Goal: Task Accomplishment & Management: Complete application form

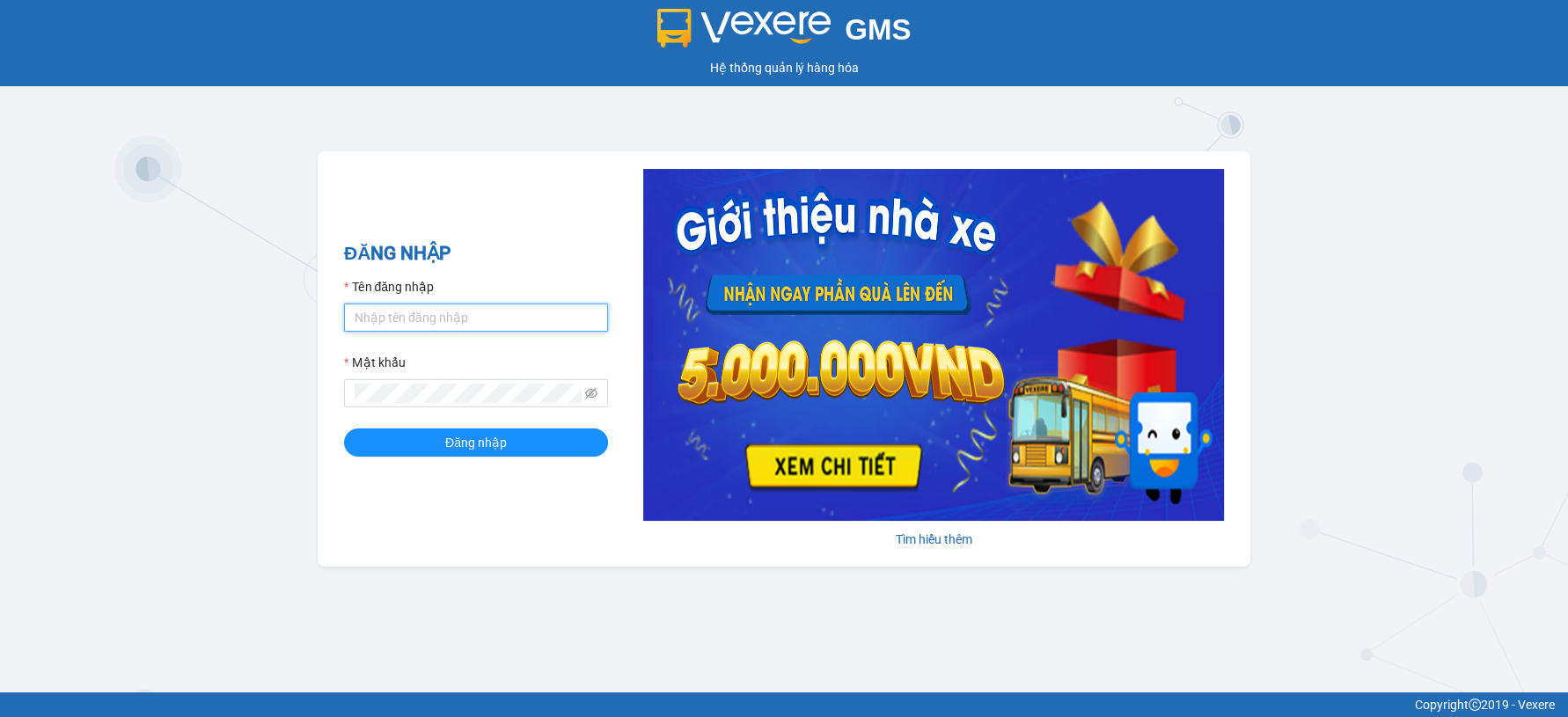
type input "nguyenxuantien.tienoanh"
click at [552, 322] on input "nguyenxuantien.tienoanh" at bounding box center [475, 318] width 264 height 29
type input "vantinh.tienoanh"
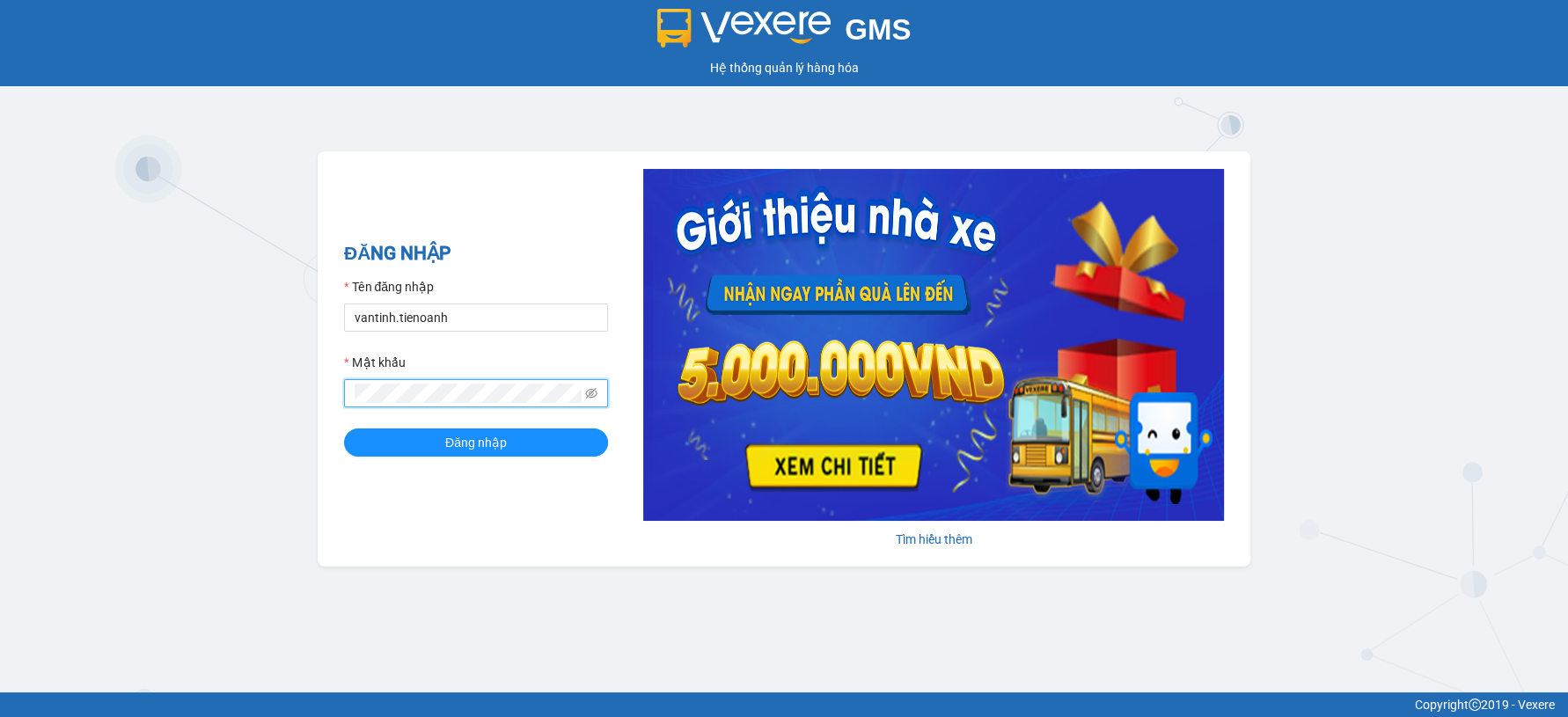
click at [451, 406] on span at bounding box center [475, 394] width 264 height 29
click at [344, 428] on button "Đăng nhập" at bounding box center [475, 443] width 264 height 29
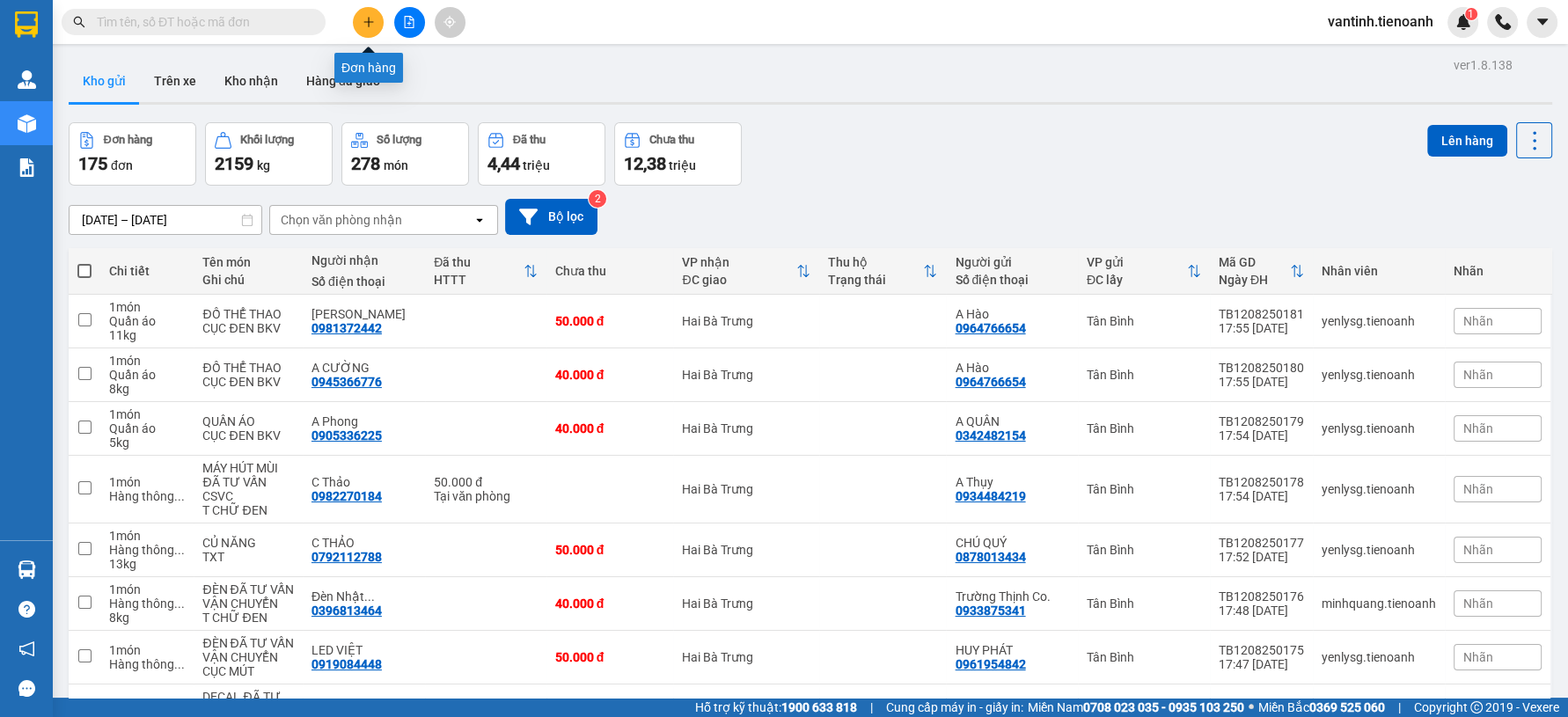
click at [374, 22] on button at bounding box center [368, 22] width 31 height 31
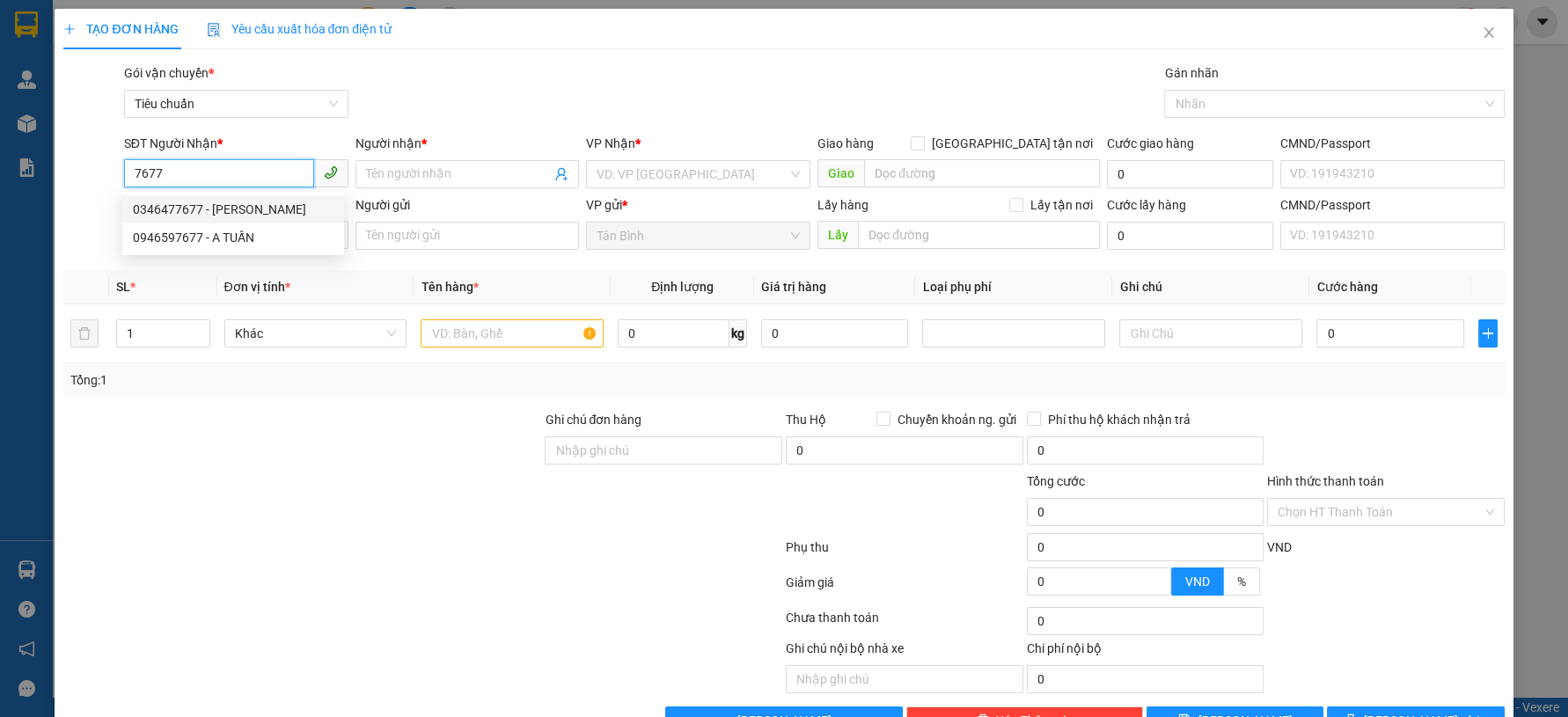
click at [223, 204] on div "0346477677 - LINH ANH" at bounding box center [232, 209] width 200 height 20
type input "0346477677"
type input "LINH ANH"
type input "0346477677"
type input "70.000"
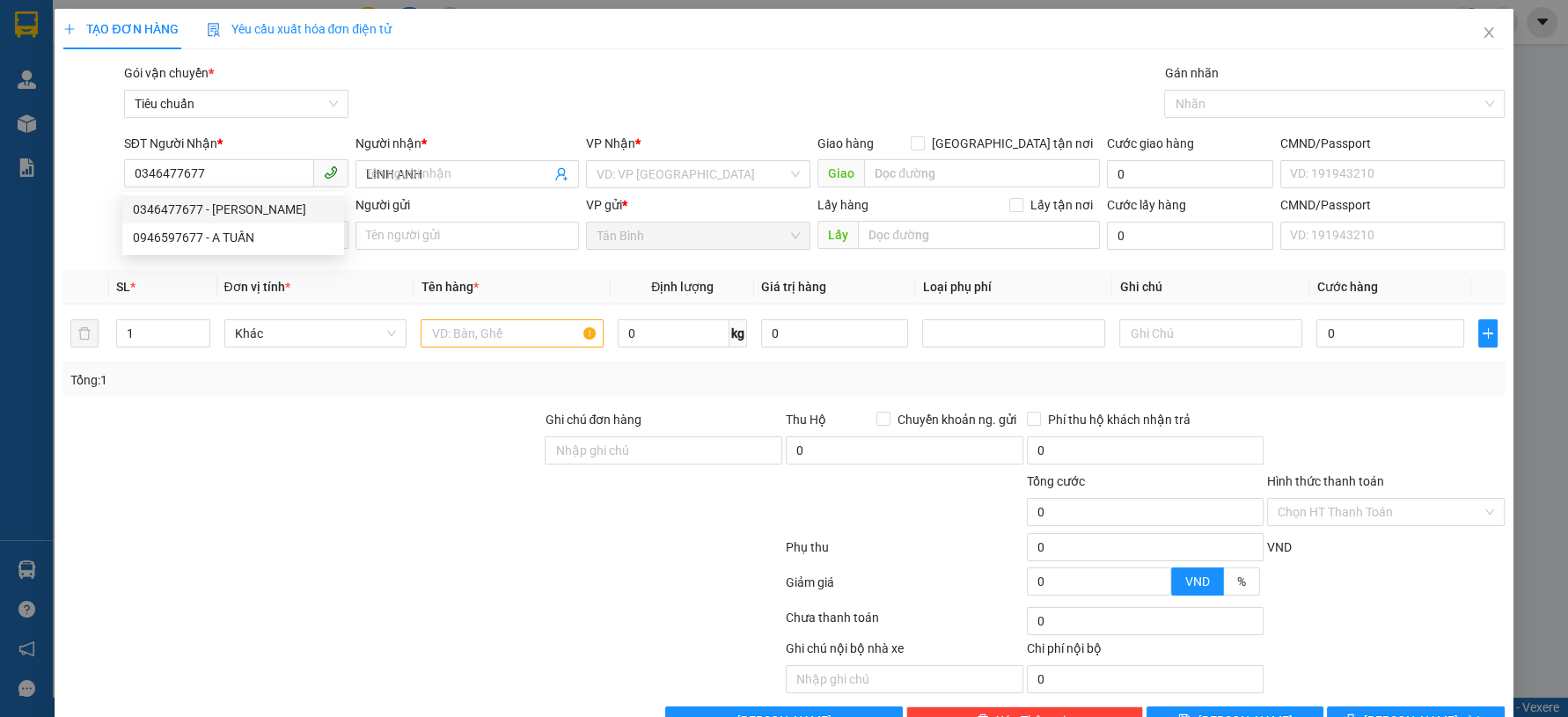
type input "70.000"
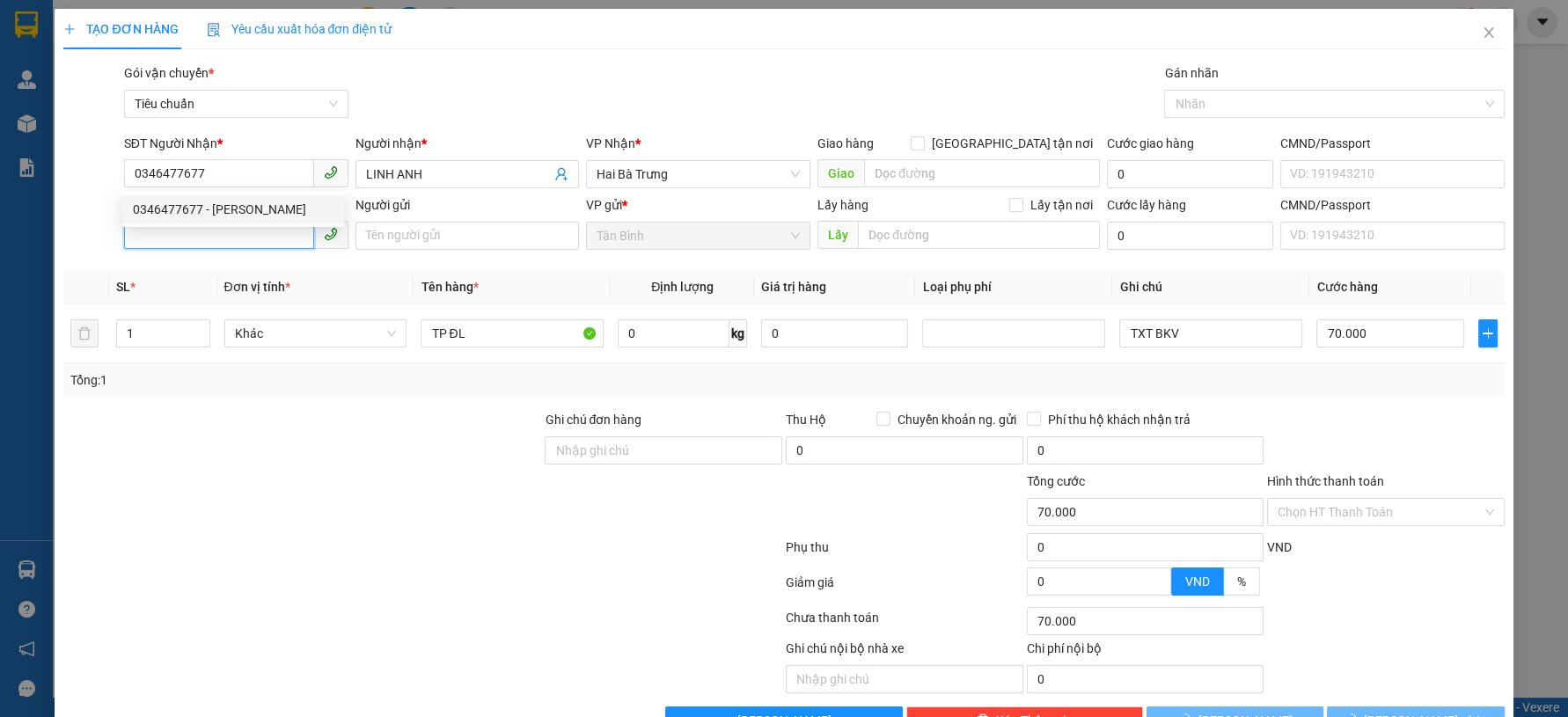
click at [241, 240] on input "SĐT Người Gửi" at bounding box center [218, 235] width 190 height 29
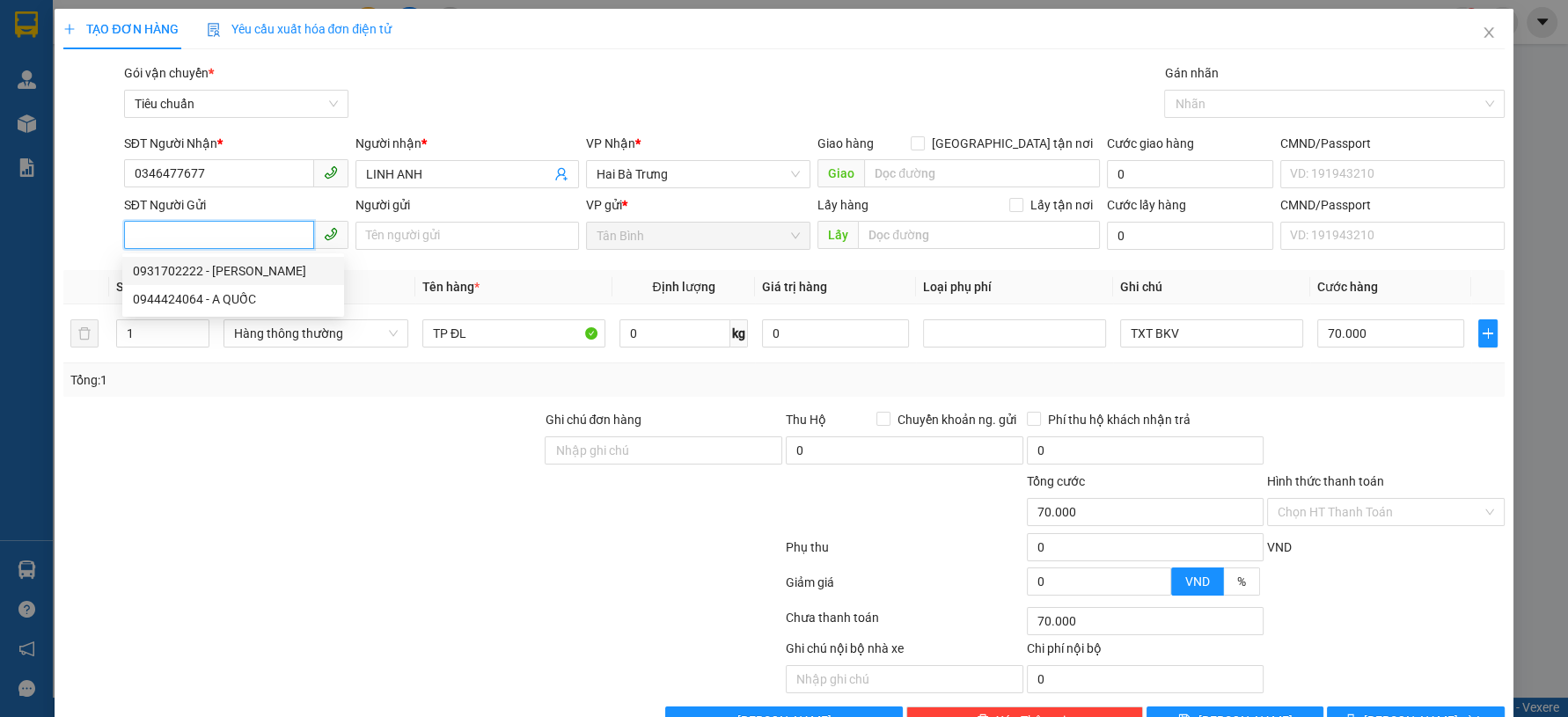
click at [250, 275] on div "0931702222 - [PERSON_NAME]" at bounding box center [232, 271] width 200 height 20
type input "0931702222"
type input "BÁCH TÙNG"
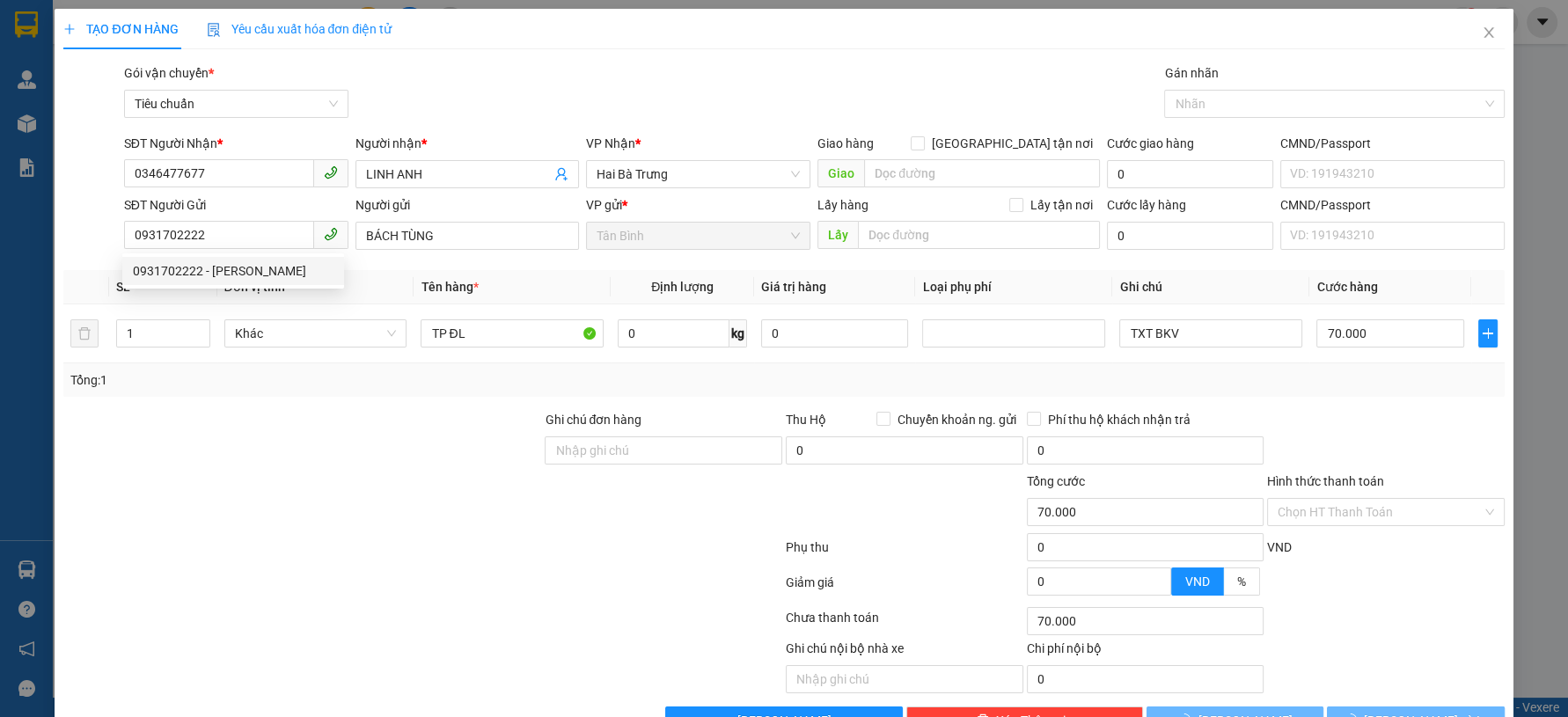
click at [331, 429] on div at bounding box center [302, 440] width 481 height 61
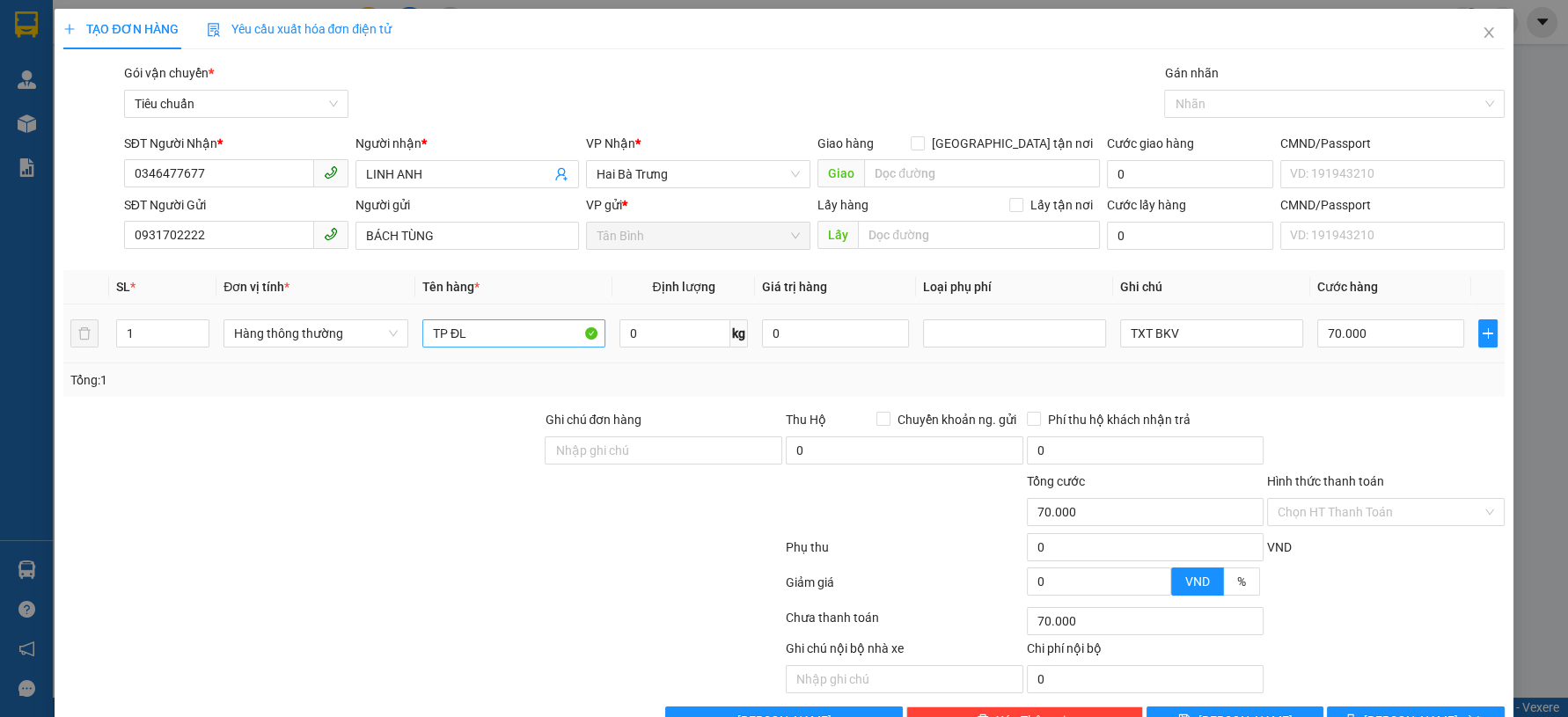
drag, startPoint x: 333, startPoint y: 418, endPoint x: 468, endPoint y: 337, distance: 157.4
click at [334, 417] on div at bounding box center [302, 440] width 481 height 61
click at [645, 328] on input "0" at bounding box center [675, 334] width 111 height 29
click at [175, 633] on div at bounding box center [422, 622] width 722 height 36
type input "27"
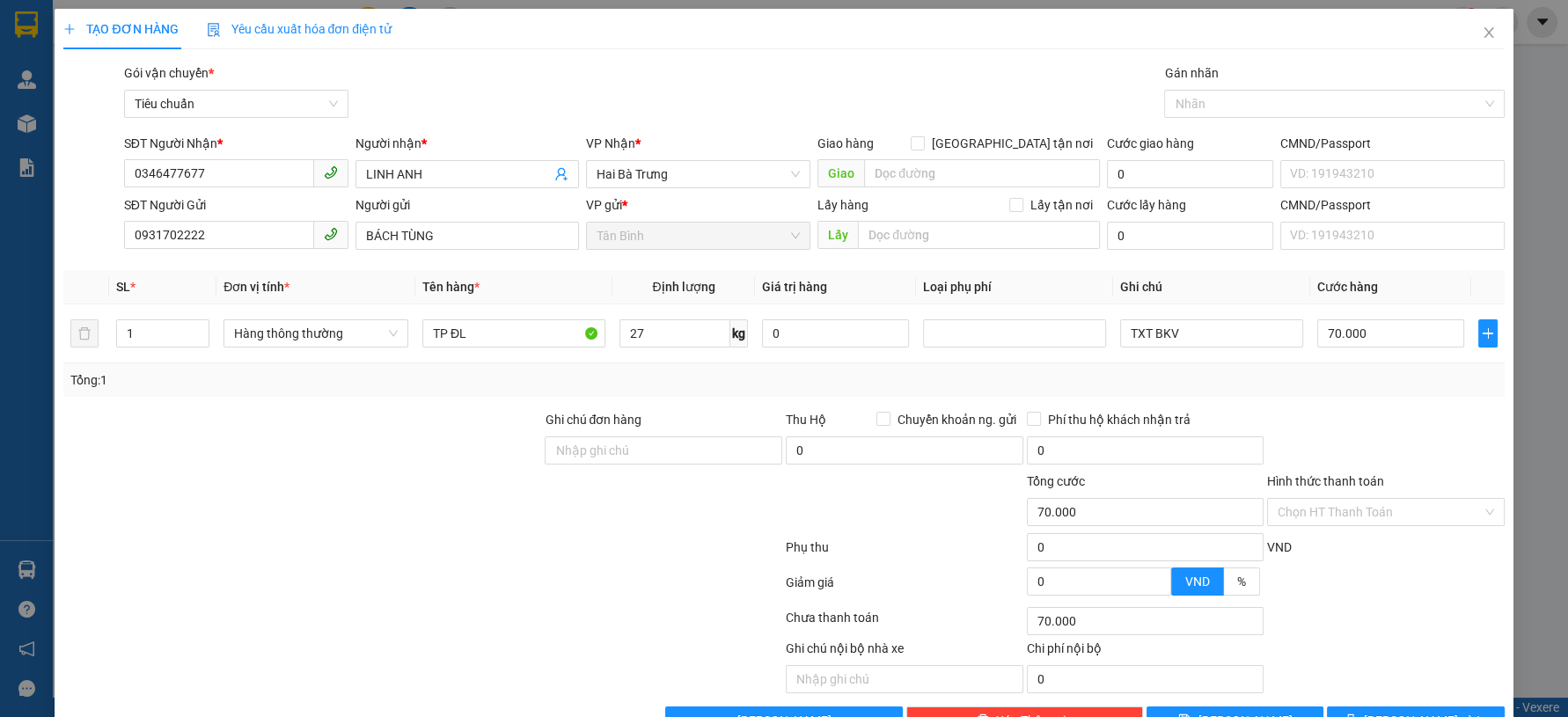
type input "65.000"
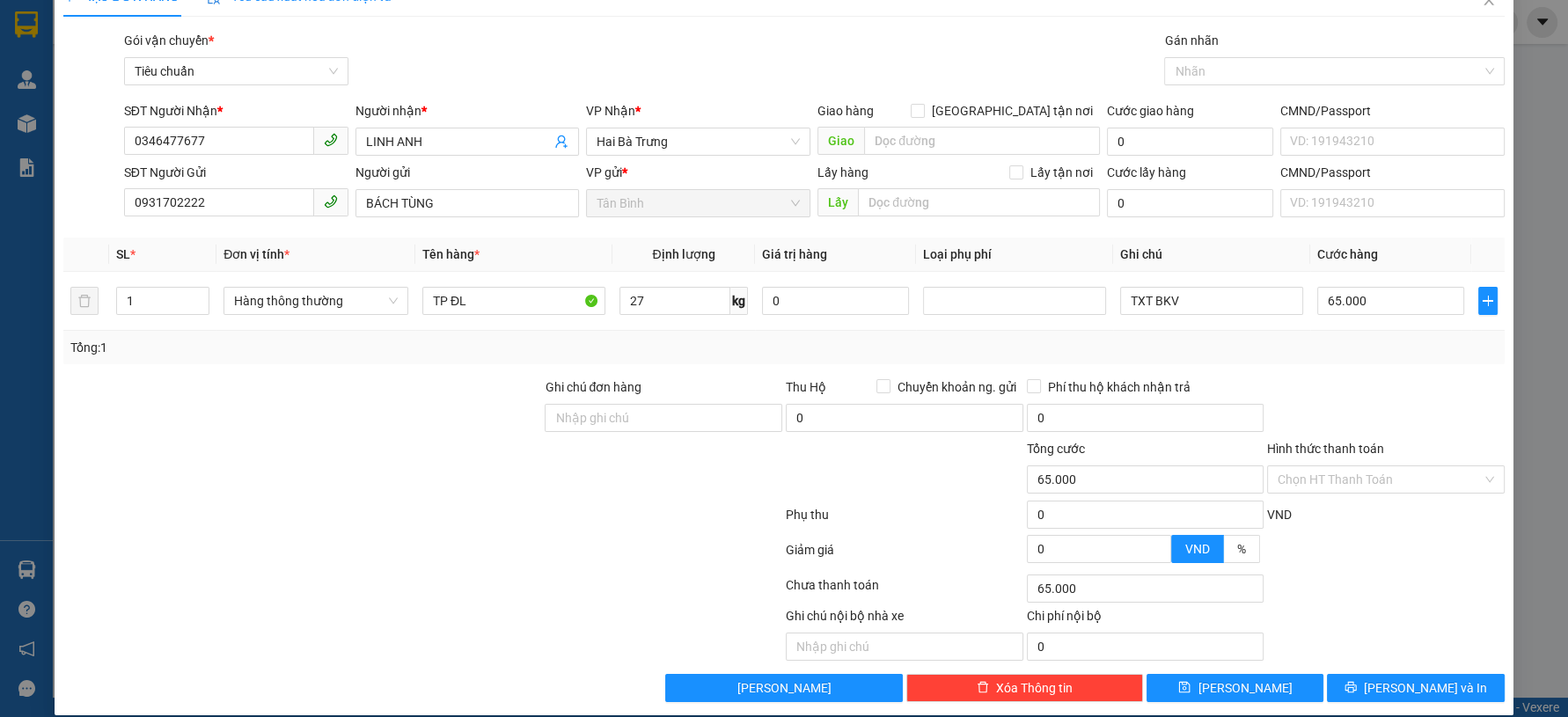
scroll to position [50, 0]
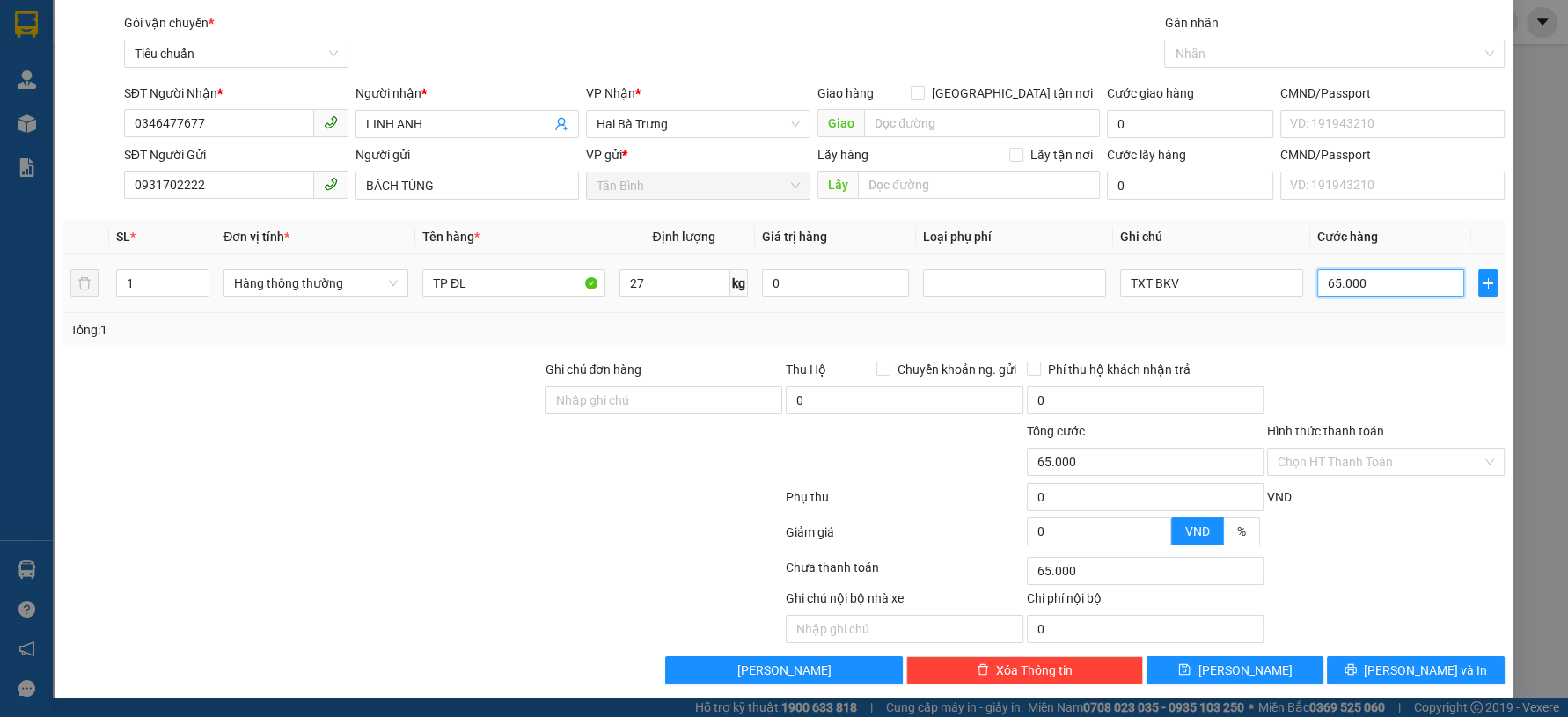
click at [1387, 283] on input "65.000" at bounding box center [1390, 283] width 147 height 29
type input "7"
type input "0.000.070"
type input "70"
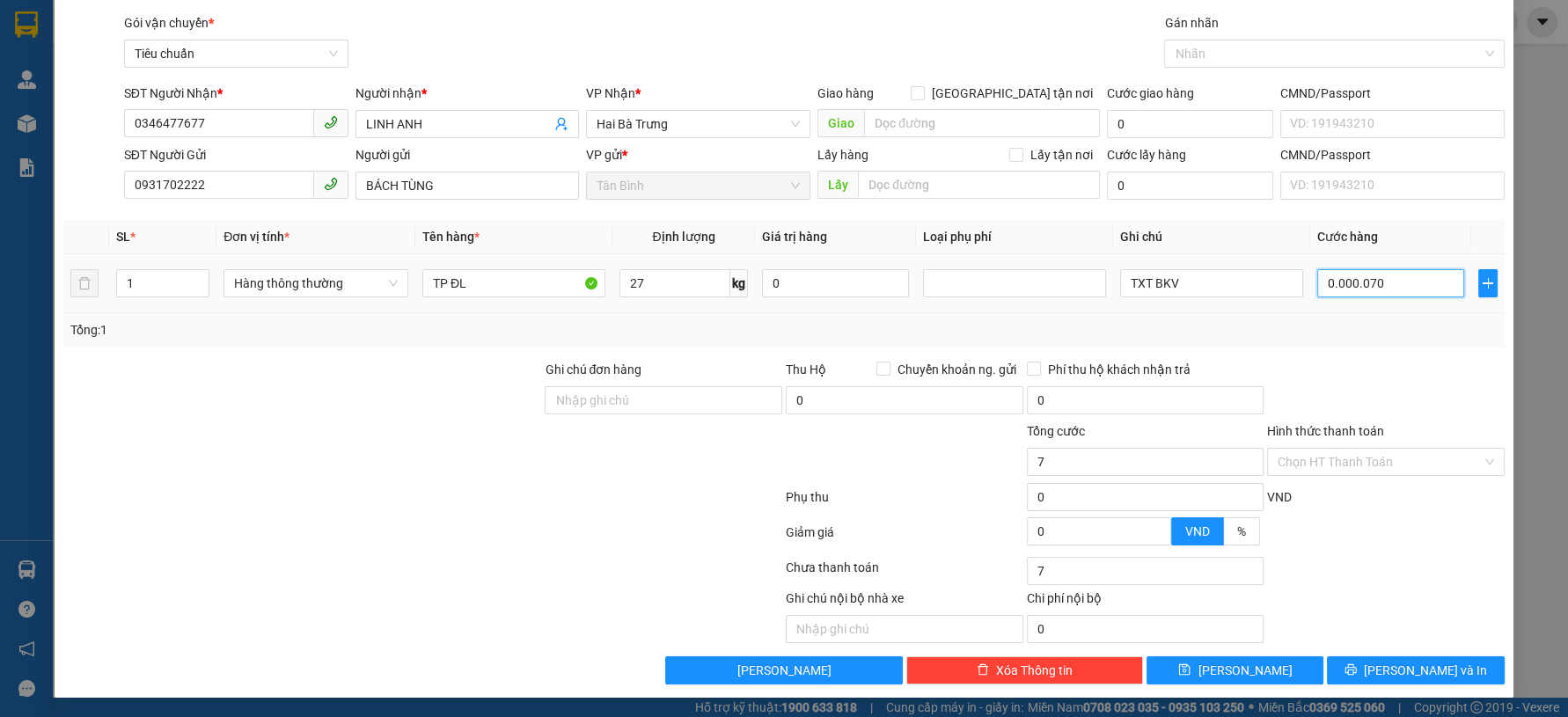
type input "70"
type input "0.000.070"
drag, startPoint x: 1314, startPoint y: 350, endPoint x: 1334, endPoint y: 364, distance: 24.4
click at [1316, 350] on div "Transit Pickup Surcharge Ids Transit Deliver Surcharge Ids Transit Deliver Surc…" at bounding box center [784, 349] width 1441 height 672
type input "70.000"
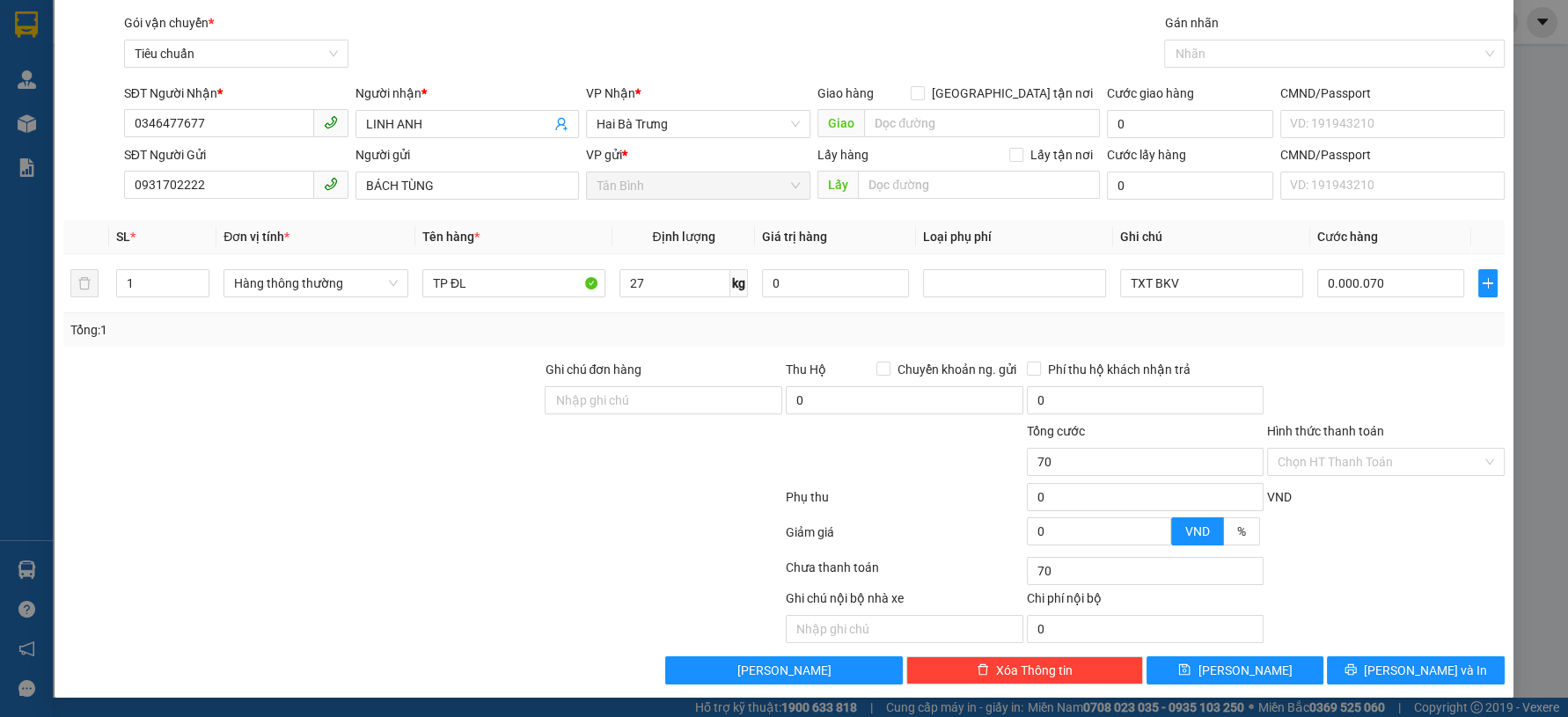
type input "70.000"
click at [1392, 664] on span "[PERSON_NAME] và In" at bounding box center [1426, 671] width 123 height 20
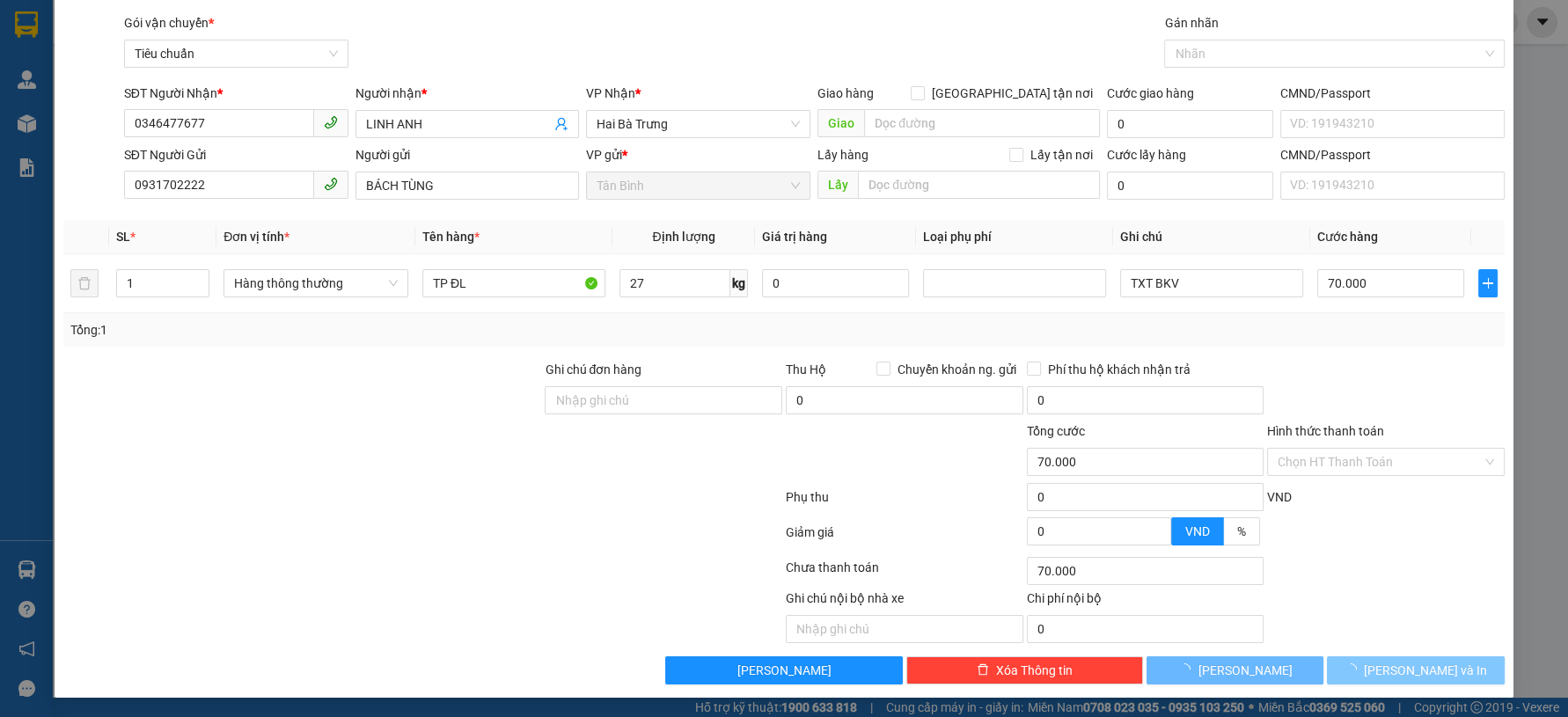
drag, startPoint x: 1392, startPoint y: 664, endPoint x: 878, endPoint y: 266, distance: 650.1
click at [1385, 664] on span "[PERSON_NAME] và In" at bounding box center [1426, 671] width 123 height 20
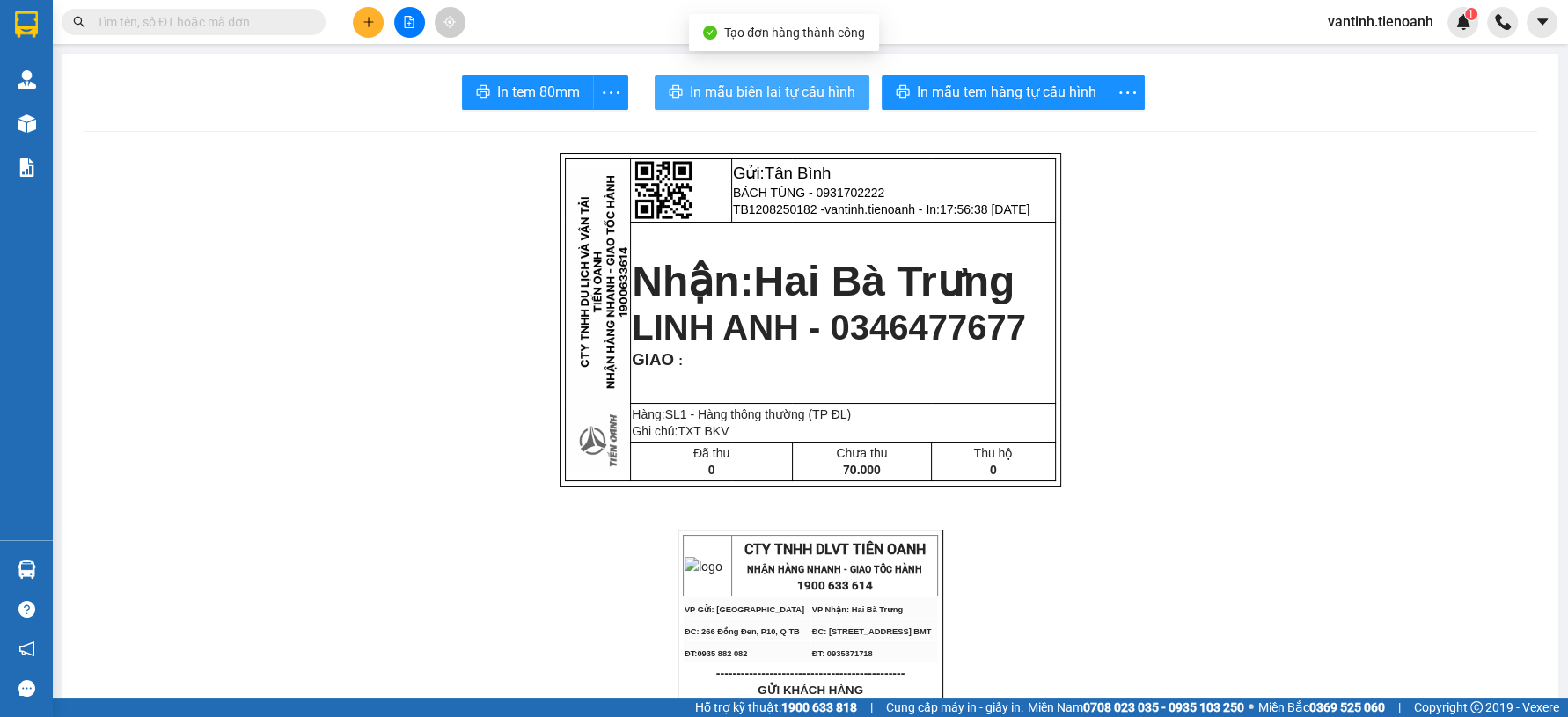
click at [808, 102] on span "In mẫu biên lai tự cấu hình" at bounding box center [773, 92] width 166 height 22
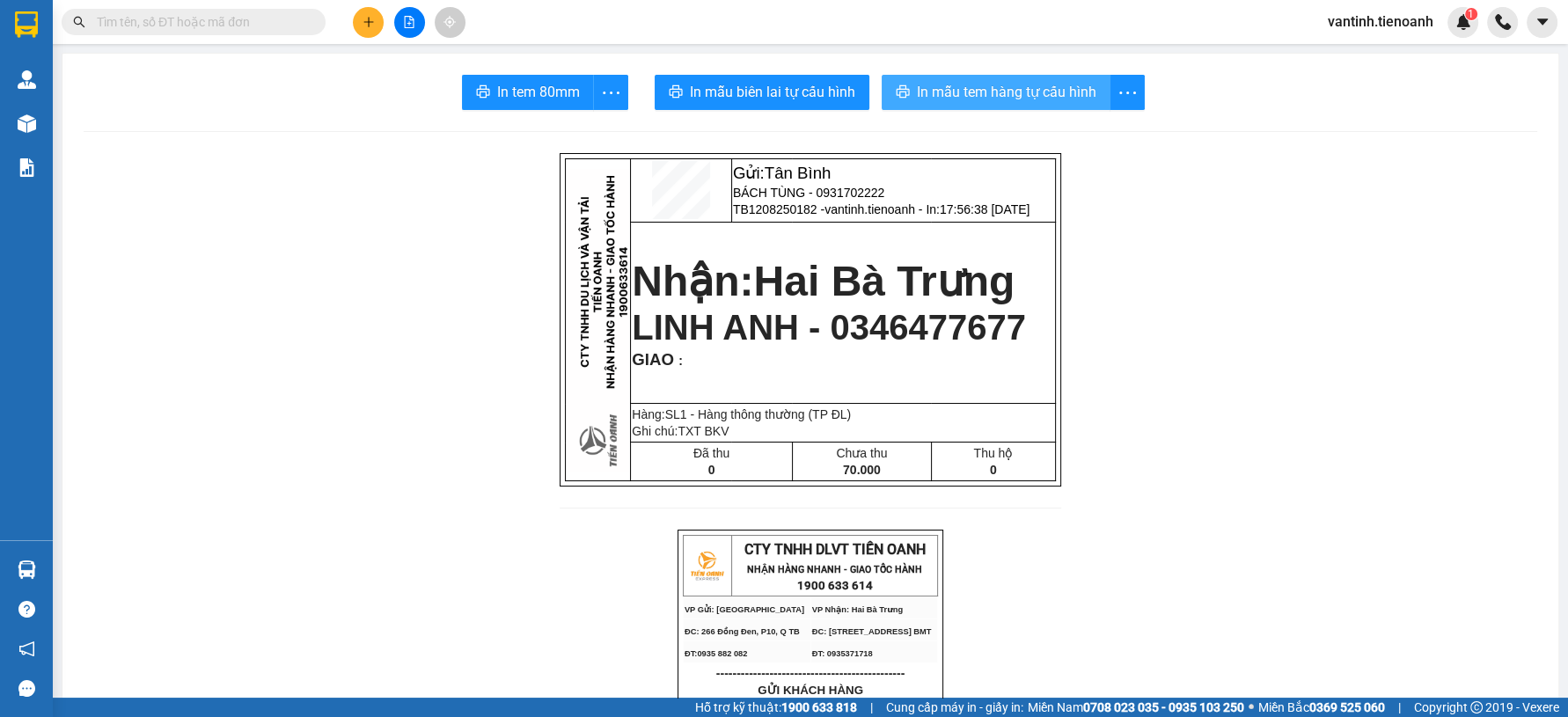
click at [1020, 91] on span "In mẫu tem hàng tự cấu hình" at bounding box center [1007, 92] width 180 height 22
drag, startPoint x: 282, startPoint y: 270, endPoint x: 437, endPoint y: 60, distance: 261.0
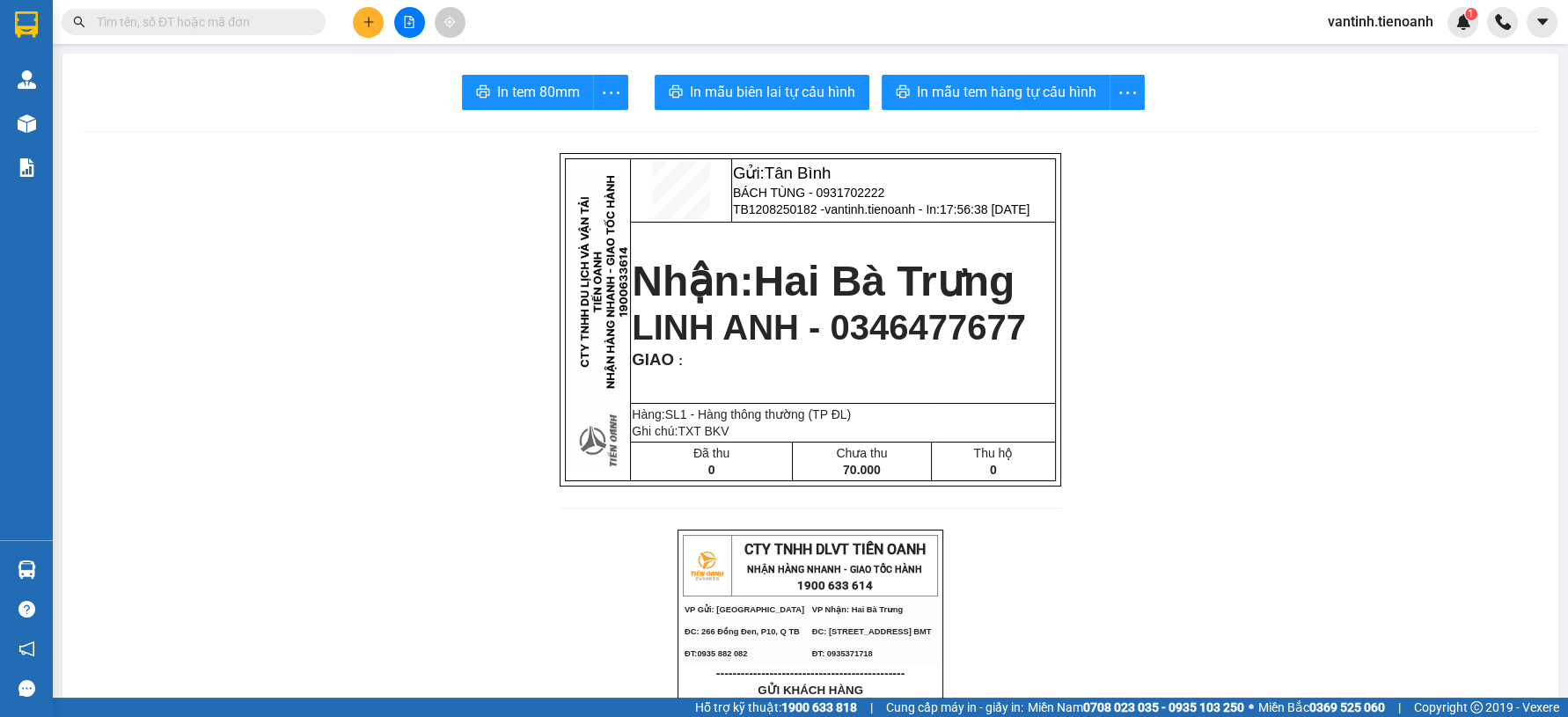
click at [368, 17] on icon "plus" at bounding box center [368, 21] width 1 height 10
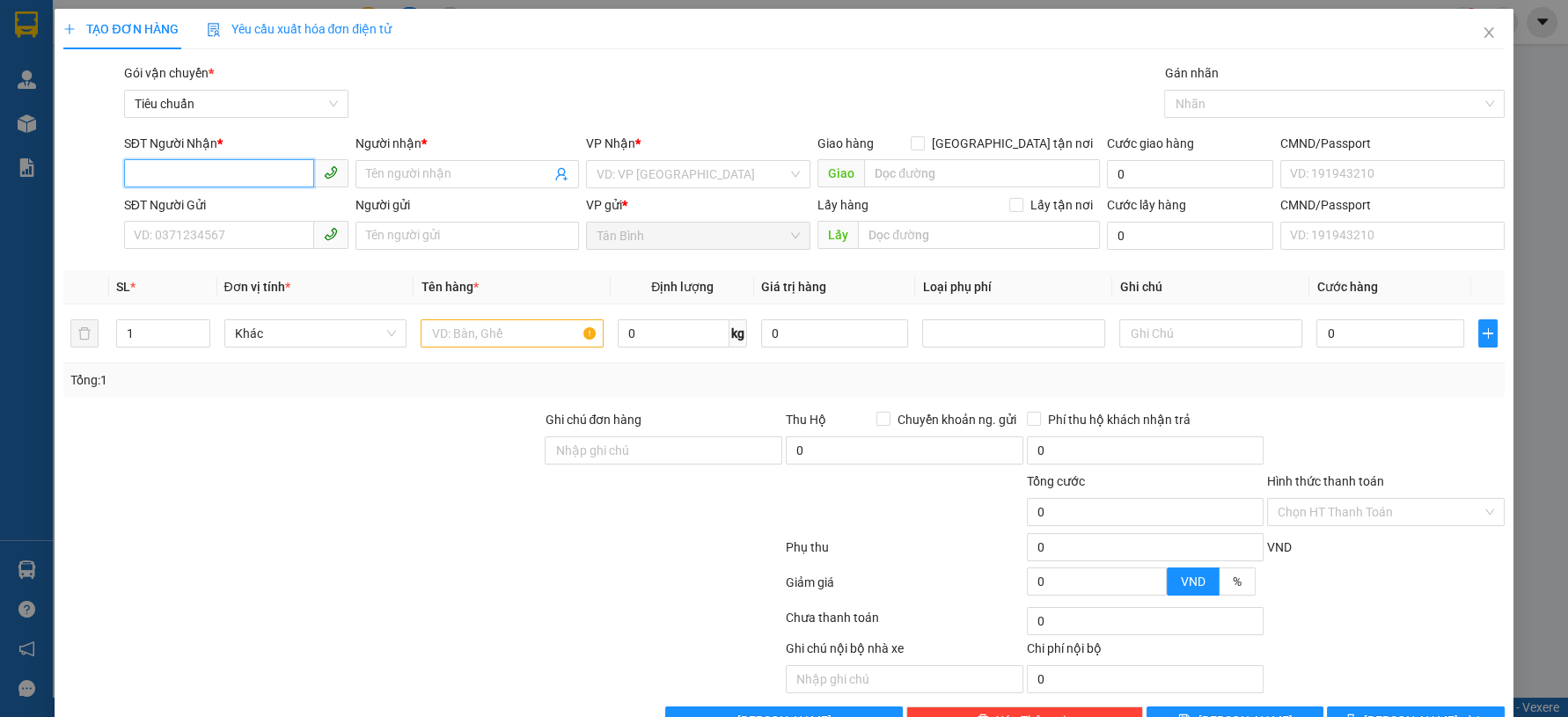
click at [166, 177] on input "SĐT Người Nhận *" at bounding box center [218, 174] width 190 height 29
drag, startPoint x: 194, startPoint y: 207, endPoint x: 214, endPoint y: 231, distance: 31.2
click at [196, 207] on div "0359811029 - C GÁI" at bounding box center [232, 209] width 200 height 20
type input "0359811029"
type input "C GÁI"
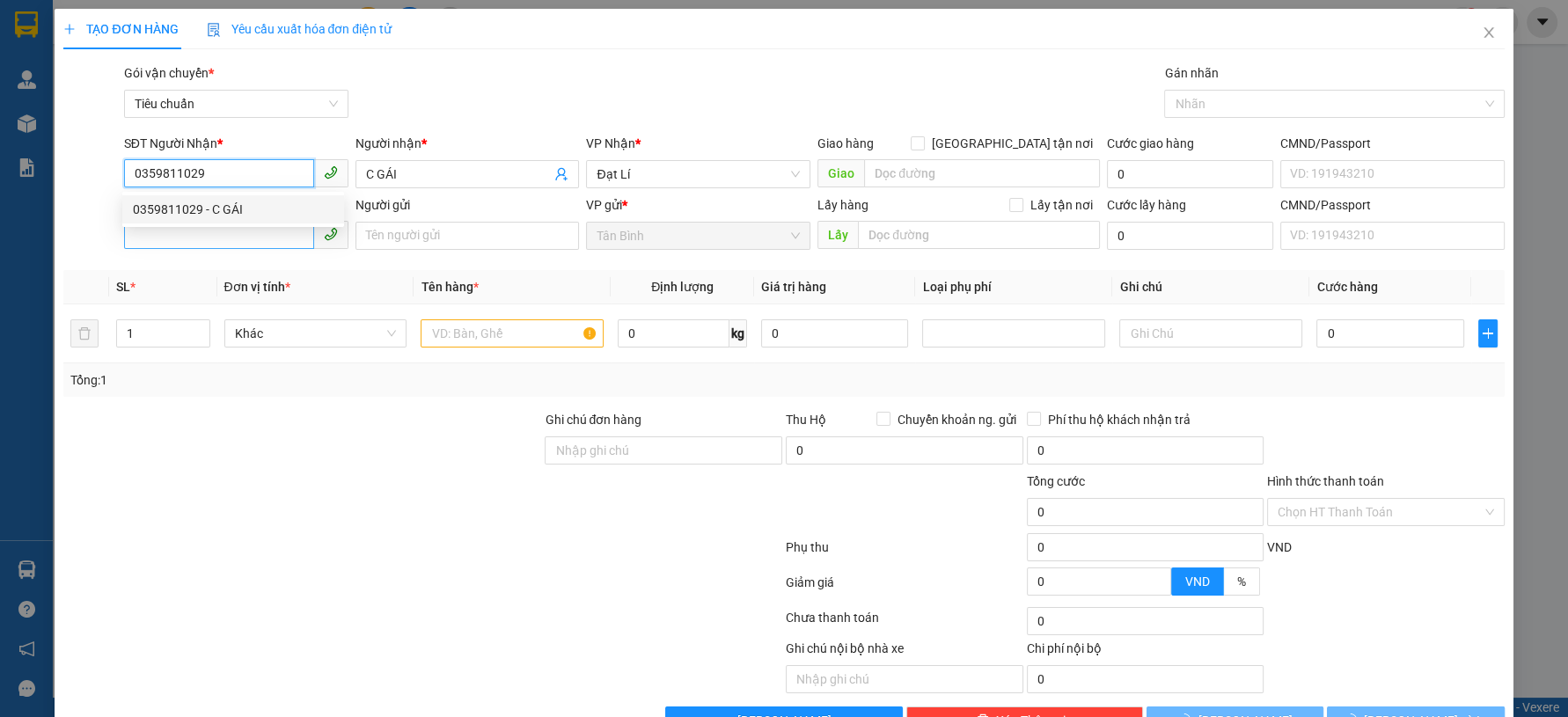
type input "0359811029"
type input "80.000"
click at [214, 235] on input "SĐT Người Gửi" at bounding box center [218, 235] width 190 height 29
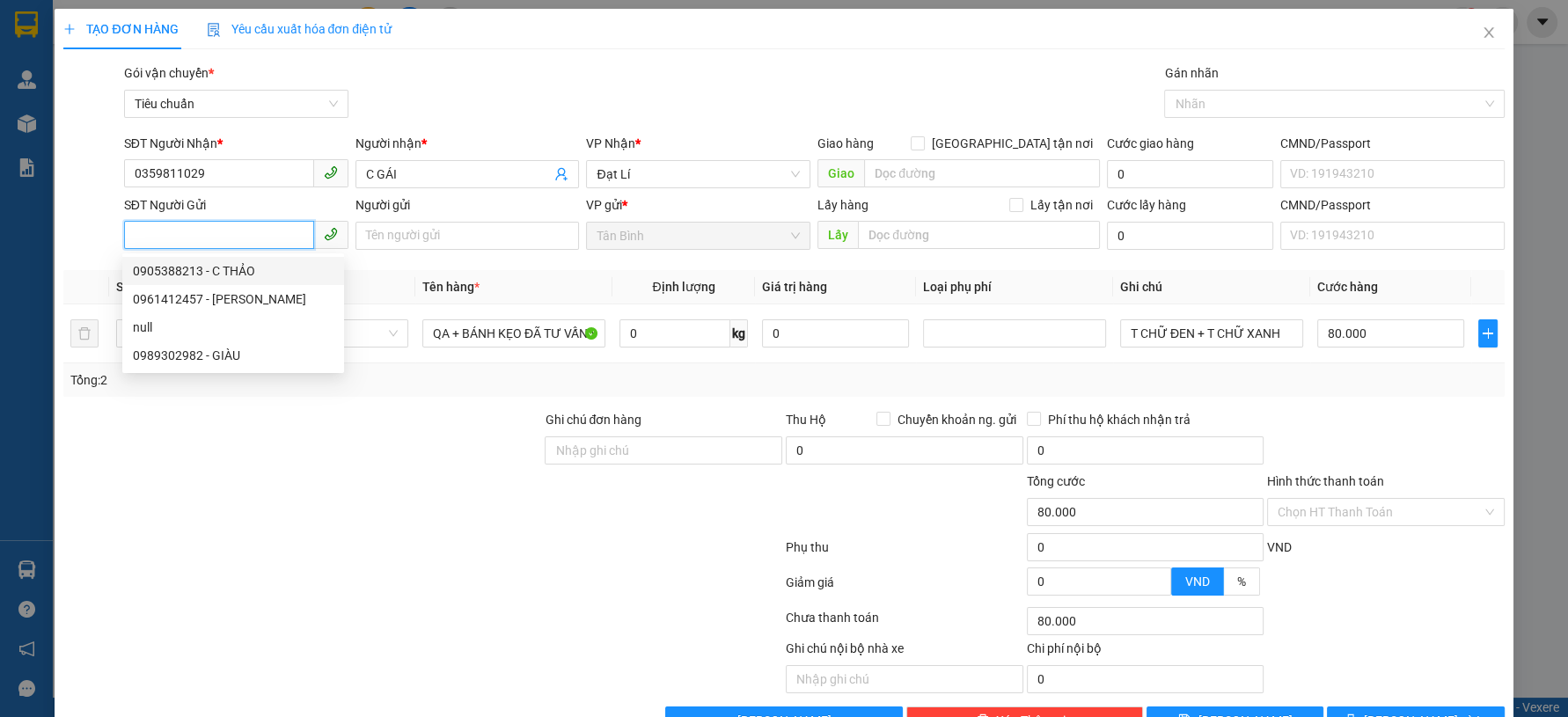
drag, startPoint x: 266, startPoint y: 270, endPoint x: 377, endPoint y: 404, distance: 174.0
click at [266, 270] on div "0905388213 - C THẢO" at bounding box center [232, 271] width 200 height 20
type input "0905388213"
type input "C THẢO"
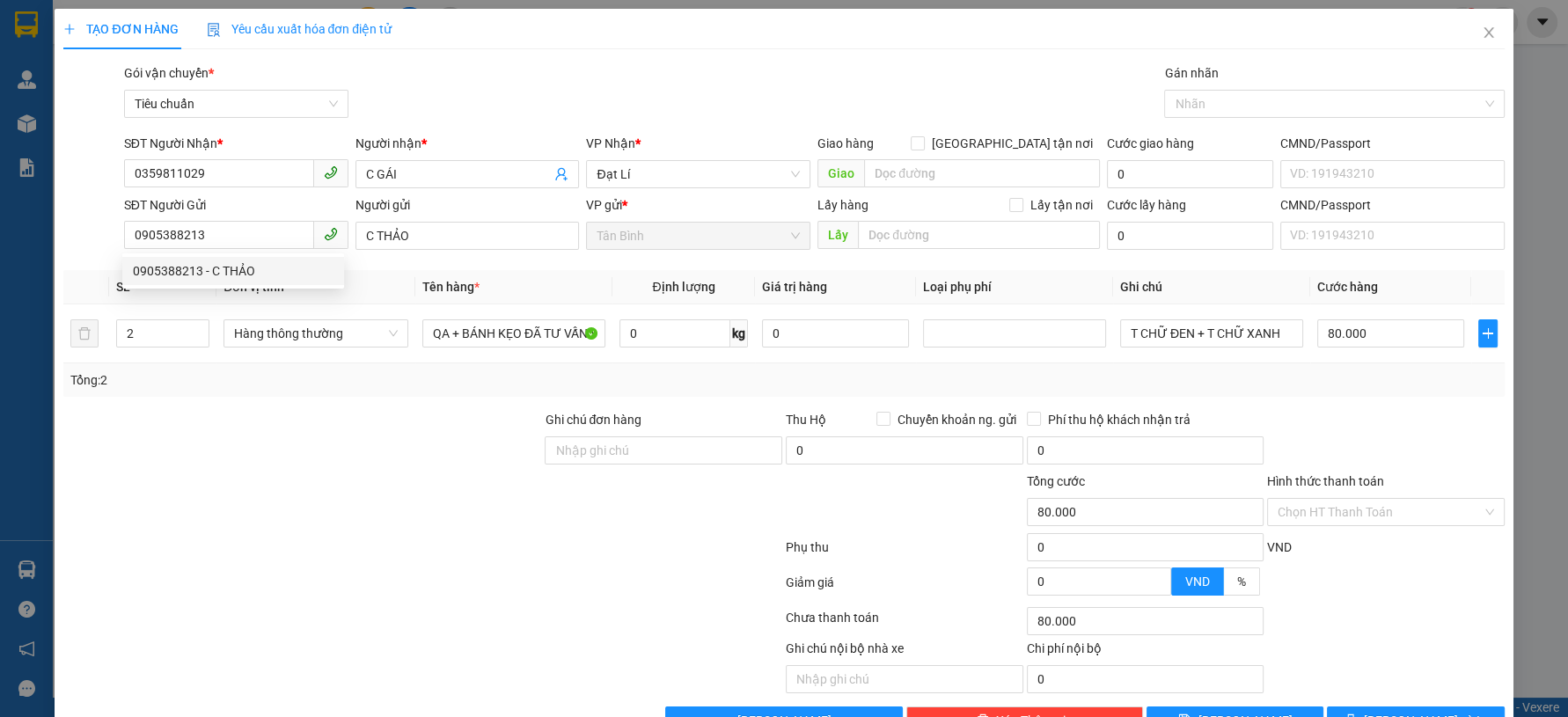
drag, startPoint x: 372, startPoint y: 439, endPoint x: 397, endPoint y: 364, distance: 79.1
click at [372, 438] on div at bounding box center [302, 440] width 481 height 61
type input "1"
drag, startPoint x: 198, startPoint y: 336, endPoint x: 226, endPoint y: 338, distance: 28.1
click at [198, 338] on icon "down" at bounding box center [199, 340] width 6 height 6
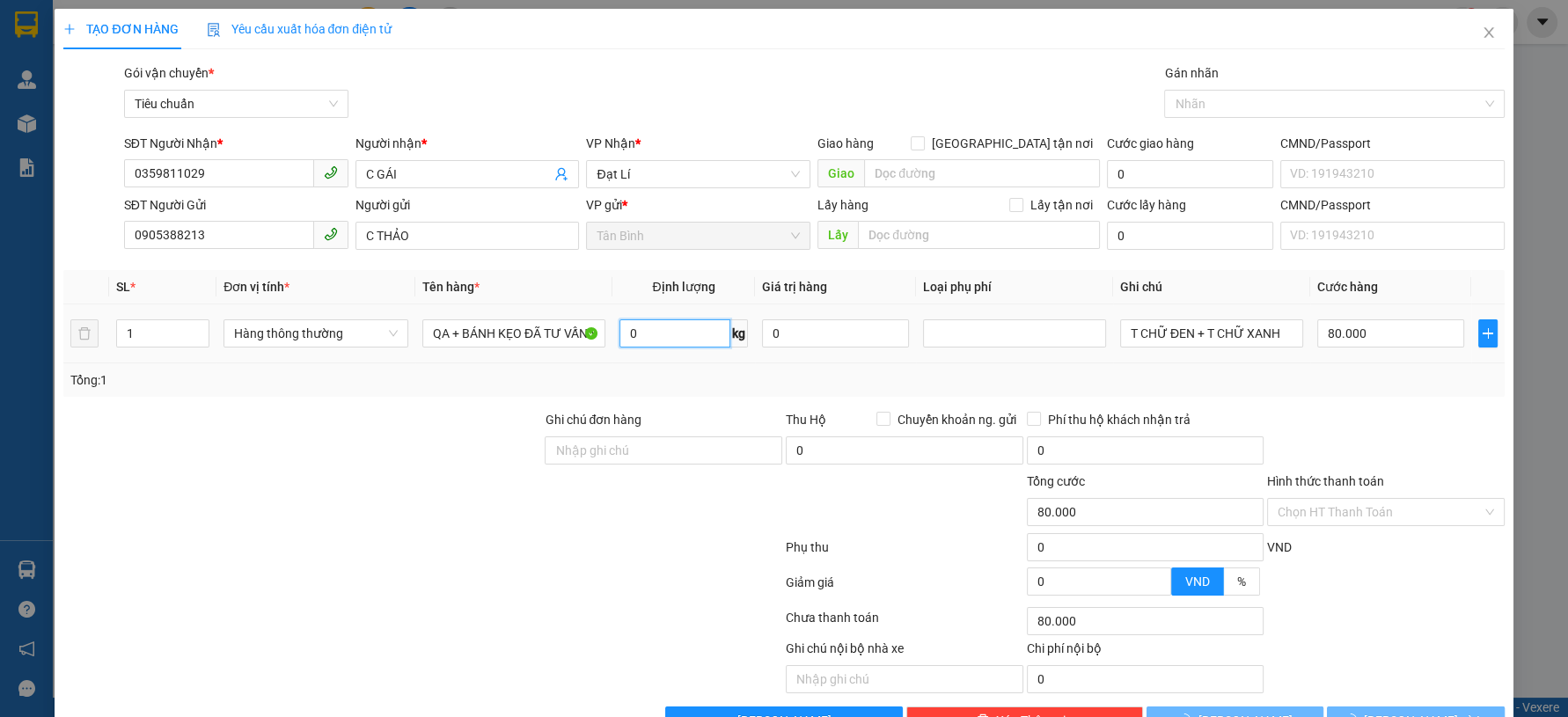
click at [629, 329] on input "0" at bounding box center [675, 334] width 111 height 29
type input "0"
type input "4"
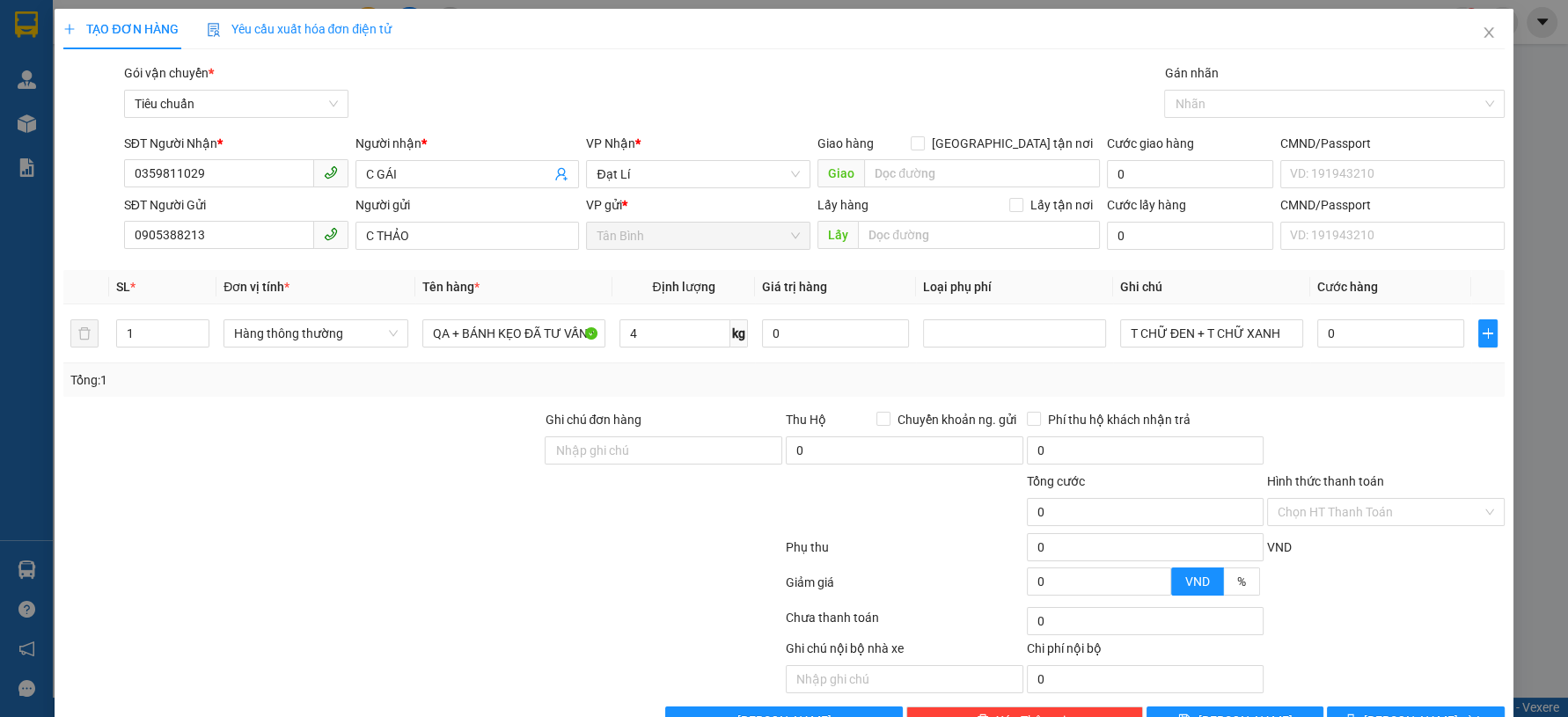
drag, startPoint x: 363, startPoint y: 503, endPoint x: 356, endPoint y: 489, distance: 15.7
click at [356, 491] on div at bounding box center [302, 502] width 481 height 61
type input "30.000"
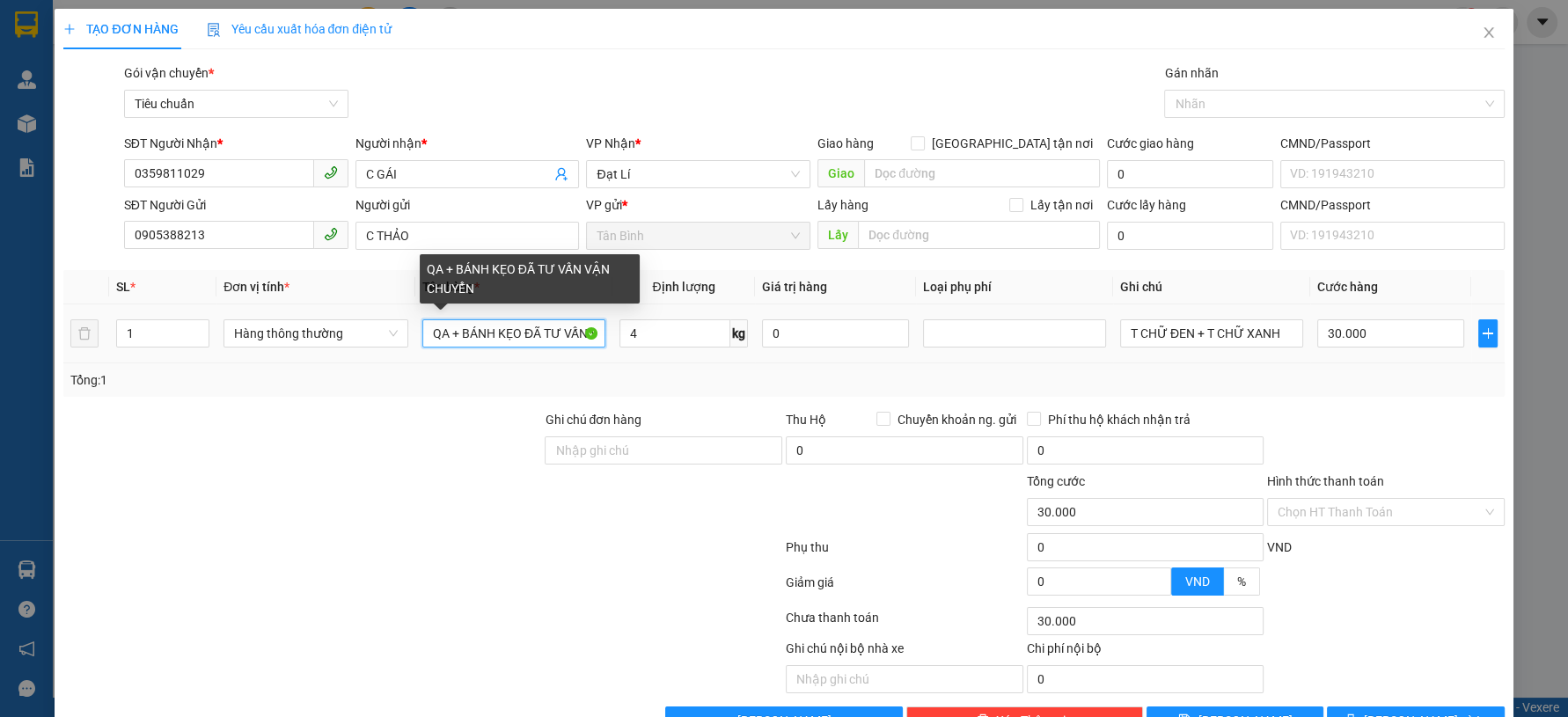
drag, startPoint x: 524, startPoint y: 340, endPoint x: 303, endPoint y: 354, distance: 221.4
click at [303, 354] on tr "1 Hàng thông thường QA + BÁNH KẸO ĐÃ TƯ VẤN VẬN CHUYỂN 4 kg 0 T CHỮ ĐEN + T CHỮ…" at bounding box center [784, 334] width 1441 height 59
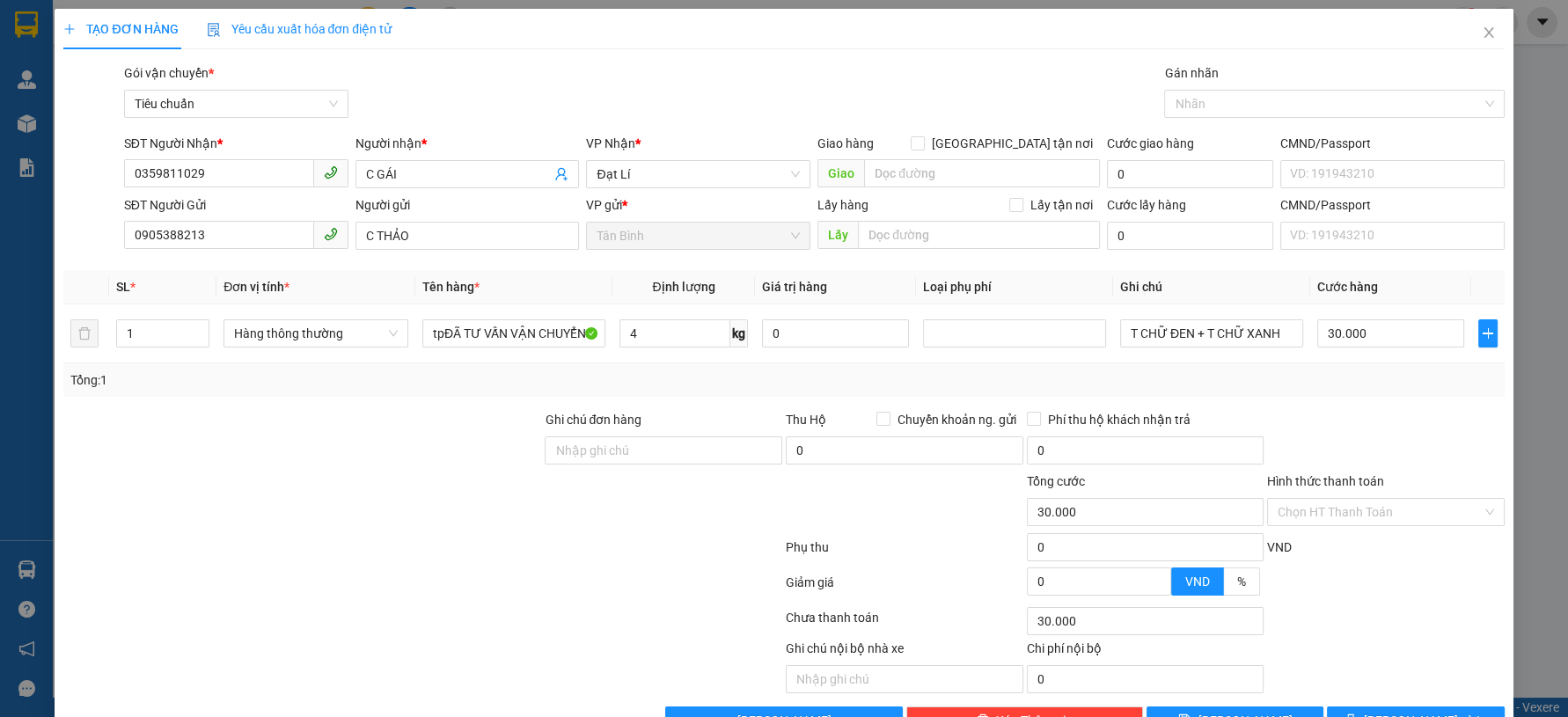
drag, startPoint x: 286, startPoint y: 398, endPoint x: 297, endPoint y: 387, distance: 15.6
click at [286, 399] on div "Transit Pickup Surcharge Ids Transit Deliver Surcharge Ids Transit Deliver Surc…" at bounding box center [784, 399] width 1441 height 672
click at [433, 347] on div "tpĐÃ TƯ VẤN VẬN CHUYỂN" at bounding box center [514, 334] width 183 height 36
click at [436, 341] on input "tpĐÃ TƯ VẤN VẬN CHUYỂN" at bounding box center [514, 334] width 183 height 29
drag, startPoint x: 439, startPoint y: 340, endPoint x: 362, endPoint y: 356, distance: 78.6
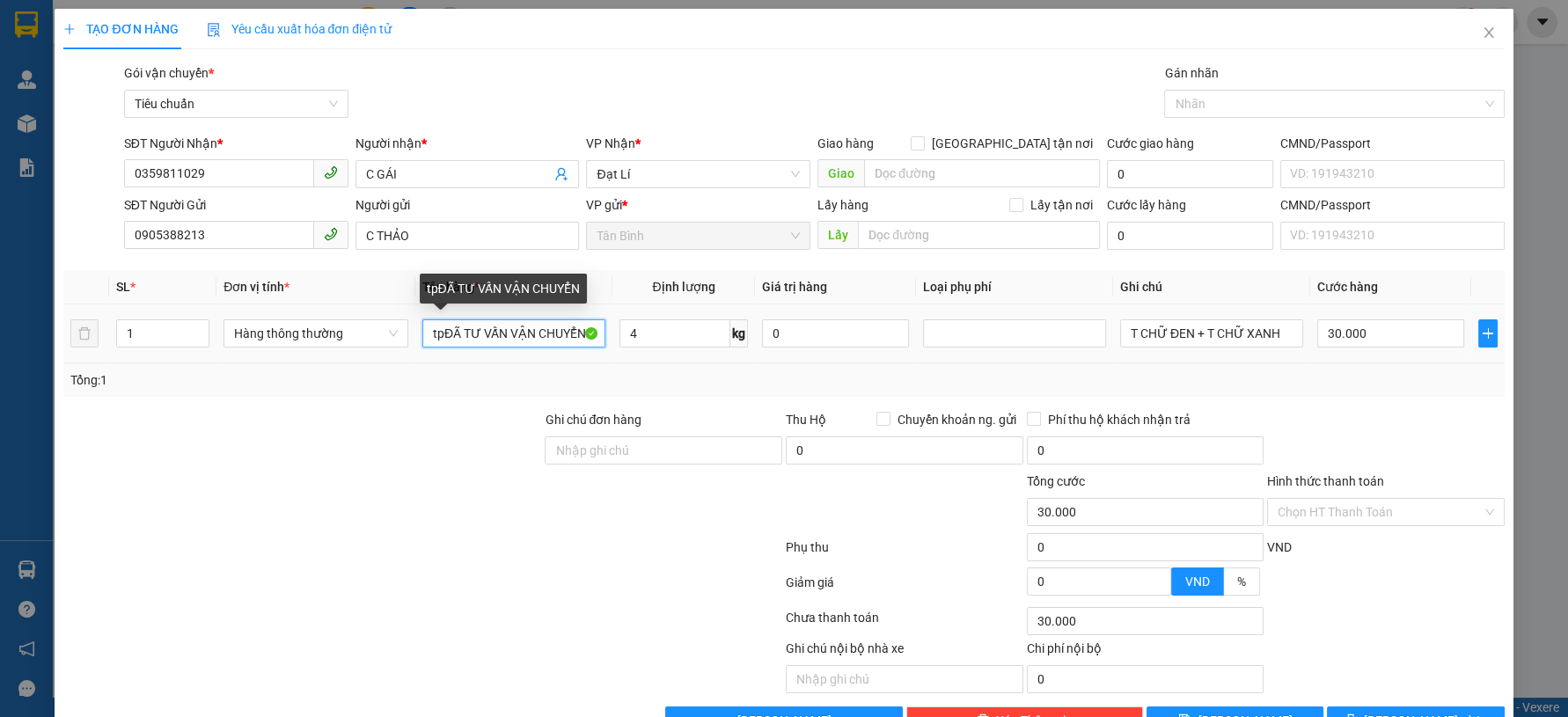
click at [366, 356] on tr "1 Hàng thông thường tpĐÃ TƯ VẤN VẬN CHUYỂN 4 kg 0 T CHỮ ĐEN + T CHỮ XANH 30.000" at bounding box center [784, 334] width 1441 height 59
type input "TP ĐÃ TƯ VẤN VẬN CHUYỂN"
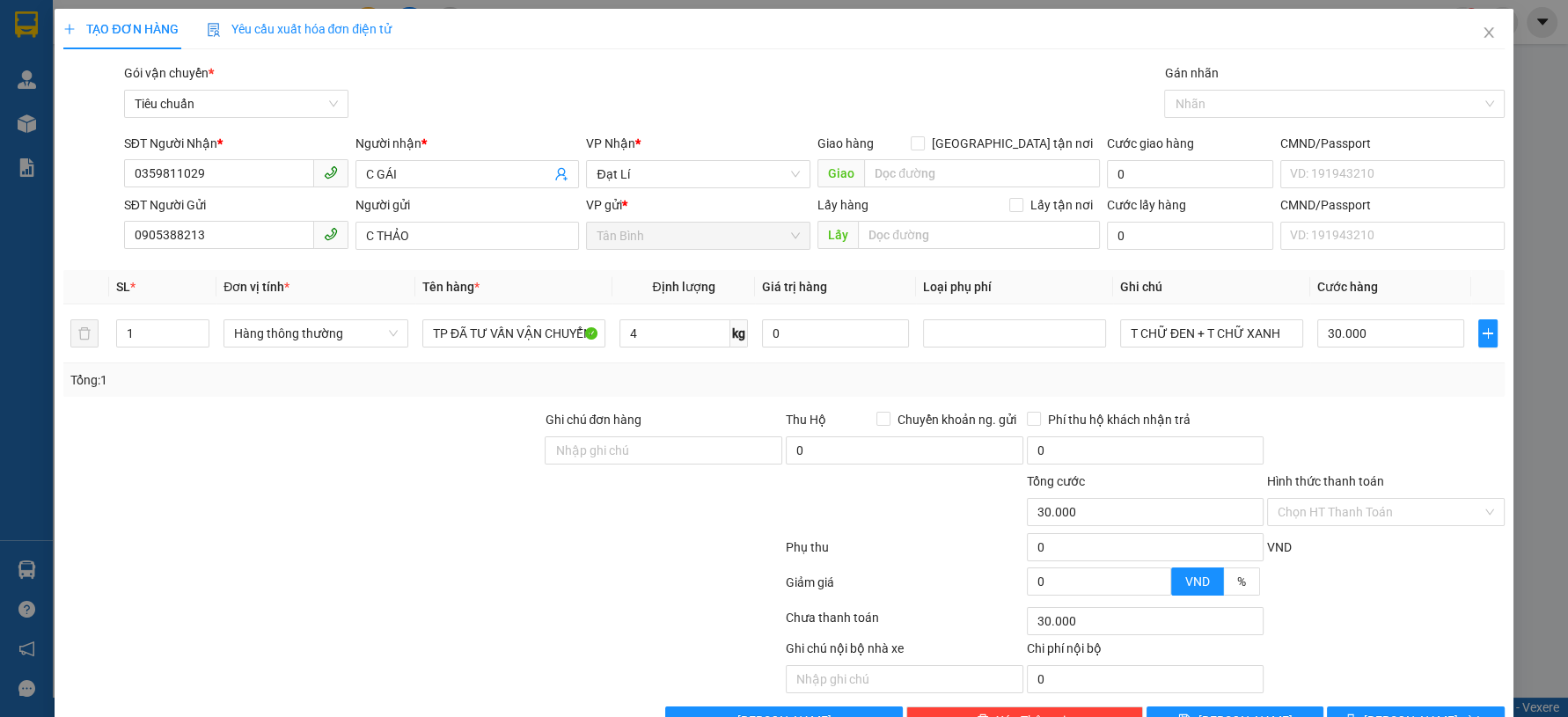
click at [292, 522] on div at bounding box center [302, 502] width 481 height 61
click at [1188, 375] on div "Tổng: 1" at bounding box center [784, 380] width 1426 height 20
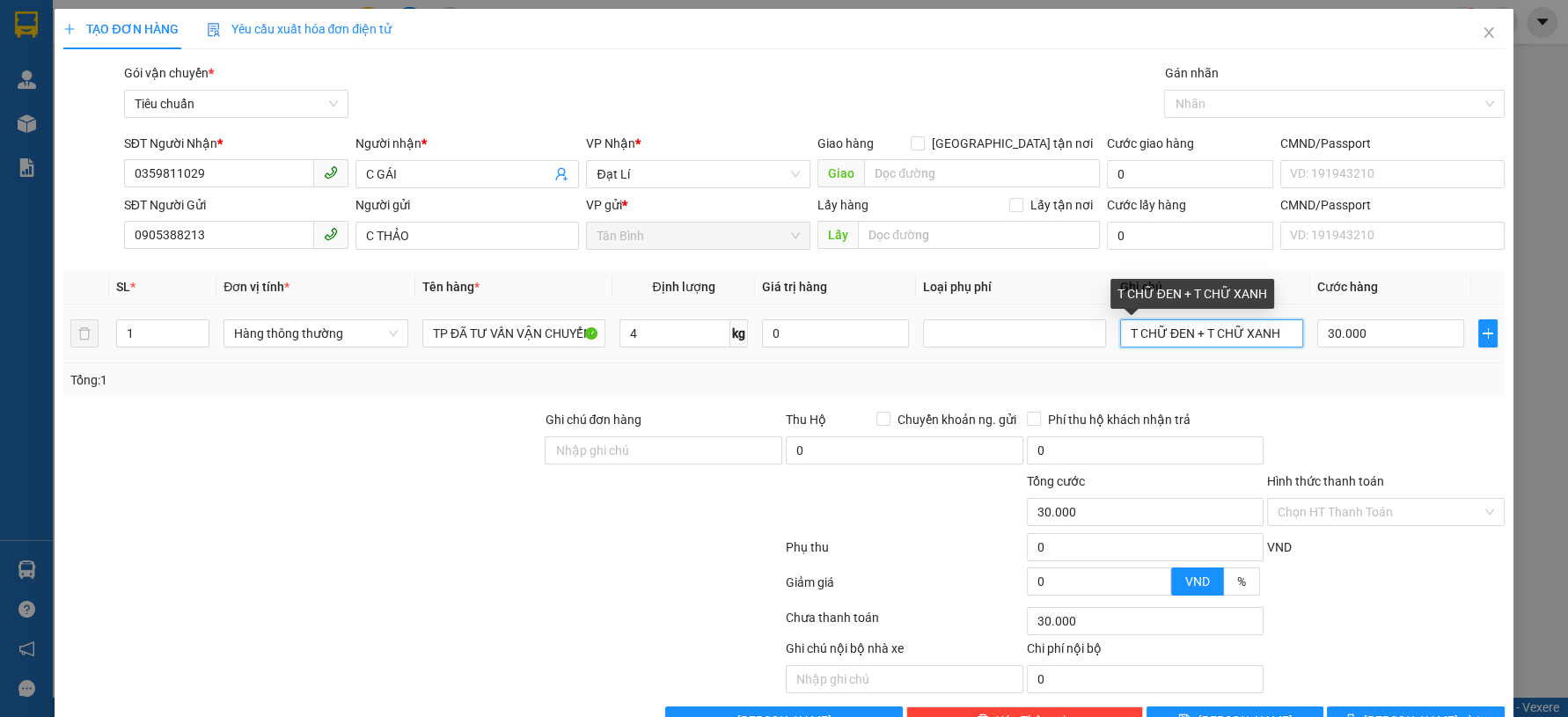
click at [1198, 341] on input "T CHỮ ĐEN + T CHỮ XANH" at bounding box center [1212, 334] width 183 height 29
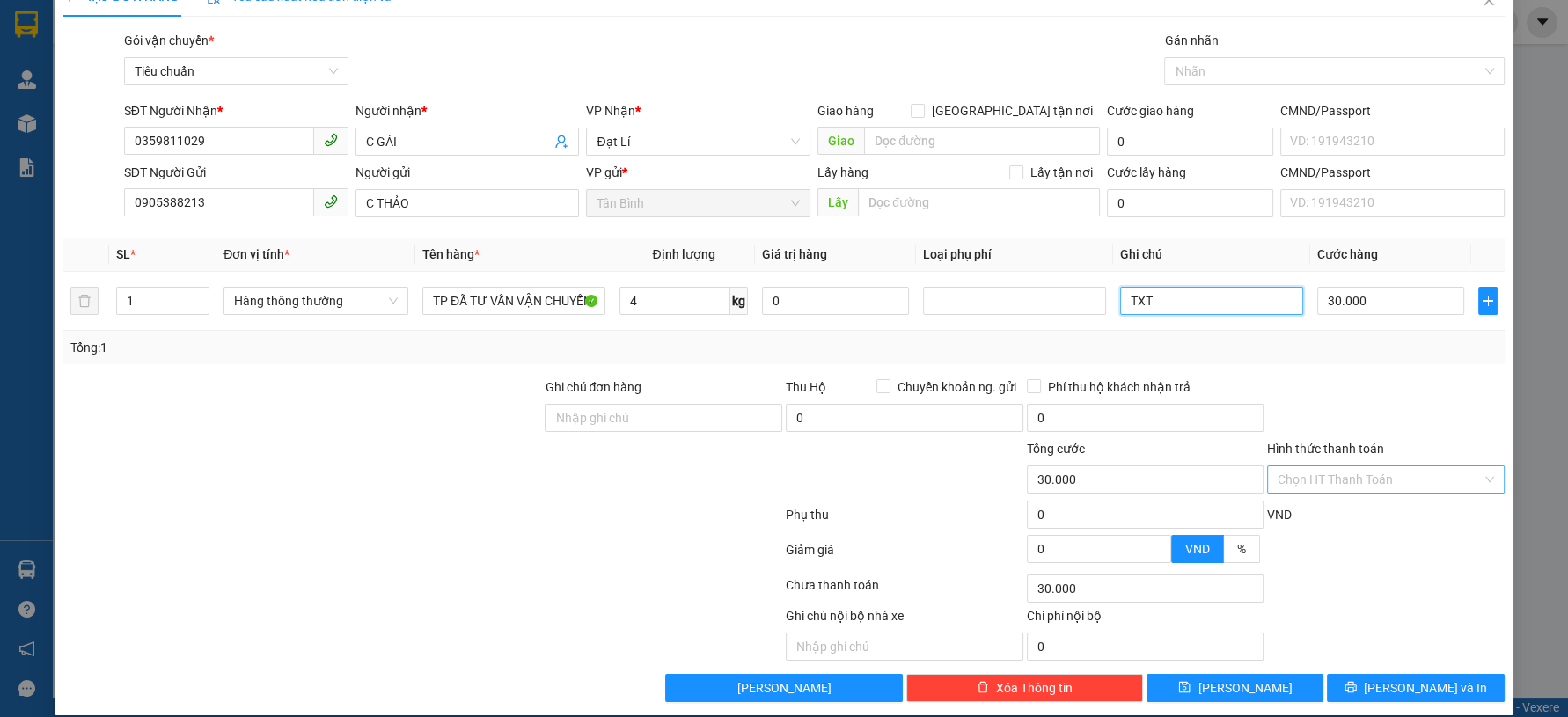
scroll to position [50, 0]
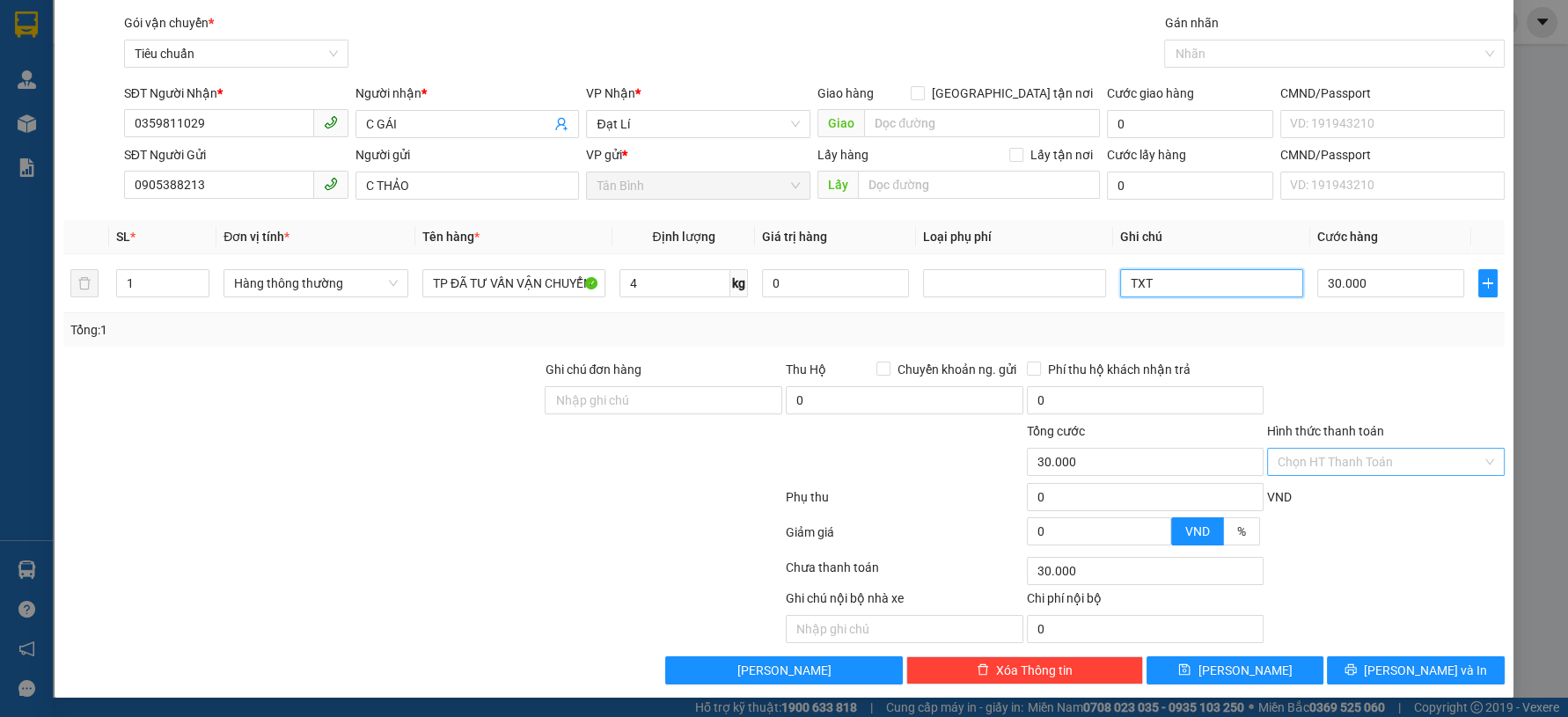
type input "TXT"
click at [1349, 471] on input "Hình thức thanh toán" at bounding box center [1379, 462] width 204 height 27
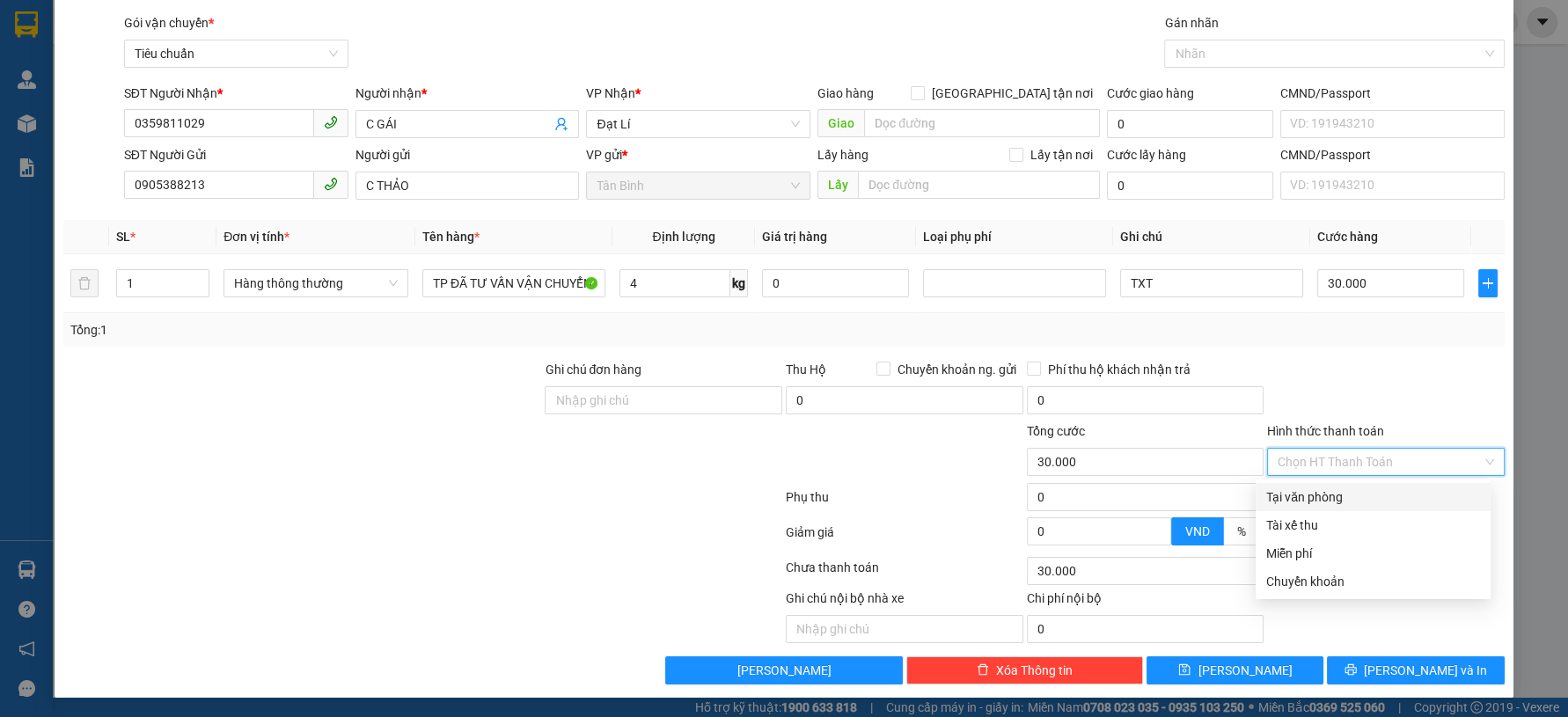
click at [1323, 496] on div "Tại văn phòng" at bounding box center [1373, 497] width 214 height 20
type input "0"
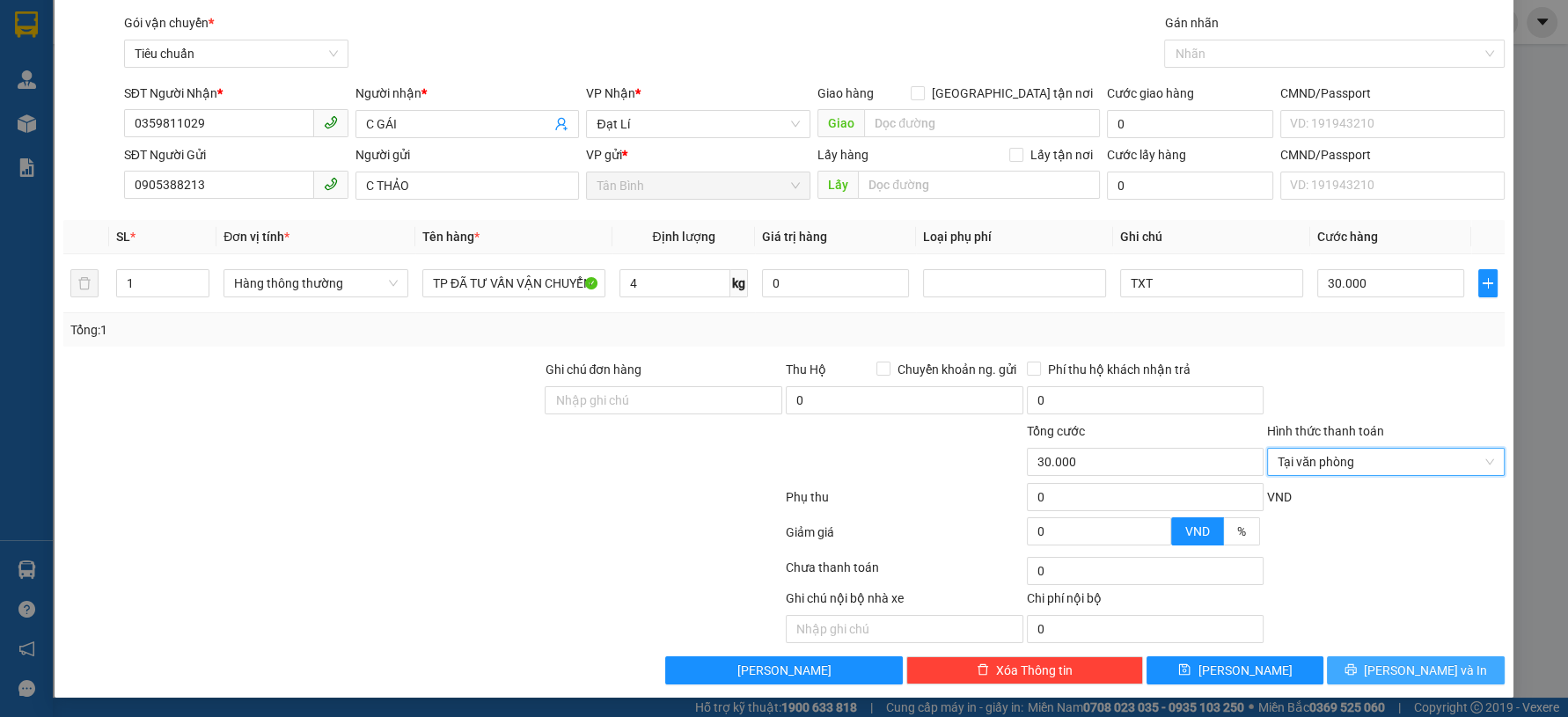
click at [1362, 665] on button "[PERSON_NAME] và In" at bounding box center [1415, 671] width 177 height 29
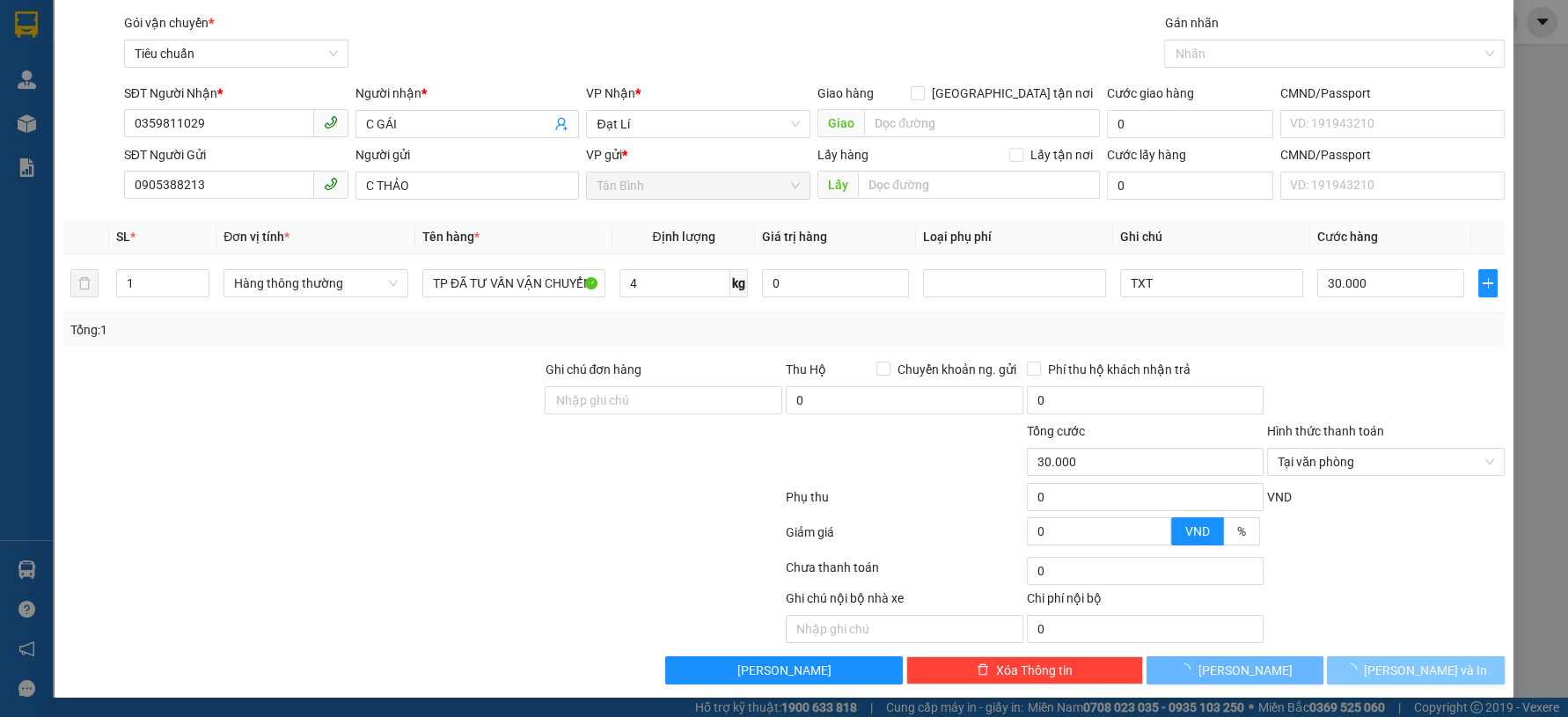
drag, startPoint x: 1362, startPoint y: 665, endPoint x: 1057, endPoint y: 427, distance: 386.9
click at [1353, 656] on button "[PERSON_NAME] và In" at bounding box center [1415, 671] width 177 height 29
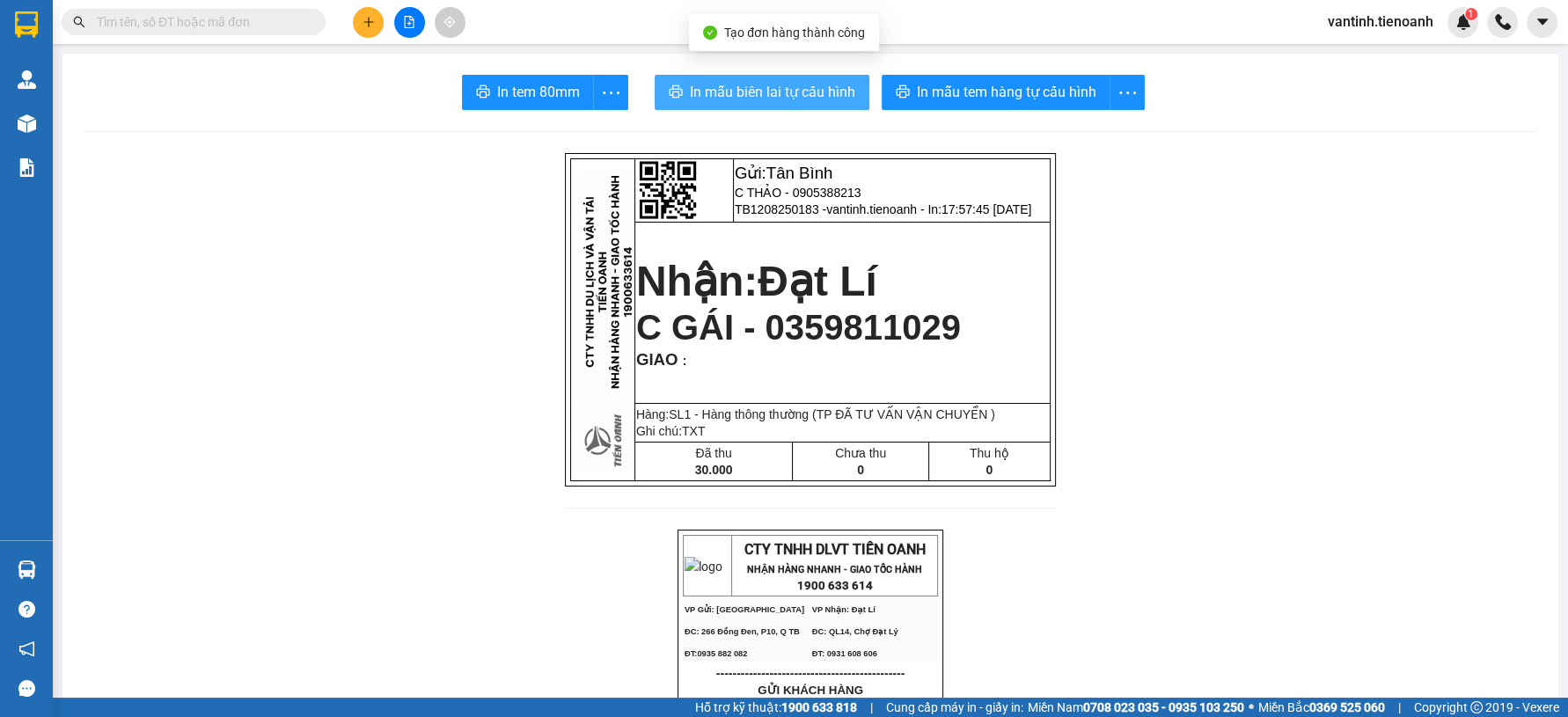
click at [789, 93] on span "In mẫu biên lai tự cấu hình" at bounding box center [773, 92] width 166 height 22
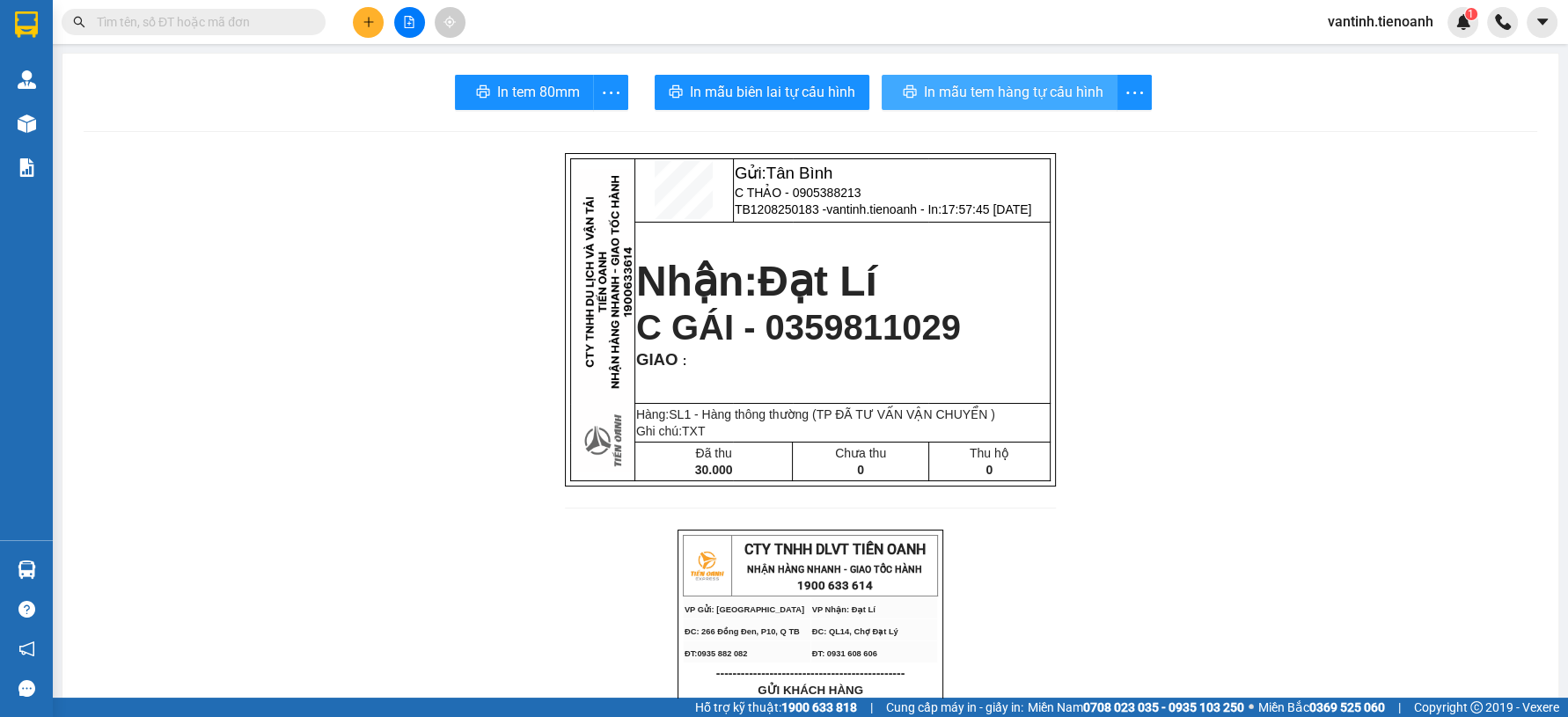
click at [1013, 97] on div "In mẫu tem hàng tự cấu hình" at bounding box center [1016, 93] width 270 height 36
click at [1013, 97] on span "In mẫu tem hàng tự cấu hình" at bounding box center [1014, 92] width 180 height 22
click at [1013, 97] on span "In mẫu tem hàng tự cấu hình" at bounding box center [1007, 92] width 180 height 22
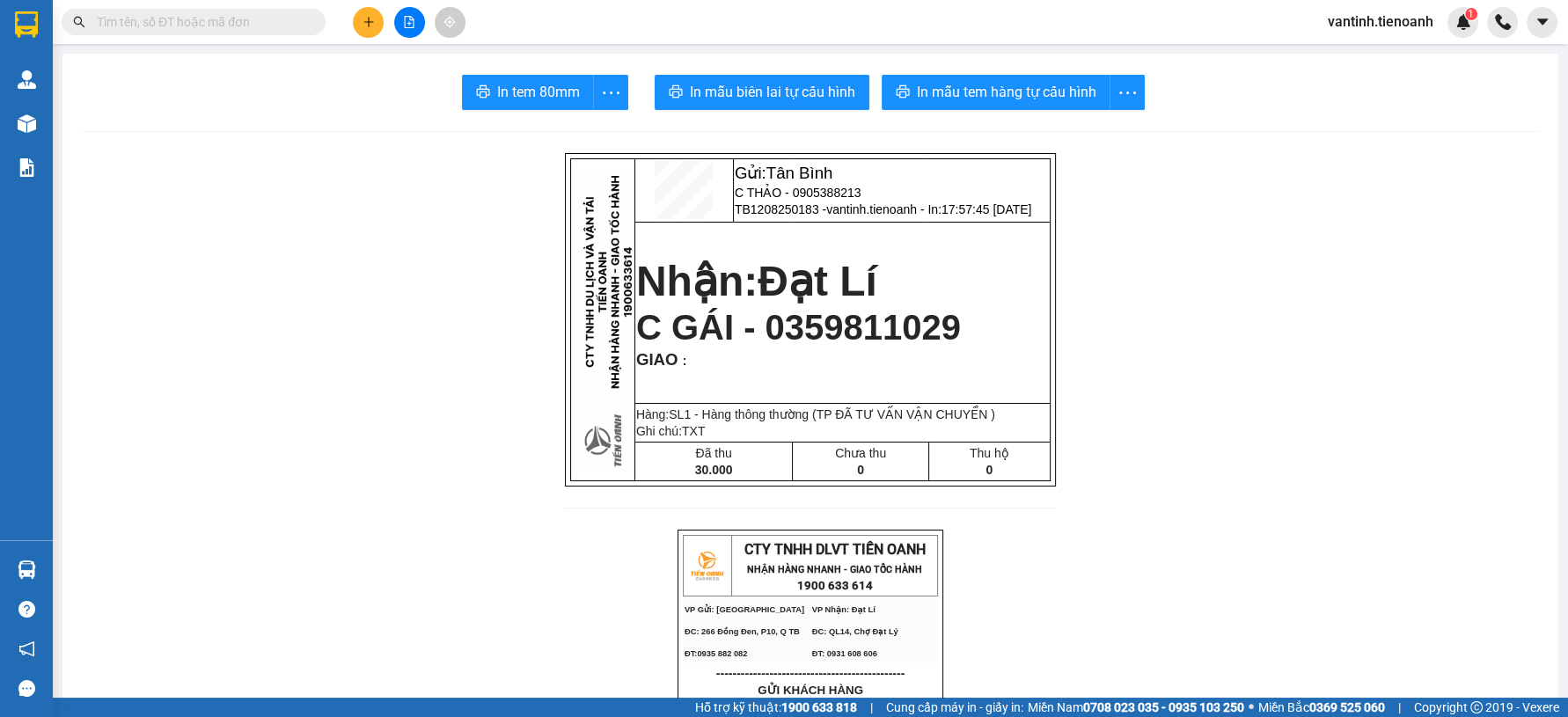
drag, startPoint x: 1466, startPoint y: 407, endPoint x: 1293, endPoint y: 380, distance: 175.1
click at [368, 29] on button at bounding box center [368, 22] width 31 height 31
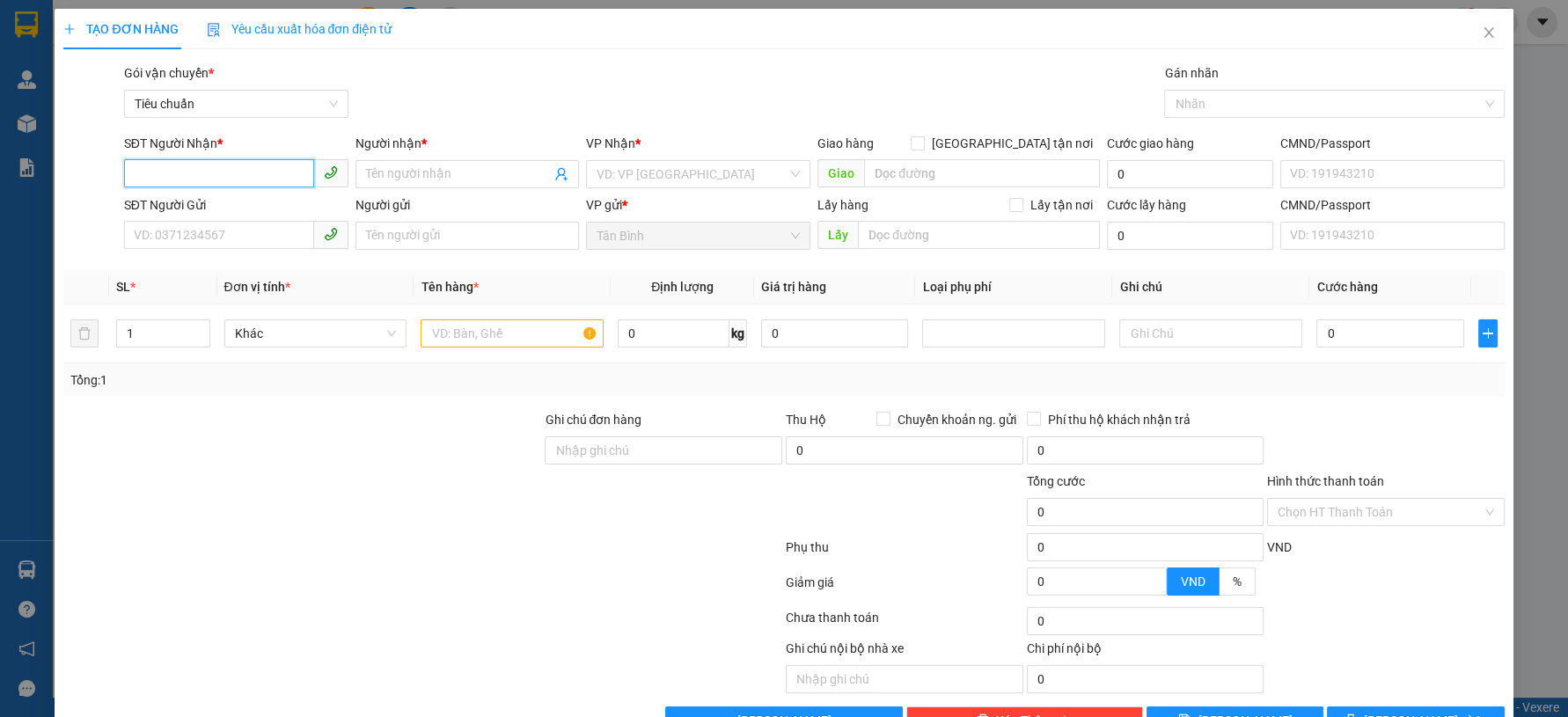
type input "4"
type input "6"
type input "0964602047"
drag, startPoint x: 234, startPoint y: 179, endPoint x: 234, endPoint y: 207, distance: 28.0
click at [235, 179] on input "0964602047" at bounding box center [218, 174] width 190 height 29
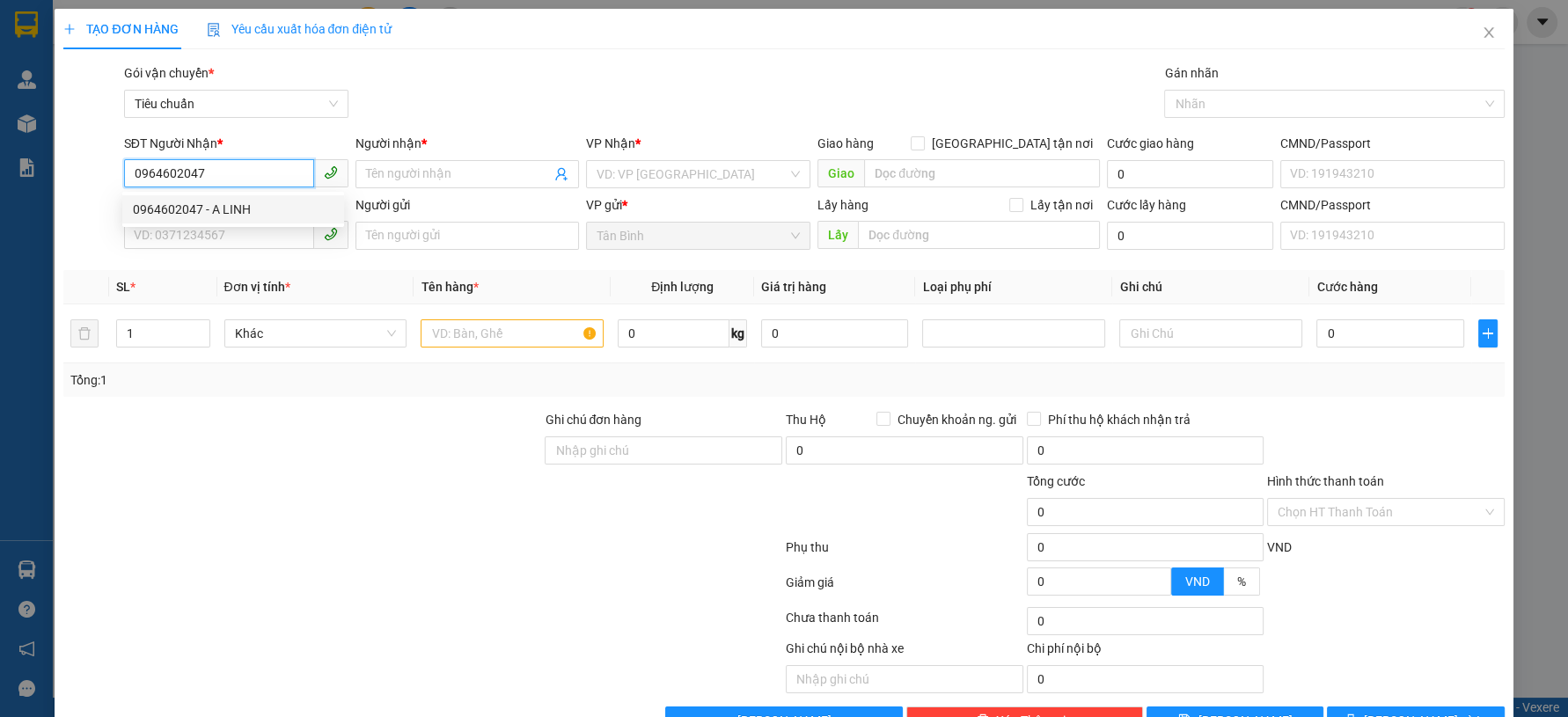
click at [234, 207] on div "0964602047 - A LINH" at bounding box center [232, 209] width 200 height 20
type input "A LINH"
type input "066189007960"
type input "0964602047"
type input "30.000"
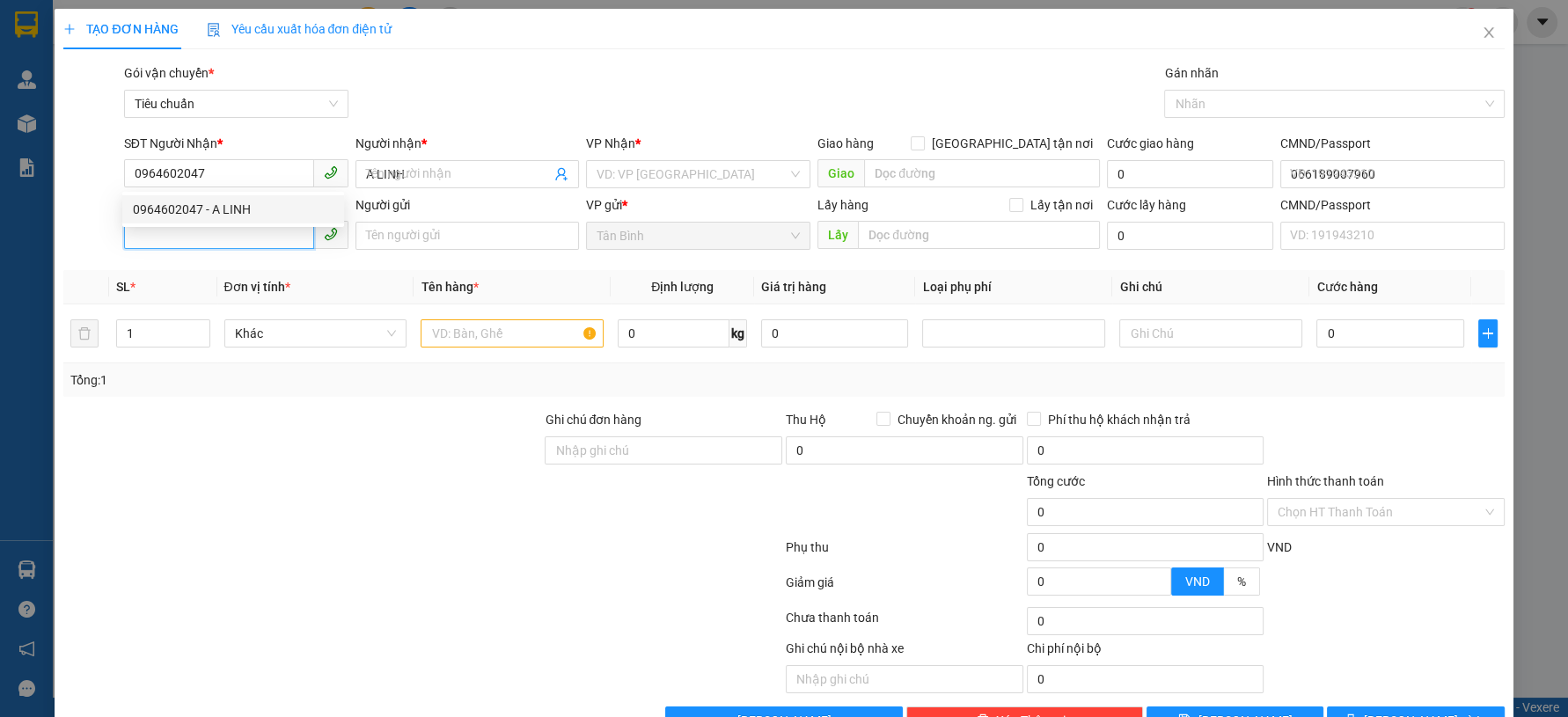
type input "30.000"
click at [246, 237] on input "SĐT Người Gửi" at bounding box center [218, 235] width 190 height 29
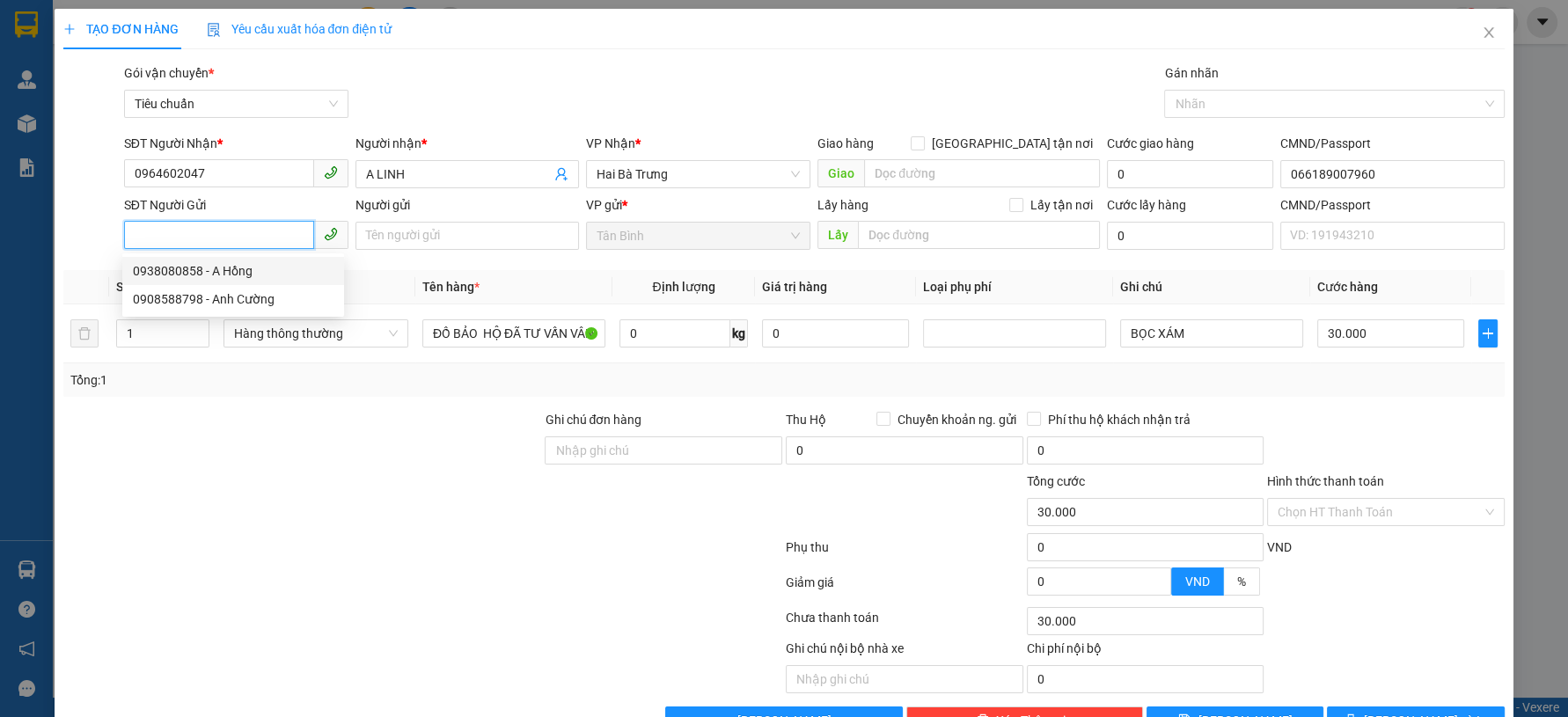
click at [263, 275] on div "0938080858 - A Hồng" at bounding box center [232, 271] width 200 height 20
type input "0938080858"
type input "A Hồng"
click at [335, 411] on div at bounding box center [302, 440] width 481 height 61
click at [371, 332] on span "Hàng thông thường" at bounding box center [316, 334] width 164 height 27
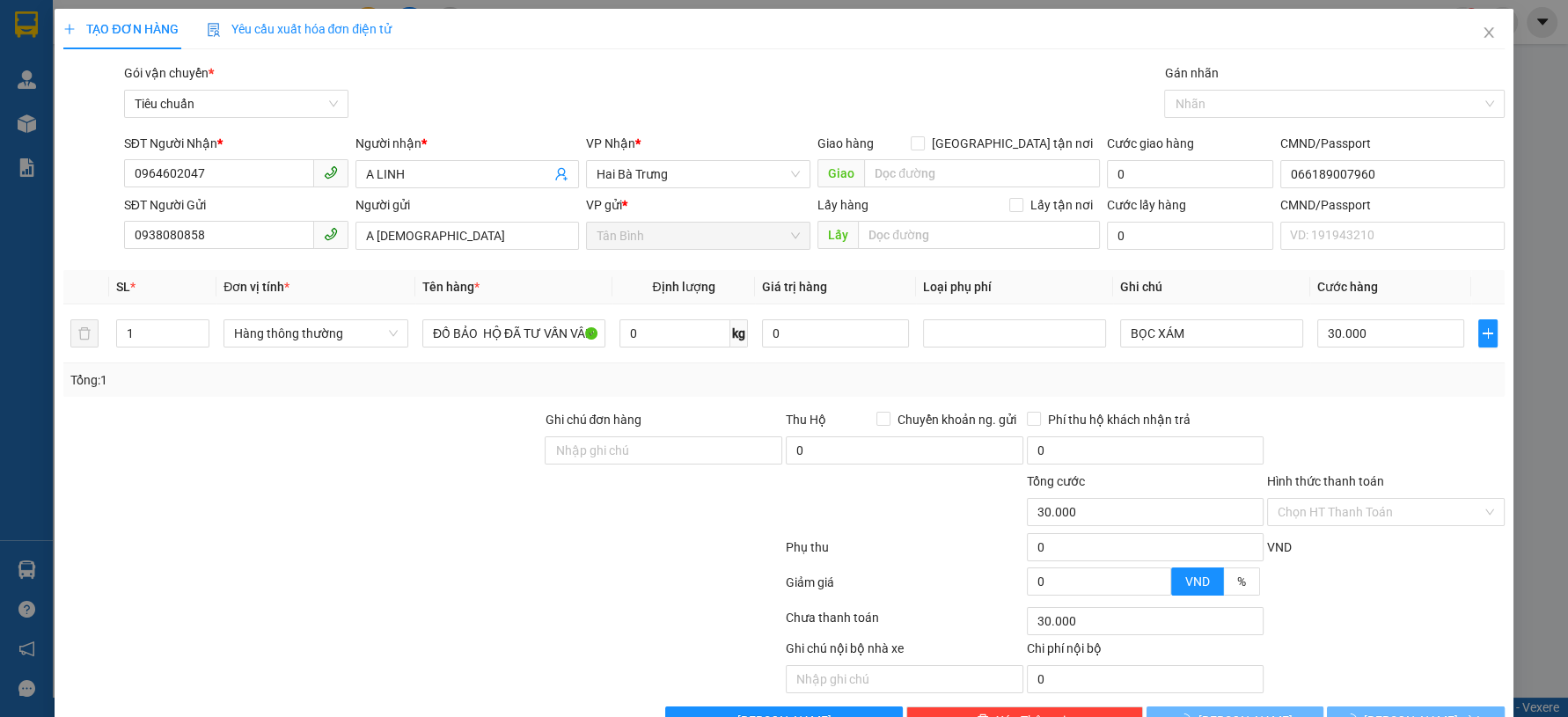
click at [471, 403] on div "Transit Pickup Surcharge Ids Transit Deliver Surcharge Ids Transit Deliver Surc…" at bounding box center [784, 399] width 1441 height 672
type input "0"
click at [367, 482] on div at bounding box center [302, 502] width 481 height 61
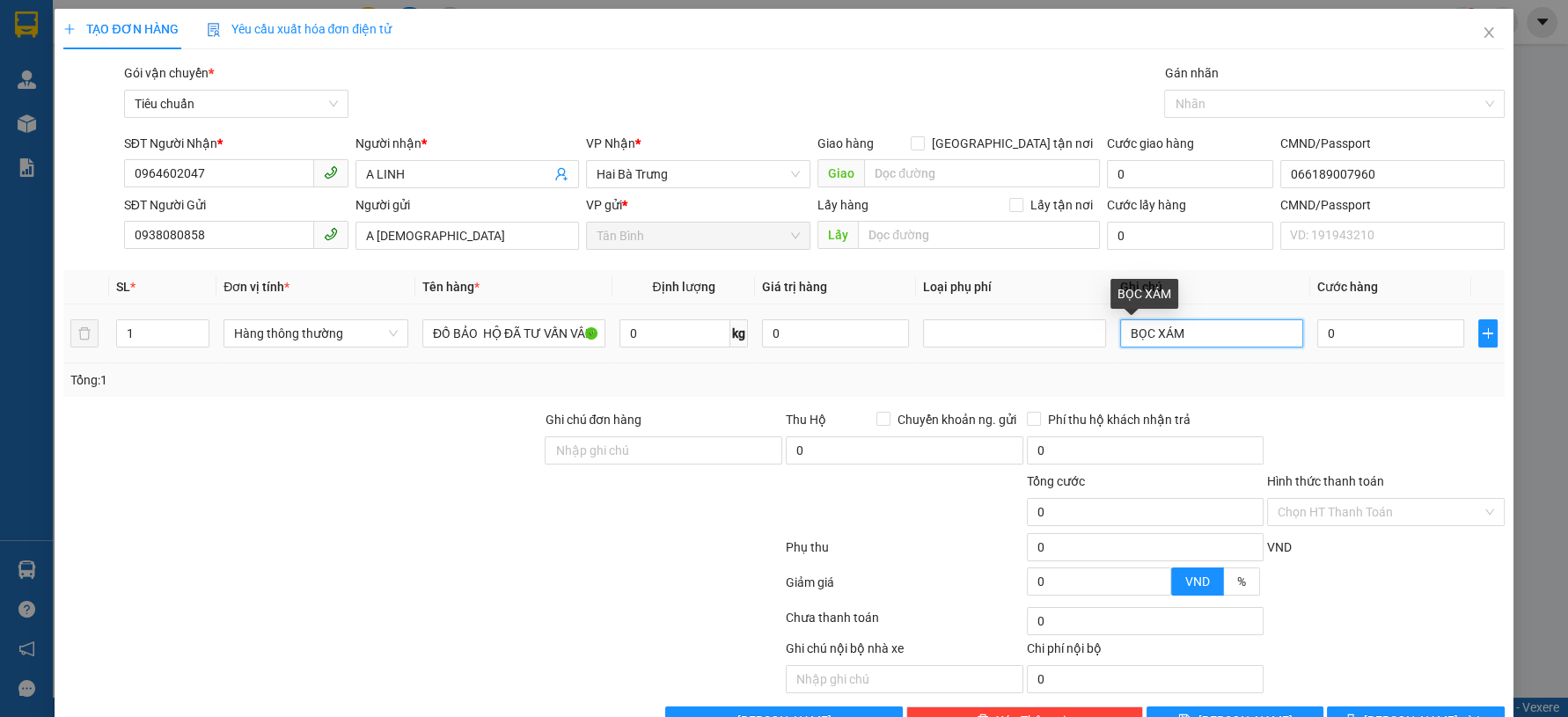
drag, startPoint x: 1180, startPoint y: 334, endPoint x: 1059, endPoint y: 360, distance: 123.8
click at [1059, 360] on tr "1 Hàng thông thường ĐỒ BẢO HỘ ĐÃ TƯ VẤN VÂN CHUYỂN 0 kg 0 BỌC XÁM 0" at bounding box center [784, 334] width 1441 height 59
type input "BỌC N L"
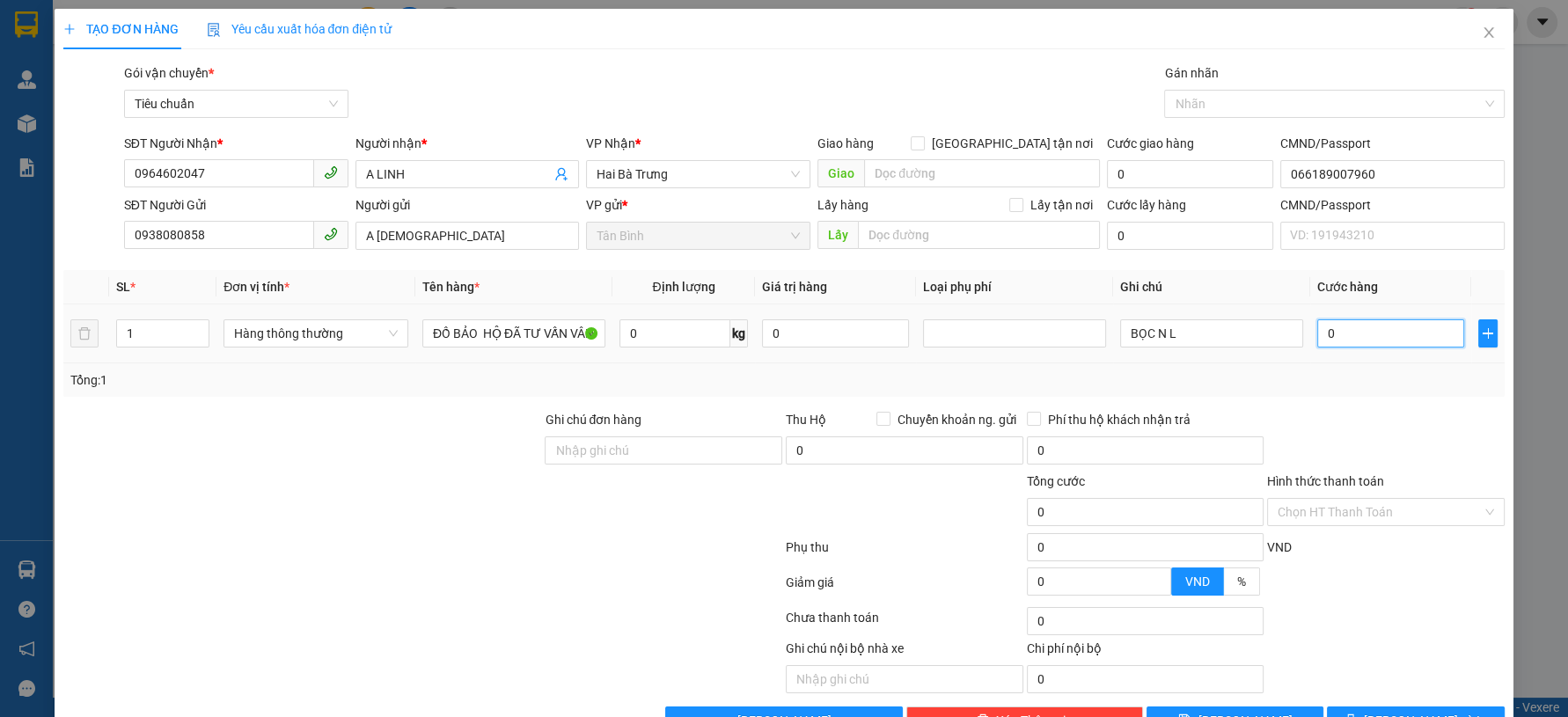
click at [1339, 328] on input "0" at bounding box center [1390, 334] width 147 height 29
type input "3"
type input "30"
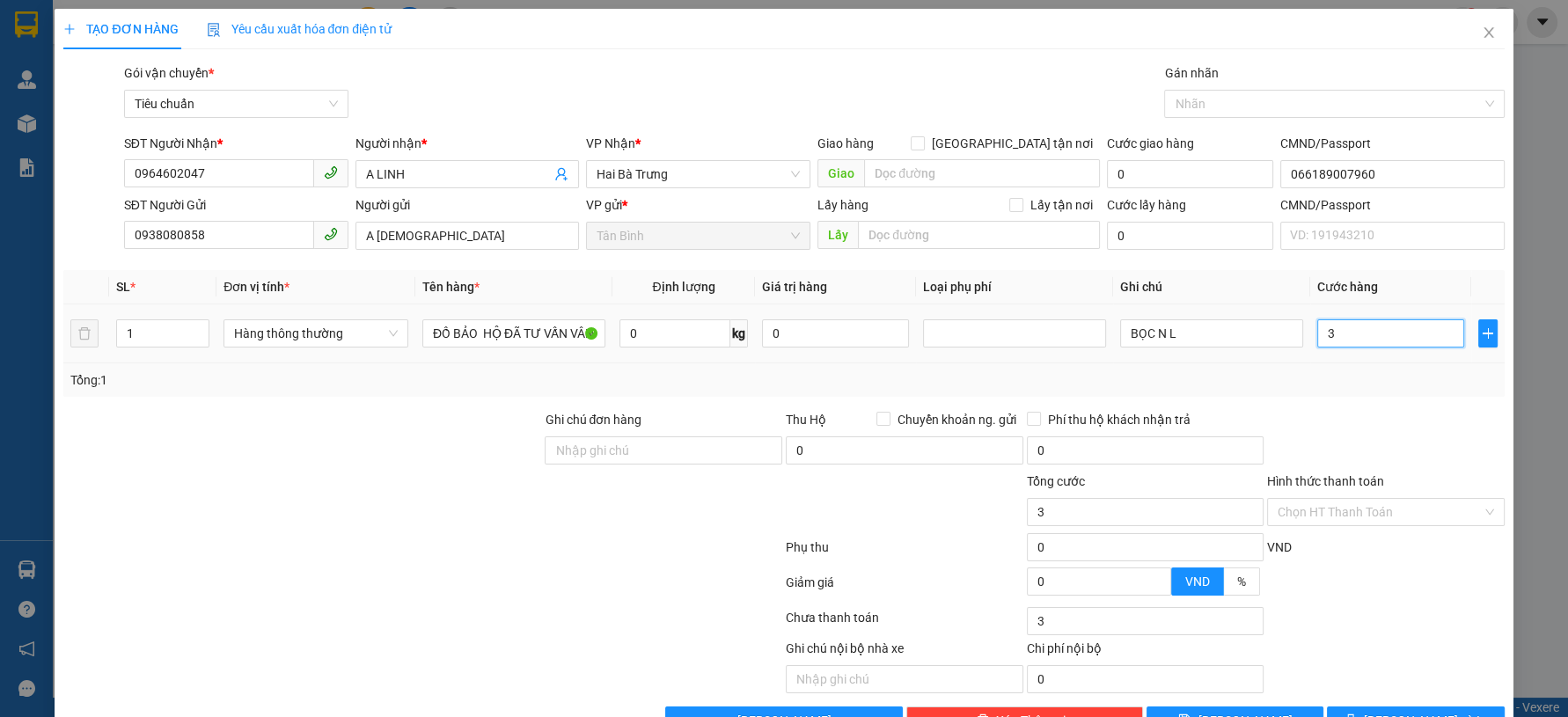
type input "30"
type input "30.000"
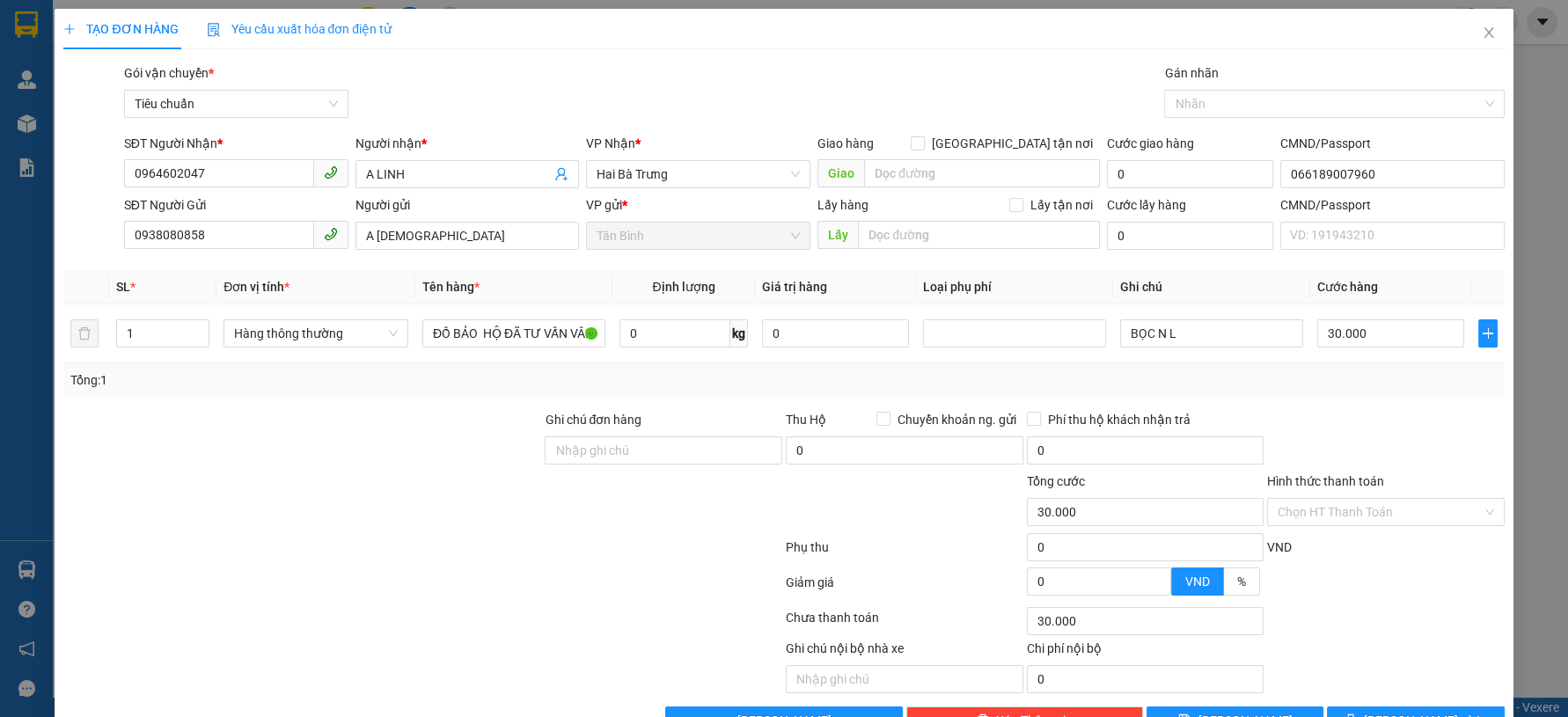
click at [1400, 395] on div "Tổng: 1" at bounding box center [784, 380] width 1441 height 34
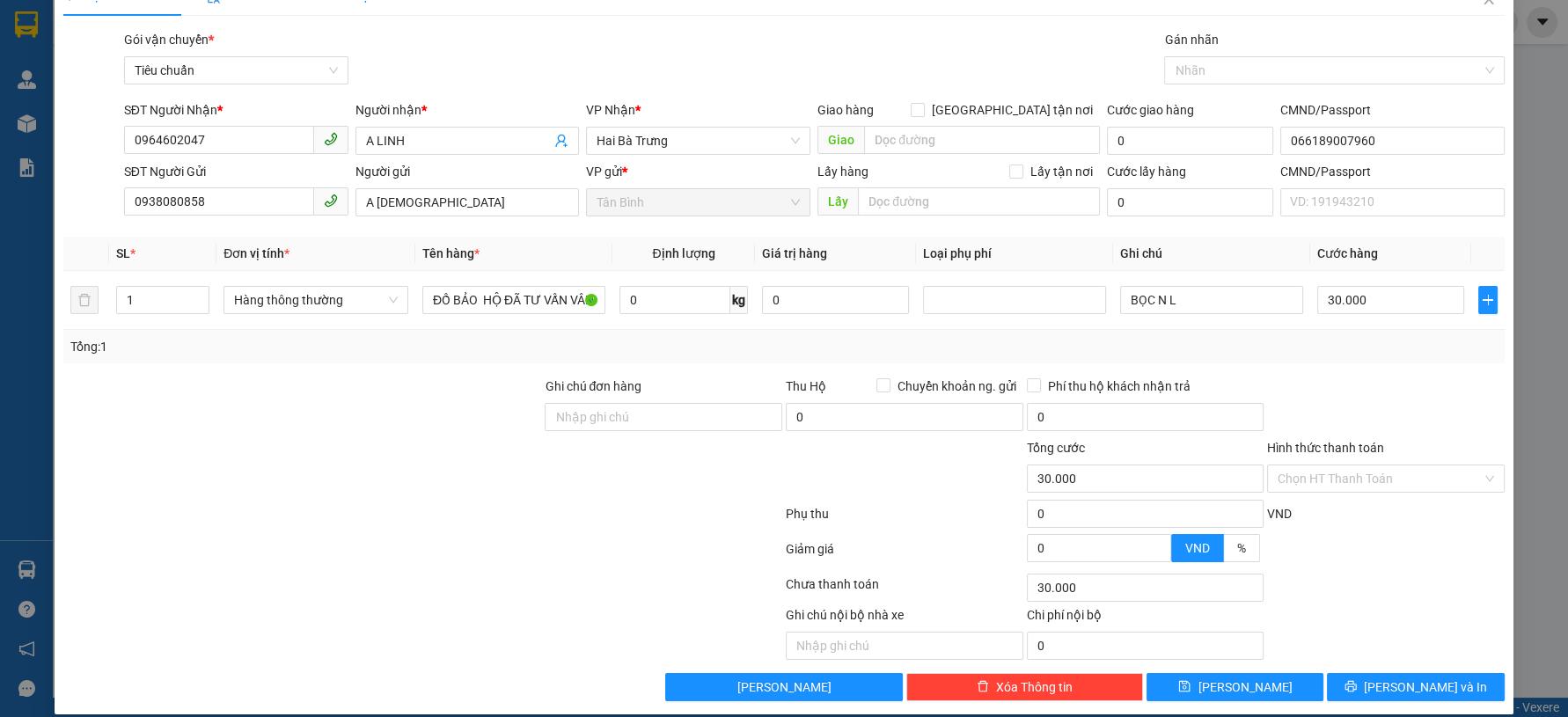
scroll to position [50, 0]
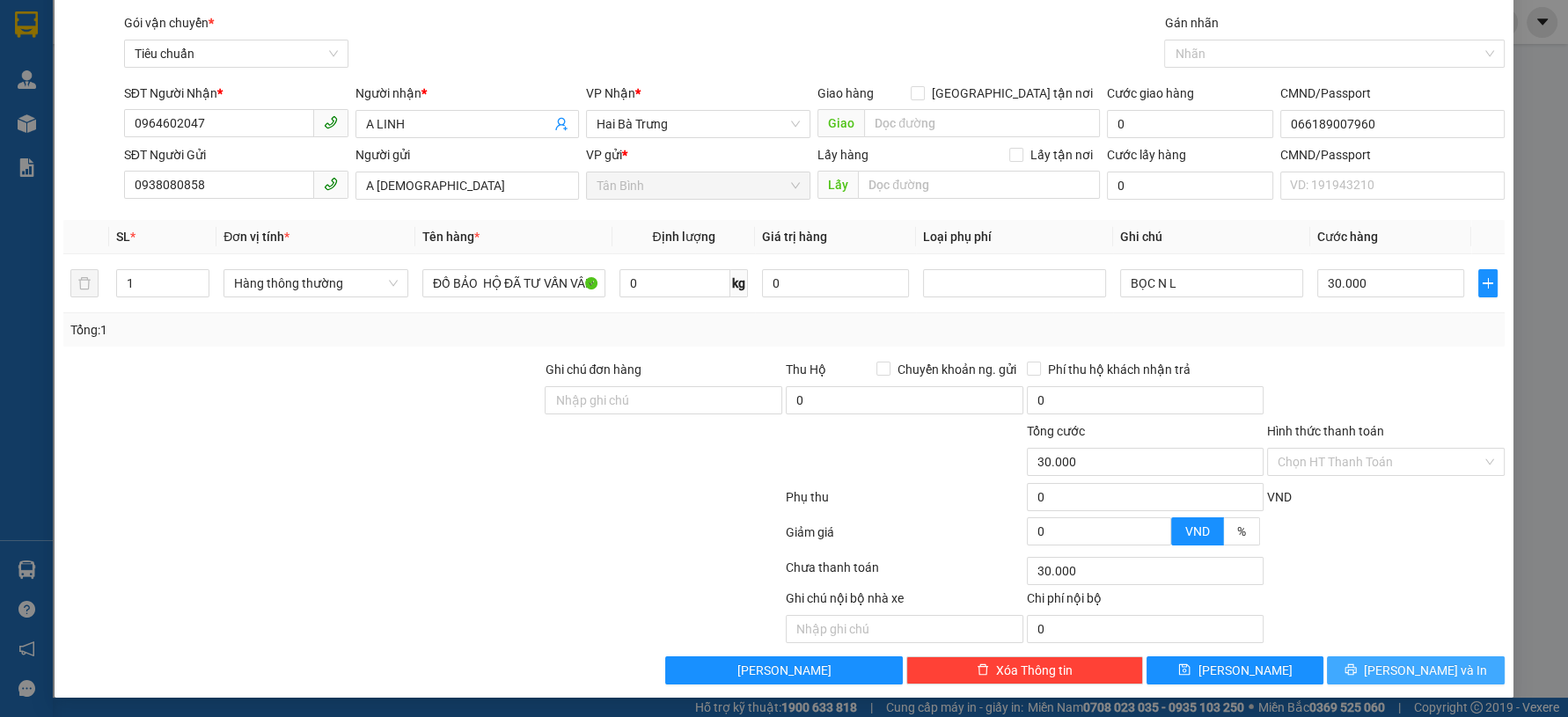
click at [1408, 676] on span "[PERSON_NAME] và In" at bounding box center [1426, 671] width 123 height 20
click at [1396, 675] on span "[PERSON_NAME] và In" at bounding box center [1426, 671] width 123 height 20
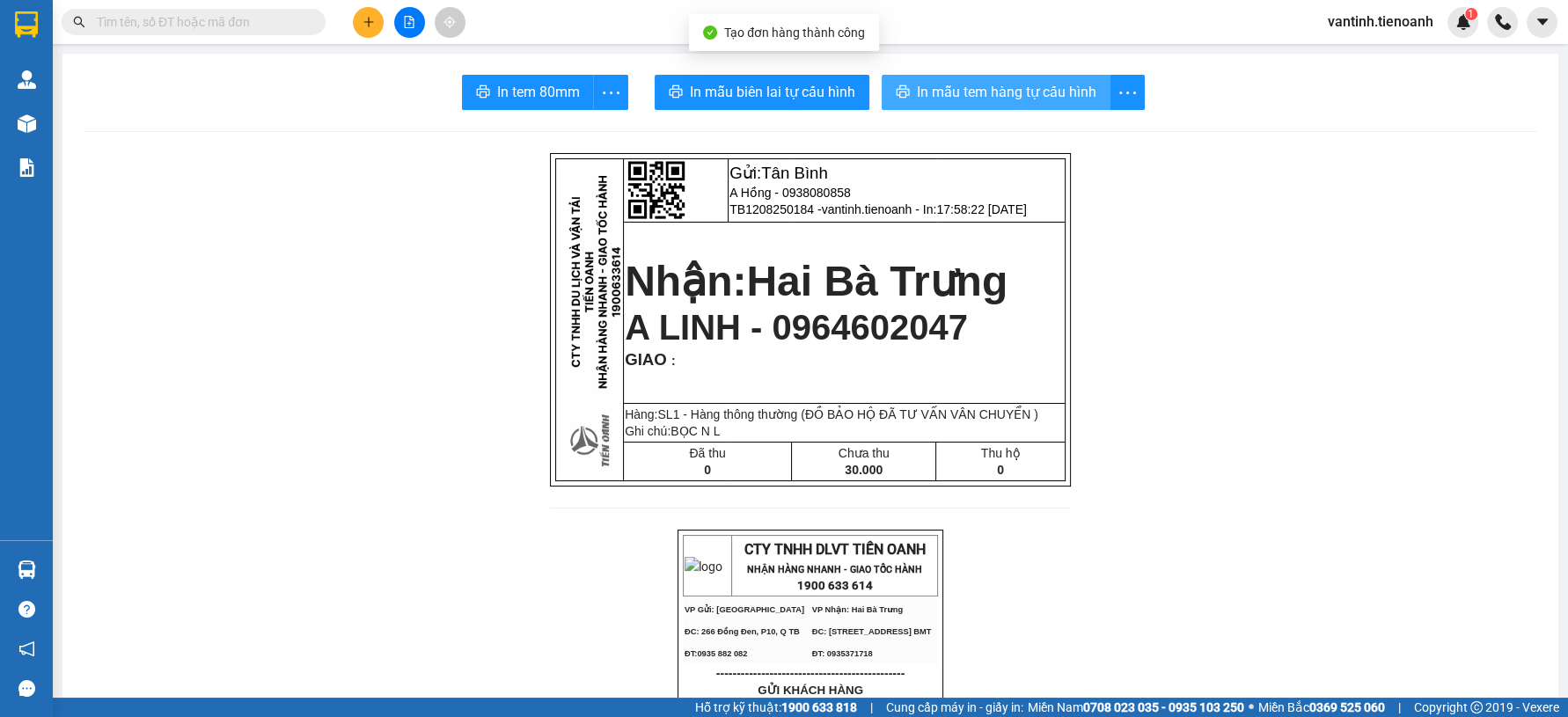
click at [1029, 91] on span "In mẫu tem hàng tự cấu hình" at bounding box center [1007, 92] width 180 height 22
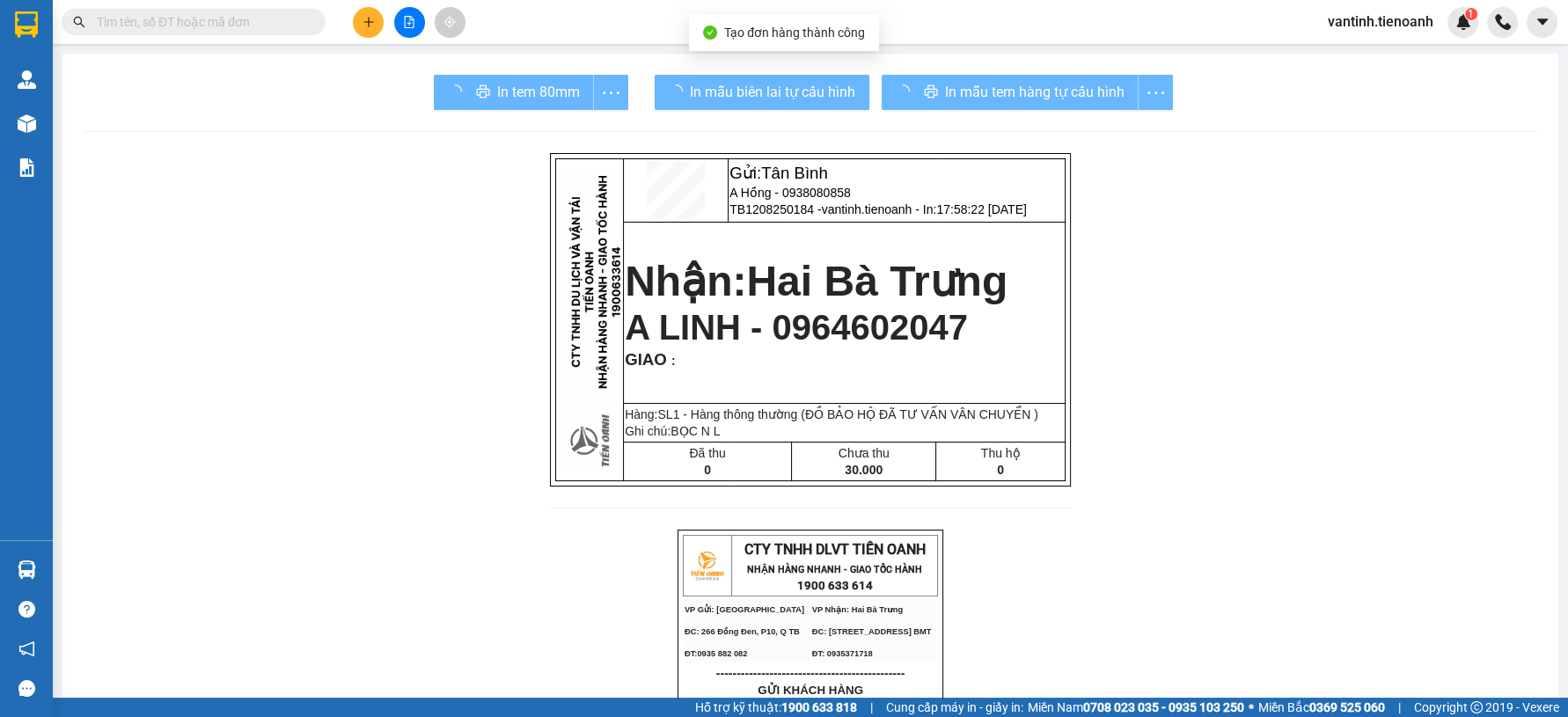
drag, startPoint x: 1181, startPoint y: 631, endPoint x: 1164, endPoint y: 620, distance: 20.2
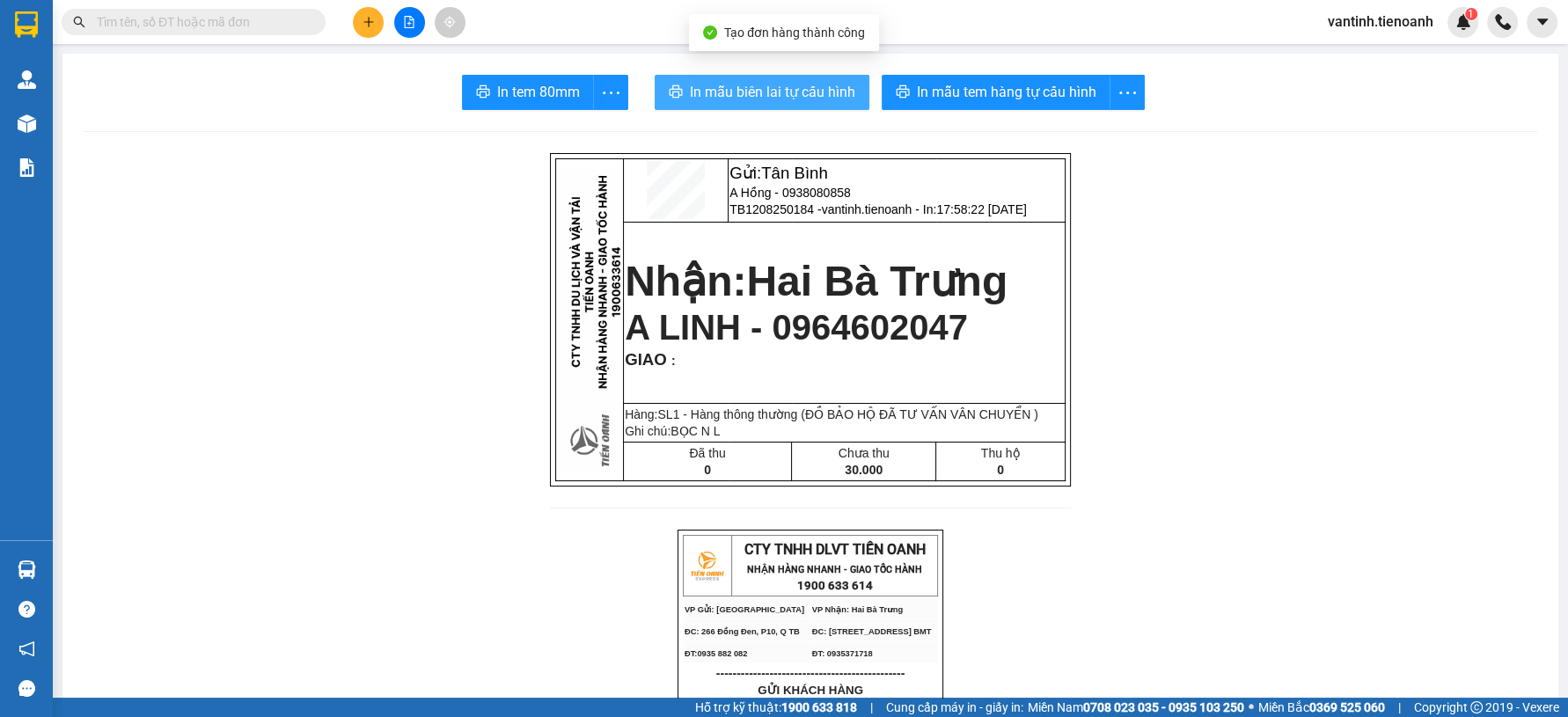
click at [812, 100] on span "In mẫu biên lai tự cấu hình" at bounding box center [773, 92] width 166 height 22
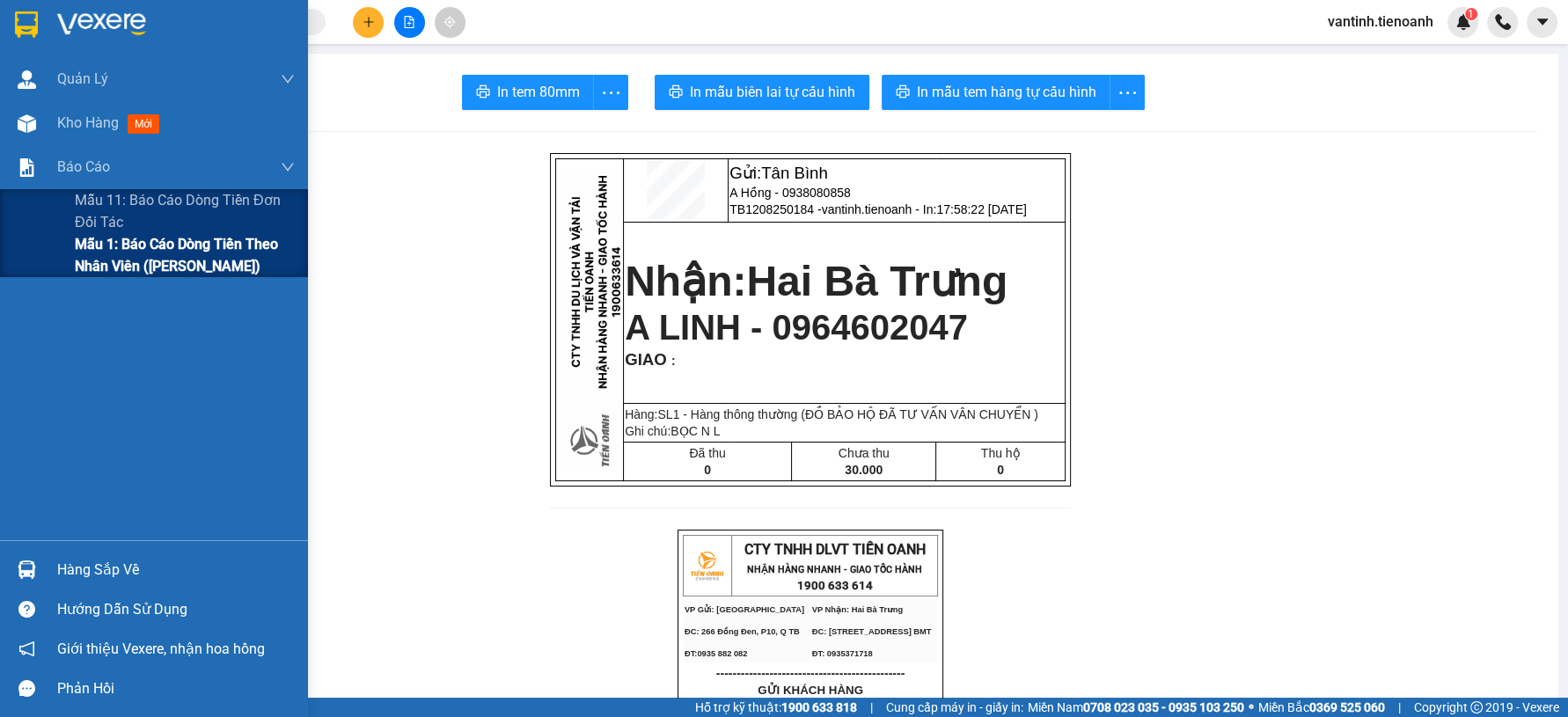
click at [110, 243] on span "Mẫu 1: Báo cáo dòng tiền theo nhân viên ([PERSON_NAME])" at bounding box center [184, 255] width 220 height 44
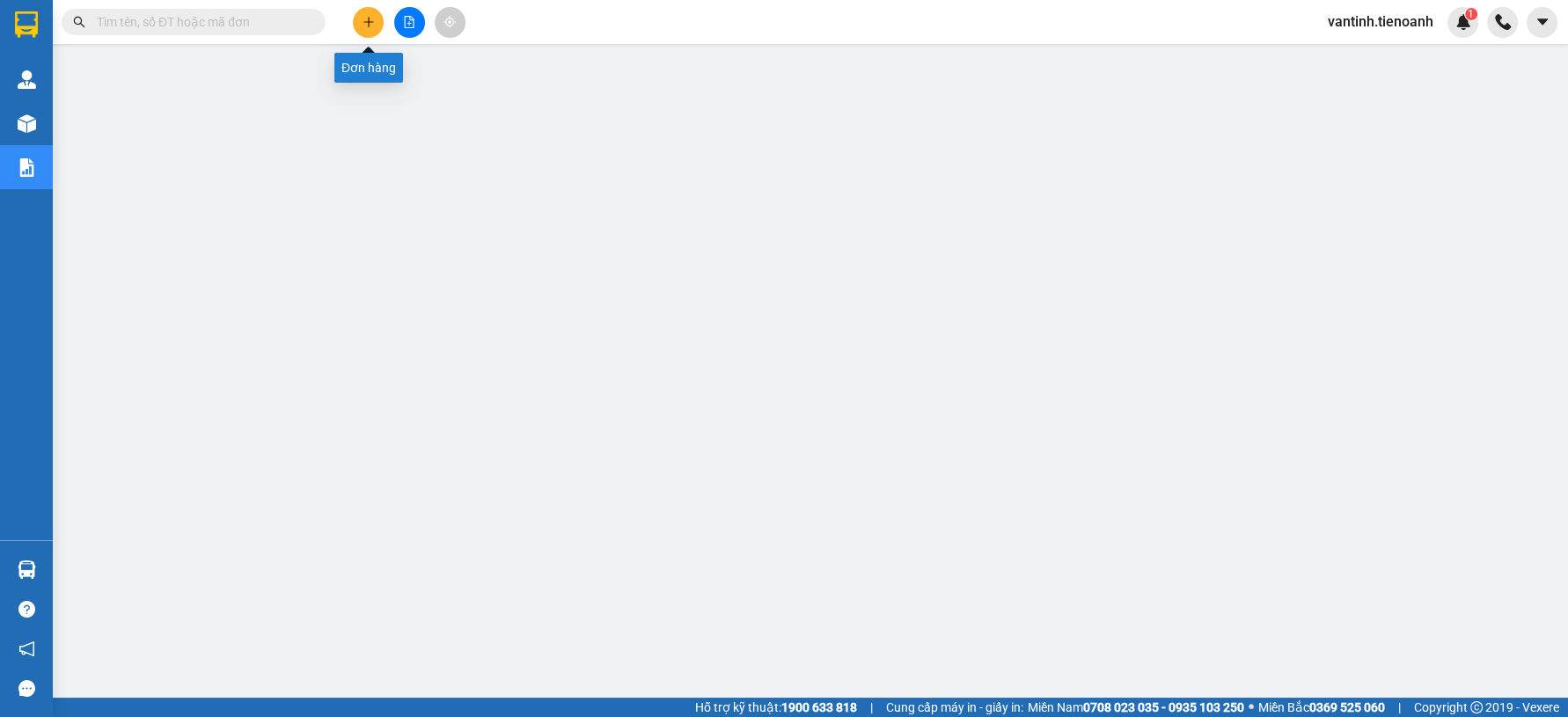
click at [373, 23] on icon "plus" at bounding box center [369, 22] width 12 height 12
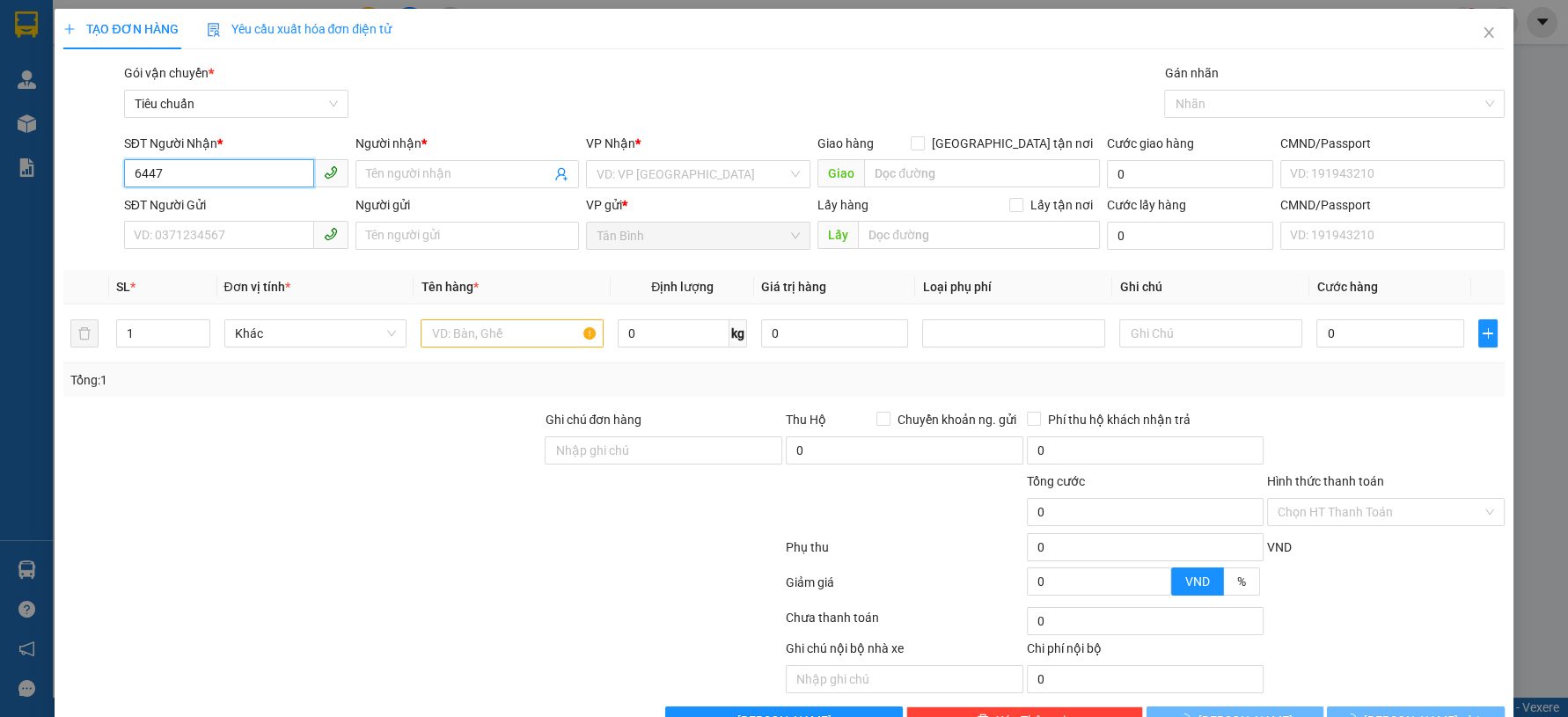
drag, startPoint x: 237, startPoint y: 175, endPoint x: 245, endPoint y: 198, distance: 24.4
click at [237, 177] on input "6447" at bounding box center [218, 174] width 190 height 29
click at [241, 205] on div "SĐT Người Gửi" at bounding box center [236, 205] width 224 height 20
click at [241, 221] on input "SĐT Người Gửi" at bounding box center [218, 235] width 190 height 29
click at [240, 209] on div "SĐT Người Gửi" at bounding box center [236, 205] width 224 height 20
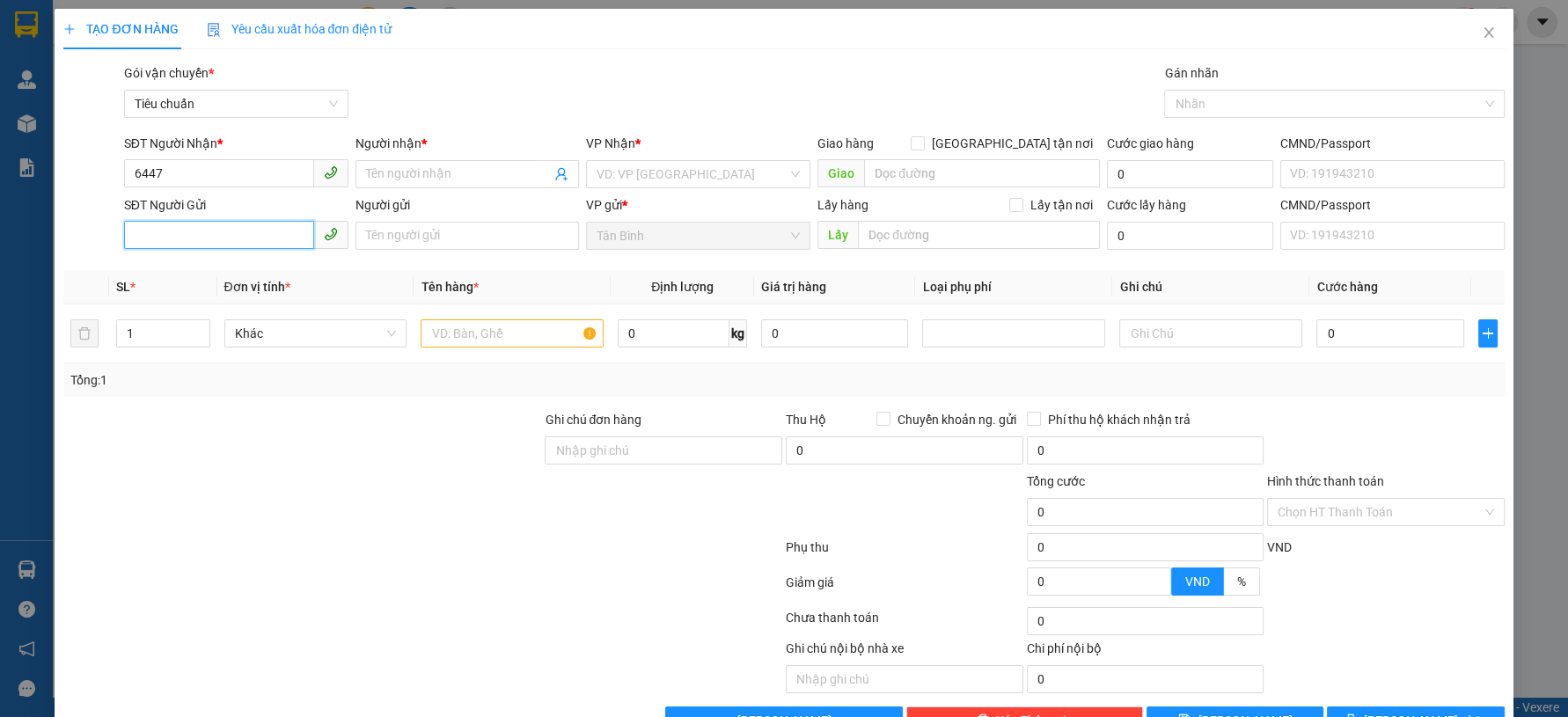
click at [240, 221] on input "SĐT Người Gửi" at bounding box center [218, 235] width 190 height 29
click at [256, 183] on input "6447" at bounding box center [218, 174] width 190 height 29
drag, startPoint x: 248, startPoint y: 216, endPoint x: 247, endPoint y: 224, distance: 8.1
click at [247, 216] on div "0976666447 - TUẤN ANH" at bounding box center [232, 209] width 200 height 20
type input "0976666447"
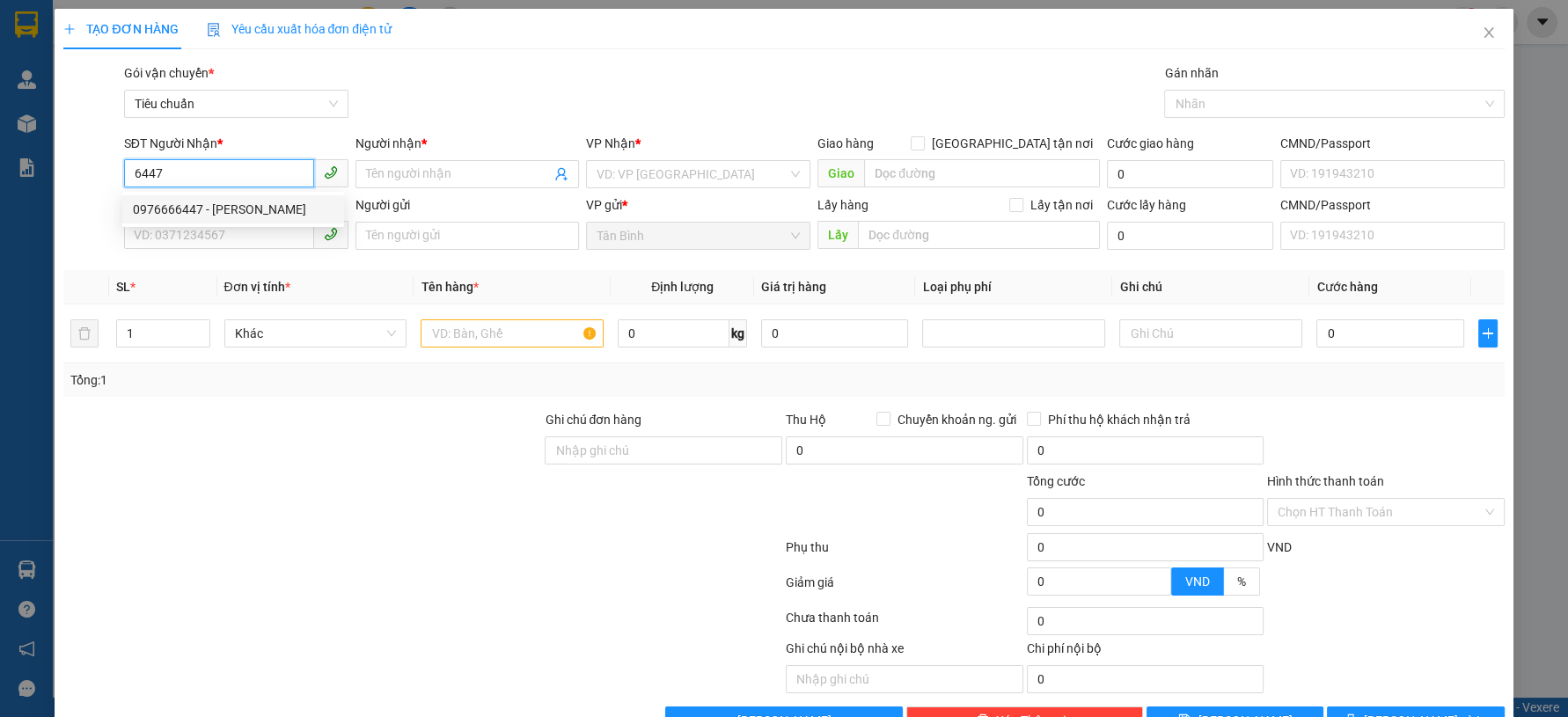
type input "TUẤN ANH"
type input "30.000"
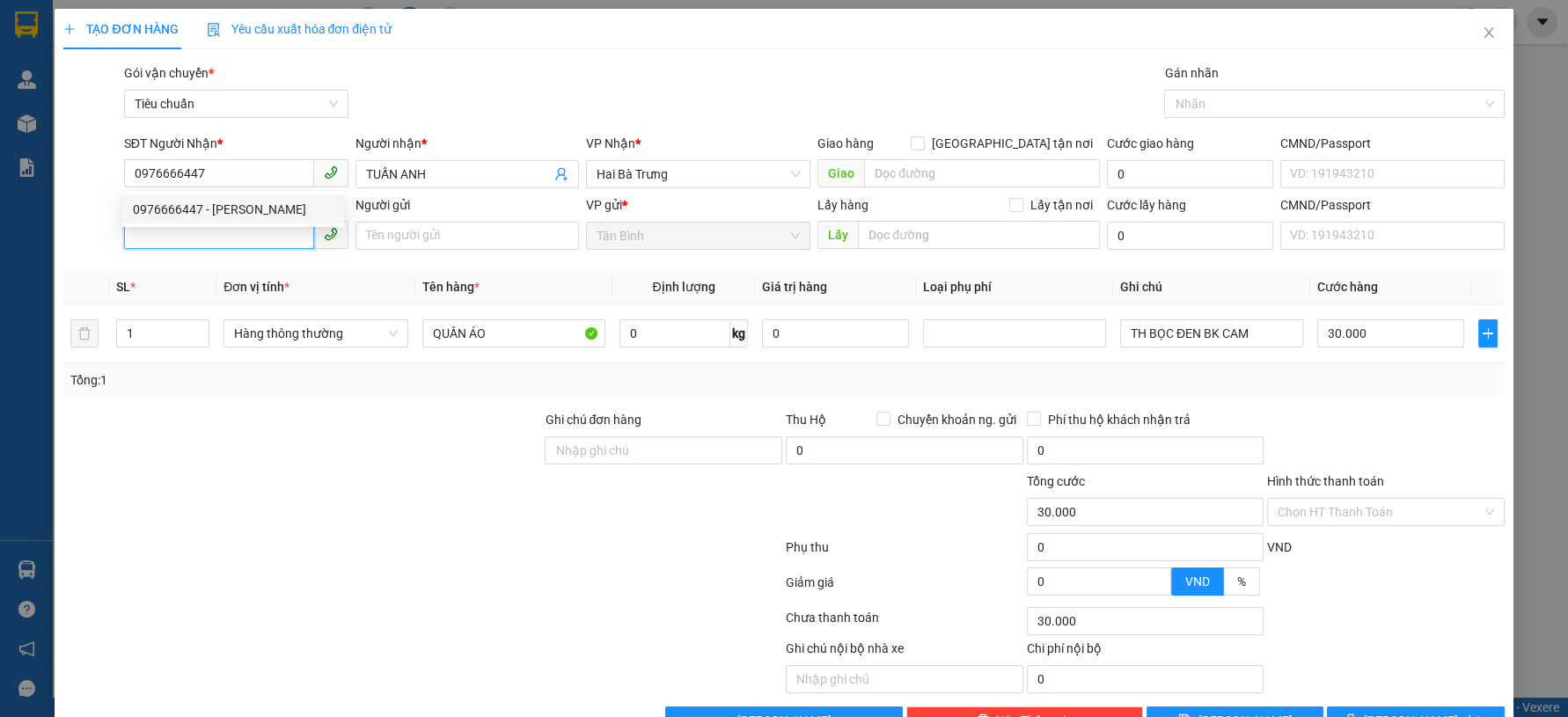
click at [247, 245] on input "SĐT Người Gửi" at bounding box center [218, 235] width 190 height 29
click at [256, 240] on input "700" at bounding box center [218, 235] width 190 height 29
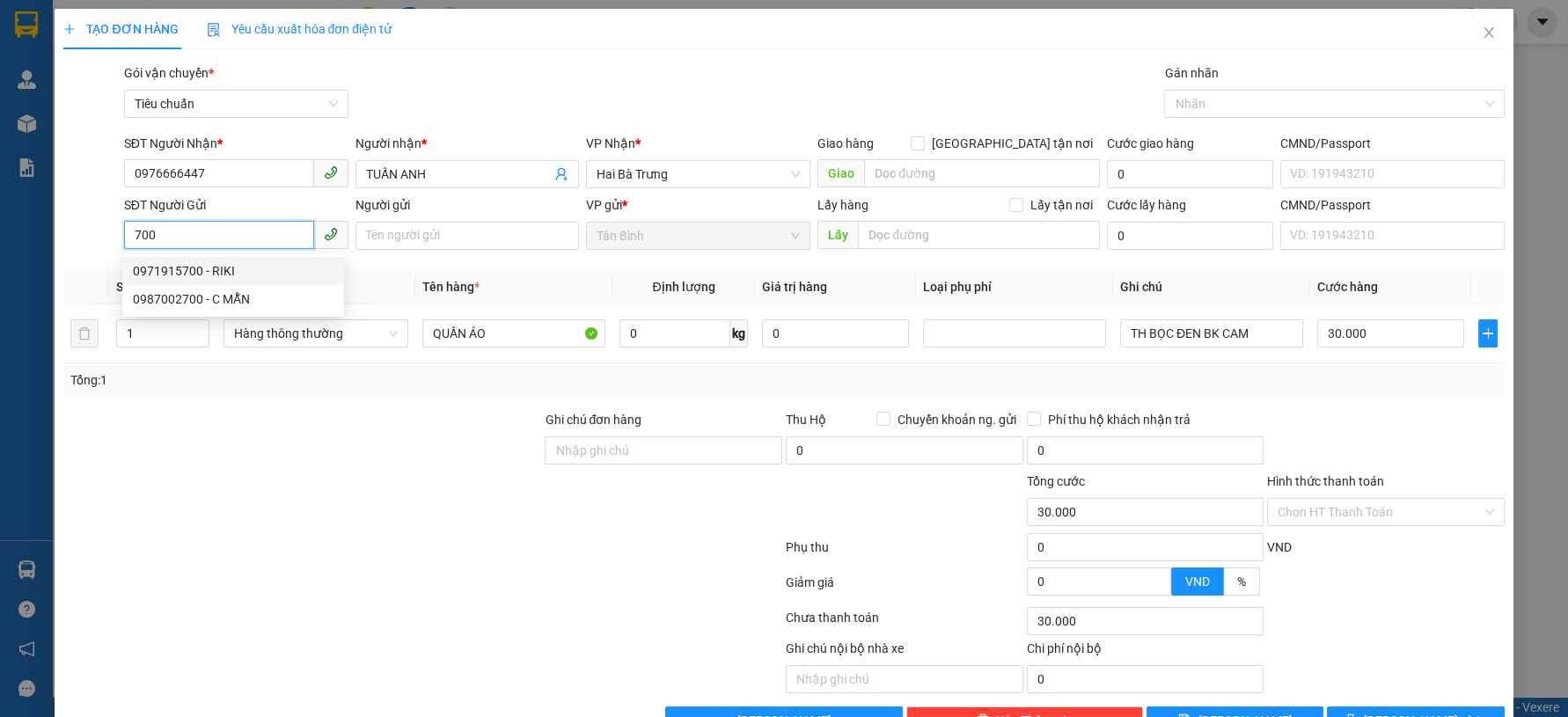
click at [236, 266] on div "0971915700 - RIKI" at bounding box center [232, 271] width 200 height 20
type input "0971915700"
type input "RIKI"
type input "0971915700"
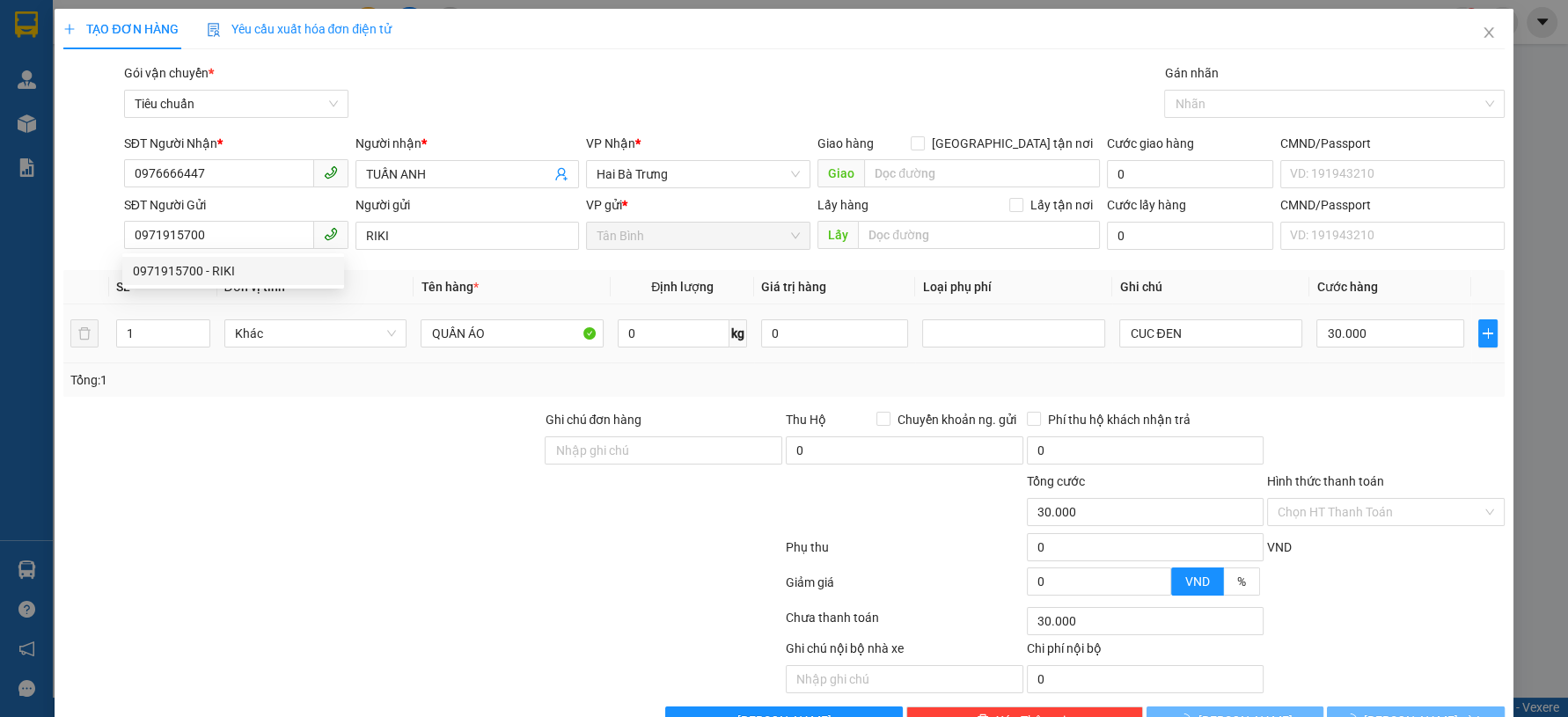
click at [292, 417] on div at bounding box center [302, 440] width 481 height 61
click at [310, 329] on span "Hàng thông thường" at bounding box center [316, 334] width 164 height 27
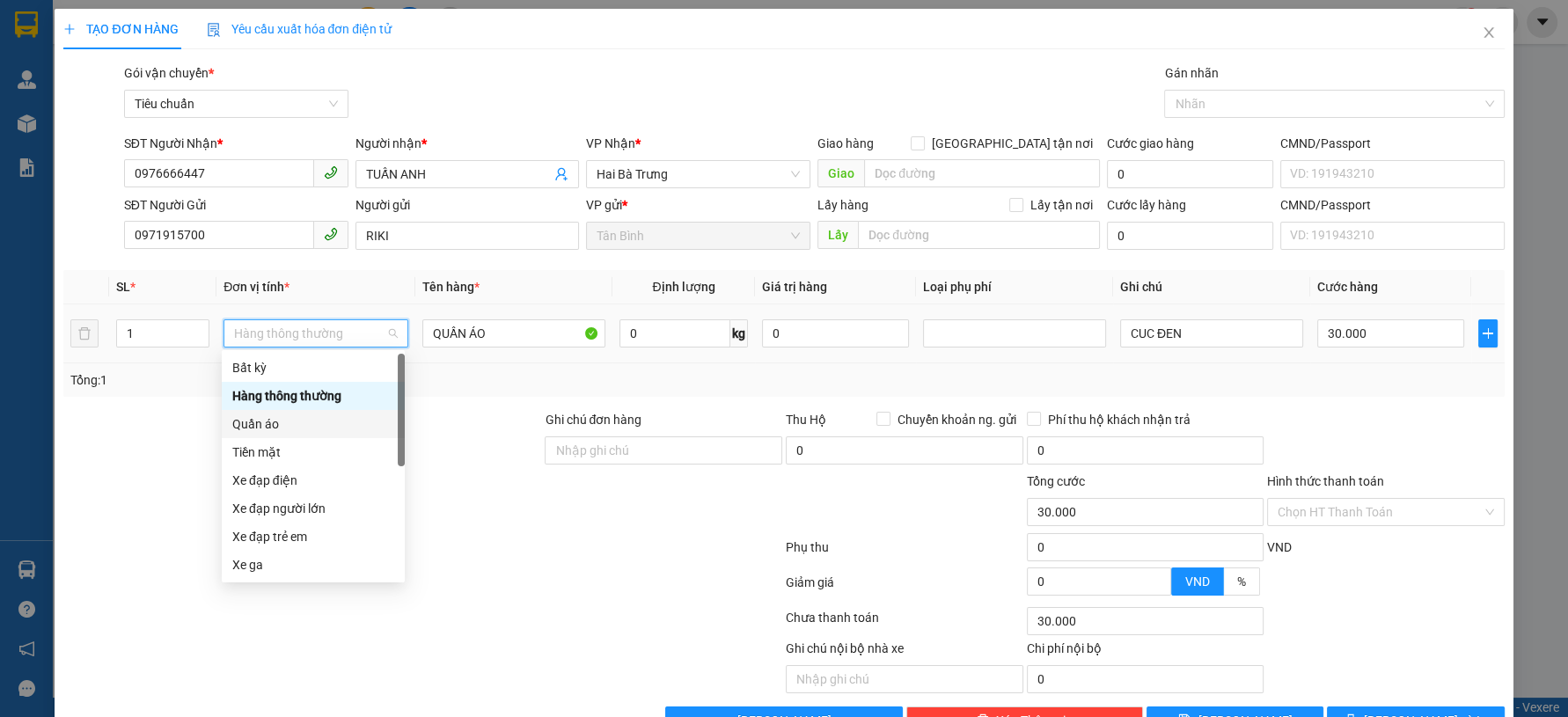
click at [287, 424] on div "Quần áo" at bounding box center [313, 424] width 162 height 20
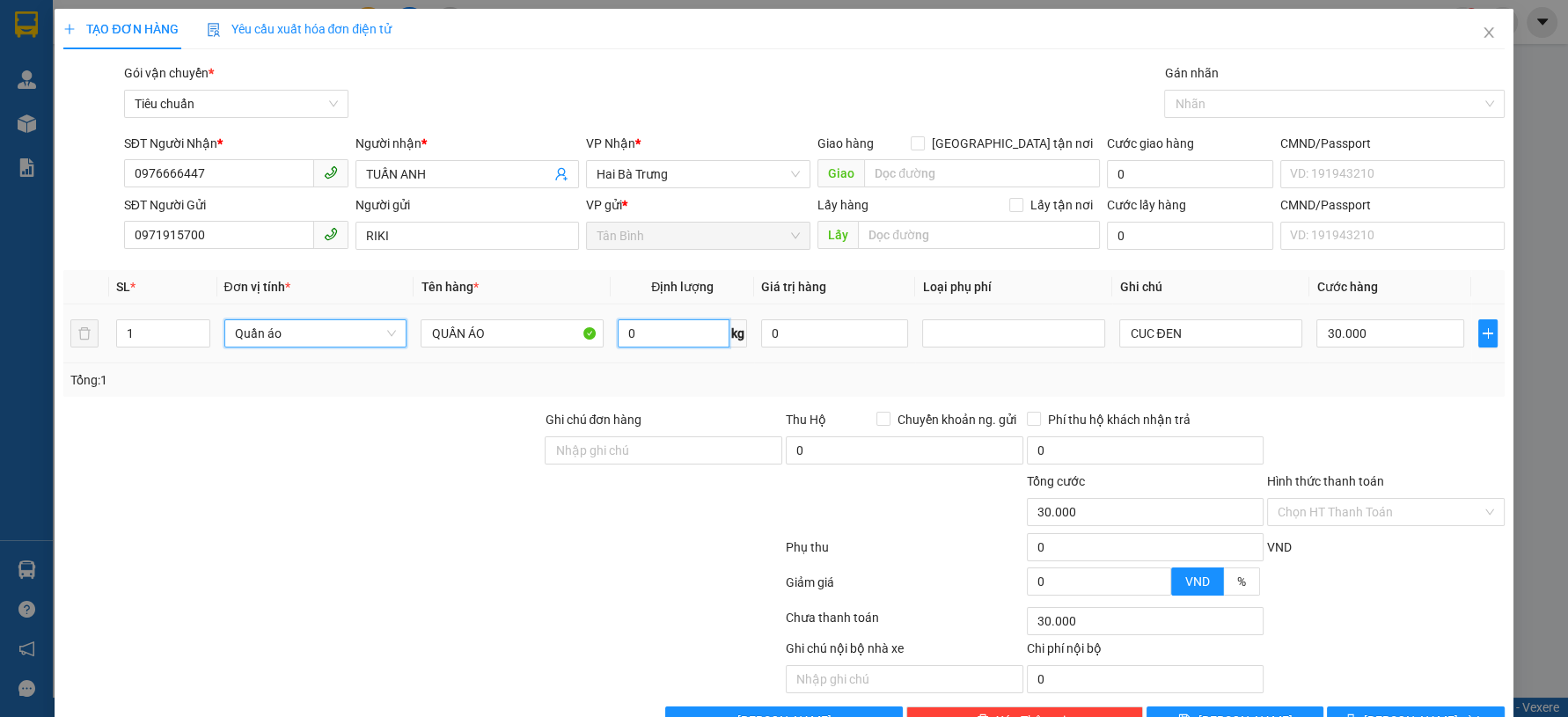
click at [676, 338] on input "0" at bounding box center [673, 334] width 111 height 29
type input "0"
type input "6"
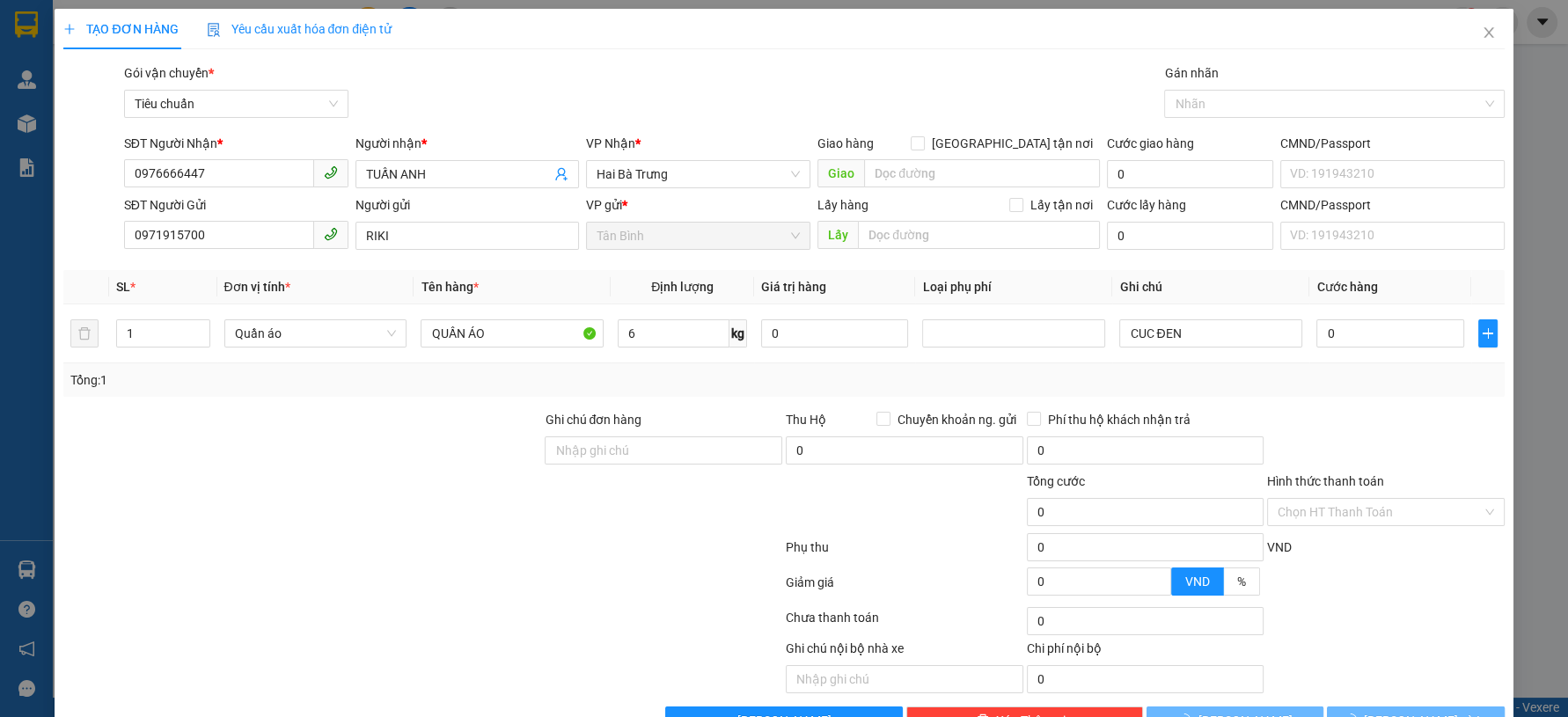
click at [477, 442] on div at bounding box center [302, 440] width 481 height 61
type input "40.000"
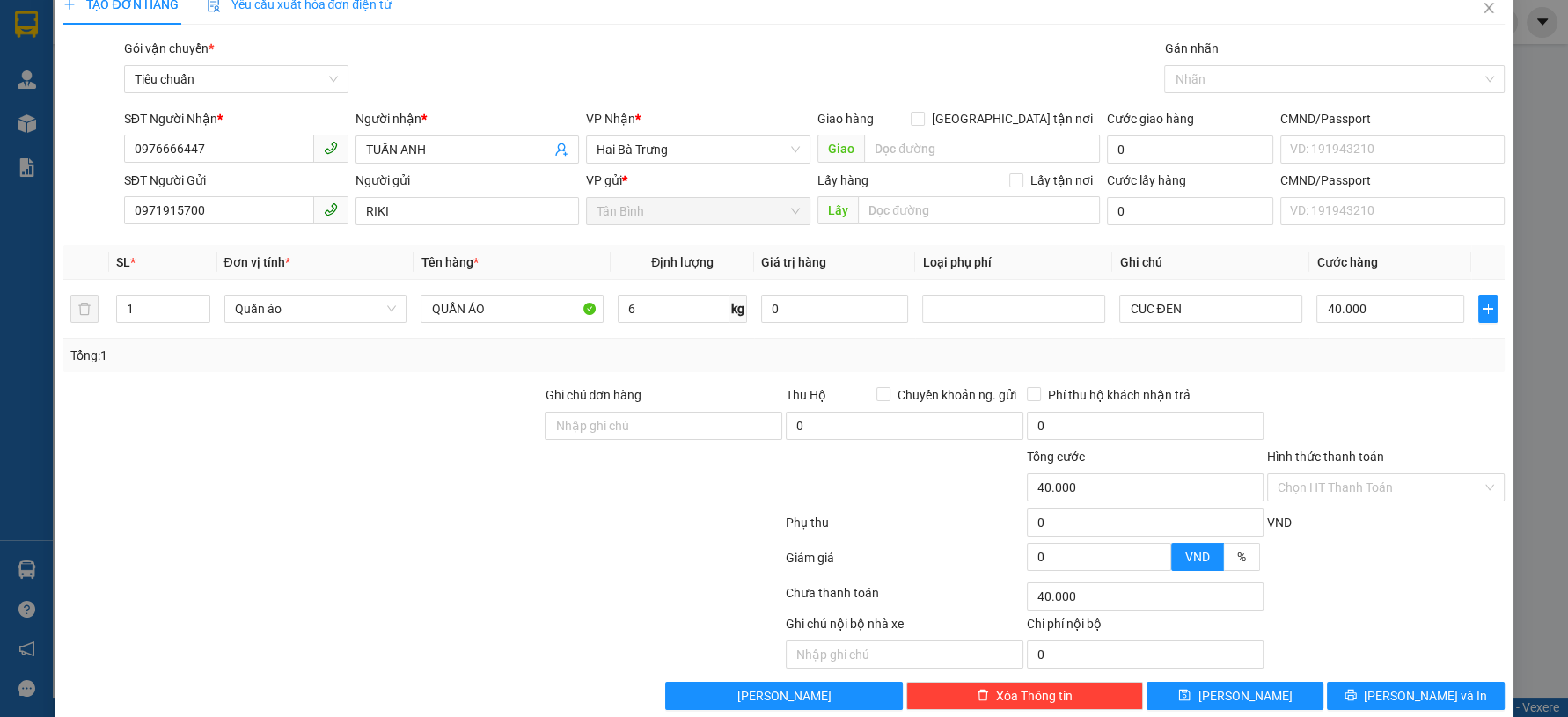
scroll to position [50, 0]
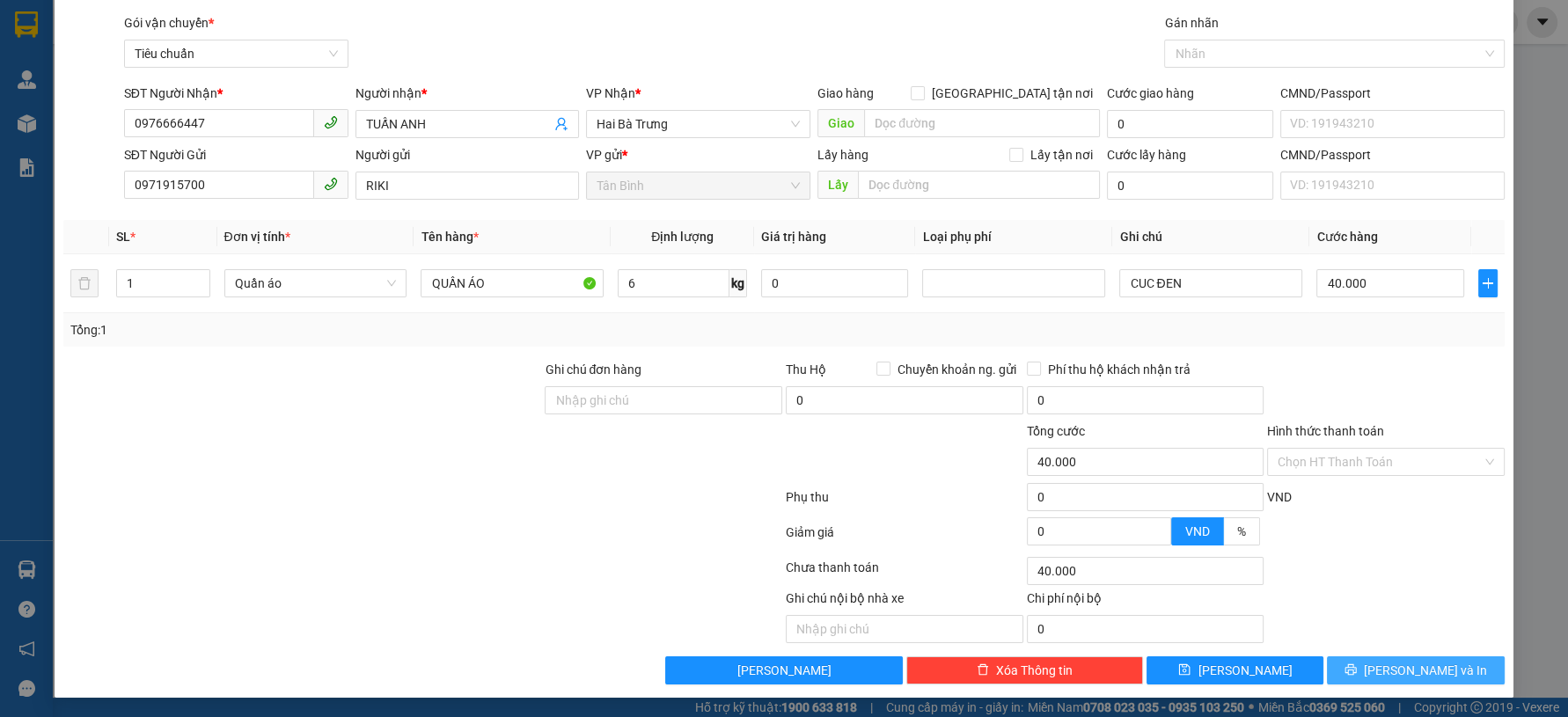
click at [1356, 665] on icon "printer" at bounding box center [1350, 670] width 12 height 12
click at [1356, 662] on button "[PERSON_NAME] và In" at bounding box center [1415, 671] width 177 height 29
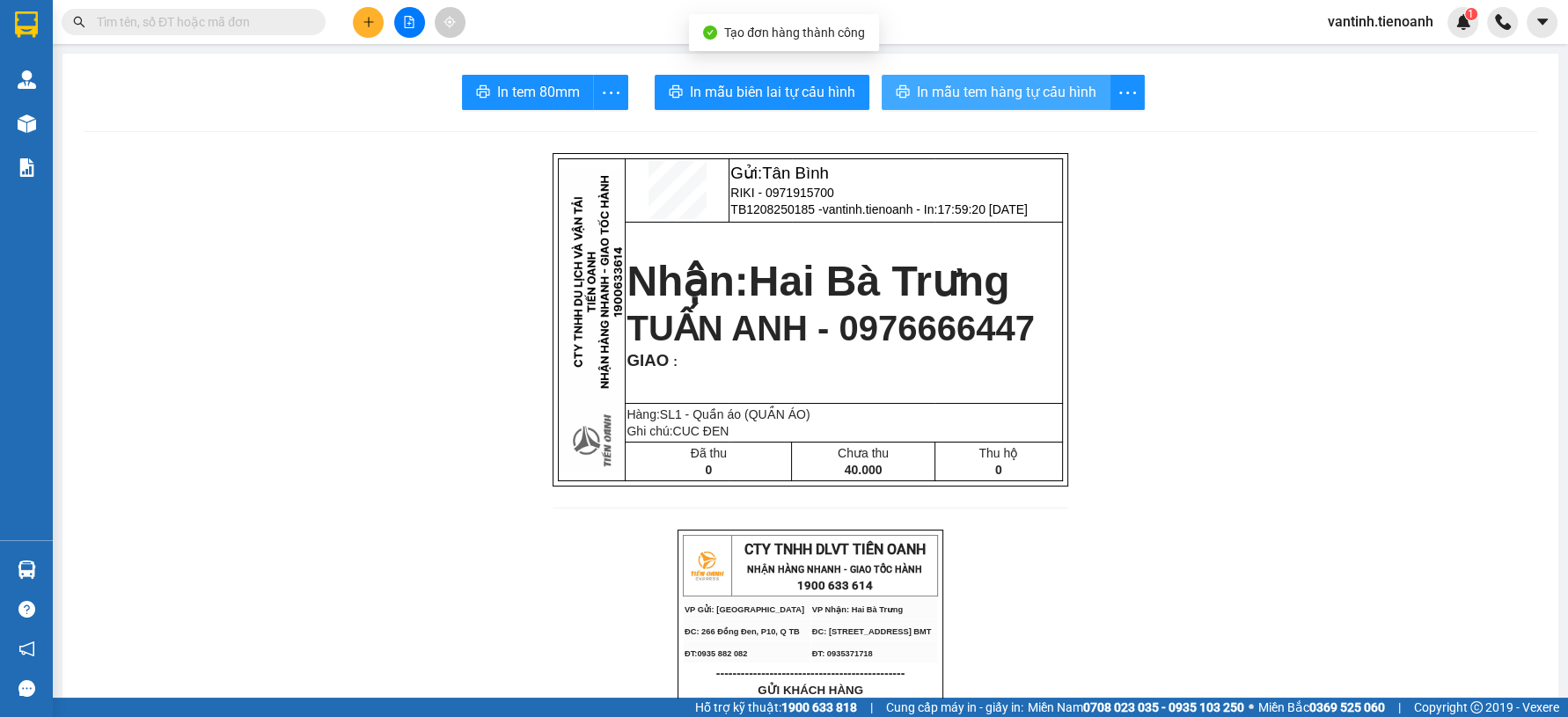
click at [1001, 95] on span "In mẫu tem hàng tự cấu hình" at bounding box center [1007, 92] width 180 height 22
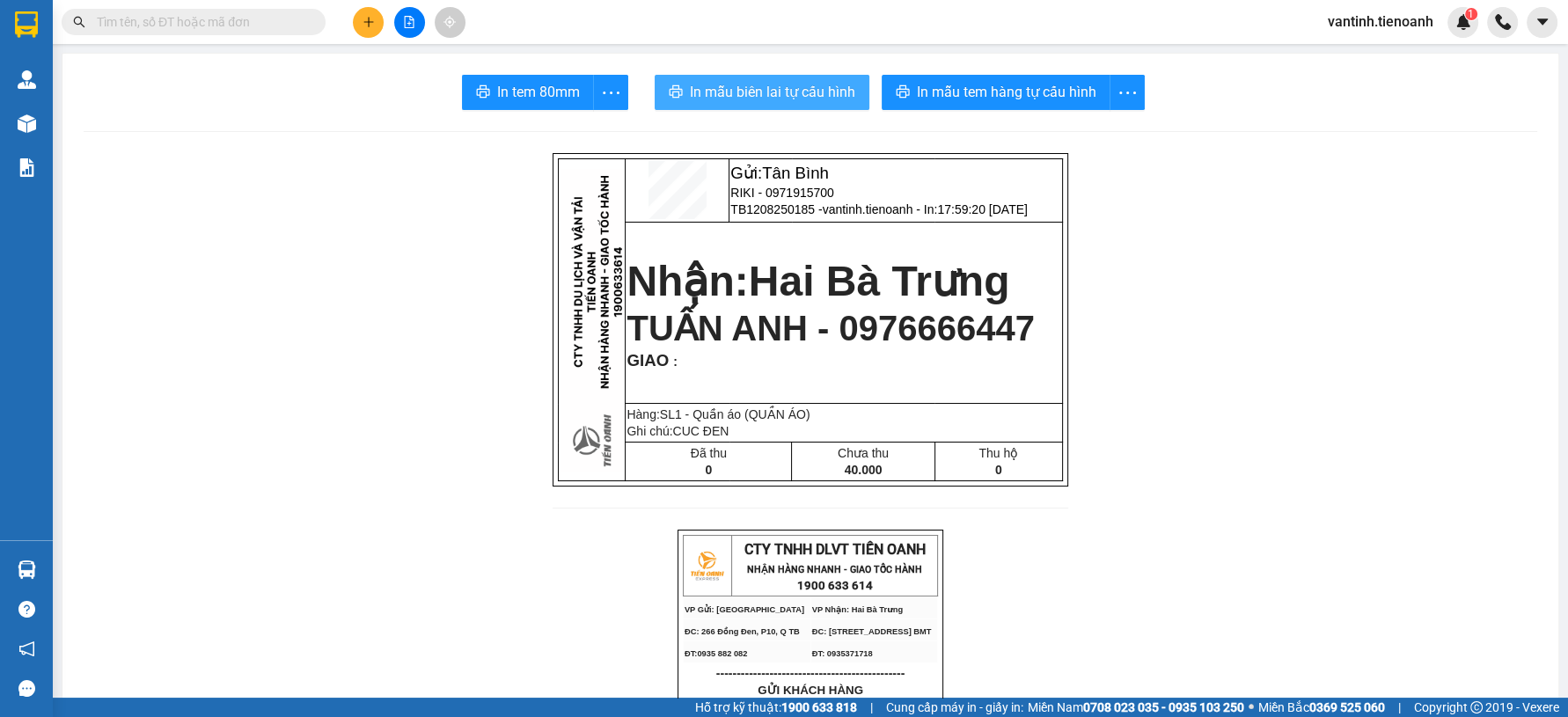
click at [772, 81] on span "In mẫu biên lai tự cấu hình" at bounding box center [773, 92] width 166 height 22
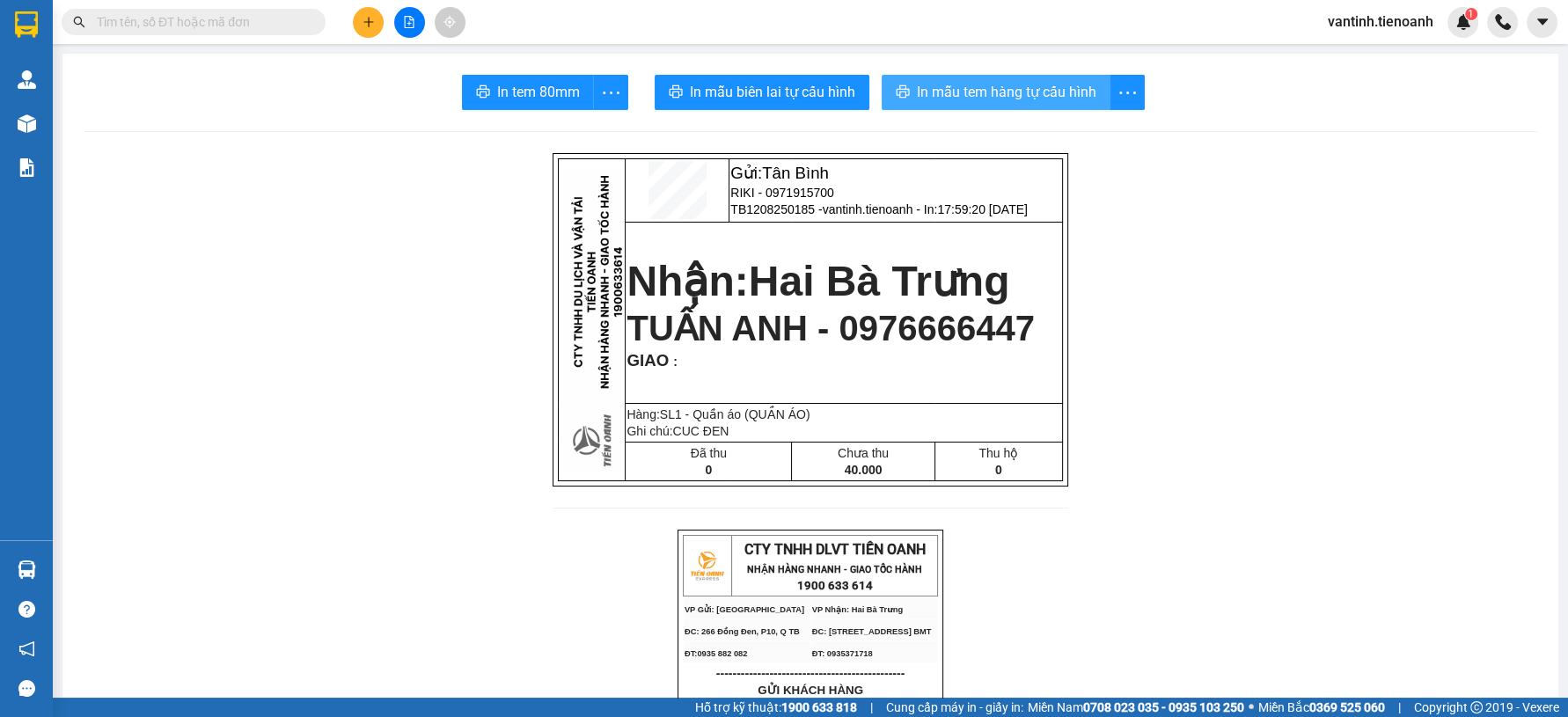
click at [1008, 88] on span "In mẫu tem hàng tự cấu hình" at bounding box center [1007, 92] width 180 height 22
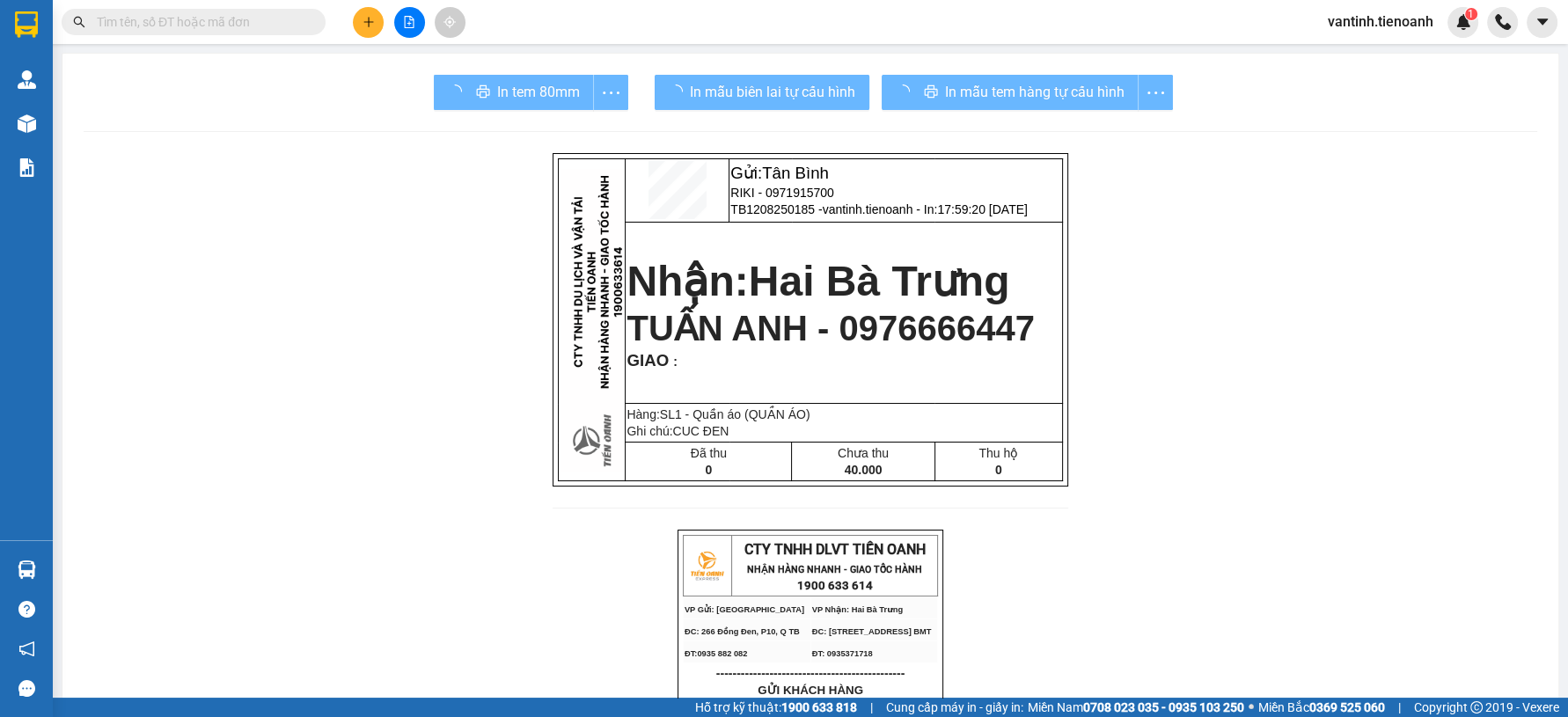
drag, startPoint x: 1182, startPoint y: 632, endPoint x: 1166, endPoint y: 616, distance: 22.6
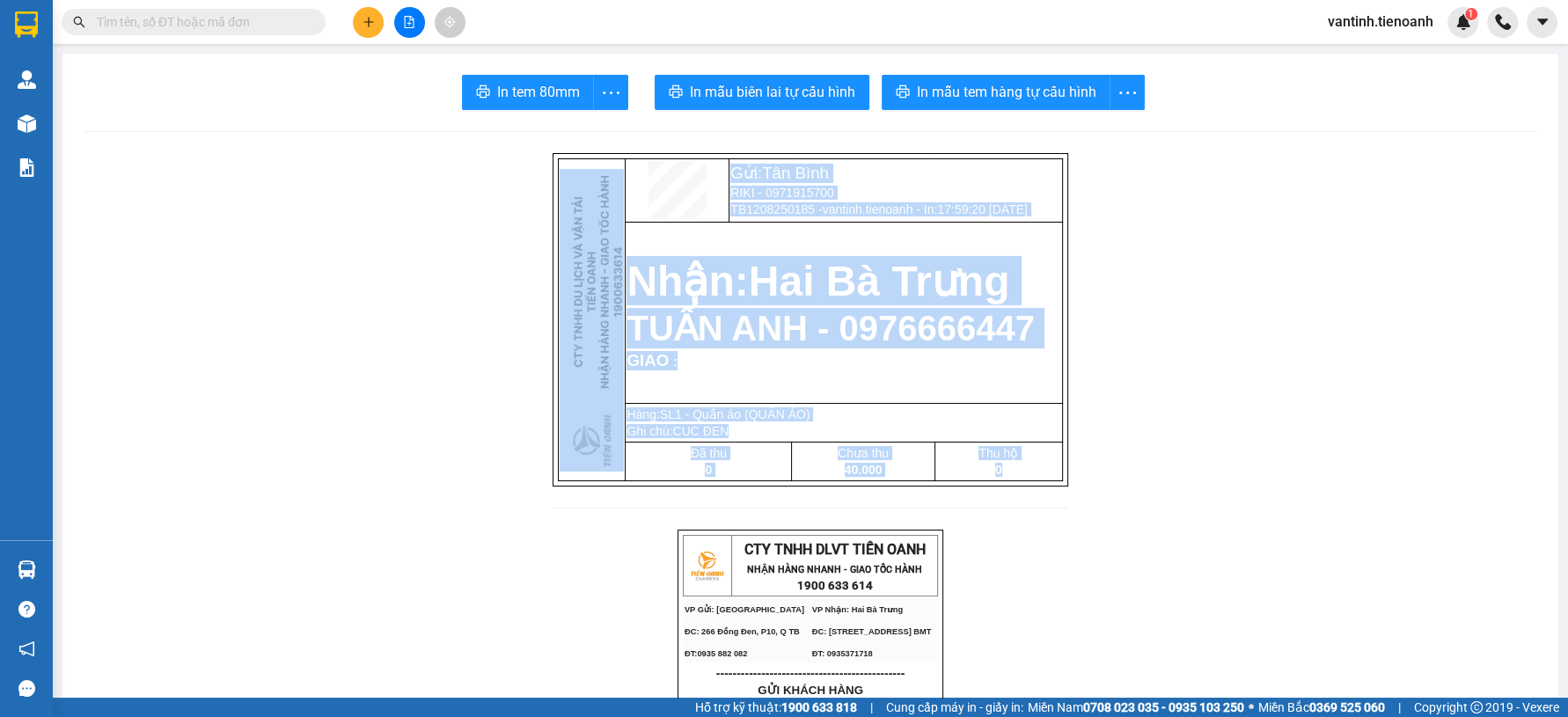
click at [370, 23] on icon "plus" at bounding box center [369, 22] width 12 height 12
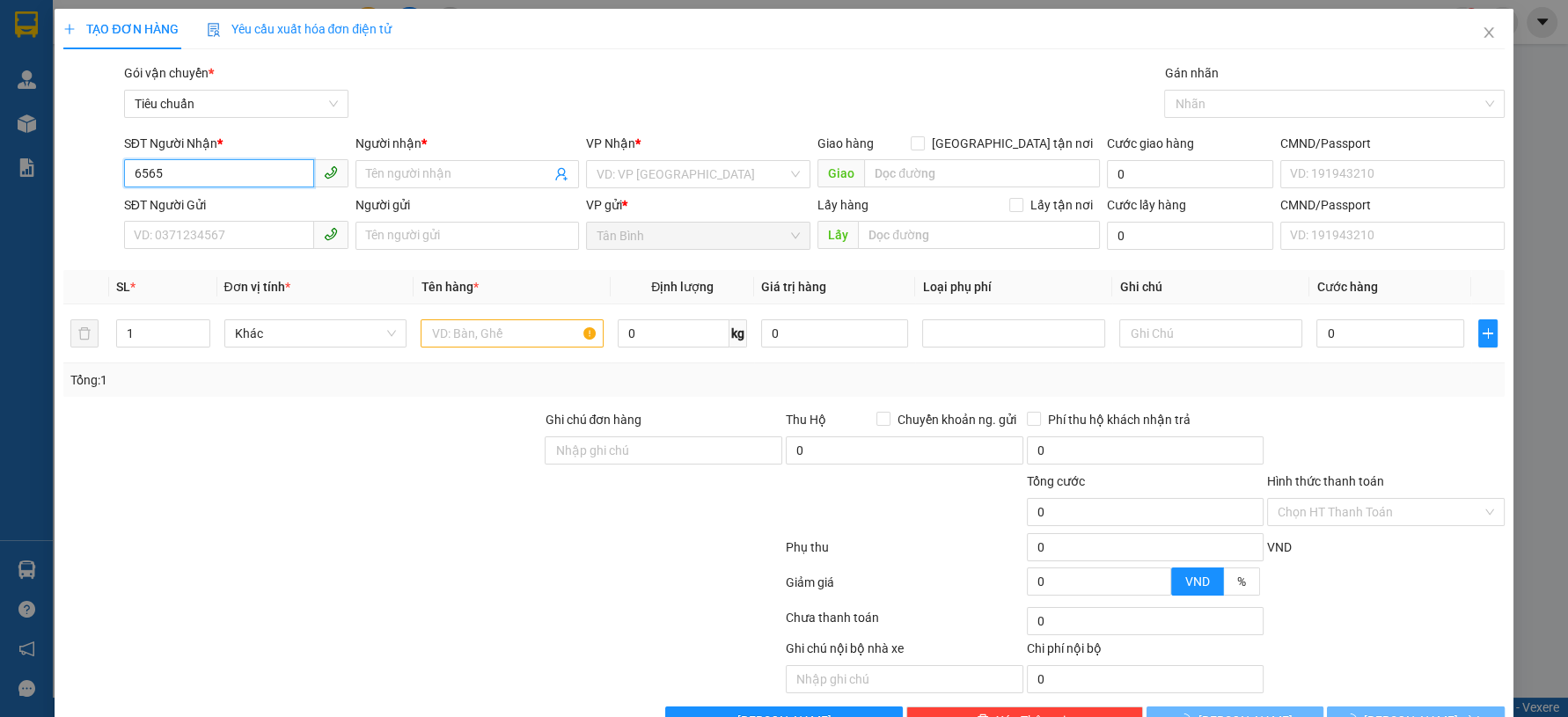
click at [246, 172] on input "6565" at bounding box center [218, 174] width 190 height 29
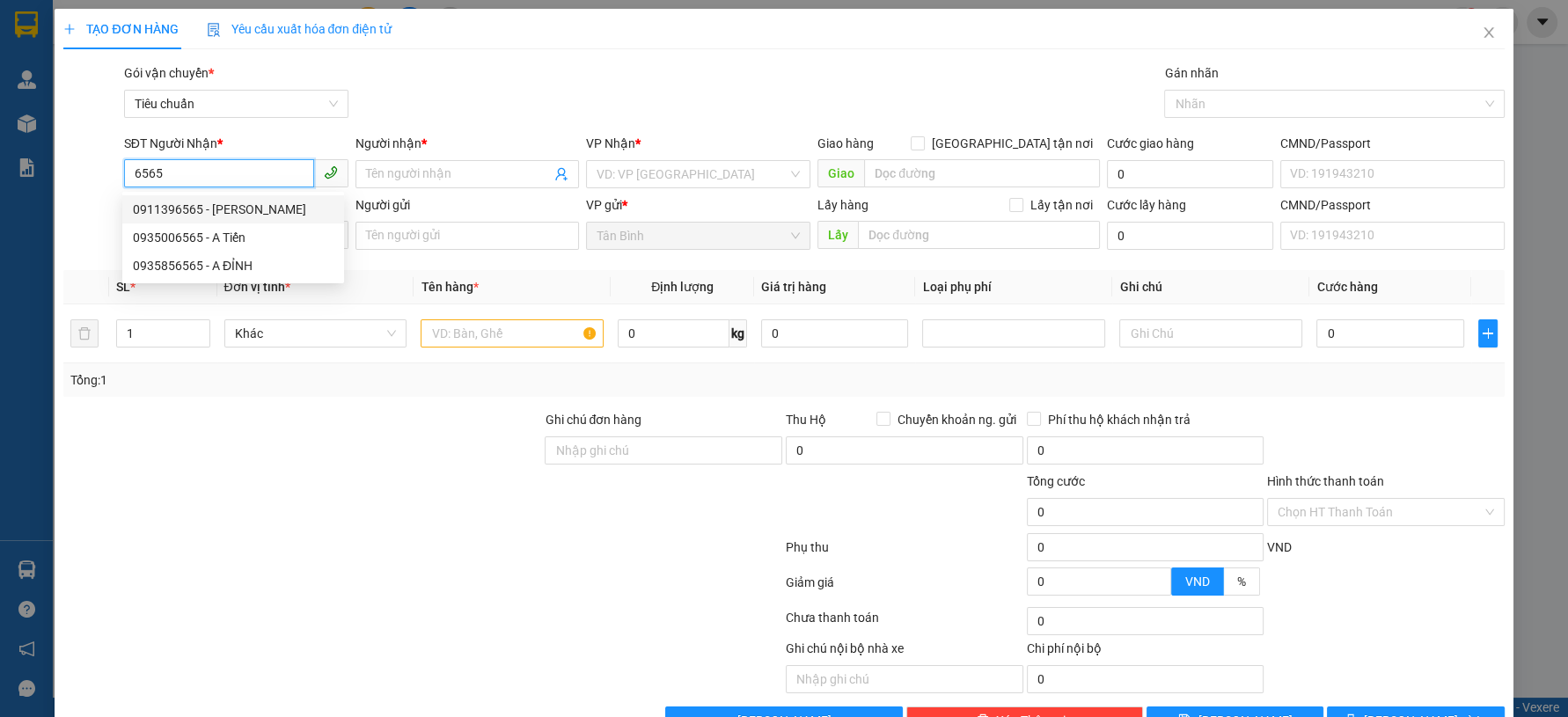
click at [231, 204] on div "0911396565 - HÙNG" at bounding box center [232, 209] width 200 height 20
type input "0911396565"
type input "HÙNG"
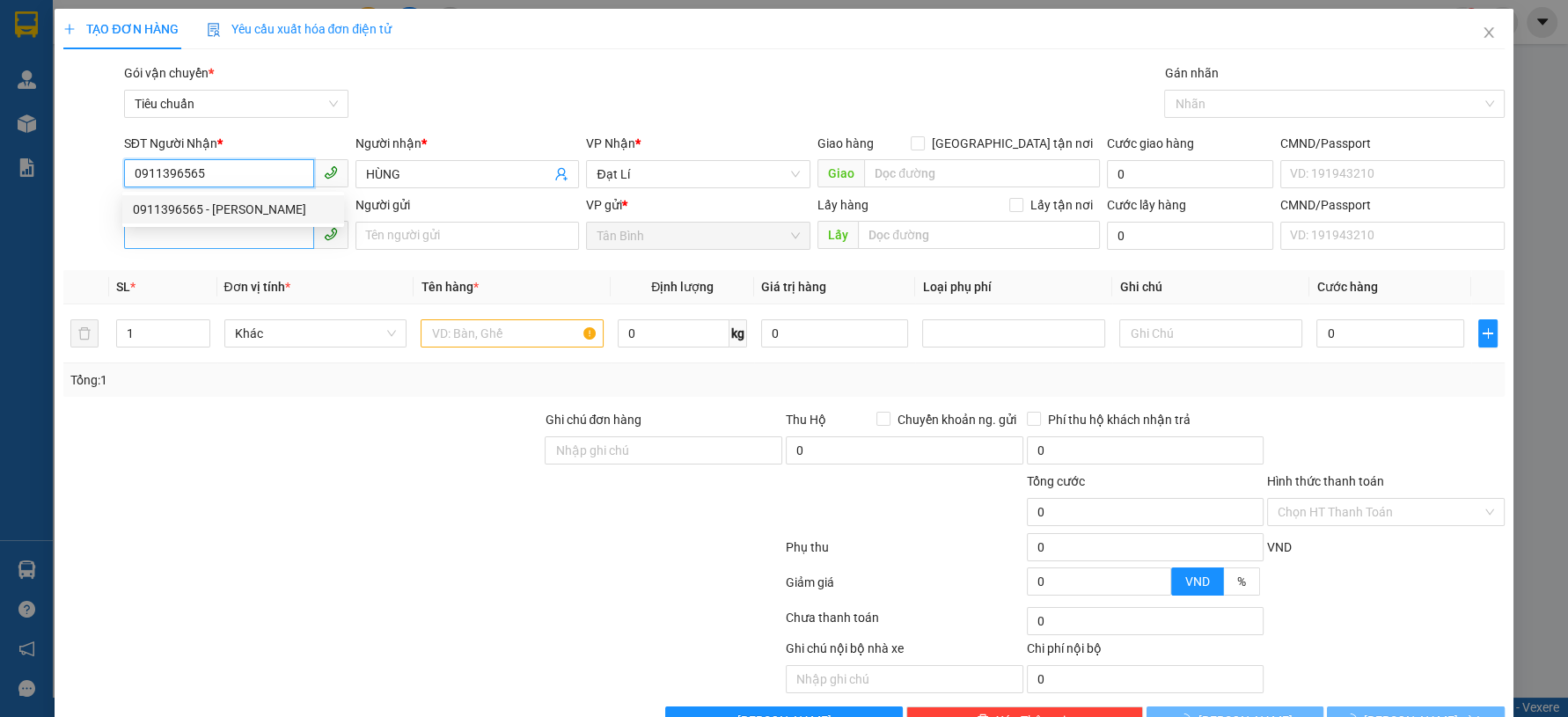
type input "210.000"
type input "0911396565"
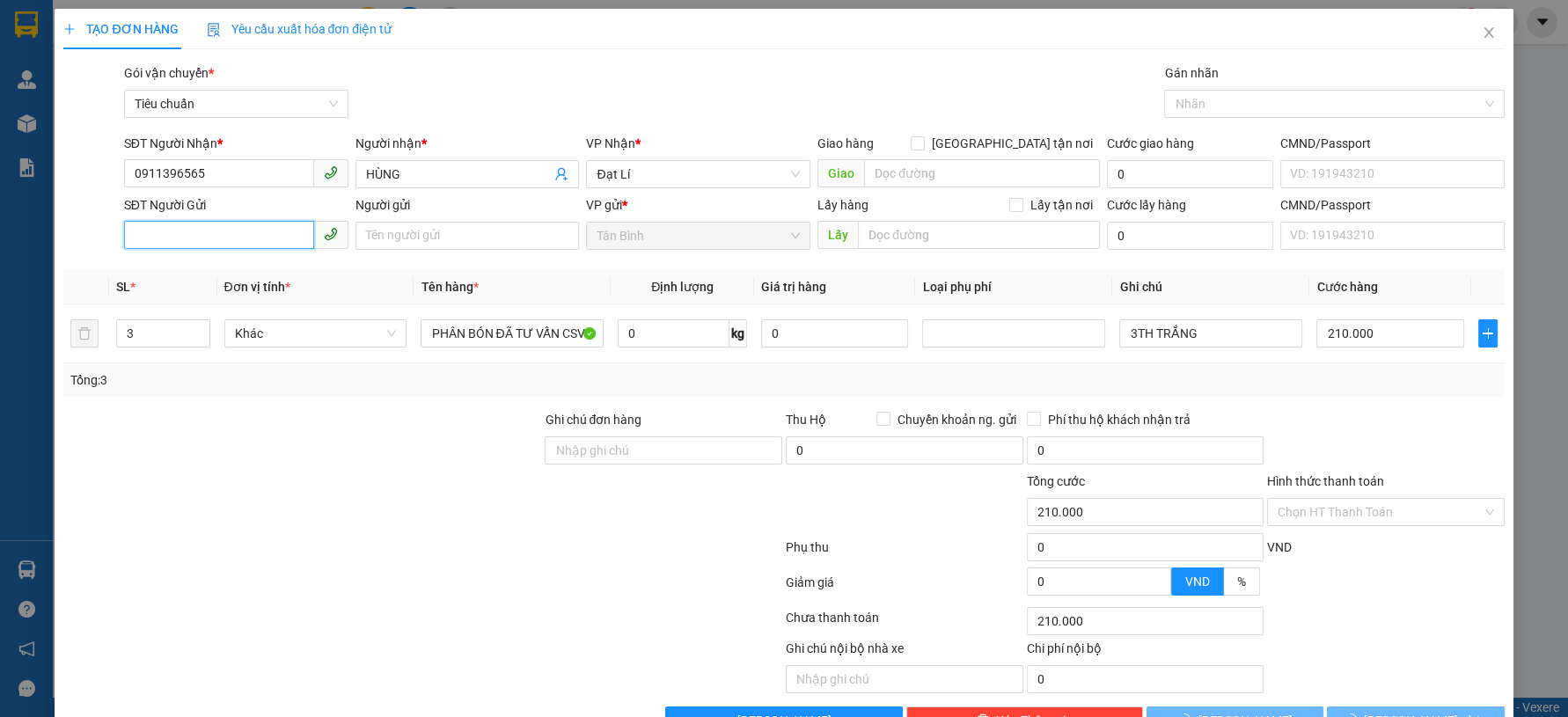
click at [241, 240] on input "SĐT Người Gửi" at bounding box center [218, 235] width 190 height 29
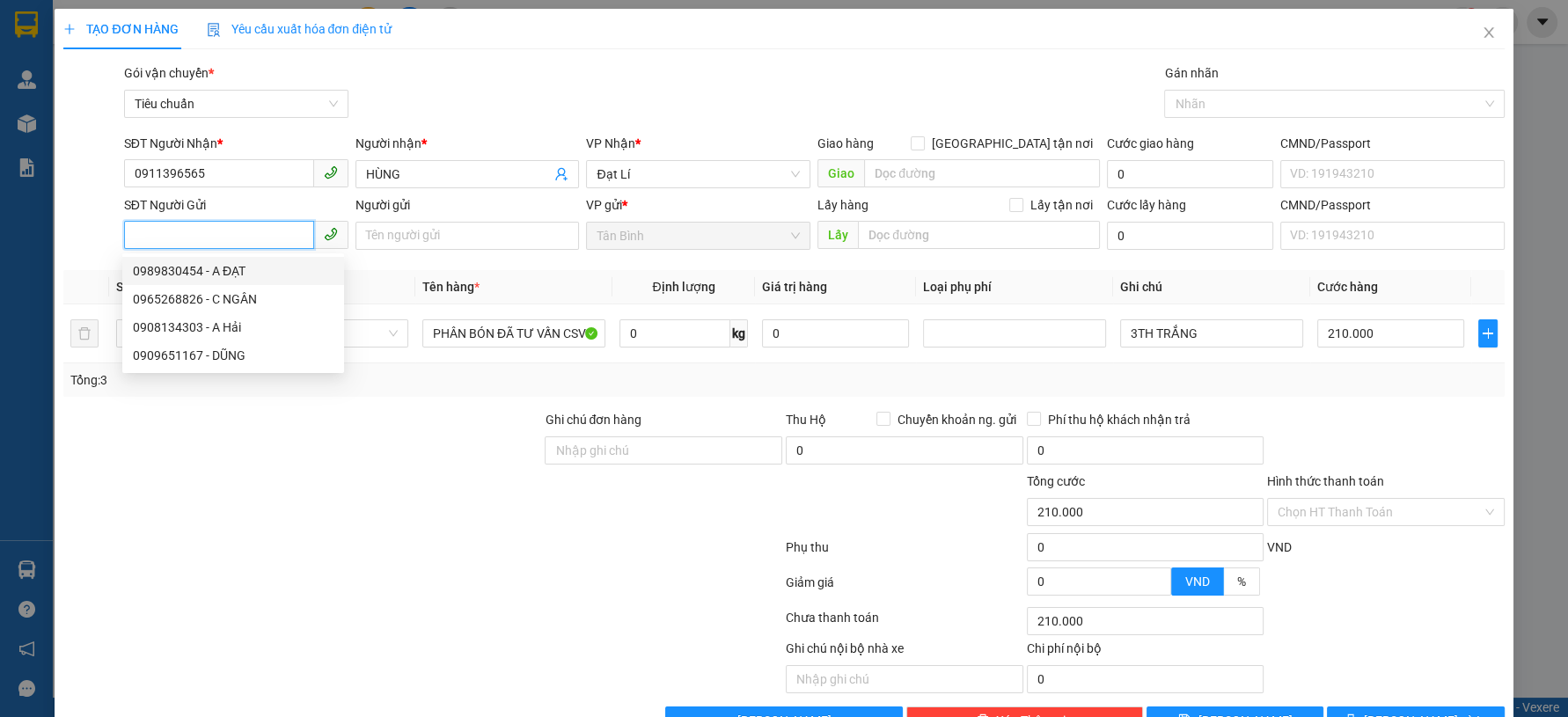
click at [263, 276] on div "0989830454 - A ĐẠT" at bounding box center [232, 271] width 200 height 20
type input "0989830454"
type input "A ĐẠT"
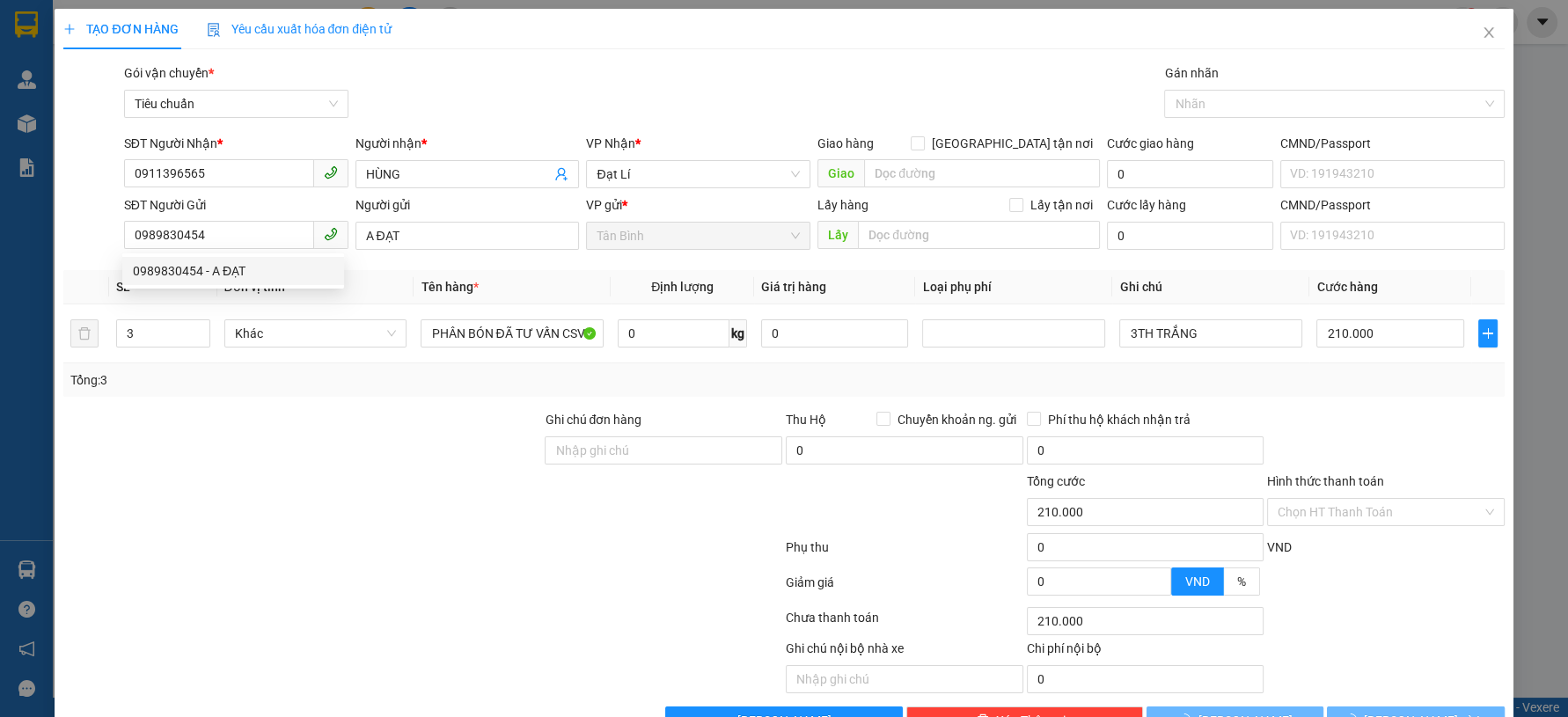
click at [292, 445] on div at bounding box center [302, 440] width 481 height 61
click at [206, 342] on span "Decrease Value" at bounding box center [199, 339] width 20 height 16
type input "1"
click at [206, 342] on span "Decrease Value" at bounding box center [199, 339] width 20 height 16
click at [204, 342] on span "Decrease Value" at bounding box center [199, 339] width 20 height 16
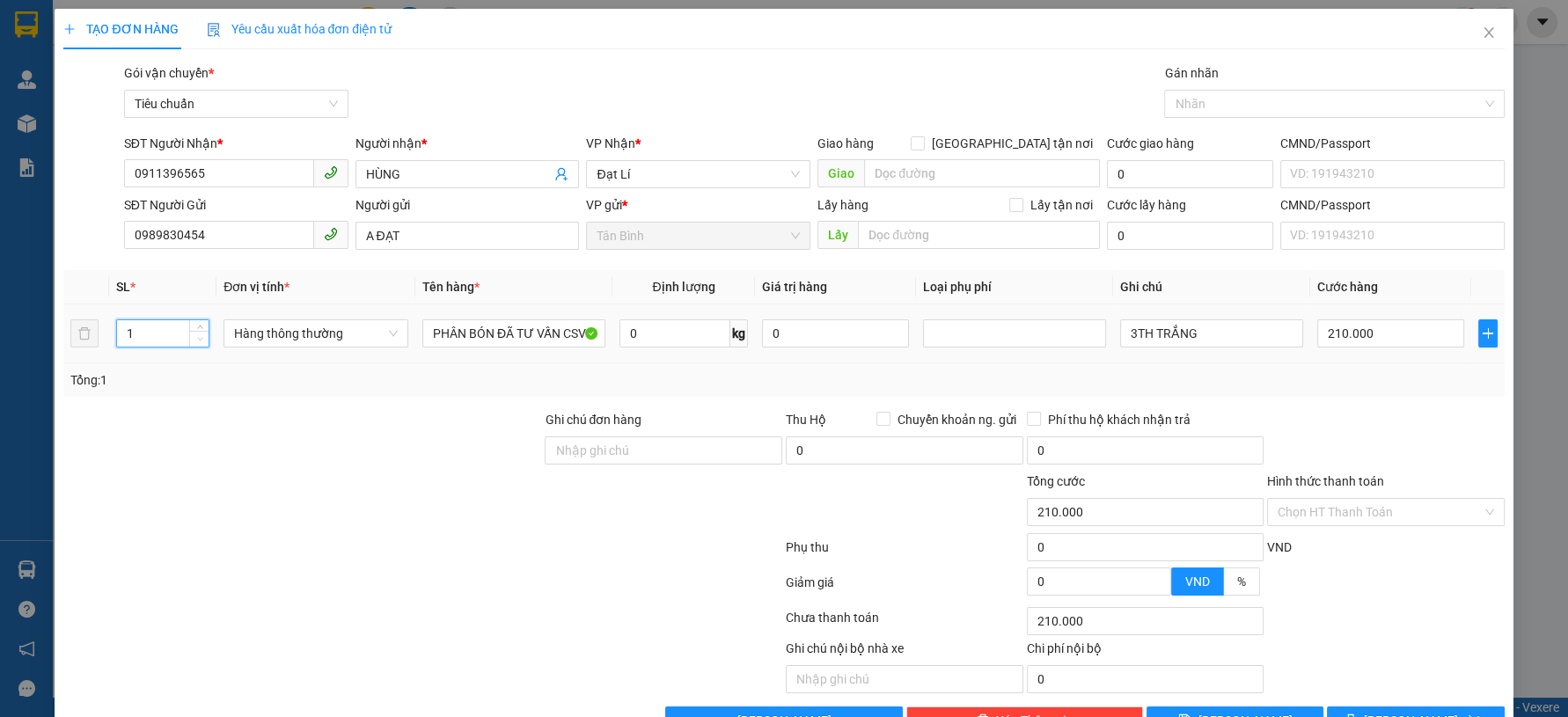
click at [203, 342] on span "Decrease Value" at bounding box center [199, 339] width 20 height 16
drag, startPoint x: 280, startPoint y: 438, endPoint x: 316, endPoint y: 421, distance: 39.8
click at [281, 438] on div at bounding box center [302, 440] width 481 height 61
type input "0"
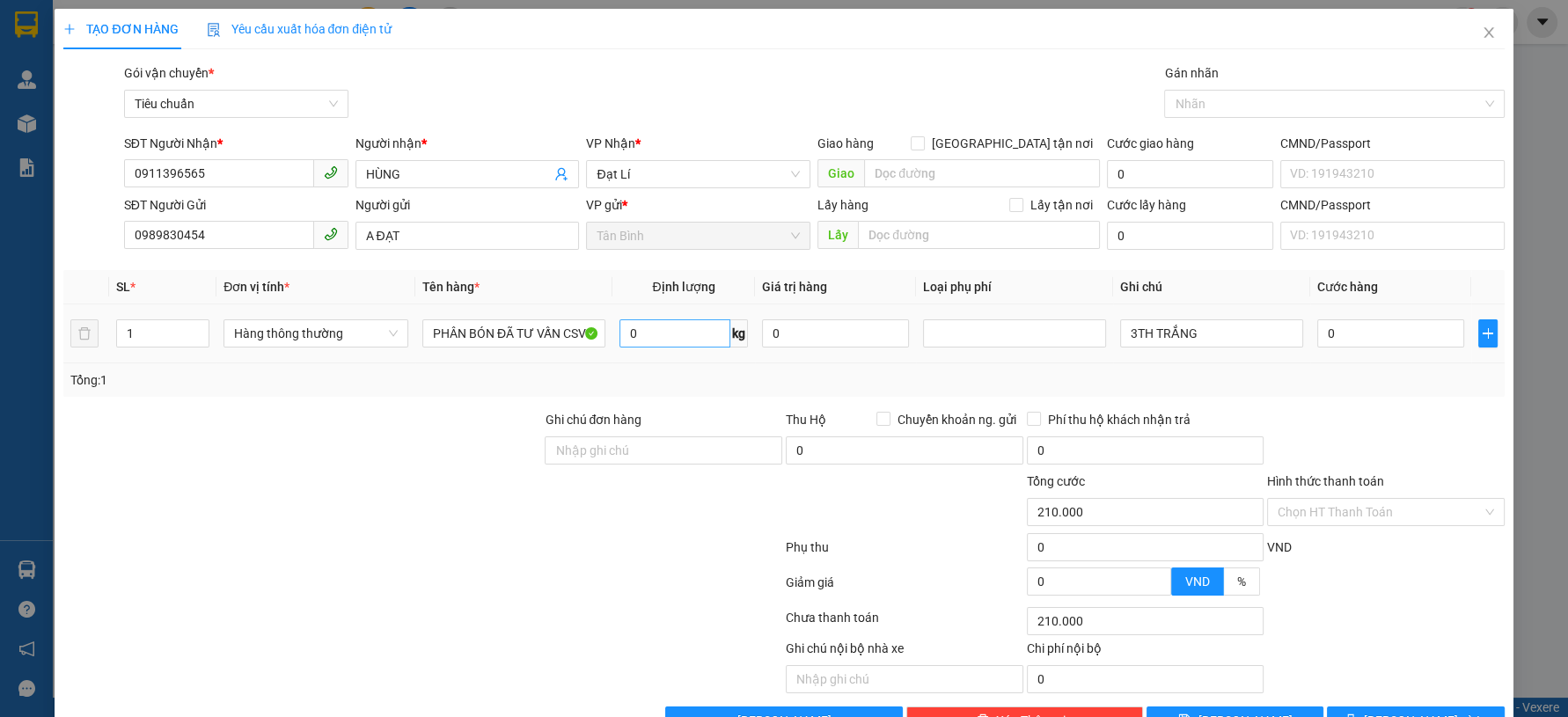
type input "0"
click at [674, 340] on input "0" at bounding box center [675, 334] width 111 height 29
type input "30"
drag, startPoint x: 67, startPoint y: 534, endPoint x: 946, endPoint y: 322, distance: 904.2
click at [66, 534] on div at bounding box center [422, 551] width 722 height 36
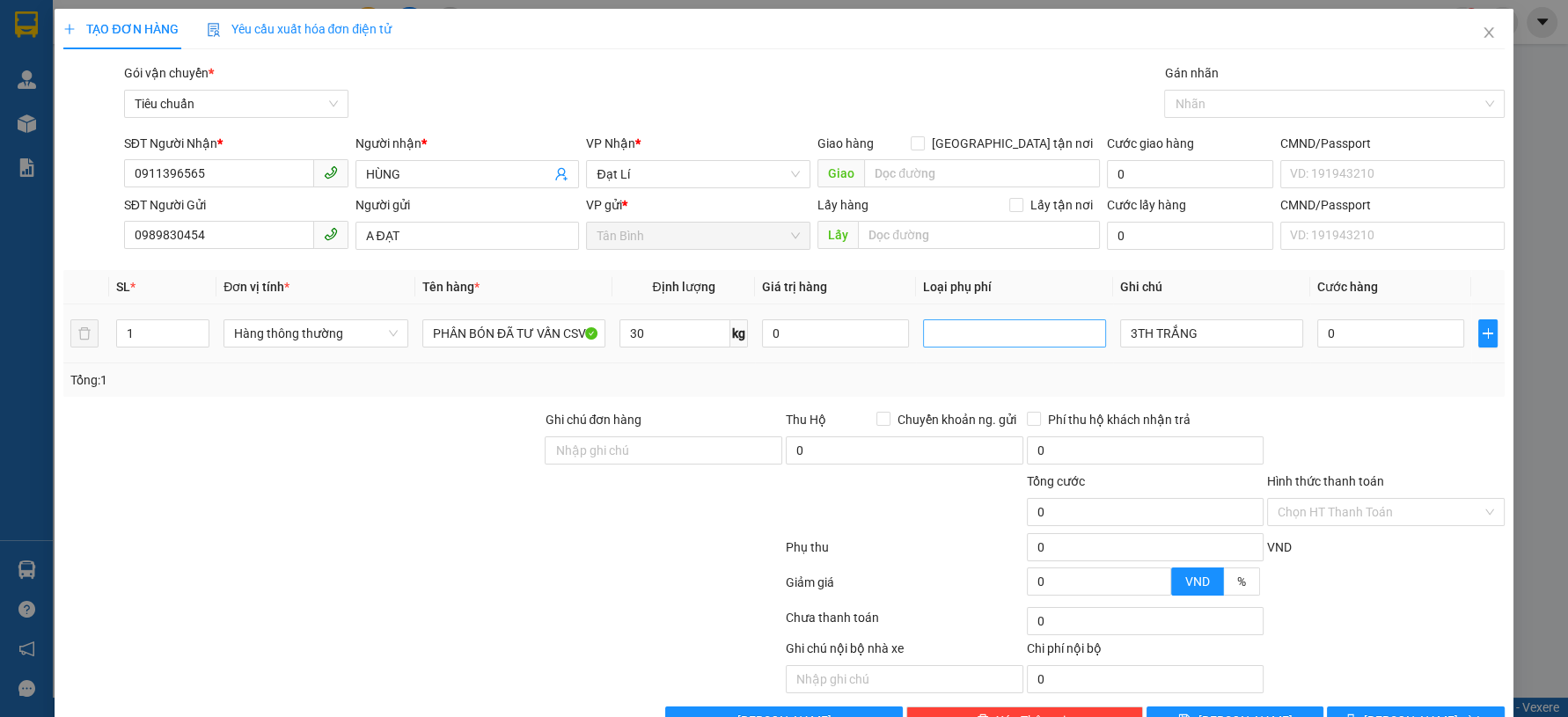
type input "65.000"
drag, startPoint x: 1126, startPoint y: 342, endPoint x: 1090, endPoint y: 368, distance: 44.4
click at [1092, 365] on div "SL * Đơn vị tính * Tên hàng * Định lượng Giá trị hàng Loại phụ phí Ghi chú Cước…" at bounding box center [784, 333] width 1441 height 126
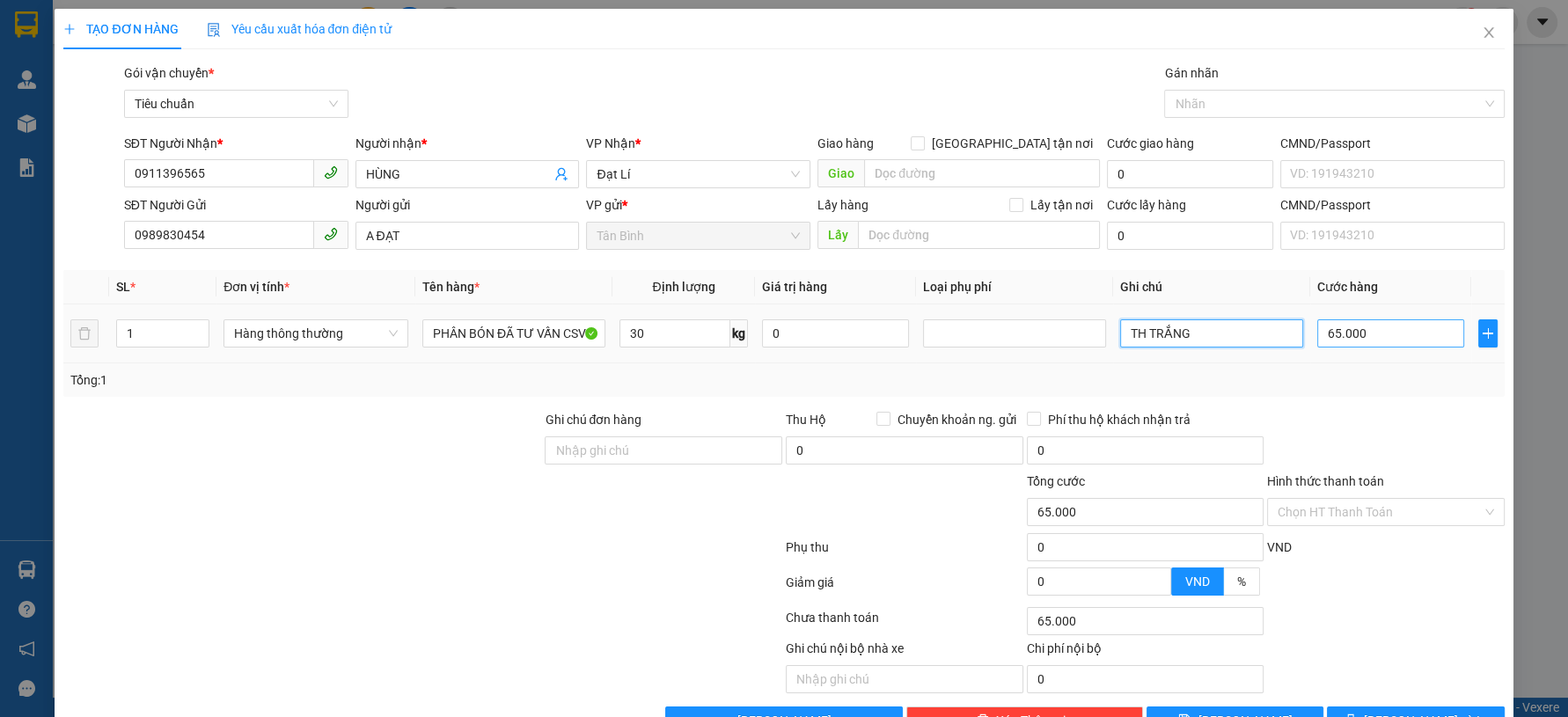
type input "TH TRẮNG"
drag, startPoint x: 1377, startPoint y: 327, endPoint x: 1401, endPoint y: 338, distance: 26.4
click at [1401, 338] on input "65.000" at bounding box center [1390, 334] width 147 height 29
type input "7"
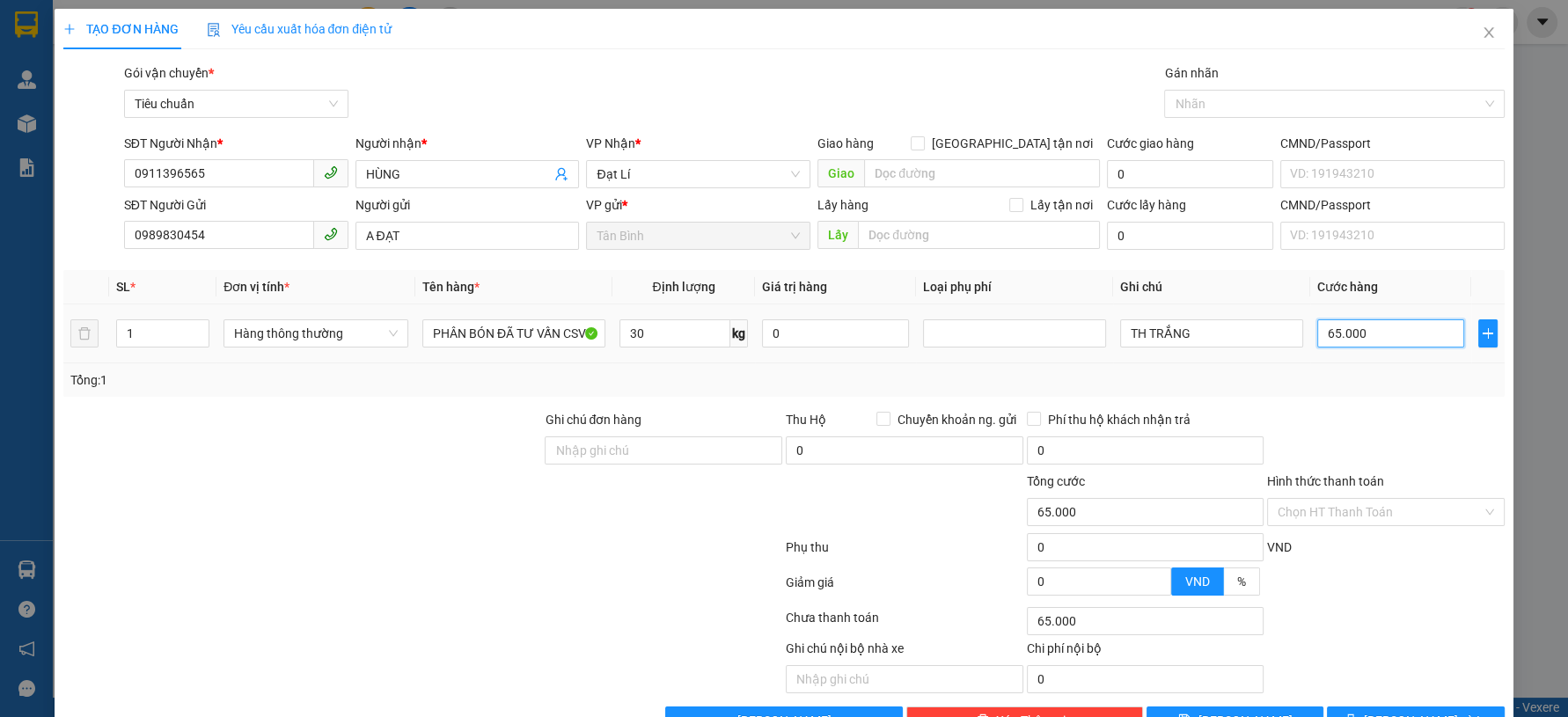
type input "7"
type input "70"
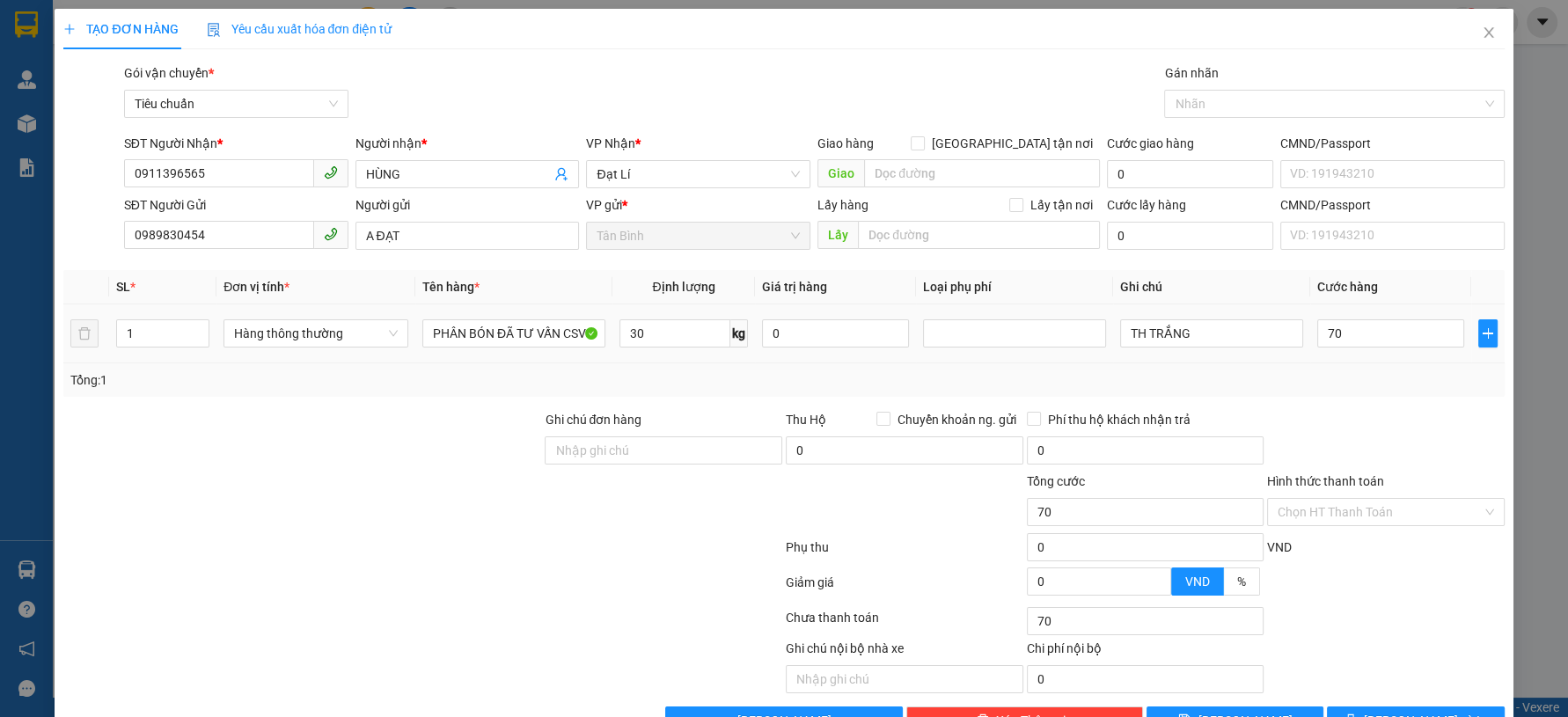
type input "70.000"
drag, startPoint x: 1389, startPoint y: 385, endPoint x: 1396, endPoint y: 417, distance: 32.8
click at [1391, 390] on div "Tổng: 1" at bounding box center [784, 380] width 1441 height 34
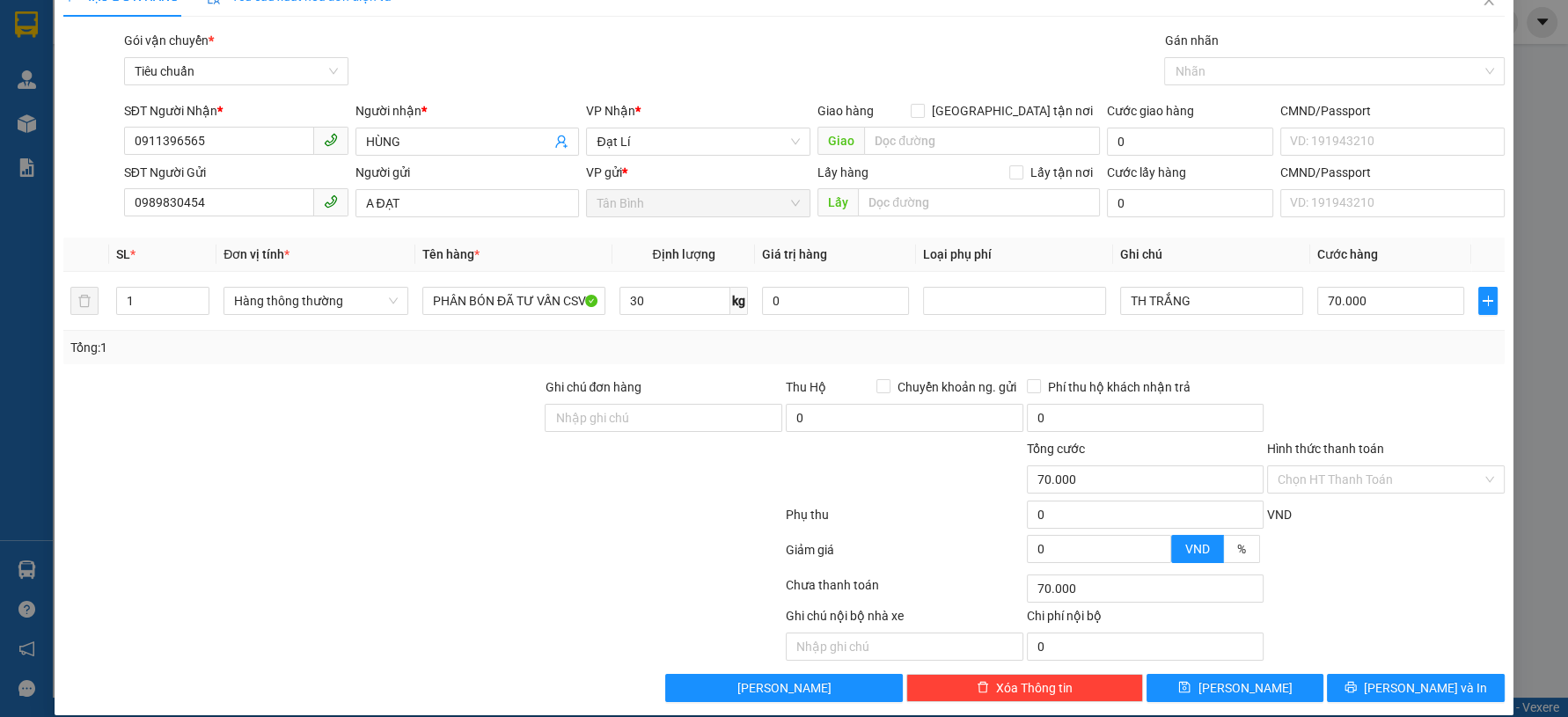
scroll to position [50, 0]
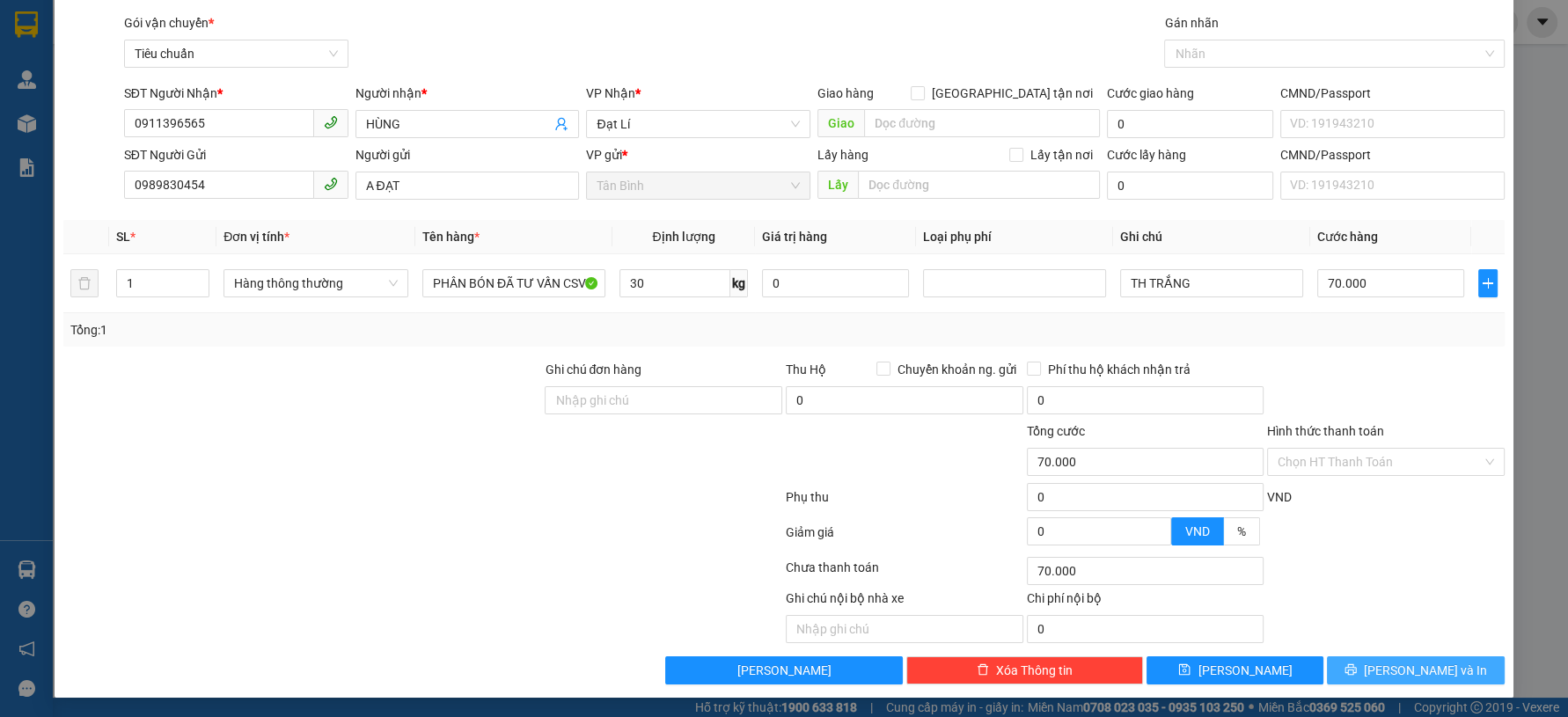
click at [1356, 664] on icon "printer" at bounding box center [1350, 670] width 12 height 12
click at [1357, 664] on icon "loading" at bounding box center [1351, 670] width 12 height 12
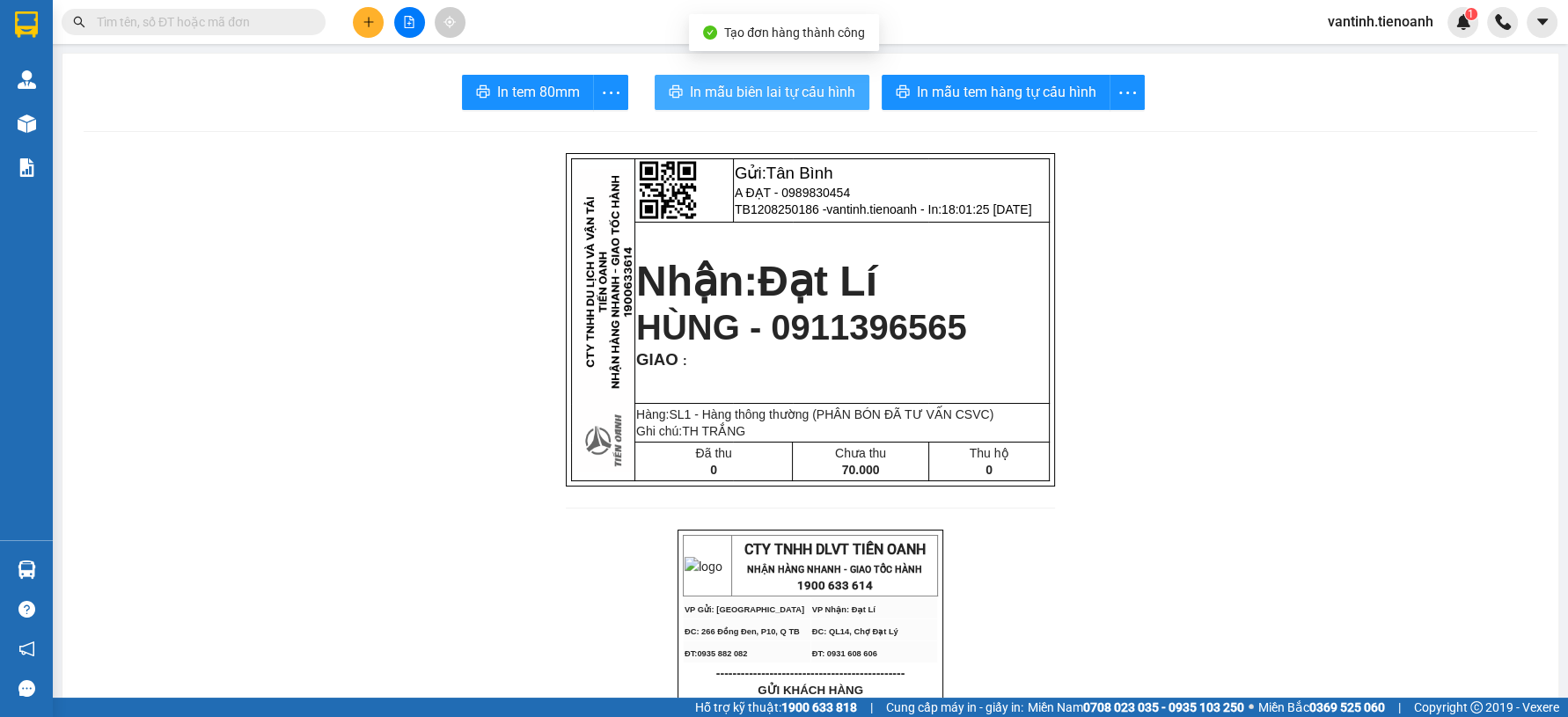
click at [795, 106] on button "In mẫu biên lai tự cấu hình" at bounding box center [761, 93] width 215 height 36
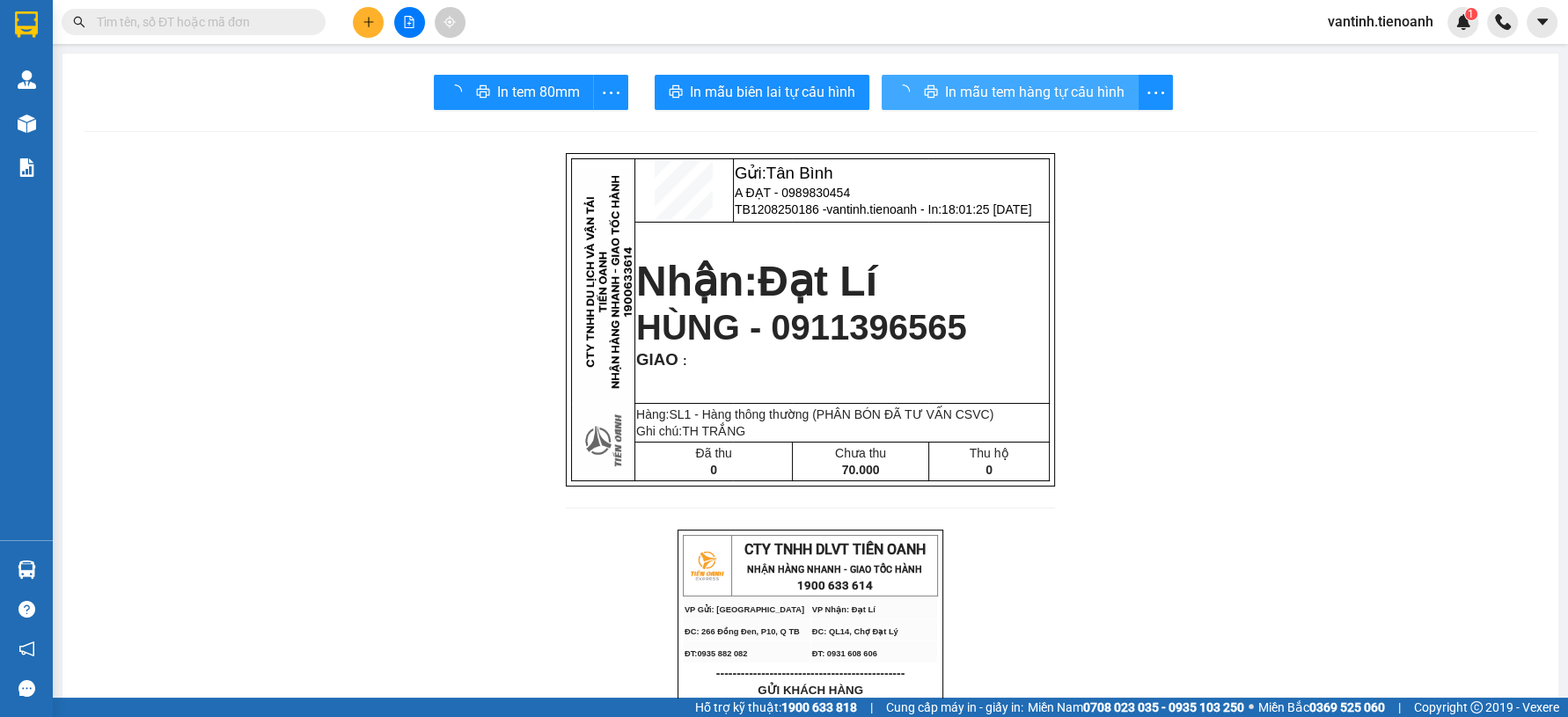
click at [951, 101] on span "In mẫu tem hàng tự cấu hình" at bounding box center [1035, 92] width 180 height 22
click at [951, 101] on span "In mẫu tem hàng tự cấu hình" at bounding box center [1007, 92] width 180 height 22
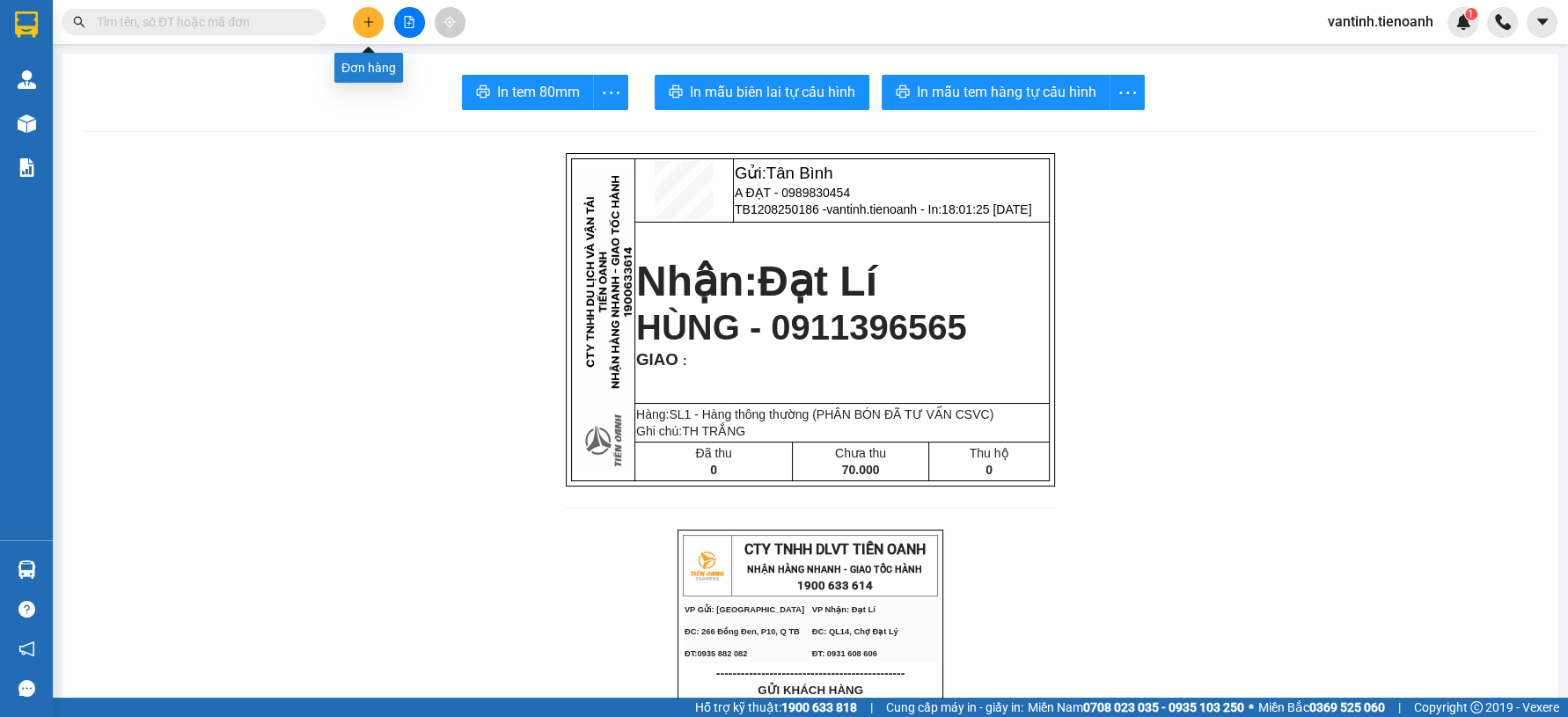
click at [365, 26] on icon "plus" at bounding box center [369, 22] width 12 height 12
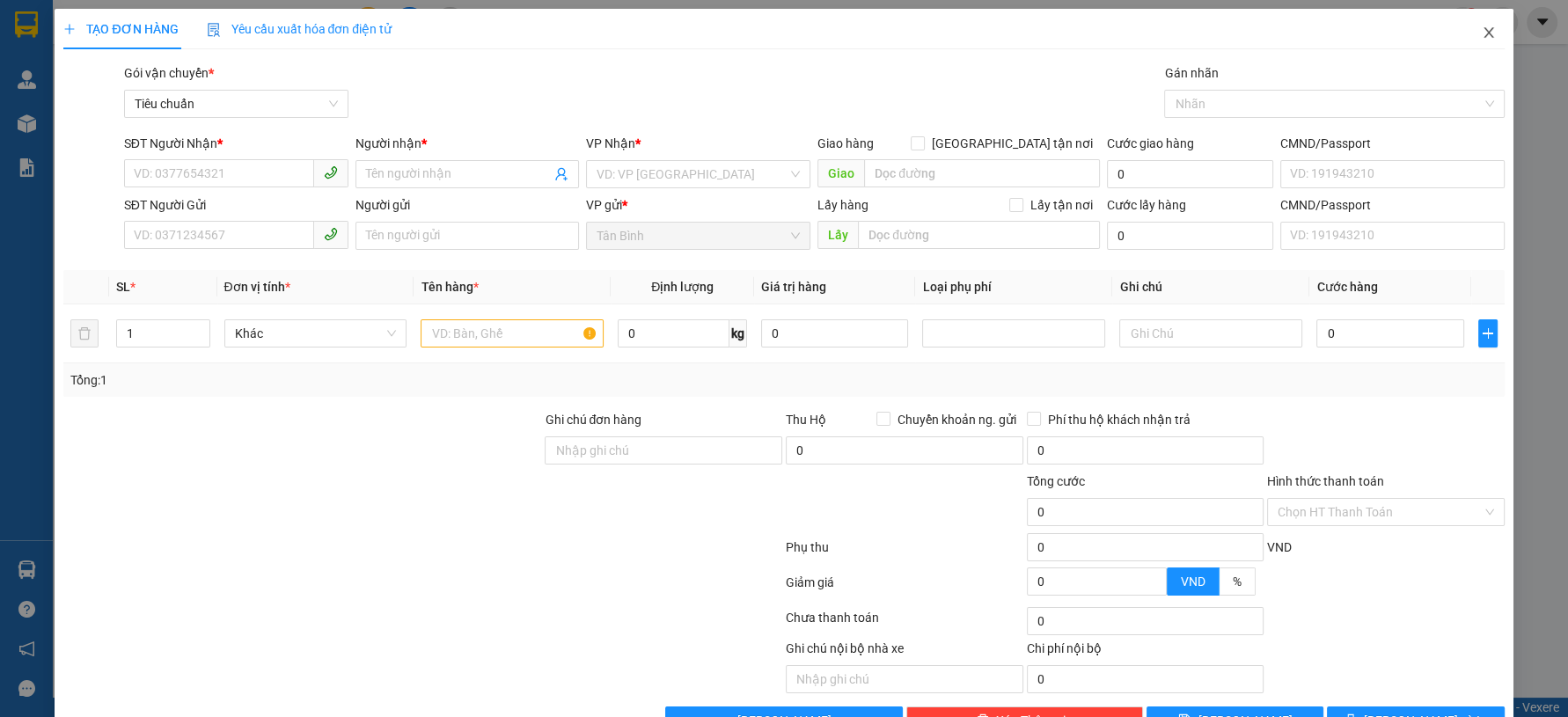
drag, startPoint x: 1475, startPoint y: 40, endPoint x: 1432, endPoint y: 40, distance: 43.0
click at [1475, 40] on span "Close" at bounding box center [1488, 33] width 49 height 49
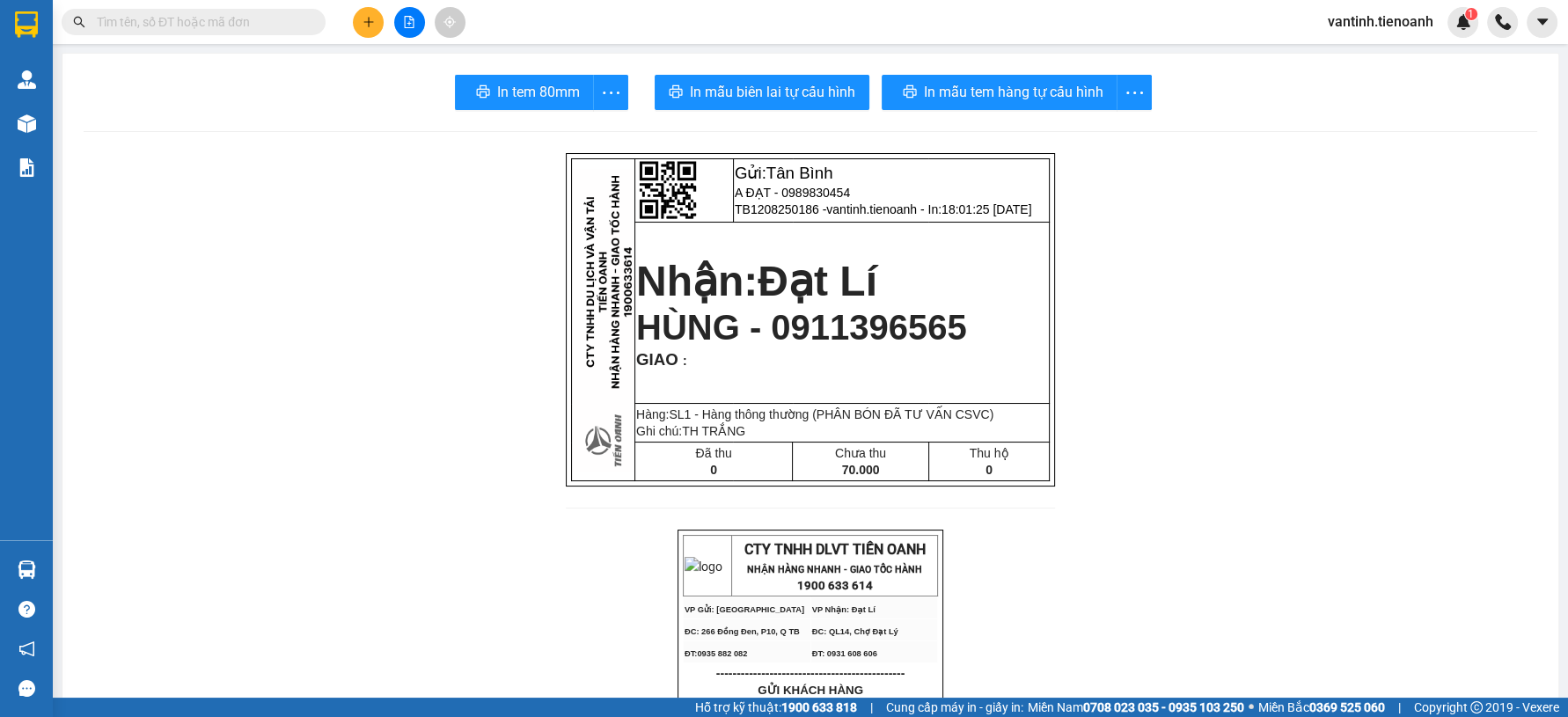
click at [252, 27] on input "text" at bounding box center [200, 22] width 207 height 20
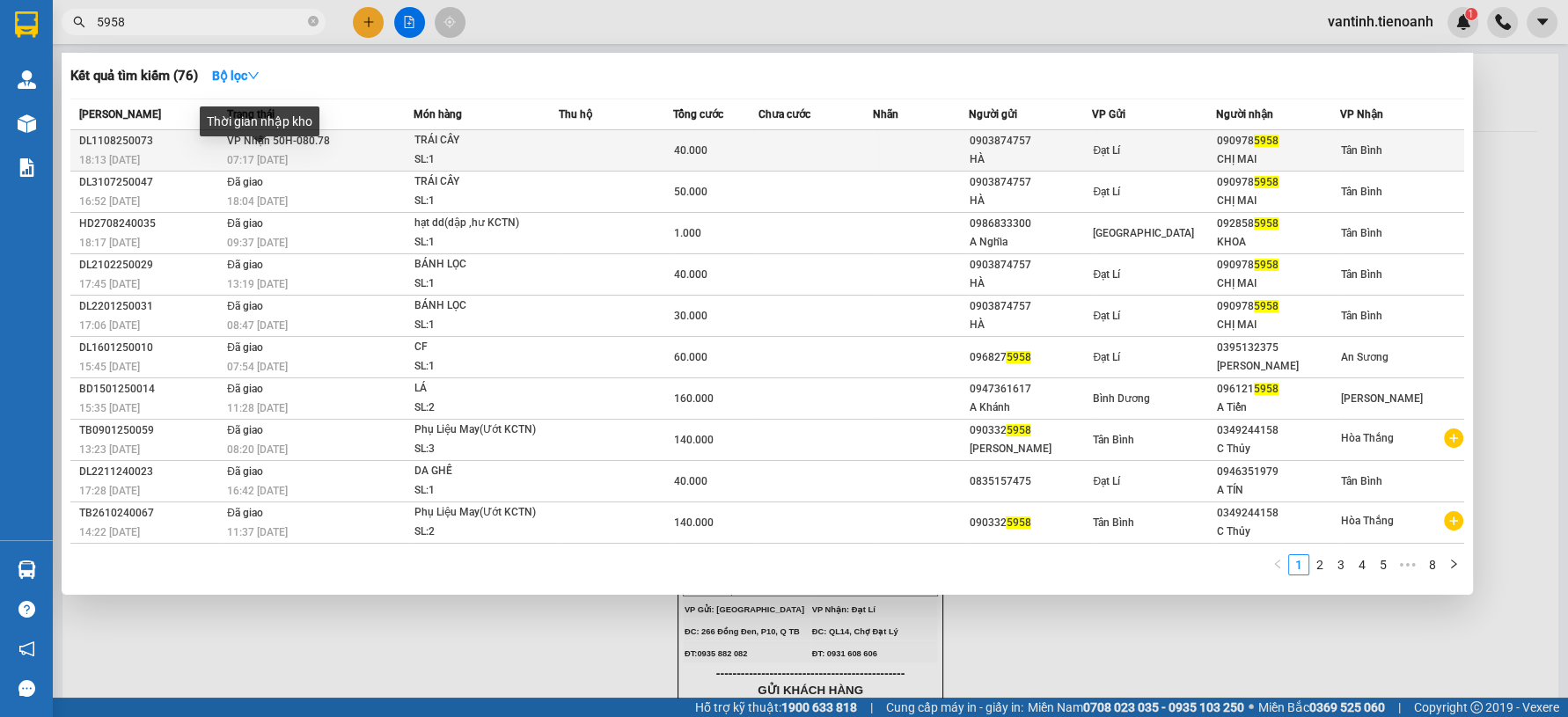
type input "5958"
click at [248, 156] on span "07:17 [DATE]" at bounding box center [257, 160] width 61 height 12
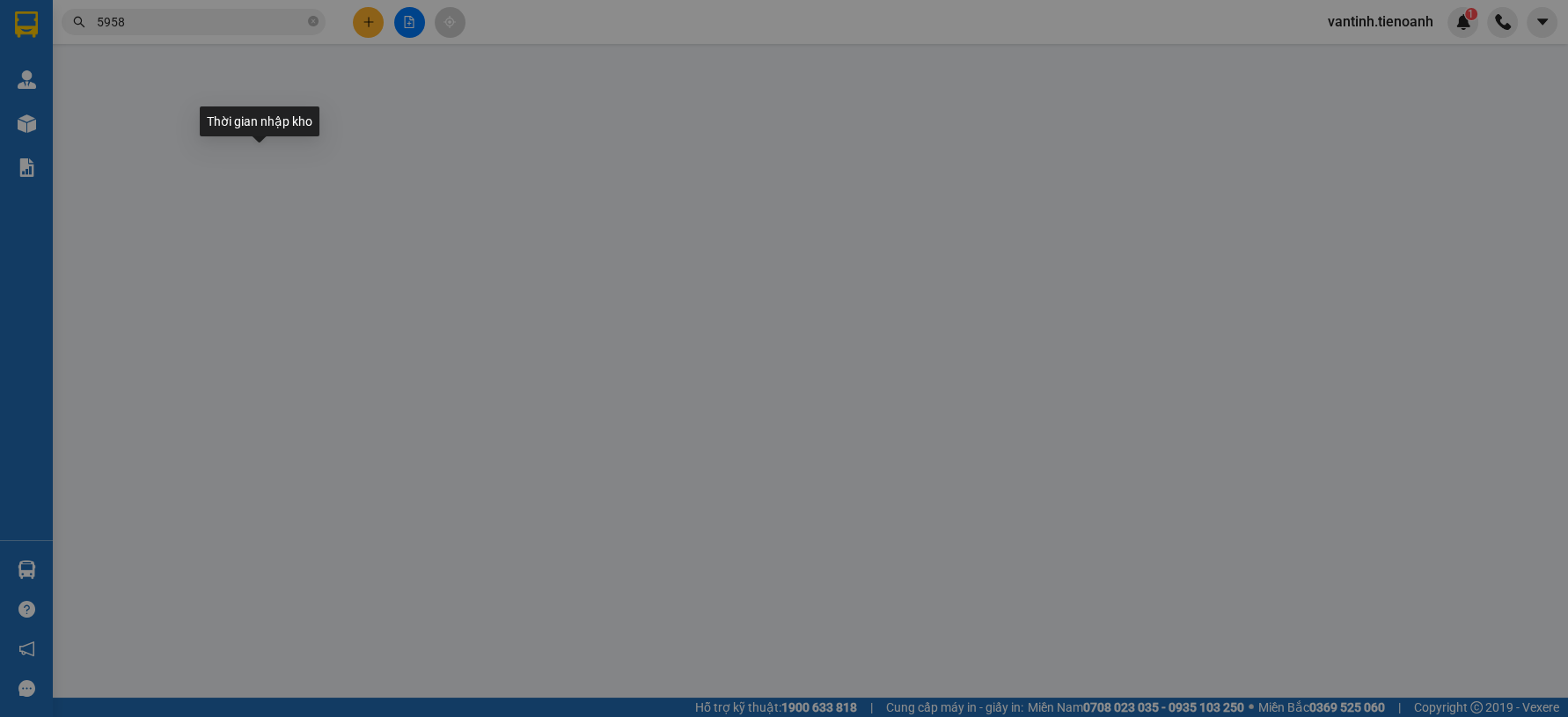
type input "0909785958"
type input "CHỊ MAI"
type input "0903874757"
type input "HÀ"
type input "40.000"
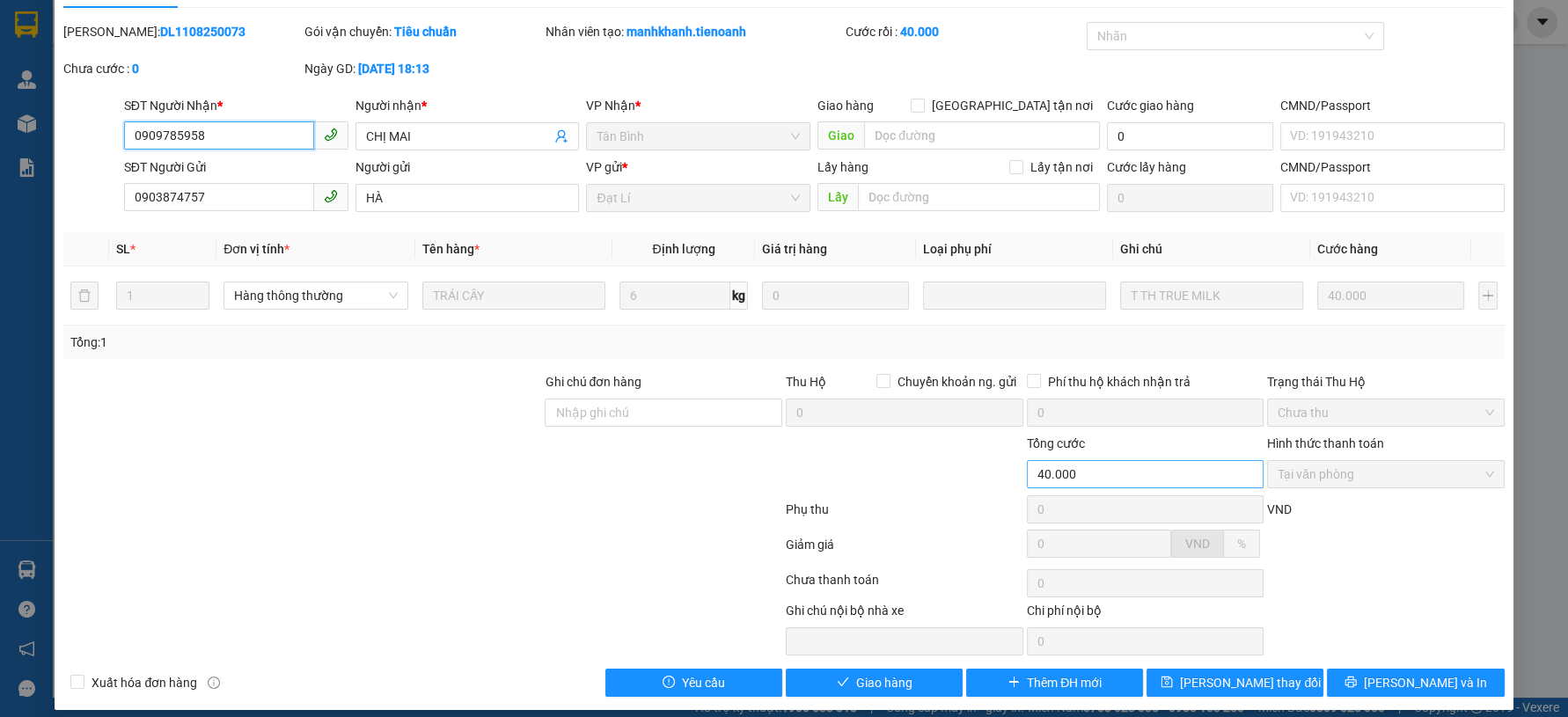
scroll to position [53, 0]
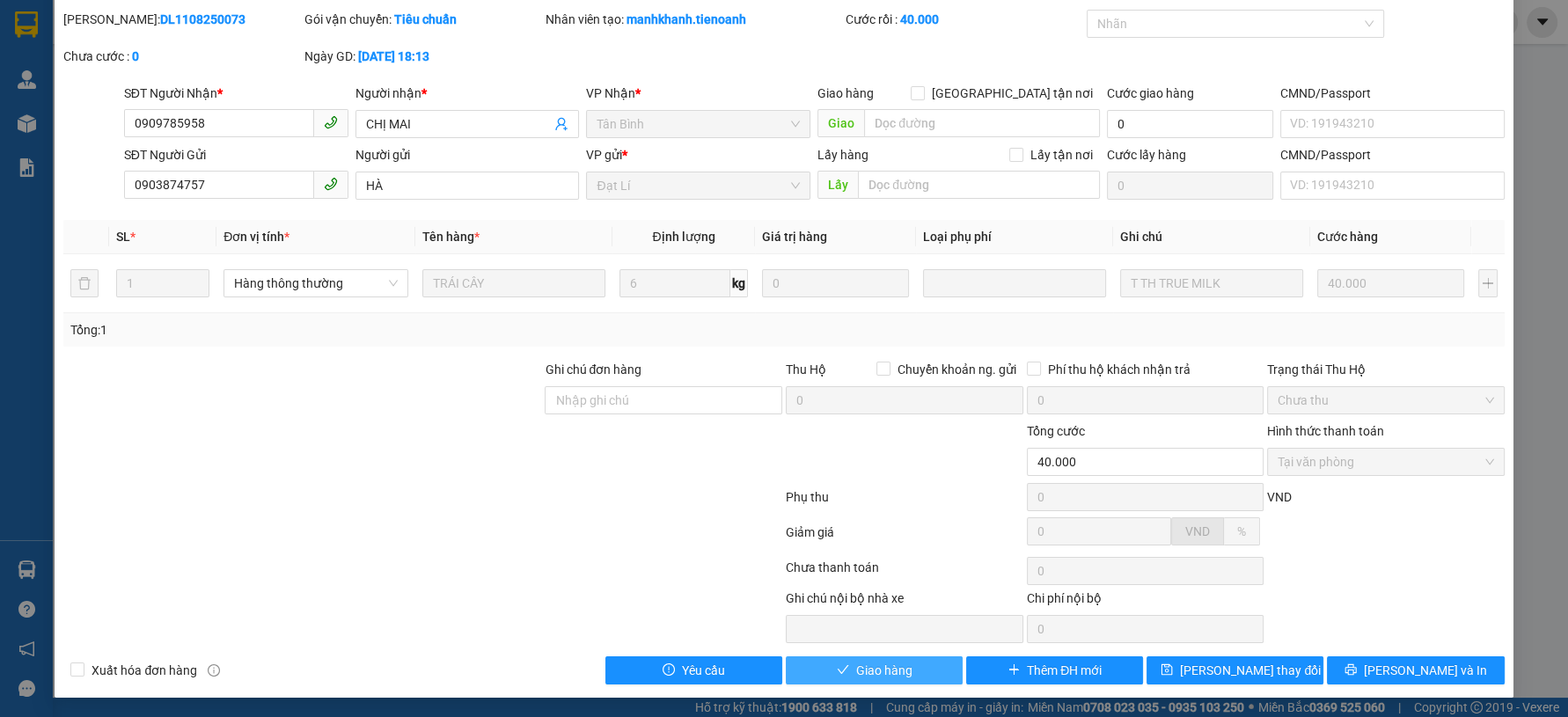
click at [857, 678] on span "Giao hàng" at bounding box center [883, 671] width 56 height 20
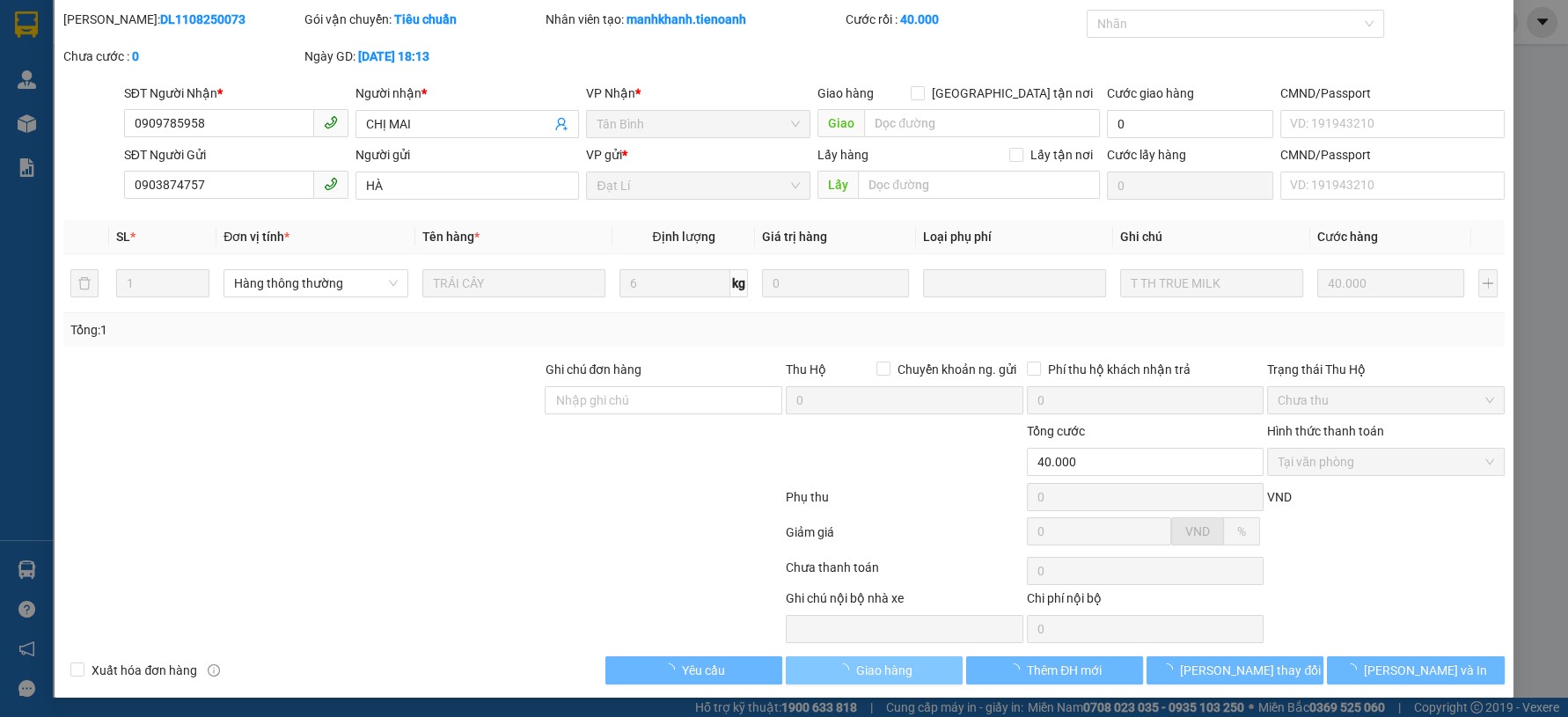
click at [863, 676] on span "Giao hàng" at bounding box center [883, 671] width 56 height 20
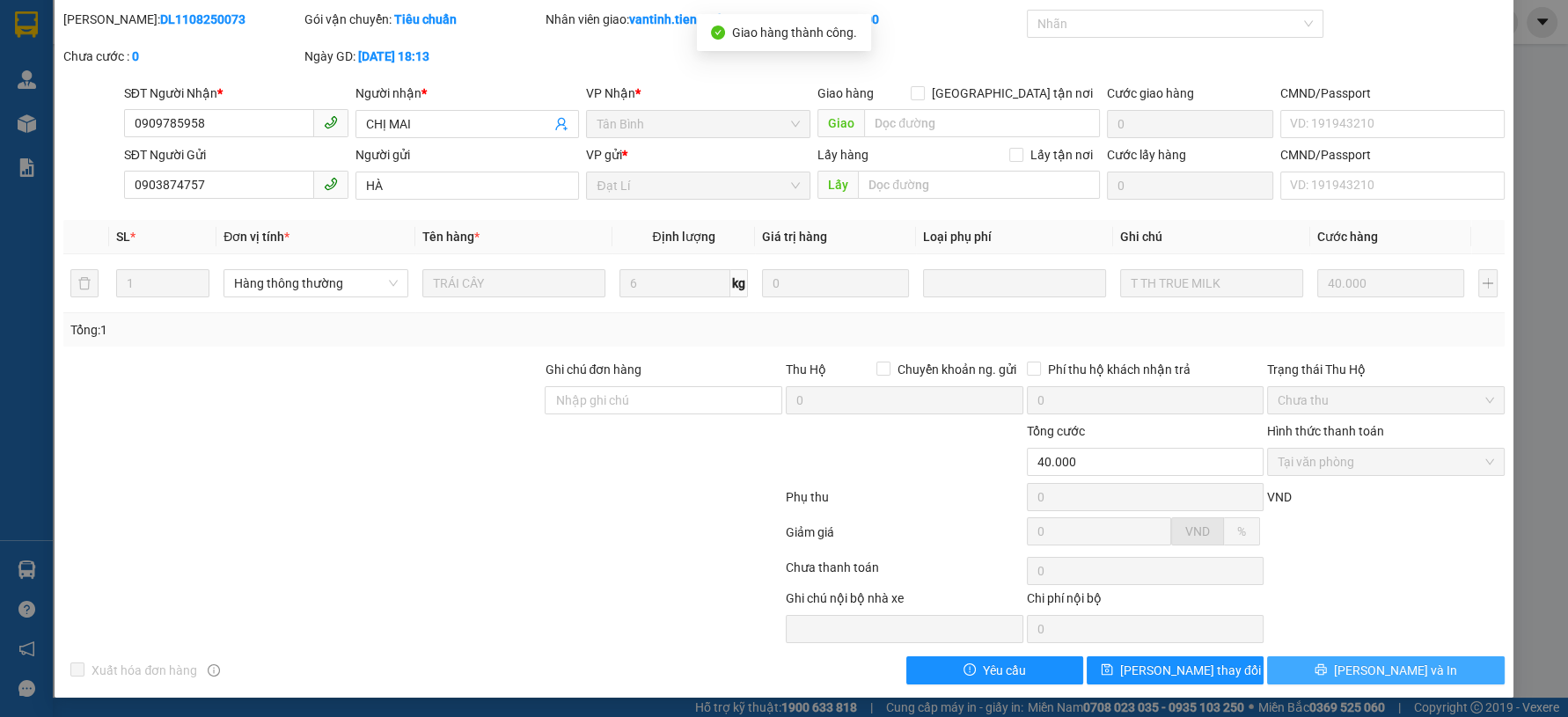
click at [1382, 672] on span "[PERSON_NAME] và In" at bounding box center [1395, 671] width 123 height 20
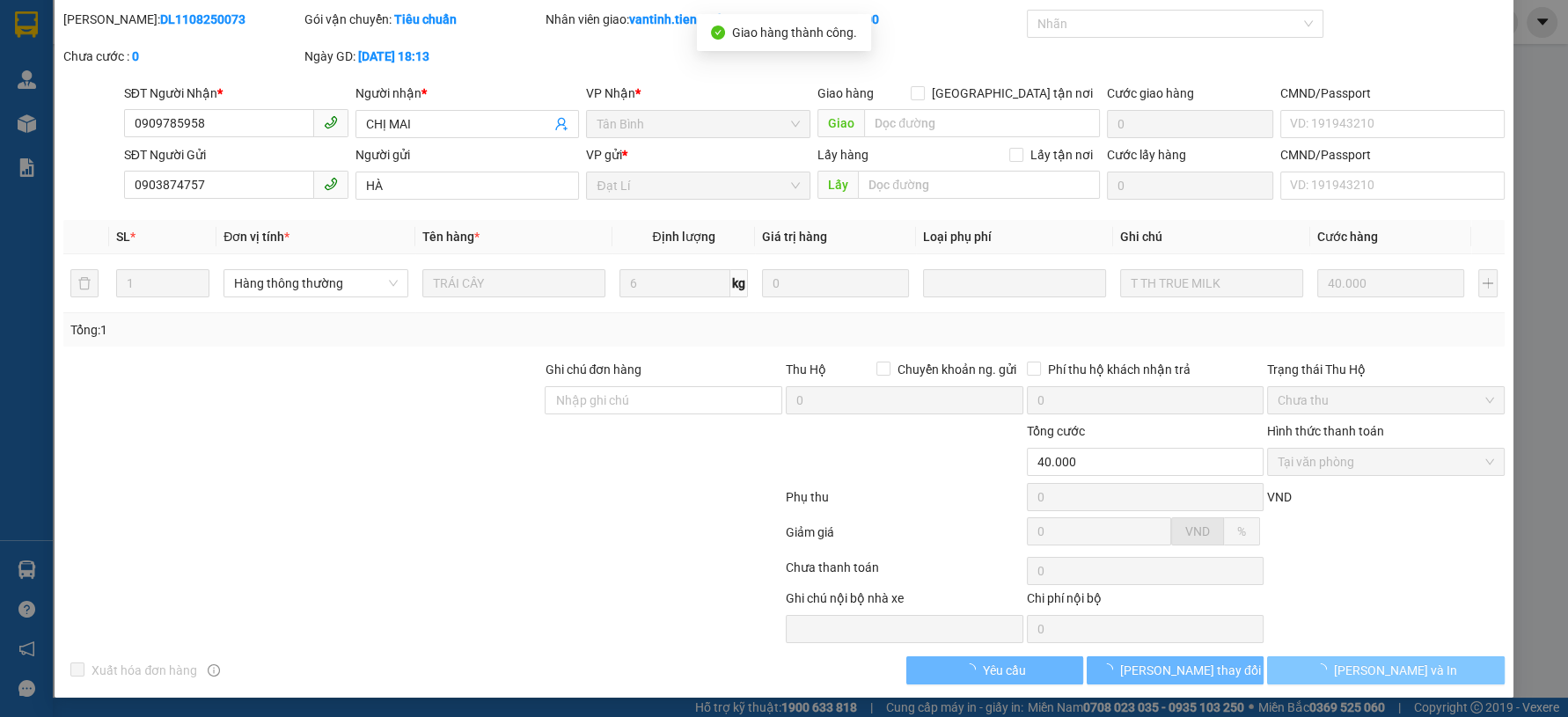
drag, startPoint x: 1382, startPoint y: 672, endPoint x: 804, endPoint y: 367, distance: 653.5
click at [1378, 669] on span "[PERSON_NAME] và In" at bounding box center [1395, 671] width 123 height 20
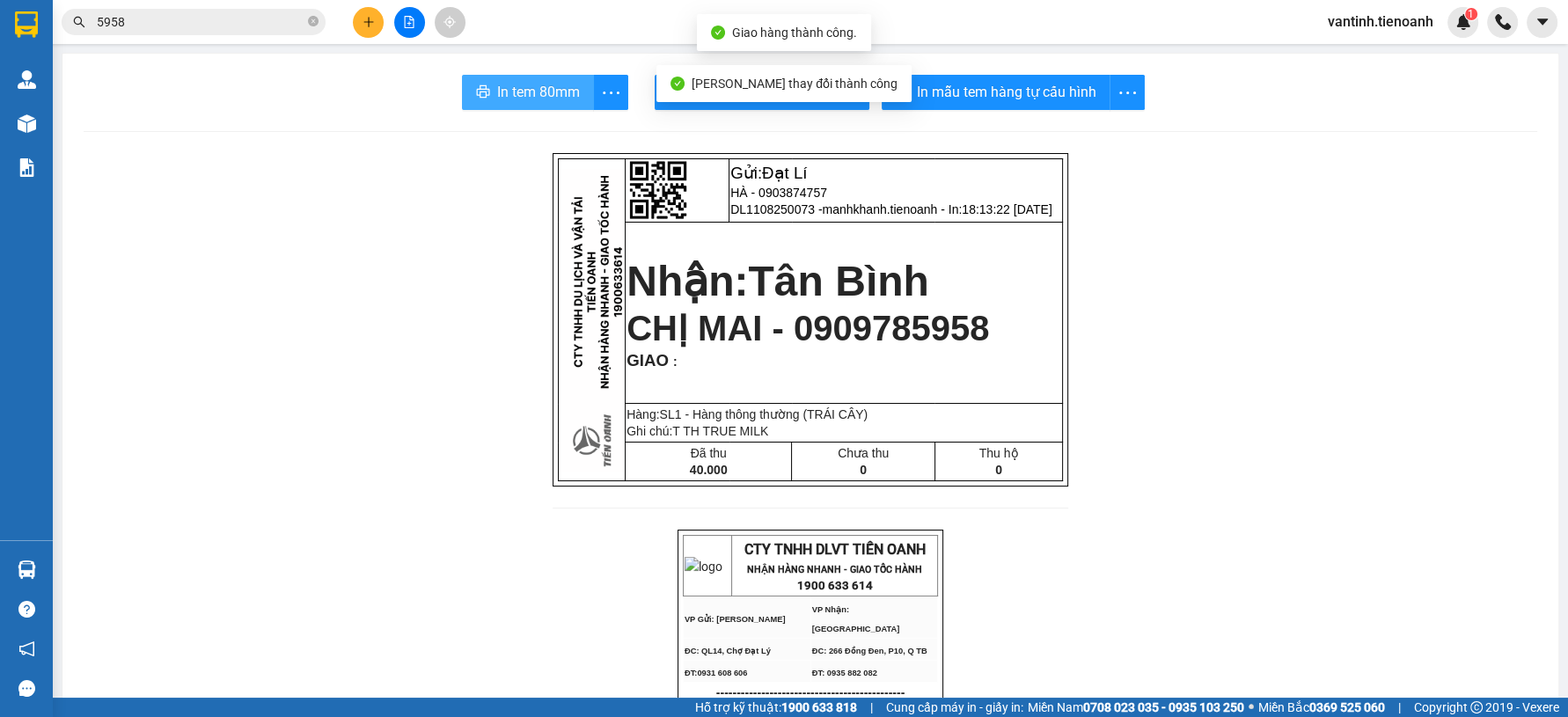
click at [550, 107] on button "In tem 80mm" at bounding box center [528, 93] width 132 height 36
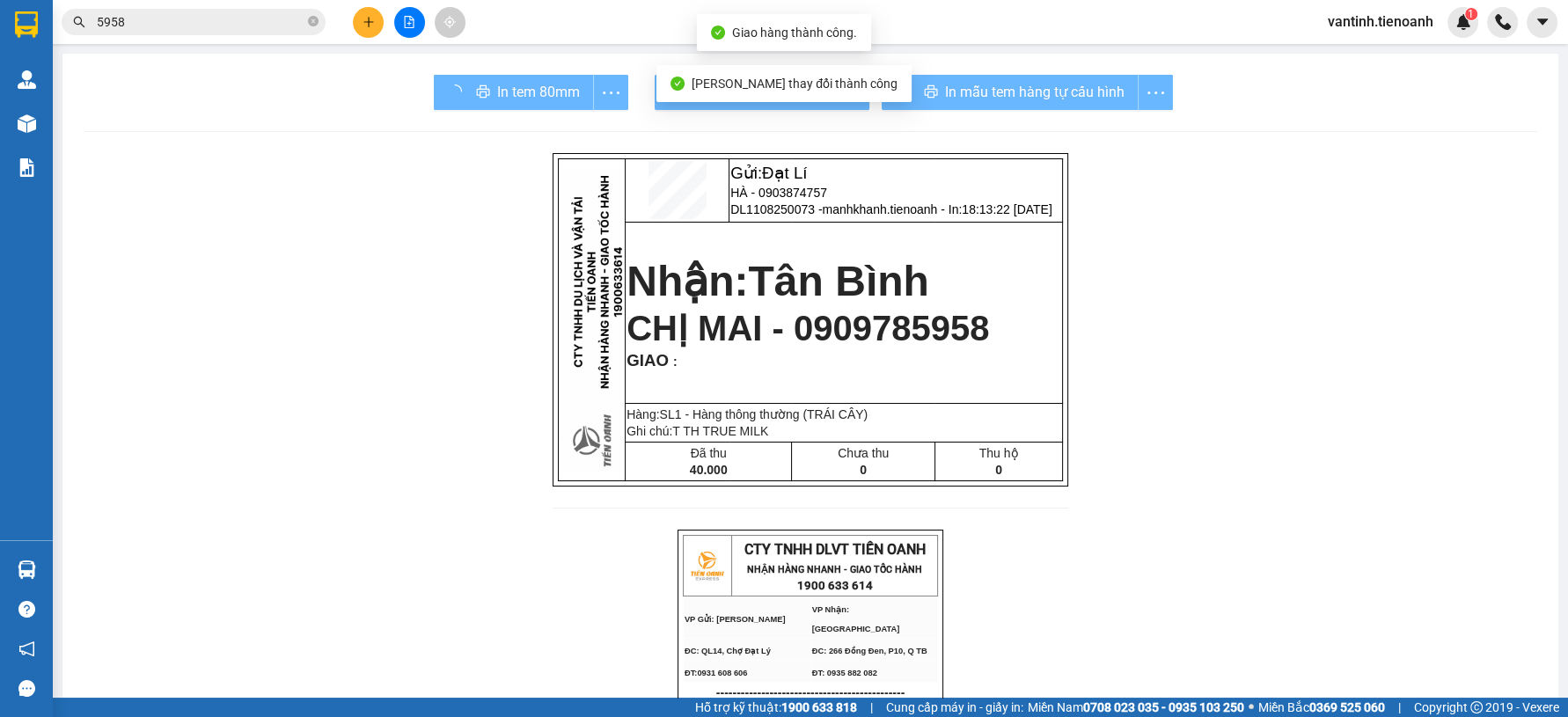
drag, startPoint x: 1190, startPoint y: 626, endPoint x: 1182, endPoint y: 572, distance: 54.6
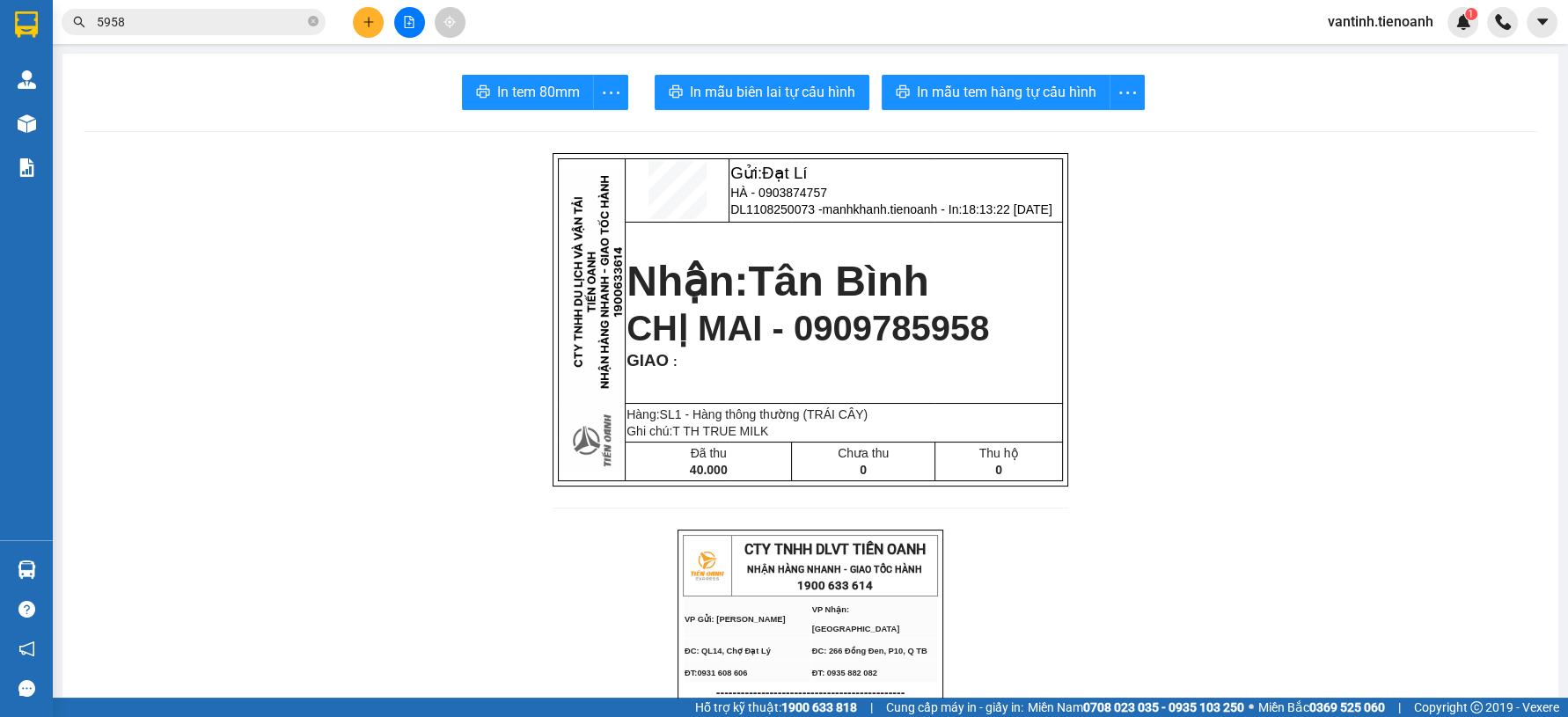
drag, startPoint x: 289, startPoint y: 106, endPoint x: 307, endPoint y: 54, distance: 55.0
click at [289, 105] on div "In tem 80mm In mẫu biên lai tự cấu hình In mẫu tem hàng tự cấu hình" at bounding box center [810, 93] width 1453 height 36
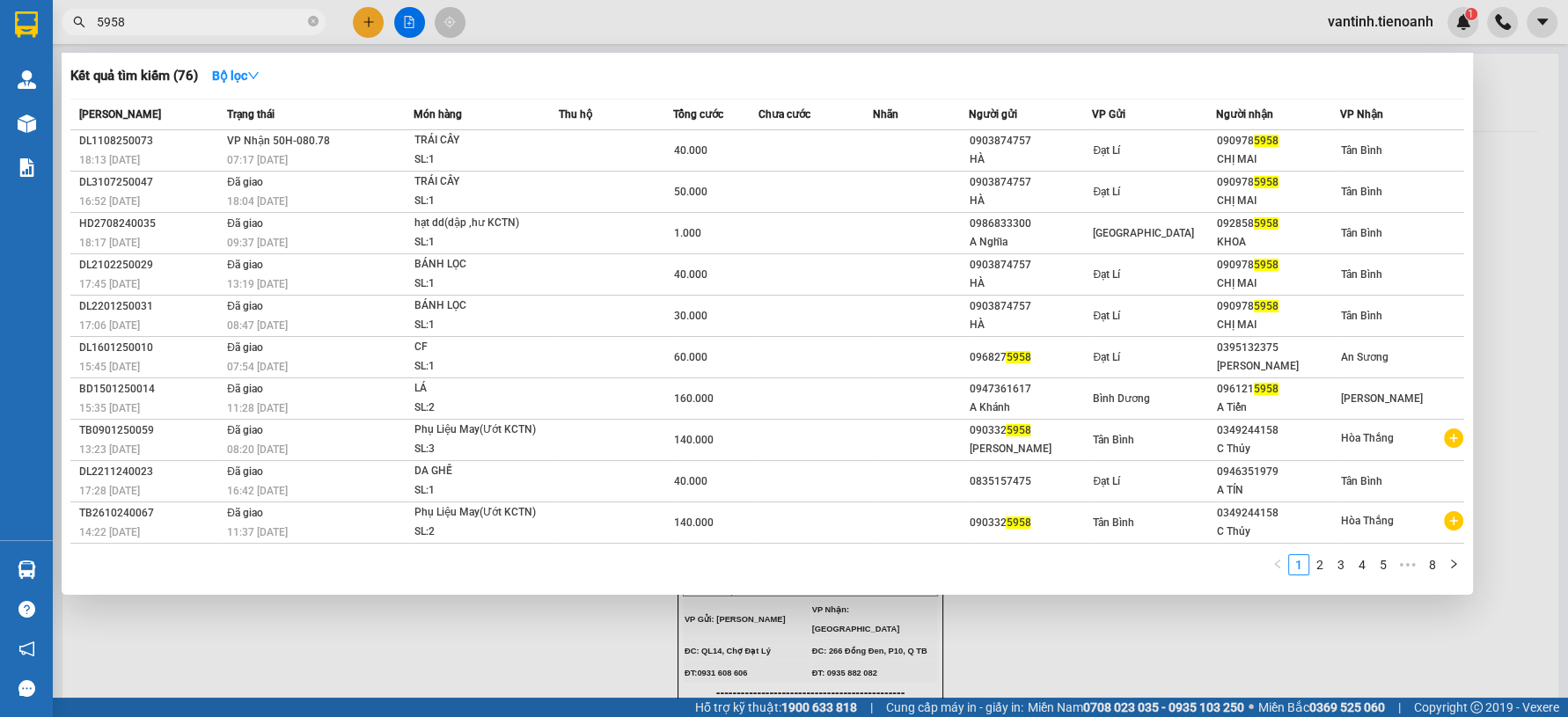
click at [314, 24] on icon "close-circle" at bounding box center [313, 21] width 11 height 11
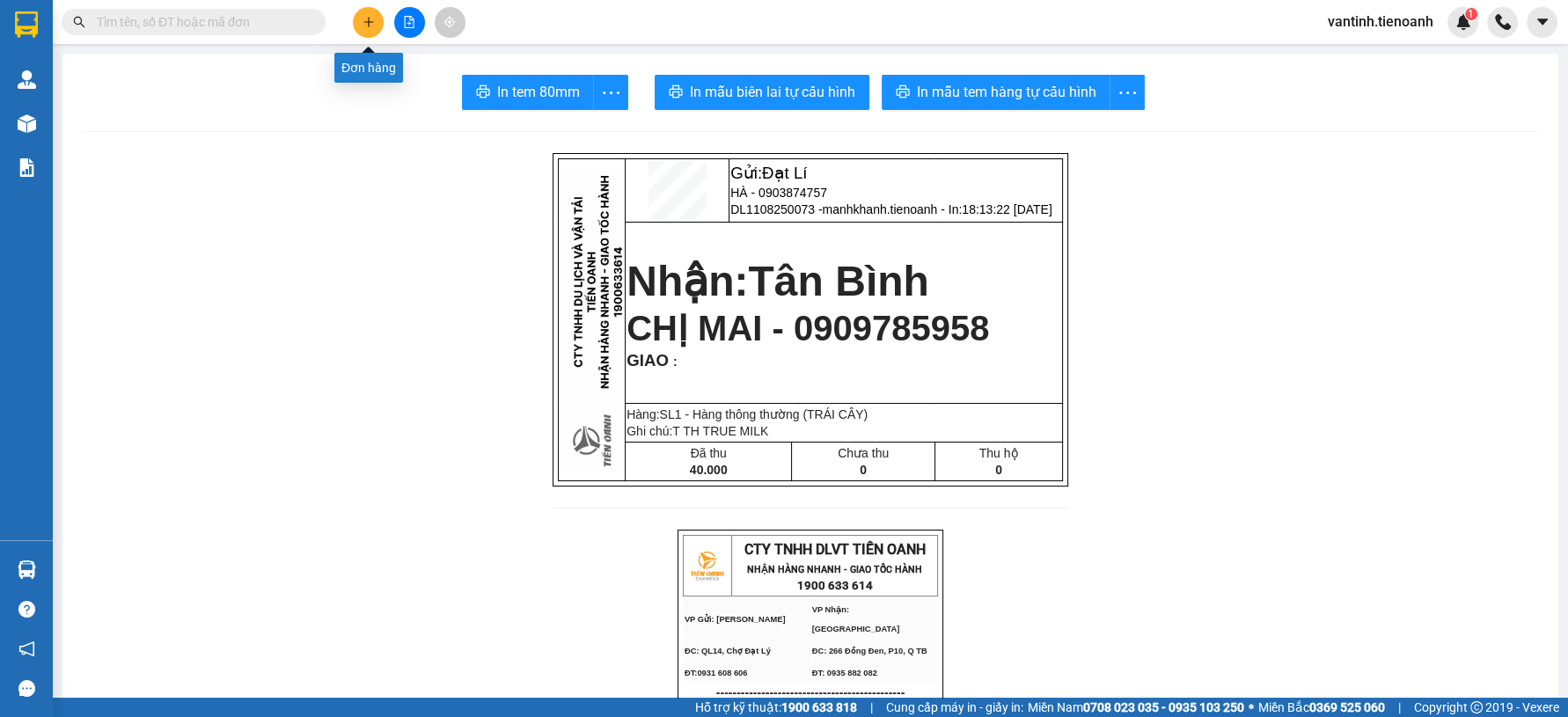
click at [370, 24] on icon "plus" at bounding box center [369, 22] width 12 height 12
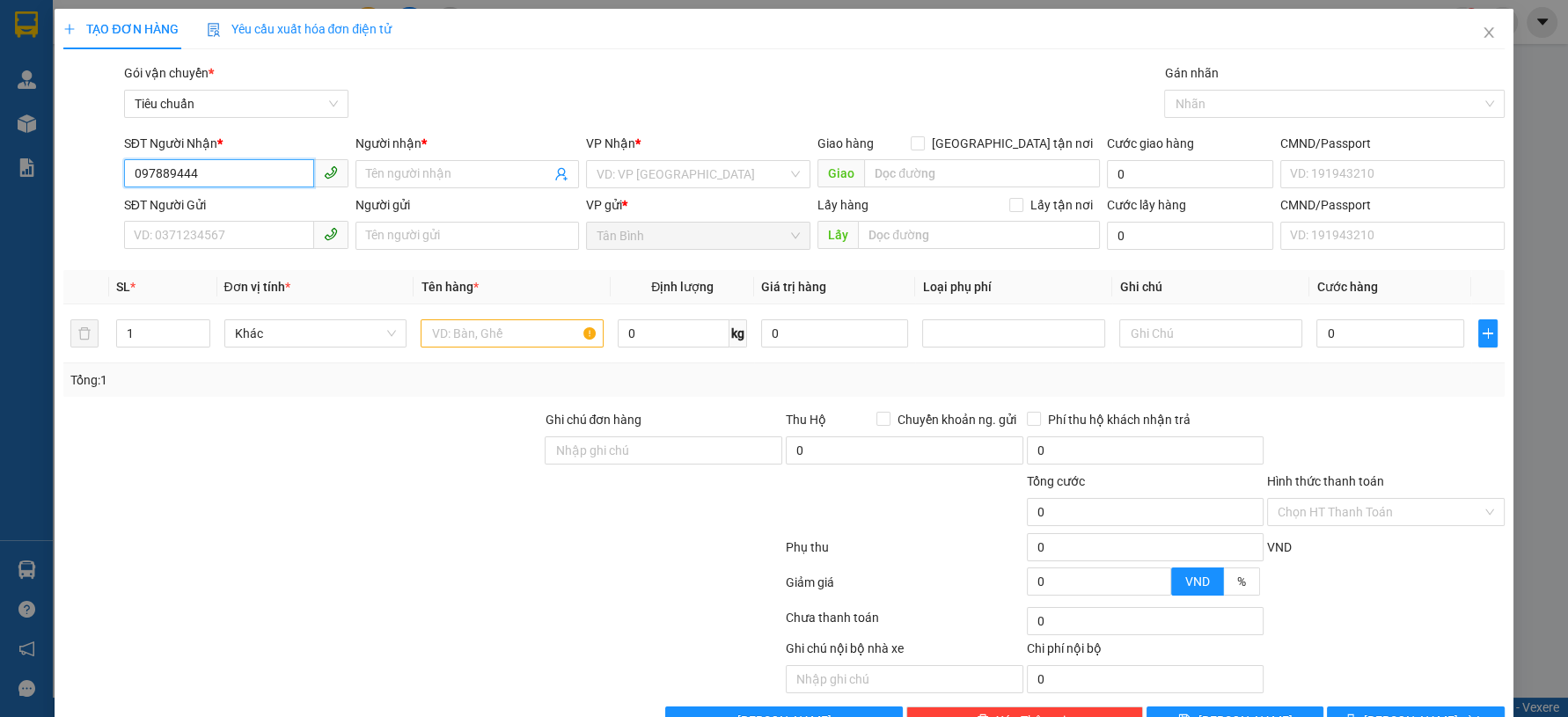
type input "0978894444"
click at [241, 215] on div "0978894444 - Anh Vũ" at bounding box center [232, 209] width 200 height 20
type input "Anh Vũ"
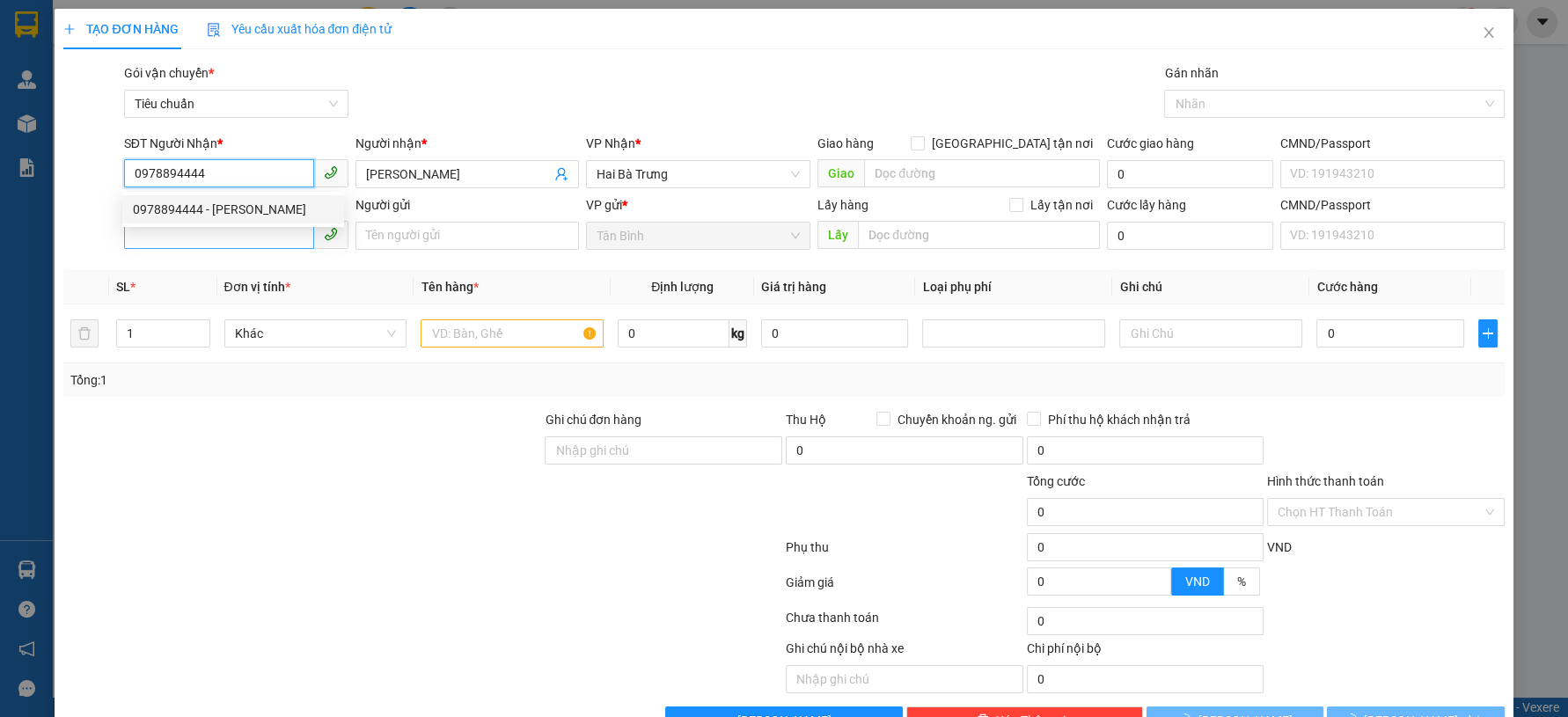
type input "50.000"
type input "0978894444"
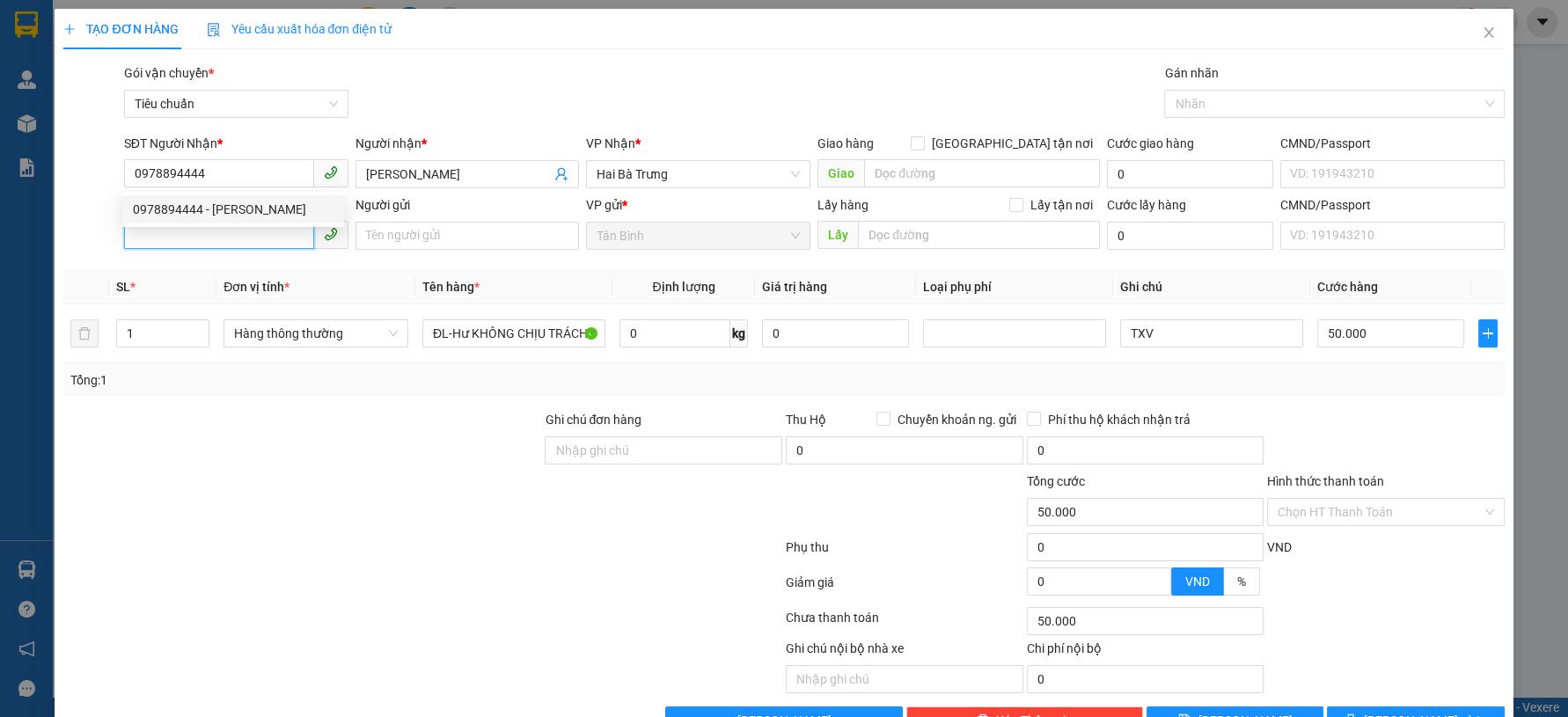
click at [246, 240] on input "SĐT Người Gửi" at bounding box center [218, 235] width 190 height 29
type input "0786157777"
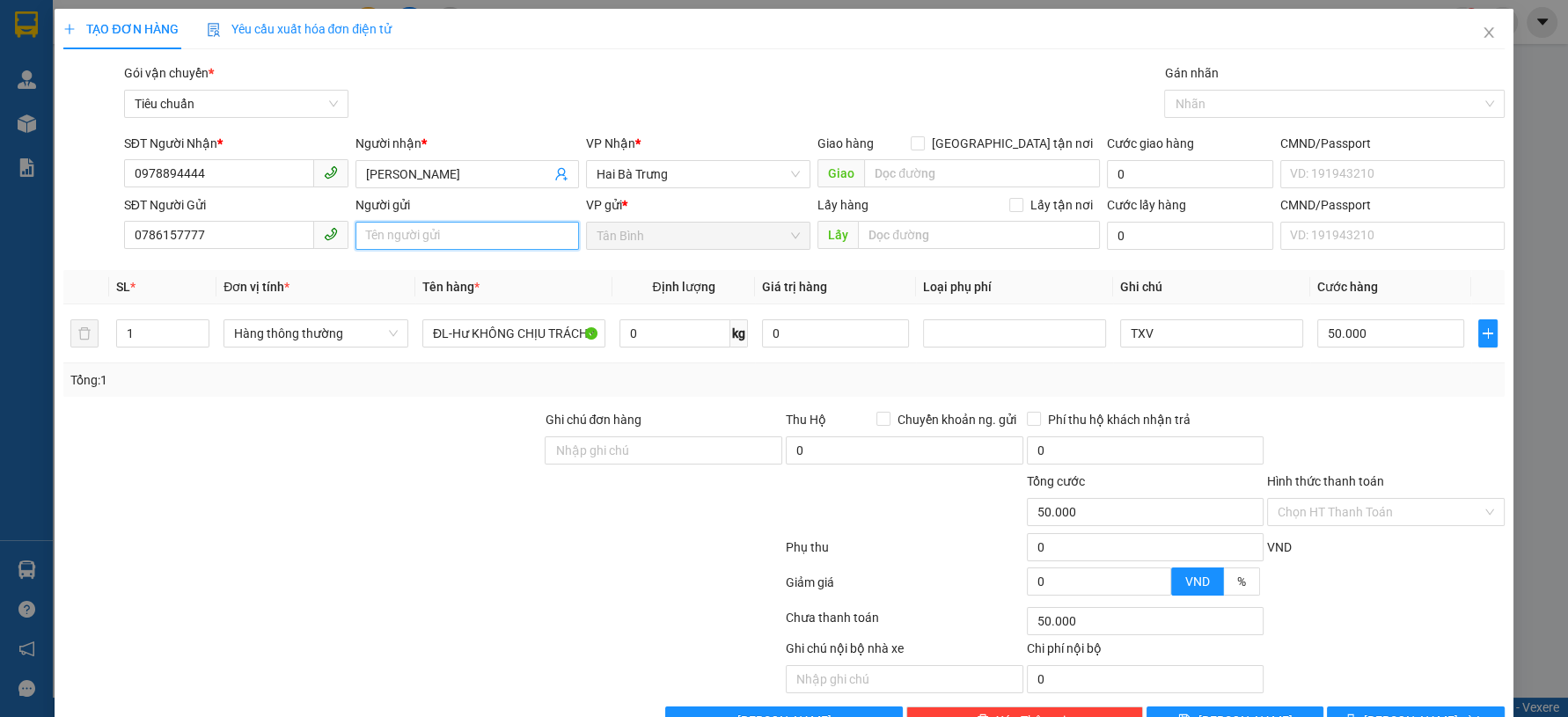
click at [378, 237] on input "Người gửi" at bounding box center [467, 236] width 224 height 29
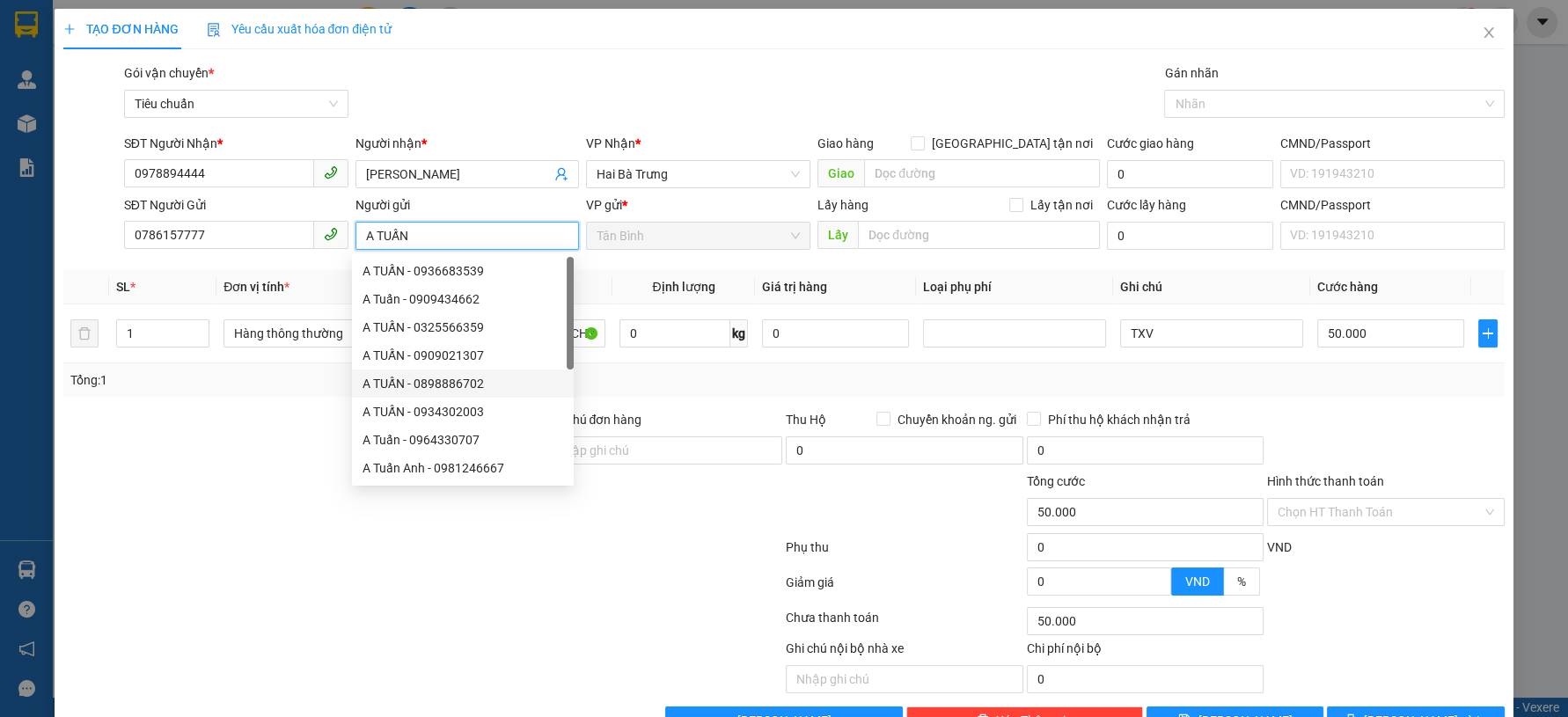
type input "A TUẤN"
click at [653, 379] on div "Tổng: 1" at bounding box center [784, 380] width 1426 height 20
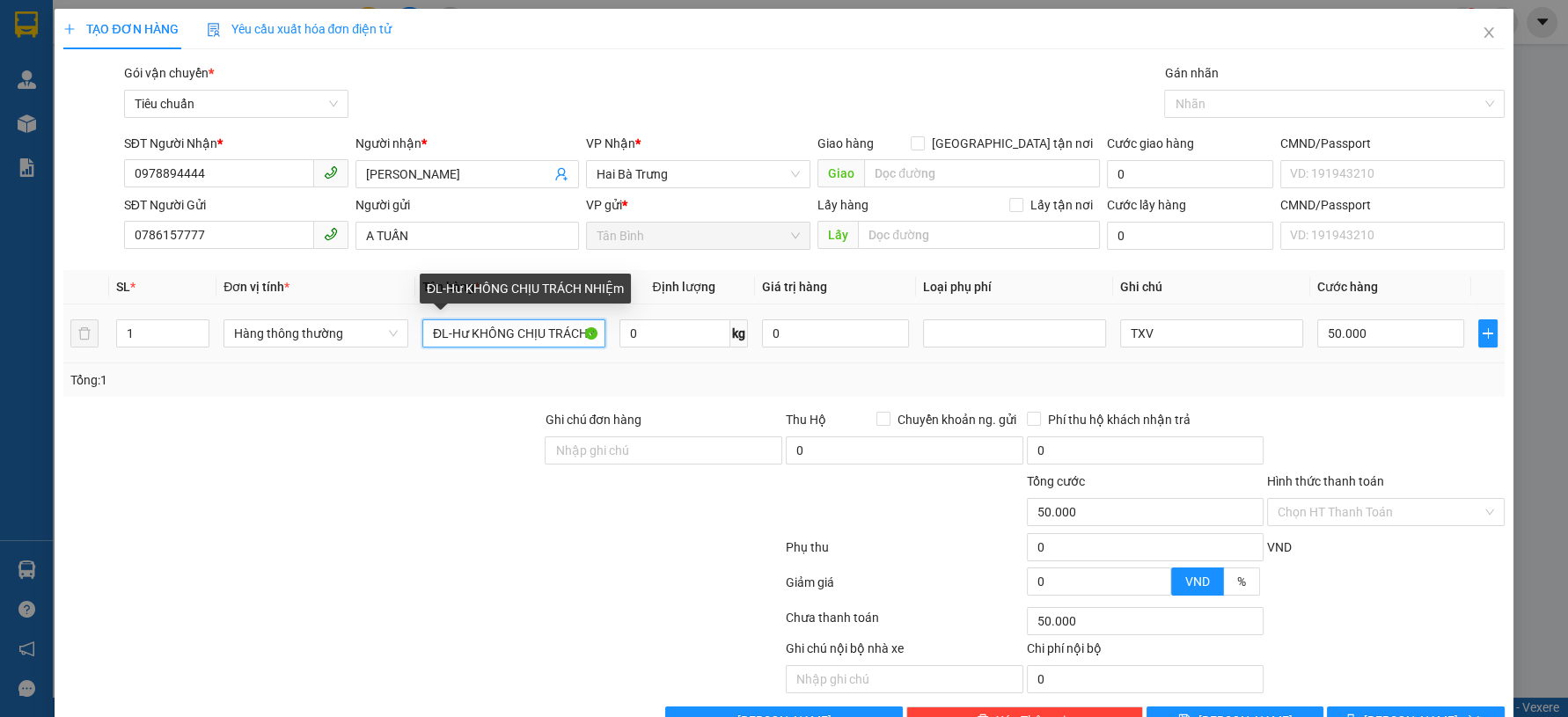
click at [542, 333] on input "ĐL-Hư KHÔNG CHỊU TRÁCH NHIỆm" at bounding box center [514, 334] width 183 height 29
type input "RƯỢU"
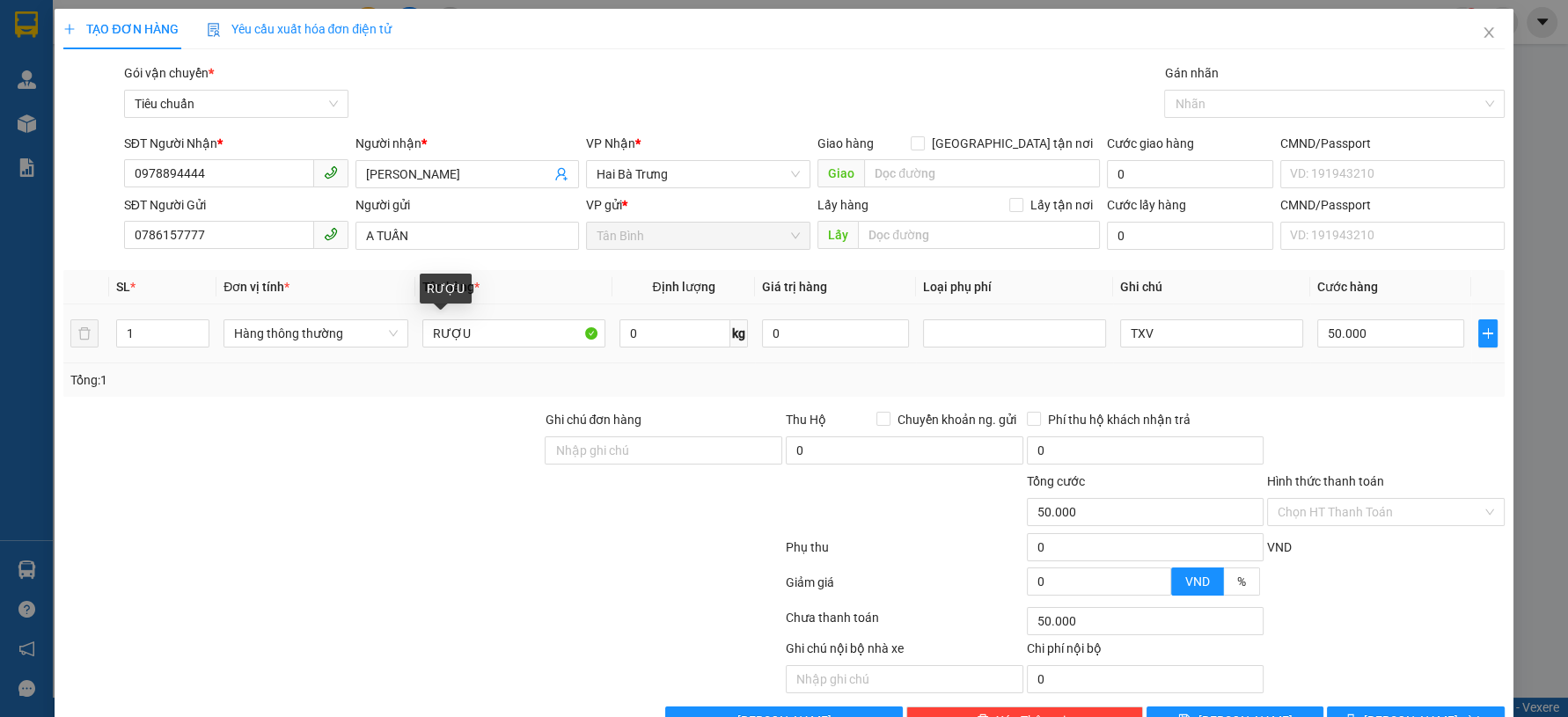
click at [461, 415] on div at bounding box center [302, 440] width 481 height 61
drag, startPoint x: 1123, startPoint y: 338, endPoint x: 1085, endPoint y: 349, distance: 39.6
click at [1085, 349] on tr "1 Hàng thông thường RƯỢU 0 kg 0 TXV 50.000" at bounding box center [784, 334] width 1441 height 59
type input "T"
type input "TXT BKV"
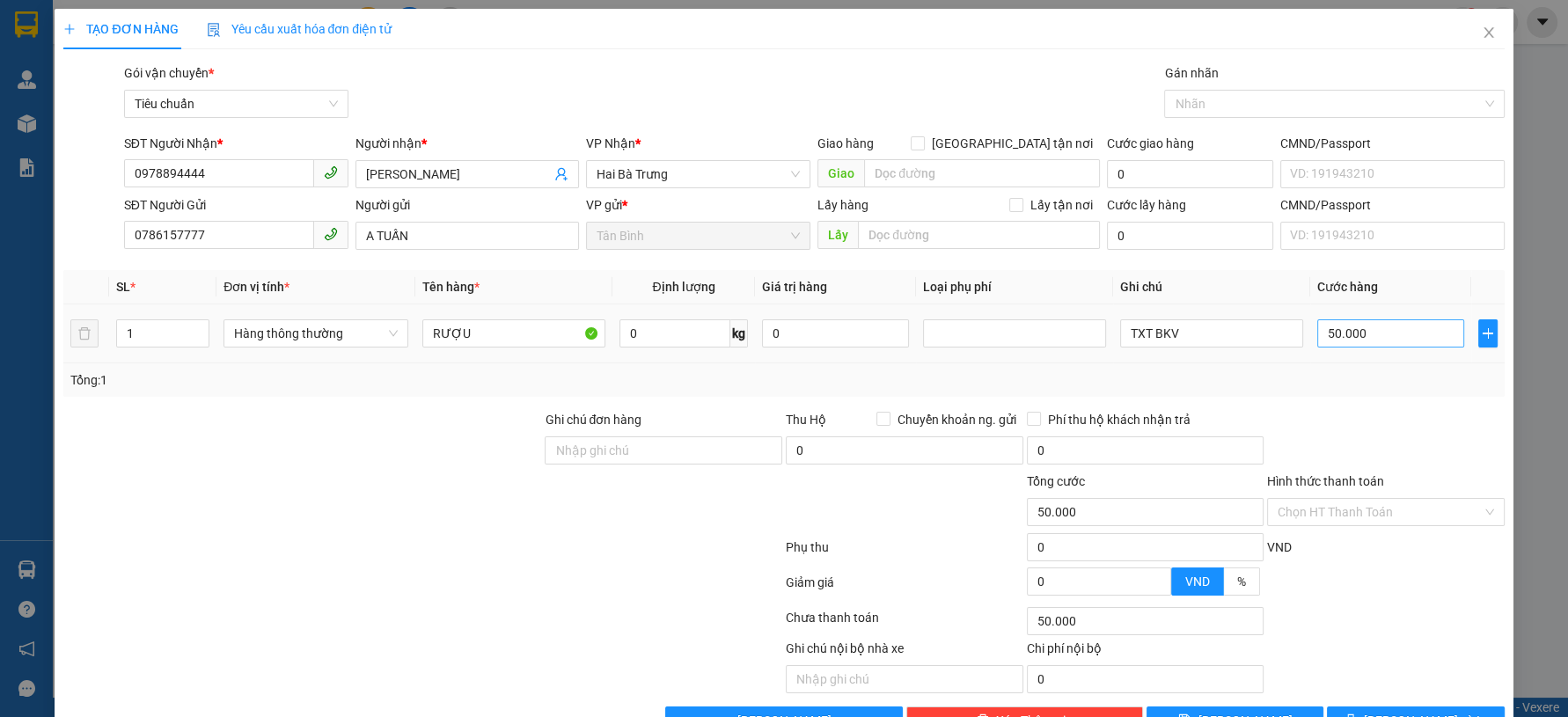
drag, startPoint x: 1348, startPoint y: 413, endPoint x: 1361, endPoint y: 338, distance: 76.1
click at [1348, 406] on div "Transit Pickup Surcharge Ids Transit Deliver Surcharge Ids Transit Deliver Surc…" at bounding box center [784, 399] width 1441 height 672
click at [503, 339] on input "RƯỢU" at bounding box center [514, 334] width 183 height 29
click at [502, 339] on input "RƯỢU" at bounding box center [514, 334] width 183 height 29
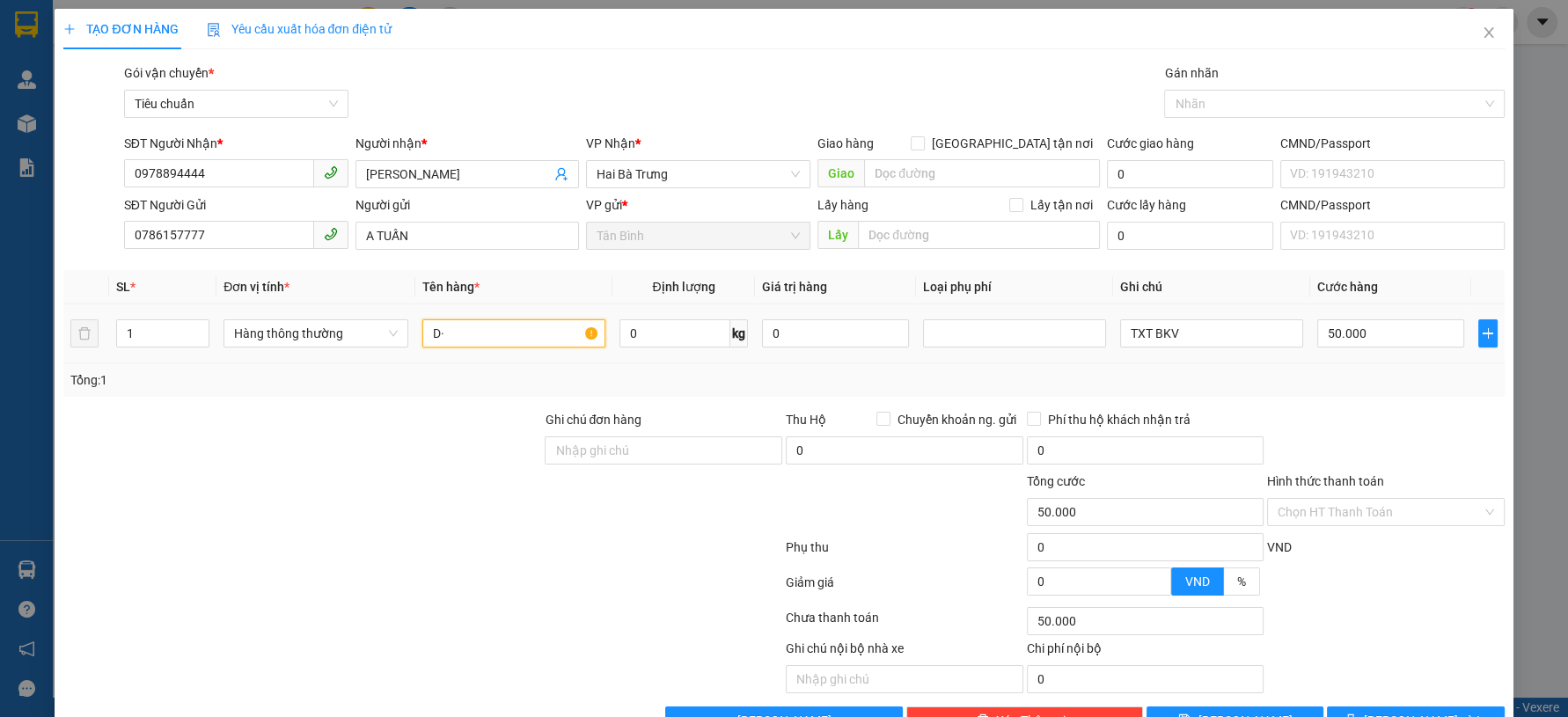
type input "D"
type input "ĐỒ UỐNG"
click at [1331, 410] on div at bounding box center [1385, 440] width 241 height 61
click at [1356, 336] on input "50.000" at bounding box center [1390, 334] width 147 height 29
click at [1338, 407] on div "Transit Pickup Surcharge Ids Transit Deliver Surcharge Ids Transit Deliver Surc…" at bounding box center [784, 399] width 1441 height 672
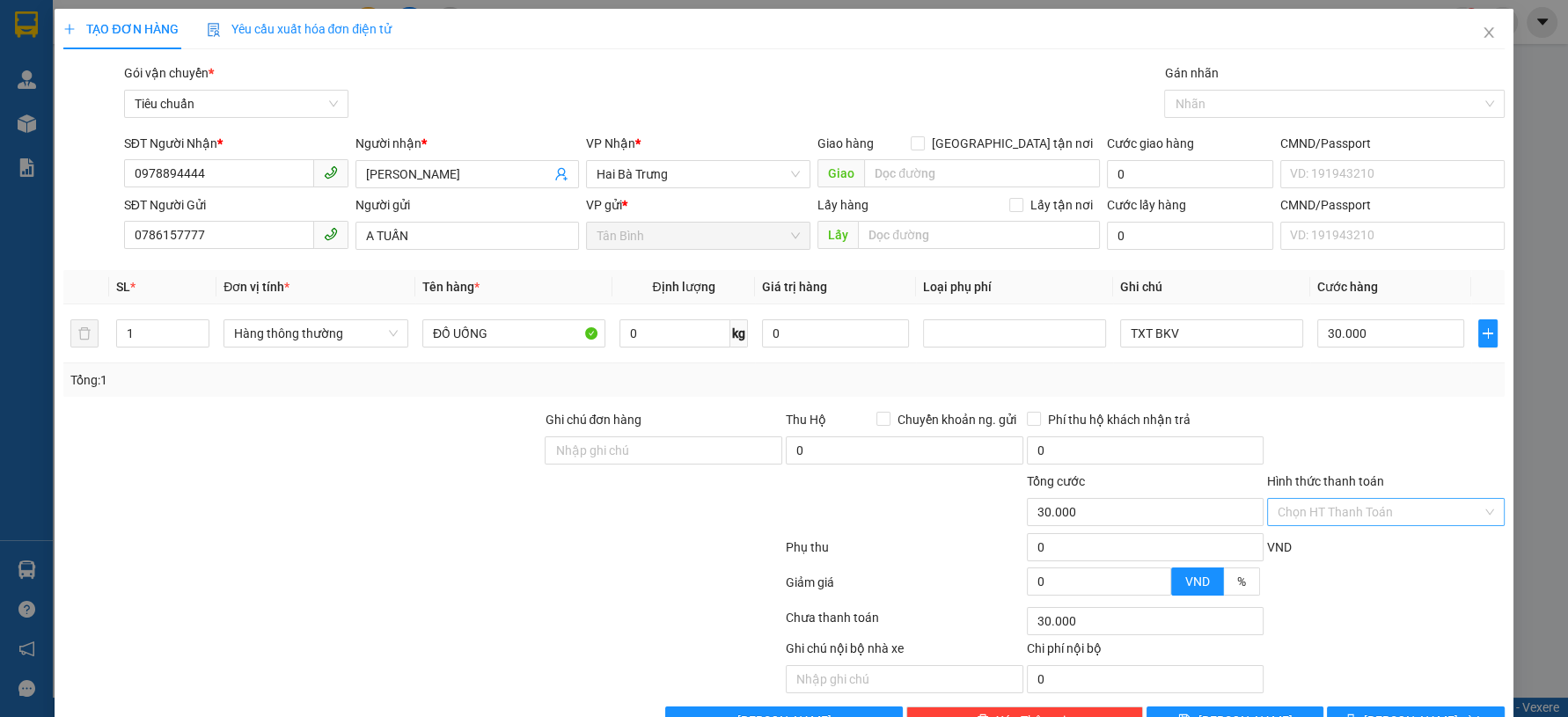
drag, startPoint x: 1373, startPoint y: 465, endPoint x: 1372, endPoint y: 474, distance: 9.1
click at [1372, 499] on input "Hình thức thanh toán" at bounding box center [1379, 512] width 204 height 27
click at [1340, 538] on div "Tại văn phòng" at bounding box center [1373, 548] width 214 height 20
drag, startPoint x: 1494, startPoint y: 374, endPoint x: 1490, endPoint y: 382, distance: 8.9
click at [1492, 378] on div "TẠO ĐƠN HÀNG Yêu cầu xuất hóa đơn điện tử Transit Pickup Surcharge Ids Transit …" at bounding box center [783, 379] width 1458 height 739
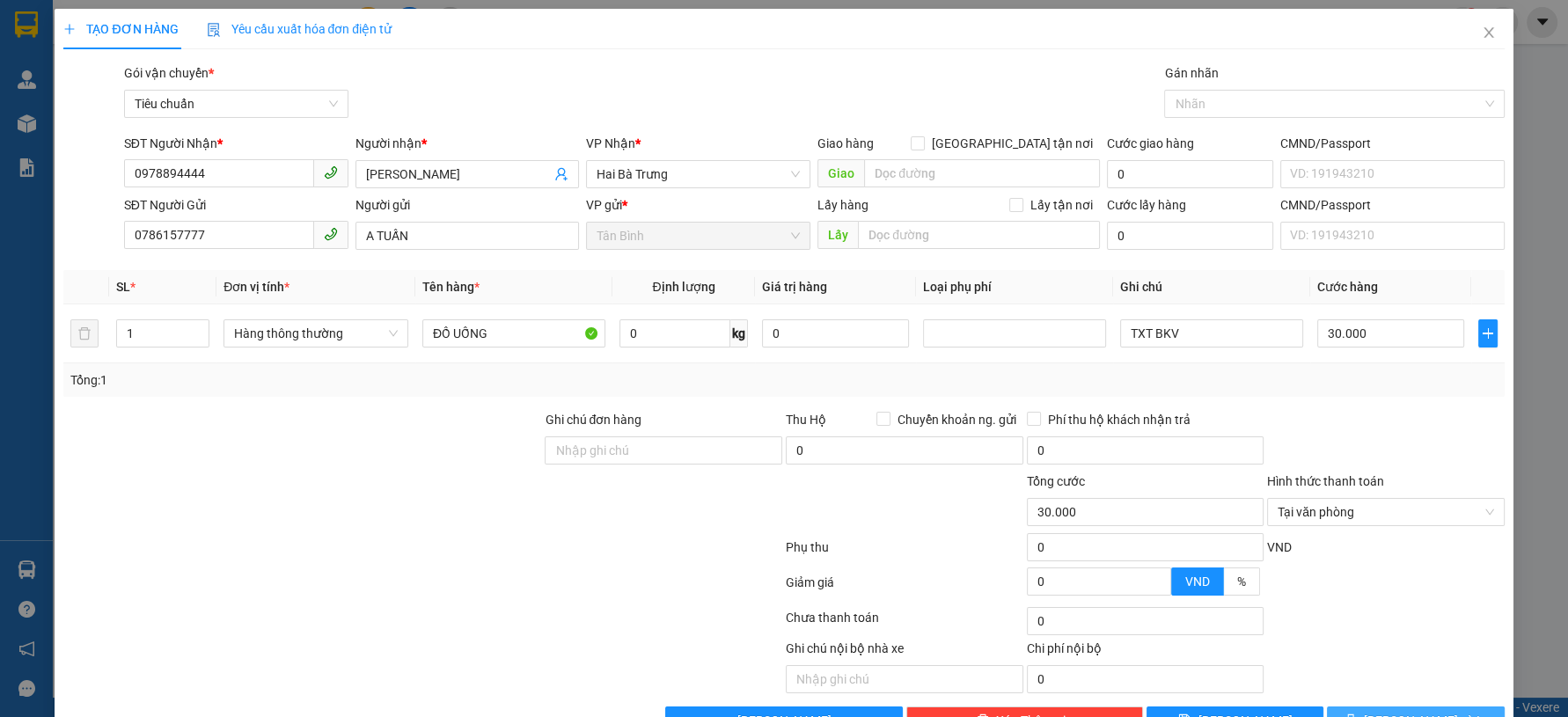
click at [1418, 711] on span "[PERSON_NAME] và In" at bounding box center [1426, 721] width 123 height 20
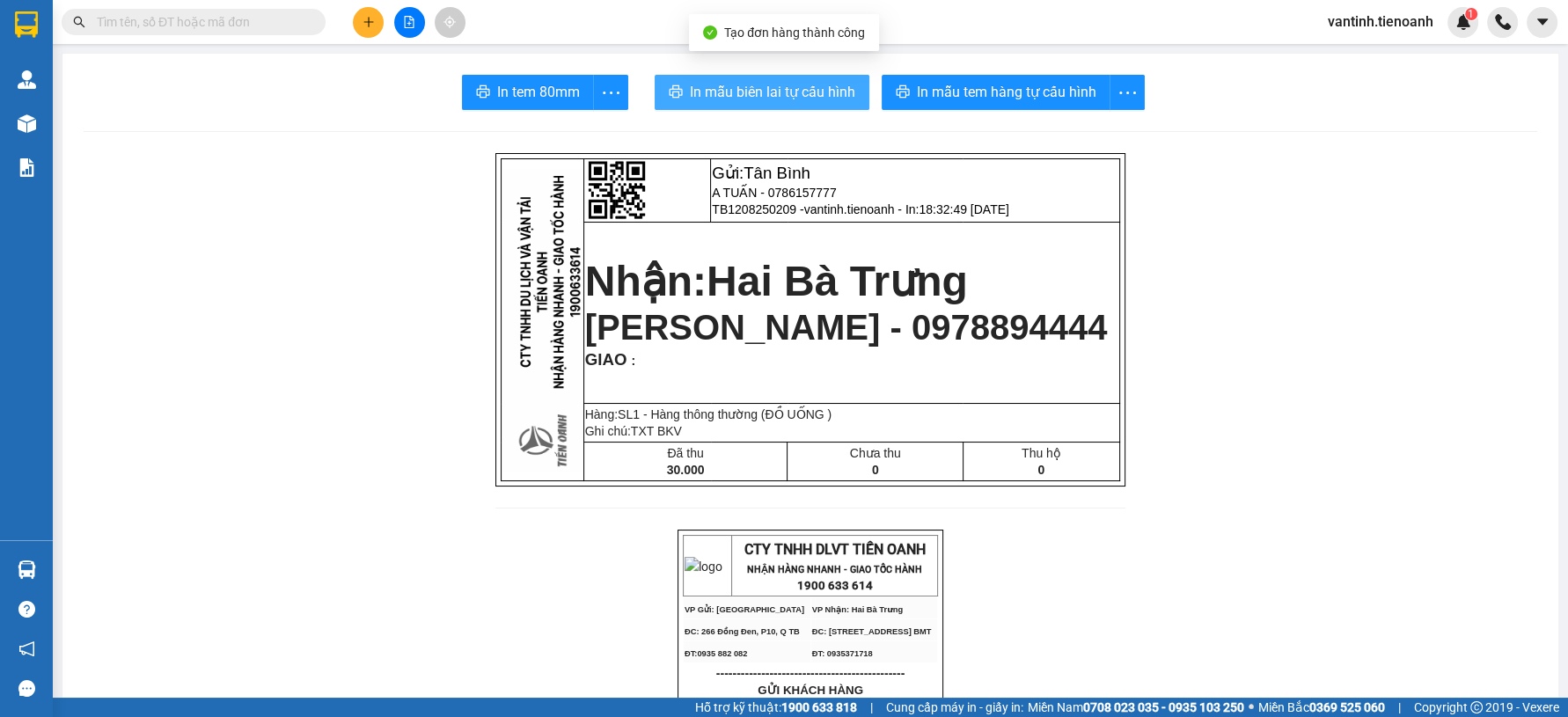
click at [832, 103] on button "In mẫu biên lai tự cấu hình" at bounding box center [761, 93] width 215 height 36
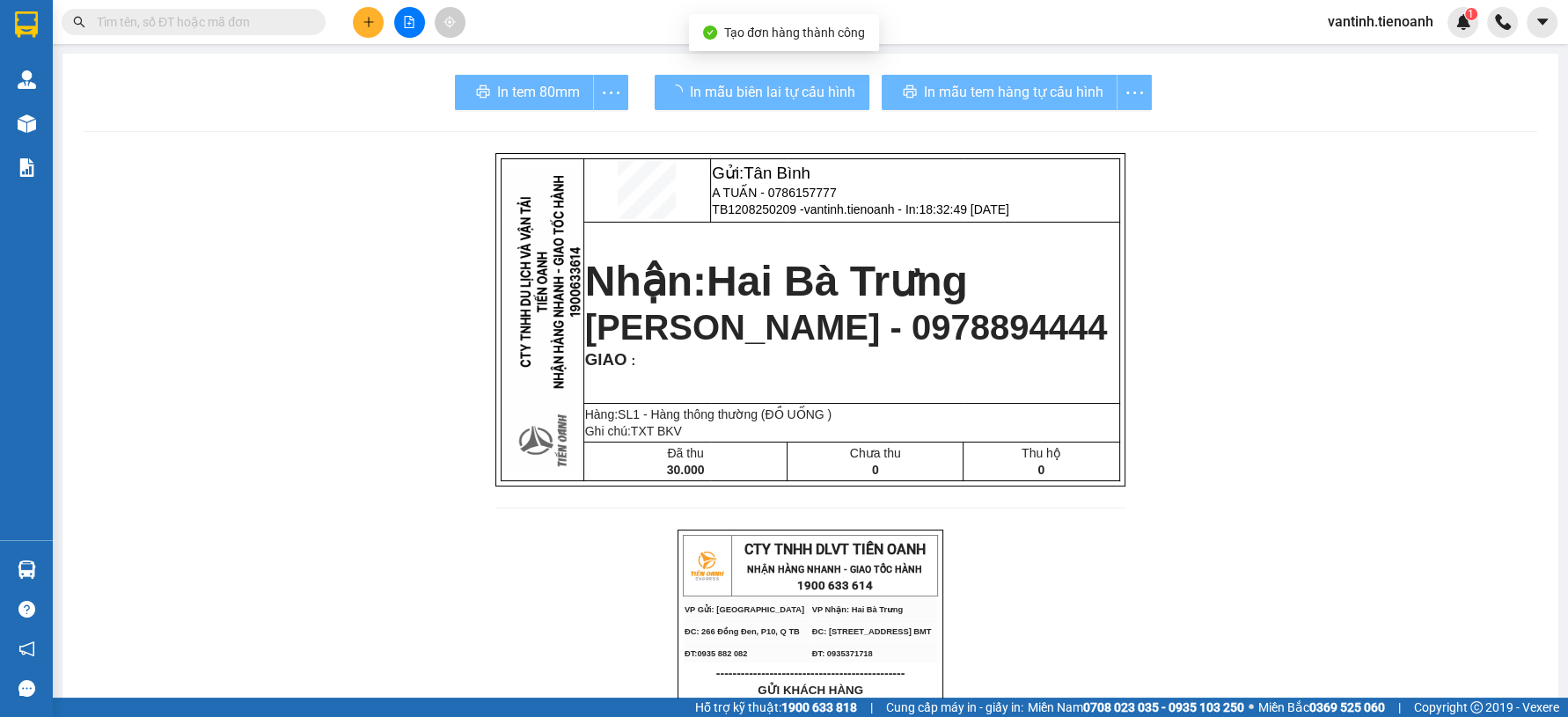
drag, startPoint x: 1206, startPoint y: 618, endPoint x: 1159, endPoint y: 550, distance: 82.7
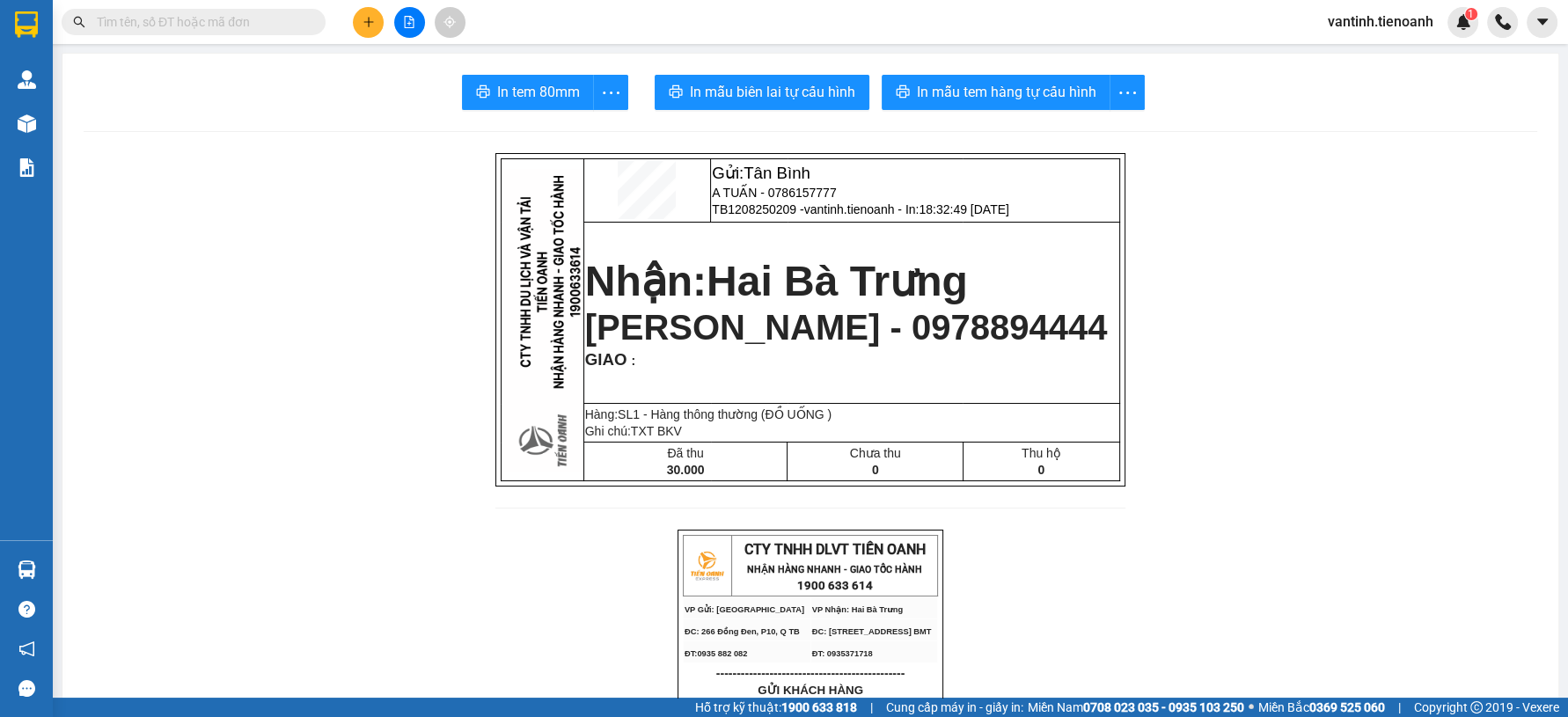
click at [1076, 91] on span "In mẫu tem hàng tự cấu hình" at bounding box center [1007, 92] width 180 height 22
click at [227, 25] on input "text" at bounding box center [200, 22] width 207 height 20
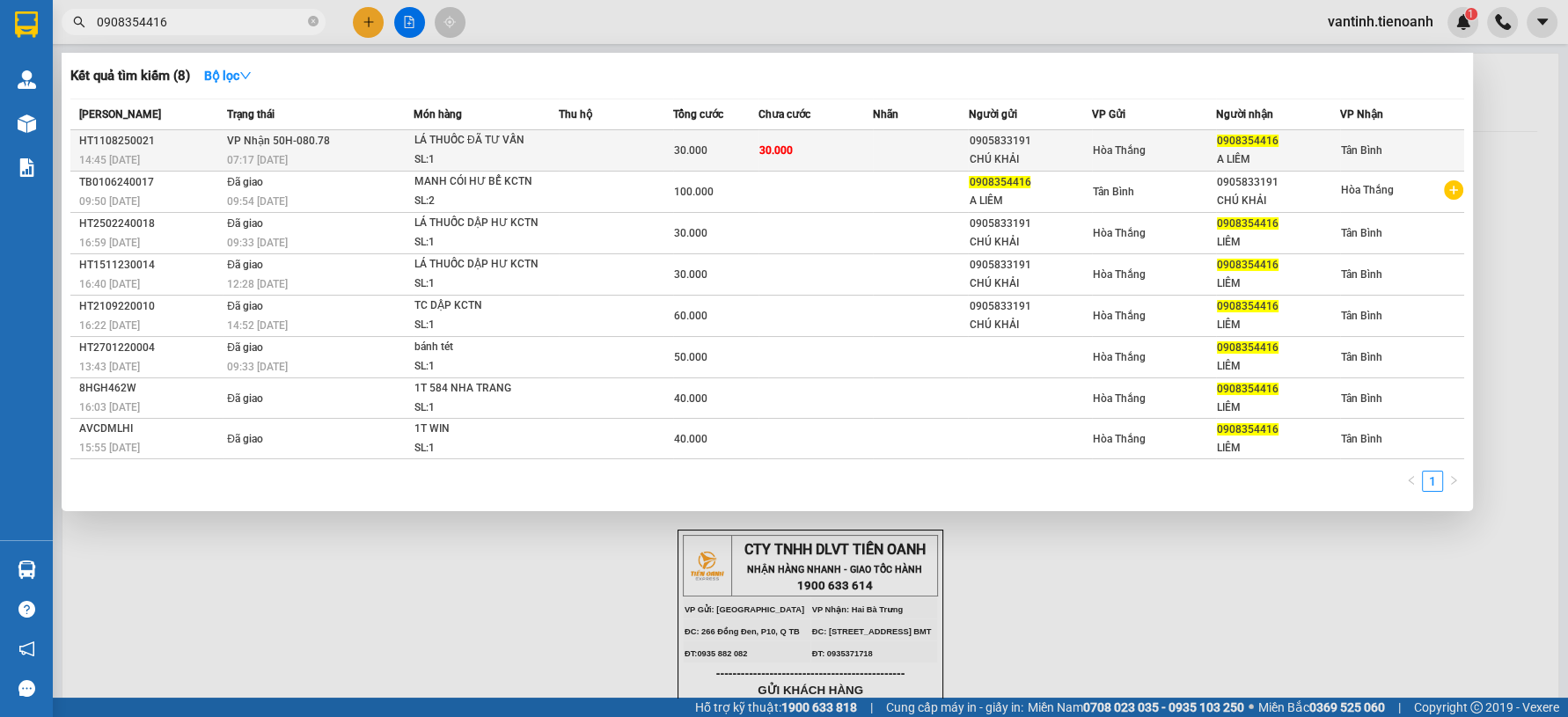
type input "0908354416"
click at [623, 140] on td at bounding box center [615, 151] width 114 height 41
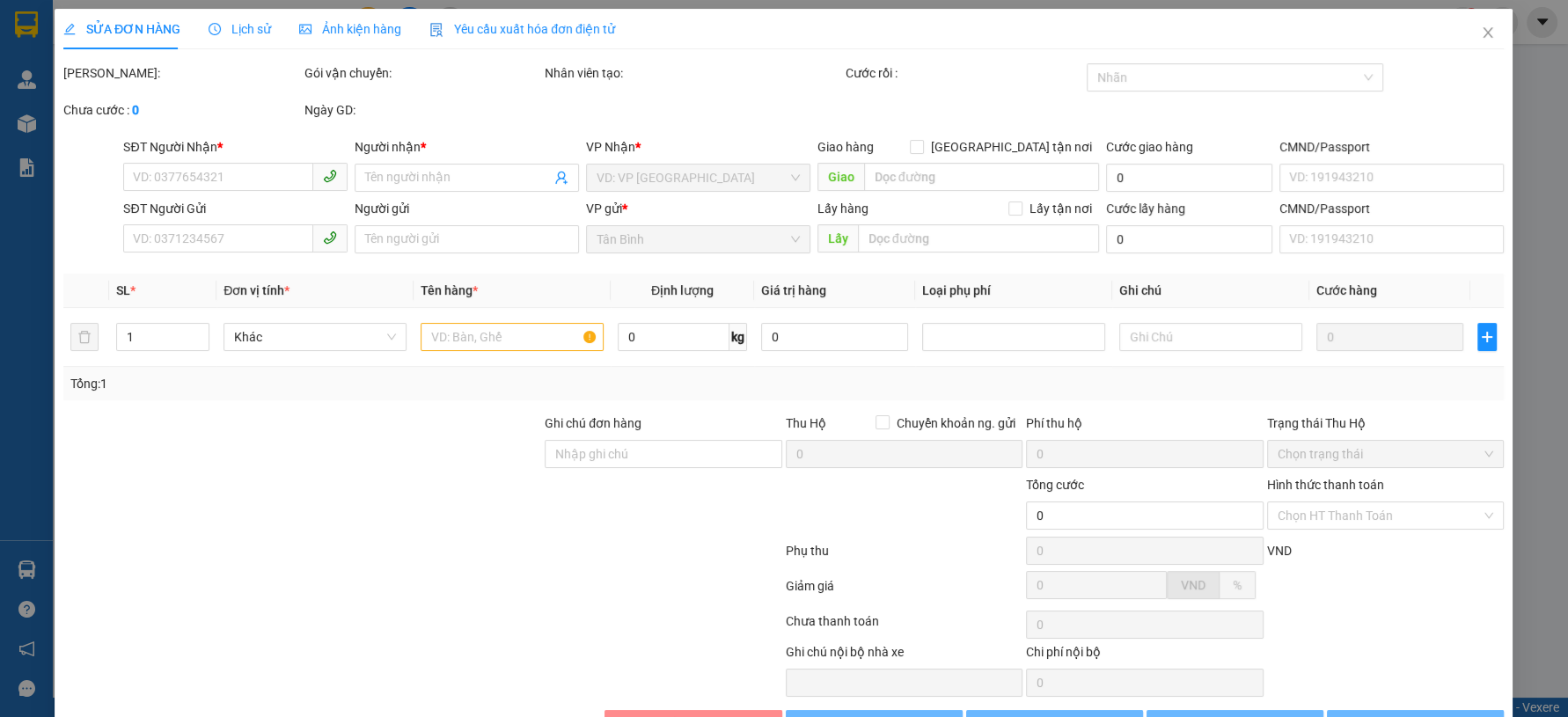
type input "0908354416"
type input "A LIÊM"
type input "0905833191"
type input "CHÚ KHẢI"
type input "024063012012"
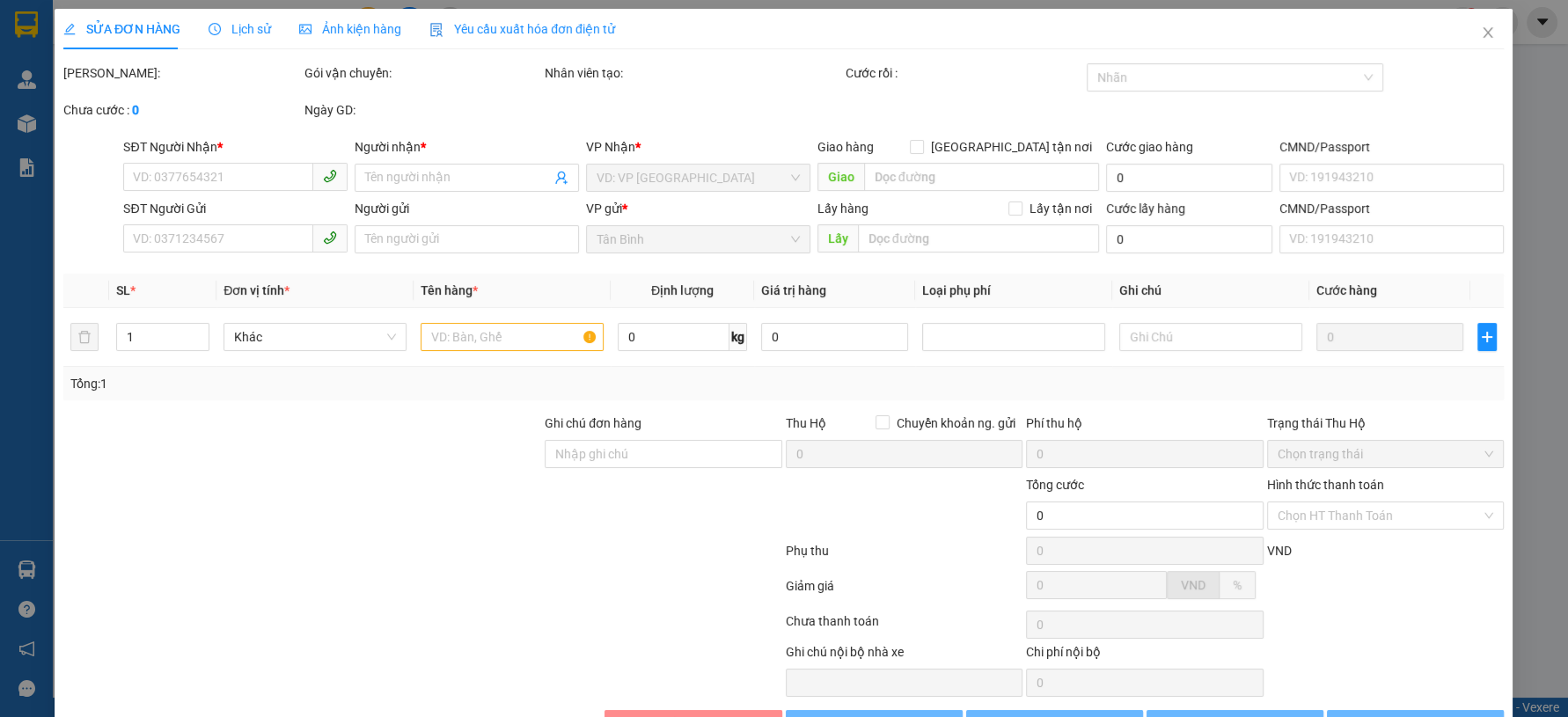
type input "30.000"
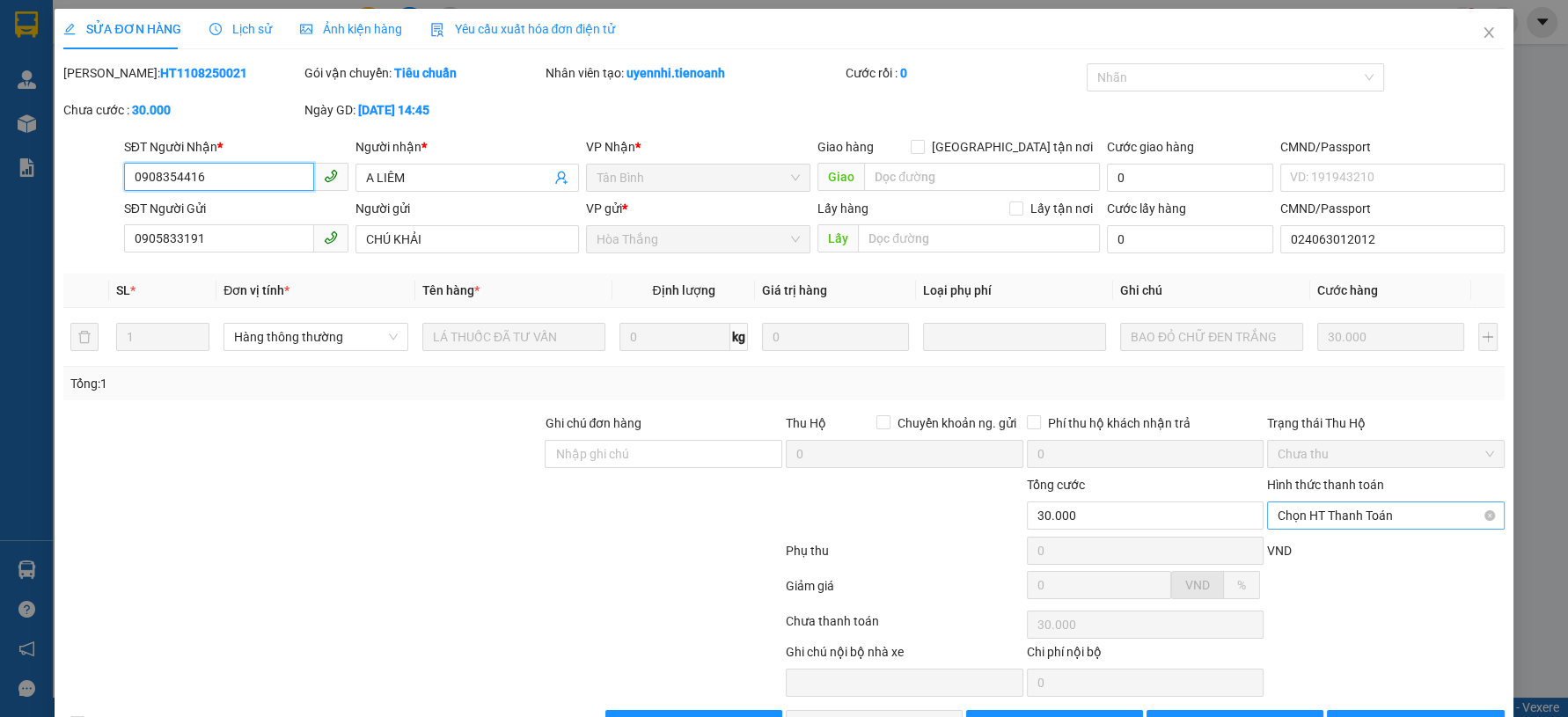
click at [1325, 502] on span "Chọn HT Thanh Toán" at bounding box center [1385, 516] width 216 height 27
click at [1315, 541] on div "Tại văn phòng" at bounding box center [1373, 550] width 214 height 20
type input "0"
click at [874, 714] on span "Lưu và Giao hàng" at bounding box center [904, 724] width 169 height 20
click at [630, 642] on div at bounding box center [633, 669] width 301 height 54
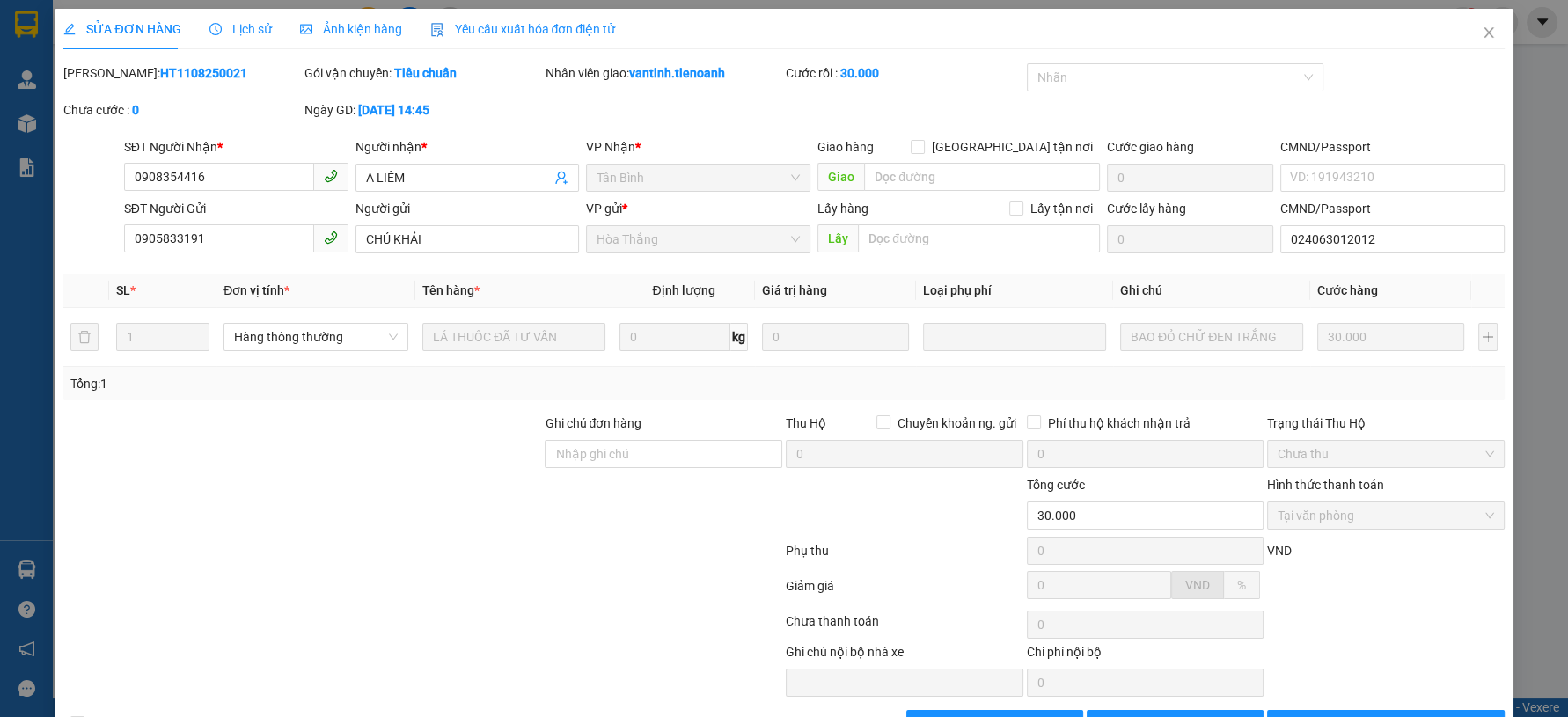
click at [630, 642] on div at bounding box center [633, 669] width 301 height 54
click at [624, 607] on div at bounding box center [422, 625] width 722 height 36
click at [1482, 37] on icon "close" at bounding box center [1489, 33] width 14 height 14
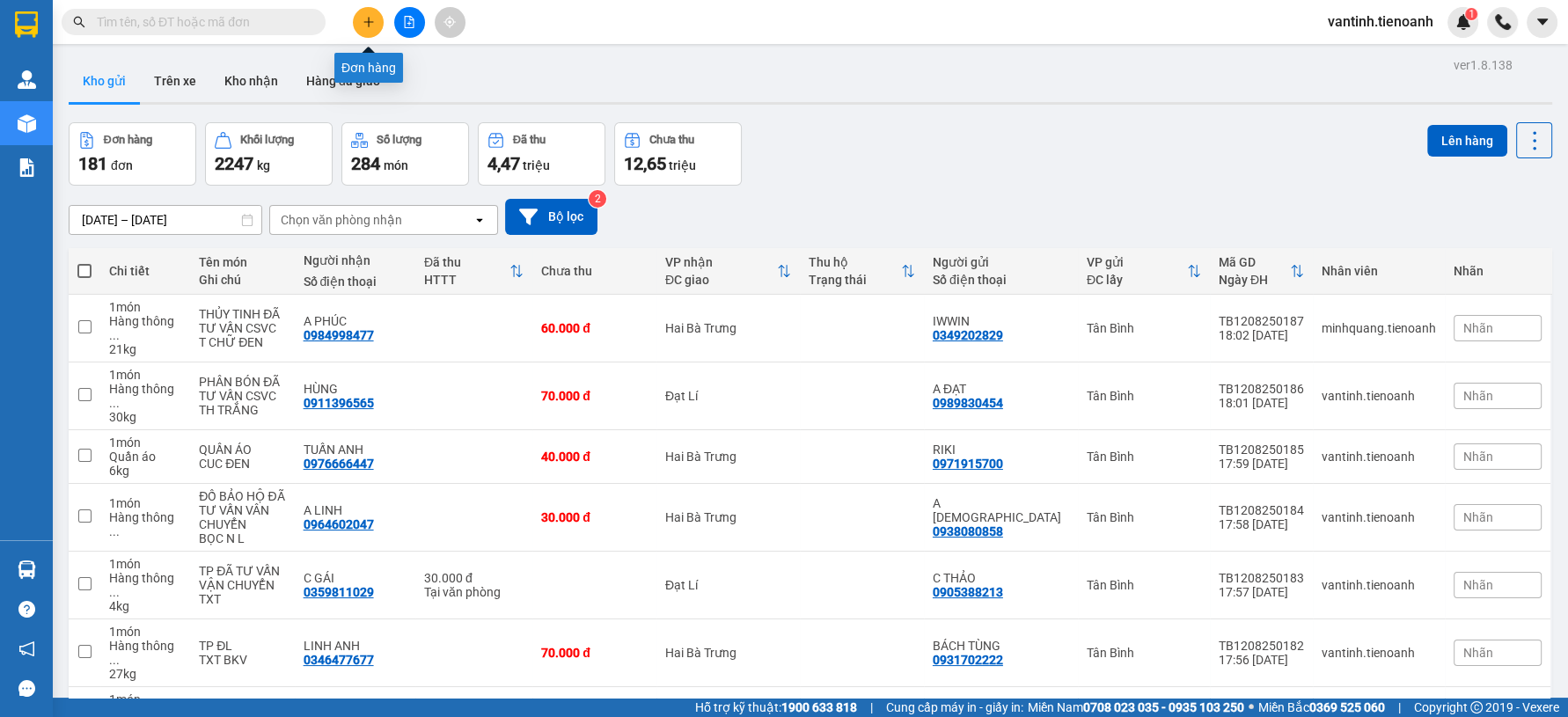
click at [370, 26] on icon "plus" at bounding box center [369, 22] width 12 height 12
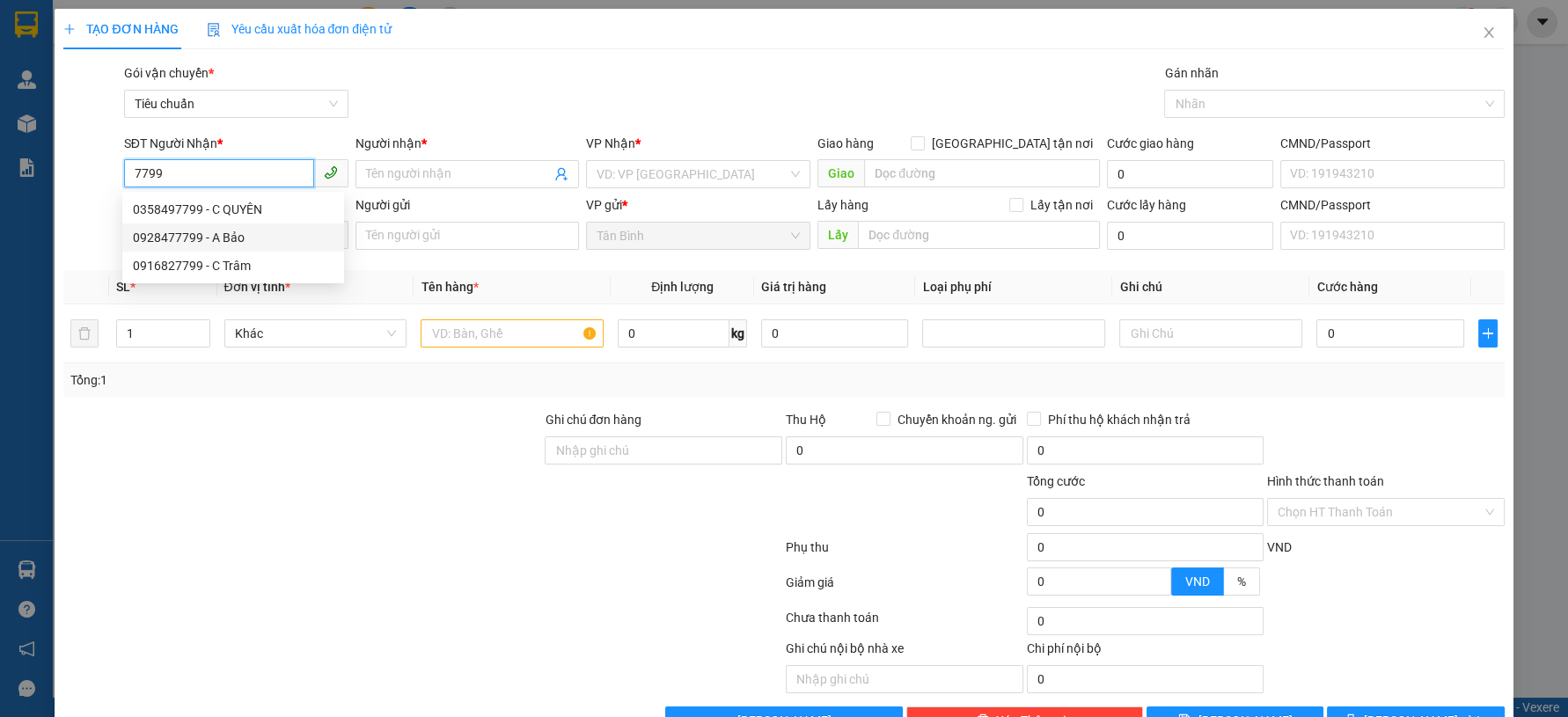
click at [240, 235] on div "0928477799 - A Bảo" at bounding box center [232, 238] width 200 height 20
type input "0928477799"
type input "A Bảo"
type input "245276426"
type input "0928477799"
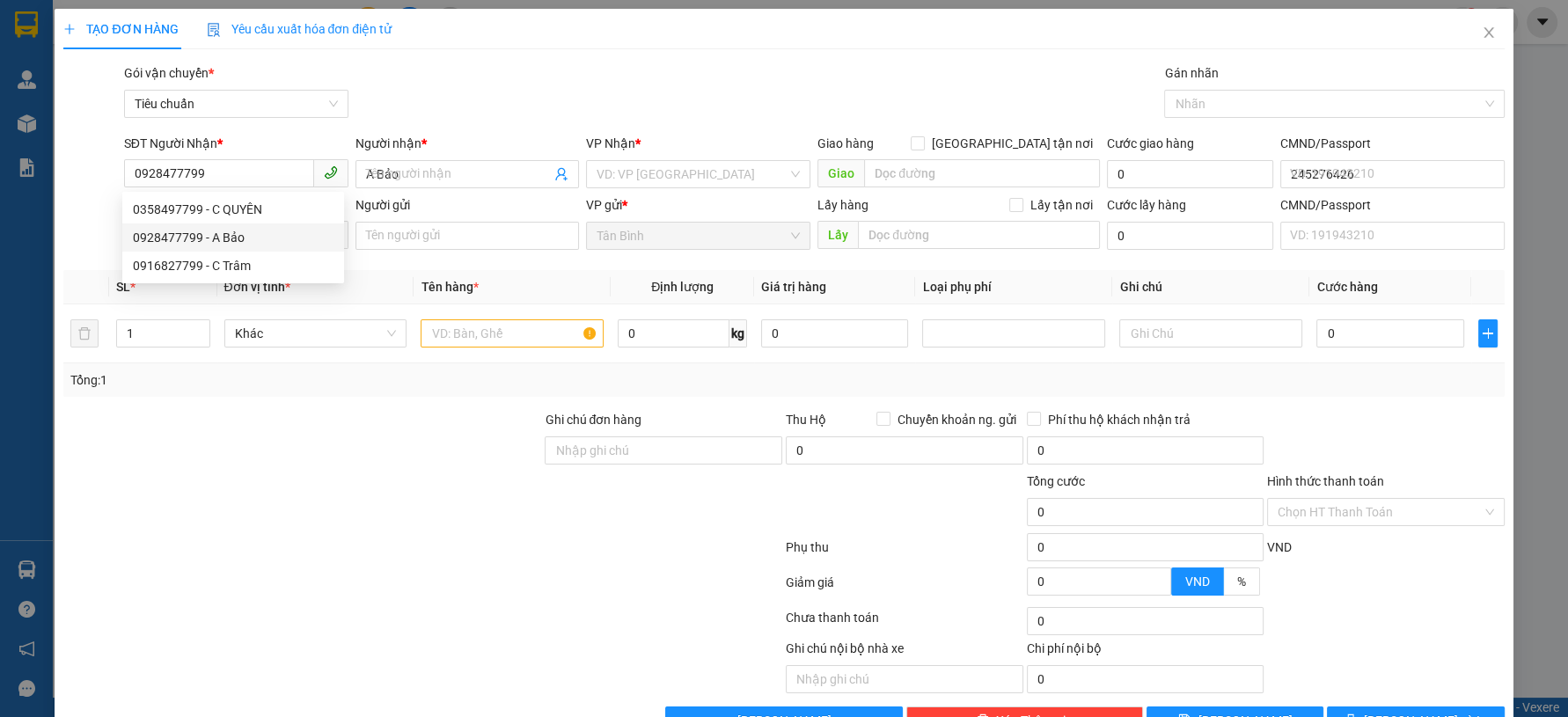
type input "30.000"
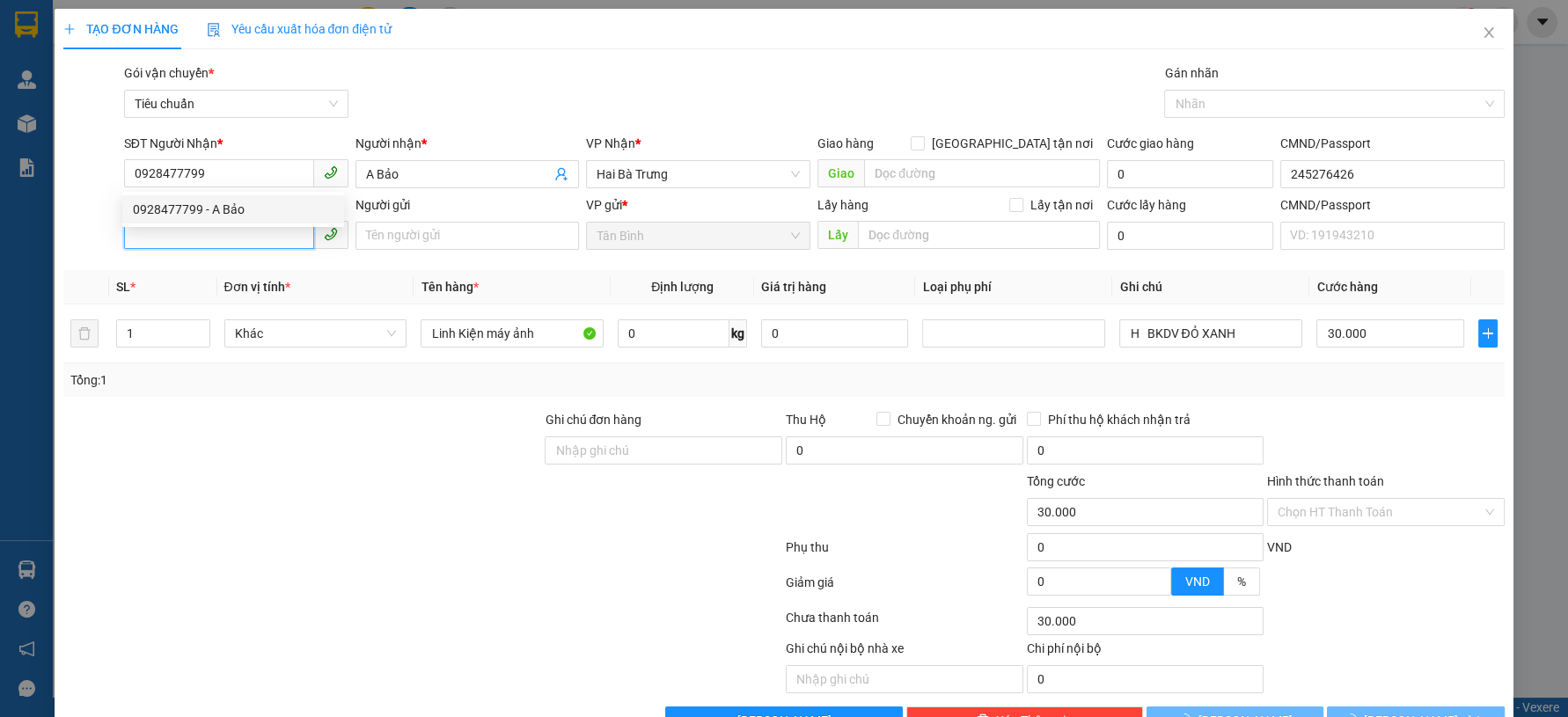
click at [233, 247] on input "SĐT Người Gửi" at bounding box center [218, 235] width 190 height 29
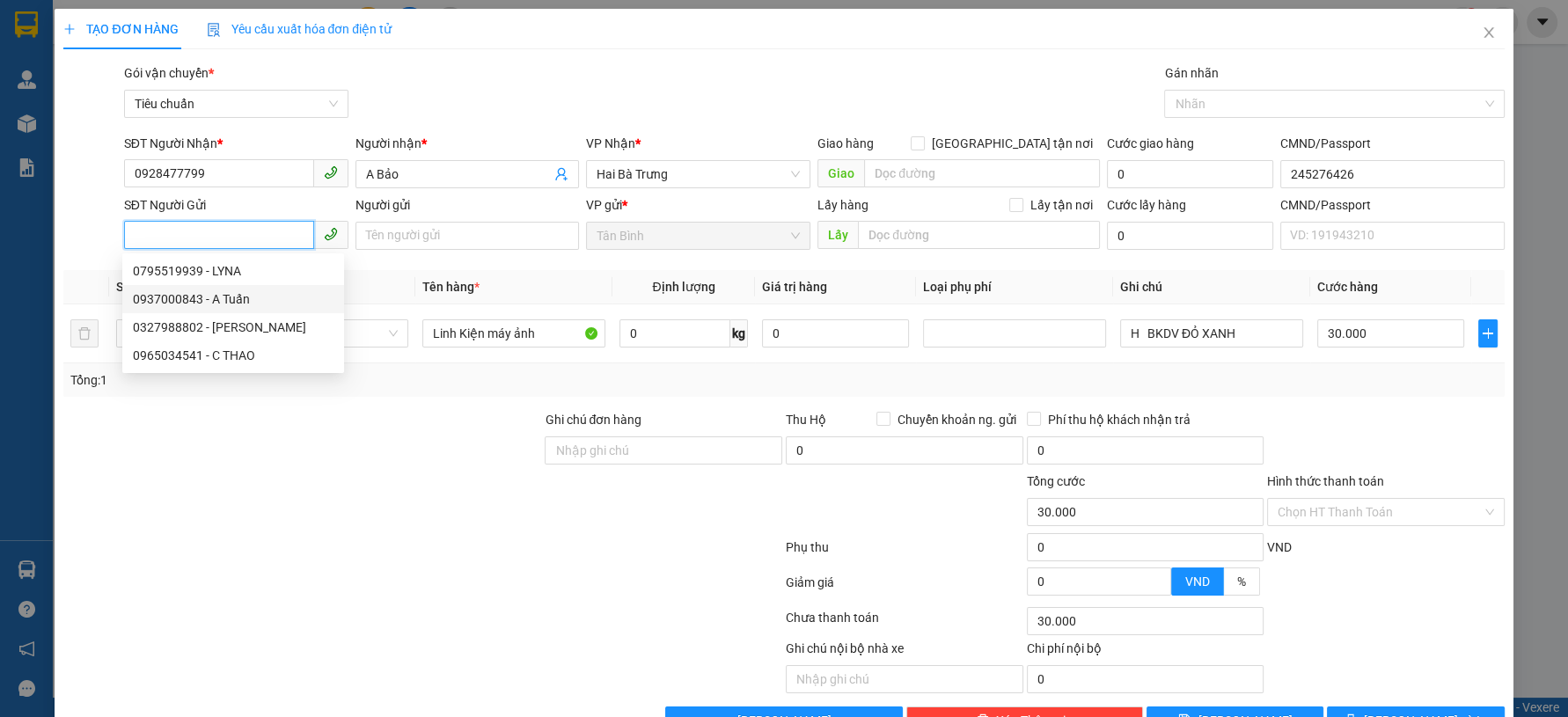
drag, startPoint x: 259, startPoint y: 294, endPoint x: 366, endPoint y: 436, distance: 177.8
click at [259, 294] on div "0937000843 - A Tuấn" at bounding box center [232, 299] width 200 height 20
type input "0937000843"
type input "A Tuấn"
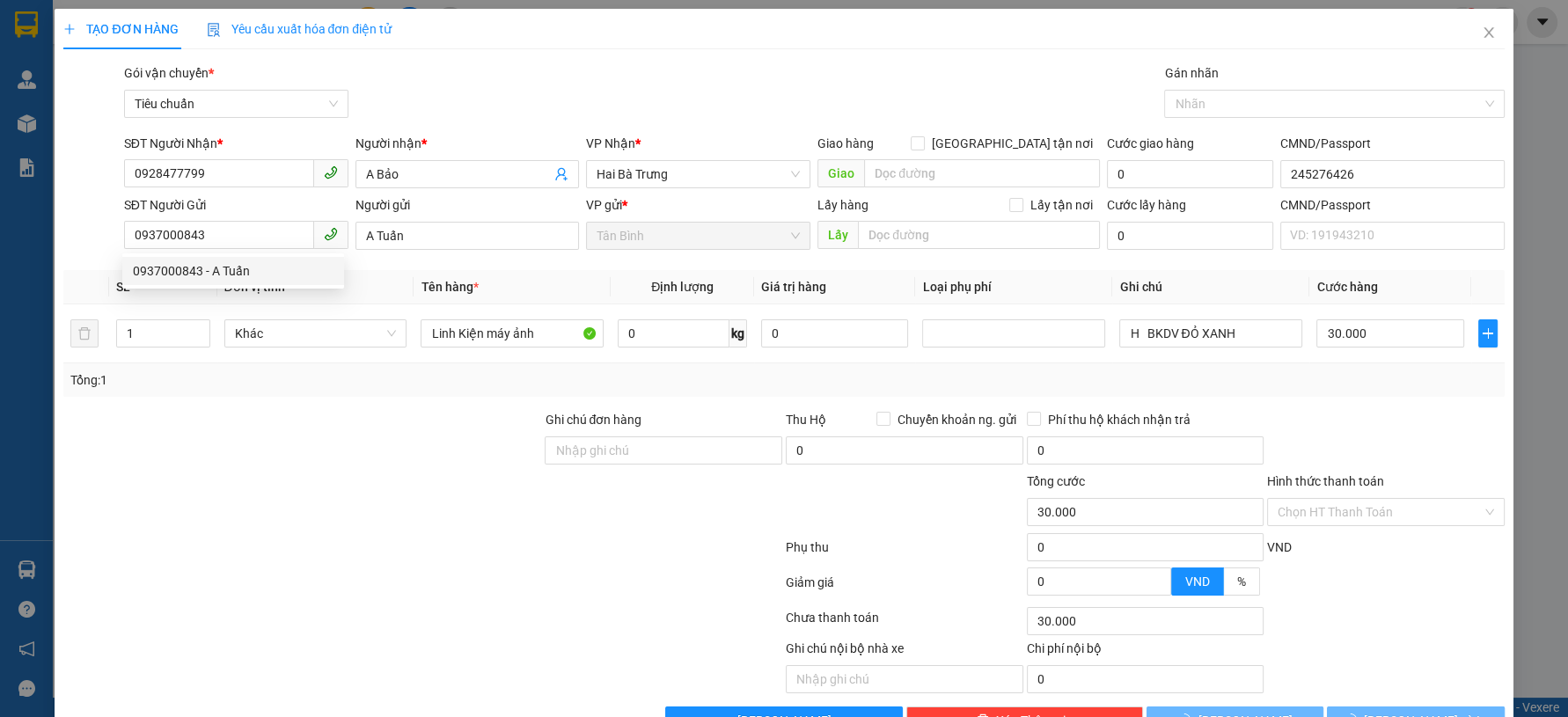
click at [367, 451] on div at bounding box center [302, 440] width 481 height 61
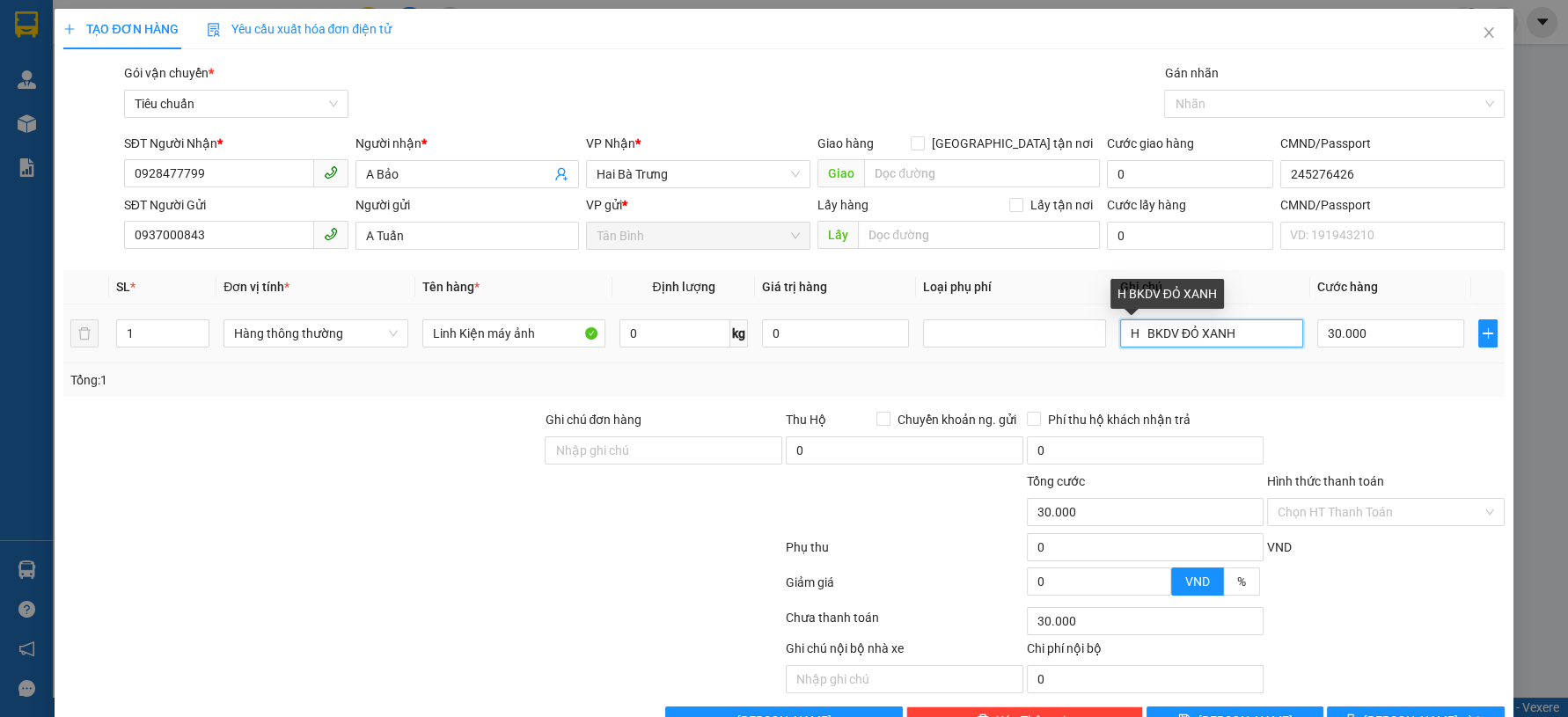
drag, startPoint x: 1236, startPoint y: 337, endPoint x: 1196, endPoint y: 338, distance: 40.0
click at [1196, 338] on input "H BKDV ĐỎ XANH" at bounding box center [1212, 334] width 183 height 29
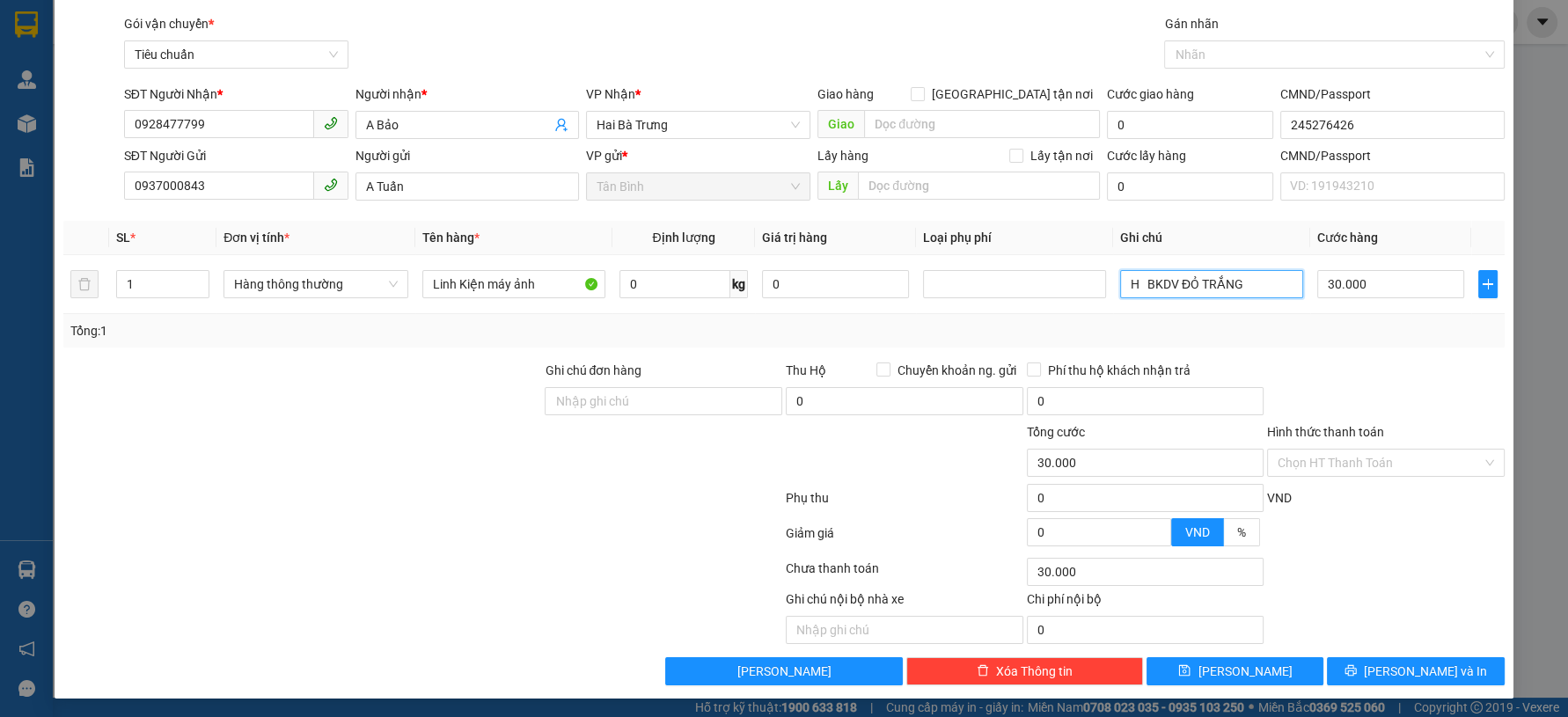
scroll to position [50, 0]
type input "H BKDV ĐỎ TRẮNG"
click at [1372, 651] on div "Transit Pickup Surcharge Ids Transit Deliver Surcharge Ids Transit Deliver Surc…" at bounding box center [784, 349] width 1441 height 672
click at [1356, 666] on icon "printer" at bounding box center [1350, 670] width 12 height 12
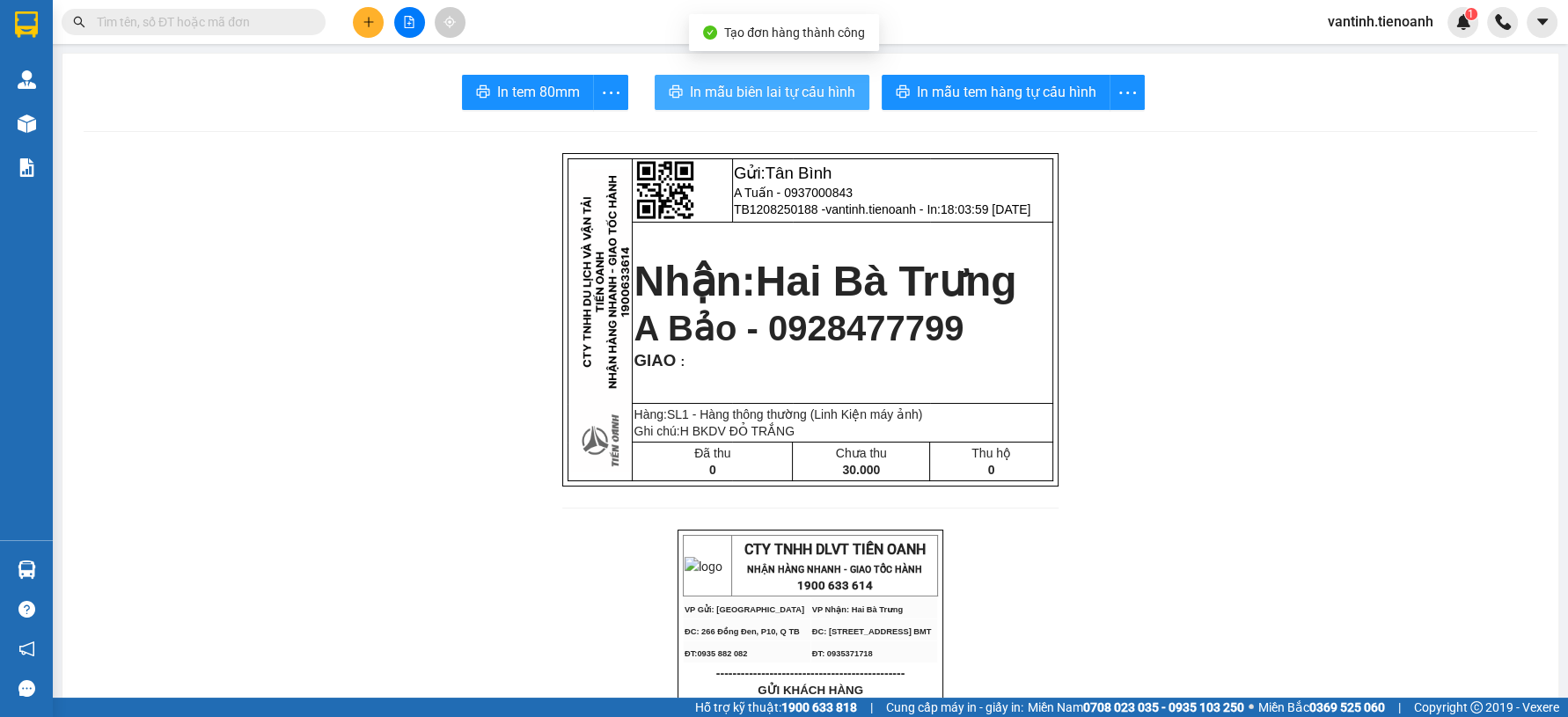
click at [733, 90] on span "In mẫu biên lai tự cấu hình" at bounding box center [773, 92] width 166 height 22
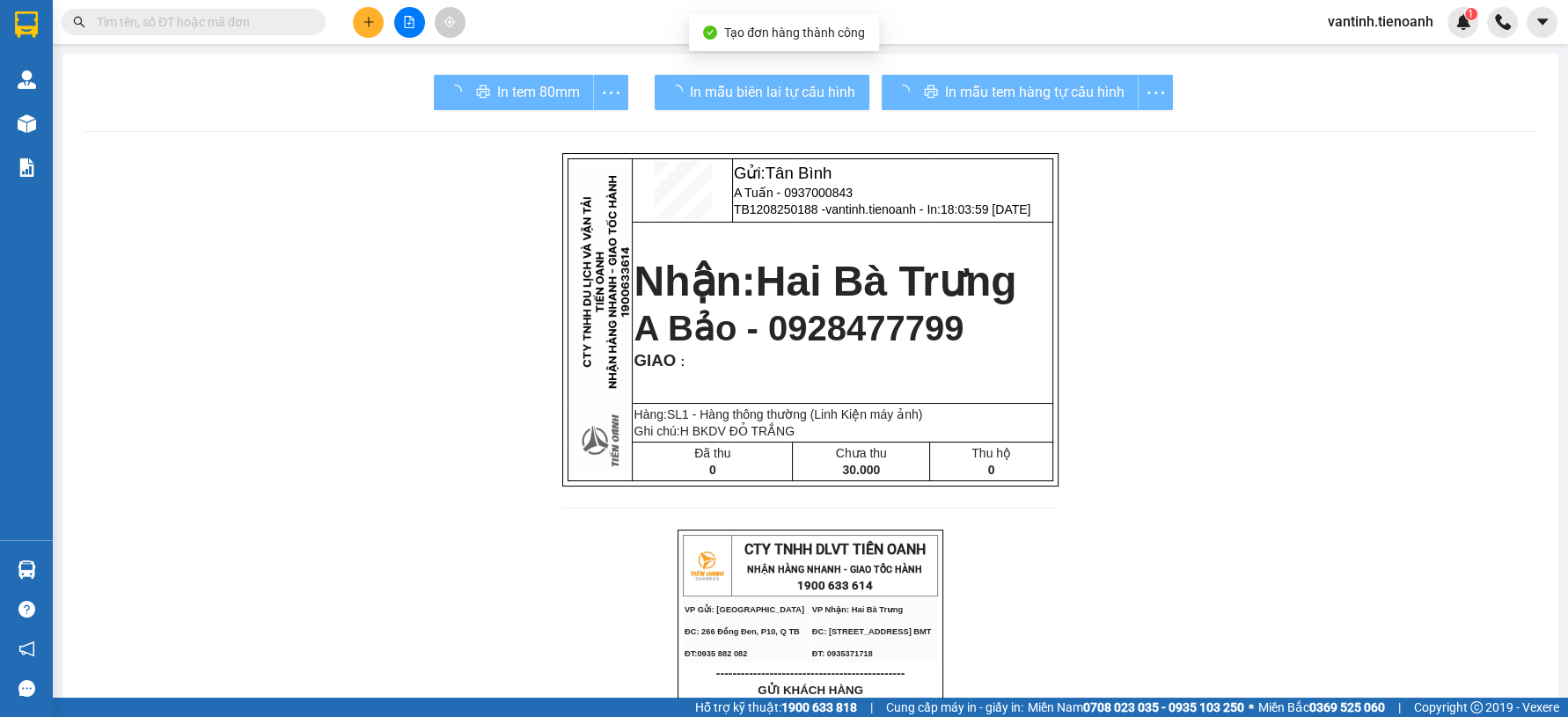
drag, startPoint x: 1184, startPoint y: 634, endPoint x: 923, endPoint y: 134, distance: 564.0
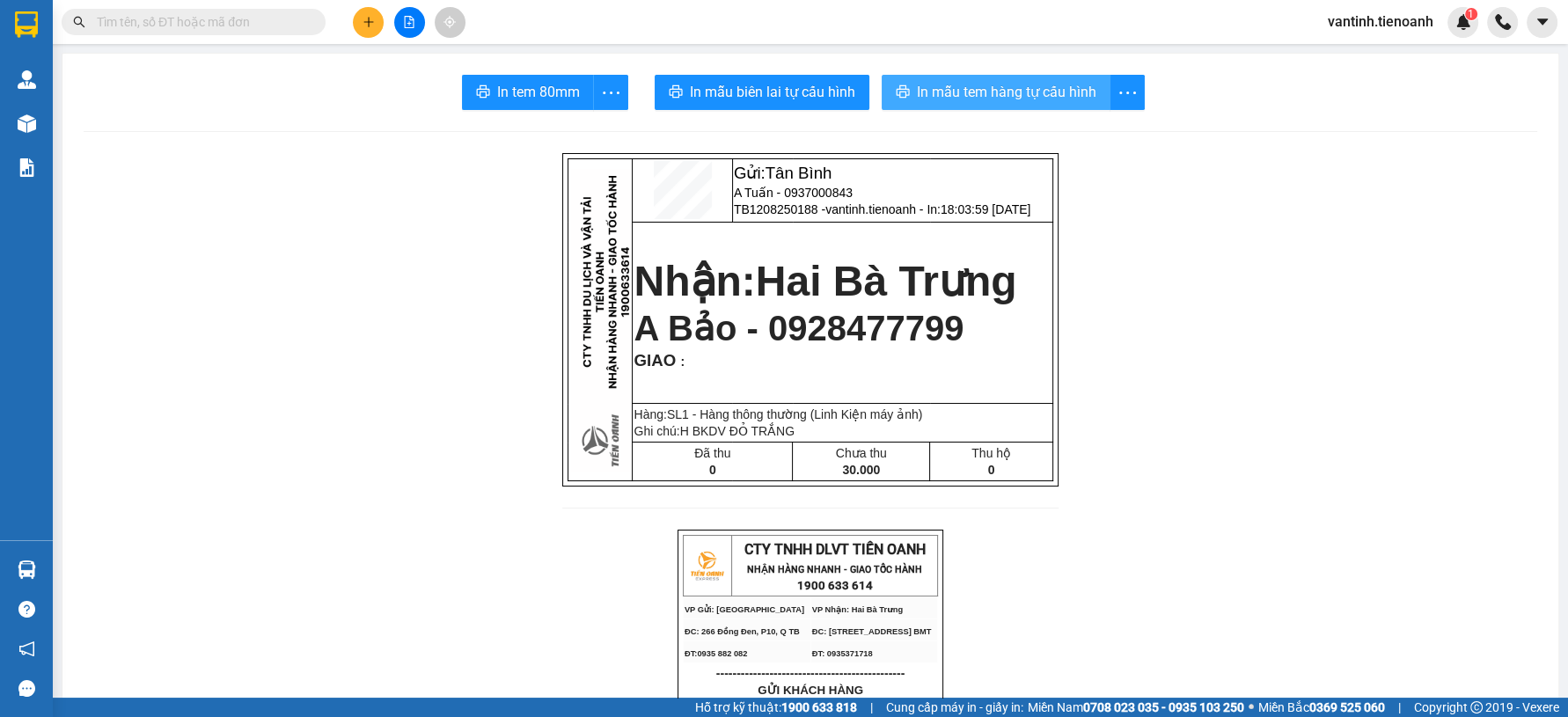
click at [967, 106] on button "In mẫu tem hàng tự cấu hình" at bounding box center [995, 93] width 229 height 36
click at [967, 105] on button "In mẫu tem hàng tự cấu hình" at bounding box center [995, 93] width 229 height 36
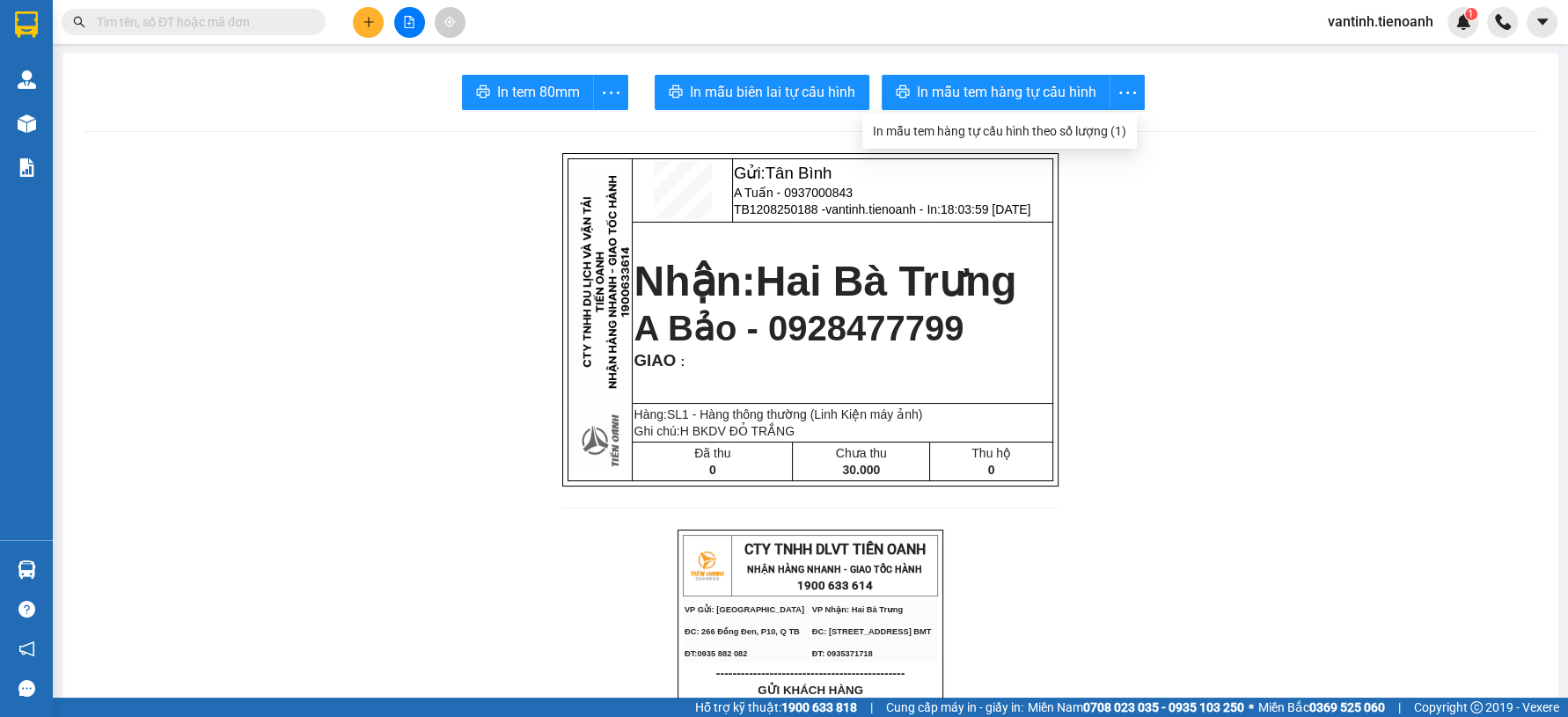
click at [363, 25] on icon "plus" at bounding box center [369, 22] width 12 height 12
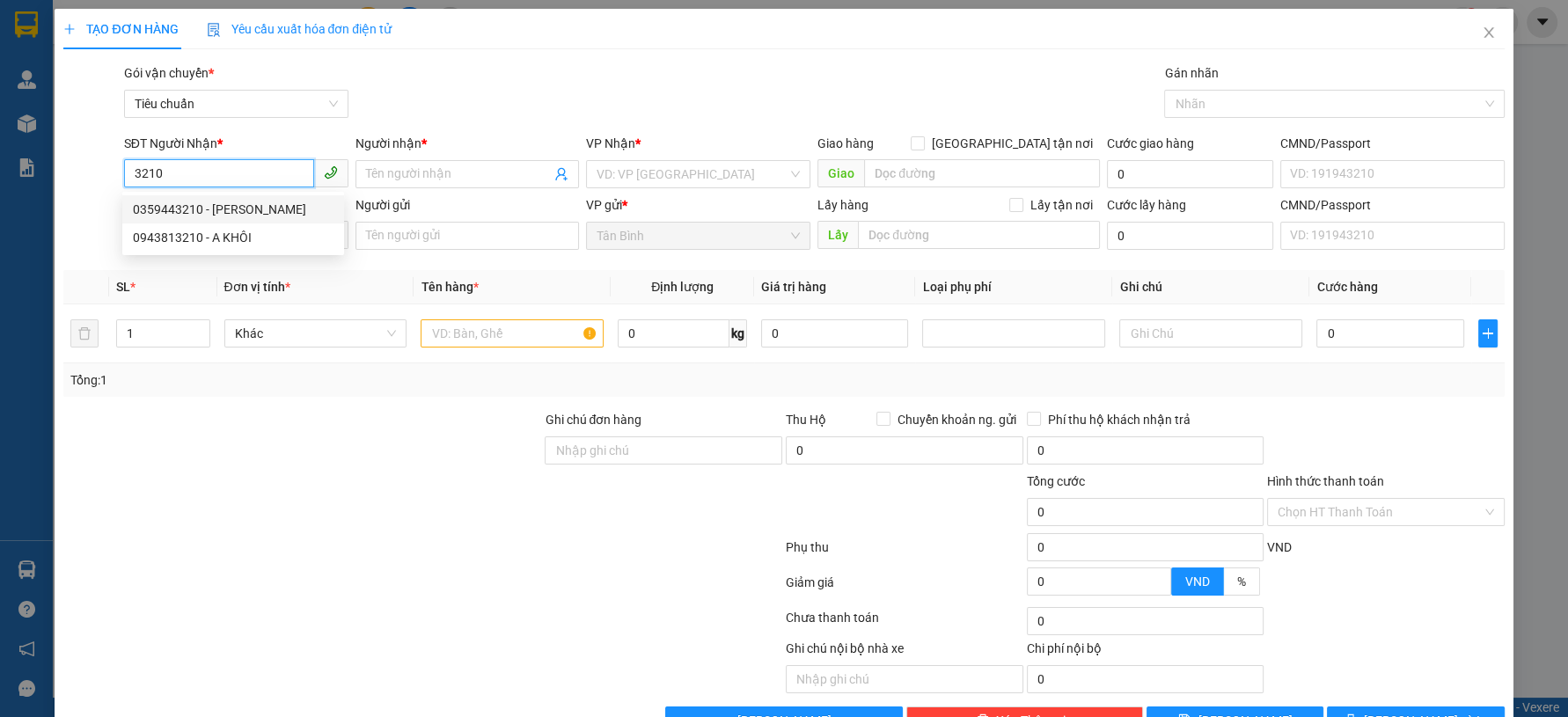
click at [248, 206] on div "0359443210 - LUM XINH" at bounding box center [232, 209] width 200 height 20
type input "0359443210"
type input "LUM XINH"
type input "241130842"
type input "60.000"
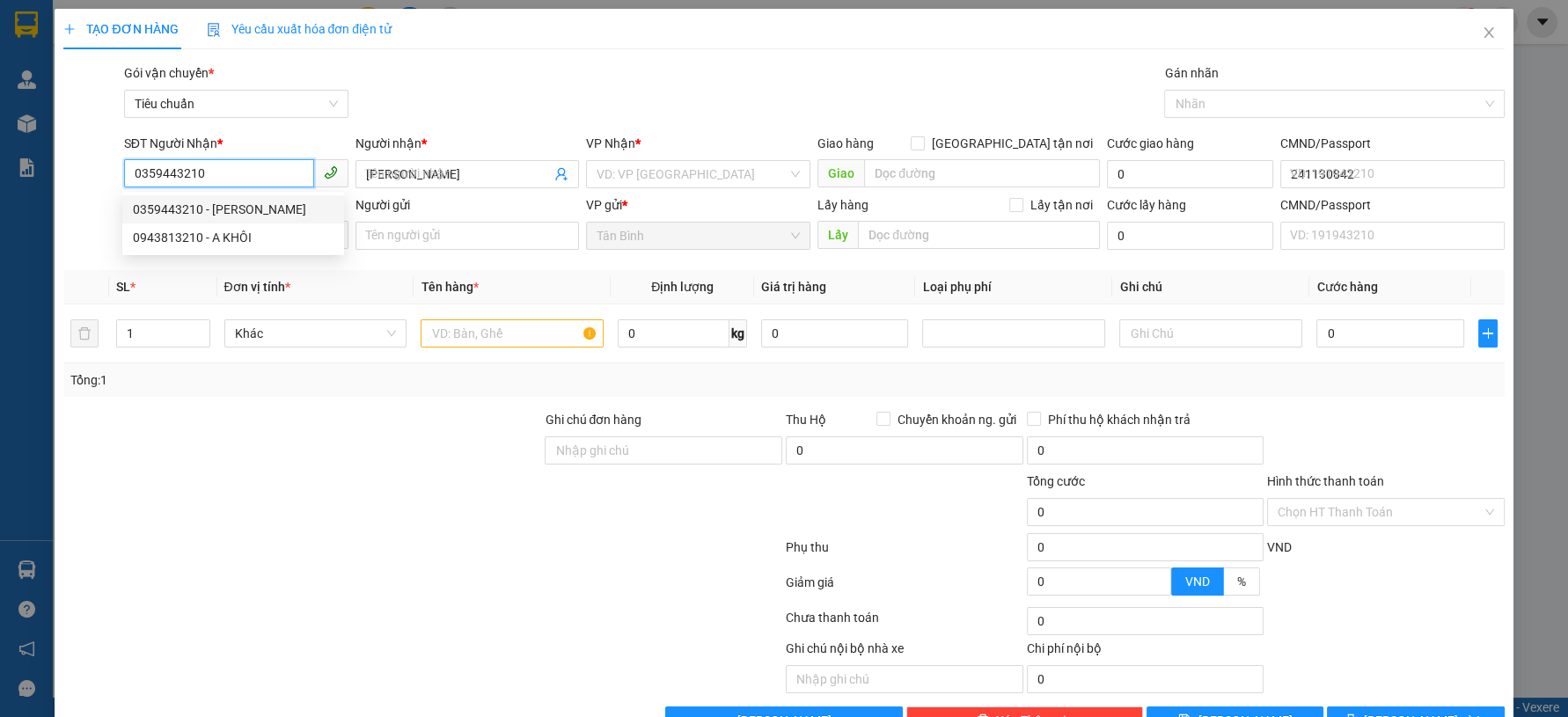
type input "60.000"
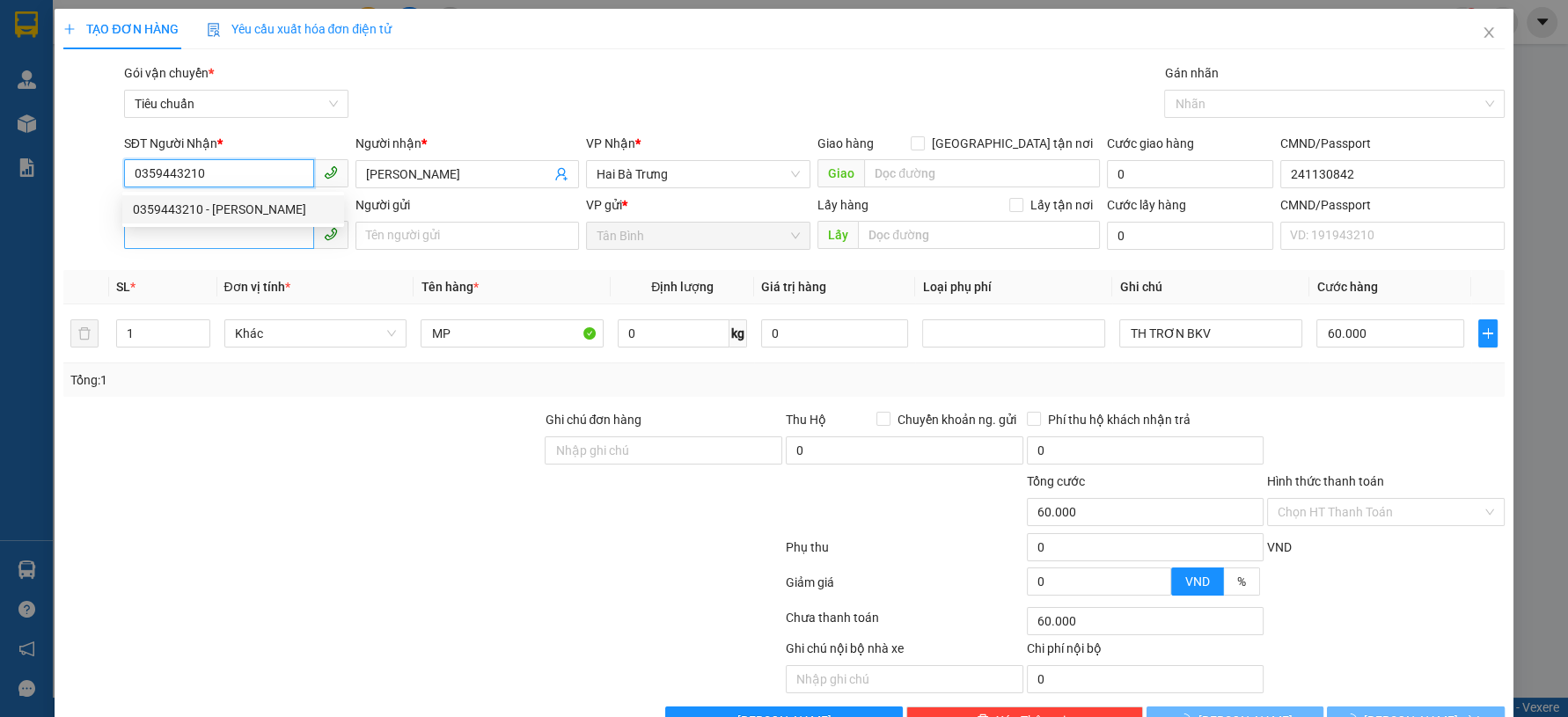
type input "0359443210"
click at [232, 232] on input "SĐT Người Gửi" at bounding box center [218, 235] width 190 height 29
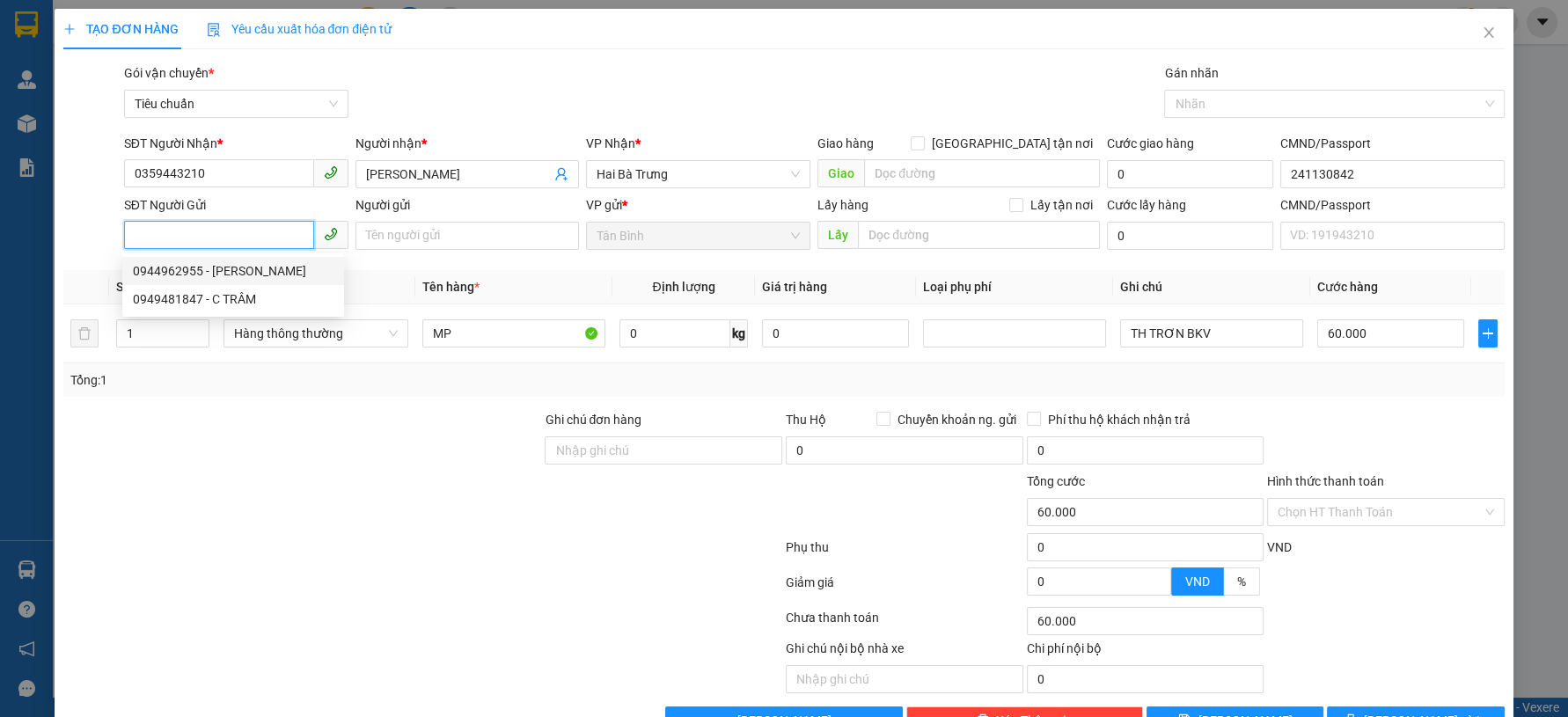
click at [249, 276] on div "0944962955 - C HIỀN" at bounding box center [232, 271] width 200 height 20
type input "0944962955"
type input "C HIỀN"
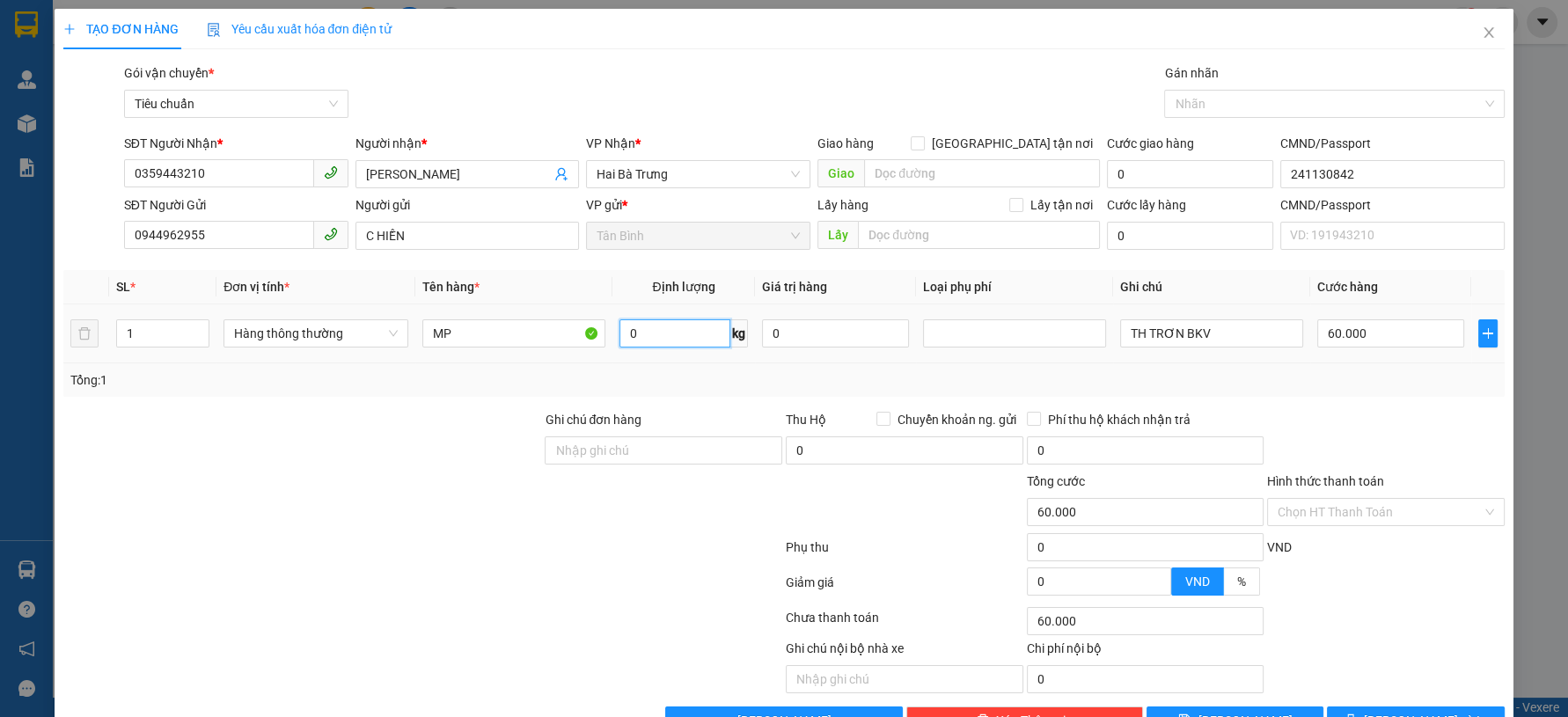
click at [670, 346] on input "0" at bounding box center [675, 334] width 111 height 29
click at [667, 334] on input "12" at bounding box center [675, 334] width 111 height 29
type input "21"
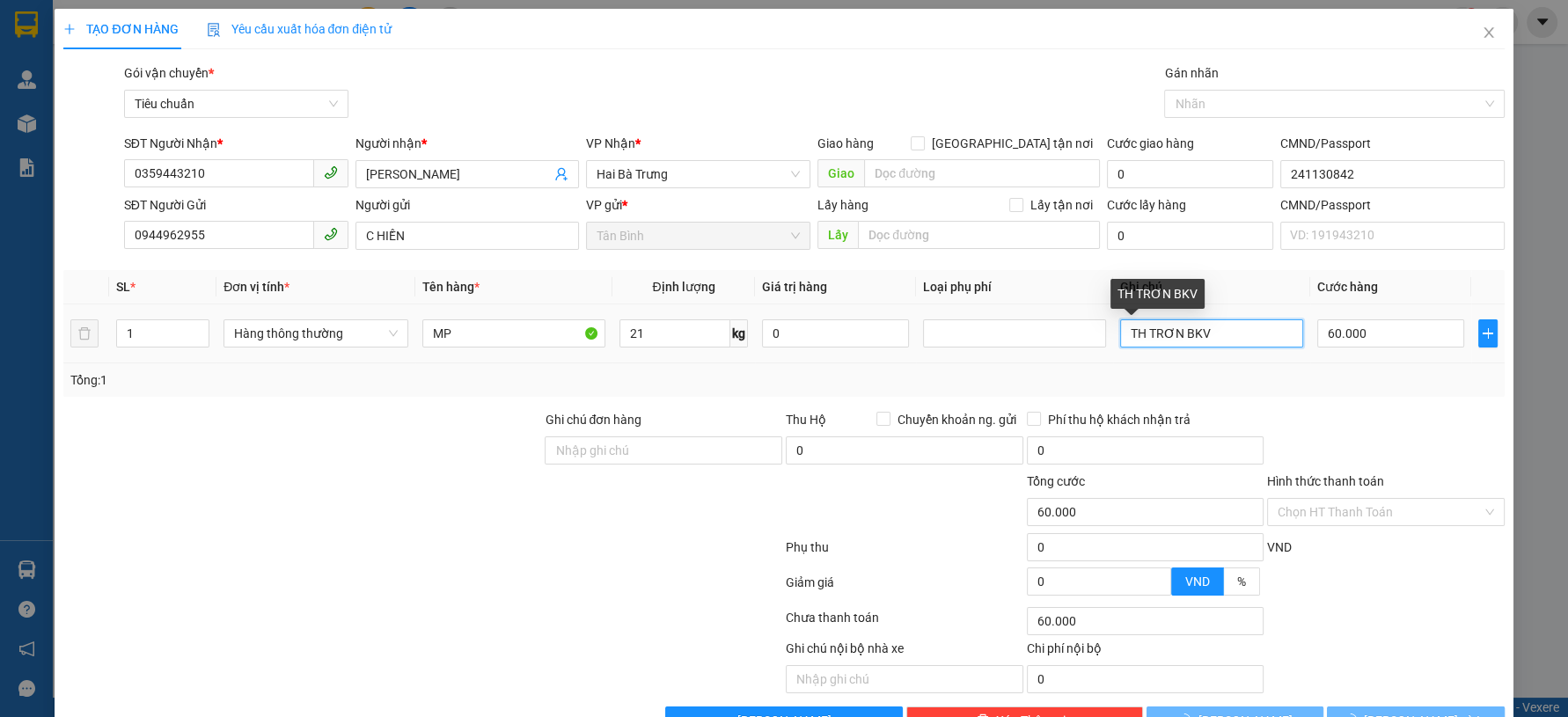
drag, startPoint x: 1212, startPoint y: 338, endPoint x: 1033, endPoint y: 361, distance: 180.5
click at [1036, 360] on tr "1 Hàng thông thường MP 21 kg 0 TH TRƠN BKV 60.000" at bounding box center [784, 334] width 1441 height 59
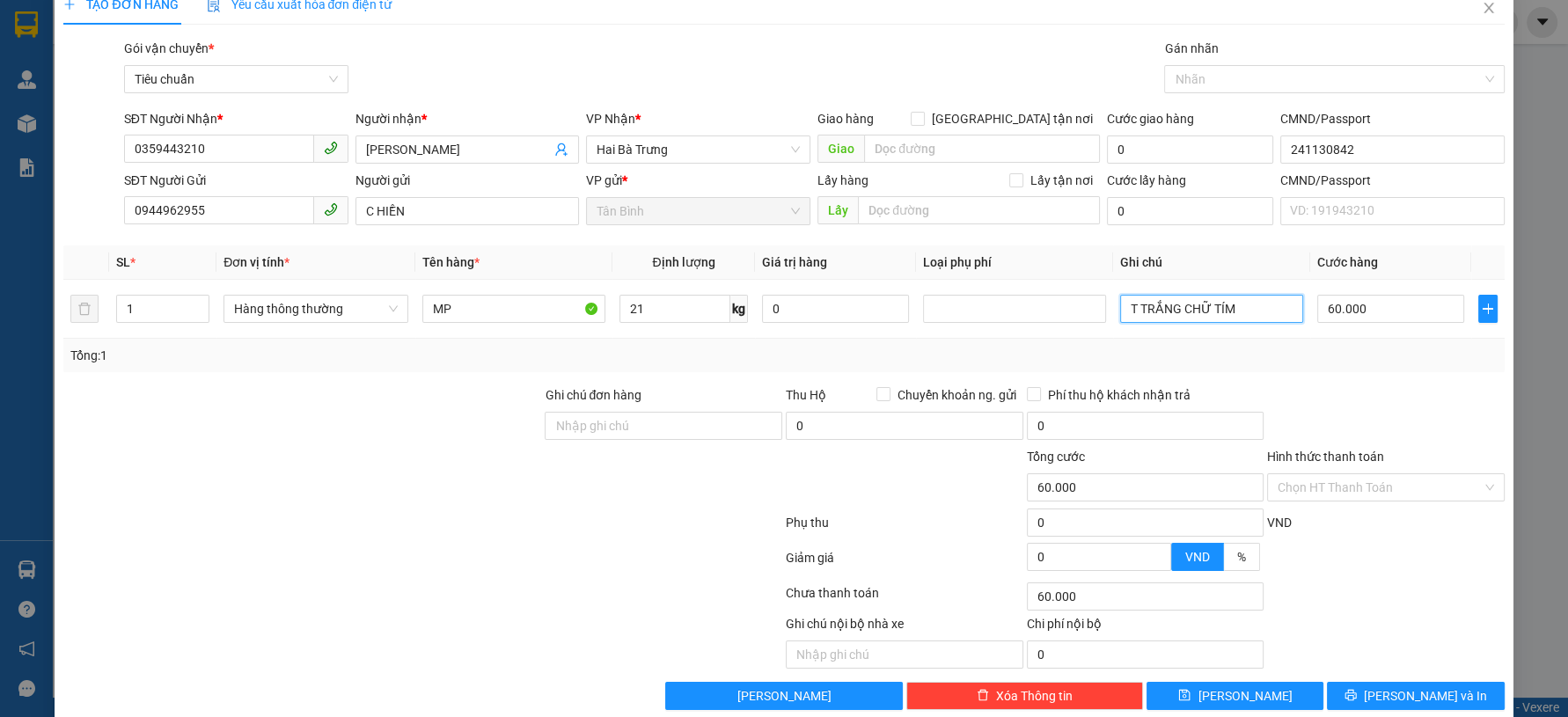
scroll to position [50, 0]
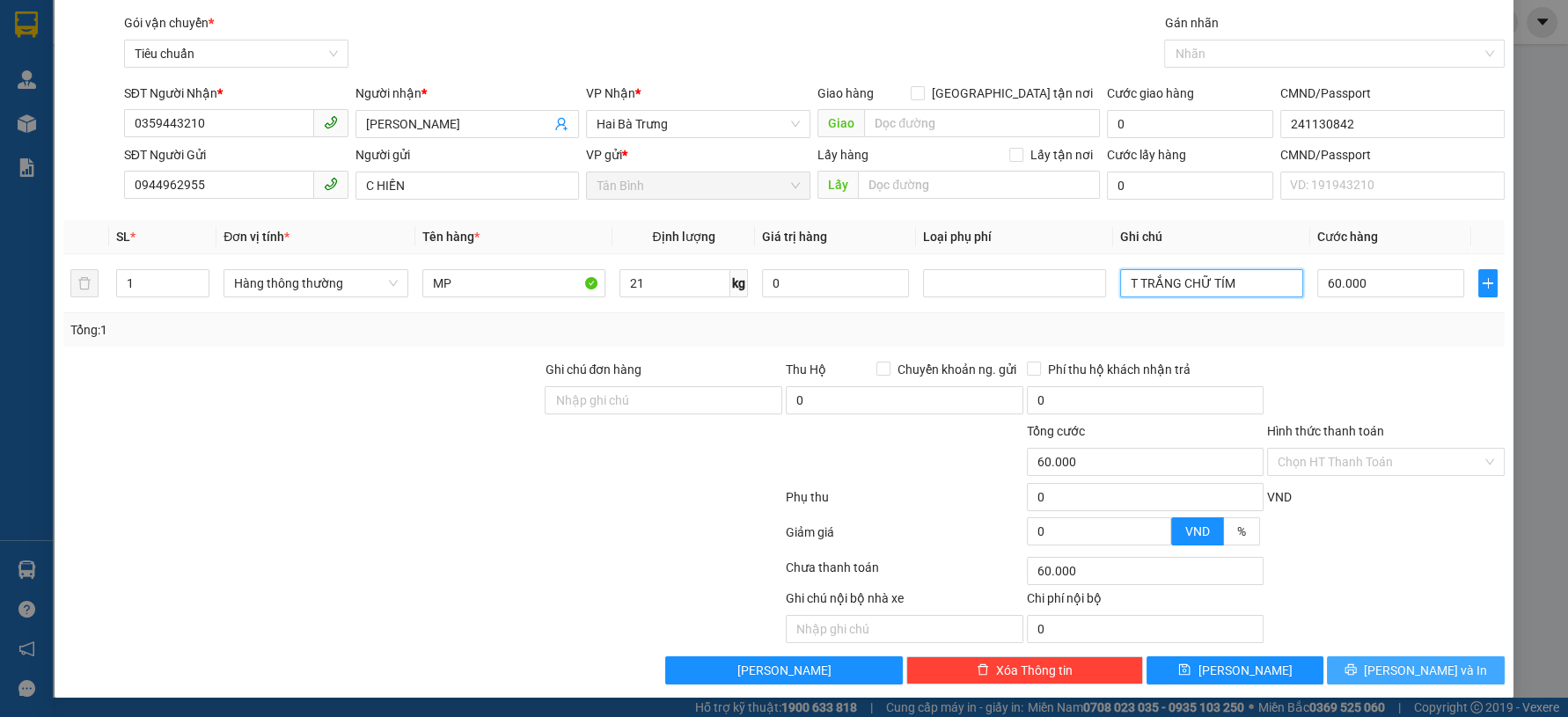
type input "T TRẮNG CHỮ TÍM"
drag, startPoint x: 1336, startPoint y: 661, endPoint x: 1331, endPoint y: 672, distance: 12.1
click at [1335, 663] on button "[PERSON_NAME] và In" at bounding box center [1415, 671] width 177 height 29
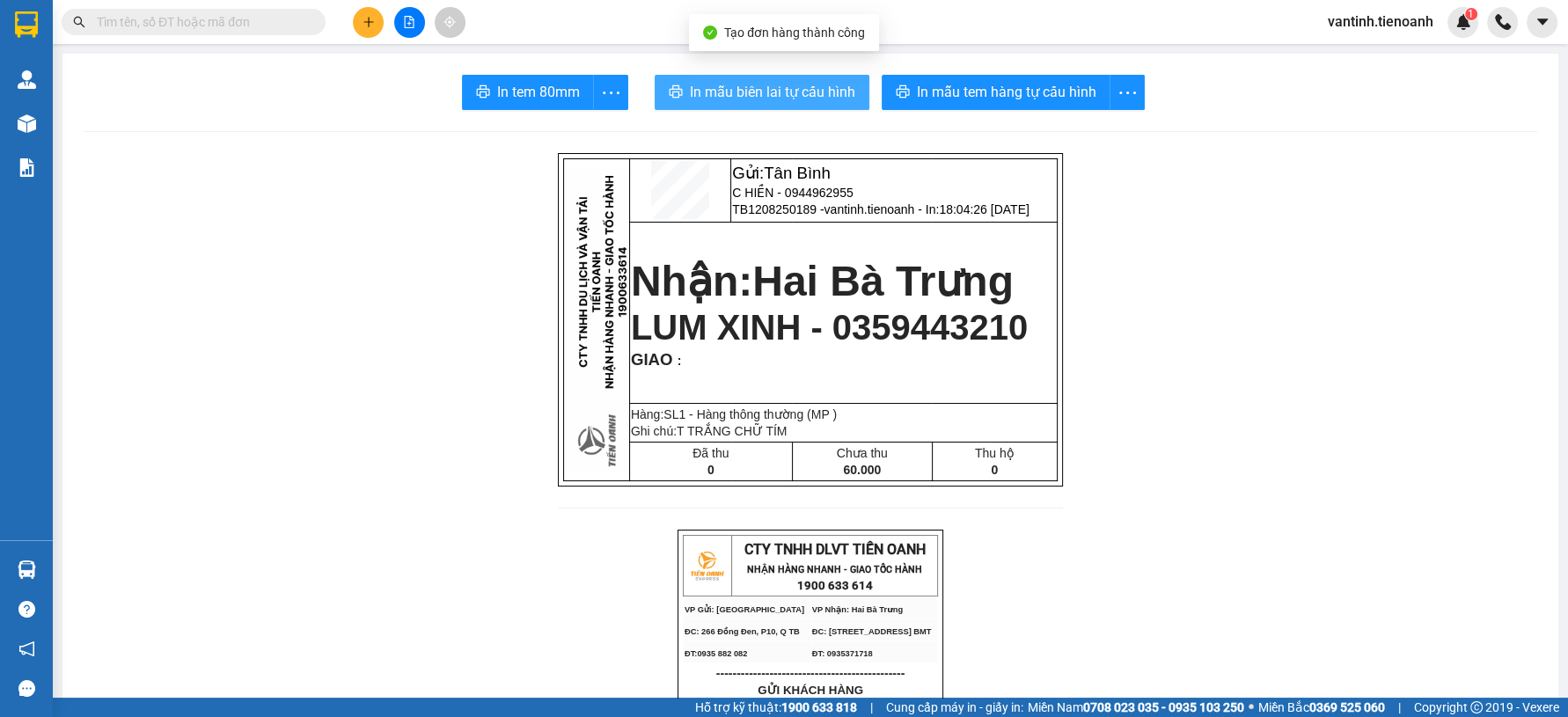
click at [807, 100] on span "In mẫu biên lai tự cấu hình" at bounding box center [773, 92] width 166 height 22
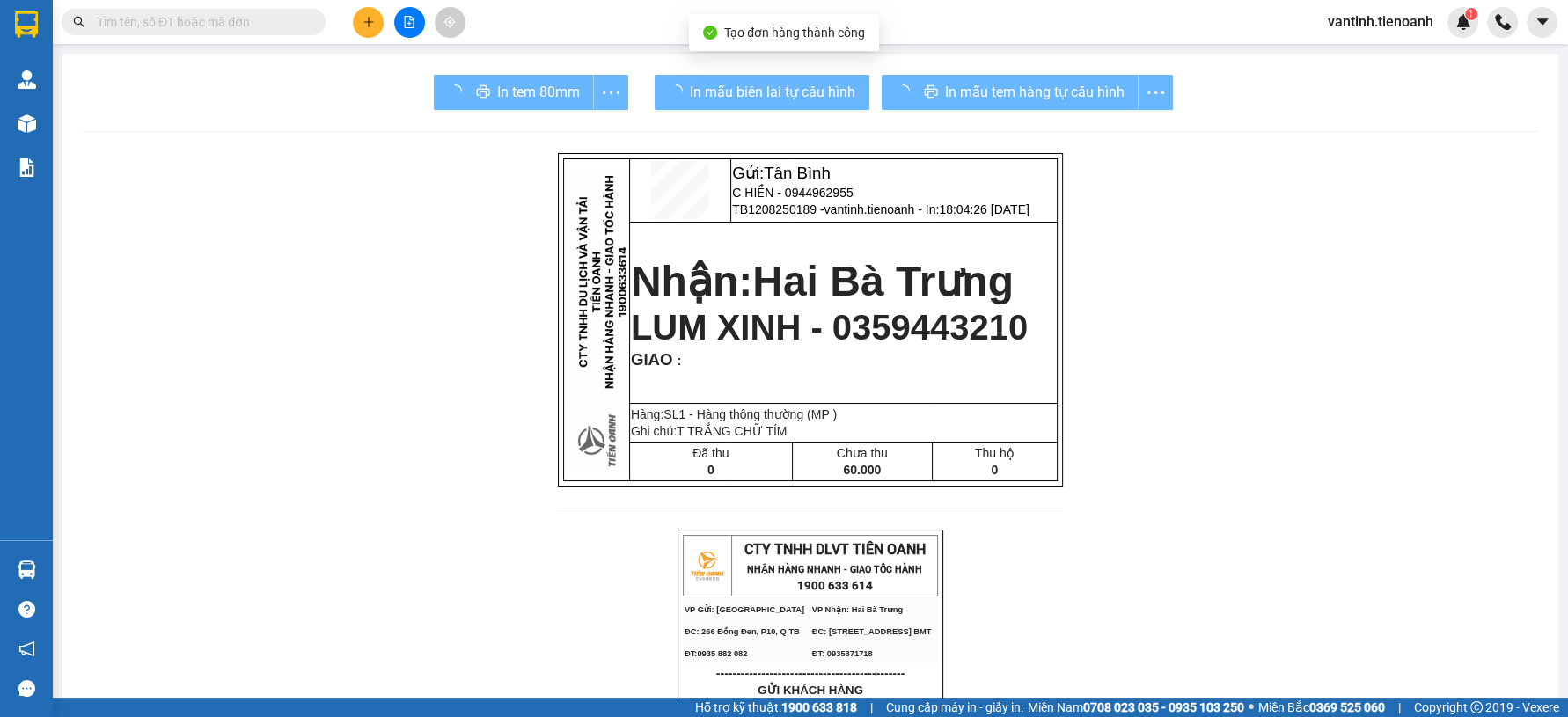
drag, startPoint x: 1169, startPoint y: 622, endPoint x: 1157, endPoint y: 599, distance: 25.9
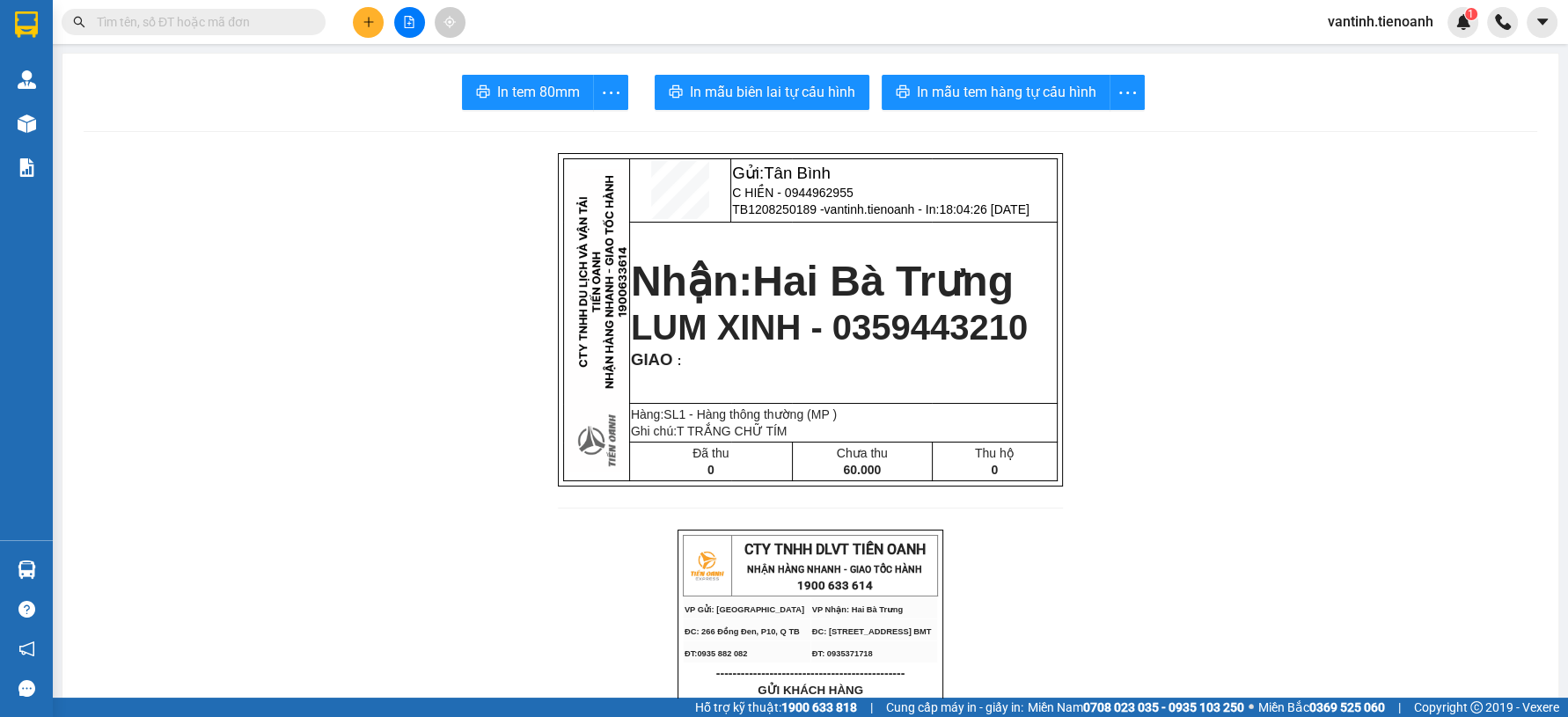
drag, startPoint x: 969, startPoint y: 111, endPoint x: 986, endPoint y: 101, distance: 19.7
click at [988, 99] on span "In mẫu tem hàng tự cấu hình" at bounding box center [1007, 92] width 180 height 22
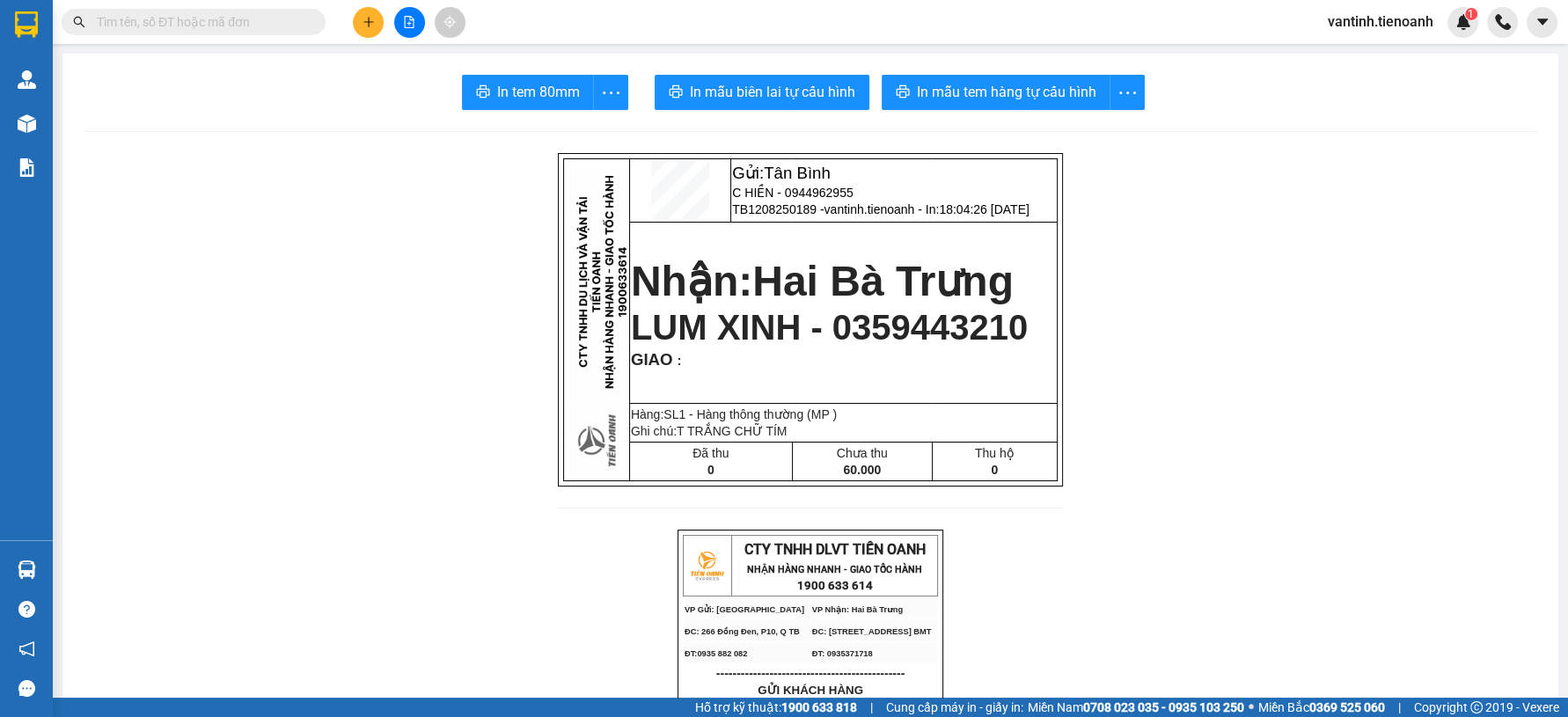
click at [361, 25] on button at bounding box center [368, 22] width 31 height 31
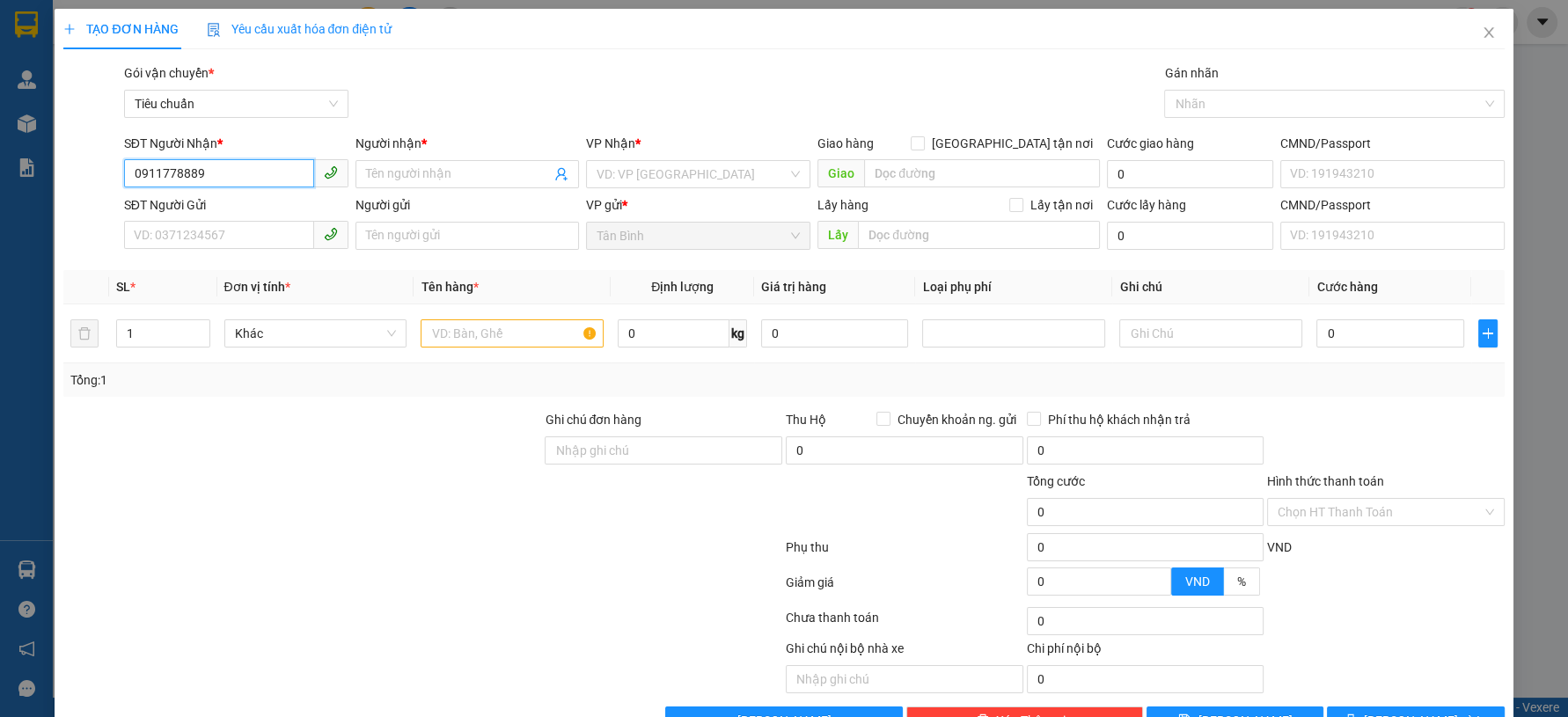
click at [248, 178] on input "0911778889" at bounding box center [218, 174] width 190 height 29
click at [250, 175] on input "0911778889" at bounding box center [218, 174] width 190 height 29
click at [409, 187] on span at bounding box center [467, 175] width 224 height 29
type input "0911778889"
click at [416, 180] on input "Người nhận *" at bounding box center [459, 175] width 185 height 20
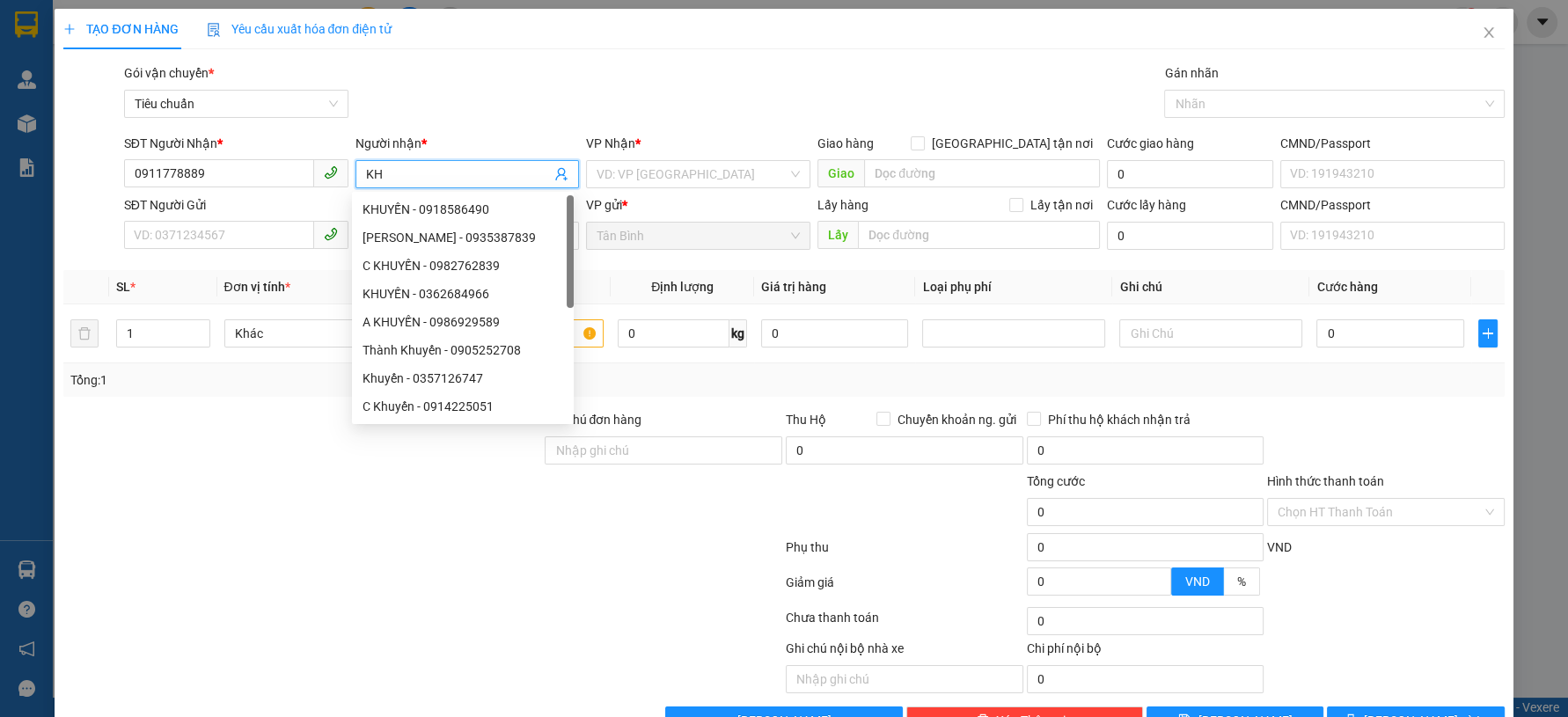
type input "K"
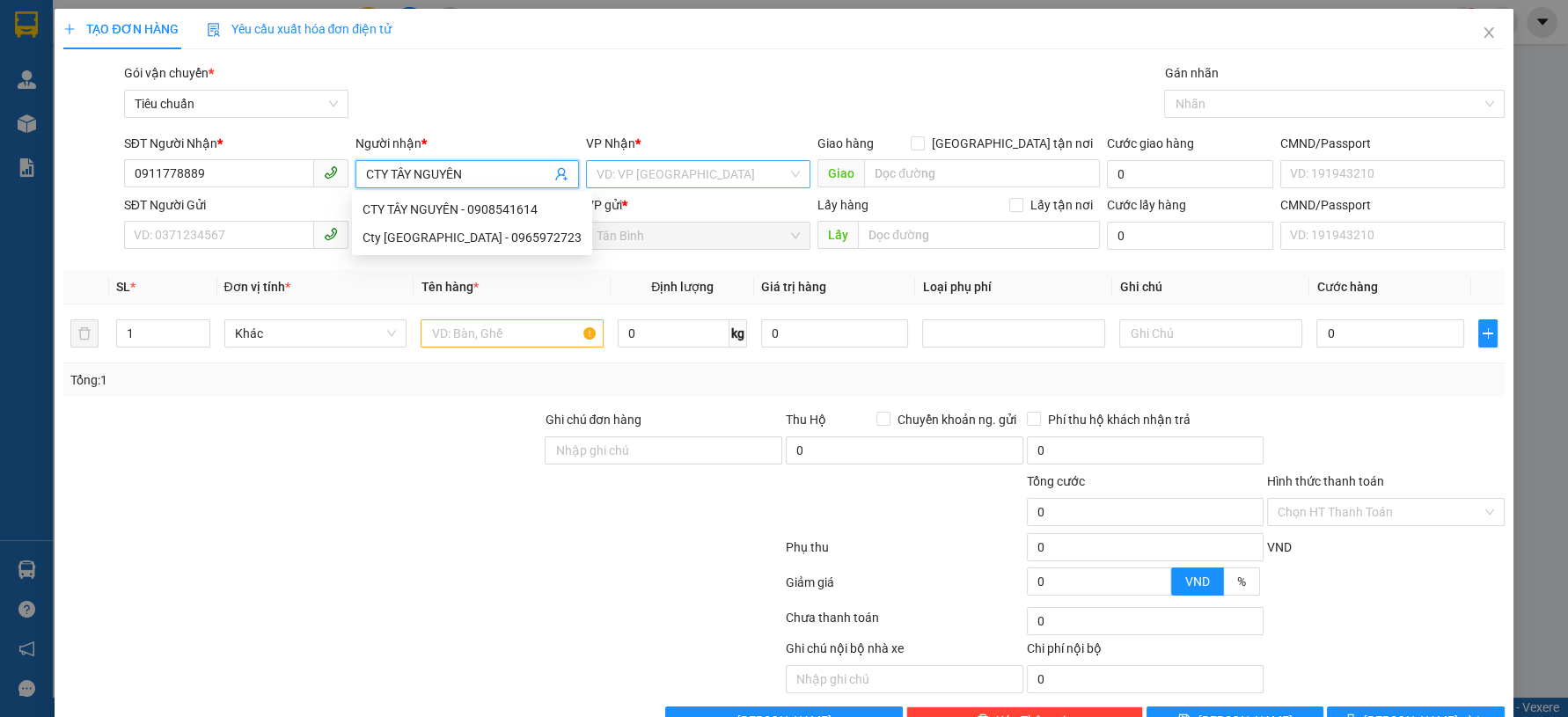
type input "CTY TÂY NGUYÊN"
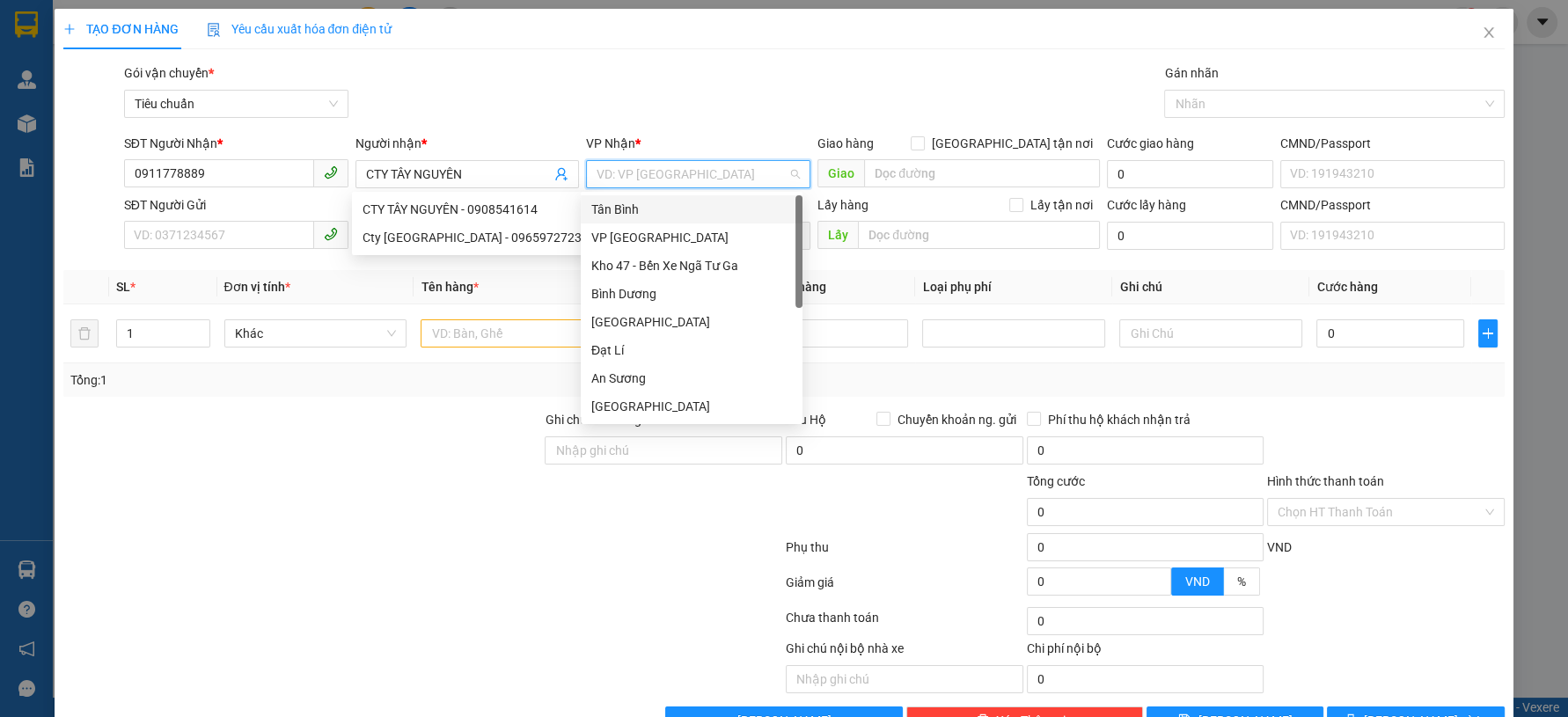
click at [651, 173] on input "search" at bounding box center [692, 175] width 191 height 27
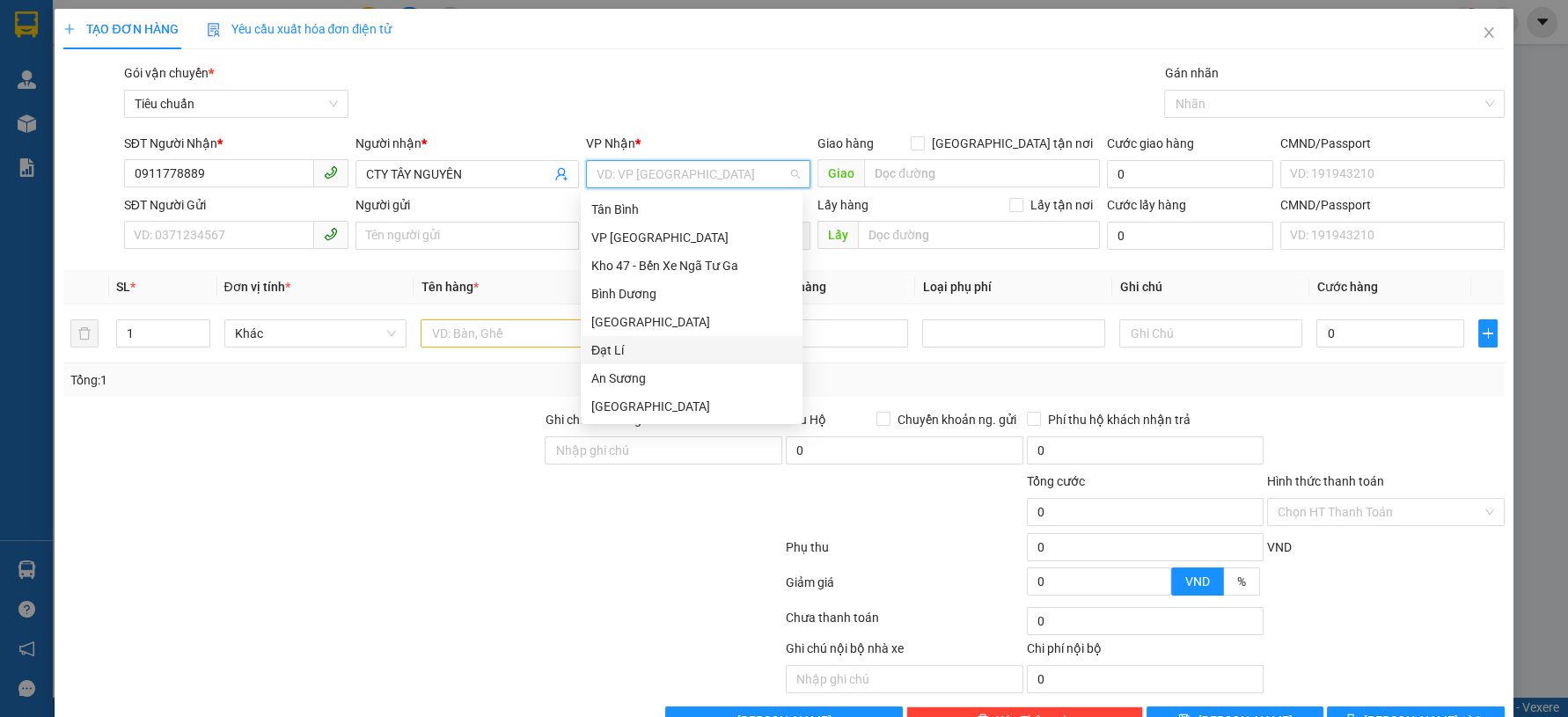
scroll to position [140, 0]
click at [664, 300] on div "Hai Bà Trưng" at bounding box center [691, 295] width 200 height 20
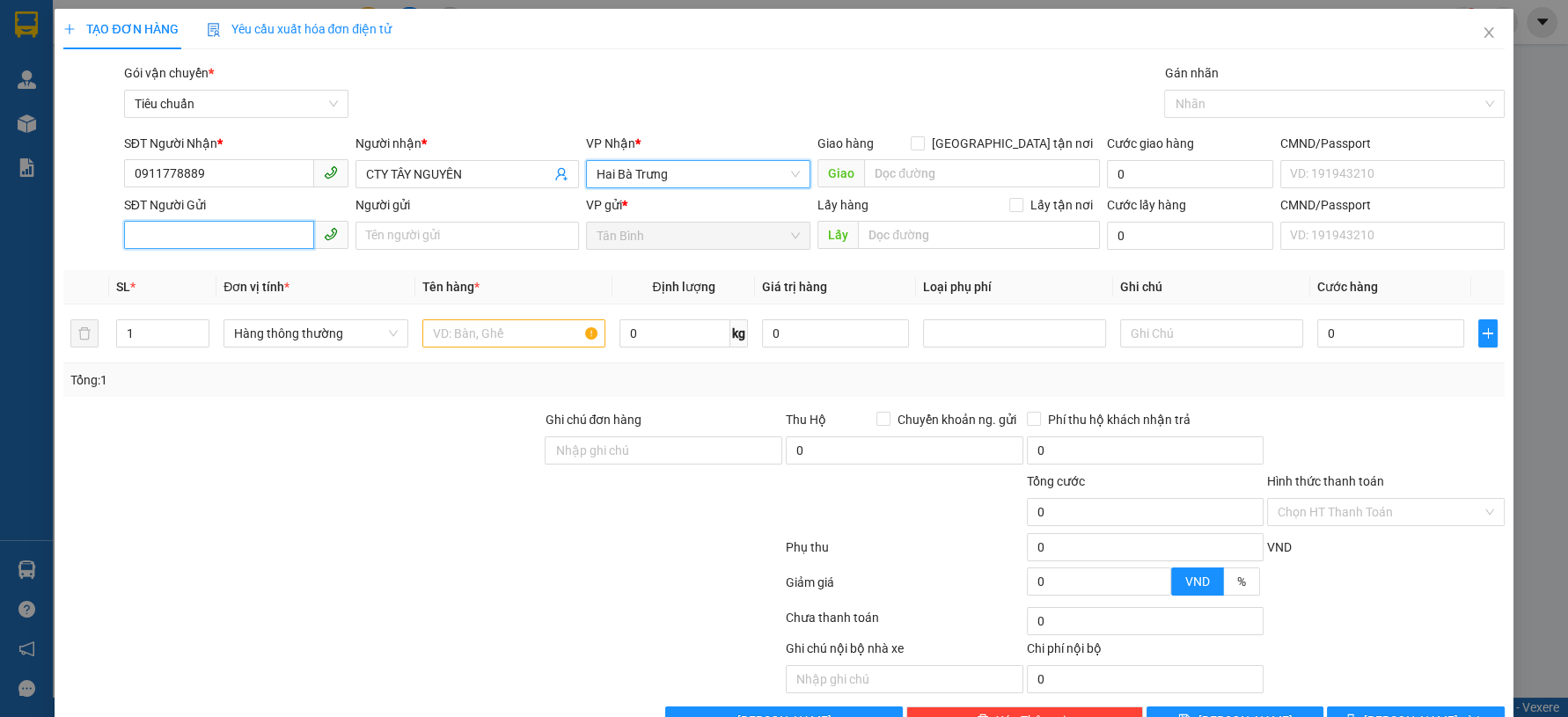
click at [246, 243] on input "SĐT Người Gửi" at bounding box center [218, 235] width 190 height 29
click at [236, 265] on div "0932708104 - A Linh" at bounding box center [232, 271] width 200 height 20
type input "0932708104"
type input "A Linh"
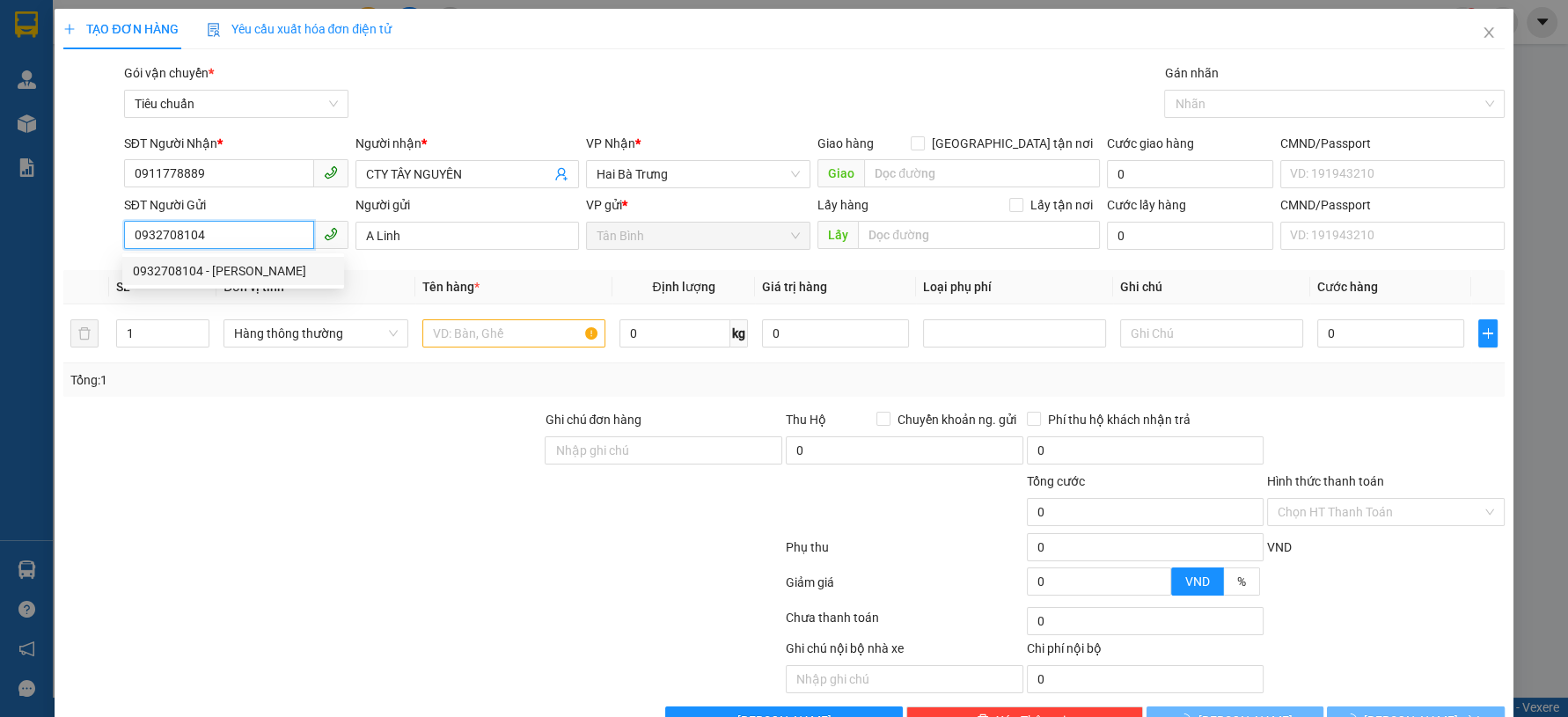
type input "0932708104"
click at [318, 431] on div at bounding box center [302, 440] width 481 height 61
type input "30.000"
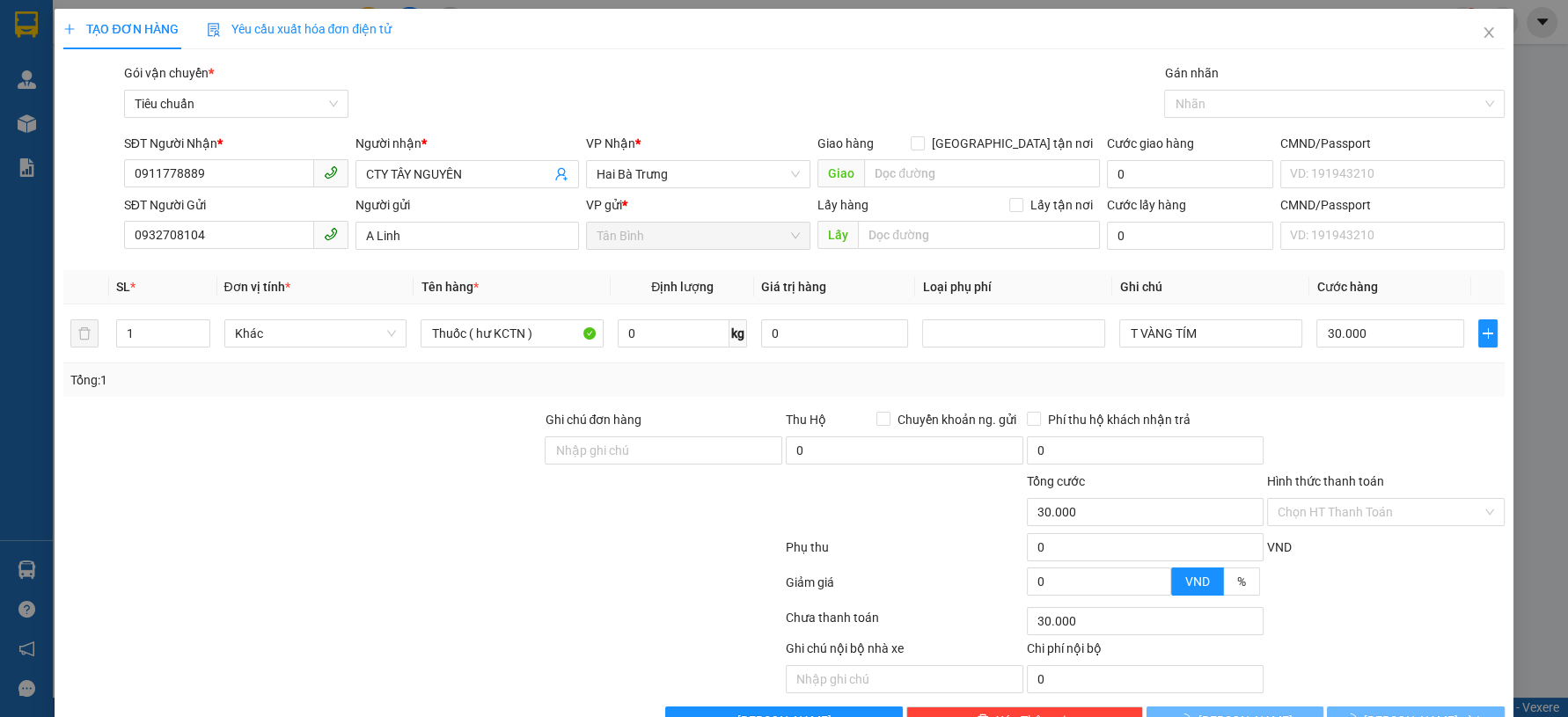
click at [317, 431] on div at bounding box center [302, 440] width 481 height 61
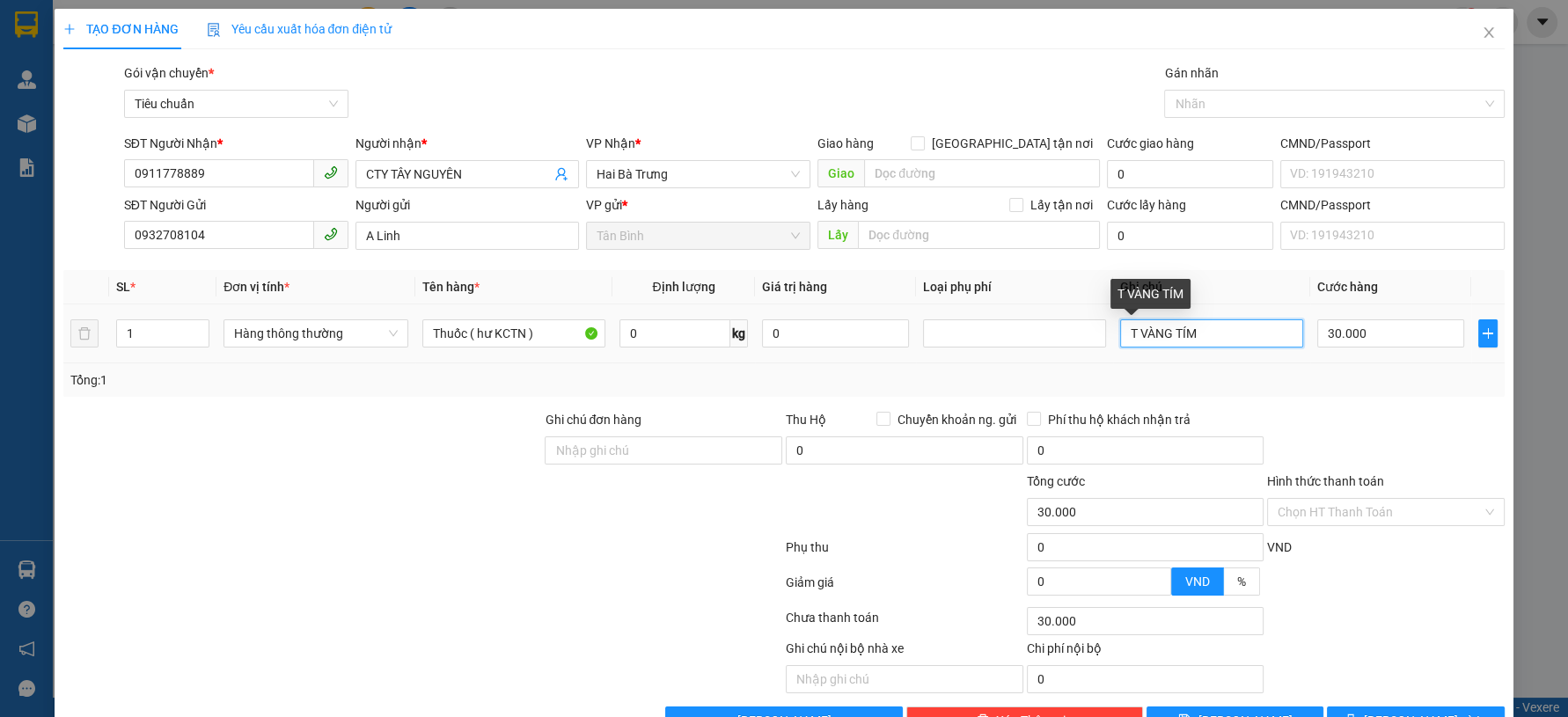
drag, startPoint x: 1172, startPoint y: 336, endPoint x: 1043, endPoint y: 355, distance: 130.4
click at [1043, 355] on tr "1 Hàng thông thường Thuốc ( hư KCTN ) 0 kg 0 T VÀNG TÍM 30.000" at bounding box center [784, 334] width 1441 height 59
type input "T TRƠN"
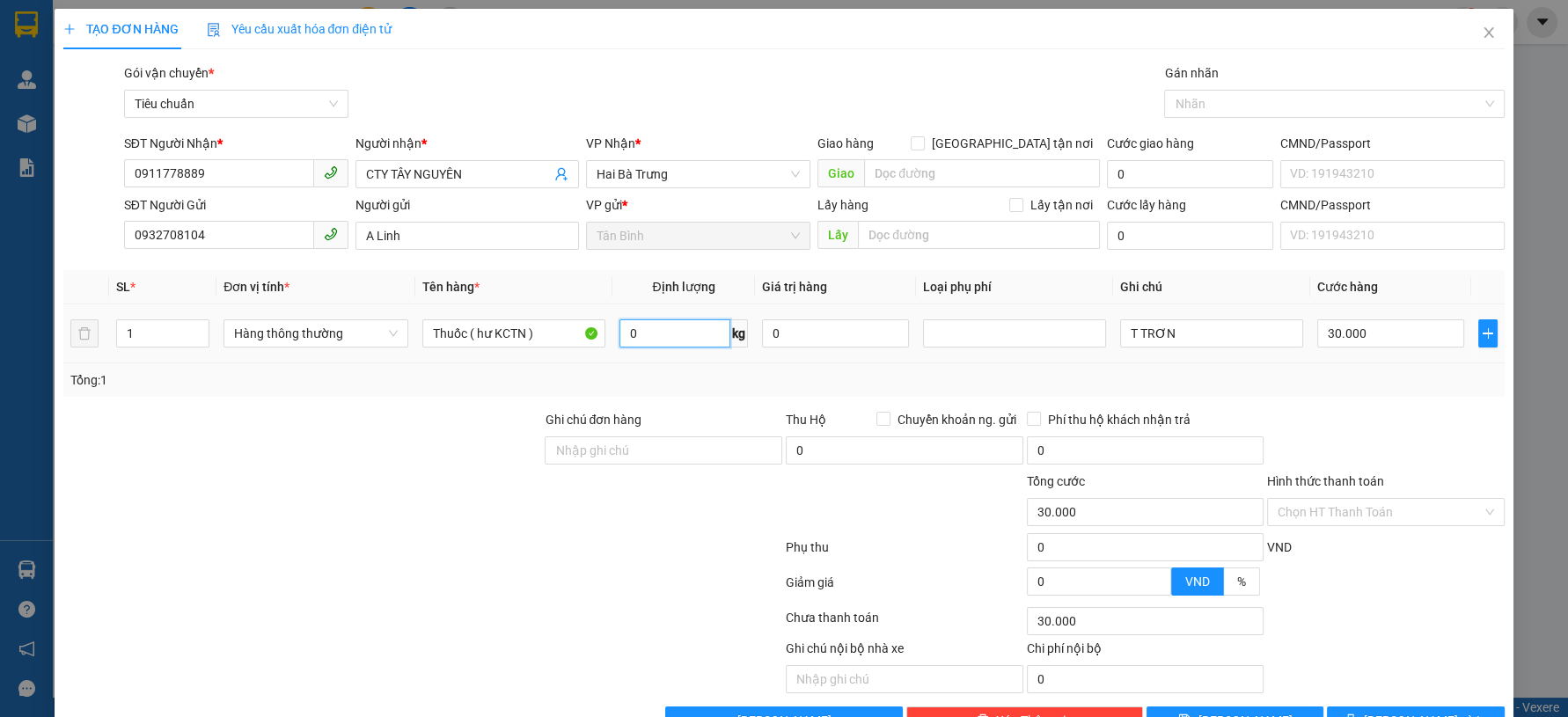
click at [685, 330] on input "0" at bounding box center [675, 334] width 111 height 29
type input "8"
click at [428, 513] on div at bounding box center [302, 502] width 481 height 61
type input "40.000"
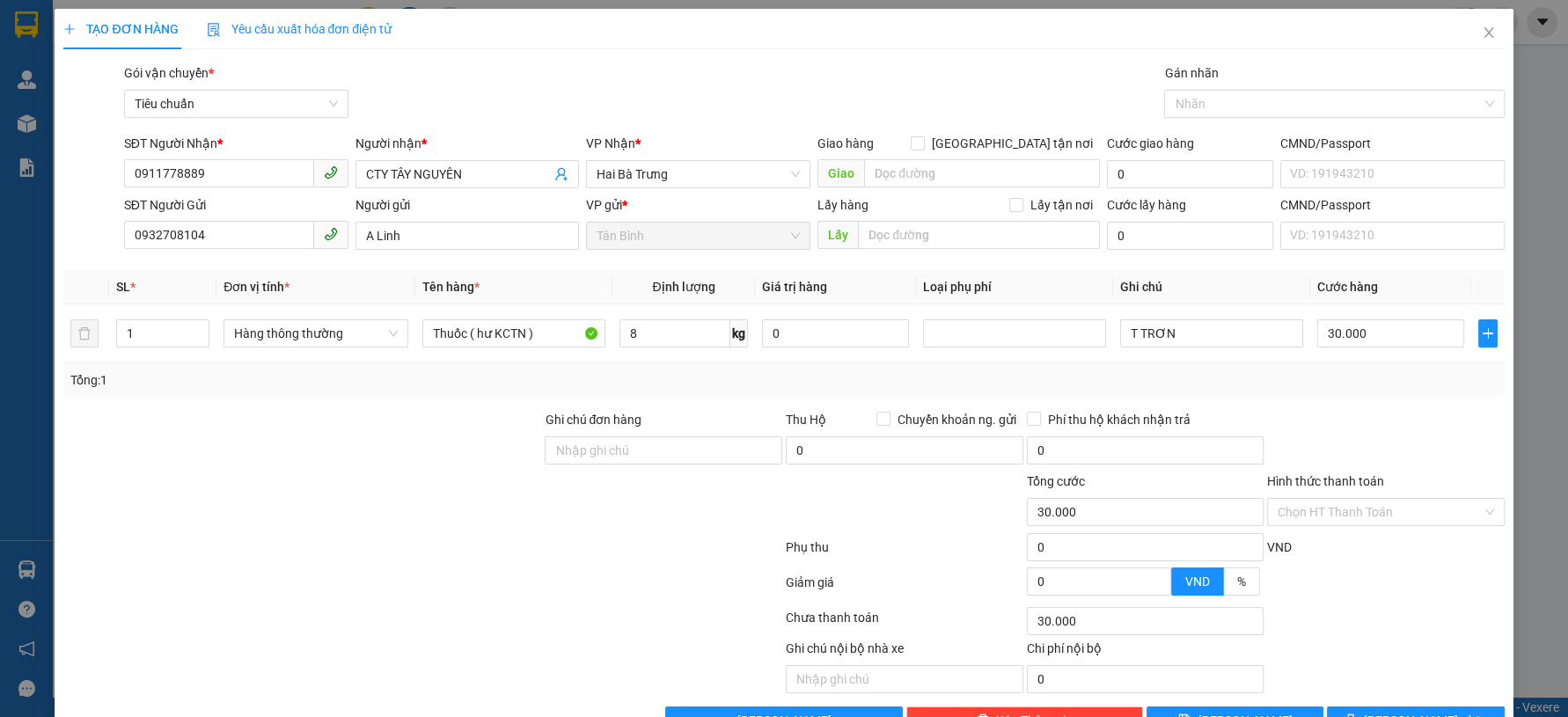
type input "40.000"
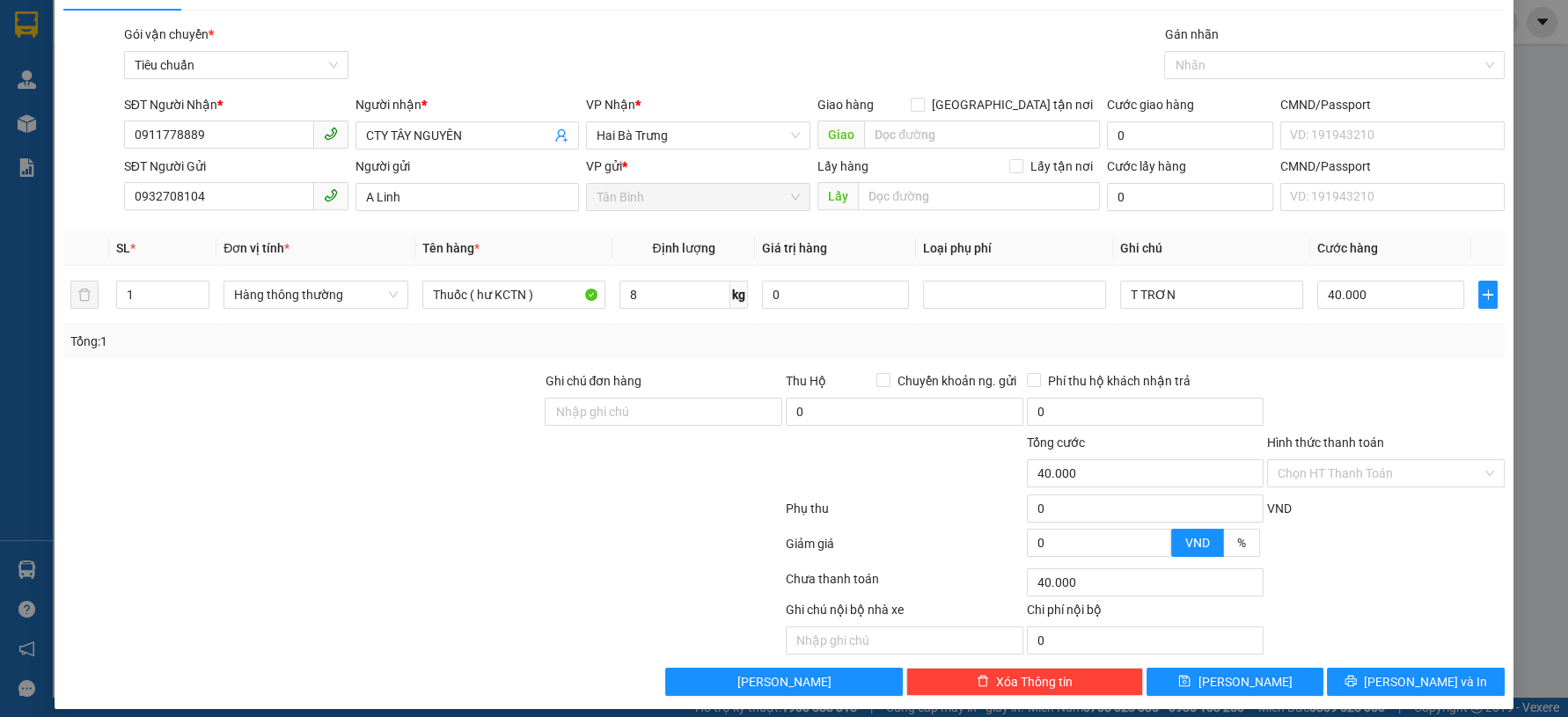
scroll to position [50, 0]
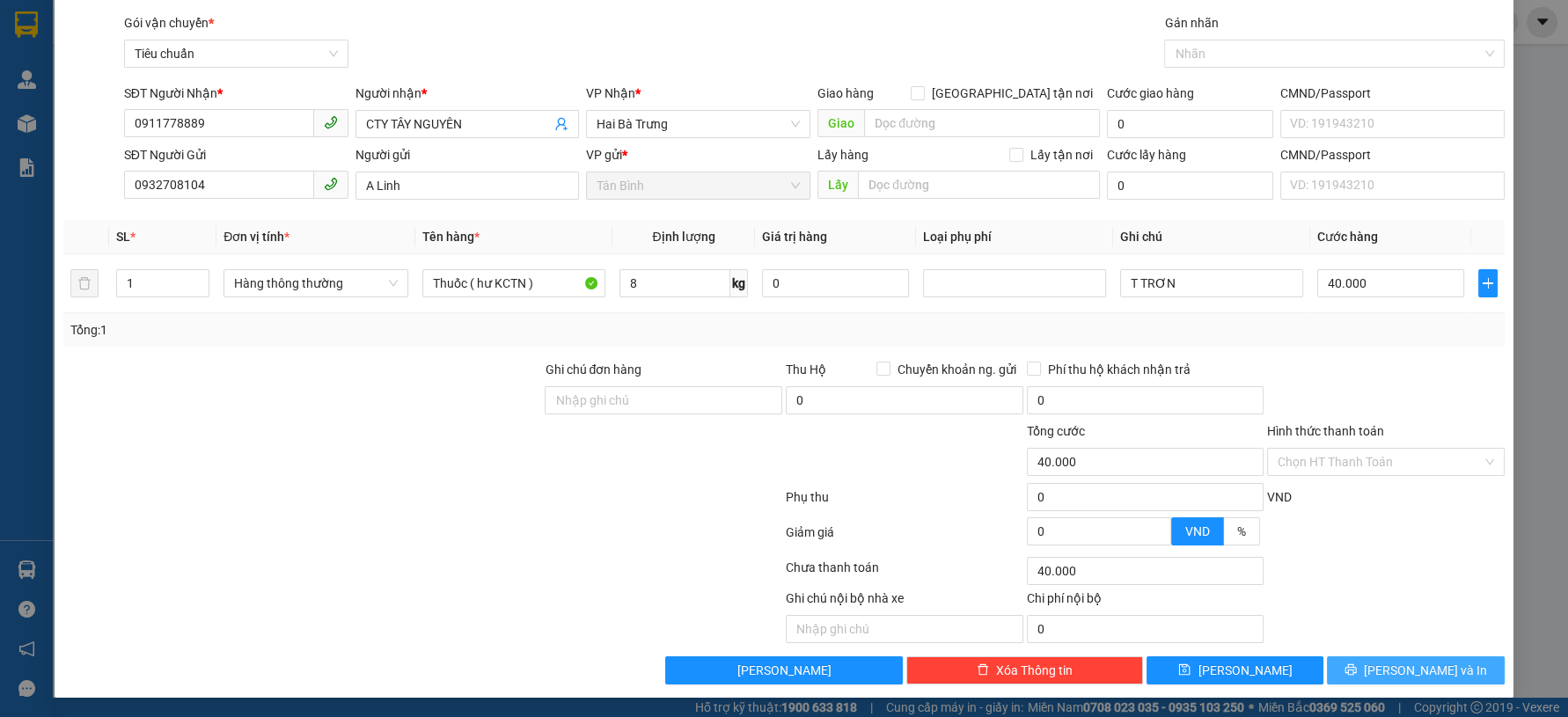
click at [1397, 676] on span "[PERSON_NAME] và In" at bounding box center [1426, 671] width 123 height 20
click at [1380, 680] on button "[PERSON_NAME] và In" at bounding box center [1415, 671] width 177 height 29
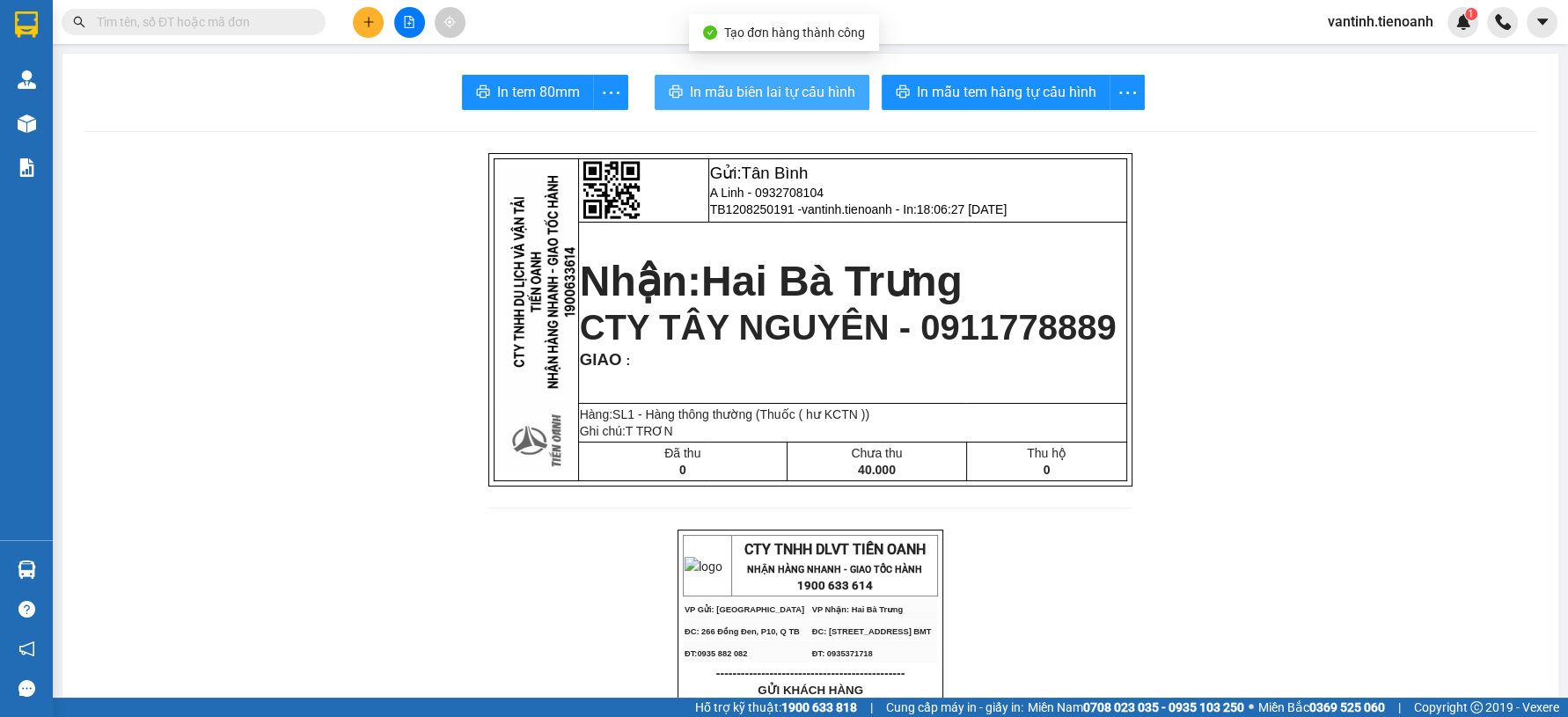
click at [818, 79] on button "In mẫu biên lai tự cấu hình" at bounding box center [761, 93] width 215 height 36
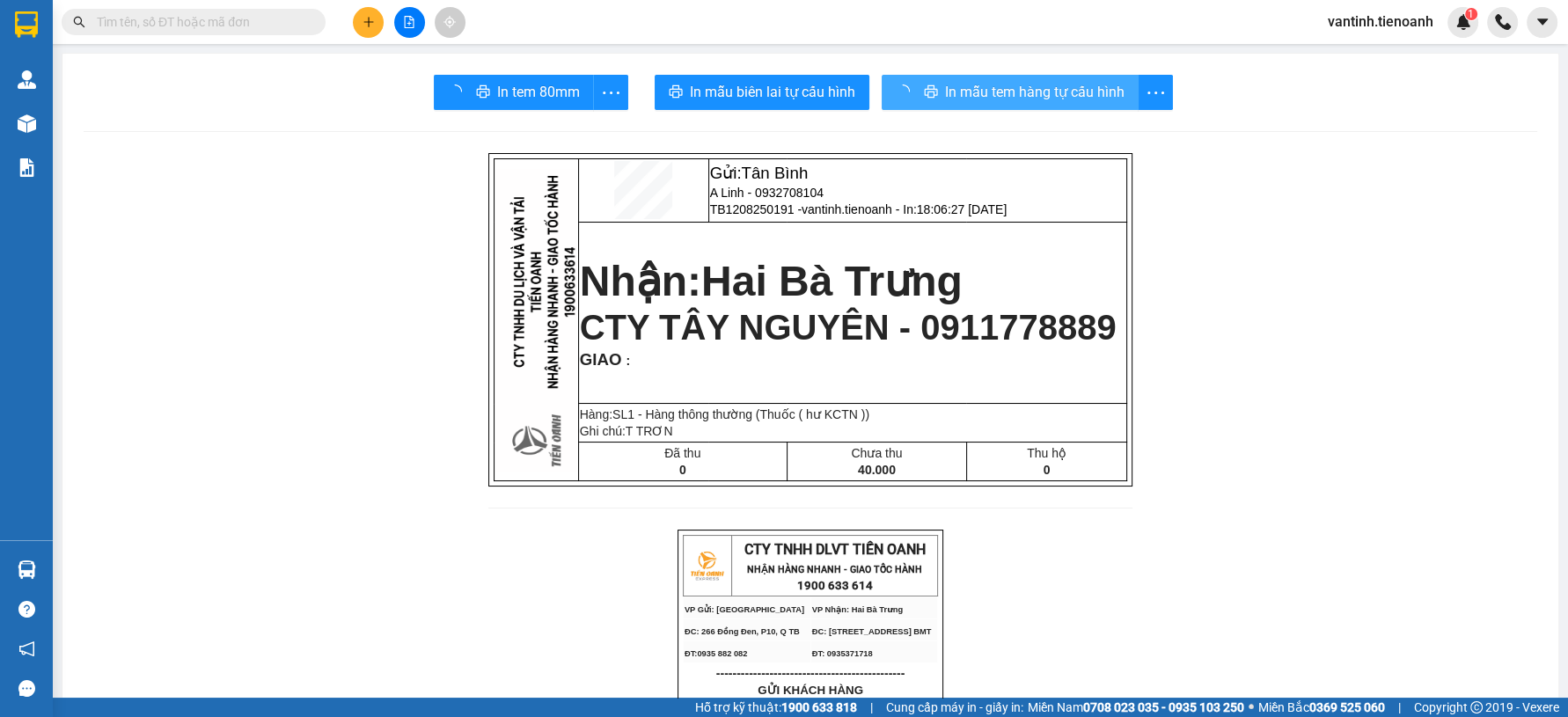
click at [983, 102] on div "In mẫu tem hàng tự cấu hình" at bounding box center [1027, 93] width 291 height 36
click at [983, 102] on span "In mẫu tem hàng tự cấu hình" at bounding box center [1007, 92] width 180 height 22
drag, startPoint x: 383, startPoint y: 114, endPoint x: 373, endPoint y: 52, distance: 62.8
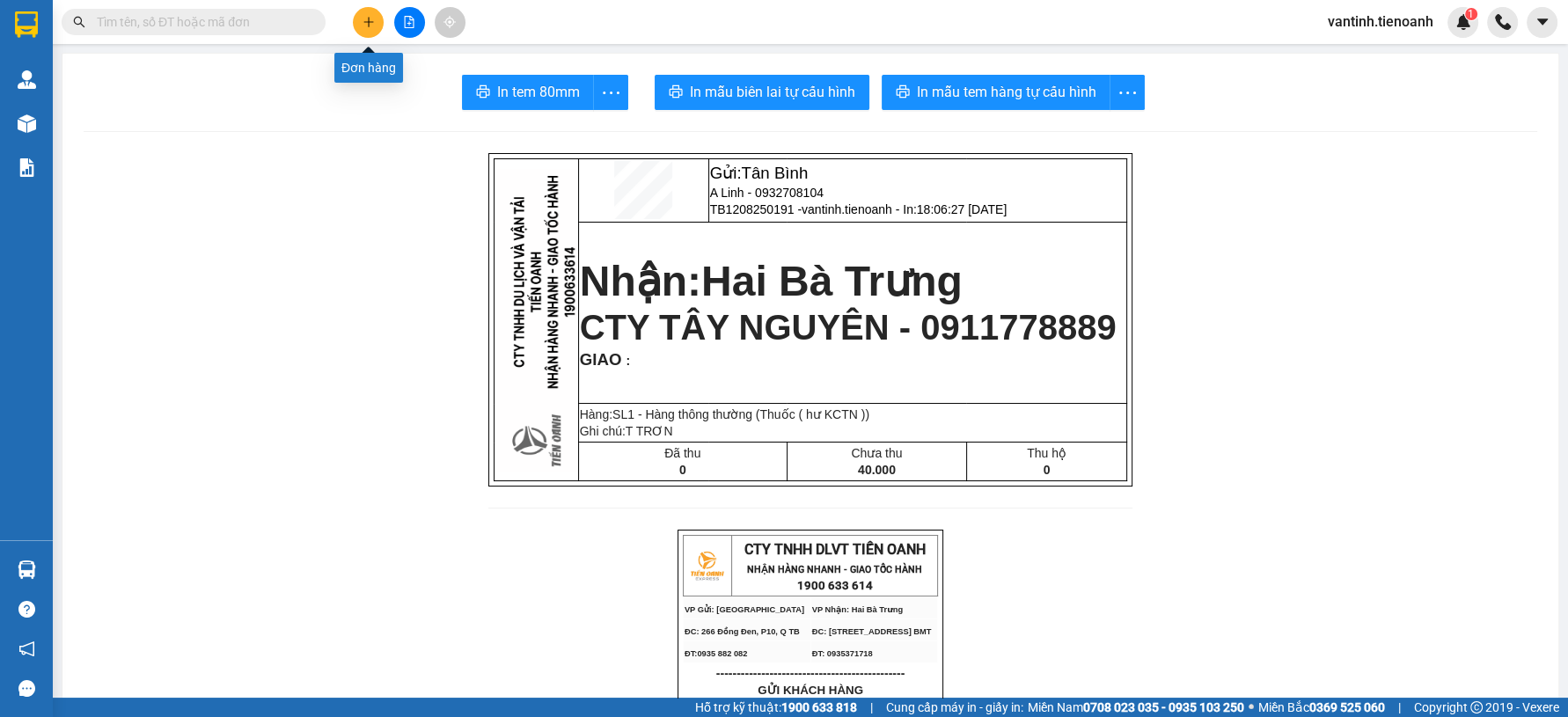
click at [373, 21] on icon "plus" at bounding box center [369, 22] width 12 height 12
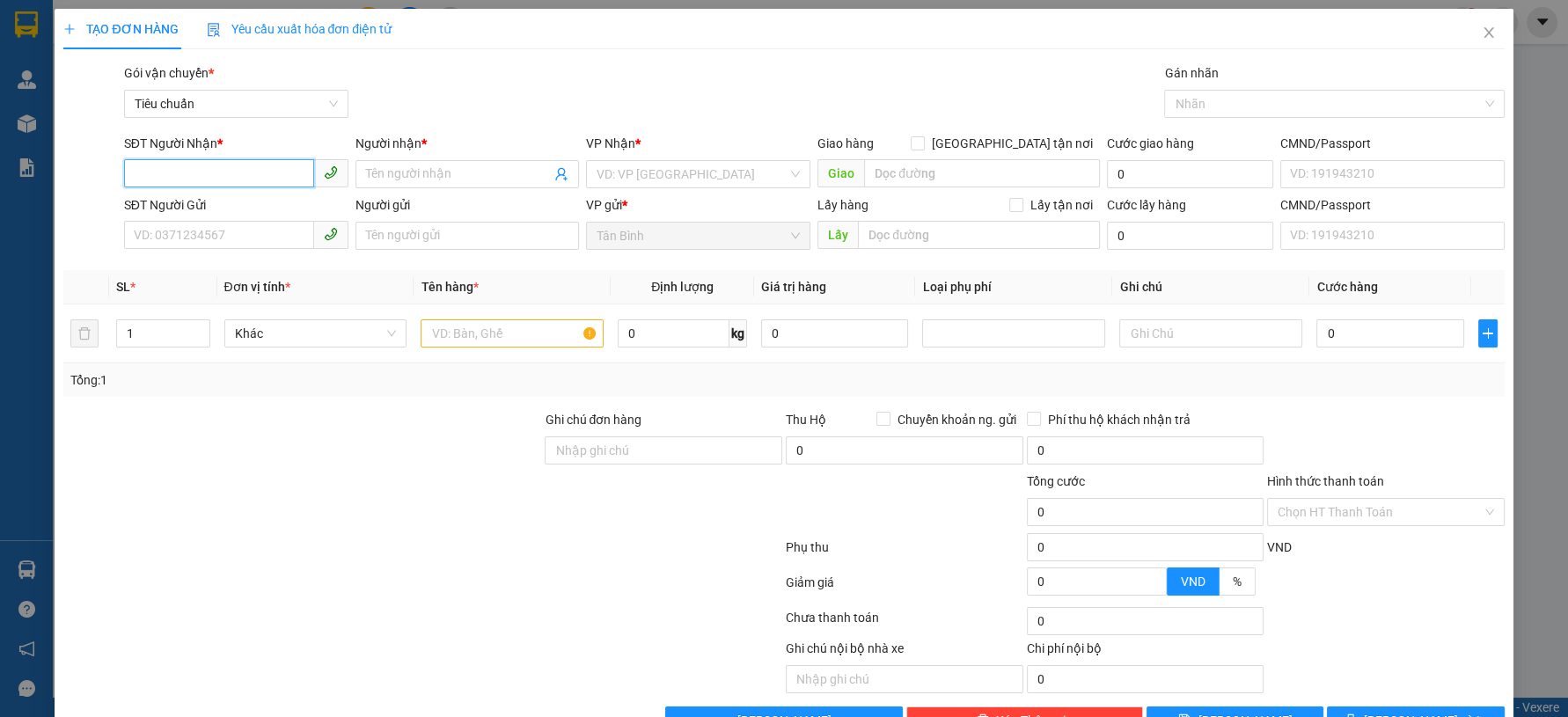
click at [271, 175] on input "SĐT Người Nhận *" at bounding box center [218, 174] width 190 height 29
click at [242, 204] on div "0857479979 - A Hiến" at bounding box center [232, 209] width 200 height 20
type input "0857479979"
type input "A Hiến"
type input "241276815"
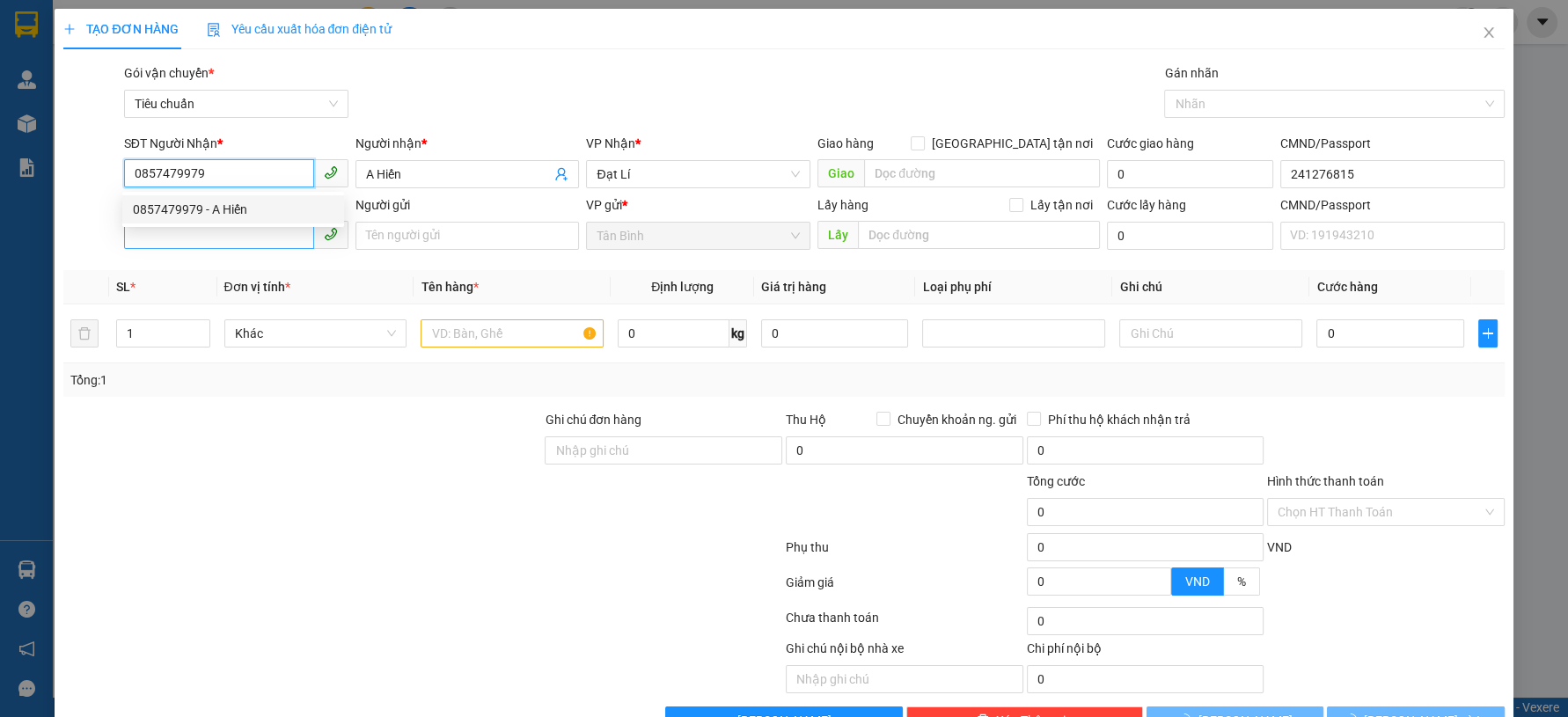
type input "0857479979"
type input "30.000"
click at [244, 232] on input "SĐT Người Gửi" at bounding box center [218, 235] width 190 height 29
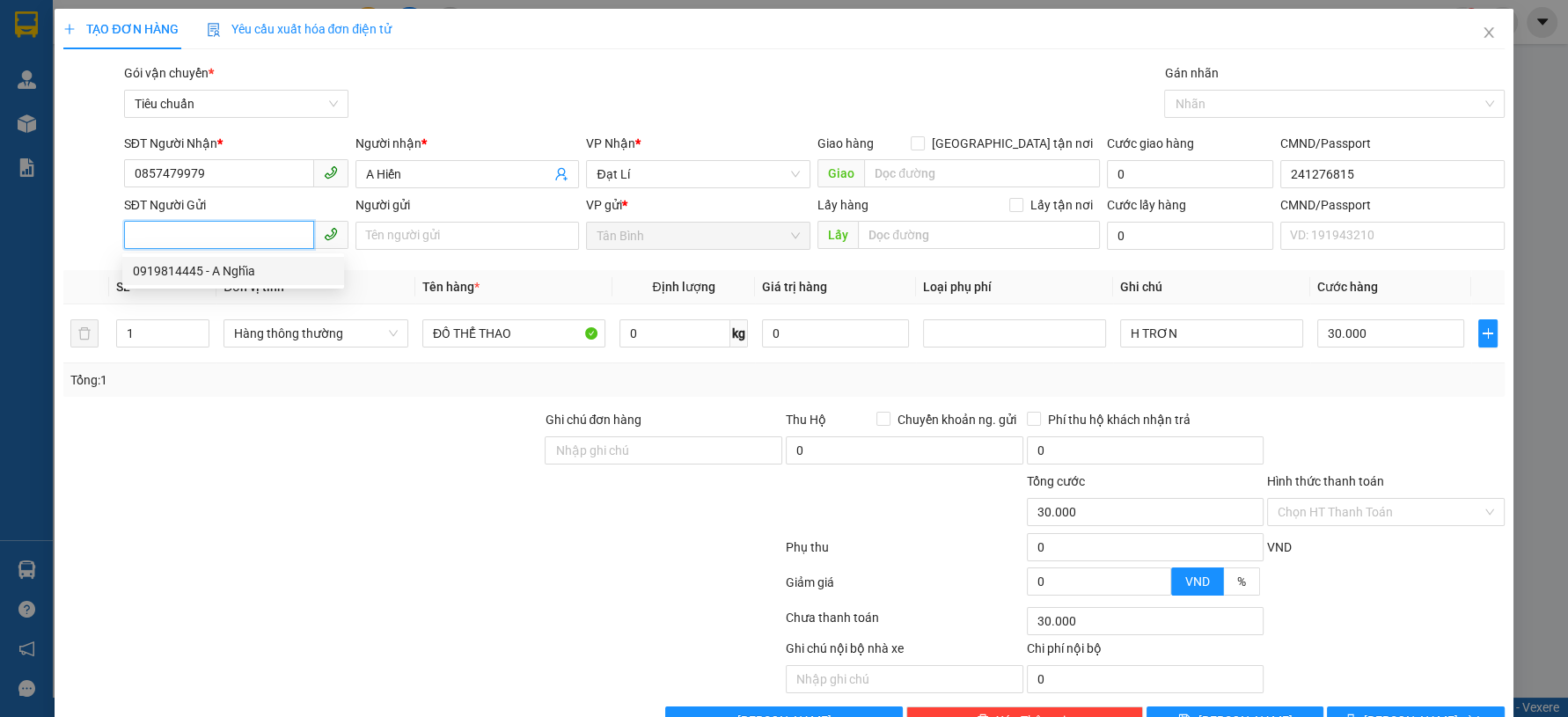
click at [266, 261] on div "0919814445 - A Nghĩa" at bounding box center [232, 272] width 222 height 29
type input "0919814445"
type input "A Nghĩa"
click at [293, 428] on div at bounding box center [302, 440] width 481 height 61
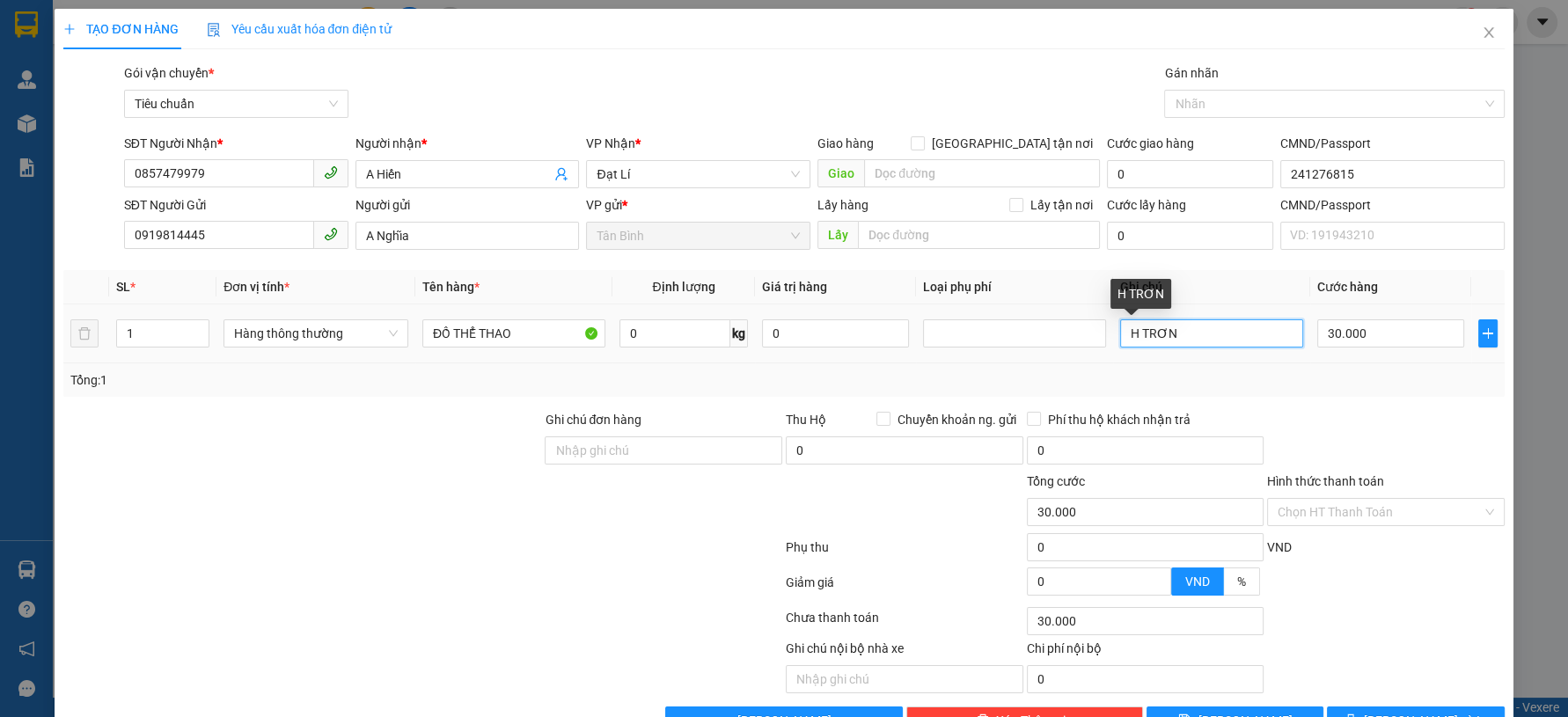
drag, startPoint x: 1198, startPoint y: 339, endPoint x: 1028, endPoint y: 354, distance: 170.7
click at [1030, 354] on tr "1 Hàng thông thường ĐỒ THỂ THAO 0 kg 0 H TRƠN 30.000" at bounding box center [784, 334] width 1441 height 59
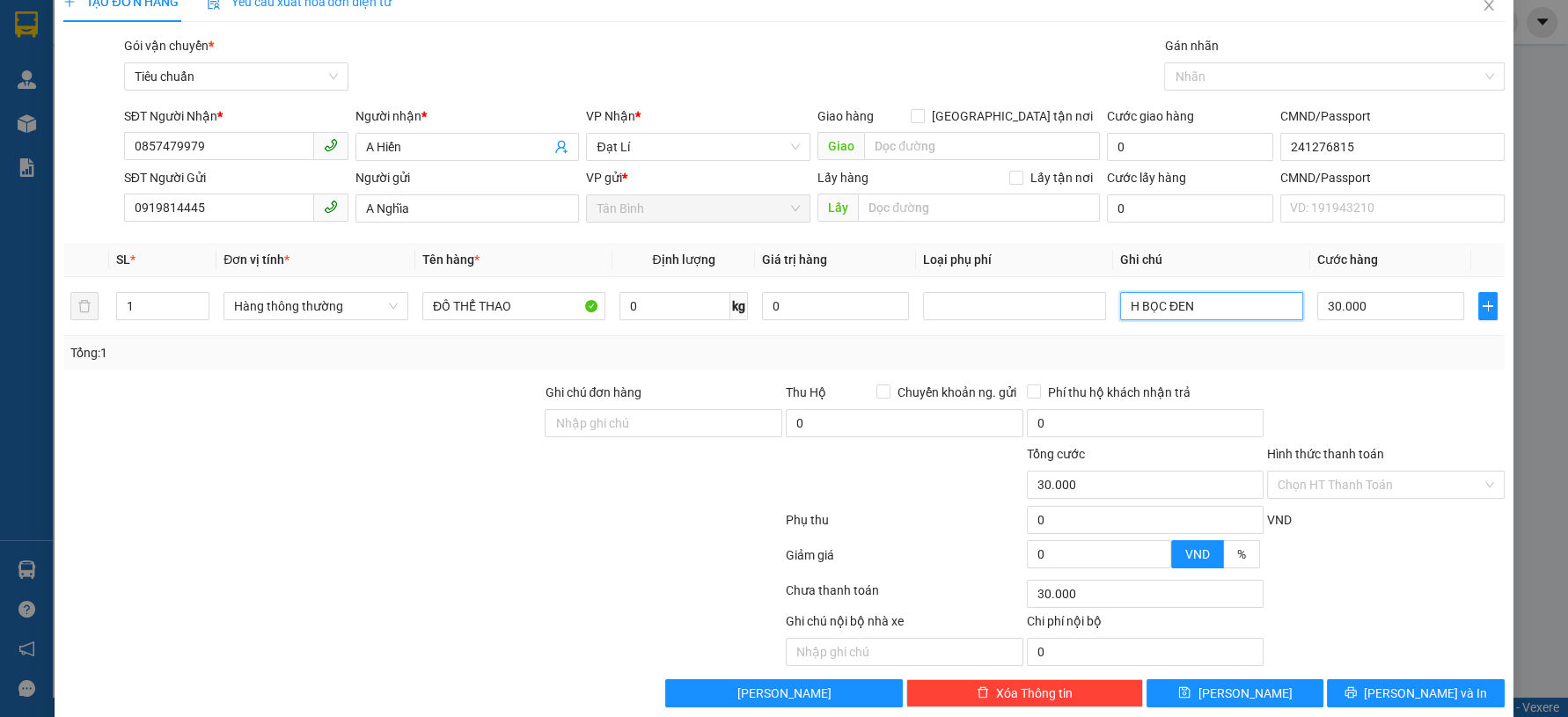
scroll to position [50, 0]
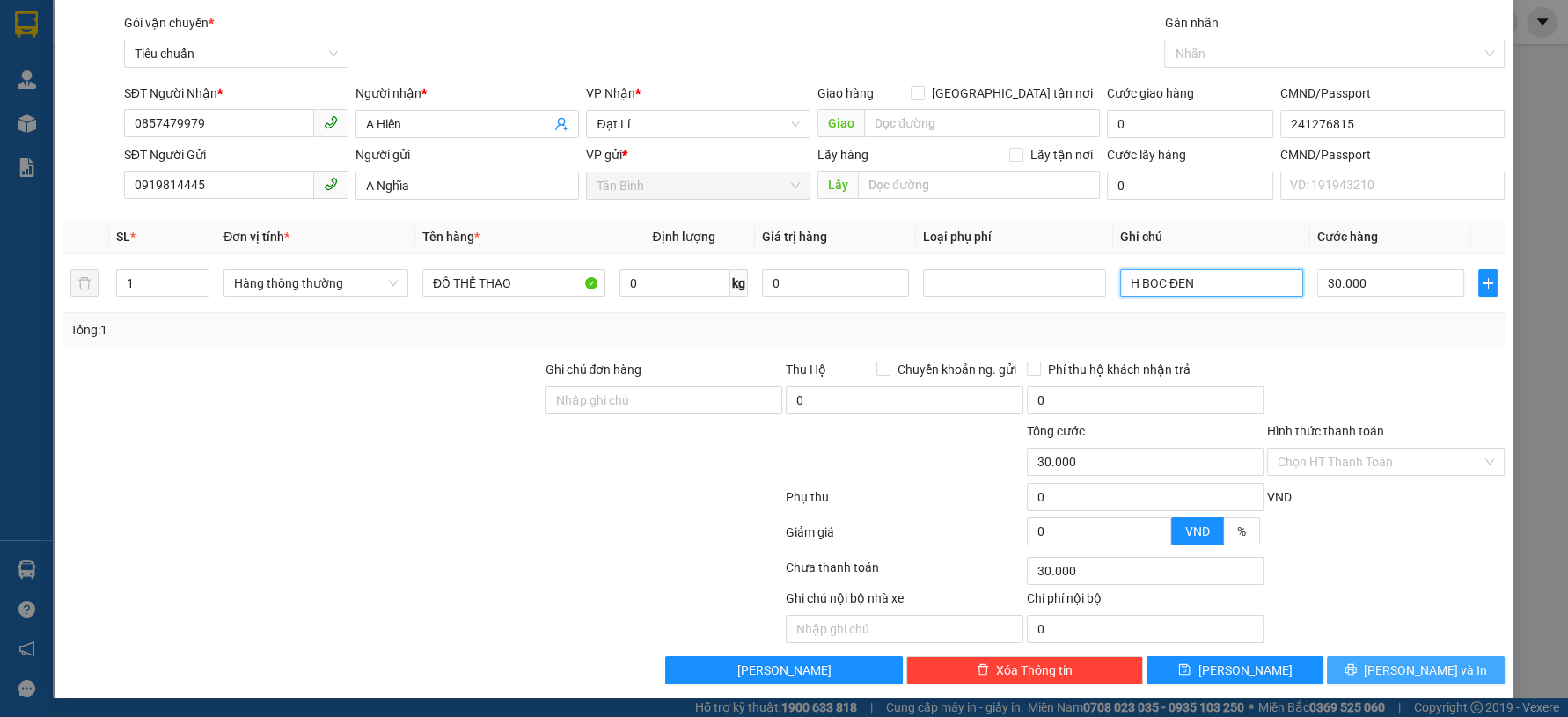
type input "H BỌC ĐEN"
click at [1391, 662] on span "[PERSON_NAME] và In" at bounding box center [1426, 671] width 123 height 20
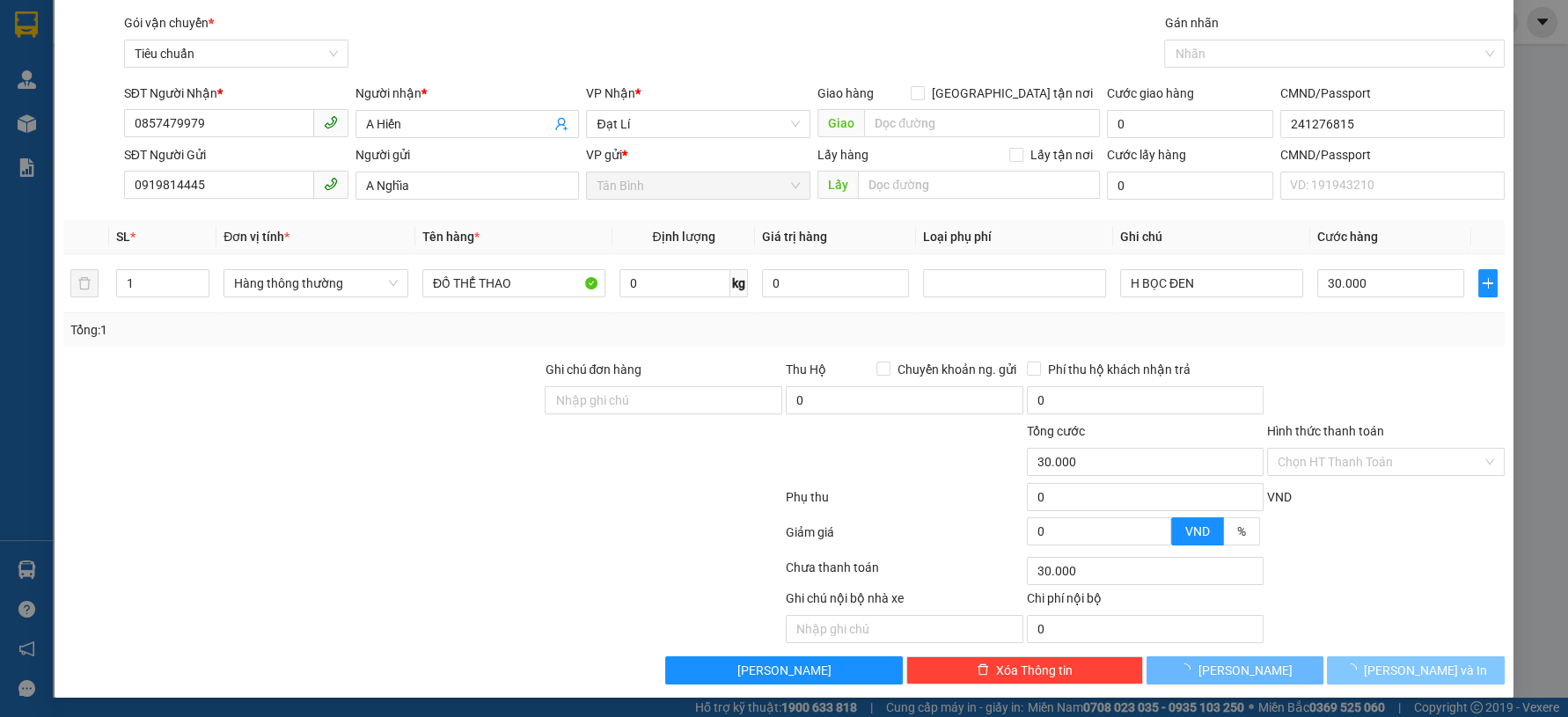
drag, startPoint x: 1389, startPoint y: 664, endPoint x: 1373, endPoint y: 648, distance: 22.6
click at [1387, 663] on span "[PERSON_NAME] và In" at bounding box center [1426, 671] width 123 height 20
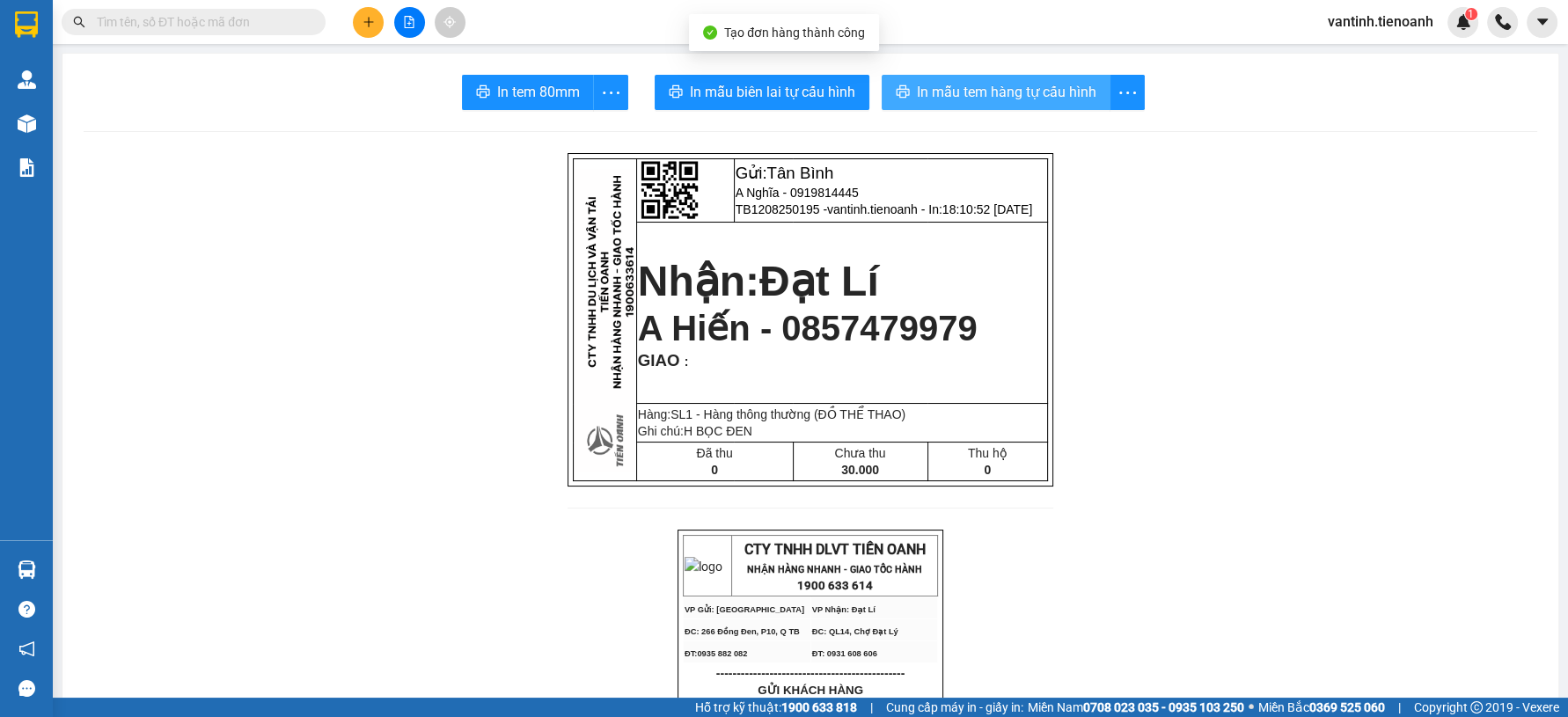
click at [926, 101] on span "In mẫu tem hàng tự cấu hình" at bounding box center [1007, 92] width 180 height 22
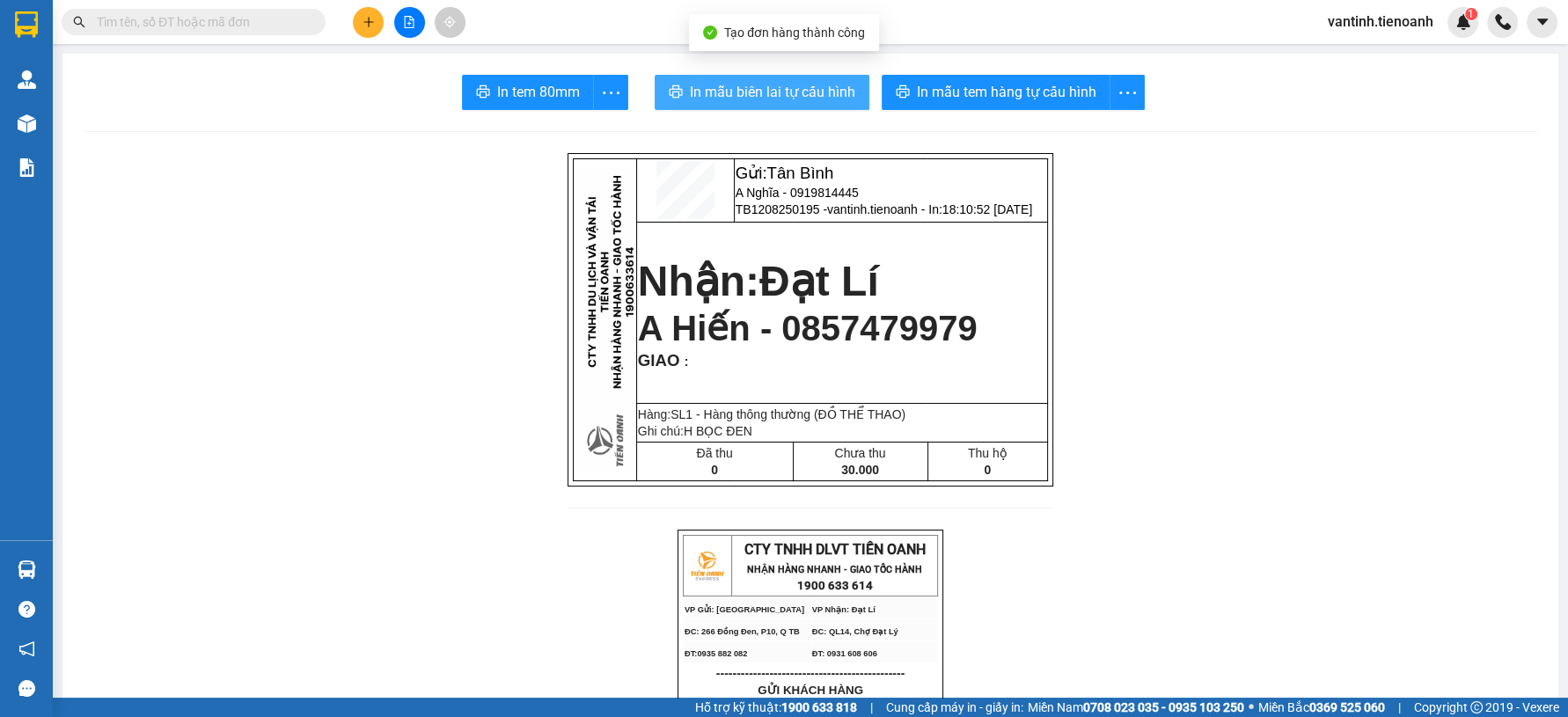
click at [825, 83] on span "In mẫu biên lai tự cấu hình" at bounding box center [773, 92] width 166 height 22
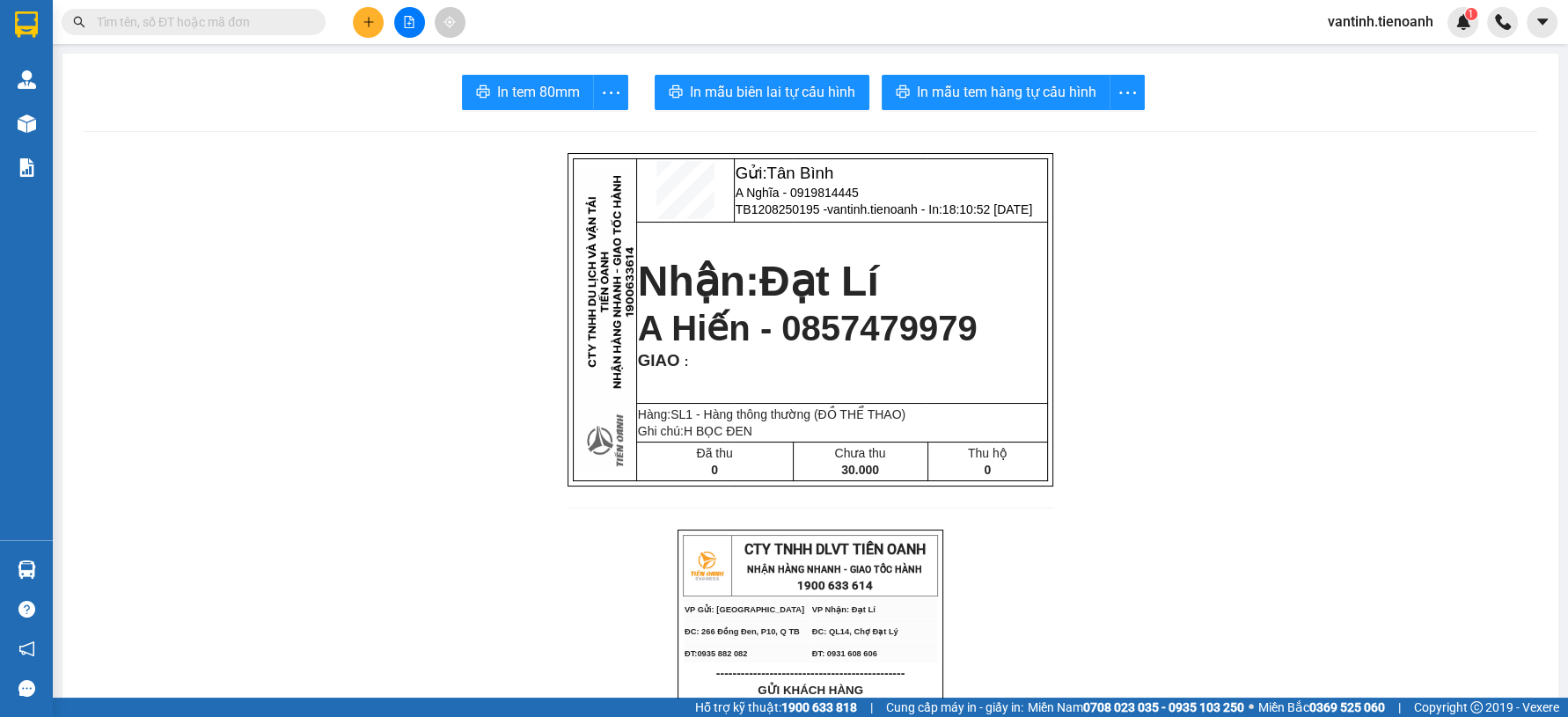
click at [357, 28] on button at bounding box center [368, 22] width 31 height 31
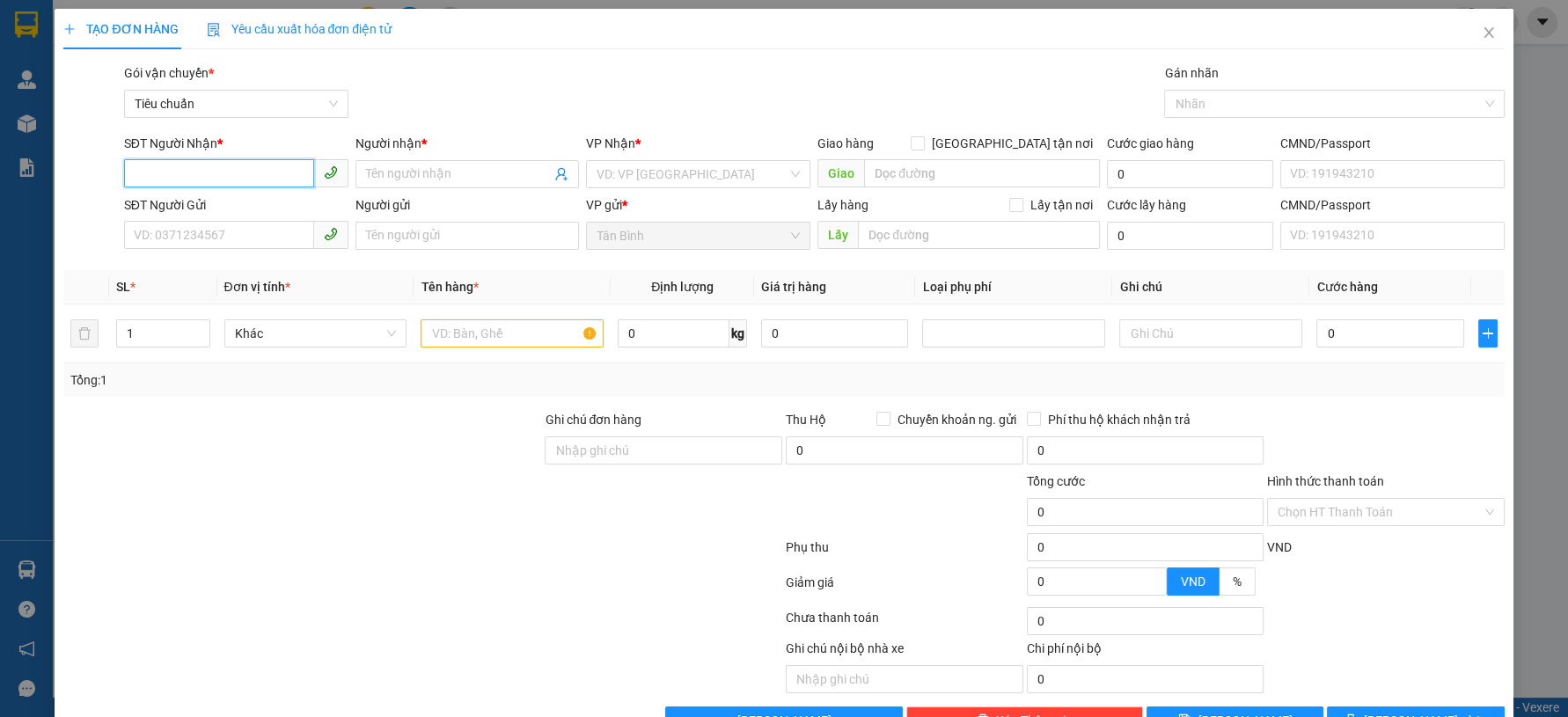
click at [272, 175] on input "SĐT Người Nhận *" at bounding box center [218, 174] width 190 height 29
type input "0935114868"
drag, startPoint x: 257, startPoint y: 208, endPoint x: 272, endPoint y: 240, distance: 35.3
click at [259, 208] on div "0935114868 - A MINH PHONG" at bounding box center [232, 209] width 200 height 20
type input "A MINH PHONG"
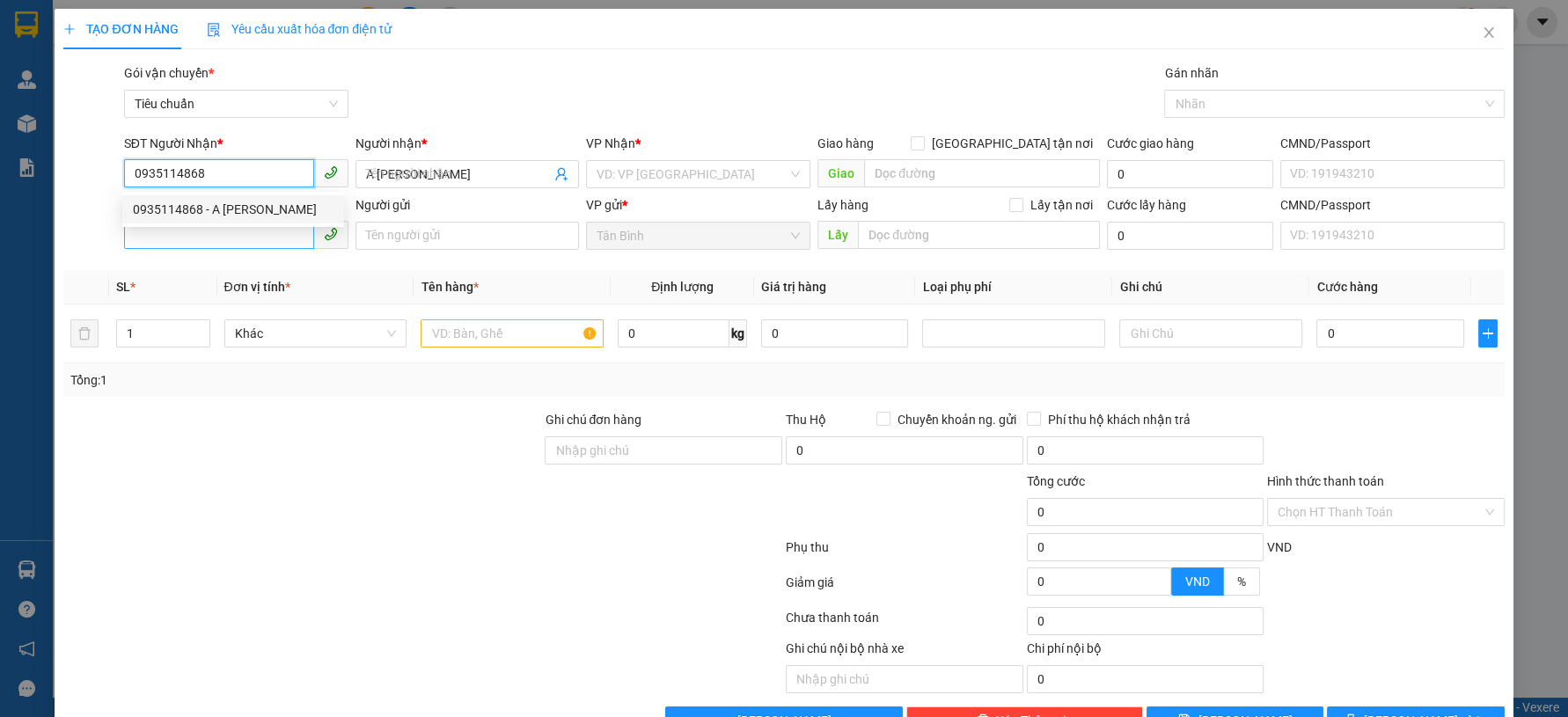
type input "0935114868"
type input "360.000"
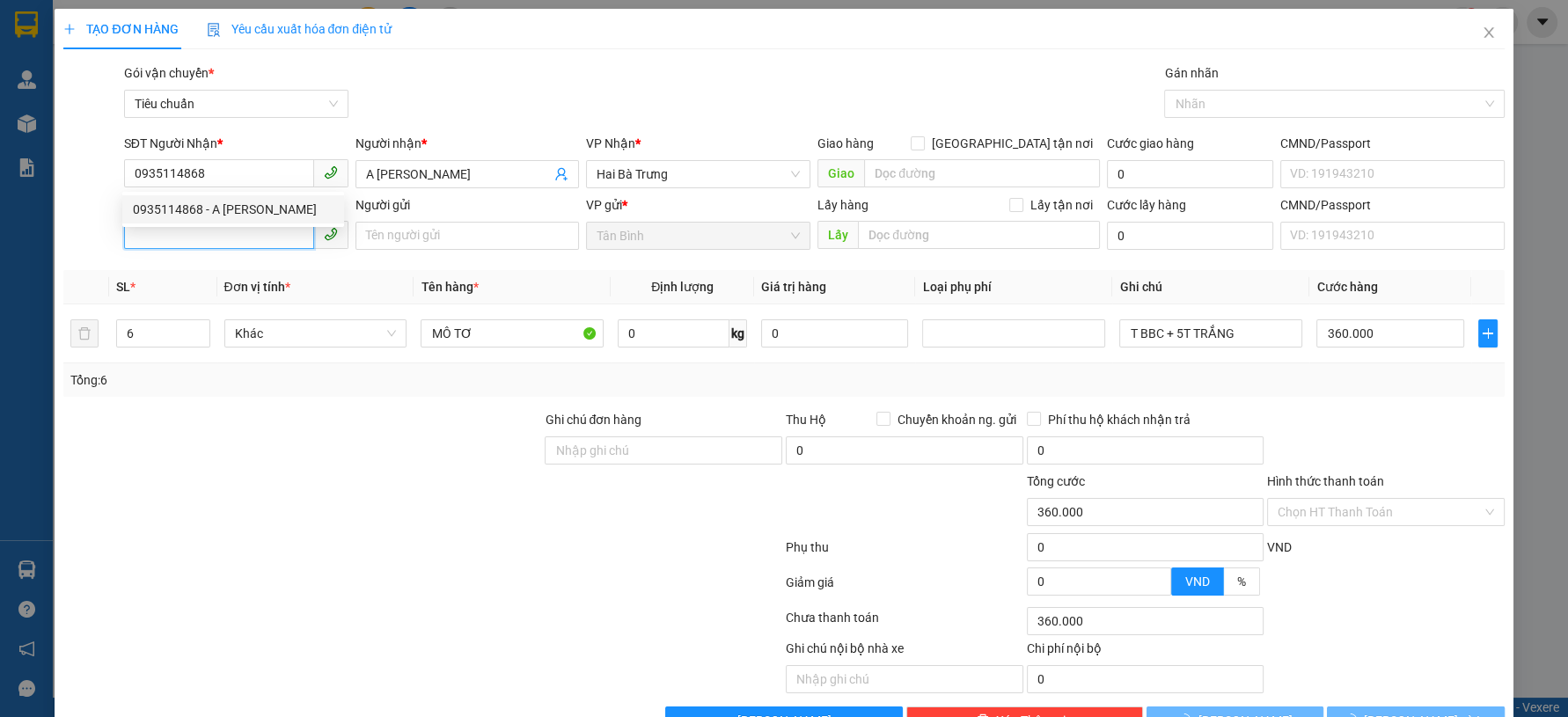
click at [272, 240] on input "SĐT Người Gửi" at bounding box center [218, 235] width 190 height 29
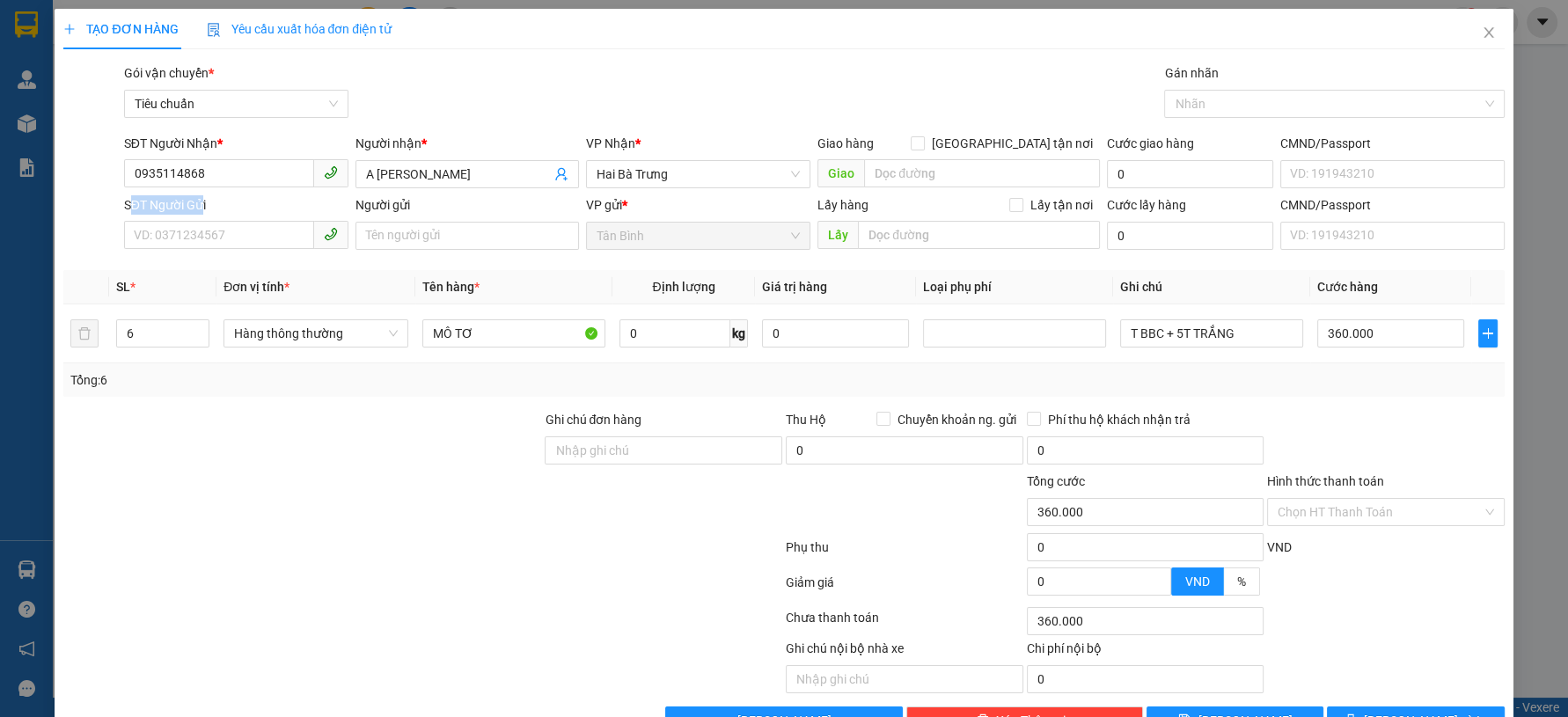
drag, startPoint x: 201, startPoint y: 206, endPoint x: 128, endPoint y: 217, distance: 73.8
click at [128, 217] on div "SĐT Người Gửi" at bounding box center [236, 208] width 224 height 27
click at [243, 203] on div "SĐT Người Gửi" at bounding box center [236, 205] width 224 height 20
click at [243, 221] on input "SĐT Người Gửi" at bounding box center [218, 235] width 190 height 29
click at [214, 240] on input "SĐT Người Gửi" at bounding box center [218, 235] width 190 height 29
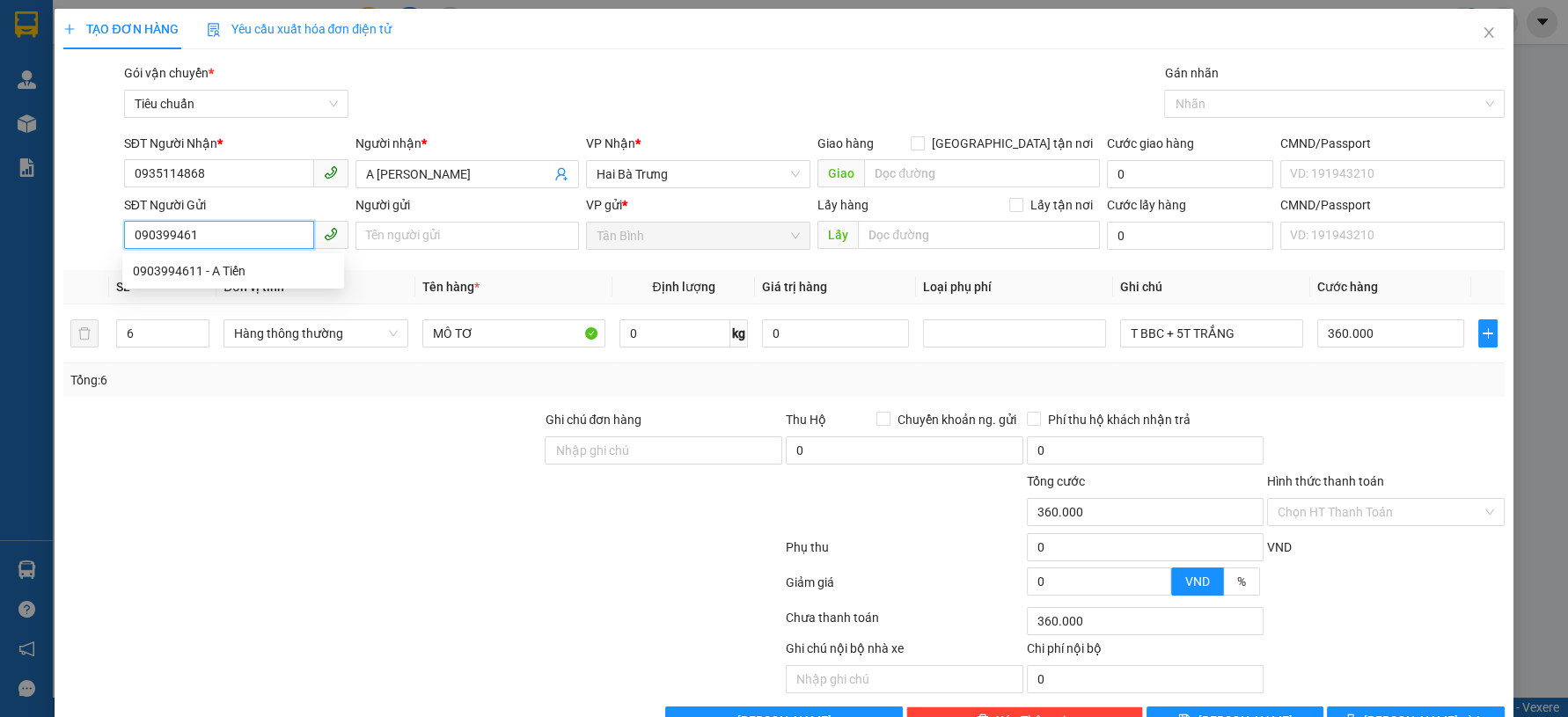
type input "0903994611"
click at [243, 269] on div "0903994611 - A Tiến" at bounding box center [232, 271] width 200 height 20
type input "A Tiến"
type input "0903994611"
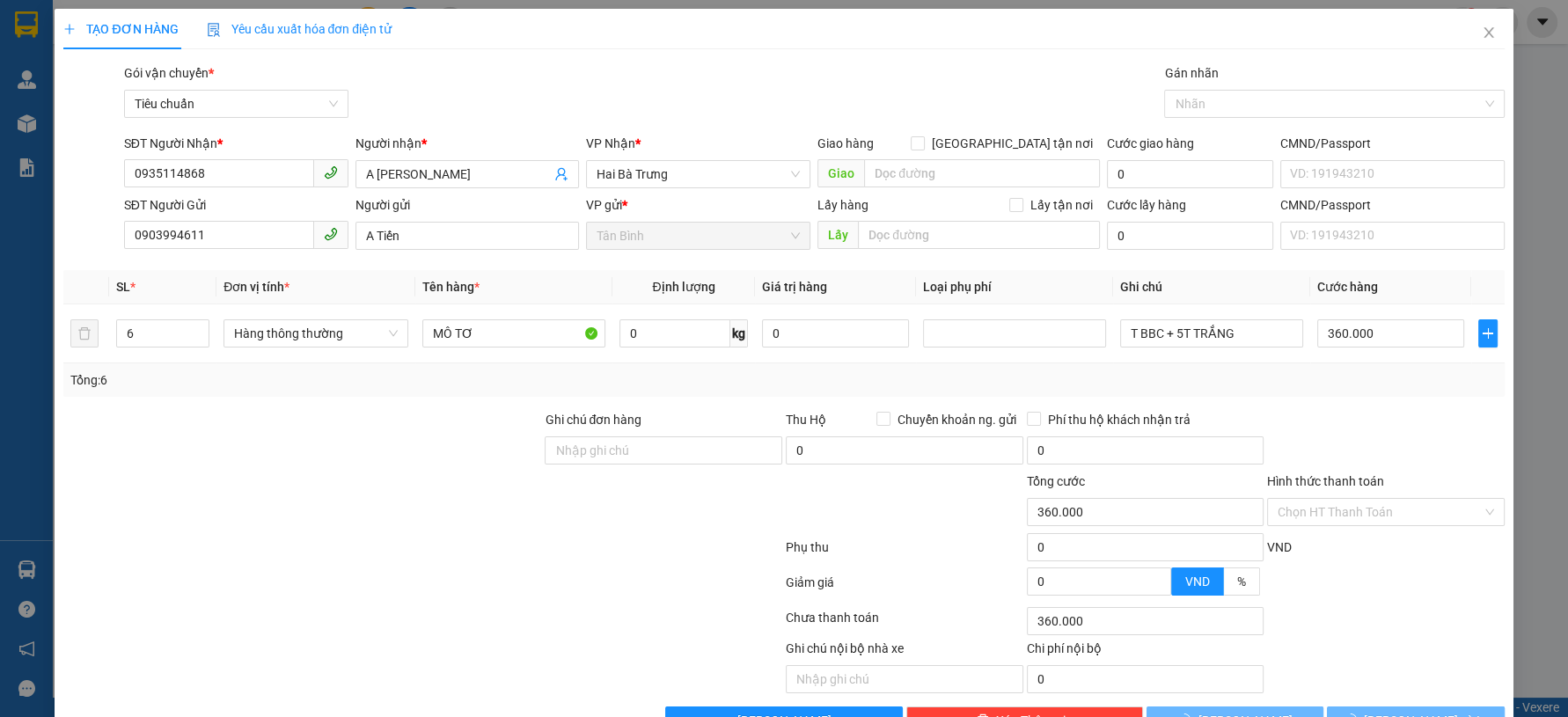
click at [261, 388] on div "Tổng: 6" at bounding box center [784, 380] width 1441 height 34
type input "40.000"
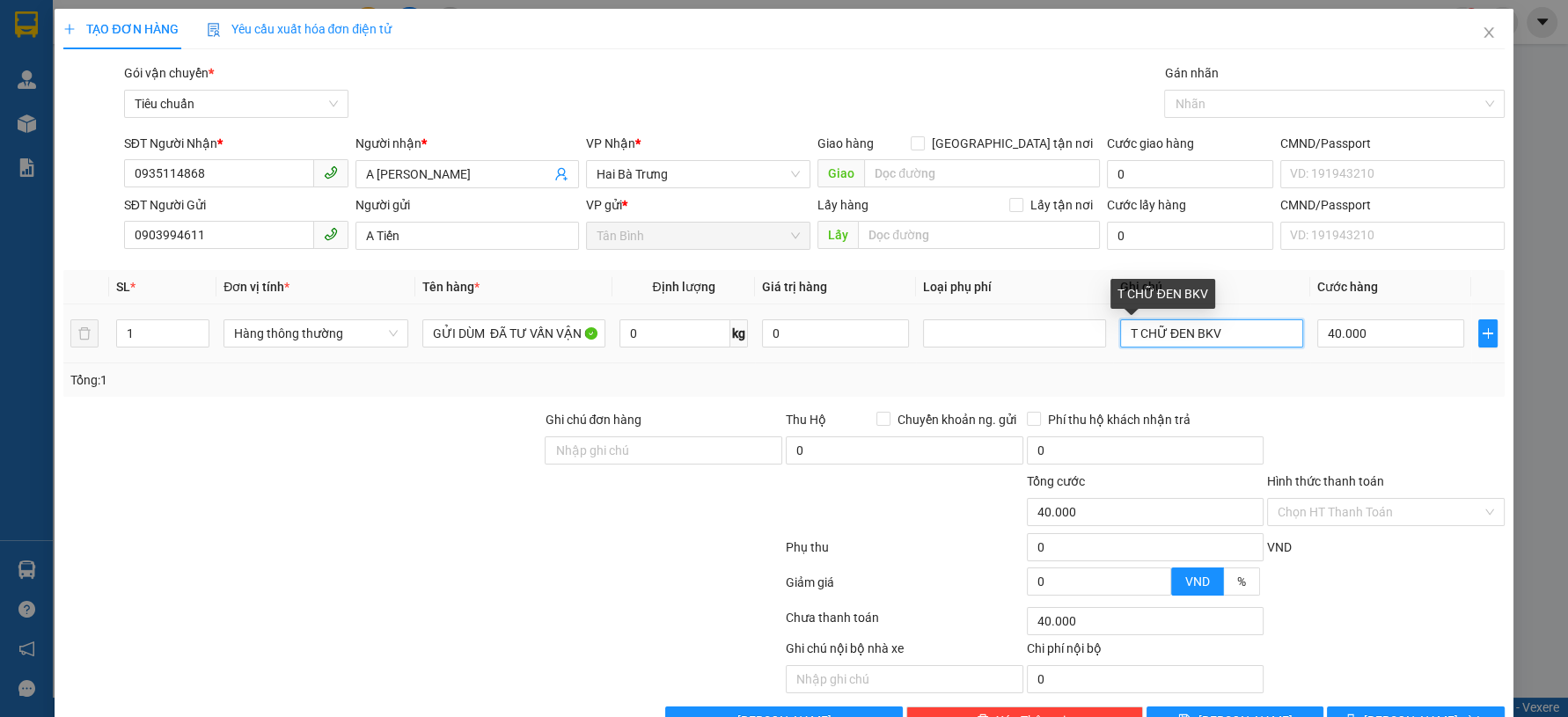
drag, startPoint x: 1228, startPoint y: 336, endPoint x: 1122, endPoint y: 351, distance: 107.1
click at [1122, 351] on td "T CHỮ ĐEN BKV" at bounding box center [1211, 334] width 197 height 59
type input "T TRƠN"
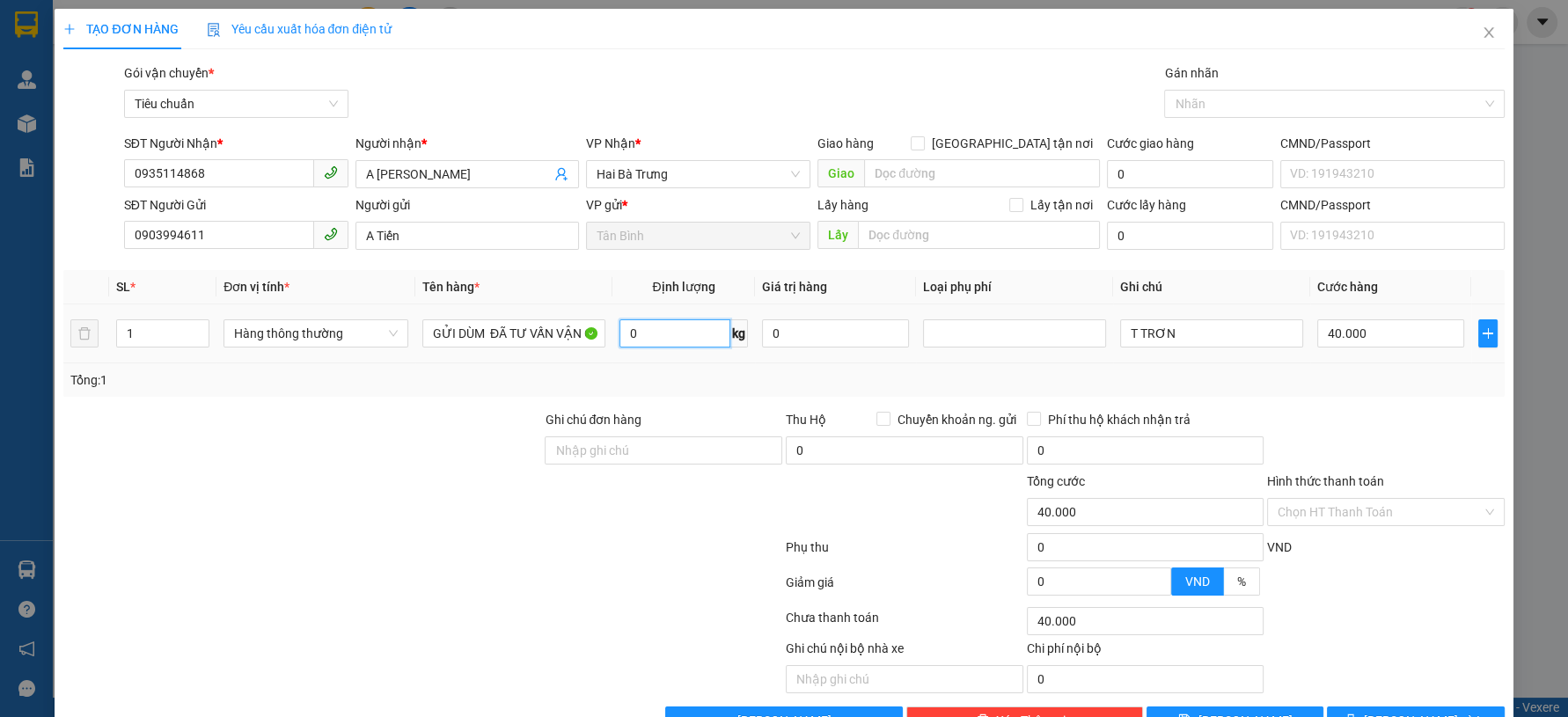
click at [645, 338] on input "0" at bounding box center [675, 334] width 111 height 29
type input "8"
click at [120, 554] on div at bounding box center [422, 551] width 722 height 36
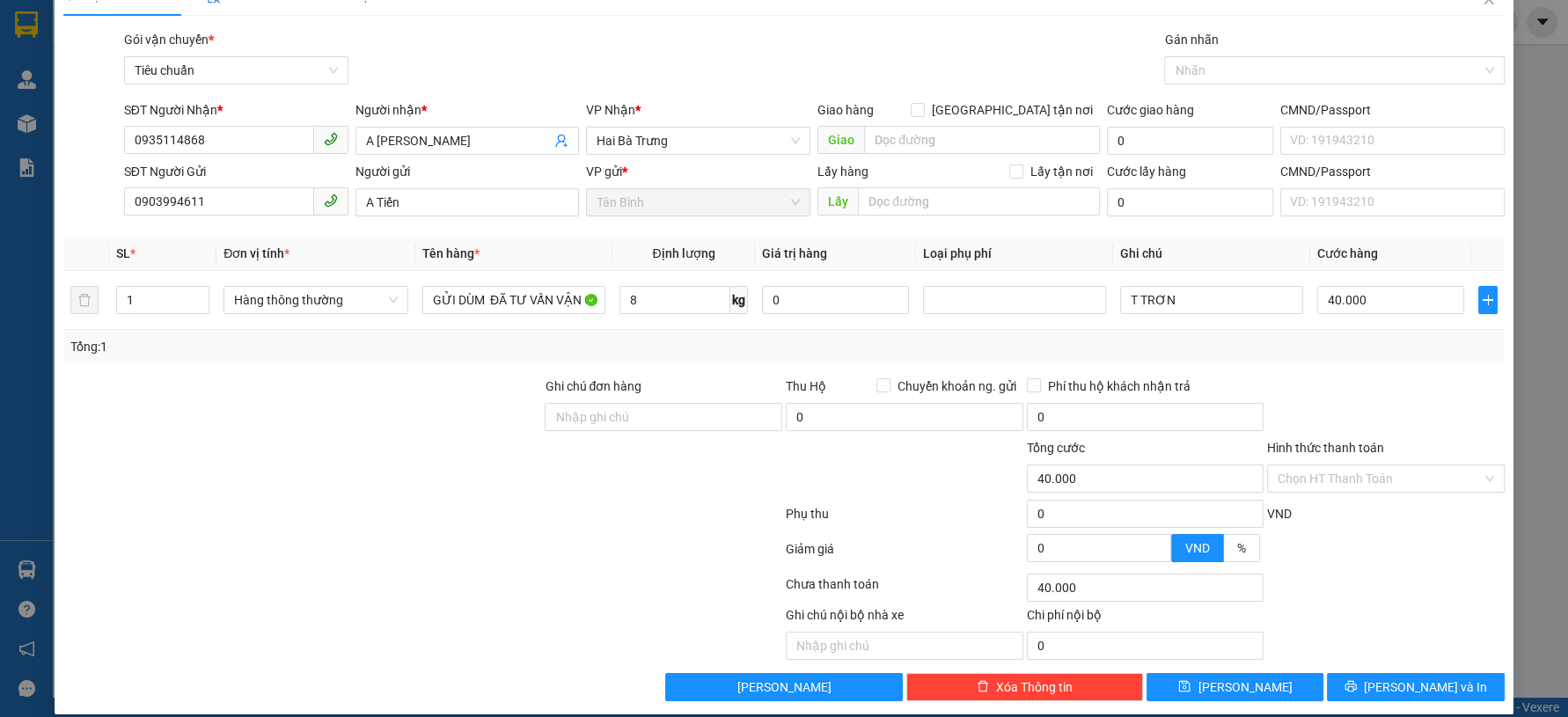
scroll to position [50, 0]
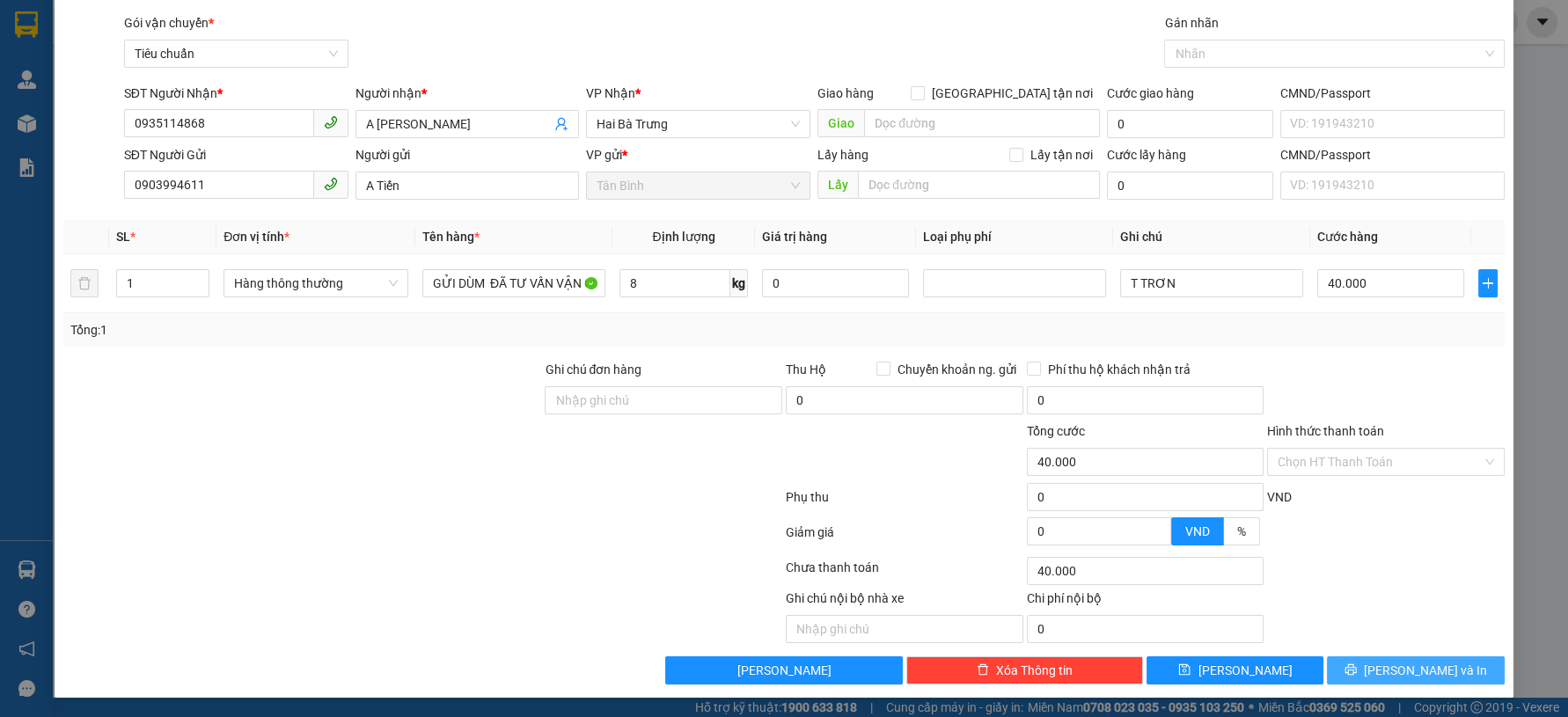
click at [1385, 666] on button "[PERSON_NAME] và In" at bounding box center [1415, 671] width 177 height 29
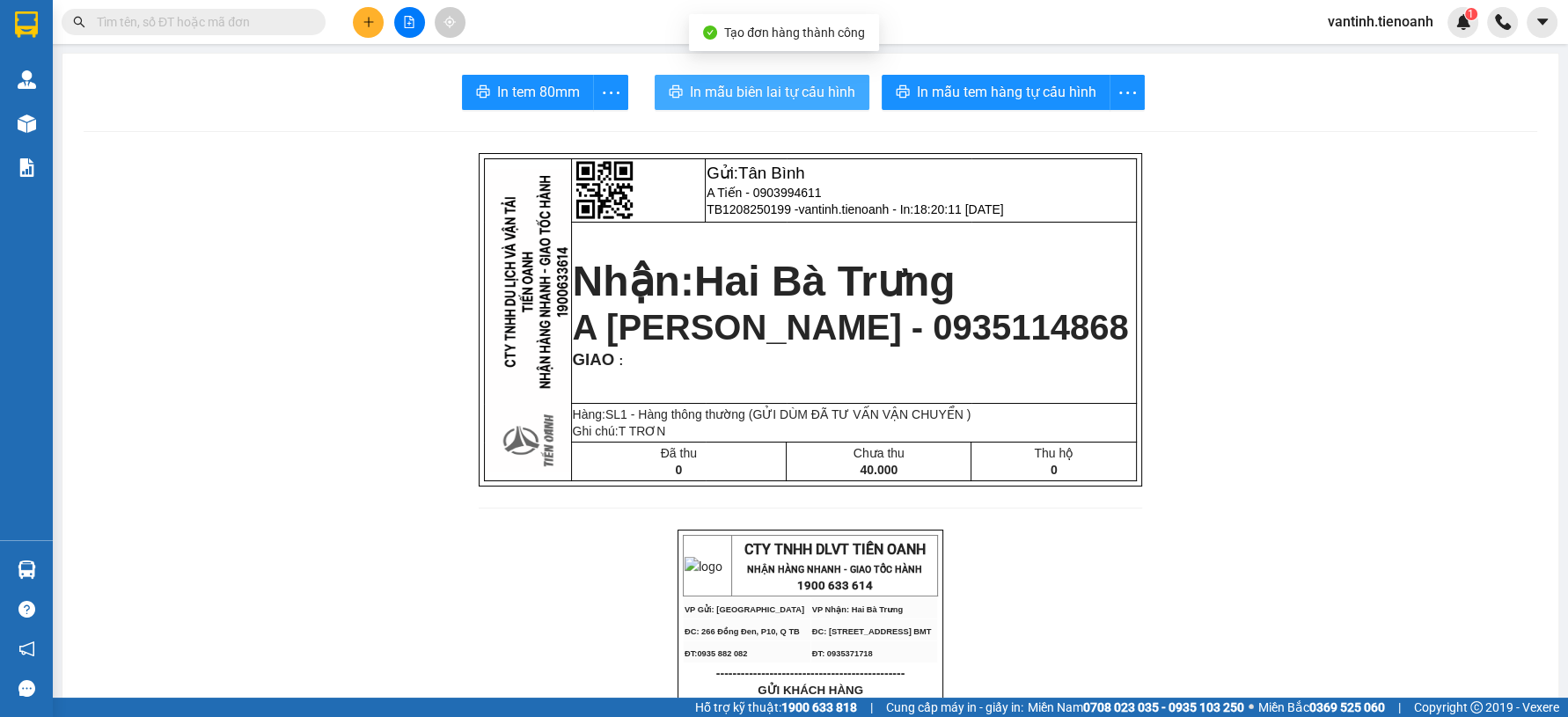
click at [739, 93] on span "In mẫu biên lai tự cấu hình" at bounding box center [773, 92] width 166 height 22
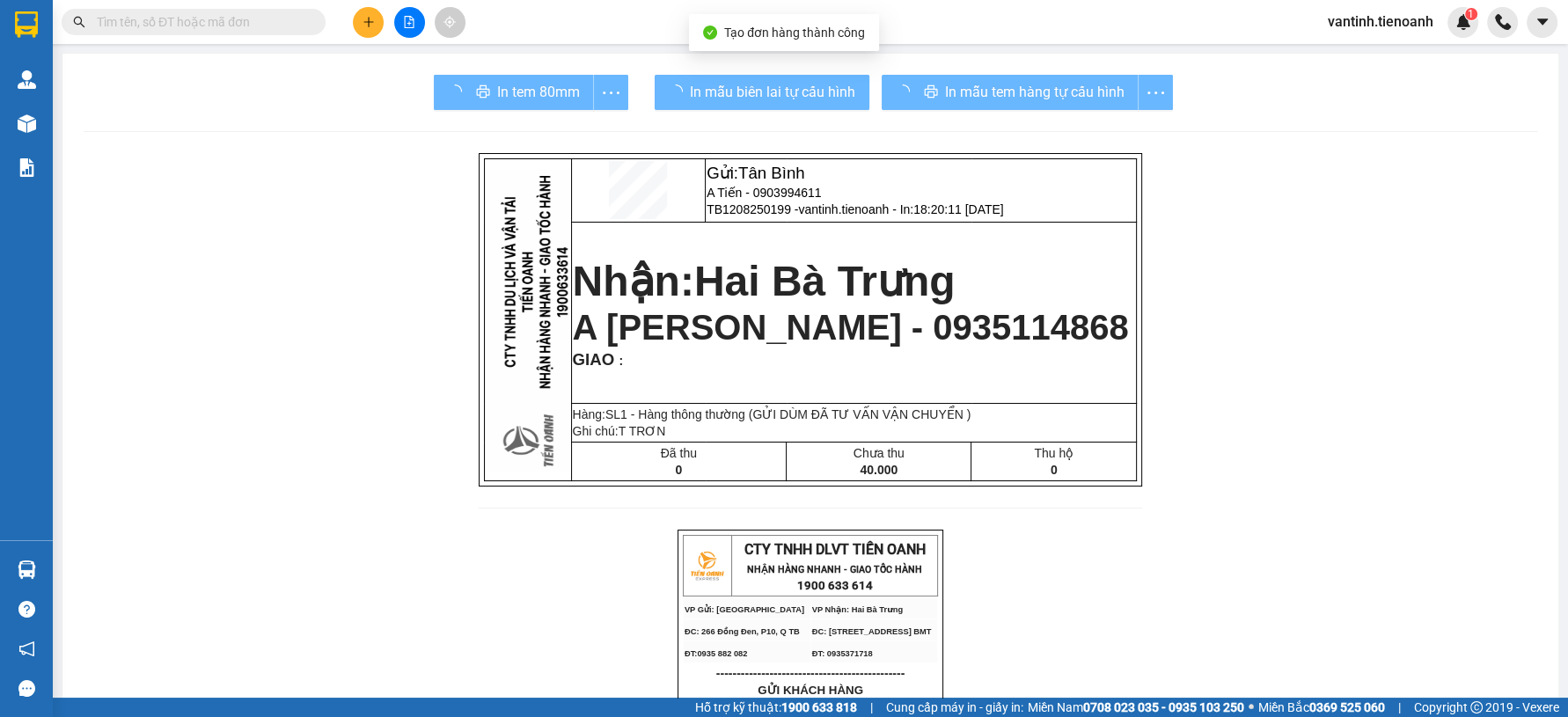
drag, startPoint x: 1182, startPoint y: 619, endPoint x: 1121, endPoint y: 500, distance: 133.7
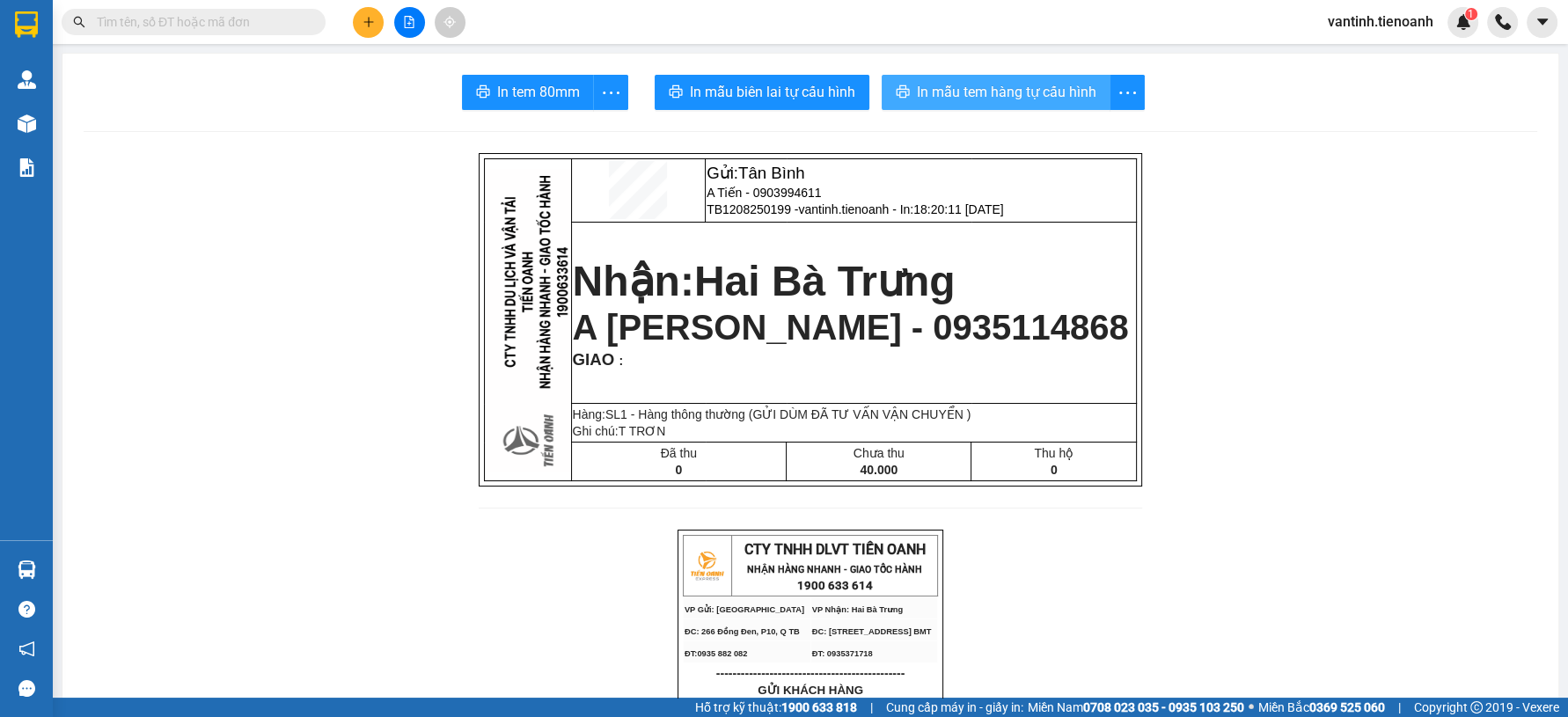
click at [999, 104] on button "In mẫu tem hàng tự cấu hình" at bounding box center [995, 93] width 229 height 36
click at [369, 29] on button at bounding box center [368, 22] width 31 height 31
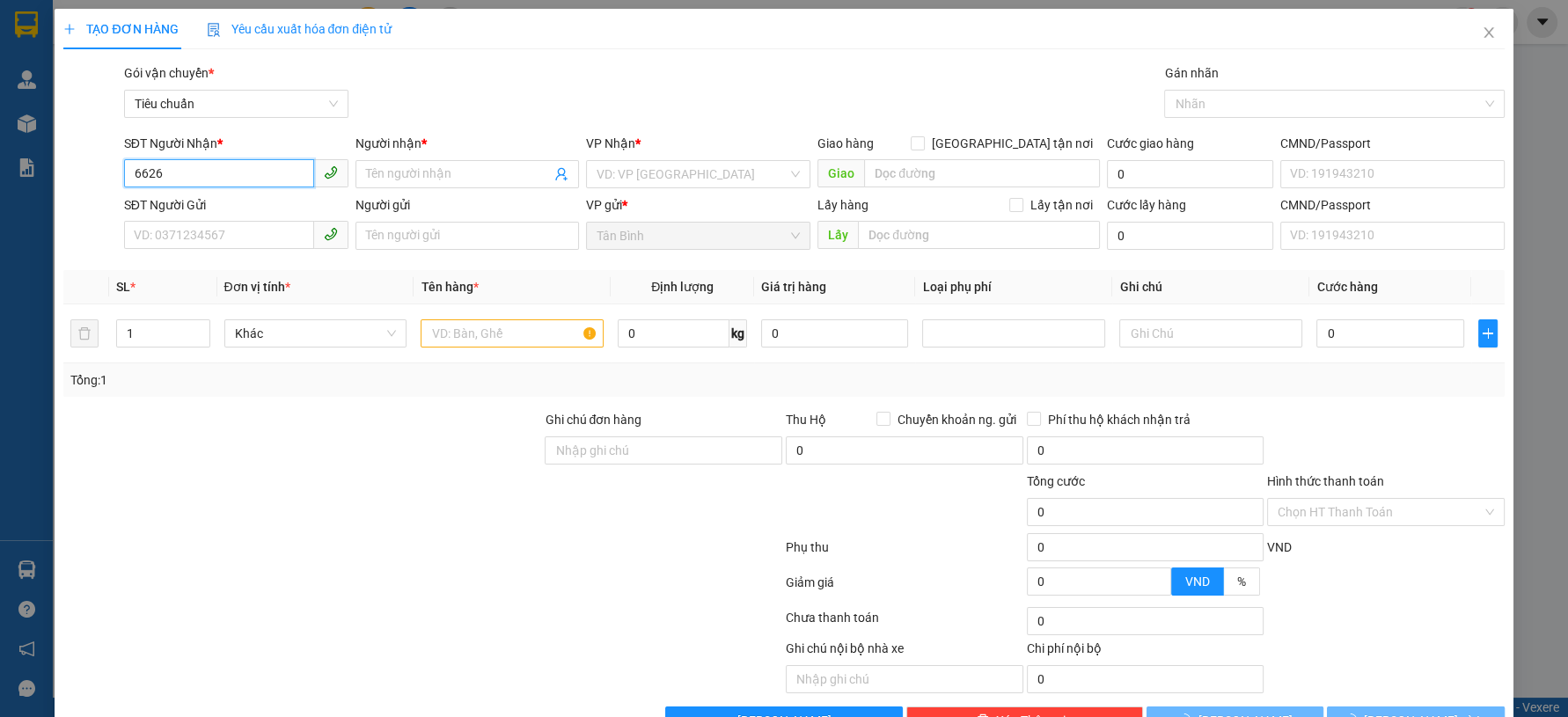
click at [230, 175] on input "6626" at bounding box center [218, 174] width 190 height 29
click at [240, 205] on div "0913496626 - A GIÁP" at bounding box center [232, 209] width 200 height 20
type input "0913496626"
type input "A GIÁP"
type input "123456789"
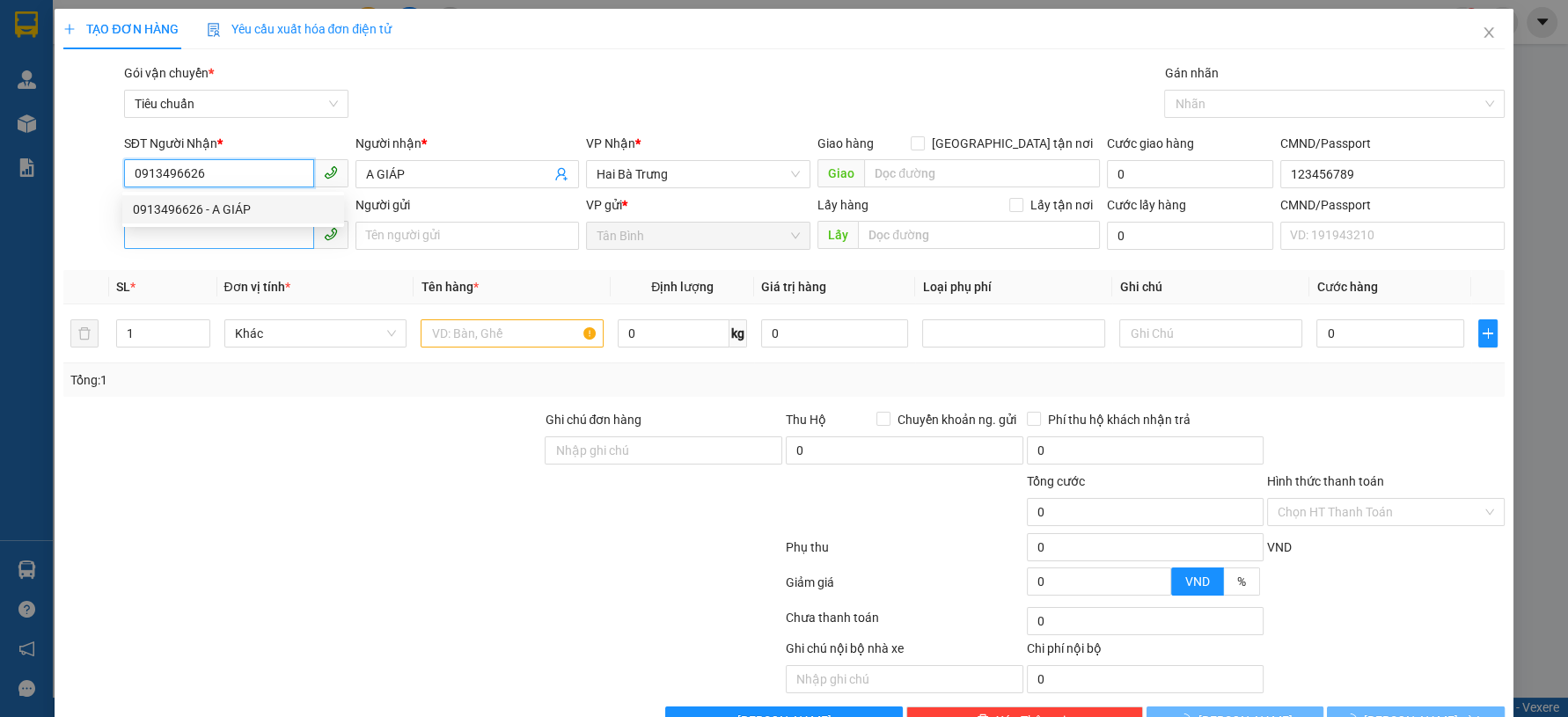
type input "0913496626"
click at [246, 239] on input "SĐT Người Gửi" at bounding box center [218, 235] width 190 height 29
type input "60.000"
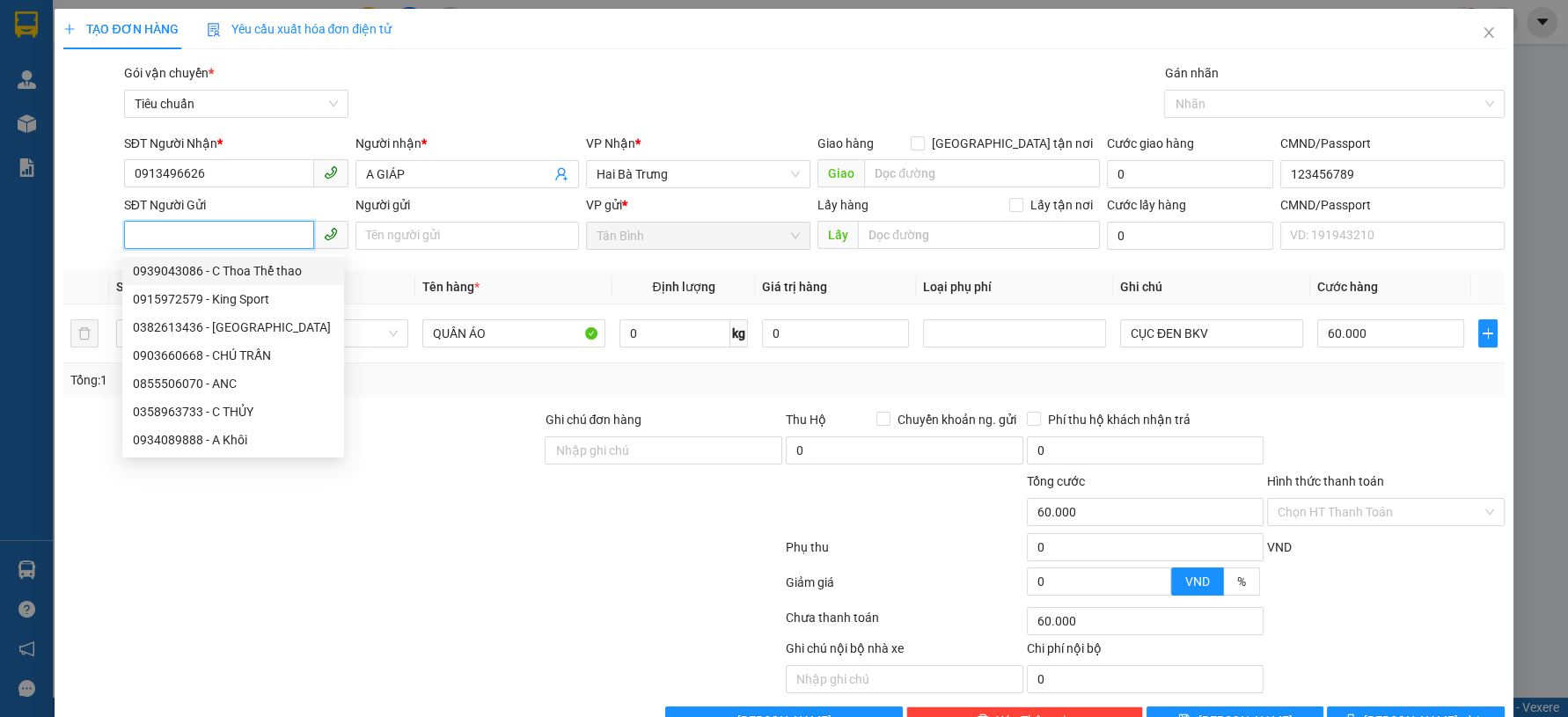
click at [283, 274] on div "0939043086 - C Thoa Thể thao" at bounding box center [232, 271] width 200 height 20
type input "0939043086"
type input "C Thoa Thể thao"
type input "272422407"
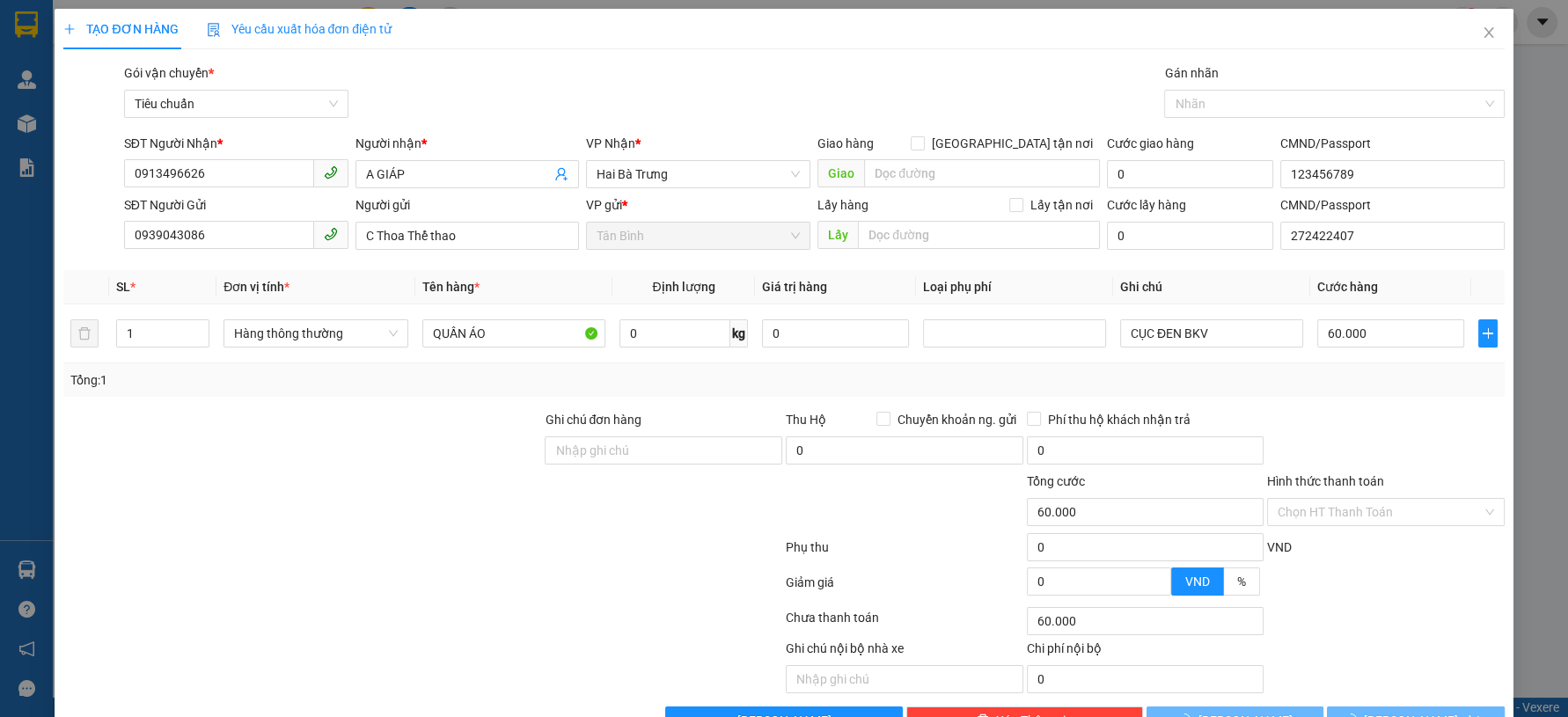
click at [353, 395] on div "SL * Đơn vị tính * Tên hàng * Định lượng Giá trị hàng Loại phụ phí Ghi chú Cước…" at bounding box center [784, 333] width 1441 height 126
type input "40.000"
click at [415, 177] on input "A GIÁP" at bounding box center [459, 175] width 185 height 20
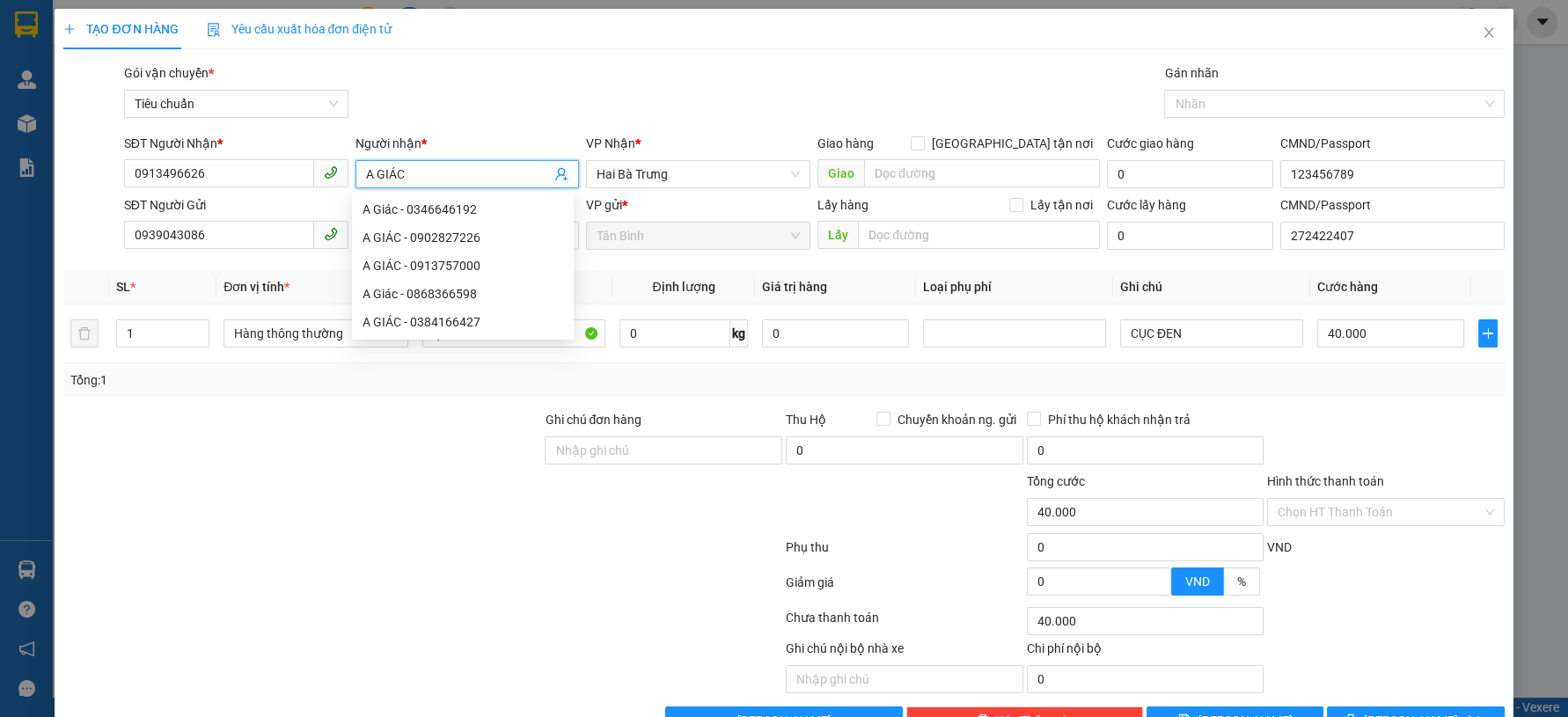
type input "A GIÁC"
click at [391, 422] on div at bounding box center [302, 440] width 481 height 61
click at [340, 349] on div "Hàng thông thường" at bounding box center [316, 334] width 185 height 36
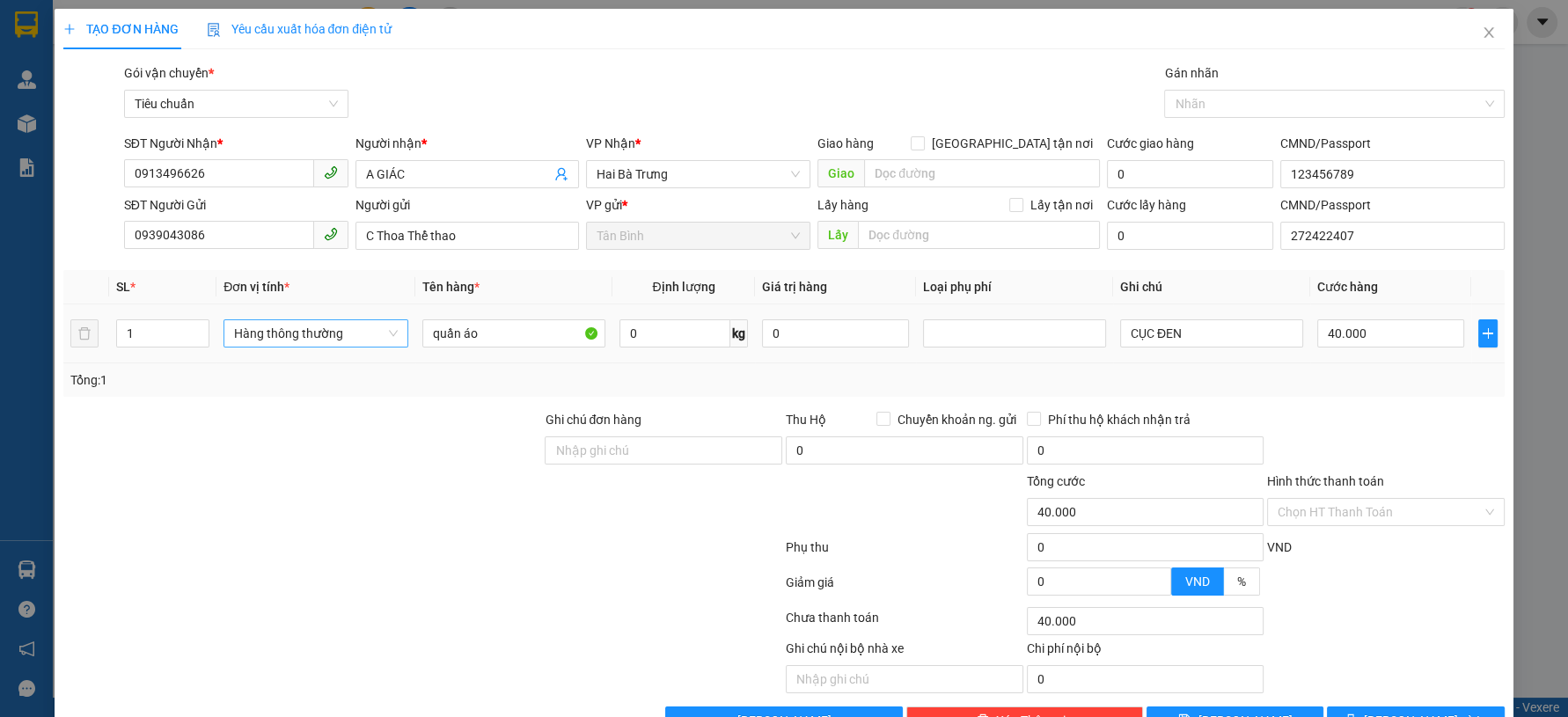
click at [355, 338] on span "Hàng thông thường" at bounding box center [316, 334] width 164 height 27
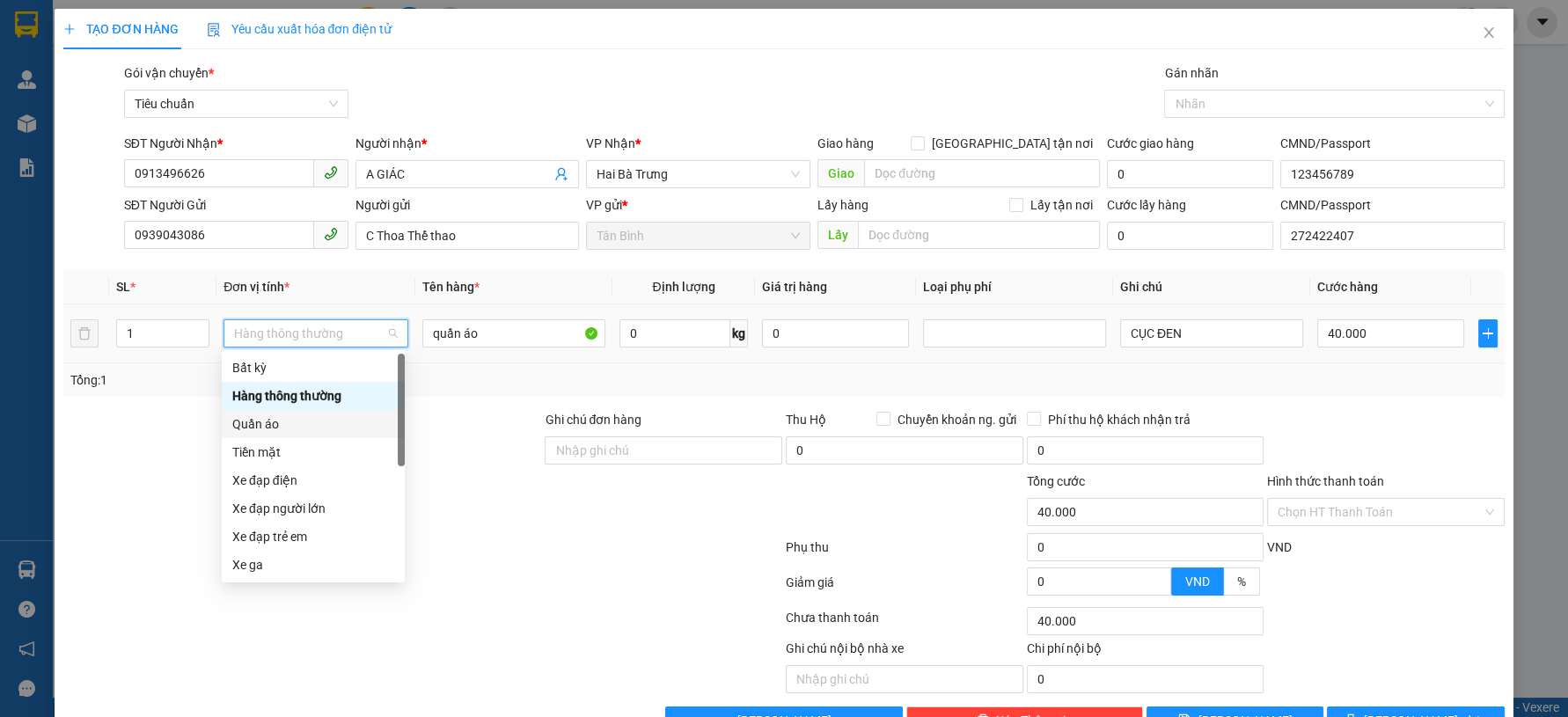
drag, startPoint x: 294, startPoint y: 428, endPoint x: 626, endPoint y: 359, distance: 339.1
click at [295, 428] on div "Quần áo" at bounding box center [313, 424] width 162 height 20
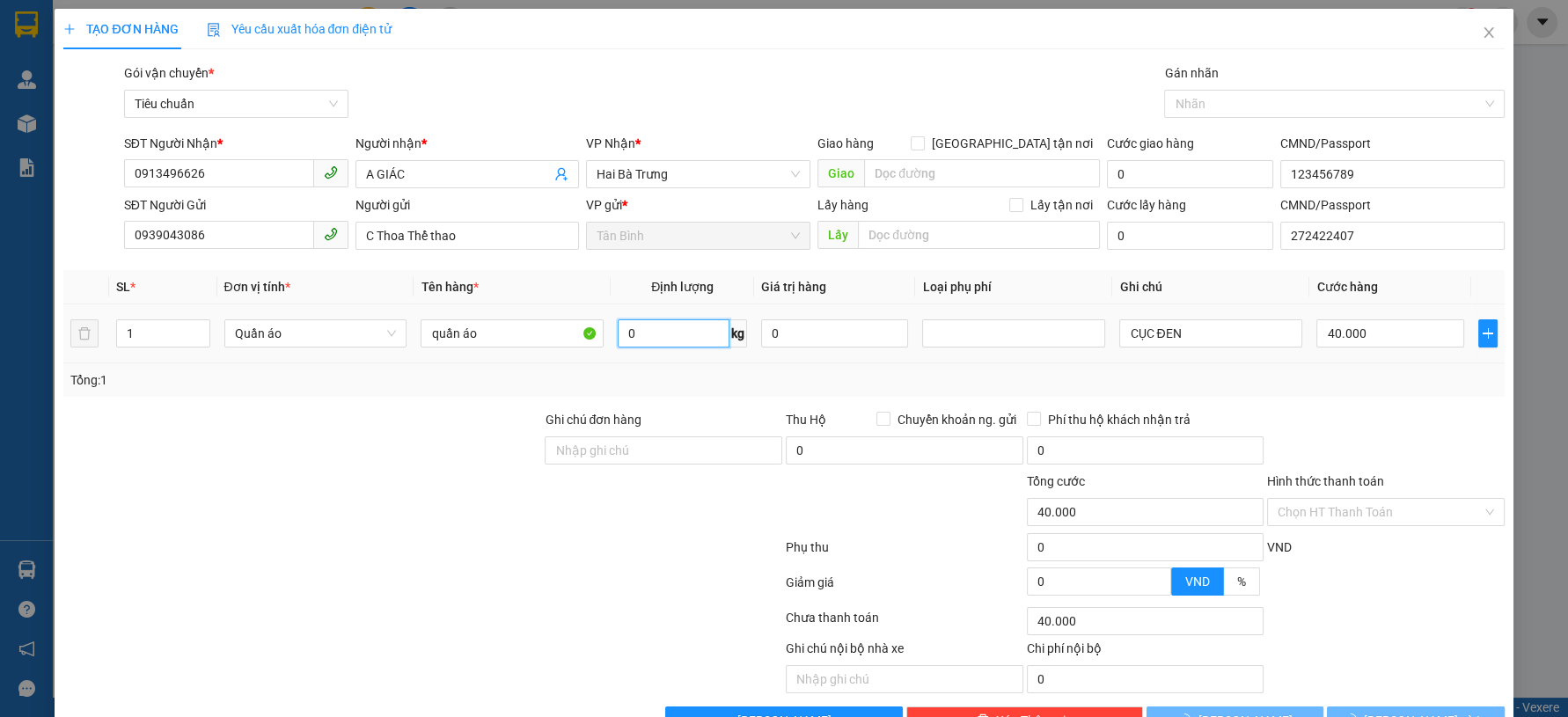
click at [703, 333] on input "0" at bounding box center [673, 334] width 111 height 29
type input "0"
type input "6"
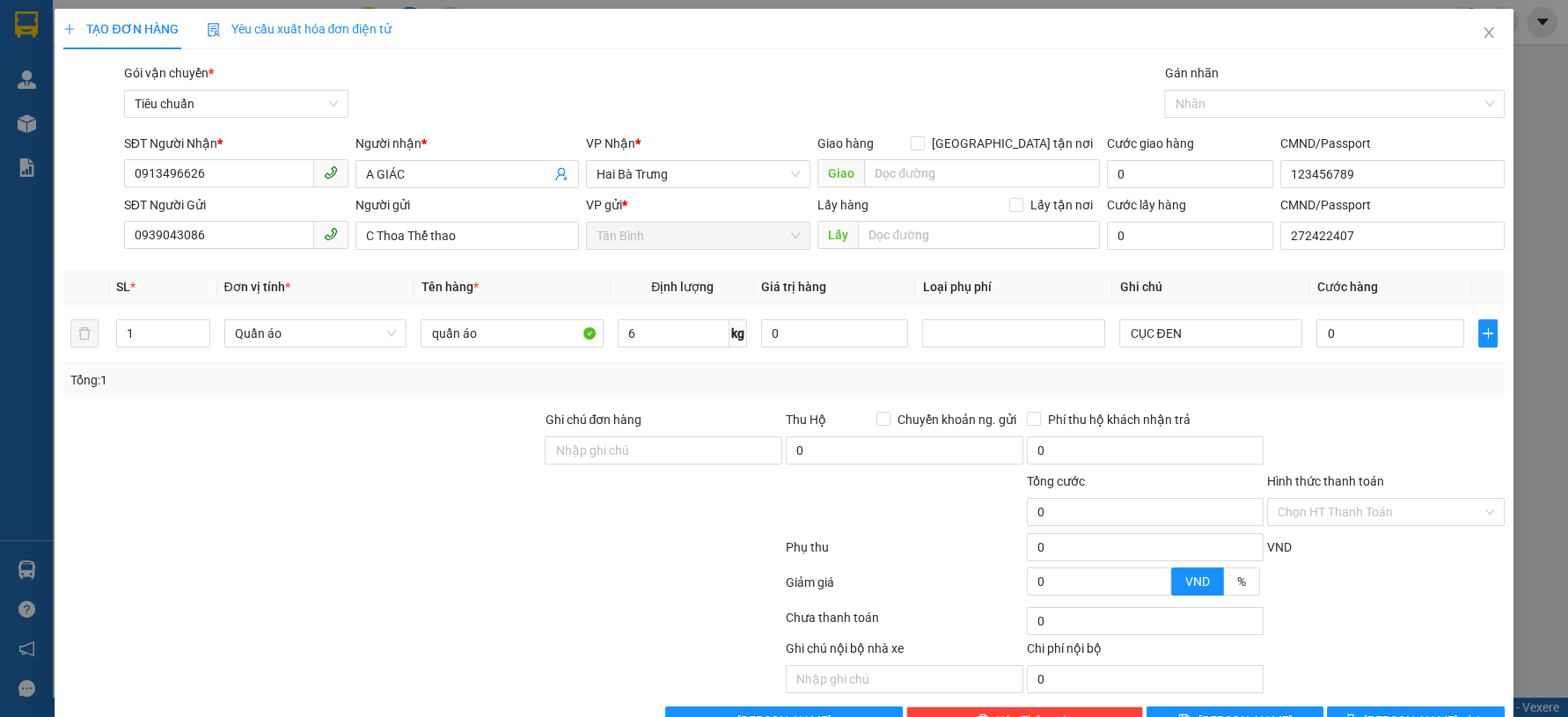
click at [372, 591] on div at bounding box center [422, 586] width 722 height 36
type input "40.000"
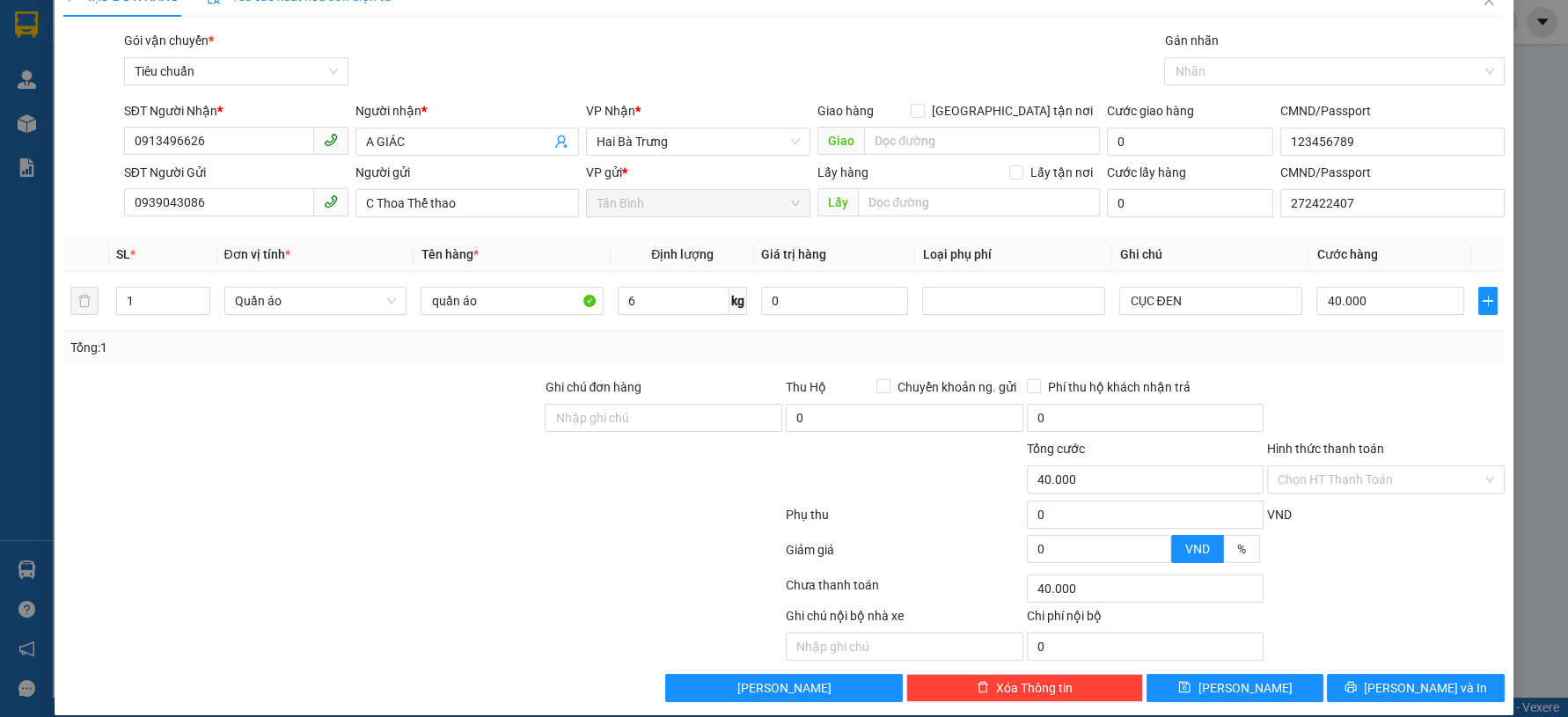
scroll to position [50, 0]
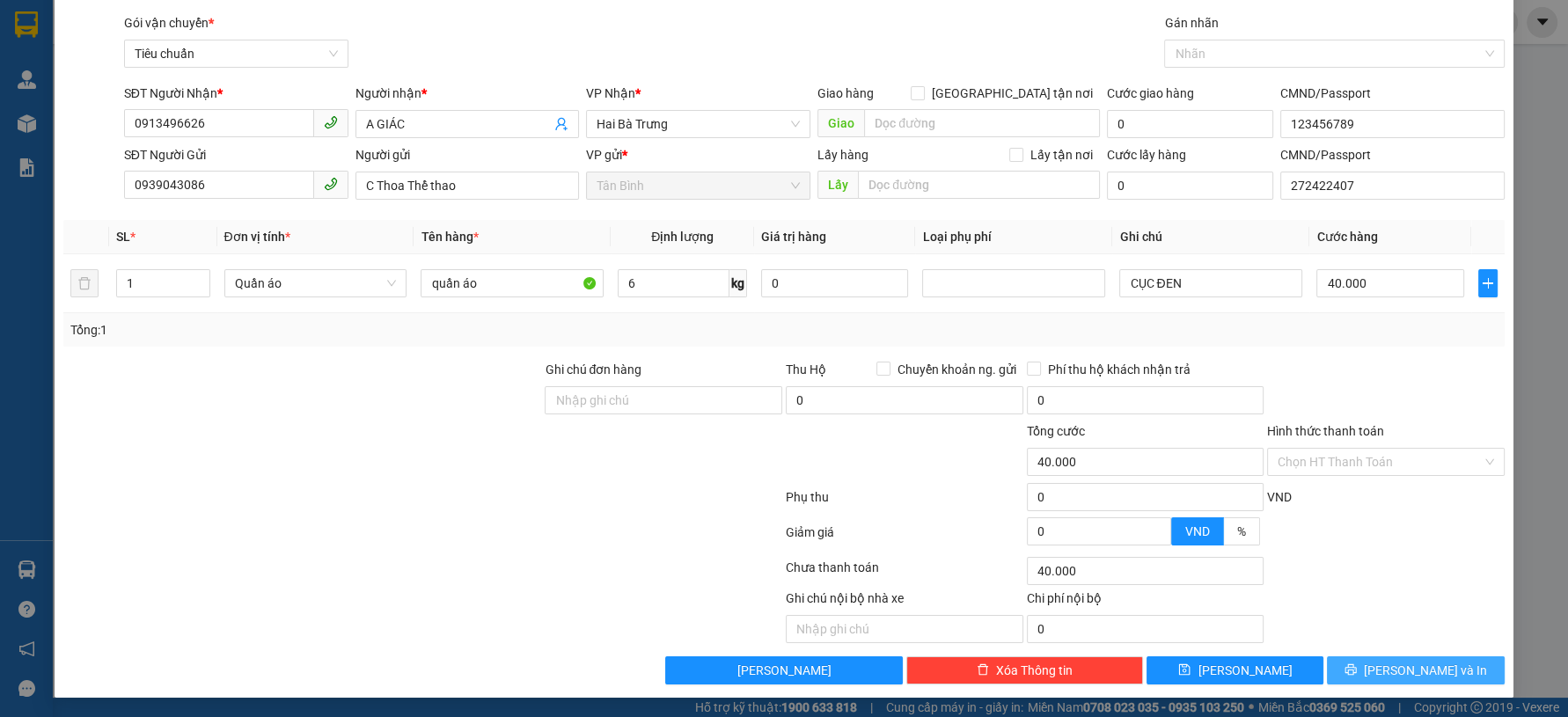
click at [1408, 673] on span "[PERSON_NAME] và In" at bounding box center [1426, 671] width 123 height 20
click at [1401, 673] on span "[PERSON_NAME] và In" at bounding box center [1426, 671] width 123 height 20
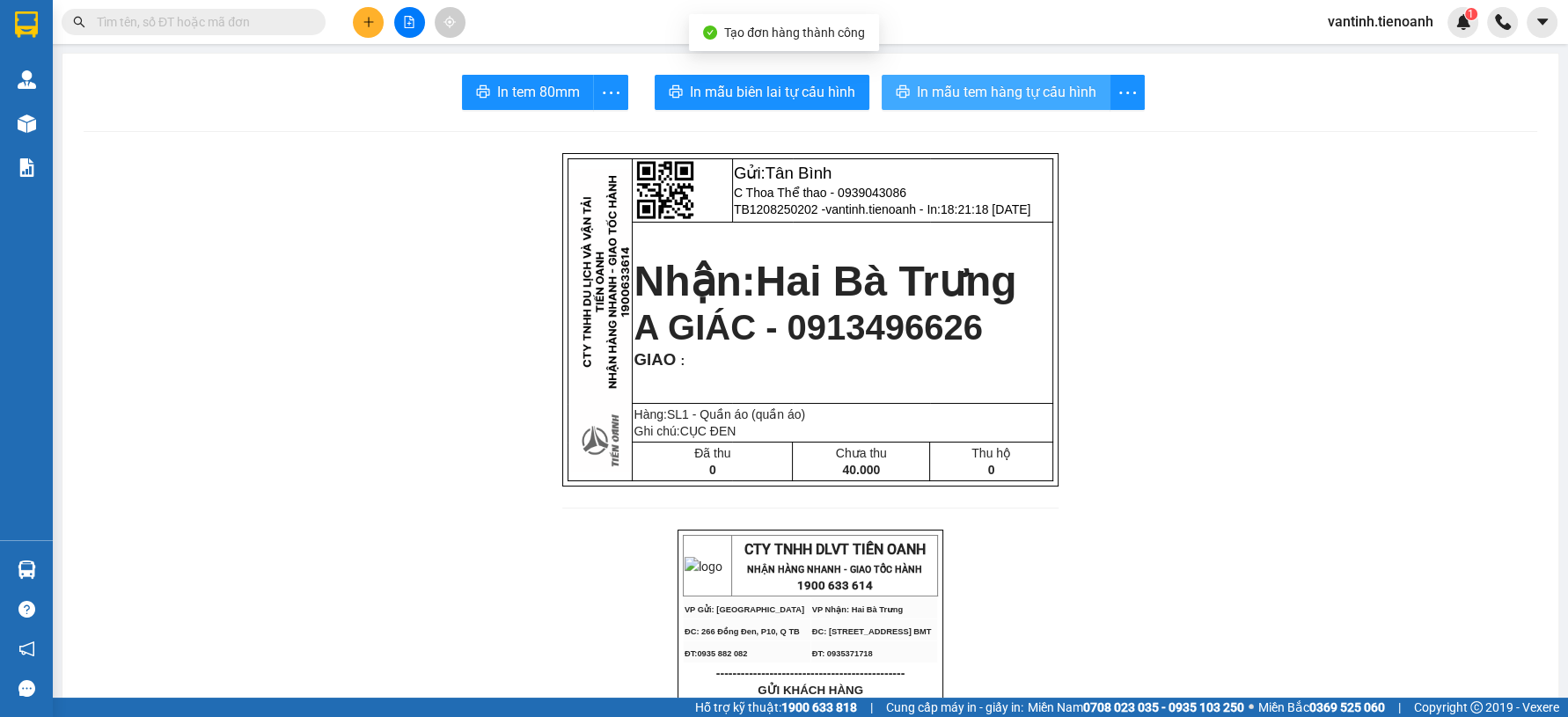
click at [1012, 109] on button "In mẫu tem hàng tự cấu hình" at bounding box center [995, 93] width 229 height 36
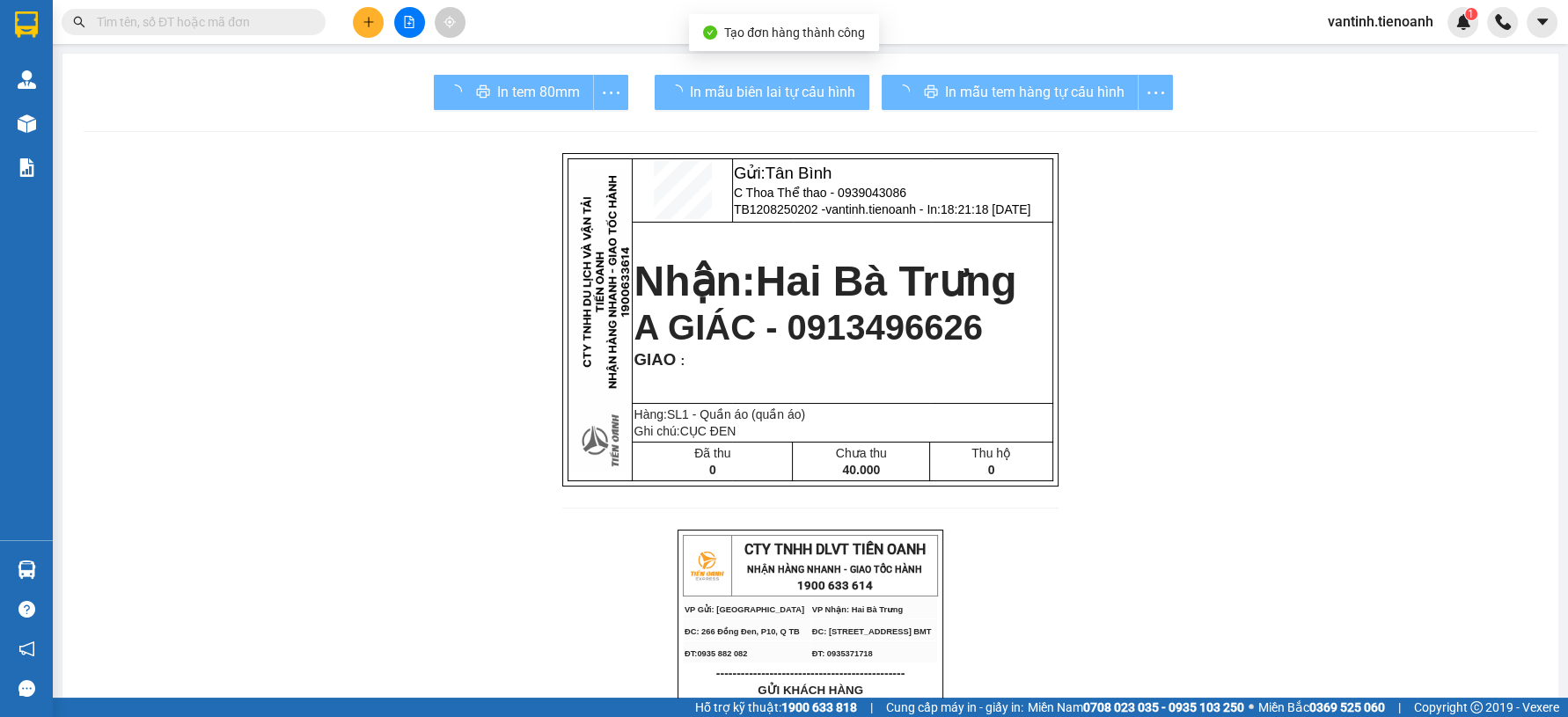
drag, startPoint x: 1184, startPoint y: 620, endPoint x: 947, endPoint y: 379, distance: 338.0
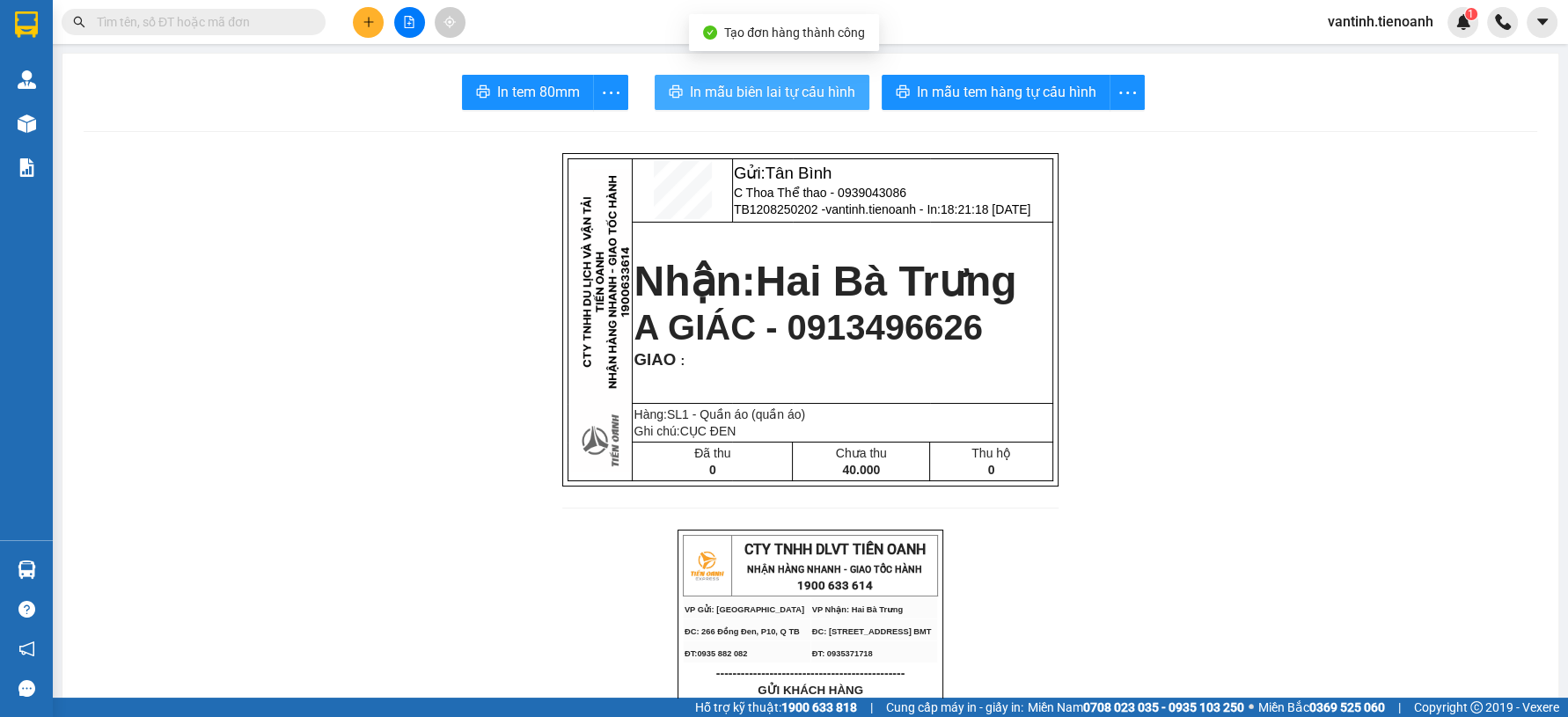
click at [821, 77] on button "In mẫu biên lai tự cấu hình" at bounding box center [761, 93] width 215 height 36
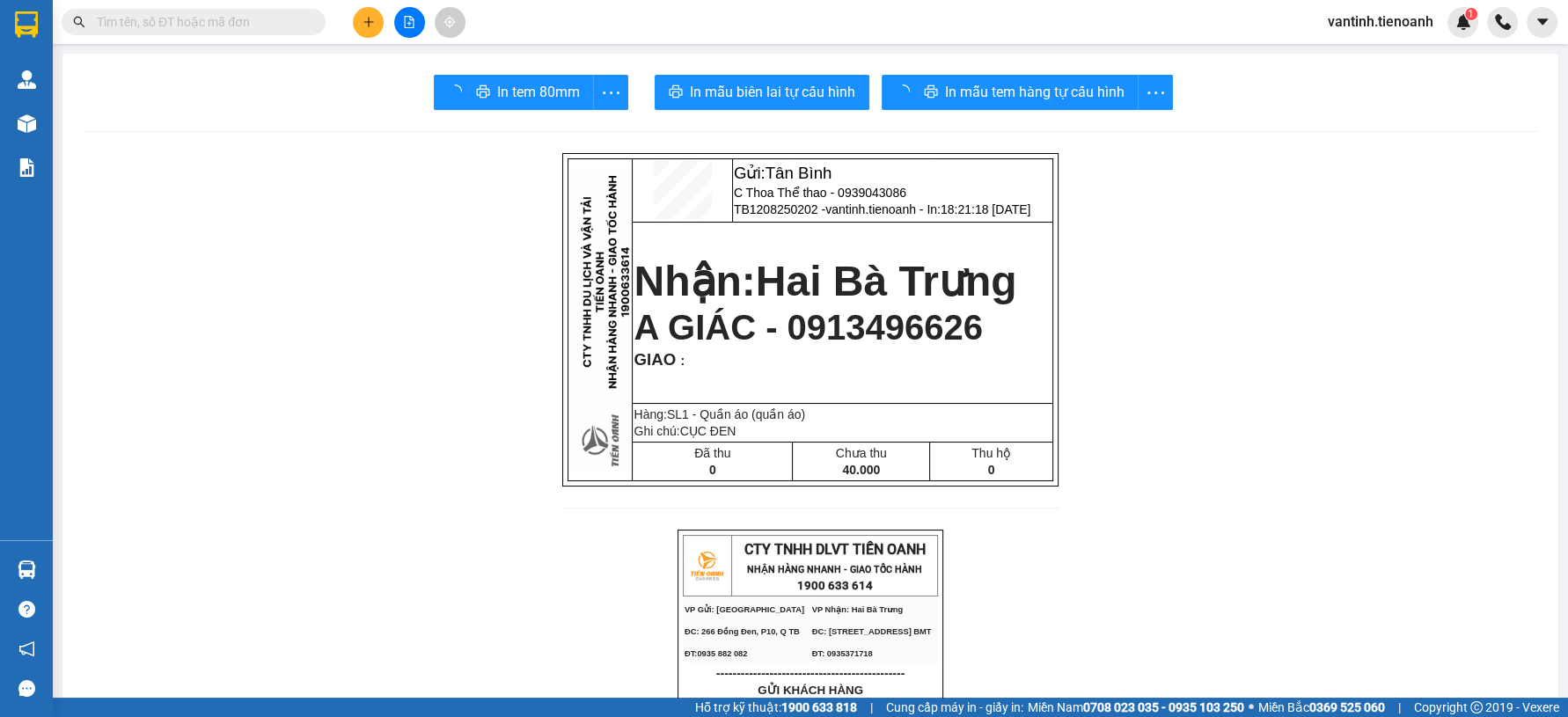
click at [260, 24] on input "text" at bounding box center [200, 22] width 207 height 20
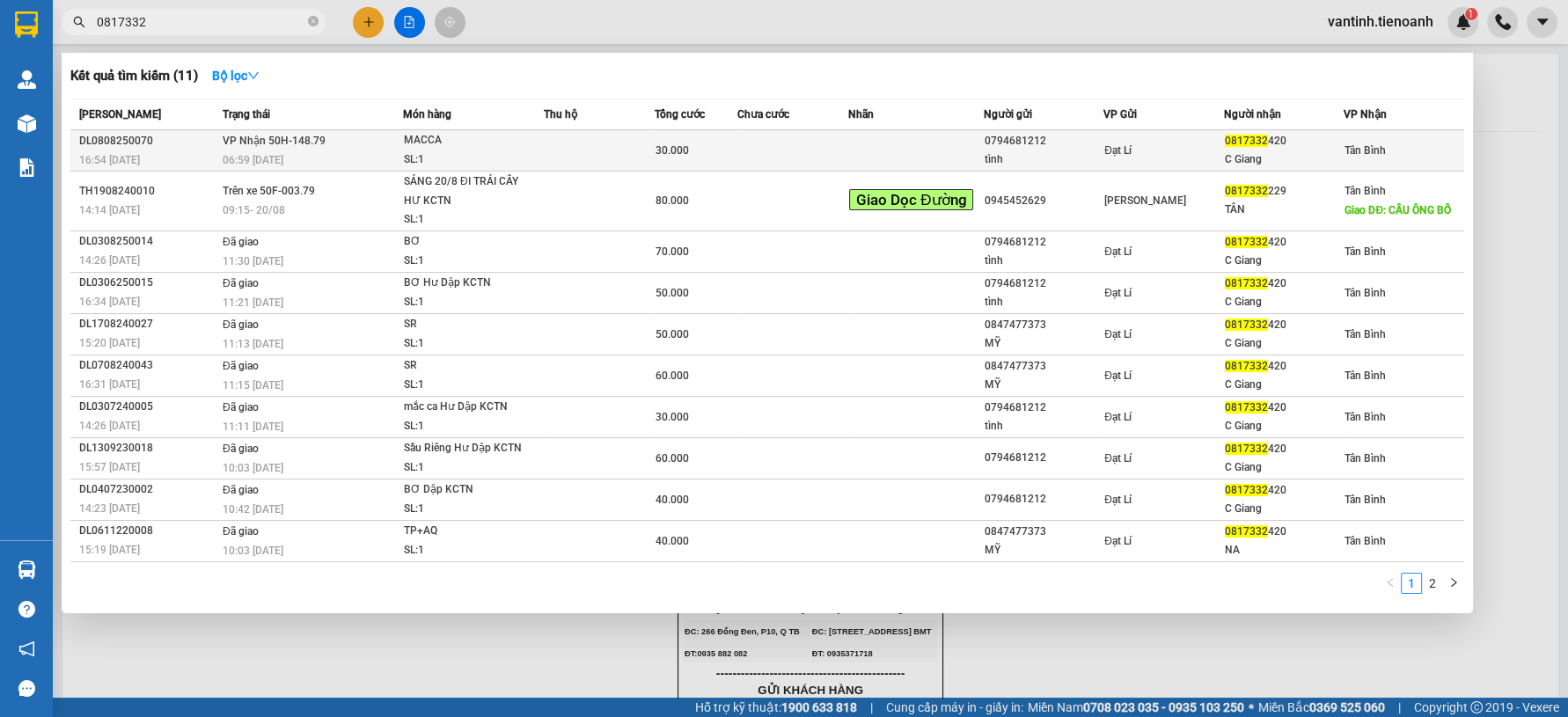
type input "0817332"
click at [415, 147] on div "MACCA" at bounding box center [470, 141] width 132 height 20
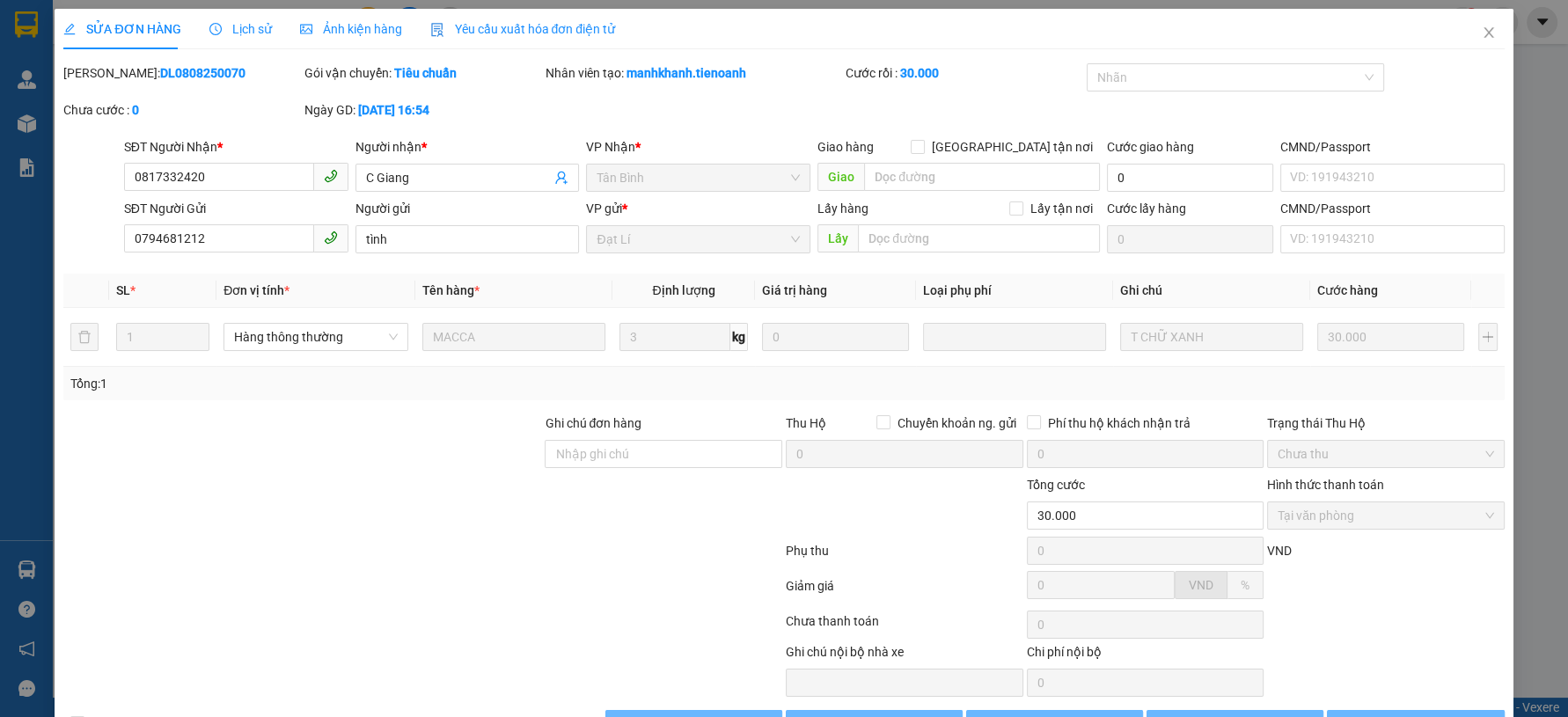
type input "0817332420"
type input "C Giang"
type input "0794681212"
type input "tình"
type input "30.000"
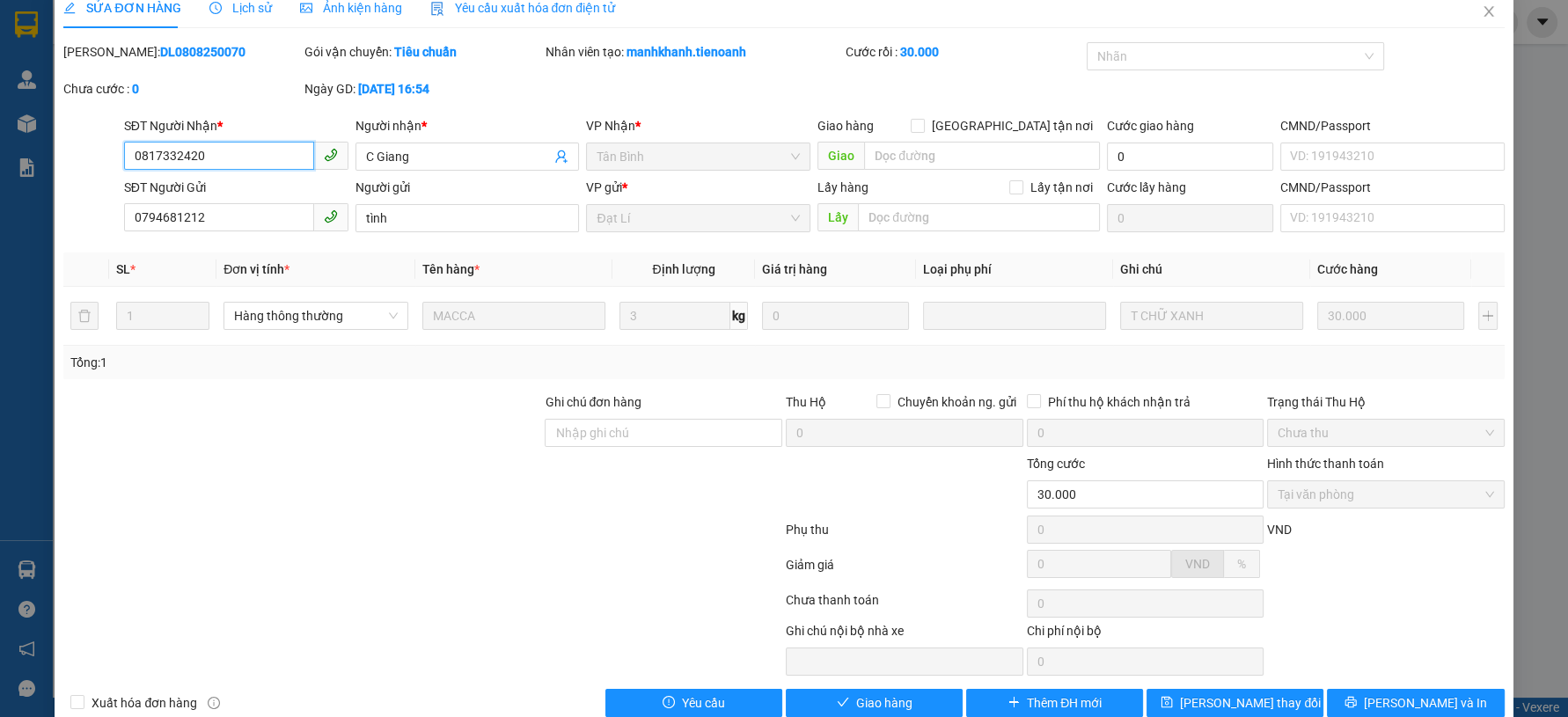
scroll to position [53, 0]
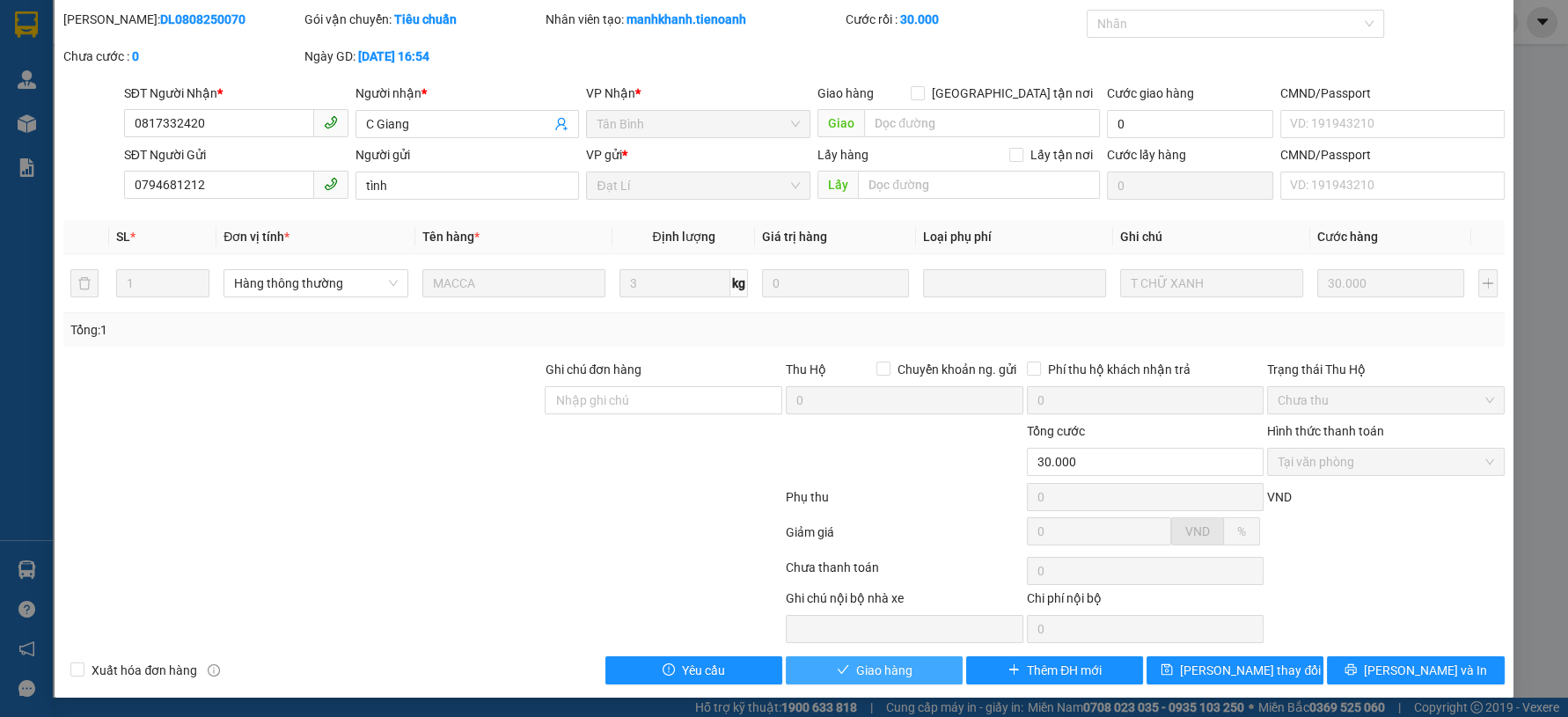
click at [906, 665] on button "Giao hàng" at bounding box center [873, 671] width 177 height 29
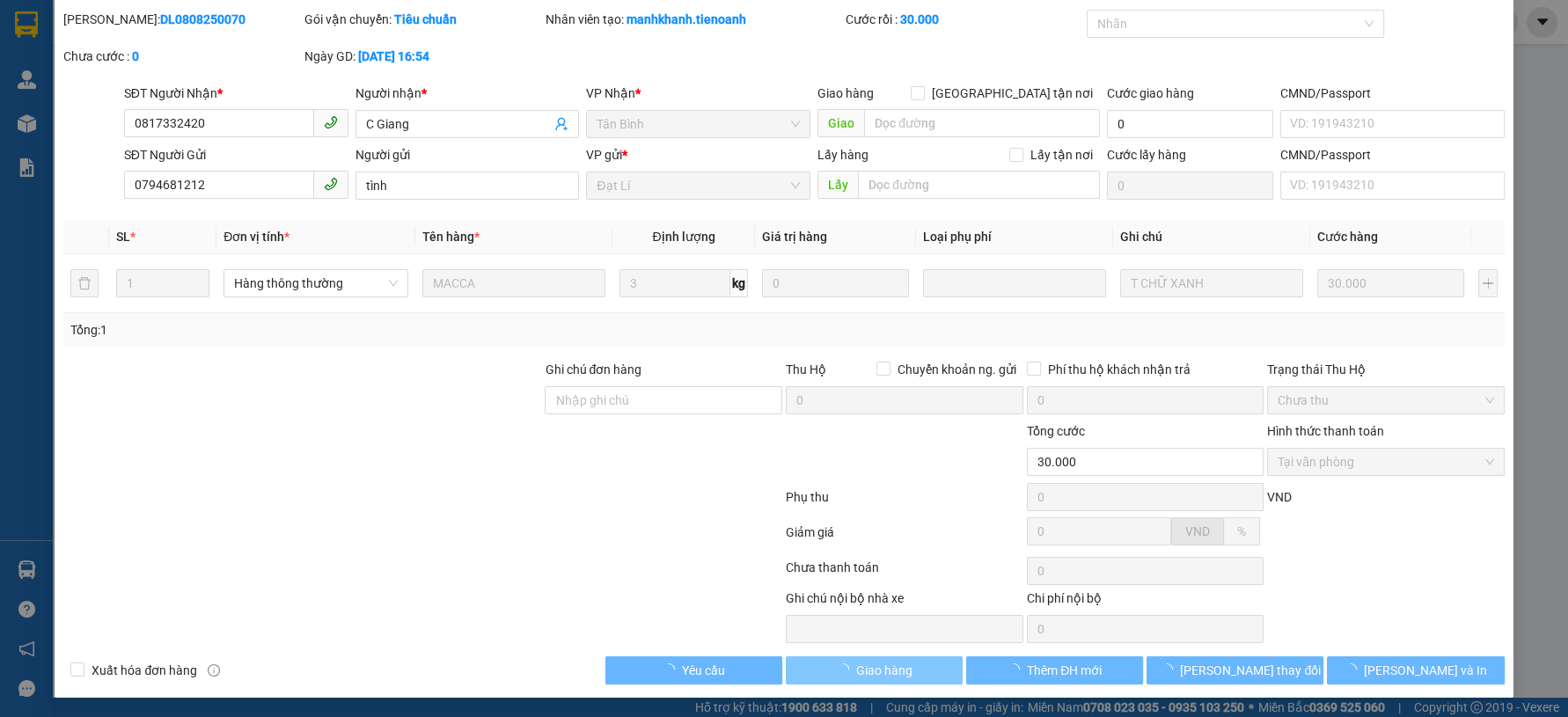
drag, startPoint x: 906, startPoint y: 666, endPoint x: 265, endPoint y: 430, distance: 683.1
click at [895, 665] on button "Giao hàng" at bounding box center [873, 671] width 177 height 29
drag, startPoint x: 265, startPoint y: 430, endPoint x: 313, endPoint y: 444, distance: 50.0
click at [279, 440] on div at bounding box center [302, 452] width 481 height 61
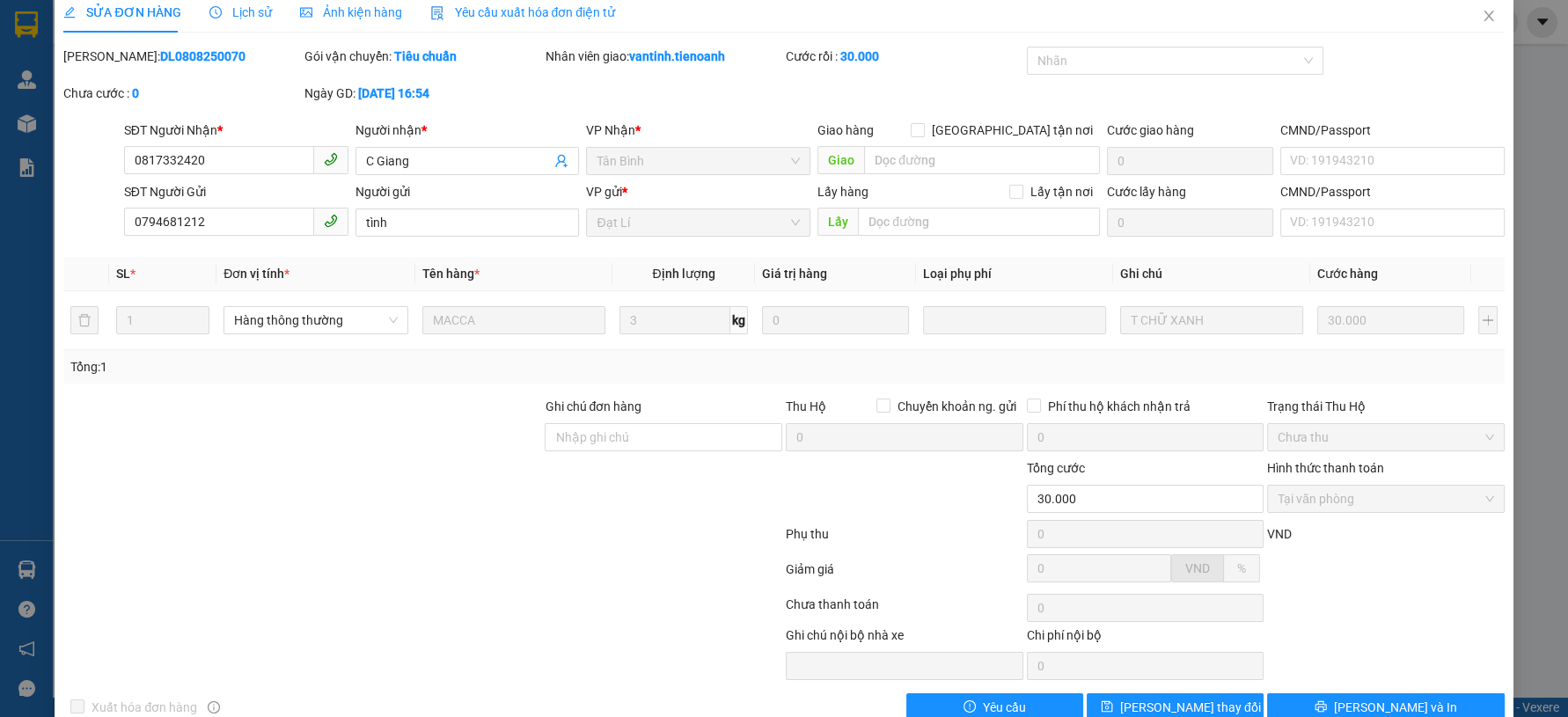
scroll to position [0, 0]
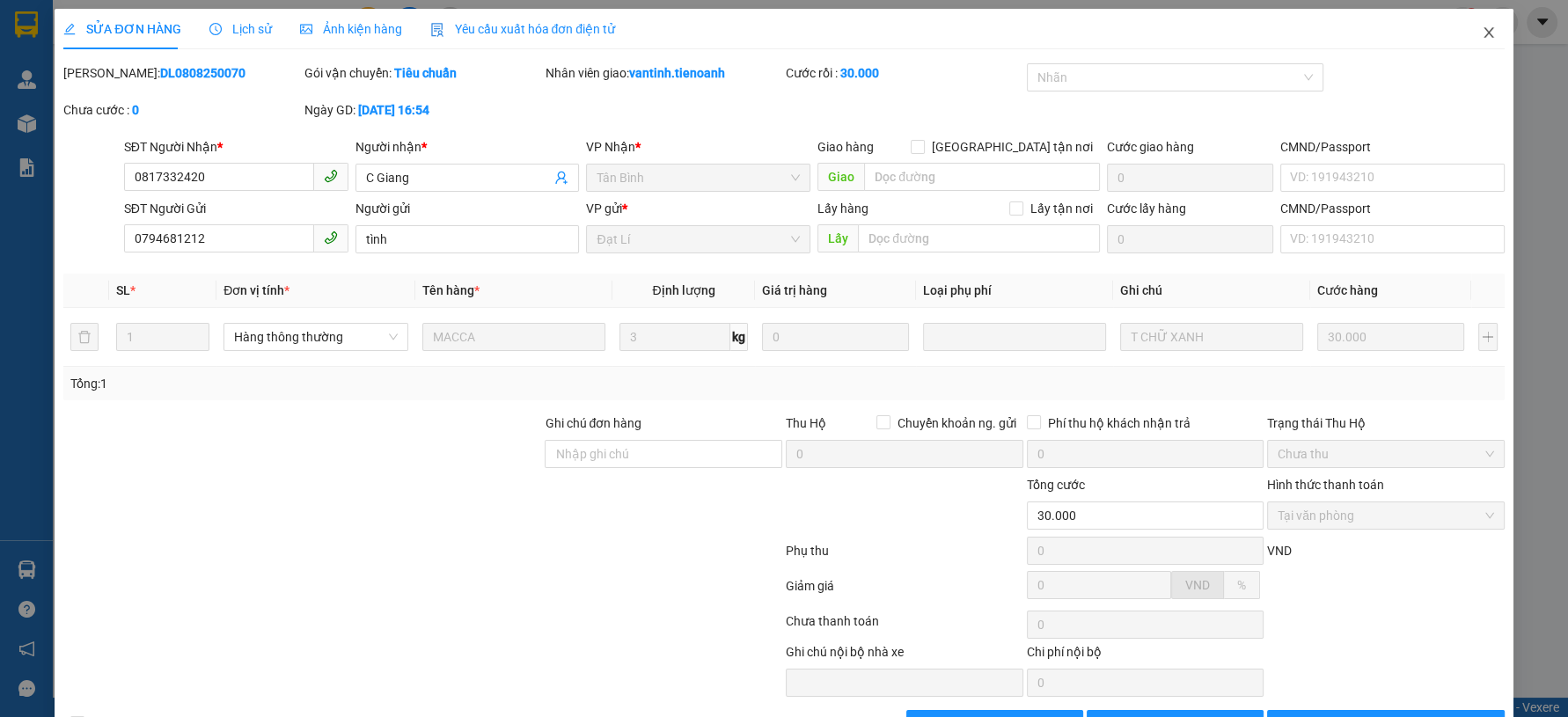
click at [1482, 37] on icon "close" at bounding box center [1489, 33] width 14 height 14
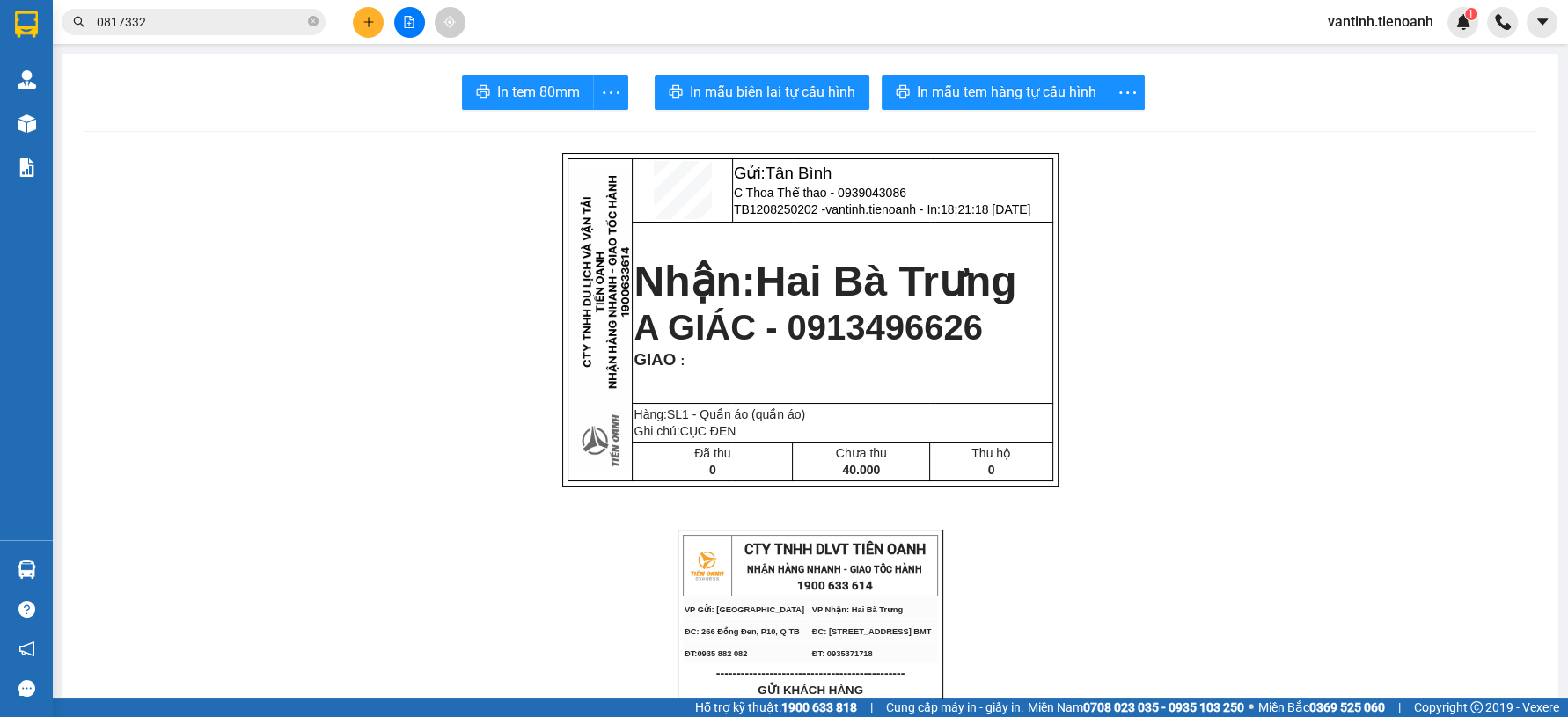
drag, startPoint x: 1327, startPoint y: 229, endPoint x: 1393, endPoint y: 5, distance: 233.5
click at [313, 26] on icon "close-circle" at bounding box center [313, 21] width 11 height 11
click at [251, 23] on input "text" at bounding box center [200, 22] width 207 height 20
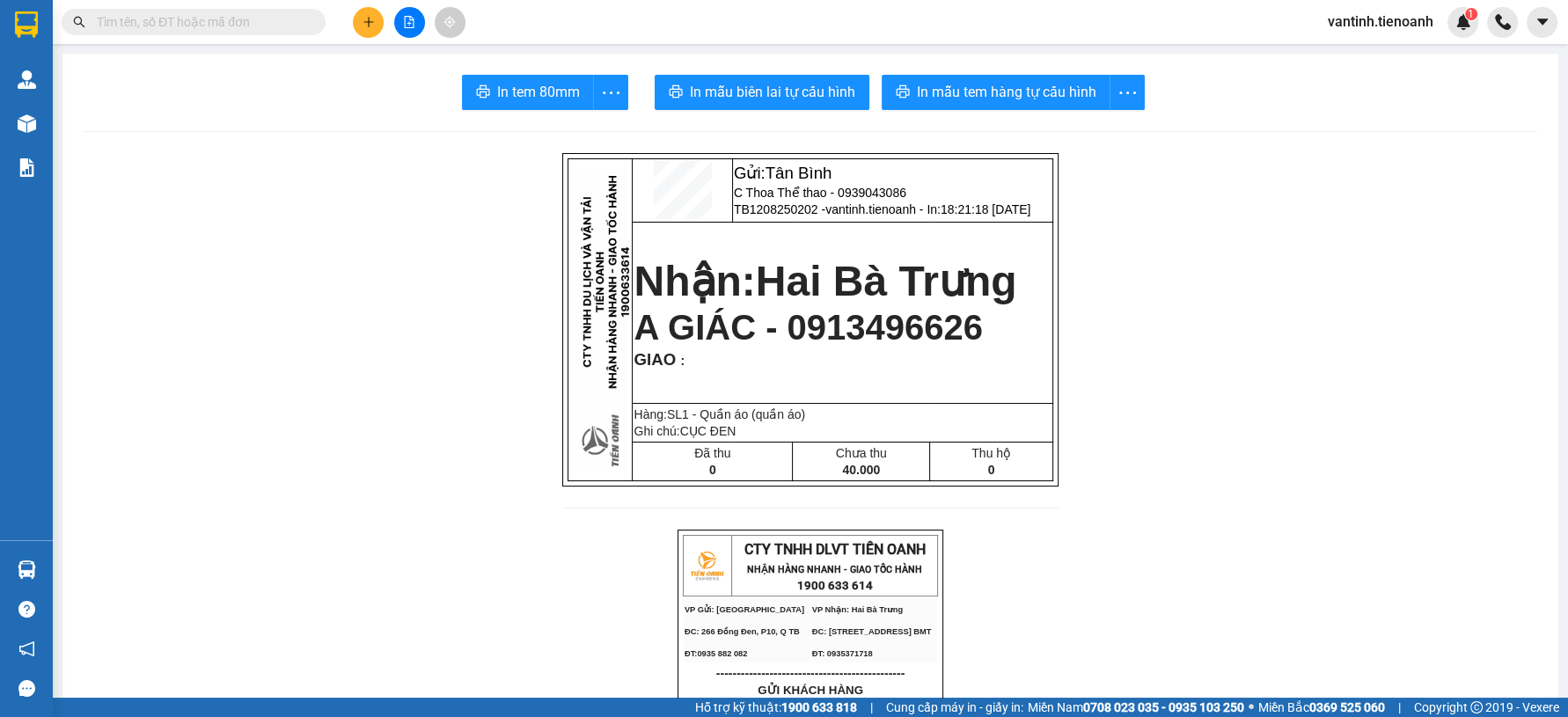
click at [340, 108] on div "In tem 80mm In mẫu biên lai tự cấu hình In mẫu tem hàng tự cấu hình" at bounding box center [810, 93] width 1453 height 36
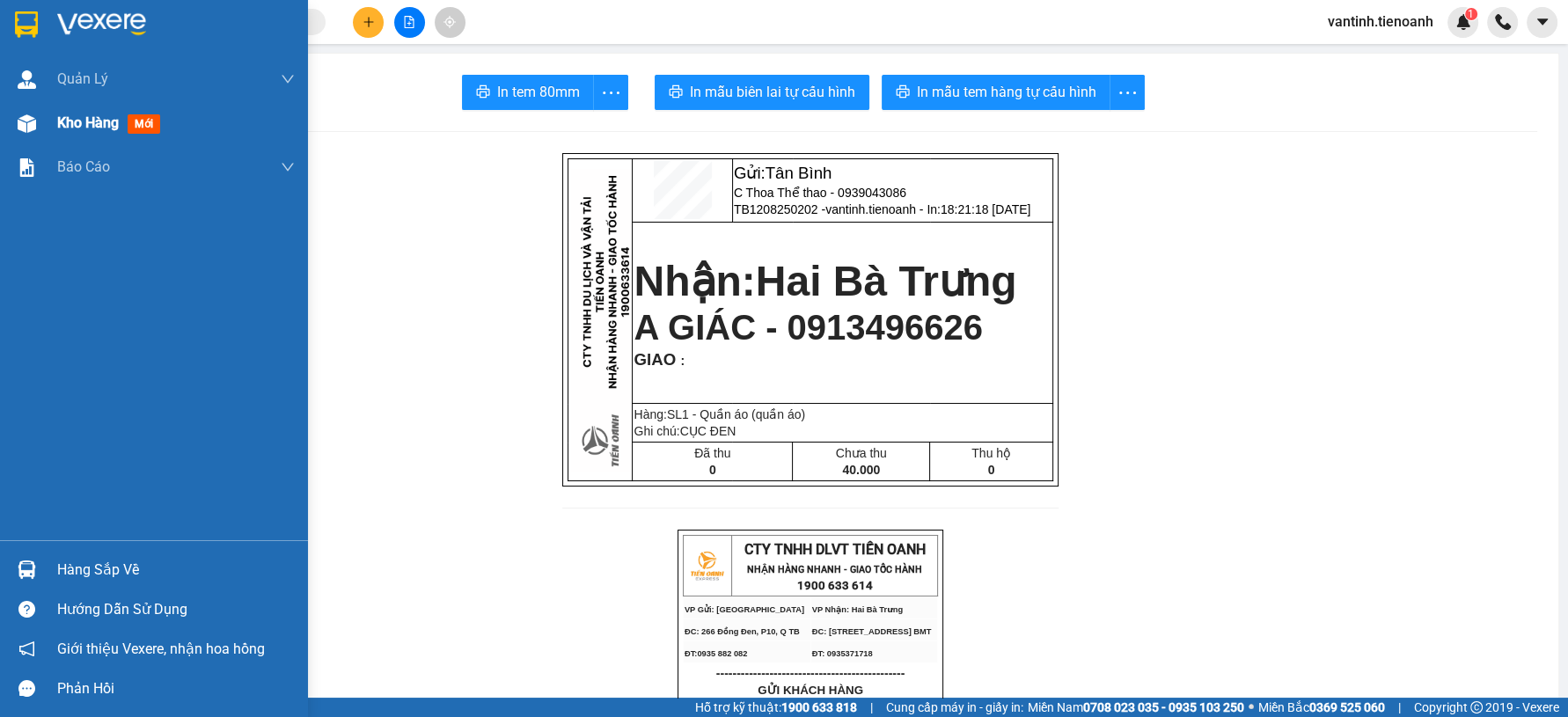
click at [85, 115] on span "Kho hàng" at bounding box center [87, 122] width 61 height 17
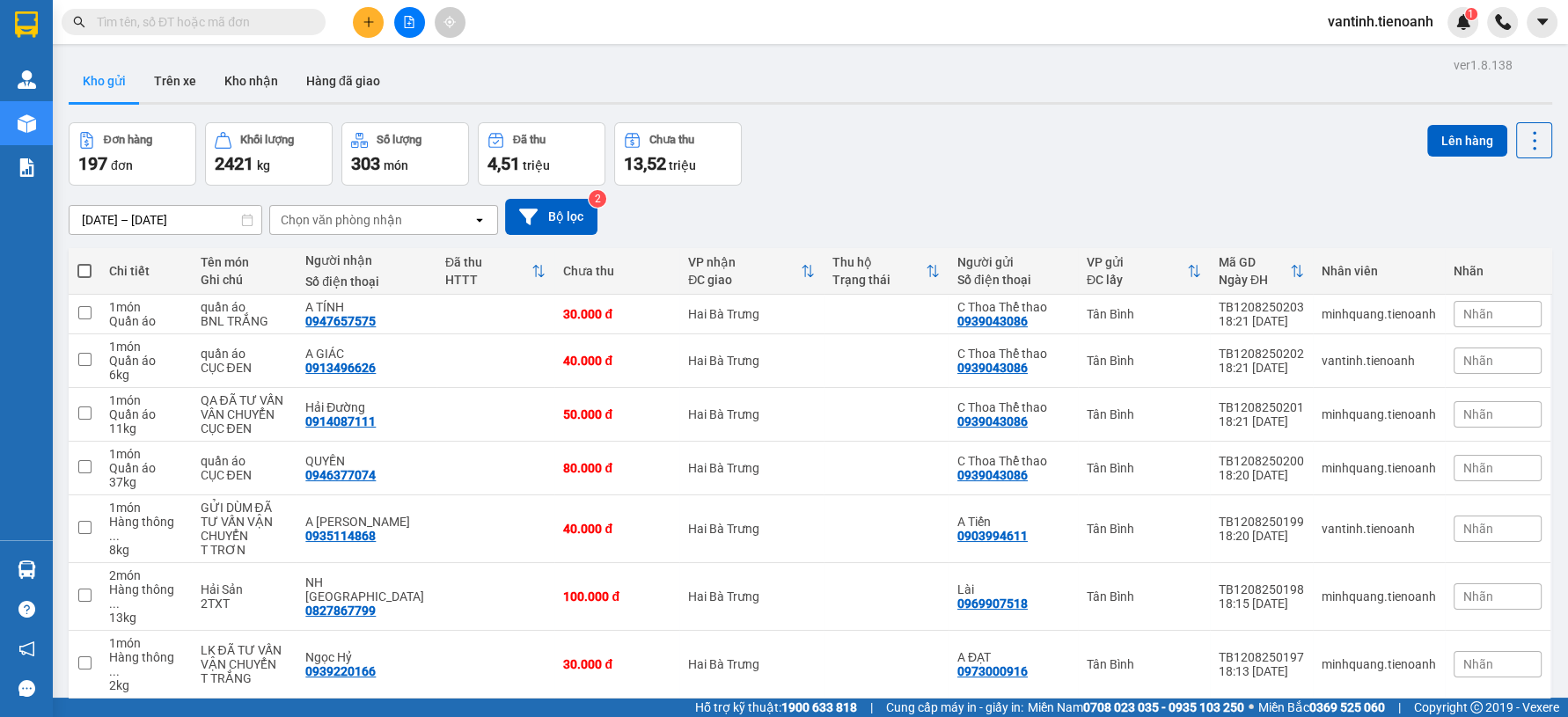
click at [934, 191] on div "10/08/2025 – 12/08/2025 Press the down arrow key to interact with the calendar …" at bounding box center [810, 216] width 1483 height 62
click at [371, 32] on button at bounding box center [368, 22] width 31 height 31
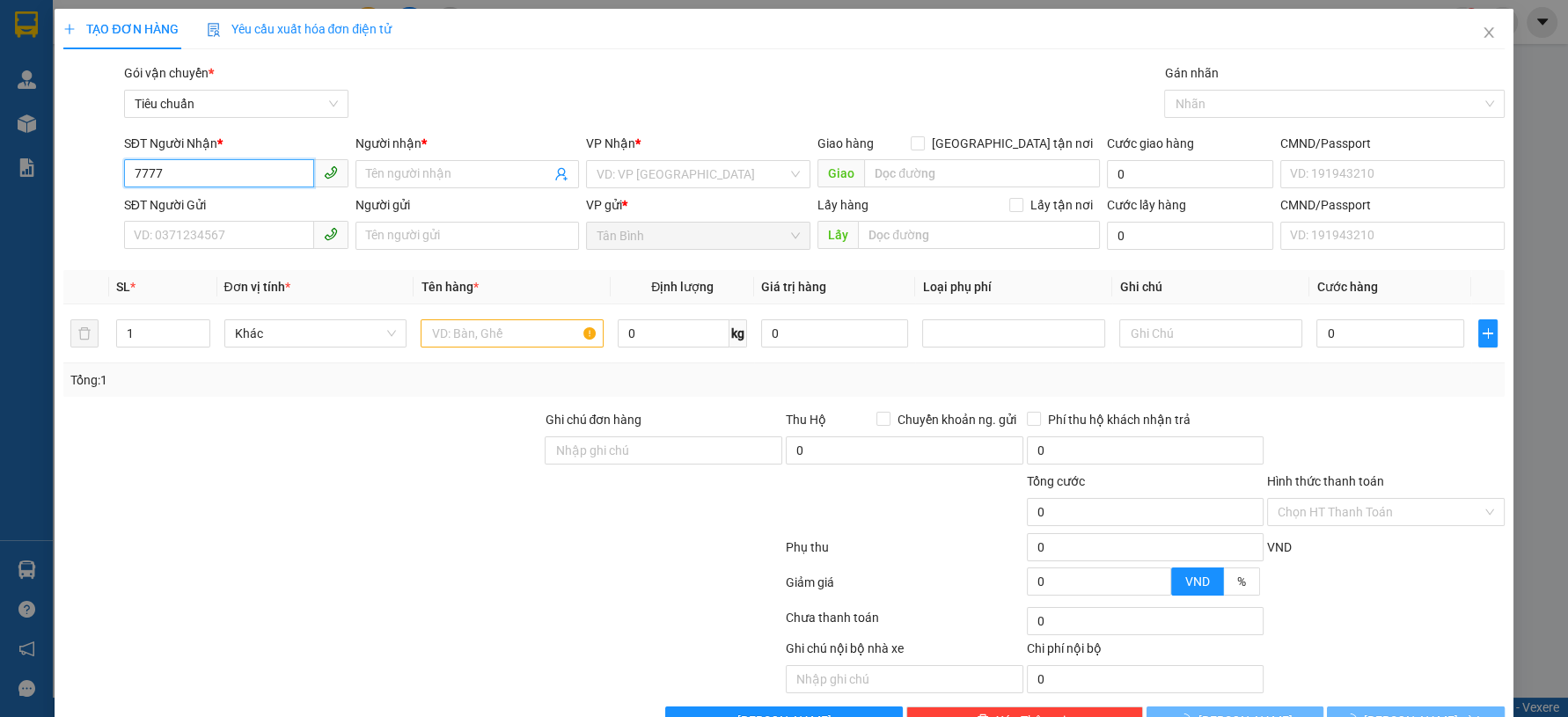
click at [252, 160] on input "7777" at bounding box center [218, 174] width 190 height 29
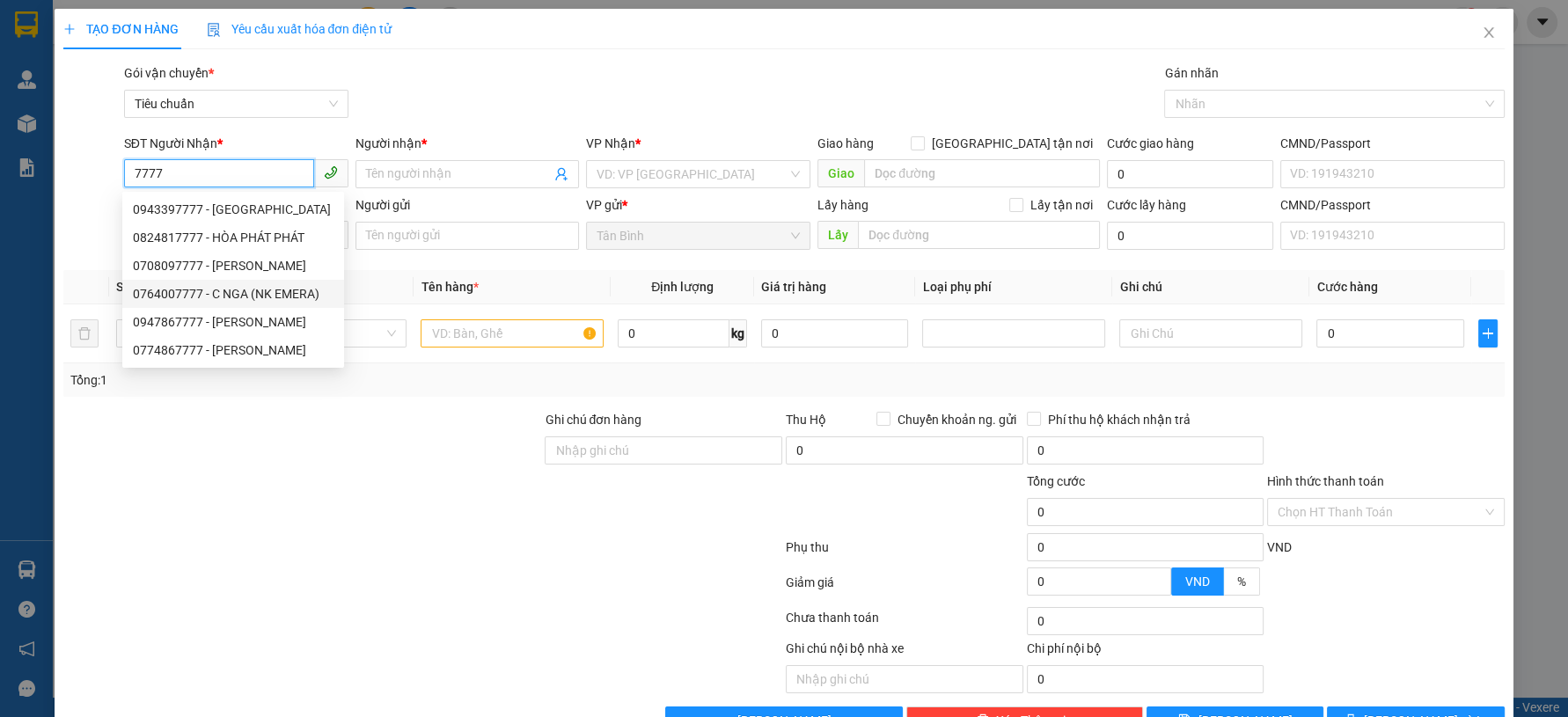
click at [237, 286] on div "0764007777 - C NGA (NK EMERA)" at bounding box center [232, 294] width 200 height 20
type input "0764007777"
type input "C NGA (NK EMERA)"
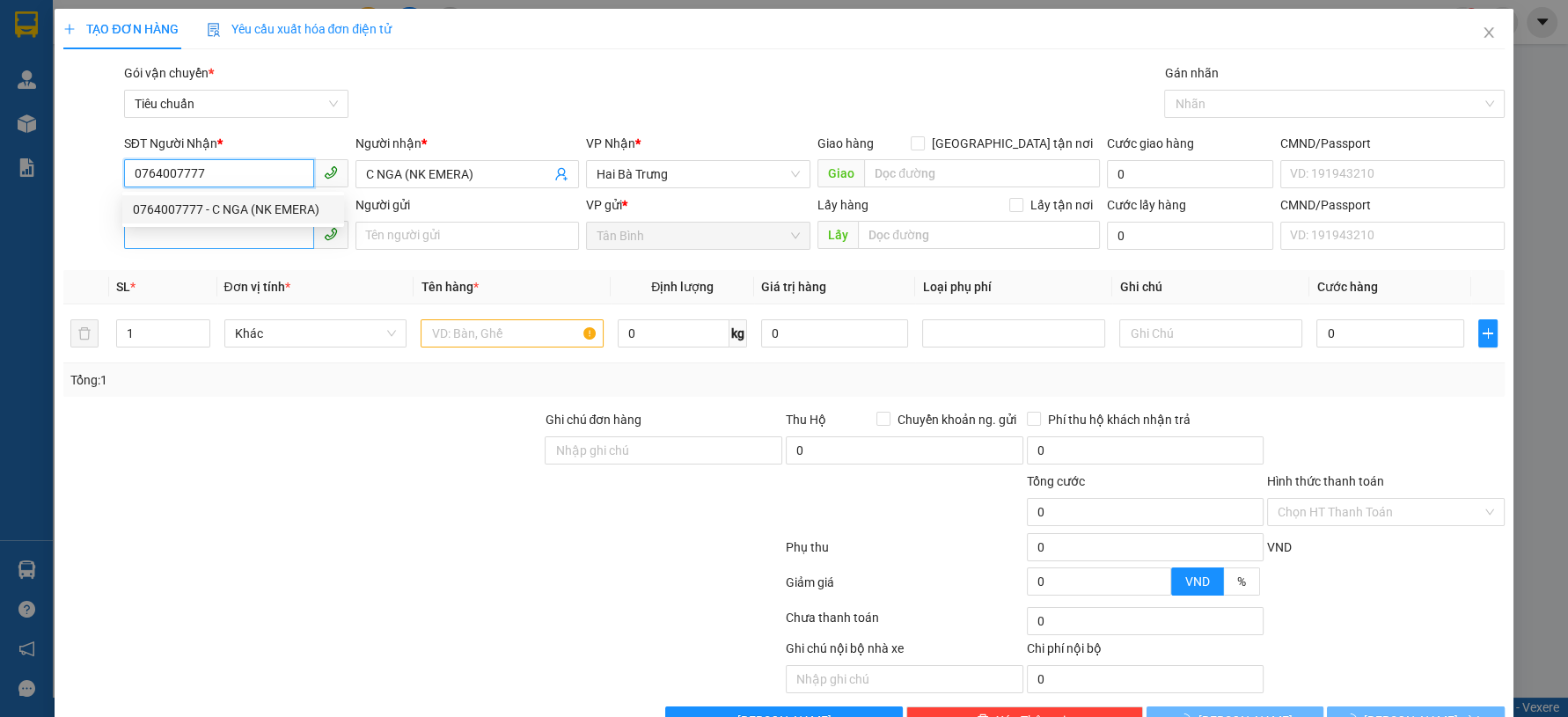
type input "50.000"
type input "0764007777"
click at [236, 232] on input "SĐT Người Gửi" at bounding box center [218, 235] width 190 height 29
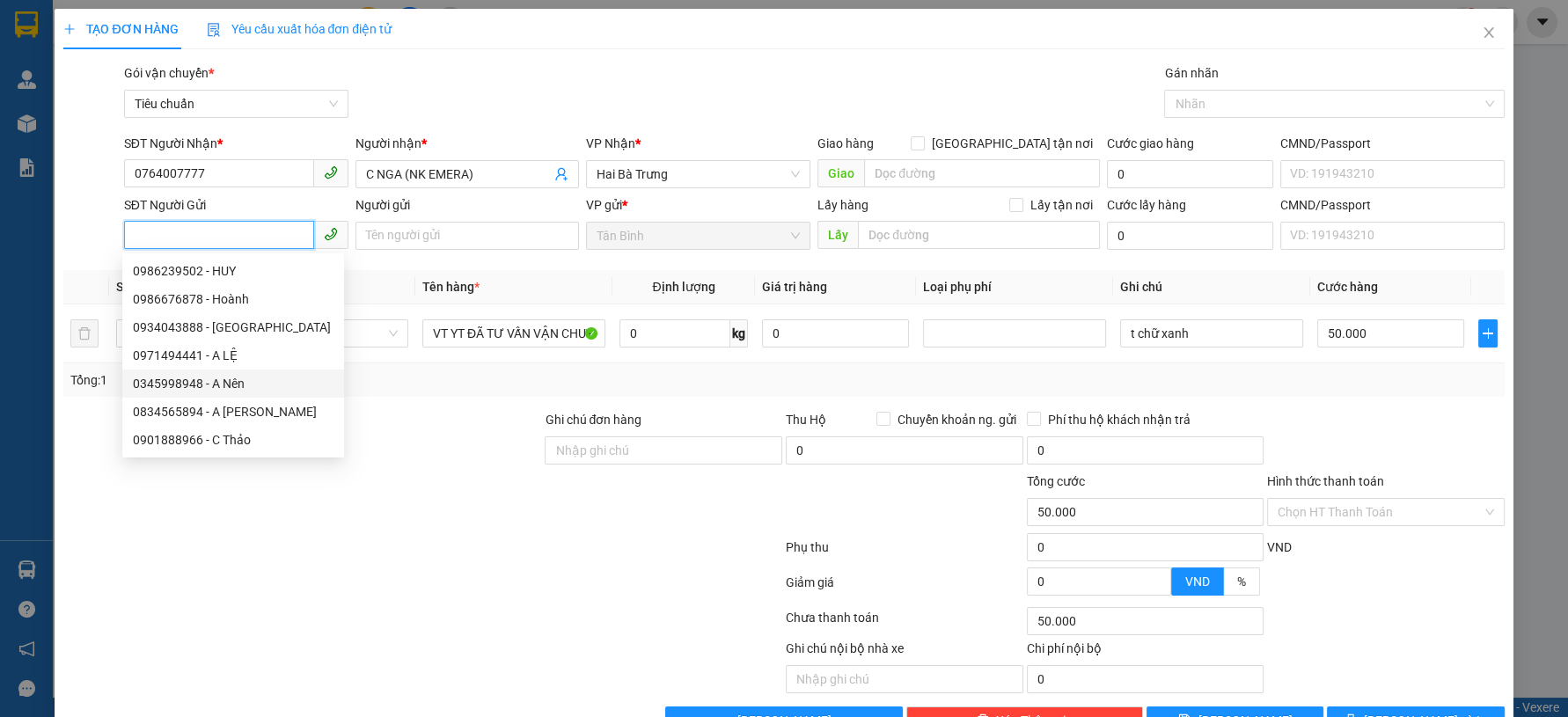
click at [256, 382] on div "0345998948 - A Nên" at bounding box center [232, 384] width 200 height 20
type input "0345998948"
type input "A Nên"
type input "123456789"
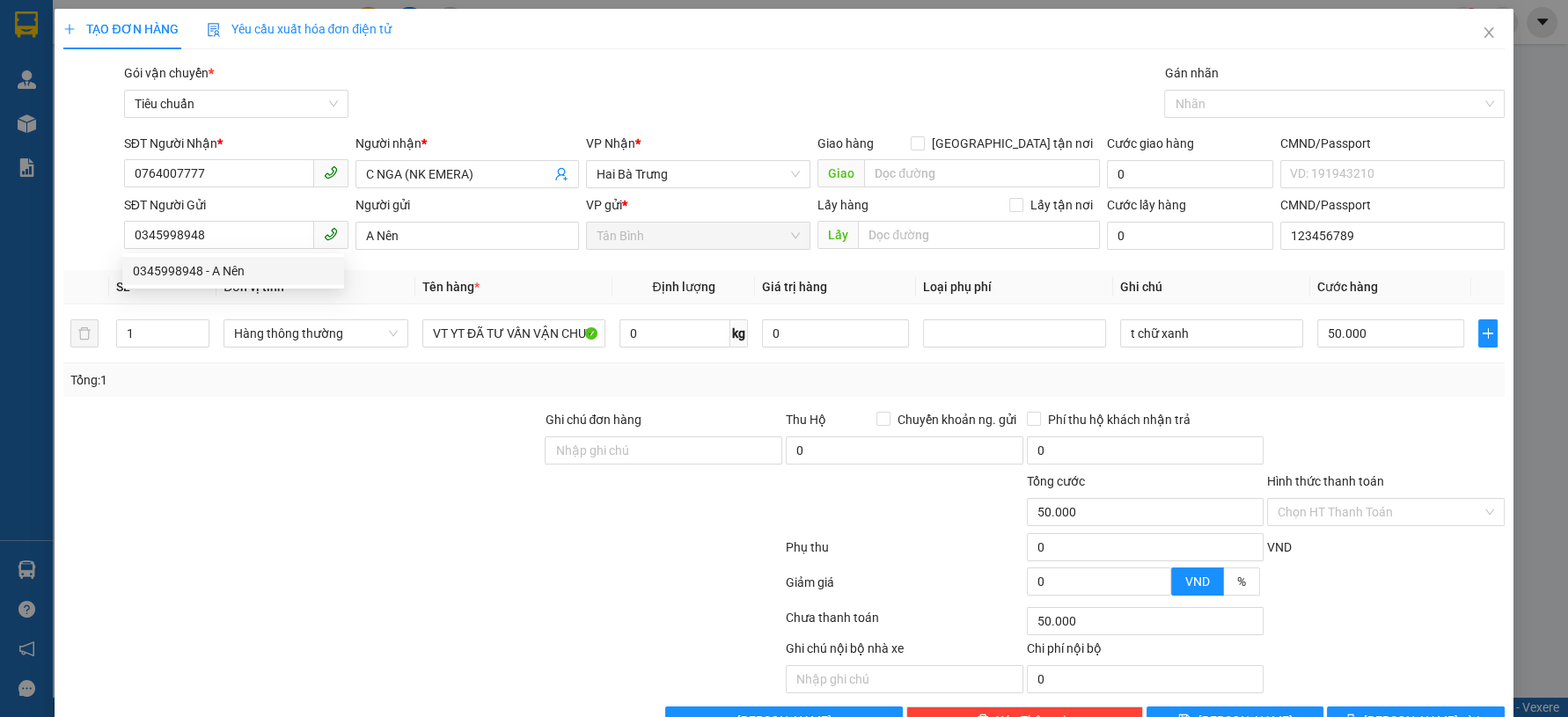
click at [304, 519] on div at bounding box center [302, 502] width 481 height 61
click at [1199, 340] on input "t chữ xanh" at bounding box center [1212, 334] width 183 height 29
type input "t chữ xanh BKV"
click at [1328, 420] on div at bounding box center [1385, 440] width 241 height 61
click at [1355, 338] on input "50.000" at bounding box center [1390, 334] width 147 height 29
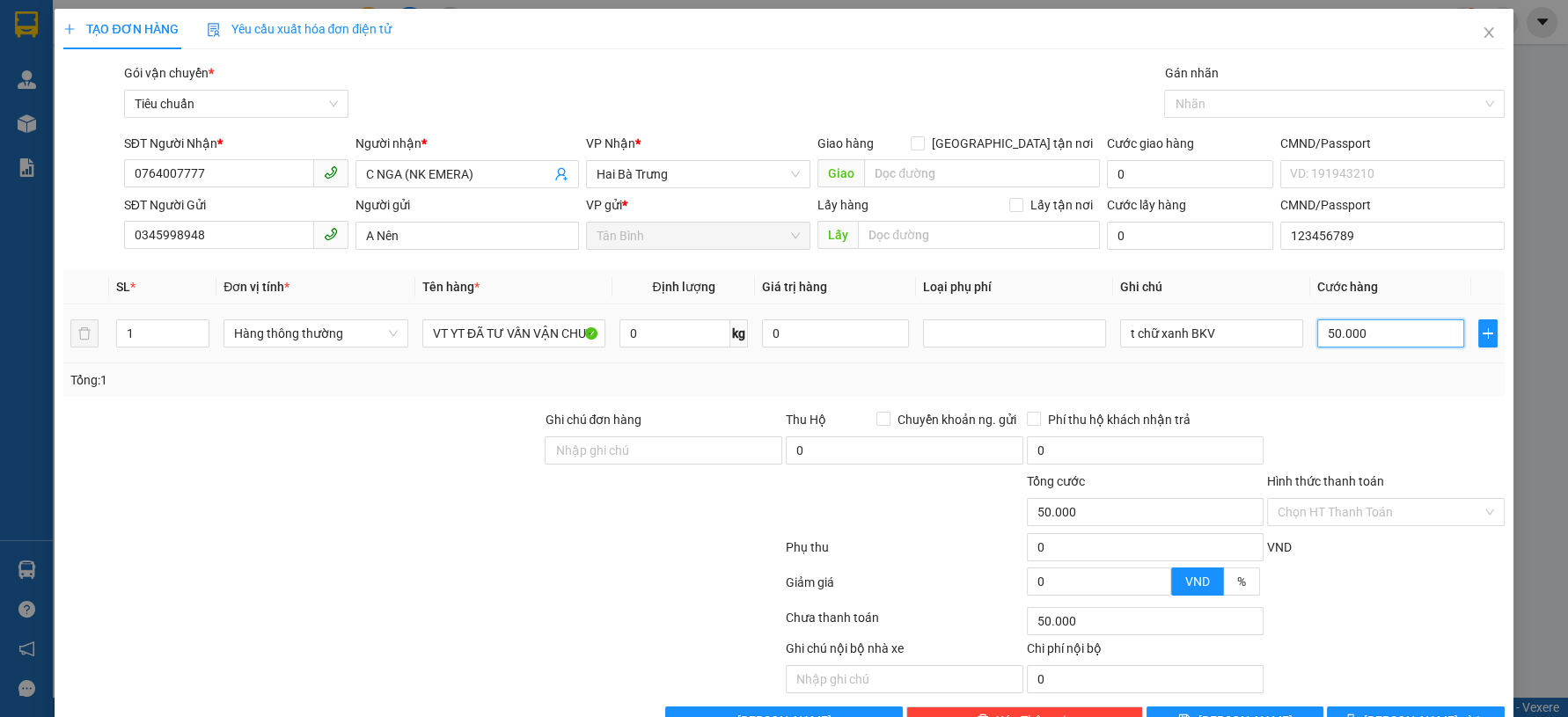
type input "3"
type input "30"
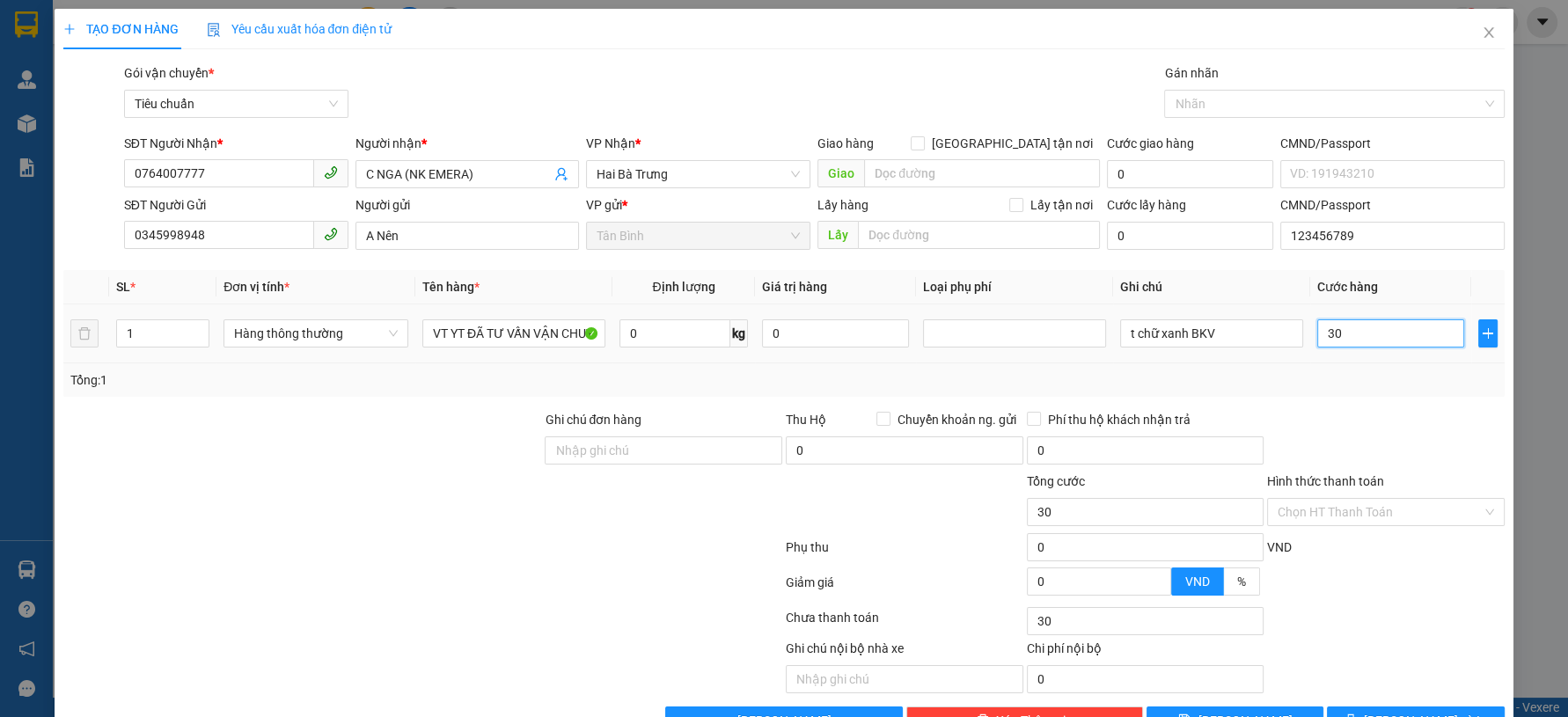
type input "30"
type input "30.000"
click at [1352, 393] on div "Tổng: 1" at bounding box center [784, 380] width 1441 height 34
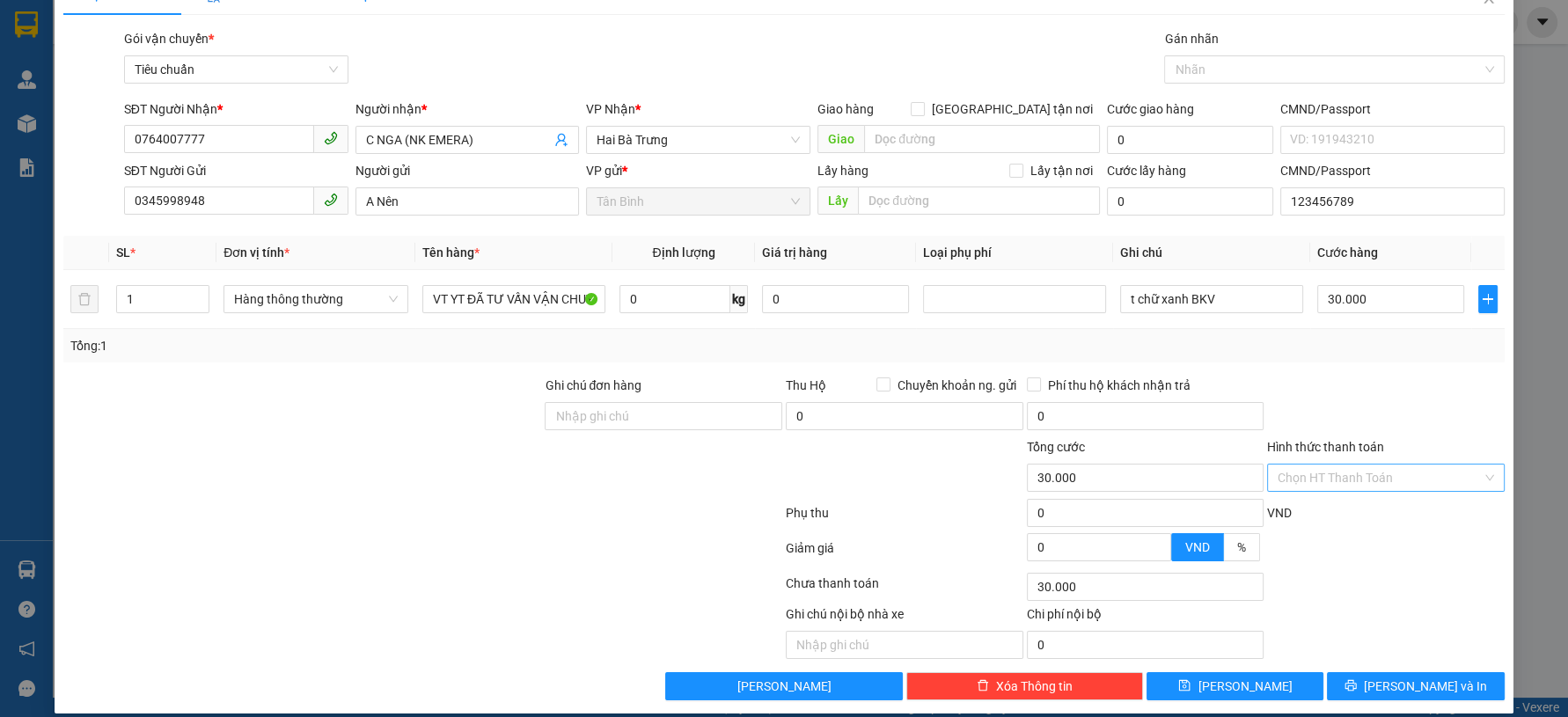
scroll to position [50, 0]
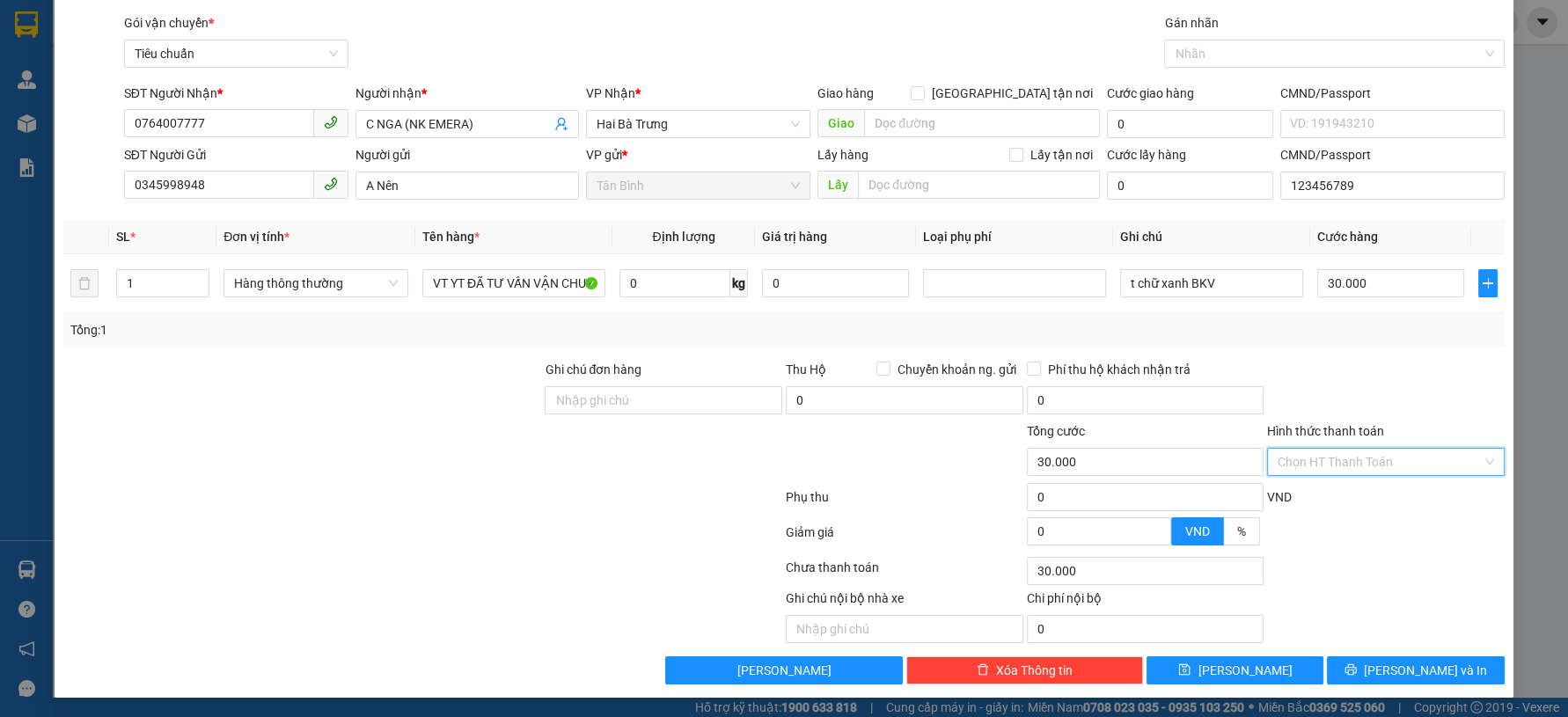
drag, startPoint x: 1366, startPoint y: 454, endPoint x: 1356, endPoint y: 474, distance: 22.4
click at [1359, 465] on input "Hình thức thanh toán" at bounding box center [1379, 462] width 204 height 27
click at [1350, 490] on div "Tại văn phòng" at bounding box center [1373, 497] width 214 height 20
type input "0"
click at [1391, 680] on button "[PERSON_NAME] và In" at bounding box center [1415, 671] width 177 height 29
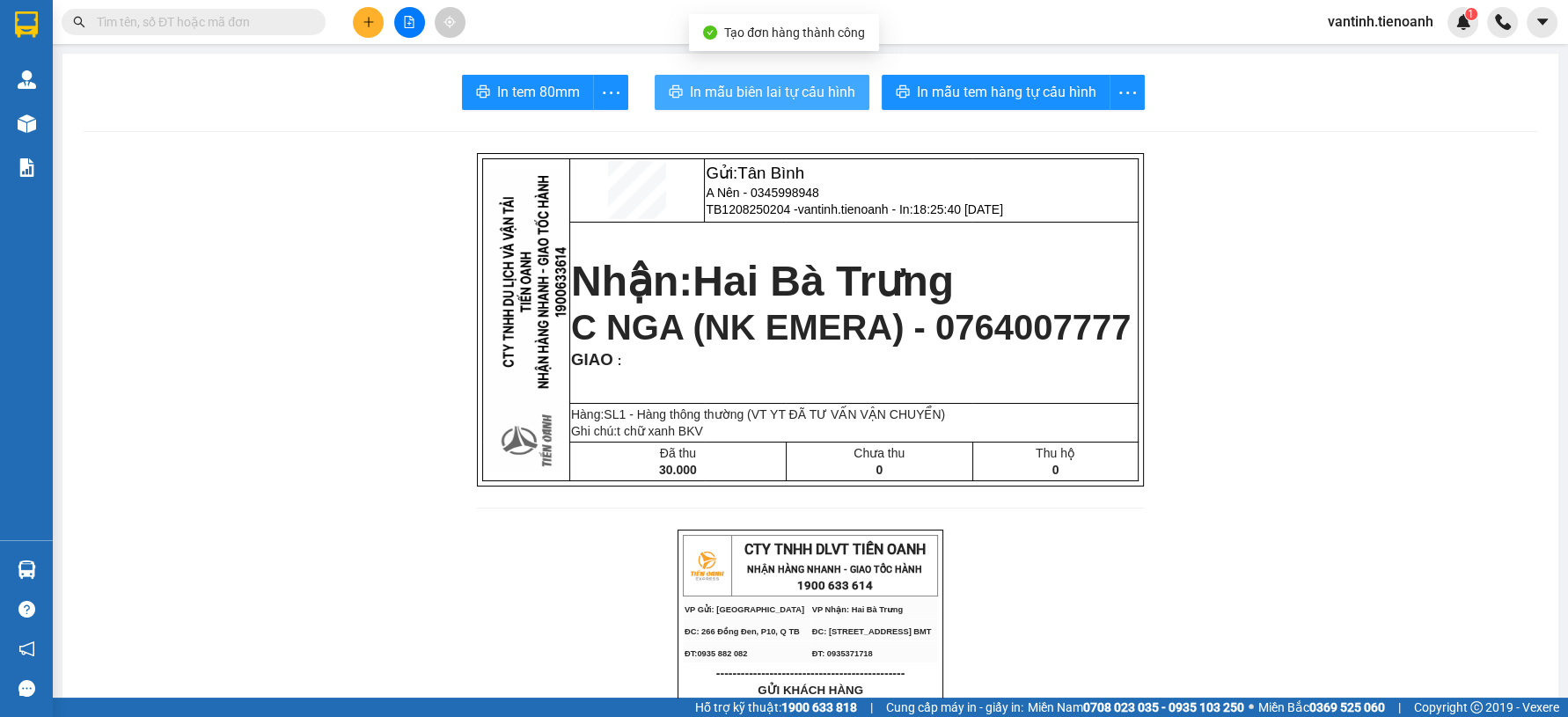
click at [816, 105] on button "In mẫu biên lai tự cấu hình" at bounding box center [761, 93] width 215 height 36
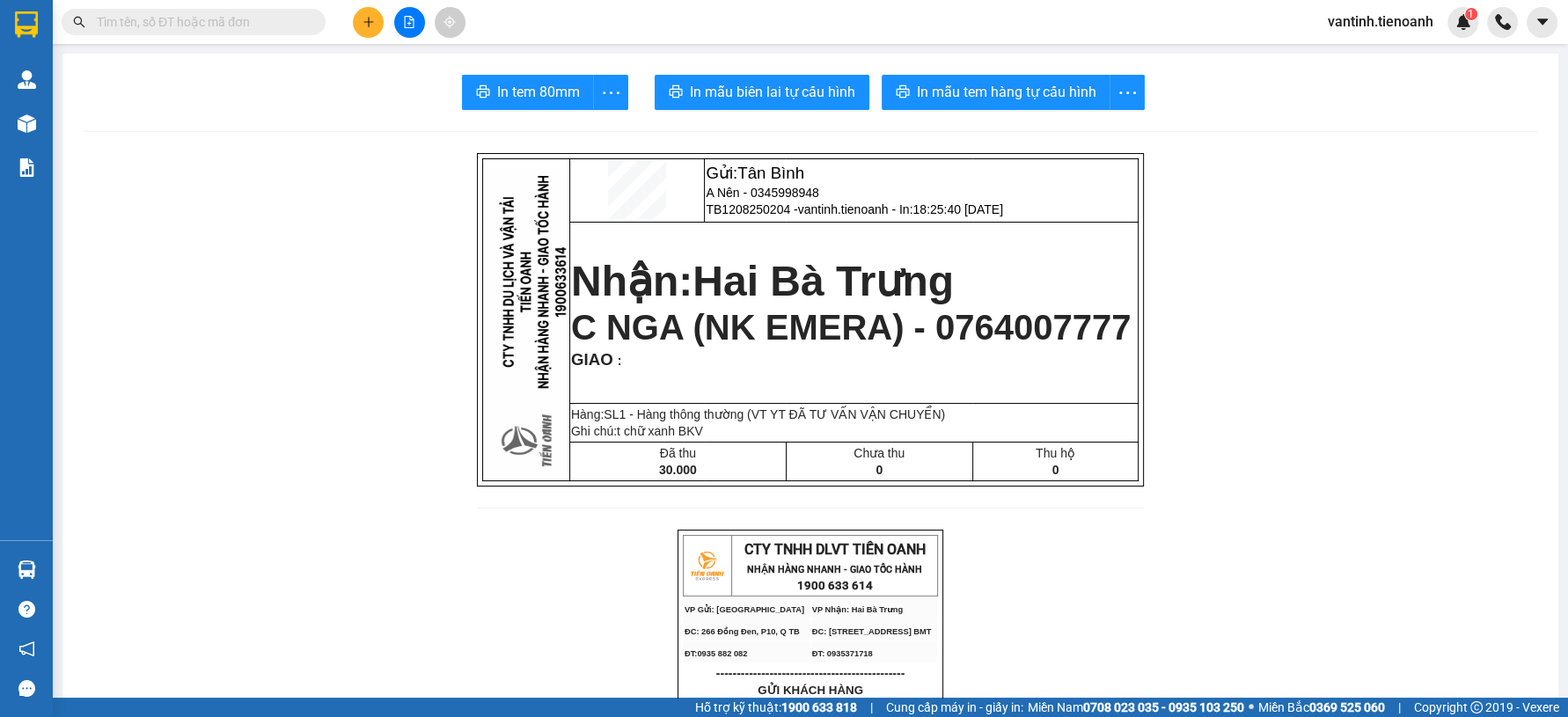
click at [1033, 87] on span "In mẫu tem hàng tự cấu hình" at bounding box center [1007, 92] width 180 height 22
click at [282, 22] on input "text" at bounding box center [200, 22] width 207 height 20
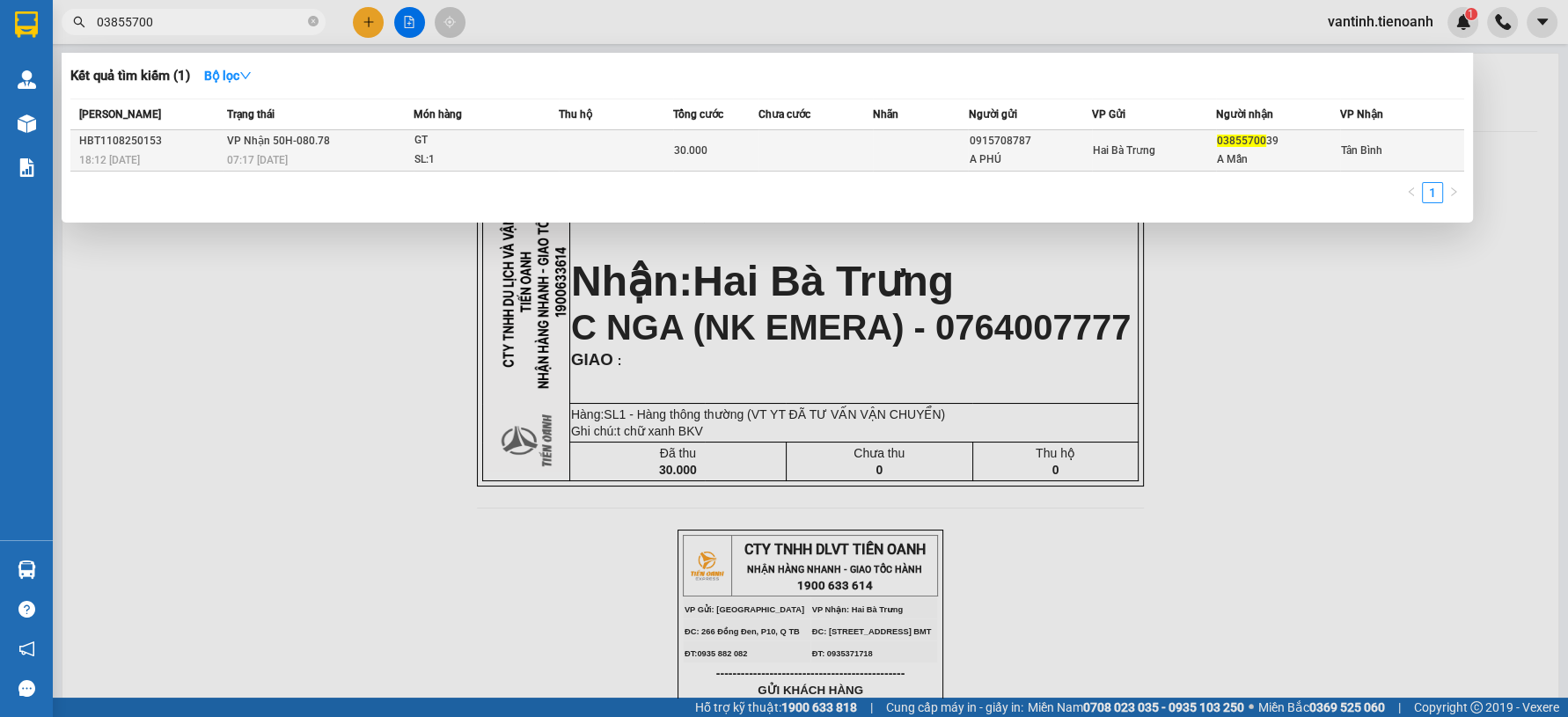
type input "03855700"
click at [938, 144] on td at bounding box center [920, 151] width 95 height 41
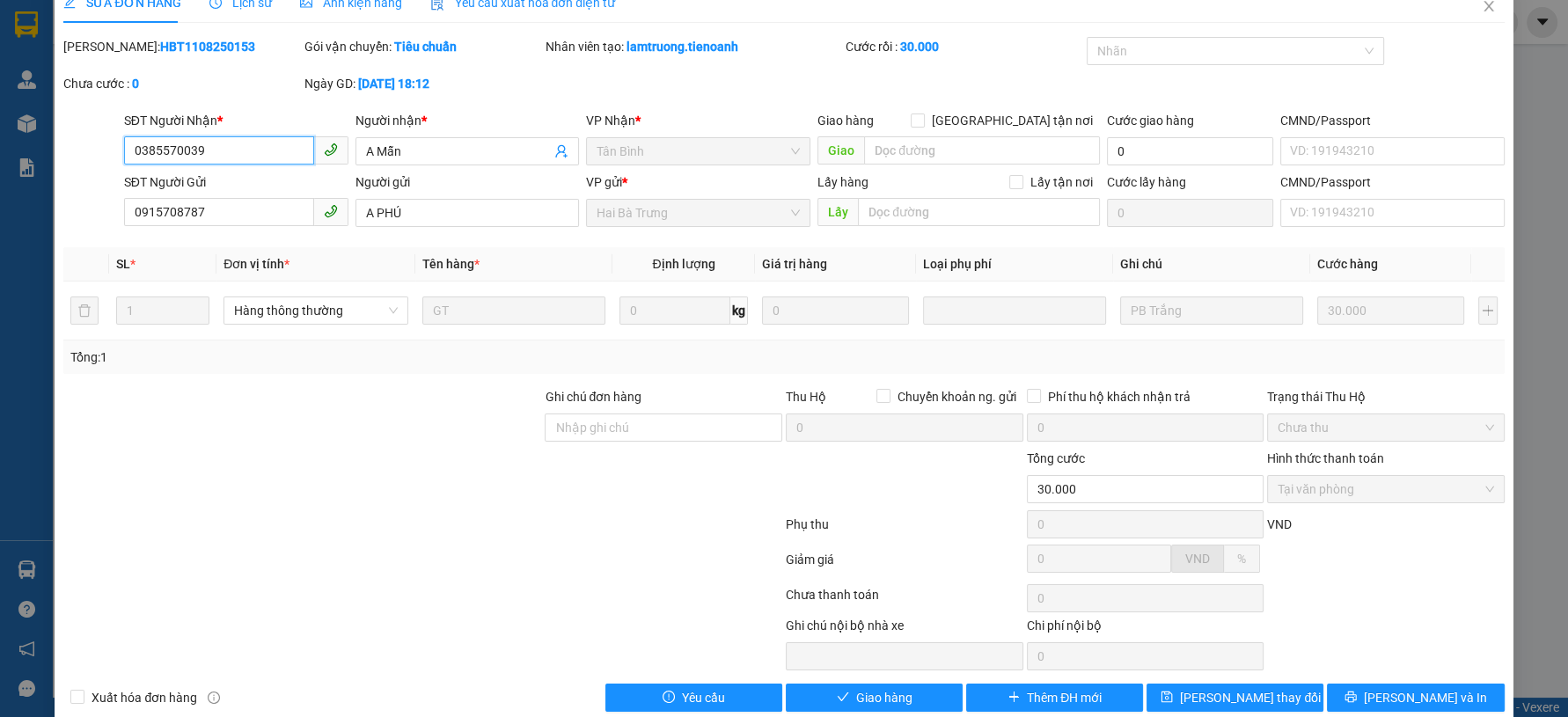
scroll to position [53, 0]
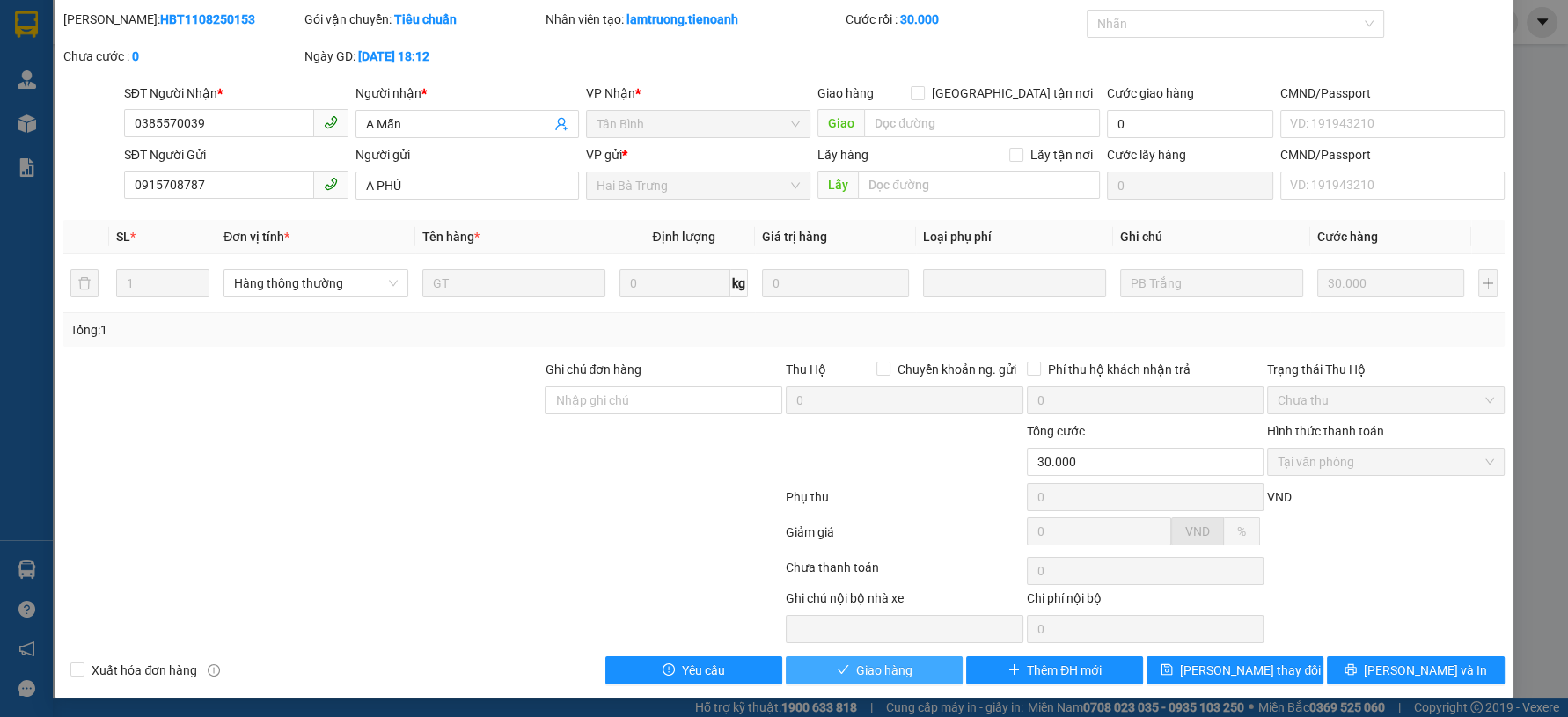
drag, startPoint x: 866, startPoint y: 676, endPoint x: 1078, endPoint y: 483, distance: 286.7
click at [866, 672] on span "Giao hàng" at bounding box center [883, 671] width 56 height 20
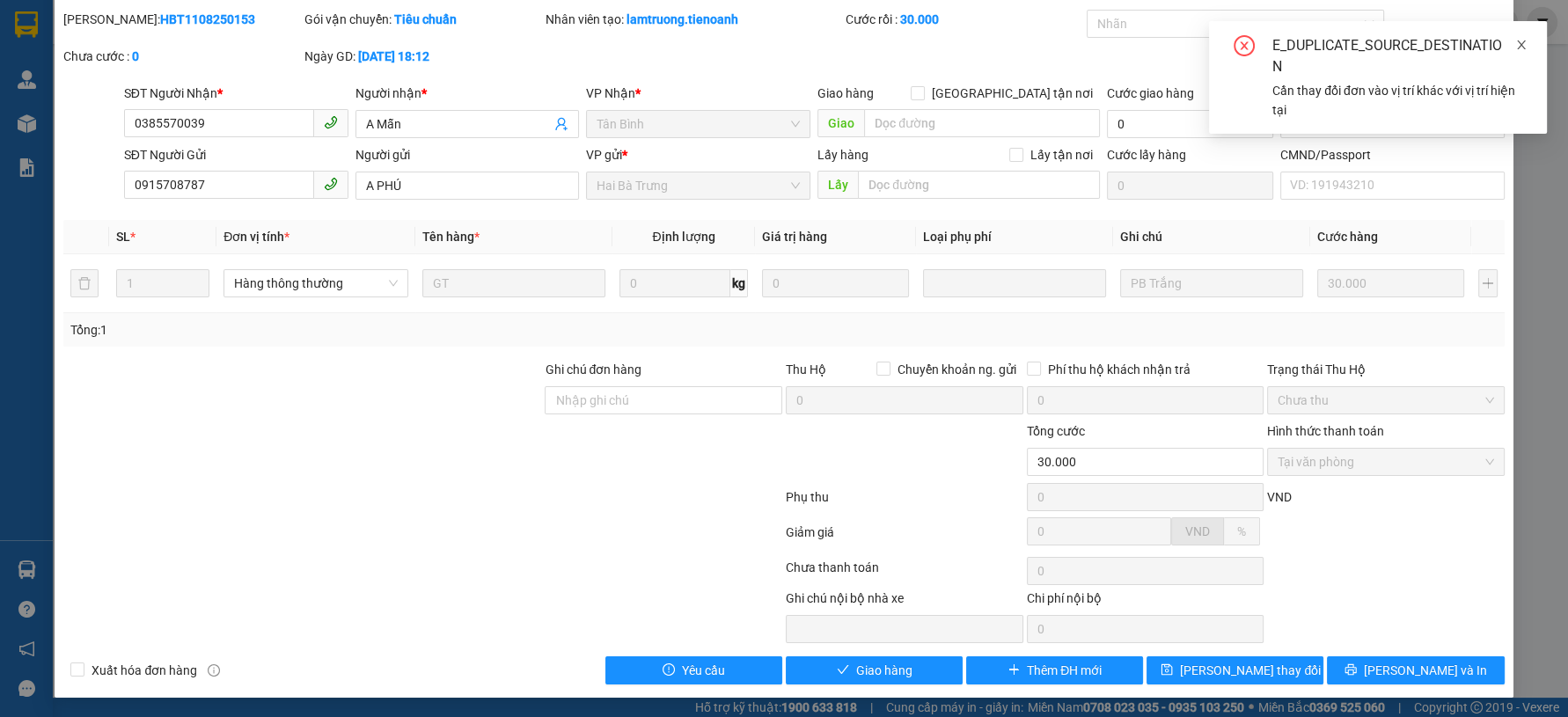
click at [1519, 46] on icon "close" at bounding box center [1522, 45] width 12 height 12
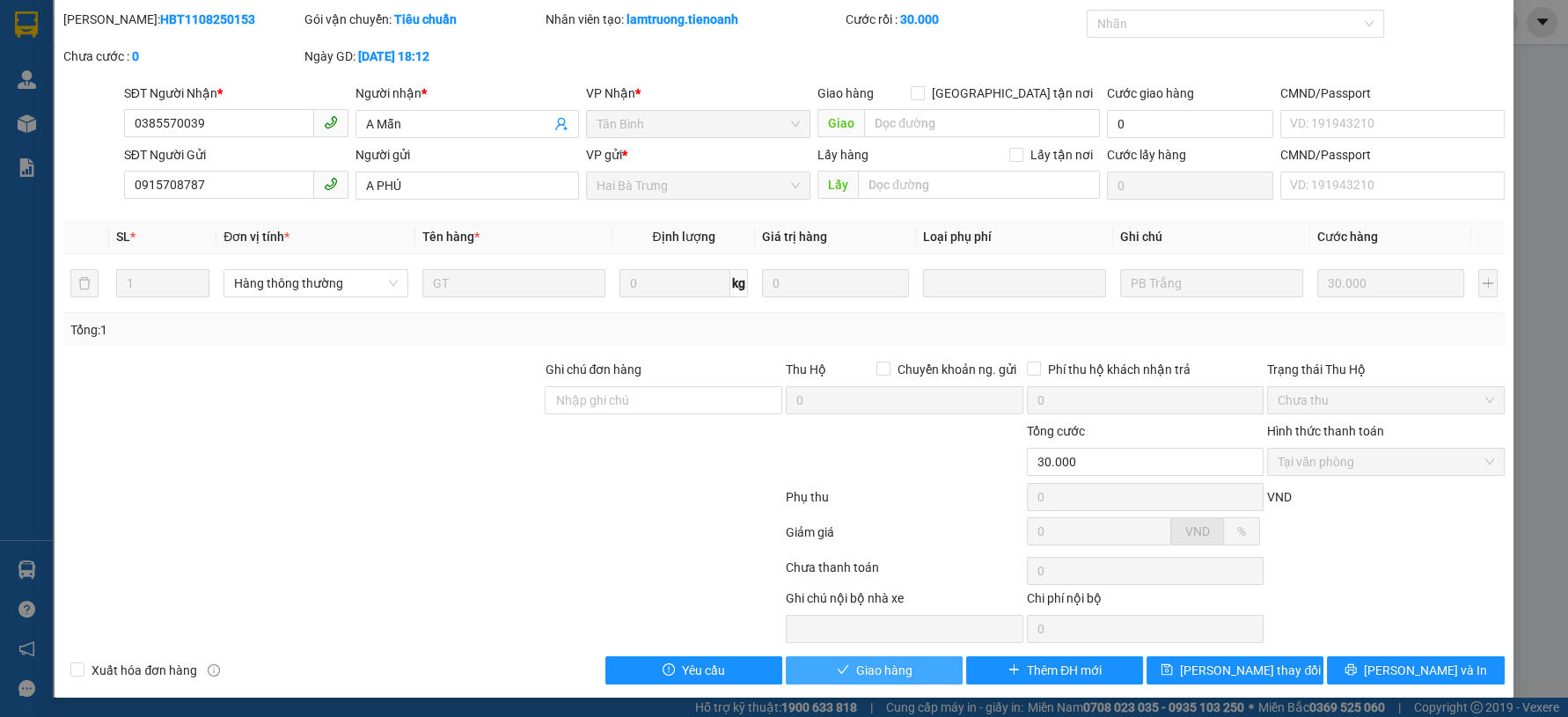
click at [845, 664] on button "Giao hàng" at bounding box center [873, 671] width 177 height 29
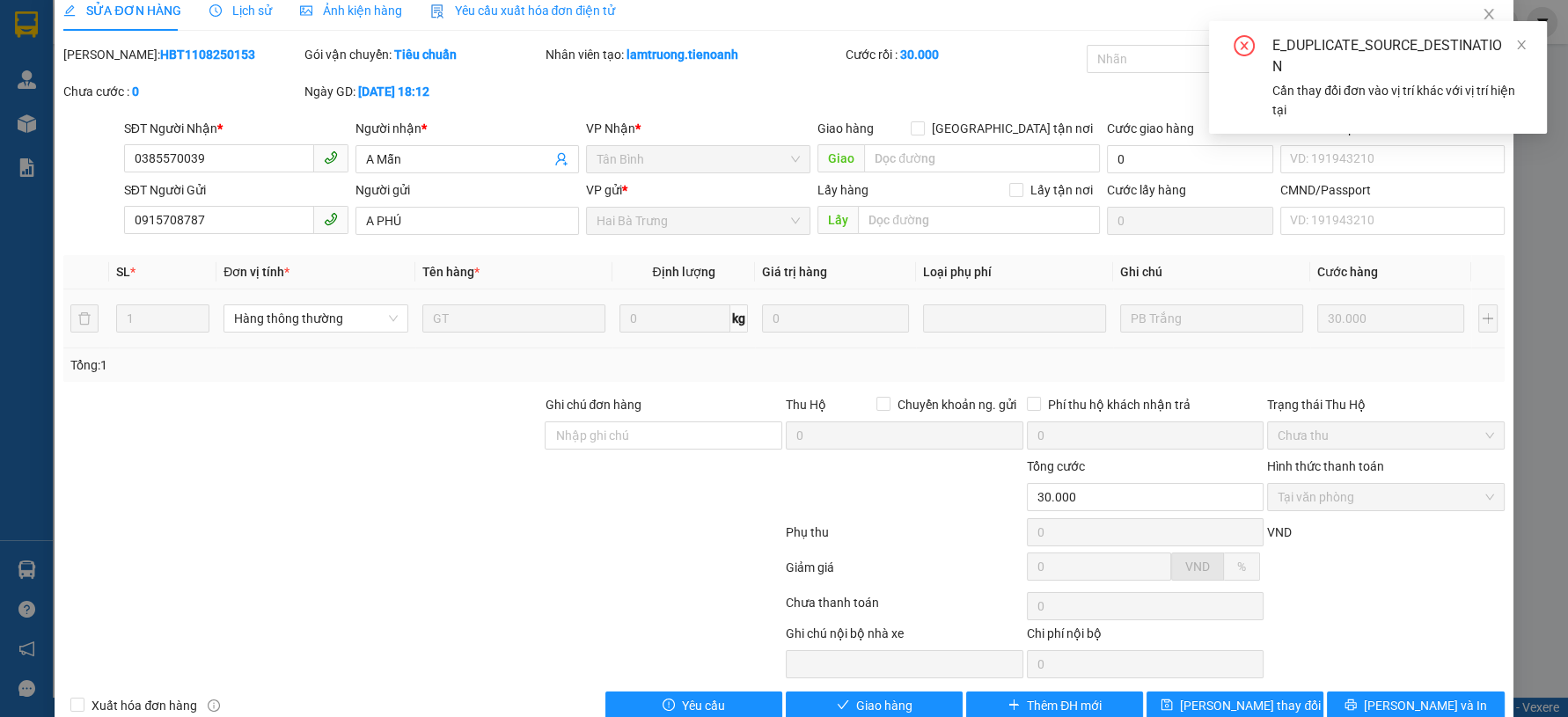
scroll to position [0, 0]
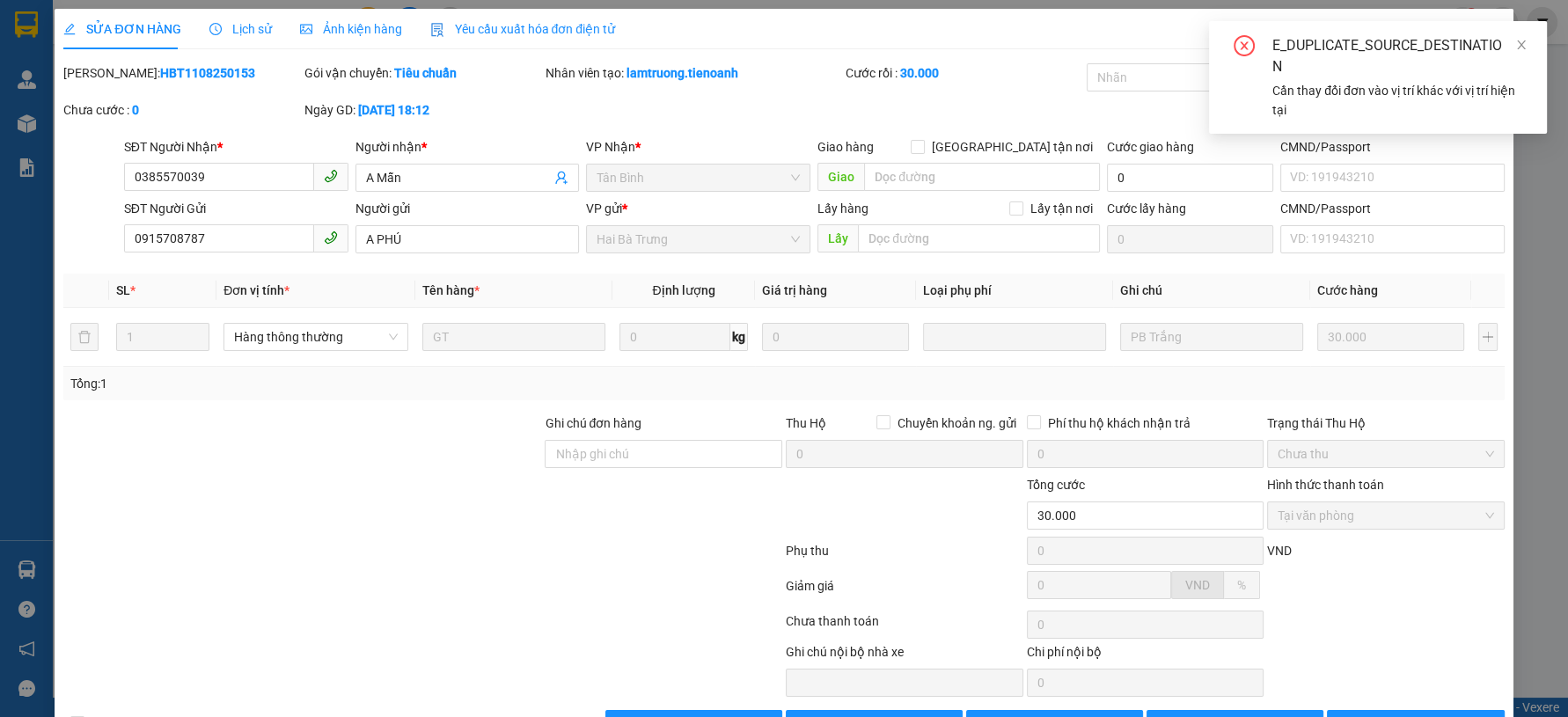
click at [1527, 42] on div "E_DUPLICATE_SOURCE_DESTINATION Cần thay đổi đơn vào vị trí khác với vị trí hiện…" at bounding box center [1377, 77] width 337 height 112
click at [1520, 45] on icon "close" at bounding box center [1521, 45] width 9 height 9
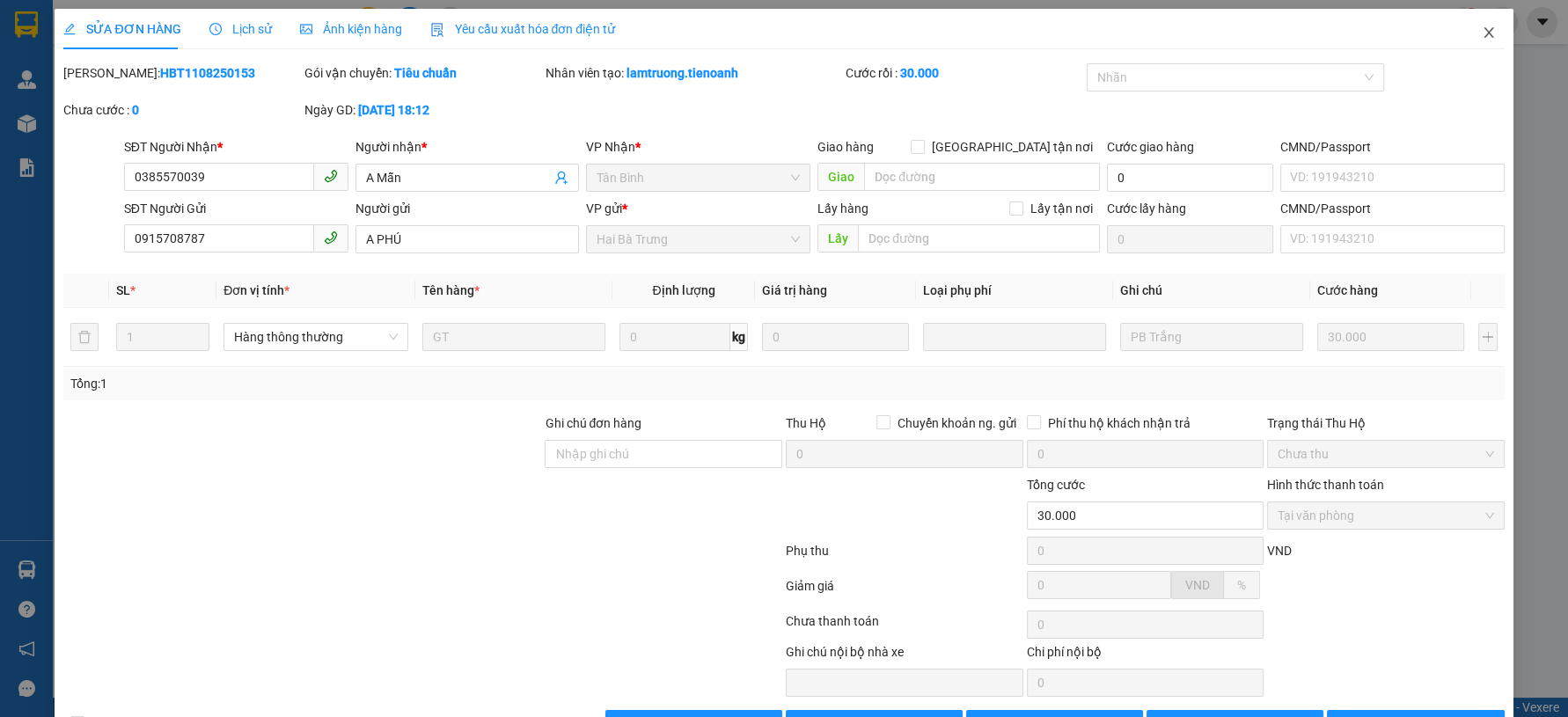
click at [1482, 33] on icon "close" at bounding box center [1489, 33] width 14 height 14
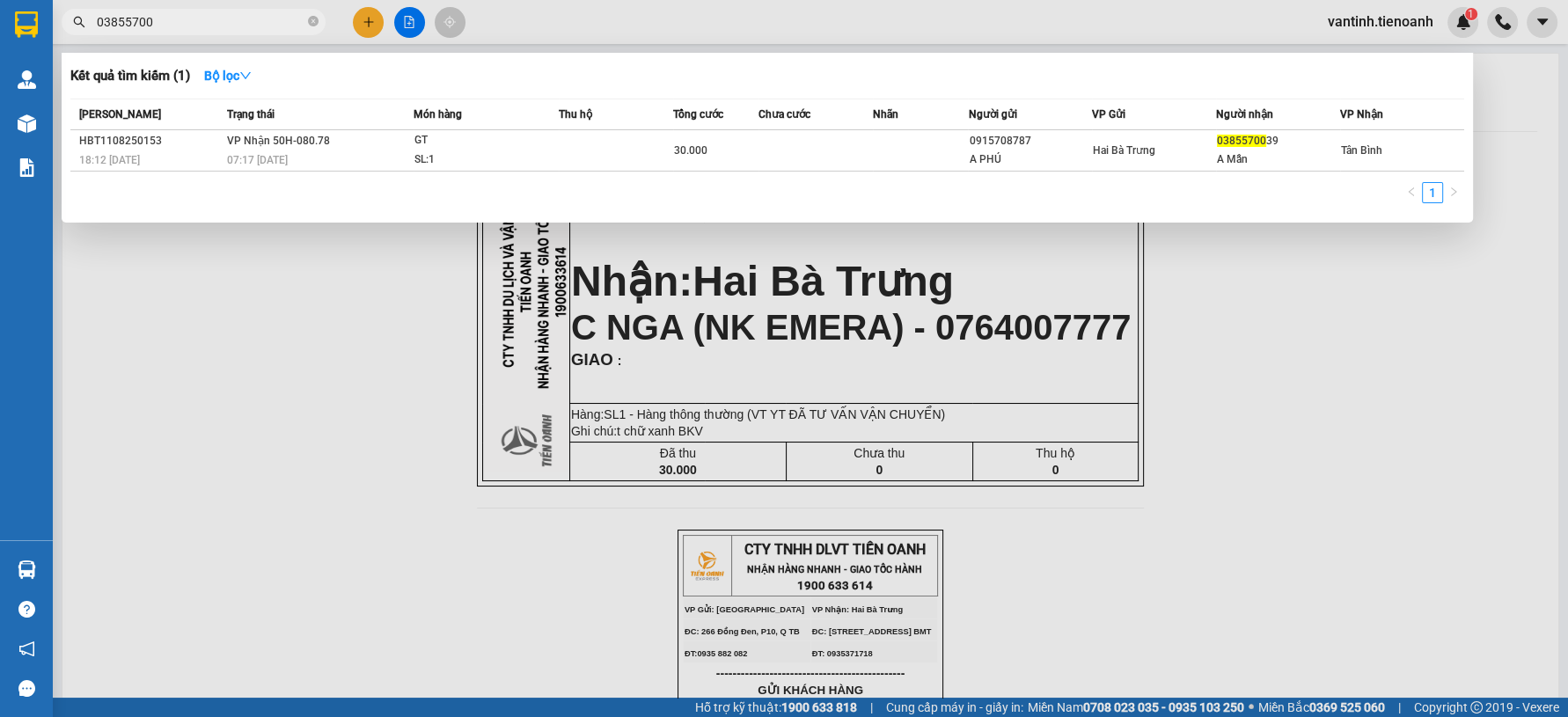
click at [281, 23] on input "03855700" at bounding box center [200, 22] width 207 height 20
click at [324, 119] on div "Trạng thái" at bounding box center [320, 115] width 185 height 20
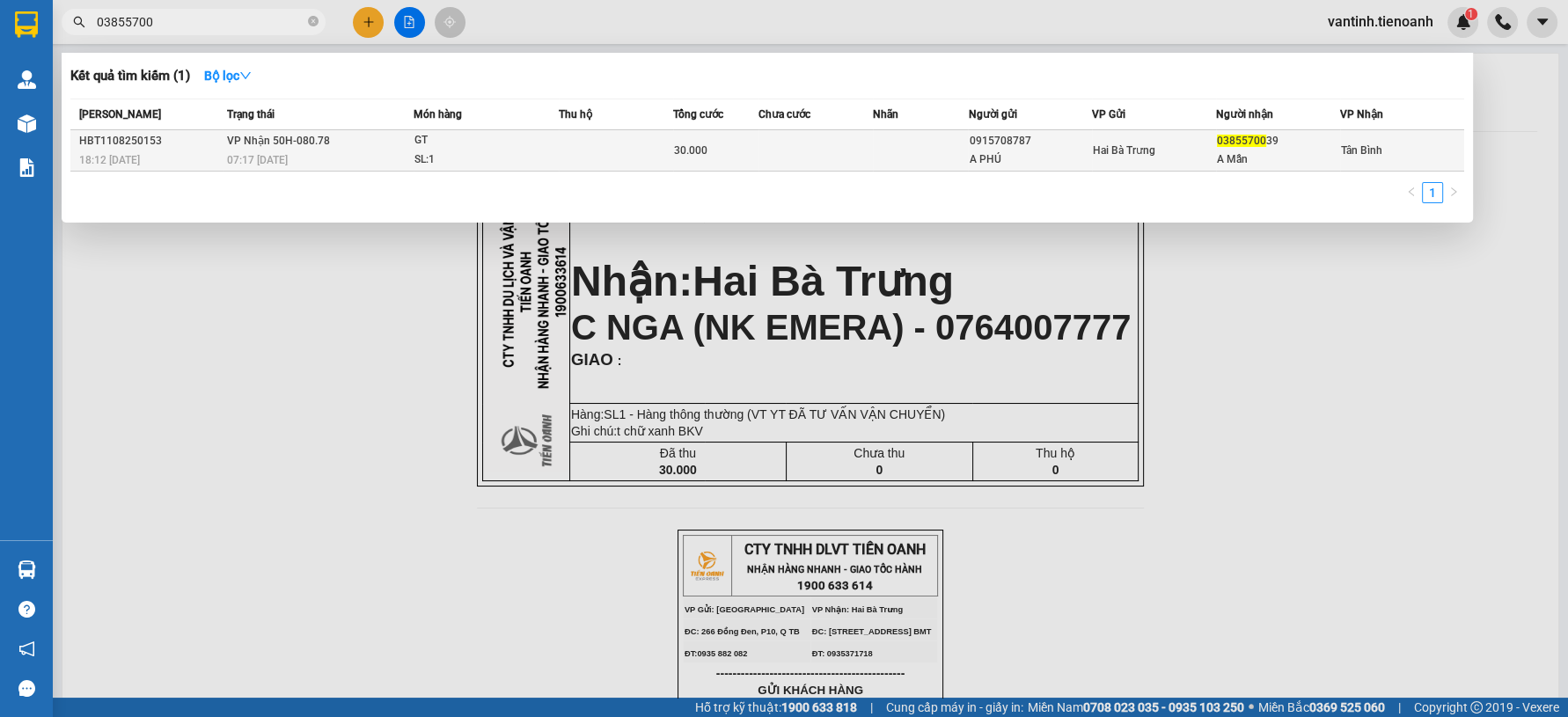
click at [322, 130] on td "VP Nhận 50H-080.78 07:17 - 12/08" at bounding box center [318, 151] width 191 height 41
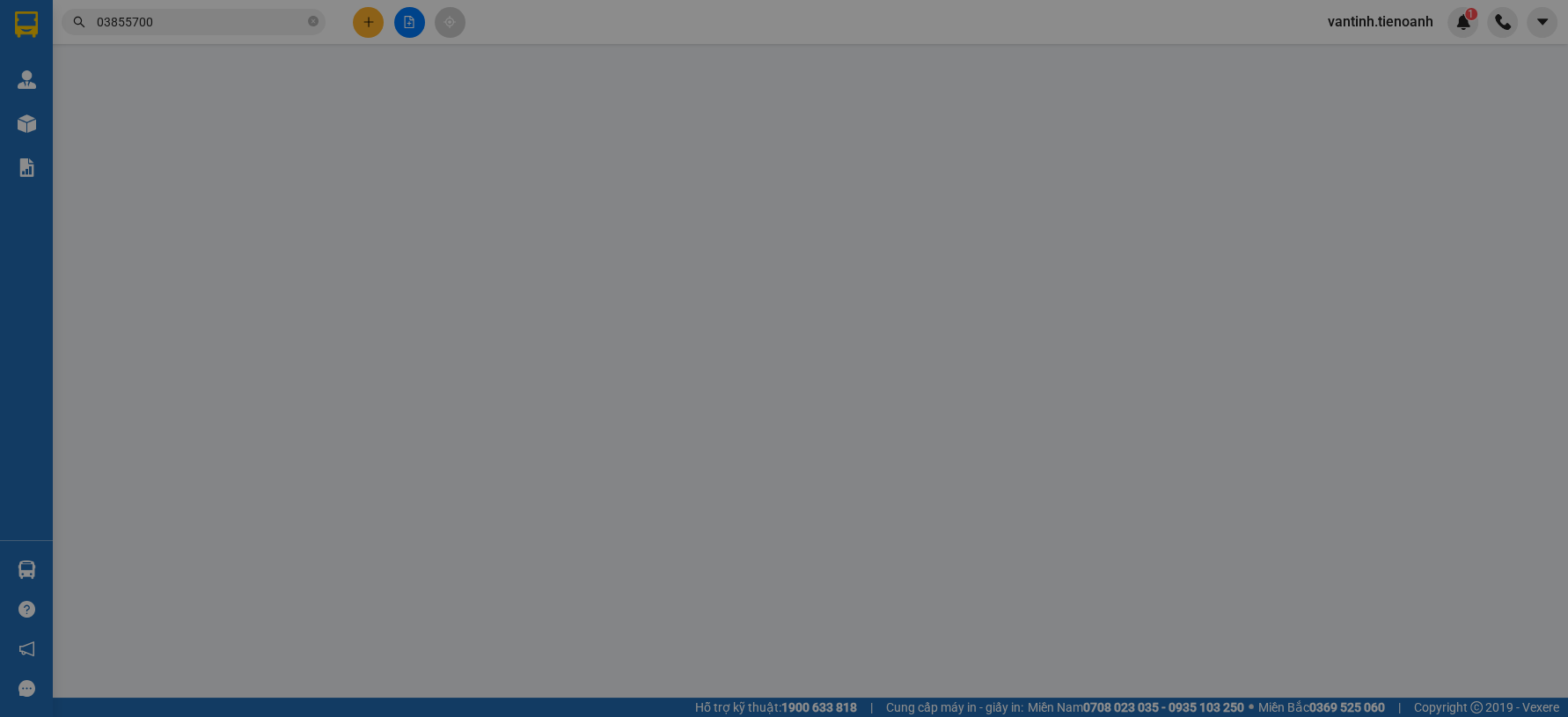
click at [323, 138] on div "SĐT Người Nhận * VD: 0377654321" at bounding box center [236, 167] width 224 height 61
type input "0385570039"
type input "A Mẫn"
type input "0915708787"
type input "A PHÚ"
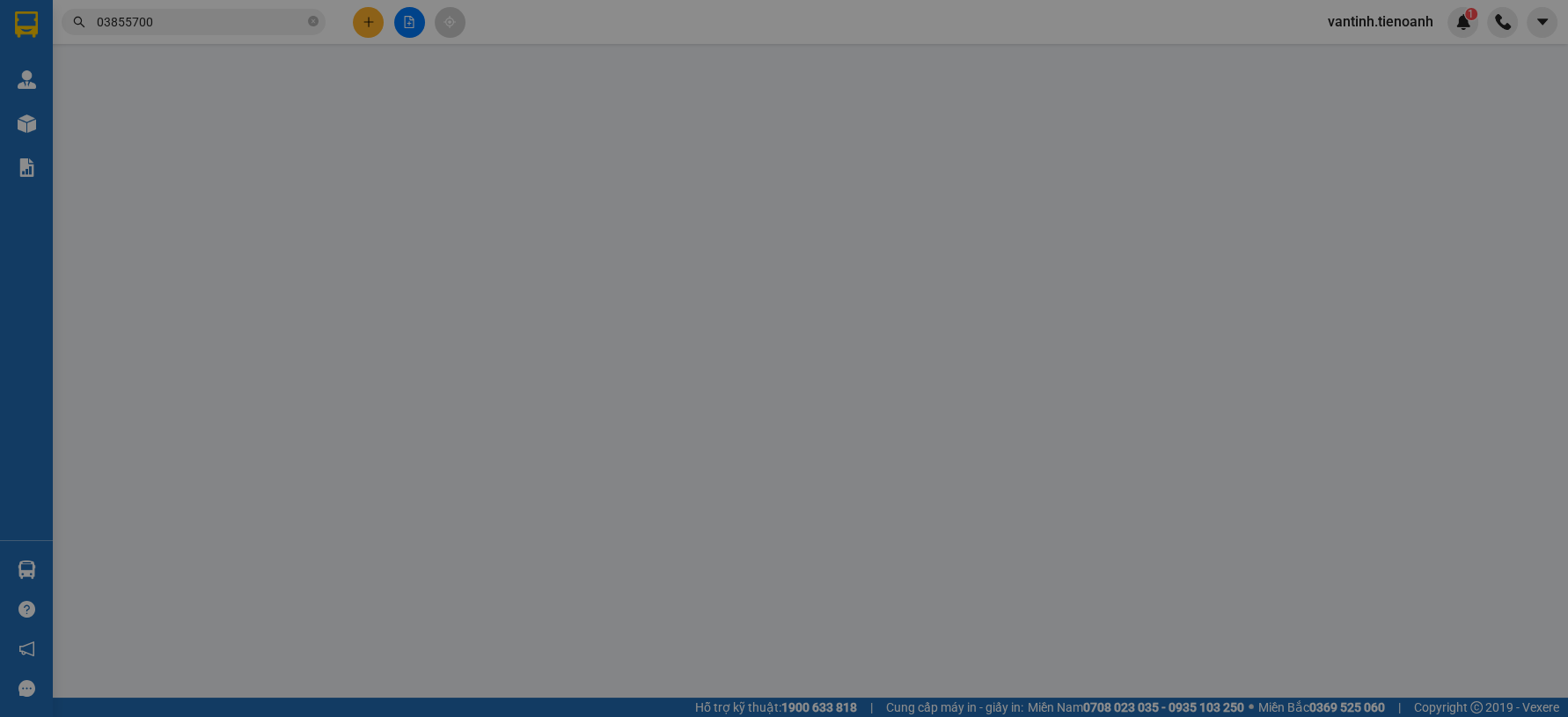
type input "30.000"
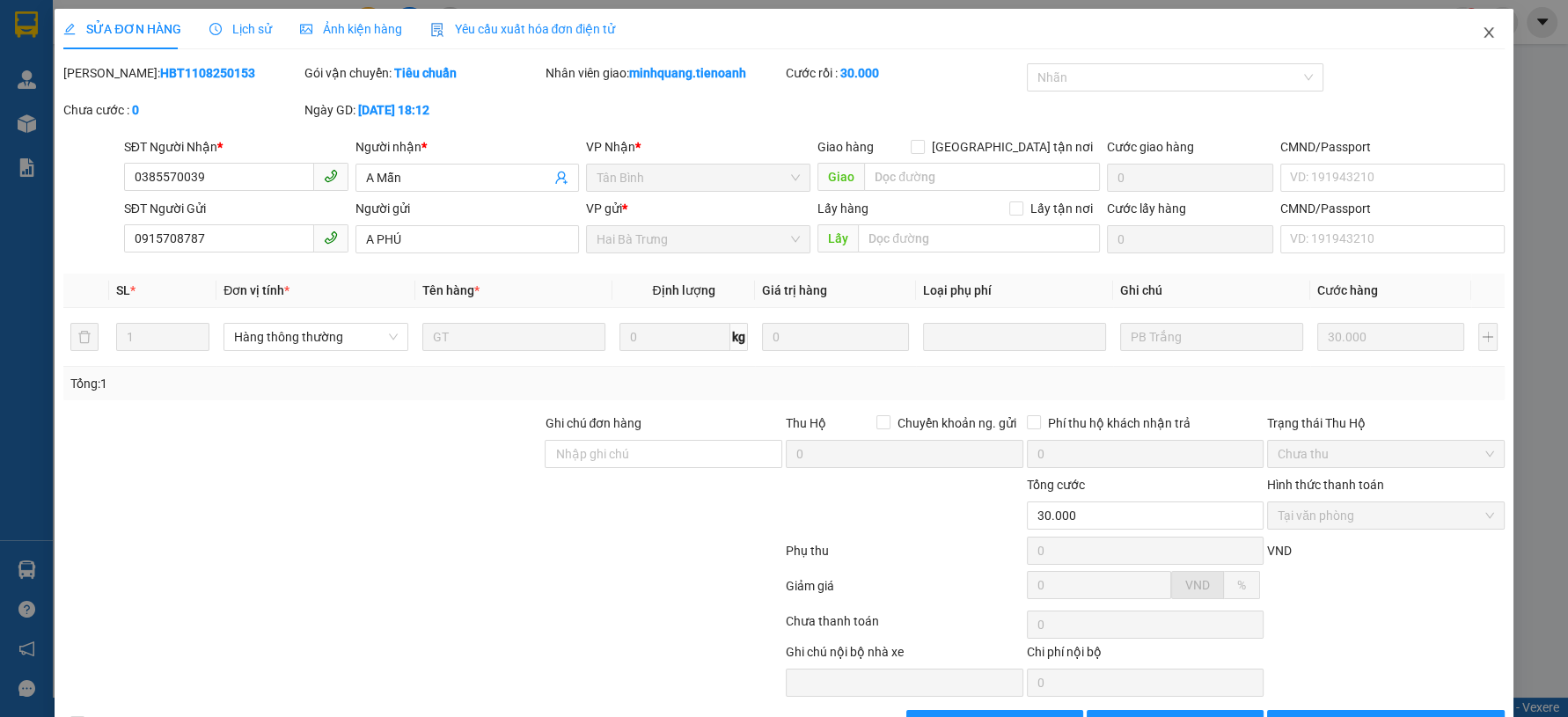
click at [1482, 33] on icon "close" at bounding box center [1489, 33] width 14 height 14
click at [1466, 33] on div "1" at bounding box center [1462, 22] width 31 height 31
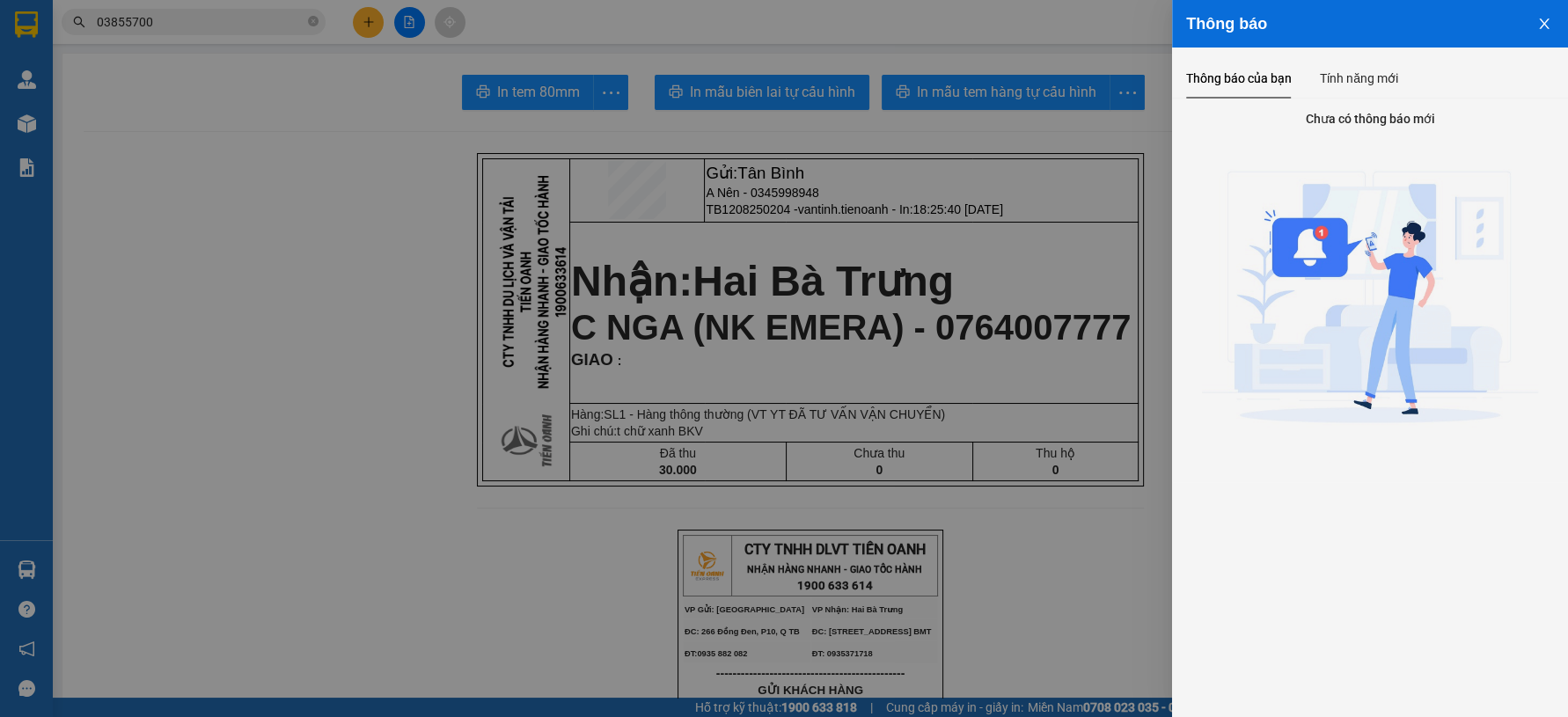
click at [775, 44] on div at bounding box center [784, 358] width 1568 height 717
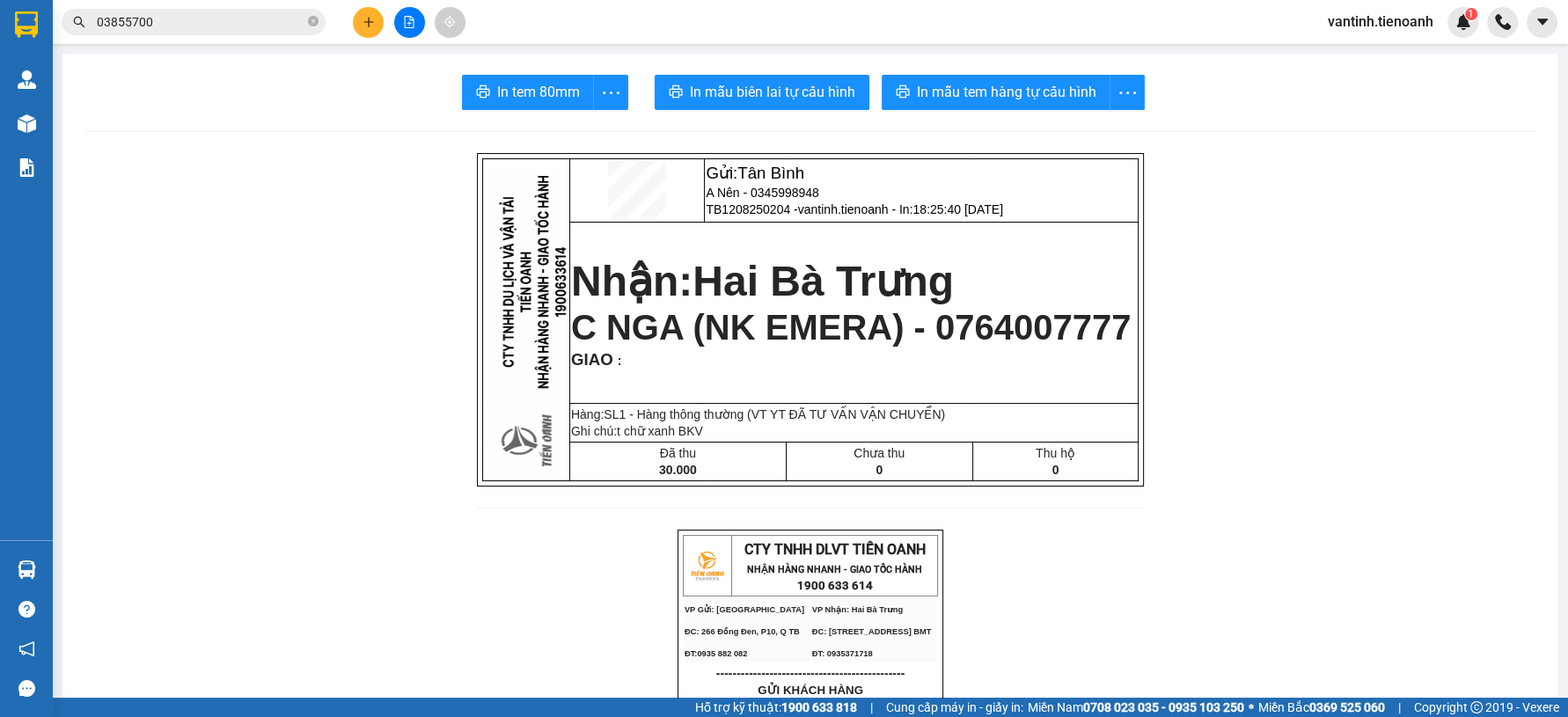
click at [232, 22] on input "03855700" at bounding box center [200, 22] width 207 height 20
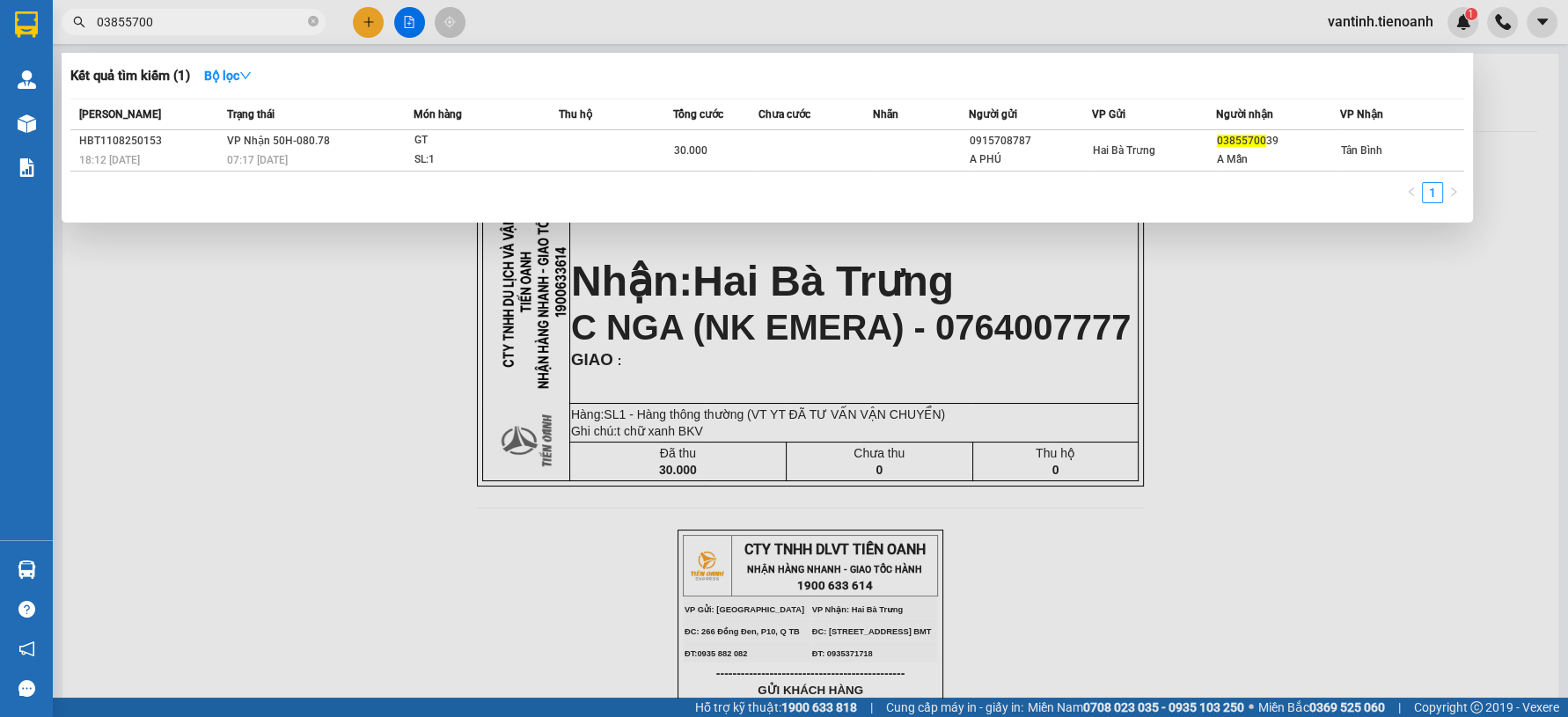
click at [232, 22] on input "03855700" at bounding box center [200, 22] width 207 height 20
click at [313, 20] on icon "close-circle" at bounding box center [313, 21] width 11 height 11
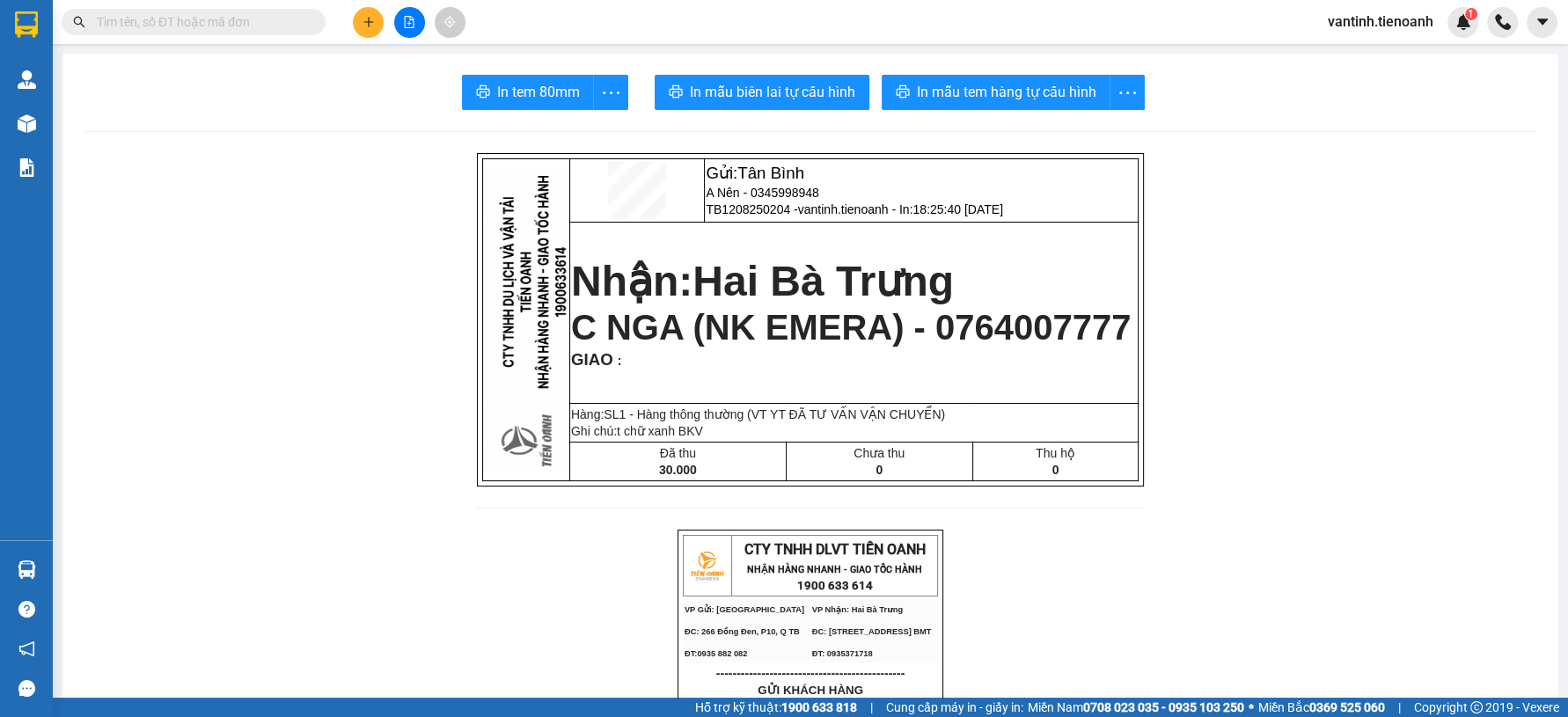
click at [274, 26] on input "text" at bounding box center [200, 22] width 207 height 20
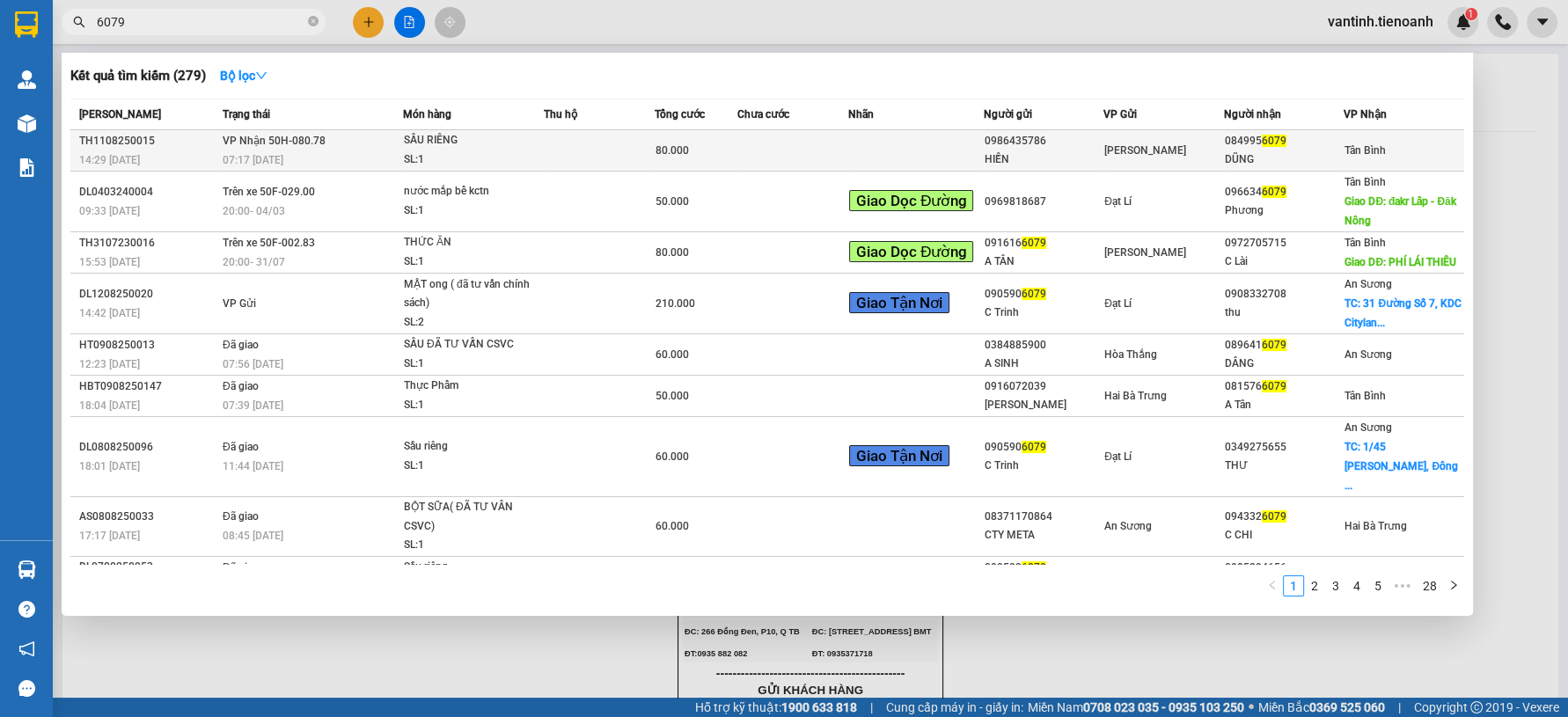
type input "6079"
click at [366, 143] on td "VP Nhận 50H-080.78 07:17 - 12/08" at bounding box center [311, 151] width 185 height 41
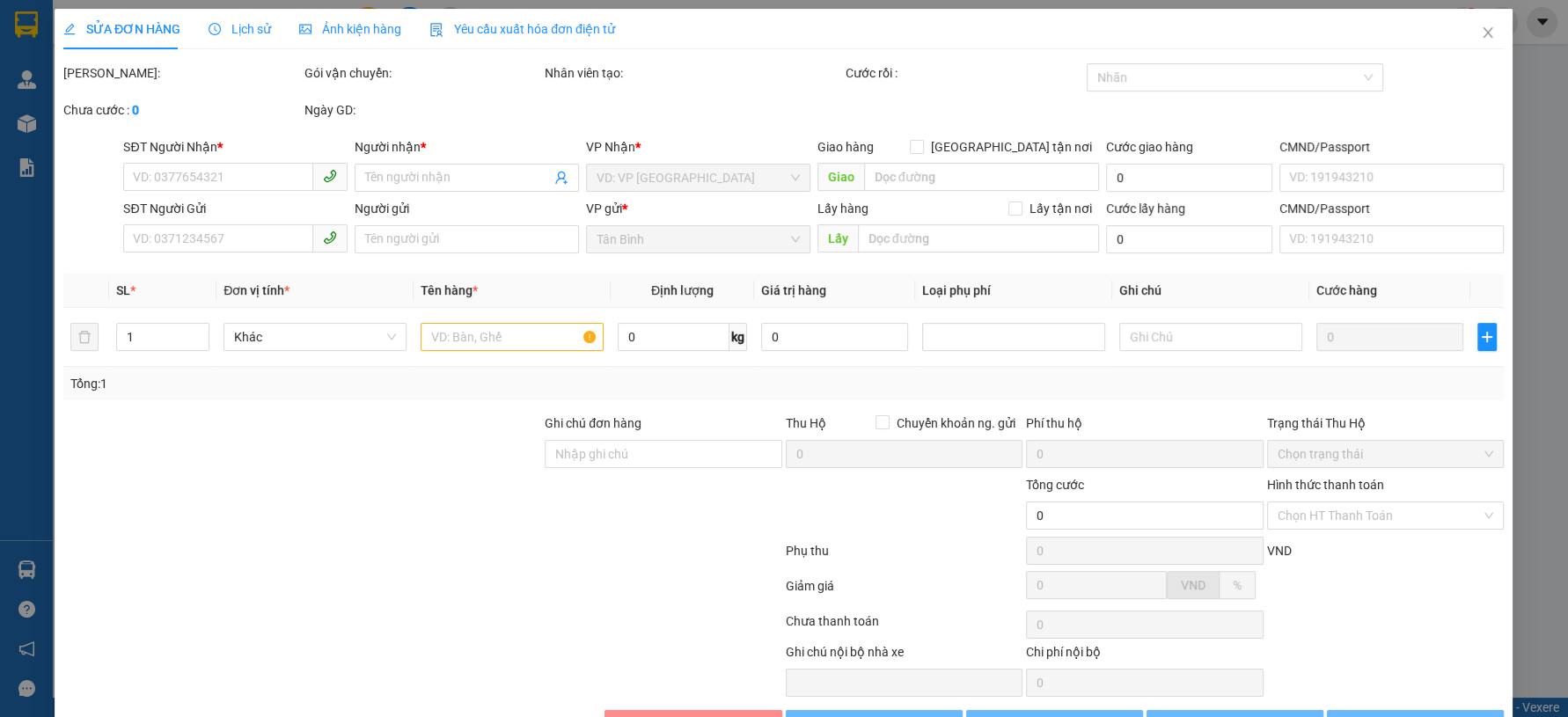
type input "0849956079"
type input "DŨNG"
type input "0986435786"
type input "HIỀN"
type input "80.000"
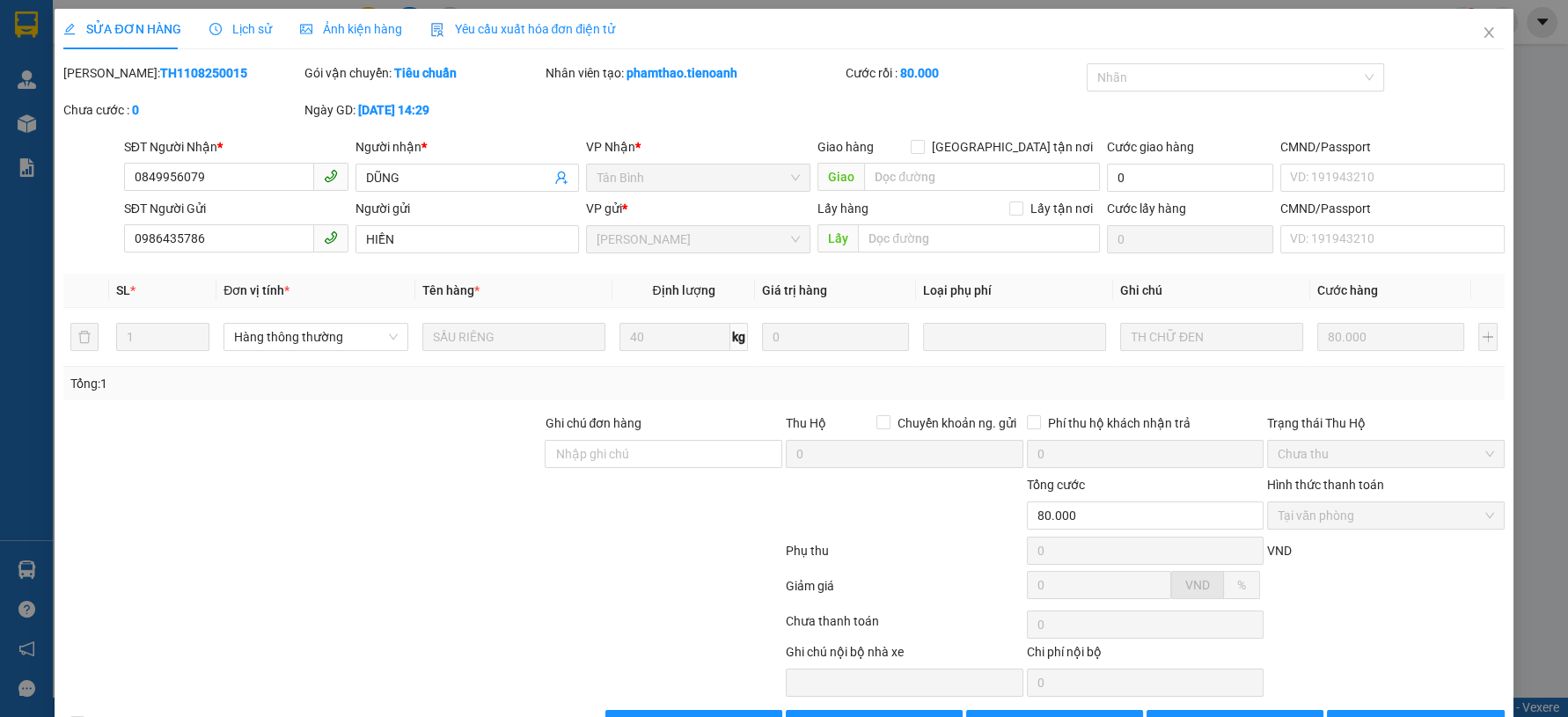
click at [344, 467] on div at bounding box center [302, 444] width 481 height 61
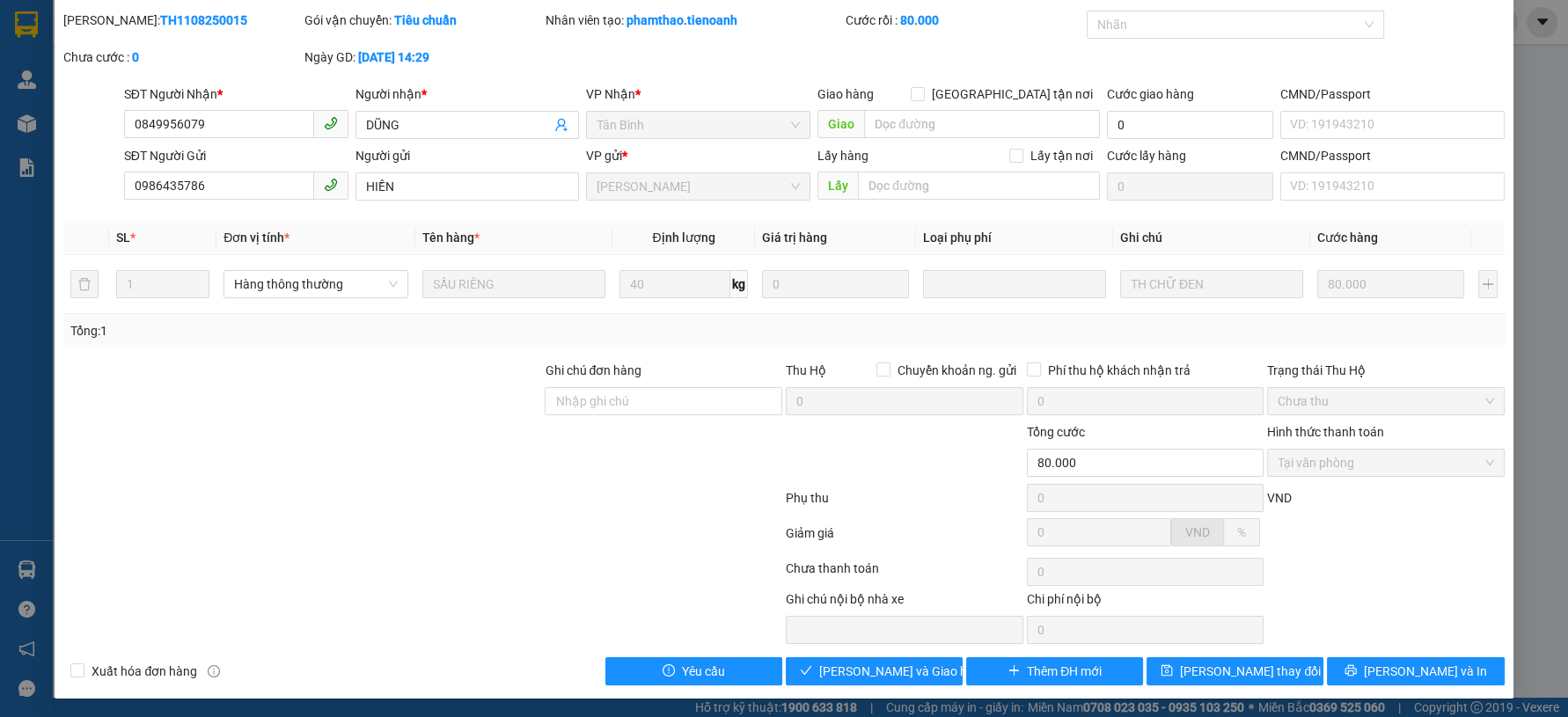
scroll to position [53, 0]
click at [406, 501] on div at bounding box center [422, 501] width 722 height 36
click at [397, 503] on div at bounding box center [422, 501] width 722 height 36
click at [869, 672] on span "Lưu và Giao hàng" at bounding box center [904, 671] width 169 height 20
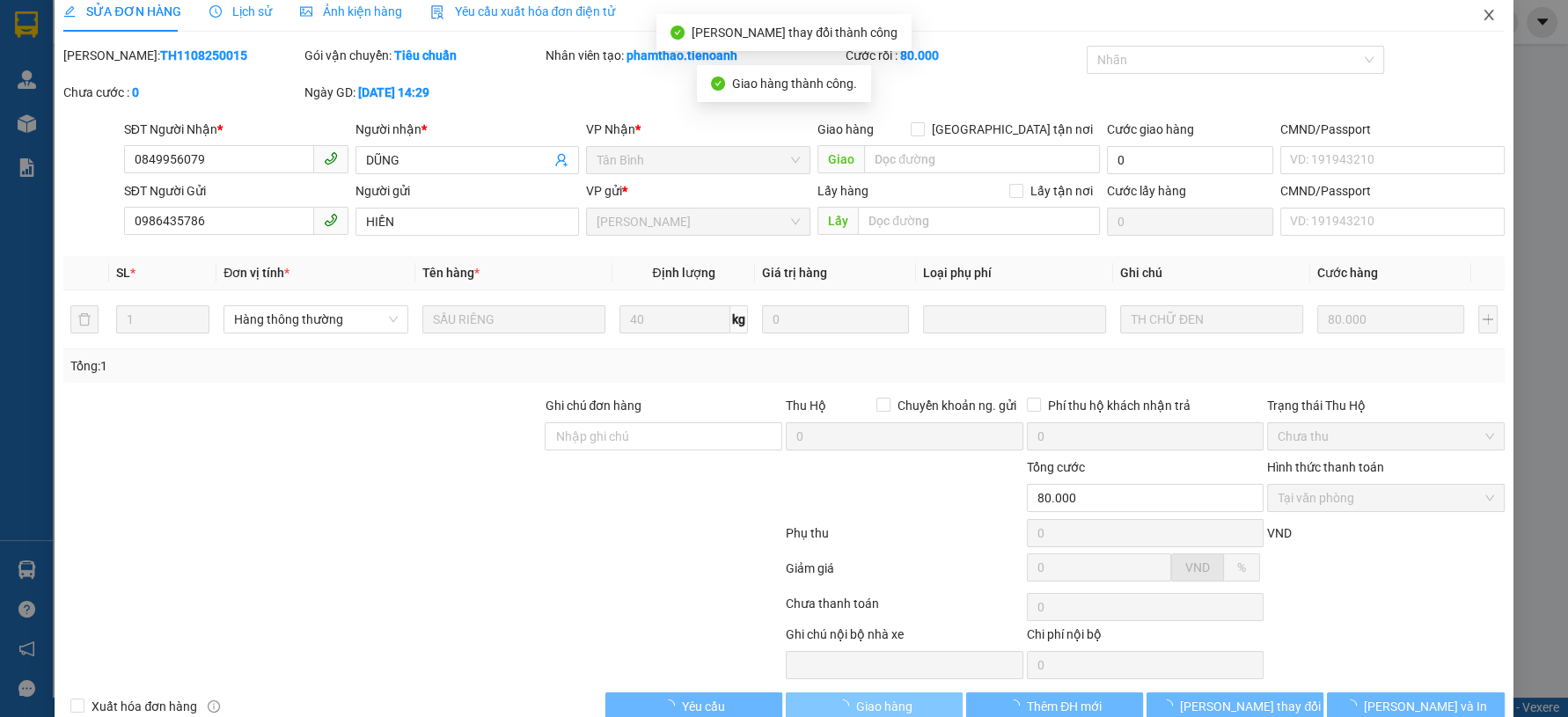
scroll to position [0, 0]
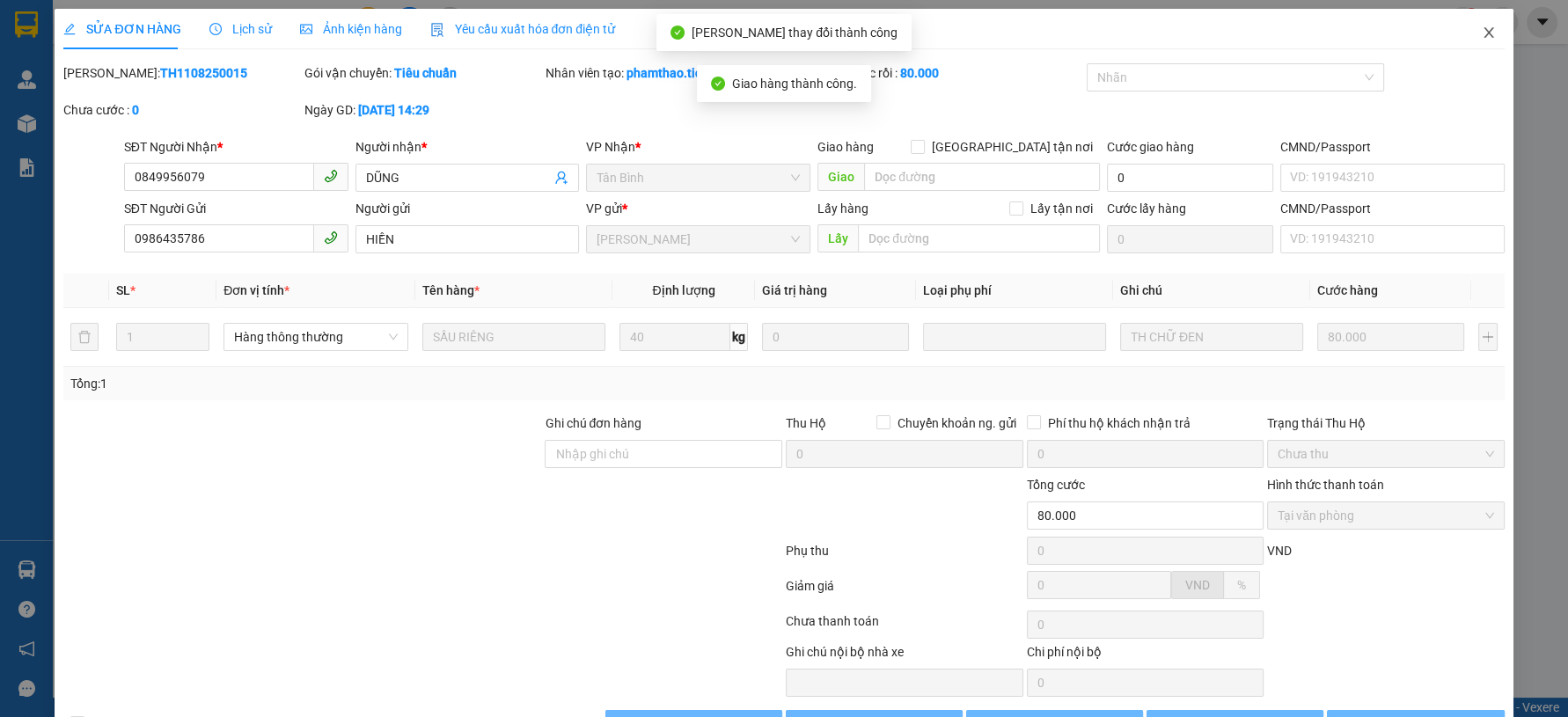
click at [1482, 30] on icon "close" at bounding box center [1489, 33] width 14 height 14
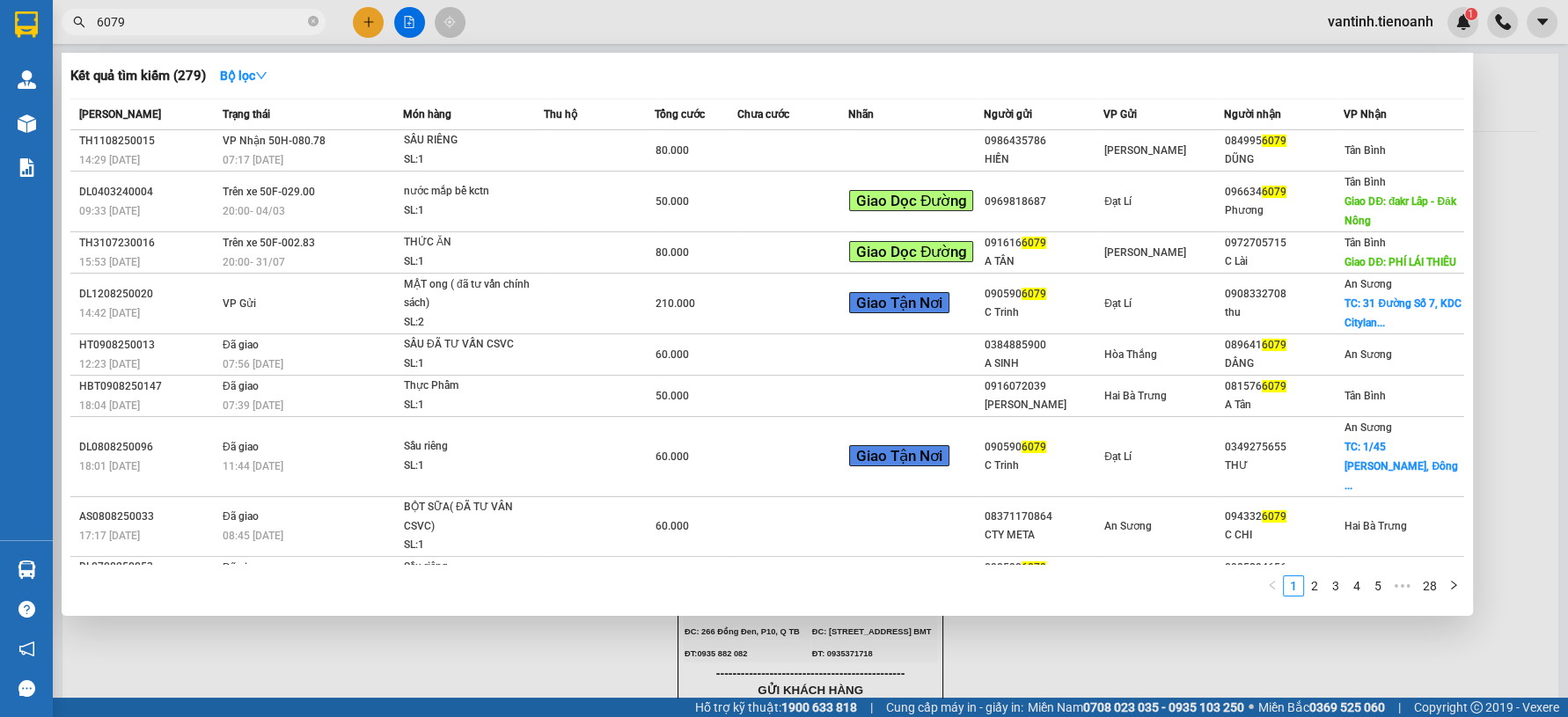
click at [268, 21] on input "6079" at bounding box center [200, 22] width 207 height 20
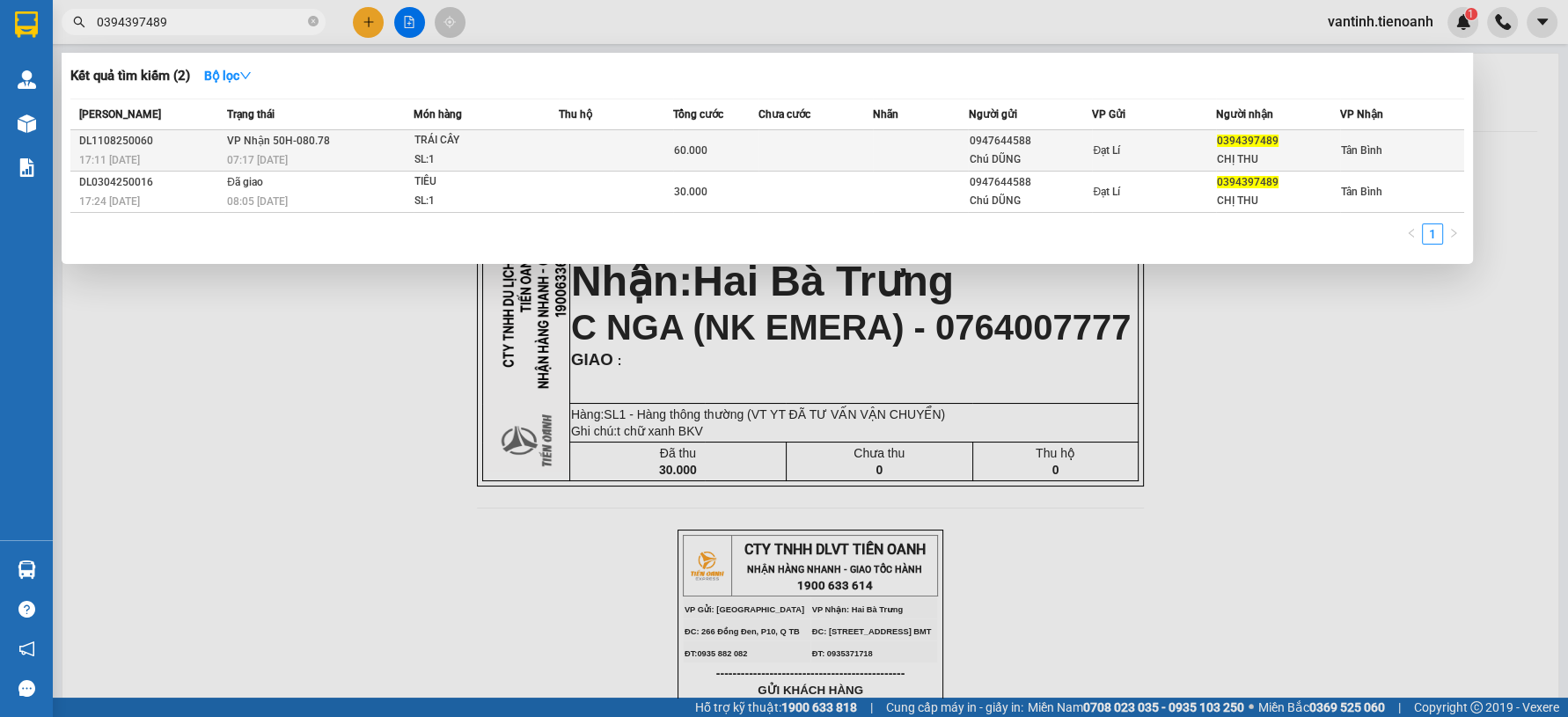
type input "0394397489"
click at [348, 143] on td "VP Nhận 50H-080.78 07:17 - 12/08" at bounding box center [318, 151] width 191 height 41
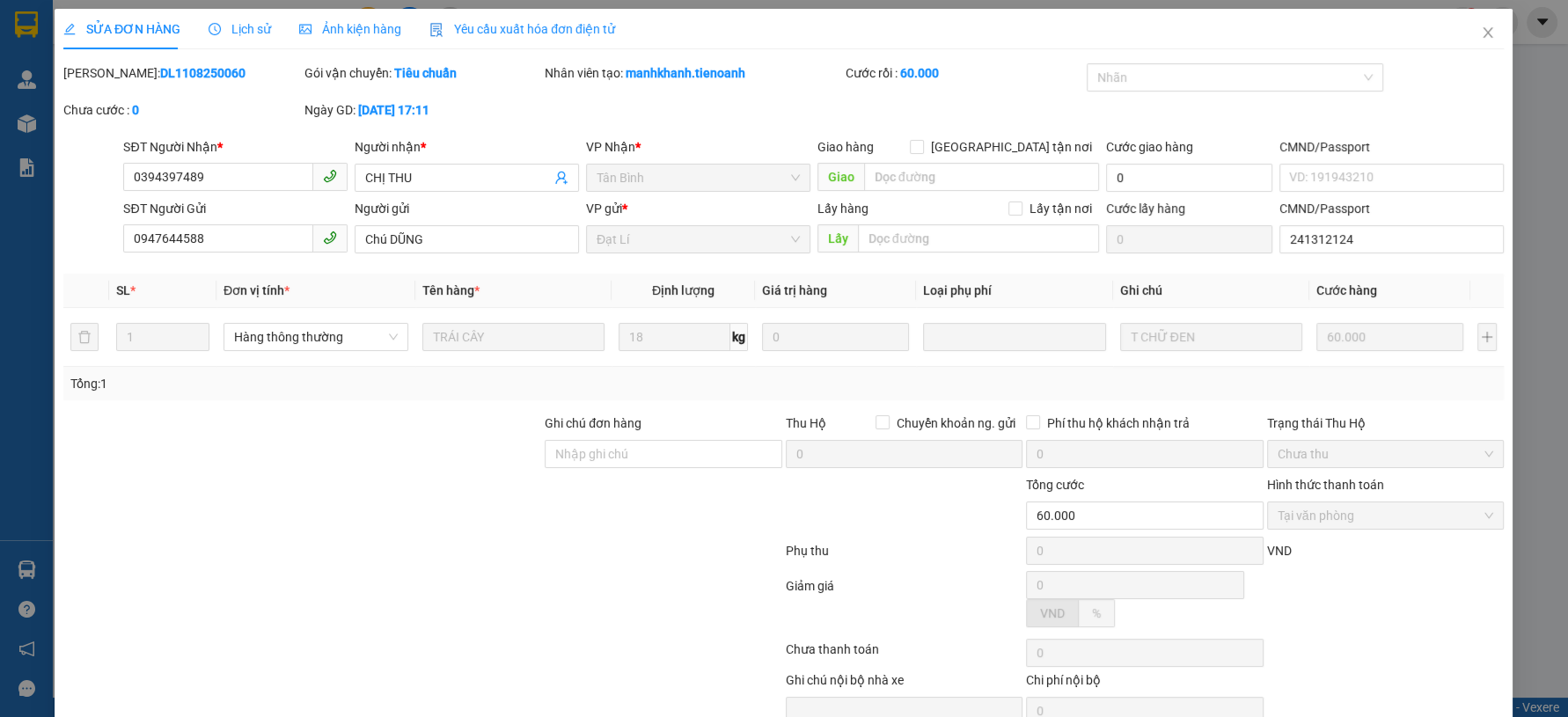
type input "0394397489"
type input "CHỊ THU"
type input "0947644588"
type input "Chú DŨNG"
type input "241312124"
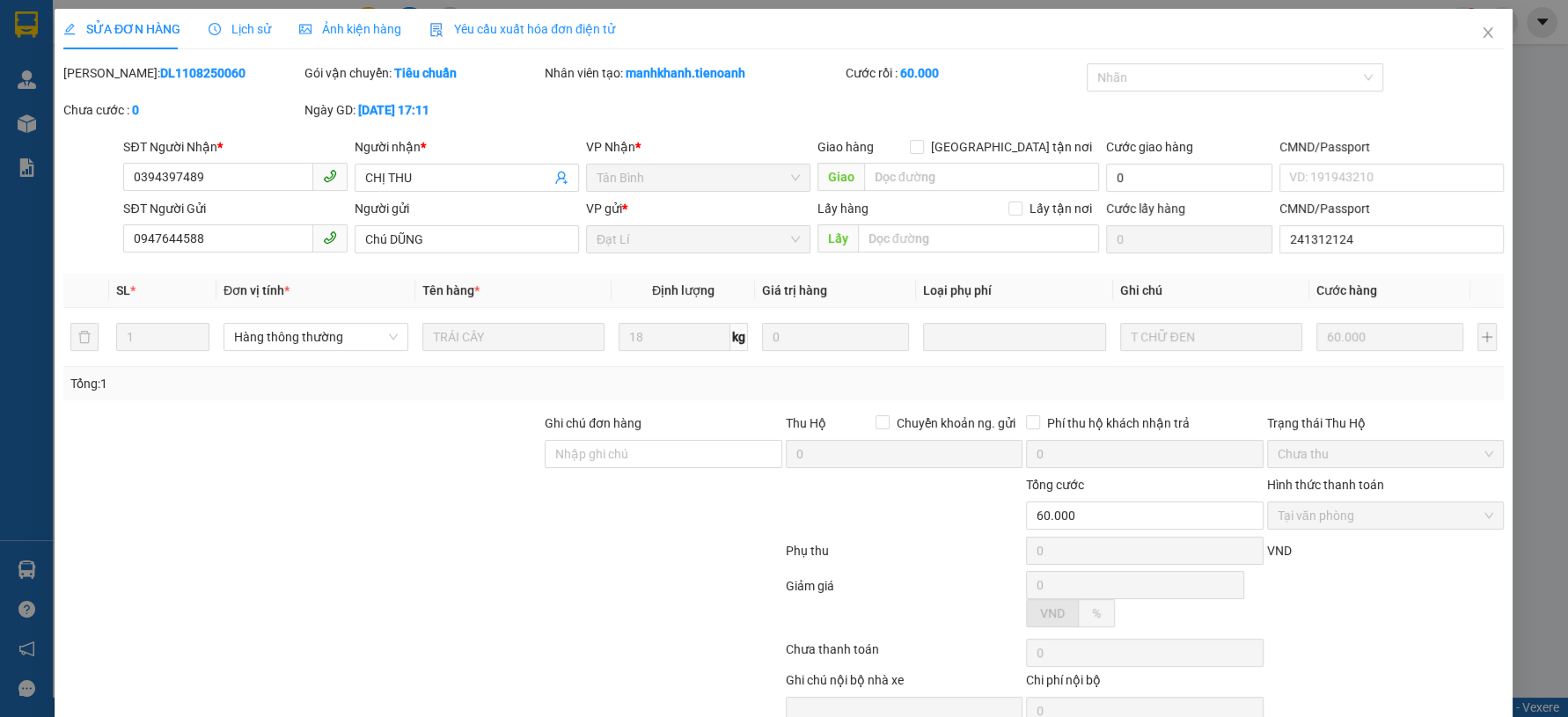
type input "60.000"
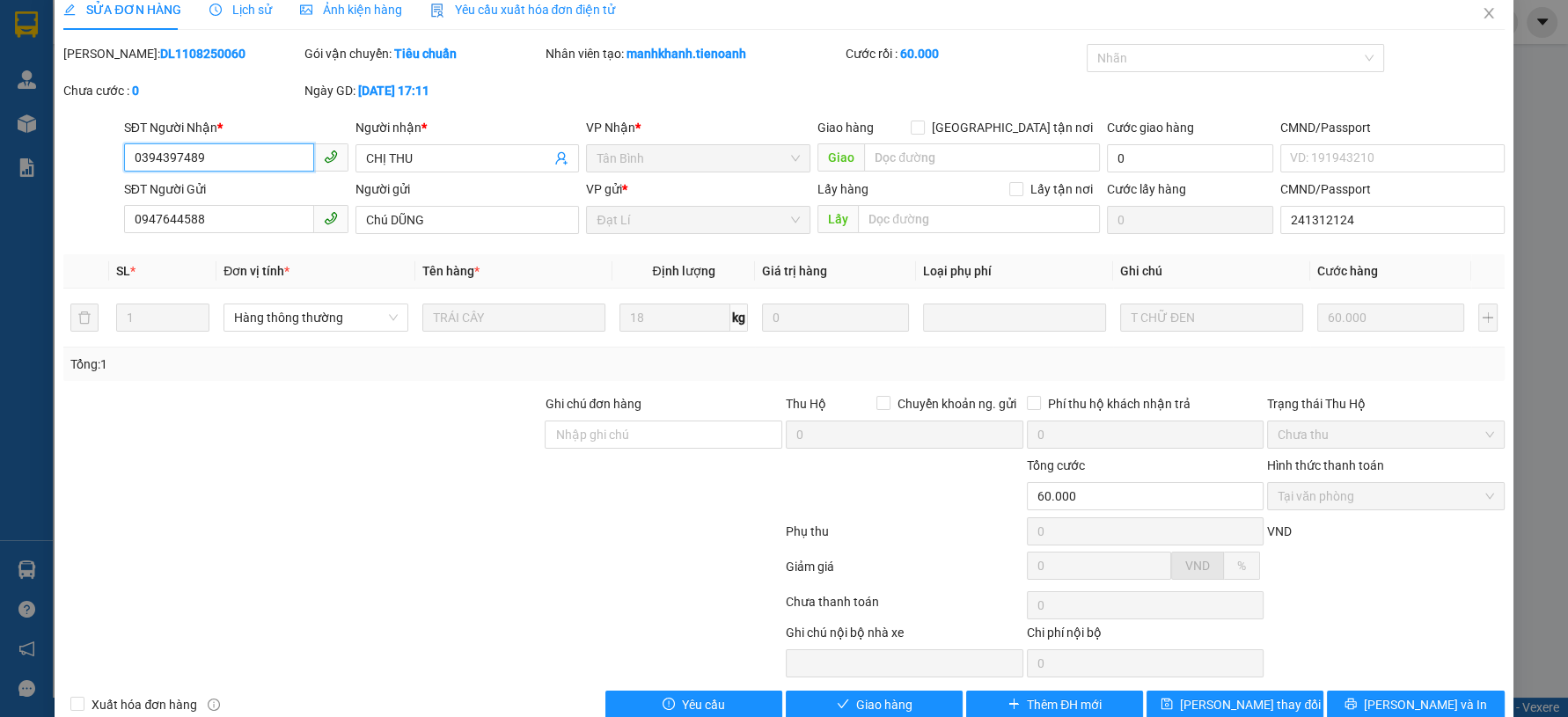
scroll to position [53, 0]
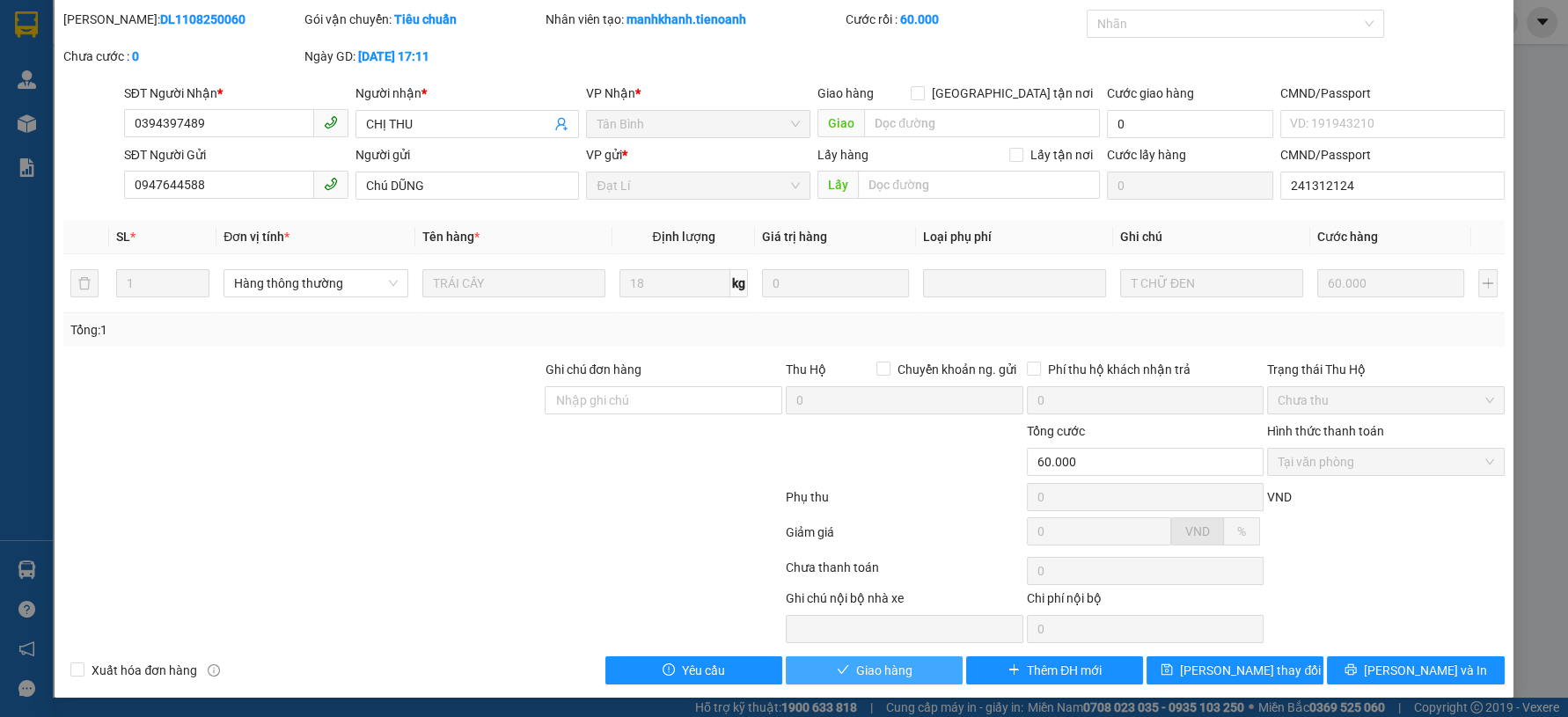
click at [878, 670] on span "Giao hàng" at bounding box center [883, 671] width 56 height 20
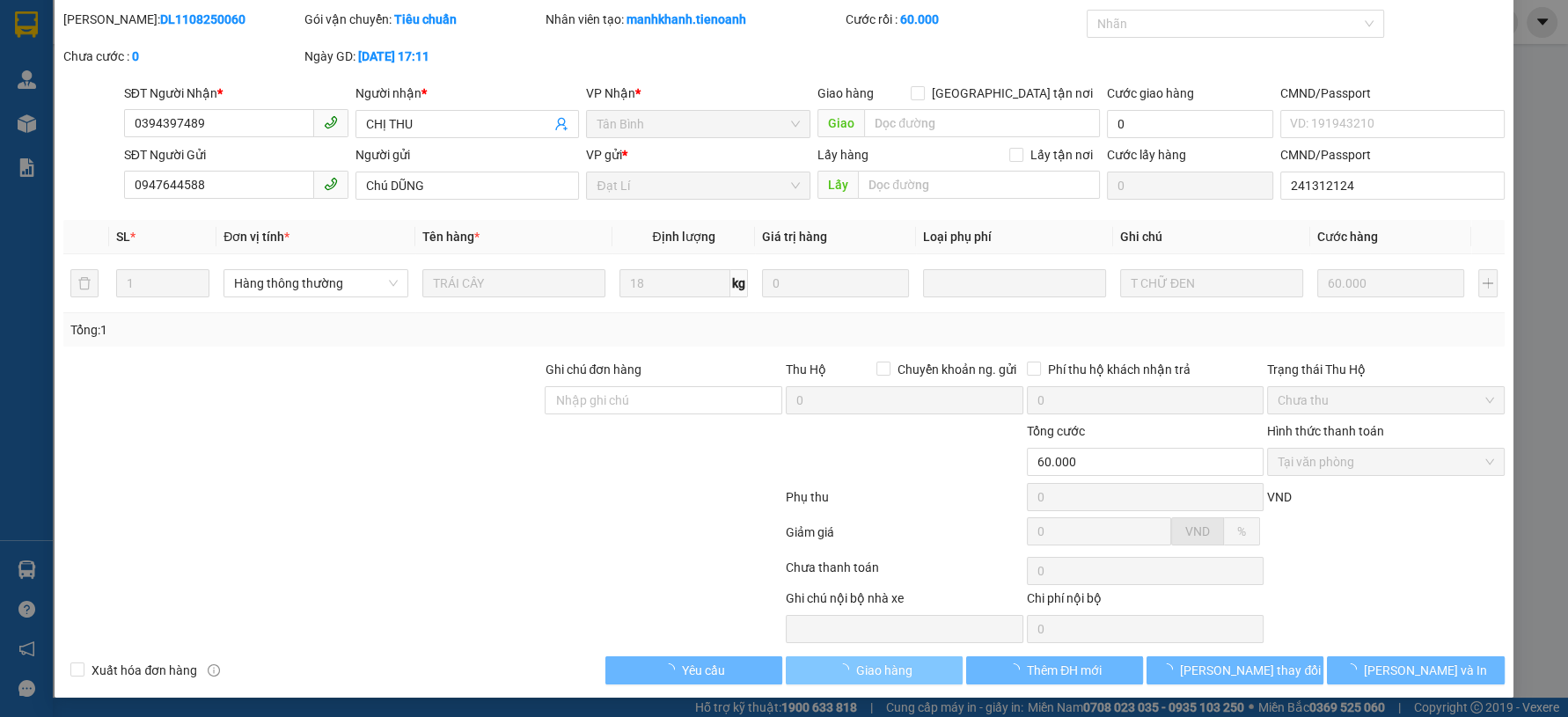
drag, startPoint x: 878, startPoint y: 670, endPoint x: 475, endPoint y: 550, distance: 420.5
click at [877, 669] on span "Giao hàng" at bounding box center [883, 671] width 56 height 20
click at [475, 550] on div at bounding box center [422, 536] width 722 height 36
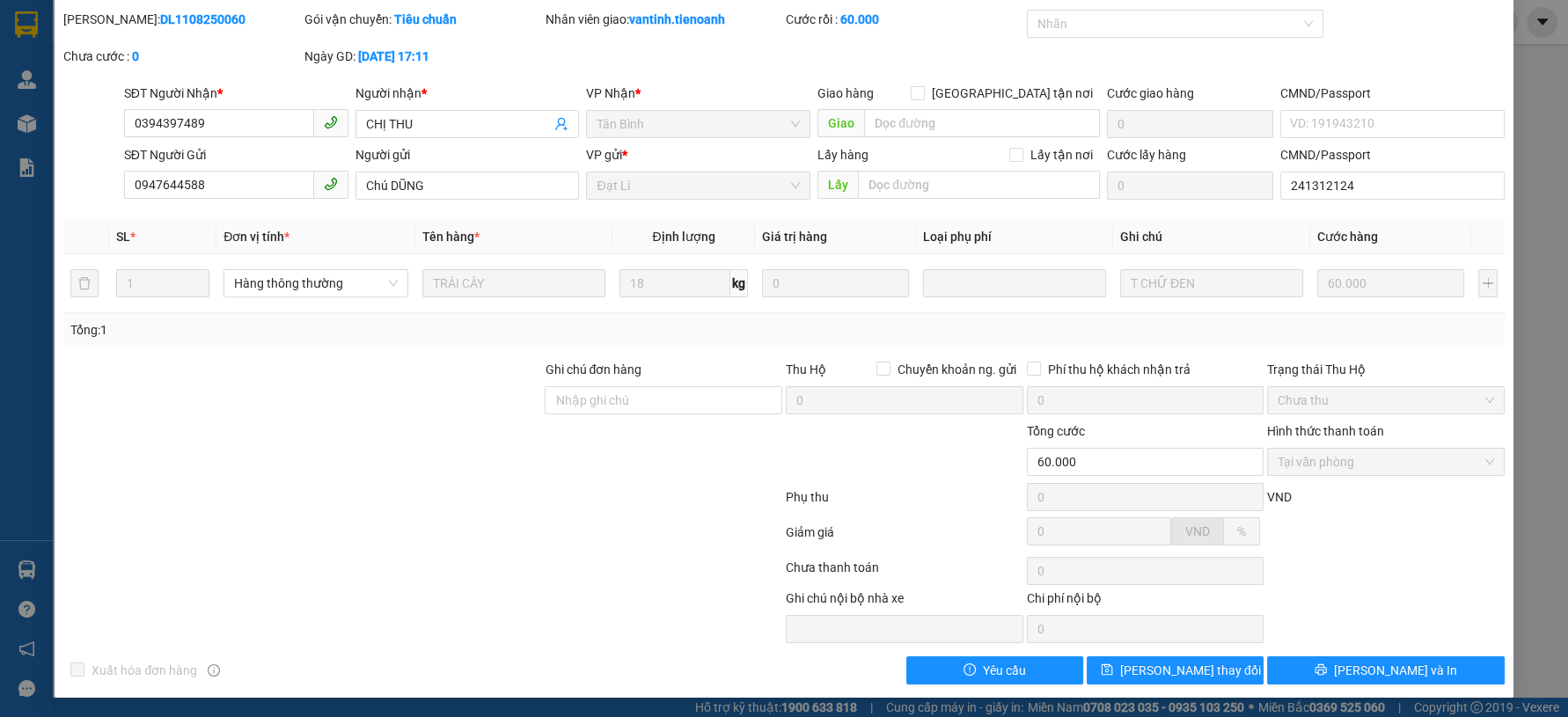
scroll to position [0, 0]
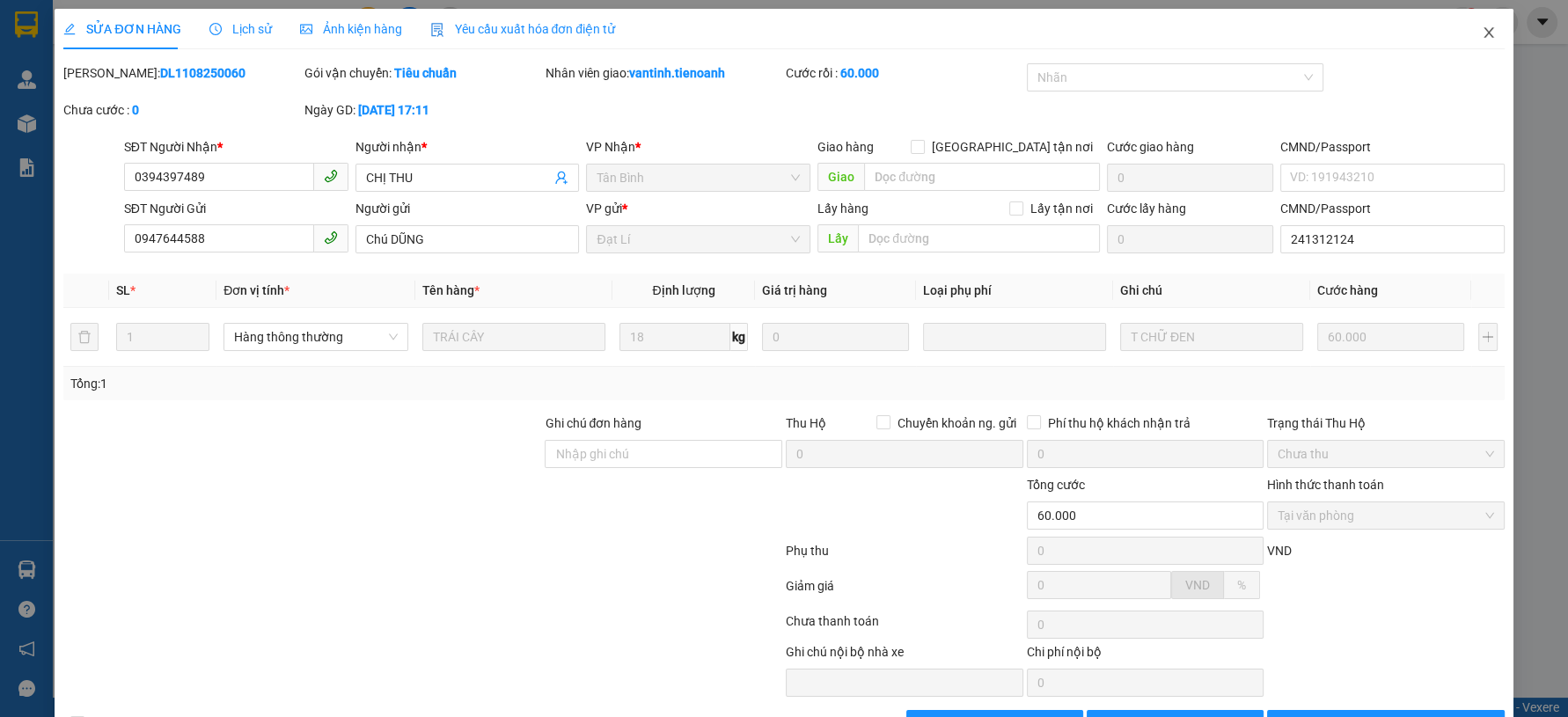
click at [1482, 39] on icon "close" at bounding box center [1489, 33] width 14 height 14
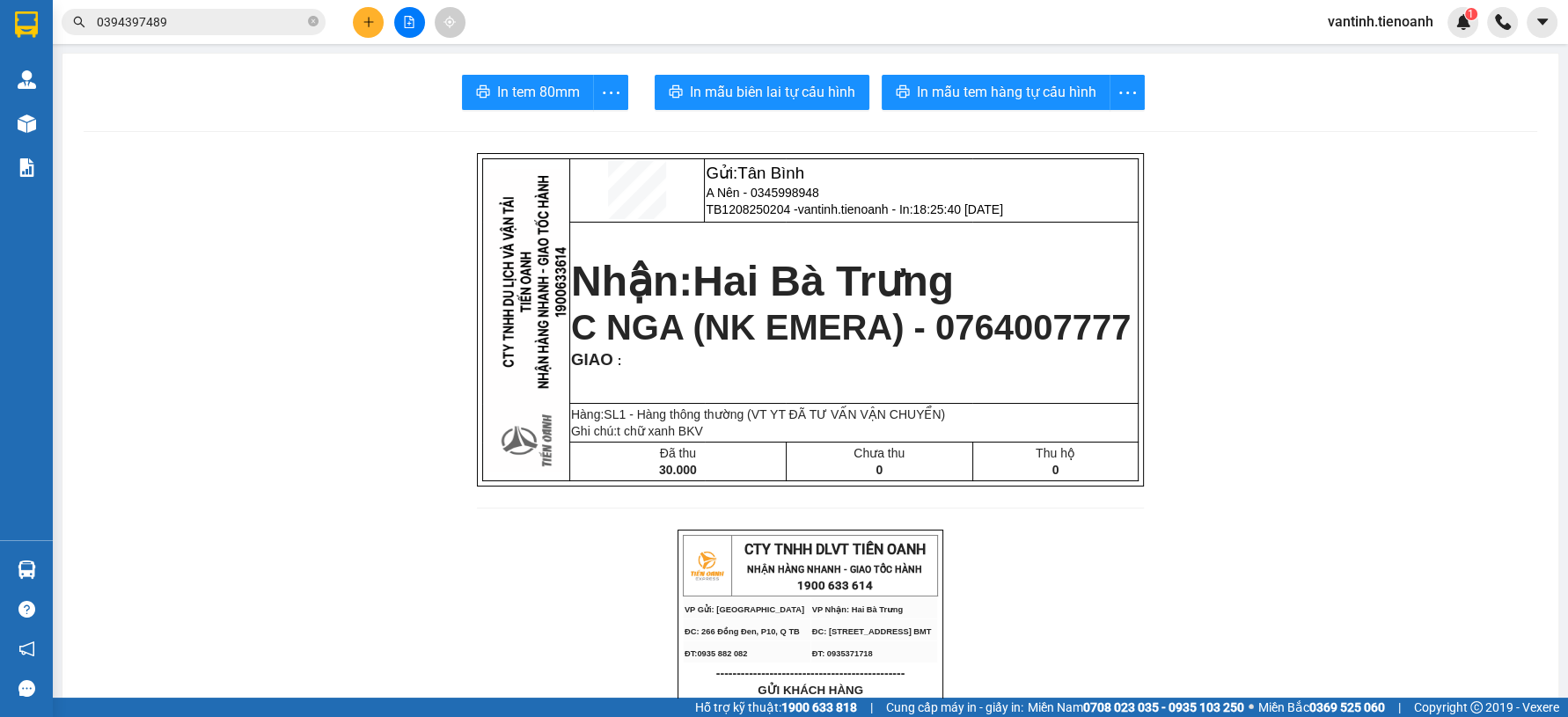
click at [367, 19] on icon "plus" at bounding box center [369, 22] width 12 height 12
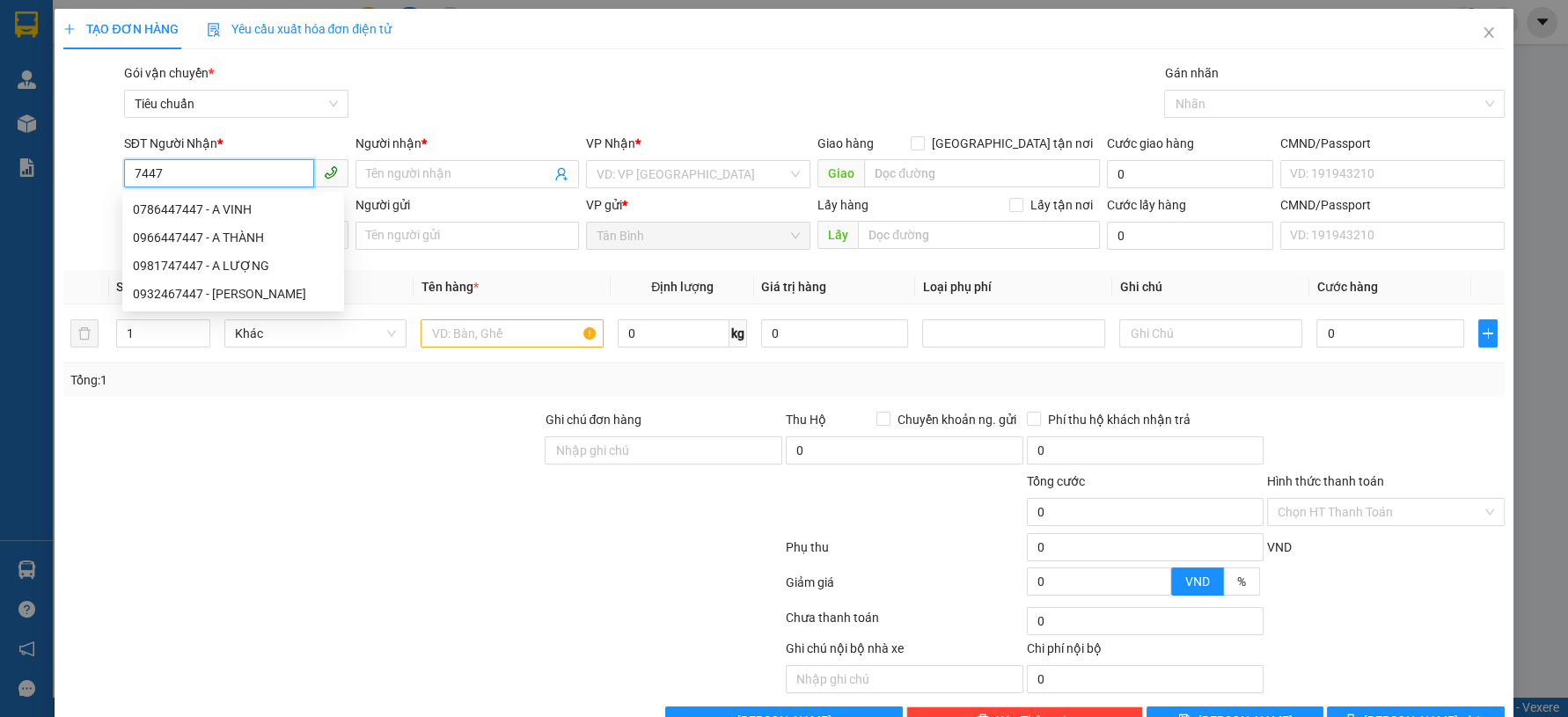
click at [225, 173] on input "7447" at bounding box center [218, 174] width 190 height 29
click at [229, 208] on div "0786447447 - A VINH" at bounding box center [232, 209] width 200 height 20
type input "0786447447"
type input "A VINH"
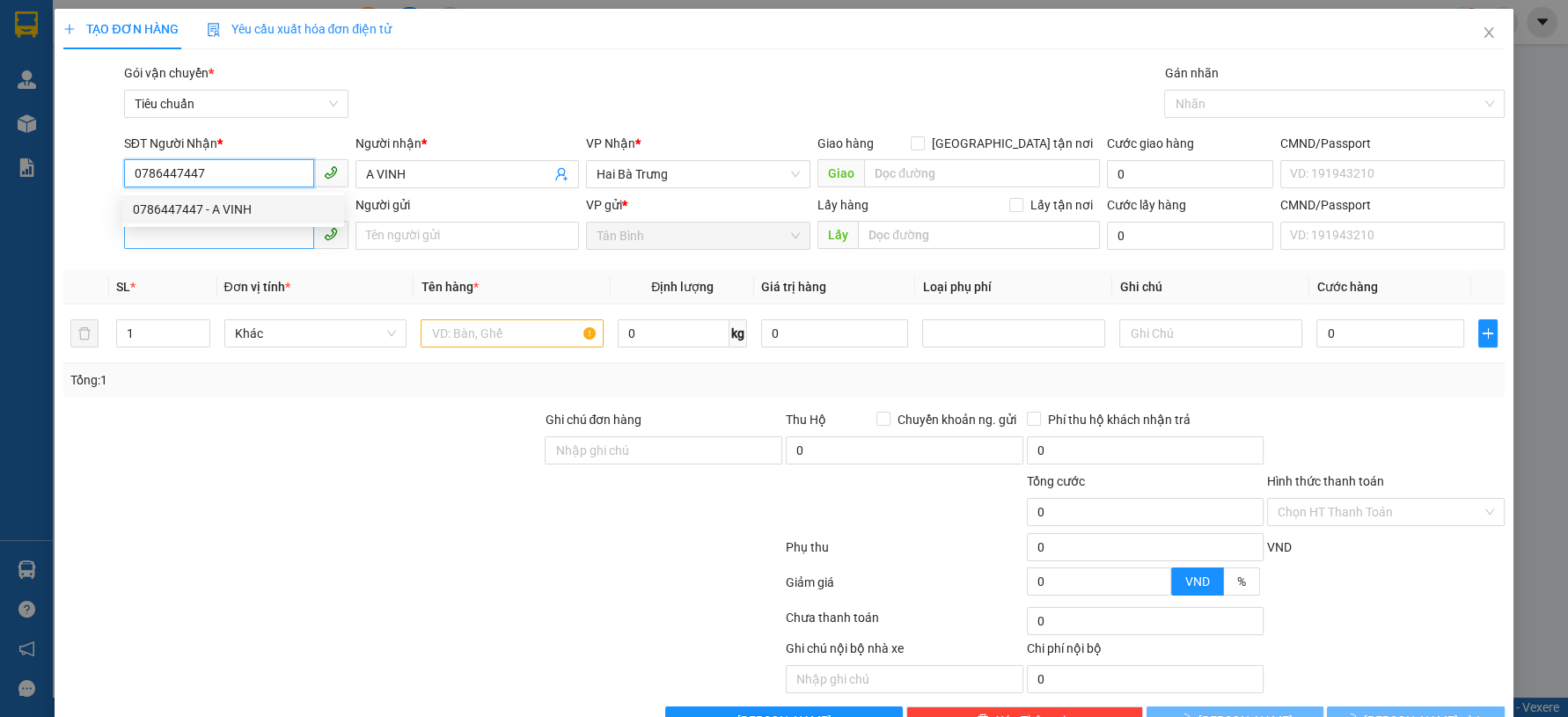
type input "0786447447"
type input "40.000"
click at [225, 230] on input "SĐT Người Gửi" at bounding box center [218, 235] width 190 height 29
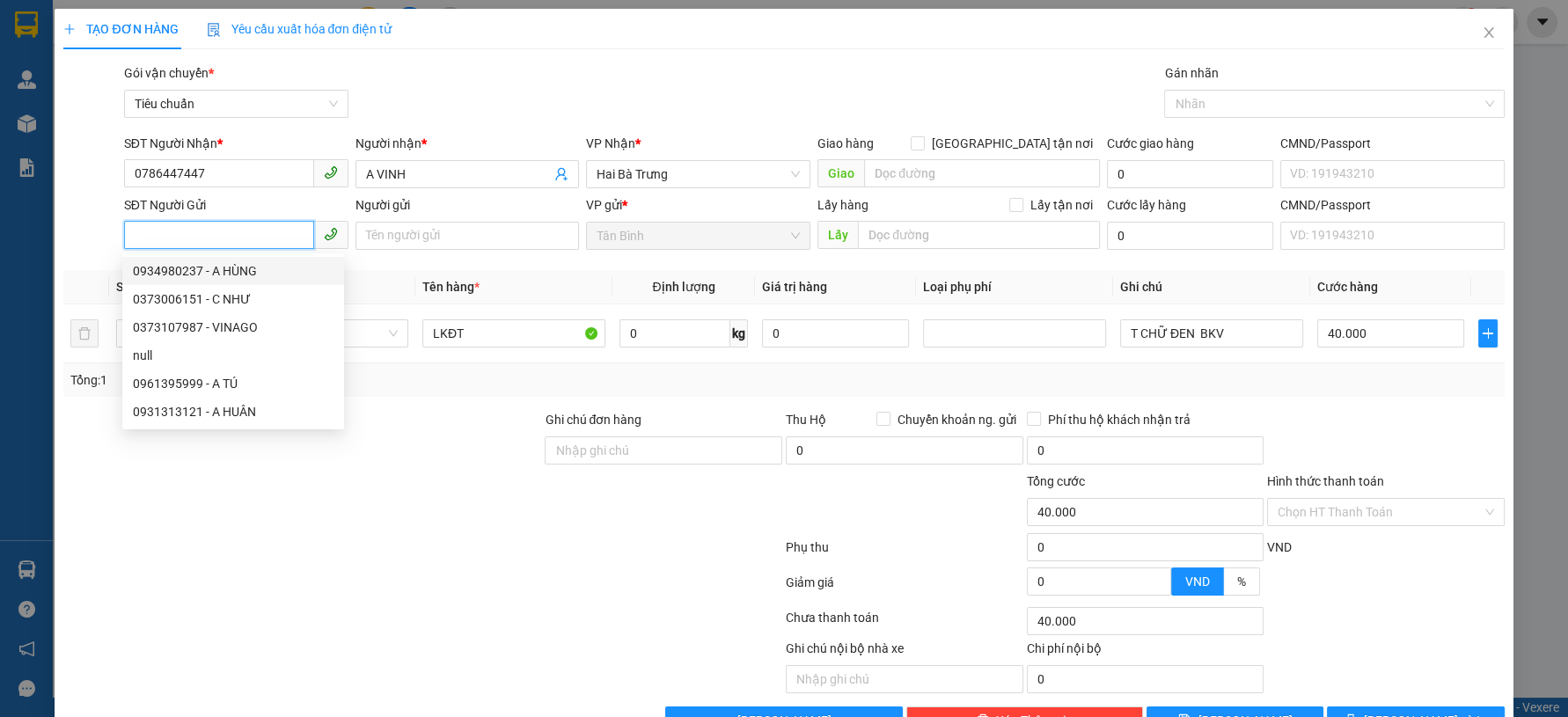
click at [247, 271] on div "0934980237 - A HÙNG" at bounding box center [232, 271] width 200 height 20
type input "0934980237"
type input "A HÙNG"
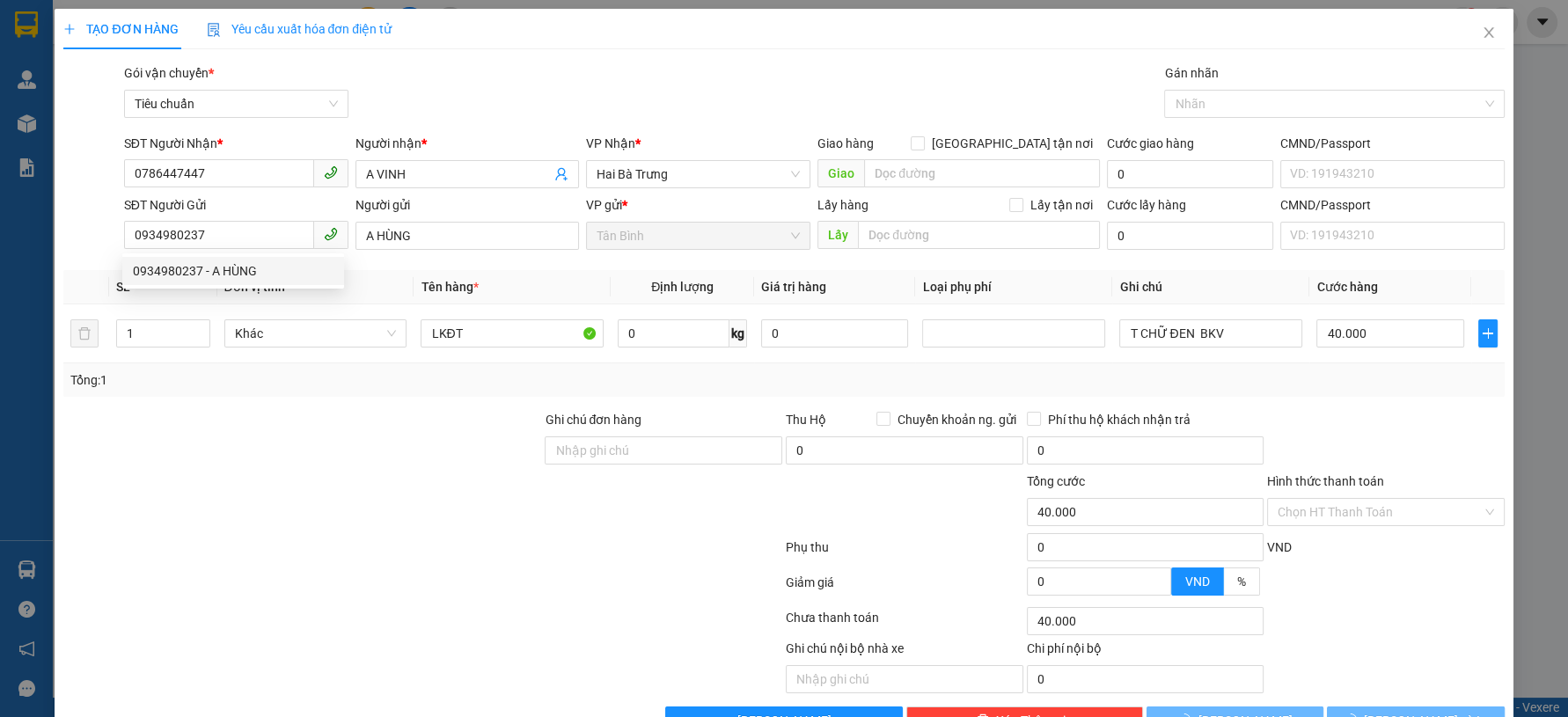
drag, startPoint x: 341, startPoint y: 433, endPoint x: 352, endPoint y: 431, distance: 11.2
click at [345, 433] on div at bounding box center [302, 440] width 481 height 61
click at [642, 322] on input "0" at bounding box center [675, 334] width 111 height 29
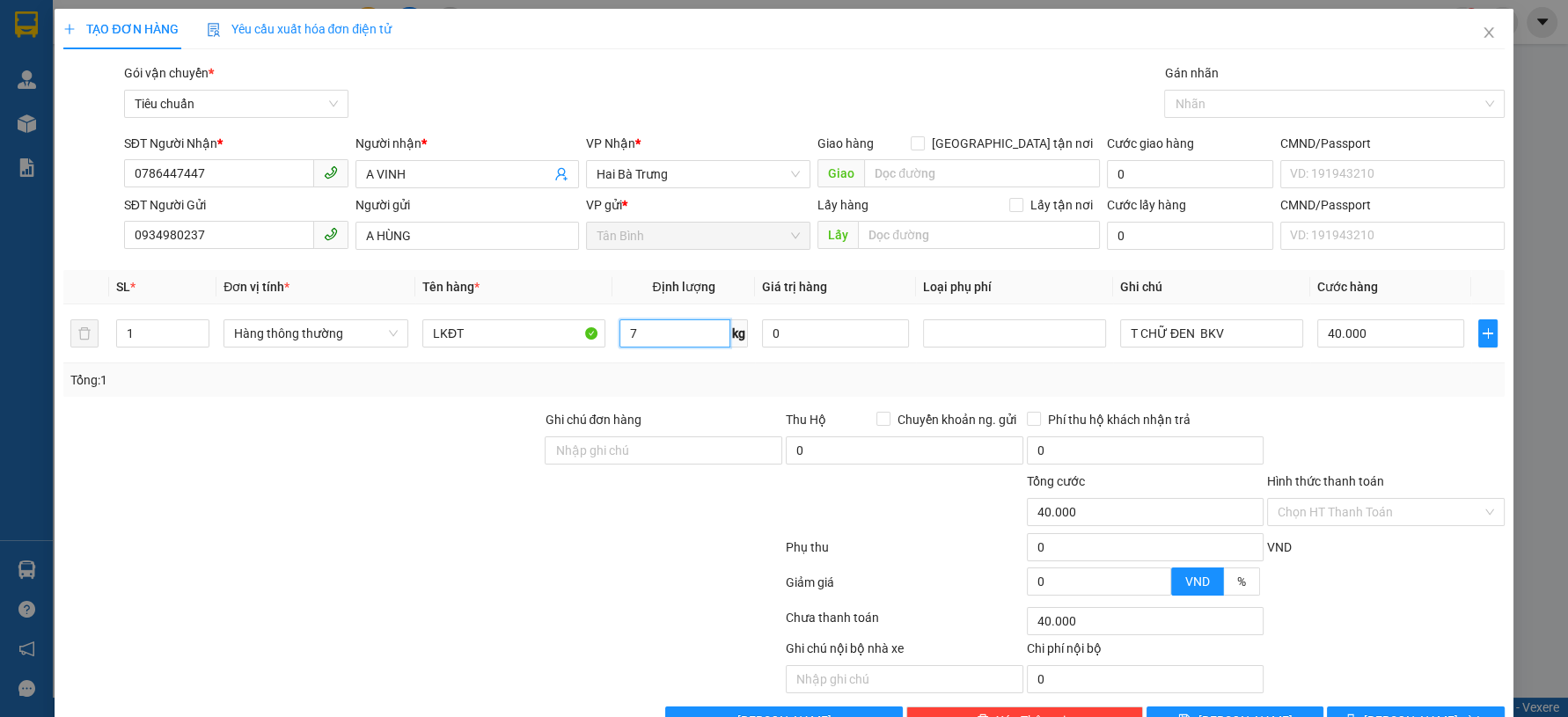
type input "7"
drag, startPoint x: 354, startPoint y: 504, endPoint x: 1208, endPoint y: 384, distance: 862.4
click at [358, 504] on div at bounding box center [302, 502] width 481 height 61
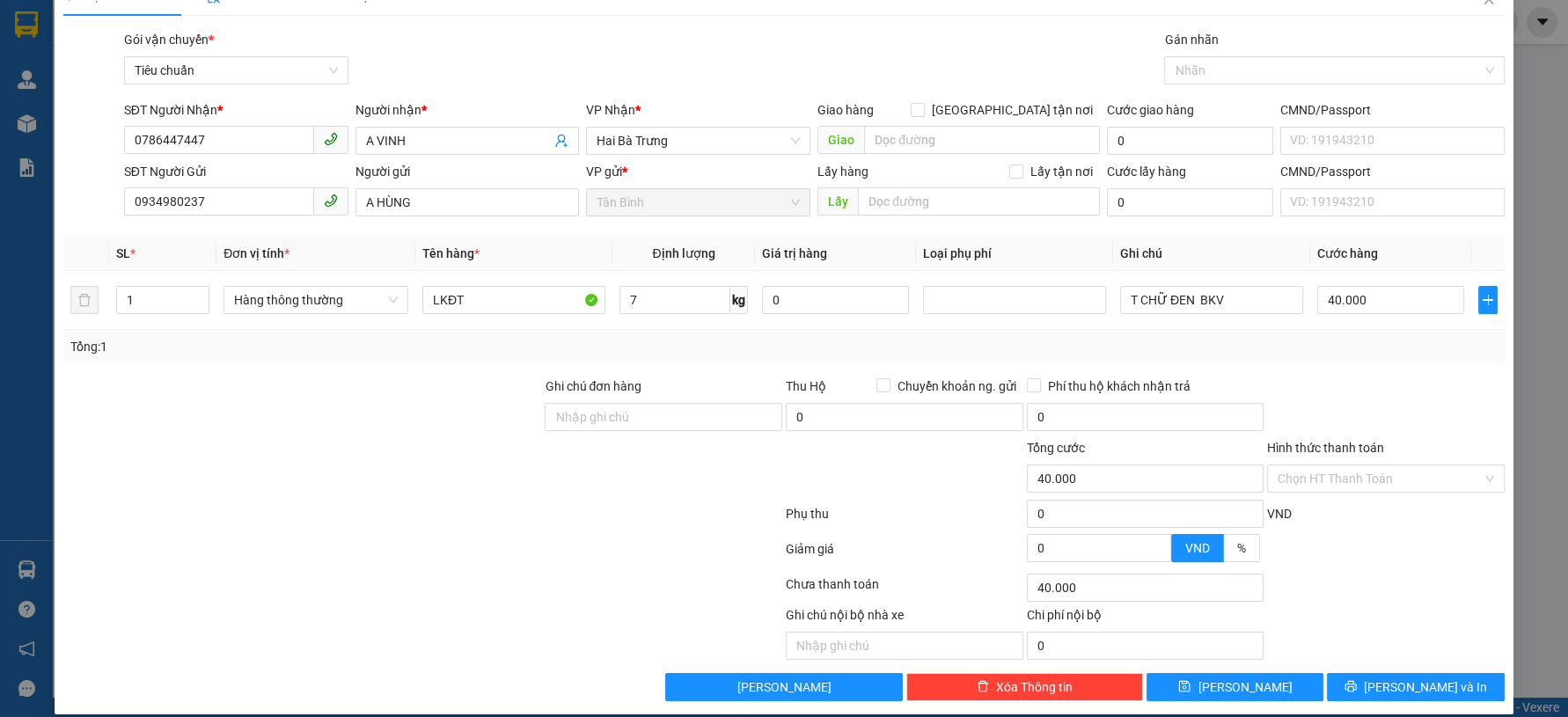
scroll to position [50, 0]
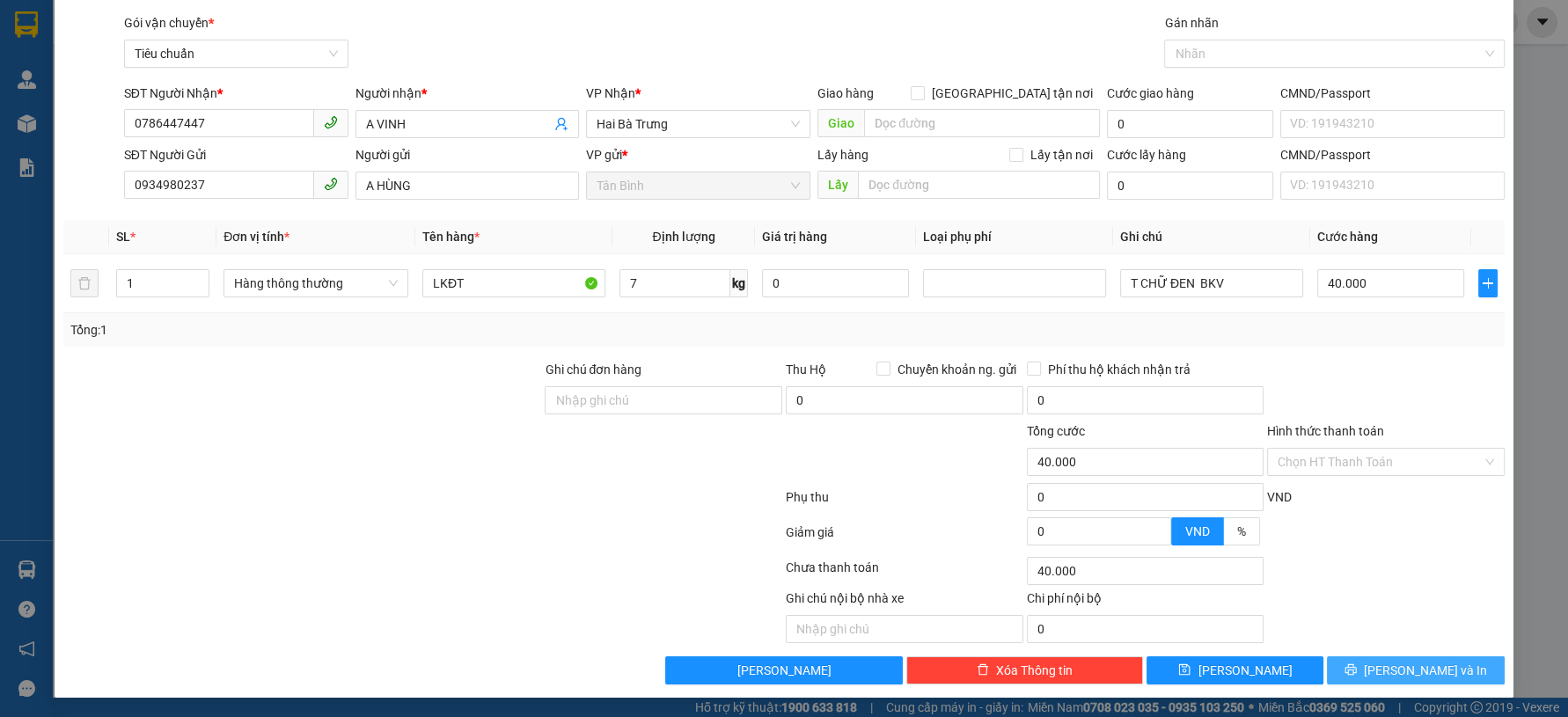
click at [1387, 666] on span "[PERSON_NAME] và In" at bounding box center [1426, 671] width 123 height 20
click at [1386, 665] on span "[PERSON_NAME] và In" at bounding box center [1426, 671] width 123 height 20
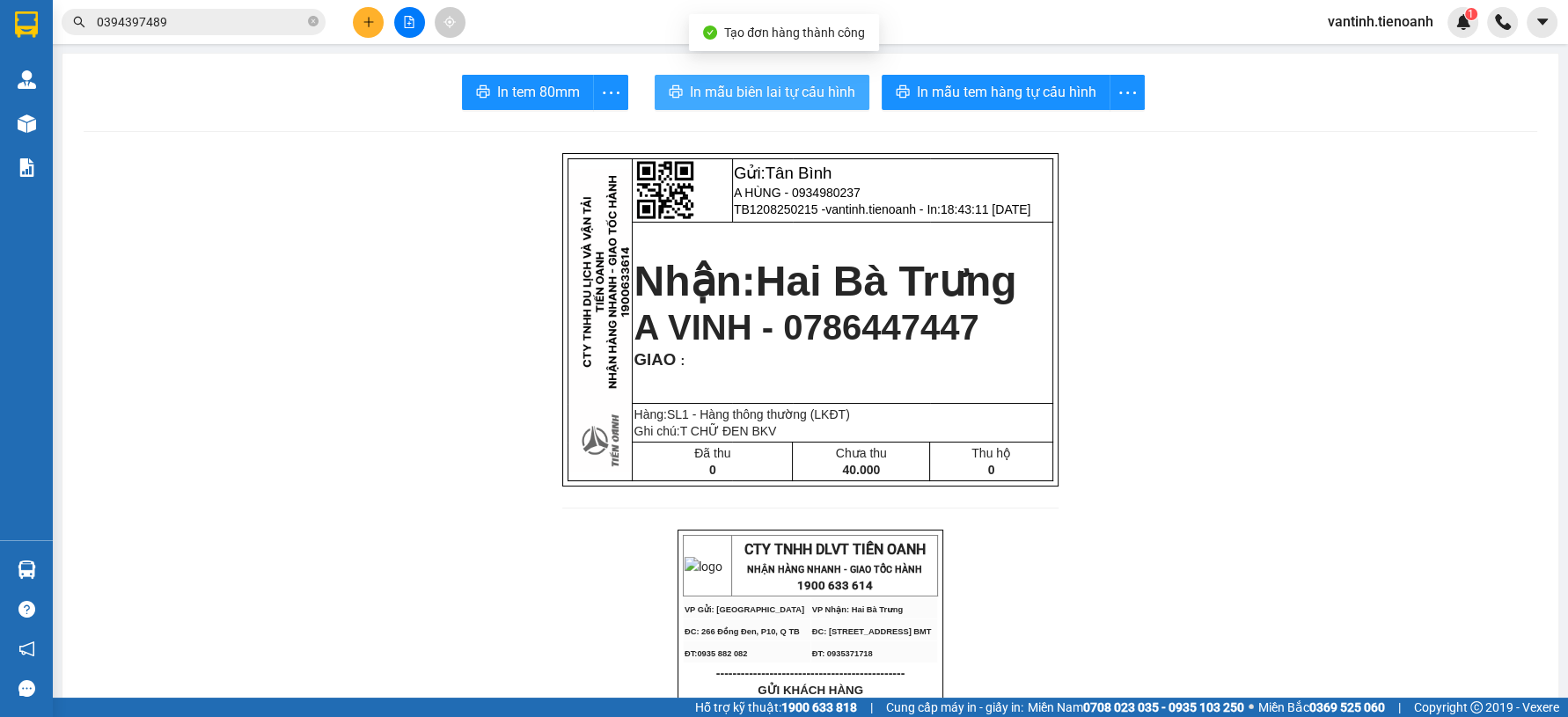
click at [790, 94] on span "In mẫu biên lai tự cấu hình" at bounding box center [773, 92] width 166 height 22
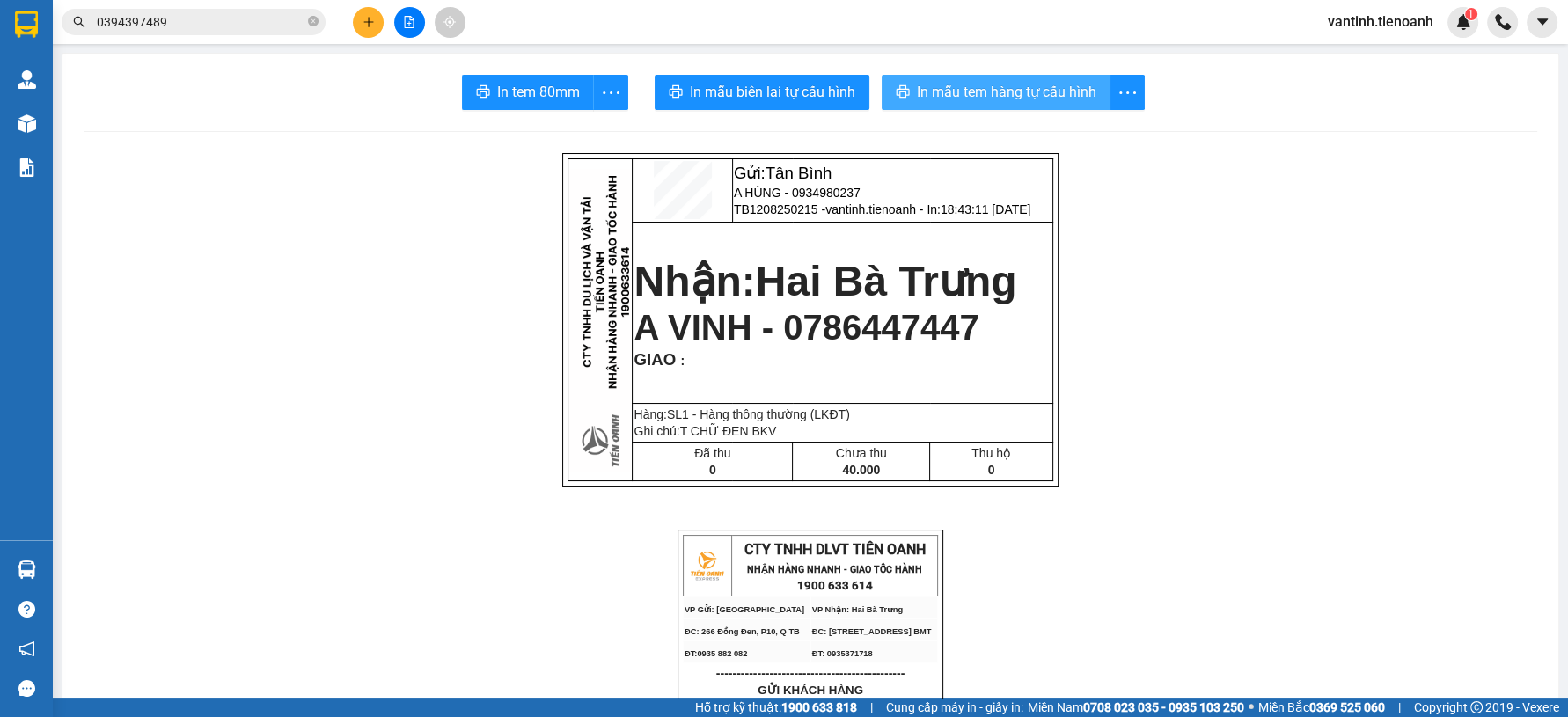
click at [1005, 104] on button "In mẫu tem hàng tự cấu hình" at bounding box center [995, 93] width 229 height 36
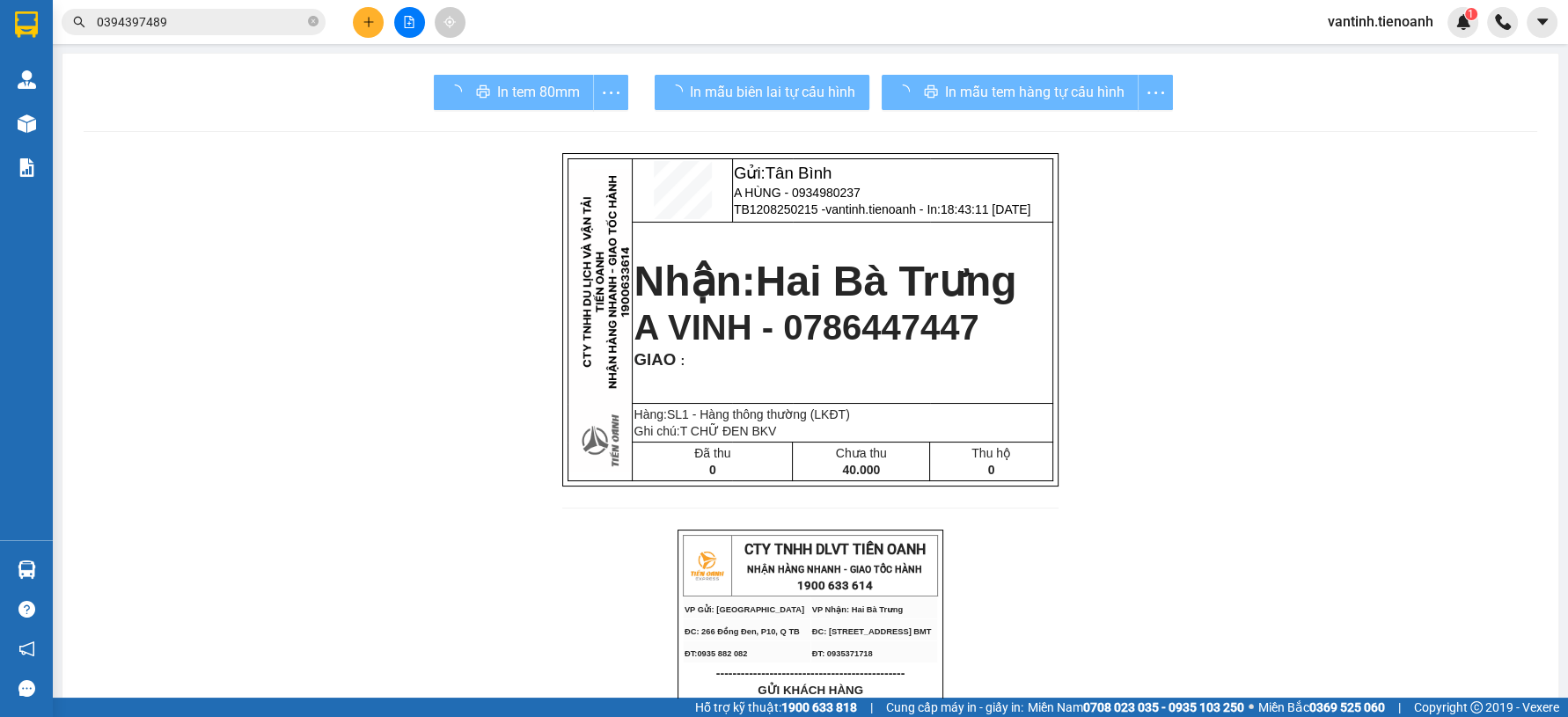
drag, startPoint x: 1193, startPoint y: 630, endPoint x: 1467, endPoint y: 454, distance: 325.7
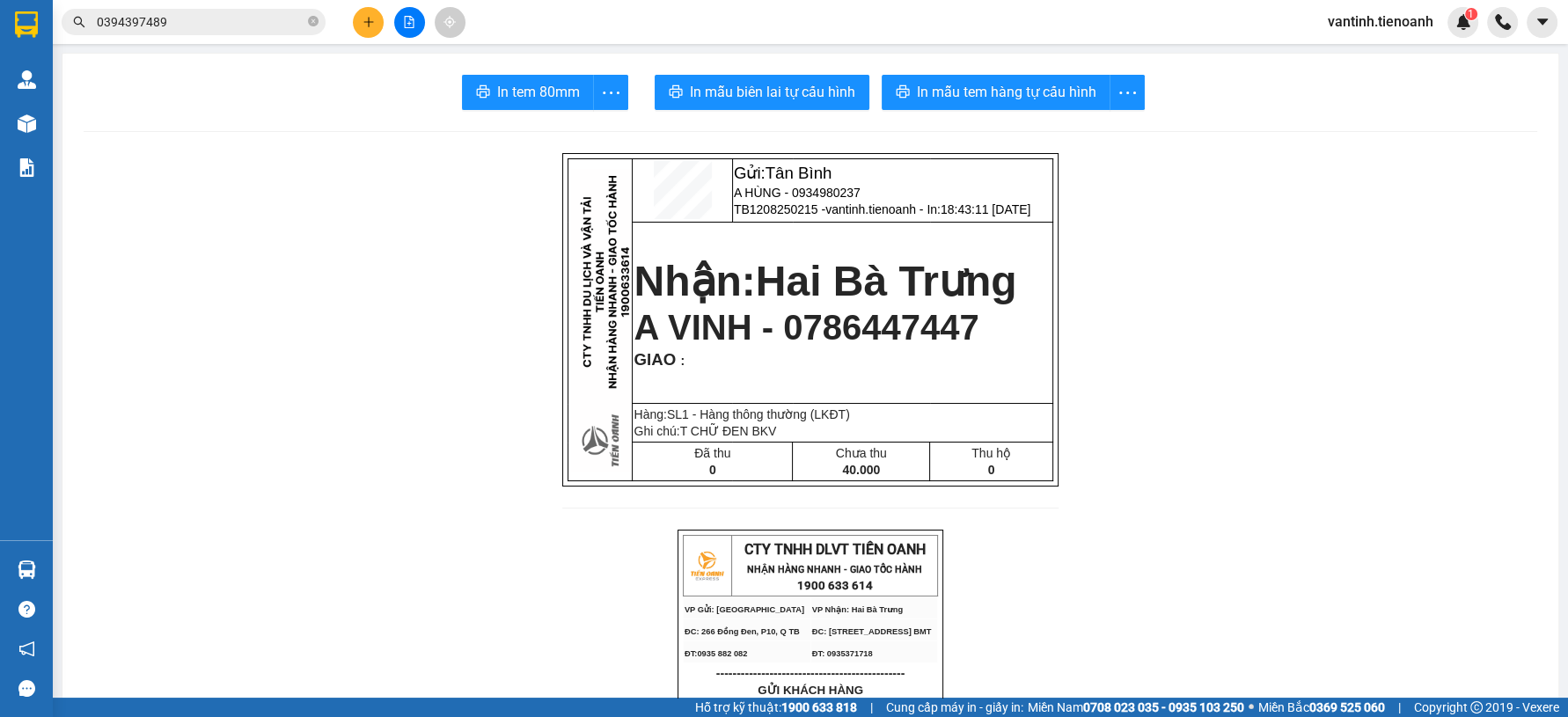
click at [1548, 431] on main "In tem 80mm In mẫu biên lai tự cấu hình In mẫu tem hàng tự cấu hình Gửi: Tân Bì…" at bounding box center [784, 349] width 1568 height 698
click at [378, 16] on button at bounding box center [368, 22] width 31 height 31
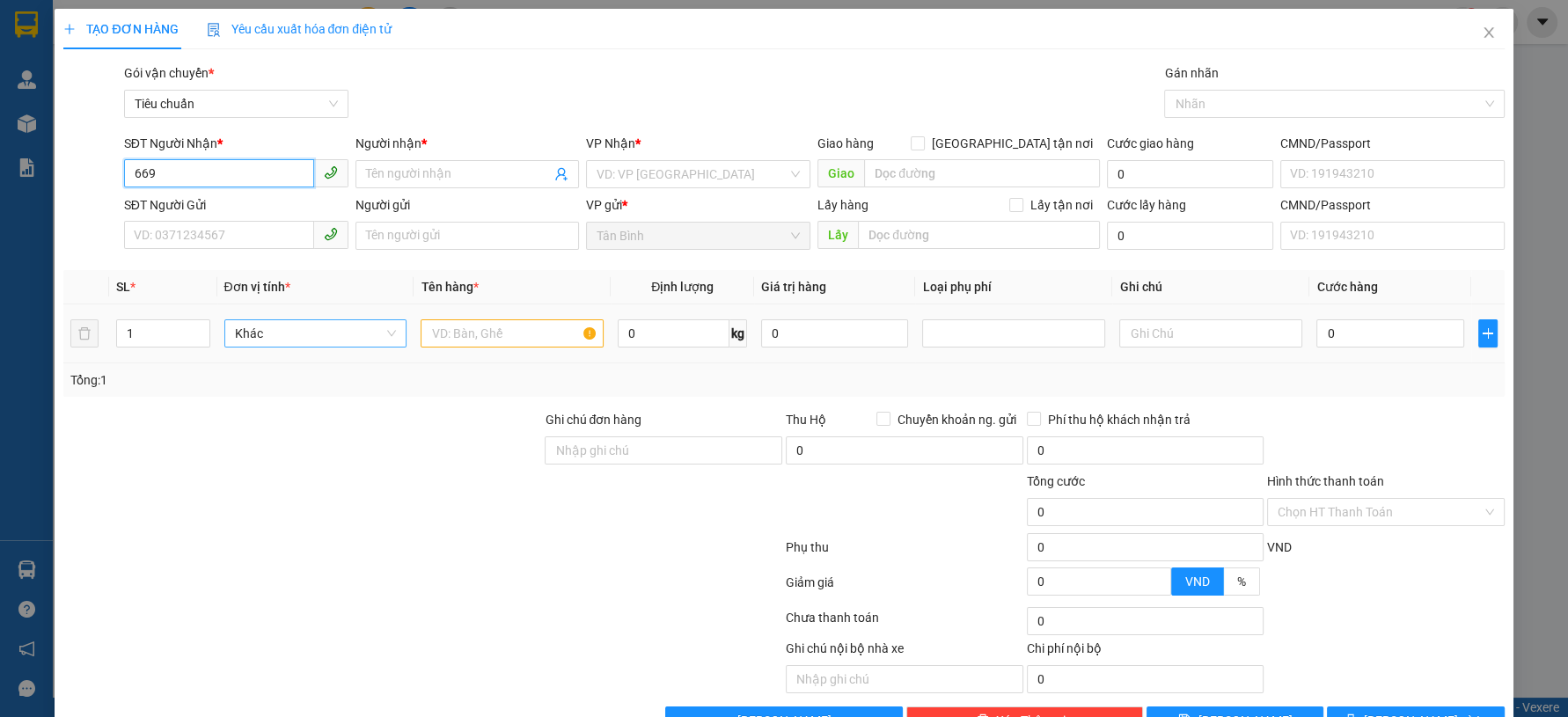
type input "6699"
click at [214, 173] on input "6699" at bounding box center [218, 174] width 190 height 29
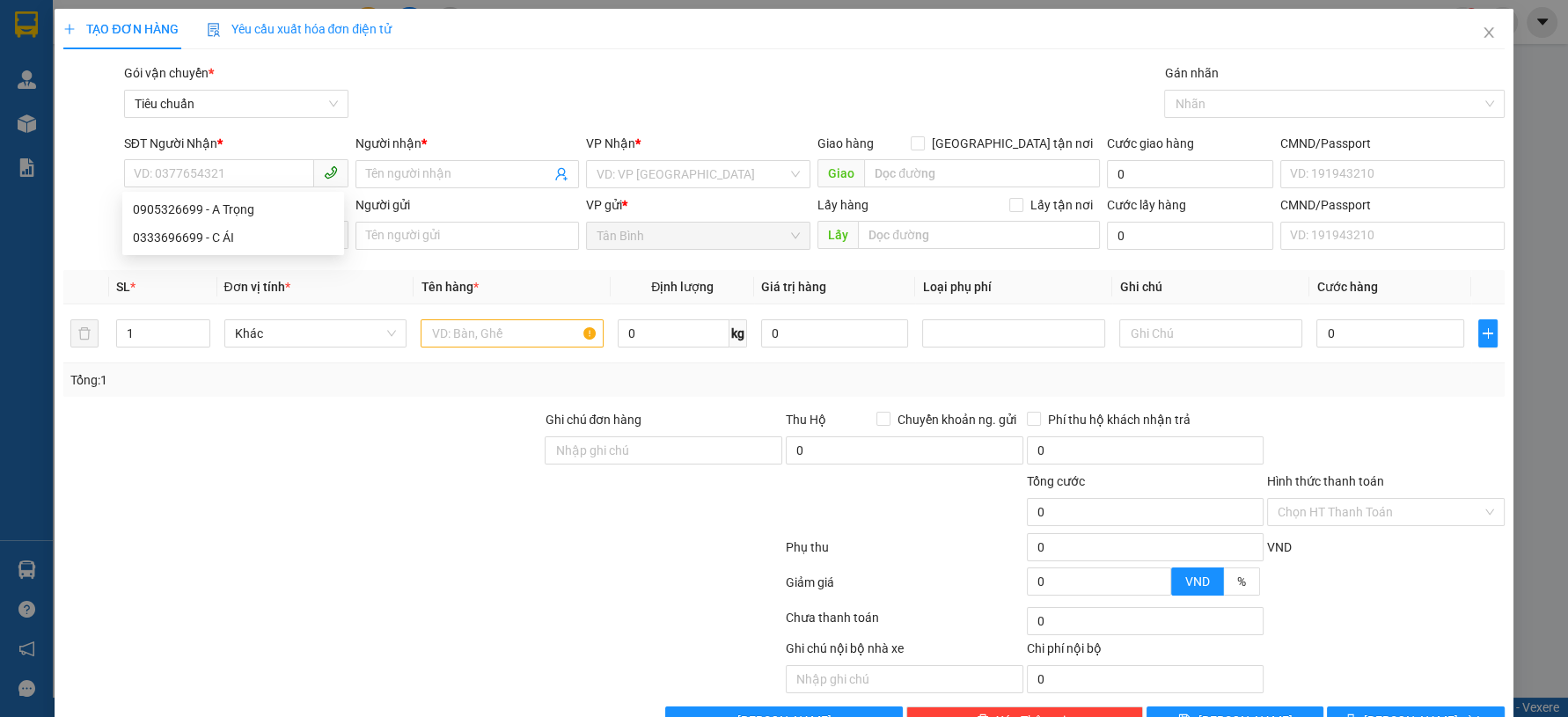
click at [467, 94] on div "Gói vận chuyển * Tiêu chuẩn Gán nhãn Nhãn" at bounding box center [814, 94] width 1387 height 61
click at [264, 244] on input "SĐT Người Gửi" at bounding box center [218, 235] width 190 height 29
type input "6469"
click at [260, 244] on input "6469" at bounding box center [218, 235] width 190 height 29
click at [251, 263] on div "0796576469 - A HÓA" at bounding box center [232, 271] width 200 height 20
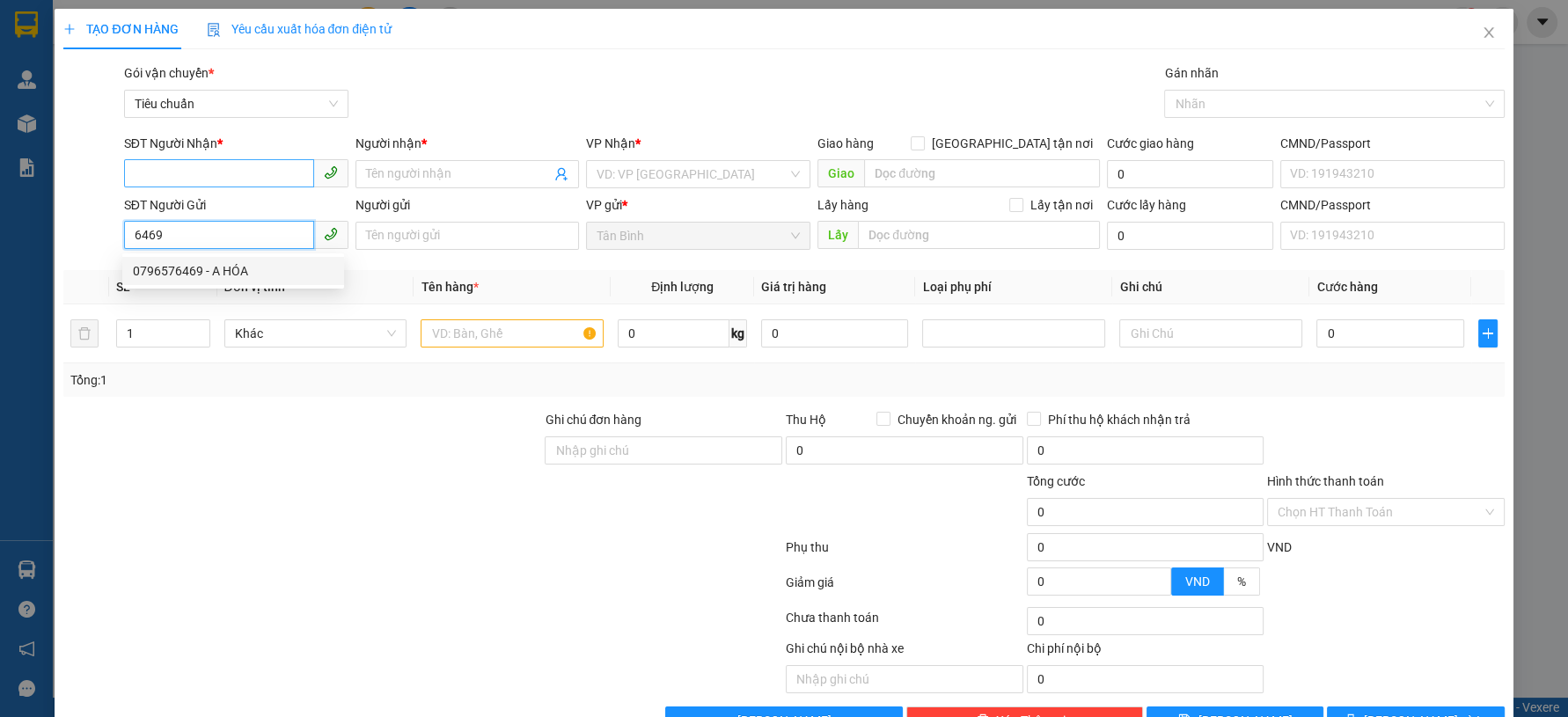
type input "0973519756"
type input "Tuấn Hương"
type input "0796576469"
type input "A HÓA"
type input "90.000"
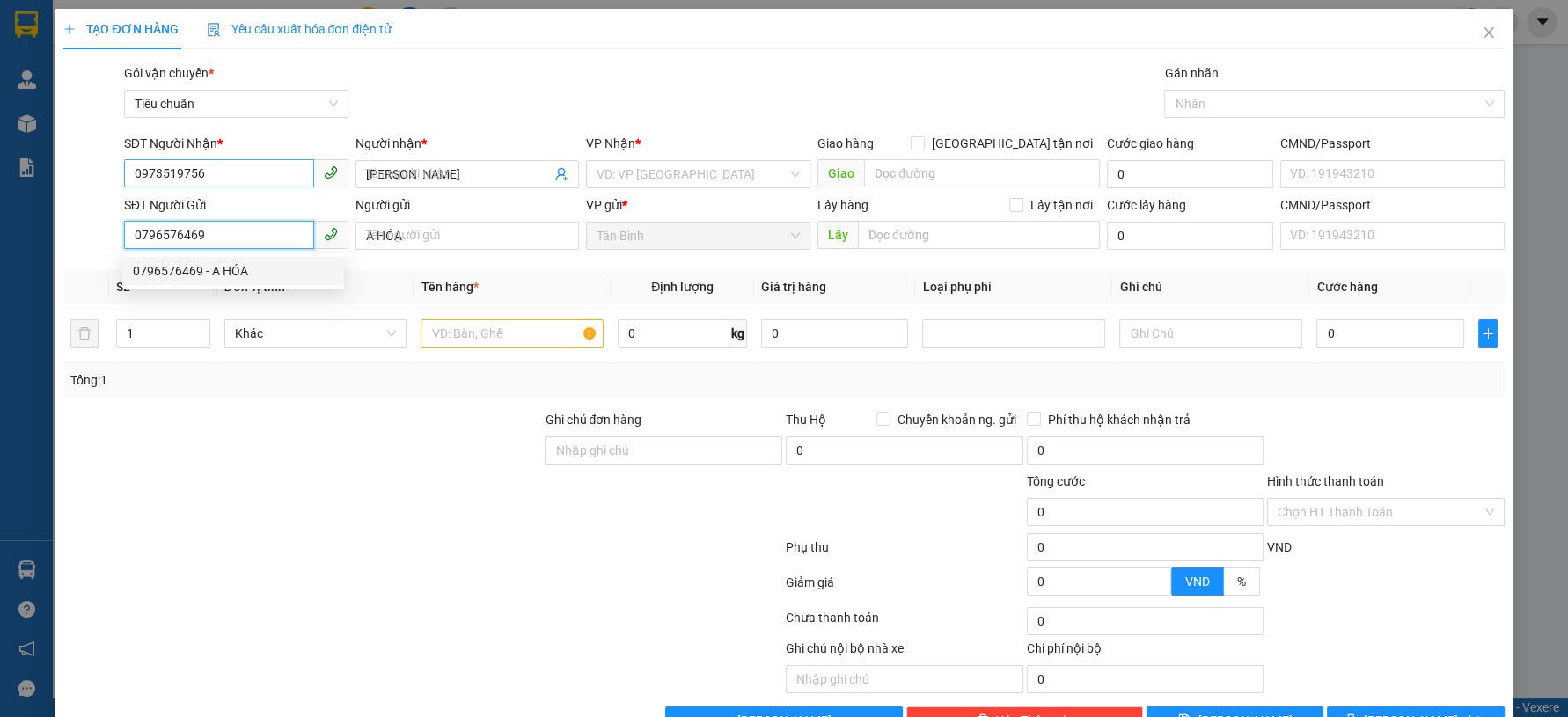
type input "90.000"
type input "0796576469"
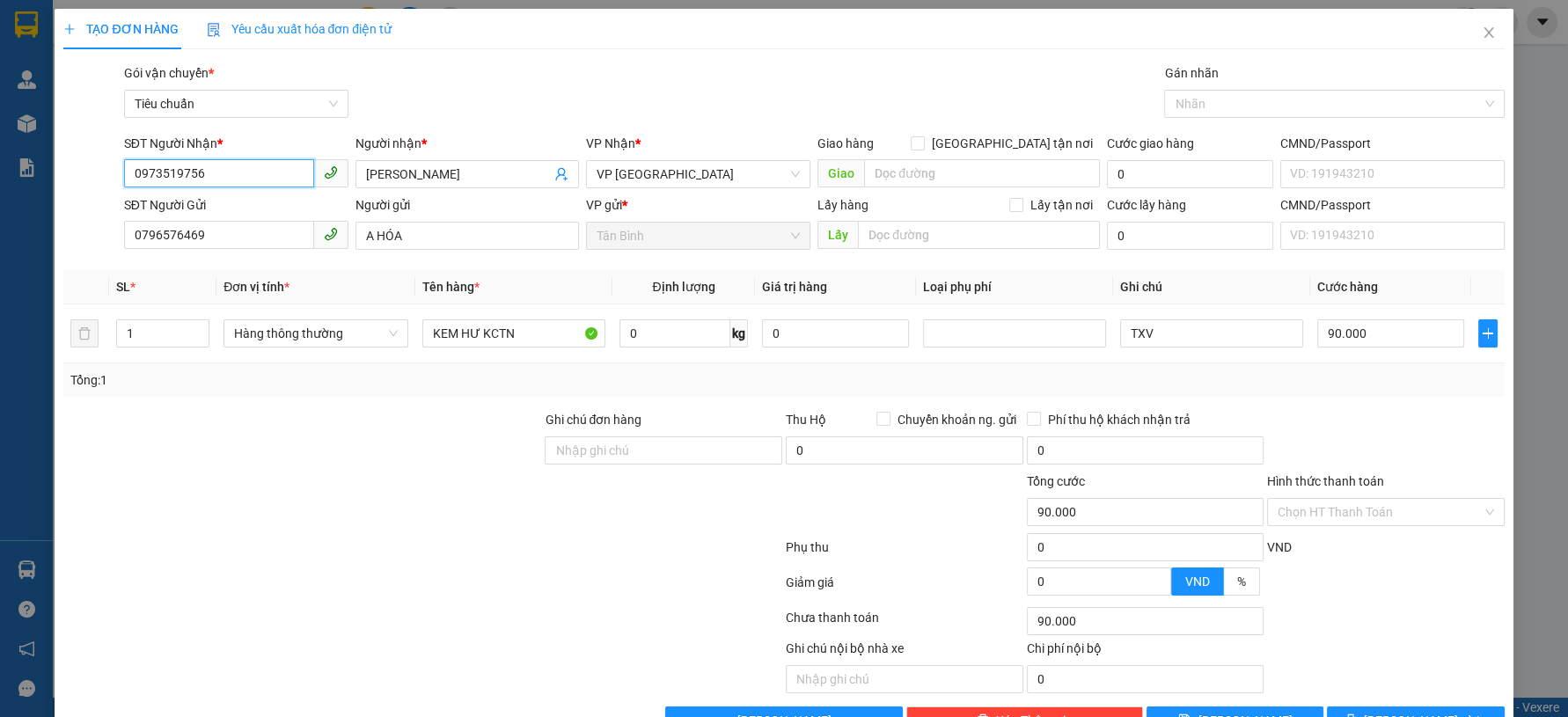
click at [267, 174] on input "0973519756" at bounding box center [218, 174] width 190 height 29
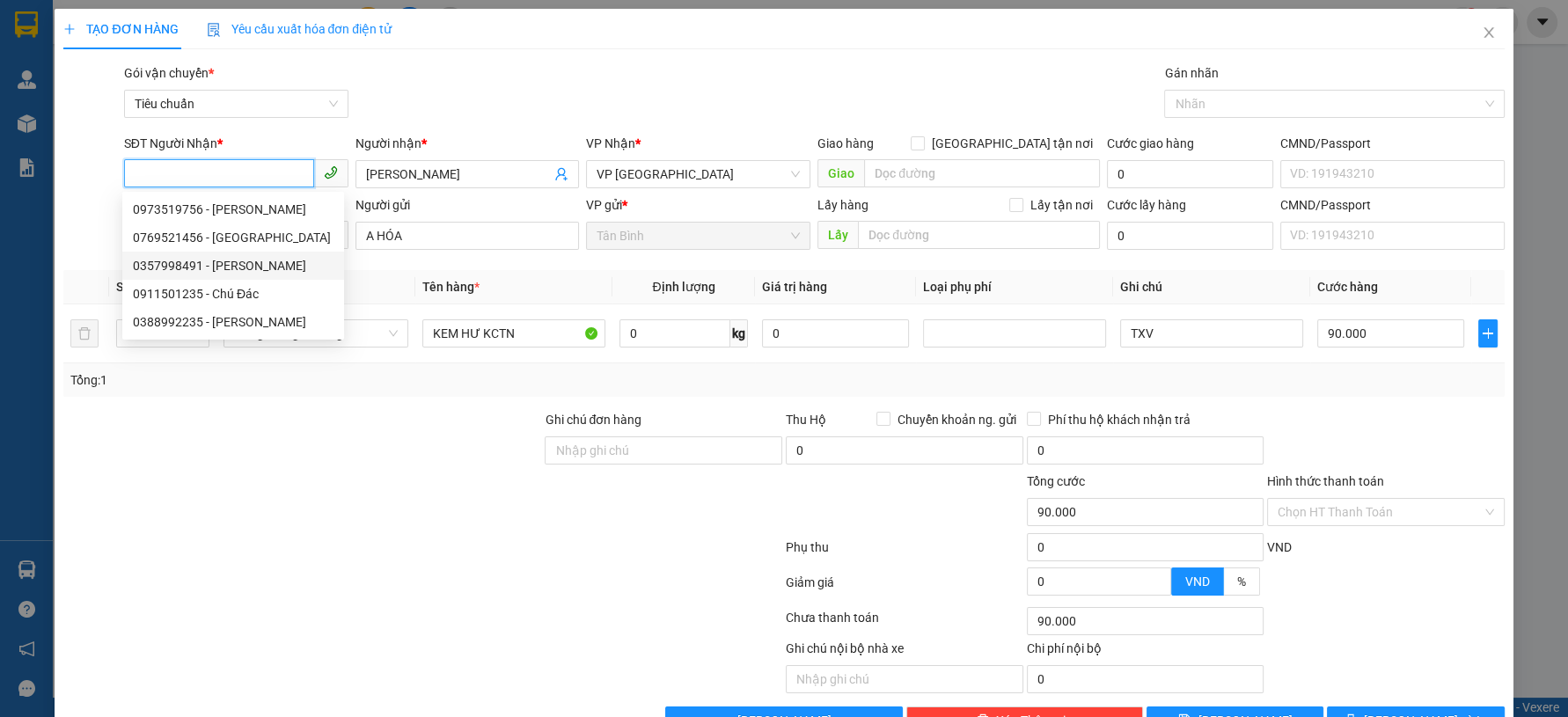
click at [253, 261] on div "0357998491 - KHẢ LỘC" at bounding box center [232, 266] width 200 height 20
type input "0357998491"
type input "KHẢ LỘC"
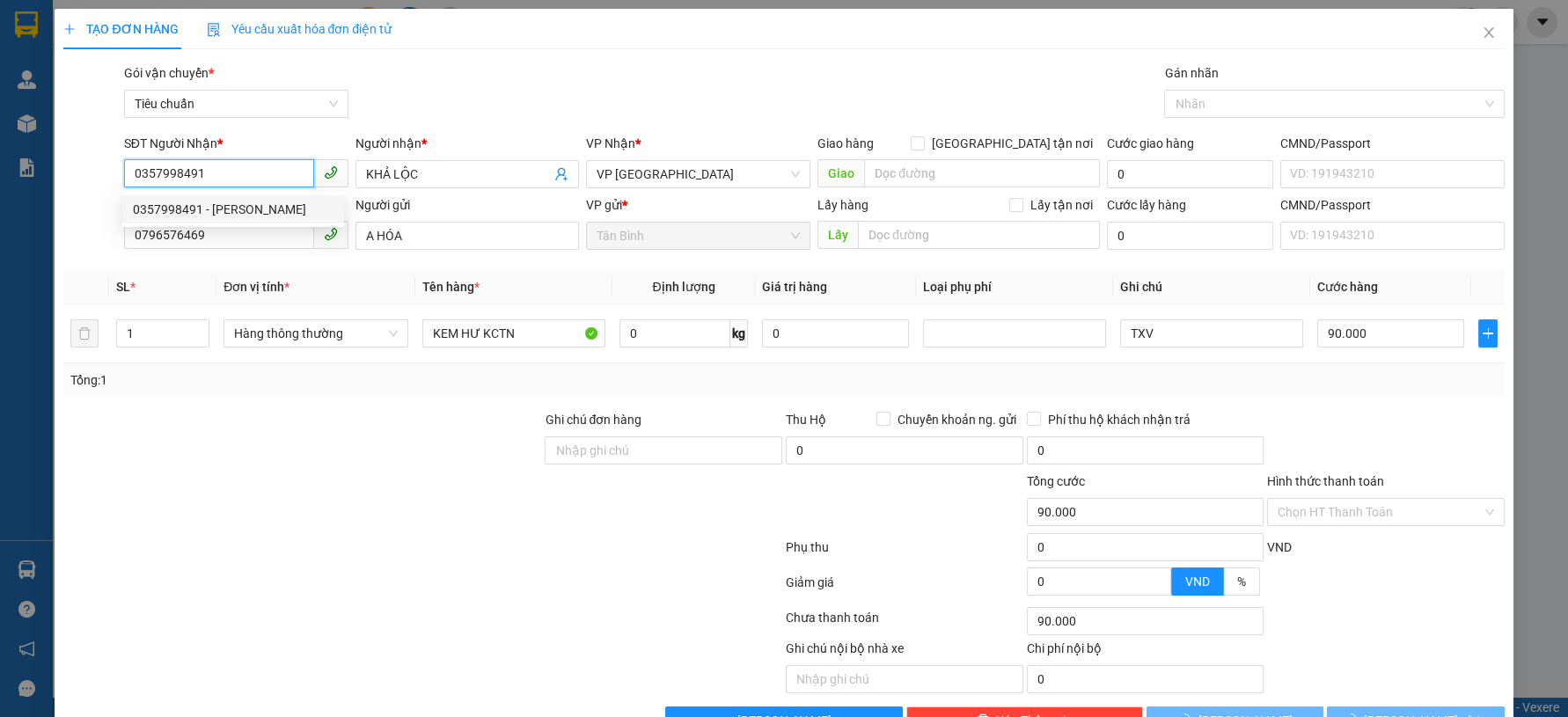
type input "0357998491"
click at [341, 456] on div at bounding box center [302, 440] width 481 height 61
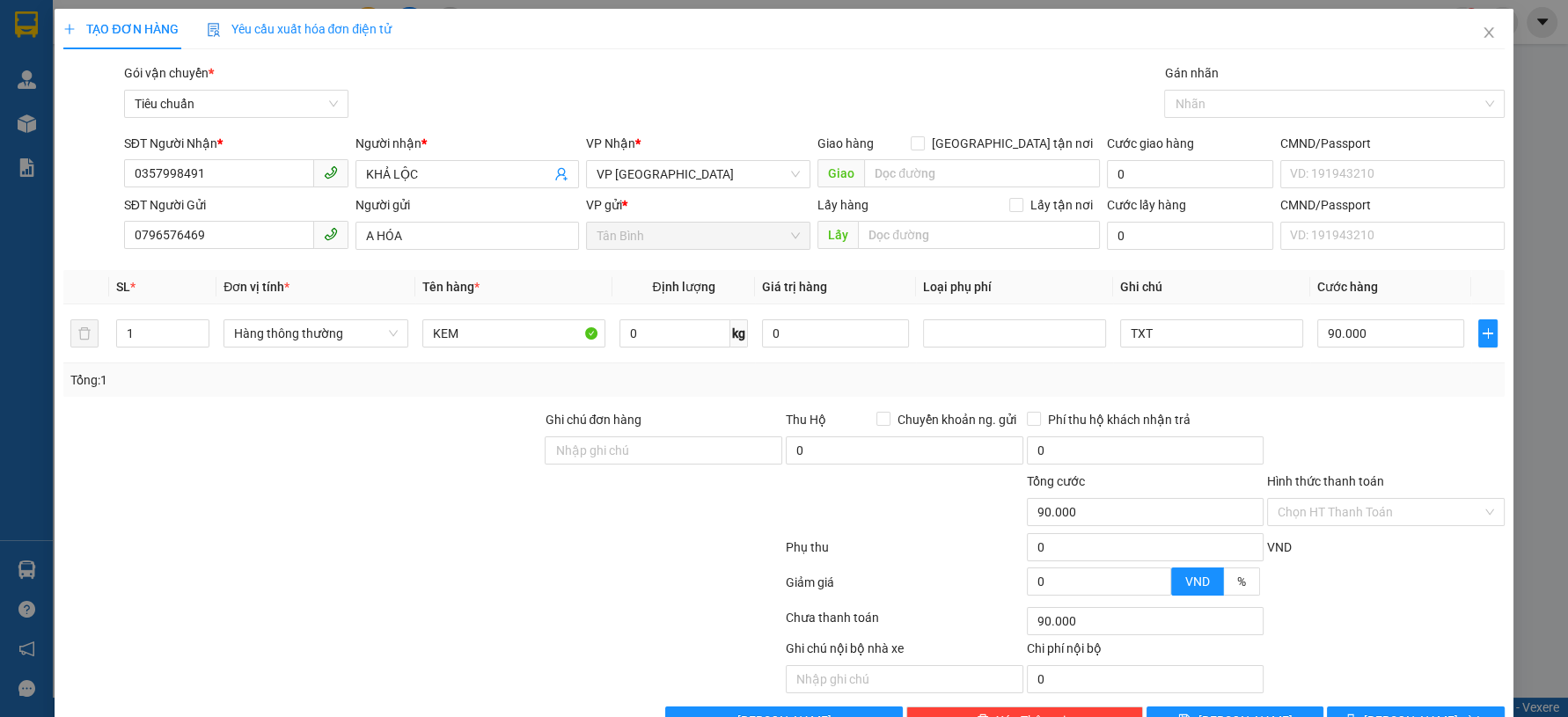
drag, startPoint x: 351, startPoint y: 428, endPoint x: 784, endPoint y: 385, distance: 435.1
click at [370, 419] on div at bounding box center [302, 440] width 481 height 61
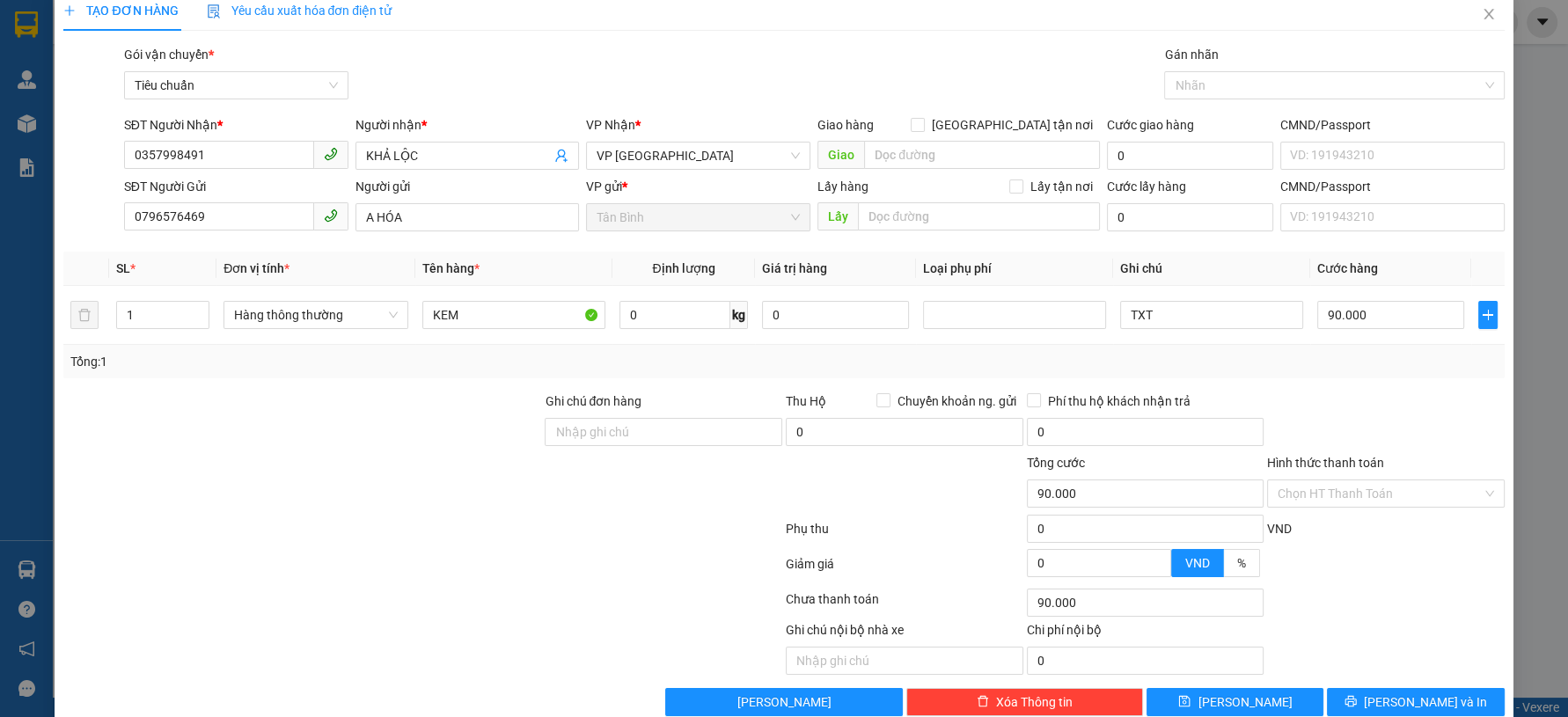
scroll to position [50, 0]
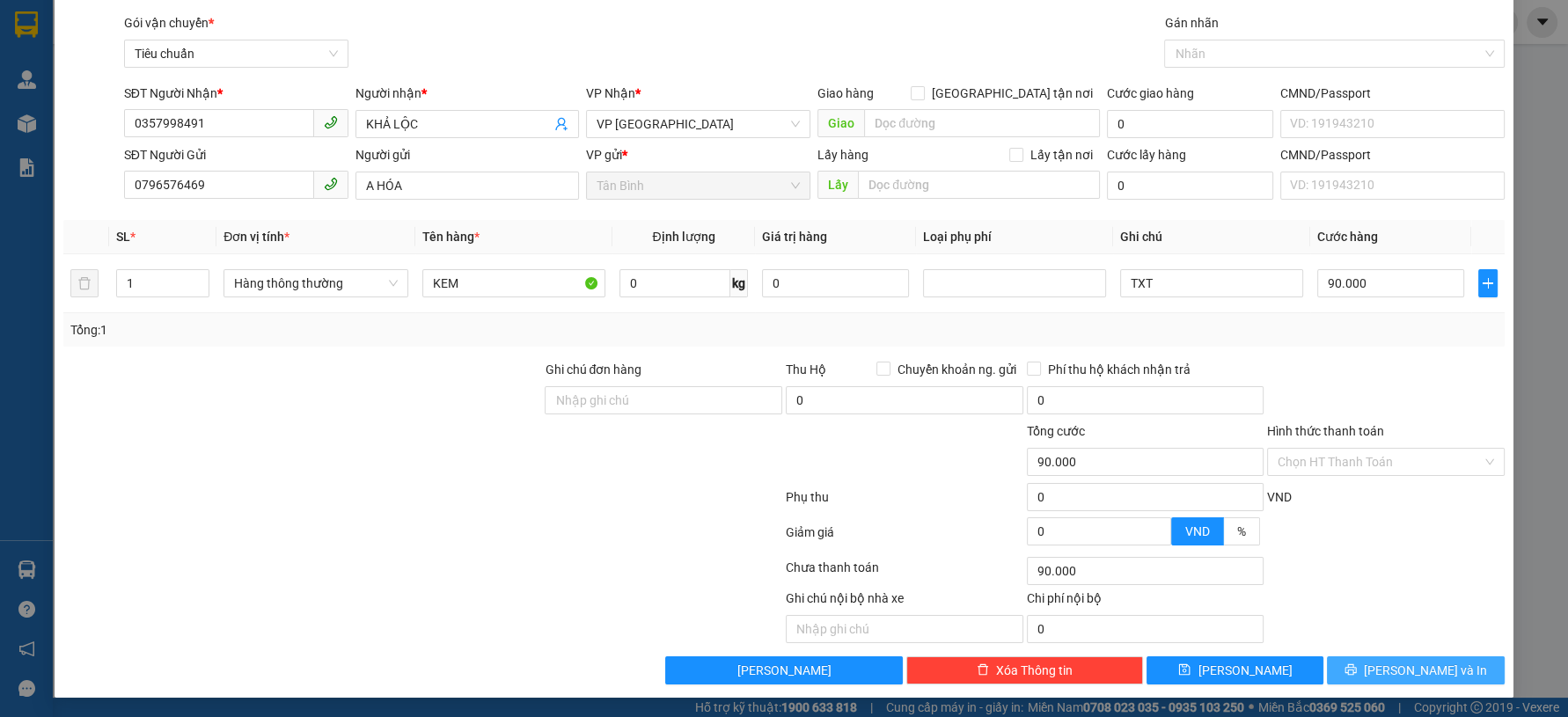
click at [1396, 672] on span "[PERSON_NAME] và In" at bounding box center [1426, 671] width 123 height 20
click at [1395, 670] on span "[PERSON_NAME] và In" at bounding box center [1426, 671] width 123 height 20
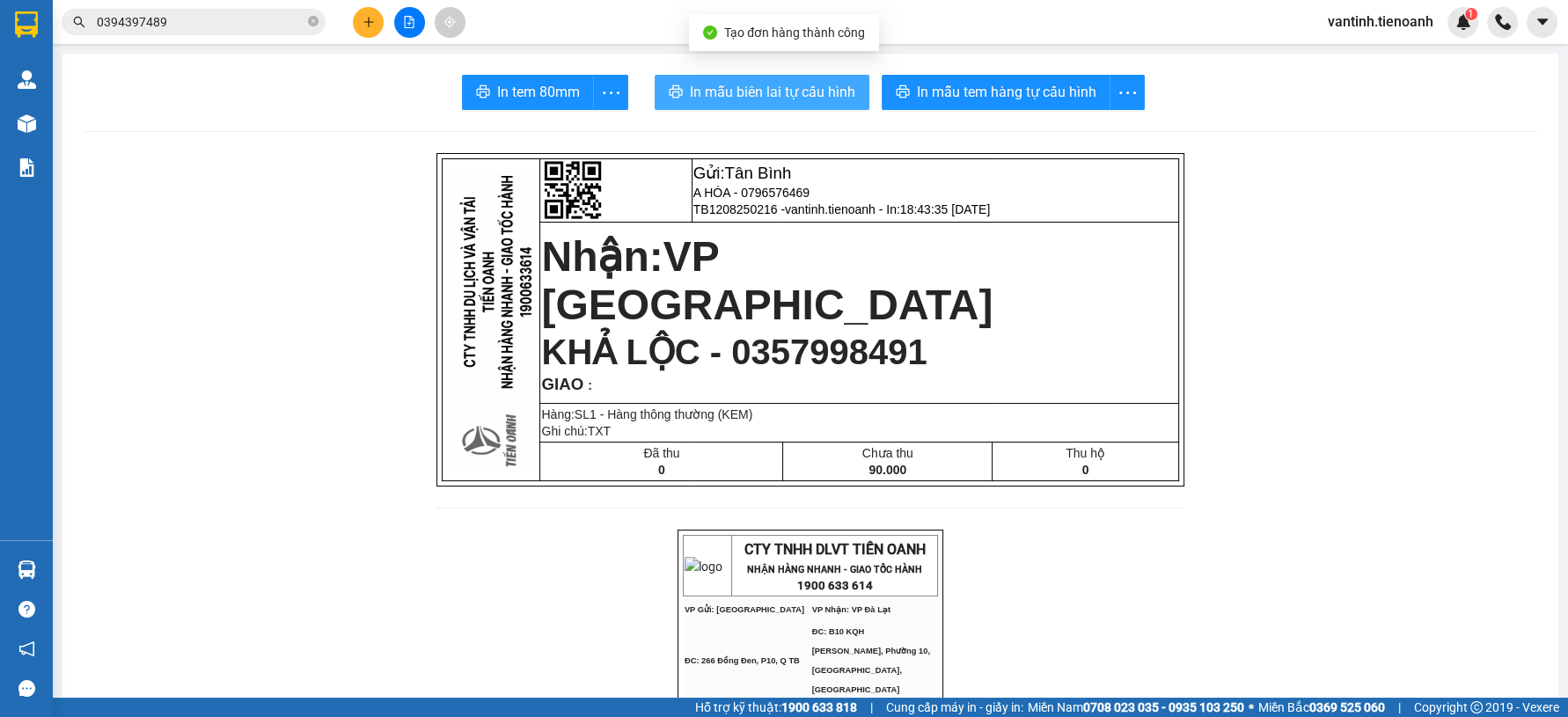
click at [810, 102] on span "In mẫu biên lai tự cấu hình" at bounding box center [773, 92] width 166 height 22
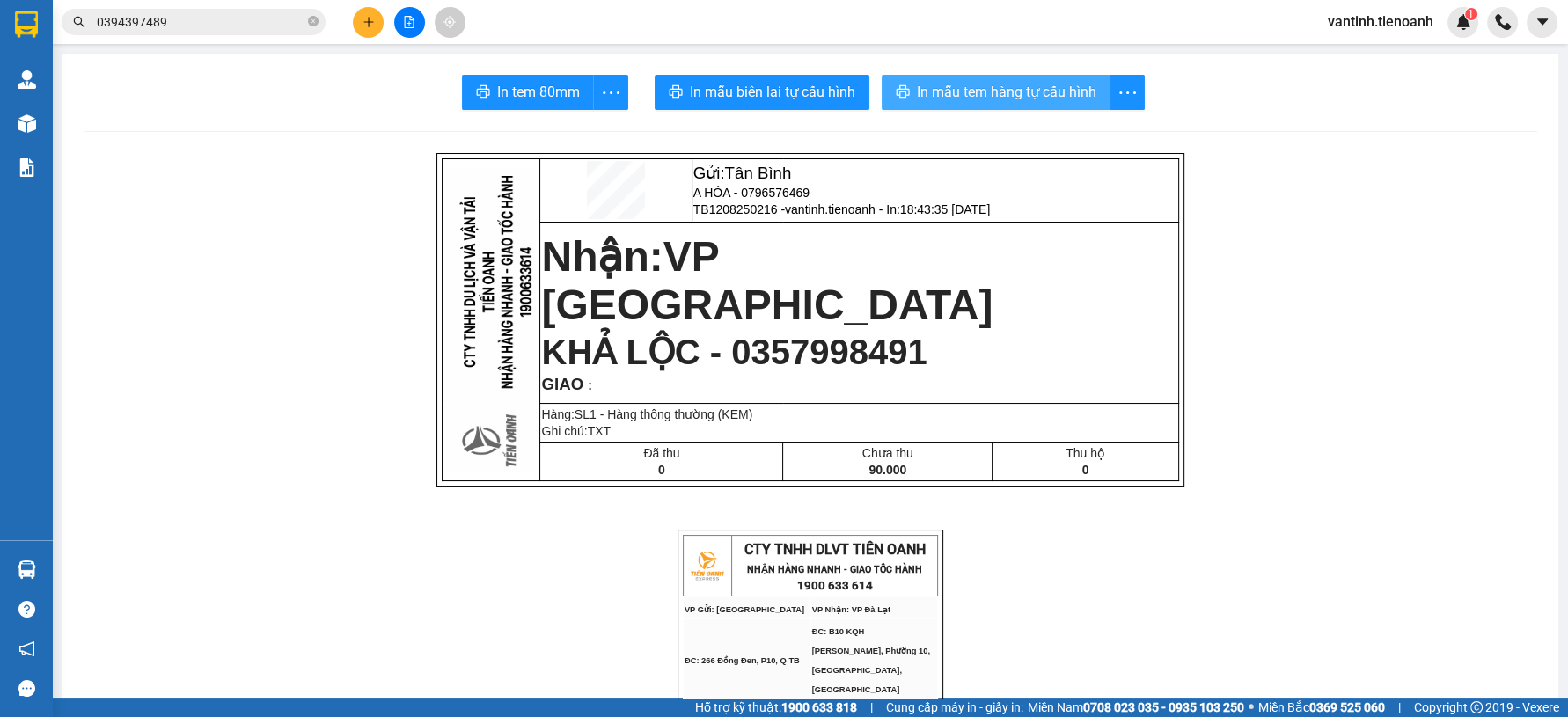
click at [1017, 84] on span "In mẫu tem hàng tự cấu hình" at bounding box center [1007, 92] width 180 height 22
click at [372, 21] on icon "plus" at bounding box center [369, 22] width 12 height 12
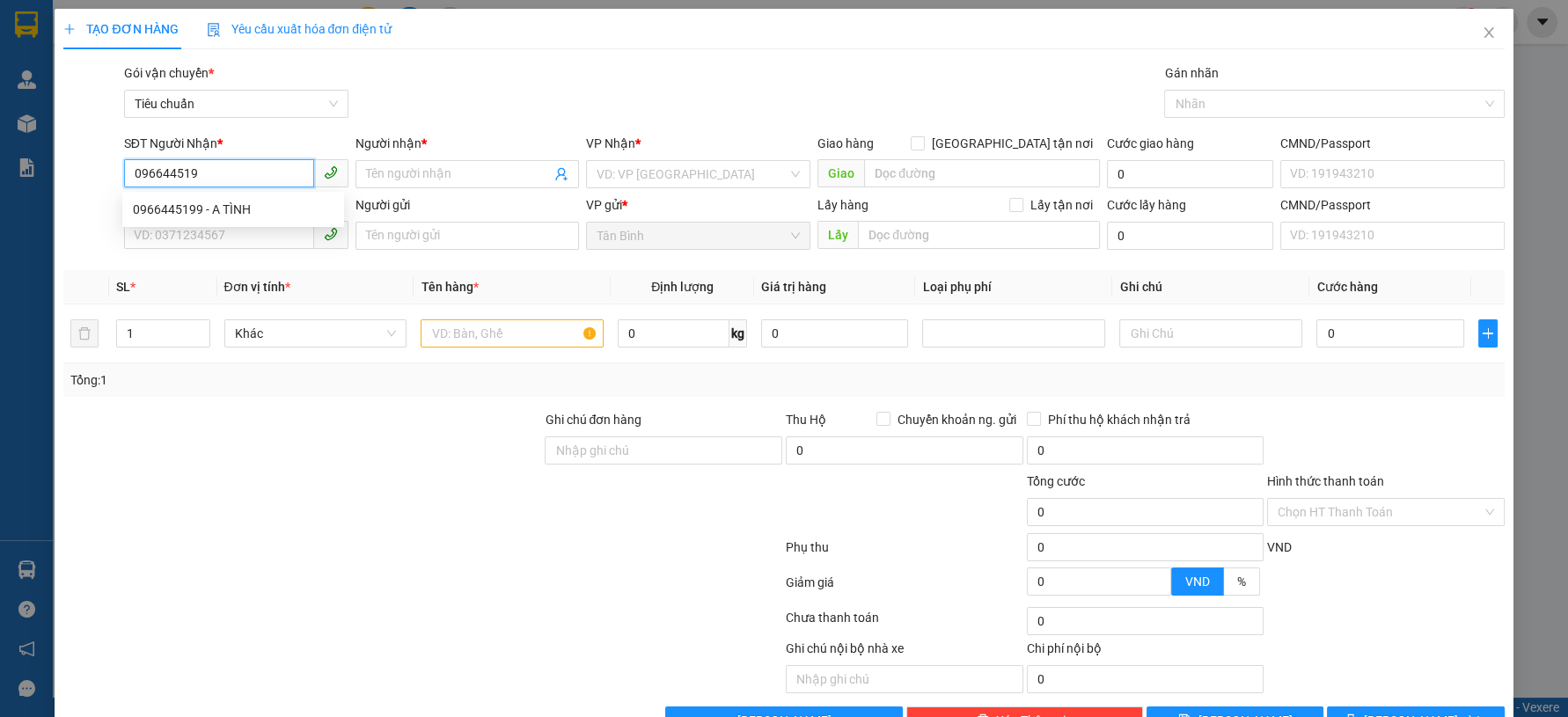
type input "0966445199"
click at [239, 208] on div "0966445199 - A TÌNH" at bounding box center [232, 209] width 200 height 20
type input "A TÌNH"
type input "0966445199"
type input "180.000"
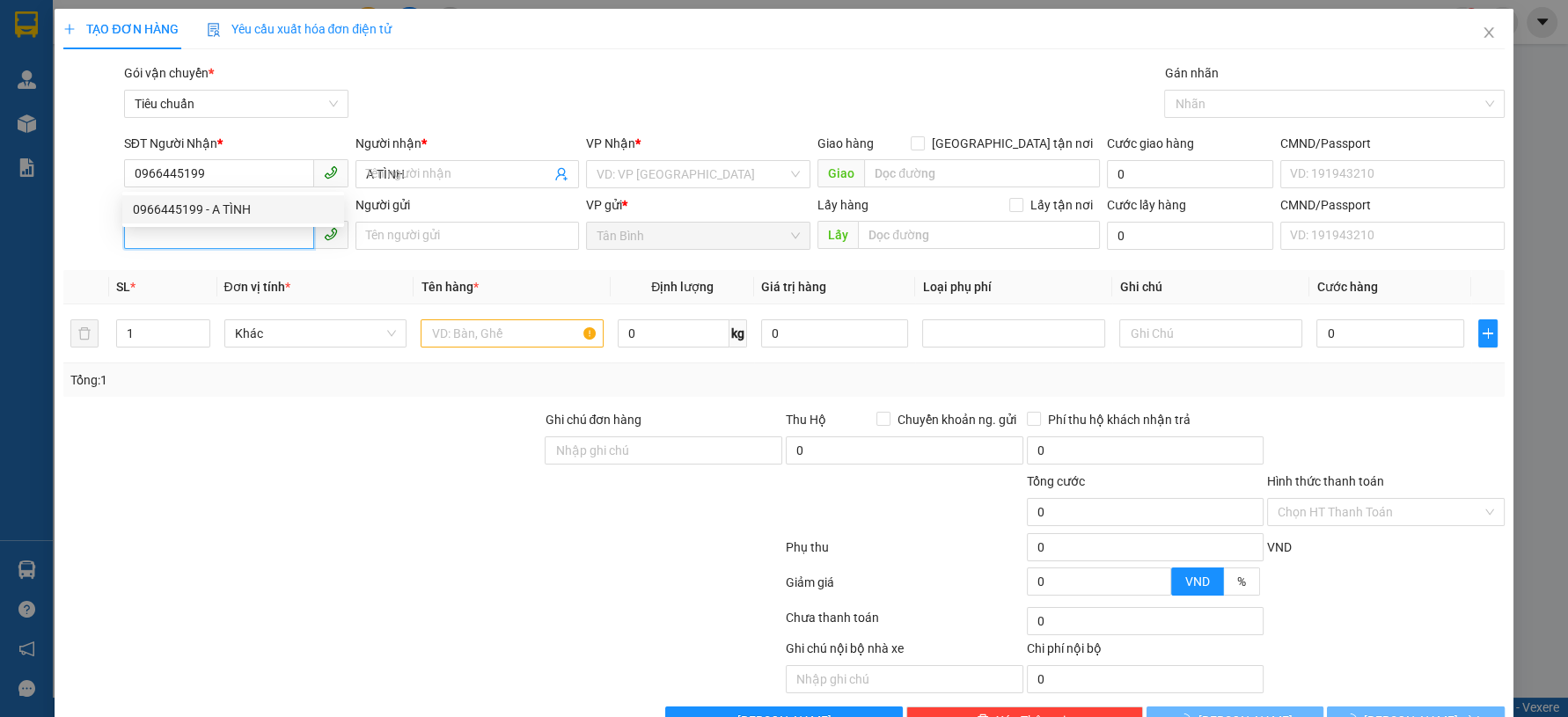
type input "180.000"
click at [232, 237] on input "SĐT Người Gửi" at bounding box center [218, 235] width 190 height 29
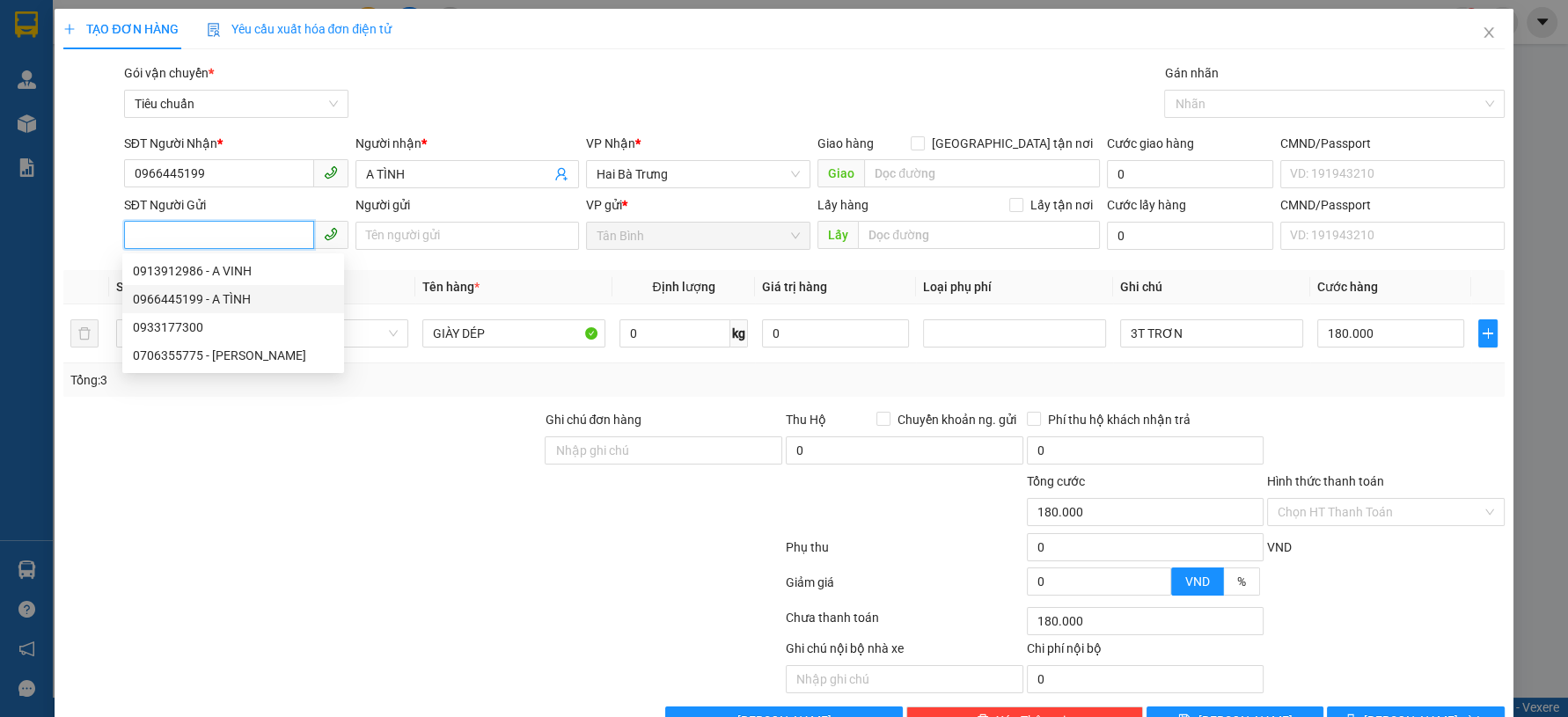
click at [251, 297] on div "0966445199 - A TÌNH" at bounding box center [232, 299] width 200 height 20
type input "0966445199"
type input "A TÌNH"
type input "40.000"
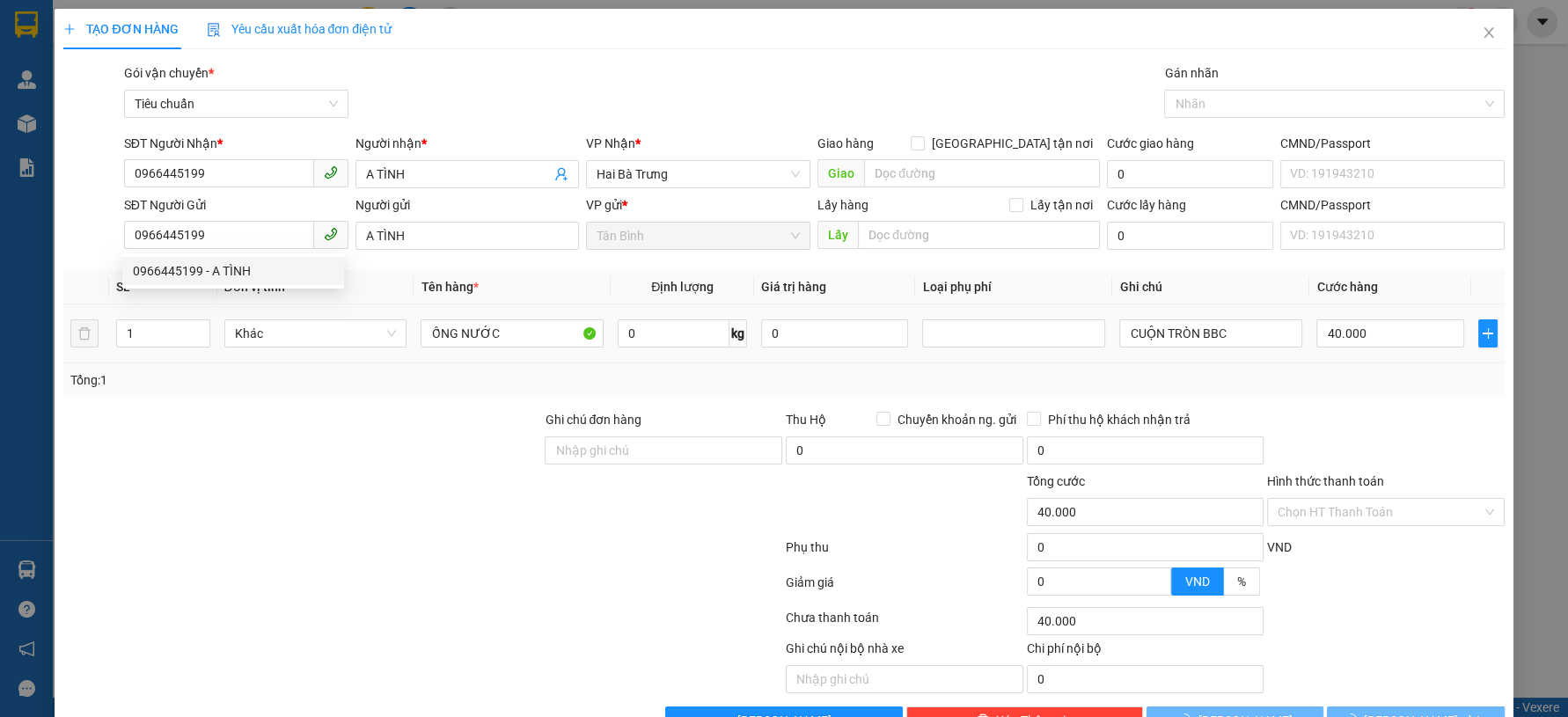
click at [263, 448] on div at bounding box center [302, 440] width 481 height 61
click at [277, 339] on span "Hàng thông thường" at bounding box center [316, 334] width 164 height 27
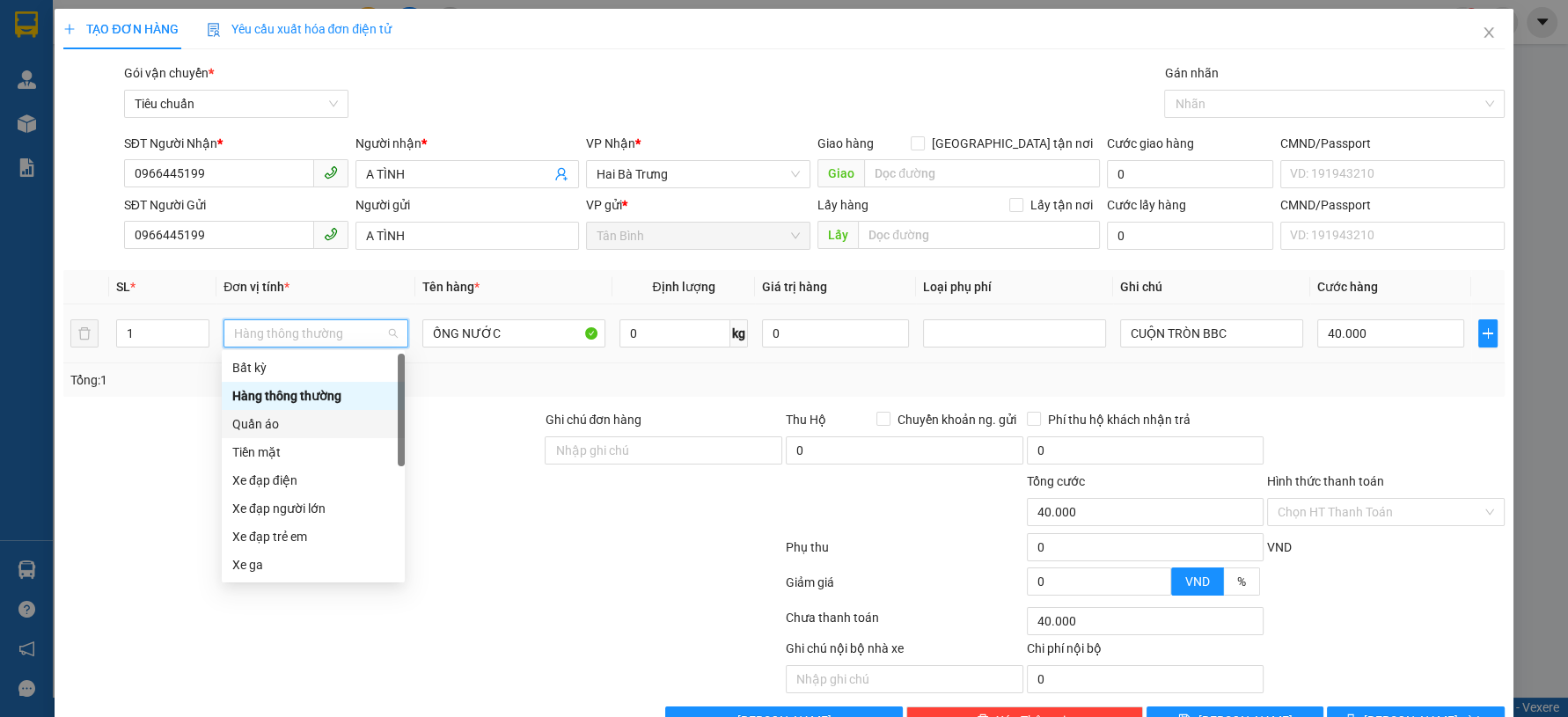
click at [277, 428] on div "Quần áo" at bounding box center [313, 424] width 162 height 20
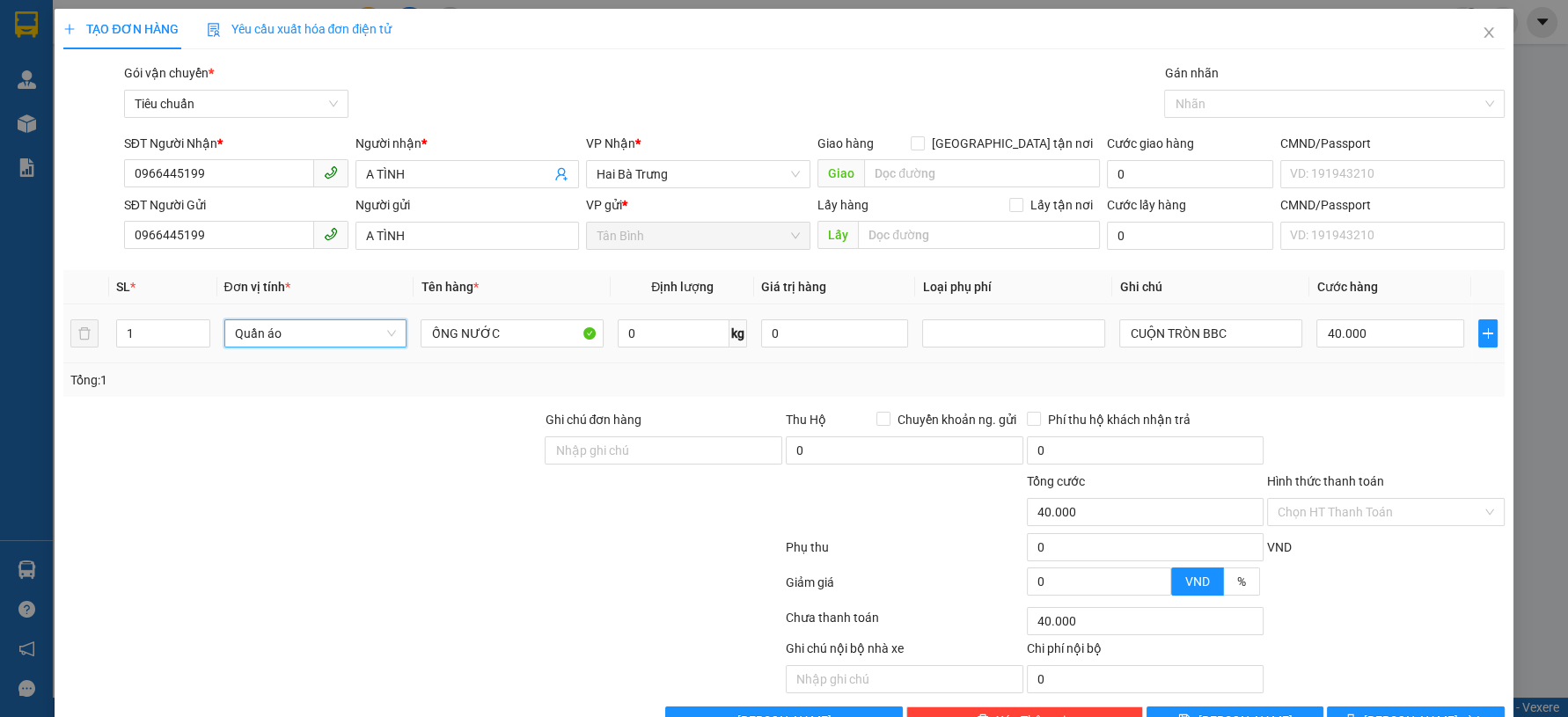
click at [321, 335] on span "Quần áo" at bounding box center [316, 334] width 162 height 27
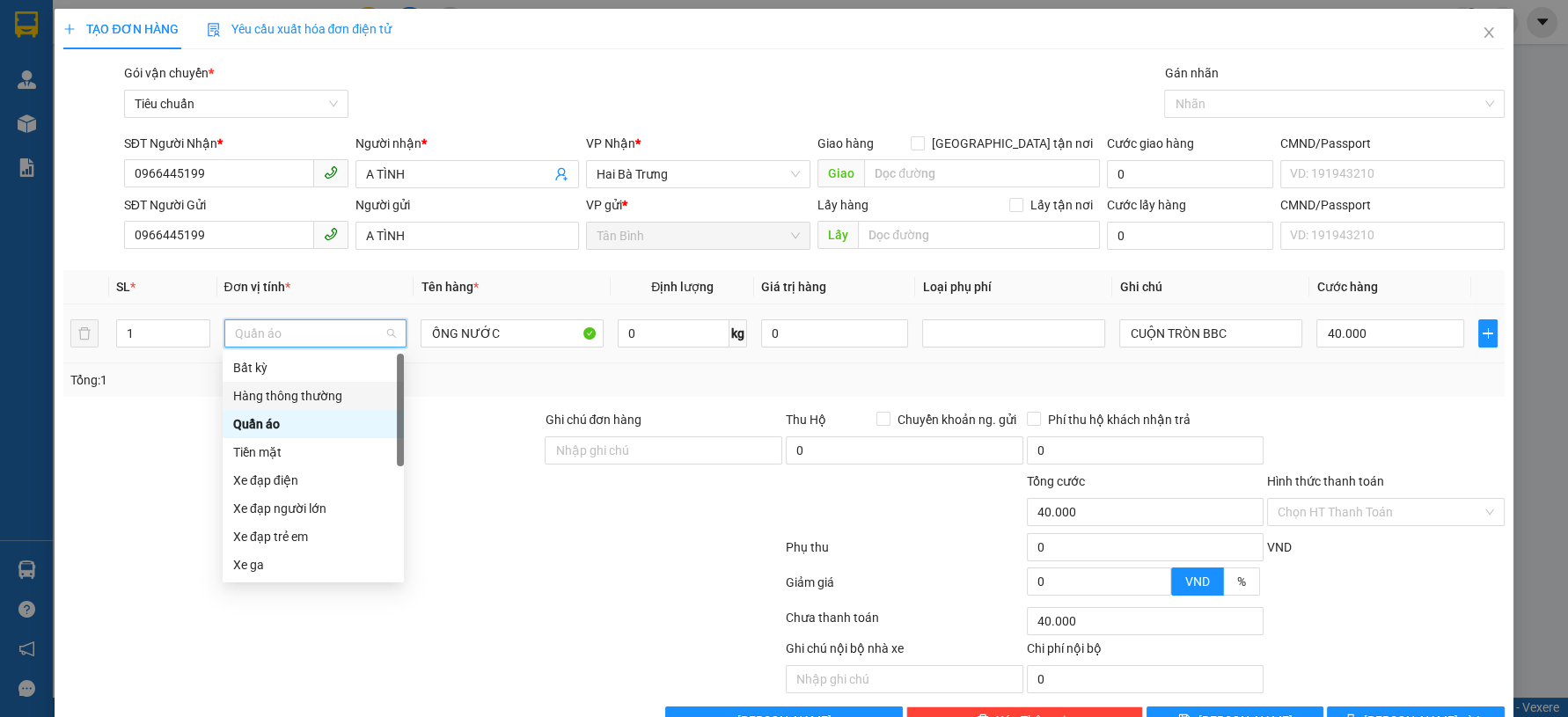
click at [333, 390] on div "Hàng thông thường" at bounding box center [313, 396] width 160 height 20
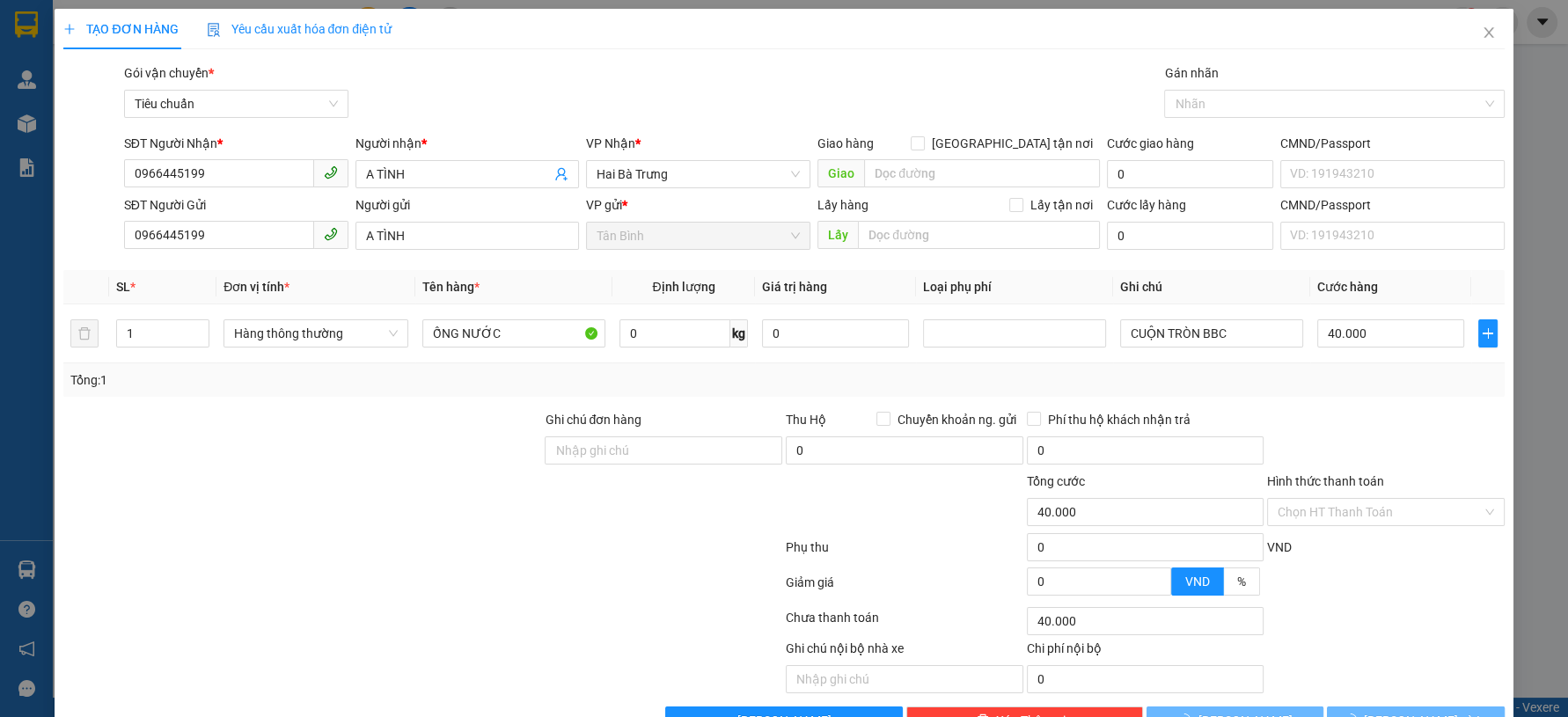
click at [441, 391] on div "Tổng: 1" at bounding box center [784, 380] width 1441 height 34
type input "0"
click at [670, 330] on input "0" at bounding box center [675, 334] width 111 height 29
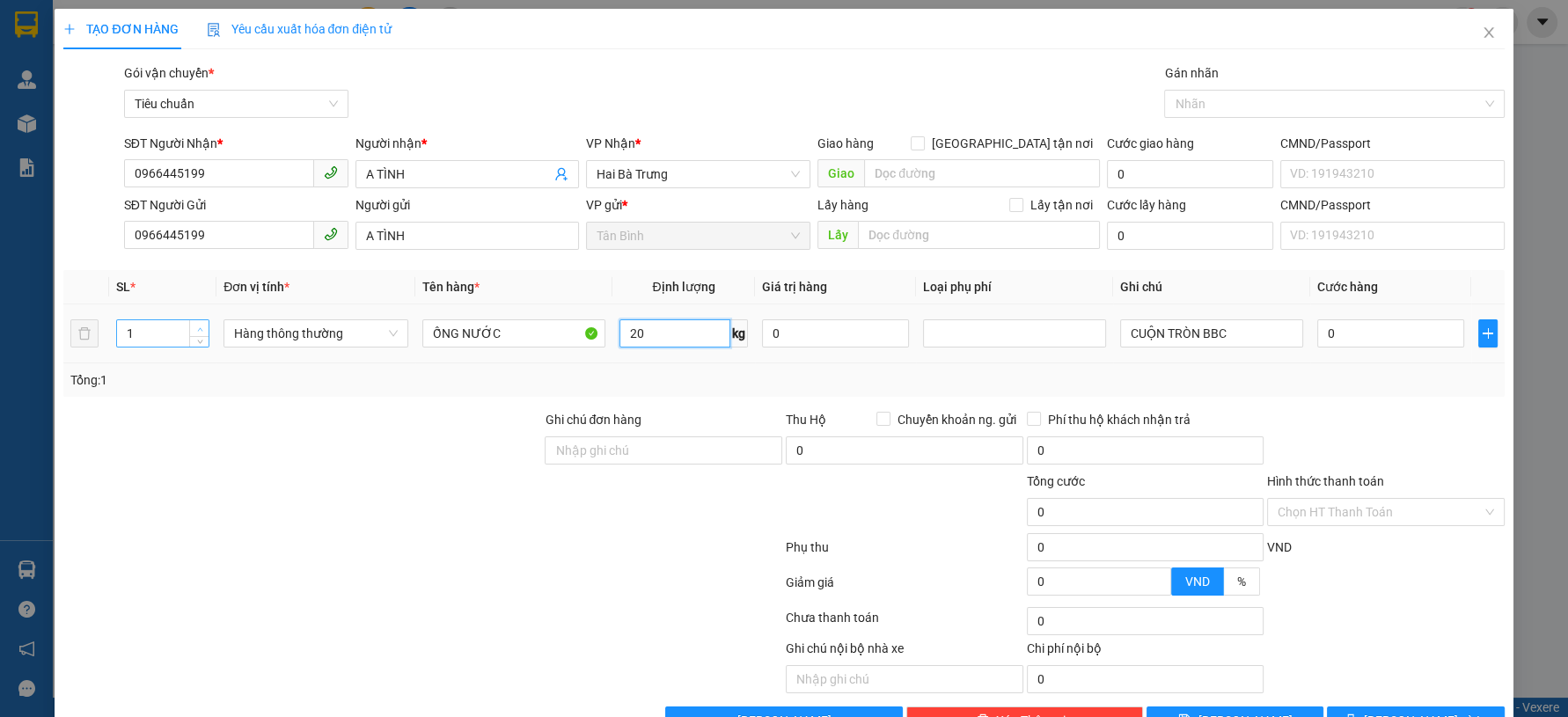
type input "20"
click at [190, 329] on span "Increase Value" at bounding box center [199, 329] width 20 height 16
click at [197, 327] on icon "up" at bounding box center [199, 330] width 6 height 6
type input "55.000"
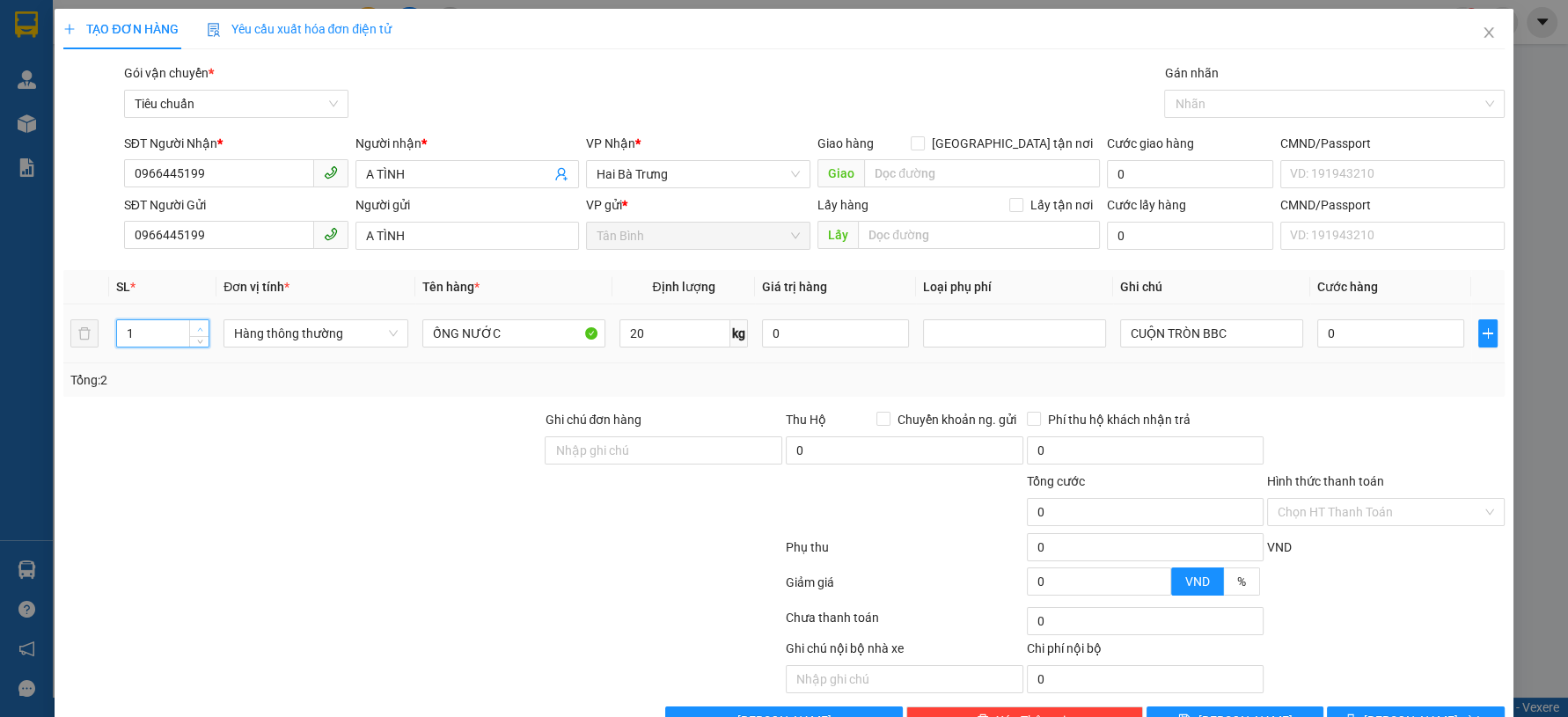
type input "2"
type input "55.000"
drag, startPoint x: 292, startPoint y: 480, endPoint x: 1239, endPoint y: 333, distance: 958.3
click at [315, 474] on div at bounding box center [302, 502] width 481 height 61
drag, startPoint x: 1245, startPoint y: 334, endPoint x: 978, endPoint y: 376, distance: 270.3
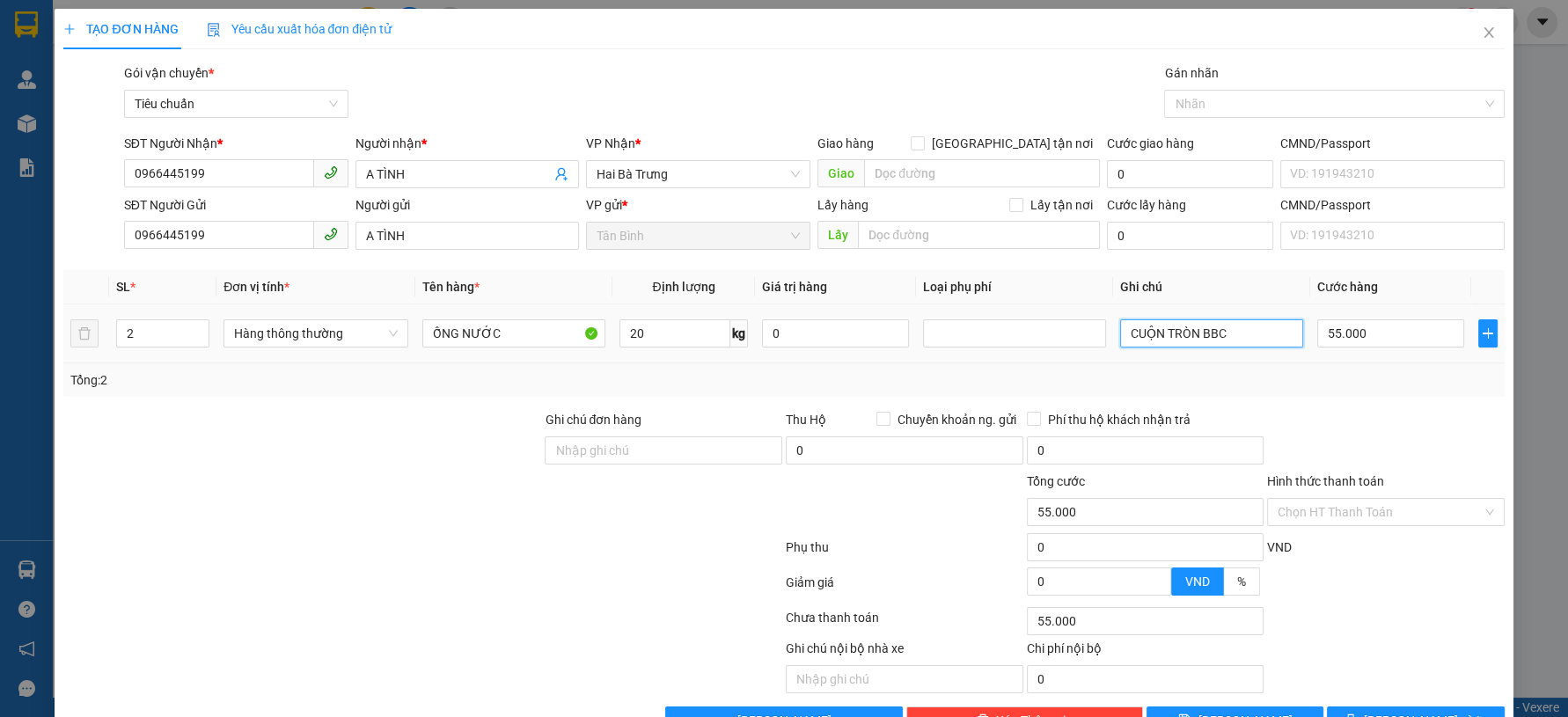
click at [986, 376] on div "SL * Đơn vị tính * Tên hàng * Định lượng Giá trị hàng Loại phụ phí Ghi chú Cước…" at bounding box center [784, 333] width 1441 height 126
type input "2 B TRẮNG"
click at [1370, 338] on input "55.000" at bounding box center [1390, 334] width 147 height 29
type input "1"
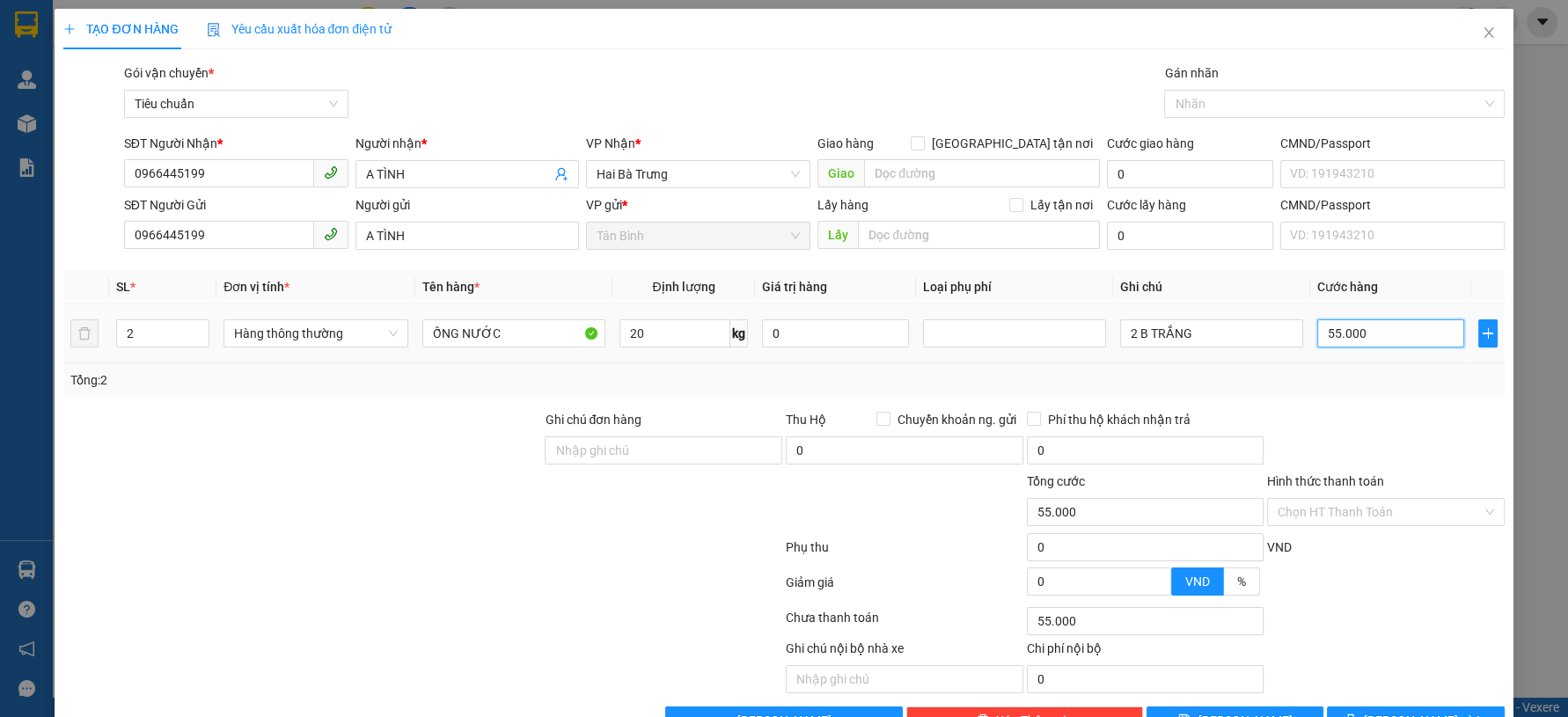
type input "1"
type input "12"
type input "120"
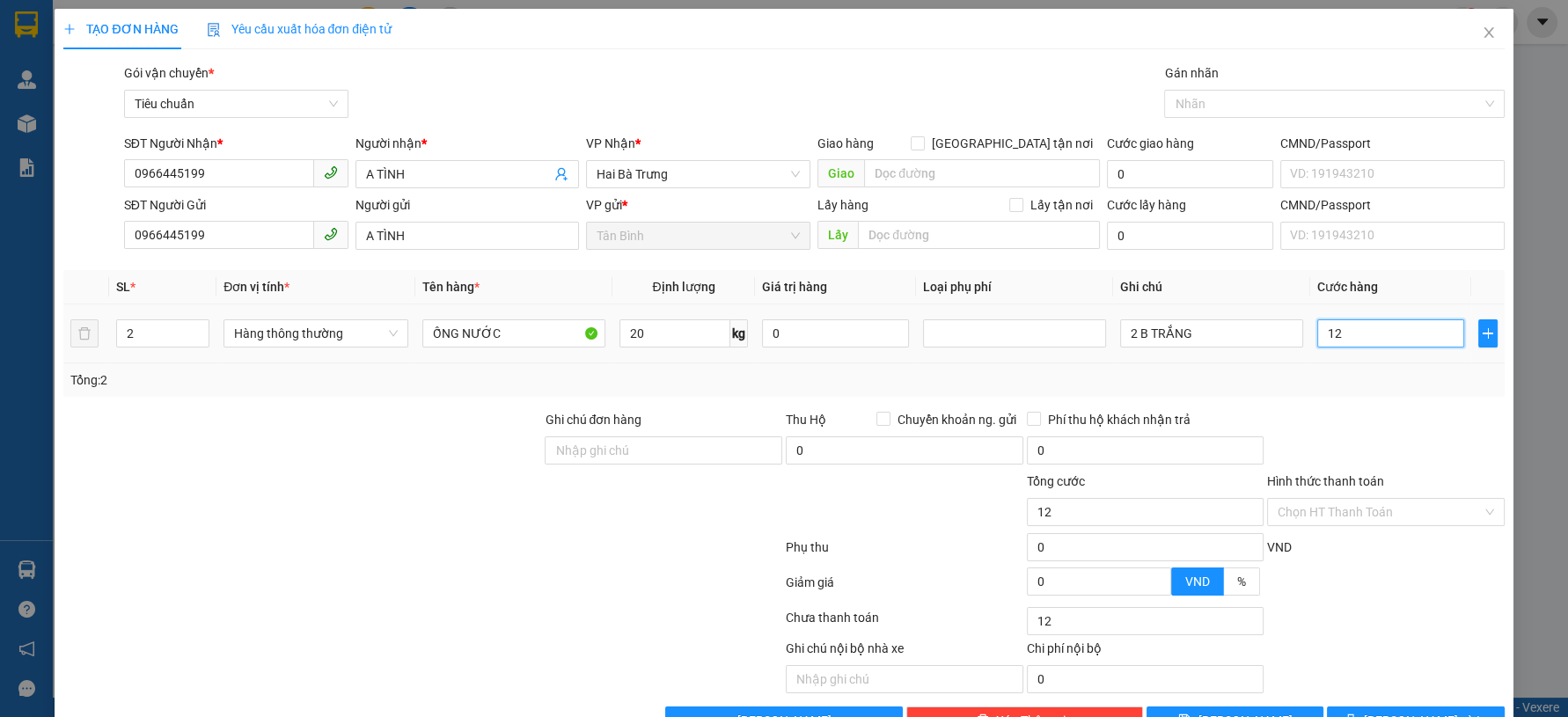
type input "120"
type input "120.000"
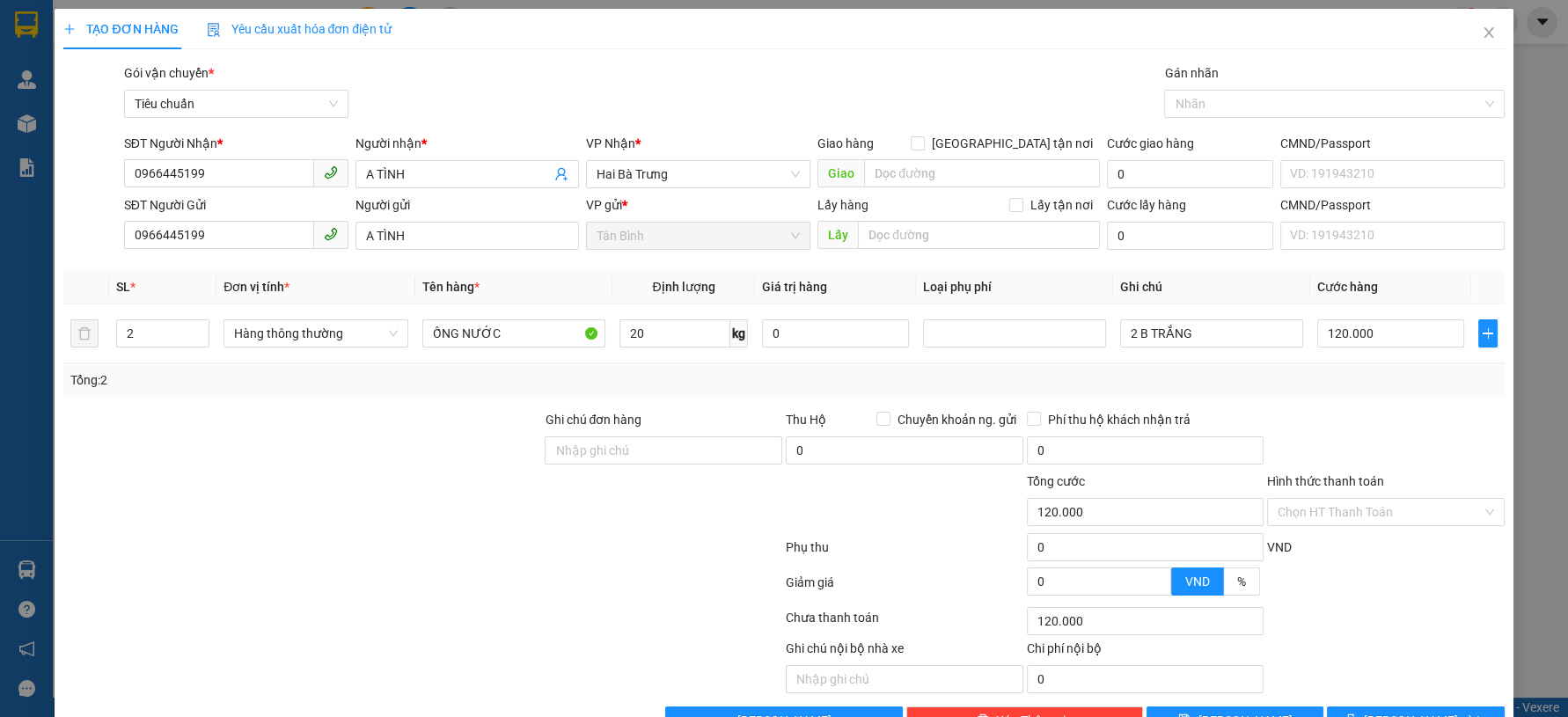
click at [1309, 398] on div "Transit Pickup Surcharge Ids Transit Deliver Surcharge Ids Transit Deliver Surc…" at bounding box center [784, 399] width 1441 height 672
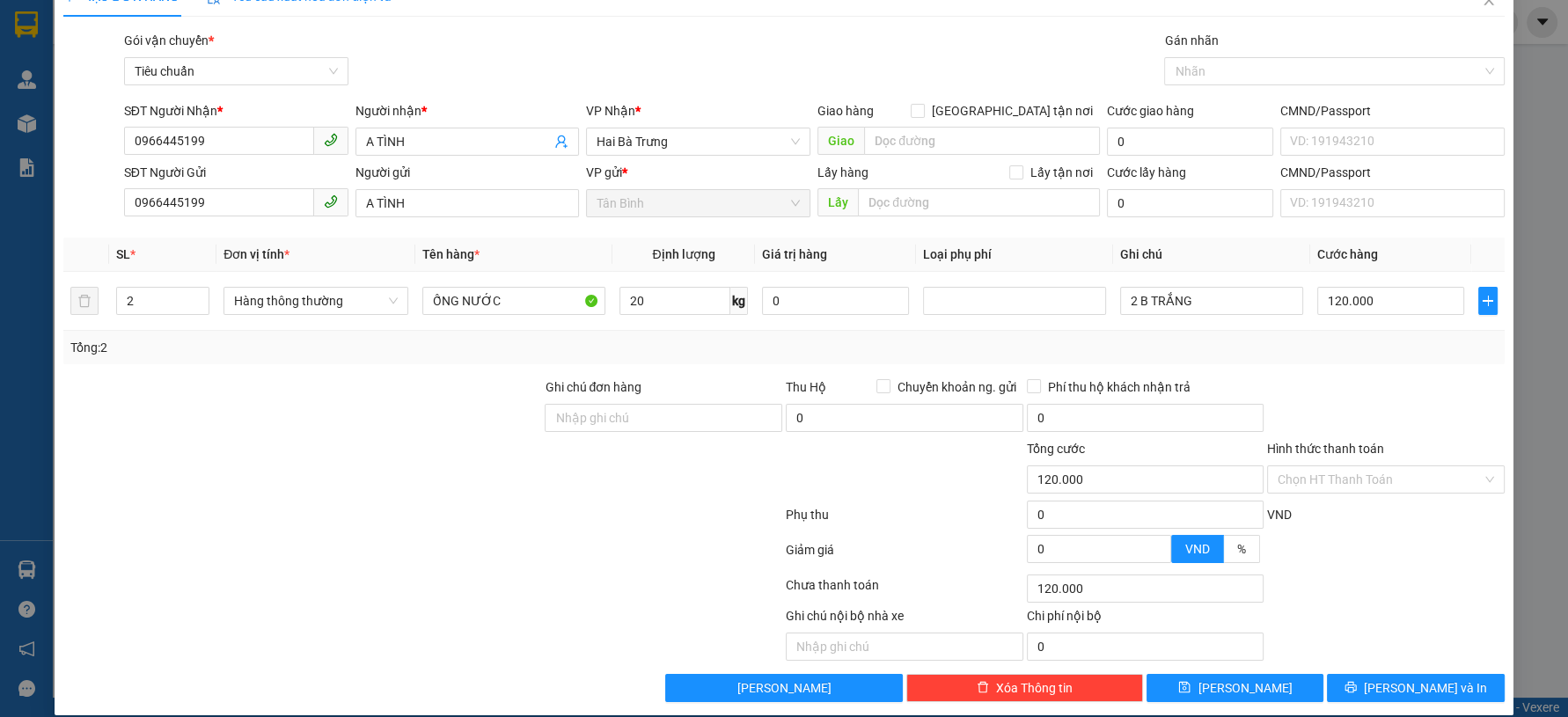
scroll to position [50, 0]
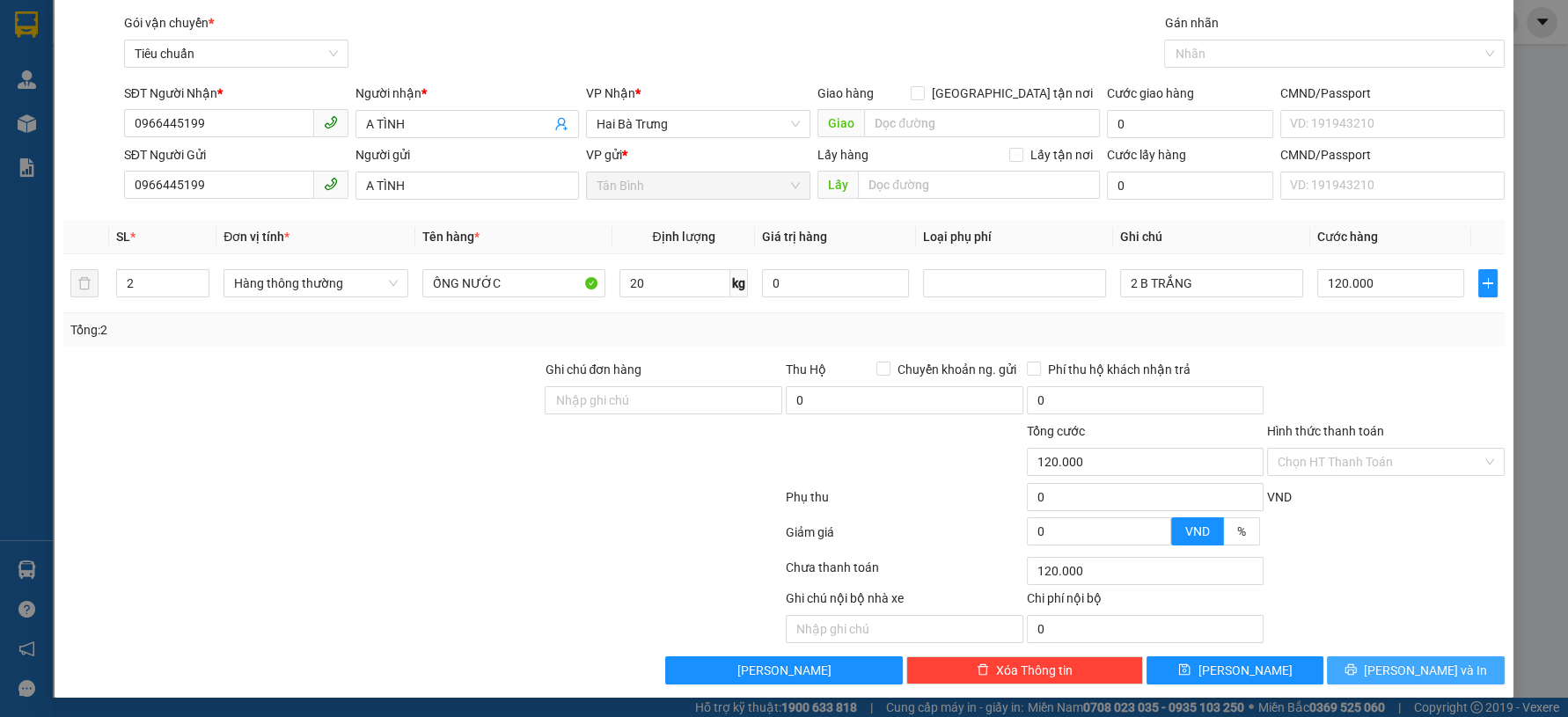
click at [1404, 668] on span "[PERSON_NAME] và In" at bounding box center [1426, 671] width 123 height 20
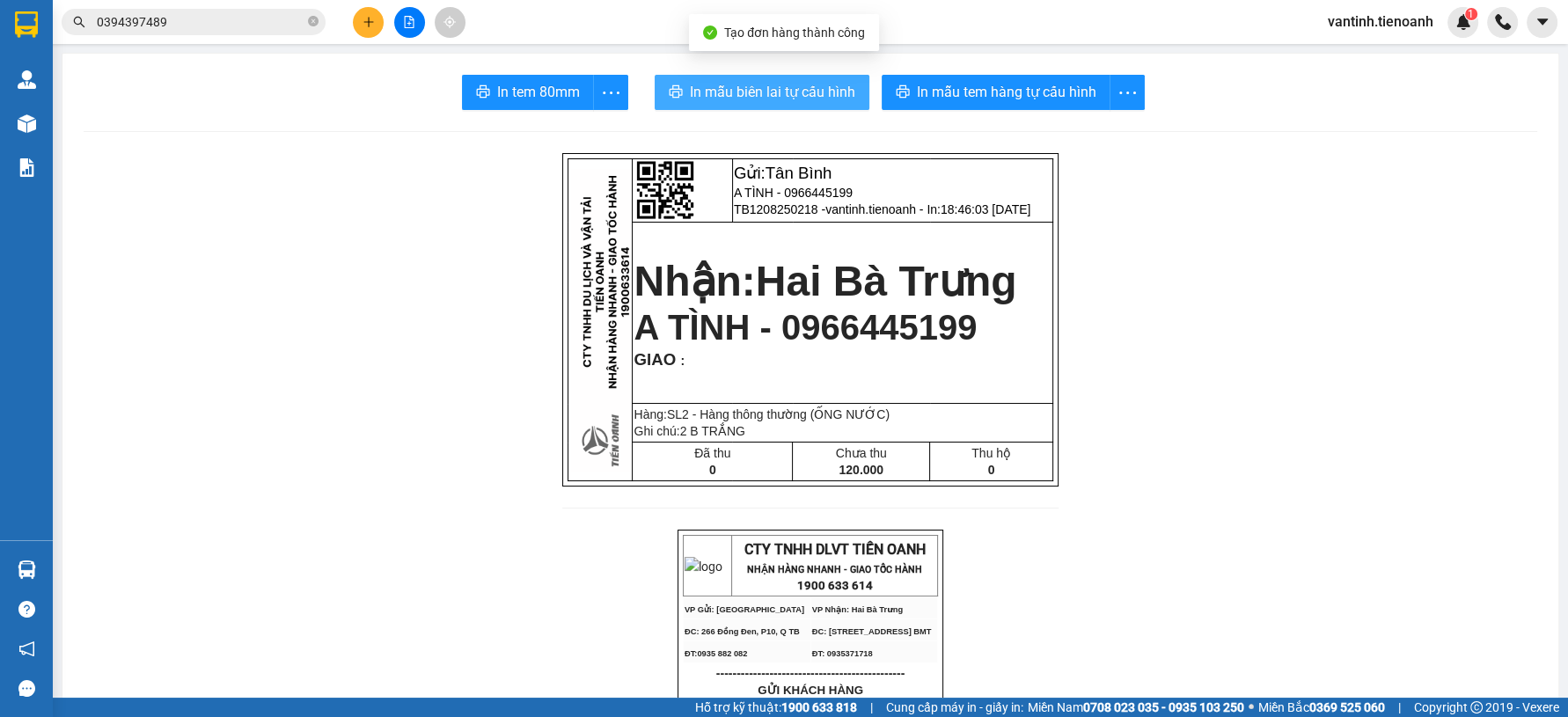
click at [829, 87] on span "In mẫu biên lai tự cấu hình" at bounding box center [773, 92] width 166 height 22
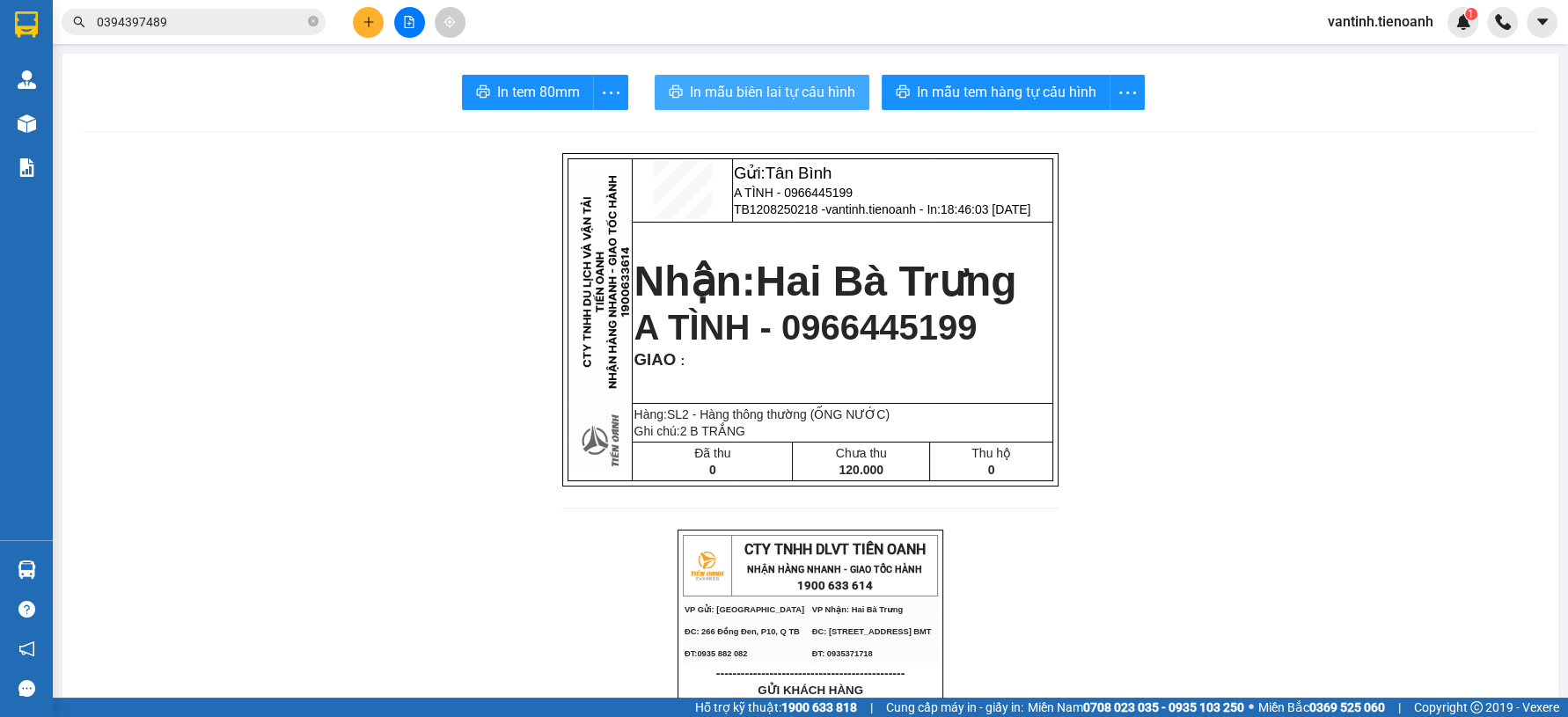
click at [749, 87] on span "In mẫu biên lai tự cấu hình" at bounding box center [773, 92] width 166 height 22
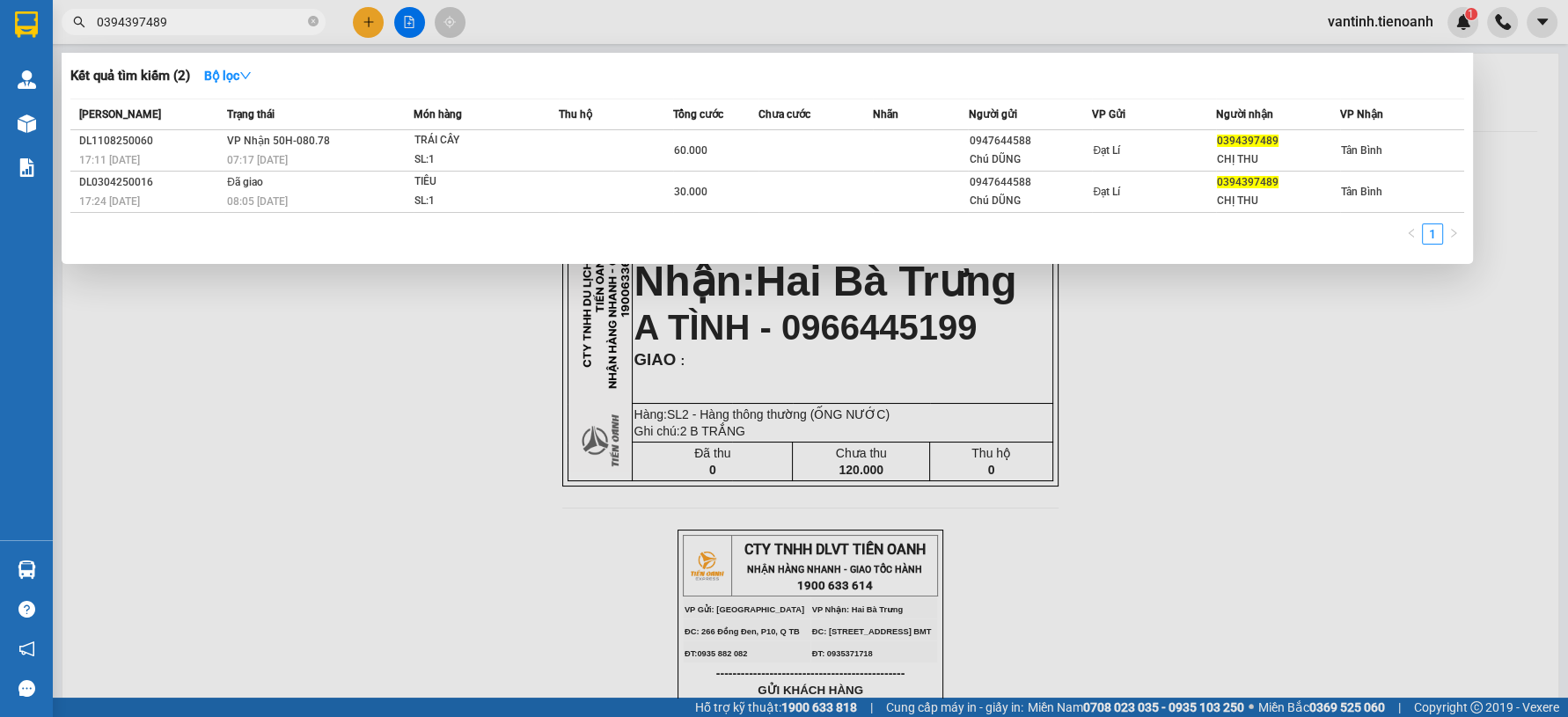
click at [278, 23] on input "0394397489" at bounding box center [200, 22] width 207 height 20
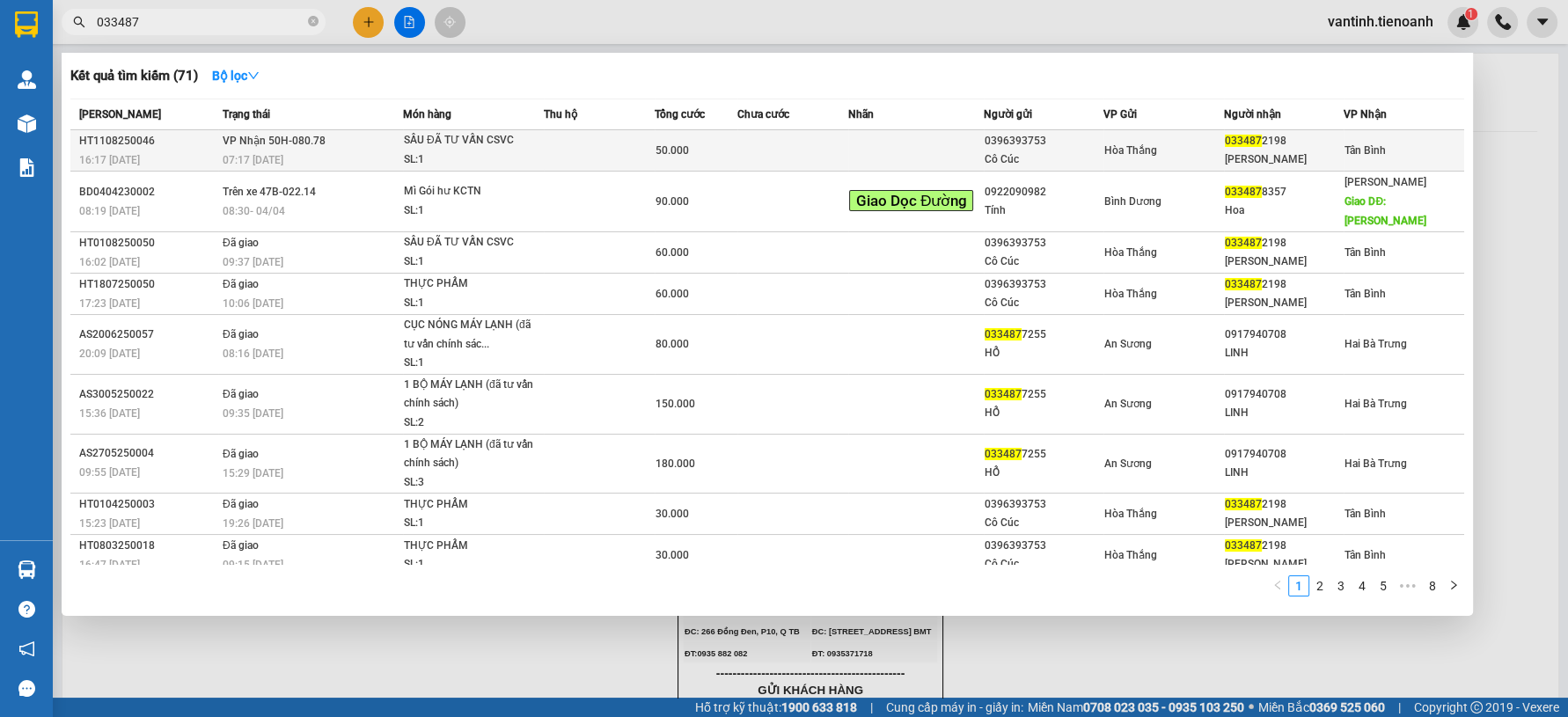
type input "033487"
click at [403, 159] on td "SẦU ĐÃ TƯ VẤN CSVC SL: 1" at bounding box center [474, 151] width 141 height 41
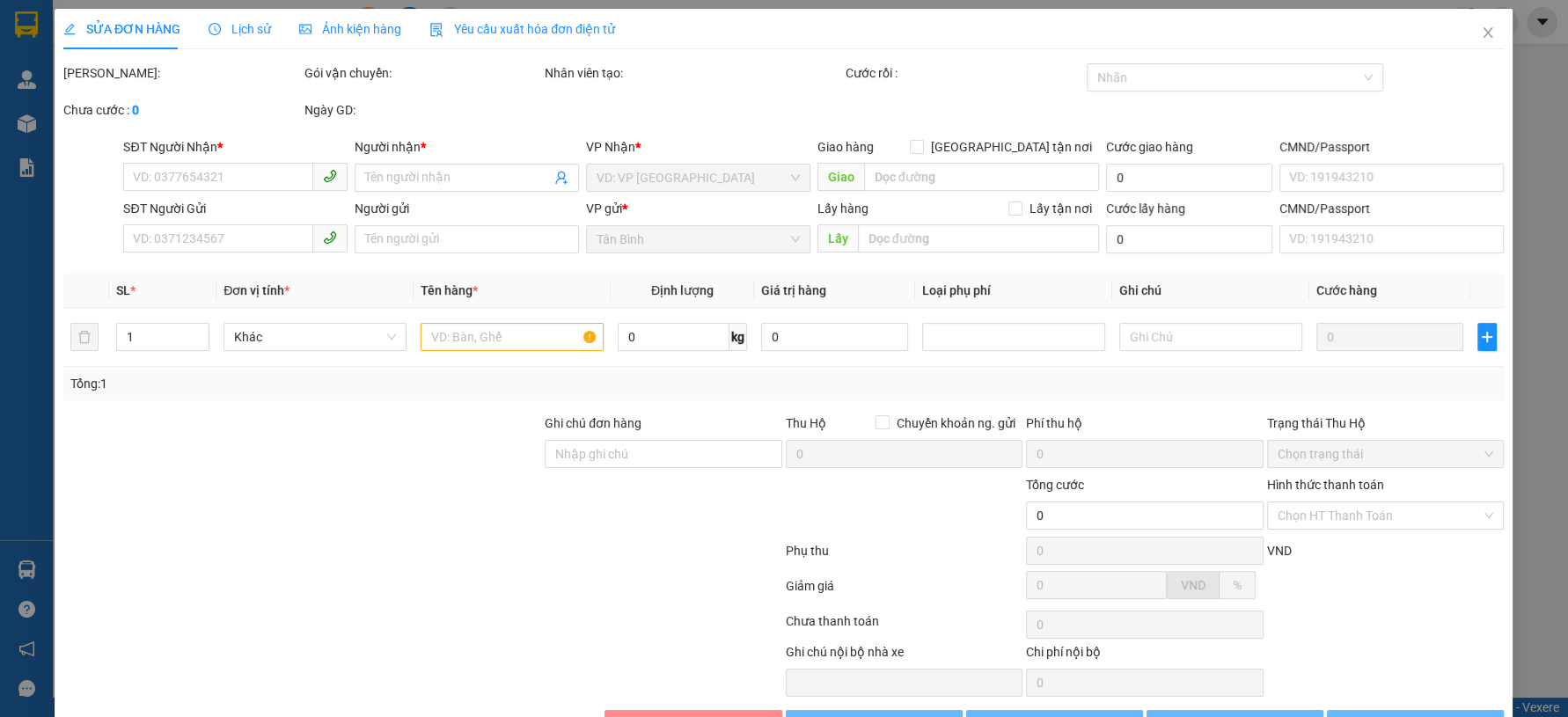
type input "0334872198"
type input "C HUYỀN"
type input "0396393753"
type input "Cô Cúc"
type input "50.000"
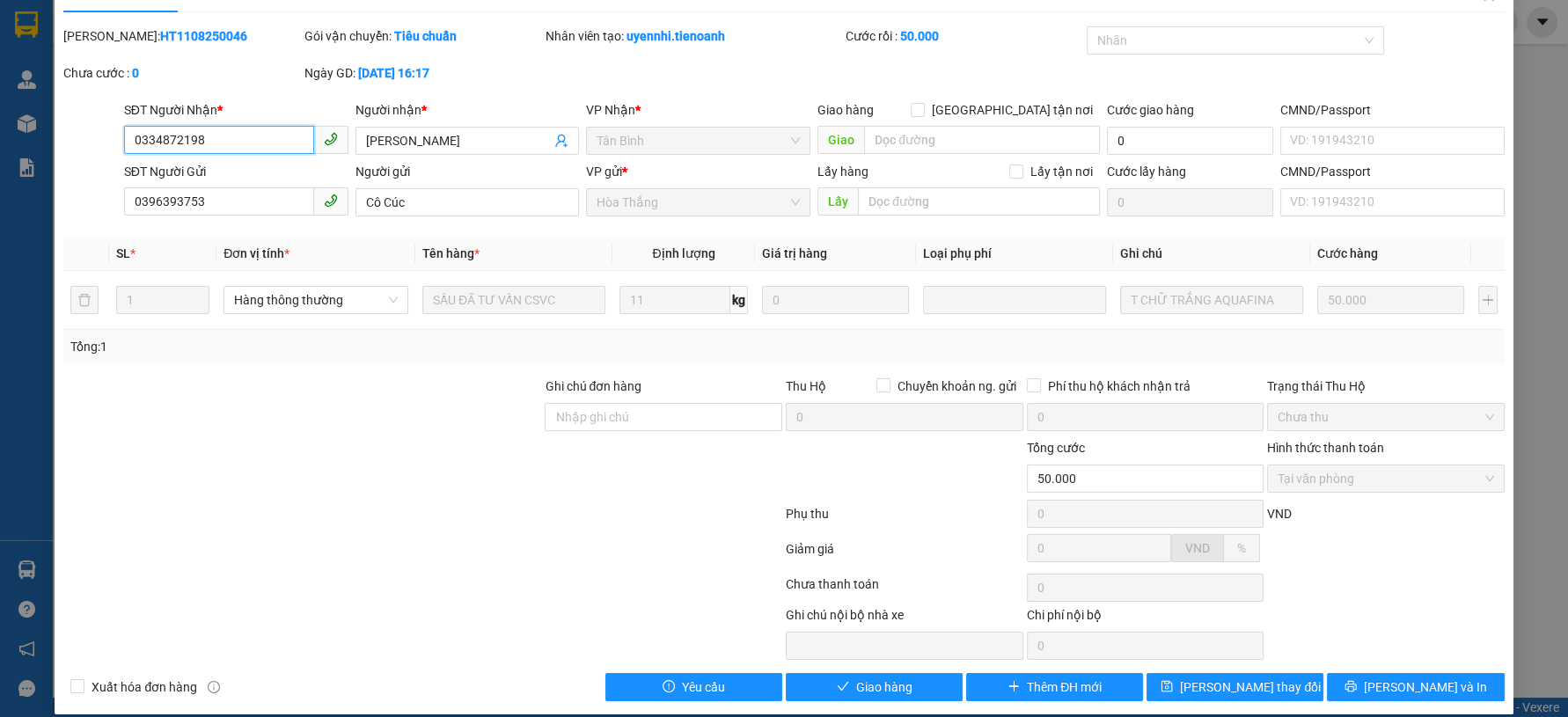
scroll to position [53, 0]
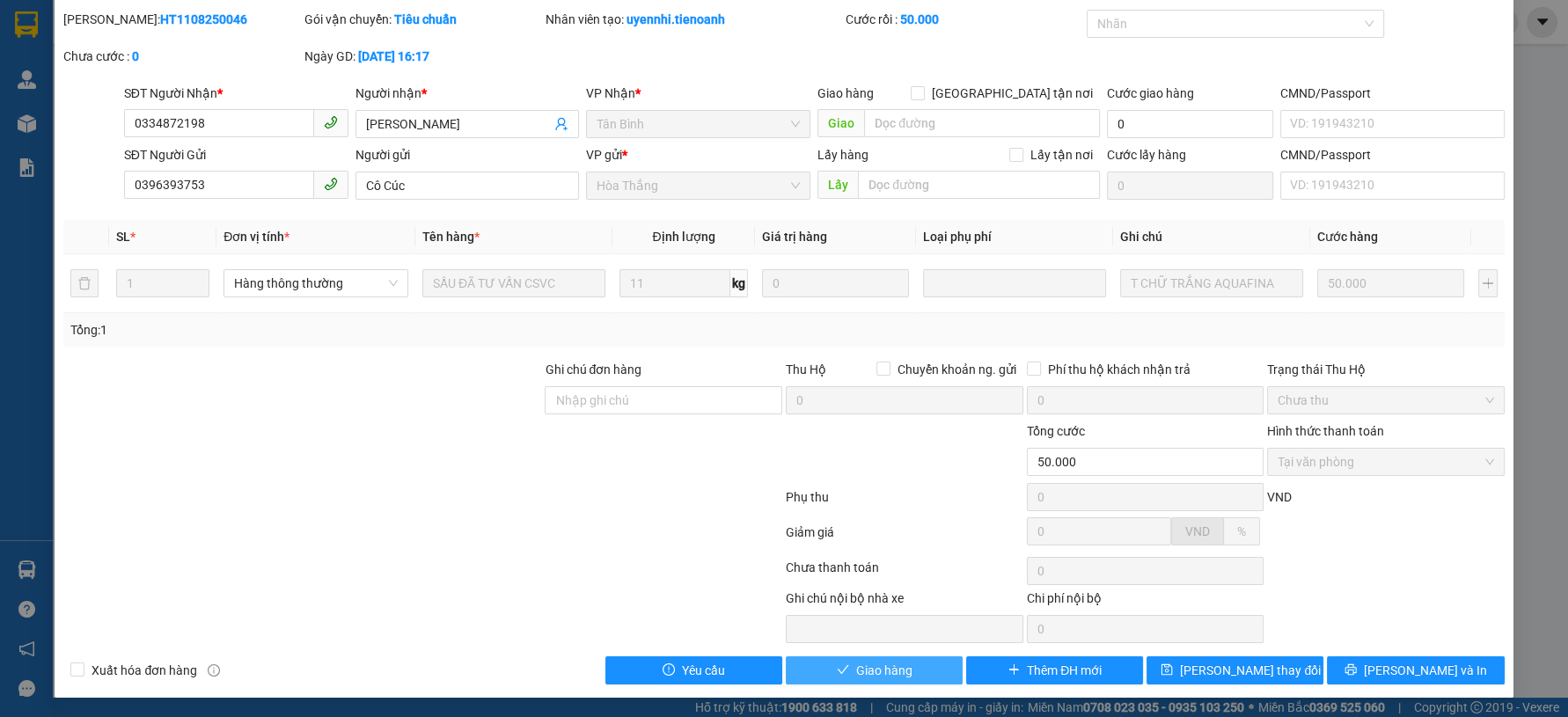
click at [871, 674] on span "Giao hàng" at bounding box center [883, 671] width 56 height 20
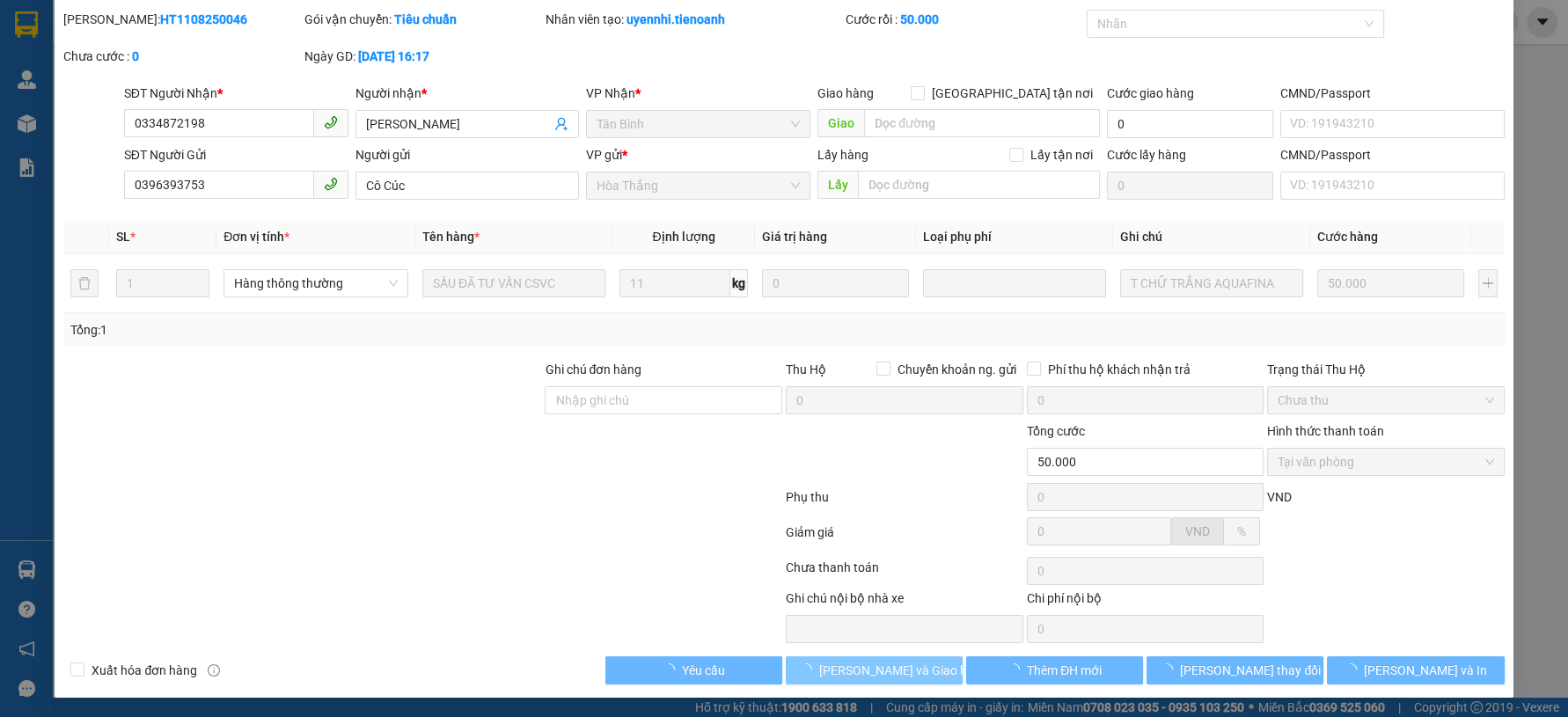
click at [871, 674] on span "Lưu và Giao hàng" at bounding box center [904, 671] width 169 height 20
click at [688, 554] on div at bounding box center [422, 572] width 722 height 36
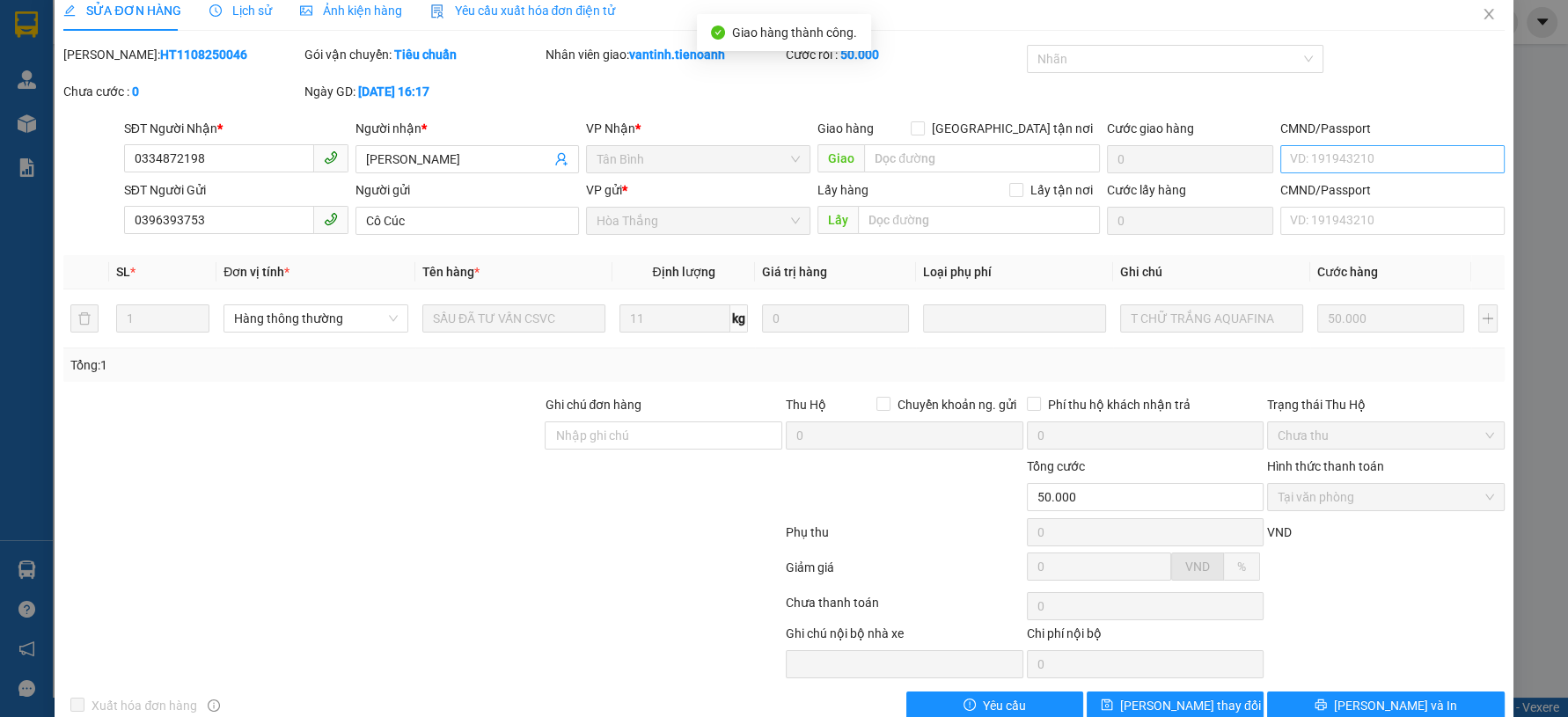
scroll to position [0, 0]
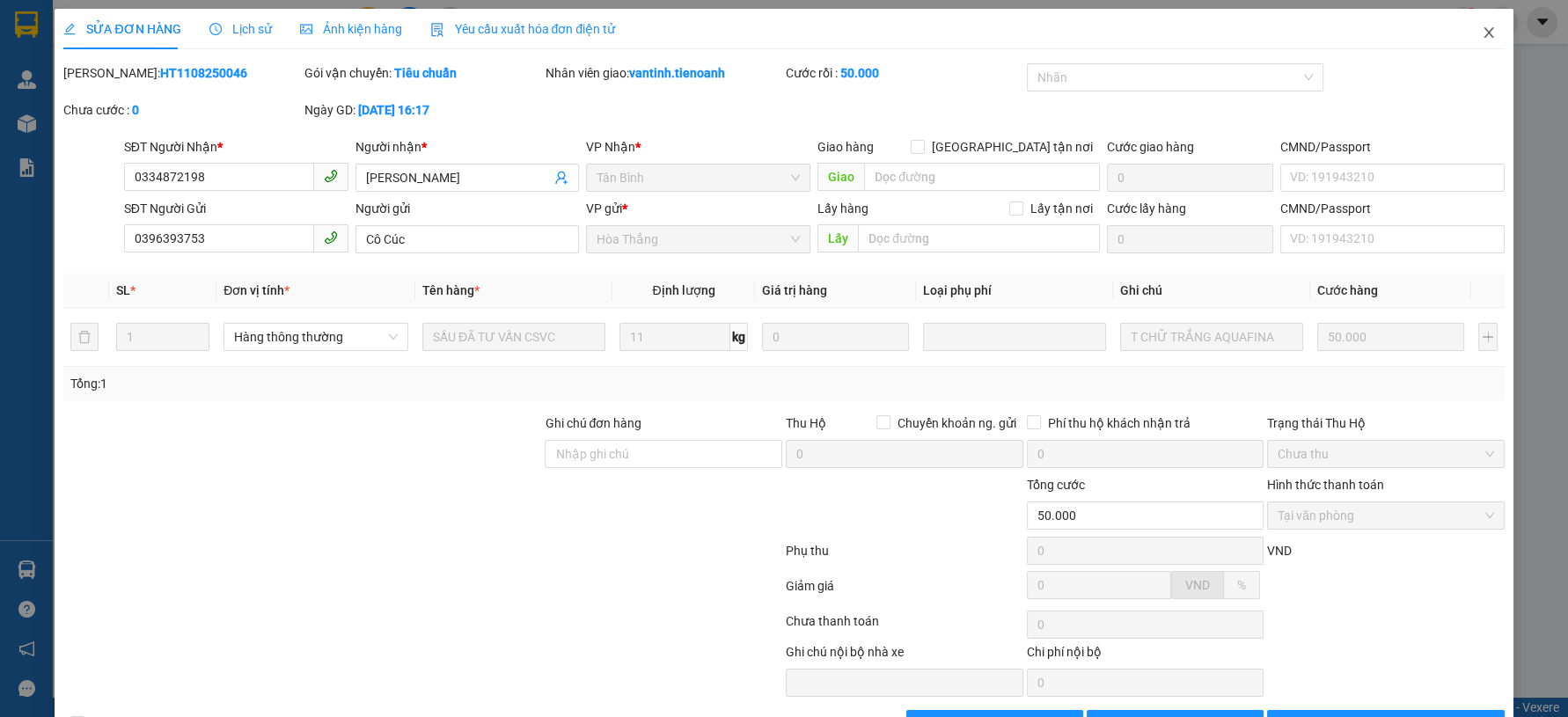
click at [1482, 35] on icon "close" at bounding box center [1489, 33] width 14 height 14
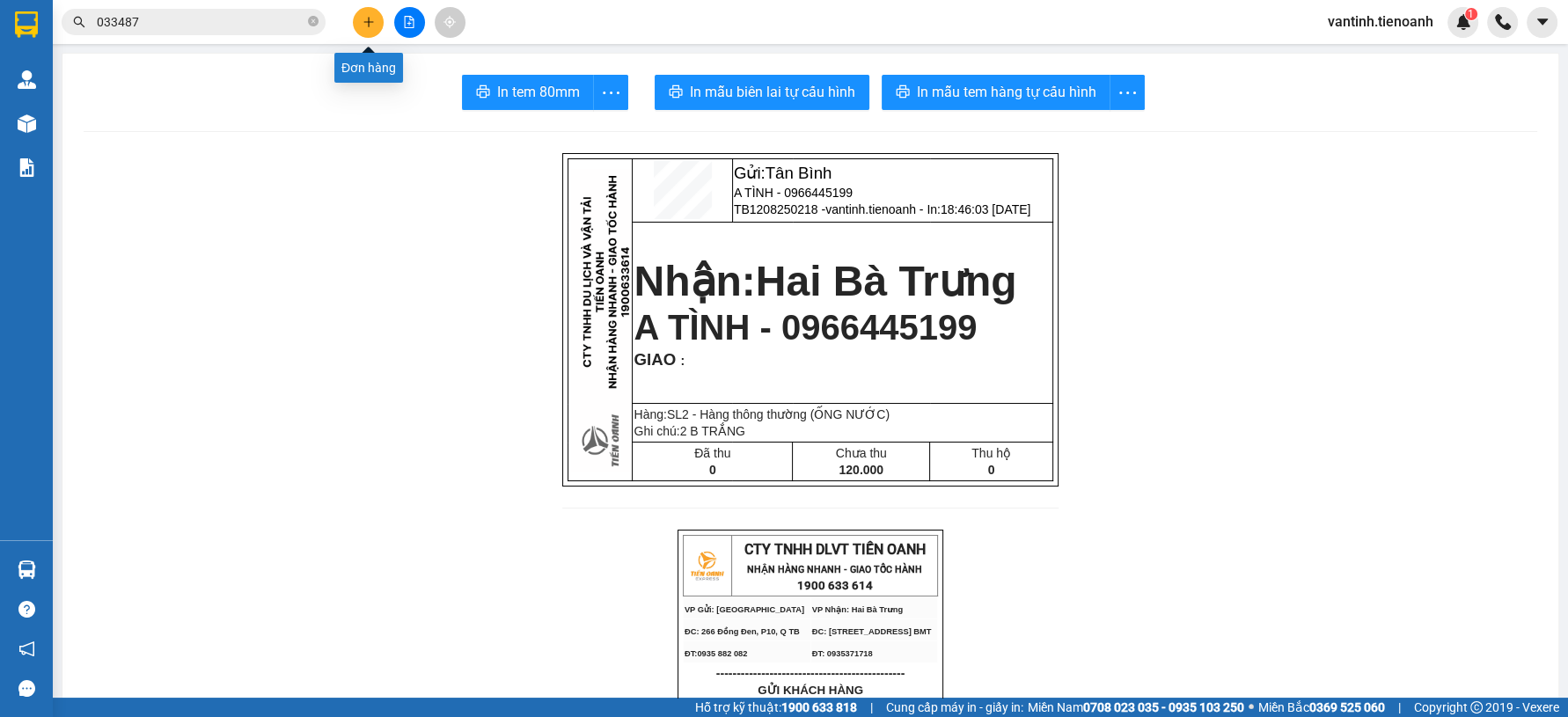
click at [363, 22] on icon "plus" at bounding box center [369, 22] width 12 height 12
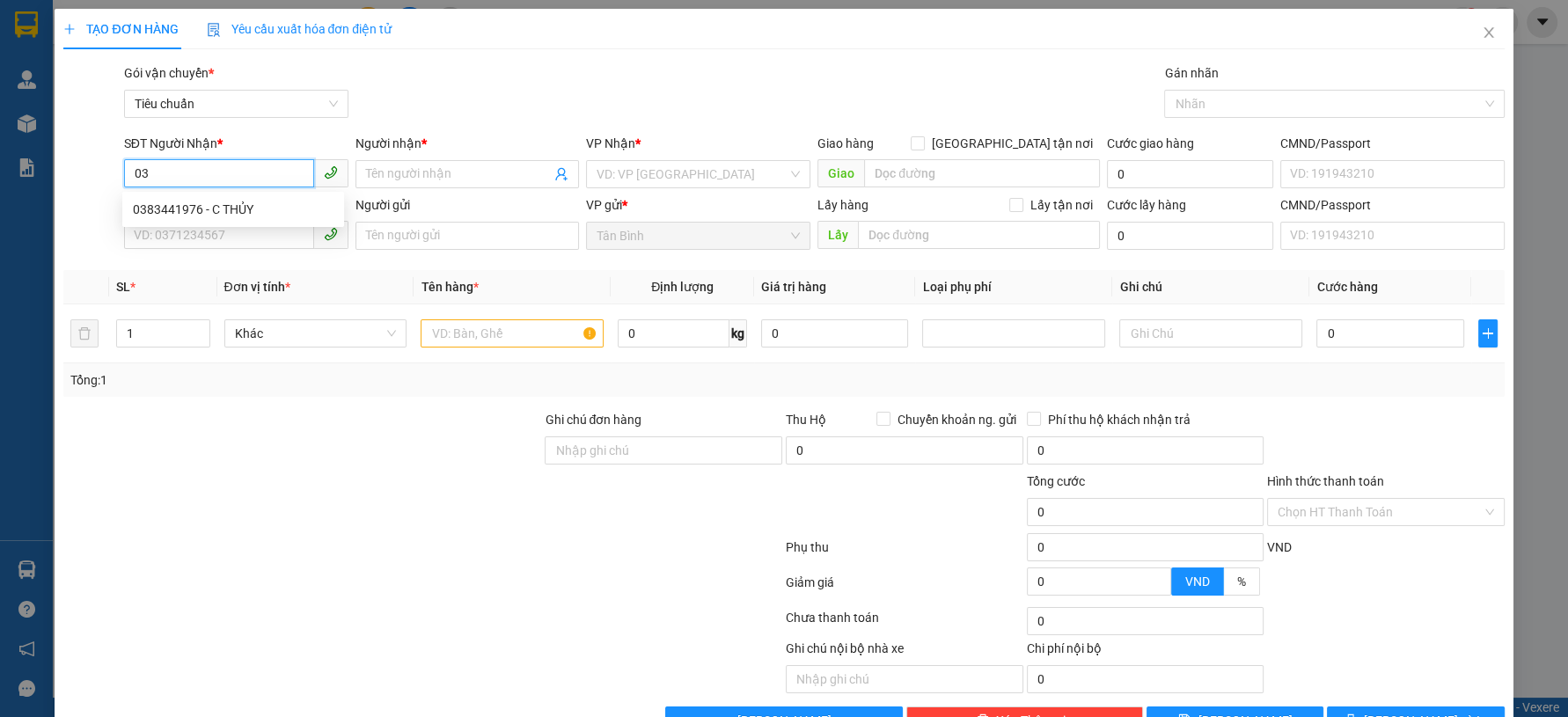
type input "0"
drag, startPoint x: 228, startPoint y: 200, endPoint x: 223, endPoint y: 236, distance: 36.3
click at [230, 201] on div "0382121416 - A TÙNG" at bounding box center [232, 209] width 200 height 20
type input "0382121416"
type input "A TÙNG"
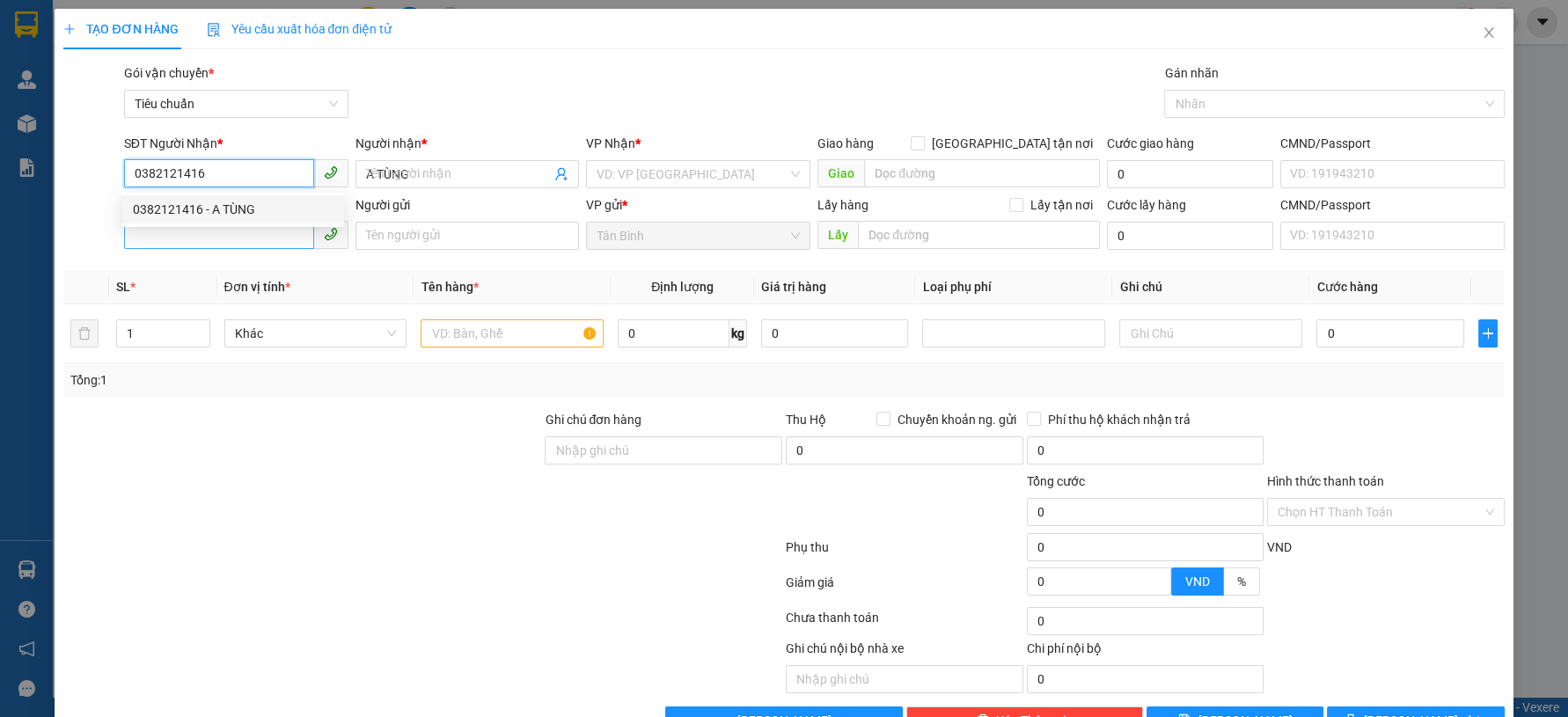
type input "0382121416"
type input "40.000"
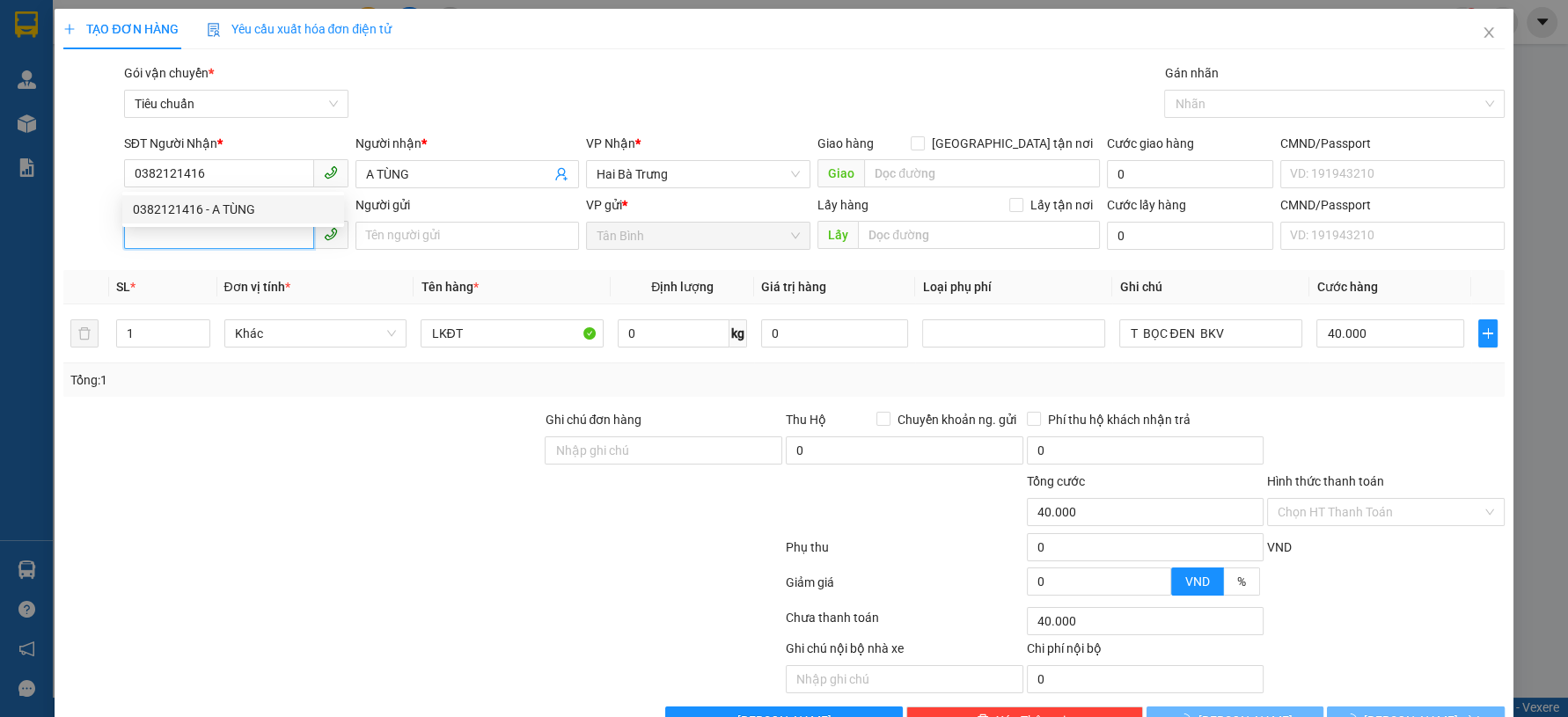
click at [223, 236] on input "SĐT Người Gửi" at bounding box center [218, 235] width 190 height 29
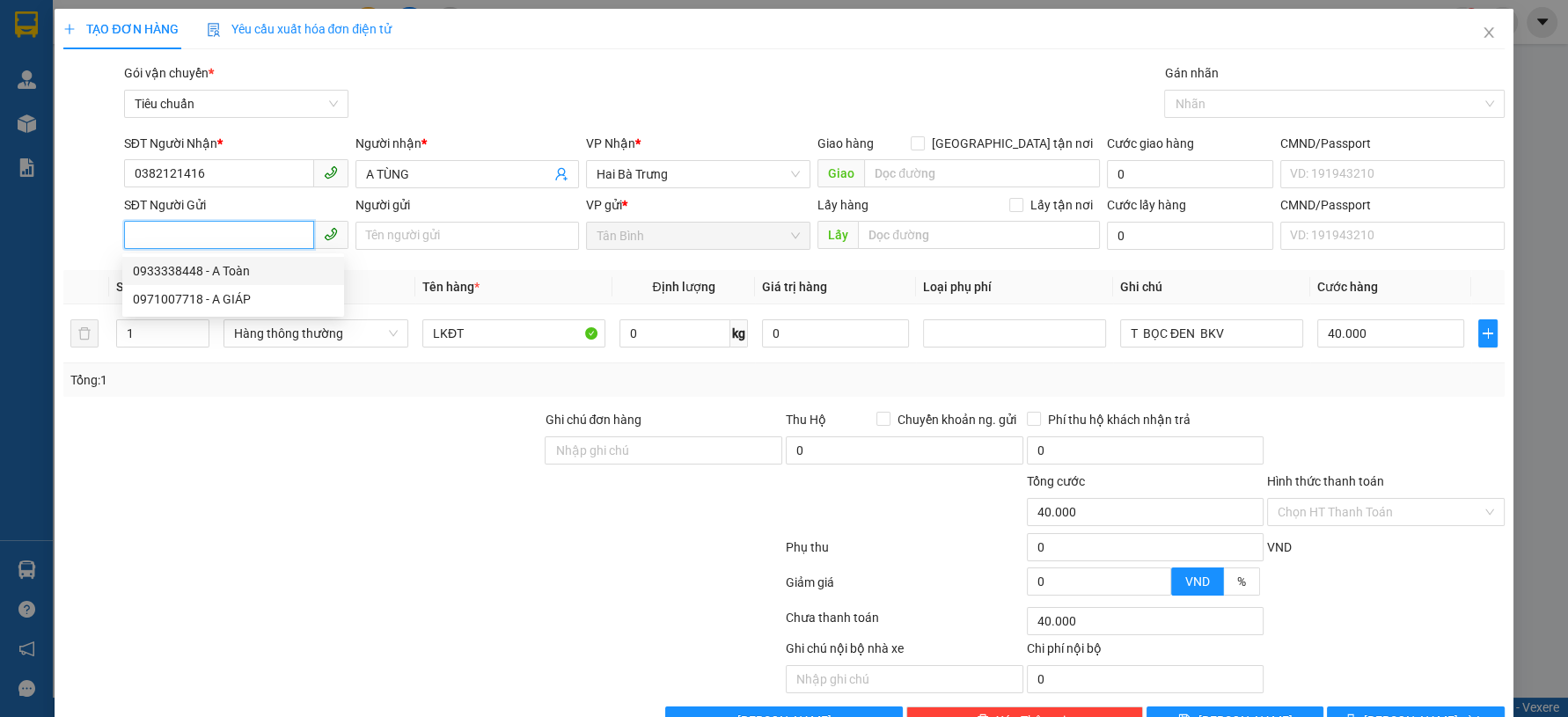
drag, startPoint x: 255, startPoint y: 259, endPoint x: 326, endPoint y: 313, distance: 89.2
click at [254, 260] on div "0933338448 - A Toàn" at bounding box center [232, 272] width 222 height 29
type input "0933338448"
type input "A Toàn"
drag, startPoint x: 353, startPoint y: 421, endPoint x: 514, endPoint y: 374, distance: 167.7
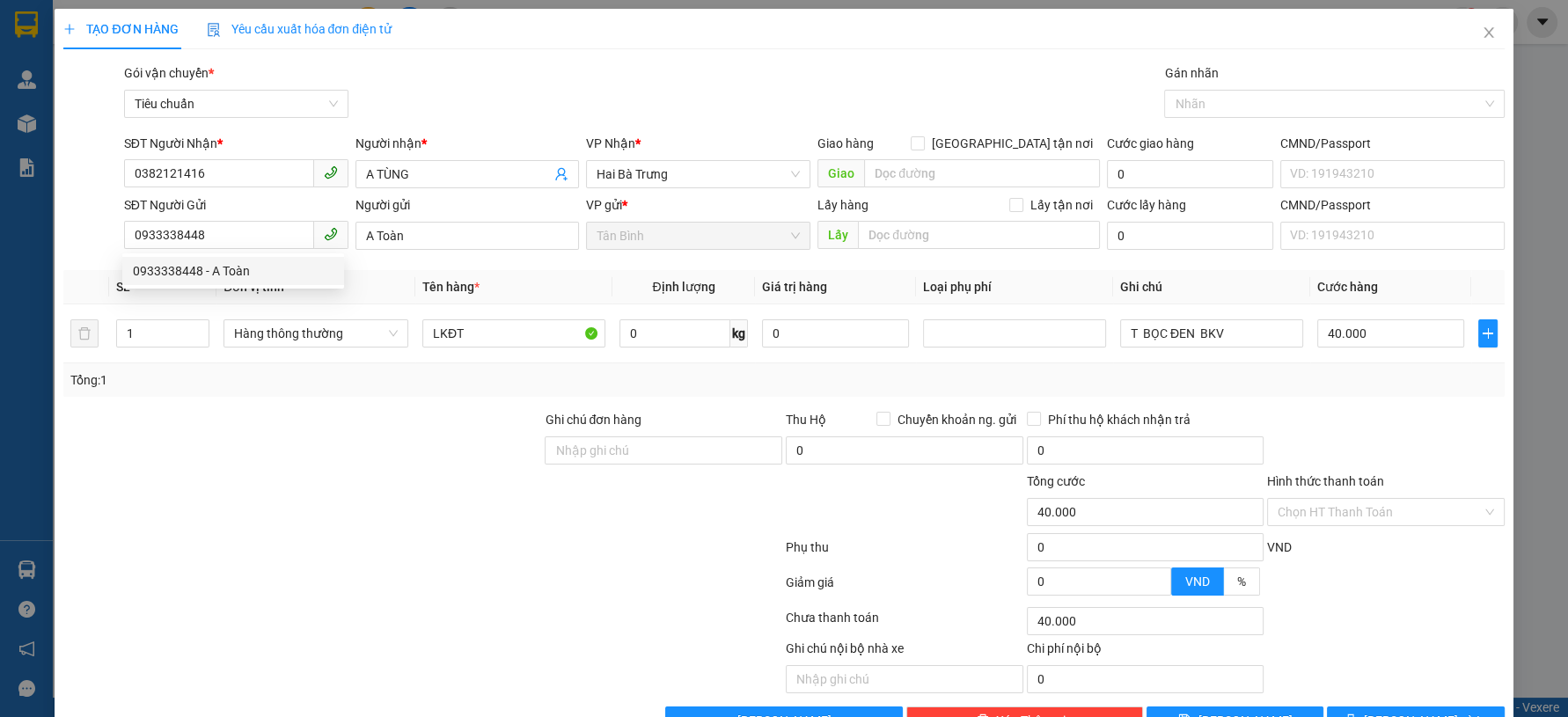
click at [362, 417] on div at bounding box center [302, 440] width 481 height 61
click at [656, 337] on input "0" at bounding box center [675, 334] width 111 height 29
type input "8"
drag, startPoint x: 216, startPoint y: 497, endPoint x: 1031, endPoint y: 379, distance: 823.5
click at [215, 497] on div at bounding box center [302, 502] width 481 height 61
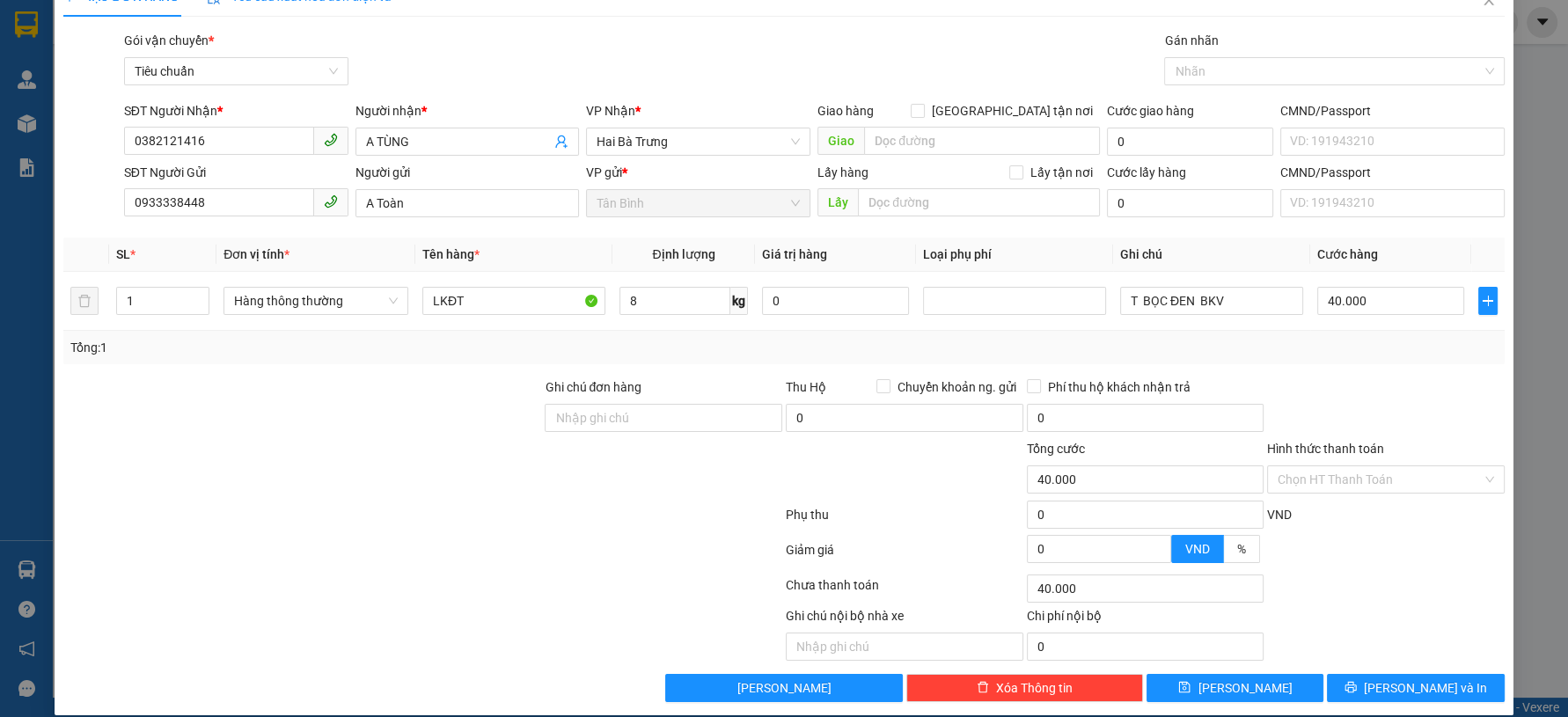
scroll to position [50, 0]
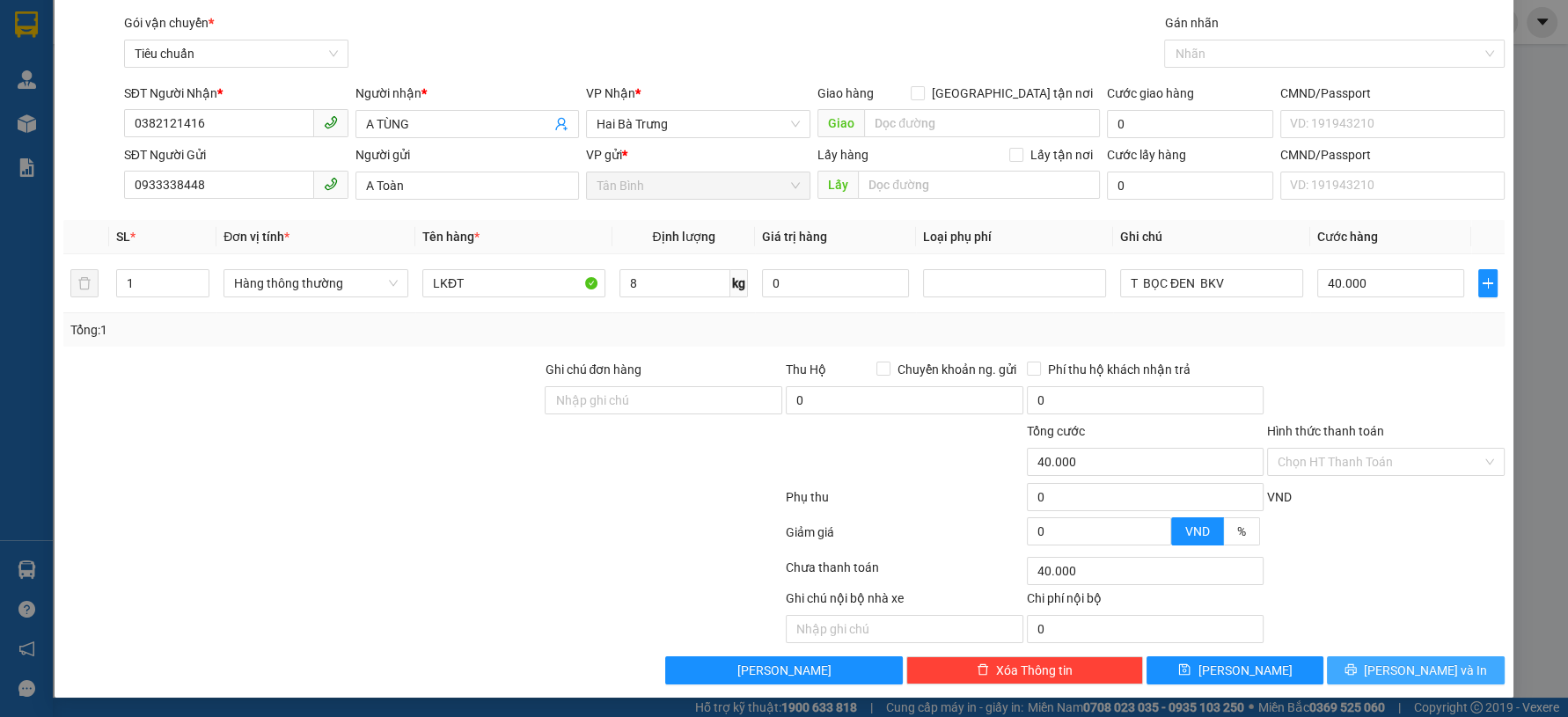
click at [1398, 668] on span "[PERSON_NAME] và In" at bounding box center [1426, 671] width 123 height 20
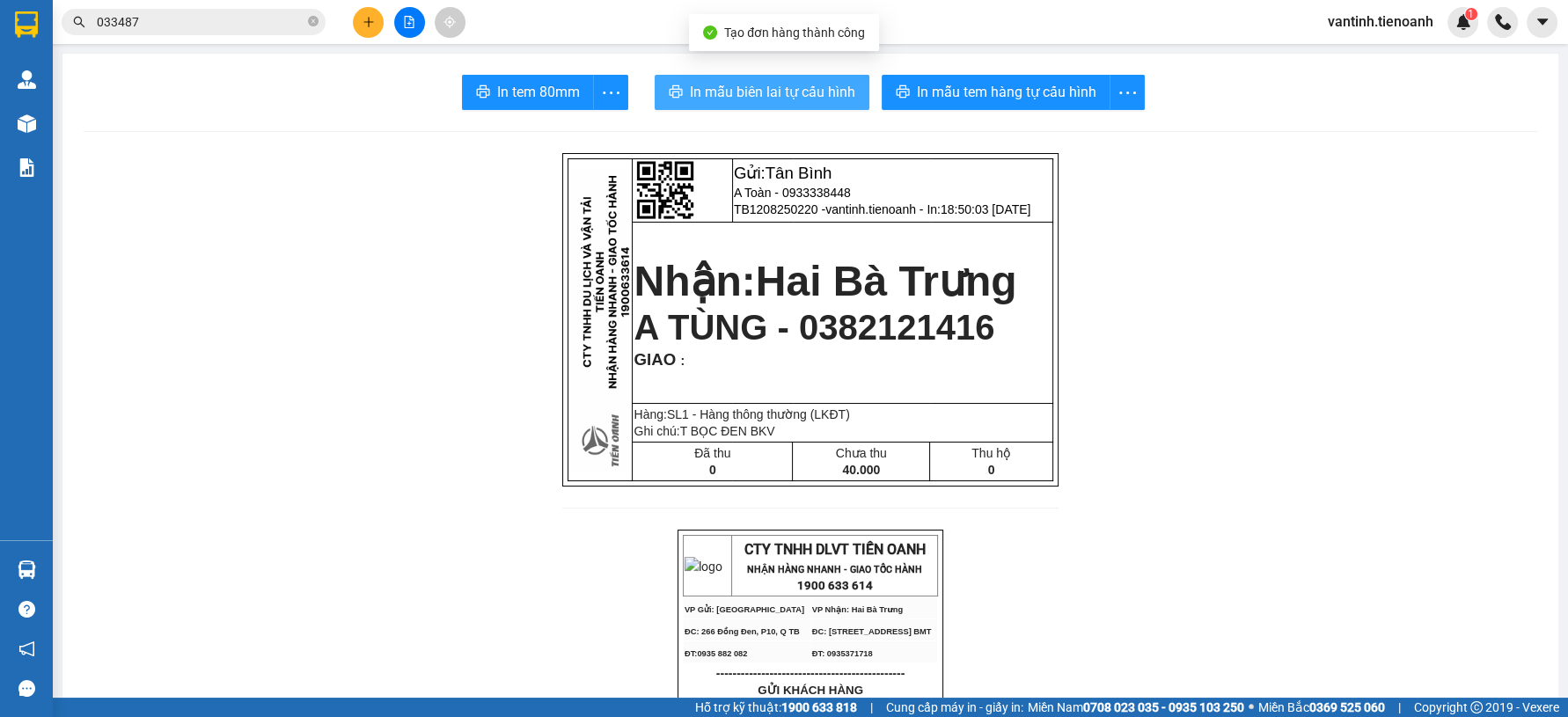
click at [800, 87] on span "In mẫu biên lai tự cấu hình" at bounding box center [773, 92] width 166 height 22
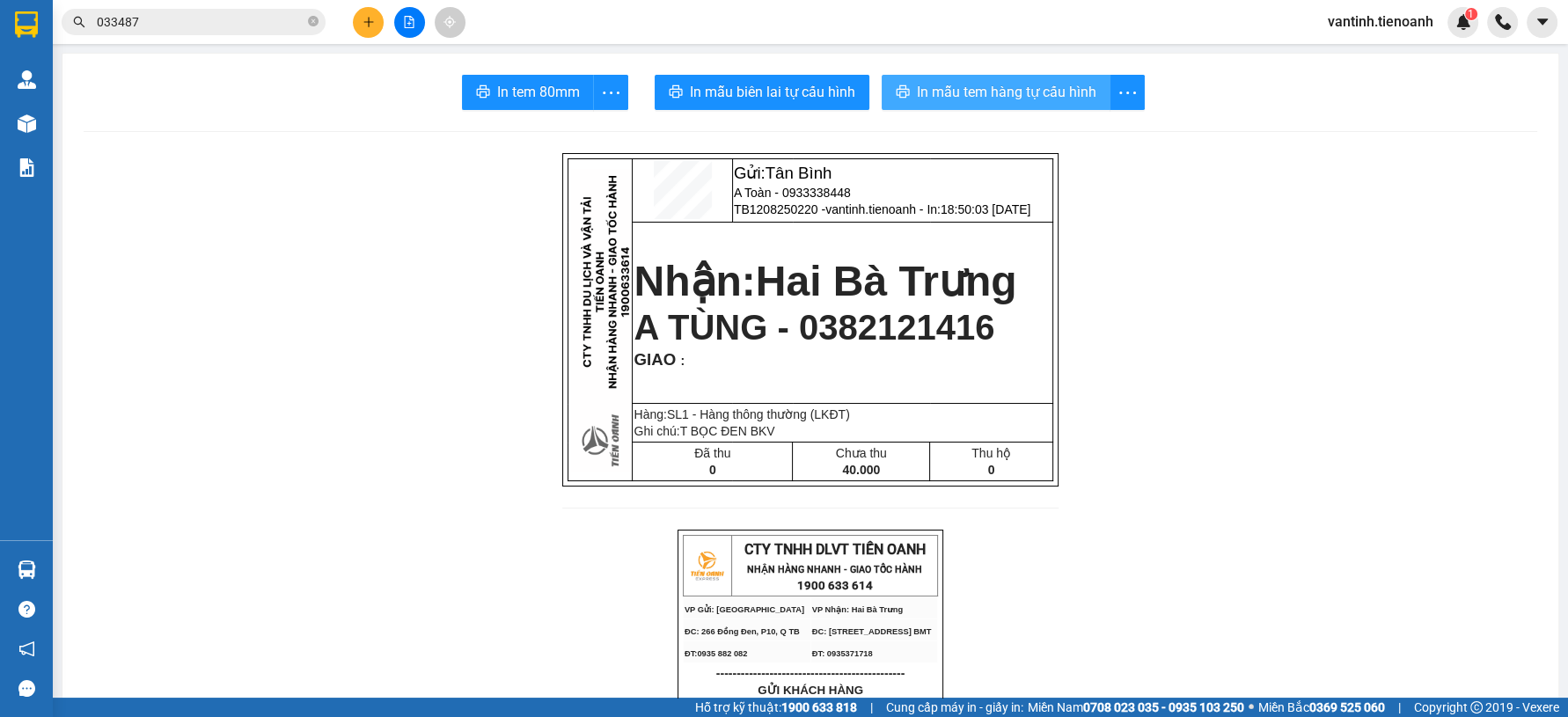
click at [1044, 105] on button "In mẫu tem hàng tự cấu hình" at bounding box center [995, 93] width 229 height 36
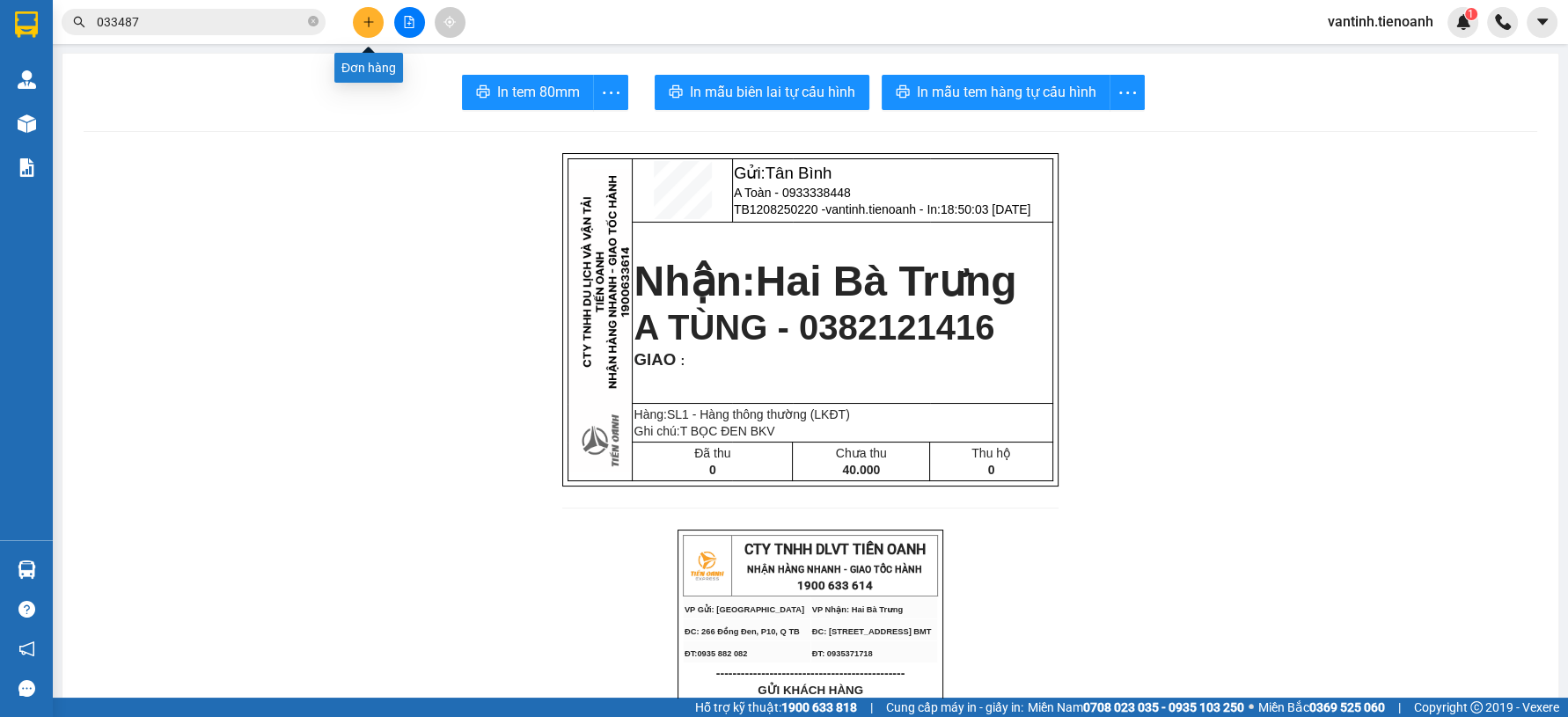
click at [368, 35] on button at bounding box center [368, 22] width 31 height 31
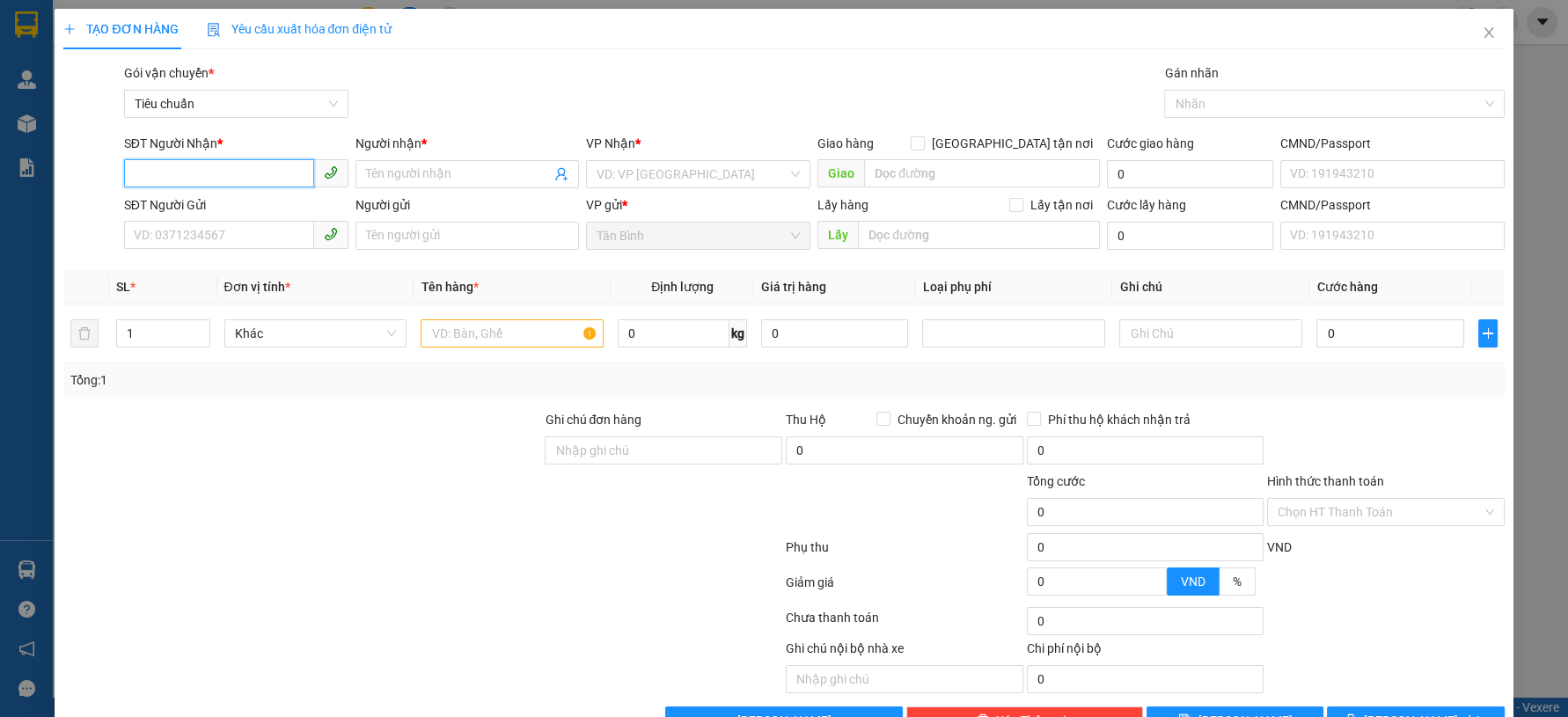
click at [166, 176] on input "SĐT Người Nhận *" at bounding box center [218, 174] width 190 height 29
click at [196, 177] on input "7799" at bounding box center [218, 174] width 190 height 29
click at [230, 234] on div "0827867799 - NH TÂY BẮC" at bounding box center [241, 238] width 218 height 20
type input "0827867799"
type input "NH TÂY BẮC"
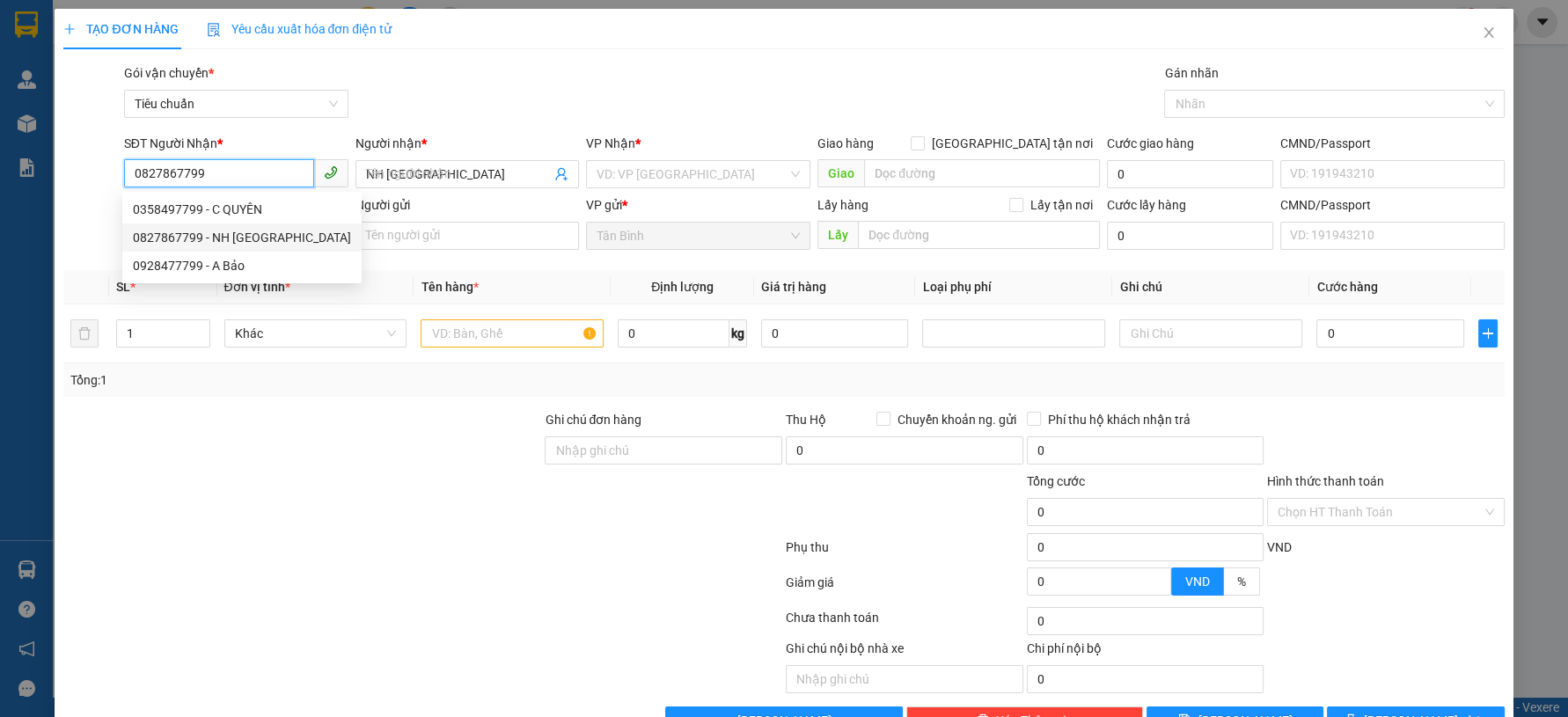
type input "100.000"
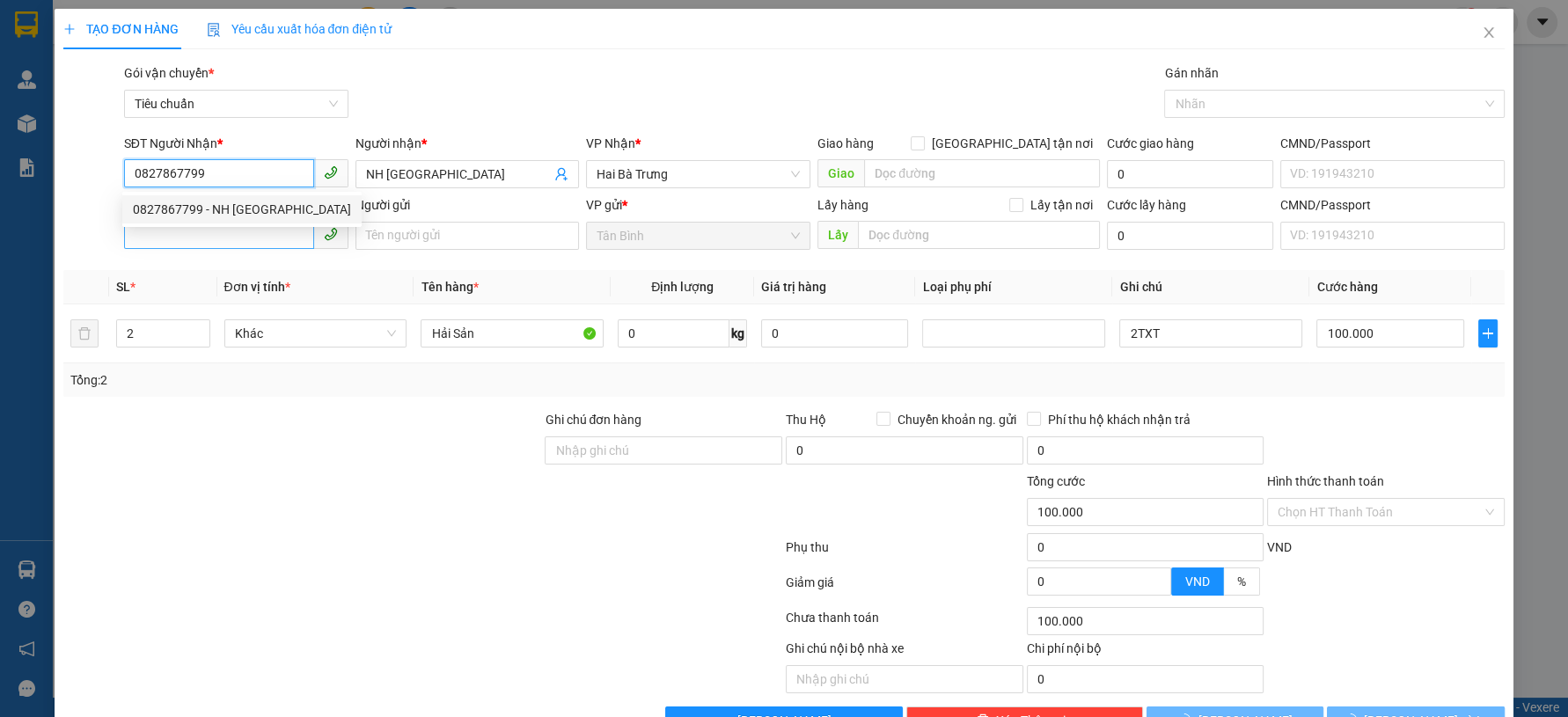
type input "0827867799"
click at [219, 248] on input "SĐT Người Gửi" at bounding box center [218, 235] width 190 height 29
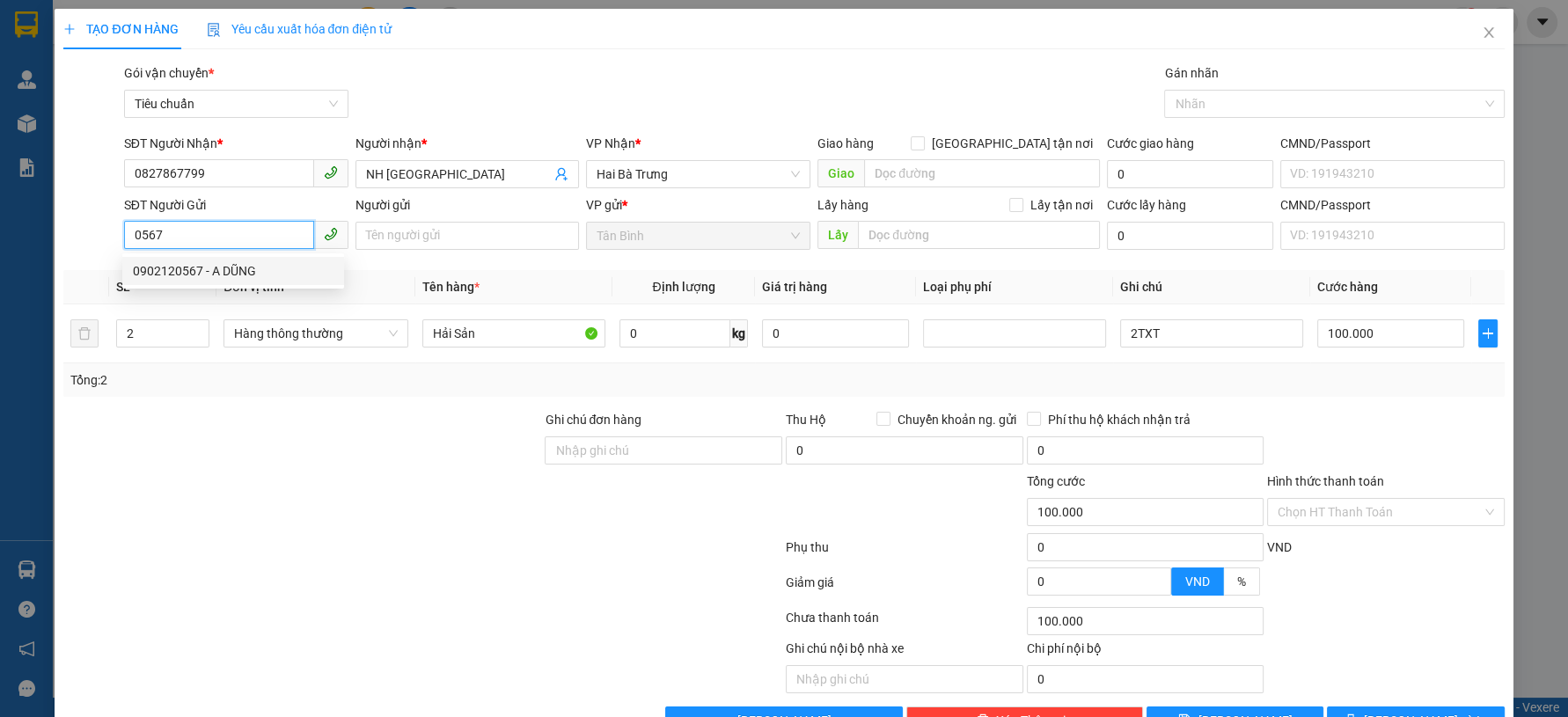
drag, startPoint x: 207, startPoint y: 277, endPoint x: 237, endPoint y: 270, distance: 30.8
click at [210, 277] on div "0902120567 - A DŨNG" at bounding box center [232, 271] width 200 height 20
type input "0902120567"
type input "A DŨNG"
type input "120.000"
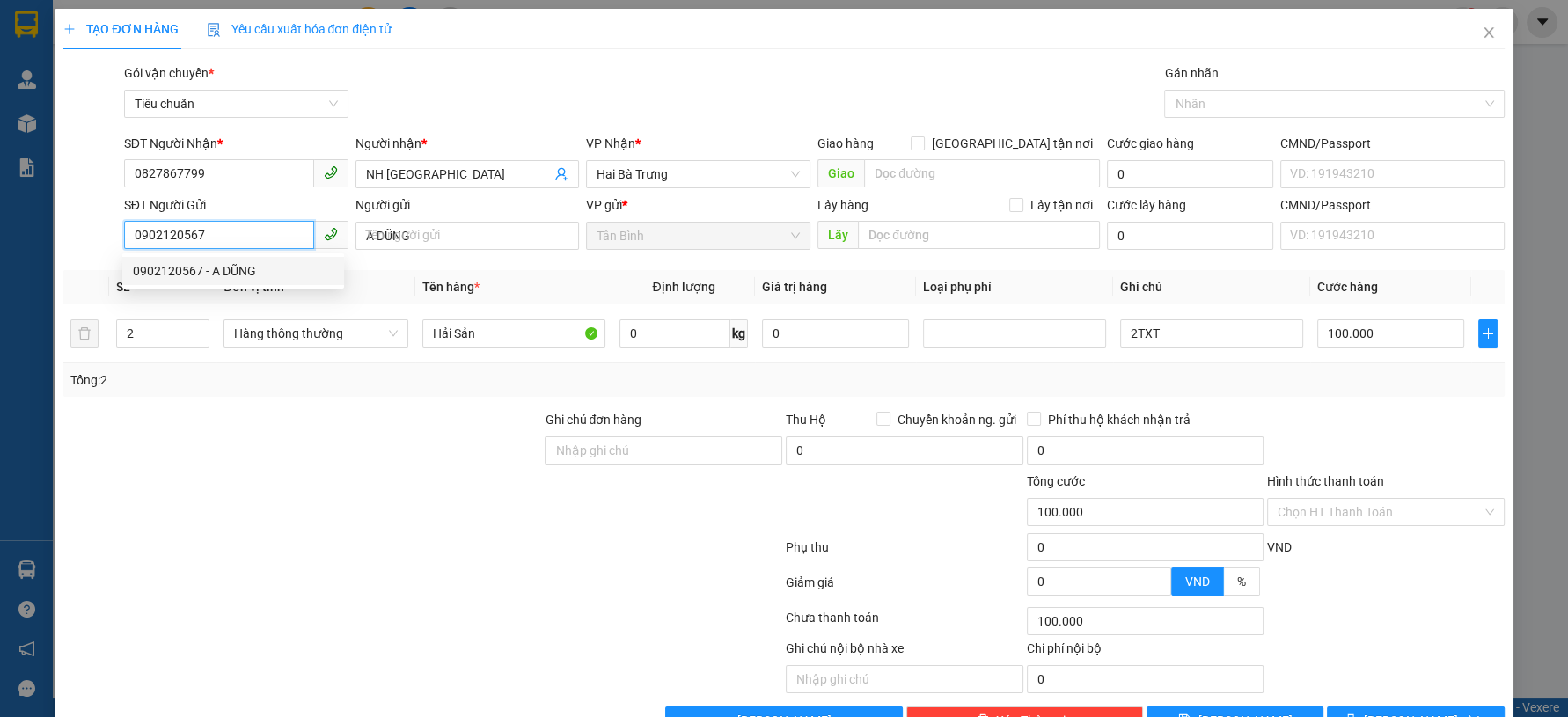
type input "120.000"
type input "0902120567"
click at [198, 324] on span "up" at bounding box center [199, 330] width 11 height 11
type input "4"
click at [198, 324] on span "up" at bounding box center [199, 330] width 11 height 11
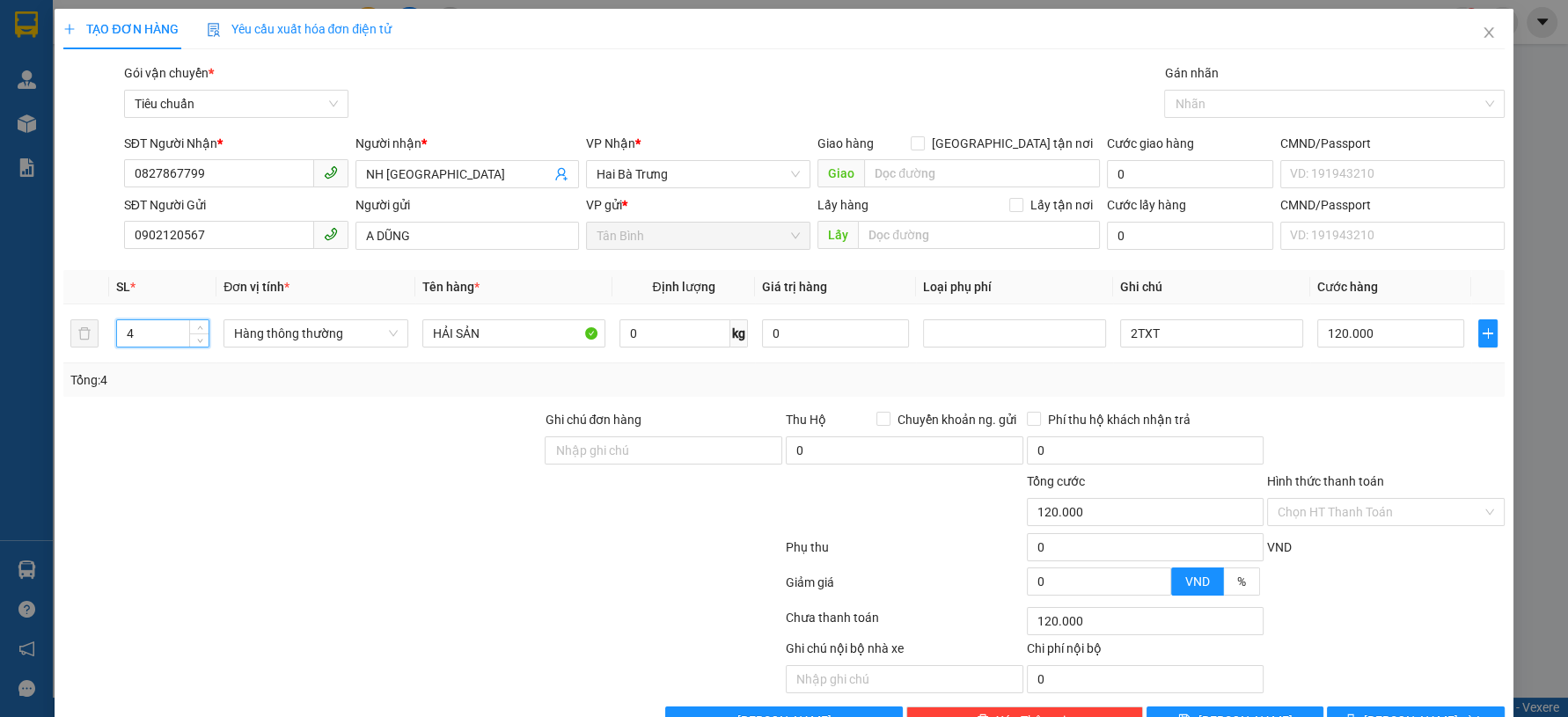
click at [241, 460] on div at bounding box center [302, 440] width 481 height 61
type input "0"
click at [330, 588] on div at bounding box center [422, 586] width 722 height 36
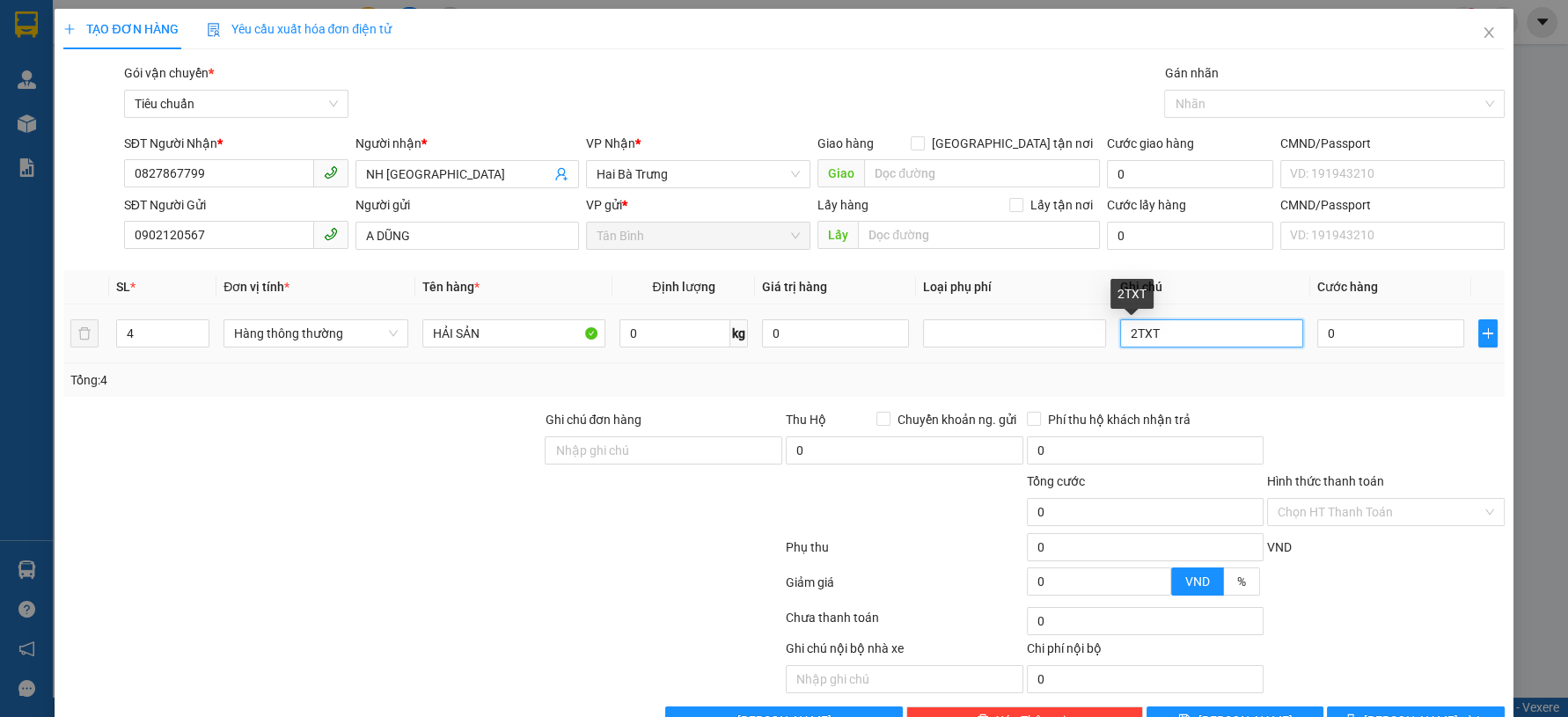
drag, startPoint x: 1137, startPoint y: 340, endPoint x: 1109, endPoint y: 348, distance: 29.1
click at [1120, 348] on div "2TXT" at bounding box center [1212, 334] width 183 height 36
click at [1155, 337] on input "TXV + T TRƠN + TXT" at bounding box center [1212, 334] width 183 height 29
type input "TXV + 2T TRƠN + TXT"
click at [662, 339] on input "0" at bounding box center [675, 334] width 111 height 29
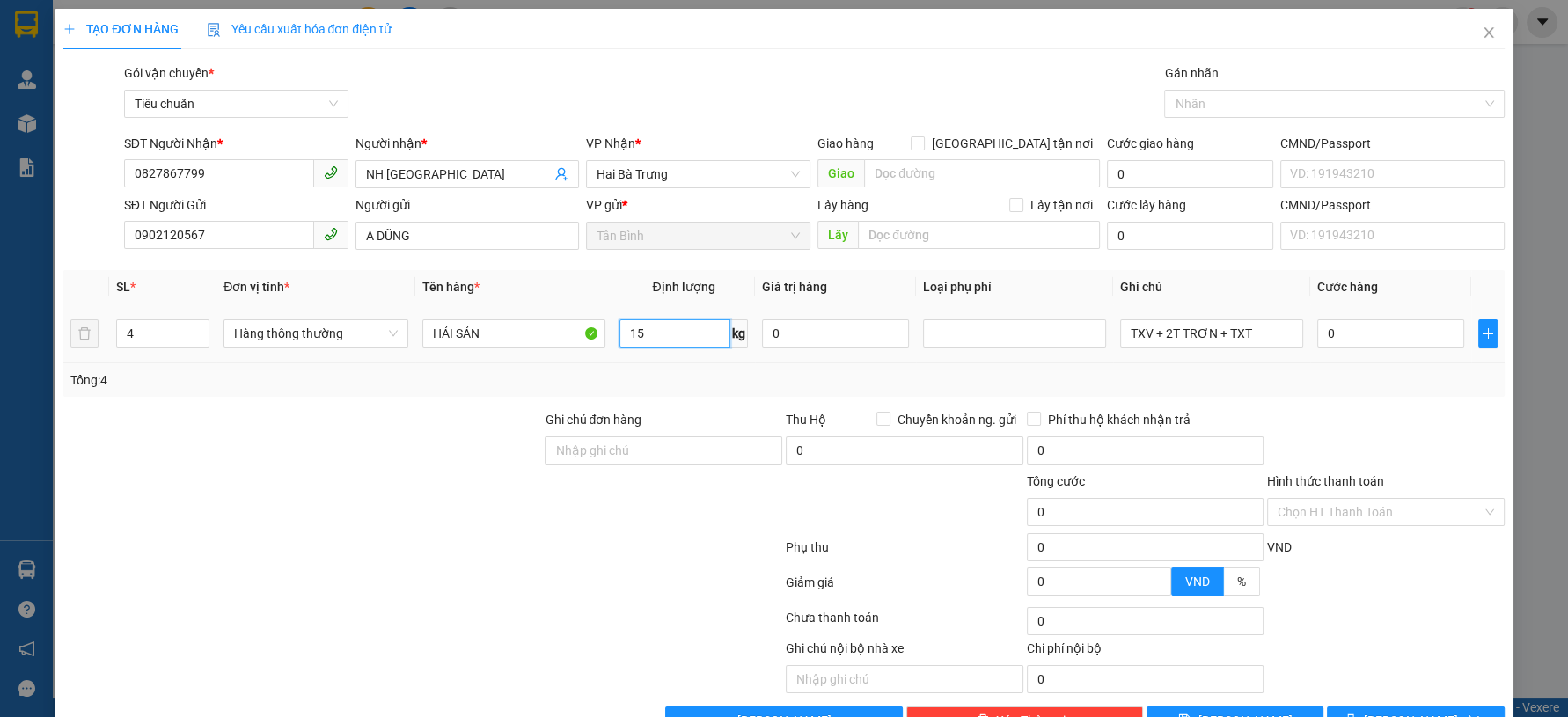
type input "15"
drag, startPoint x: 280, startPoint y: 480, endPoint x: 1328, endPoint y: 306, distance: 1062.3
click at [281, 480] on div at bounding box center [302, 502] width 481 height 61
type input "50.000"
click at [1378, 323] on input "50.000" at bounding box center [1390, 334] width 147 height 29
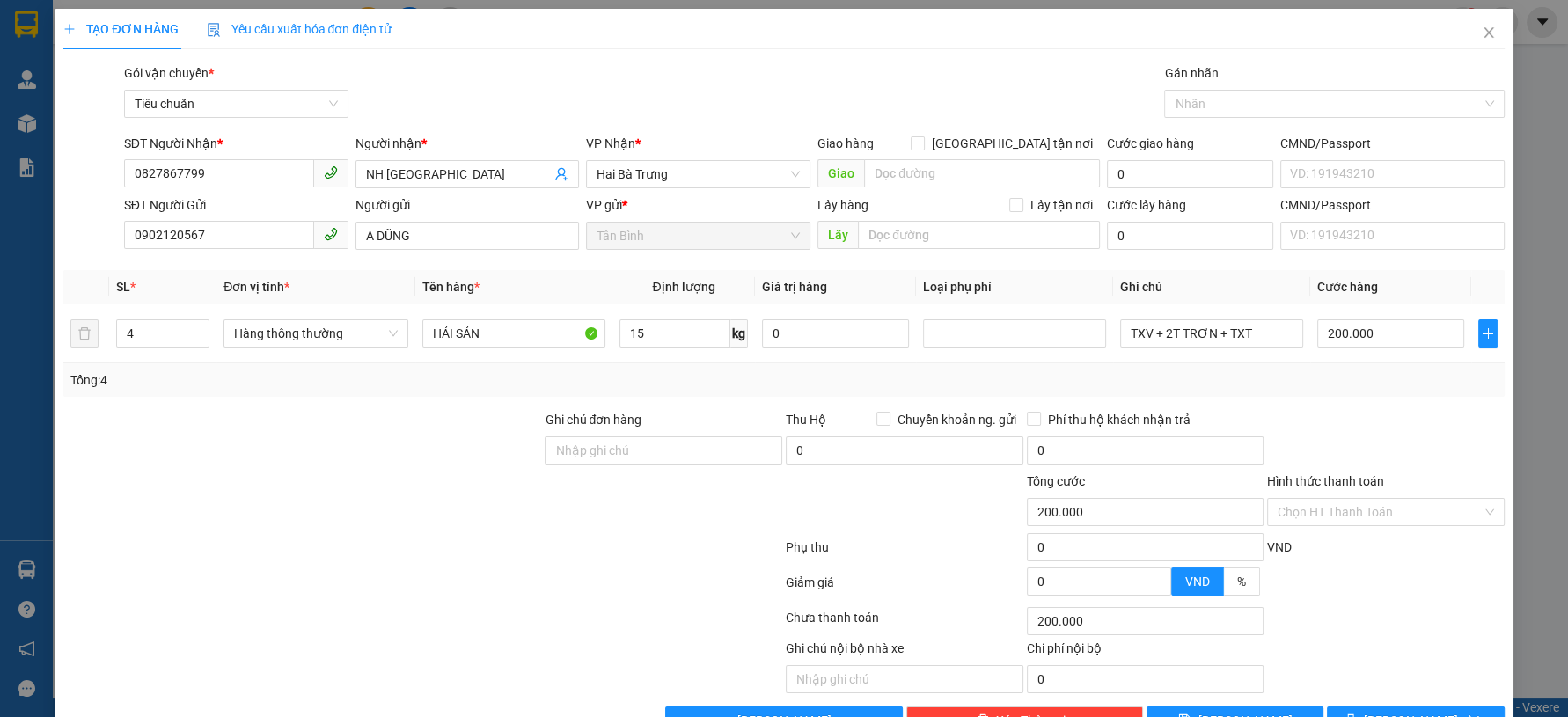
drag, startPoint x: 1464, startPoint y: 383, endPoint x: 1462, endPoint y: 413, distance: 30.1
click at [1464, 385] on div "Tổng: 4" at bounding box center [784, 380] width 1426 height 20
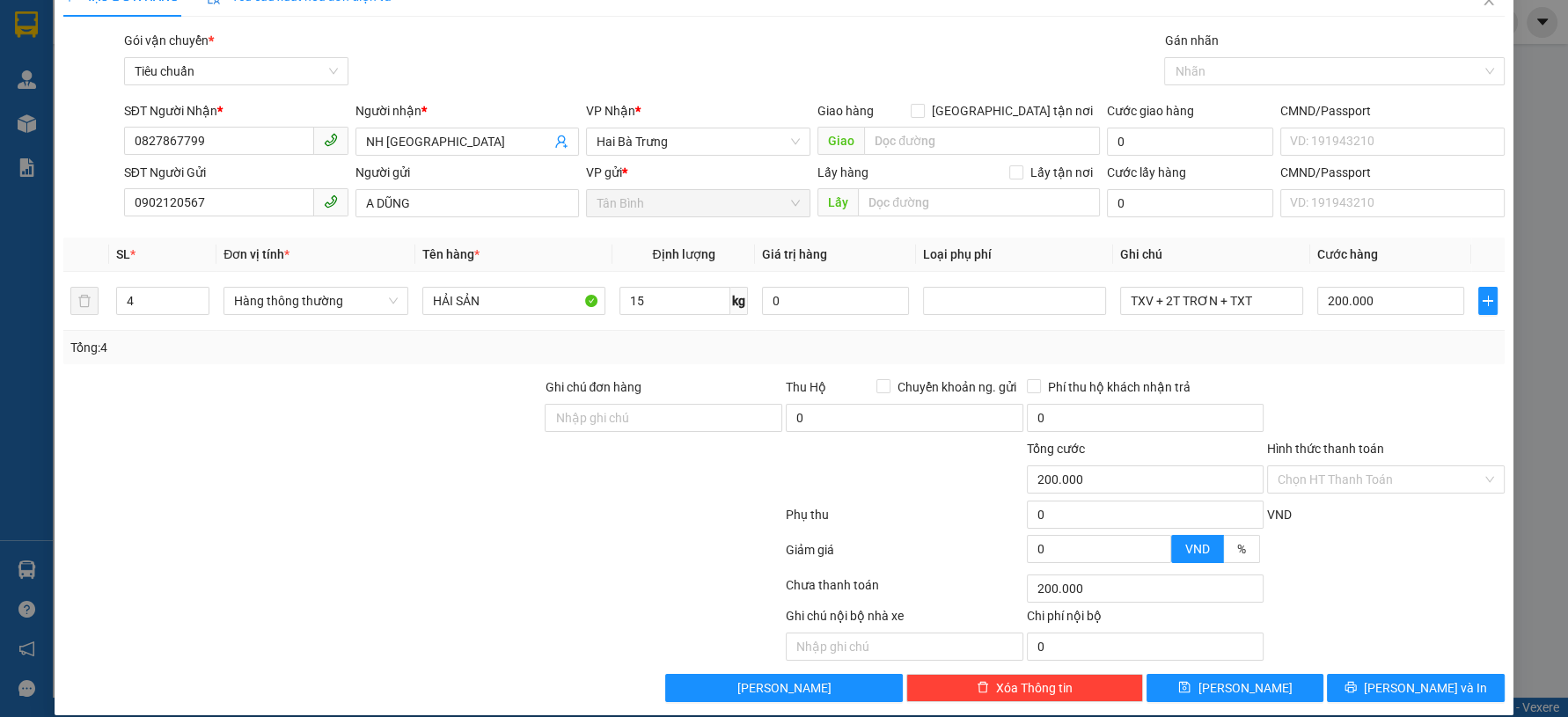
scroll to position [50, 0]
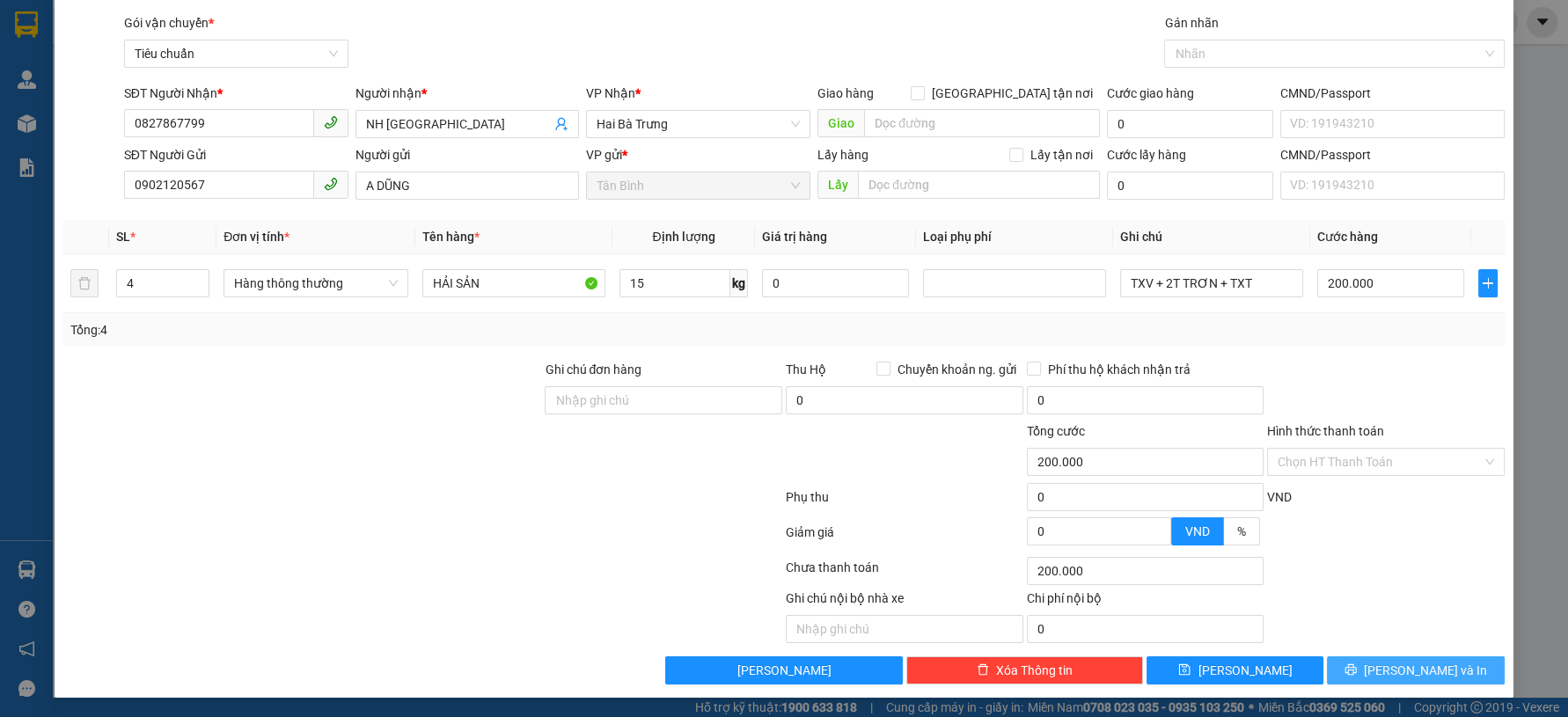
click at [1401, 664] on span "[PERSON_NAME] và In" at bounding box center [1426, 671] width 123 height 20
drag, startPoint x: 1402, startPoint y: 664, endPoint x: 1391, endPoint y: 660, distance: 11.7
click at [1392, 661] on span "[PERSON_NAME] và In" at bounding box center [1426, 671] width 123 height 20
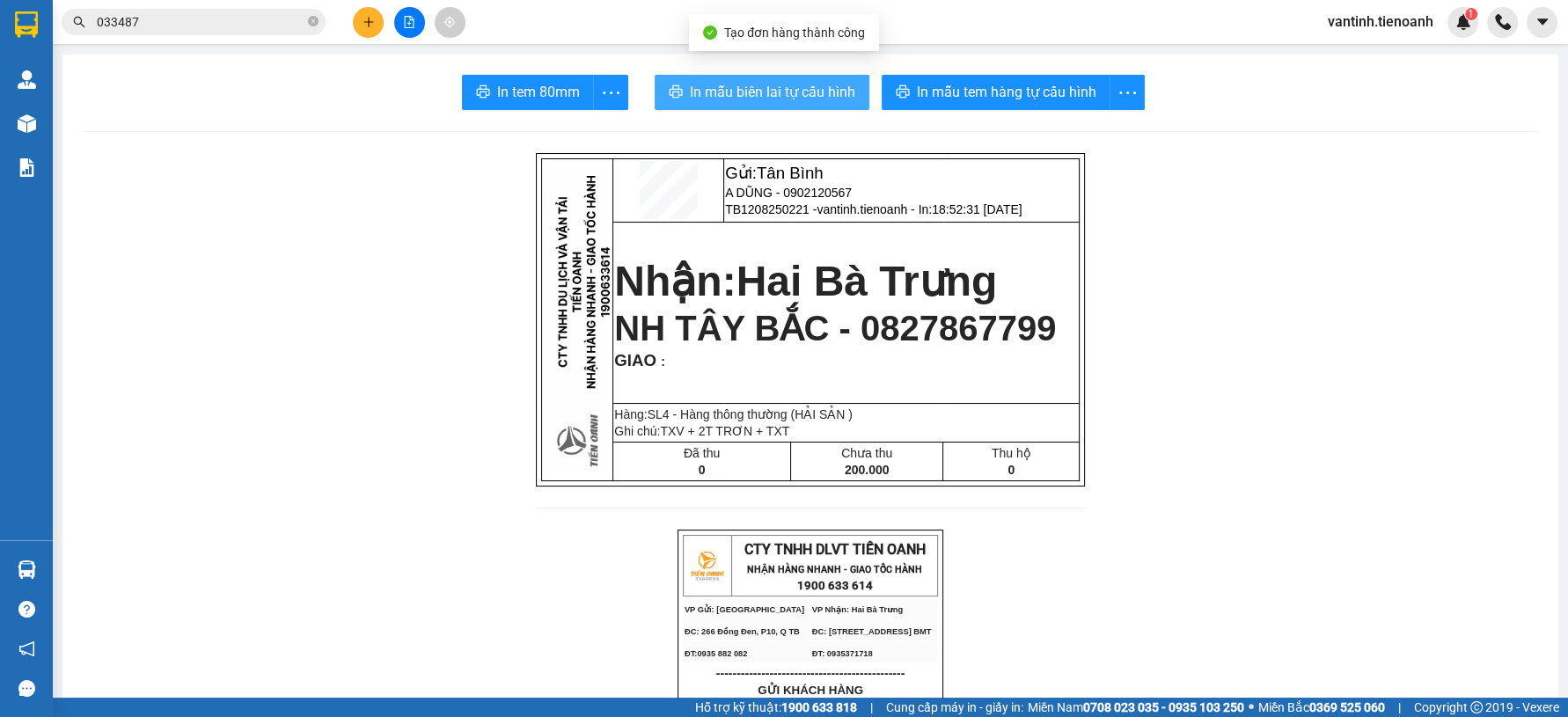
click at [809, 85] on span "In mẫu biên lai tự cấu hình" at bounding box center [773, 92] width 166 height 22
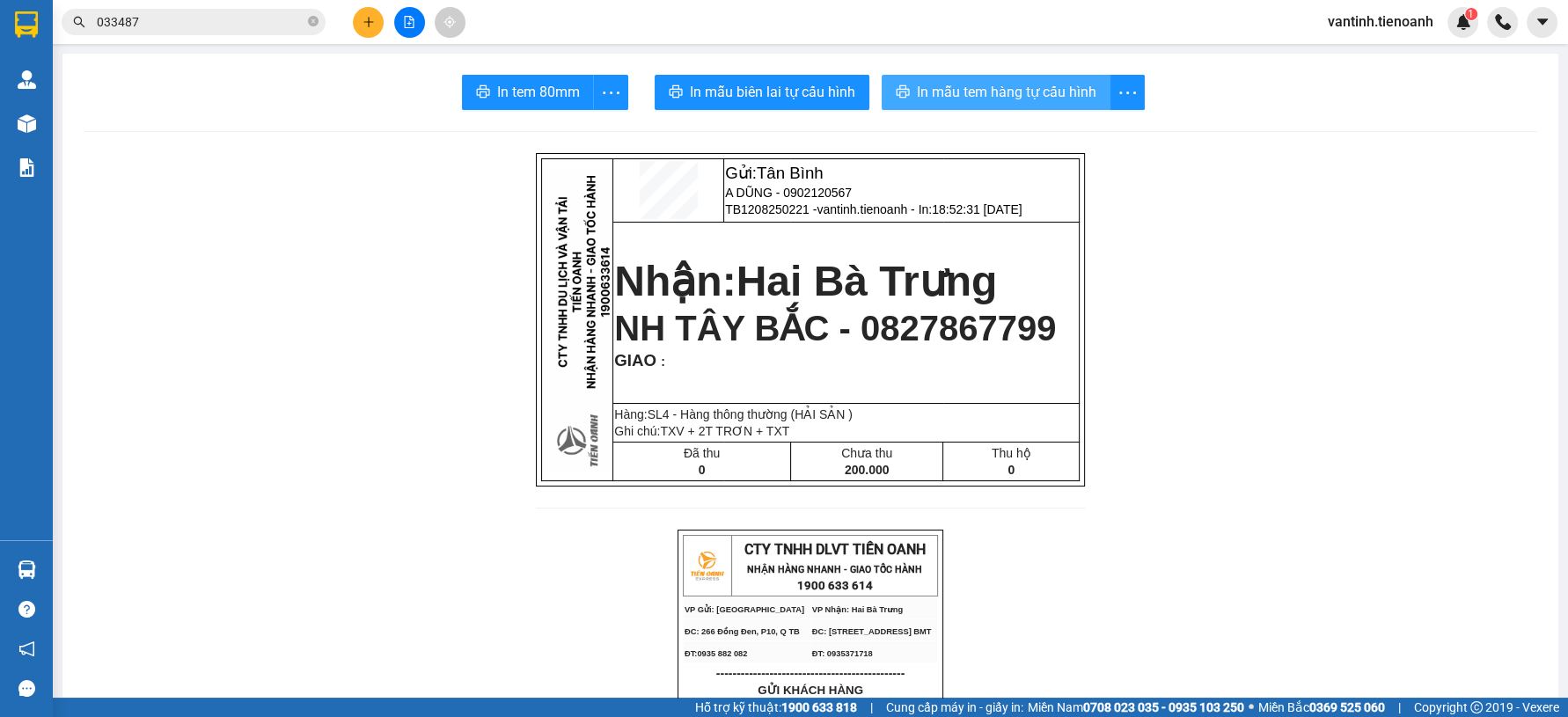
click at [1027, 94] on span "In mẫu tem hàng tự cấu hình" at bounding box center [1007, 92] width 180 height 22
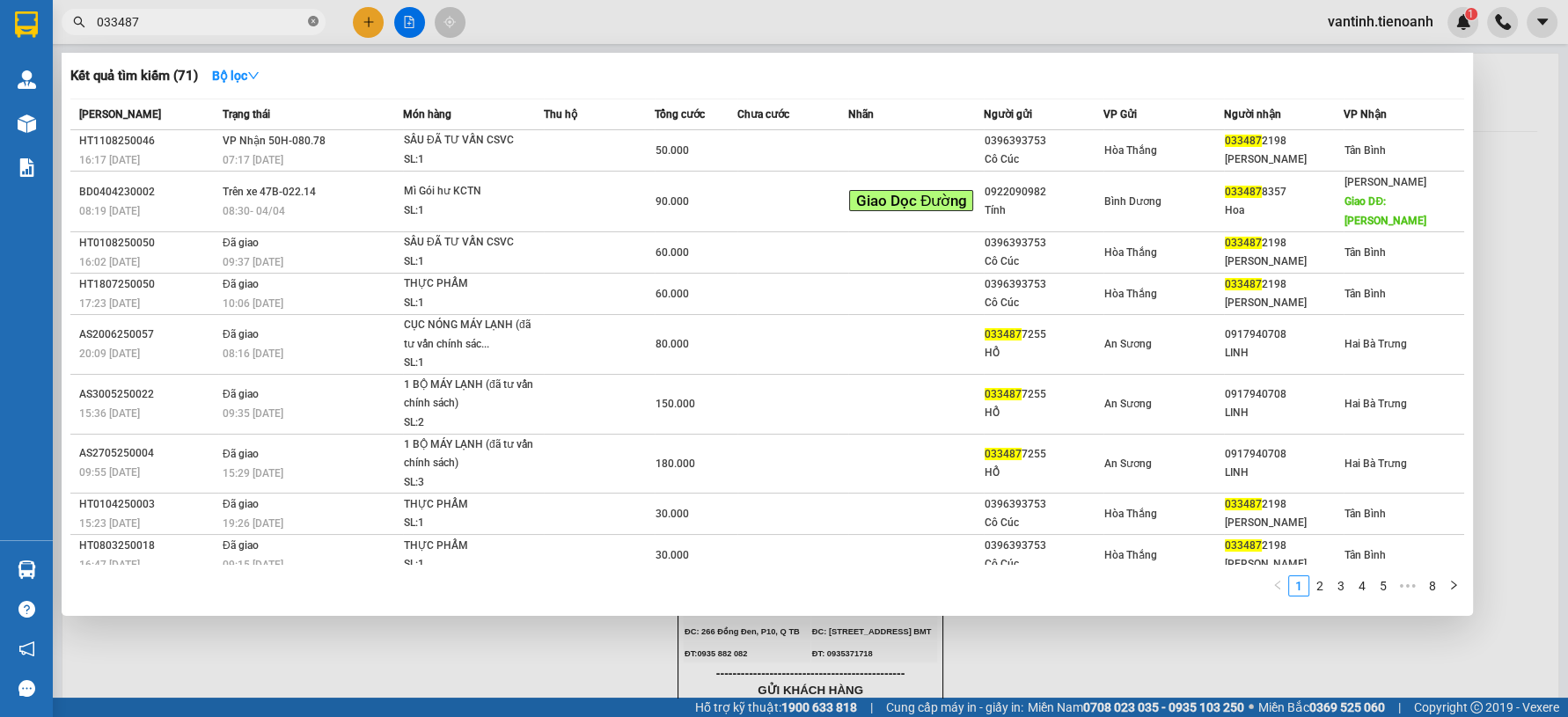
click at [314, 26] on icon "close-circle" at bounding box center [313, 21] width 11 height 11
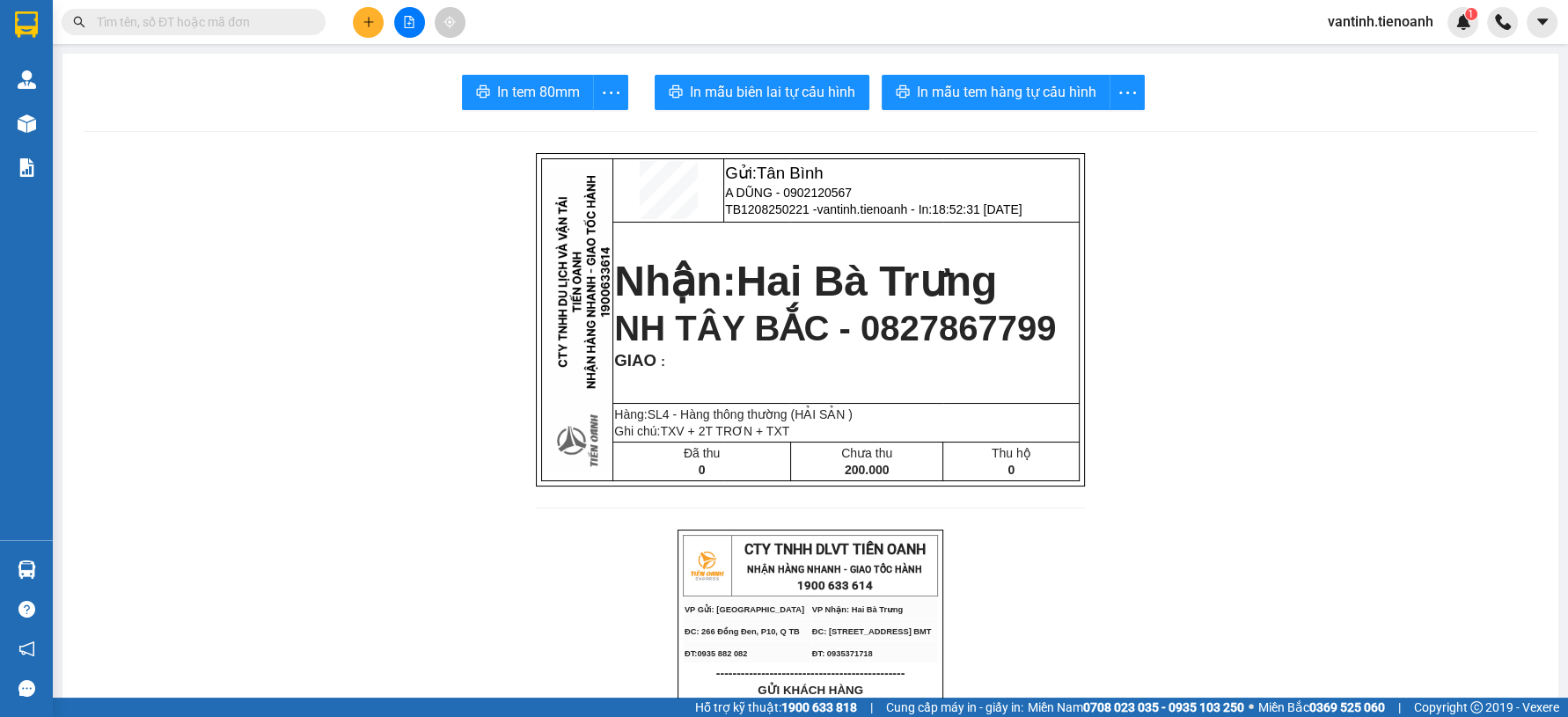
click at [336, 100] on div "In tem 80mm In mẫu biên lai tự cấu hình In mẫu tem hàng tự cấu hình" at bounding box center [810, 93] width 1453 height 36
click at [378, 17] on button at bounding box center [368, 22] width 31 height 31
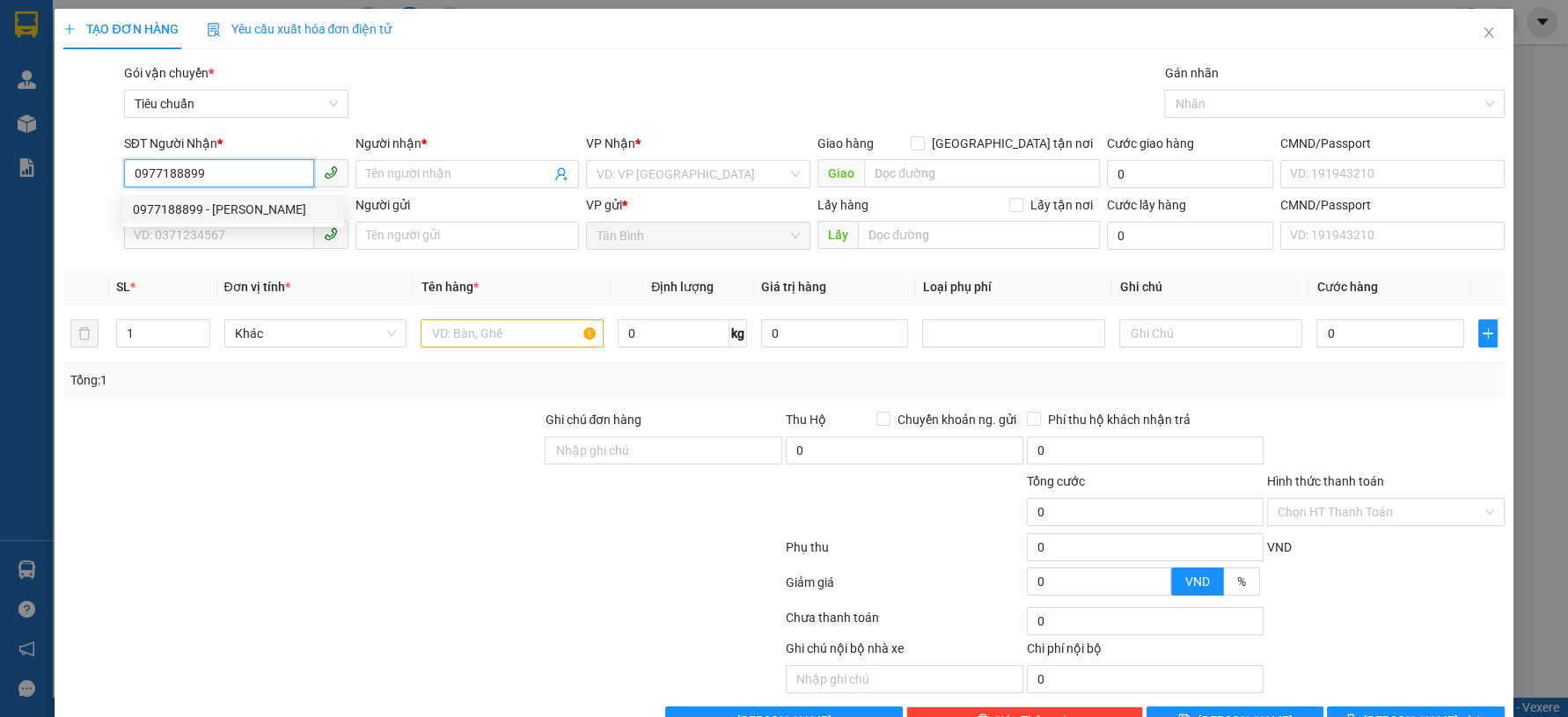
click at [293, 208] on div "0977188899 - C Hà" at bounding box center [232, 209] width 200 height 20
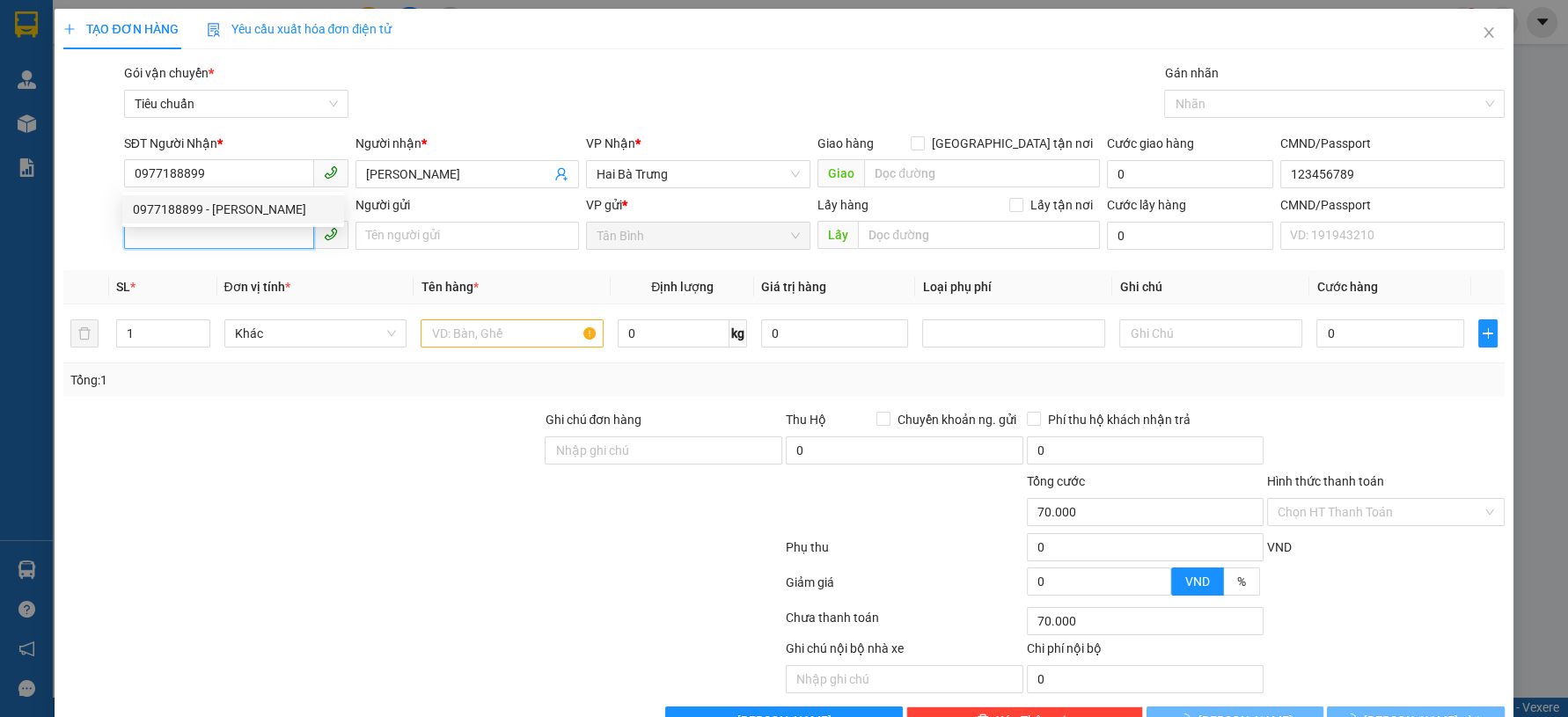
click at [288, 248] on input "SĐT Người Gửi" at bounding box center [218, 235] width 190 height 29
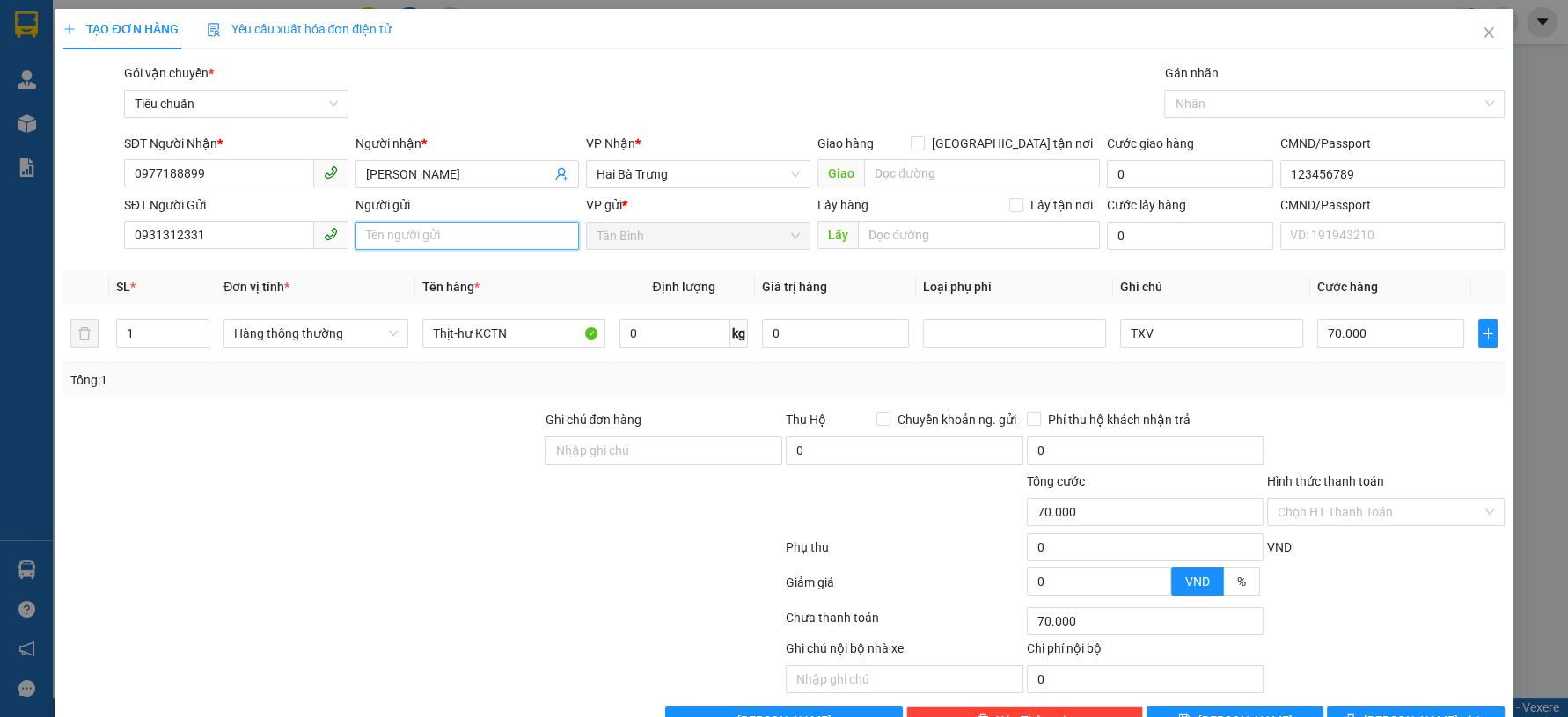
click at [425, 233] on input "Người gửi" at bounding box center [467, 236] width 224 height 29
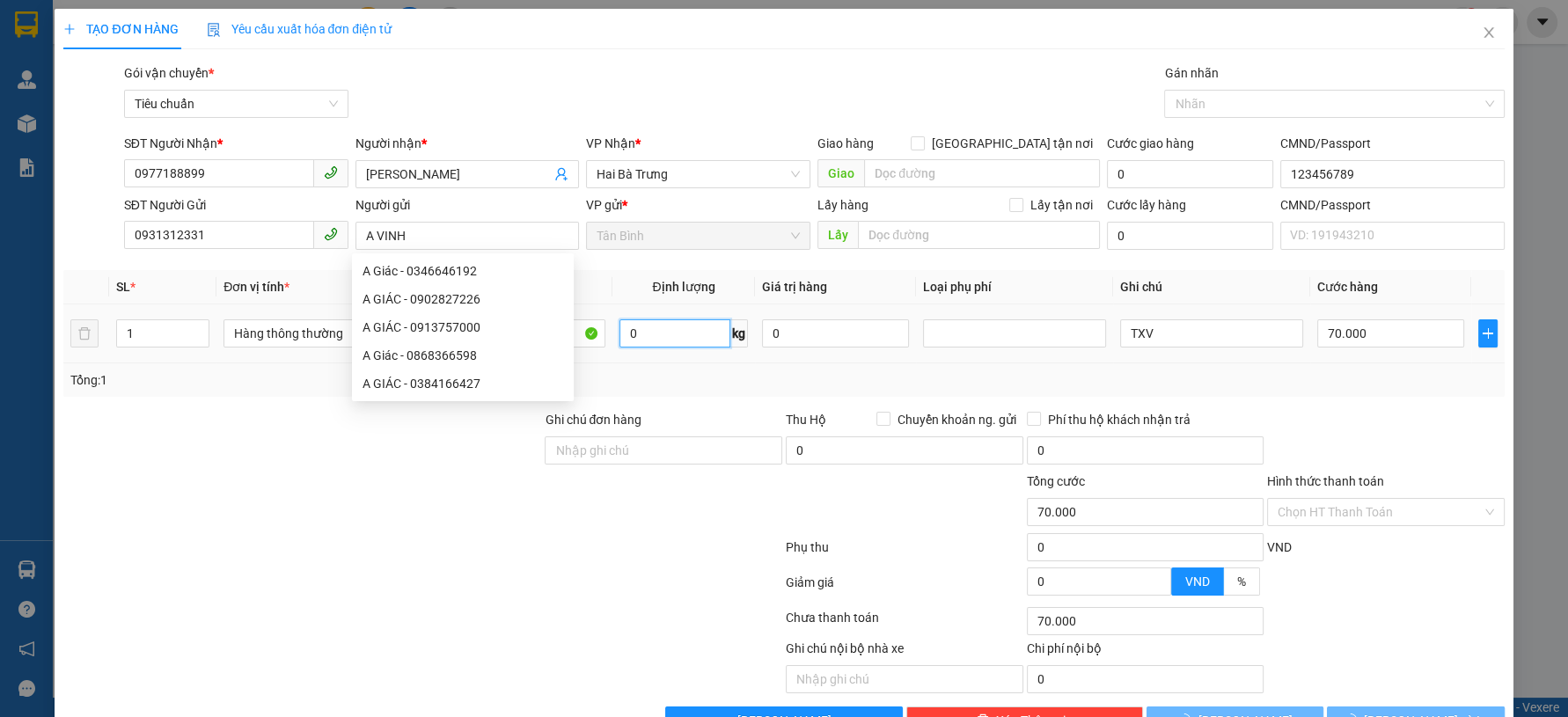
click at [683, 331] on input "0" at bounding box center [675, 334] width 111 height 29
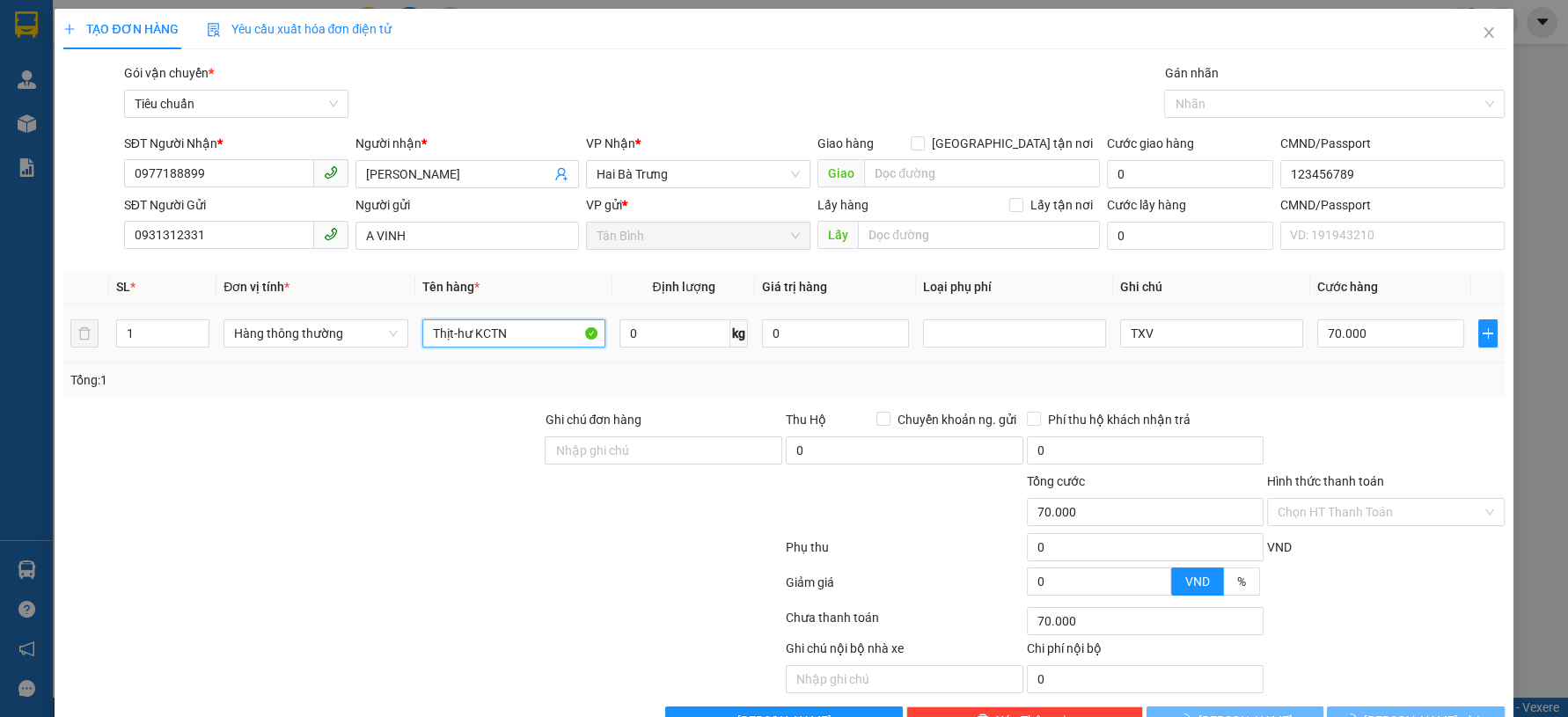
click at [565, 338] on input "Thịt-hư KCTN" at bounding box center [514, 334] width 183 height 29
click at [565, 338] on input "Thịt-hư KCTN" at bounding box center [514, 334] width 183 height 29
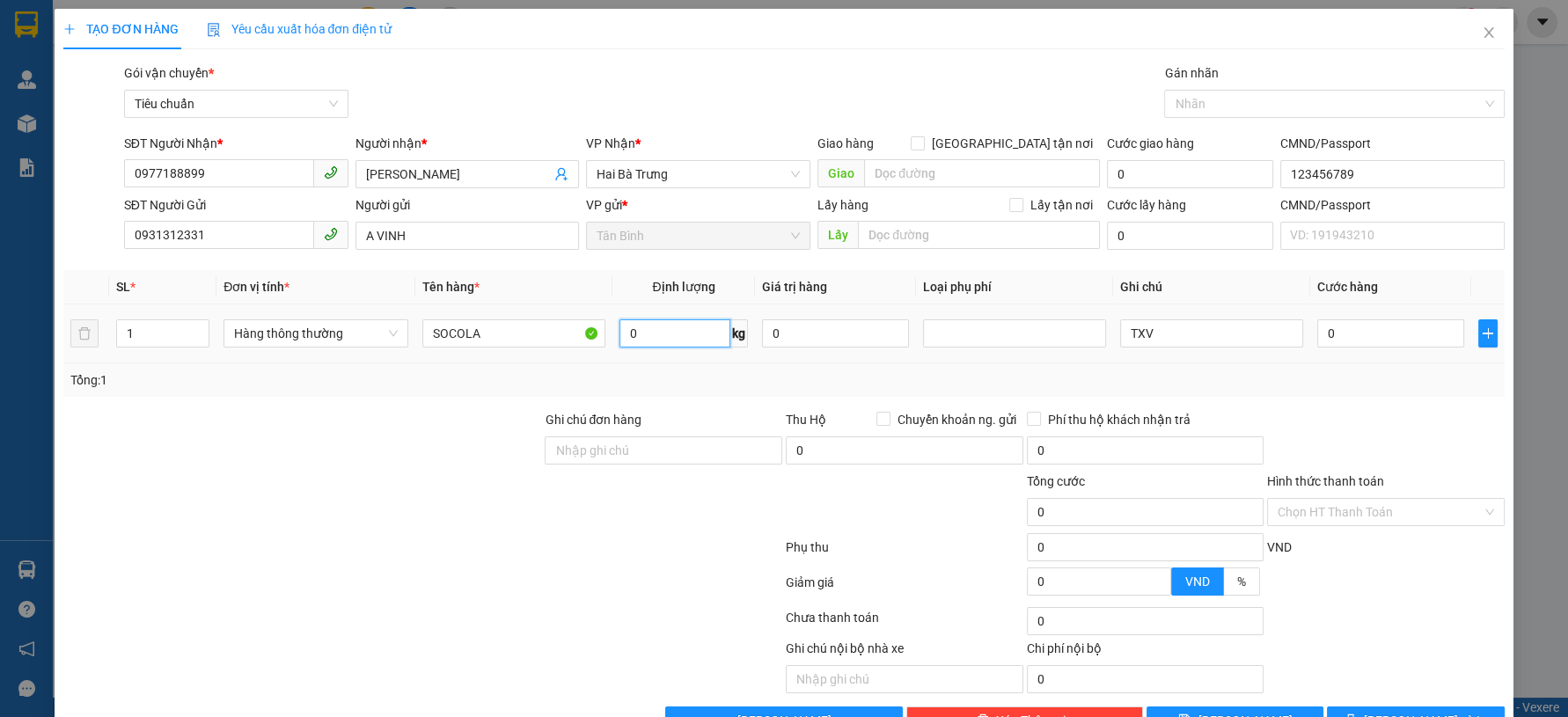
click at [653, 341] on input "0" at bounding box center [675, 334] width 111 height 29
click at [1324, 330] on input "0" at bounding box center [1390, 334] width 147 height 29
click at [1308, 434] on div at bounding box center [1385, 440] width 241 height 61
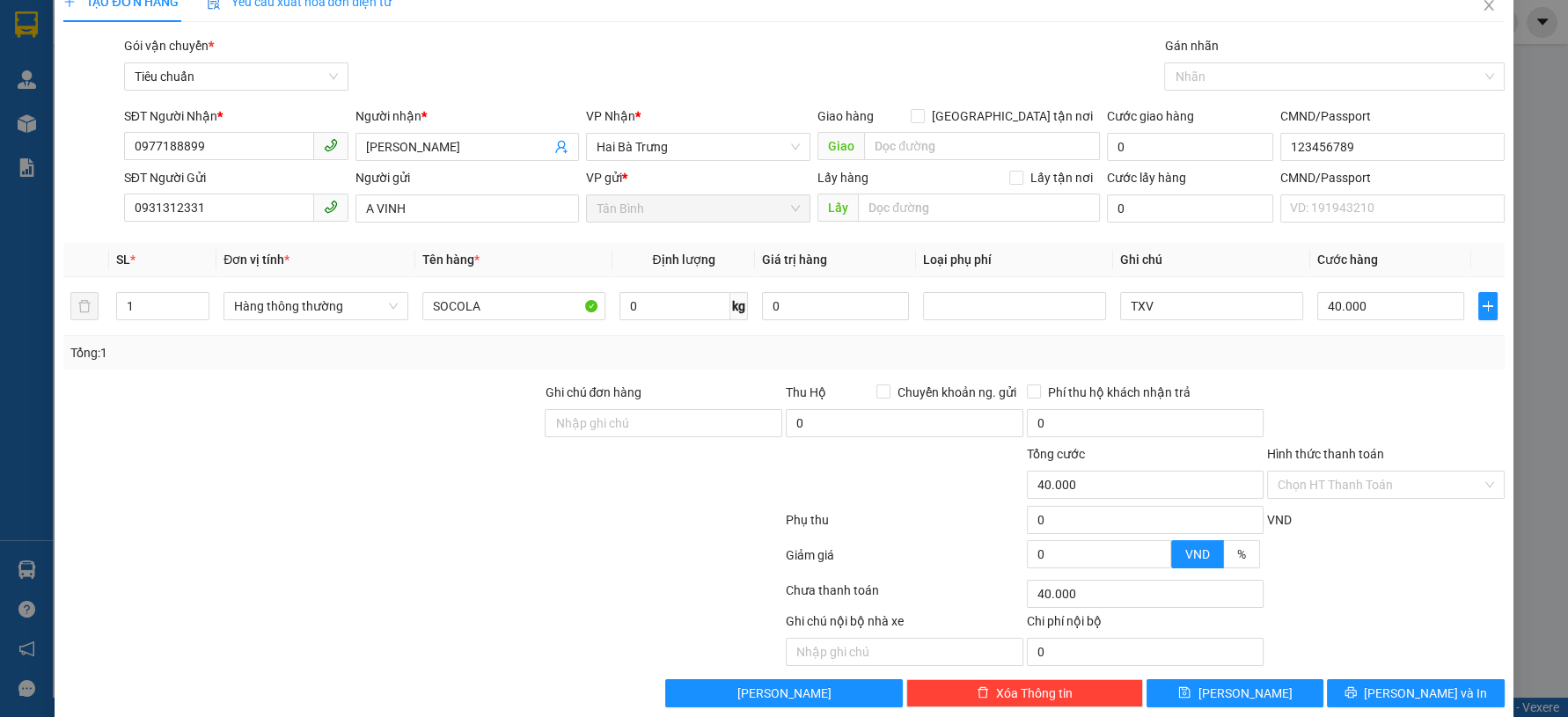
scroll to position [50, 0]
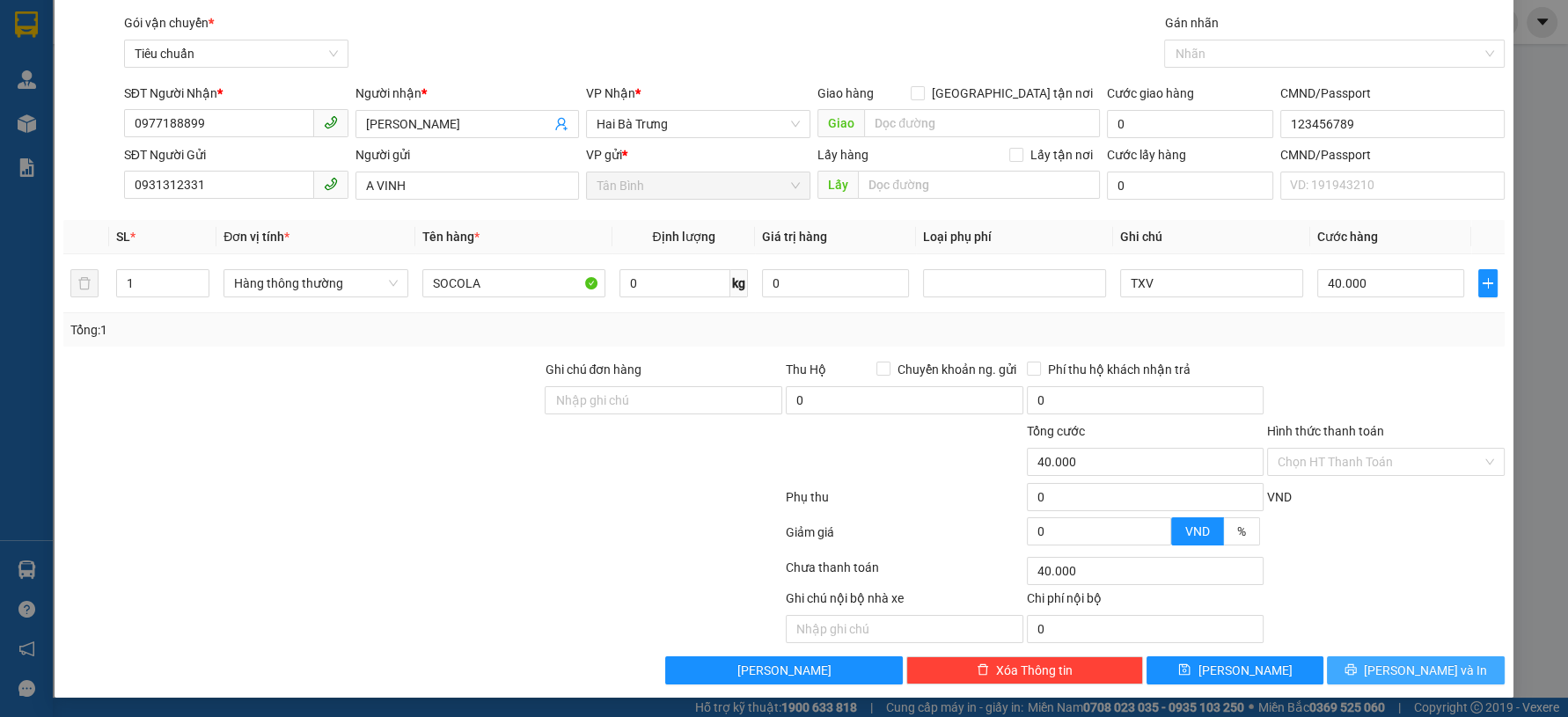
click at [1461, 675] on button "[PERSON_NAME] và In" at bounding box center [1415, 671] width 177 height 29
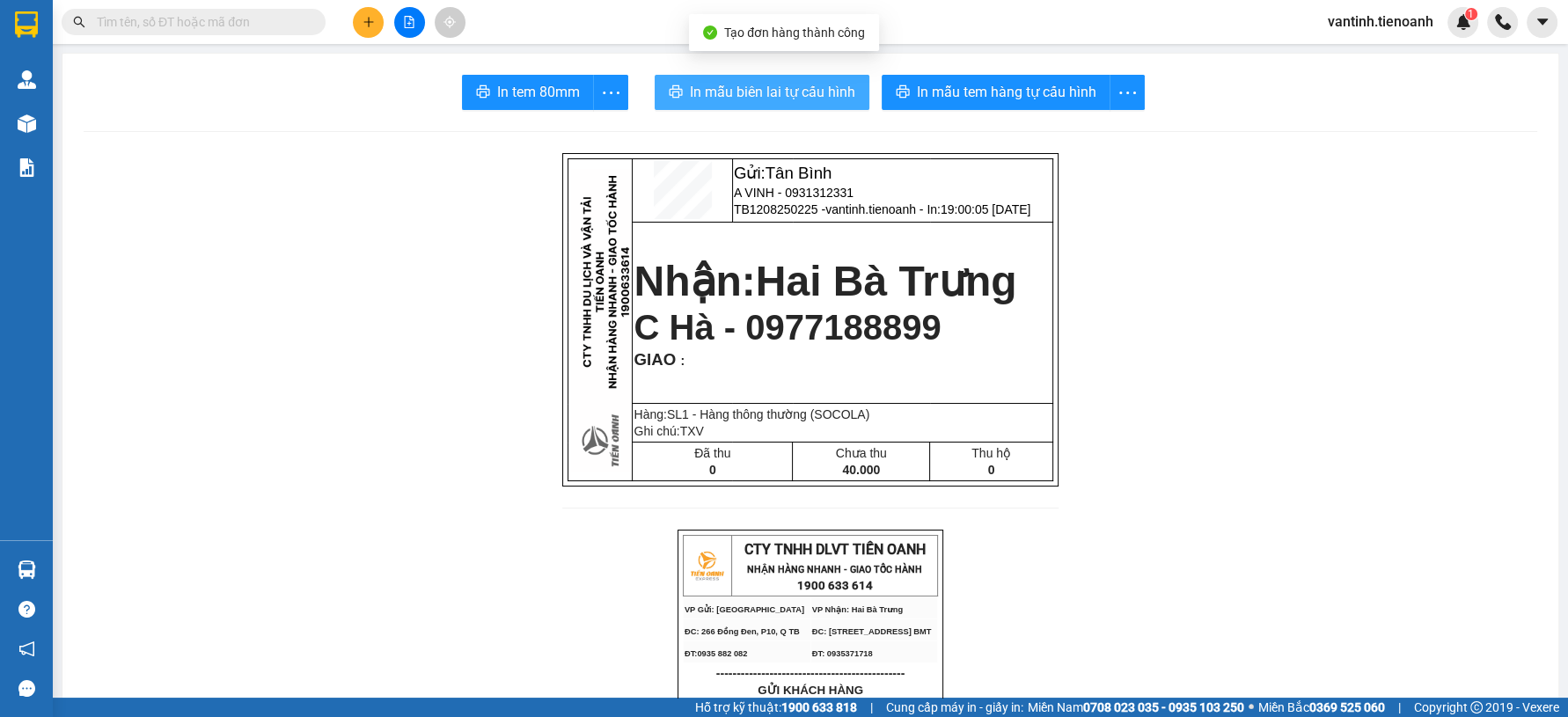
click at [813, 90] on span "In mẫu biên lai tự cấu hình" at bounding box center [773, 92] width 166 height 22
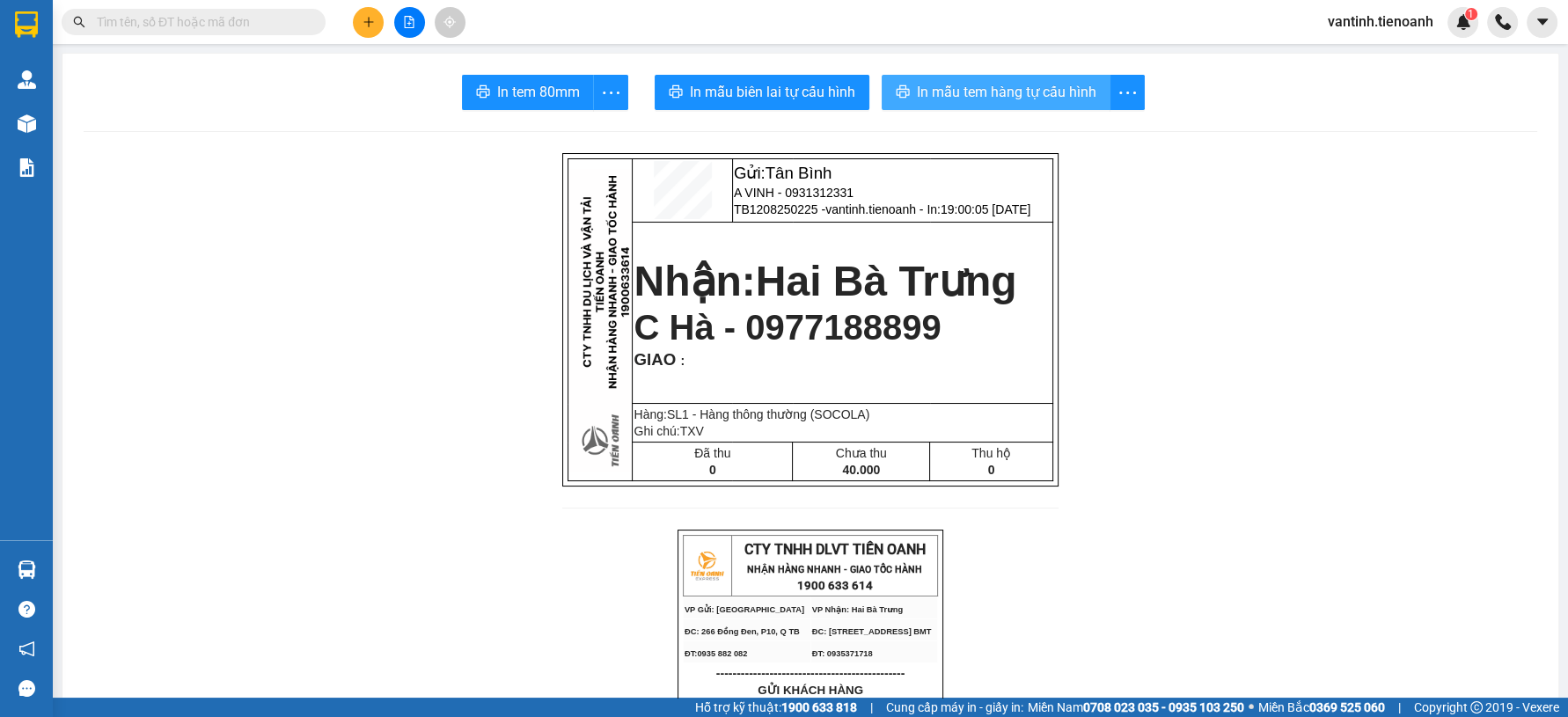
click at [1066, 104] on button "In mẫu tem hàng tự cấu hình" at bounding box center [995, 93] width 229 height 36
click at [374, 16] on button at bounding box center [368, 22] width 31 height 31
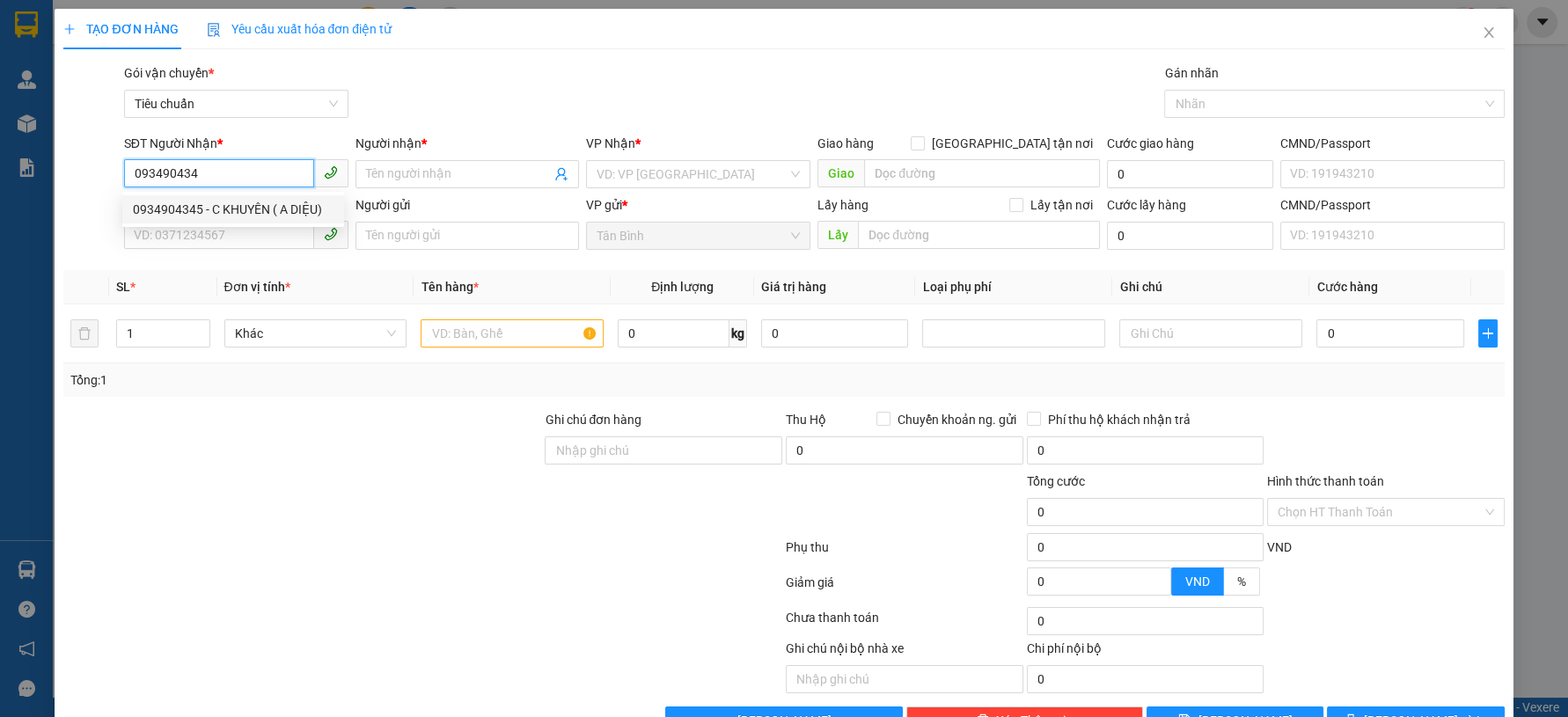
click at [270, 214] on div "0934904345 - C KHUYÊN ( A DIỆU)" at bounding box center [232, 209] width 200 height 20
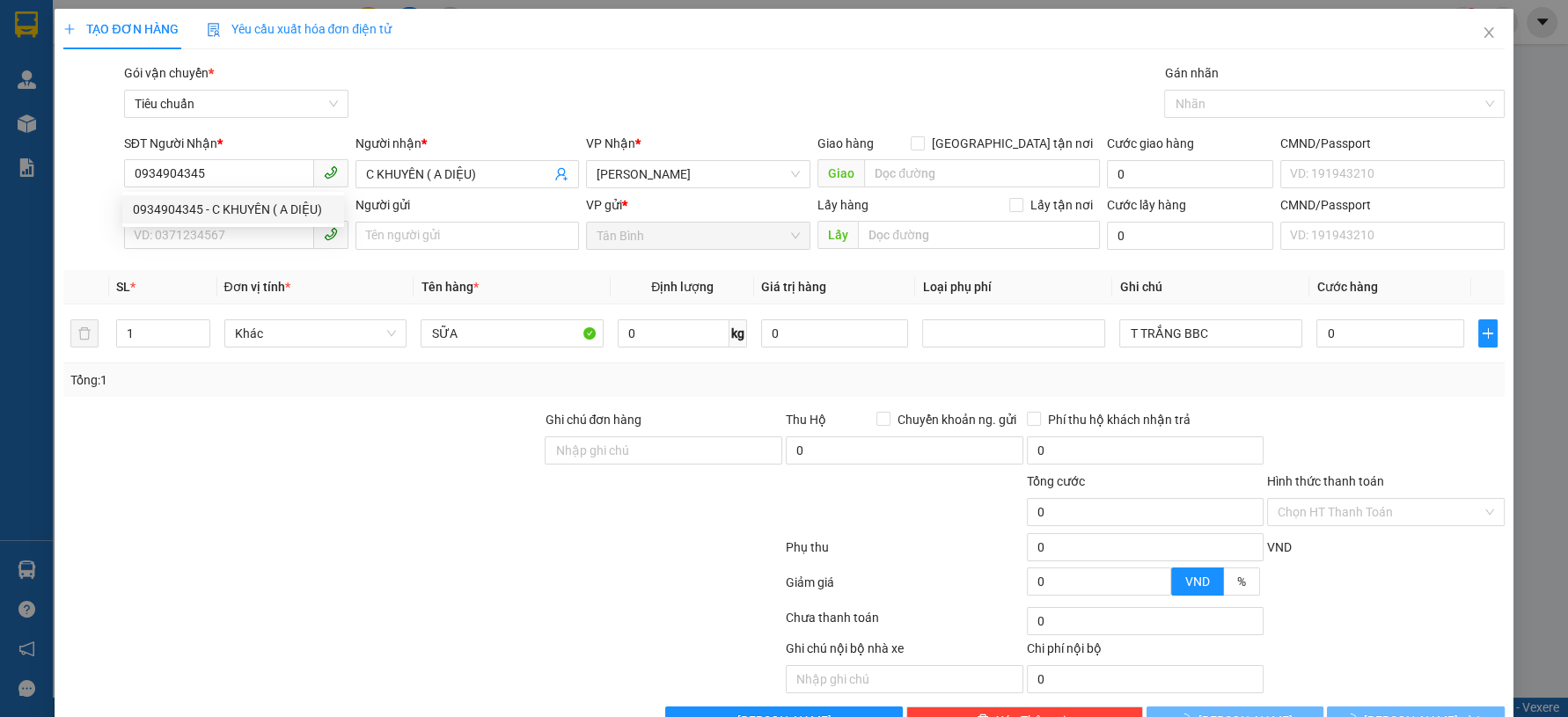
click at [321, 282] on th "Đơn vị tính *" at bounding box center [315, 287] width 197 height 35
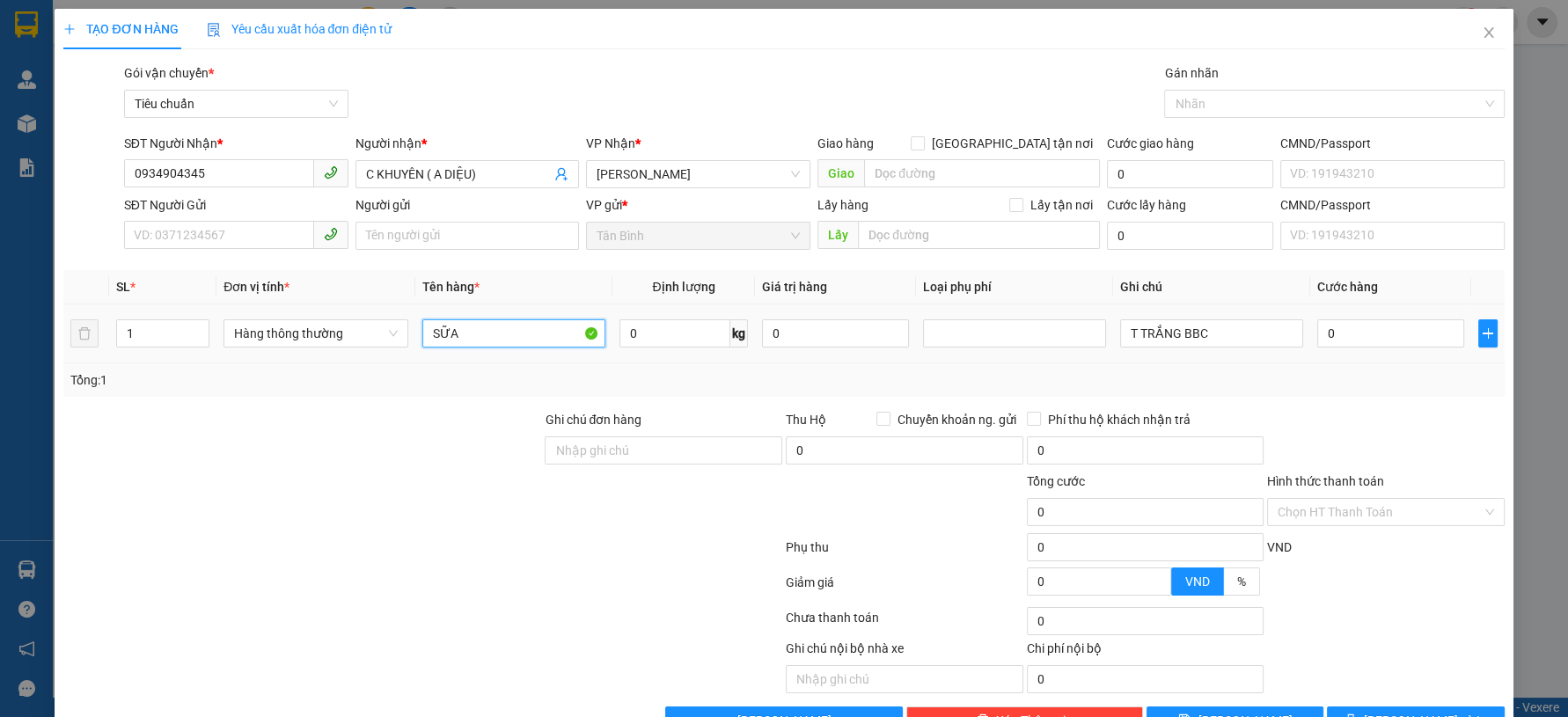
click at [555, 330] on input "SỮA" at bounding box center [514, 334] width 183 height 29
click at [1209, 335] on input "T TRẮNG BBC" at bounding box center [1212, 334] width 183 height 29
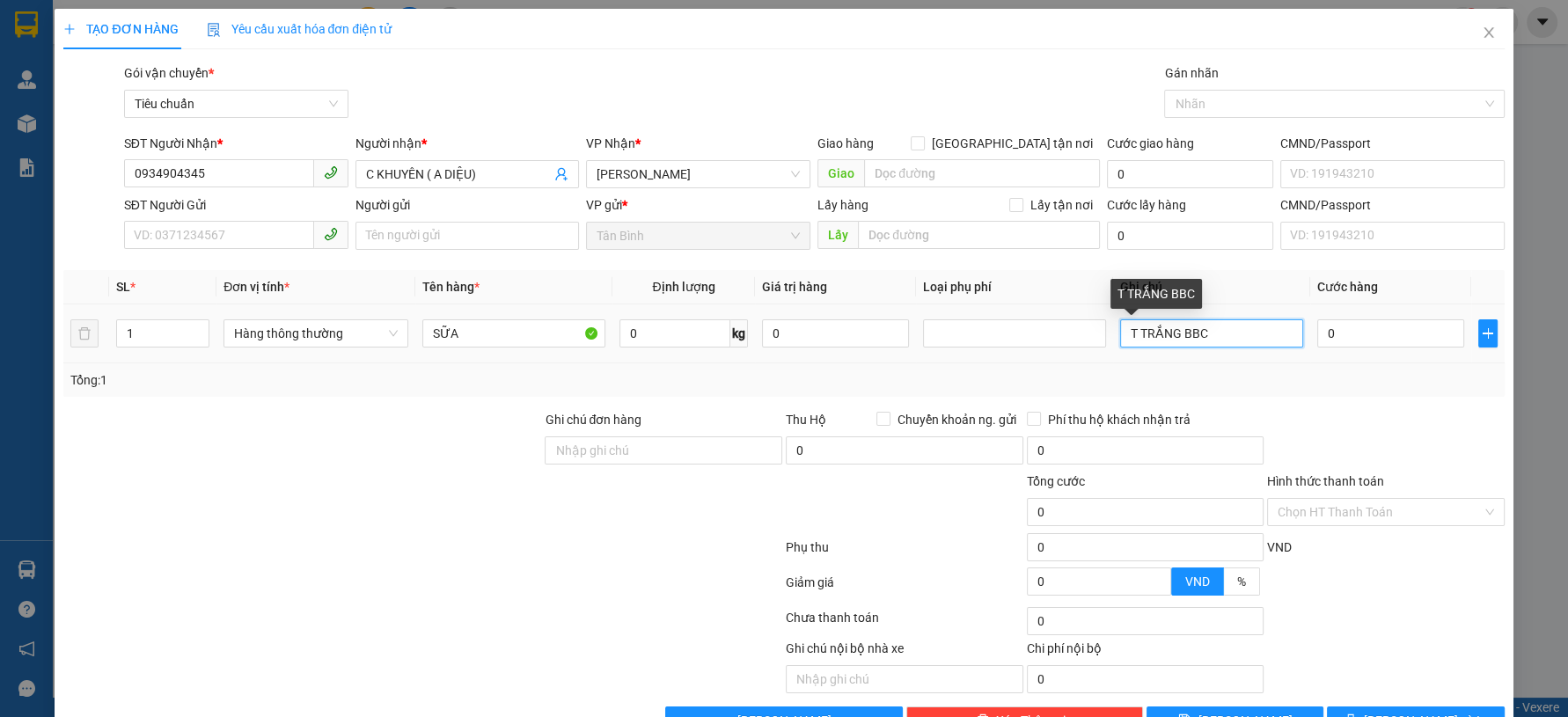
click at [1209, 335] on input "T TRẮNG BBC" at bounding box center [1212, 334] width 183 height 29
click at [1340, 527] on div "Hình thức thanh toán Chọn HT Thanh Toán" at bounding box center [1385, 502] width 238 height 61
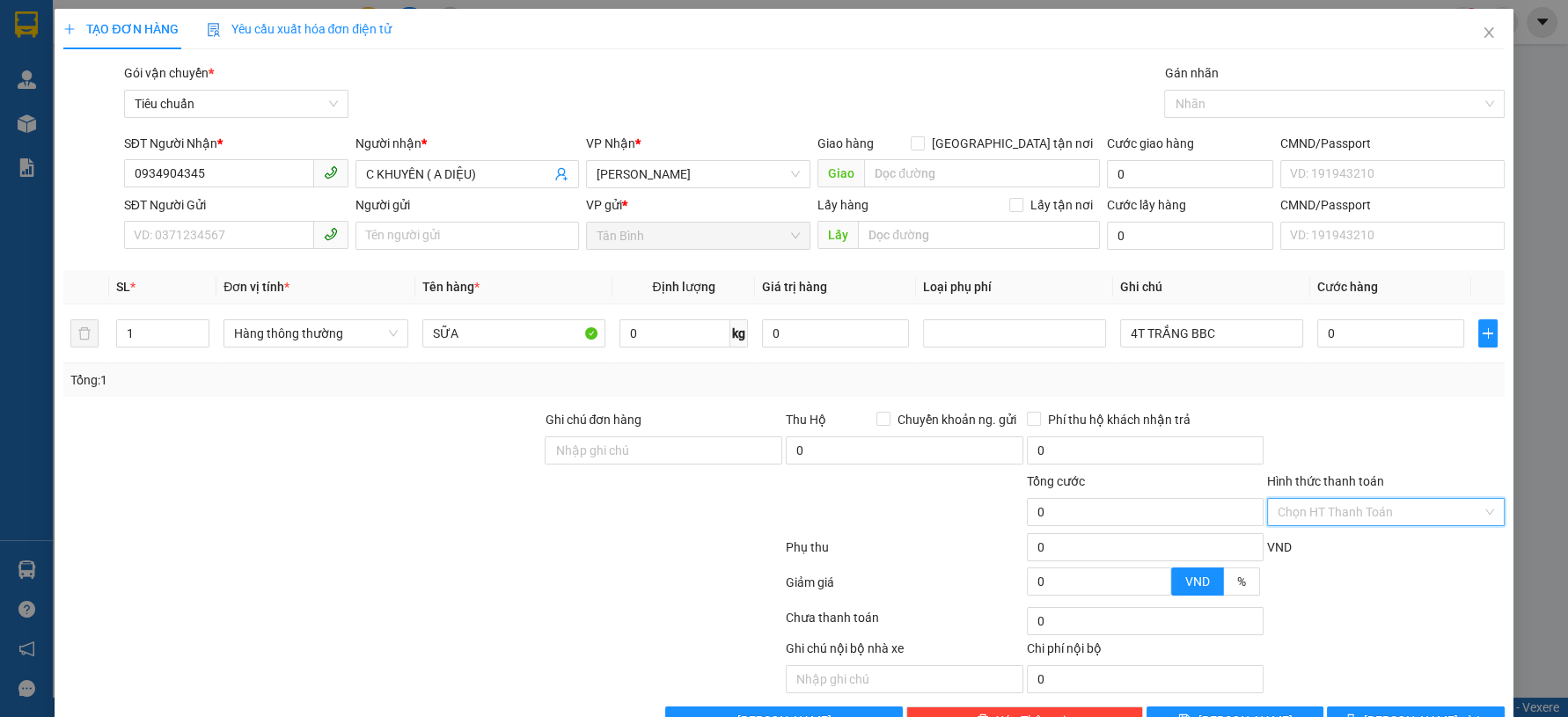
drag, startPoint x: 1328, startPoint y: 515, endPoint x: 1314, endPoint y: 563, distance: 50.0
click at [1326, 523] on input "Hình thức thanh toán" at bounding box center [1379, 512] width 204 height 27
drag, startPoint x: 1302, startPoint y: 601, endPoint x: 1060, endPoint y: 577, distance: 243.2
click at [1300, 601] on div "Miễn phí" at bounding box center [1373, 603] width 214 height 20
drag, startPoint x: 159, startPoint y: 330, endPoint x: 61, endPoint y: 336, distance: 98.2
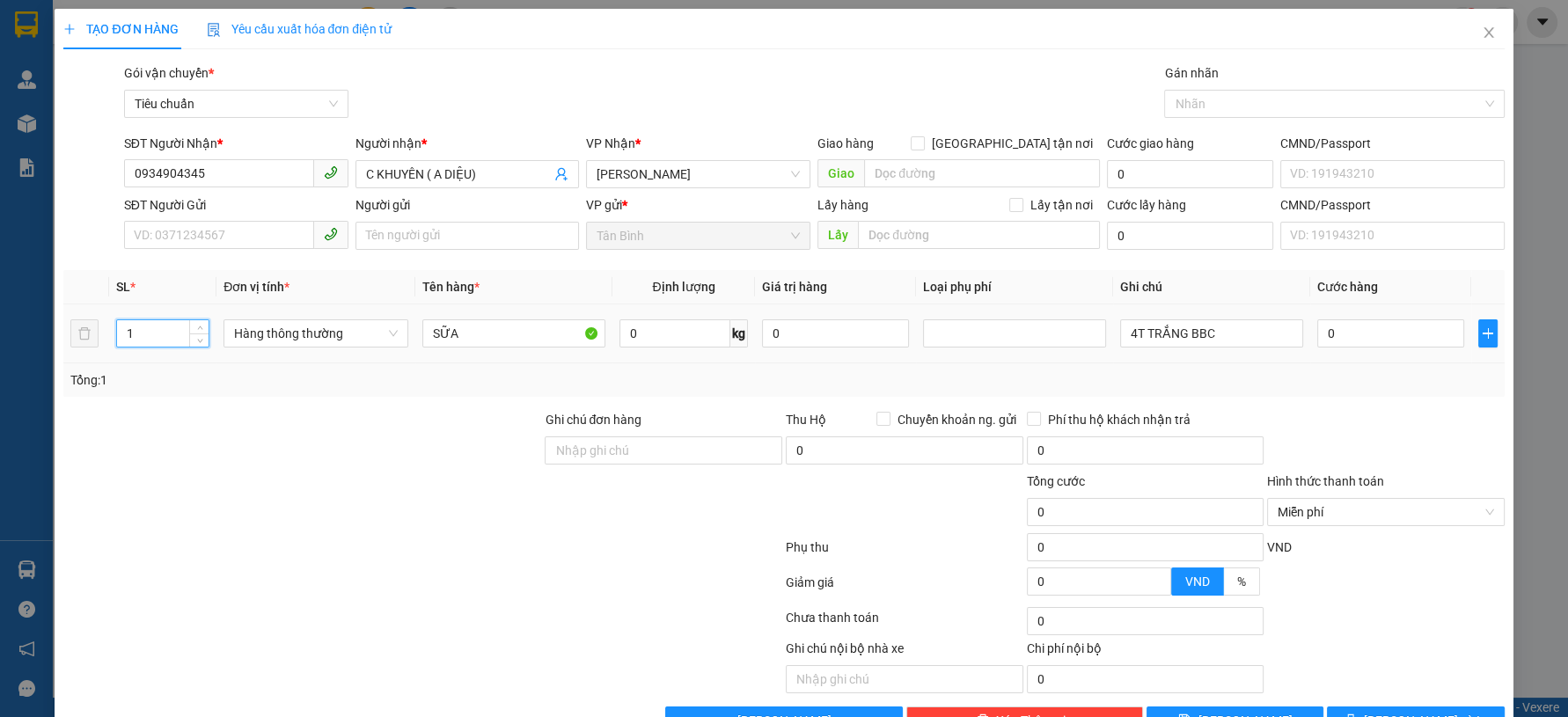
click at [61, 336] on div "TẠO ĐƠN HÀNG Yêu cầu xuất hóa đơn điện tử Transit Pickup Surcharge Ids Transit …" at bounding box center [783, 379] width 1458 height 739
click at [259, 458] on div at bounding box center [302, 440] width 481 height 61
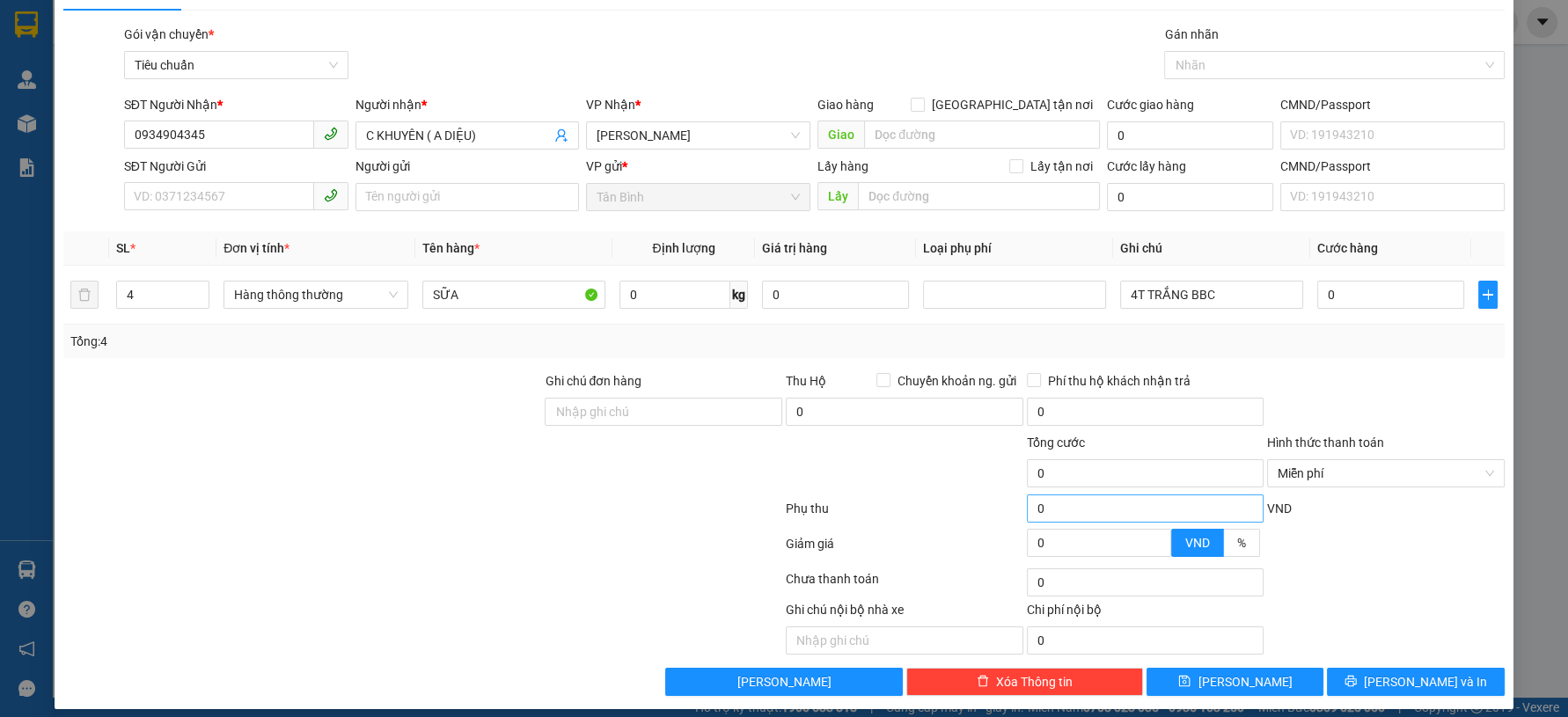
scroll to position [50, 0]
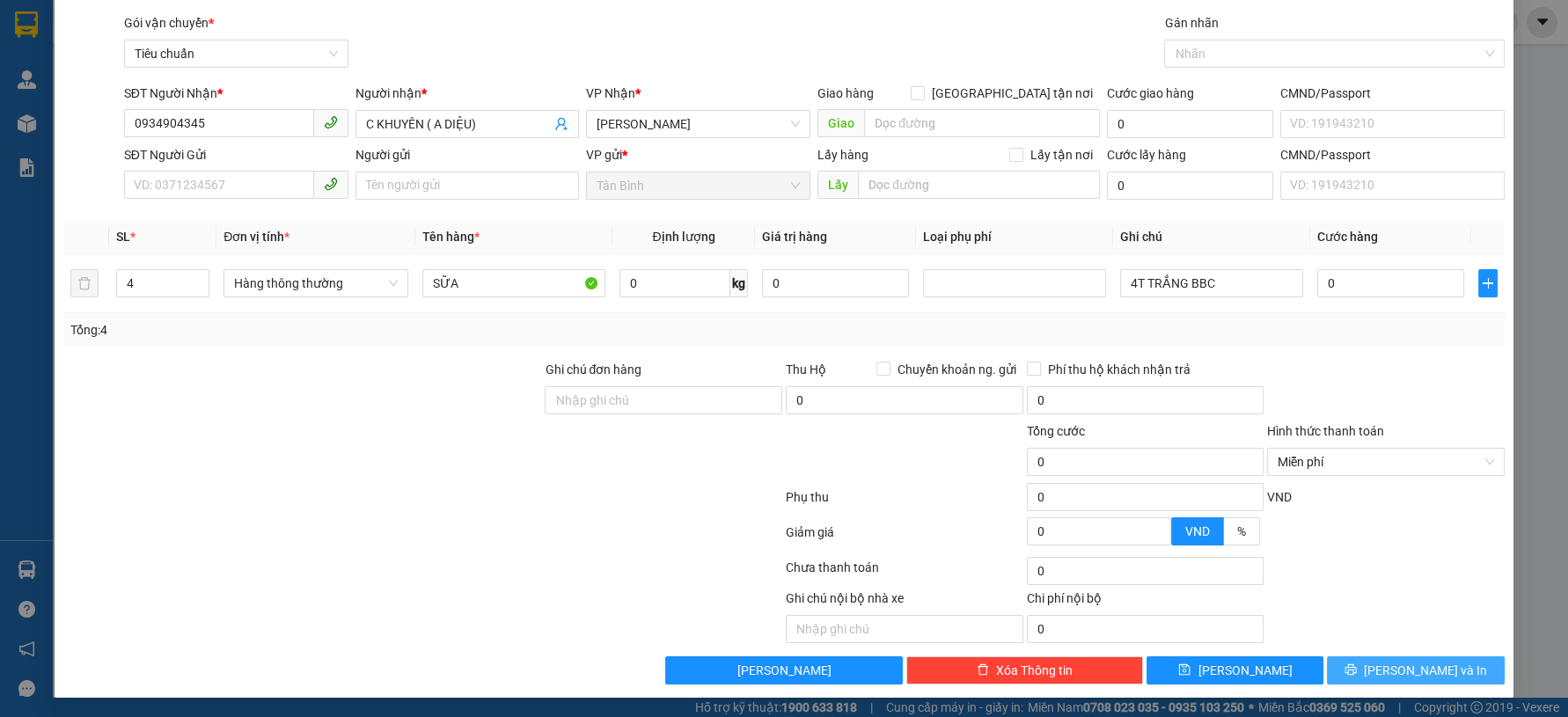
click at [1355, 675] on button "[PERSON_NAME] và In" at bounding box center [1415, 671] width 177 height 29
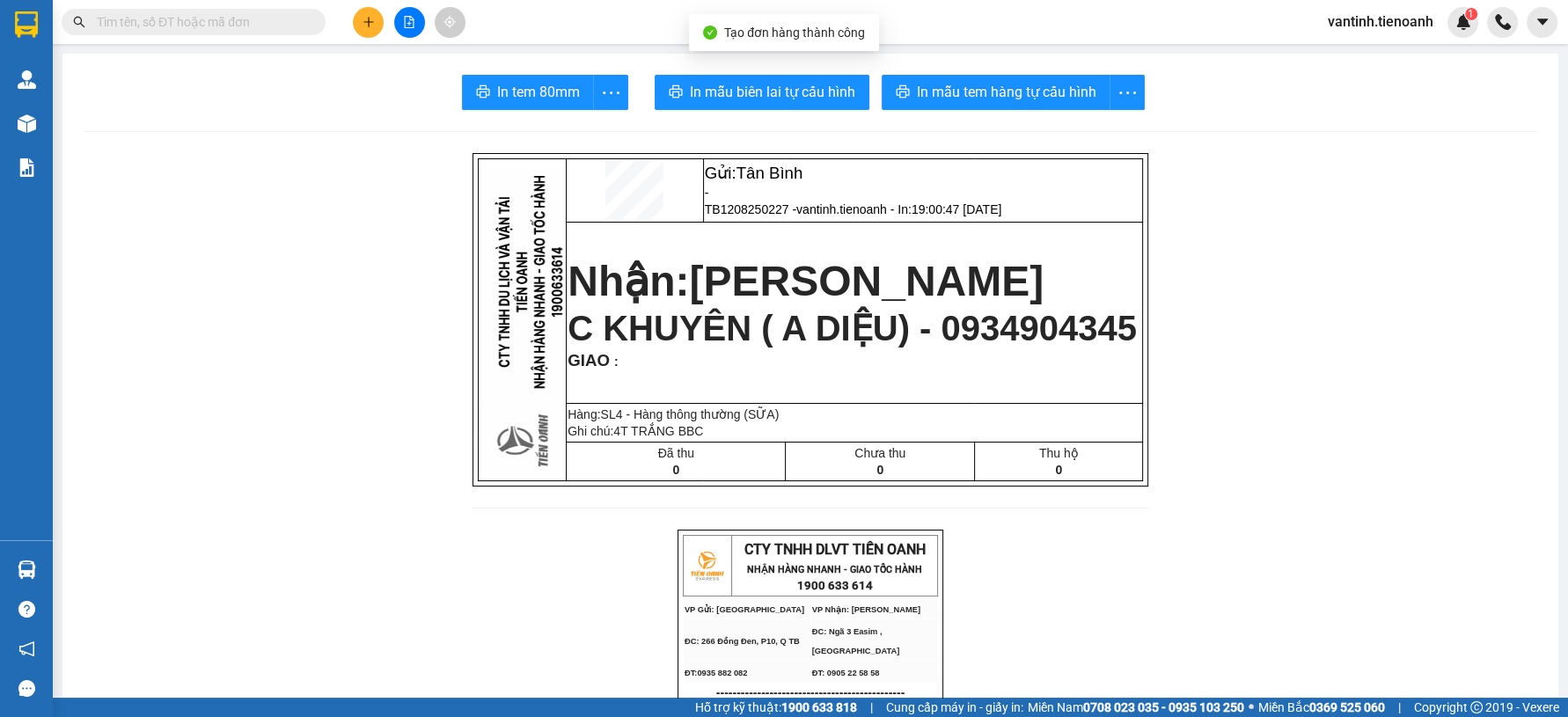
click at [828, 102] on span "In mẫu biên lai tự cấu hình" at bounding box center [773, 92] width 166 height 22
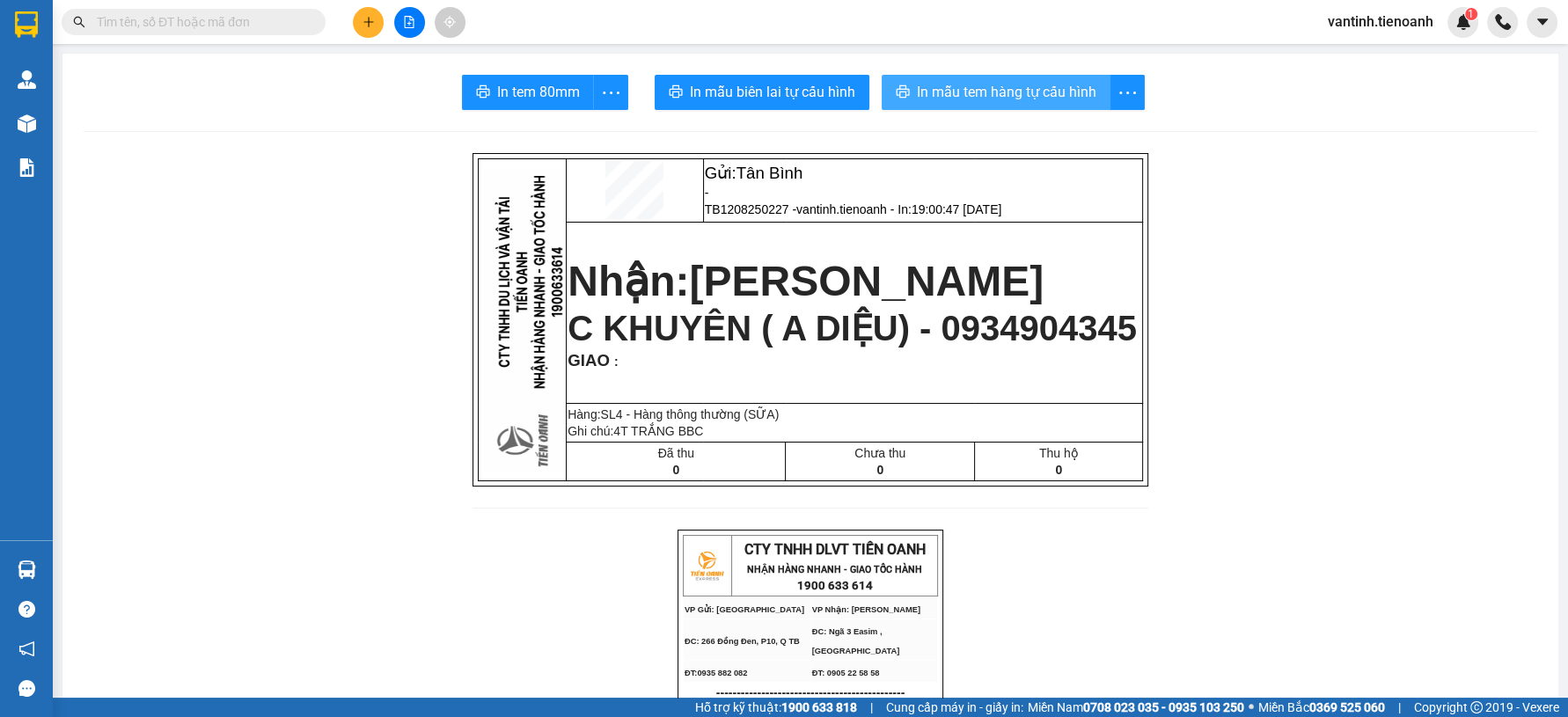
click at [991, 79] on button "In mẫu tem hàng tự cấu hình" at bounding box center [995, 93] width 229 height 36
click at [364, 19] on icon "plus" at bounding box center [369, 22] width 12 height 12
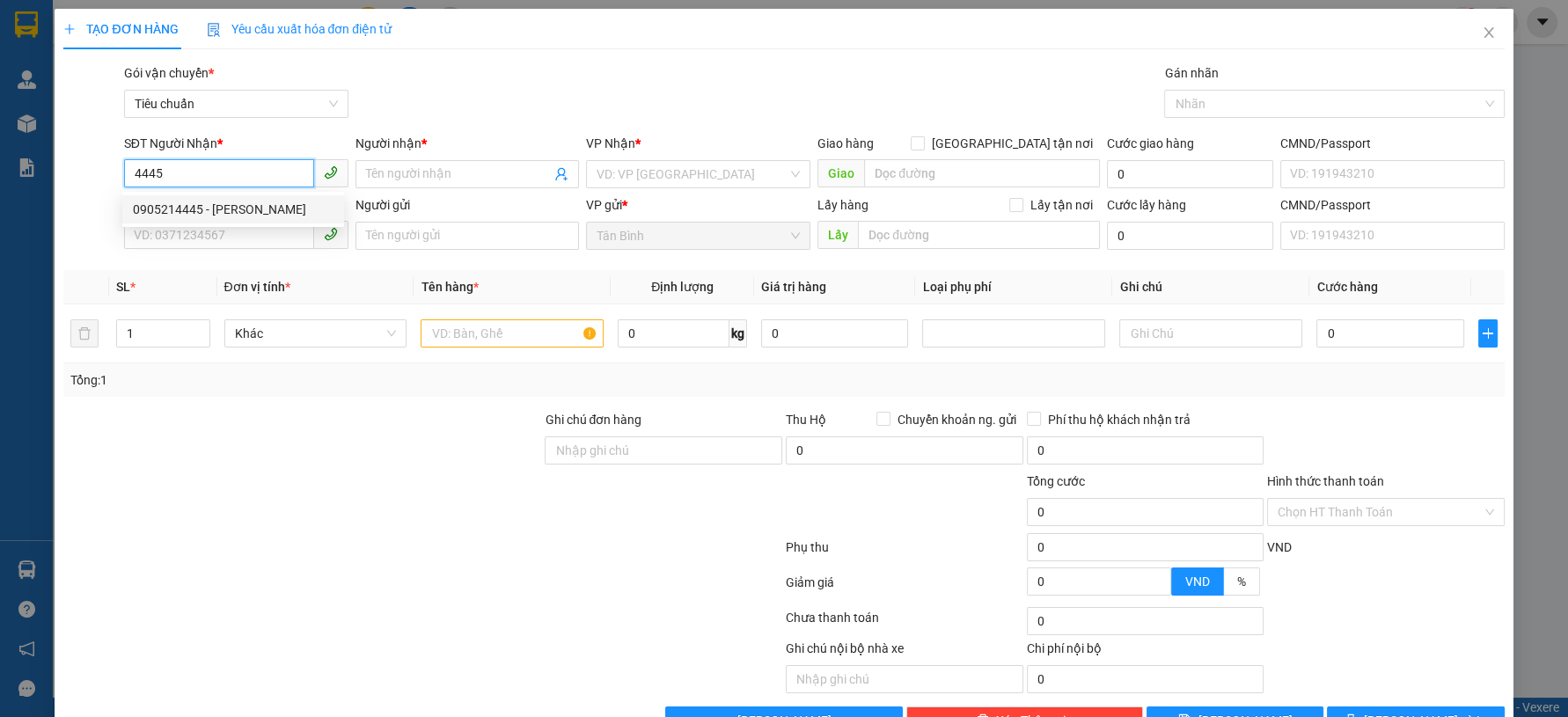
click at [300, 207] on div "0905214445 - THÁI PHIÊN" at bounding box center [232, 209] width 200 height 20
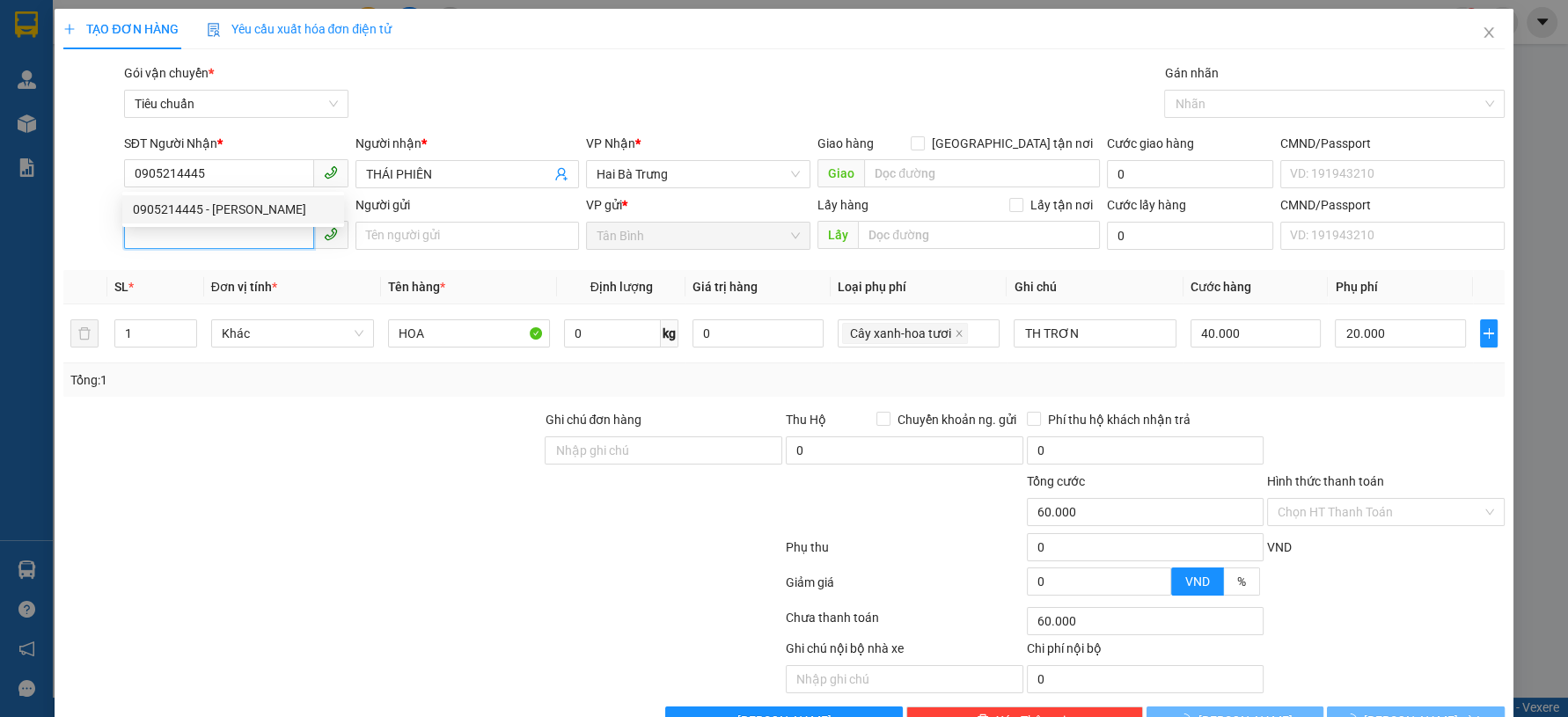
click at [281, 245] on input "SĐT Người Gửi" at bounding box center [218, 235] width 190 height 29
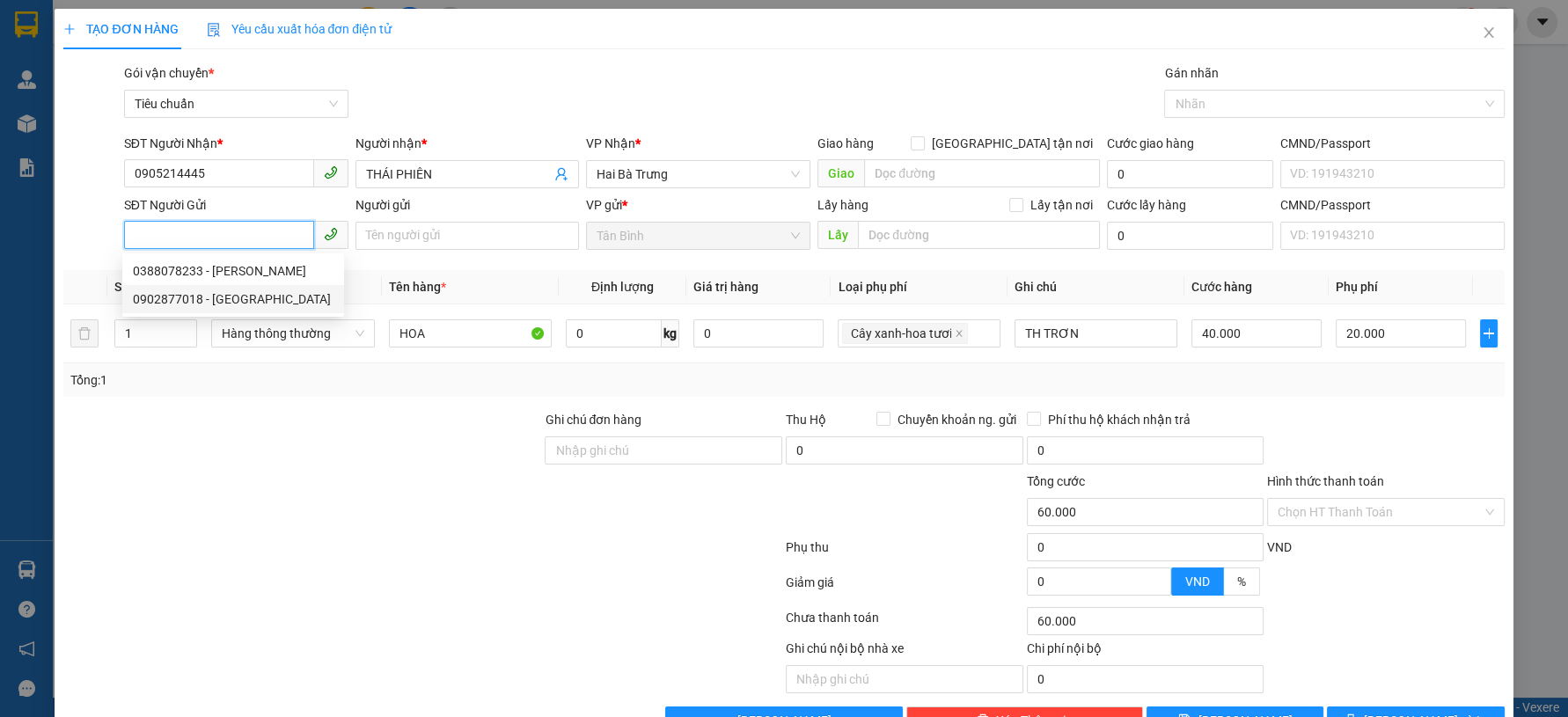
click at [270, 299] on div "0902877018 - Minh Anh" at bounding box center [232, 299] width 200 height 20
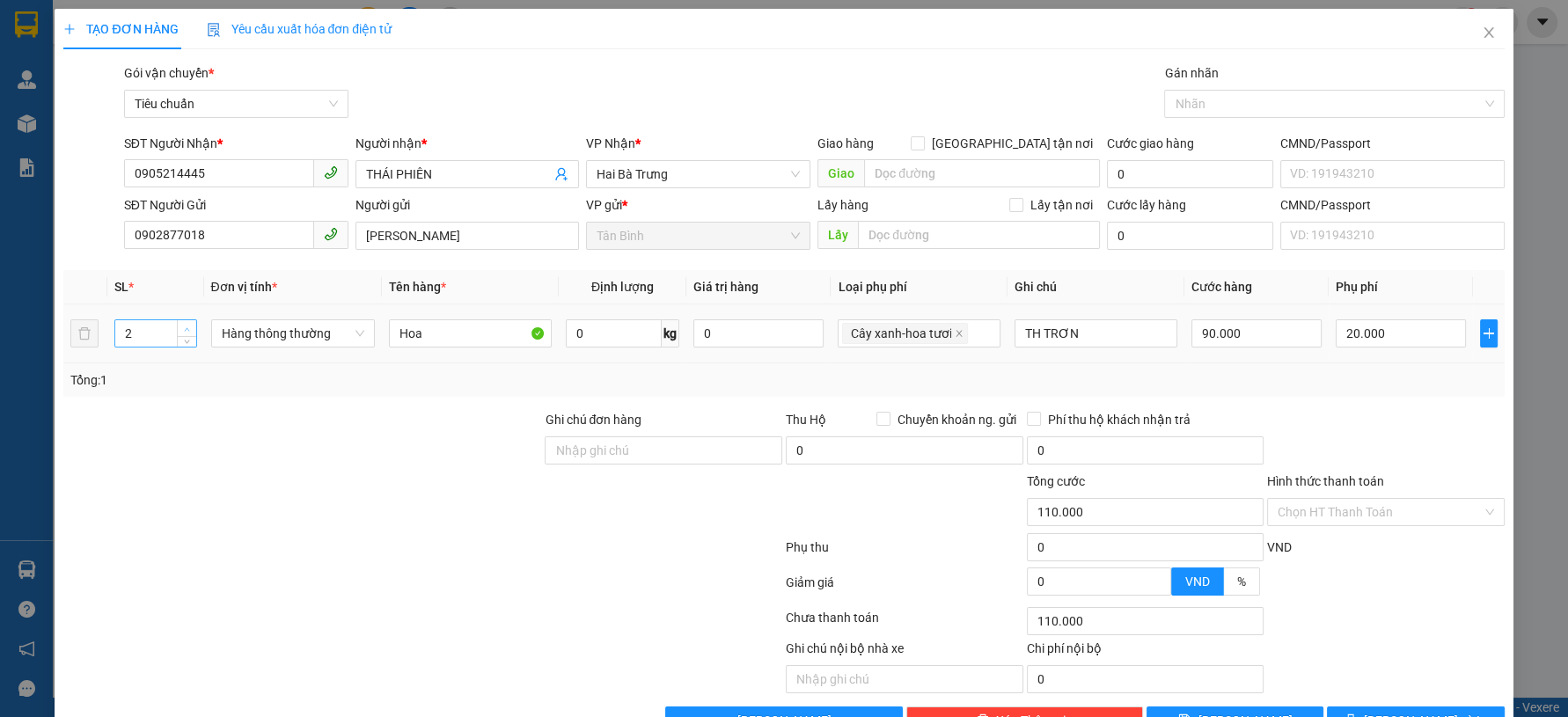
click at [191, 321] on span "Increase Value" at bounding box center [187, 329] width 20 height 16
click at [1014, 330] on input "TH TRƠN" at bounding box center [1095, 334] width 163 height 29
click at [1255, 346] on input "0" at bounding box center [1256, 334] width 130 height 29
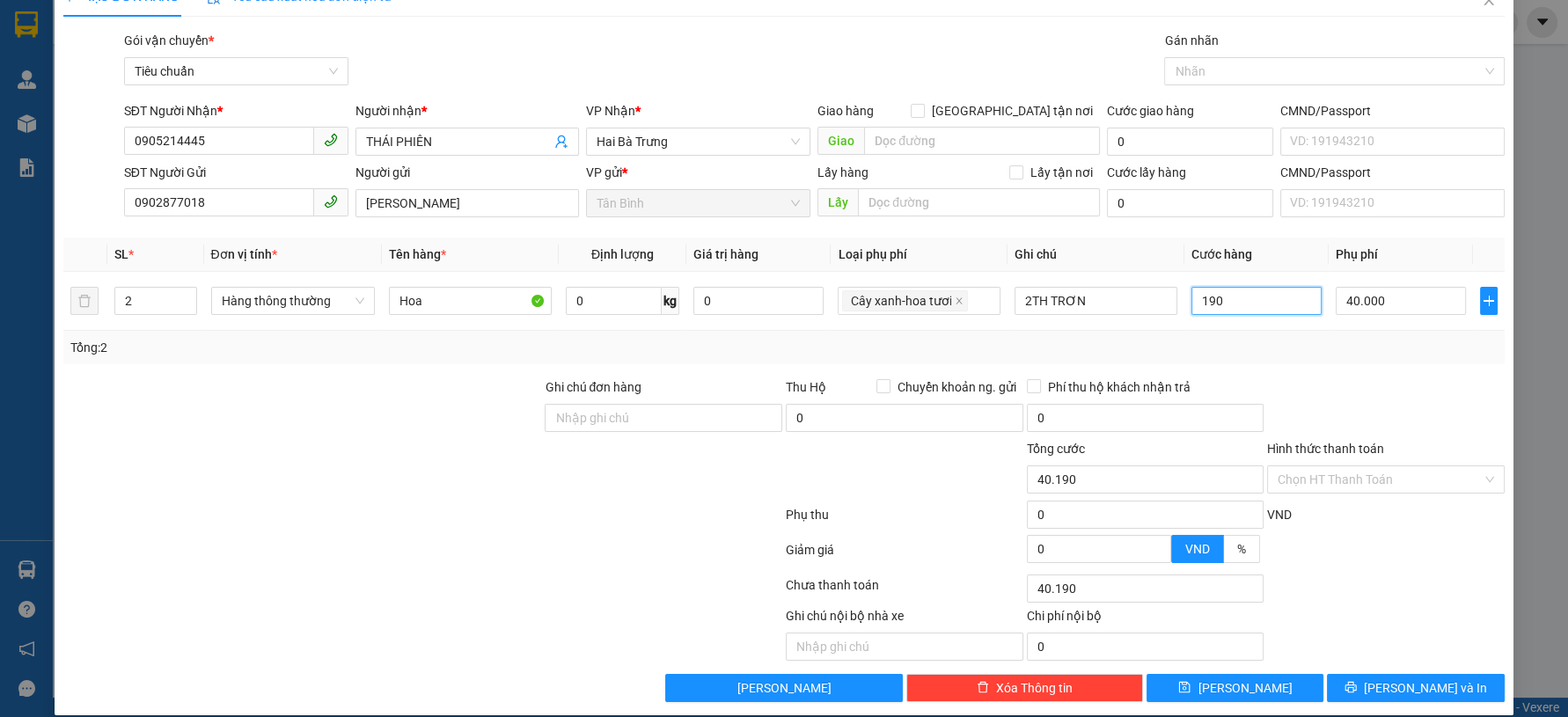
scroll to position [50, 0]
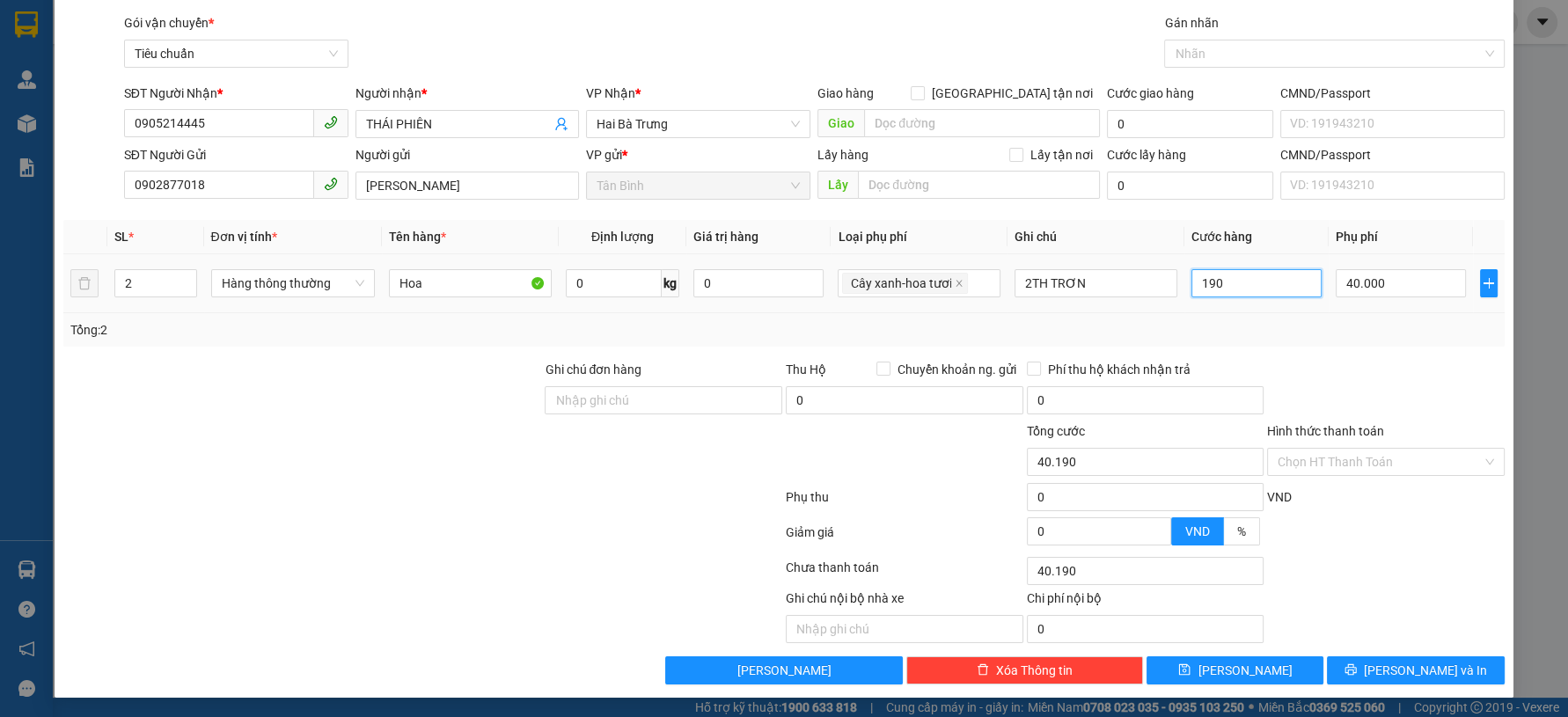
click at [1221, 282] on input "190" at bounding box center [1256, 283] width 130 height 29
click at [1423, 662] on span "[PERSON_NAME] và In" at bounding box center [1426, 671] width 123 height 20
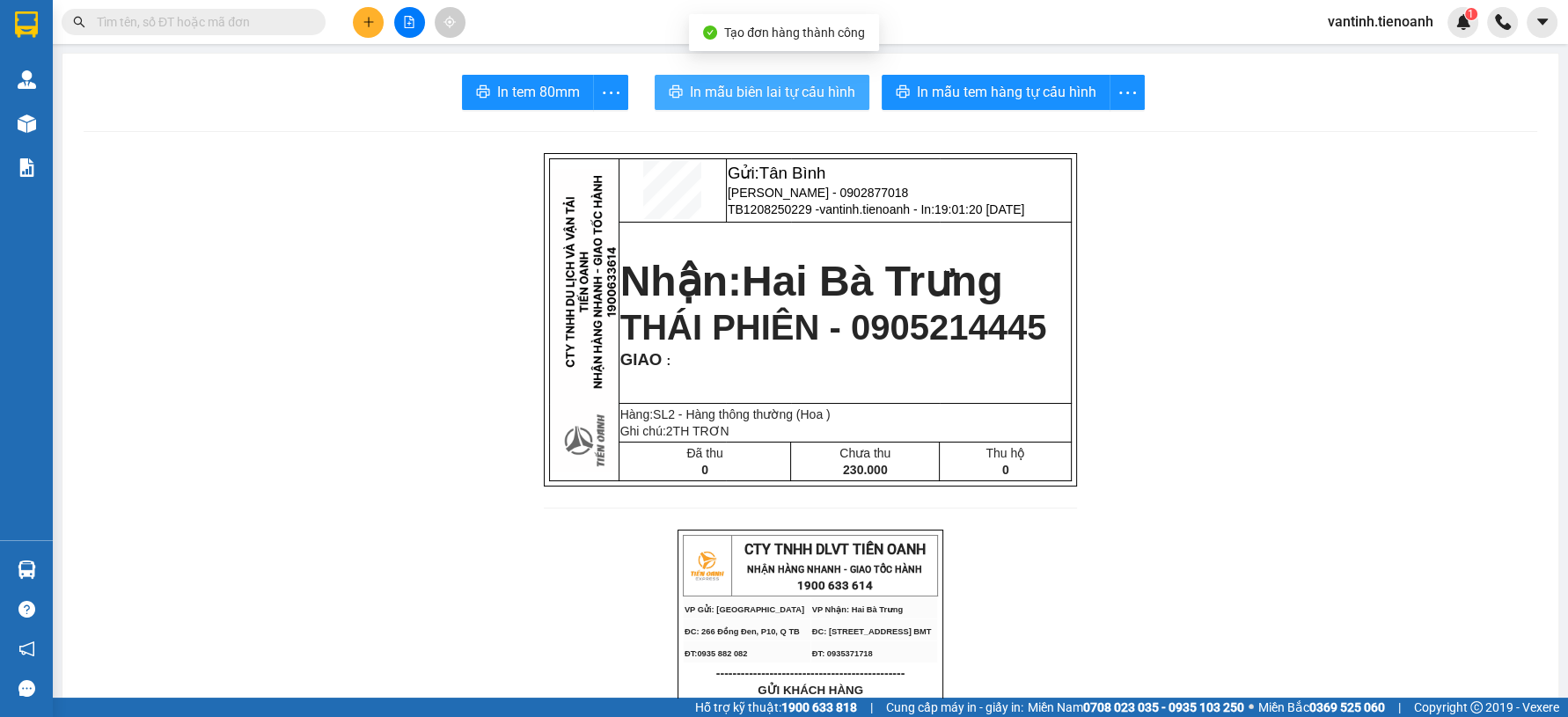
click at [856, 96] on button "In mẫu biên lai tự cấu hình" at bounding box center [761, 93] width 215 height 36
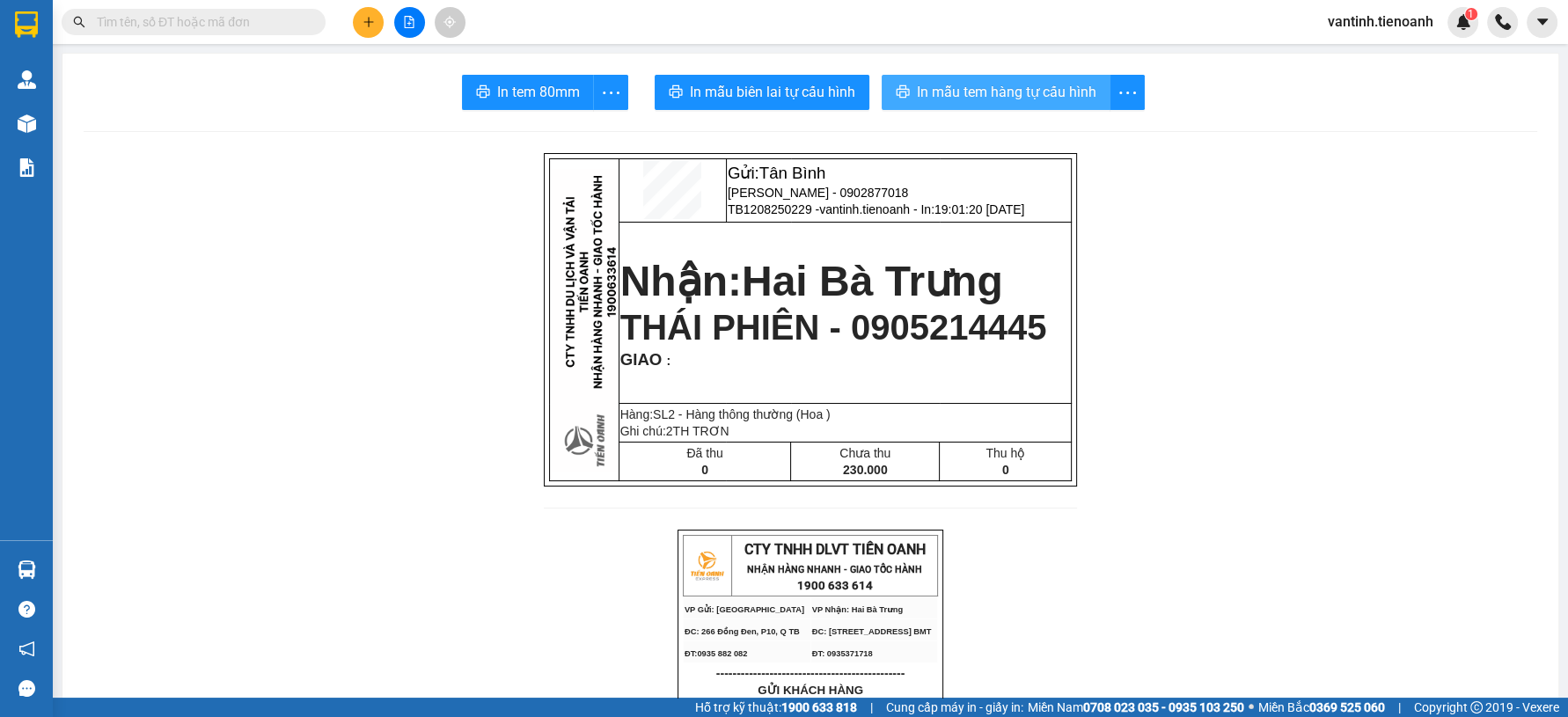
click at [1044, 82] on span "In mẫu tem hàng tự cấu hình" at bounding box center [1007, 92] width 180 height 22
click at [189, 32] on span at bounding box center [193, 22] width 264 height 27
click at [192, 20] on input "text" at bounding box center [200, 22] width 207 height 20
click at [207, 0] on div "Kết quả tìm kiếm ( 71 ) Bộ lọc Mã ĐH Trạng thái Món hàng Thu hộ Tổng cước Chưa …" at bounding box center [784, 21] width 1568 height 44
click at [205, 25] on input "text" at bounding box center [200, 22] width 207 height 20
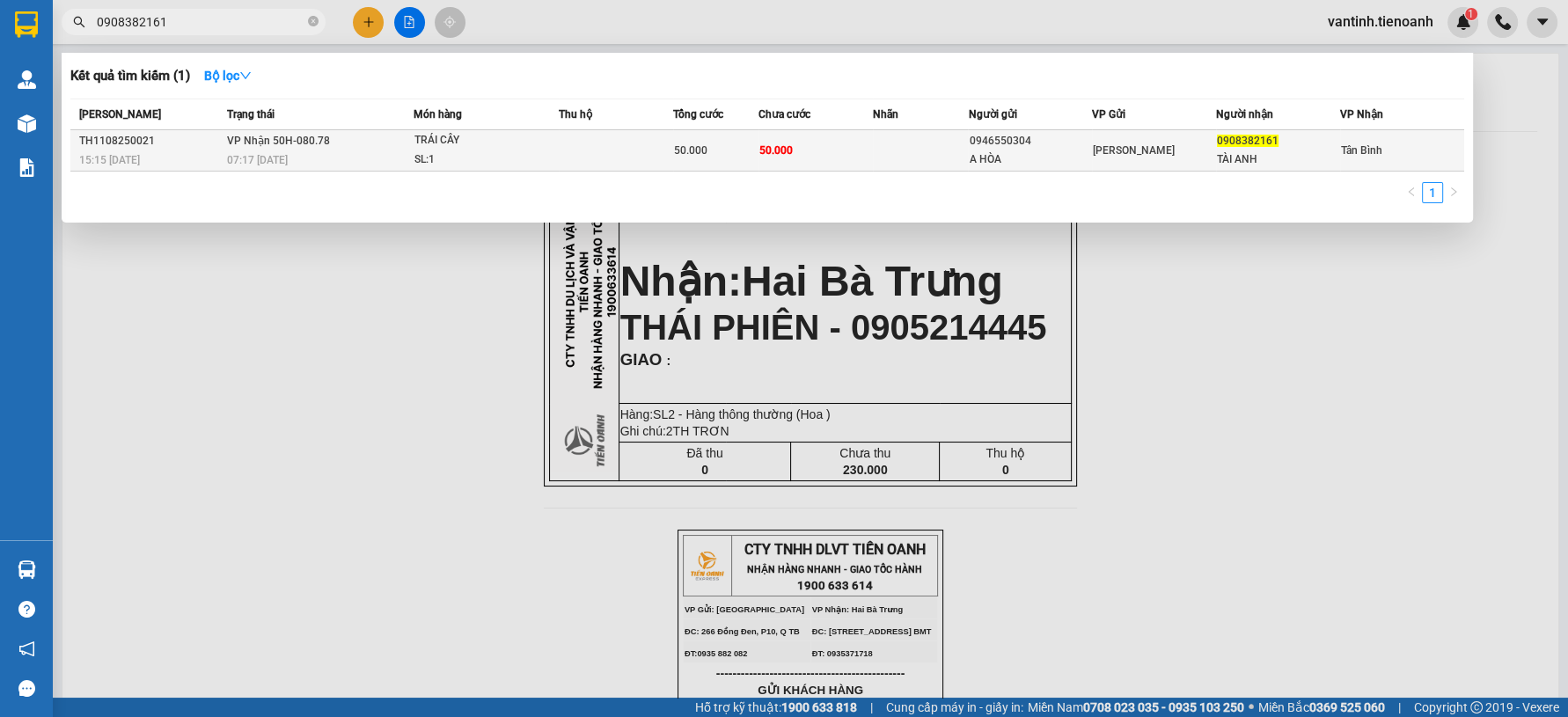
click at [394, 163] on div "07:17 [DATE]" at bounding box center [320, 160] width 185 height 20
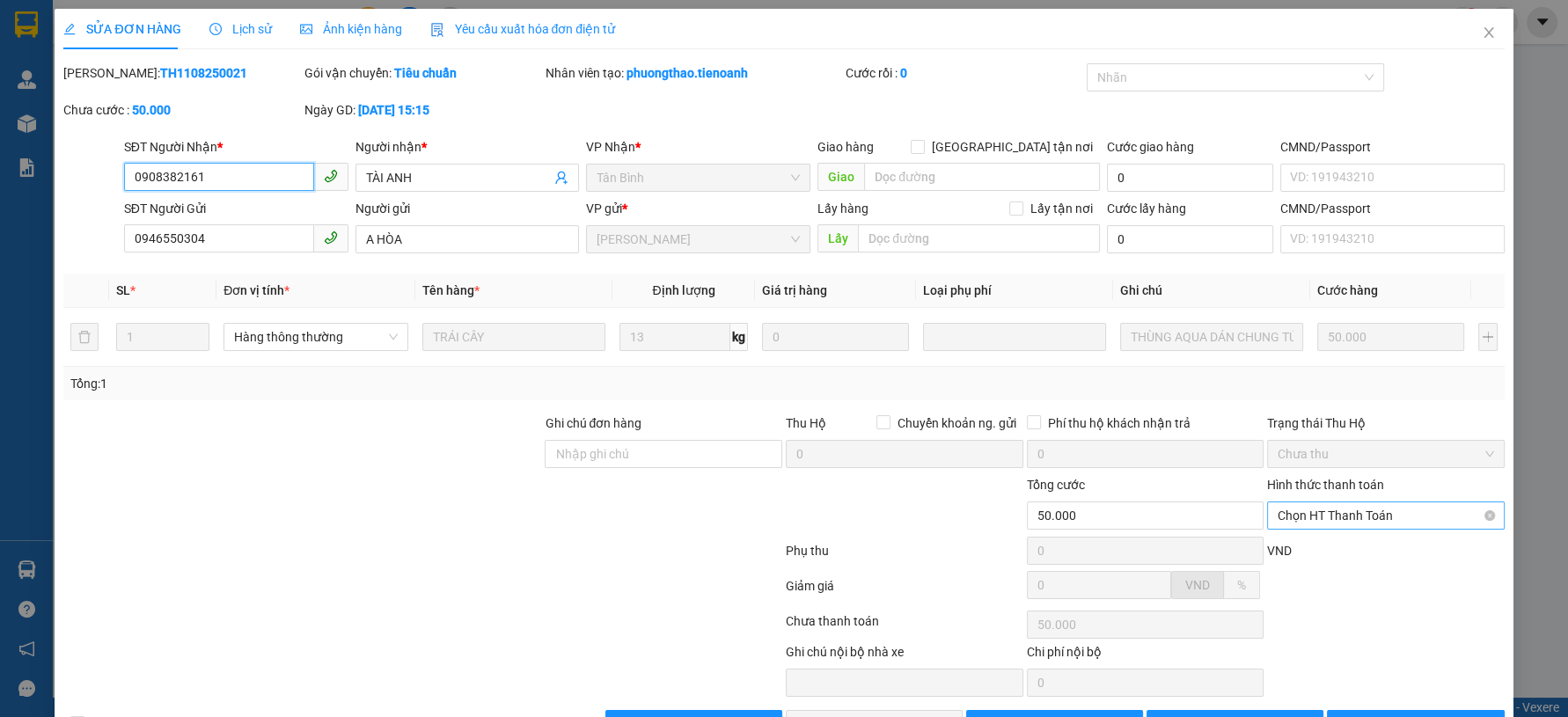
click at [1290, 518] on span "Chọn HT Thanh Toán" at bounding box center [1385, 516] width 216 height 27
click at [1306, 550] on div "Tại văn phòng" at bounding box center [1373, 550] width 214 height 20
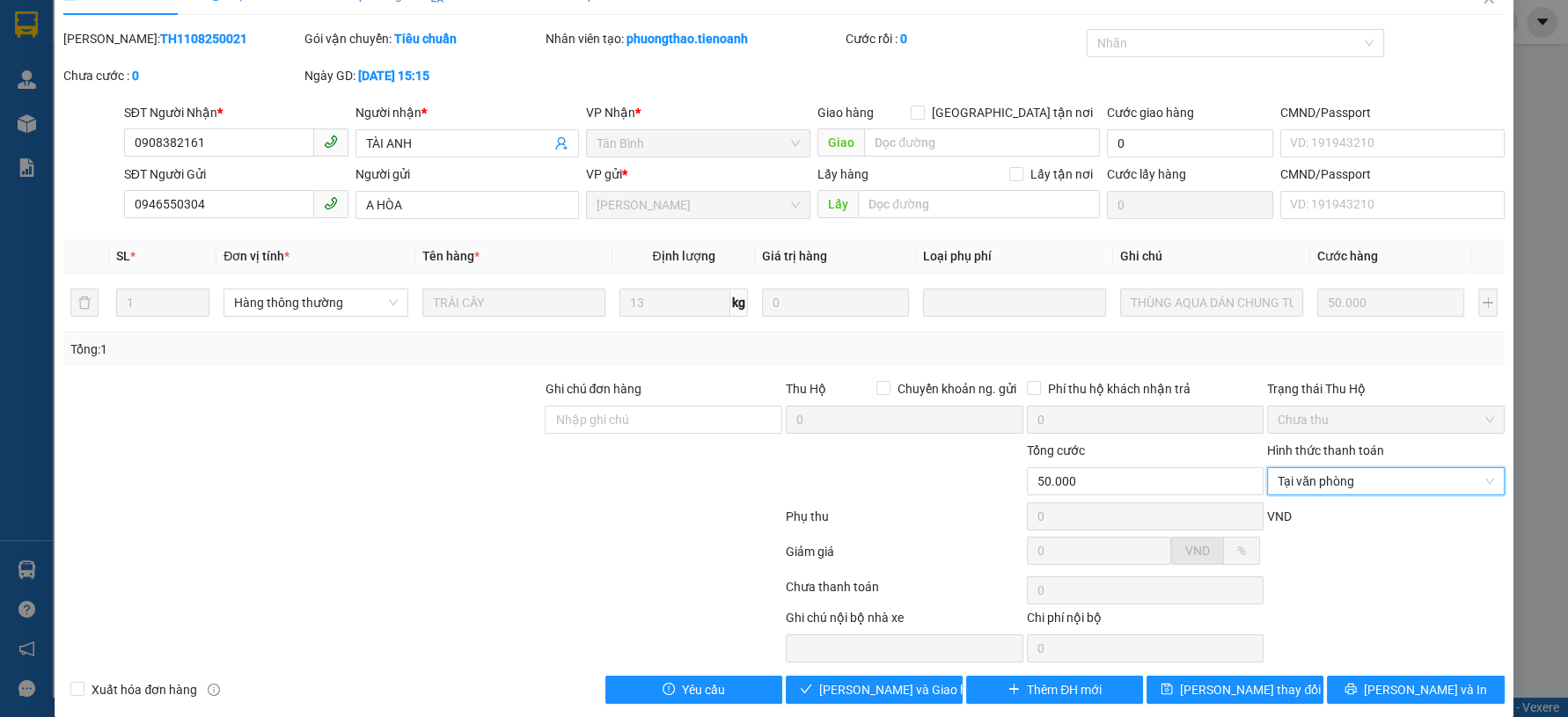
scroll to position [53, 0]
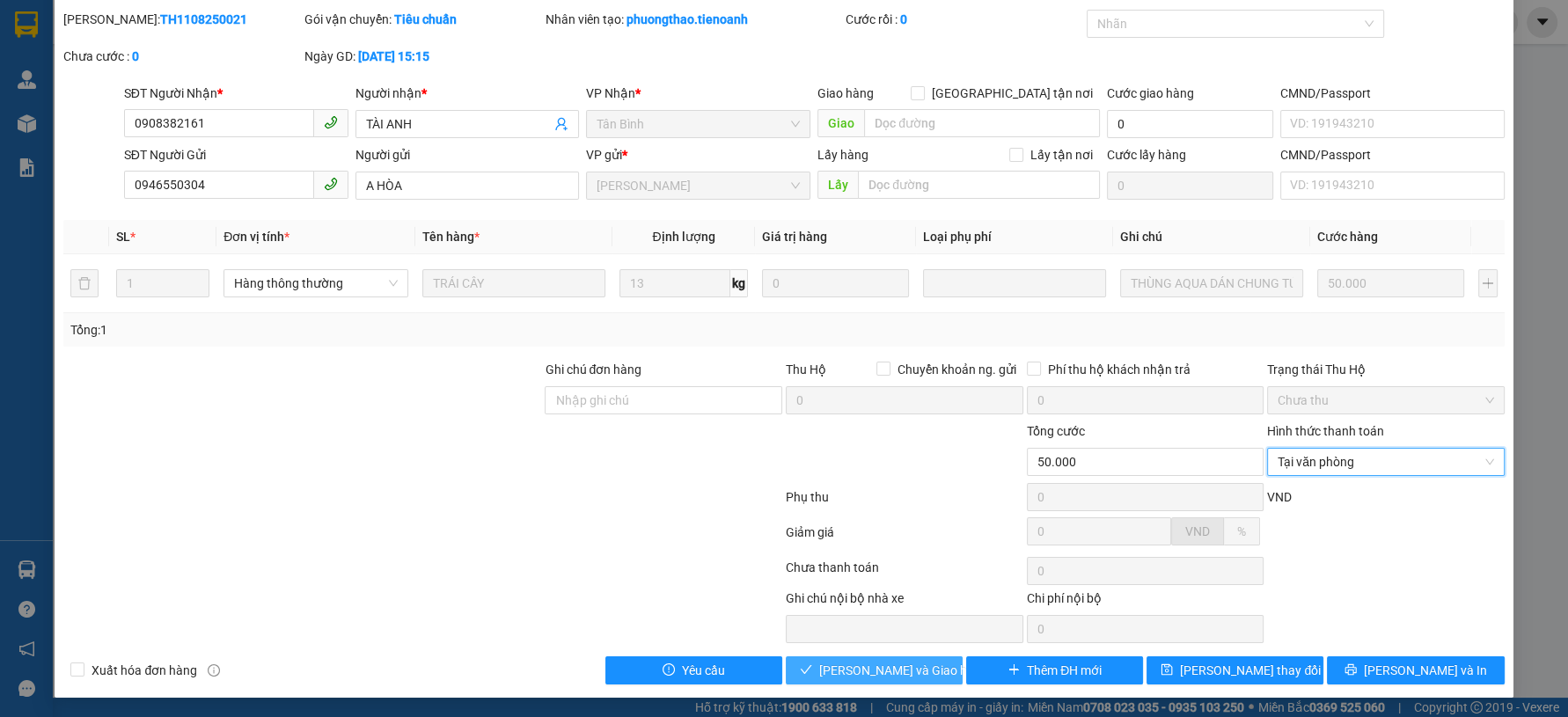
drag, startPoint x: 918, startPoint y: 660, endPoint x: 0, endPoint y: 556, distance: 923.9
click at [919, 666] on span "Lưu và Giao hàng" at bounding box center [904, 671] width 169 height 20
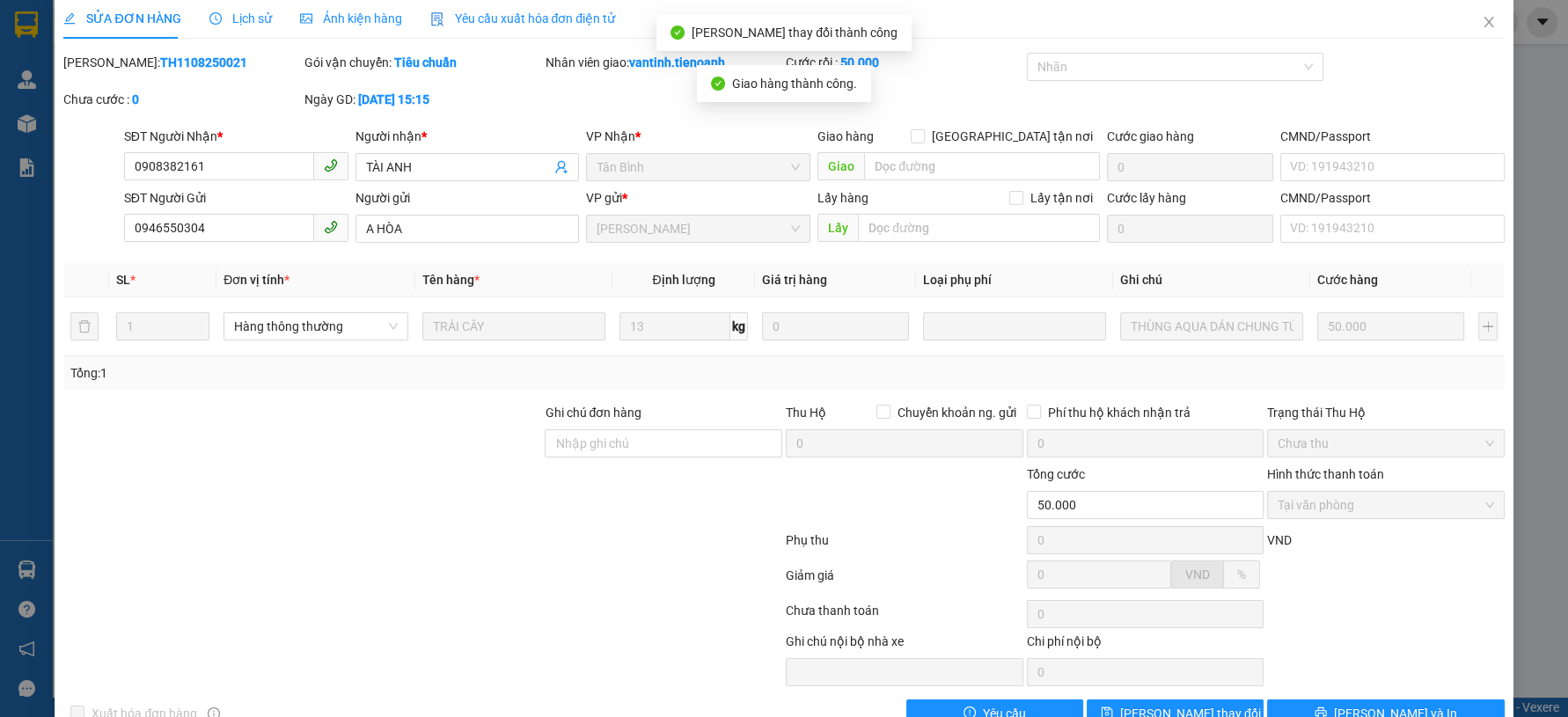
scroll to position [0, 0]
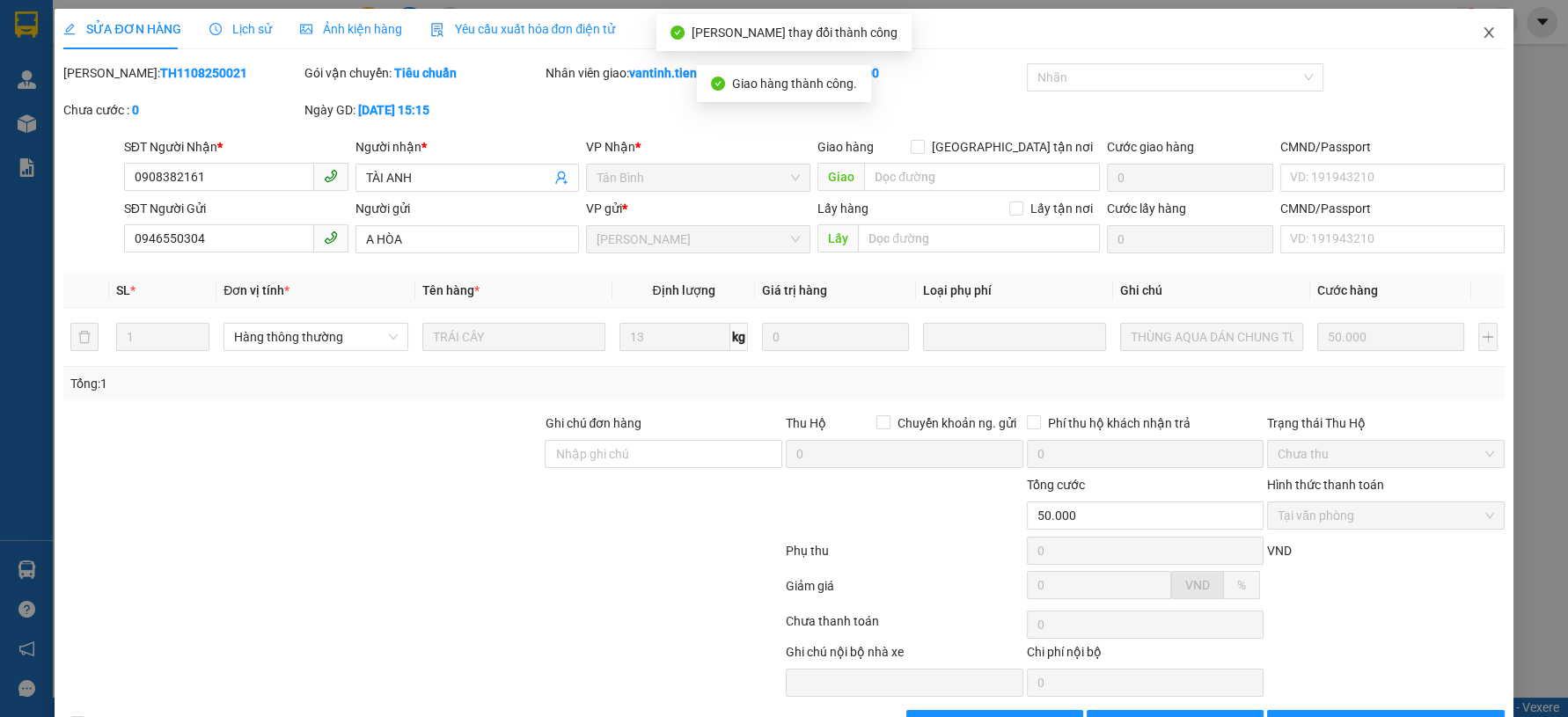
click at [1497, 38] on span "Close" at bounding box center [1488, 33] width 49 height 49
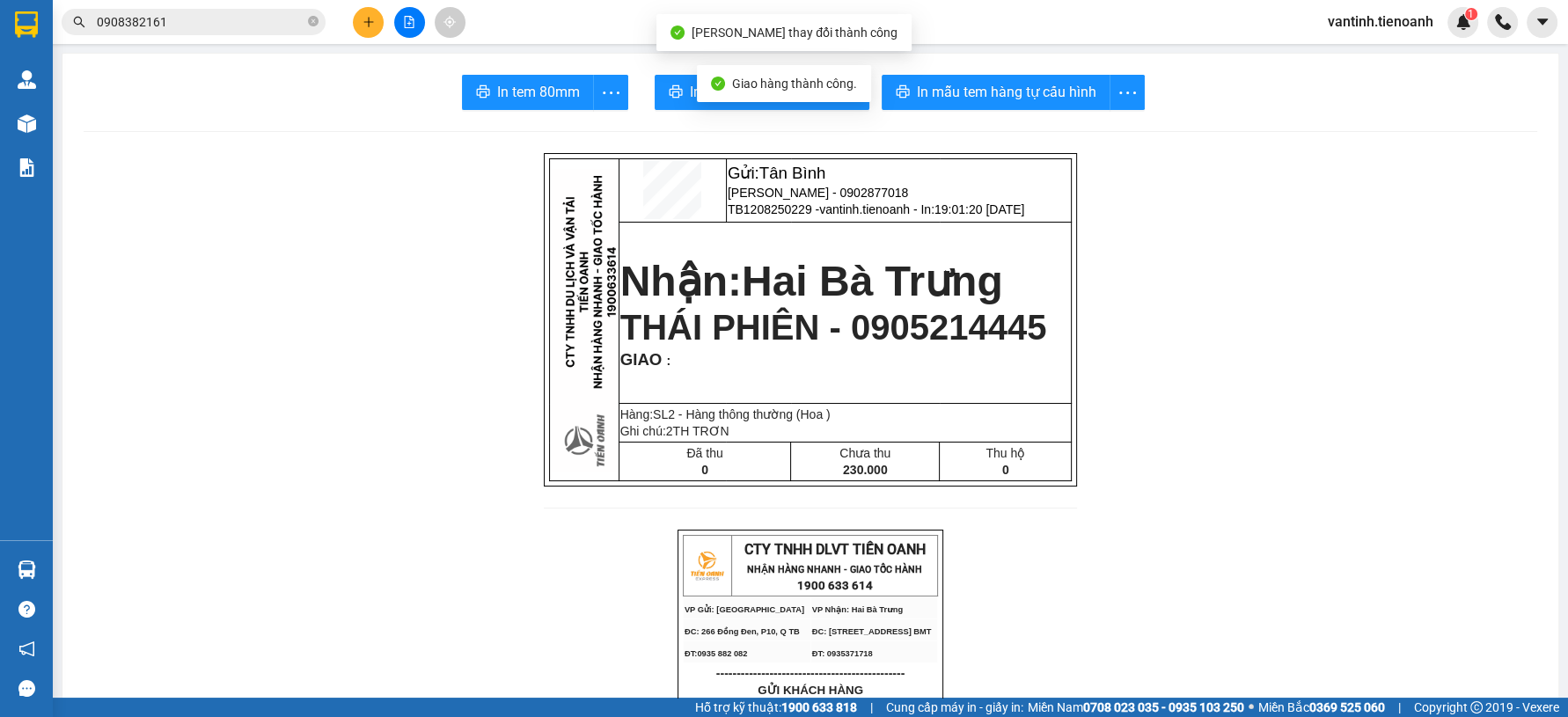
click at [259, 19] on input "0908382161" at bounding box center [200, 22] width 207 height 20
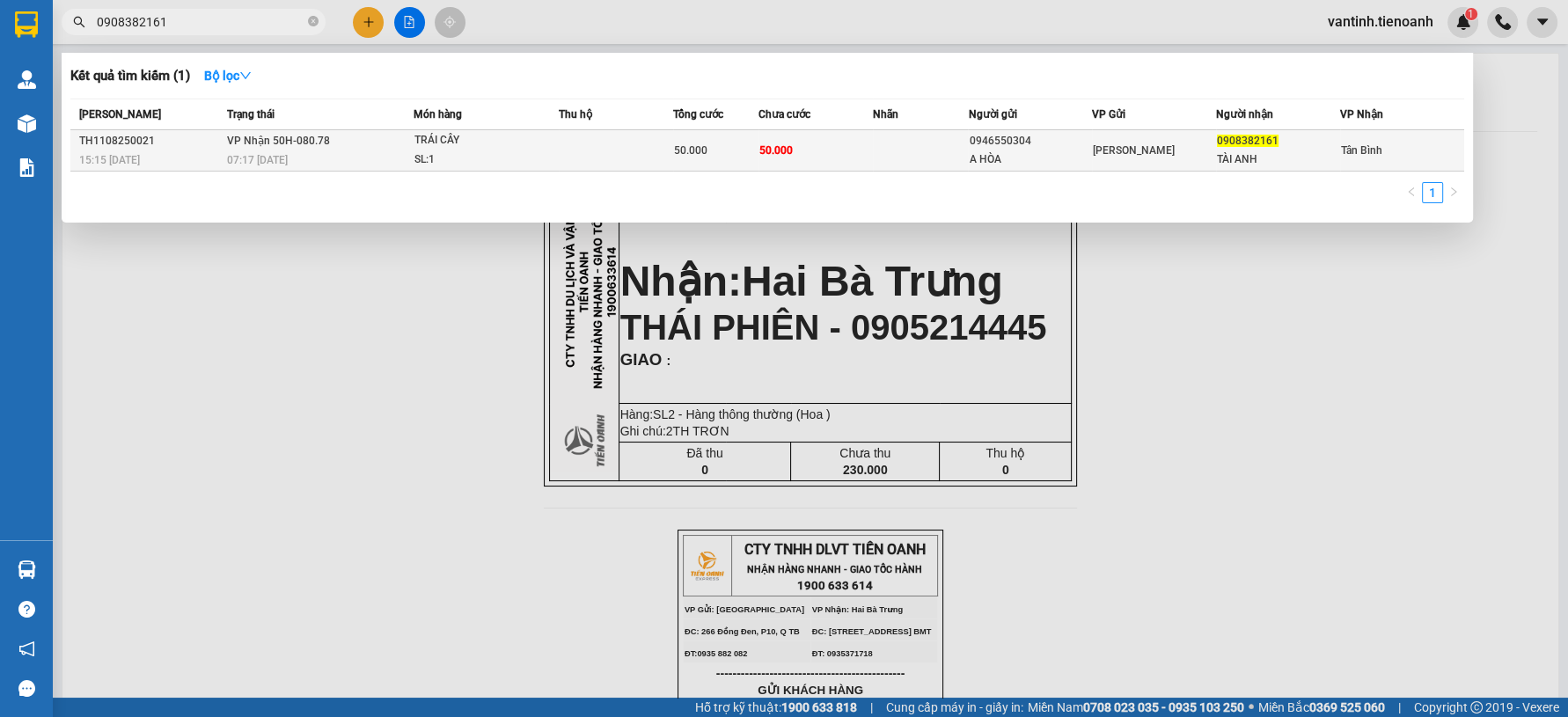
click at [407, 152] on div "07:17 [DATE]" at bounding box center [320, 160] width 185 height 20
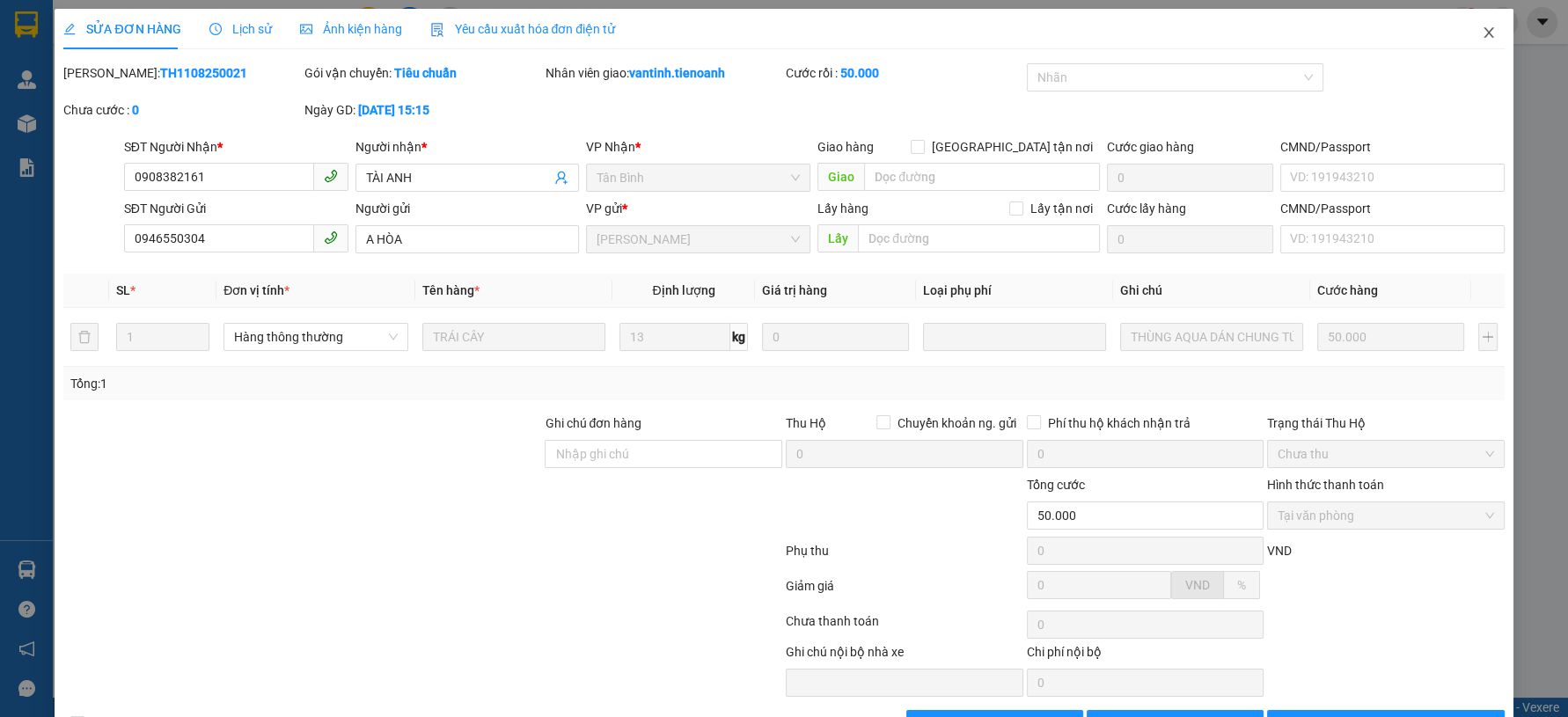
click at [1495, 35] on span "Close" at bounding box center [1488, 33] width 49 height 49
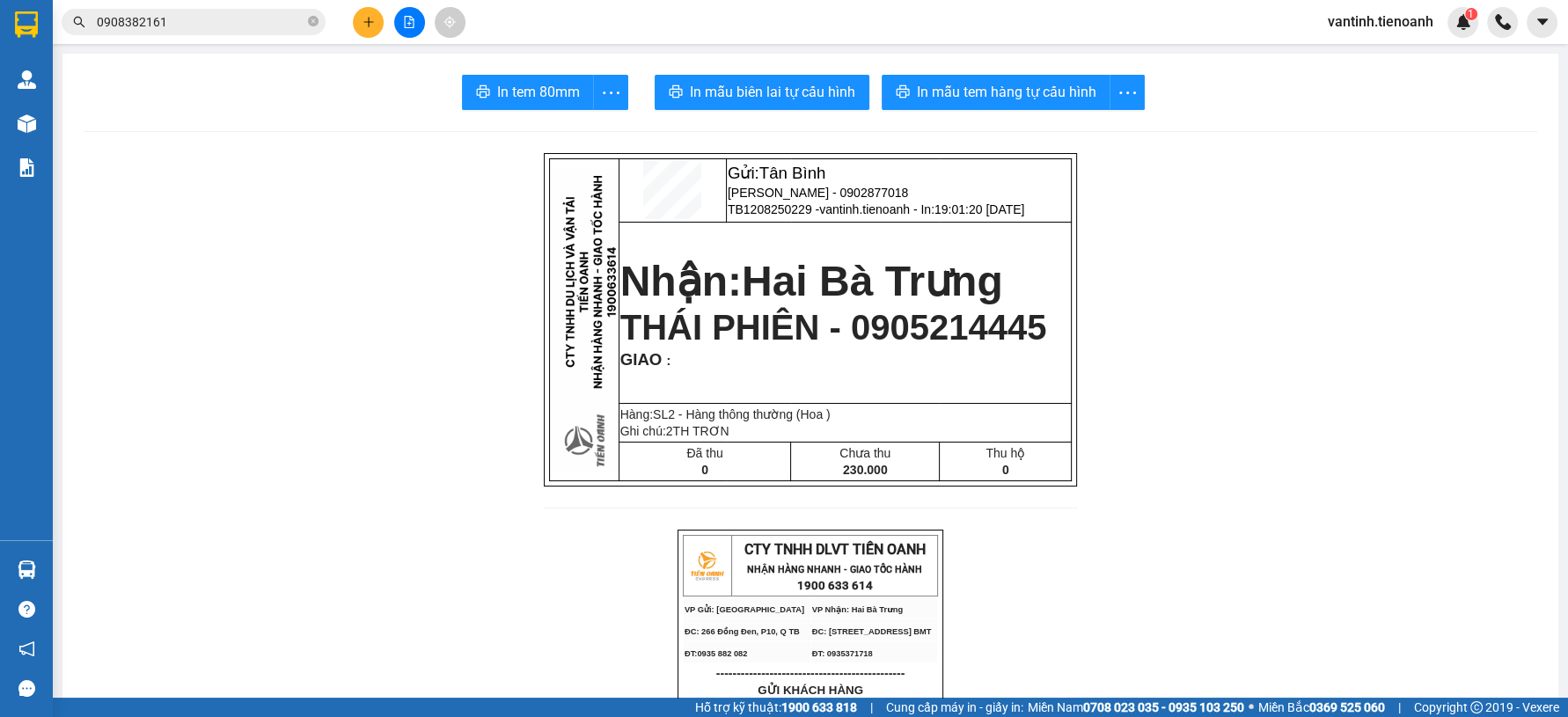
click at [366, 20] on icon "plus" at bounding box center [369, 22] width 12 height 12
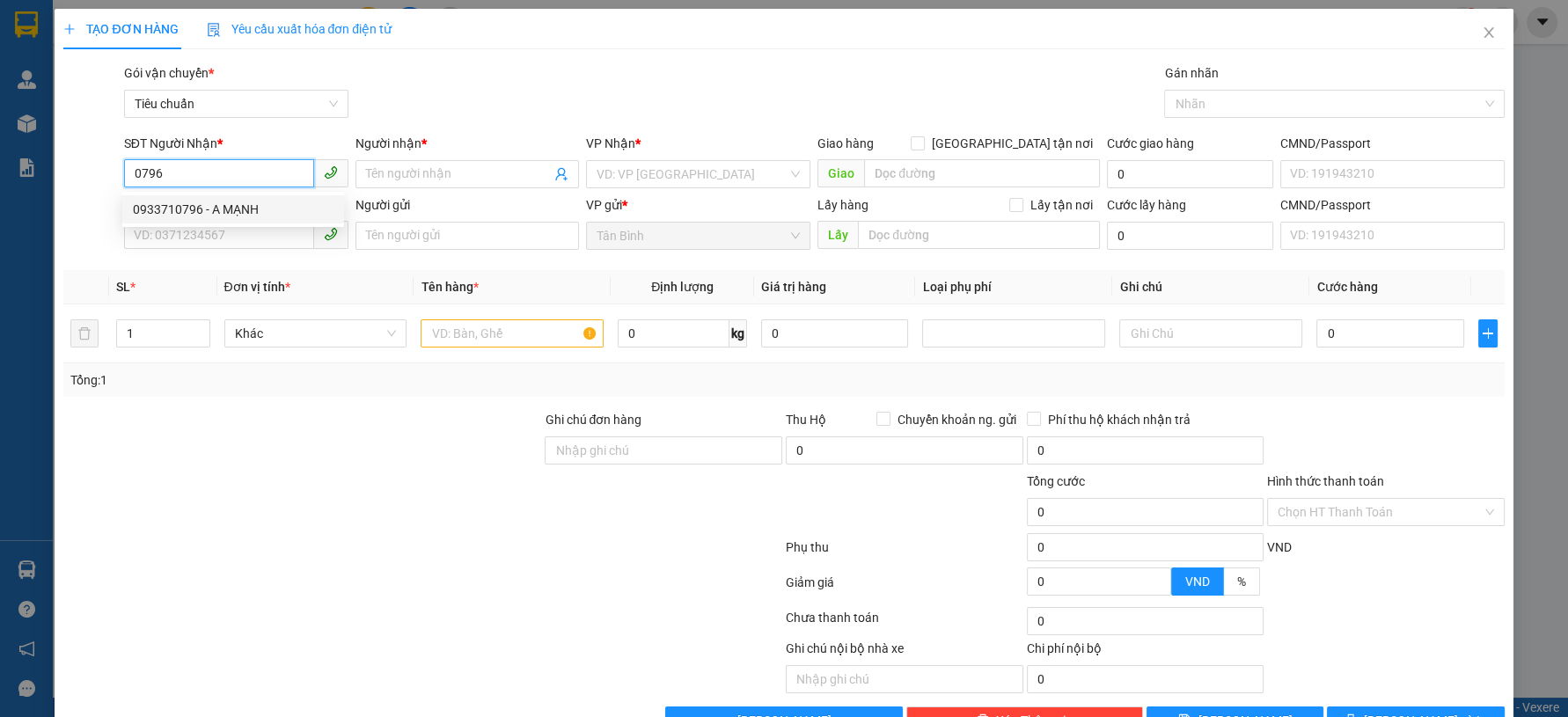
click at [236, 182] on input "0796" at bounding box center [218, 174] width 190 height 29
click at [268, 176] on input "0981170796" at bounding box center [218, 174] width 190 height 29
click at [267, 177] on input "0981170796" at bounding box center [218, 174] width 190 height 29
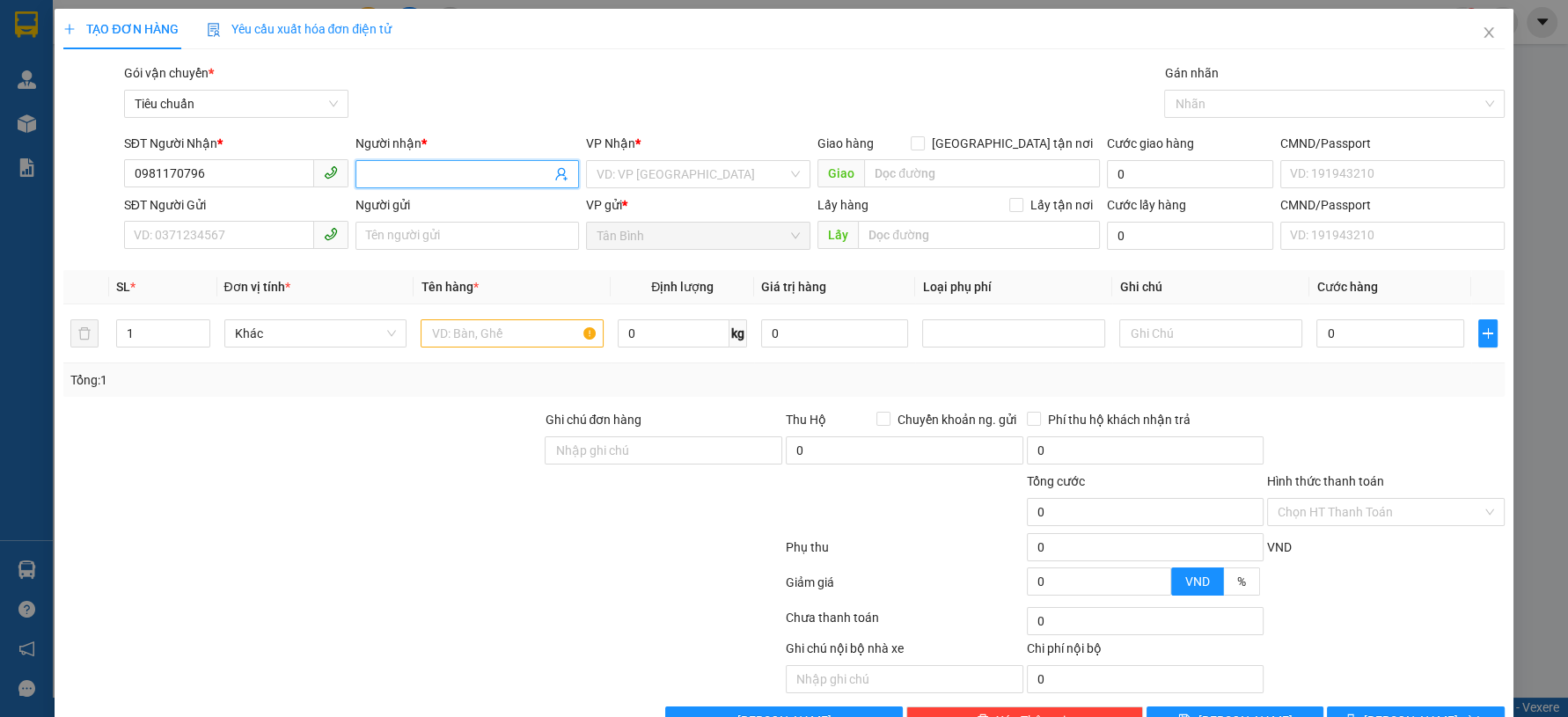
click at [395, 167] on input "Người nhận *" at bounding box center [459, 175] width 185 height 20
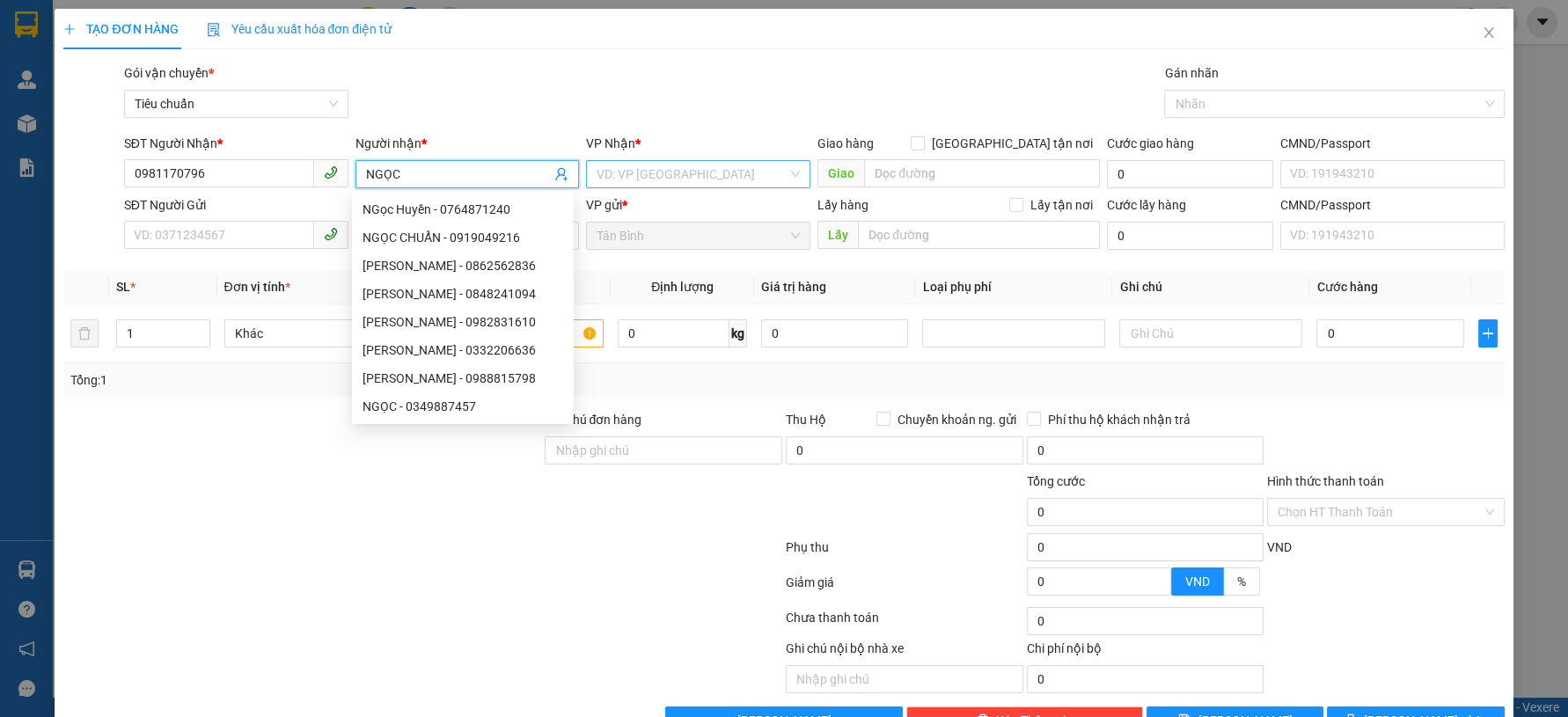
click at [622, 185] on div "VD: VP [GEOGRAPHIC_DATA]" at bounding box center [698, 175] width 224 height 29
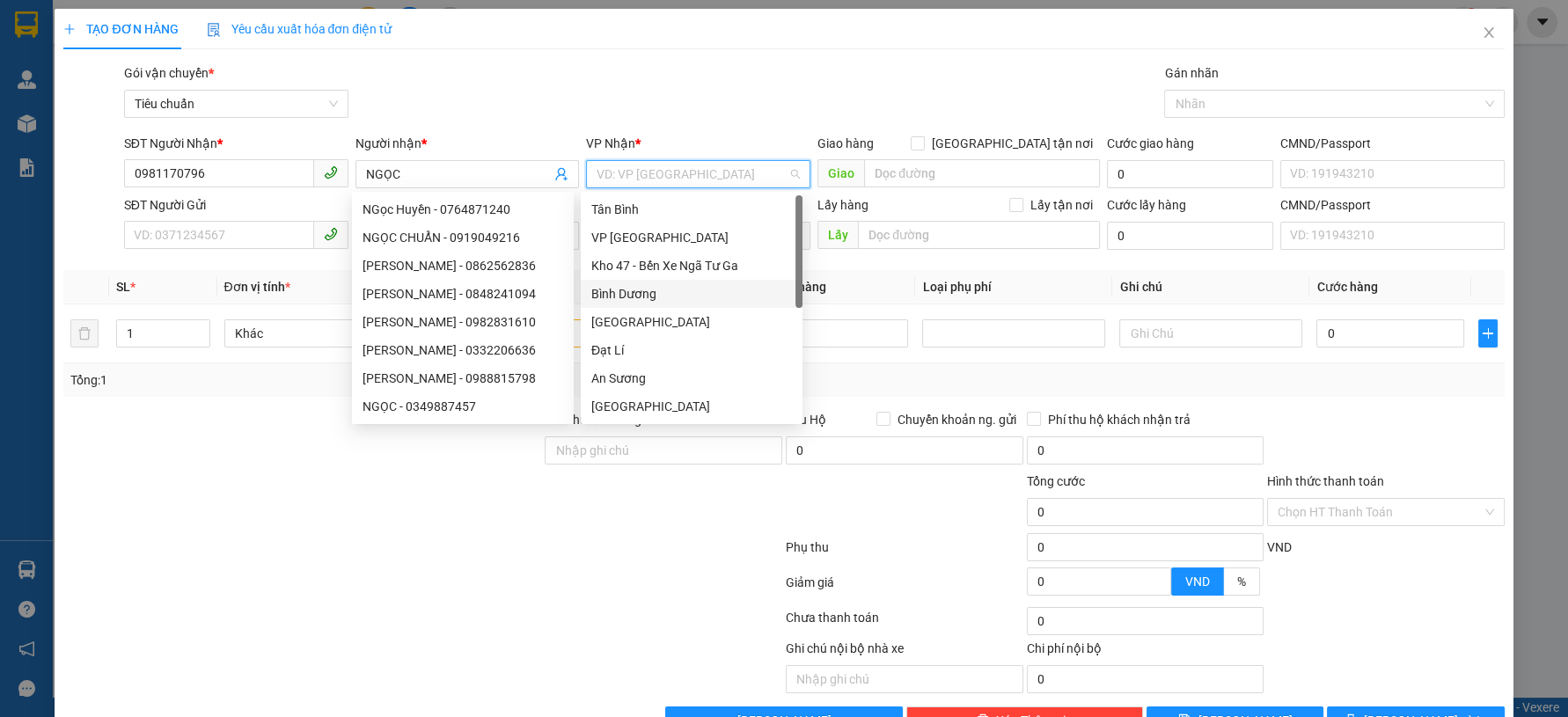
scroll to position [140, 0]
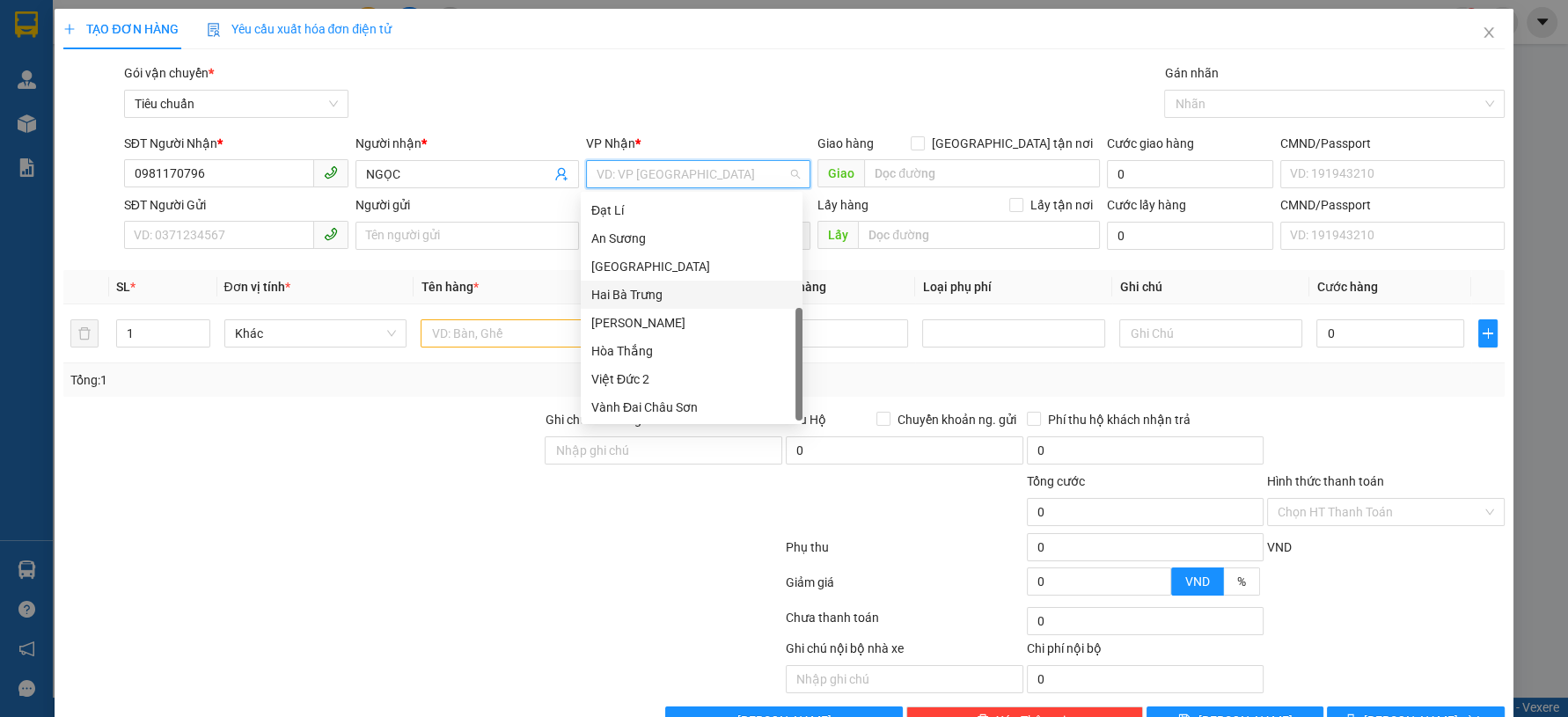
click at [693, 298] on div "Hai Bà Trưng" at bounding box center [691, 295] width 200 height 20
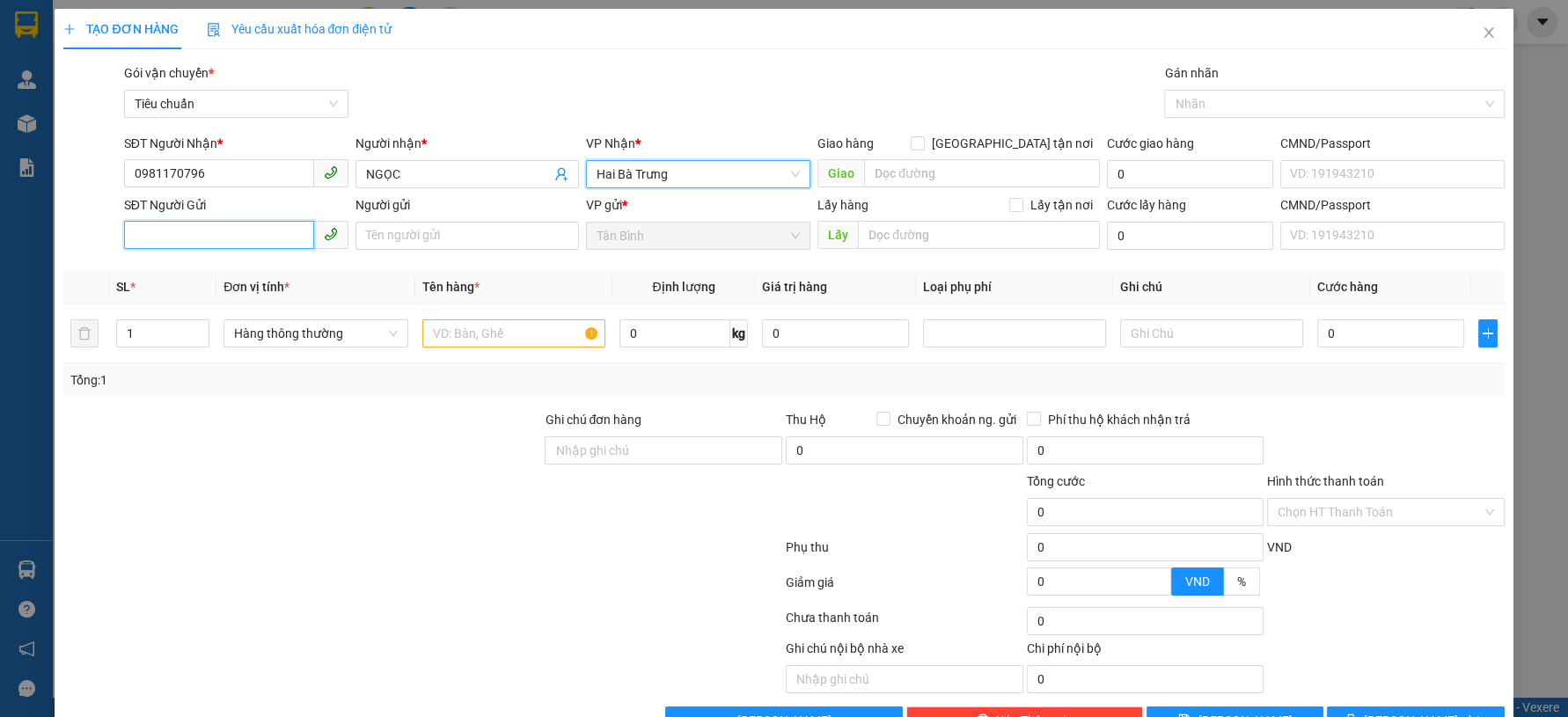
click at [255, 229] on input "SĐT Người Gửi" at bounding box center [218, 235] width 190 height 29
click at [241, 265] on div "0931797799 - LÂM" at bounding box center [232, 271] width 200 height 20
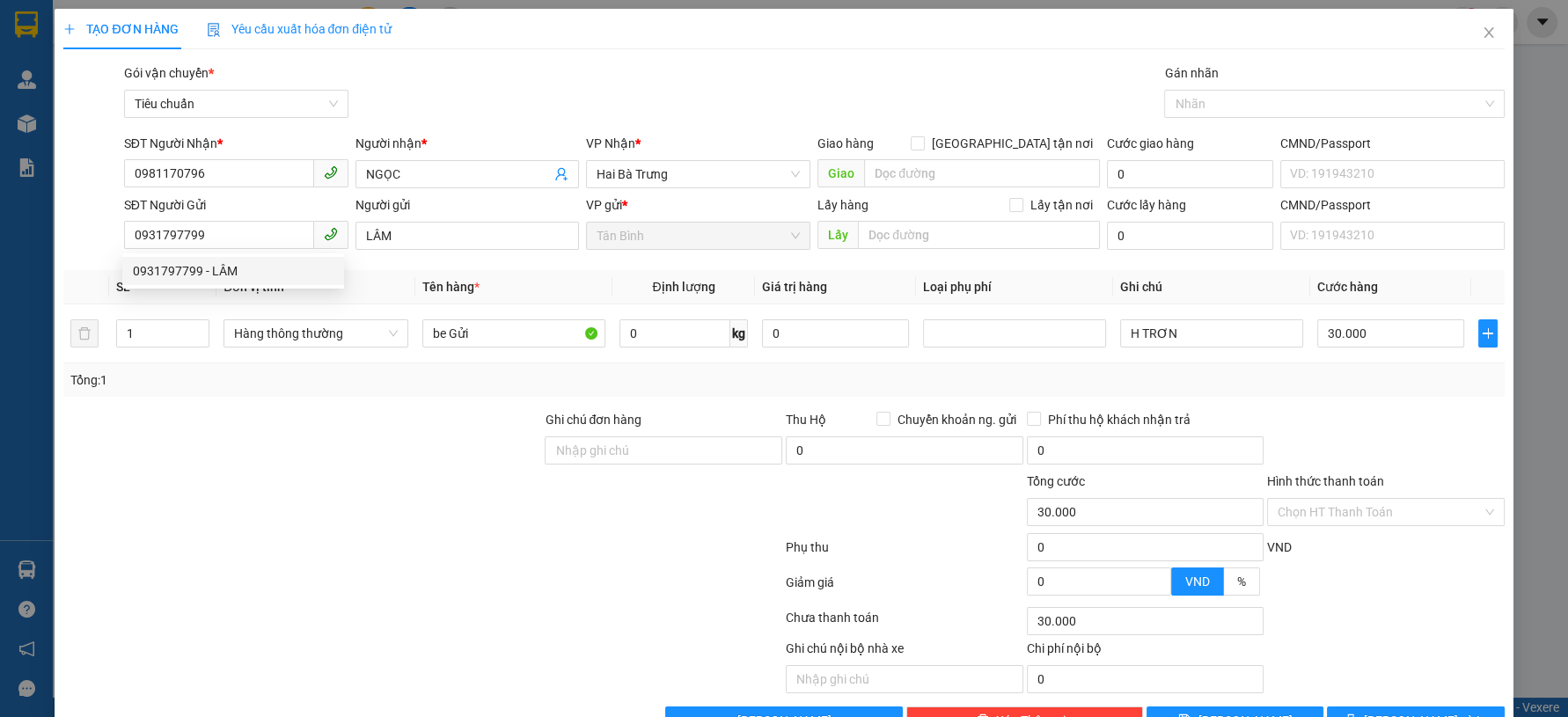
click at [363, 430] on div at bounding box center [302, 440] width 481 height 61
click at [1206, 302] on th "Ghi chú" at bounding box center [1211, 287] width 197 height 35
click at [1209, 320] on input "H TRƠN" at bounding box center [1212, 334] width 183 height 29
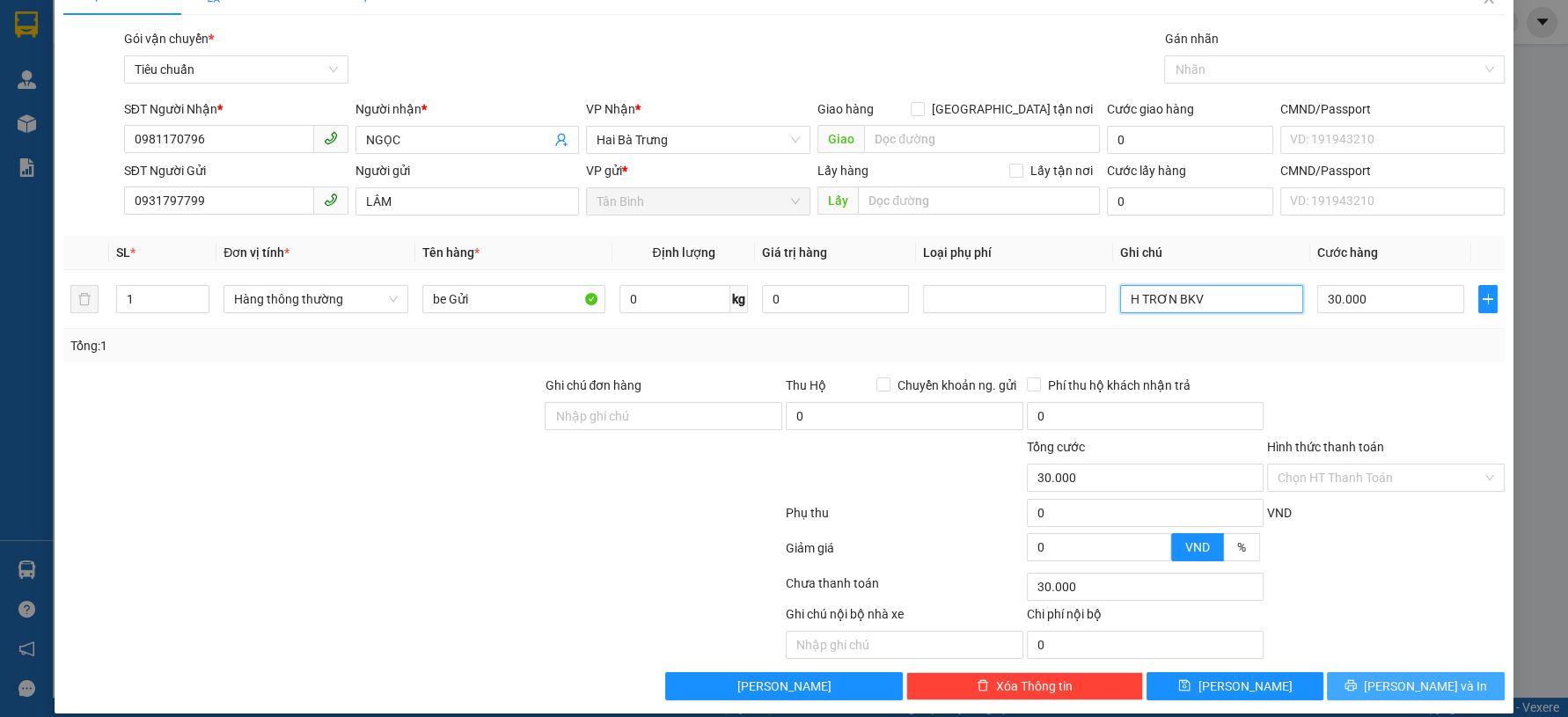
scroll to position [50, 0]
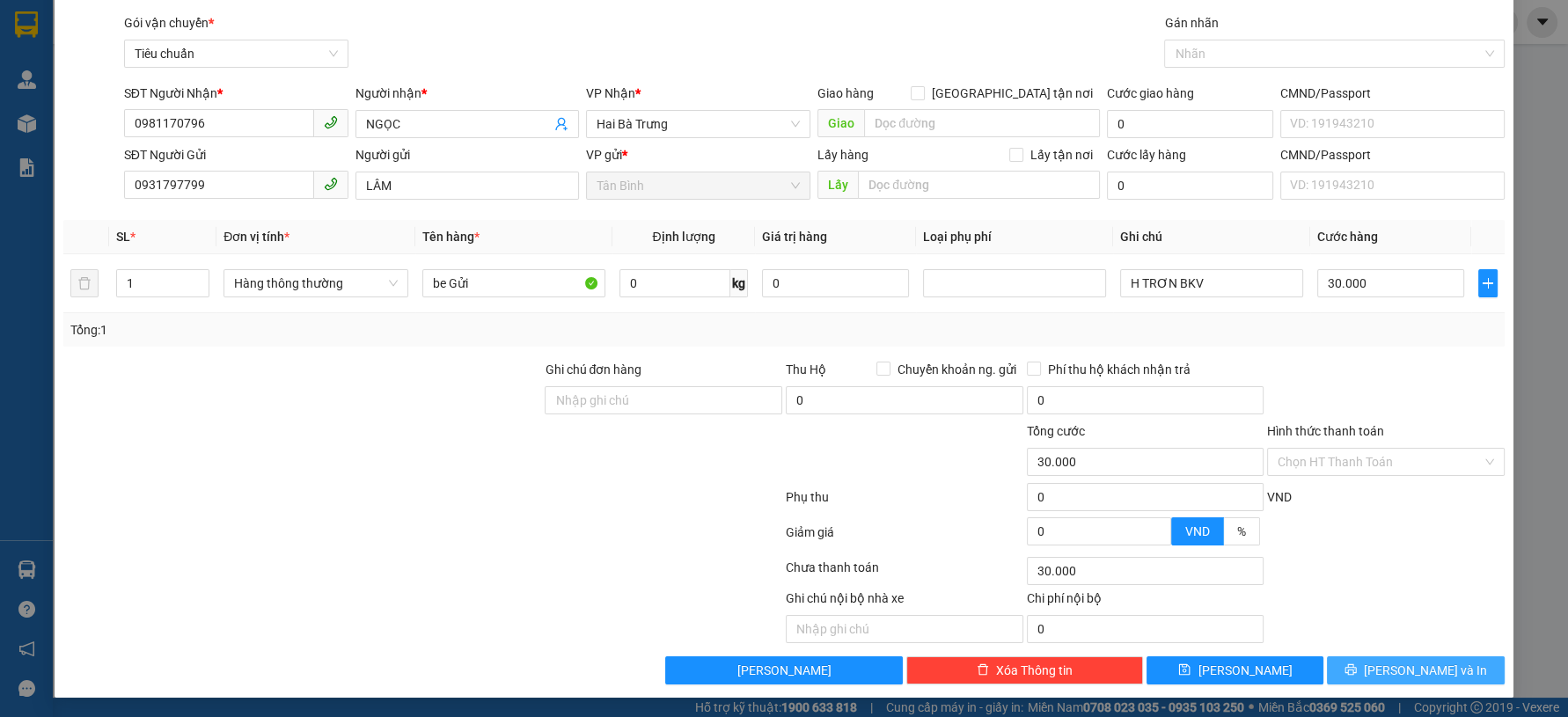
click at [1390, 676] on span "[PERSON_NAME] và In" at bounding box center [1426, 671] width 123 height 20
click at [1389, 676] on span "[PERSON_NAME] và In" at bounding box center [1426, 671] width 123 height 20
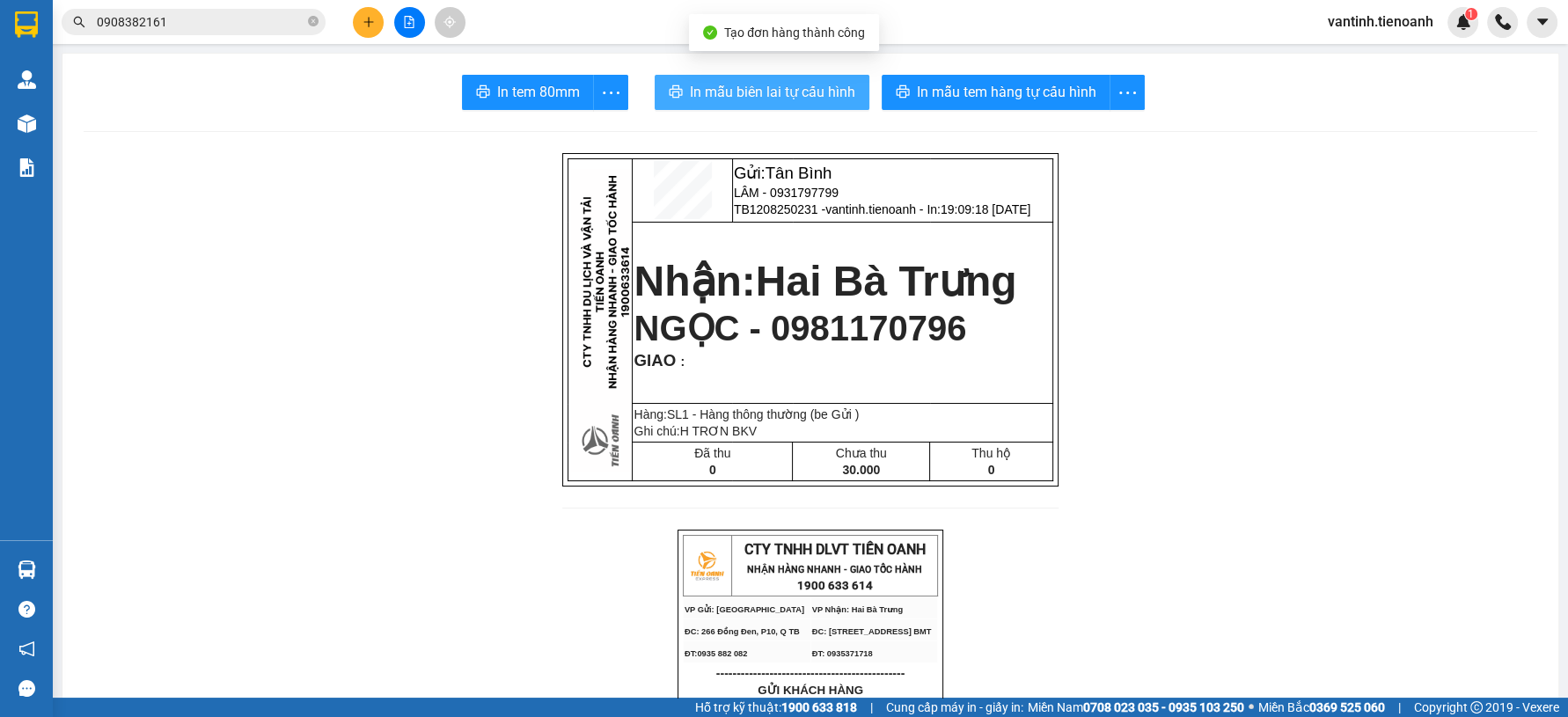
click at [806, 86] on span "In mẫu biên lai tự cấu hình" at bounding box center [773, 92] width 166 height 22
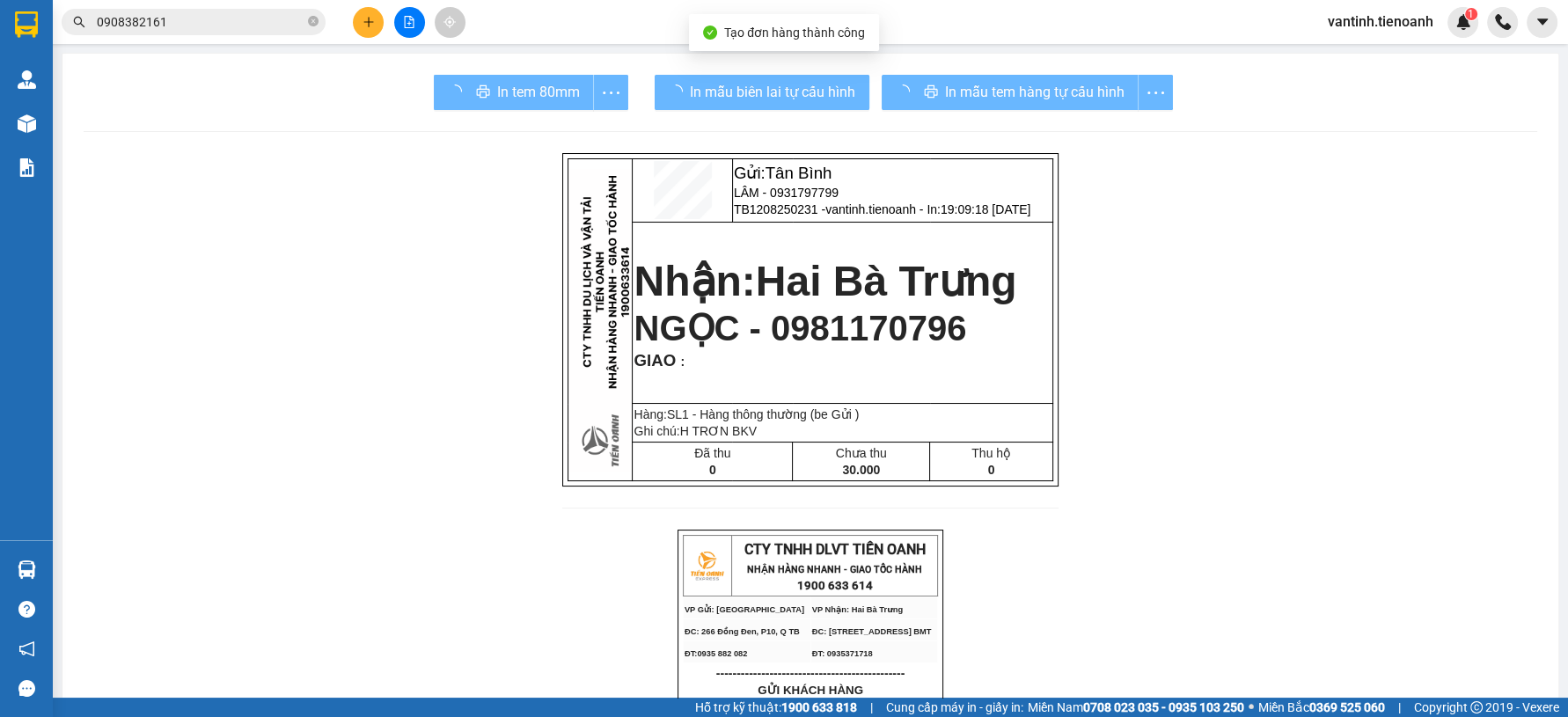
drag, startPoint x: 1181, startPoint y: 620, endPoint x: 1168, endPoint y: 383, distance: 237.4
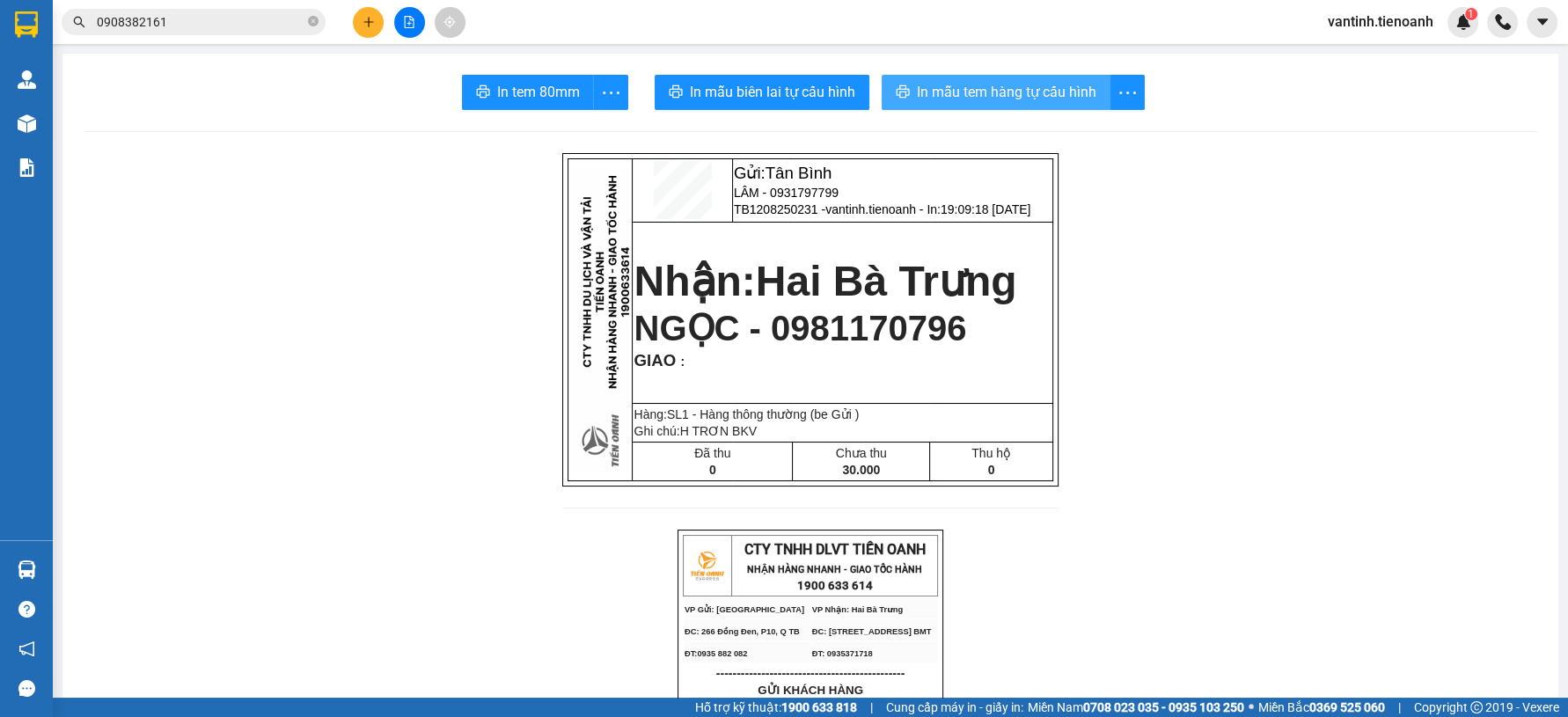
click at [1056, 96] on span "In mẫu tem hàng tự cấu hình" at bounding box center [1007, 92] width 180 height 22
click at [362, 20] on icon "plus" at bounding box center [369, 22] width 12 height 12
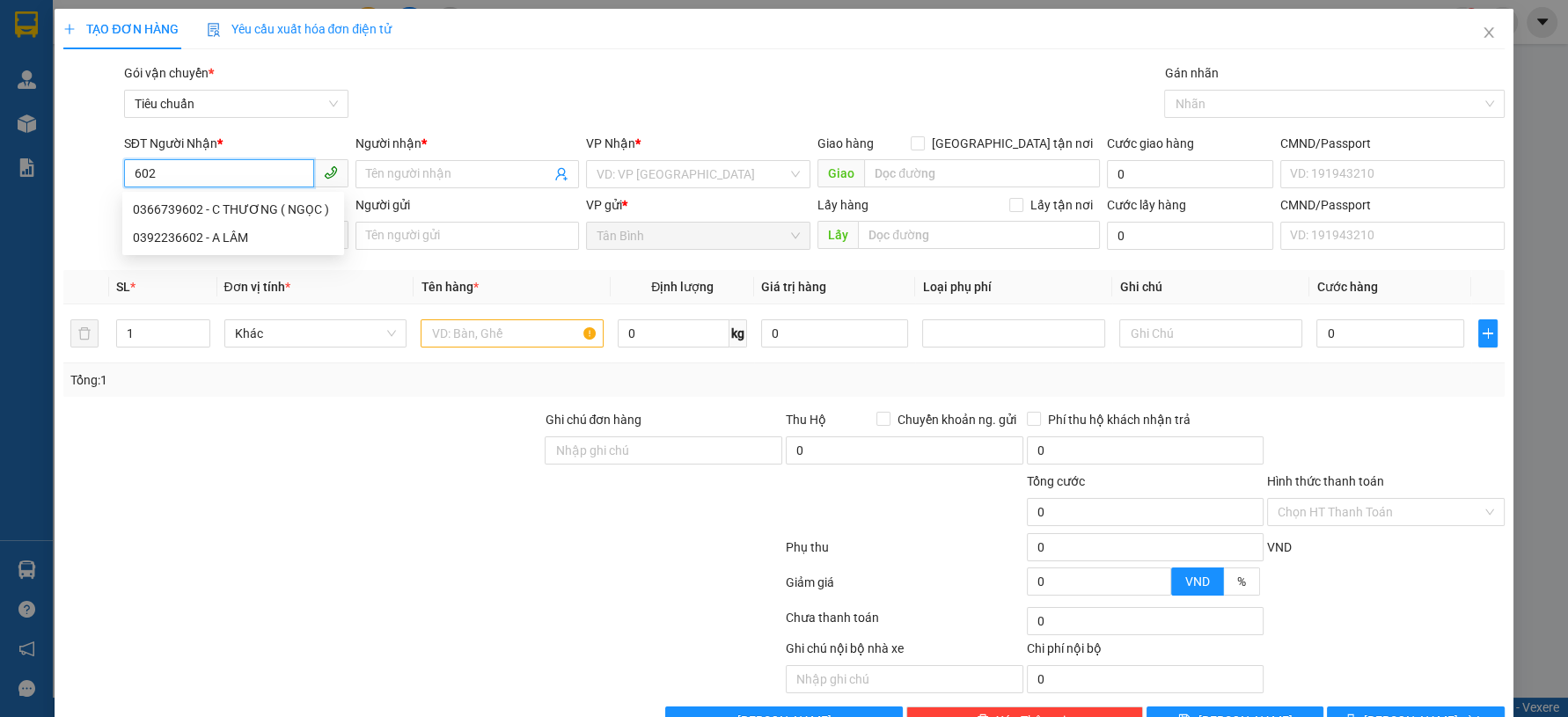
click at [209, 176] on input "602" at bounding box center [218, 174] width 190 height 29
click at [240, 211] on div "0366739602 - C THƯƠNG ( NGỌC )" at bounding box center [232, 209] width 200 height 20
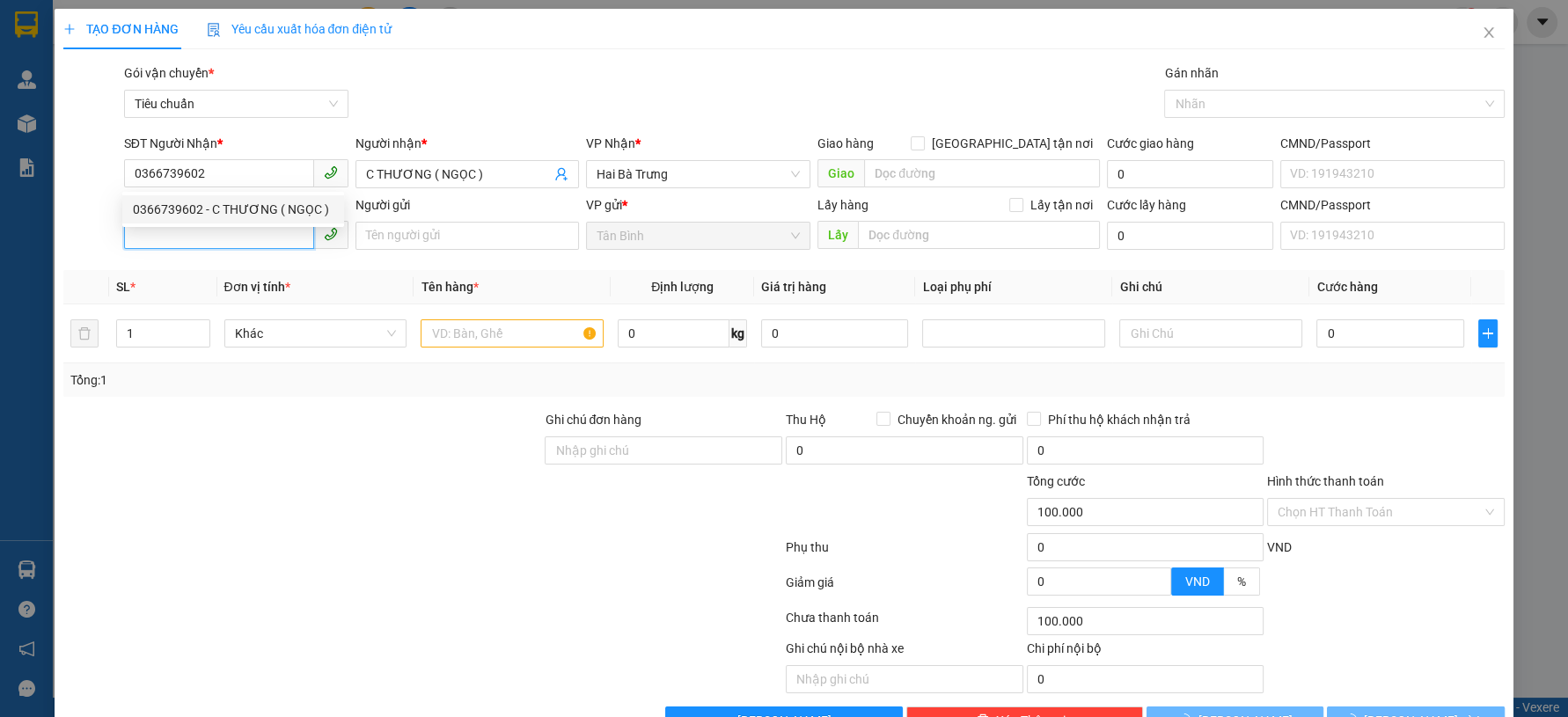
click at [251, 236] on input "SĐT Người Gửi" at bounding box center [218, 235] width 190 height 29
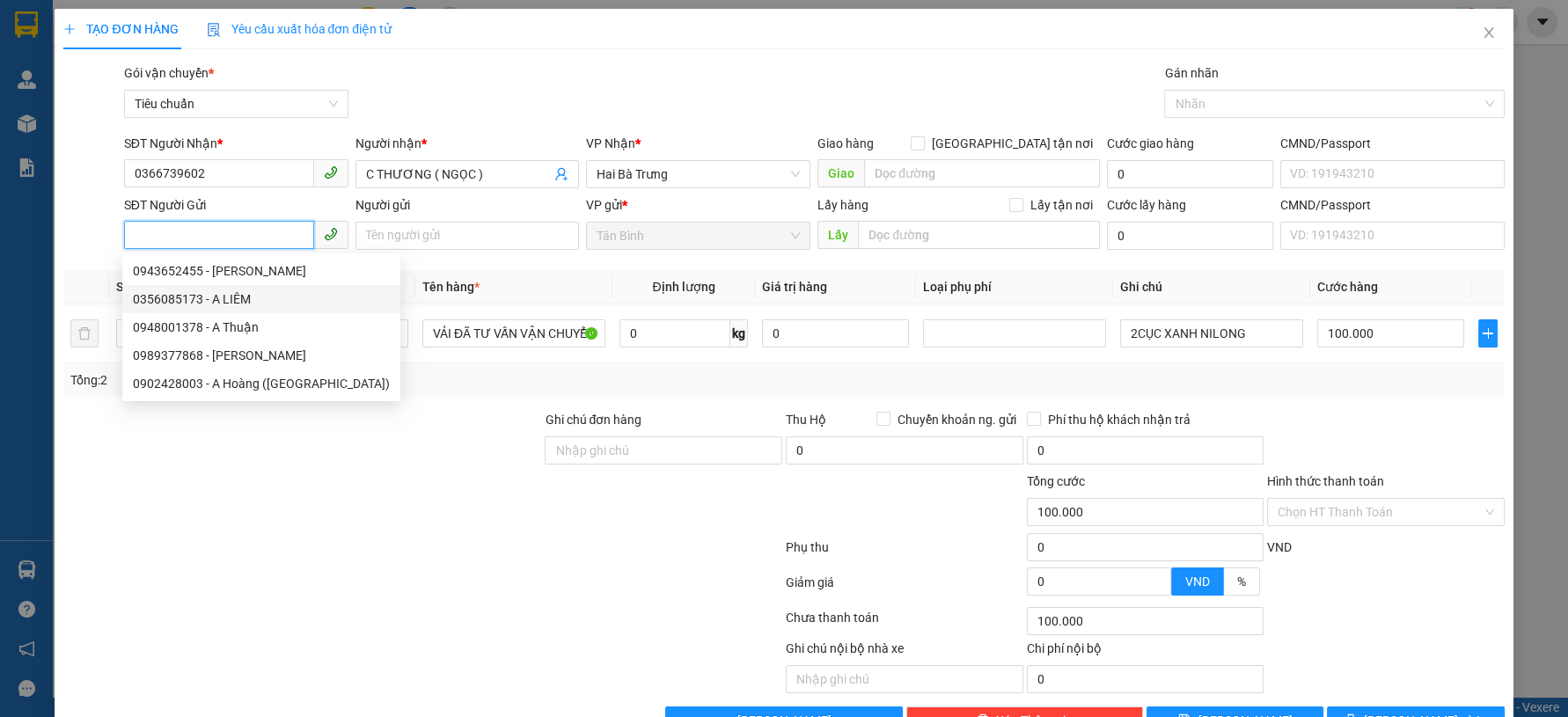
click at [256, 301] on div "0356085173 - A LIÊM" at bounding box center [261, 299] width 257 height 20
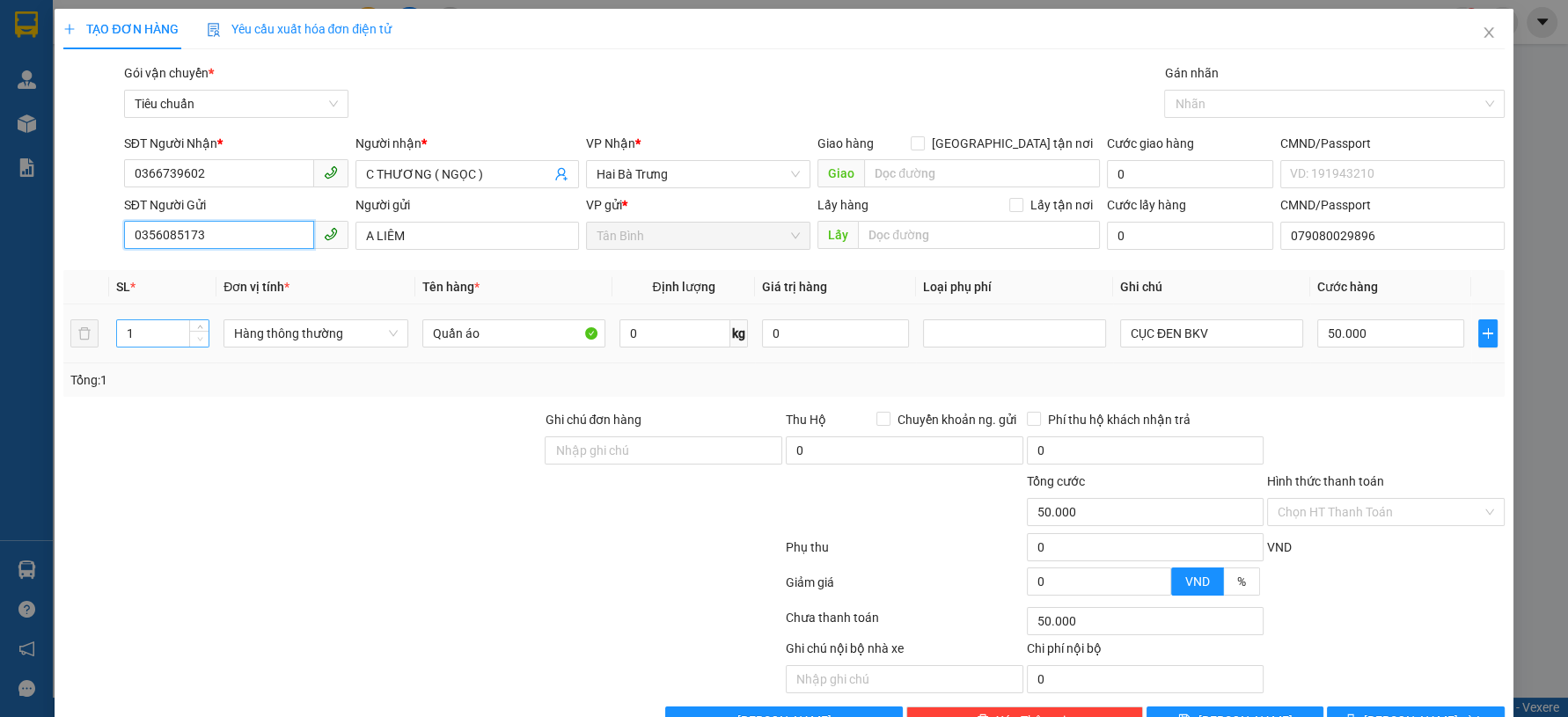
click at [193, 345] on span "Decrease Value" at bounding box center [199, 339] width 20 height 16
click at [348, 330] on span "Hàng thông thường" at bounding box center [316, 334] width 164 height 27
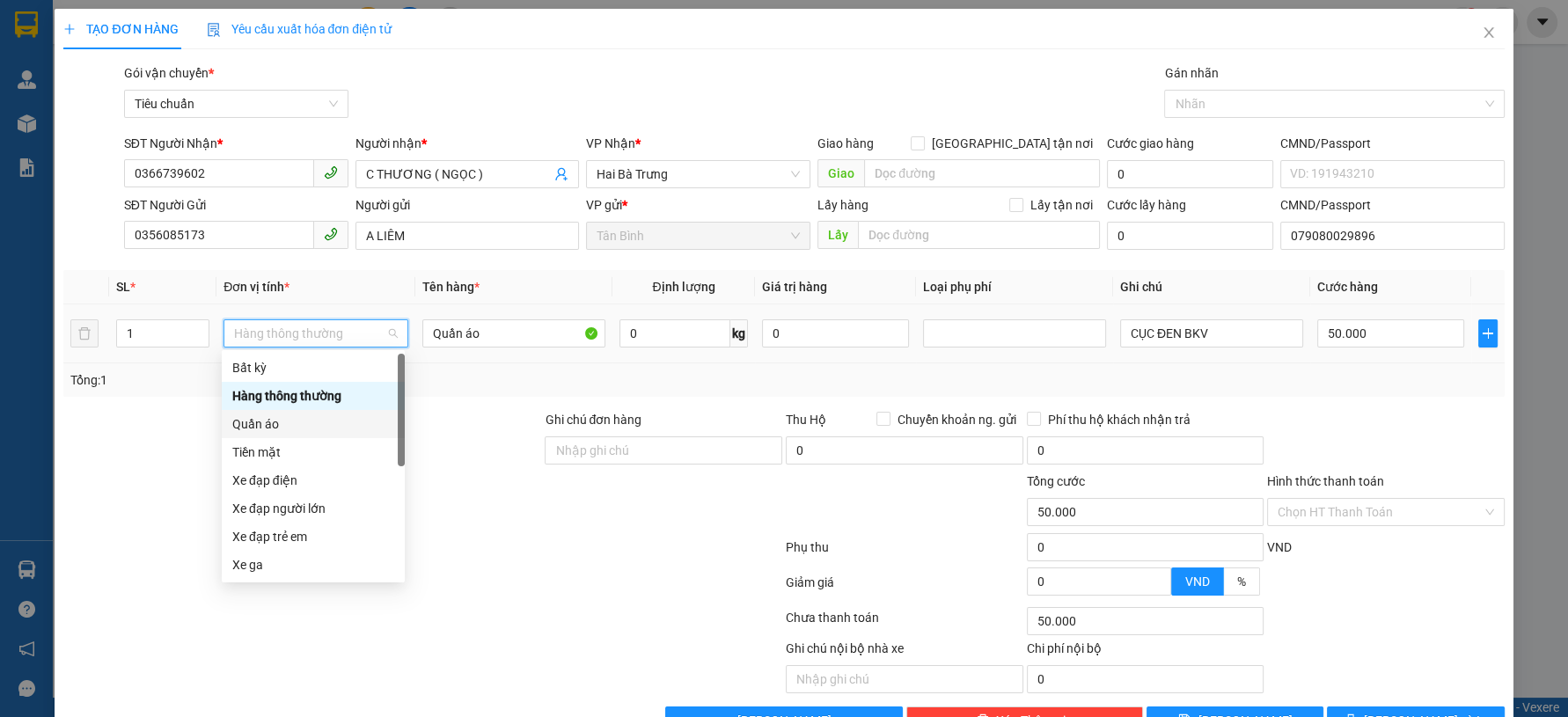
click at [285, 424] on div "Quần áo" at bounding box center [313, 424] width 162 height 20
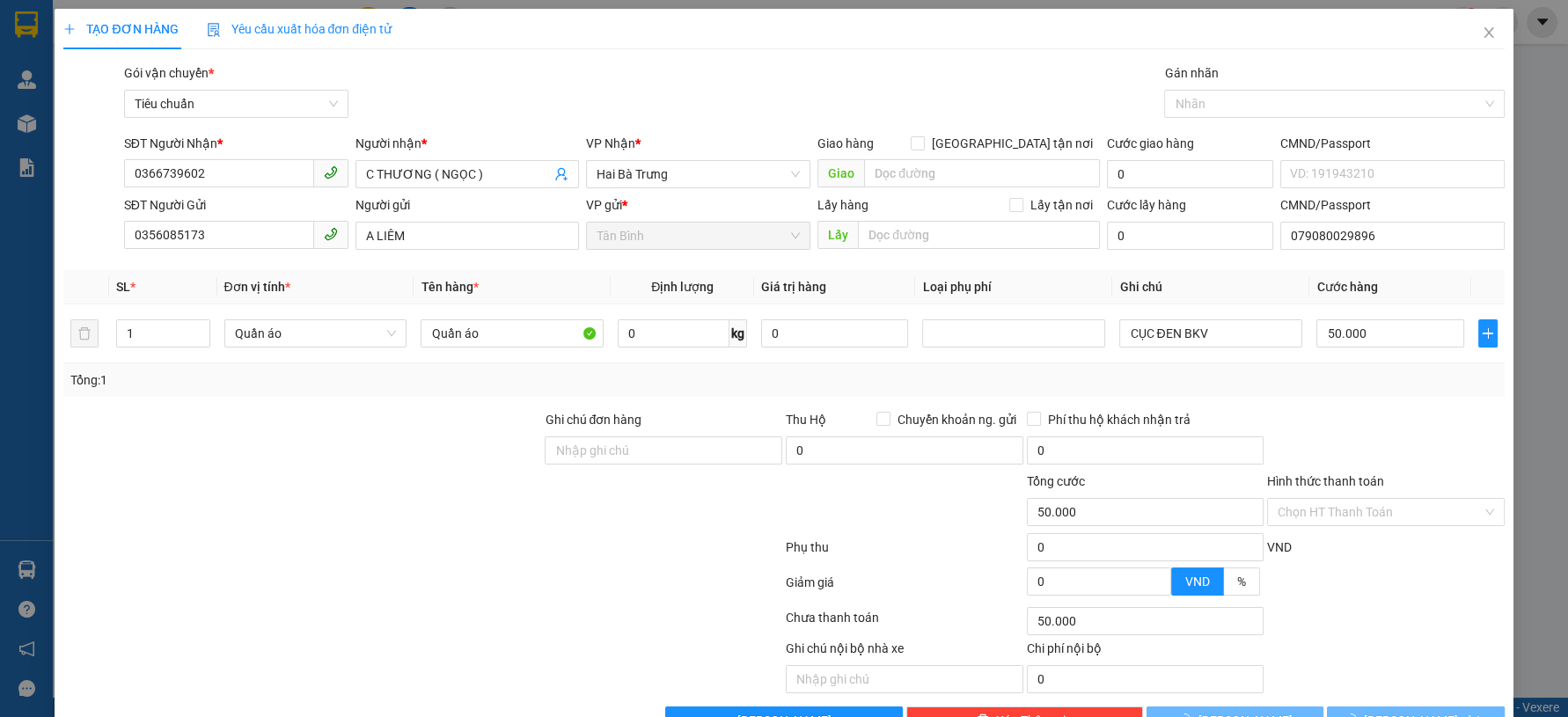
drag, startPoint x: 1363, startPoint y: 369, endPoint x: 1361, endPoint y: 393, distance: 24.1
click at [1368, 371] on div "Tổng: 1" at bounding box center [784, 380] width 1426 height 20
click at [1361, 347] on div "0" at bounding box center [1389, 334] width 147 height 36
click at [378, 502] on div at bounding box center [302, 502] width 481 height 61
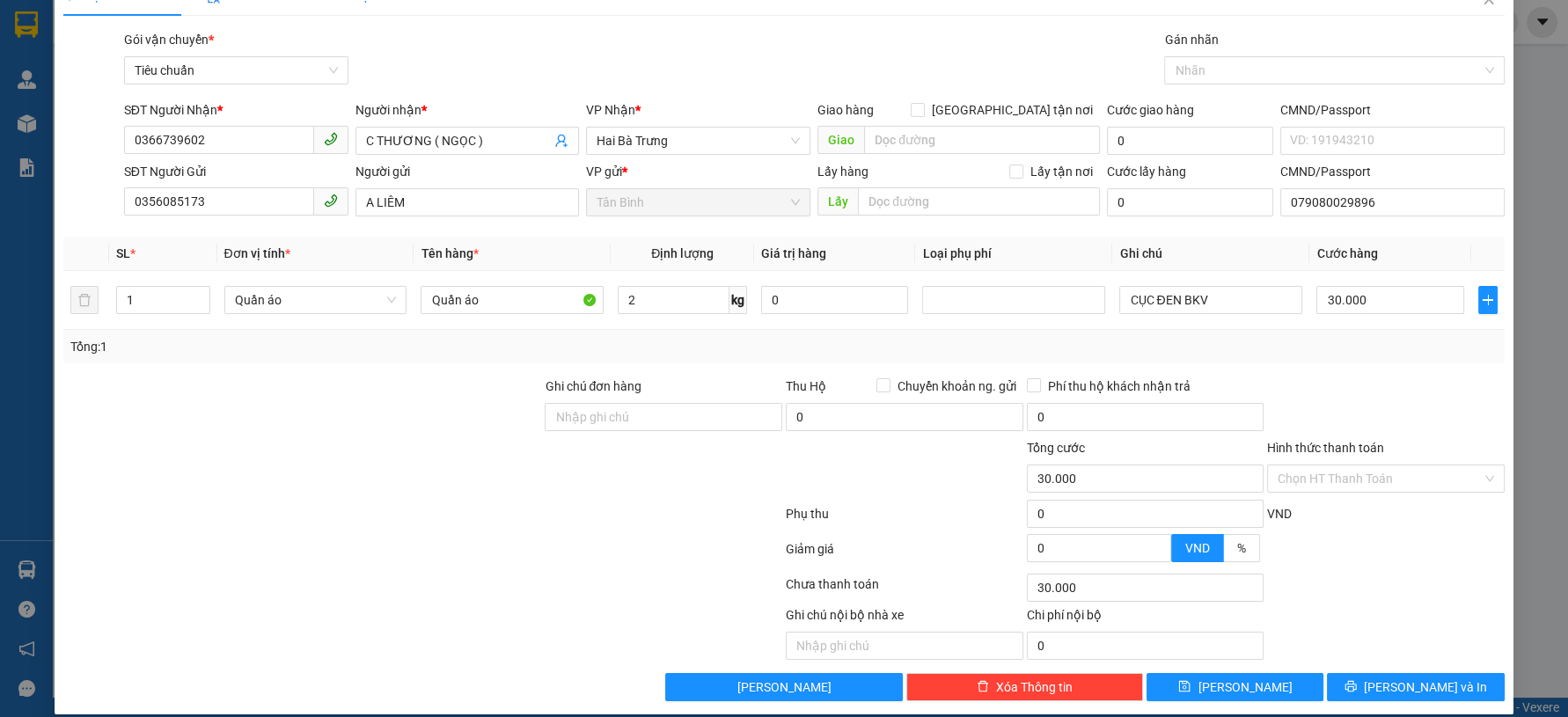
scroll to position [50, 0]
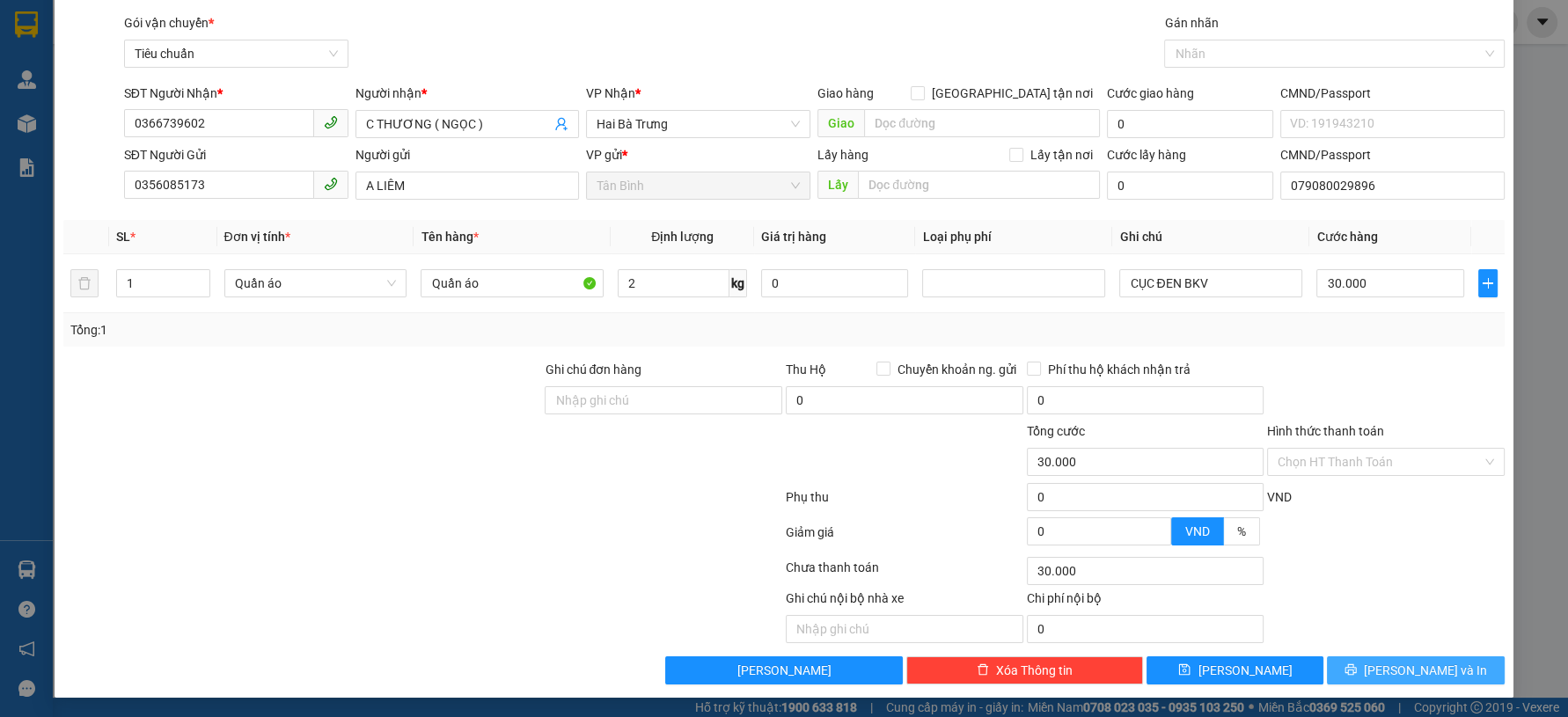
click at [1418, 661] on span "[PERSON_NAME] và In" at bounding box center [1426, 671] width 123 height 20
click at [1382, 657] on button "[PERSON_NAME] và In" at bounding box center [1415, 671] width 177 height 29
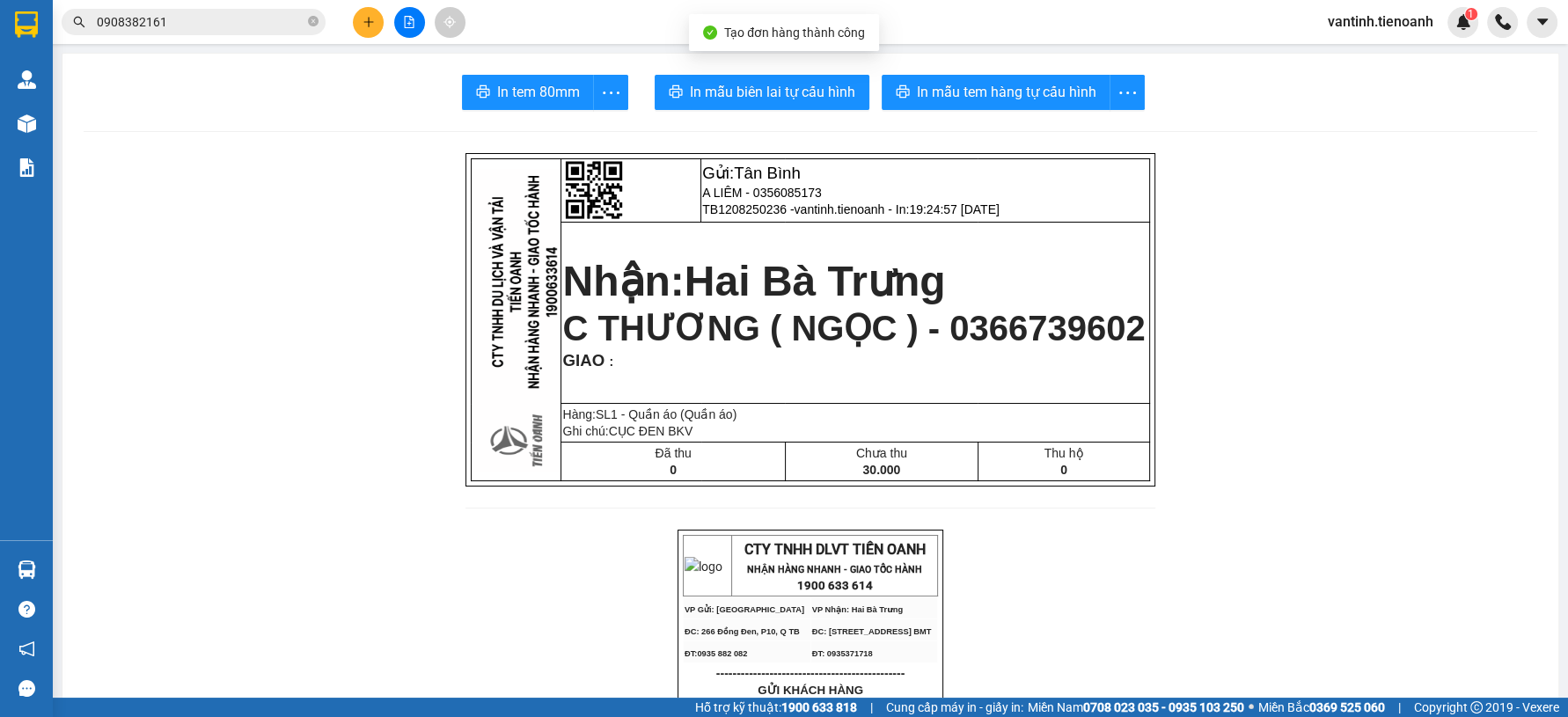
click at [719, 94] on span "In mẫu biên lai tự cấu hình" at bounding box center [773, 92] width 166 height 22
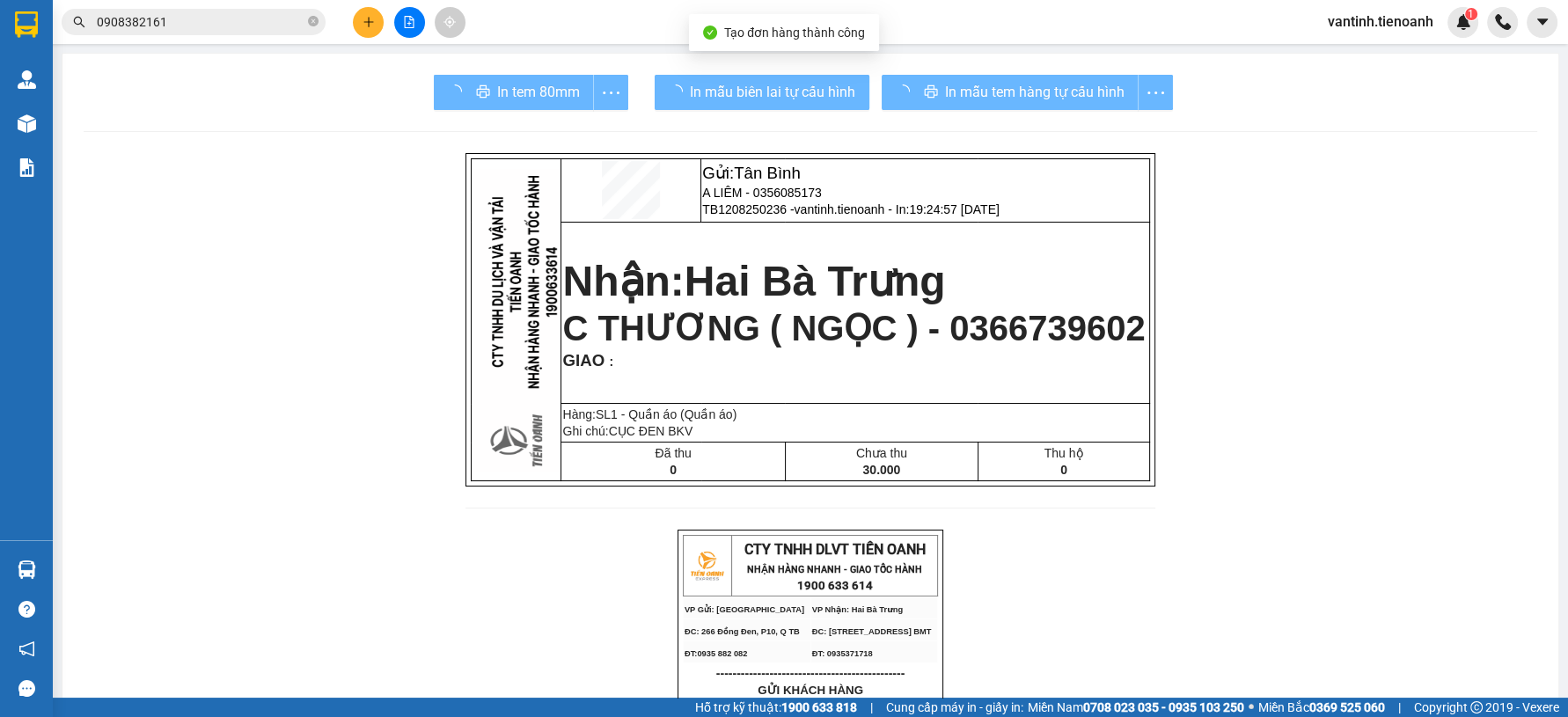
drag, startPoint x: 653, startPoint y: 94, endPoint x: 1174, endPoint y: 608, distance: 731.9
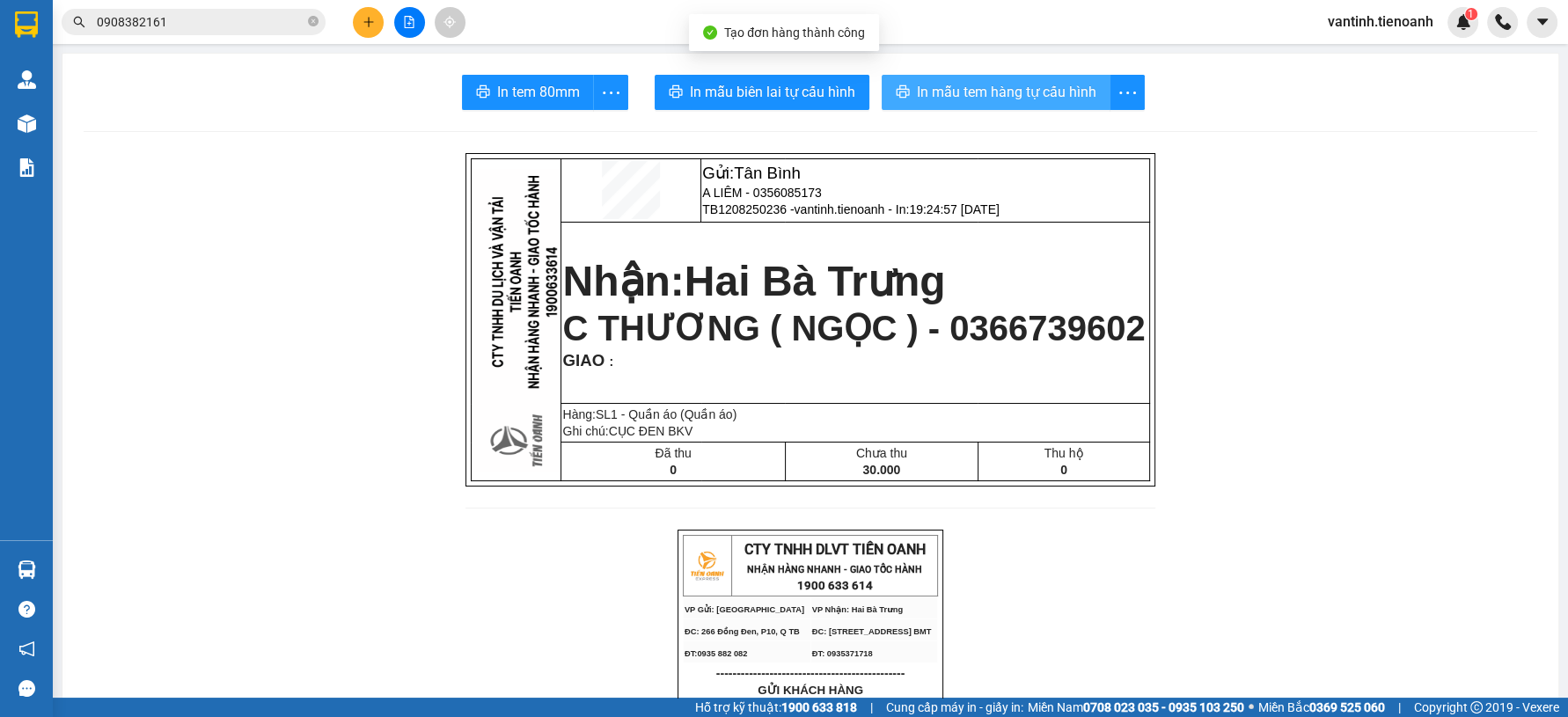
click at [966, 88] on span "In mẫu tem hàng tự cấu hình" at bounding box center [1007, 92] width 180 height 22
click at [966, 90] on span "In mẫu tem hàng tự cấu hình" at bounding box center [1007, 92] width 180 height 22
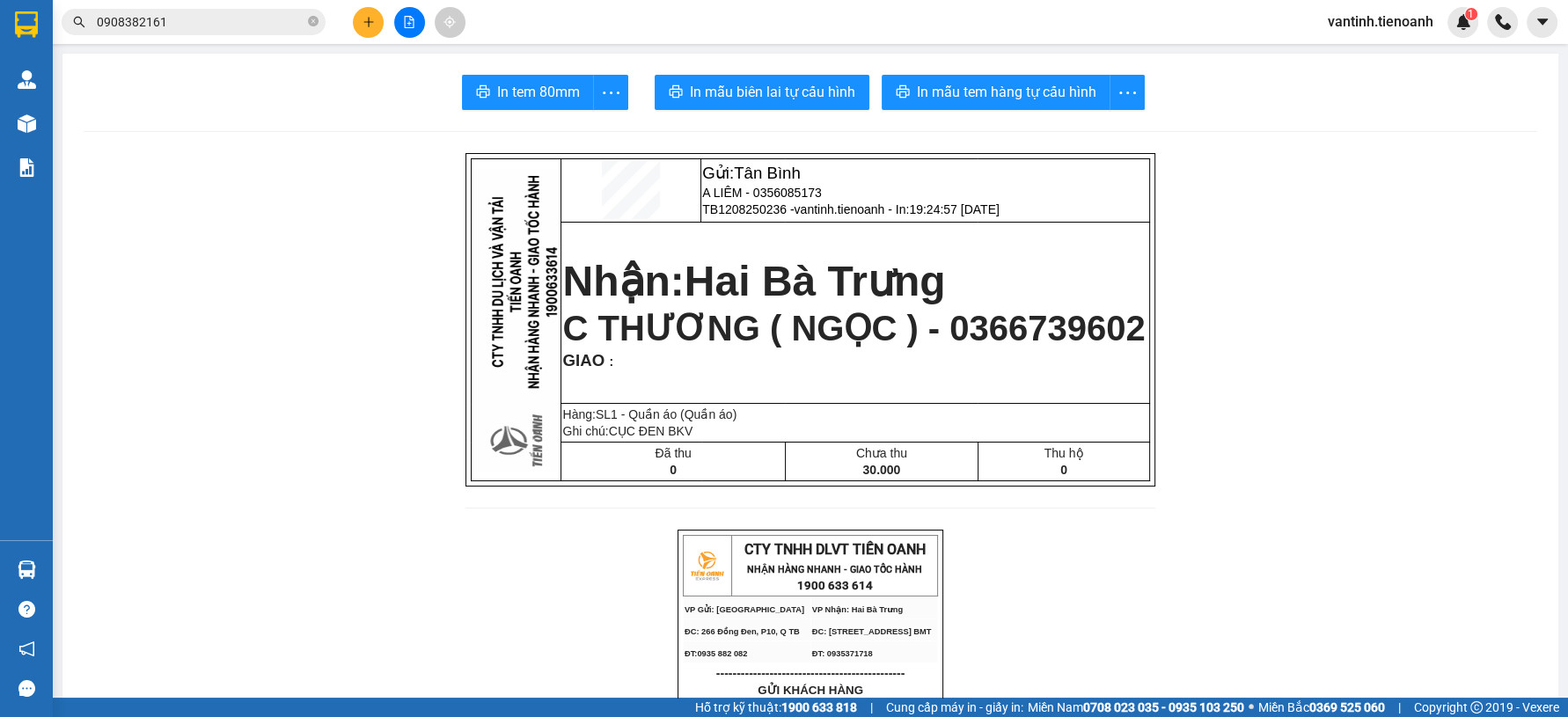
click at [221, 26] on input "0908382161" at bounding box center [200, 22] width 207 height 20
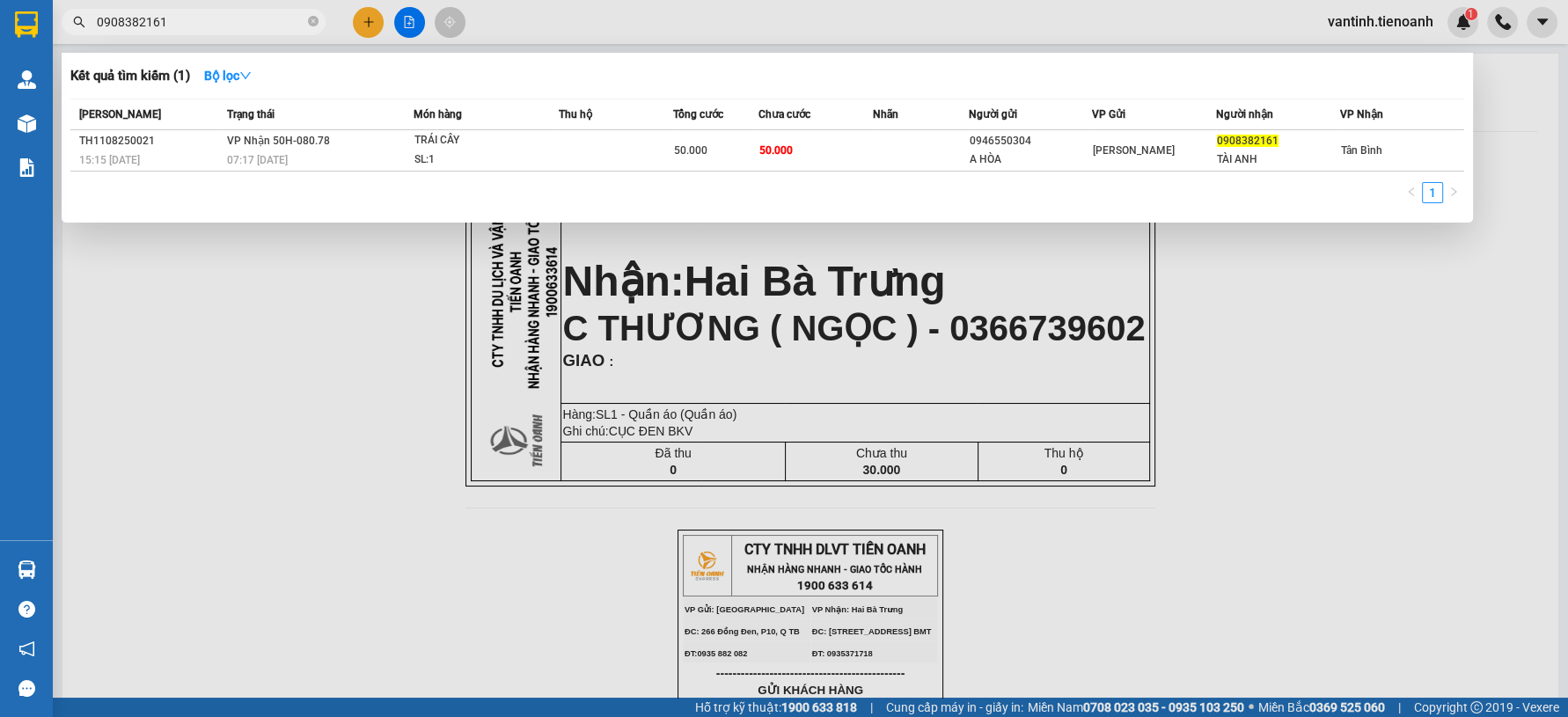
click at [215, 23] on input "0908382161" at bounding box center [200, 22] width 207 height 20
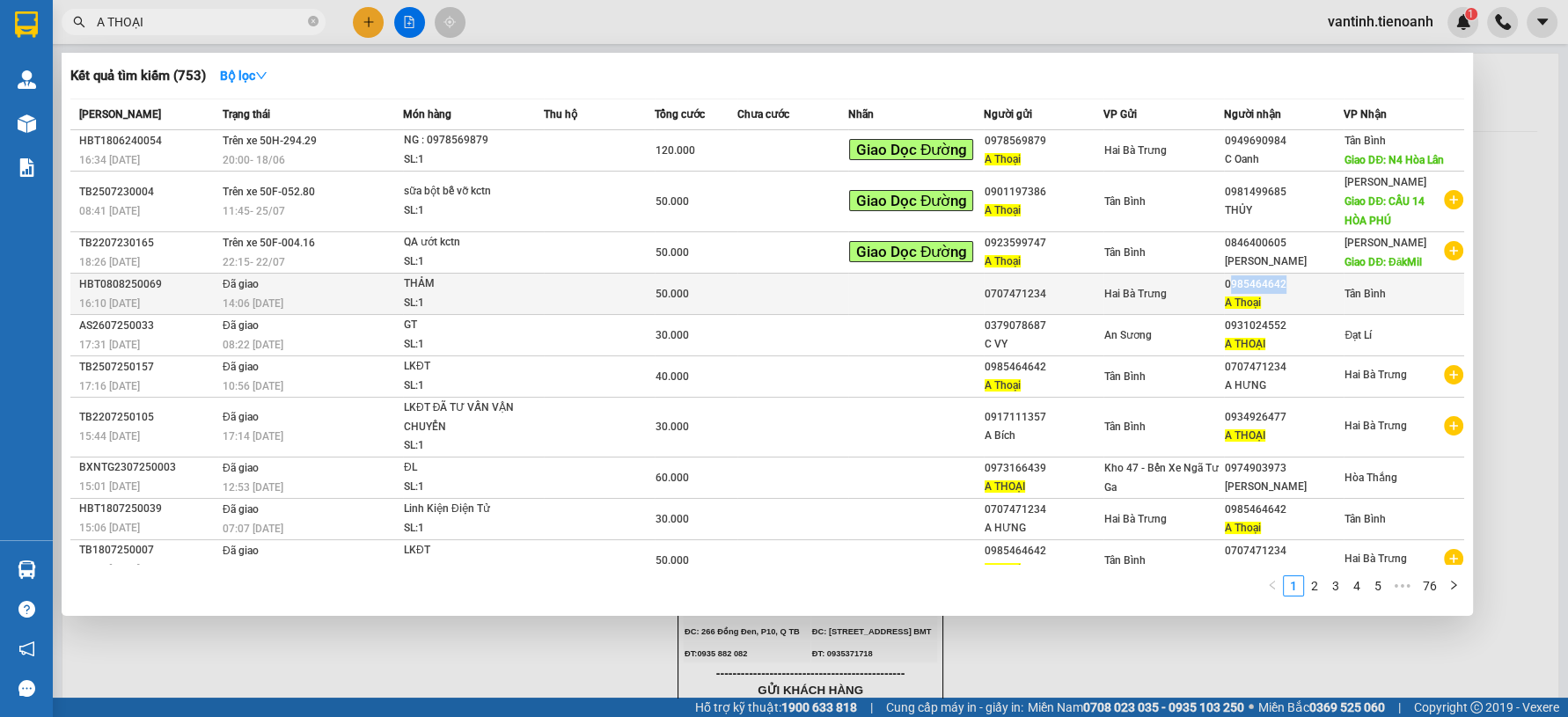
drag, startPoint x: 1221, startPoint y: 287, endPoint x: 1273, endPoint y: 288, distance: 52.0
click at [1273, 288] on div "0985464642" at bounding box center [1283, 284] width 118 height 19
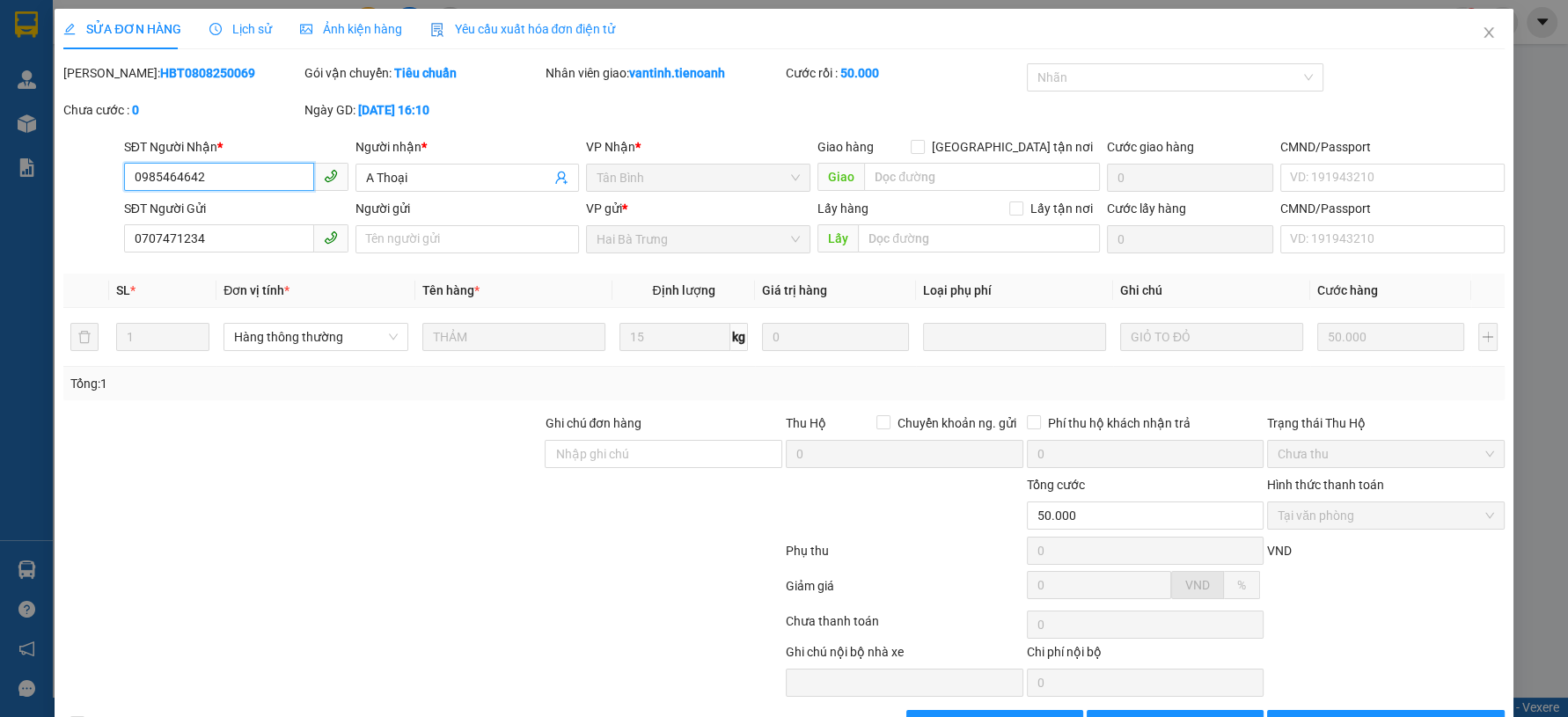
drag, startPoint x: 226, startPoint y: 175, endPoint x: 12, endPoint y: 207, distance: 216.4
click at [11, 207] on div "SỬA ĐƠN HÀNG Lịch sử Ảnh kiện hàng Yêu cầu xuất hóa đơn điện tử Total Paid Fee …" at bounding box center [784, 358] width 1568 height 717
click at [1482, 36] on icon "close" at bounding box center [1489, 33] width 14 height 14
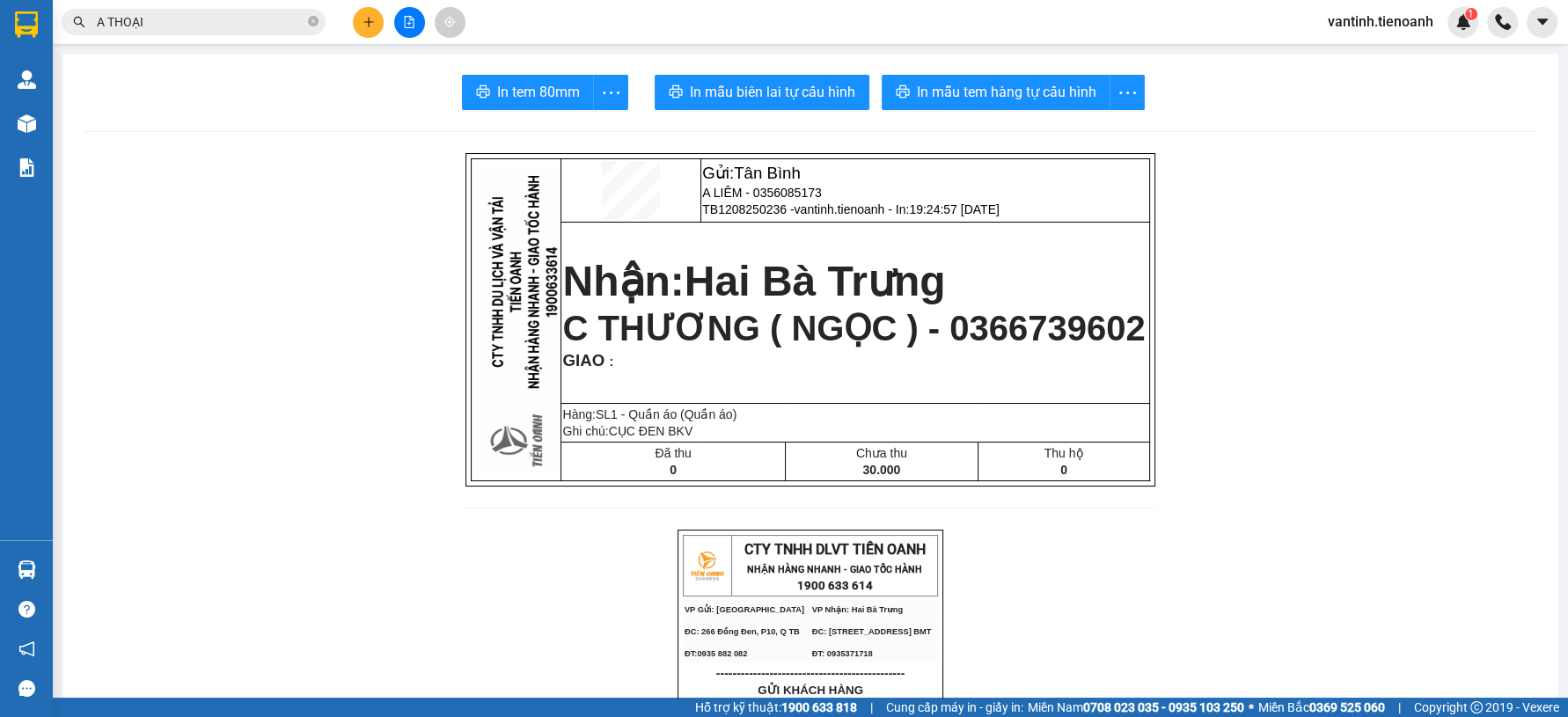
click at [370, 25] on icon "plus" at bounding box center [369, 22] width 12 height 12
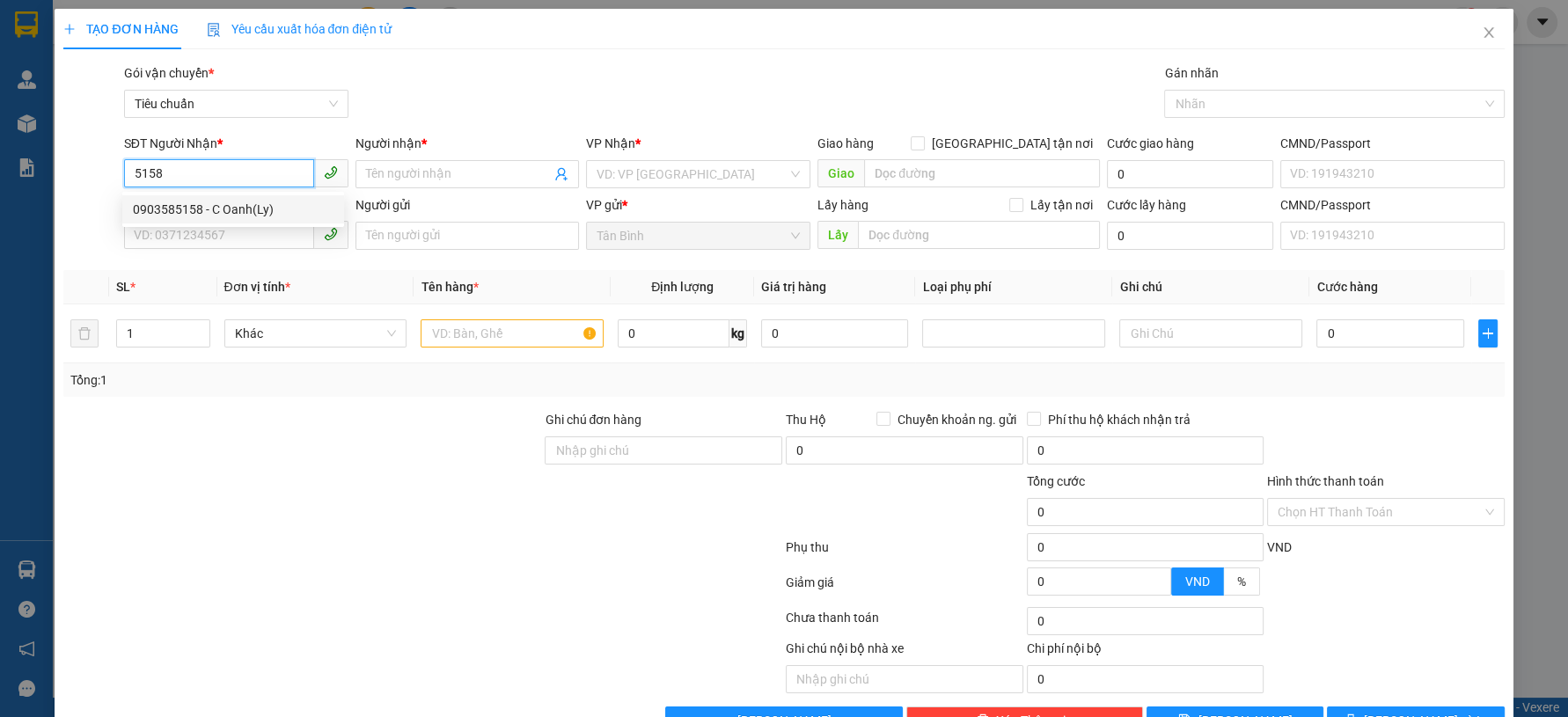
click at [209, 207] on div "0903585158 - C Oanh(Ly)" at bounding box center [232, 209] width 200 height 20
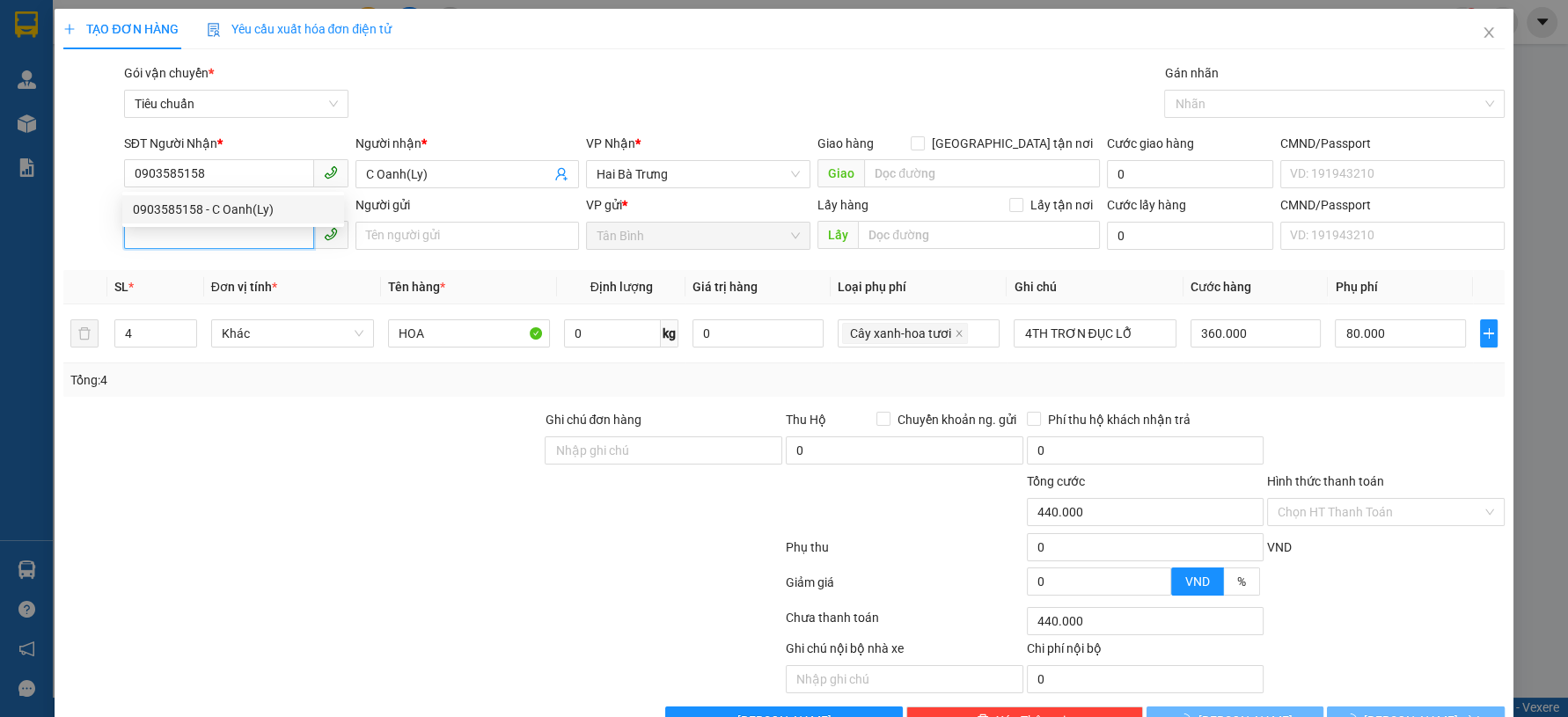
click at [207, 241] on input "SĐT Người Gửi" at bounding box center [218, 235] width 190 height 29
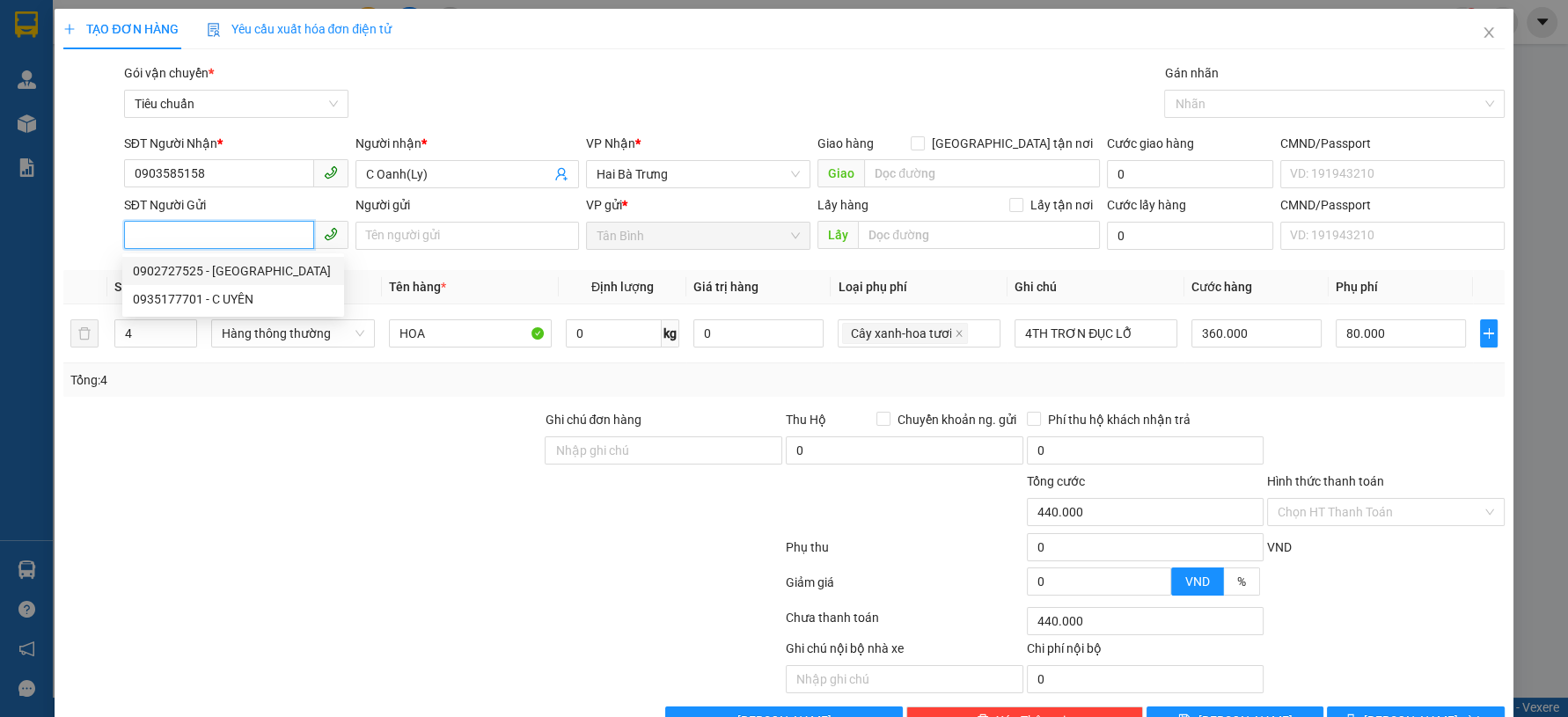
click at [235, 270] on div "0902727525 - Thanh Phong" at bounding box center [232, 271] width 200 height 20
click at [210, 363] on div "Tổng: 4" at bounding box center [784, 380] width 1441 height 34
click at [195, 345] on td "4" at bounding box center [156, 334] width 96 height 59
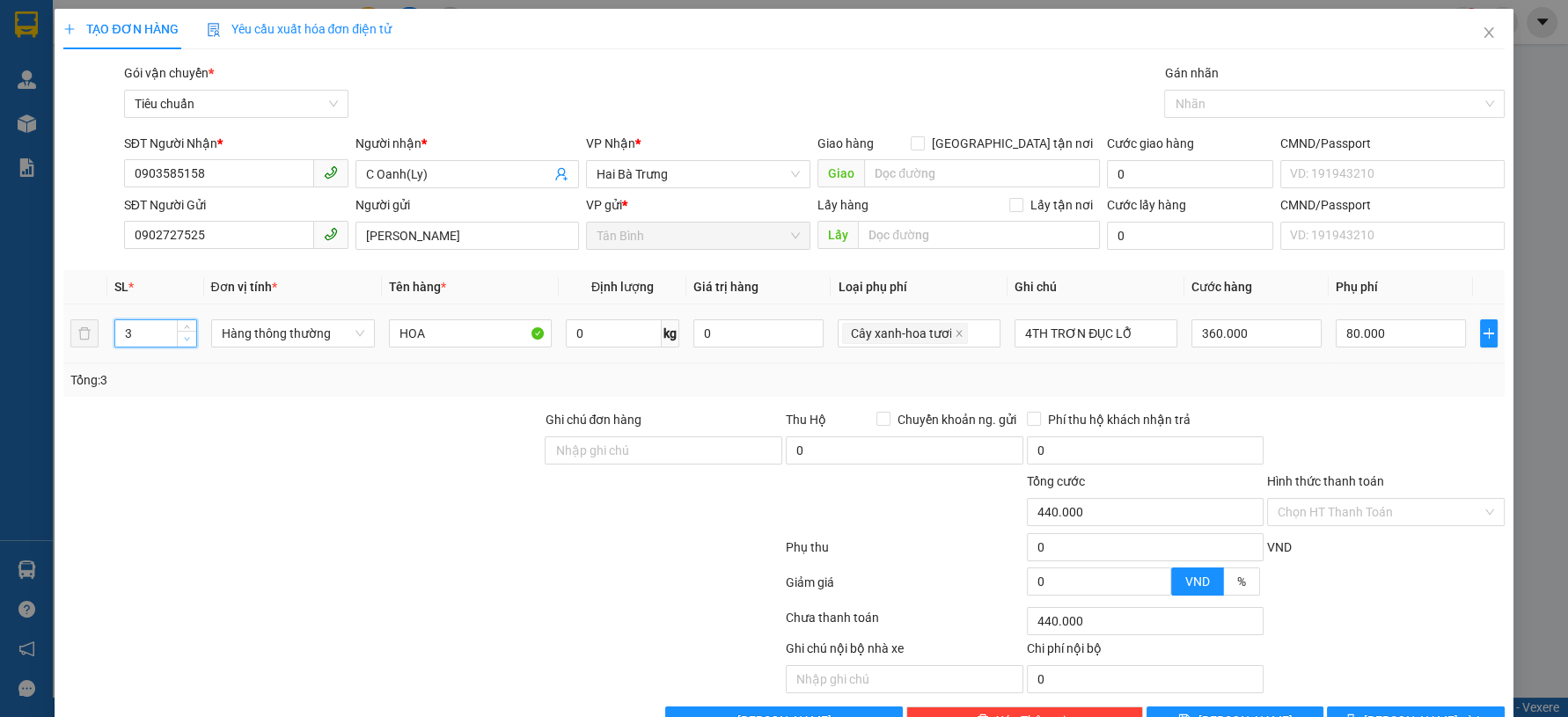
click at [183, 340] on span "down" at bounding box center [188, 339] width 11 height 11
drag, startPoint x: 202, startPoint y: 430, endPoint x: 979, endPoint y: 397, distance: 777.7
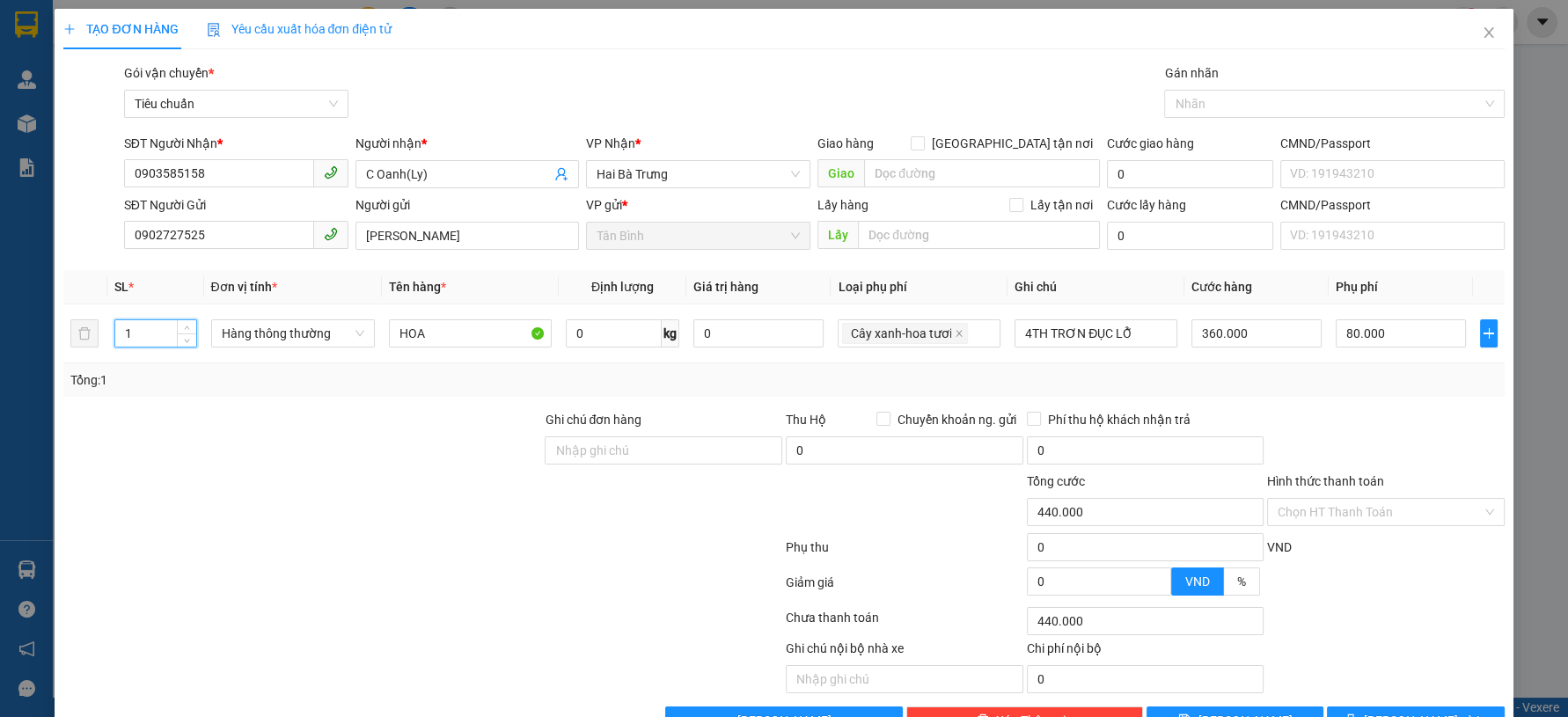
click at [203, 430] on div at bounding box center [302, 440] width 481 height 61
click at [1243, 338] on input "0" at bounding box center [1256, 334] width 130 height 29
click at [1320, 444] on div at bounding box center [1385, 440] width 241 height 61
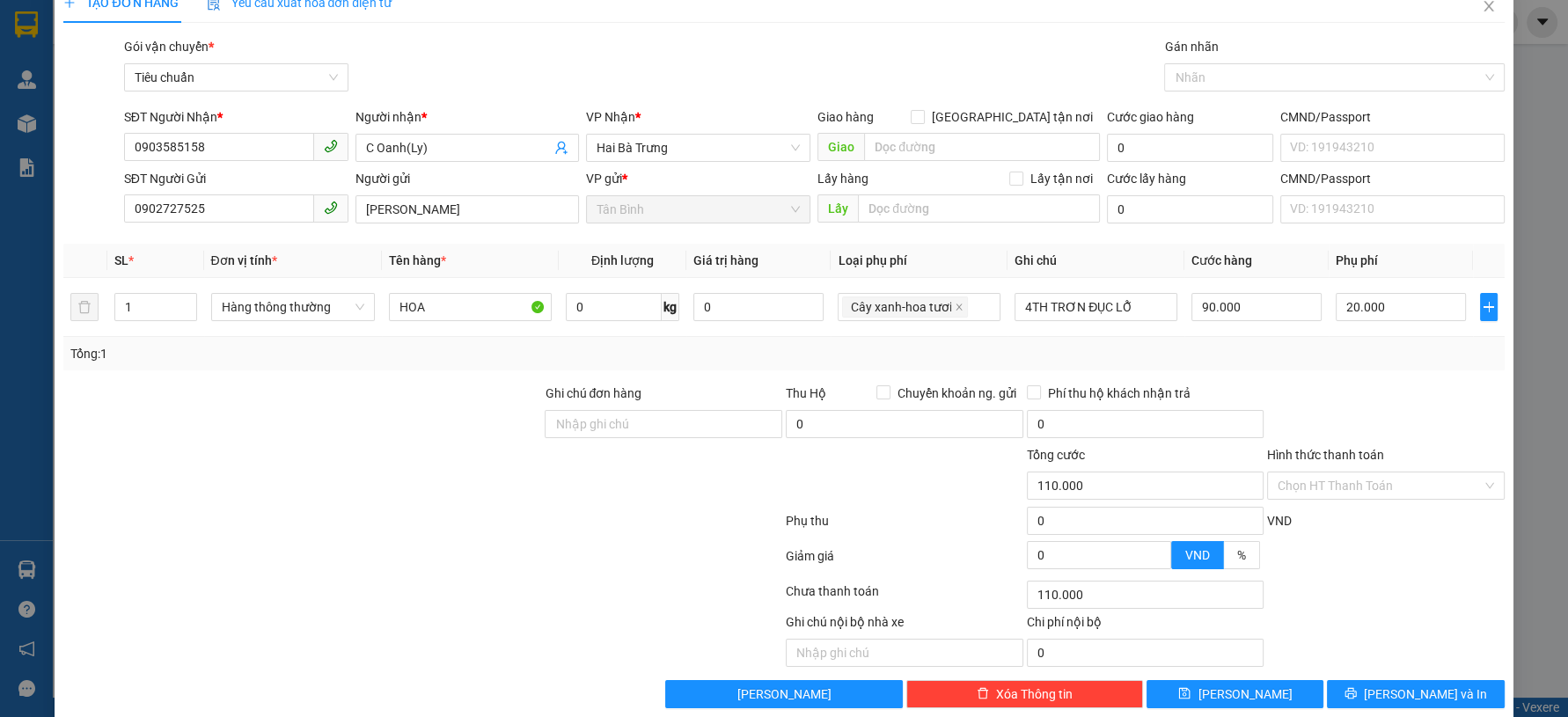
scroll to position [50, 0]
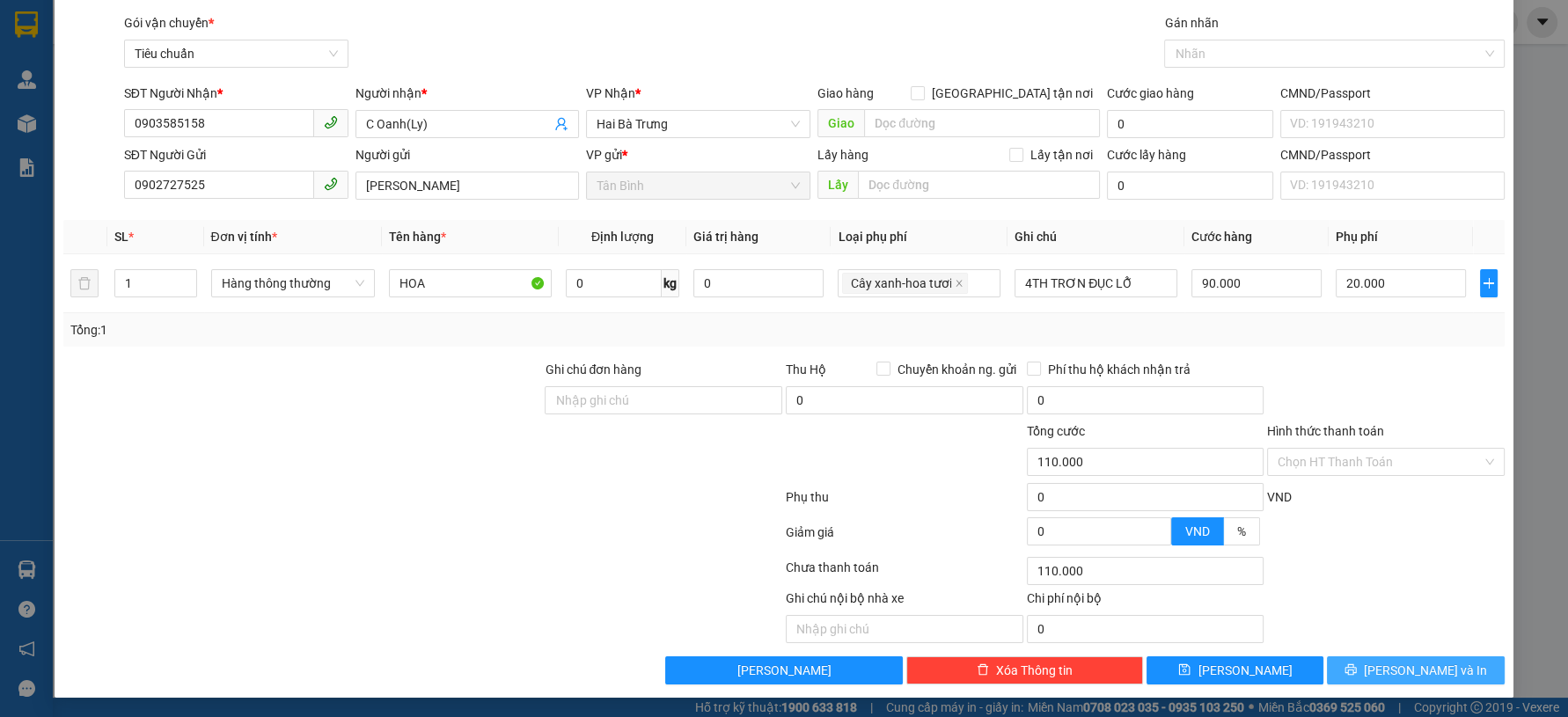
click at [1360, 669] on button "[PERSON_NAME] và In" at bounding box center [1415, 671] width 177 height 29
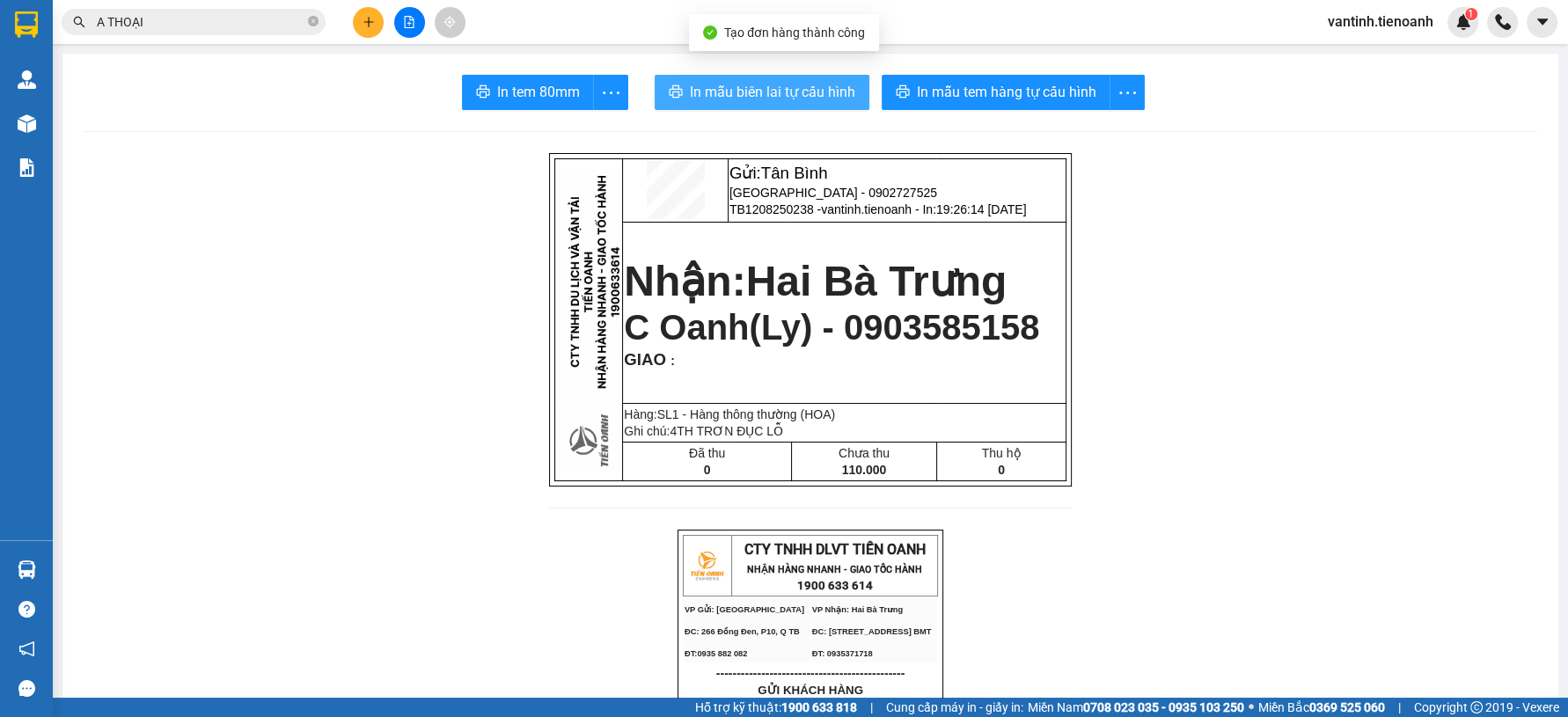
click at [760, 108] on button "In mẫu biên lai tự cấu hình" at bounding box center [761, 93] width 215 height 36
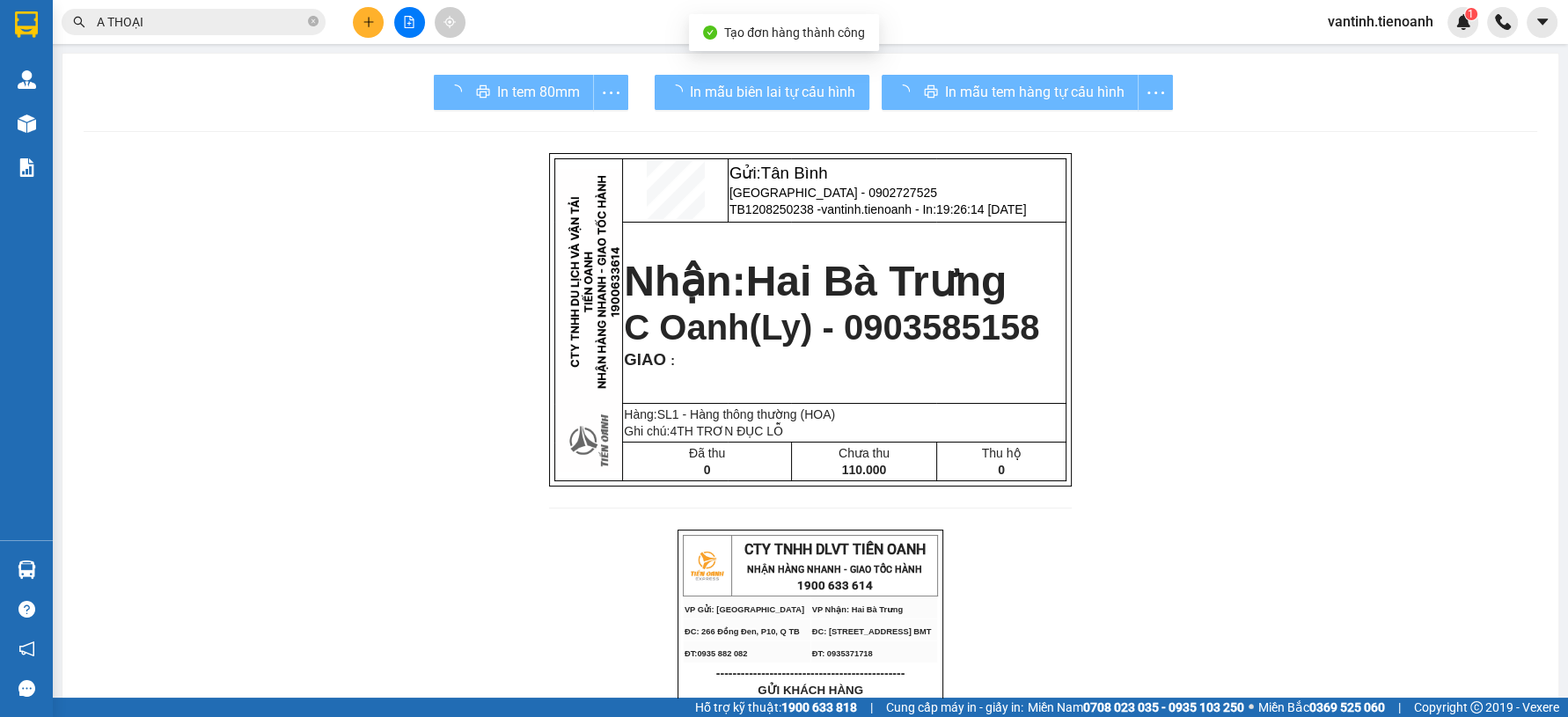
drag, startPoint x: 1175, startPoint y: 620, endPoint x: 1047, endPoint y: 270, distance: 372.7
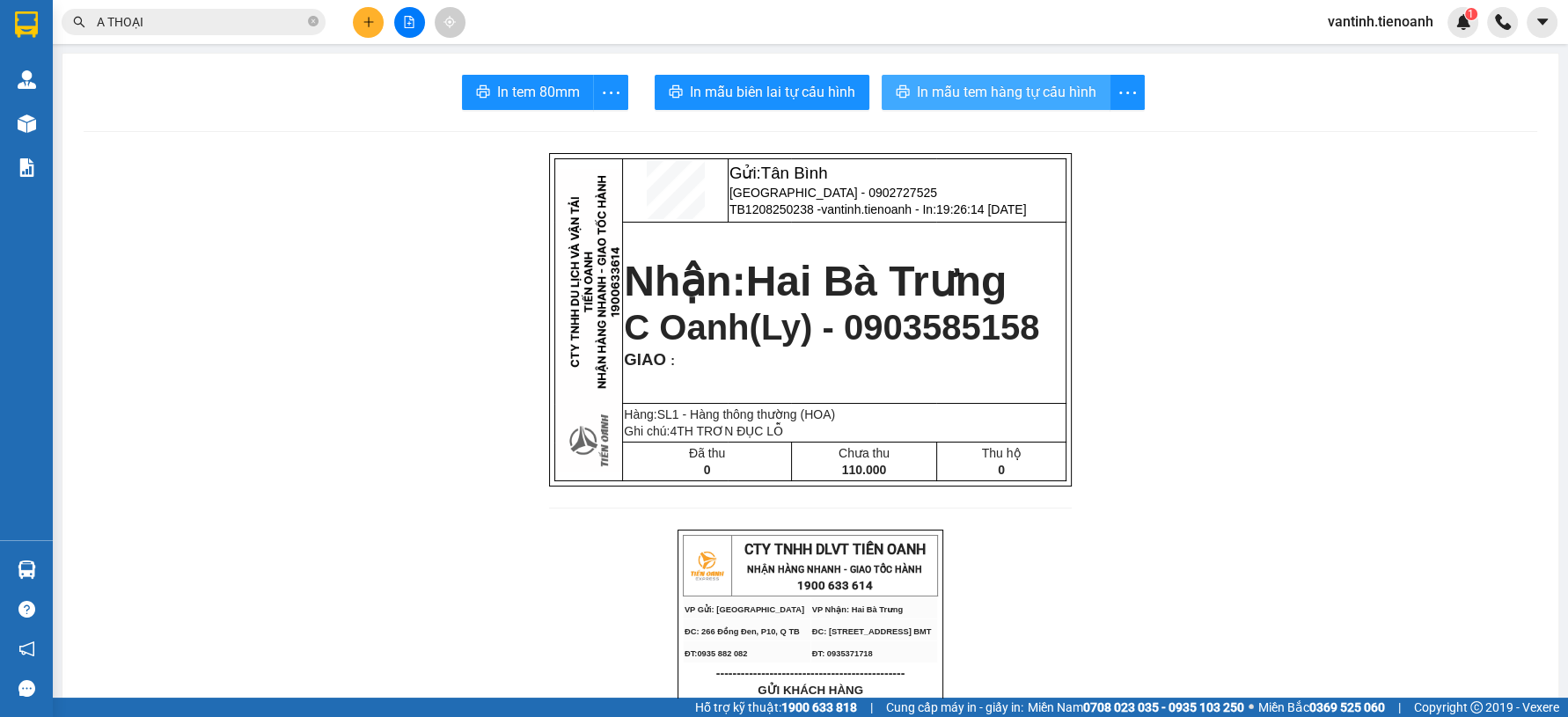
click at [1003, 99] on span "In mẫu tem hàng tự cấu hình" at bounding box center [1007, 92] width 180 height 22
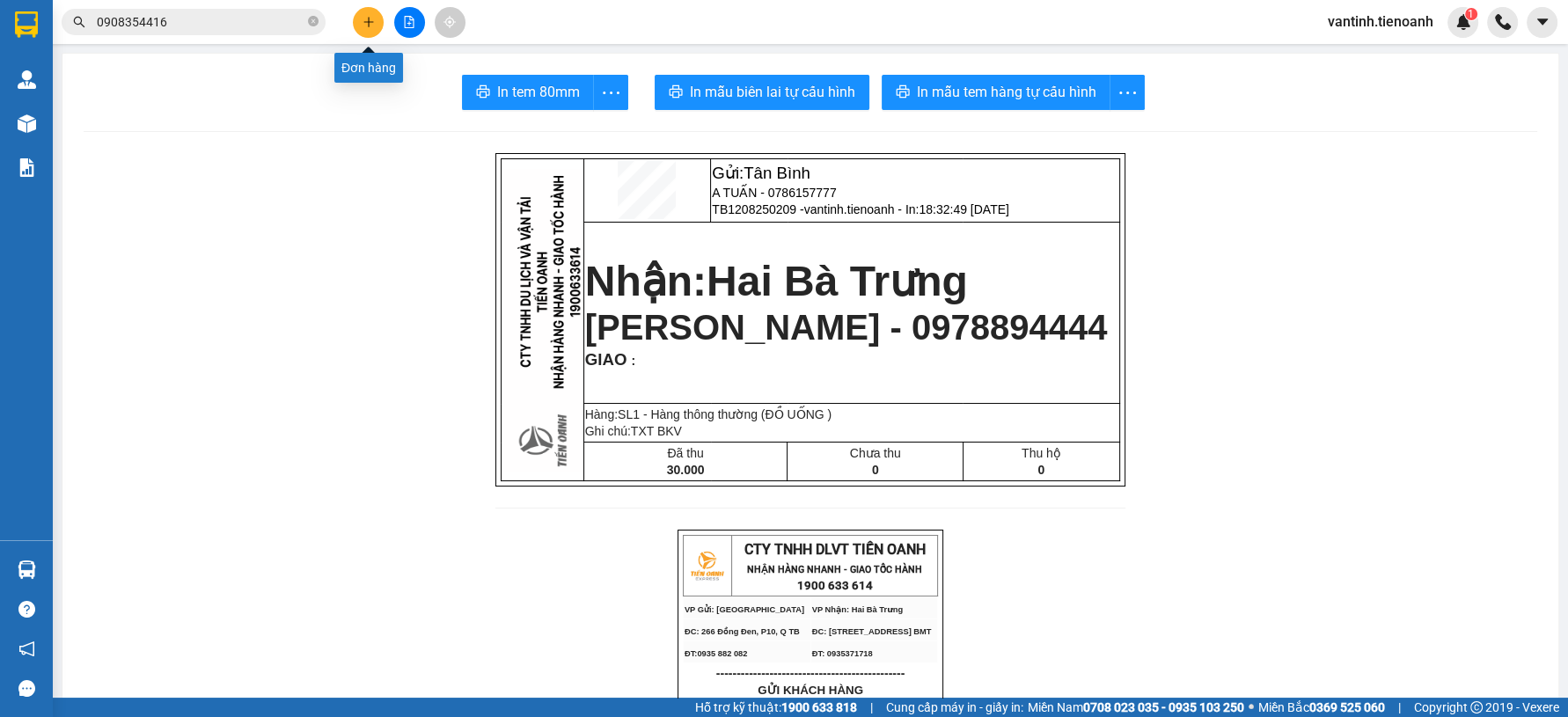
click at [371, 19] on icon "plus" at bounding box center [369, 22] width 12 height 12
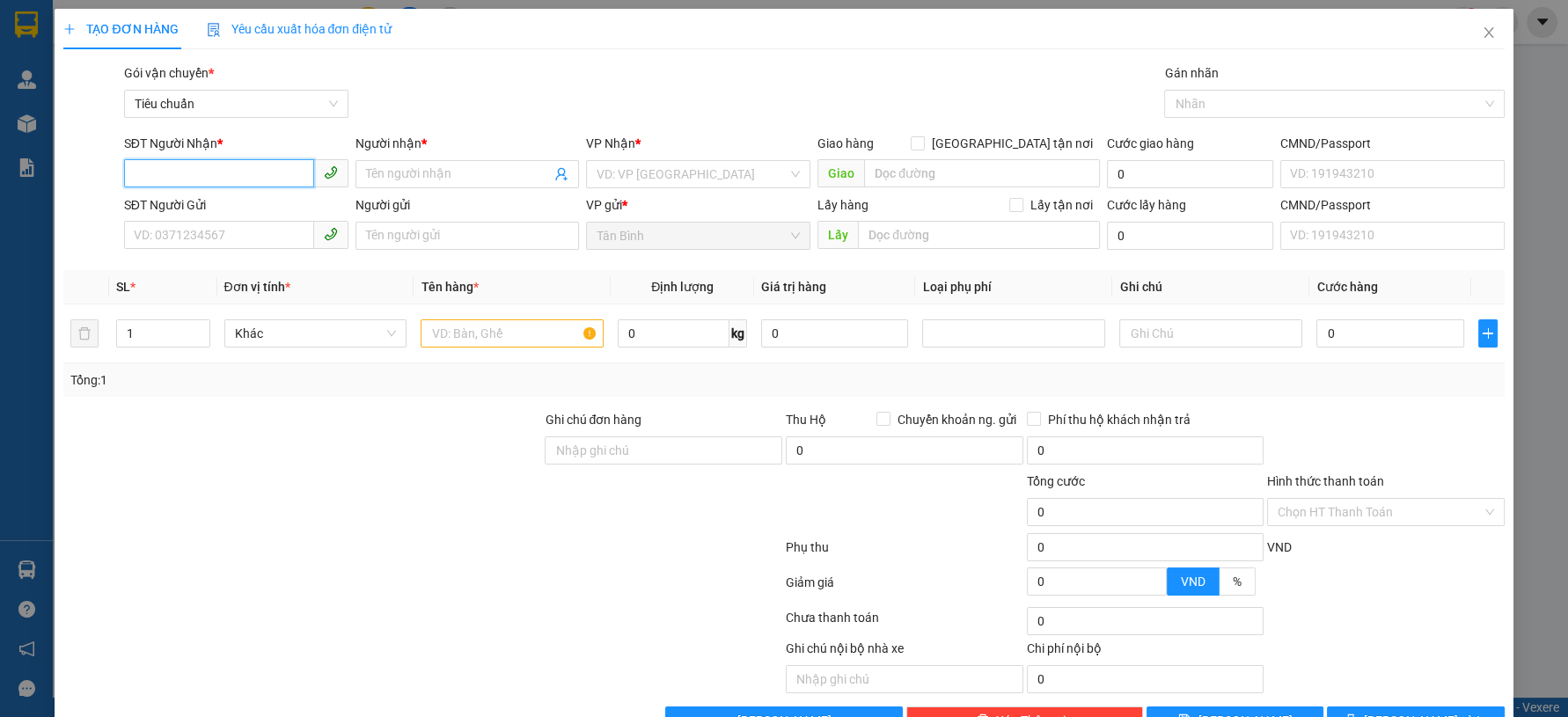
click at [269, 185] on input "SĐT Người Nhận *" at bounding box center [218, 174] width 190 height 29
click at [284, 201] on div "0818888008 - MAI LAN" at bounding box center [232, 209] width 200 height 20
type input "0818888008"
type input "MAI LAN"
type input "110.000"
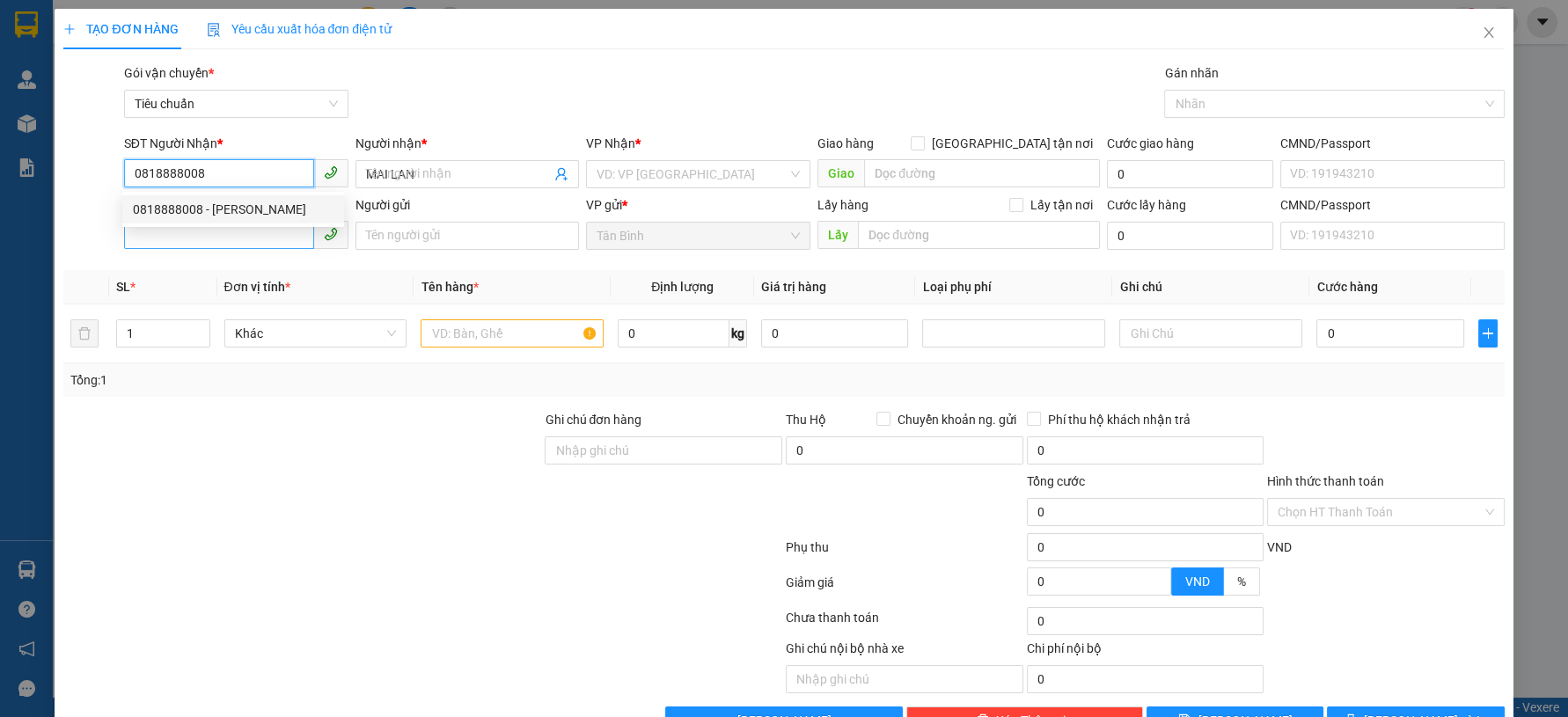
type input "110.000"
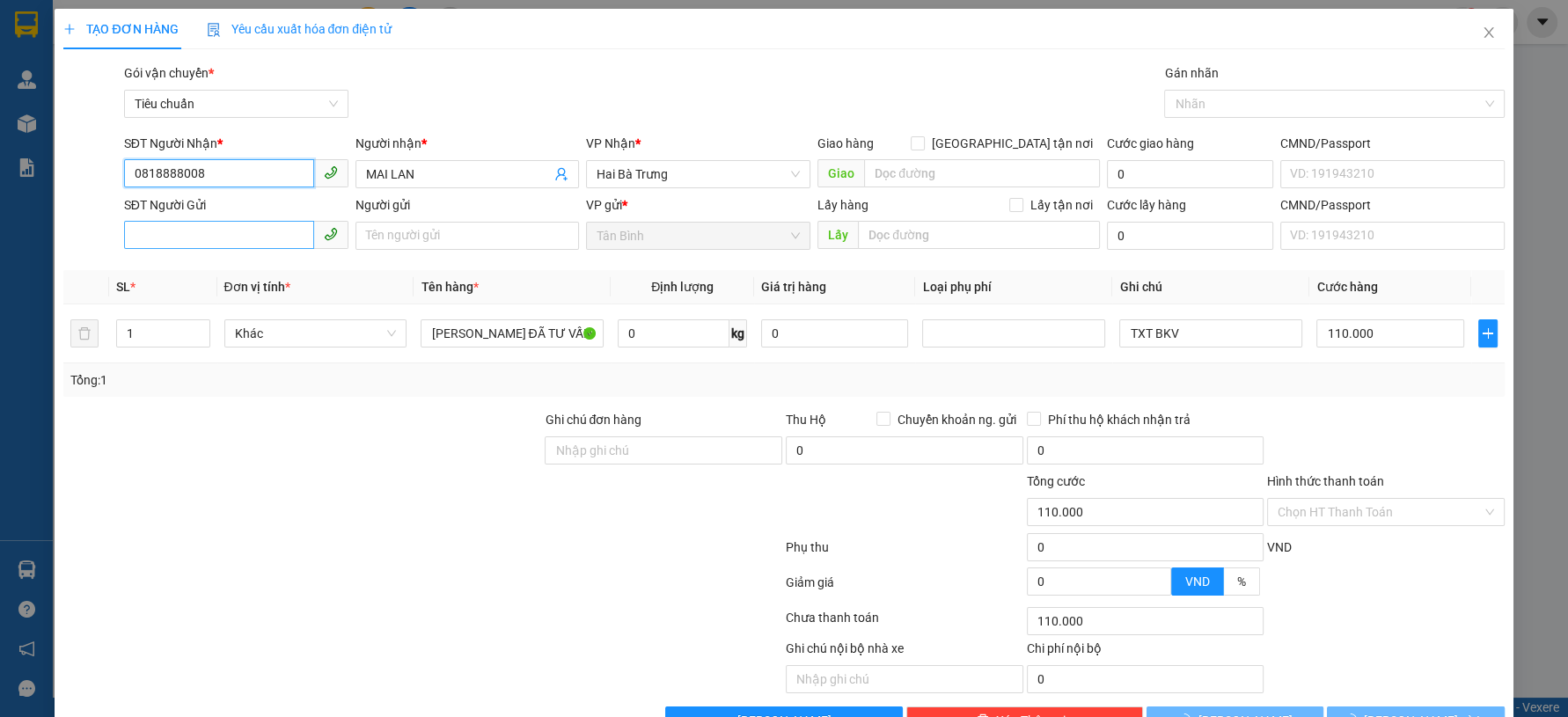
type input "0818888008"
click at [231, 238] on input "SĐT Người Gửi" at bounding box center [218, 235] width 190 height 29
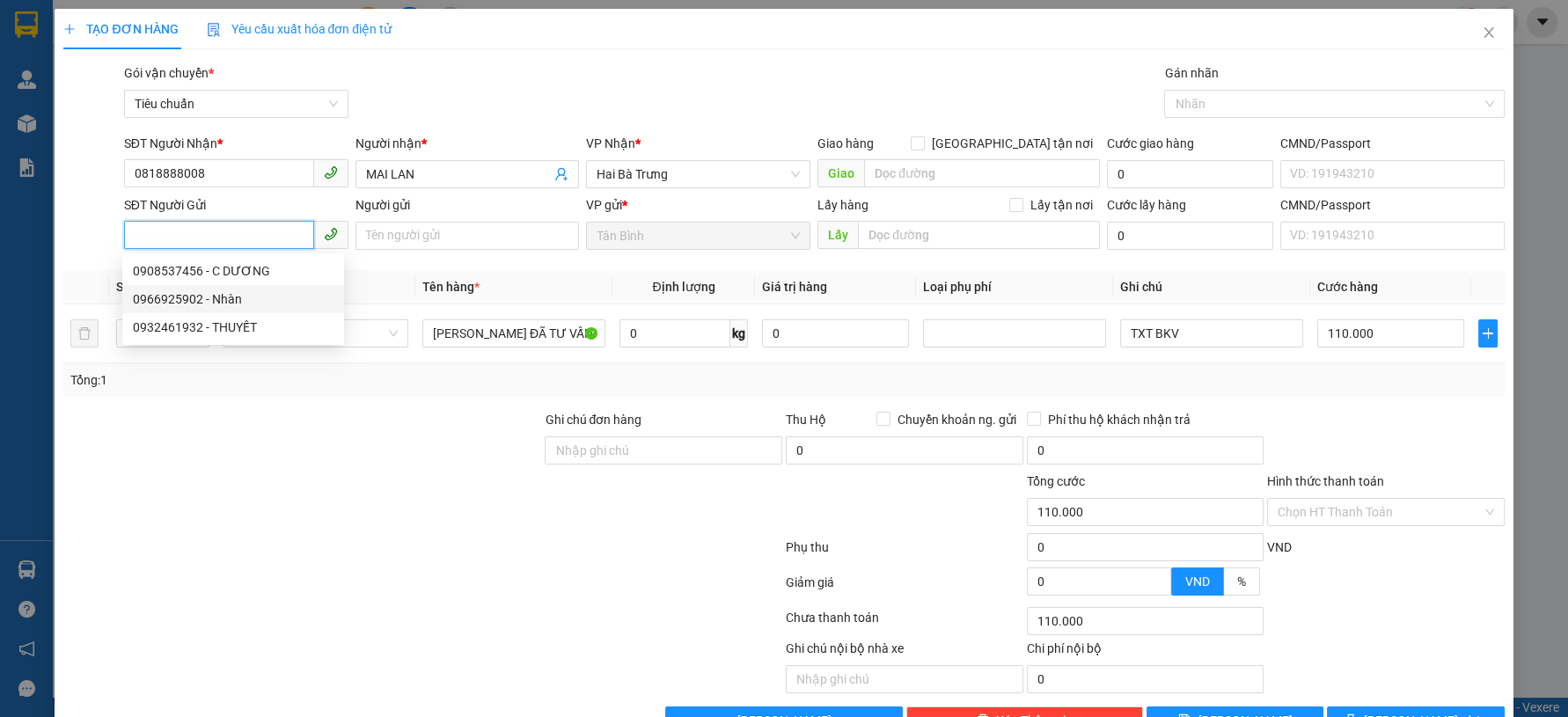
click at [257, 294] on div "0966925902 - Nhàn" at bounding box center [232, 299] width 200 height 20
type input "0966925902"
type input "Nhàn"
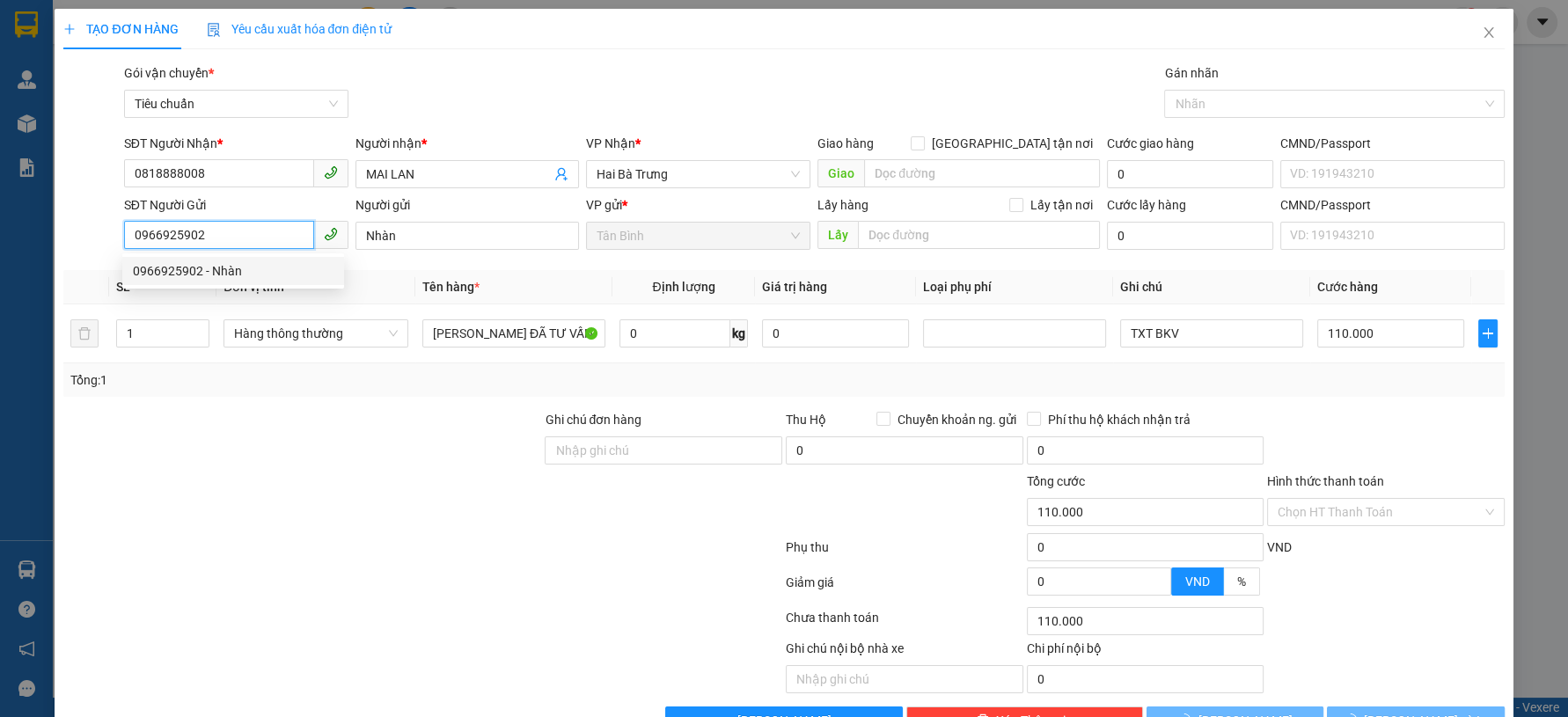
type input "60.000"
click at [338, 403] on div "Transit Pickup Surcharge Ids Transit Deliver Surcharge Ids Transit Deliver Surc…" at bounding box center [784, 399] width 1441 height 672
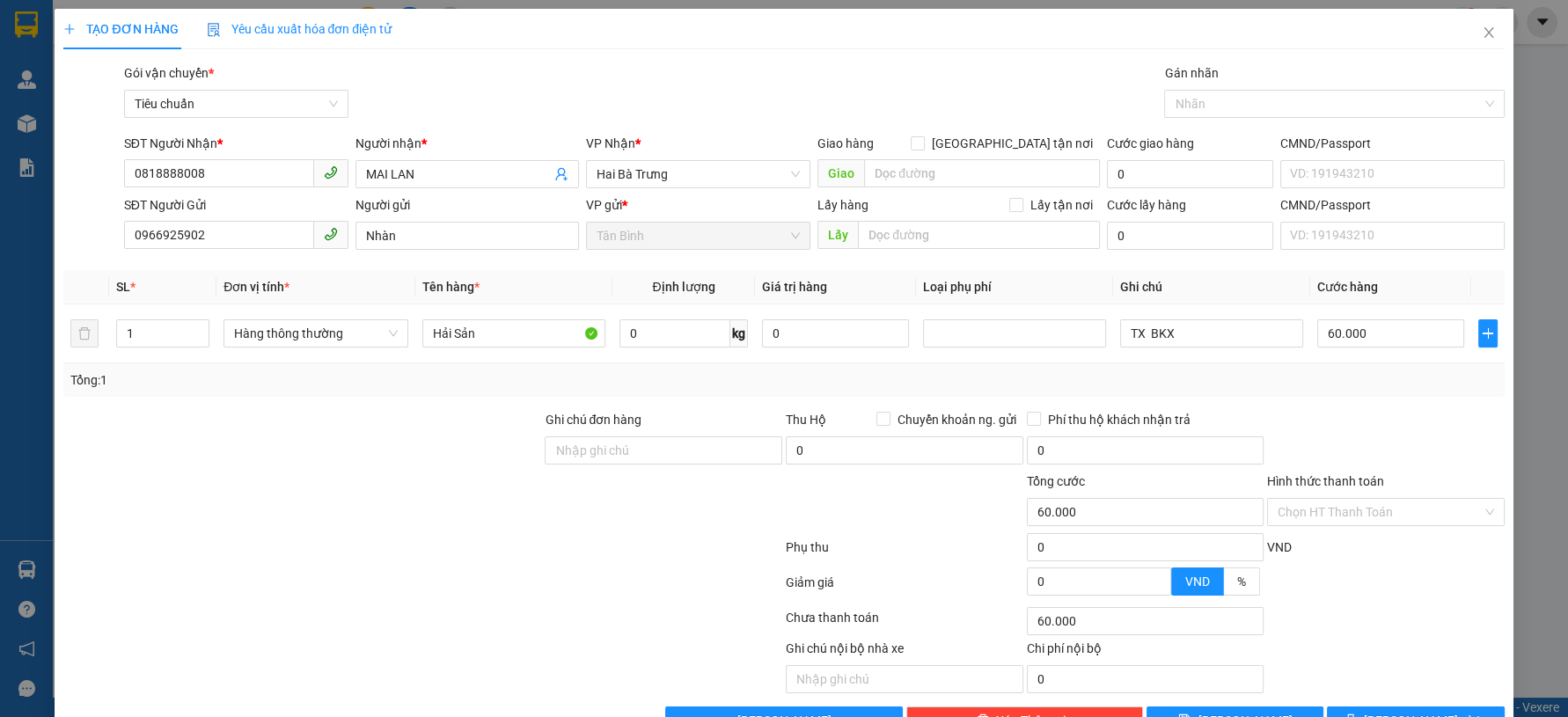
click at [353, 449] on div at bounding box center [302, 440] width 481 height 61
click at [340, 486] on div at bounding box center [302, 502] width 481 height 61
click at [1204, 387] on div "Tổng: 1" at bounding box center [784, 380] width 1426 height 20
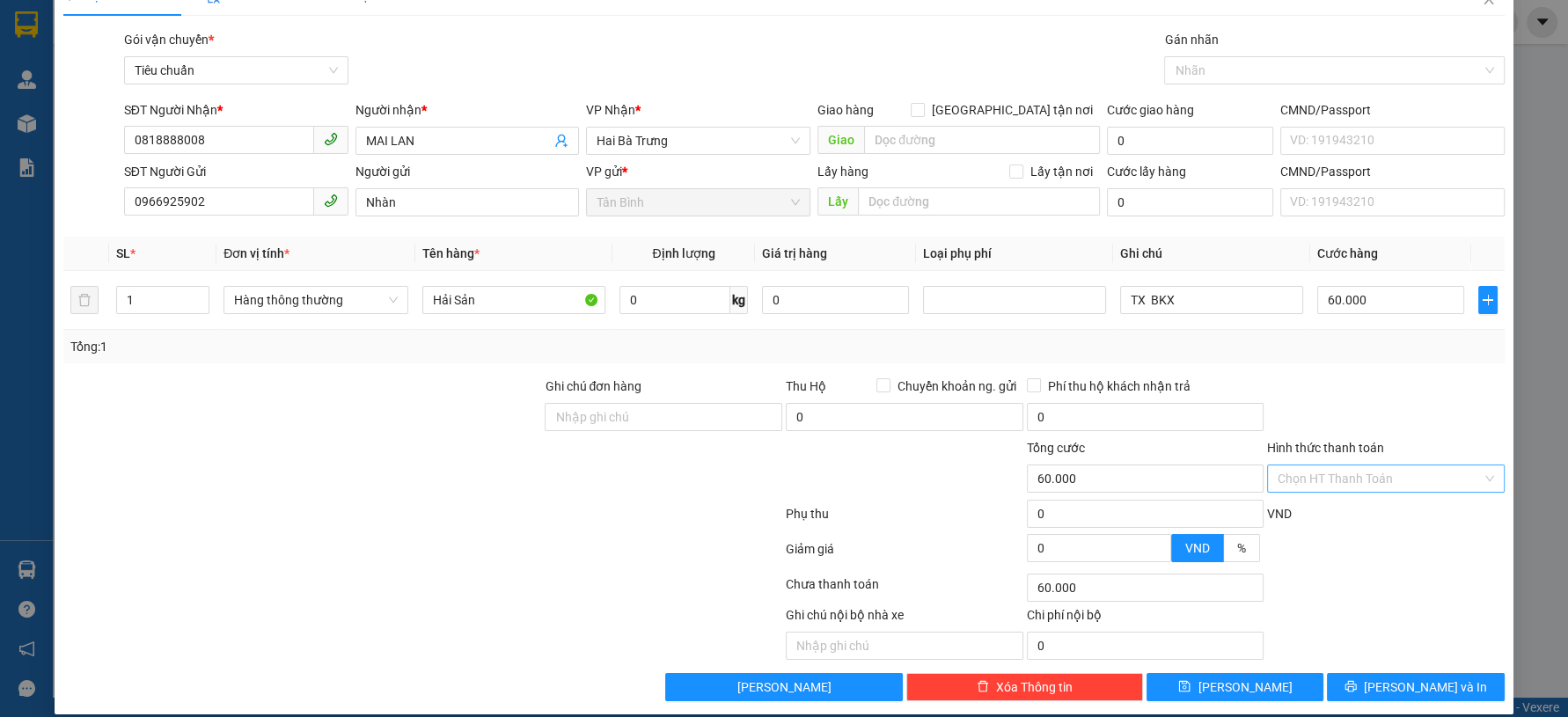
scroll to position [50, 0]
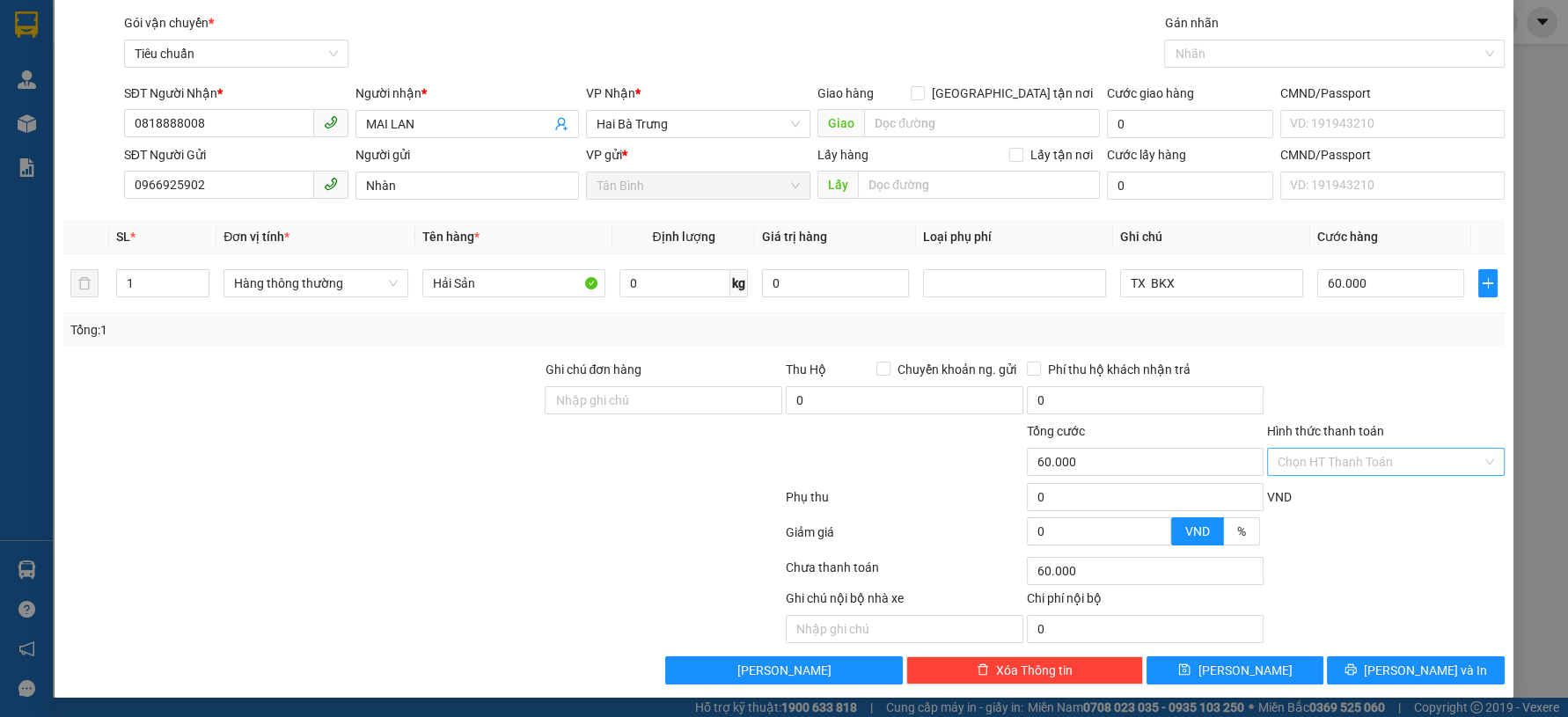
click at [1381, 458] on input "Hình thức thanh toán" at bounding box center [1379, 462] width 204 height 27
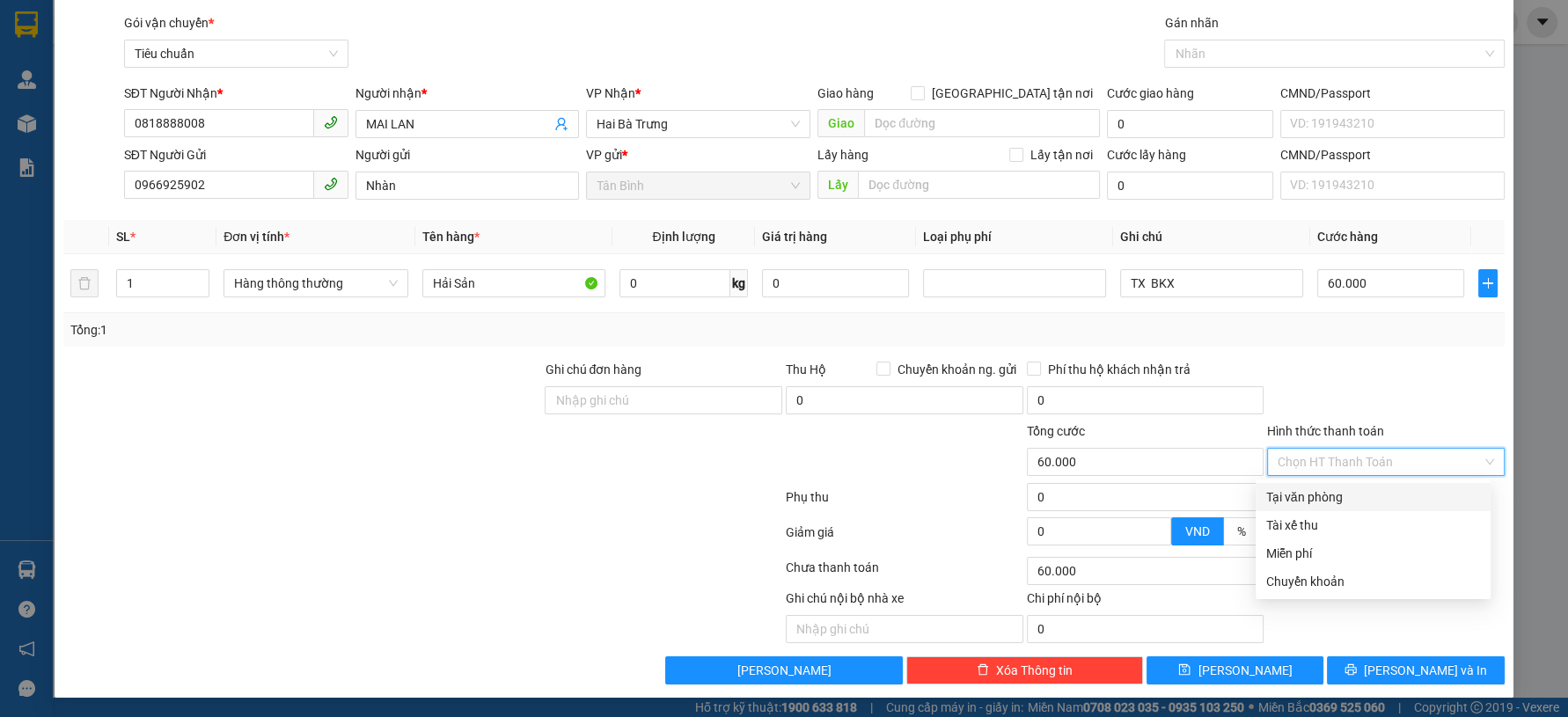
click at [1335, 495] on div "Tại văn phòng" at bounding box center [1373, 497] width 214 height 20
type input "0"
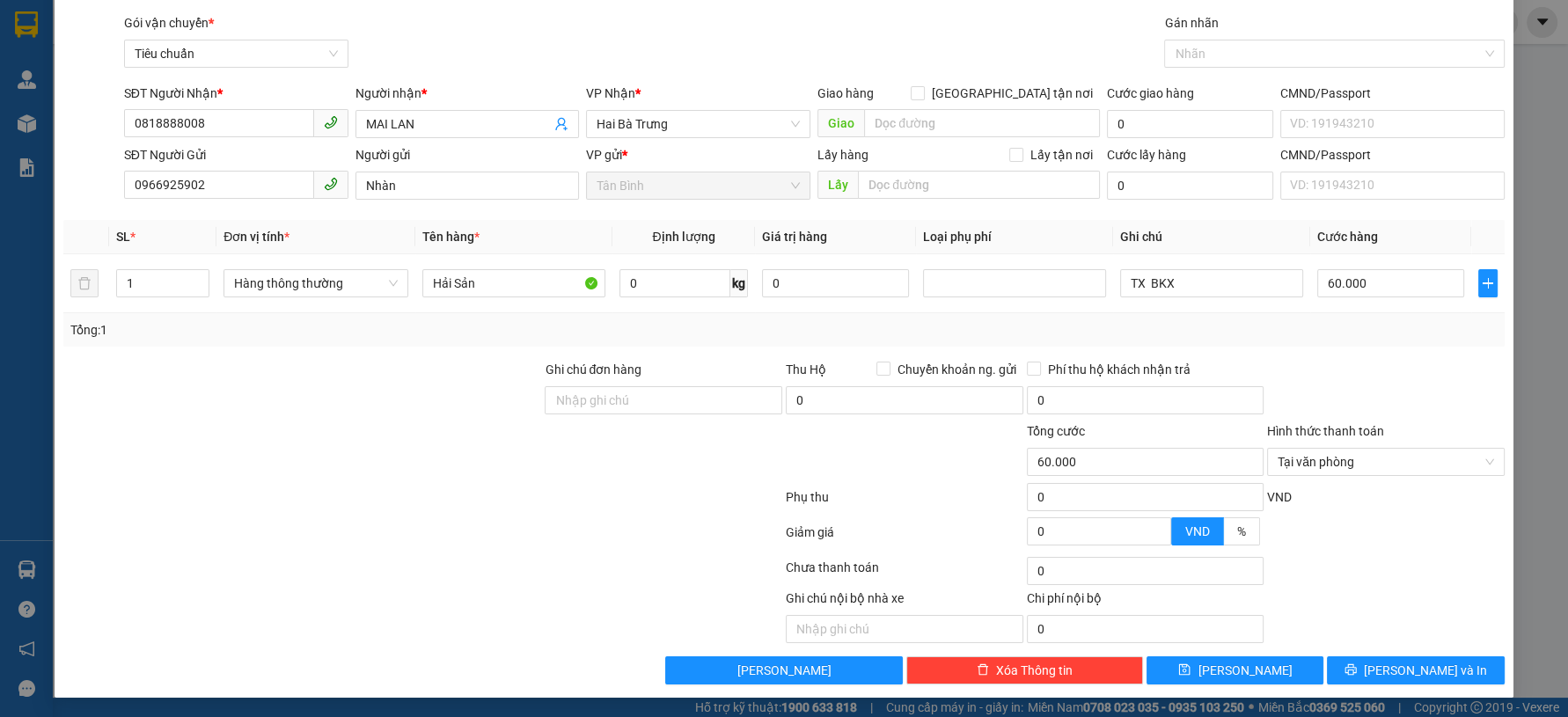
click at [1369, 683] on div "TẠO ĐƠN HÀNG Yêu cầu xuất hóa đơn điện tử Transit Pickup Surcharge Ids Transit …" at bounding box center [783, 329] width 1458 height 739
drag, startPoint x: 1369, startPoint y: 683, endPoint x: 1359, endPoint y: 671, distance: 15.6
click at [1362, 676] on div "TẠO ĐƠN HÀNG Yêu cầu xuất hóa đơn điện tử Transit Pickup Surcharge Ids Transit …" at bounding box center [783, 329] width 1458 height 739
click at [1366, 670] on button "[PERSON_NAME] và In" at bounding box center [1415, 671] width 177 height 29
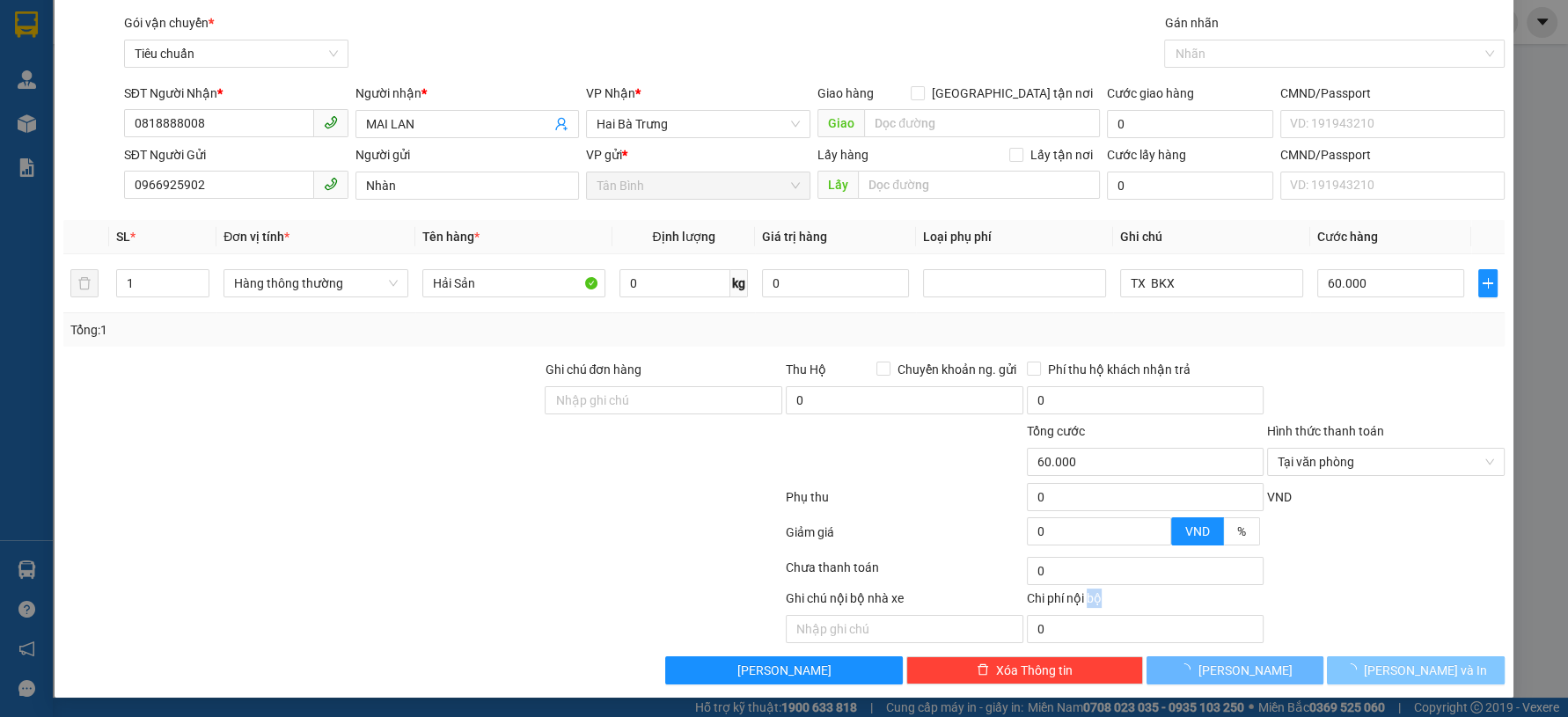
drag, startPoint x: 1366, startPoint y: 670, endPoint x: 1346, endPoint y: 631, distance: 43.8
click at [1366, 670] on button "[PERSON_NAME] và In" at bounding box center [1415, 671] width 177 height 29
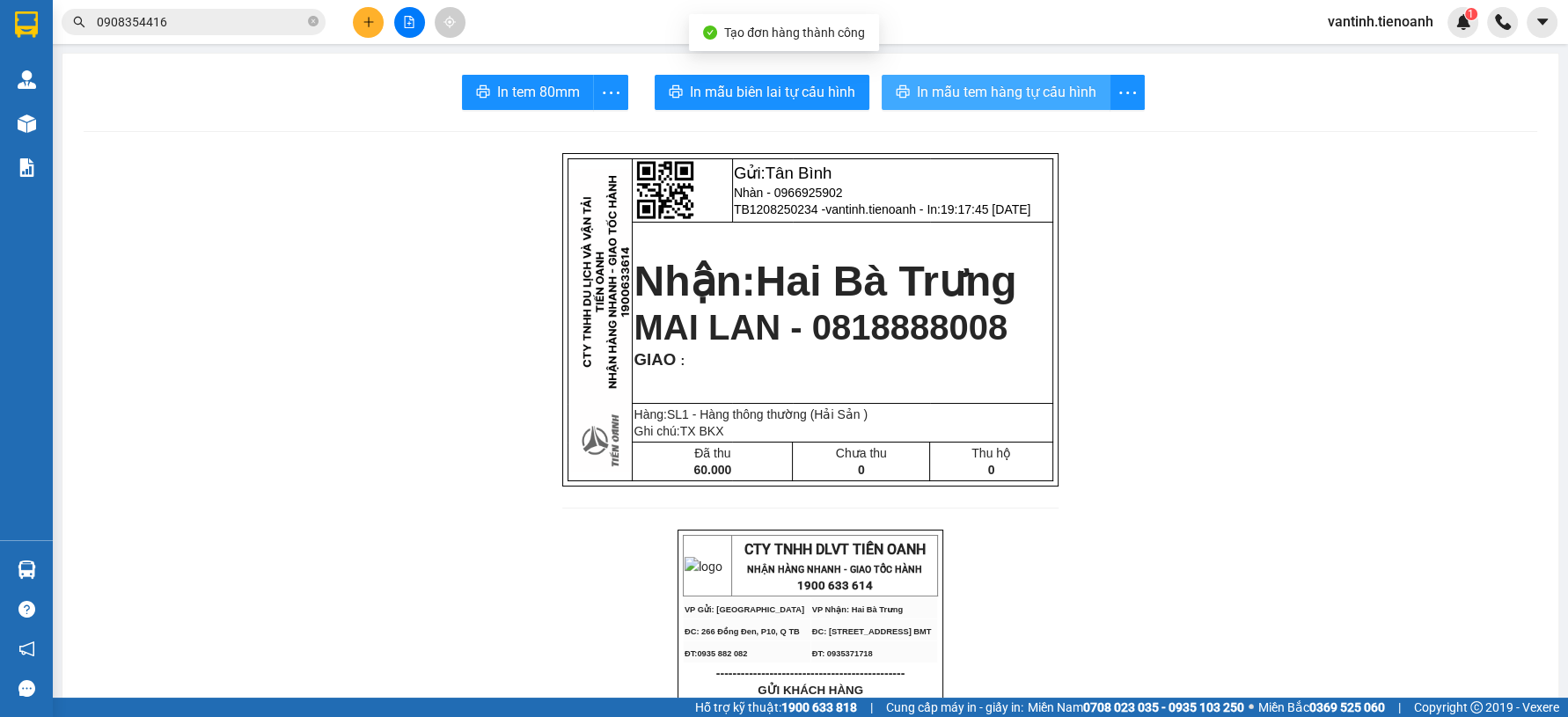
click at [1003, 78] on button "In mẫu tem hàng tự cấu hình" at bounding box center [995, 93] width 229 height 36
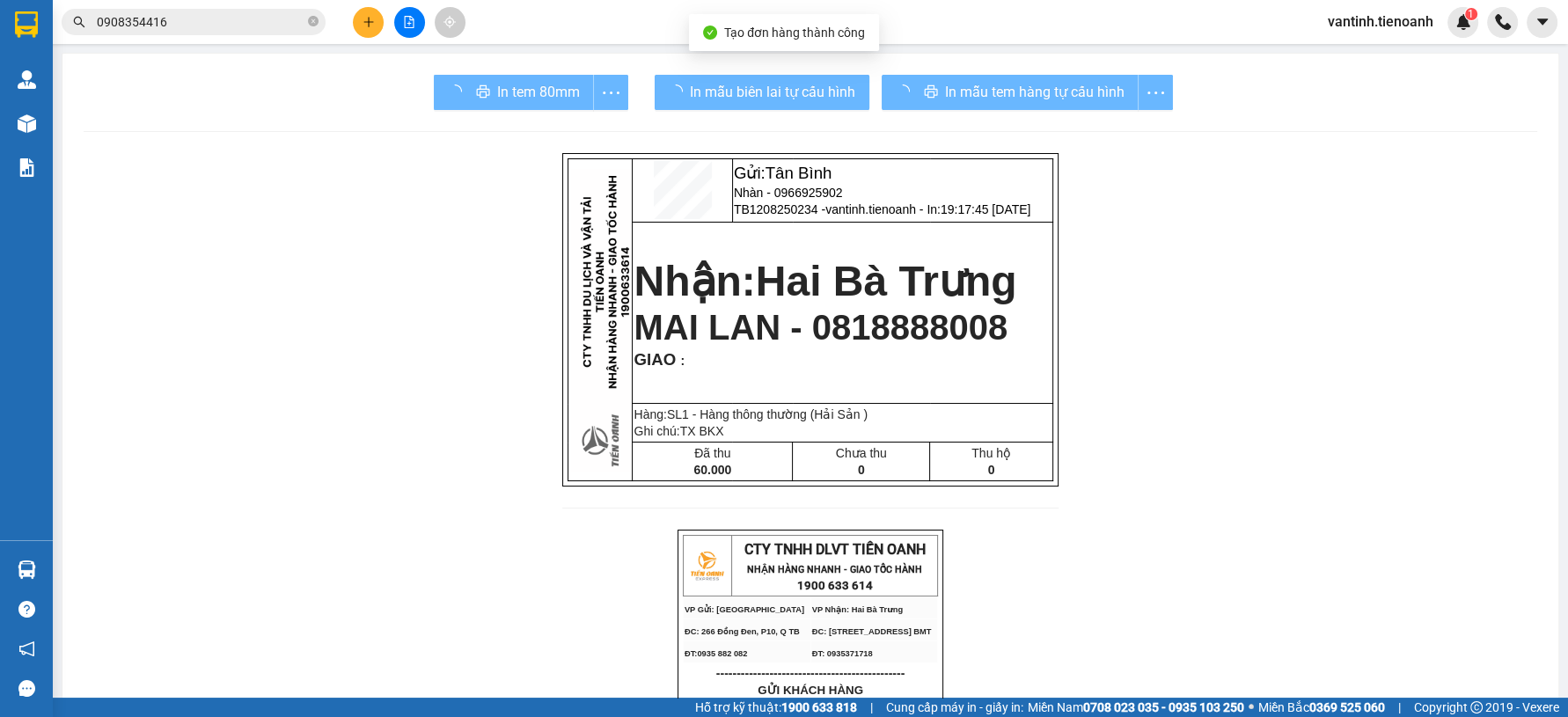
drag, startPoint x: 1185, startPoint y: 618, endPoint x: 1046, endPoint y: 519, distance: 170.7
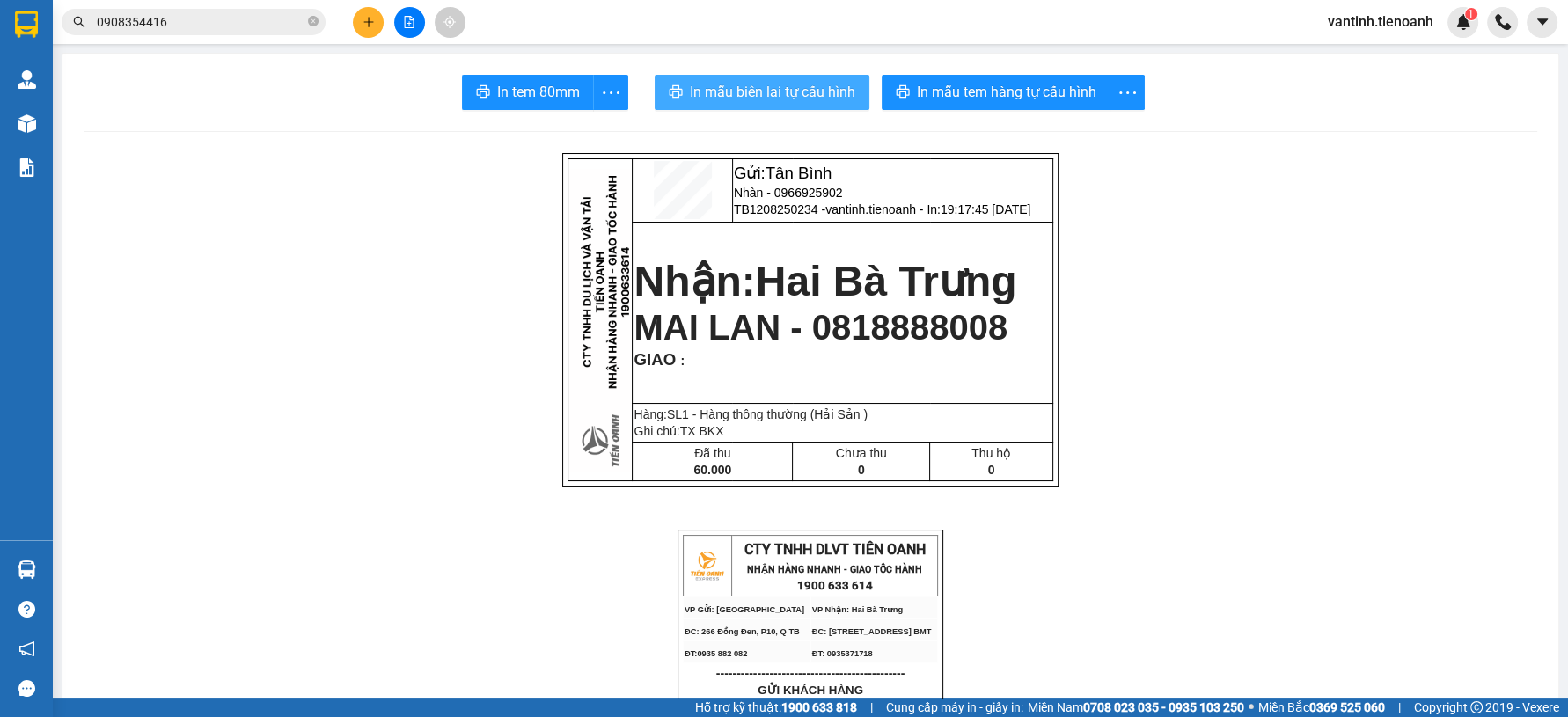
click at [797, 100] on span "In mẫu biên lai tự cấu hình" at bounding box center [773, 92] width 166 height 22
click at [798, 99] on span "In mẫu biên lai tự cấu hình" at bounding box center [773, 92] width 166 height 22
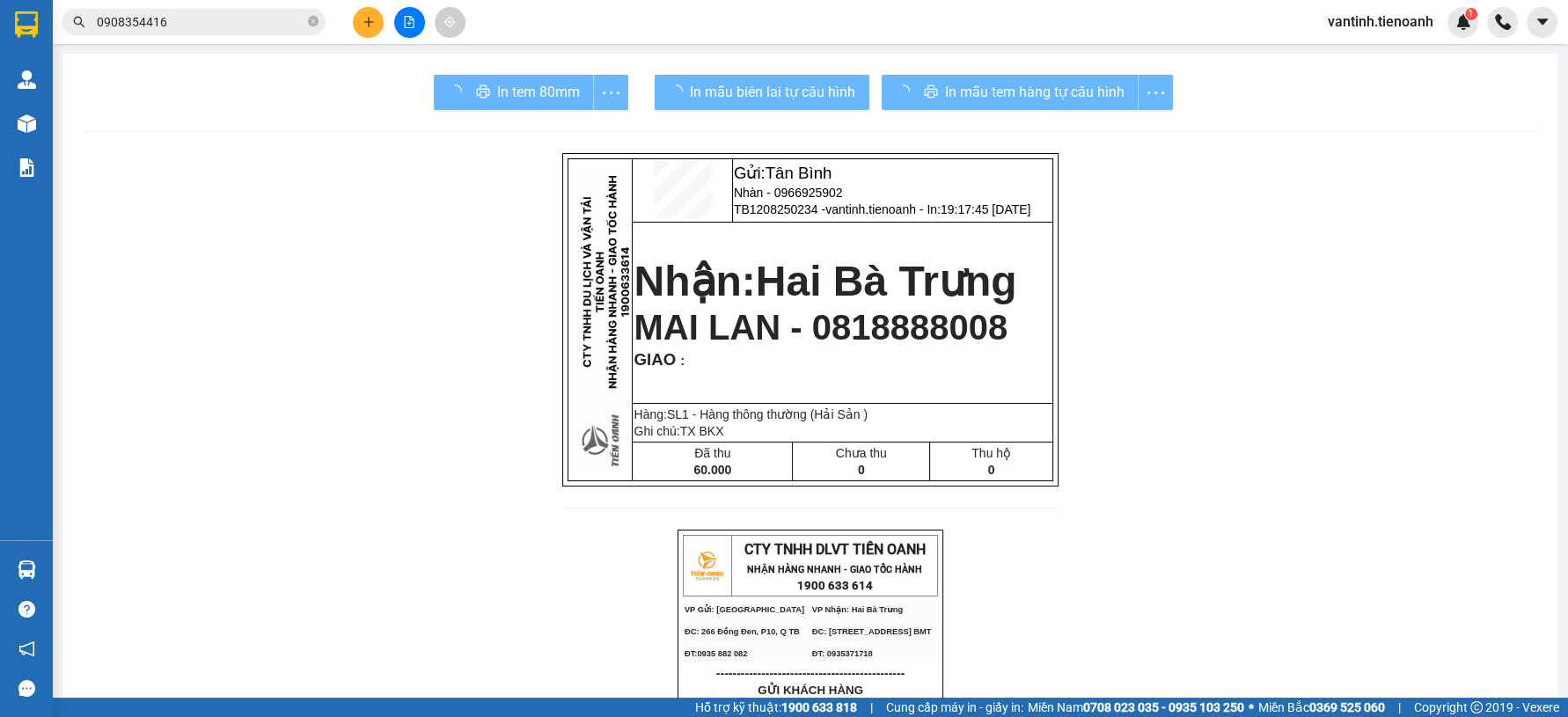
drag, startPoint x: 1186, startPoint y: 618, endPoint x: 1166, endPoint y: 602, distance: 25.6
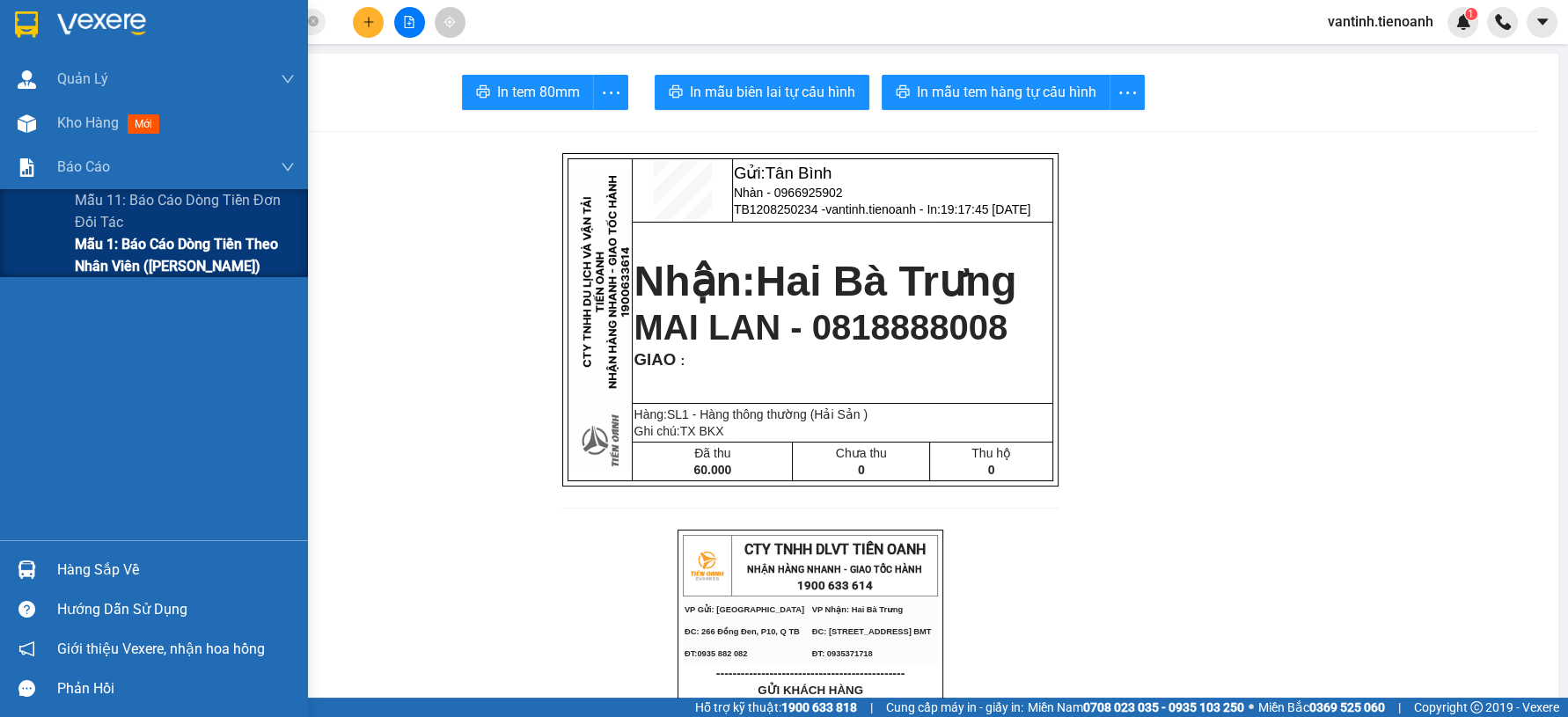
click at [113, 265] on span "Mẫu 1: Báo cáo dòng tiền theo nhân viên ([PERSON_NAME])" at bounding box center [184, 255] width 220 height 44
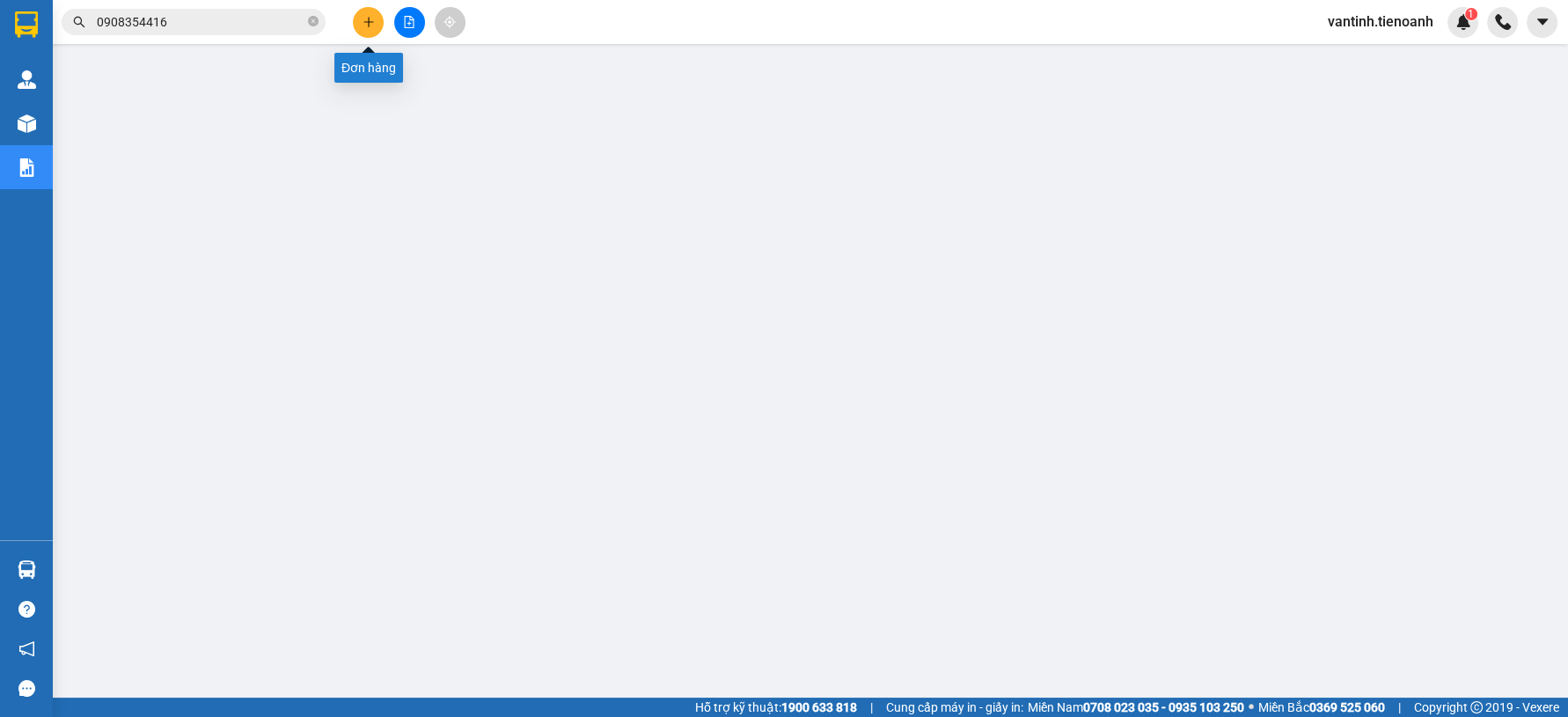
click at [369, 21] on icon "plus" at bounding box center [368, 21] width 1 height 10
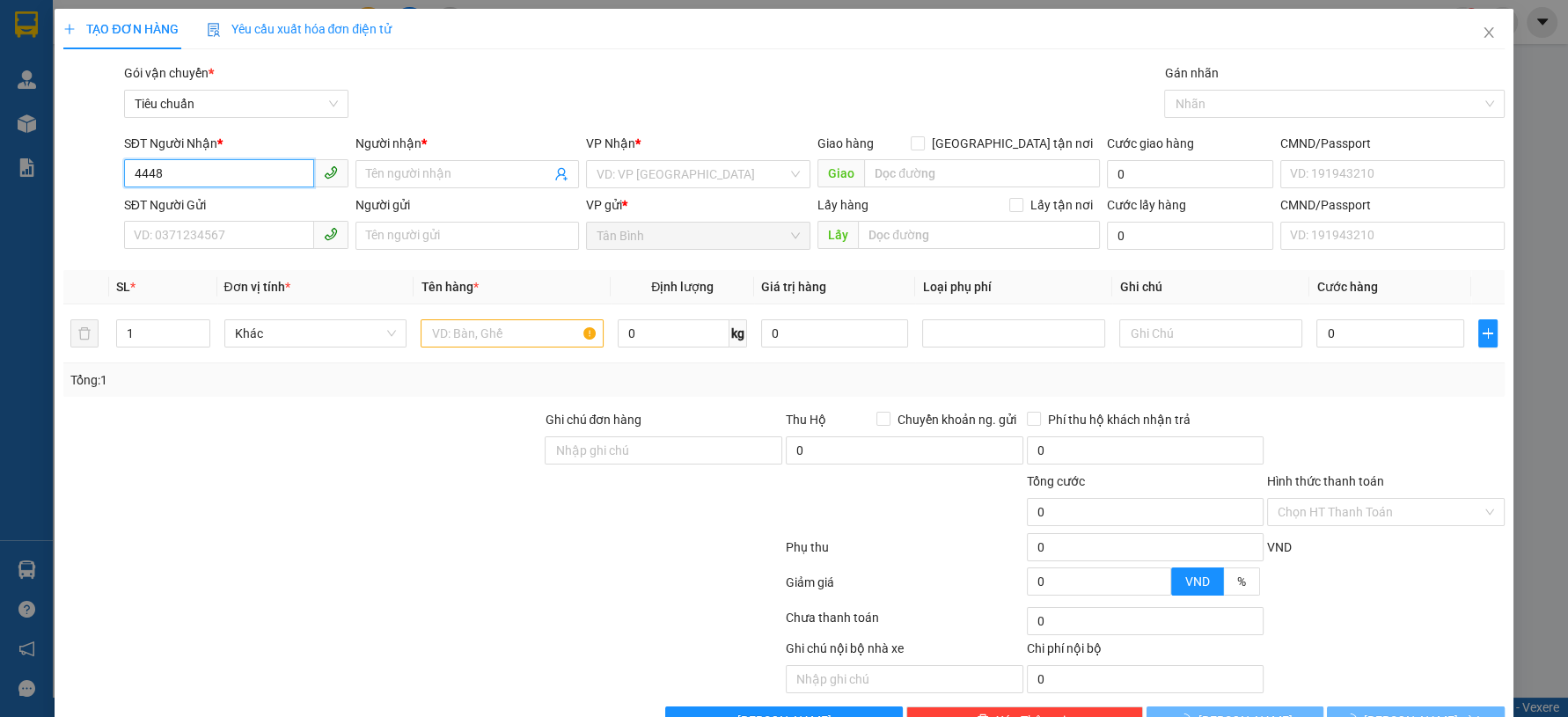
click at [235, 183] on input "4448" at bounding box center [218, 174] width 190 height 29
click at [248, 181] on input "4448" at bounding box center [218, 174] width 190 height 29
click at [238, 211] on div "0919084448 - LED VIỆT" at bounding box center [232, 209] width 200 height 20
type input "0919084448"
type input "LED VIỆT"
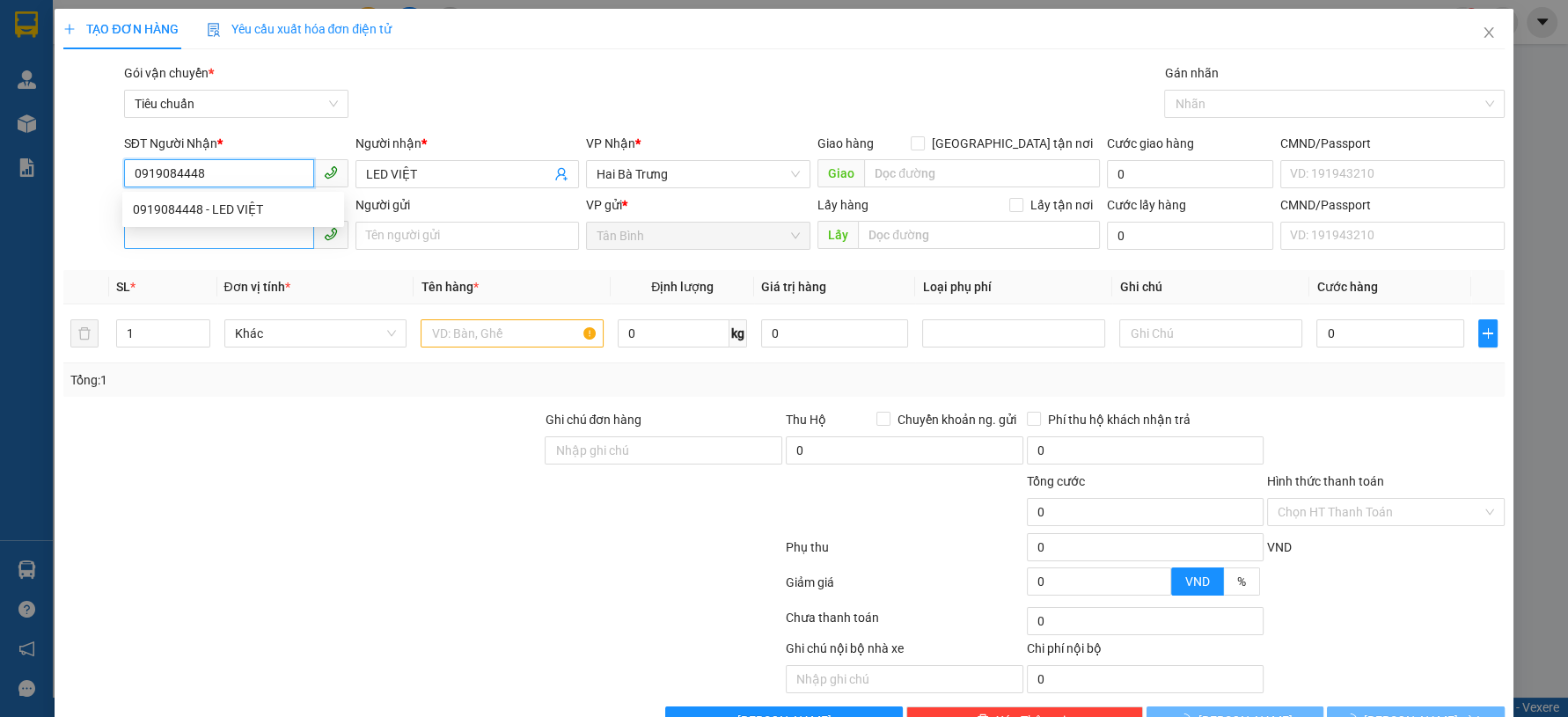
type input "0919084448"
type input "50.000"
click at [238, 242] on input "SĐT Người Gửi" at bounding box center [218, 235] width 190 height 29
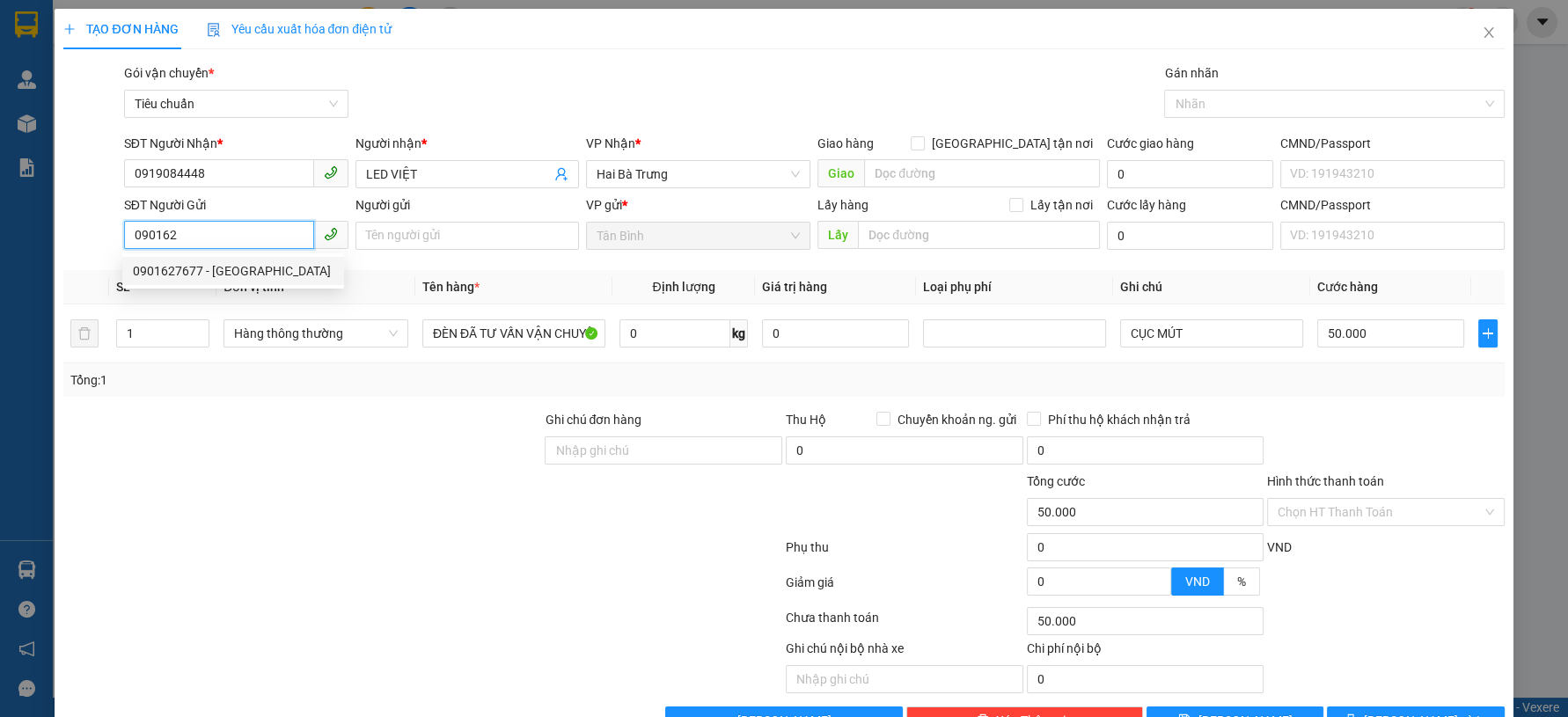
click at [260, 259] on div "0901627677 - Trung Việt" at bounding box center [232, 272] width 222 height 29
type input "0901627677"
type input "Trung Việt"
type input "0901627677"
type input "2"
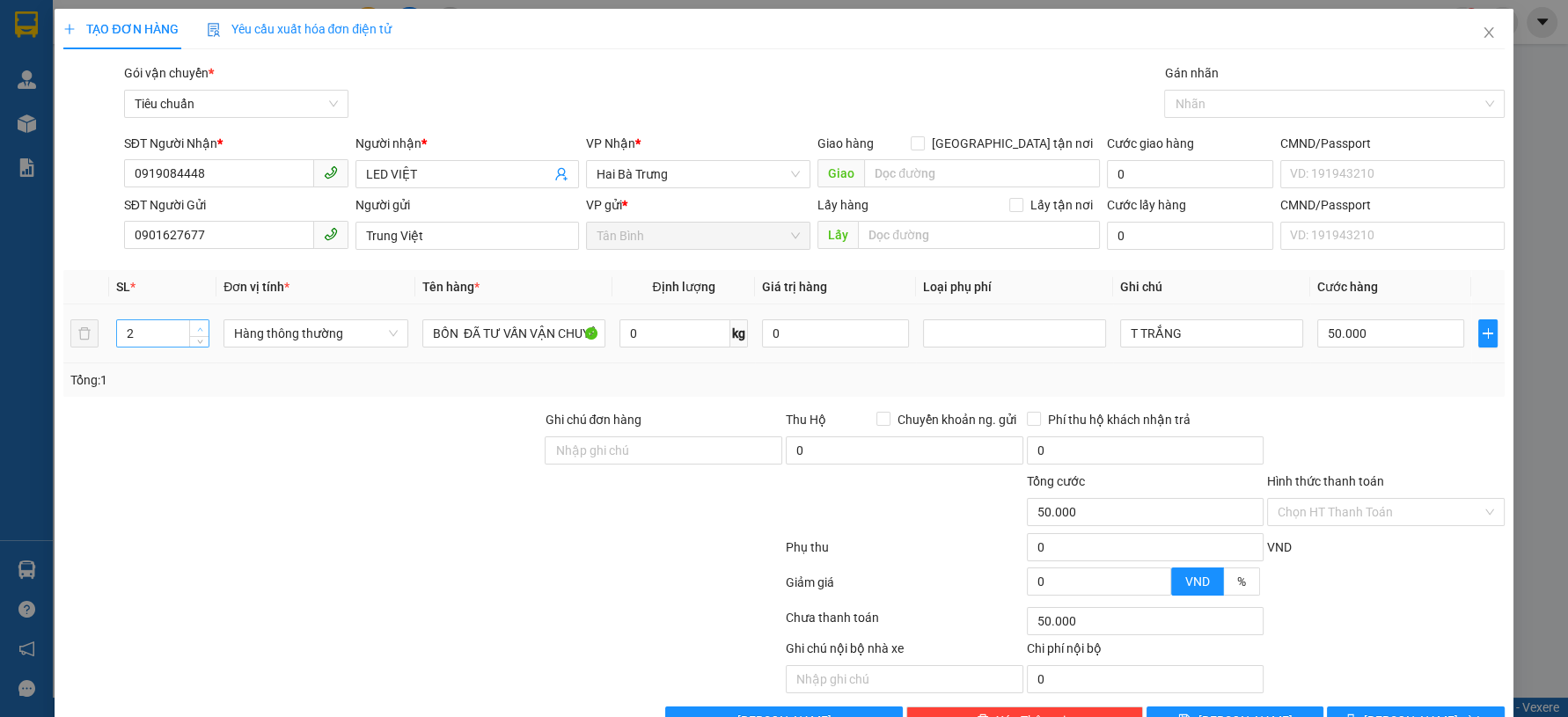
click at [197, 328] on icon "up" at bounding box center [199, 330] width 5 height 4
click at [297, 463] on div at bounding box center [302, 440] width 481 height 61
type input "0"
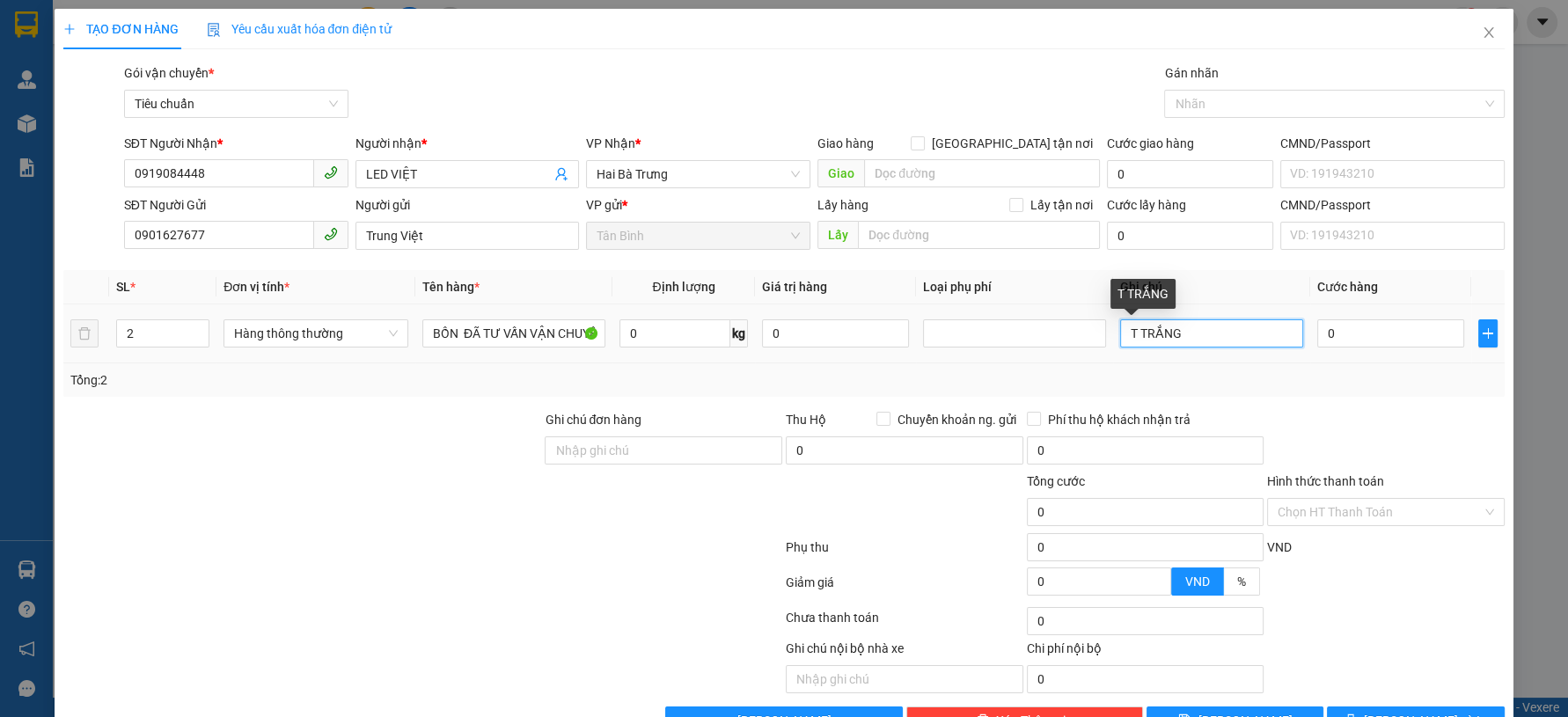
click at [1178, 338] on input "T TRẮNG" at bounding box center [1212, 334] width 183 height 29
click at [1100, 330] on td at bounding box center [1014, 334] width 197 height 59
click at [1120, 330] on input "T TRẮNG" at bounding box center [1212, 334] width 183 height 29
click at [1204, 332] on input "2T TRẮNG" at bounding box center [1212, 334] width 183 height 29
type input "2T TRẮNG"
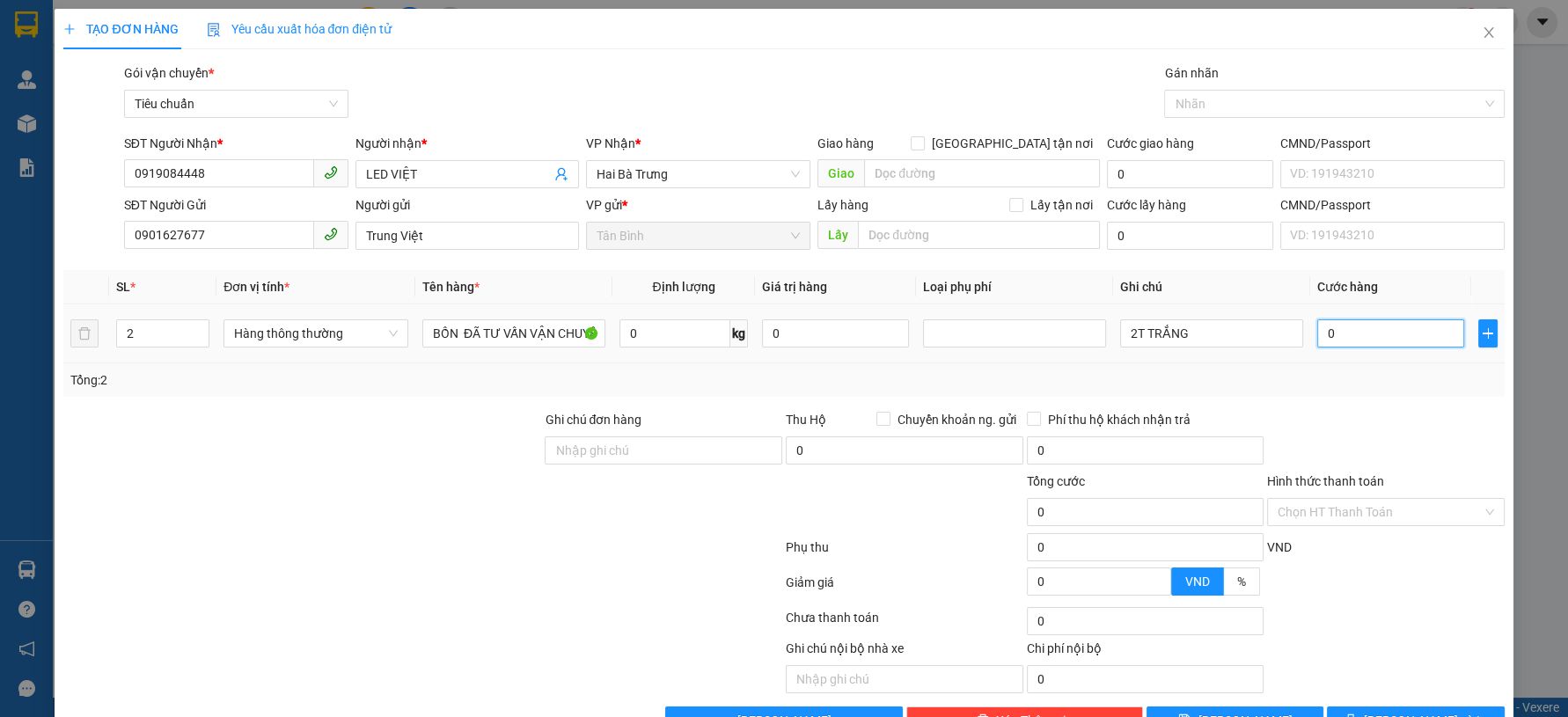
click at [1360, 336] on input "0" at bounding box center [1390, 334] width 147 height 29
type input "1"
type input "10"
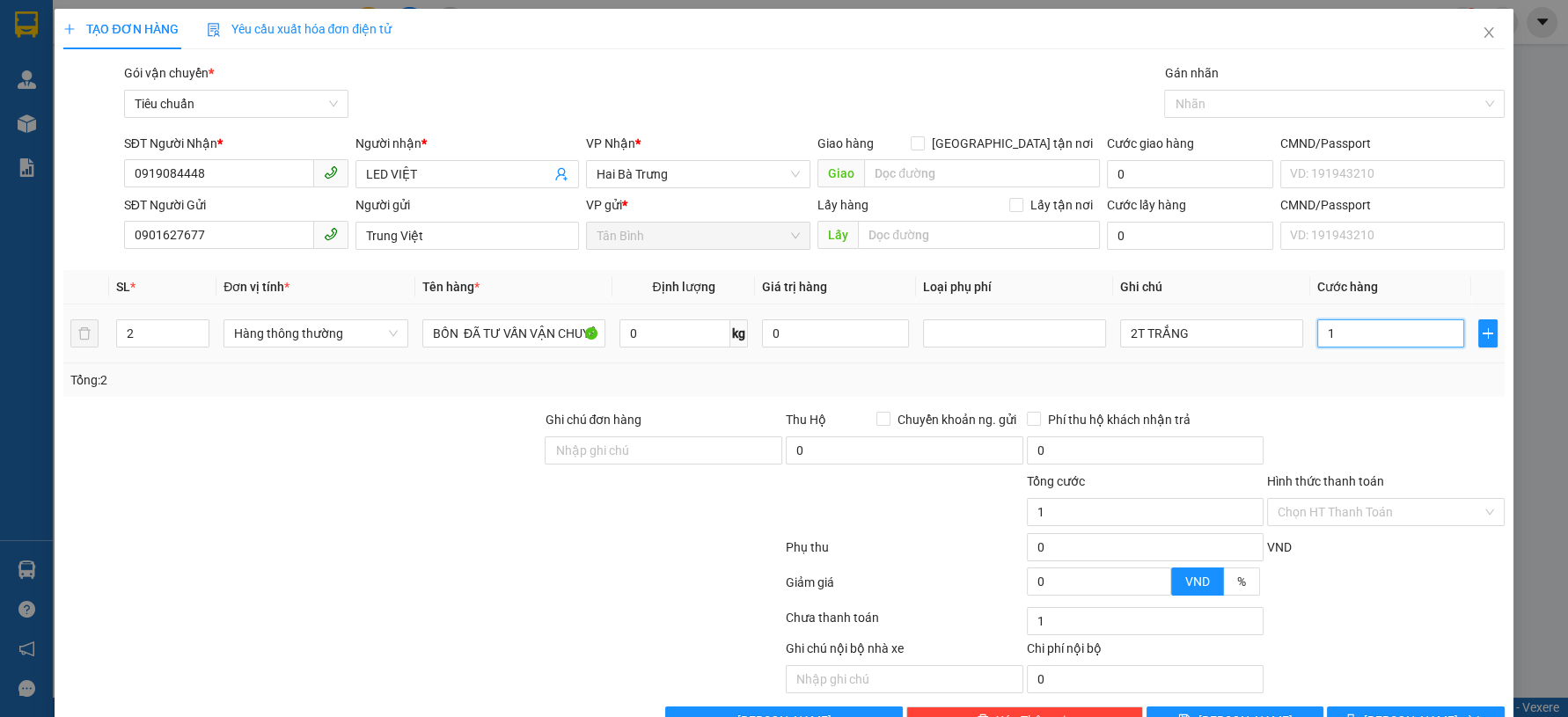
type input "10"
type input "100"
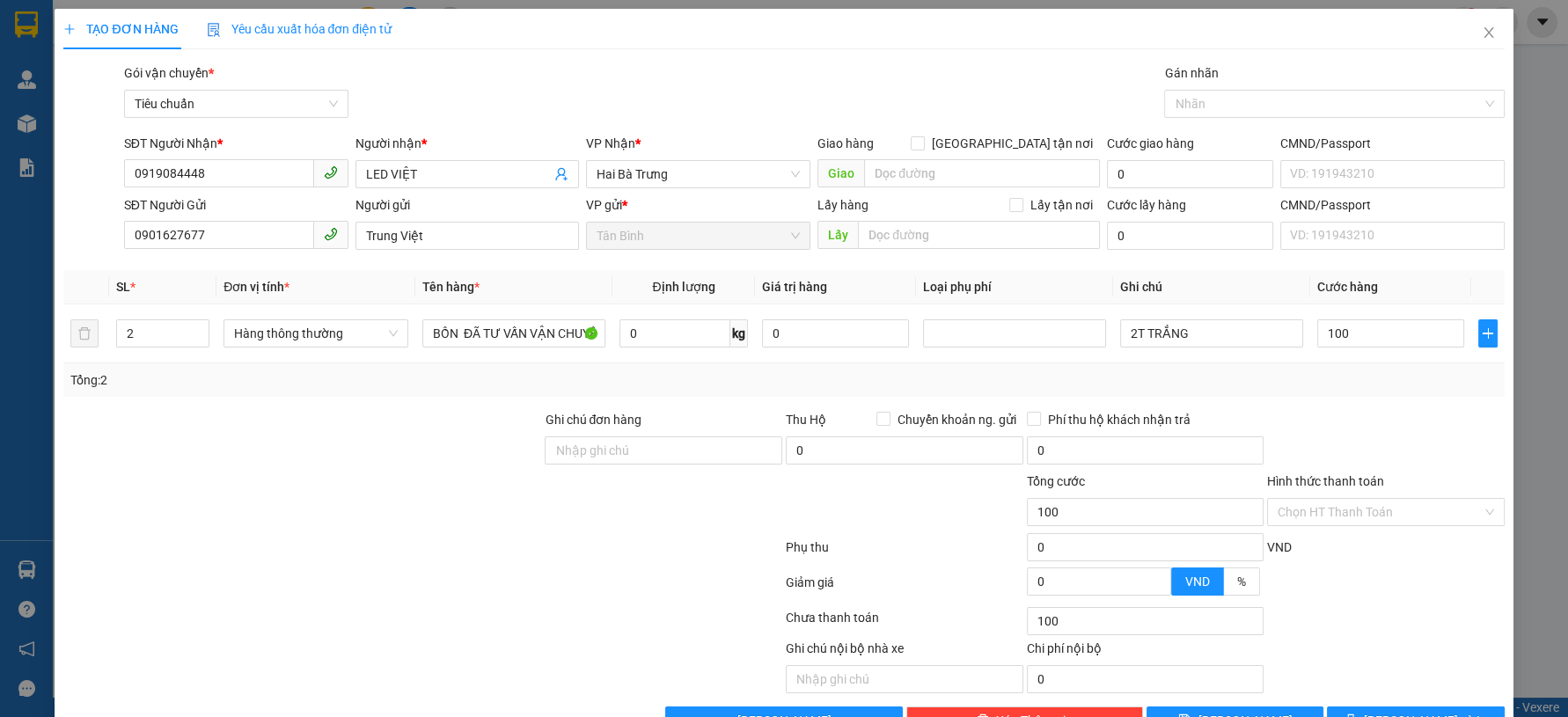
type input "100.000"
drag, startPoint x: 1386, startPoint y: 419, endPoint x: 1397, endPoint y: 457, distance: 39.6
click at [1386, 421] on div at bounding box center [1385, 440] width 241 height 61
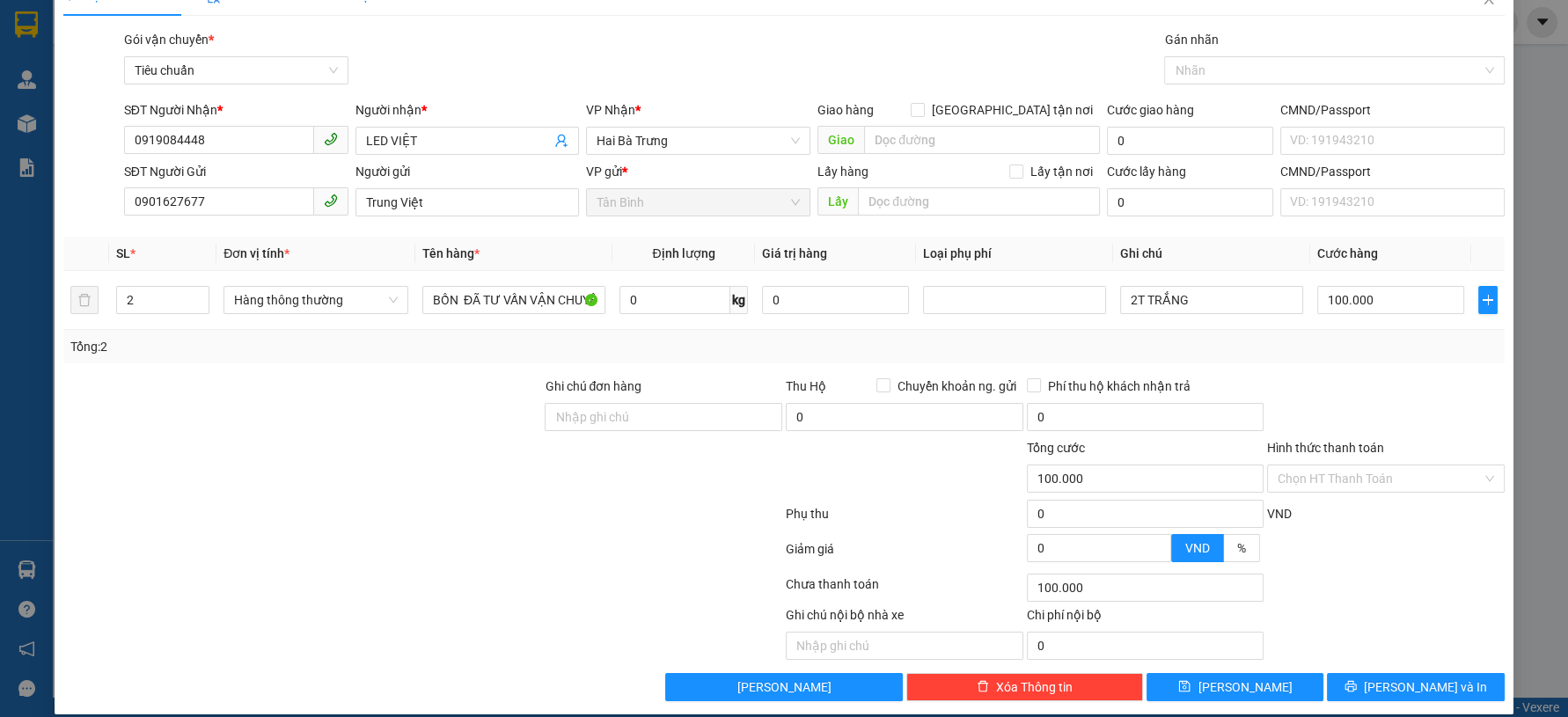
scroll to position [50, 0]
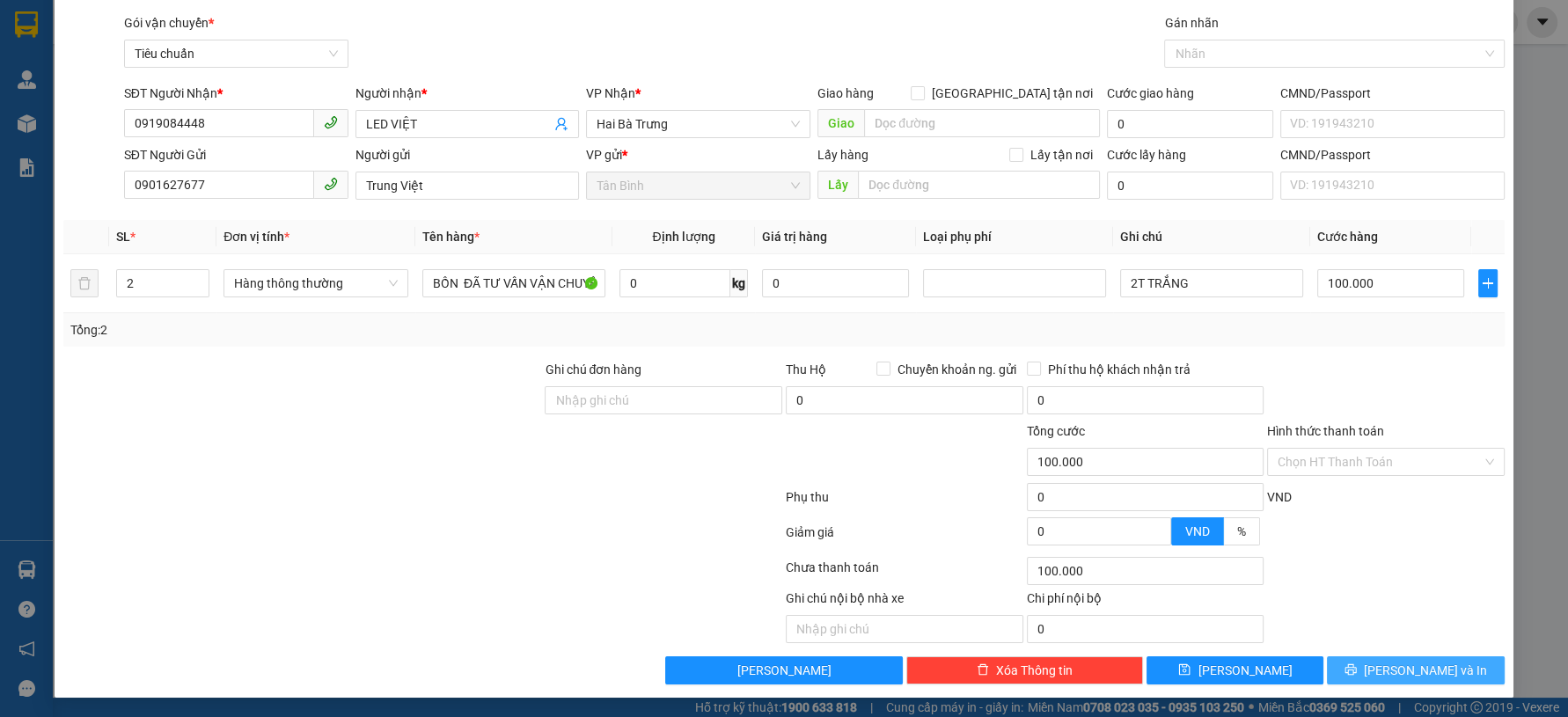
click at [1388, 666] on span "[PERSON_NAME] và In" at bounding box center [1426, 671] width 123 height 20
click at [1380, 664] on button "[PERSON_NAME] và In" at bounding box center [1415, 671] width 177 height 29
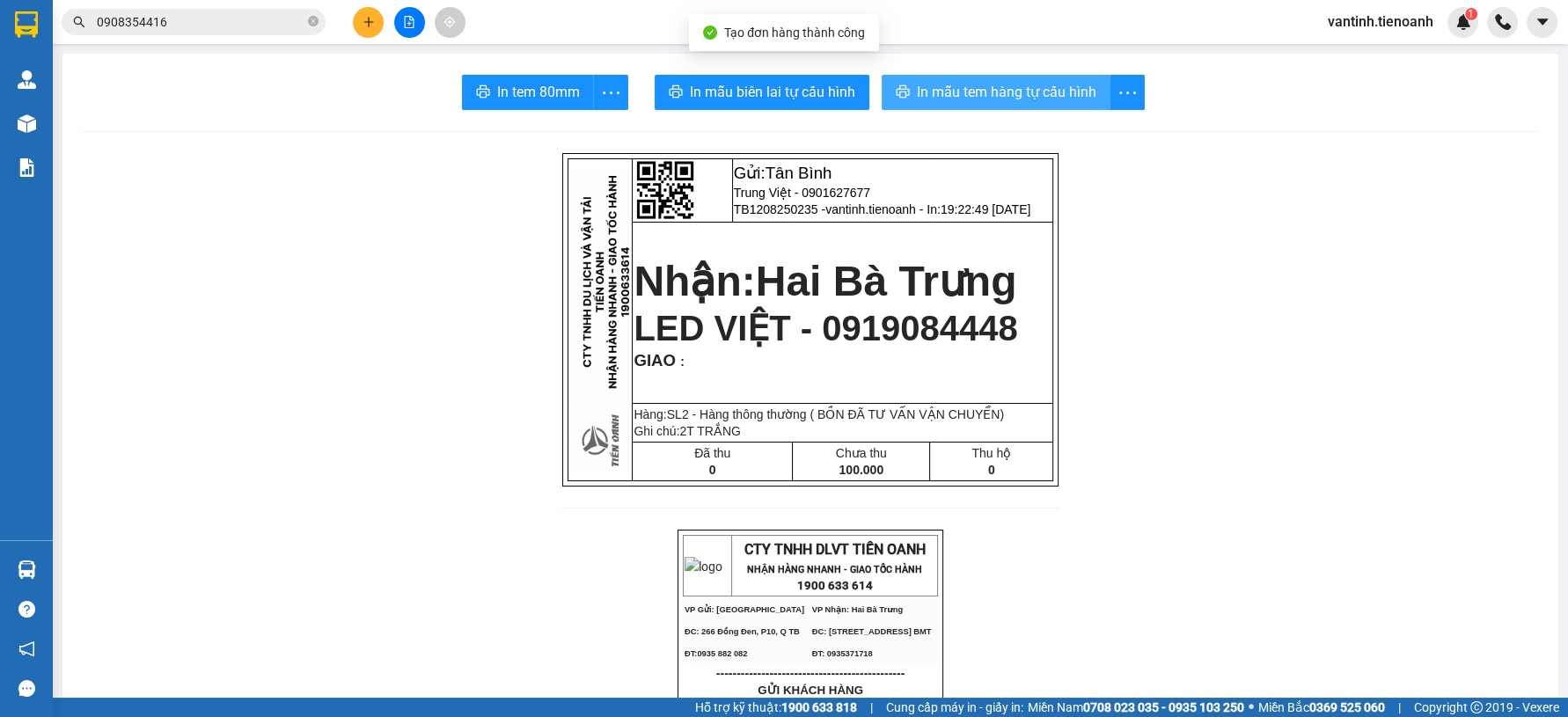
click at [961, 97] on span "In mẫu tem hàng tự cấu hình" at bounding box center [1007, 92] width 180 height 22
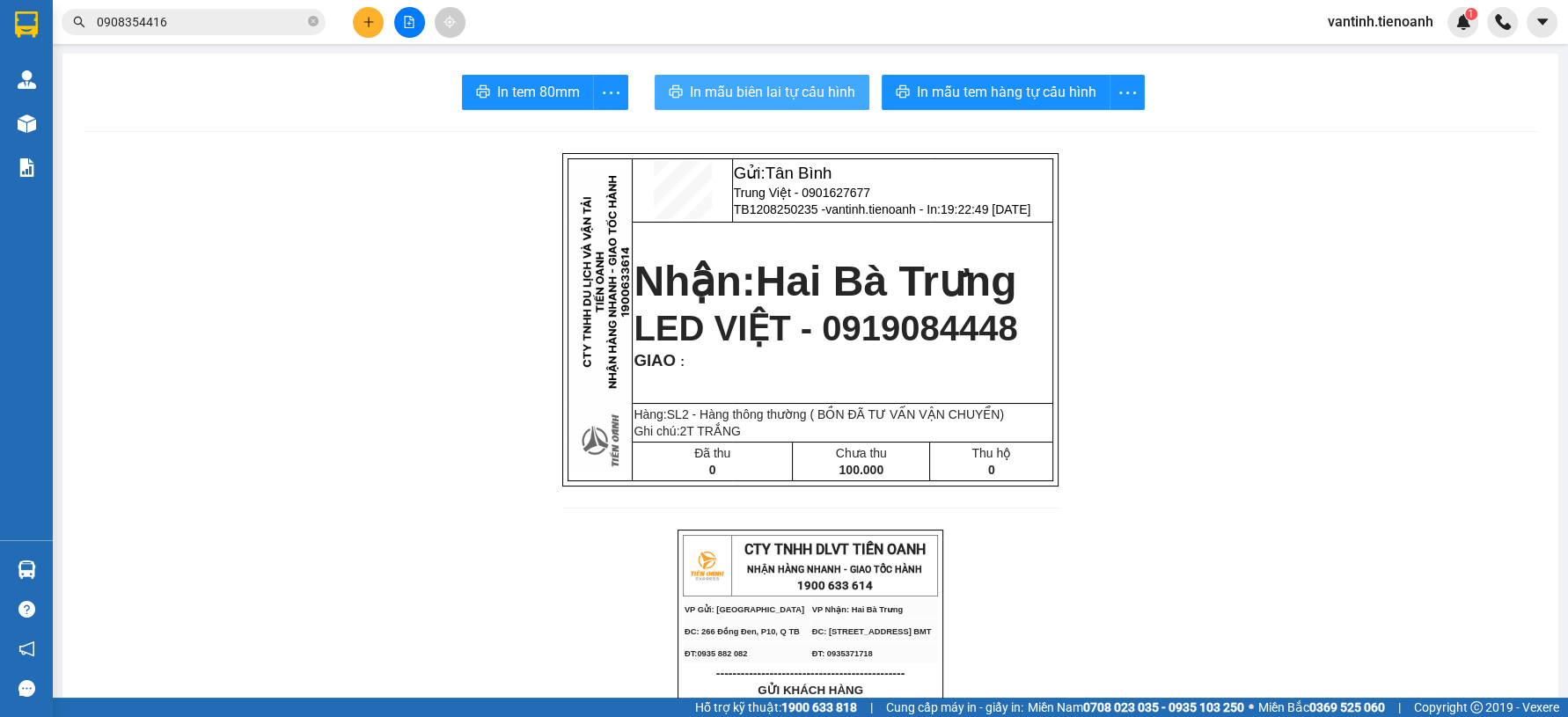
click at [746, 86] on span "In mẫu biên lai tự cấu hình" at bounding box center [773, 92] width 166 height 22
click at [745, 86] on span "In mẫu biên lai tự cấu hình" at bounding box center [773, 92] width 166 height 22
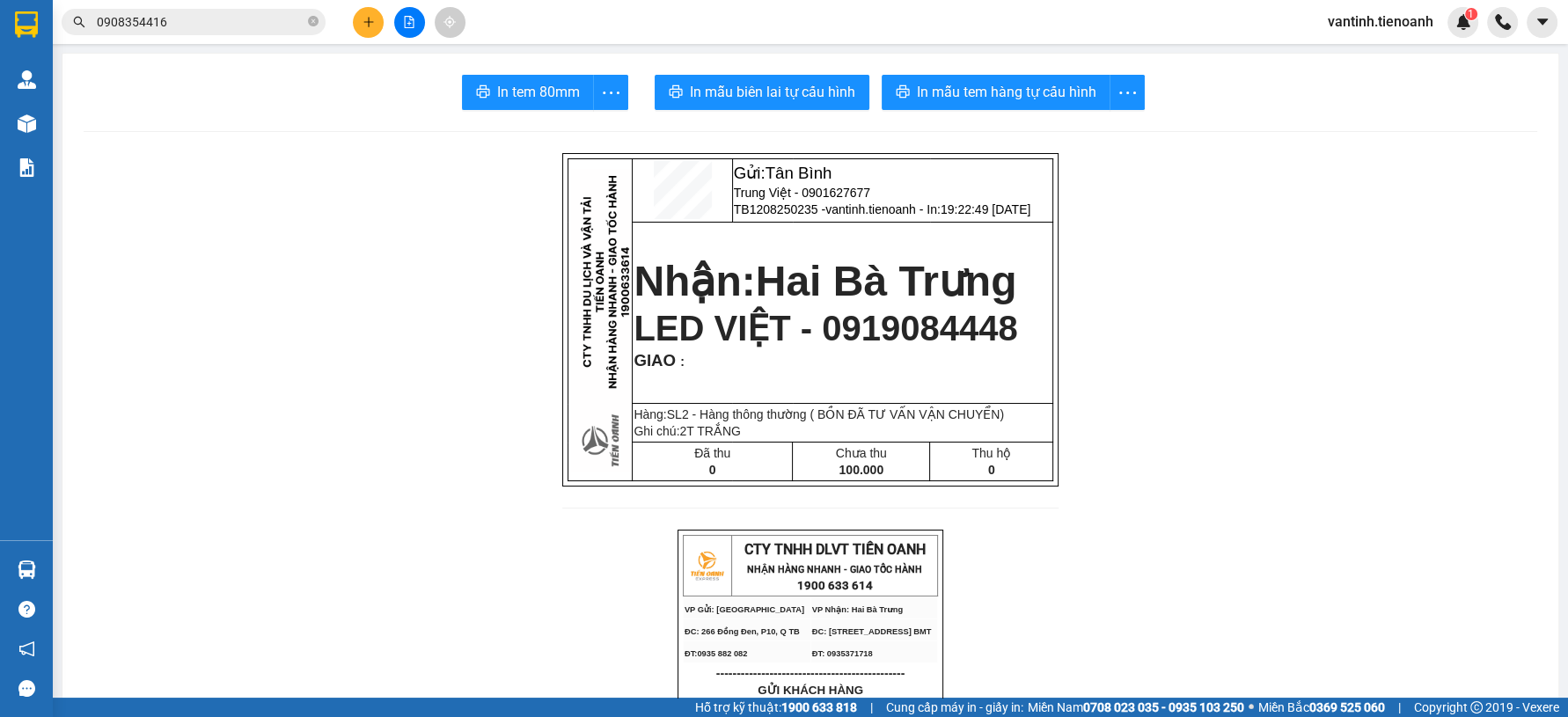
click at [201, 25] on input "0908354416" at bounding box center [200, 22] width 207 height 20
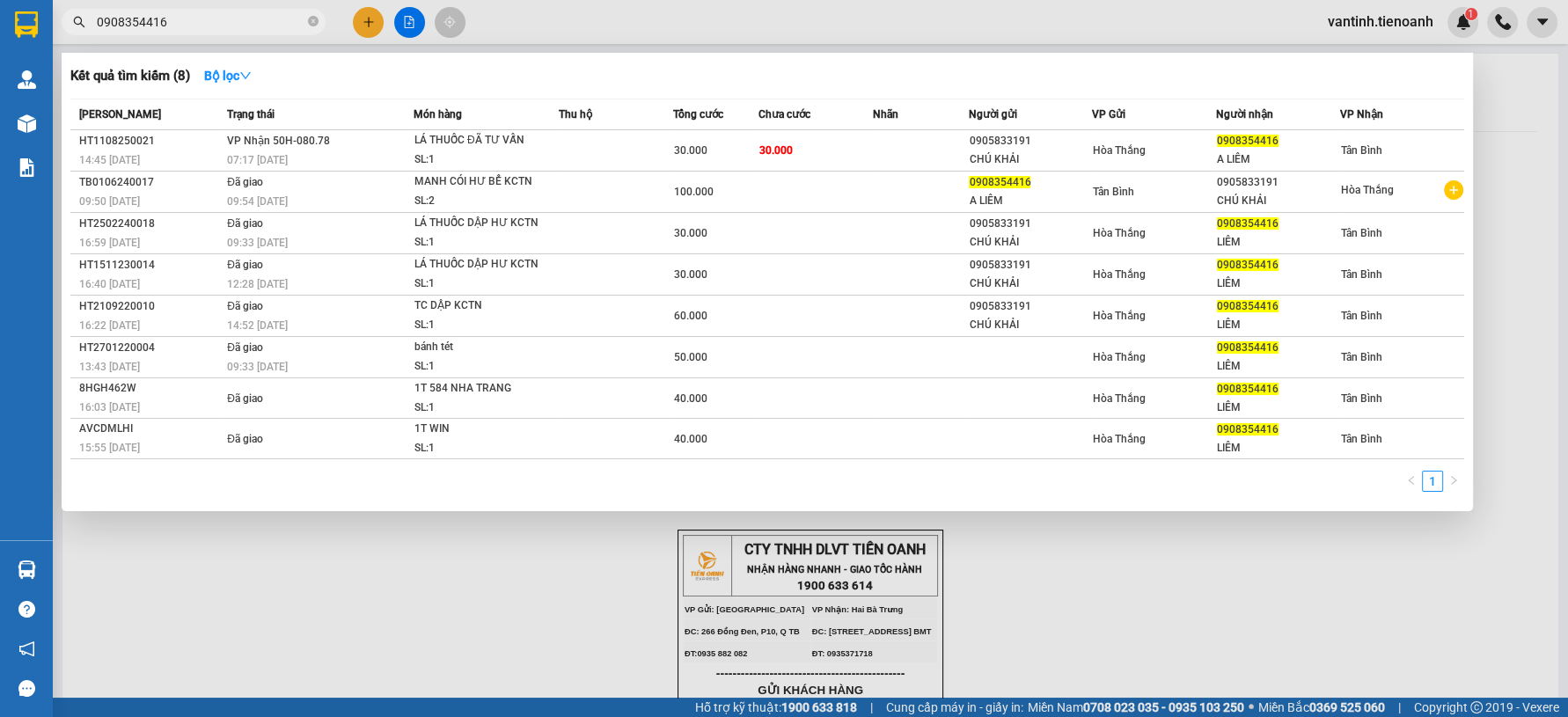
click at [199, 25] on input "0908354416" at bounding box center [200, 22] width 207 height 20
click at [233, 25] on input "0908354416" at bounding box center [200, 22] width 207 height 20
paste input "85464642"
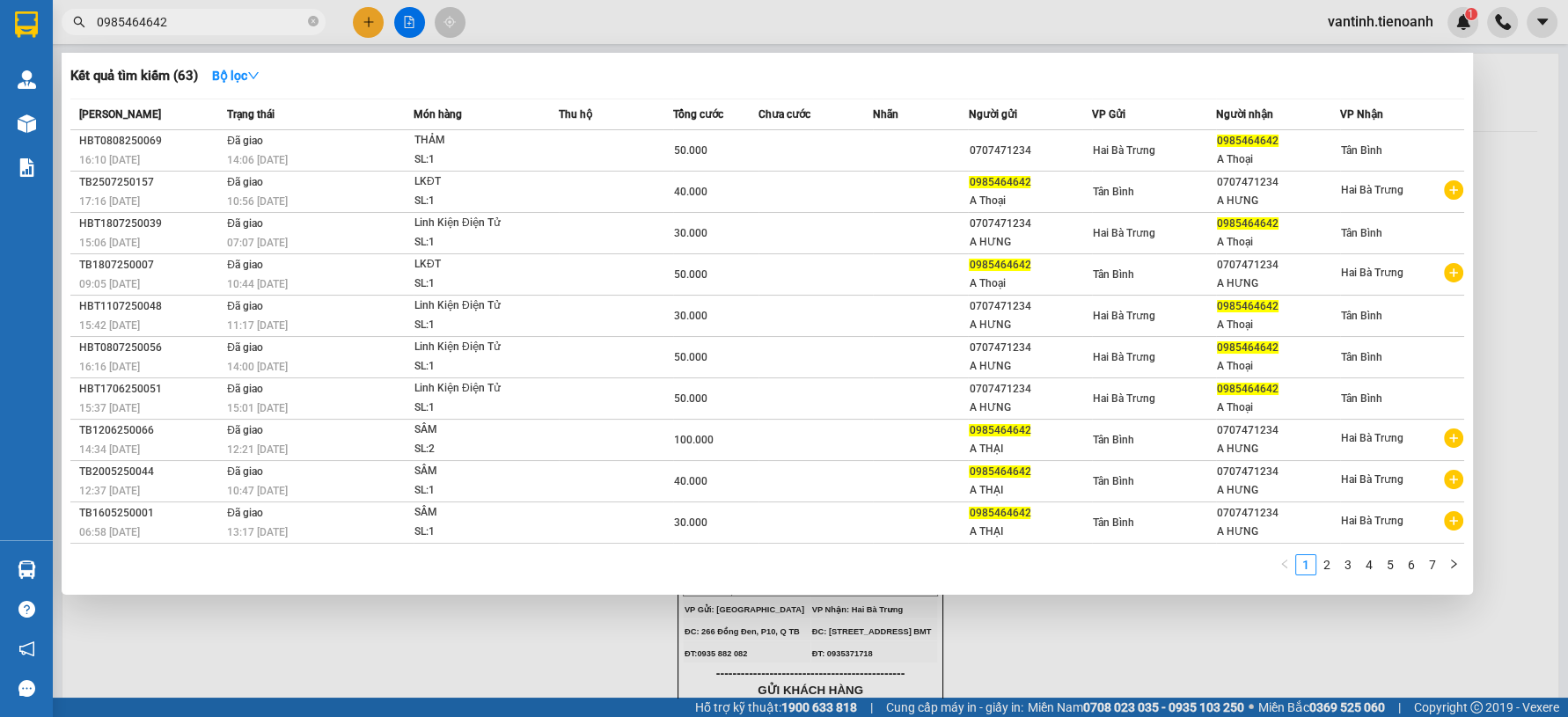
click at [698, 15] on div at bounding box center [784, 358] width 1568 height 717
click at [206, 23] on input "0985464642" at bounding box center [200, 22] width 207 height 20
click at [205, 23] on input "0985464642" at bounding box center [200, 22] width 207 height 20
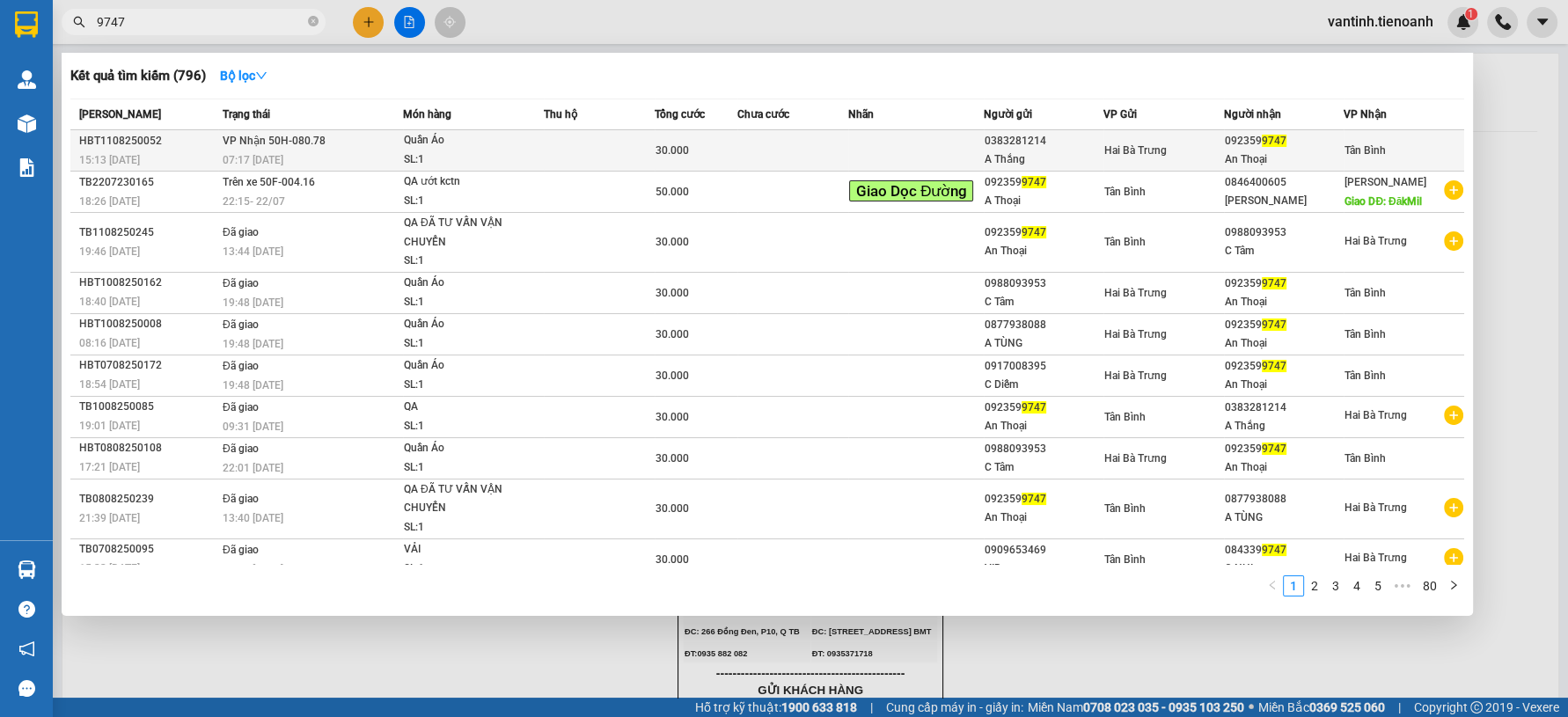
type input "9747"
click at [443, 137] on div "Quần Áo" at bounding box center [470, 141] width 132 height 20
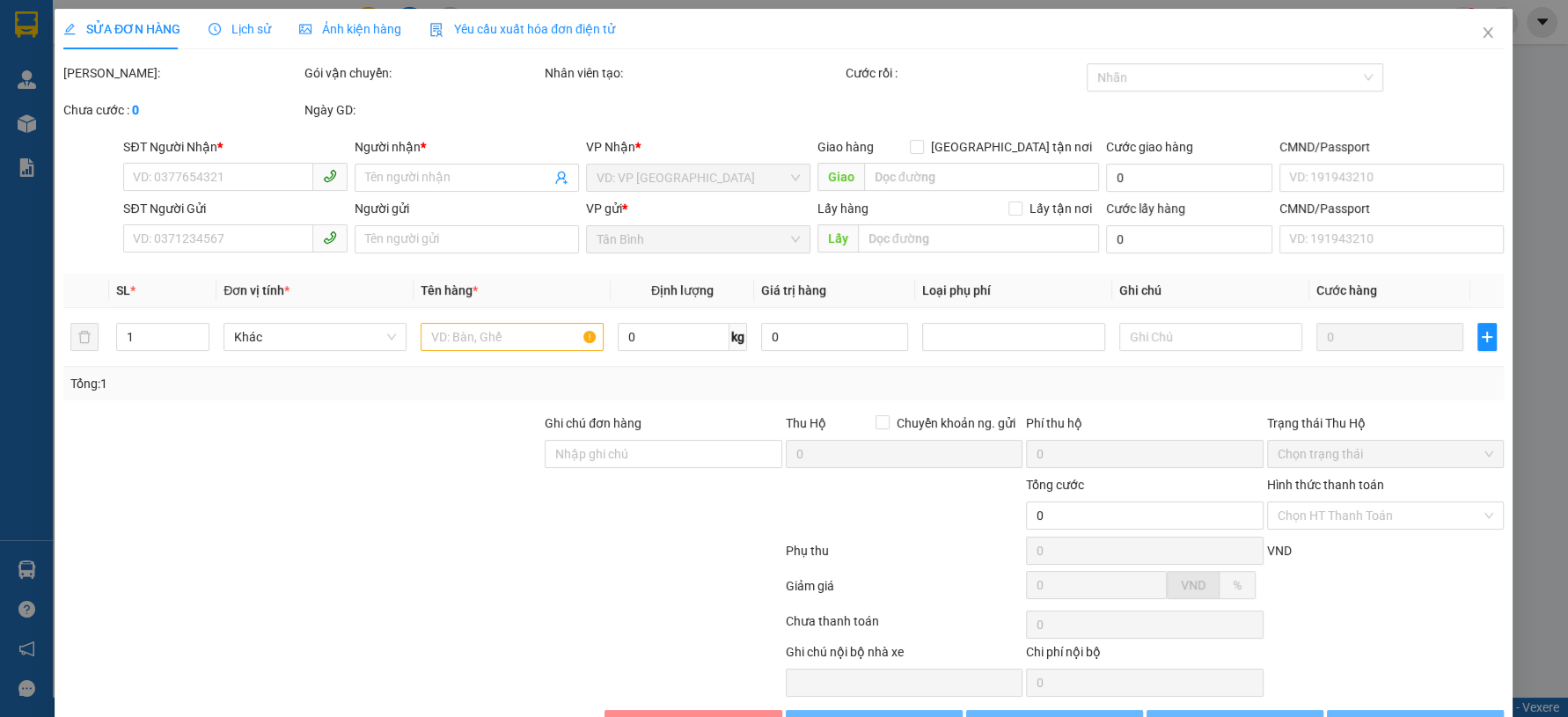
type input "0923599747"
type input "An Thoại"
type input "094197012235"
type input "0383281214"
type input "A Thắng"
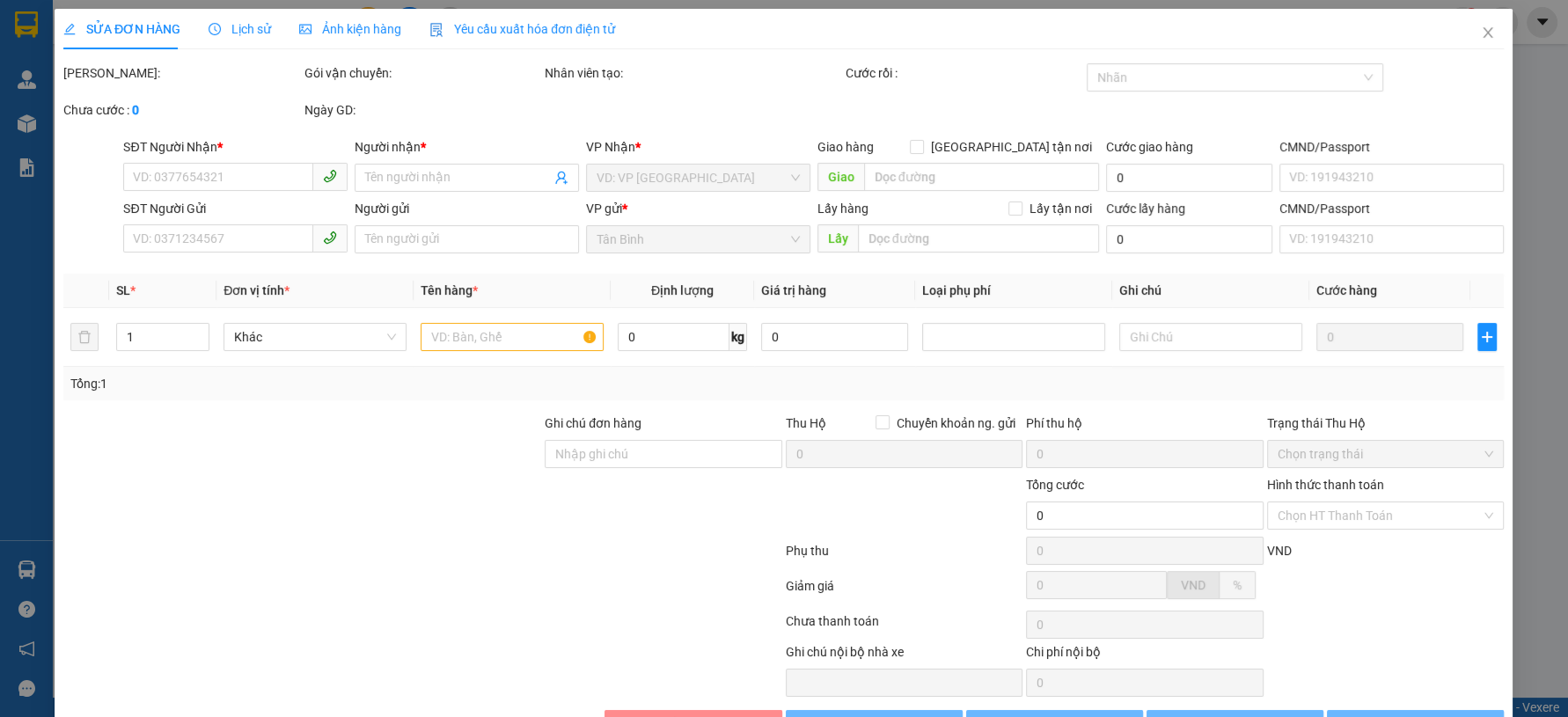
type input "30.000"
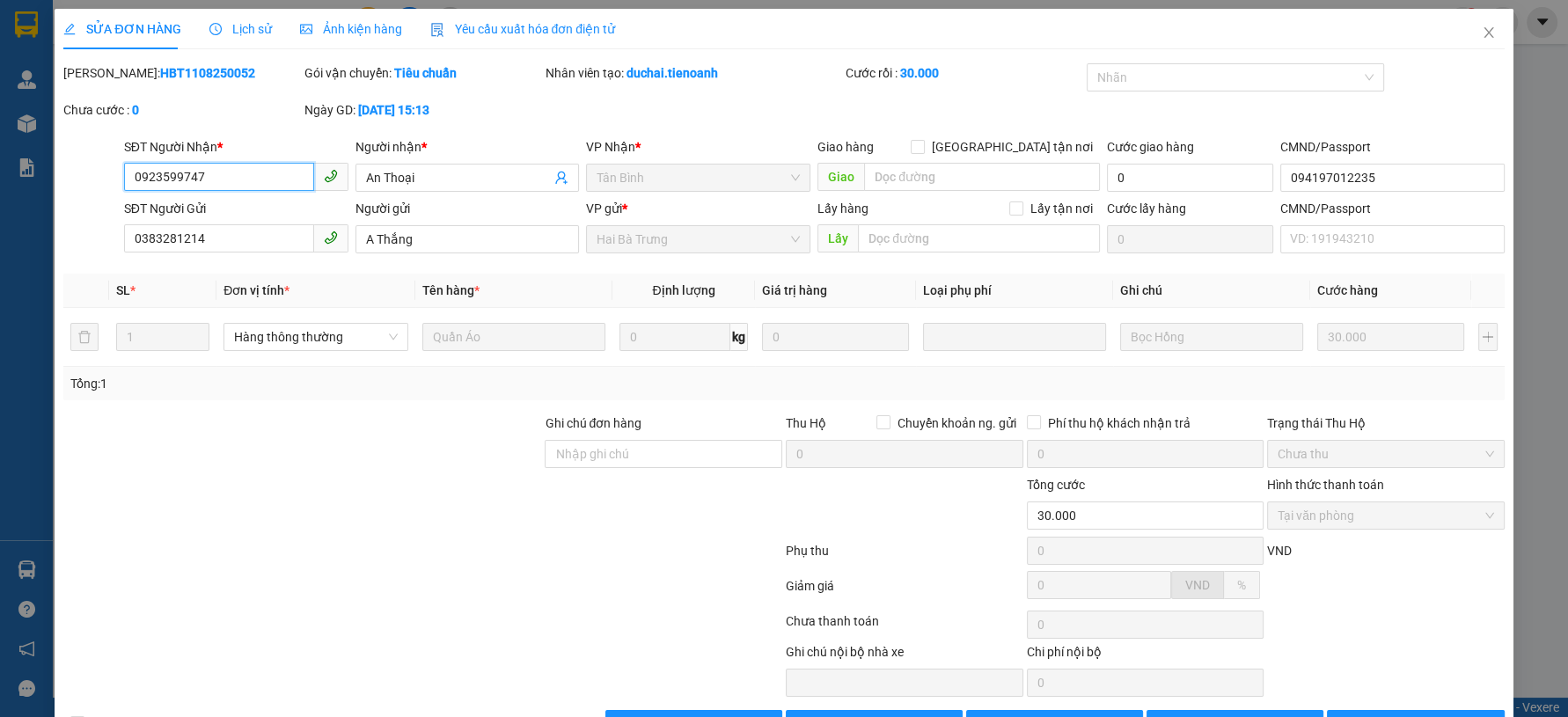
scroll to position [53, 0]
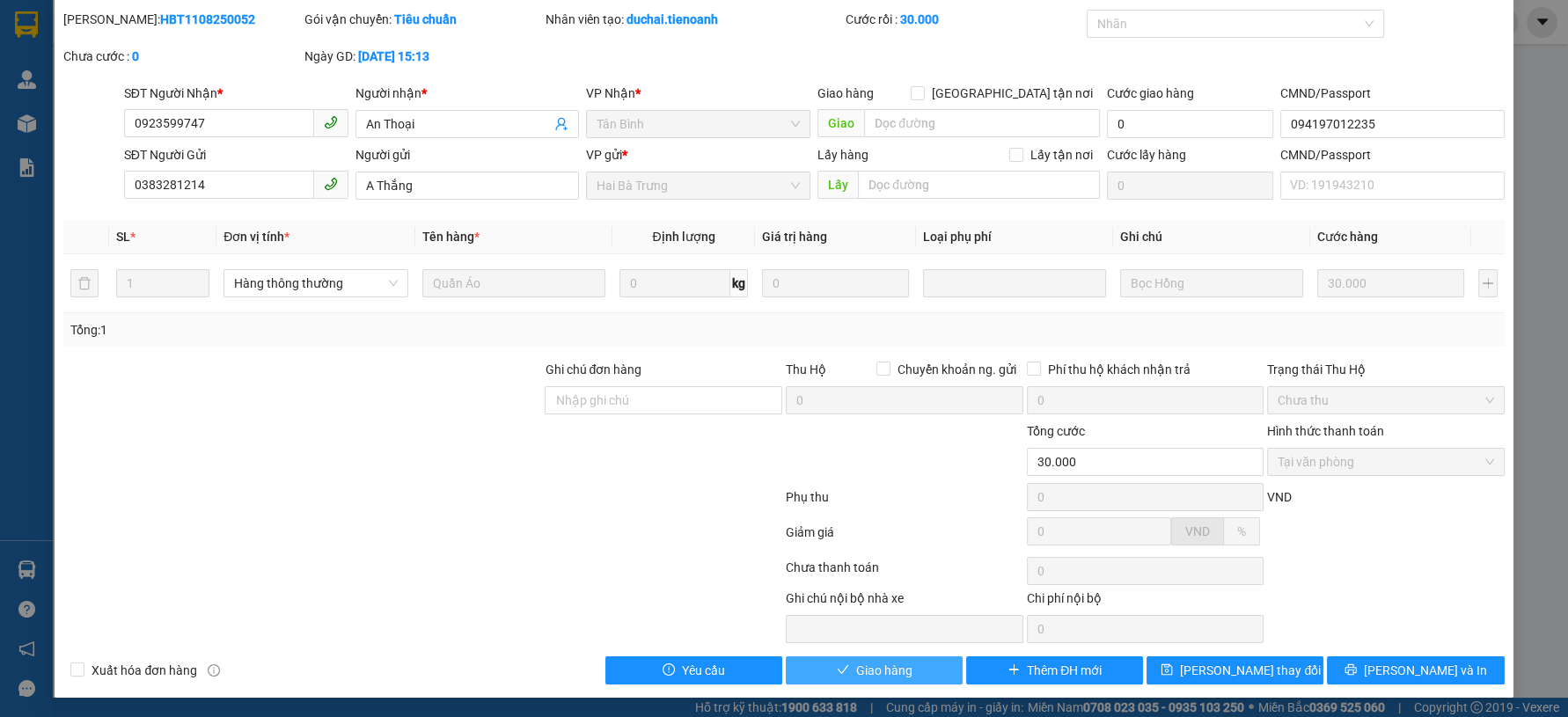
click at [856, 679] on button "Giao hàng" at bounding box center [873, 671] width 177 height 29
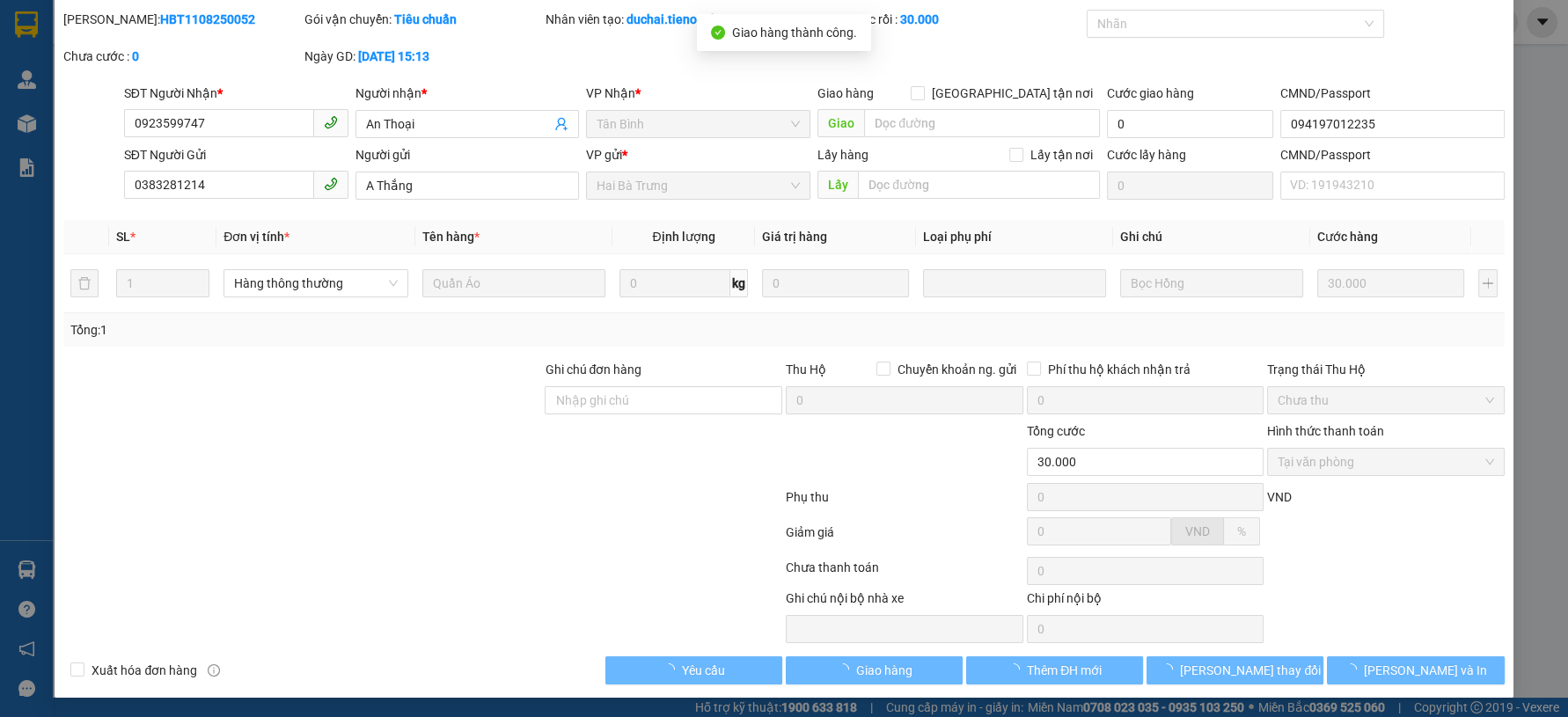
click at [645, 605] on div at bounding box center [633, 615] width 301 height 54
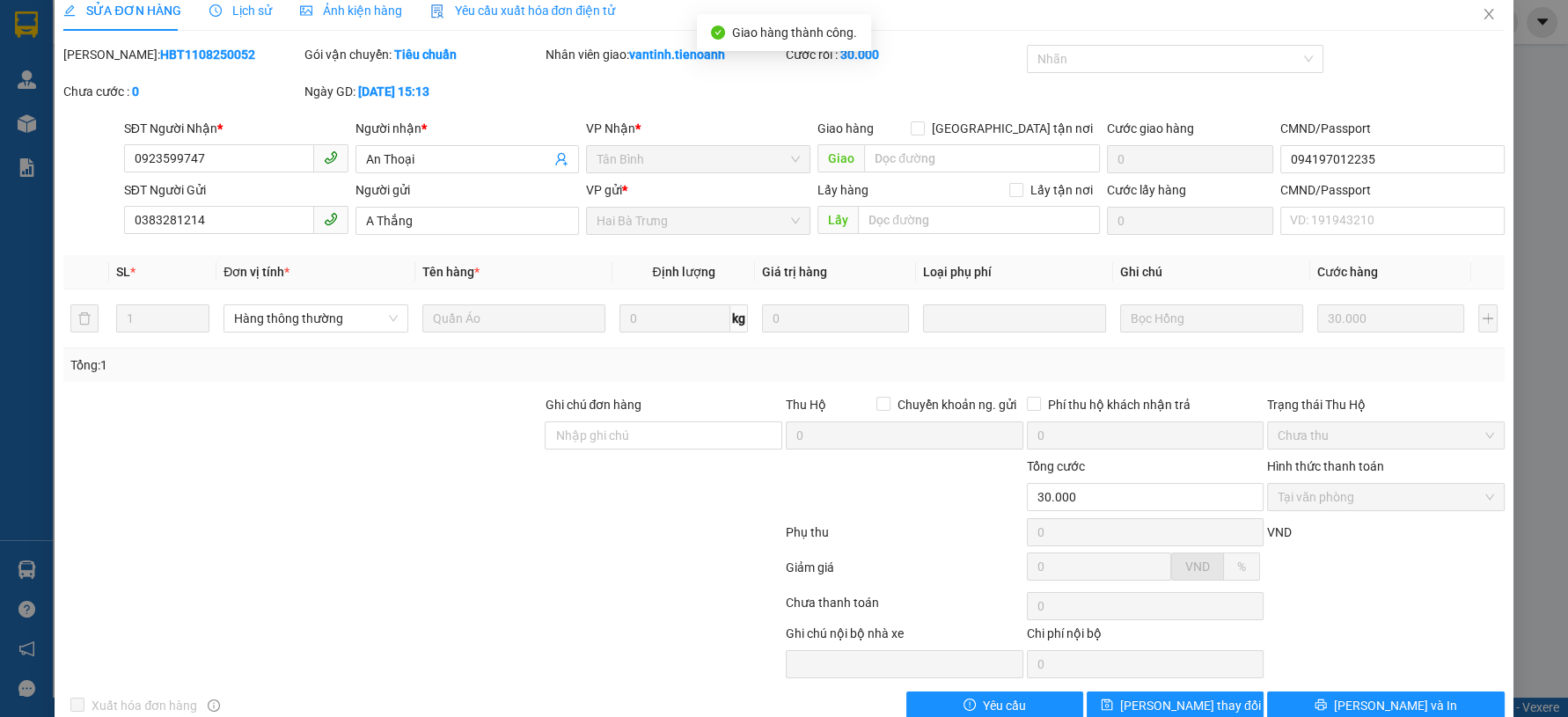
scroll to position [0, 0]
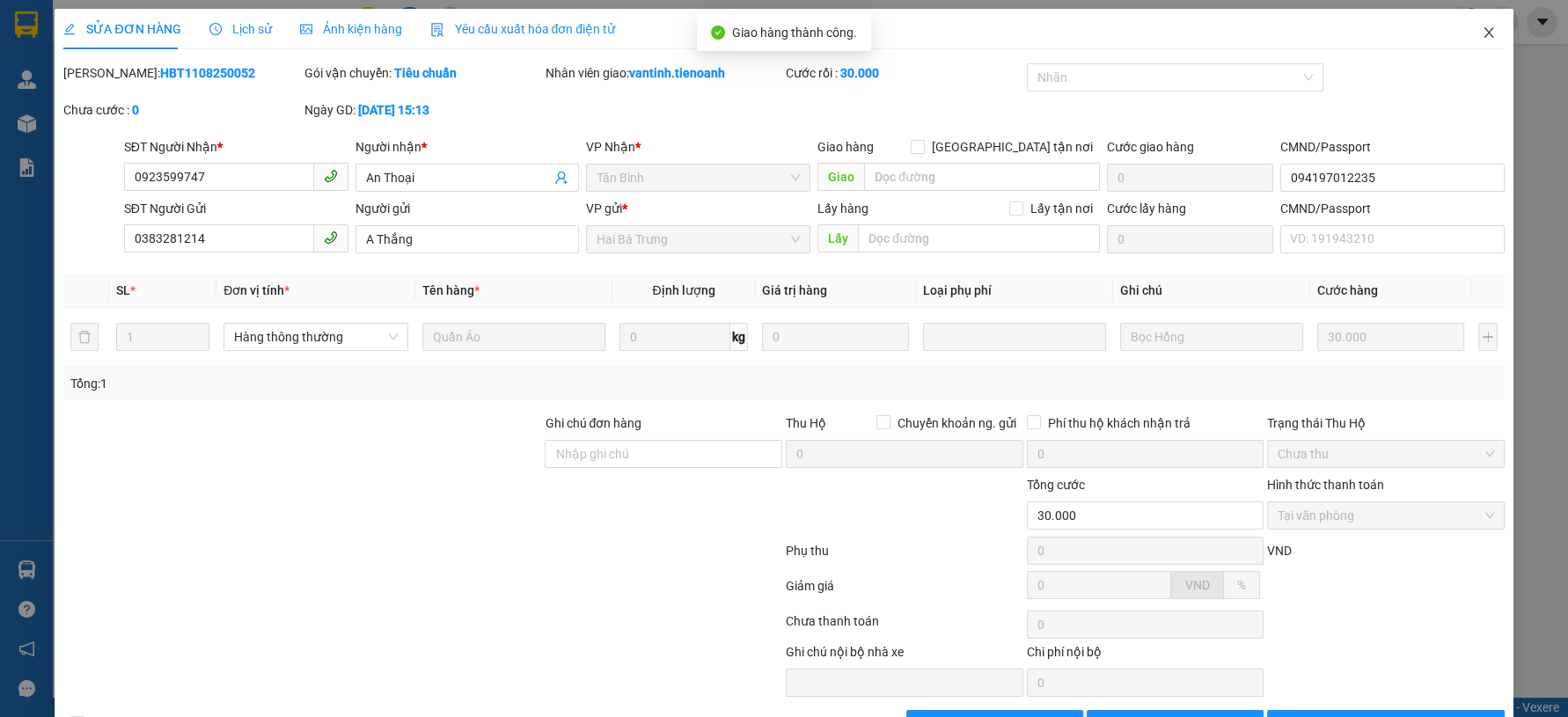
click at [1472, 43] on span "Close" at bounding box center [1488, 33] width 49 height 49
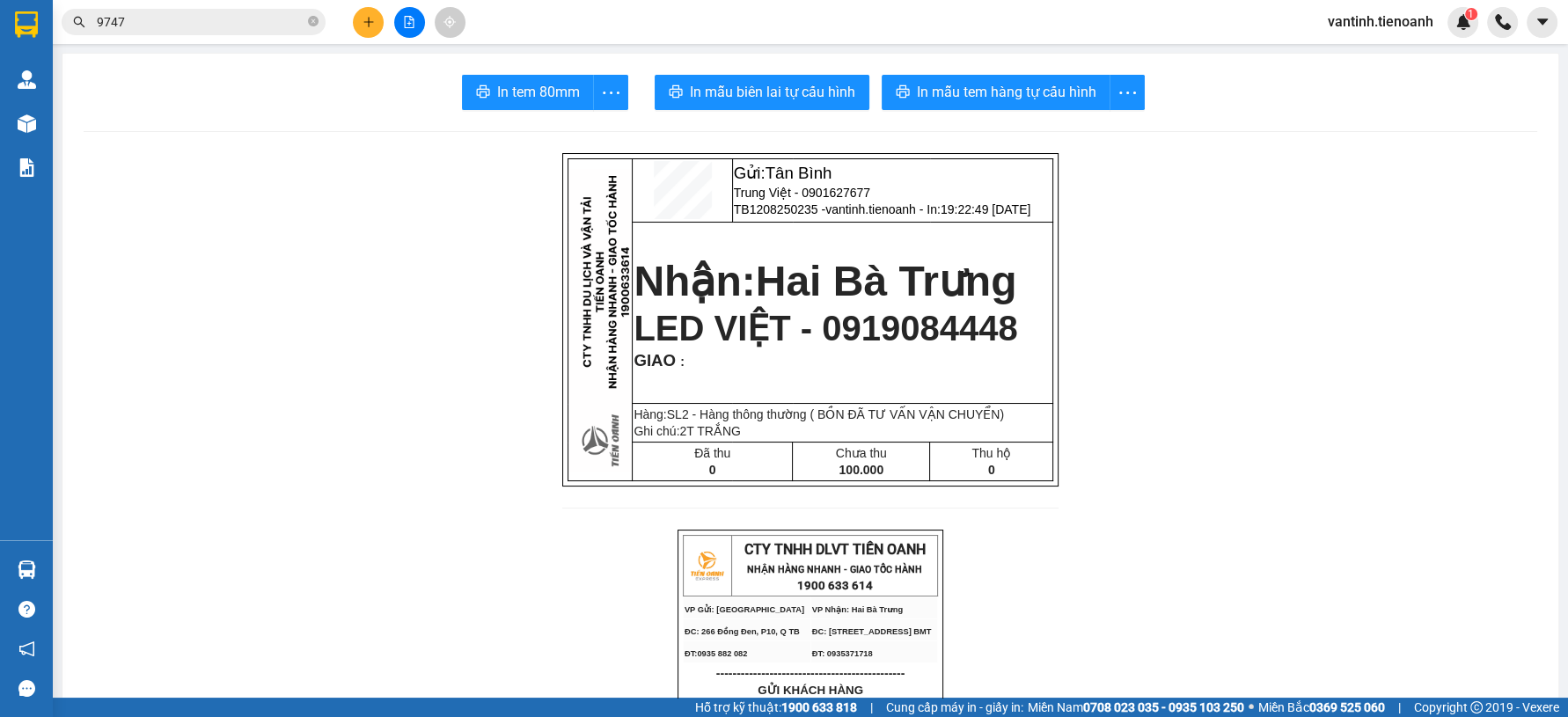
click at [411, 20] on icon "file-add" at bounding box center [410, 22] width 12 height 12
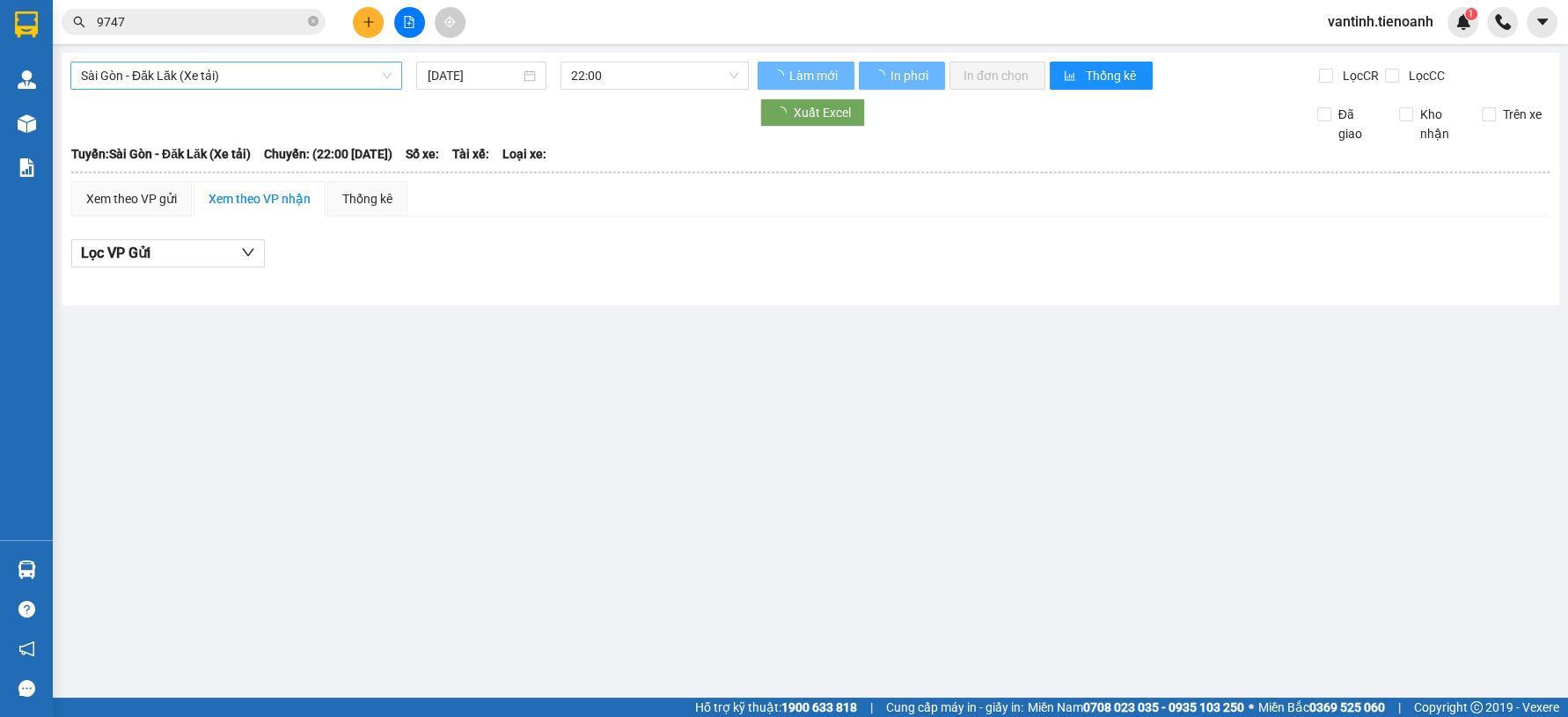
click at [333, 84] on span "Sài Gòn - Đăk Lăk (Xe tải)" at bounding box center [236, 76] width 311 height 27
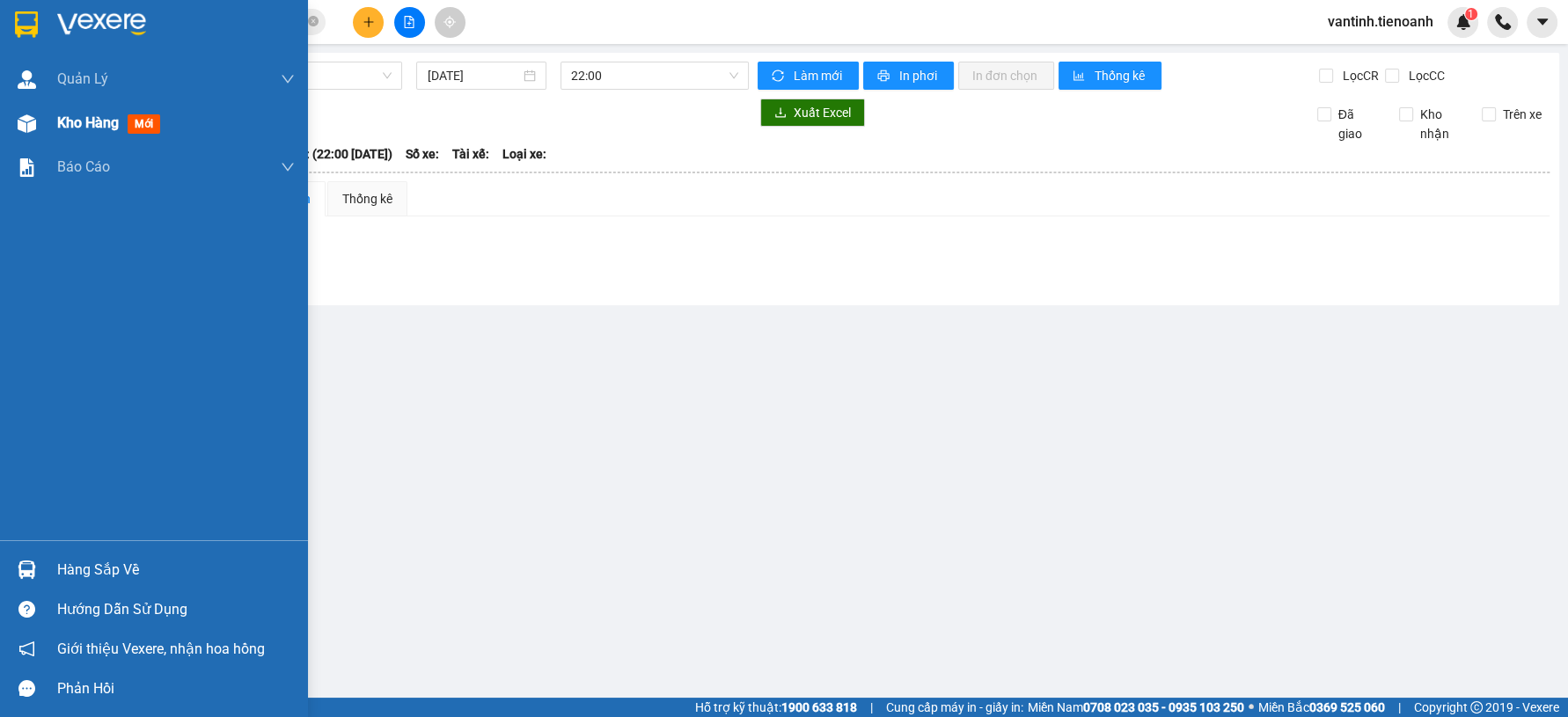
click at [20, 118] on img at bounding box center [27, 123] width 19 height 19
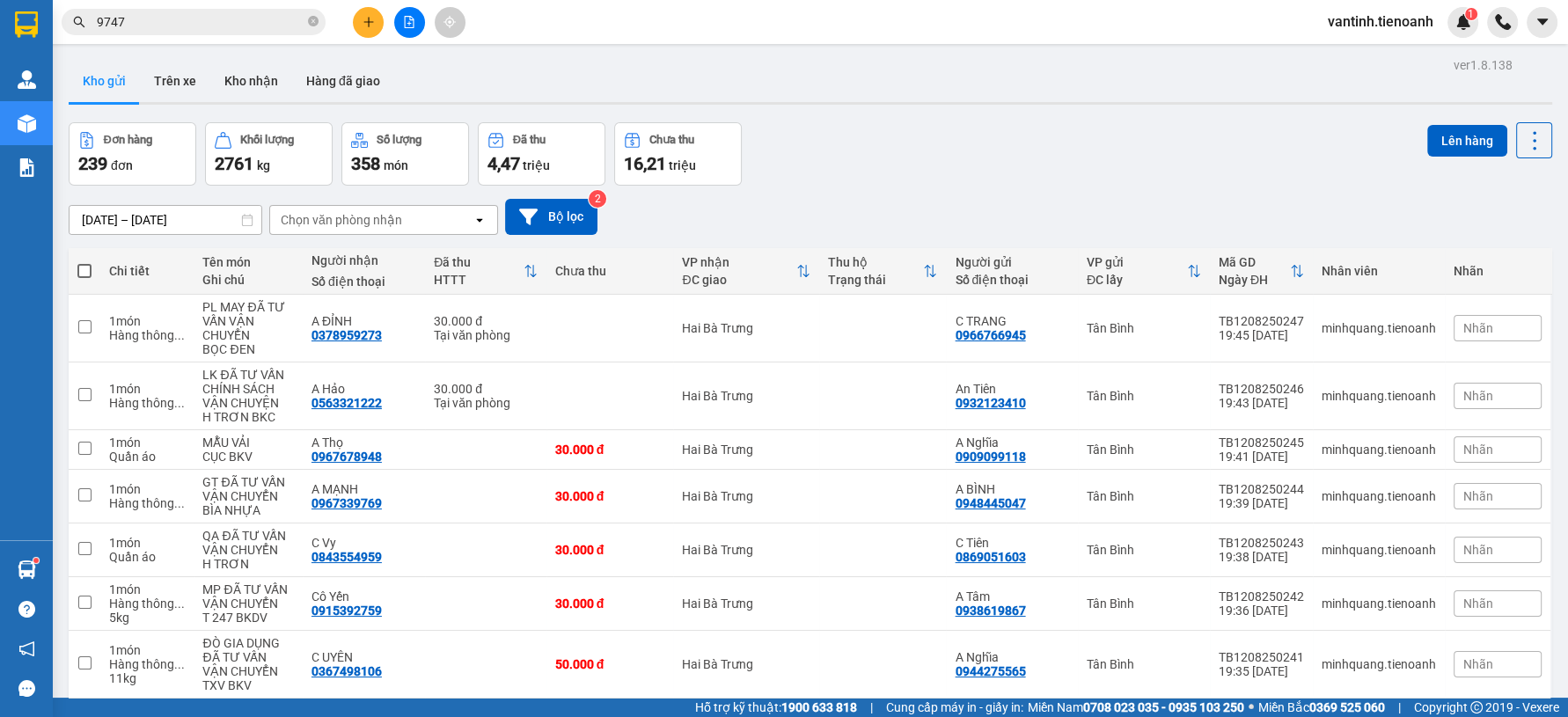
click at [345, 7] on div at bounding box center [409, 22] width 132 height 31
click at [359, 13] on button at bounding box center [368, 22] width 31 height 31
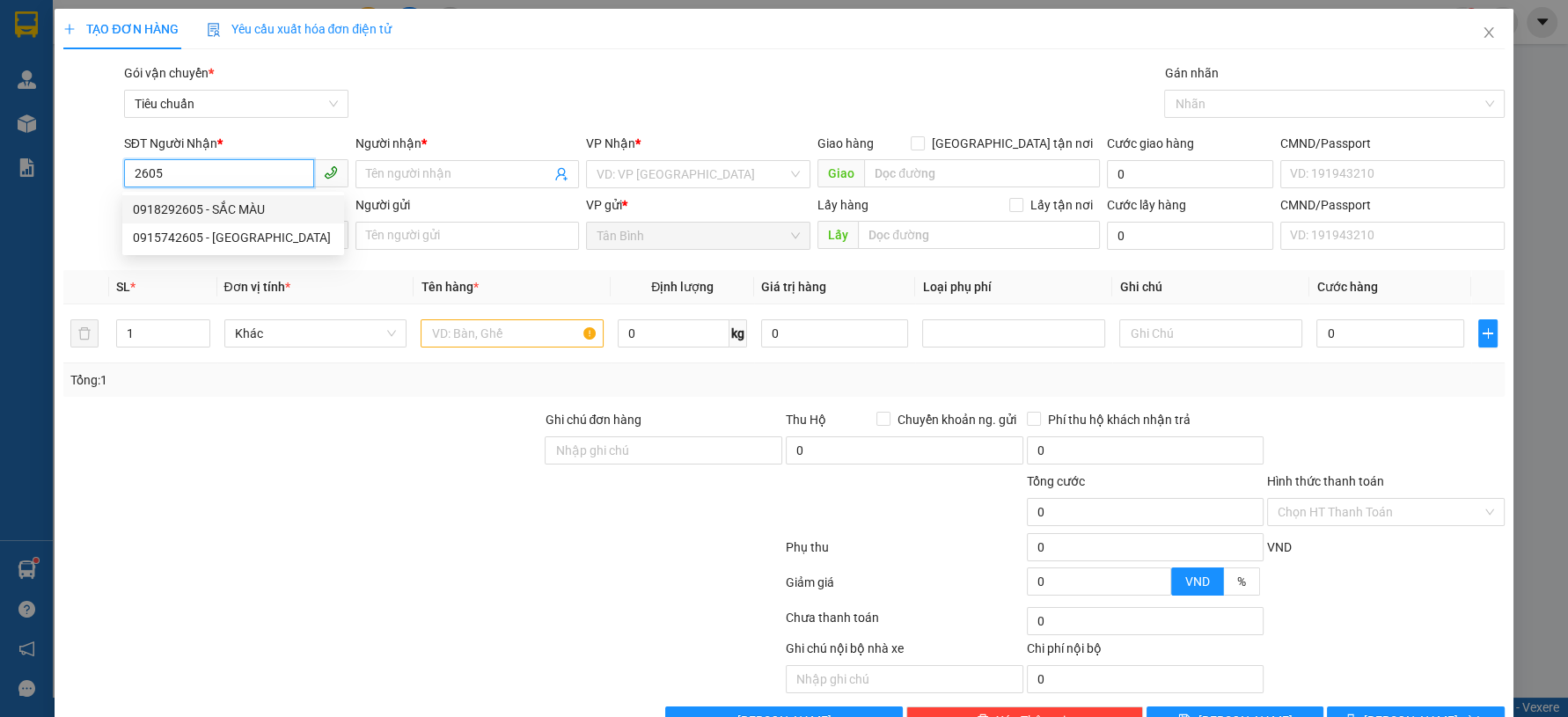
click at [223, 203] on div "0918292605 - SẮC MÀU" at bounding box center [232, 209] width 200 height 20
type input "0918292605"
type input "SẮC MÀU"
type input "240653488"
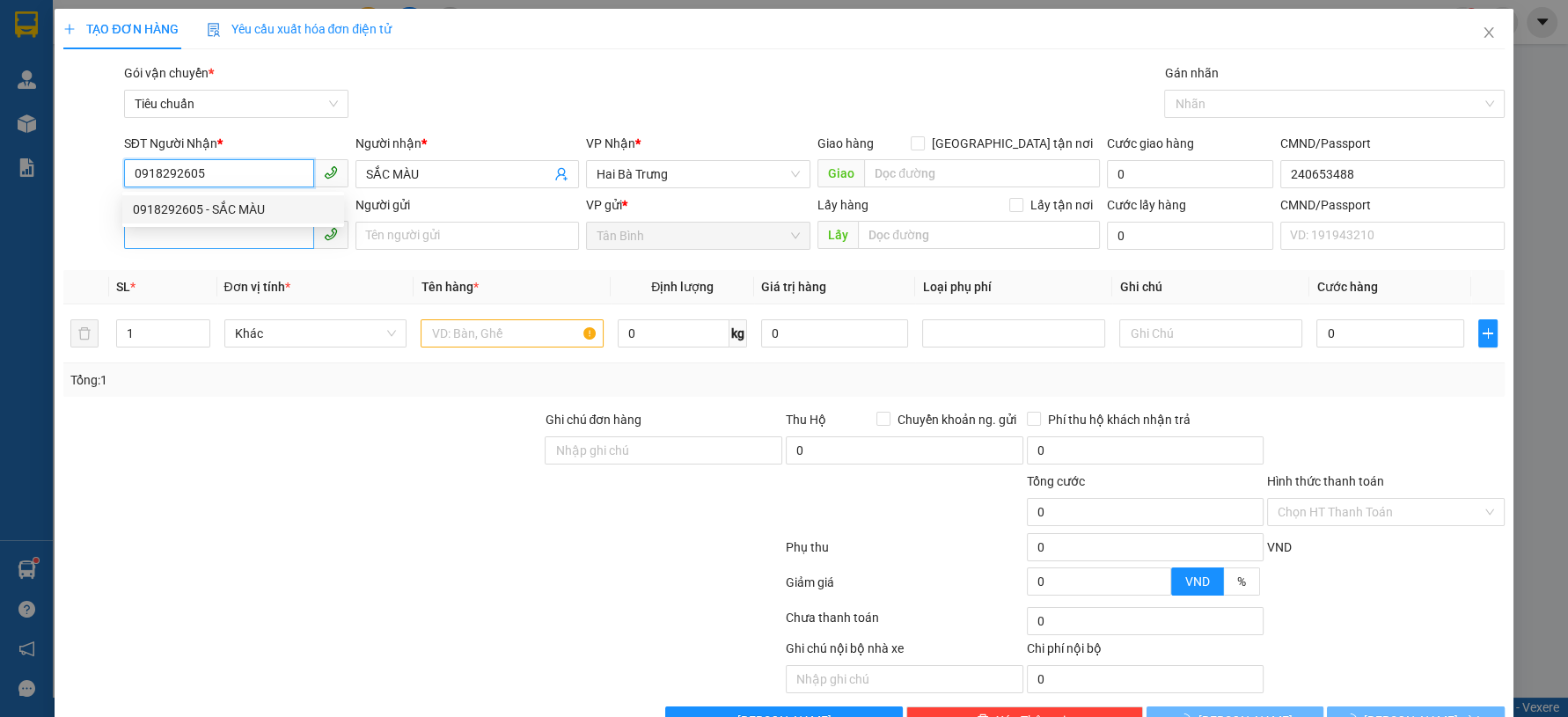
type input "0918292605"
click at [237, 242] on input "SĐT Người Gửi" at bounding box center [218, 235] width 190 height 29
type input "150.000"
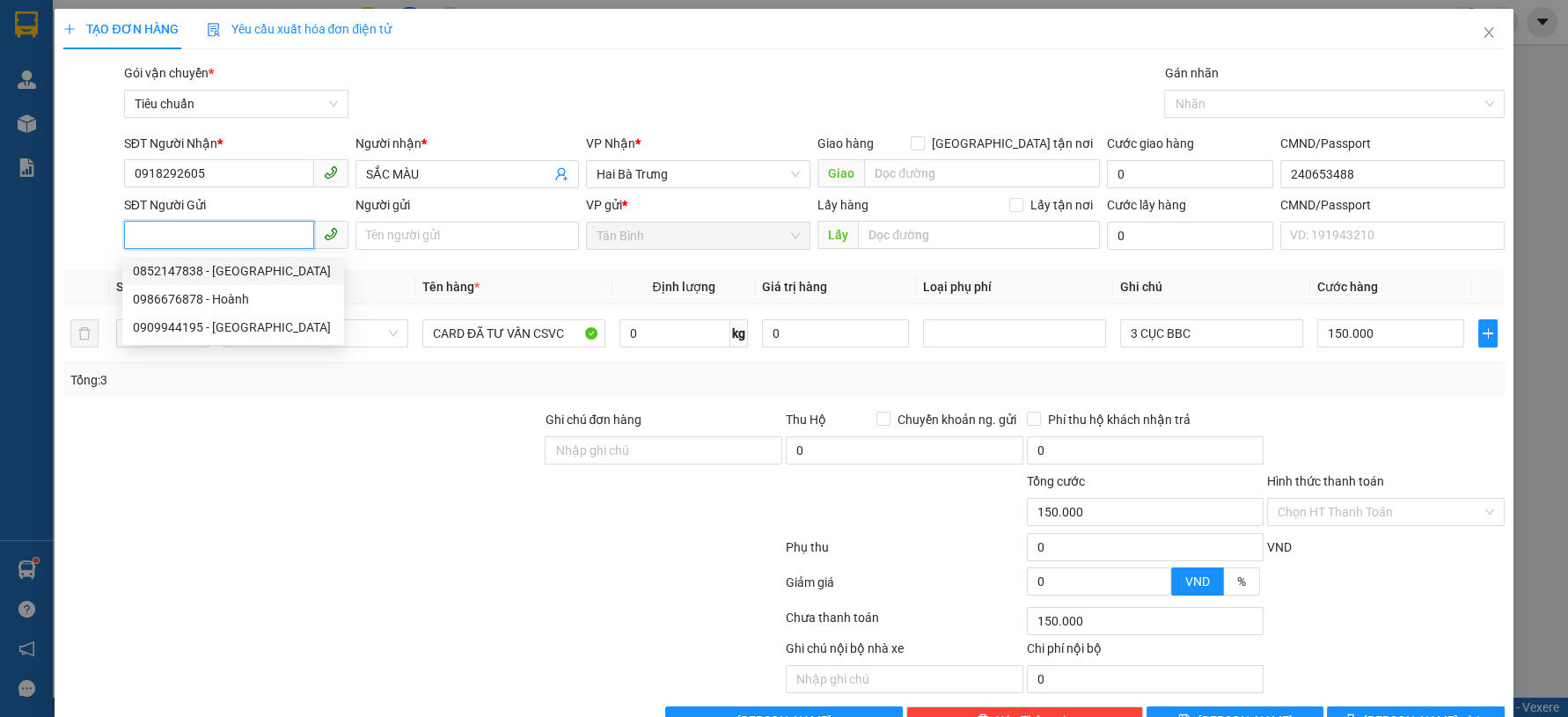
click at [237, 269] on div "0852147838 - [GEOGRAPHIC_DATA]" at bounding box center [232, 271] width 200 height 20
type input "0852147838"
type input "Thiên An"
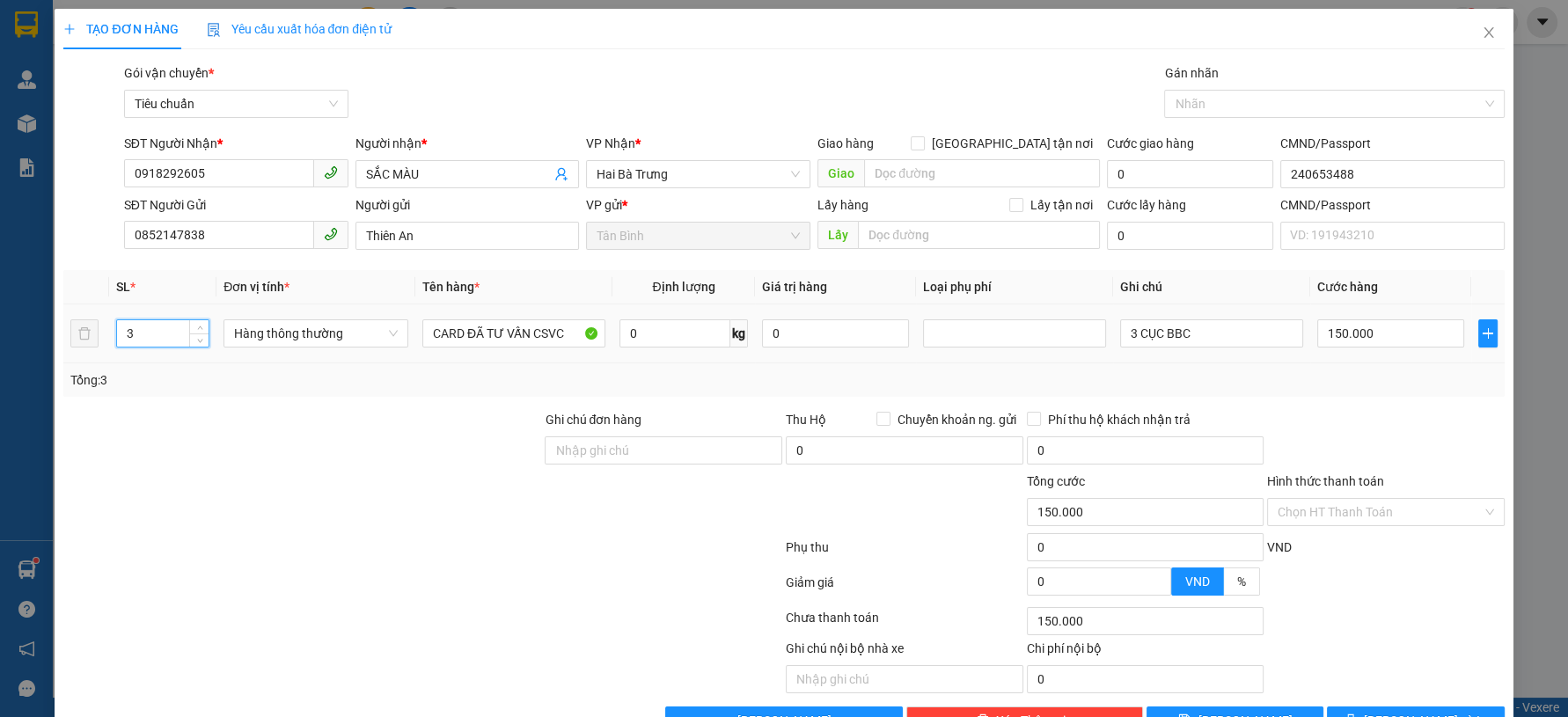
click at [86, 338] on tr "3 Hàng thông thường CARD ĐÃ TƯ VẤN CSVC 0 kg 0 3 CỤC BBC 150.000" at bounding box center [784, 334] width 1441 height 59
click at [290, 422] on div at bounding box center [302, 440] width 481 height 61
type input "0"
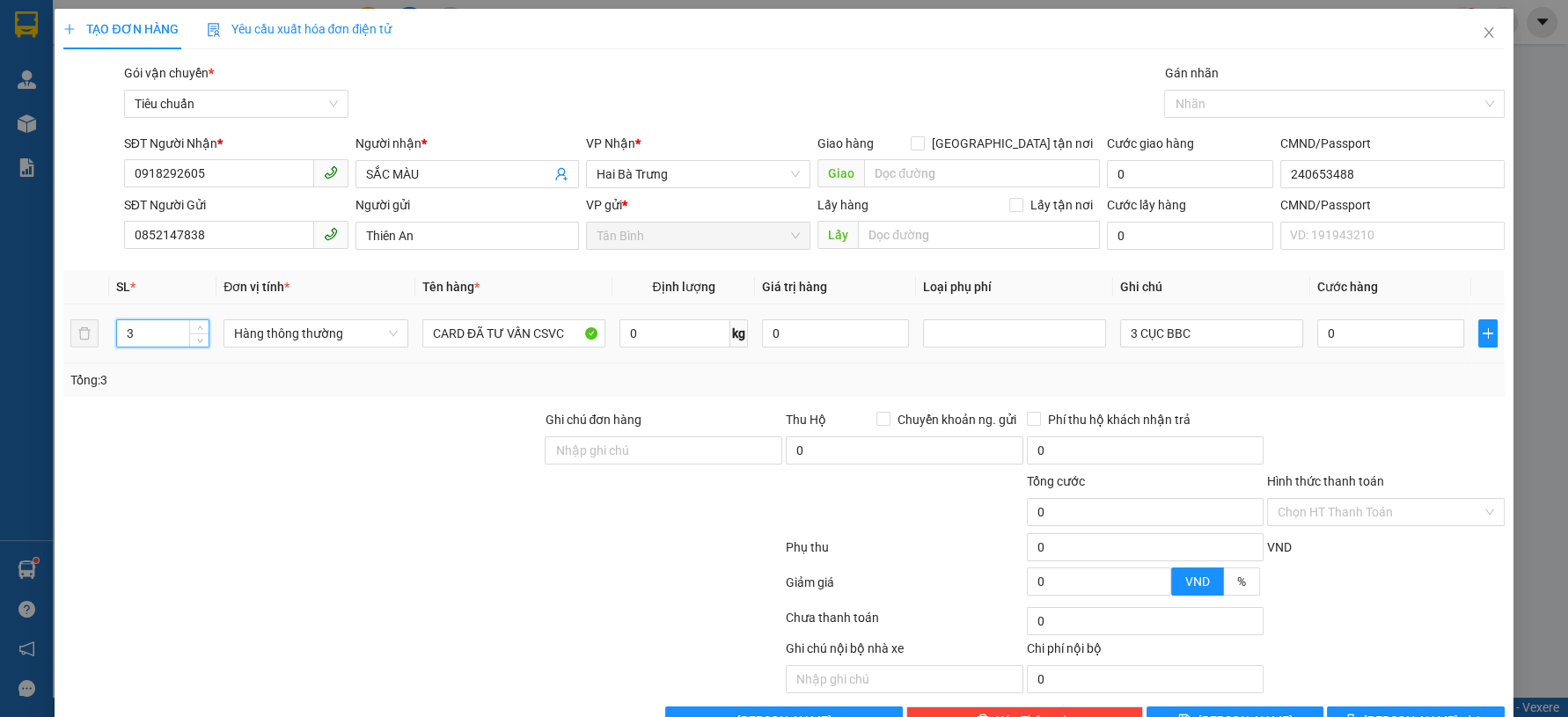
drag, startPoint x: 73, startPoint y: 342, endPoint x: 49, endPoint y: 344, distance: 24.1
click at [52, 344] on div "TẠO ĐƠN HÀNG Yêu cầu xuất hóa đơn điện tử Transit Pickup Surcharge Ids Transit …" at bounding box center [784, 358] width 1568 height 717
type input "1"
click at [201, 391] on div "Tổng: 3" at bounding box center [784, 380] width 1441 height 34
click at [643, 330] on input "0" at bounding box center [675, 334] width 111 height 29
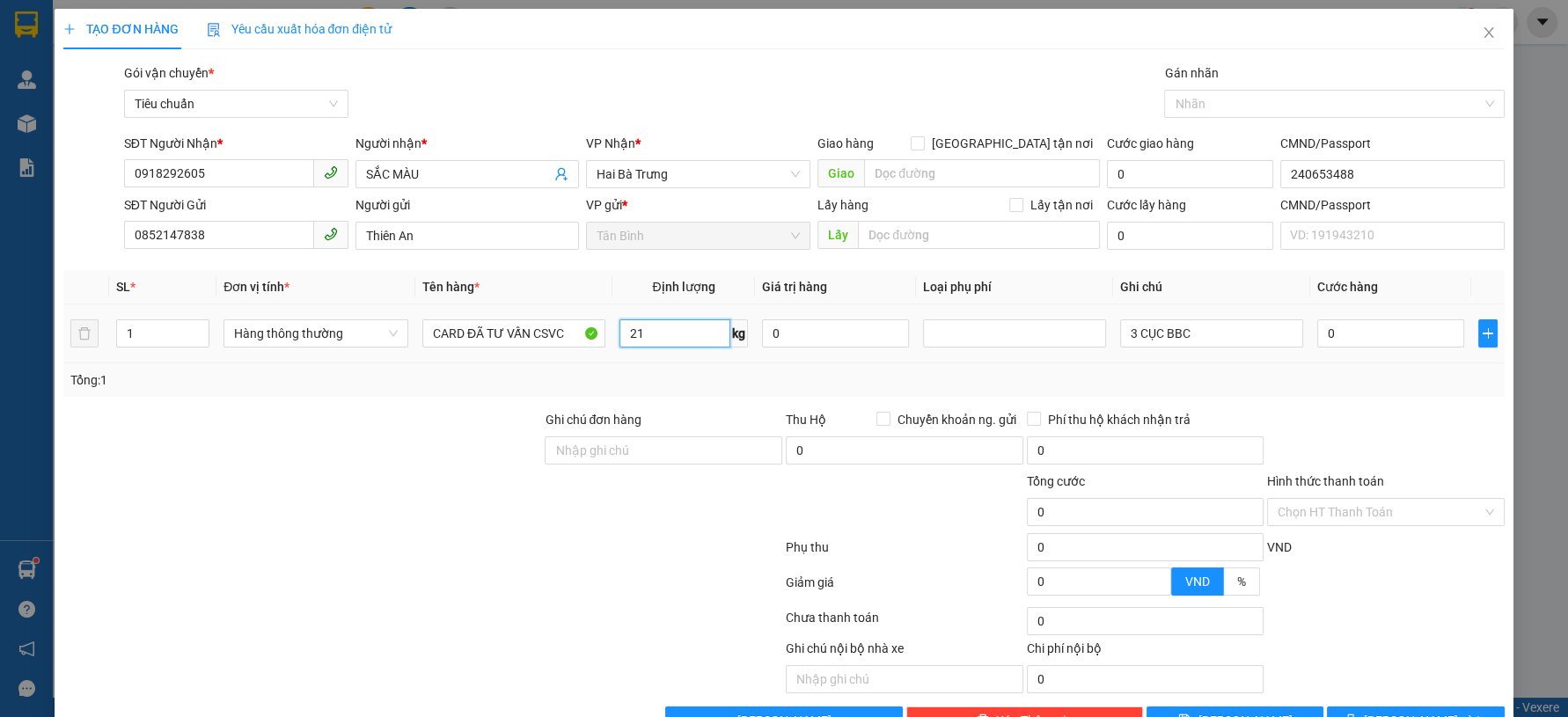
type input "21"
click at [464, 412] on div at bounding box center [302, 440] width 481 height 61
type input "60.000"
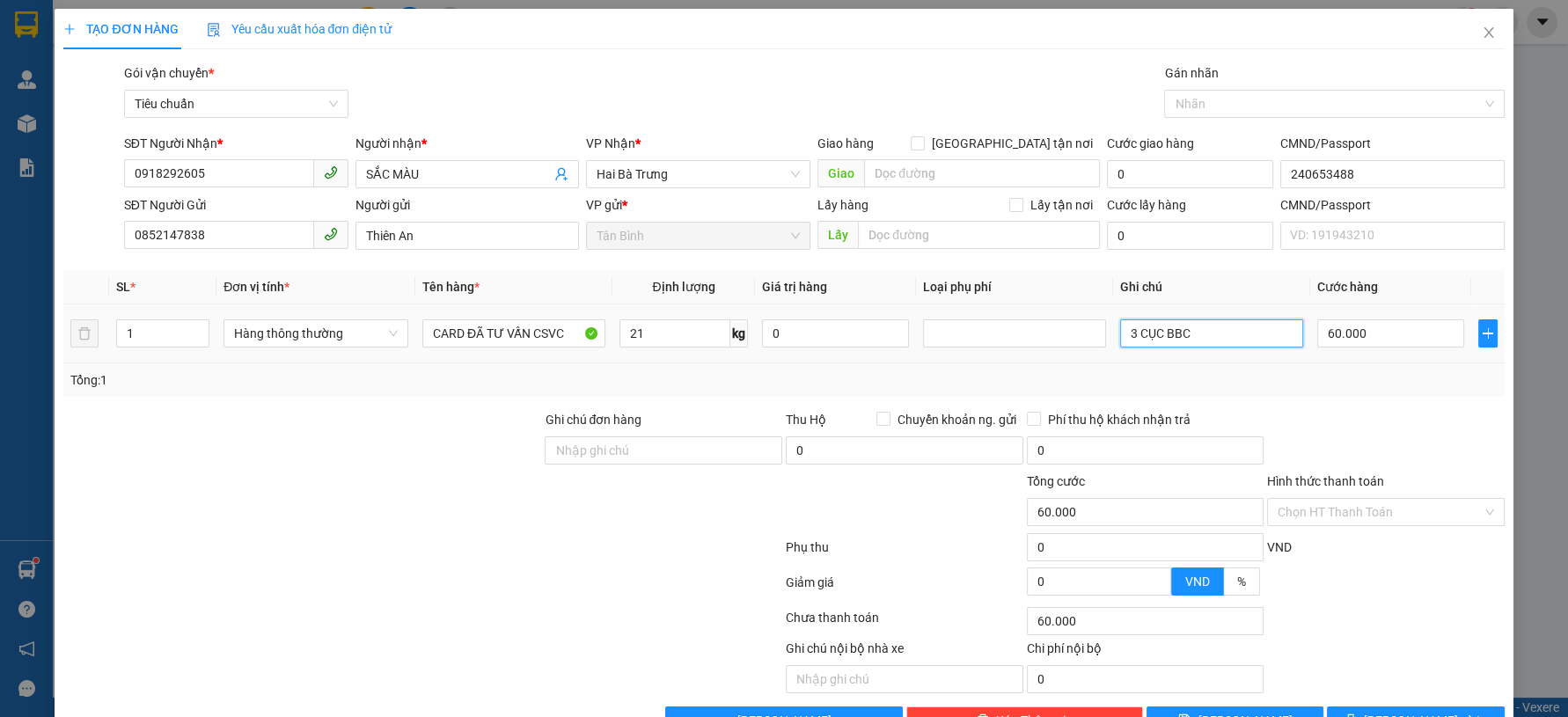
drag, startPoint x: 1142, startPoint y: 338, endPoint x: 928, endPoint y: 351, distance: 214.4
click at [981, 351] on tr "1 Hàng thông thường CARD ĐÃ TƯ VẤN CSVC 21 kg 0 3 CỤC BBC 60.000" at bounding box center [784, 334] width 1441 height 59
type input "B TRẮNG"
drag, startPoint x: 241, startPoint y: 161, endPoint x: 45, endPoint y: 167, distance: 196.1
click at [51, 174] on div "TẠO ĐƠN HÀNG Yêu cầu xuất hóa đơn điện tử Transit Pickup Surcharge Ids Transit …" at bounding box center [784, 358] width 1568 height 717
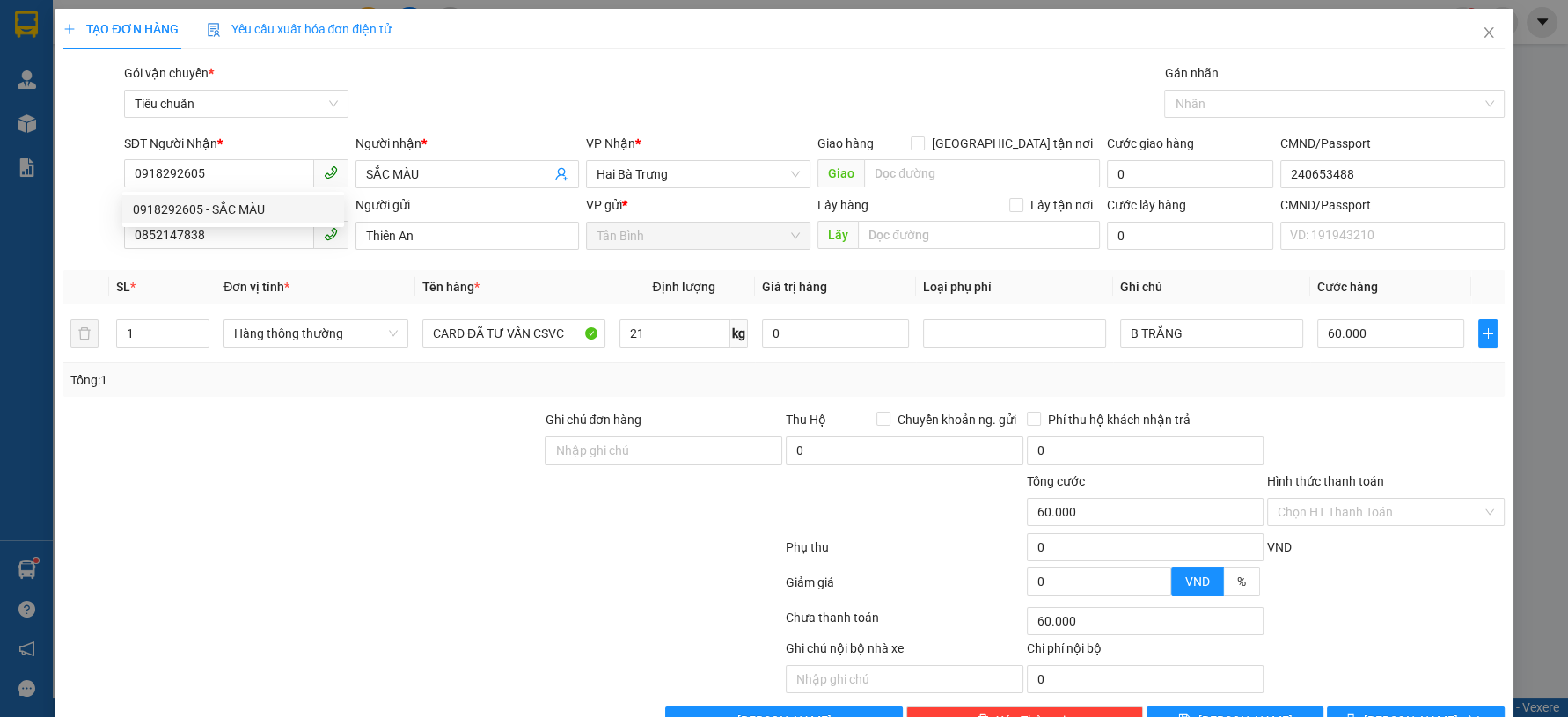
click at [371, 530] on div at bounding box center [302, 502] width 481 height 61
click at [205, 169] on input "0918292605" at bounding box center [218, 174] width 190 height 29
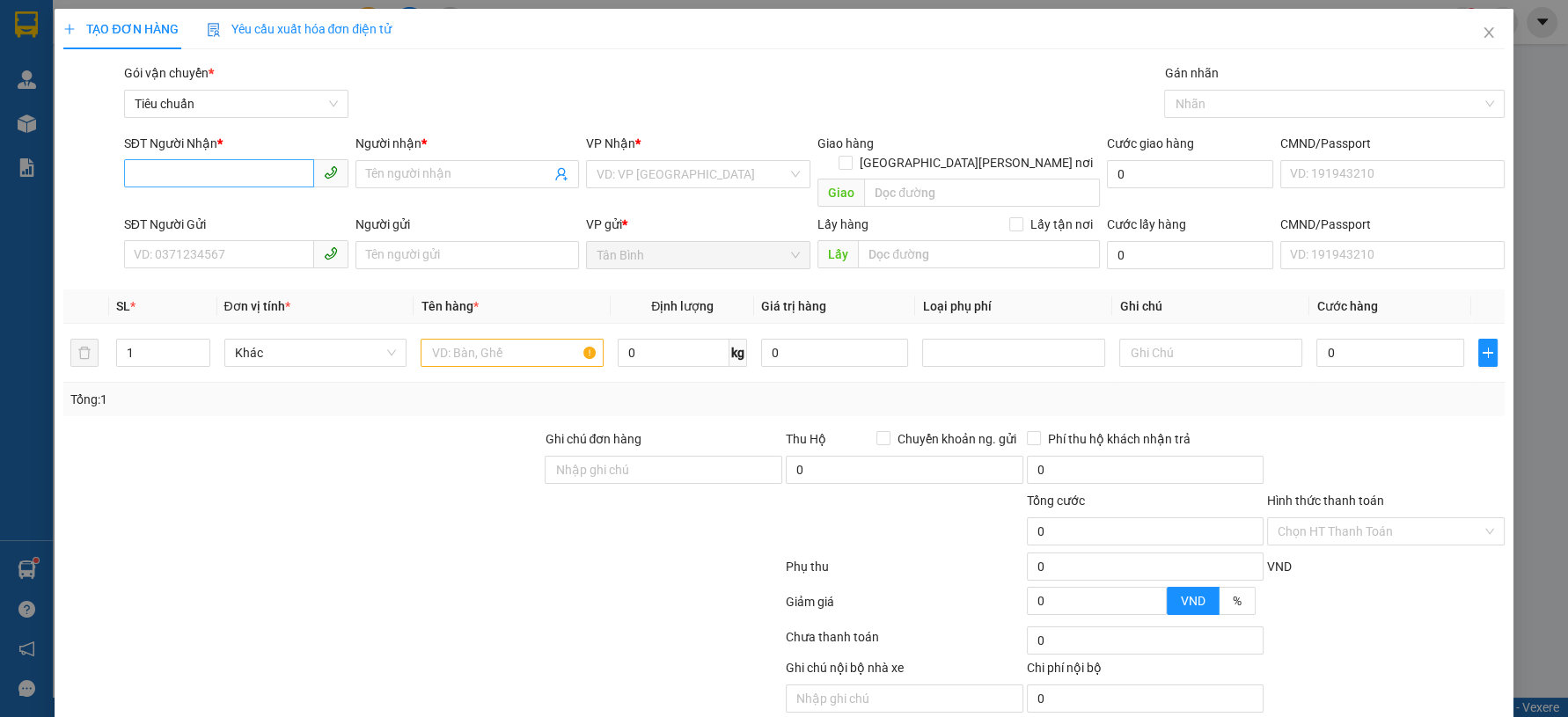
drag, startPoint x: 234, startPoint y: 161, endPoint x: 227, endPoint y: 176, distance: 16.6
click at [229, 175] on div "SĐT Người Nhận * VD: 0377654321" at bounding box center [236, 164] width 224 height 61
click at [227, 176] on input "SĐT Người Nhận *" at bounding box center [218, 174] width 190 height 29
click at [227, 179] on input "SĐT Người Nhận *" at bounding box center [218, 174] width 190 height 29
paste input "0918292605"
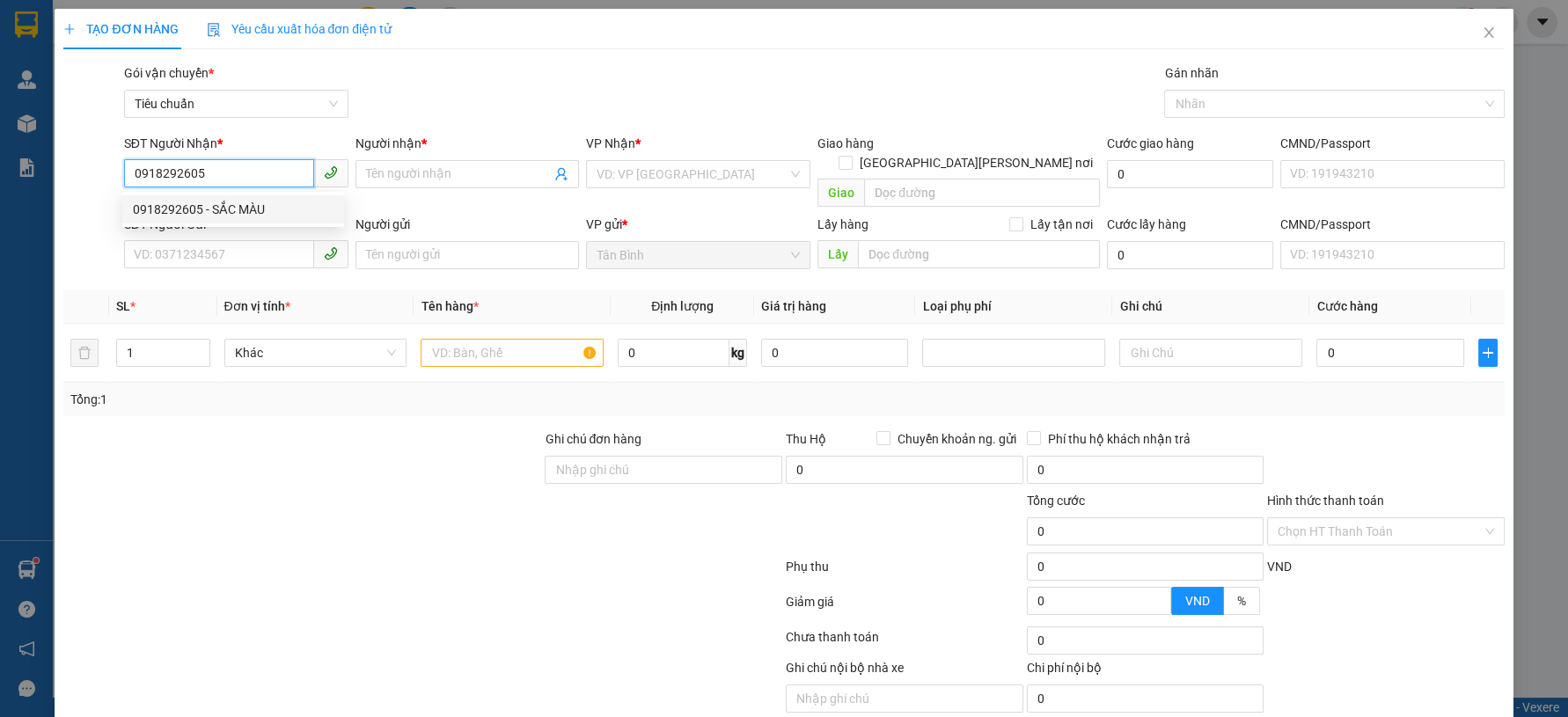
click at [238, 176] on input "0918292605" at bounding box center [218, 174] width 190 height 29
click at [215, 224] on div "0915742605 0915742605 - Gia Minh" at bounding box center [232, 209] width 222 height 36
click at [224, 174] on input "0915742" at bounding box center [218, 174] width 190 height 29
click at [223, 216] on div "0915742605 - Gia Minh" at bounding box center [232, 209] width 200 height 20
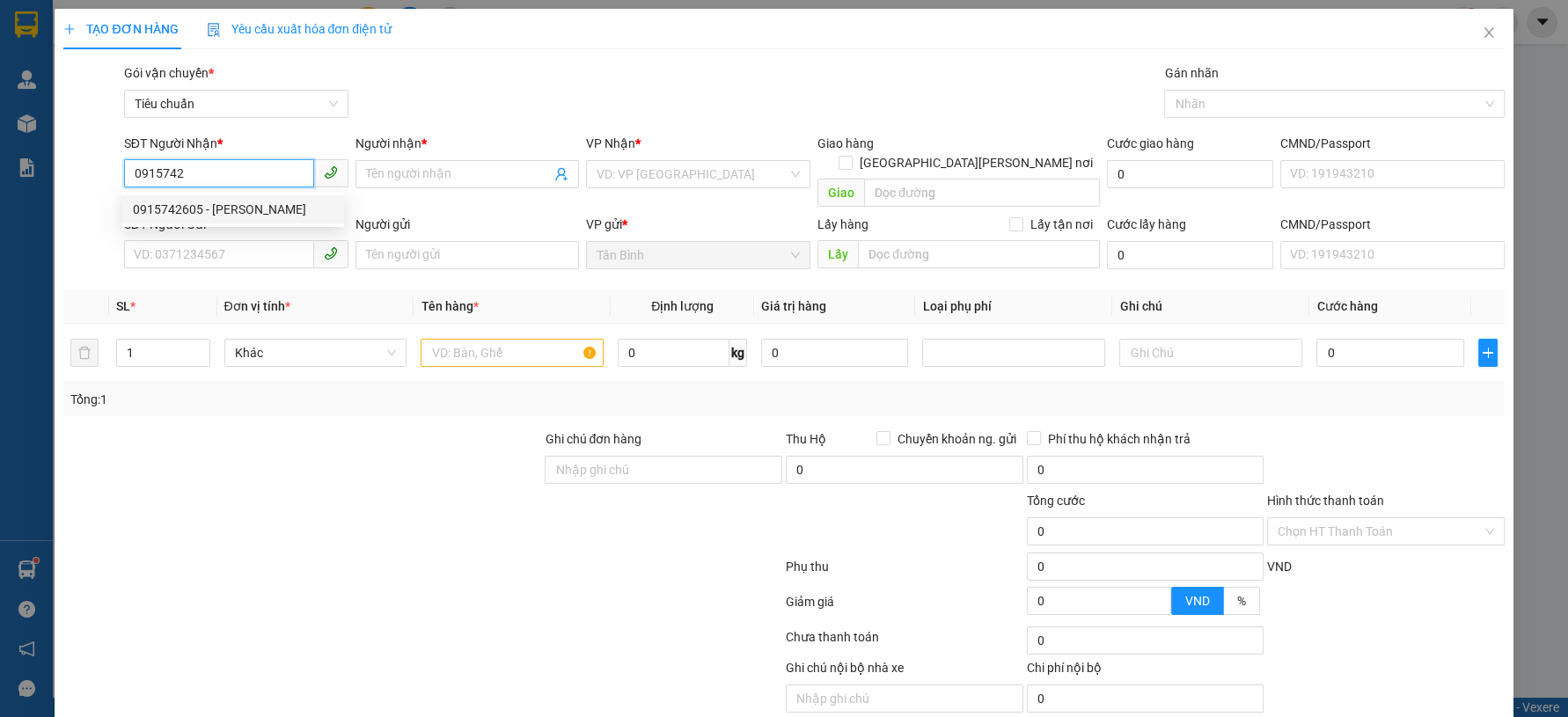
type input "0915742605"
type input "Gia Minh"
click at [231, 240] on input "SĐT Người Gửi" at bounding box center [218, 255] width 190 height 29
type input "120.000"
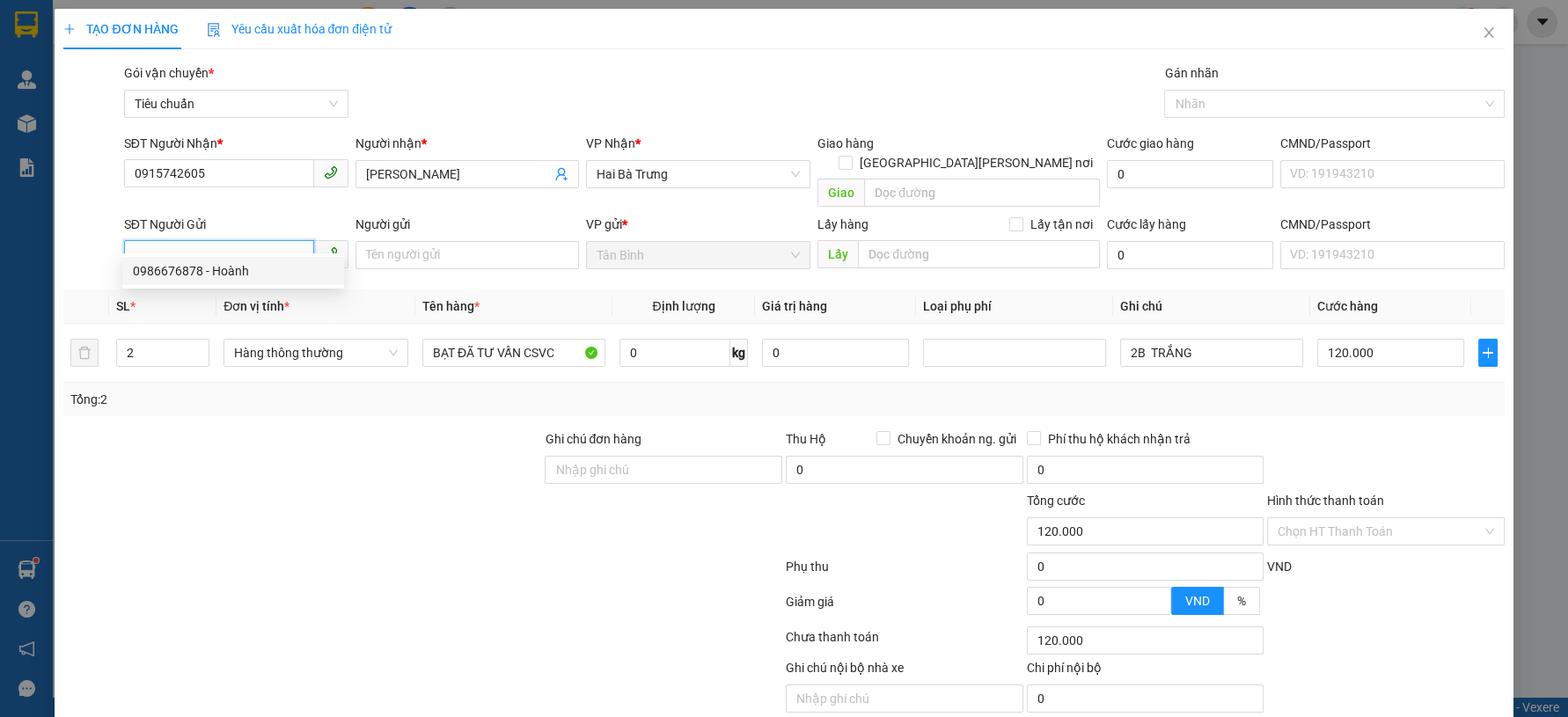
click at [248, 266] on div "0986676878 - Hoành" at bounding box center [232, 271] width 200 height 20
type input "0986676878"
type input "Hoành"
type input "123456789"
click at [311, 390] on div "Tổng: 2" at bounding box center [337, 400] width 535 height 20
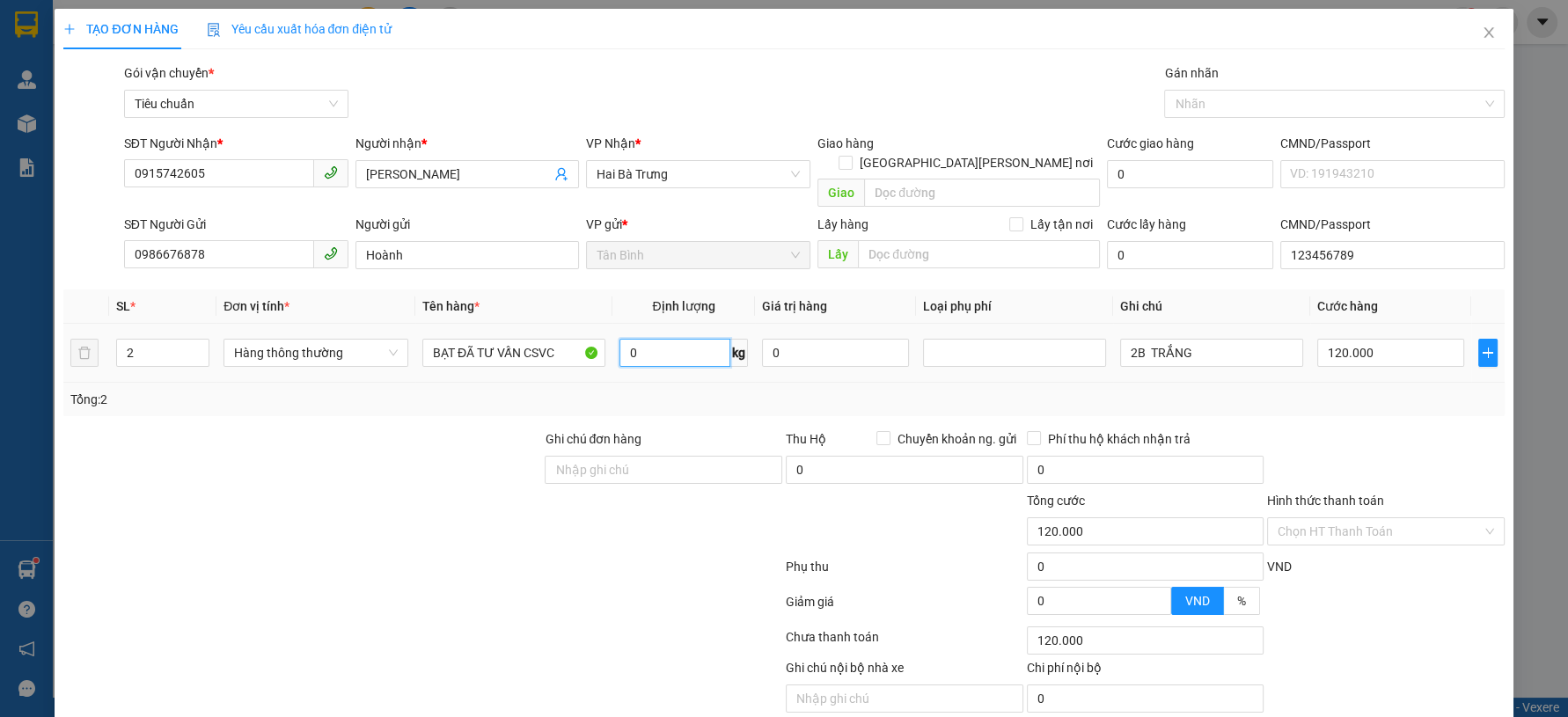
click at [636, 338] on input "0" at bounding box center [675, 353] width 111 height 29
type input "21"
click at [422, 429] on div at bounding box center [302, 460] width 481 height 61
type input "60.000"
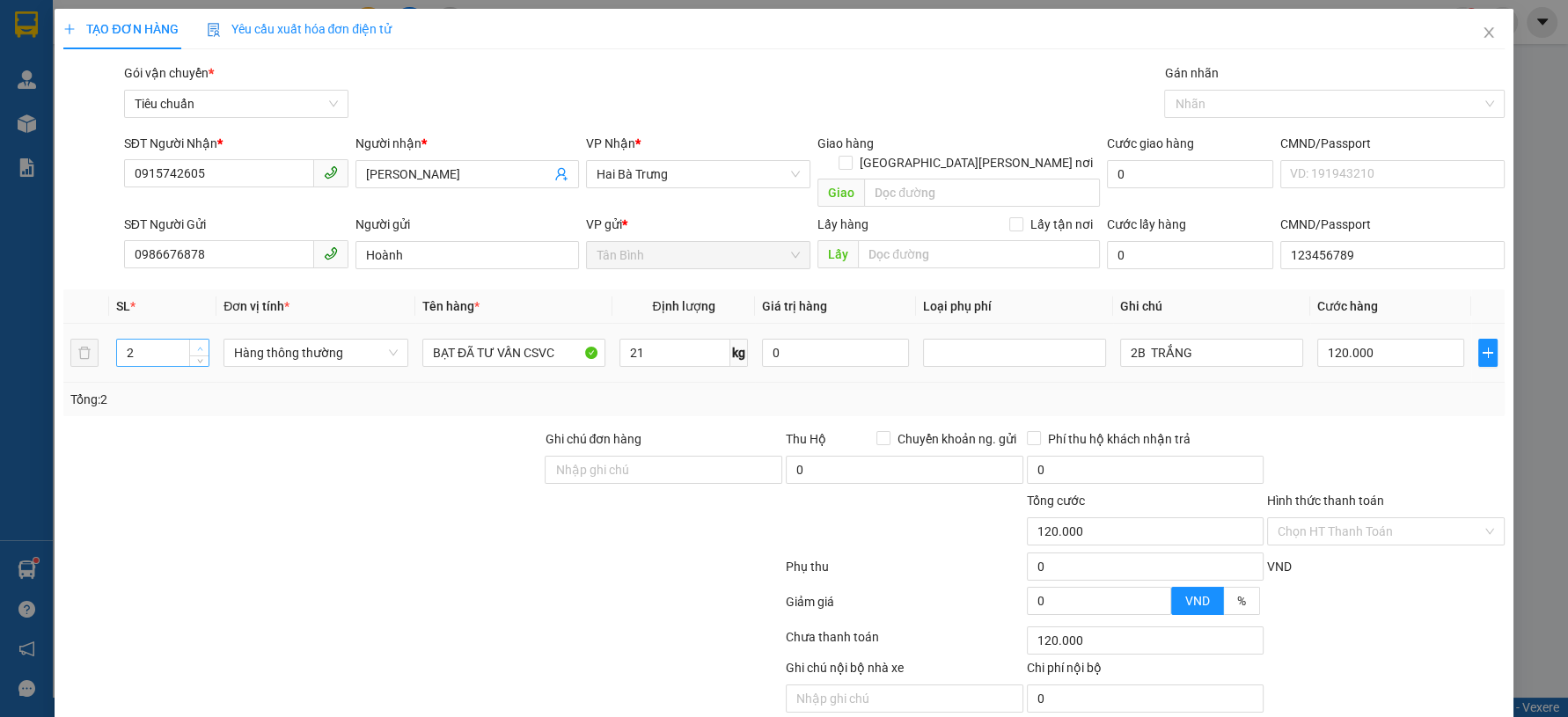
type input "60.000"
click at [80, 345] on tr "2 Hàng thông thường BẠT ĐÃ TƯ VẤN CSVC 21 kg 0 2B TRẮNG 60.000" at bounding box center [784, 354] width 1441 height 59
type input "1"
drag, startPoint x: 323, startPoint y: 471, endPoint x: 371, endPoint y: 461, distance: 49.0
click at [327, 491] on div at bounding box center [302, 521] width 481 height 61
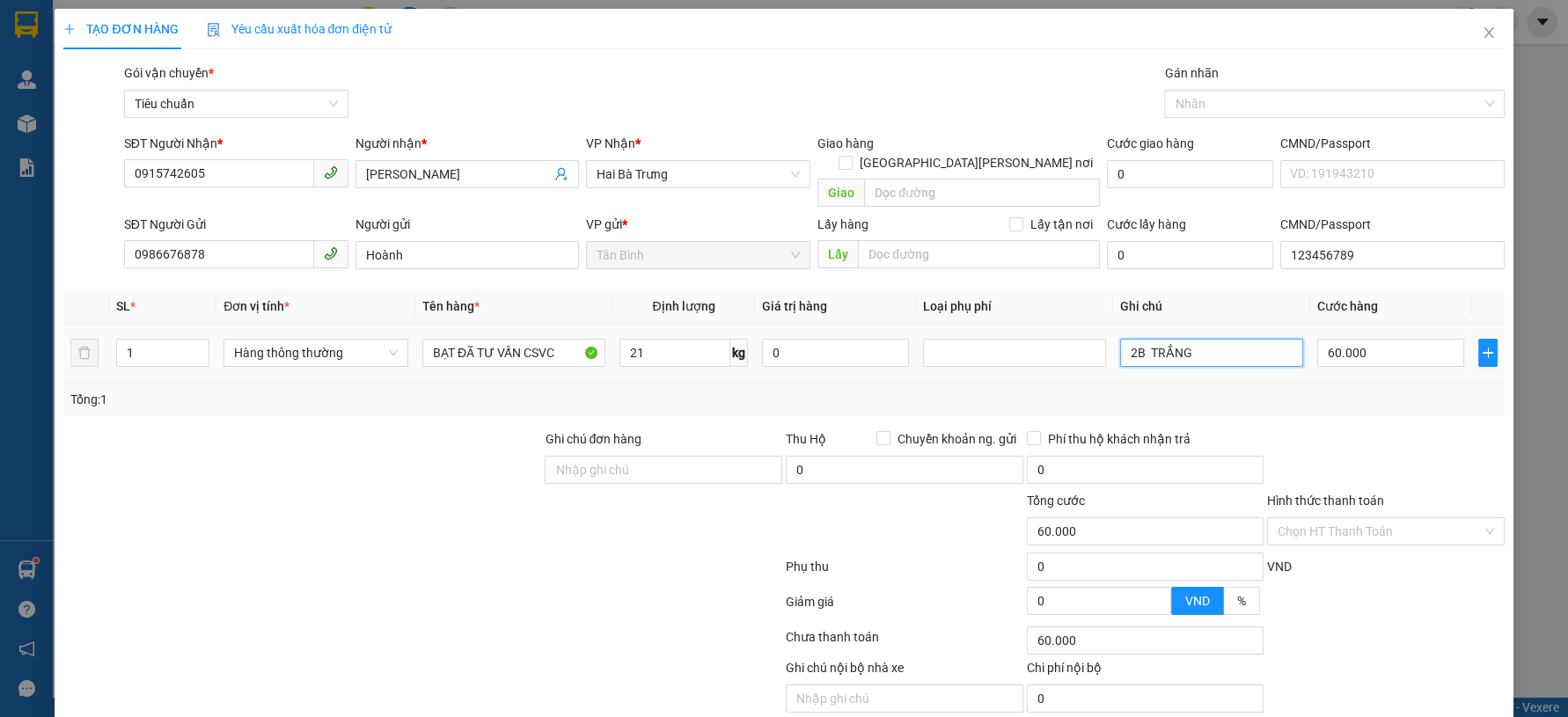
click at [1256, 338] on input "2B TRẮNG" at bounding box center [1212, 353] width 183 height 29
drag, startPoint x: 1123, startPoint y: 333, endPoint x: 1161, endPoint y: 346, distance: 40.2
click at [1085, 339] on tr "1 Hàng thông thường BẠT ĐÃ TƯ VẤN CSVC 21 kg 0 2B TRẮNG 60.000" at bounding box center [784, 354] width 1441 height 59
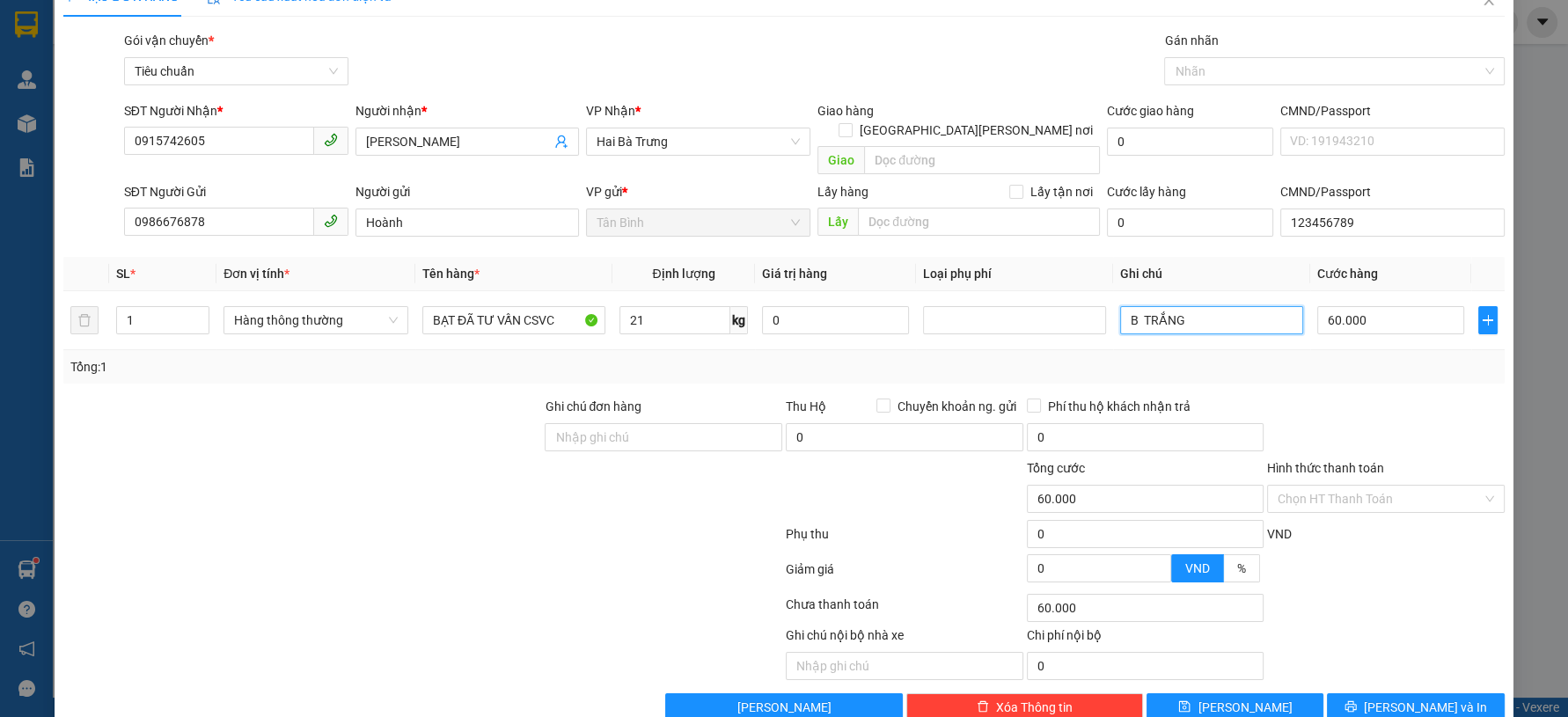
scroll to position [50, 0]
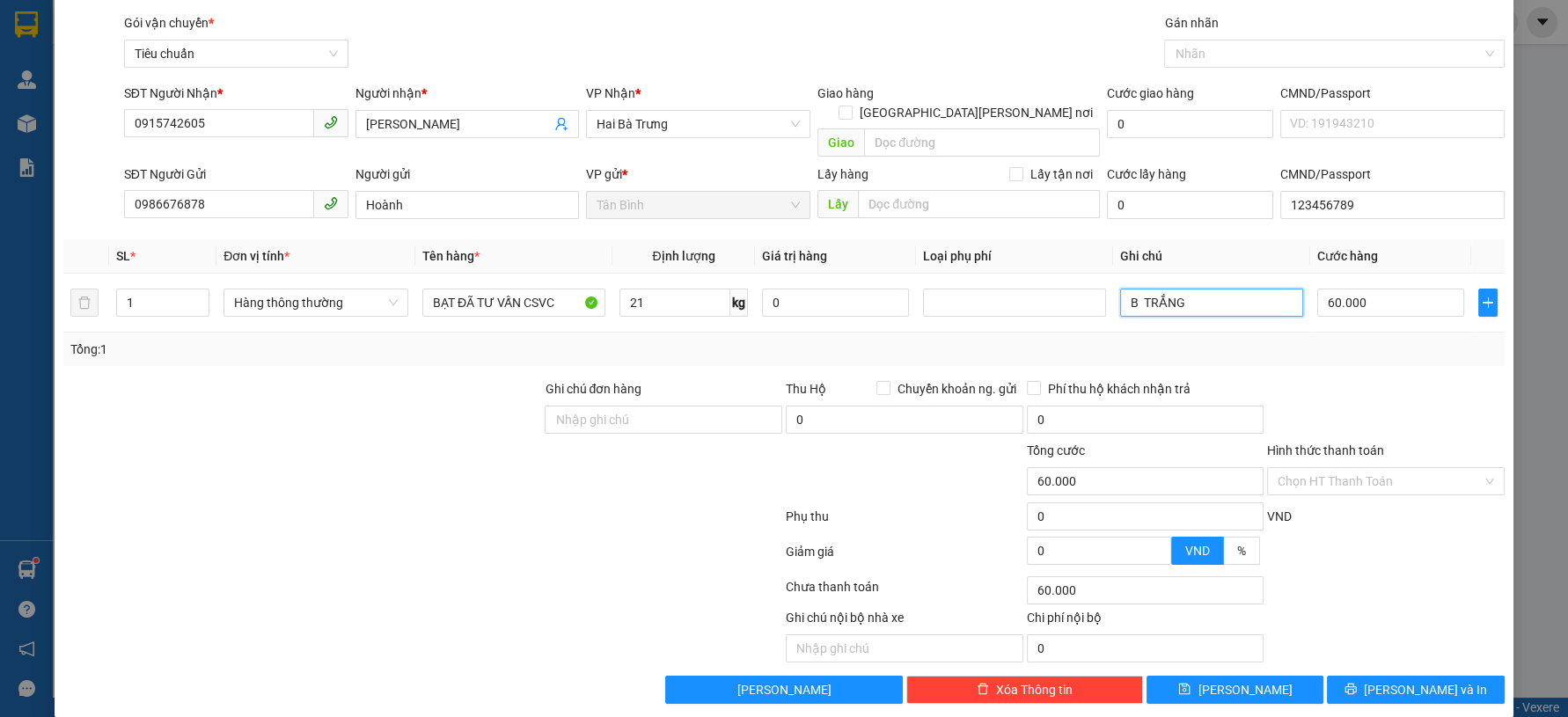
type input "B TRẮNG"
drag, startPoint x: 1374, startPoint y: 633, endPoint x: 1383, endPoint y: 672, distance: 40.0
click at [1383, 676] on button "[PERSON_NAME] và In" at bounding box center [1415, 690] width 177 height 29
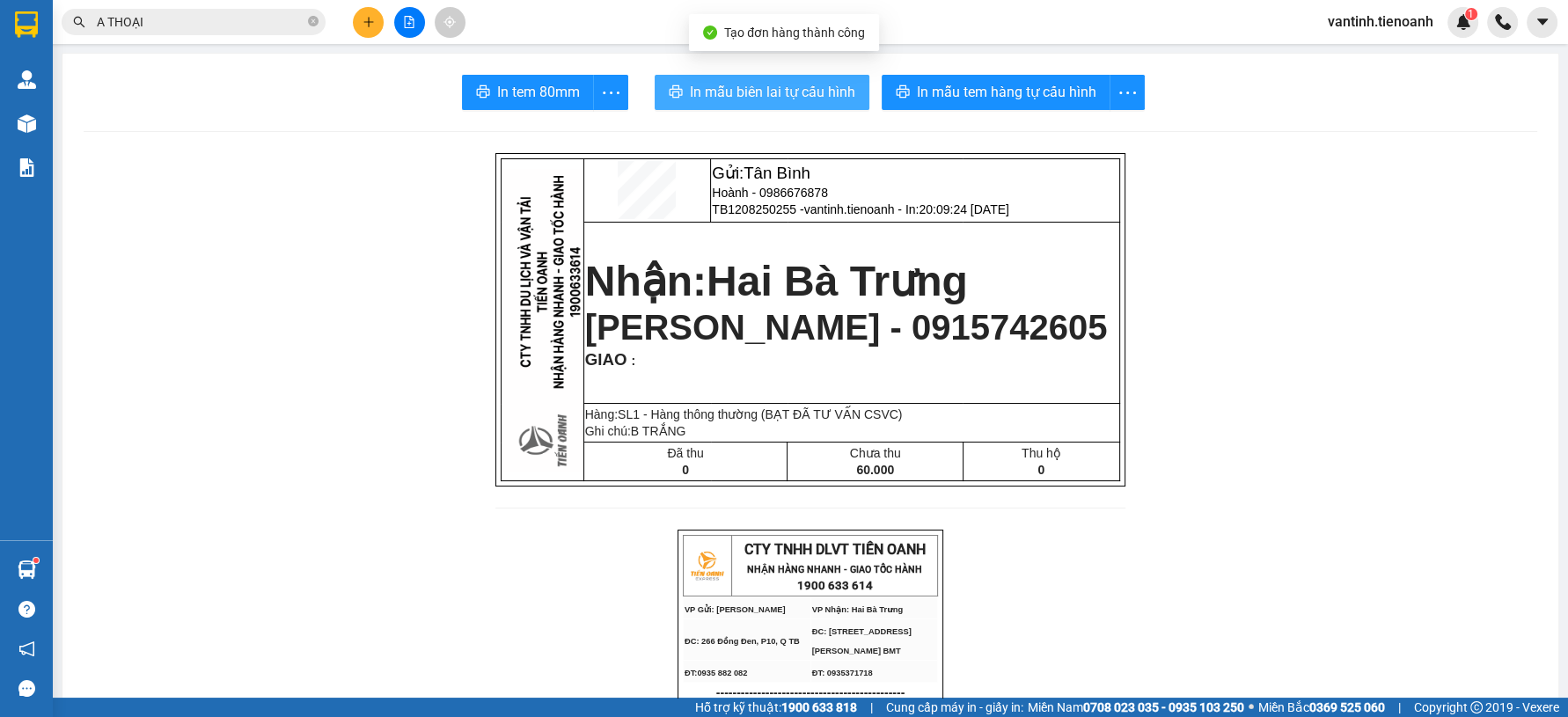
click at [798, 79] on button "In mẫu biên lai tự cấu hình" at bounding box center [761, 93] width 215 height 36
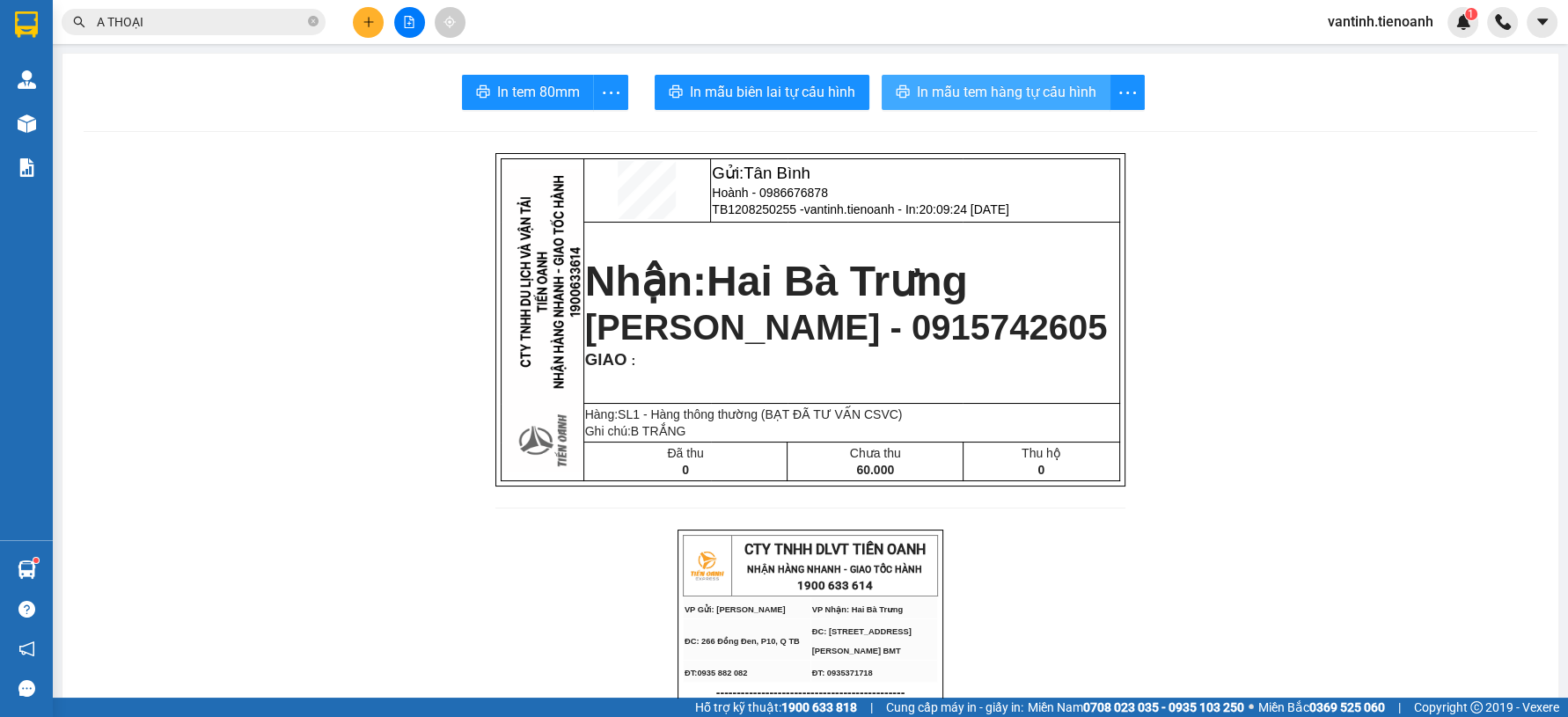
click at [978, 81] on span "In mẫu tem hàng tự cấu hình" at bounding box center [1007, 92] width 180 height 22
click at [376, 27] on button at bounding box center [368, 22] width 31 height 31
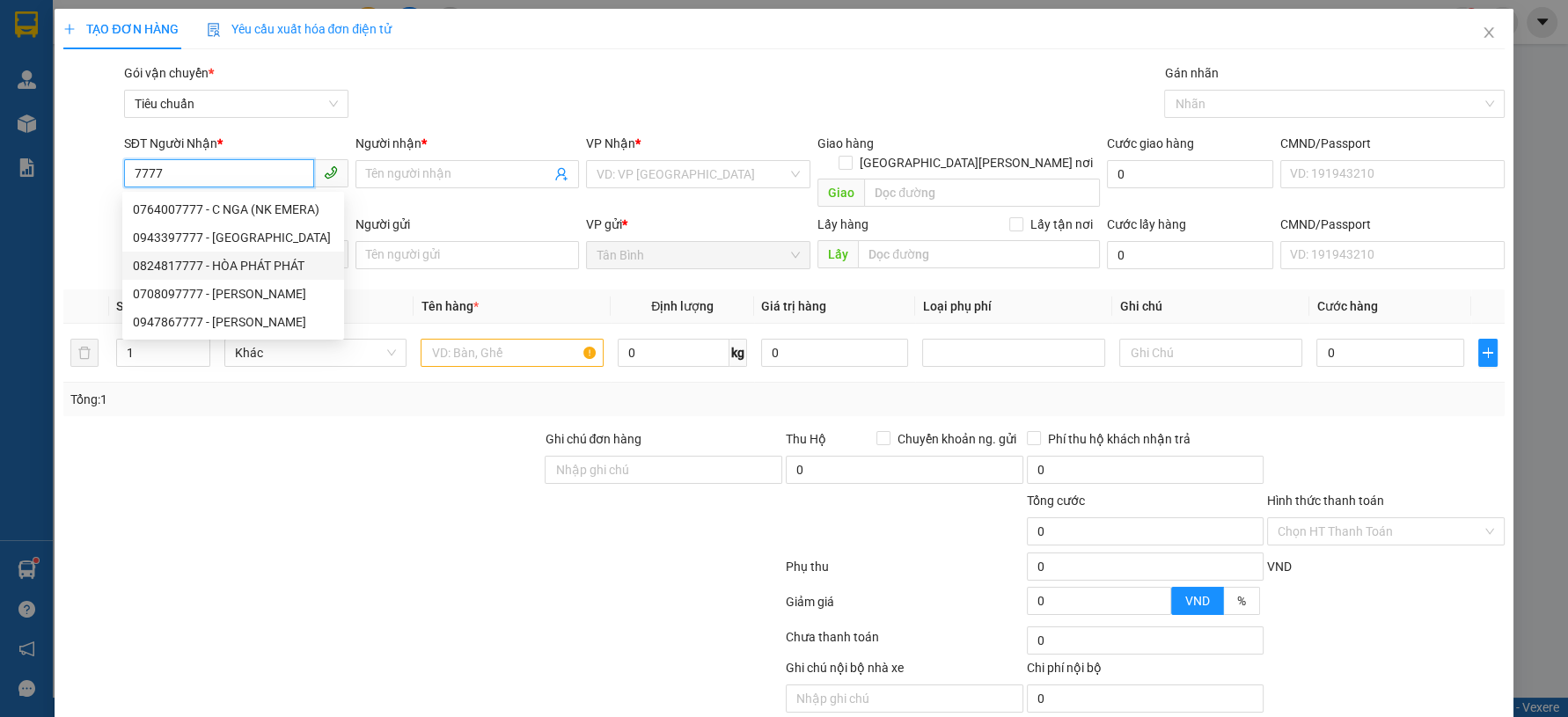
click at [284, 266] on div "0824817777 - HÒA PHÁT PHÁT" at bounding box center [232, 266] width 200 height 20
type input "0824817777"
type input "HÒA PHÁT PHÁT"
type input "TIỀN THCR"
type input "2.942.000"
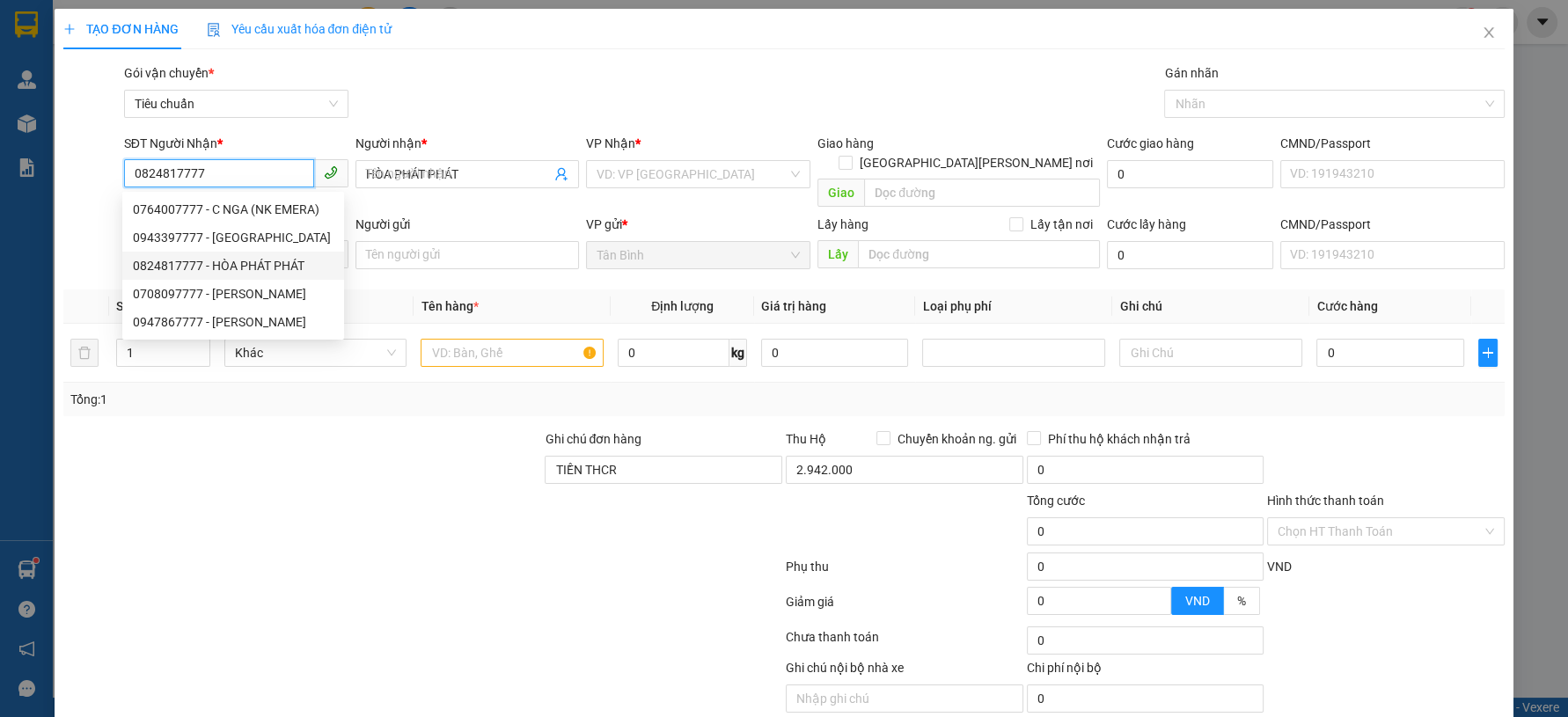
type input "120.000"
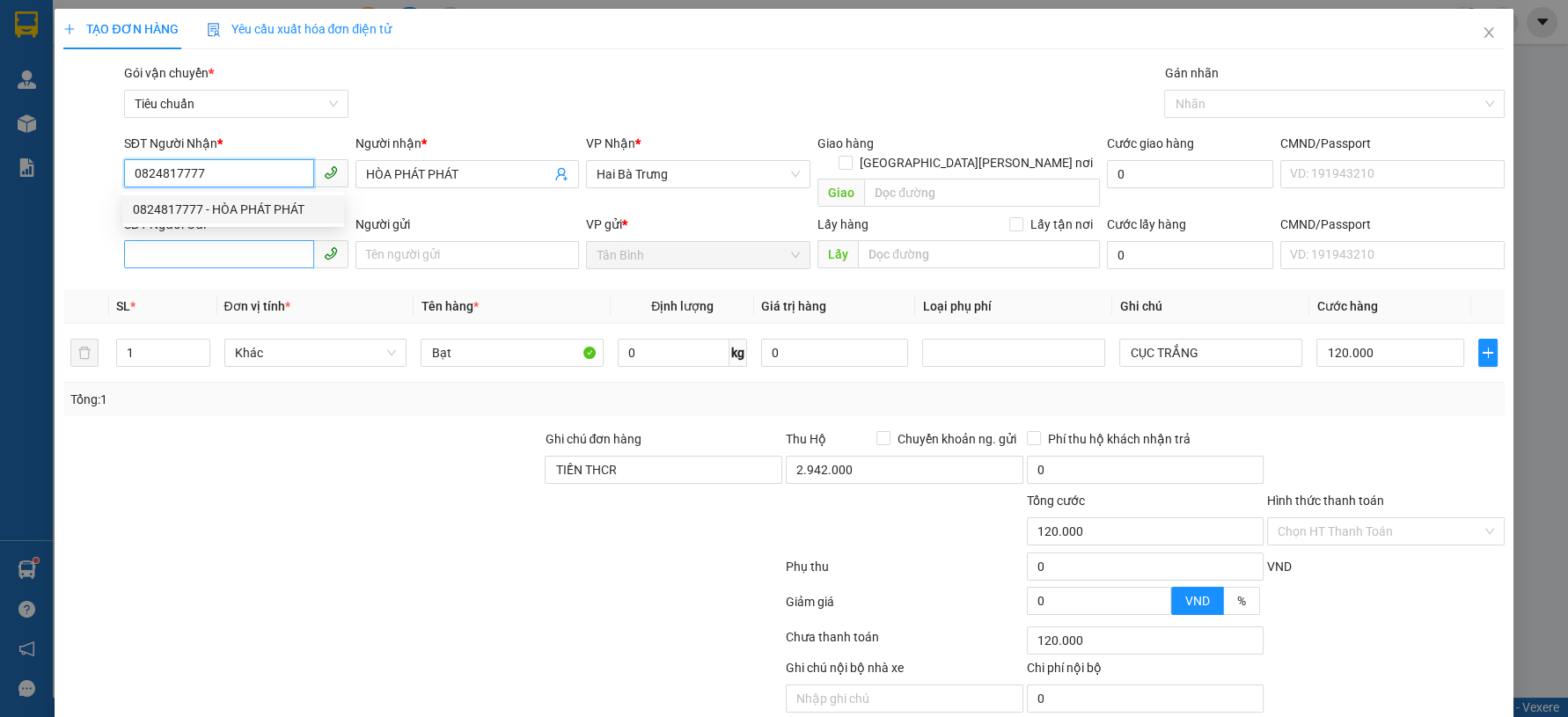
type input "0824817777"
click at [248, 240] on input "SĐT Người Gửi" at bounding box center [218, 255] width 190 height 29
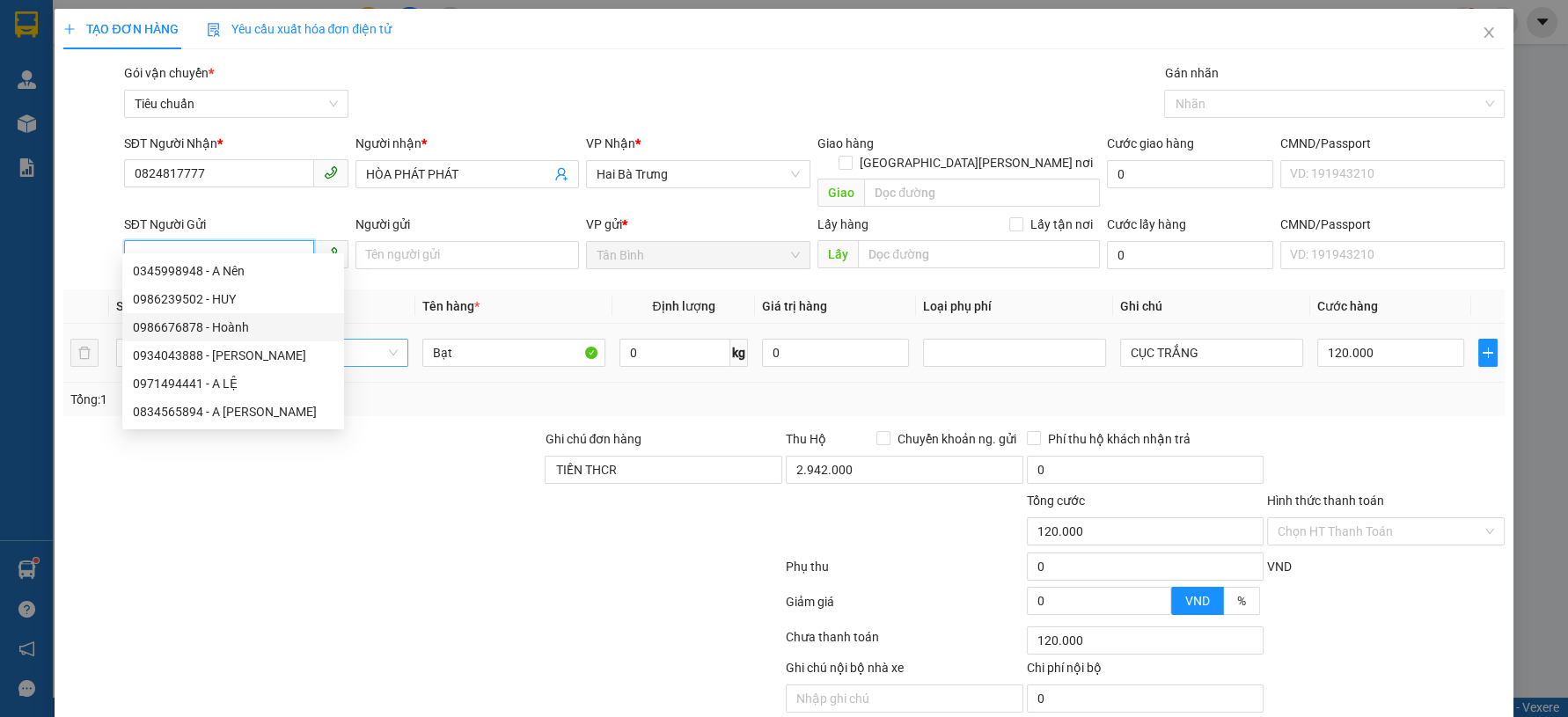
click at [253, 327] on div "0986676878 - Hoành" at bounding box center [232, 328] width 200 height 20
type input "0986676878"
type input "Hoành"
type input "123456789"
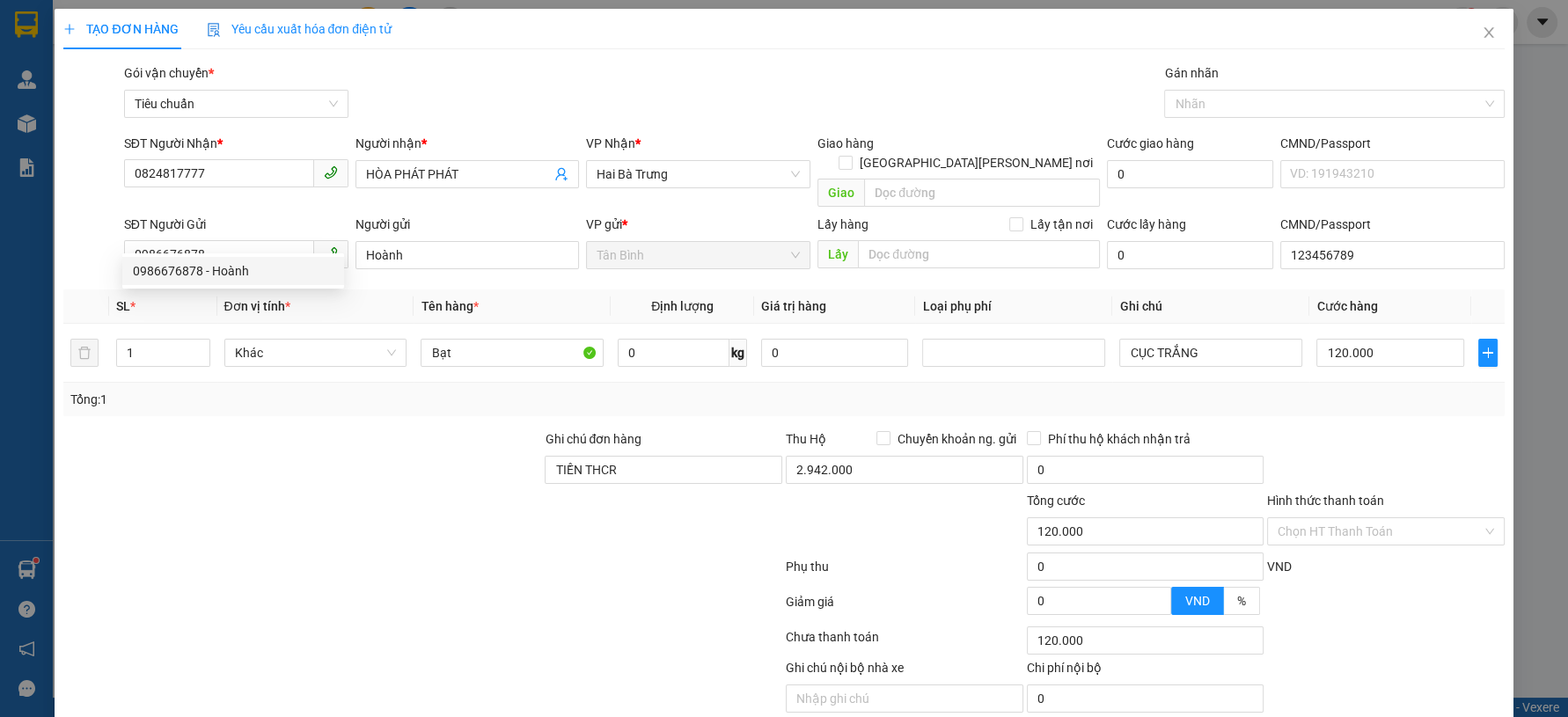
click at [392, 395] on div "Tổng: 1" at bounding box center [784, 400] width 1441 height 34
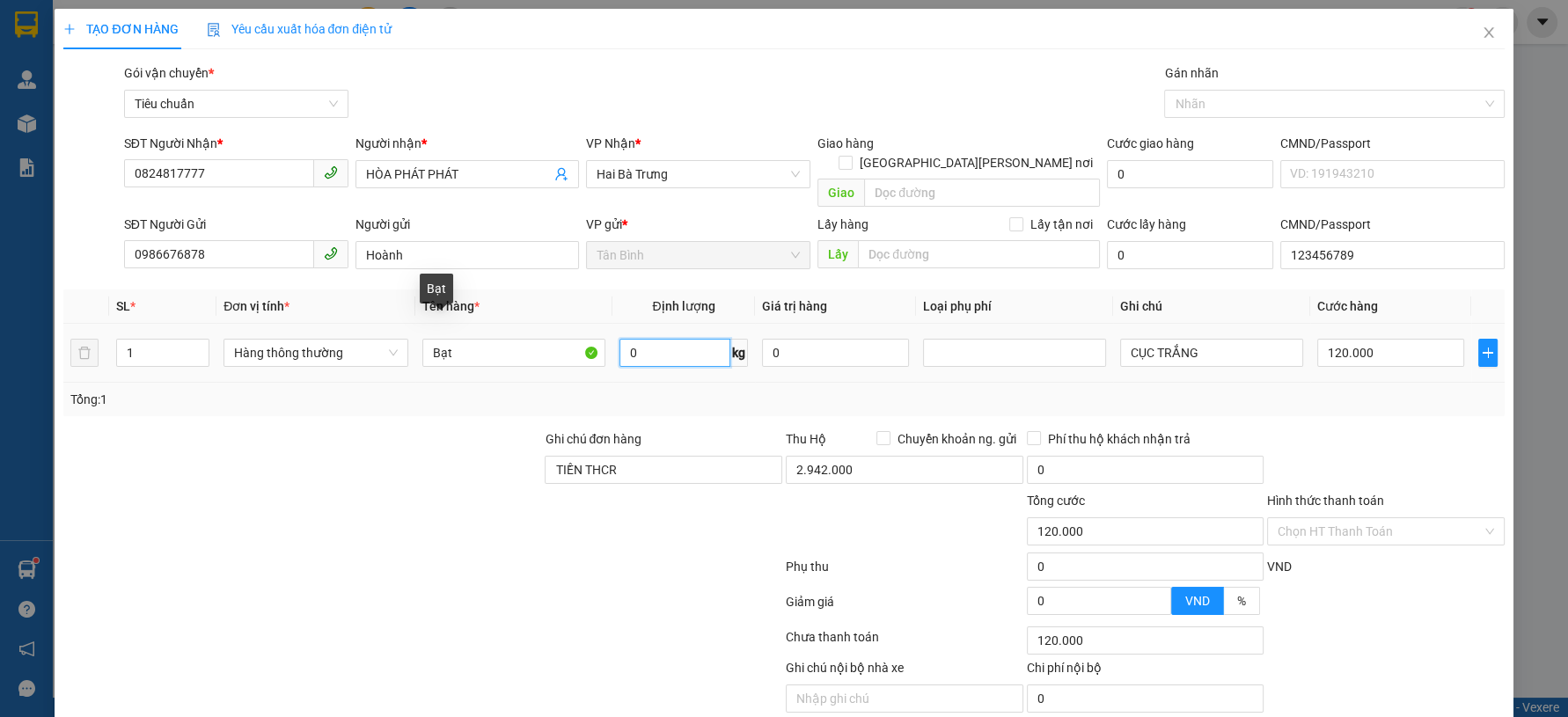
click at [670, 342] on input "0" at bounding box center [675, 353] width 111 height 29
type input "34"
click at [308, 408] on div "Transit Pickup Surcharge Ids Transit Deliver Surcharge Ids Transit Deliver Surc…" at bounding box center [784, 409] width 1441 height 691
type input "70.000"
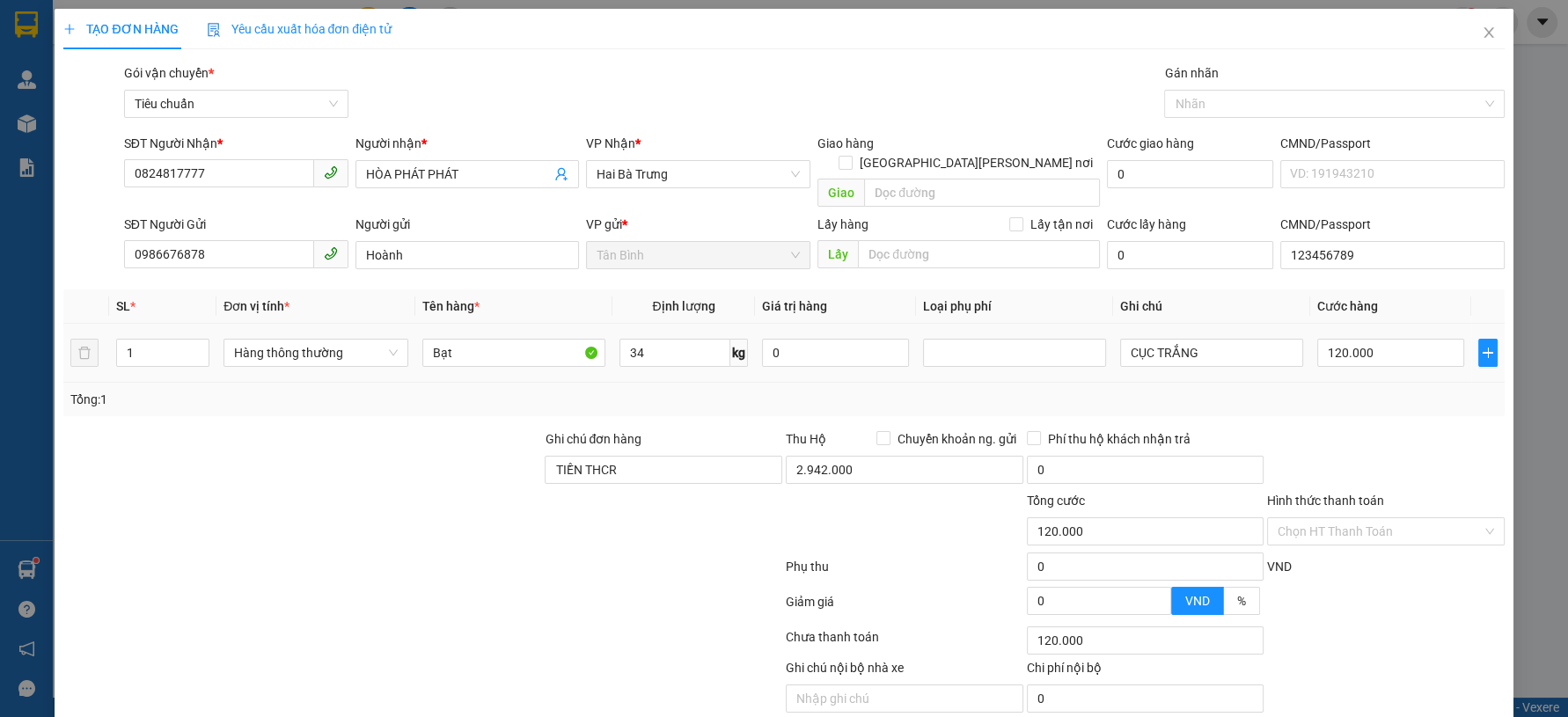
type input "70.000"
drag, startPoint x: 1222, startPoint y: 336, endPoint x: 1000, endPoint y: 353, distance: 222.6
click at [1000, 353] on tr "1 Hàng thông thường Bạt 34 kg 0 CỤC TRẮNG 70.000" at bounding box center [784, 354] width 1441 height 59
type input "B TRẮNG"
click at [867, 465] on div "2.942.000" at bounding box center [904, 474] width 238 height 36
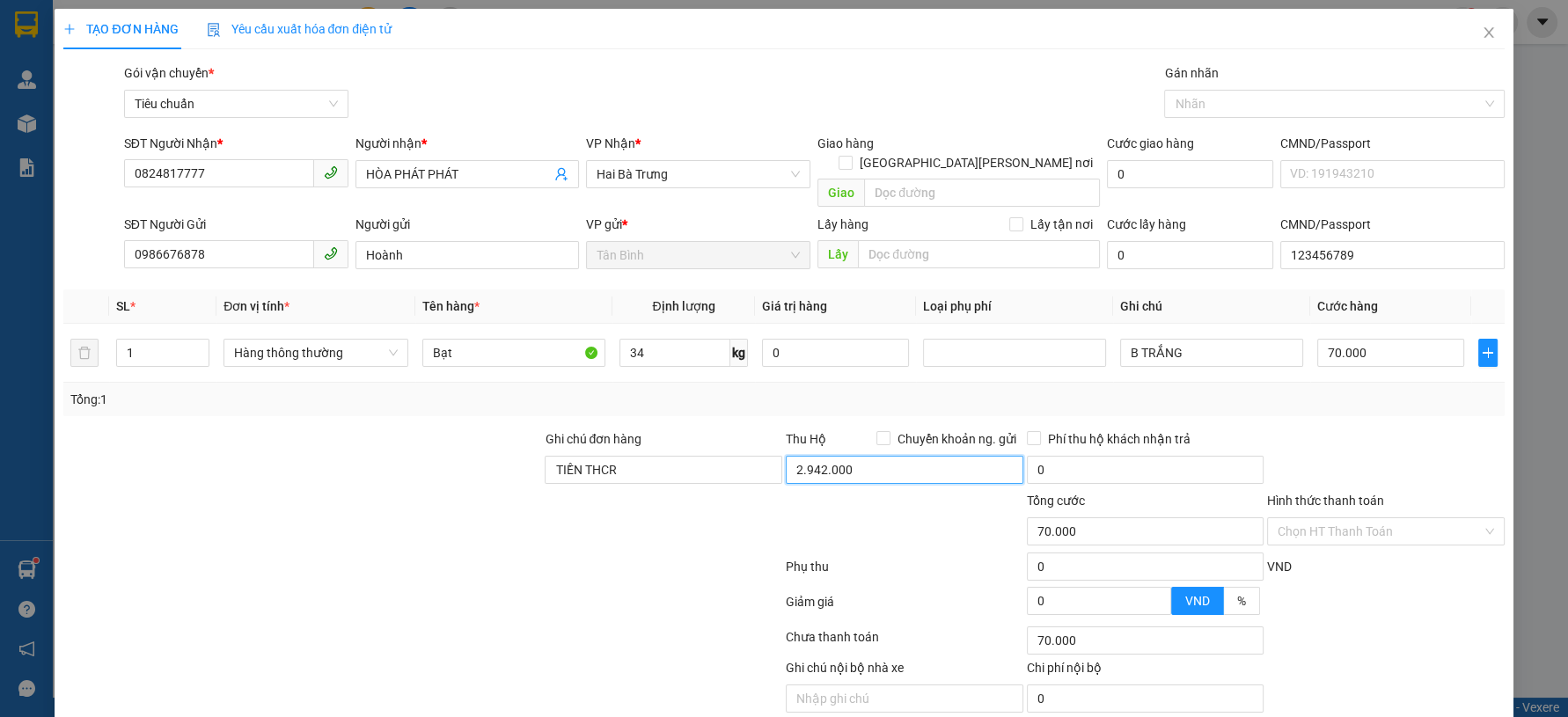
click at [886, 456] on input "2.942.000" at bounding box center [904, 470] width 238 height 29
type input "2.724.000"
click at [673, 553] on div at bounding box center [422, 571] width 722 height 36
click at [1340, 338] on input "70.000" at bounding box center [1390, 353] width 147 height 29
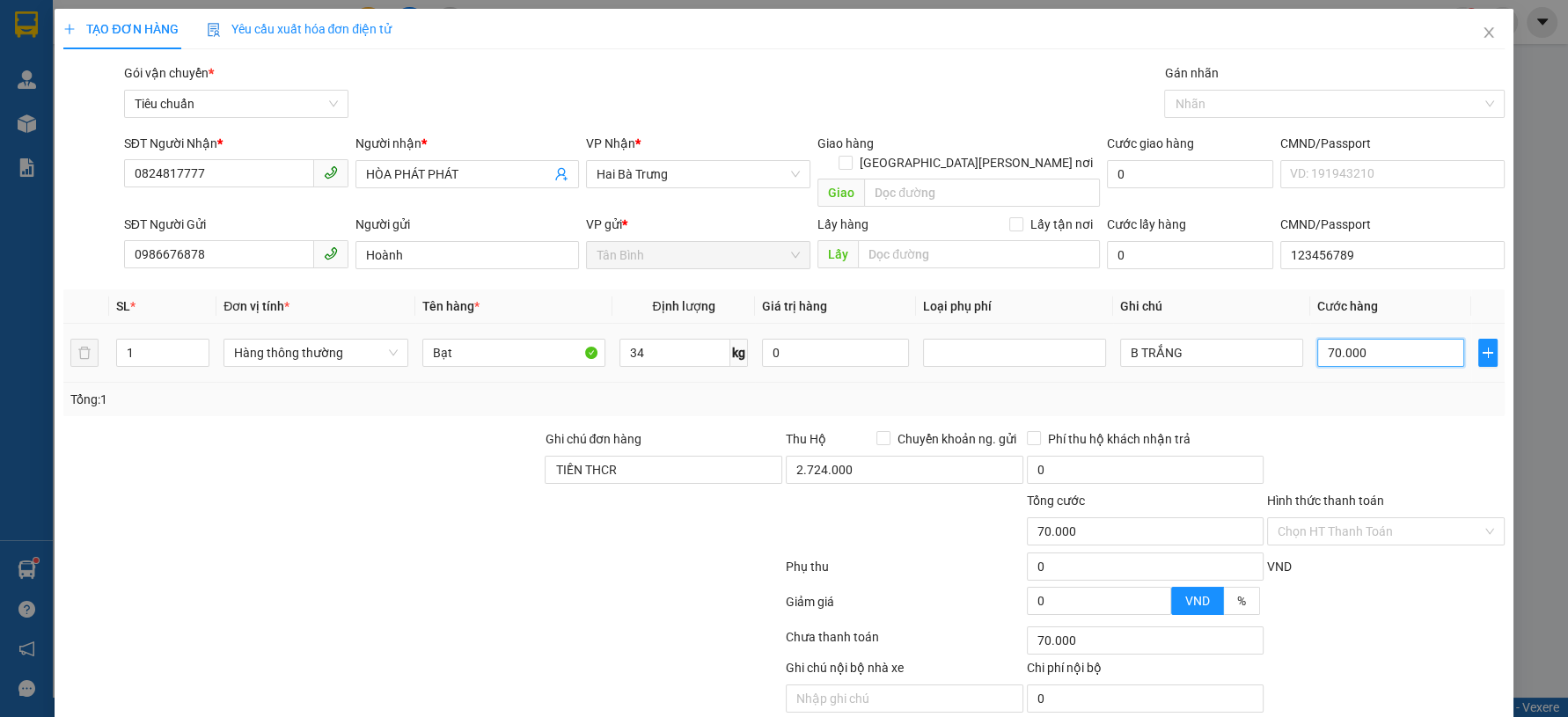
type input "1"
type input "10"
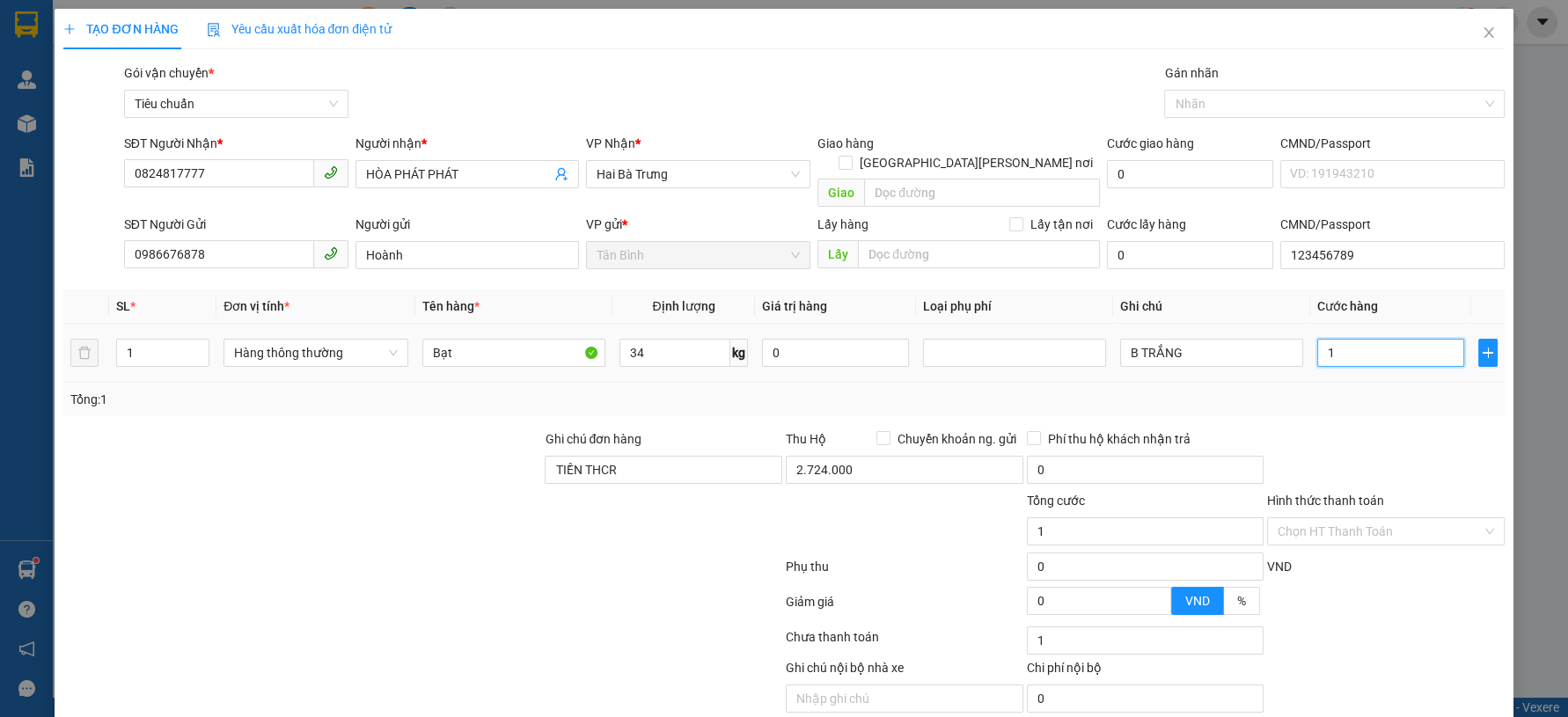
type input "10"
type input "100"
type input "100.000"
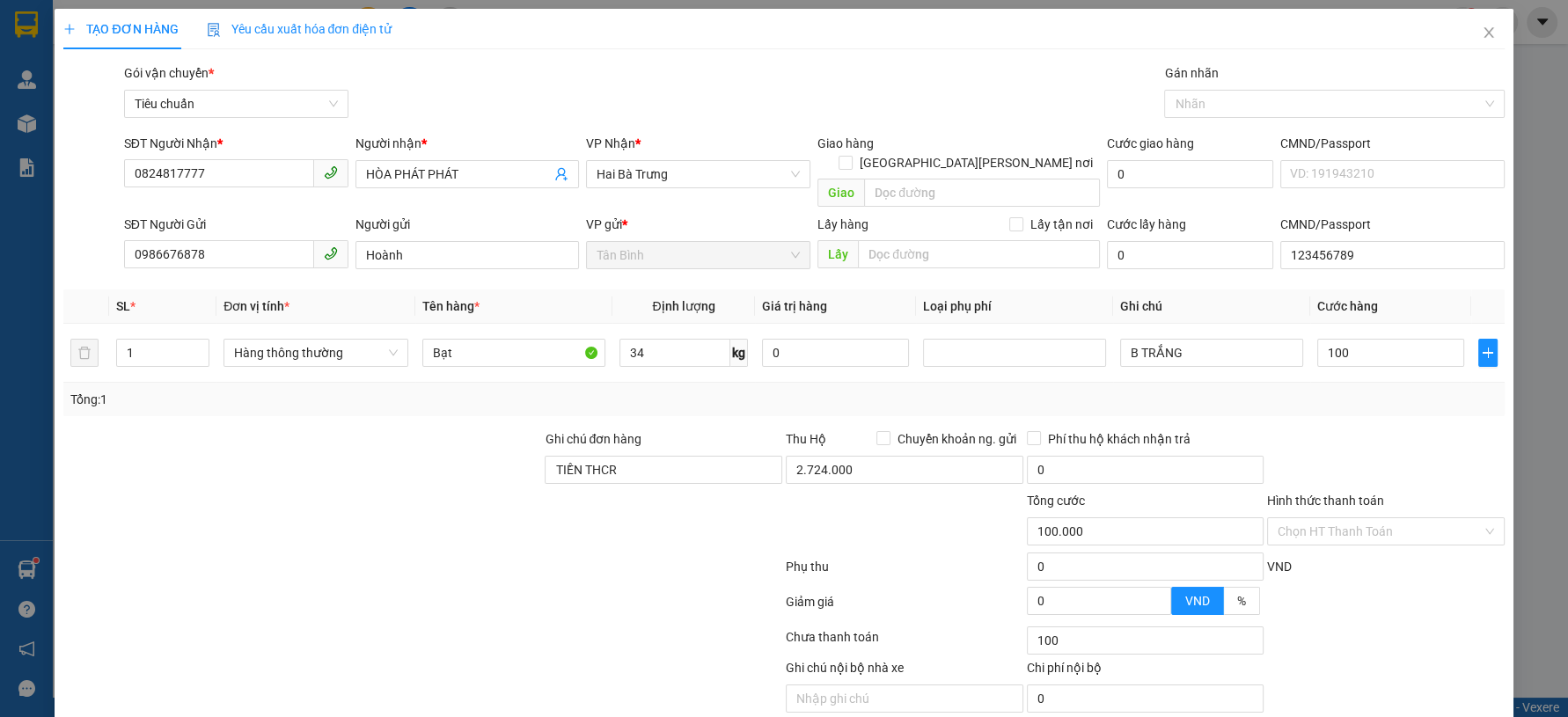
type input "100.000"
click at [1405, 429] on div at bounding box center [1385, 460] width 241 height 61
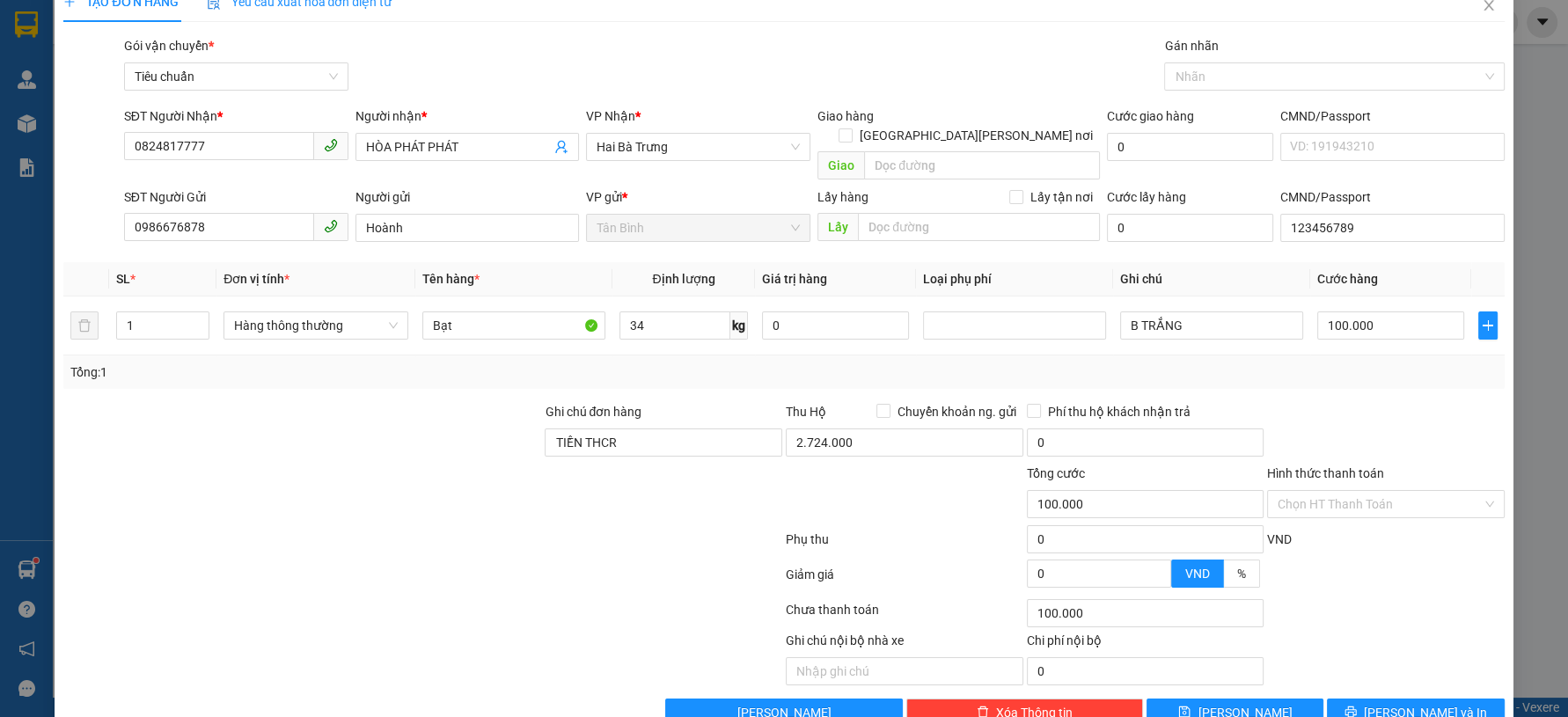
scroll to position [50, 0]
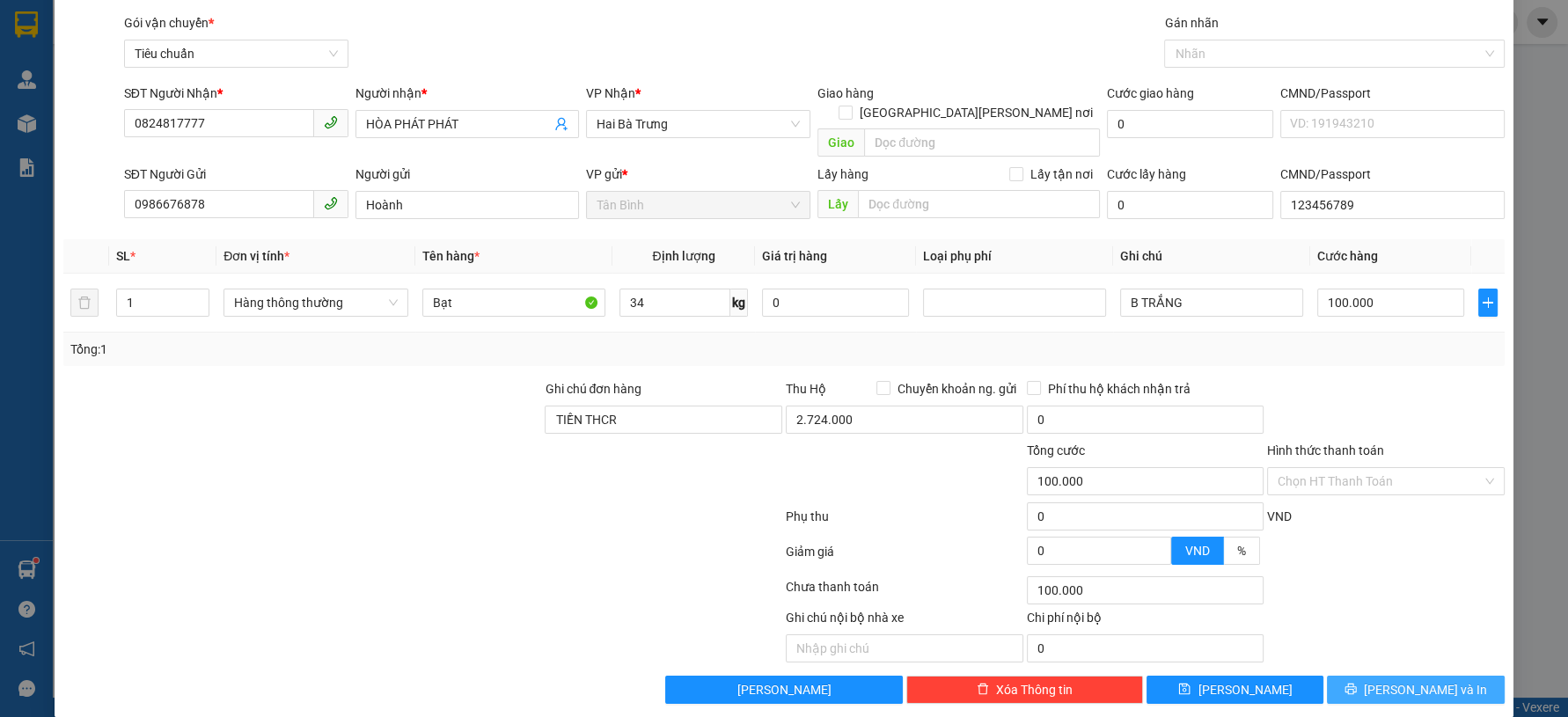
click at [1391, 682] on button "[PERSON_NAME] và In" at bounding box center [1415, 690] width 177 height 29
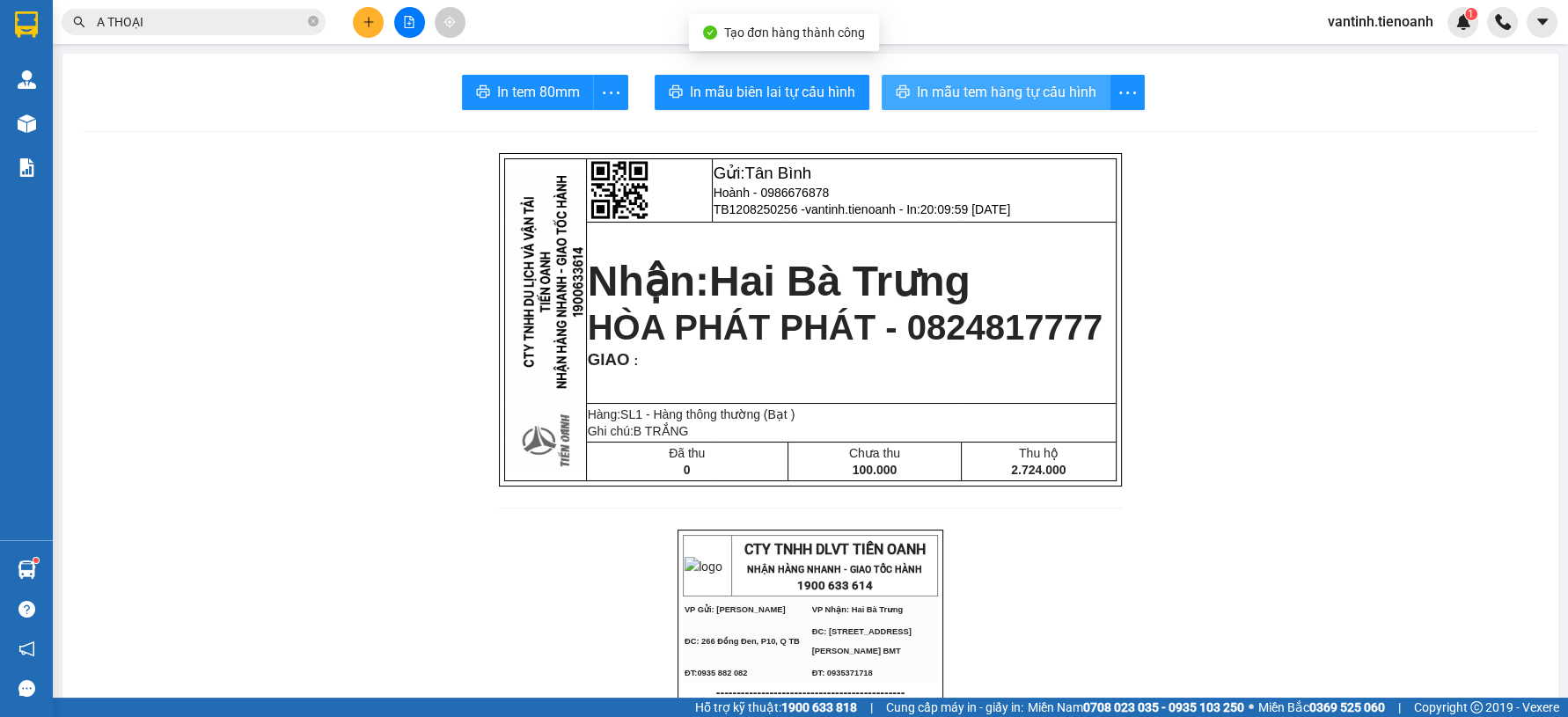
click at [1027, 103] on button "In mẫu tem hàng tự cấu hình" at bounding box center [995, 93] width 229 height 36
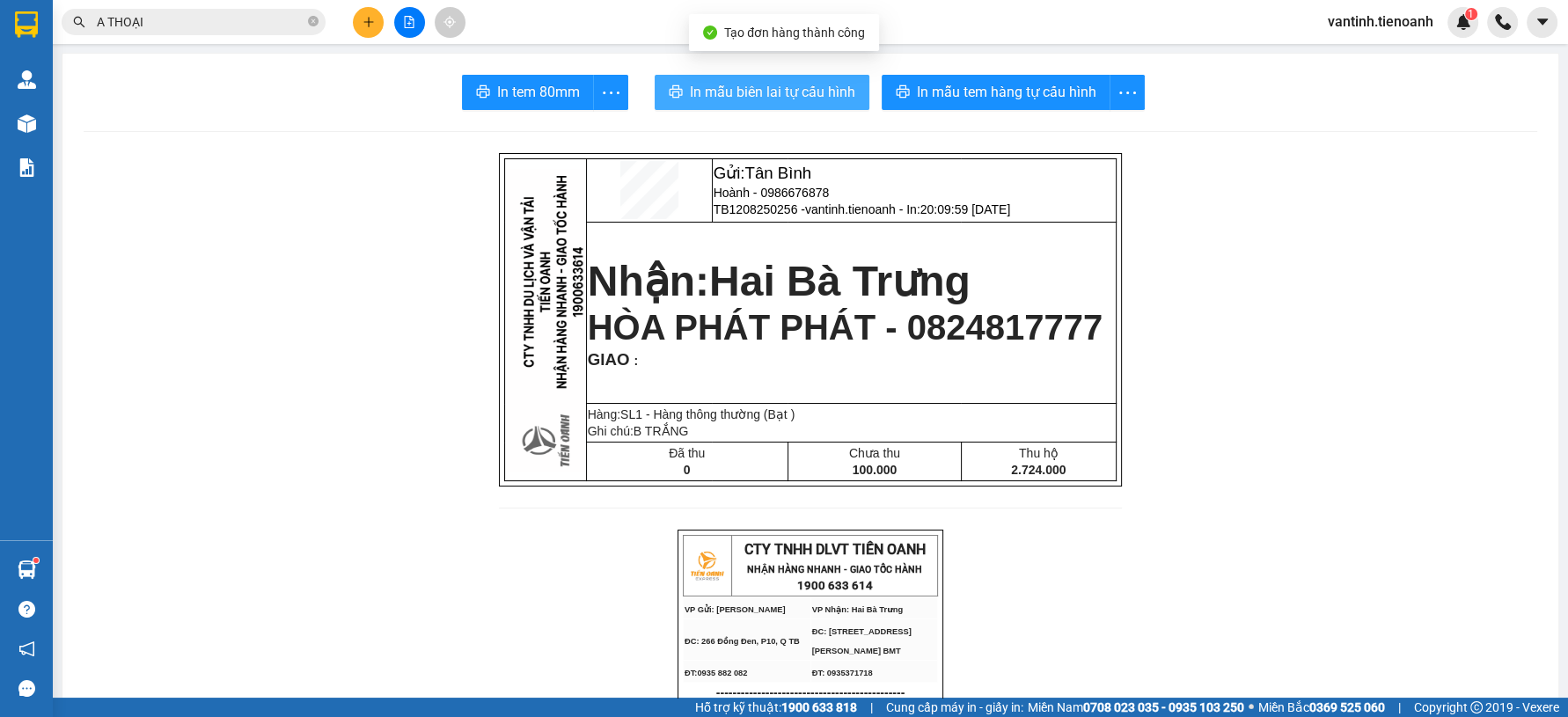
click at [776, 96] on span "In mẫu biên lai tự cấu hình" at bounding box center [773, 92] width 166 height 22
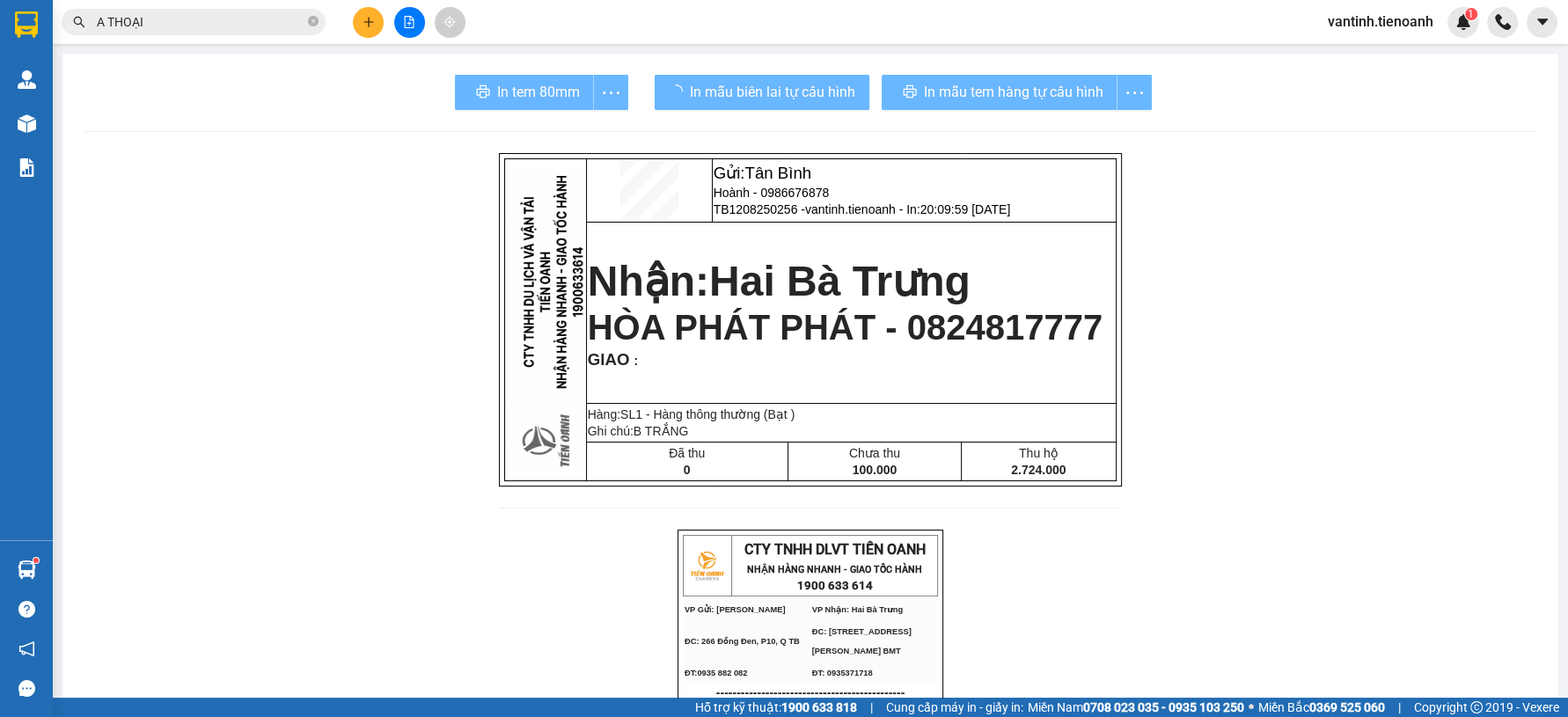
click at [372, 31] on button at bounding box center [368, 22] width 31 height 31
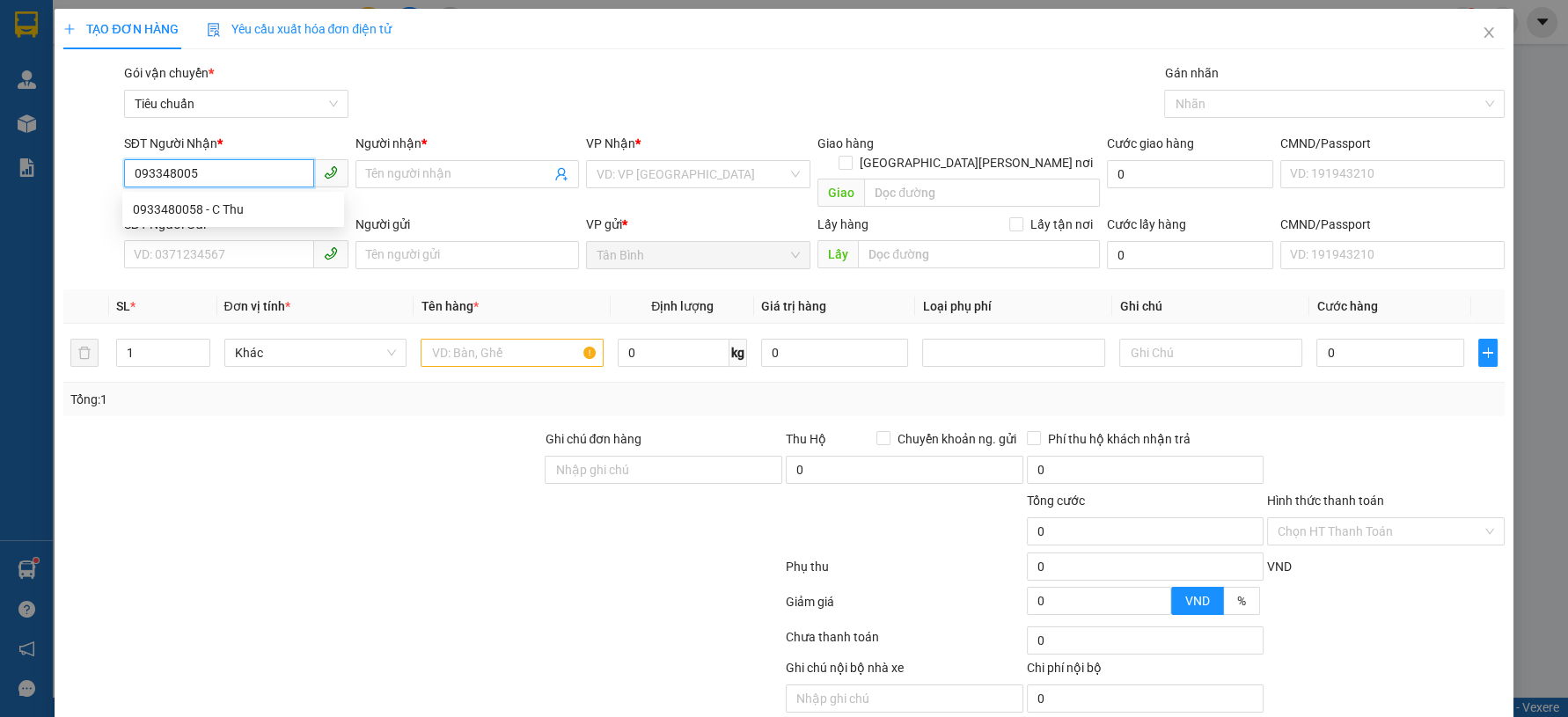
type input "0933480058"
click at [246, 216] on div "0933480058 - C Thu" at bounding box center [232, 209] width 200 height 20
type input "C Thu"
type input "132456789"
type input "0933480058"
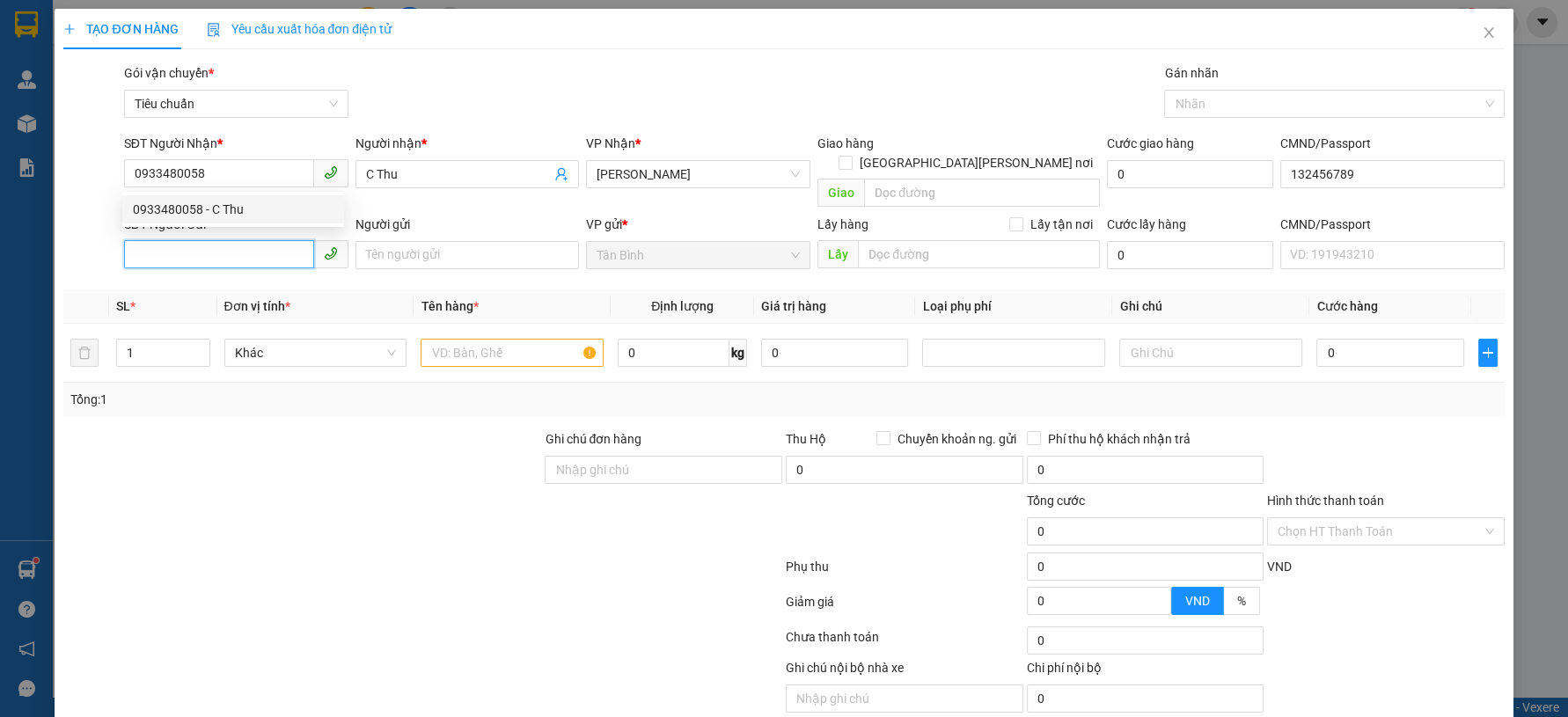
click at [246, 241] on input "SĐT Người Gửi" at bounding box center [218, 255] width 190 height 29
type input "30.000"
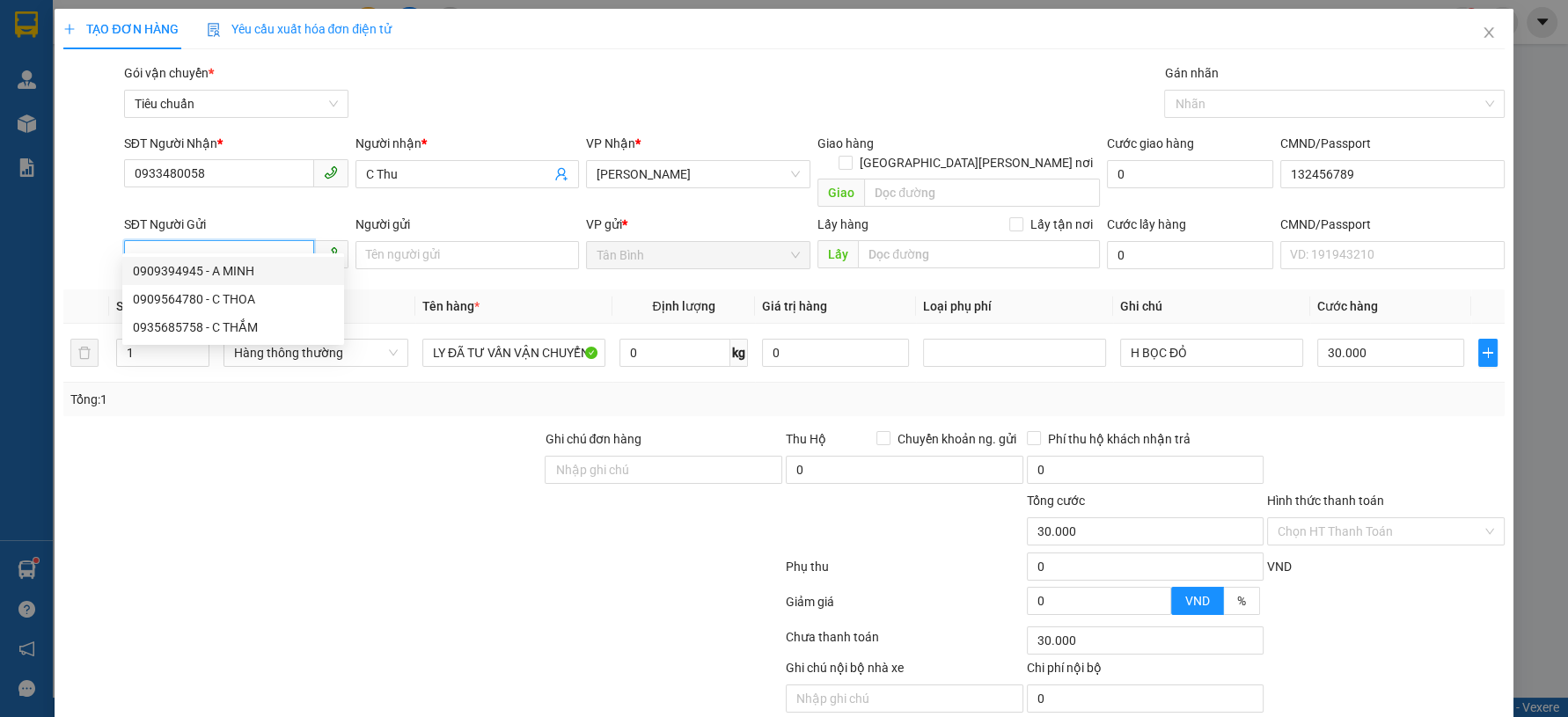
click at [247, 240] on input "SĐT Người Gửi" at bounding box center [218, 255] width 190 height 29
type input "0909394945"
click at [218, 270] on div "0909394945 - A MINH" at bounding box center [232, 271] width 200 height 20
type input "A MINH"
type input "052078000267"
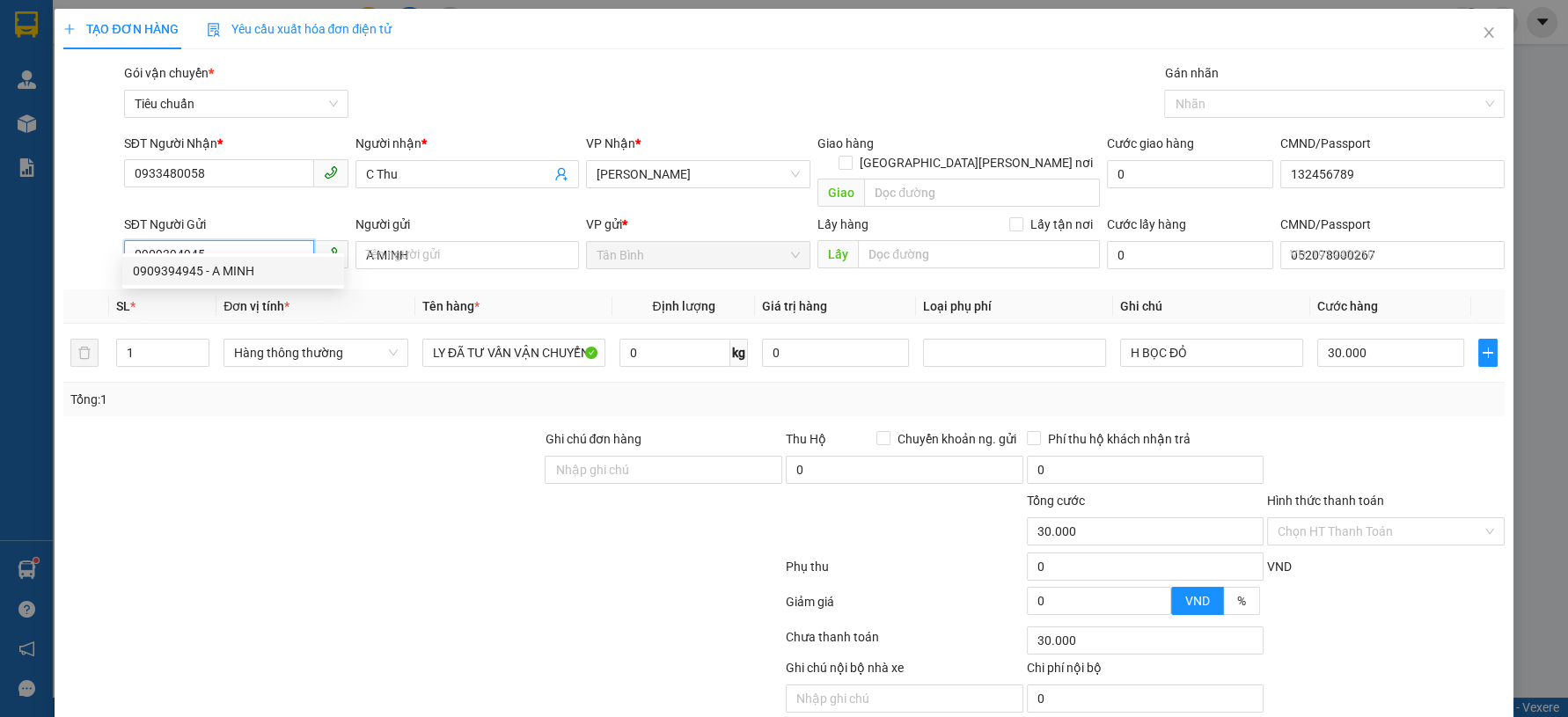
type input "0909394945"
click at [321, 390] on div "Tổng: 1" at bounding box center [337, 400] width 535 height 20
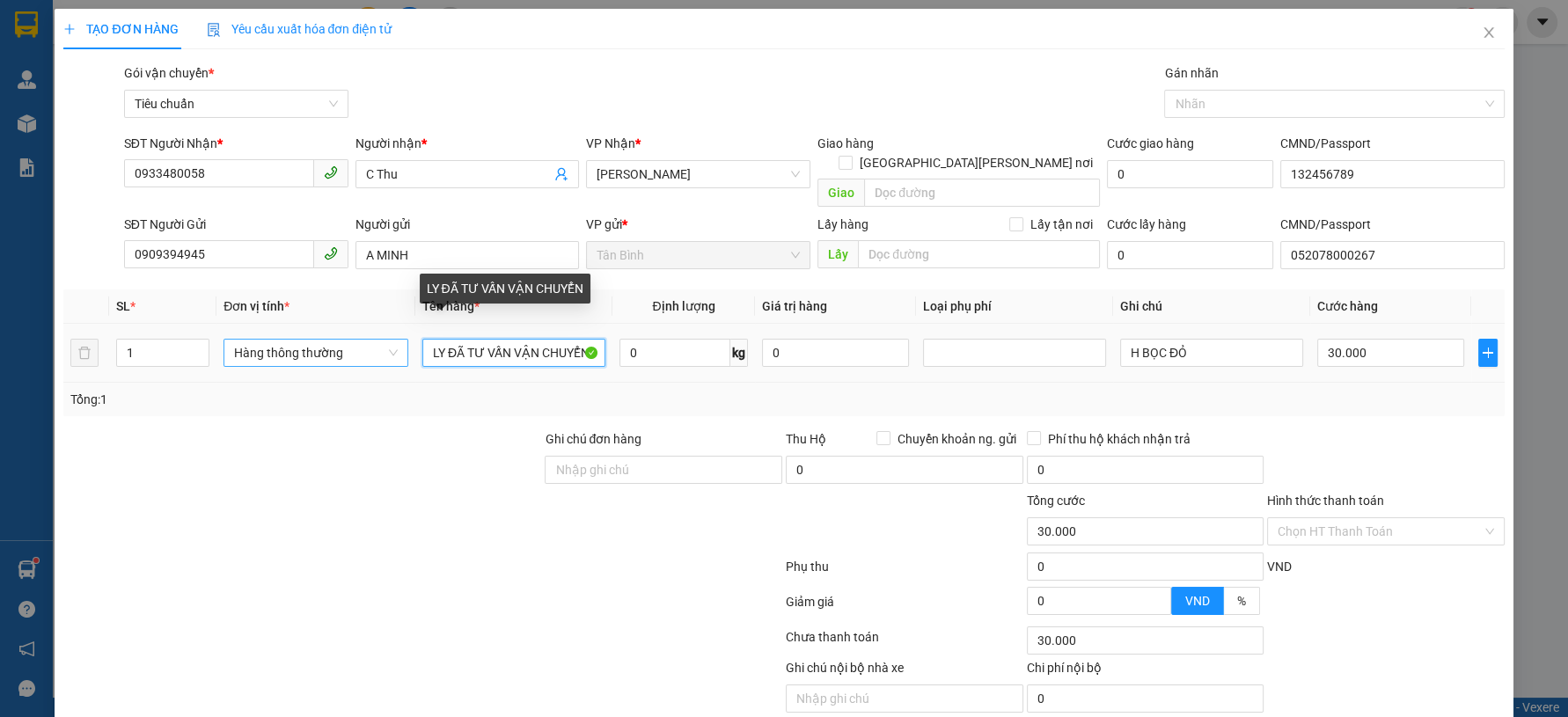
drag, startPoint x: 446, startPoint y: 335, endPoint x: 332, endPoint y: 346, distance: 114.5
click at [375, 347] on tr "1 Hàng thông thường LY ĐÃ TƯ VẤN VẬN CHUYỂN 0 kg 0 H BỌC ĐỎ 30.000" at bounding box center [784, 354] width 1441 height 59
type input "THUỐC ĐÃ TƯ VẤN VẬN CHUYỂN"
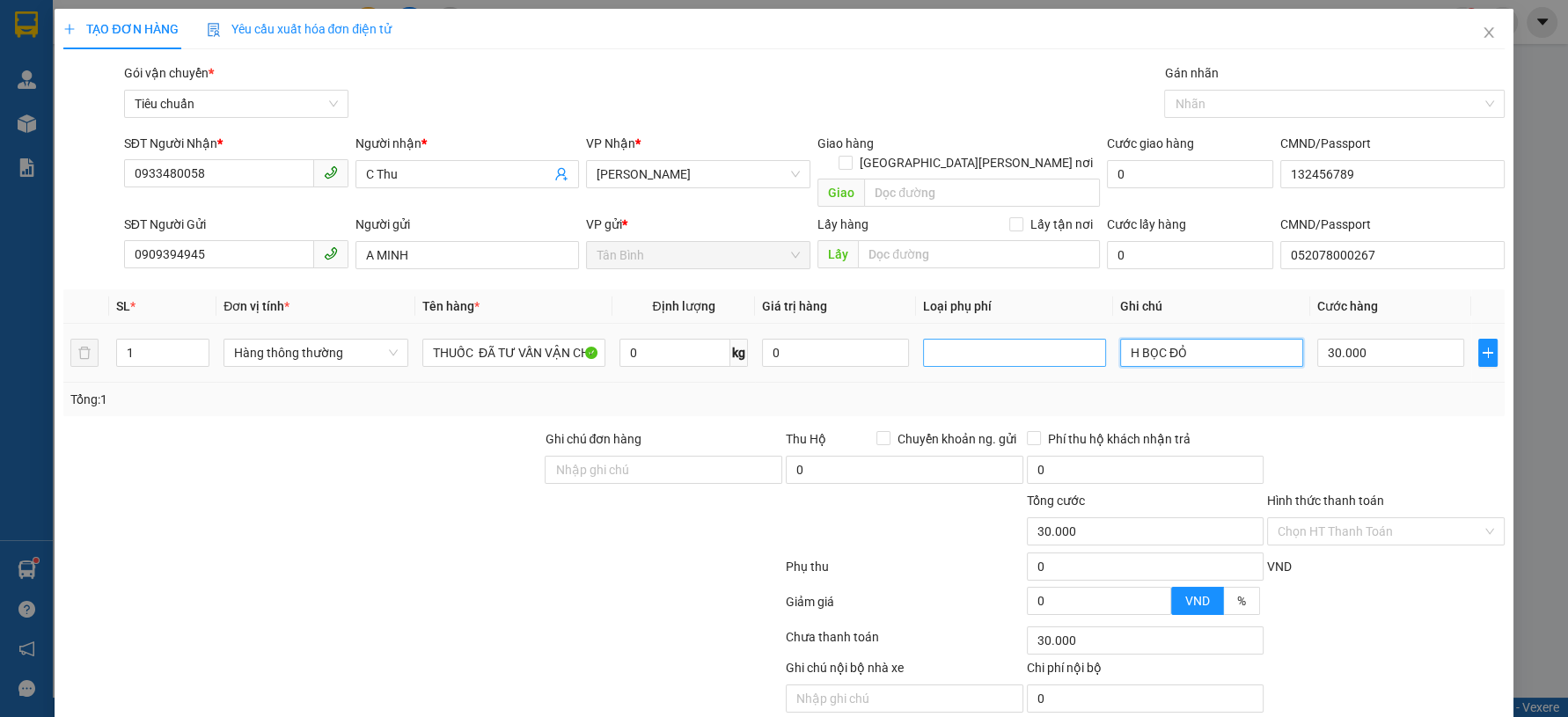
drag, startPoint x: 1224, startPoint y: 332, endPoint x: 971, endPoint y: 336, distance: 253.0
click at [1083, 336] on tr "1 Hàng thông thường THUỐC ĐÃ TƯ VẤN VẬN CHUYỂN 0 kg 0 H BỌC ĐỎ 30.000" at bounding box center [784, 354] width 1441 height 59
type input "BỌC XANH"
click at [1385, 390] on div "Tổng: 1" at bounding box center [784, 400] width 1426 height 20
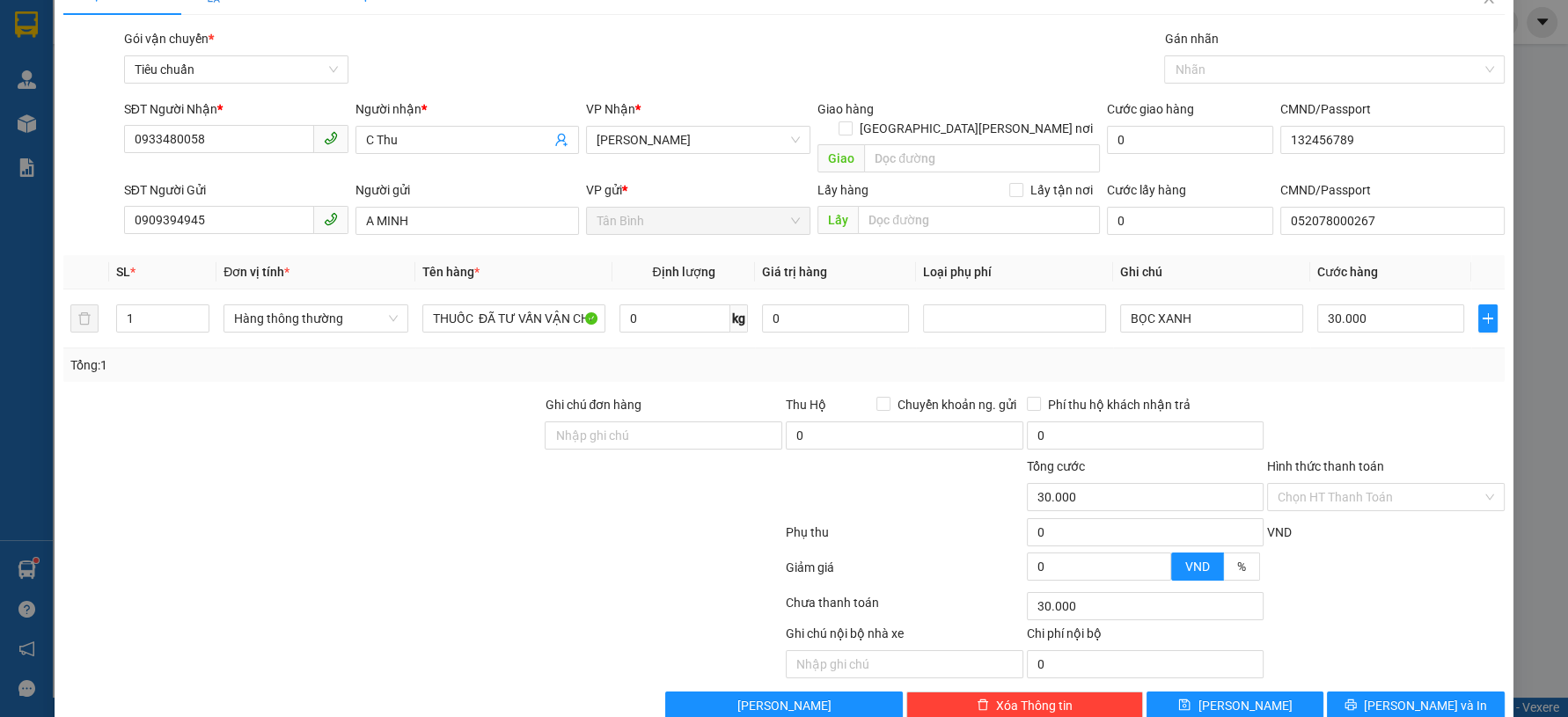
scroll to position [50, 0]
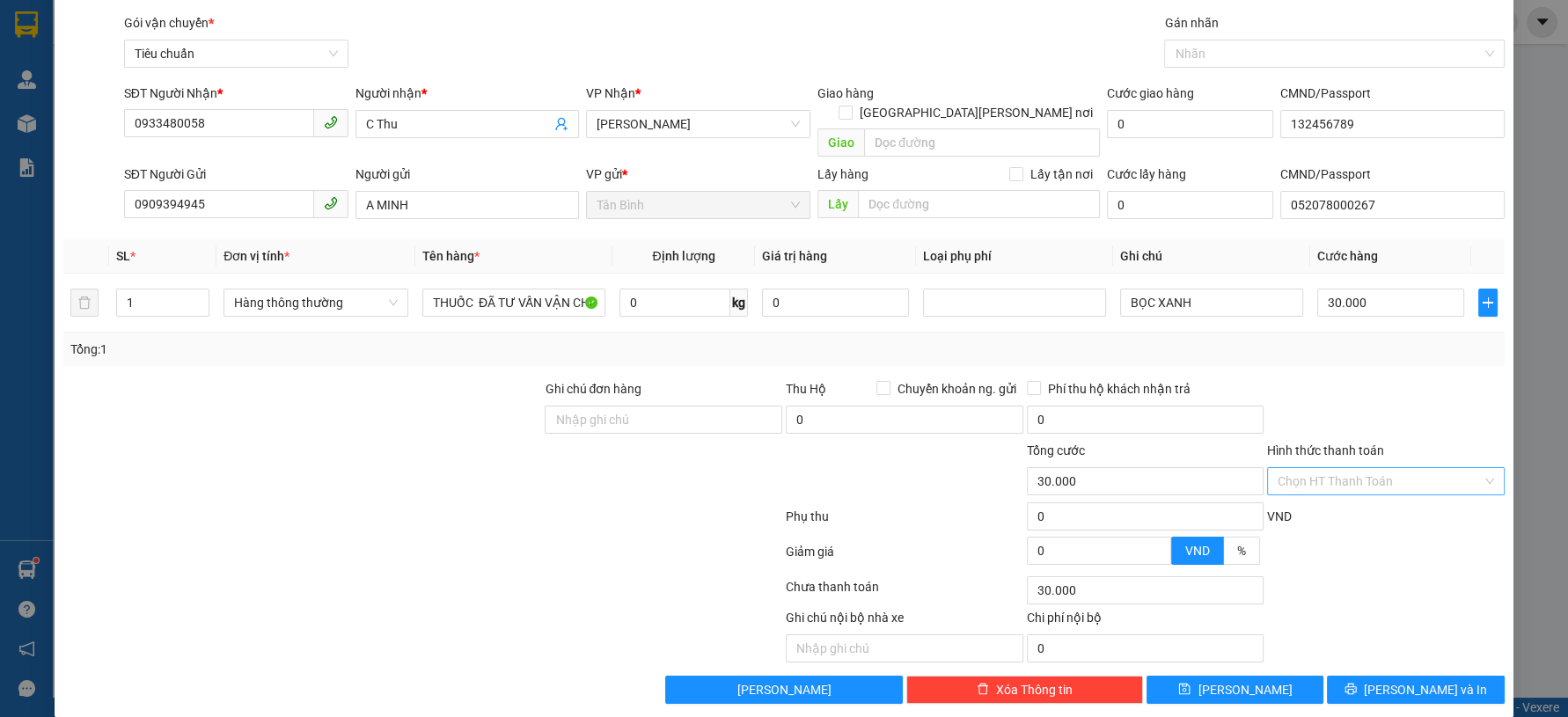
click at [1378, 468] on input "Hình thức thanh toán" at bounding box center [1379, 482] width 204 height 27
click at [1367, 498] on div "Tại văn phòng" at bounding box center [1373, 497] width 214 height 20
type input "0"
click at [1417, 676] on button "[PERSON_NAME] và In" at bounding box center [1415, 690] width 177 height 29
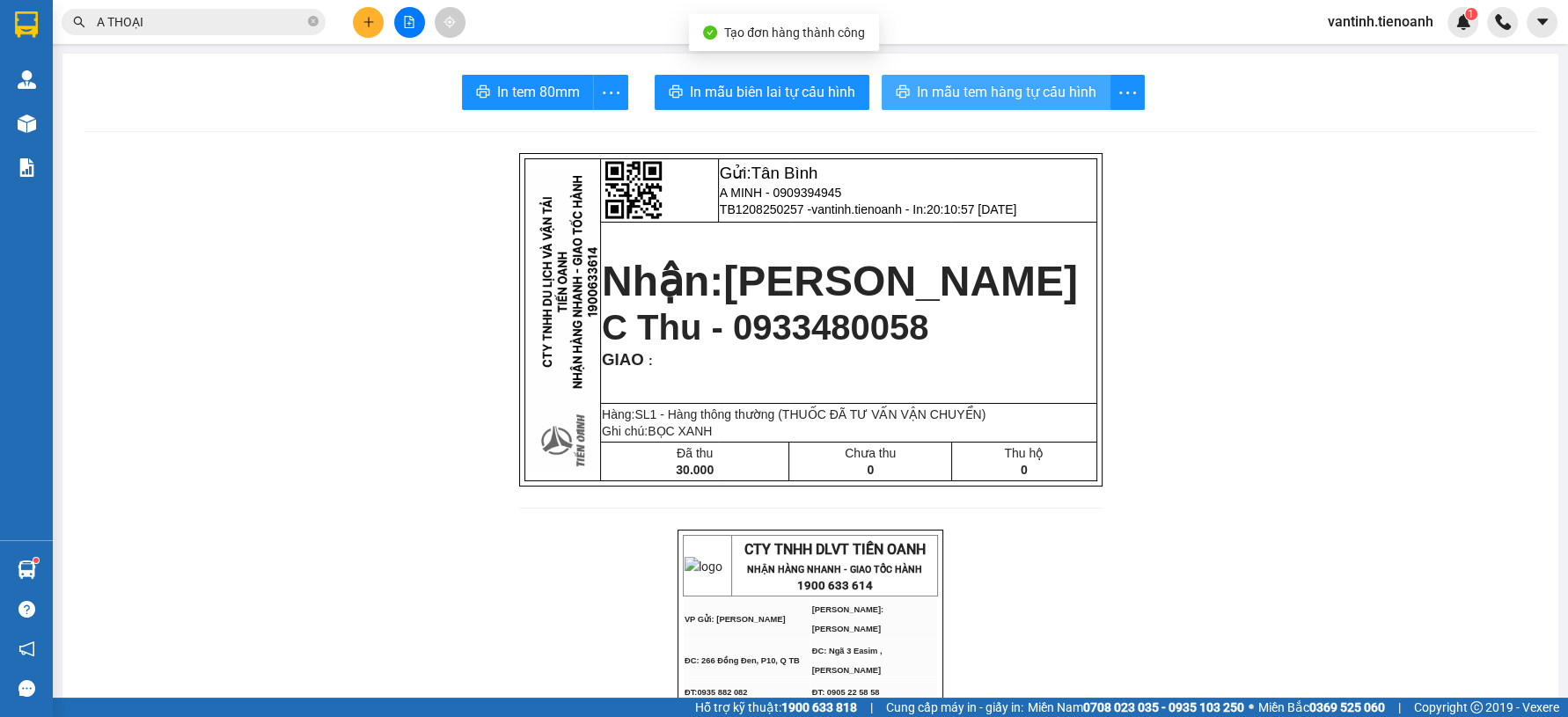
click at [1070, 82] on span "In mẫu tem hàng tự cấu hình" at bounding box center [1007, 92] width 180 height 22
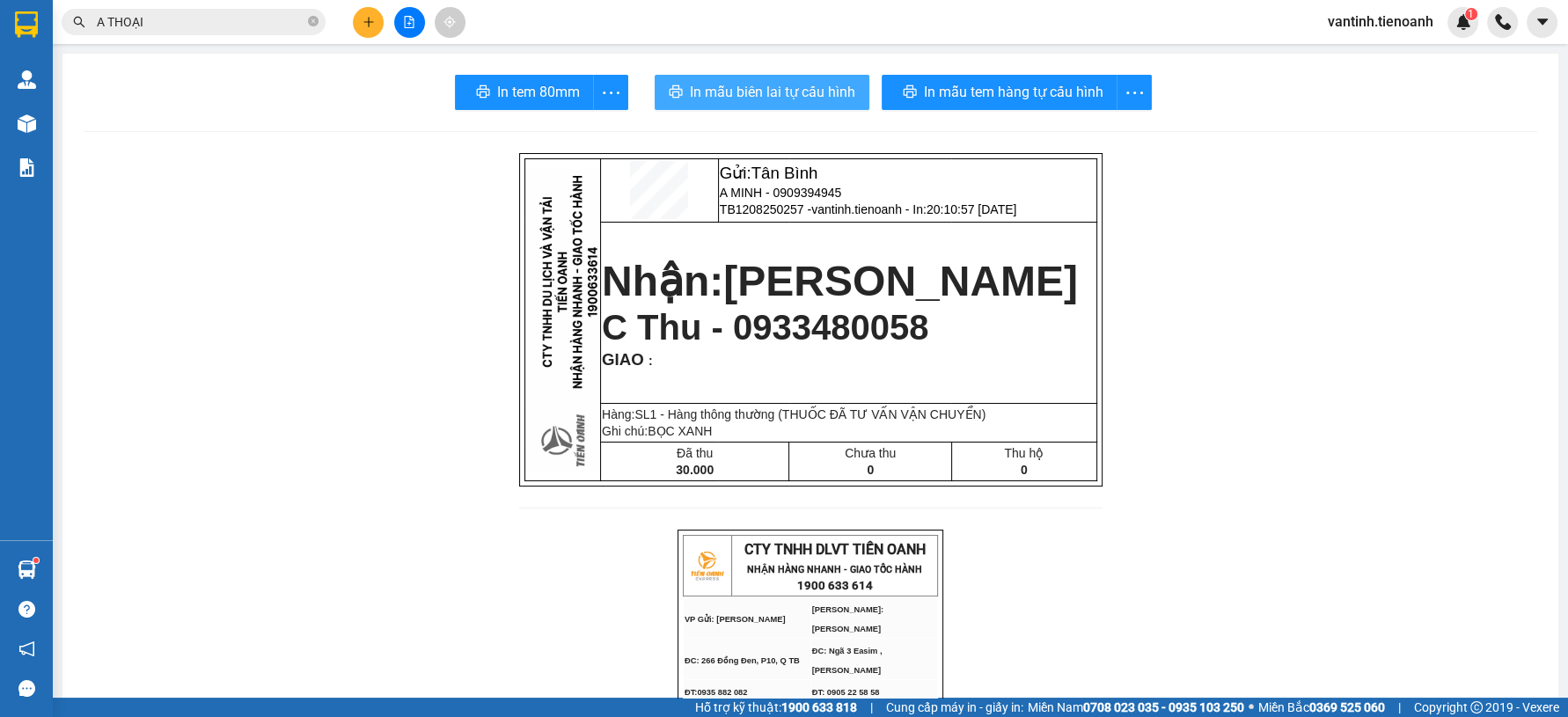
click at [812, 92] on span "In mẫu biên lai tự cấu hình" at bounding box center [773, 92] width 166 height 22
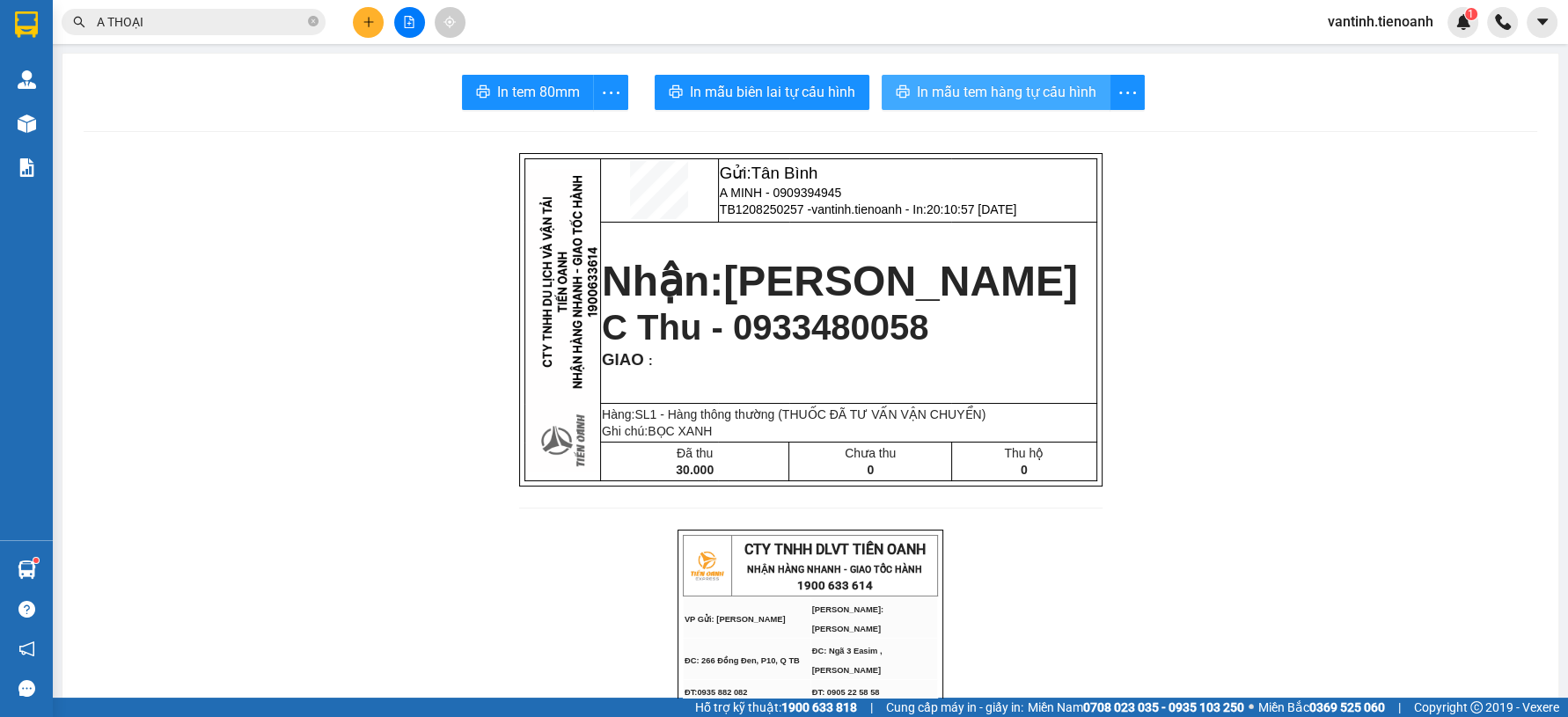
click at [998, 94] on span "In mẫu tem hàng tự cấu hình" at bounding box center [1007, 92] width 180 height 22
click at [372, 25] on icon "plus" at bounding box center [369, 22] width 12 height 12
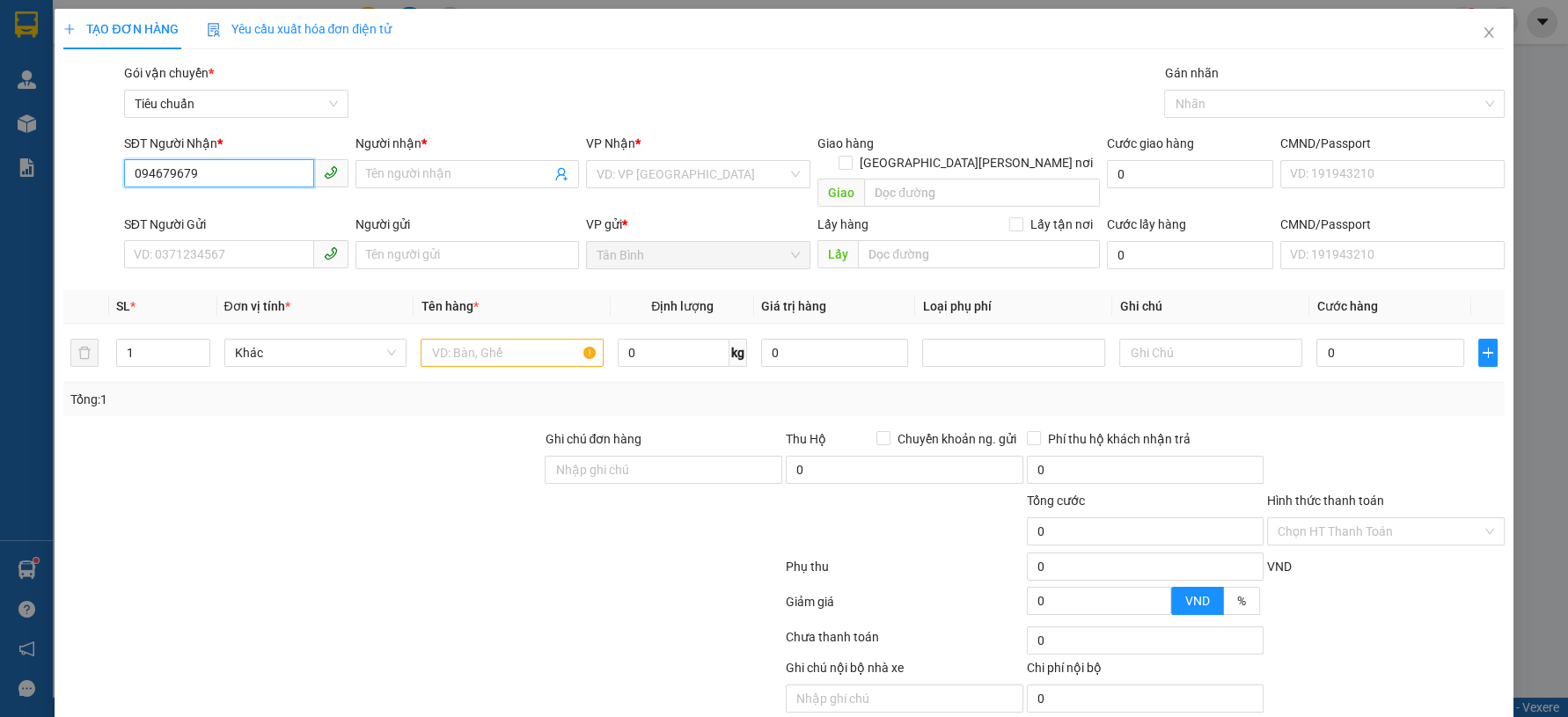
type input "0946796797"
drag, startPoint x: 281, startPoint y: 205, endPoint x: 259, endPoint y: 225, distance: 29.7
click at [278, 208] on div "0946796797 - A Anh" at bounding box center [232, 209] width 200 height 20
type input "A Anh"
type input "0946796797"
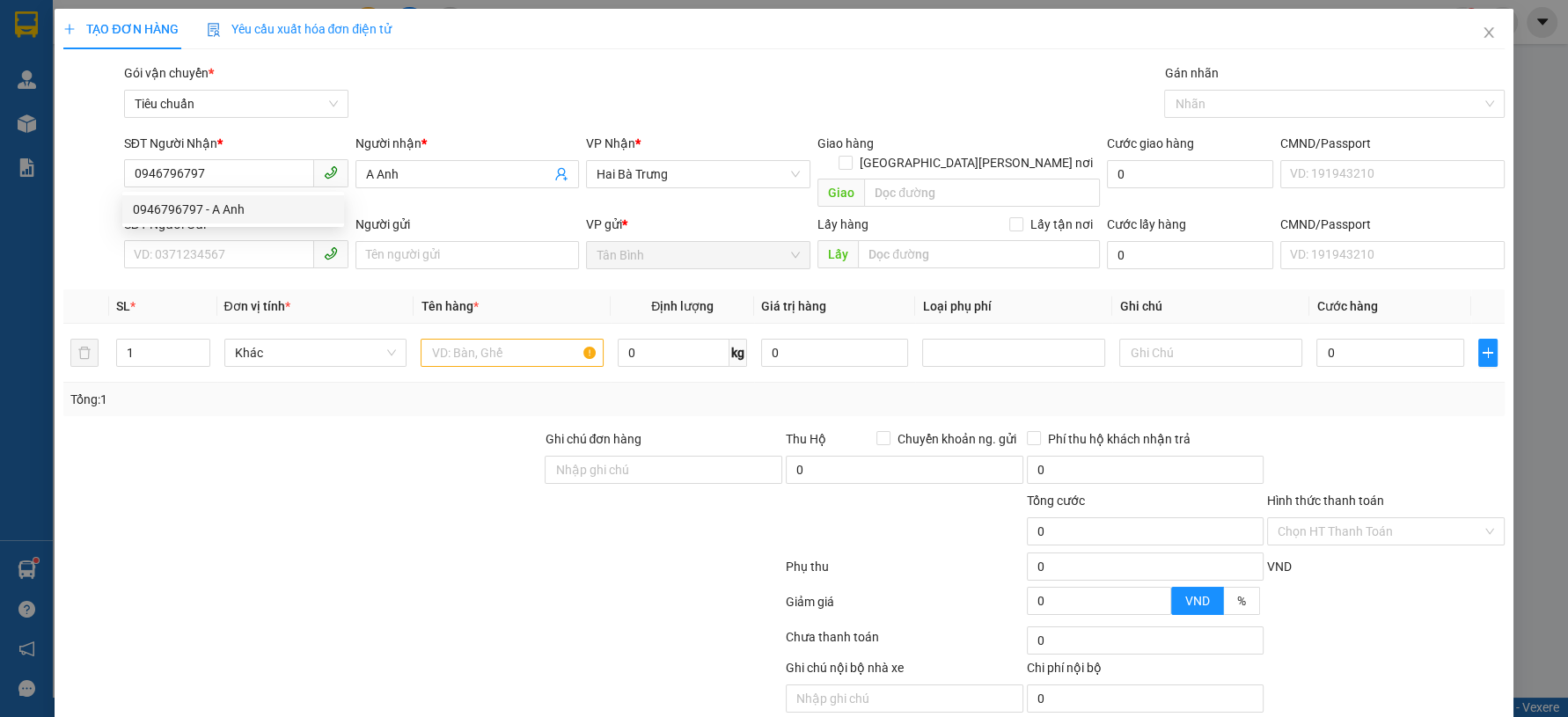
click at [234, 259] on div "Transit Pickup Surcharge Ids Transit Deliver Surcharge Ids Transit Deliver Surc…" at bounding box center [784, 409] width 1441 height 691
type input "30.000"
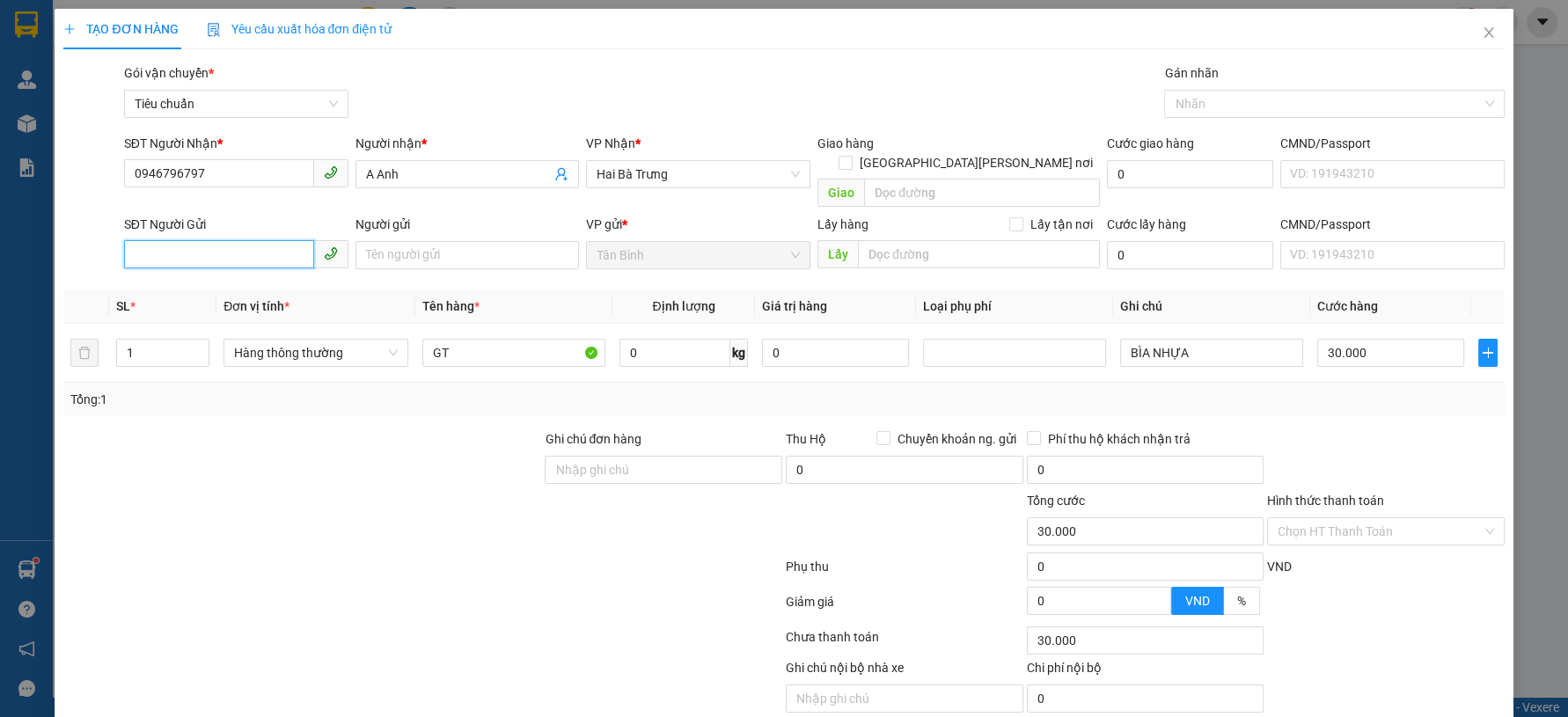
click at [259, 240] on input "SĐT Người Gửi" at bounding box center [218, 255] width 190 height 29
type input "0919797811"
click at [258, 269] on div "0919797811 - C Linh" at bounding box center [232, 271] width 200 height 20
type input "C Linh"
type input "TH CR"
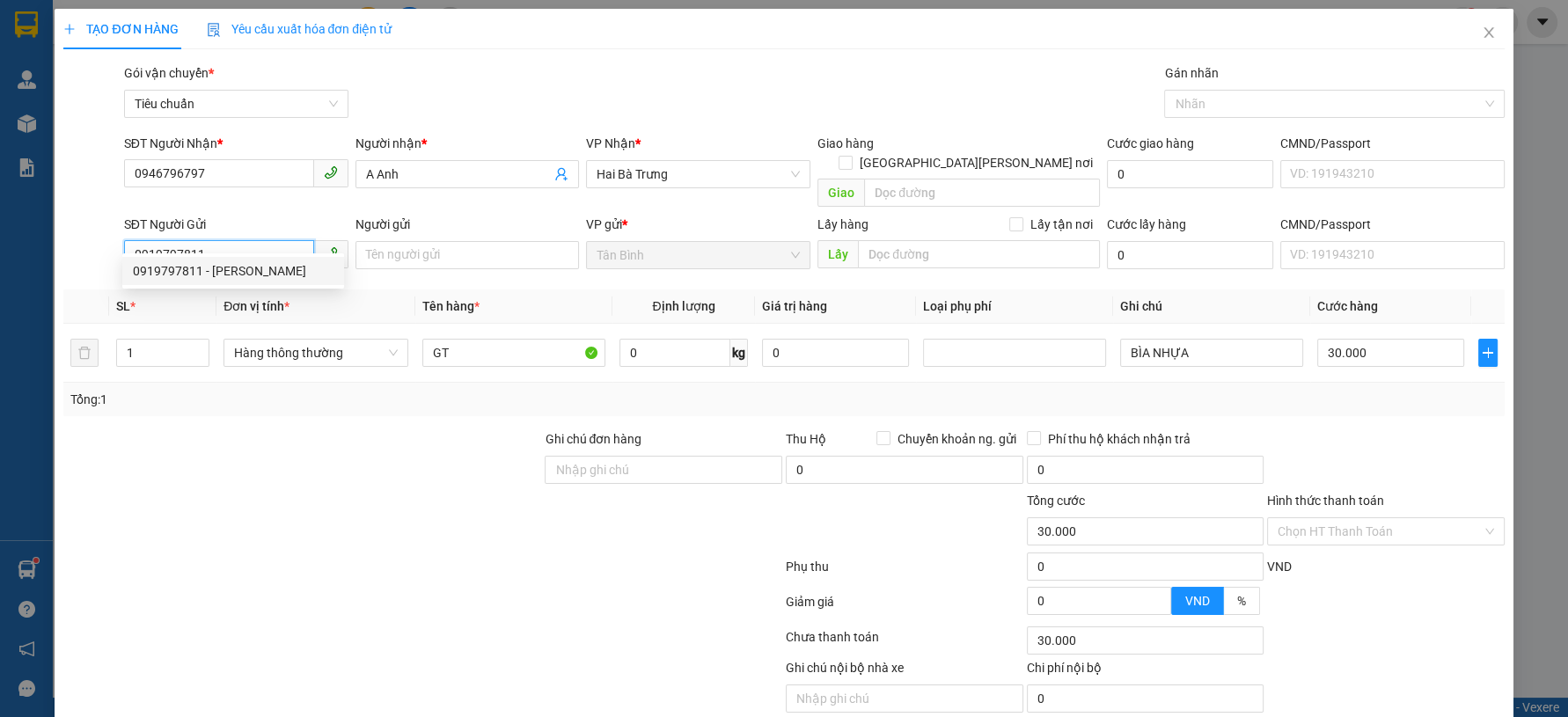
type input "1.300.000"
type input "0919797811"
click at [306, 390] on div "Tổng: 1" at bounding box center [337, 400] width 535 height 20
type input "70.000"
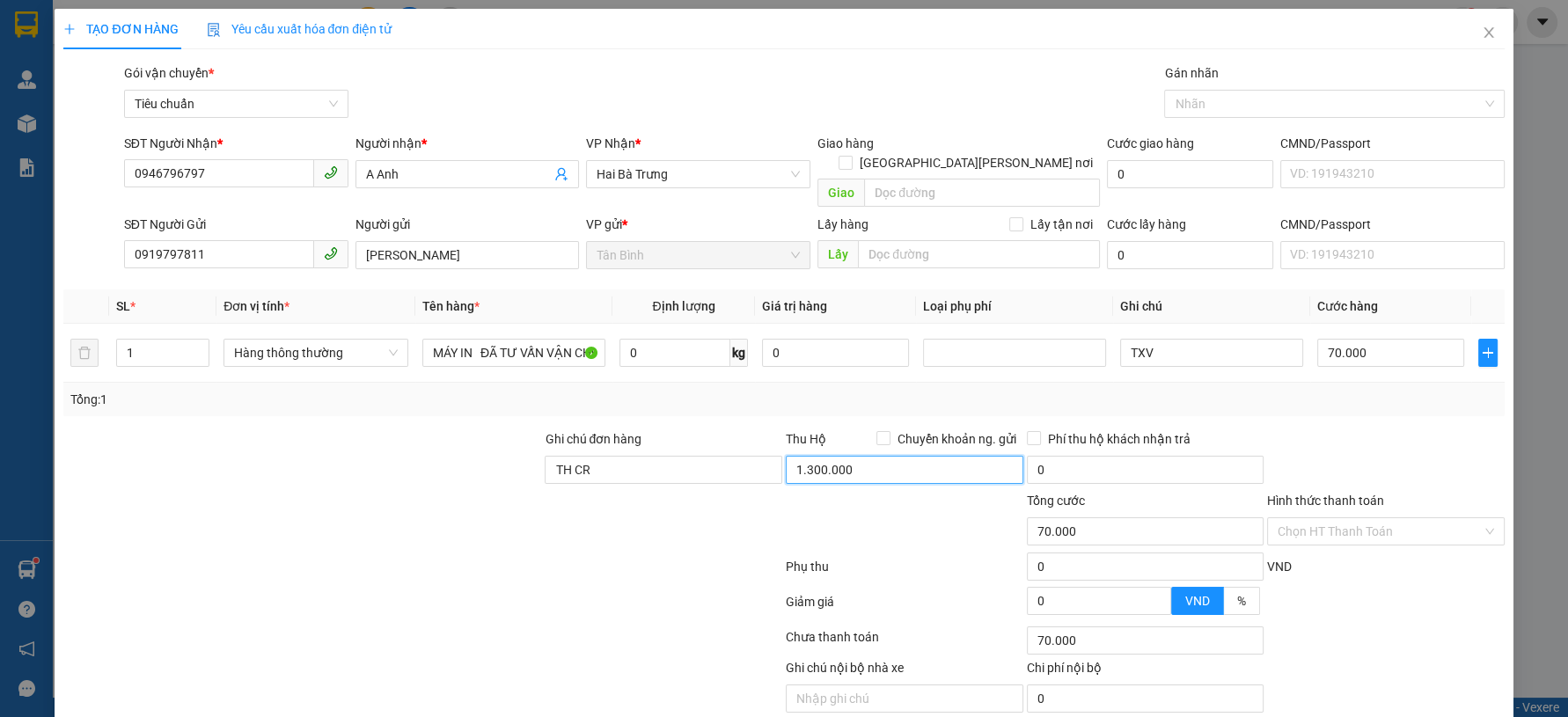
click at [870, 459] on input "1.300.000" at bounding box center [904, 470] width 238 height 29
type input "2.900.000"
click at [610, 553] on div at bounding box center [422, 571] width 722 height 36
drag, startPoint x: 1280, startPoint y: 364, endPoint x: 1255, endPoint y: 364, distance: 25.0
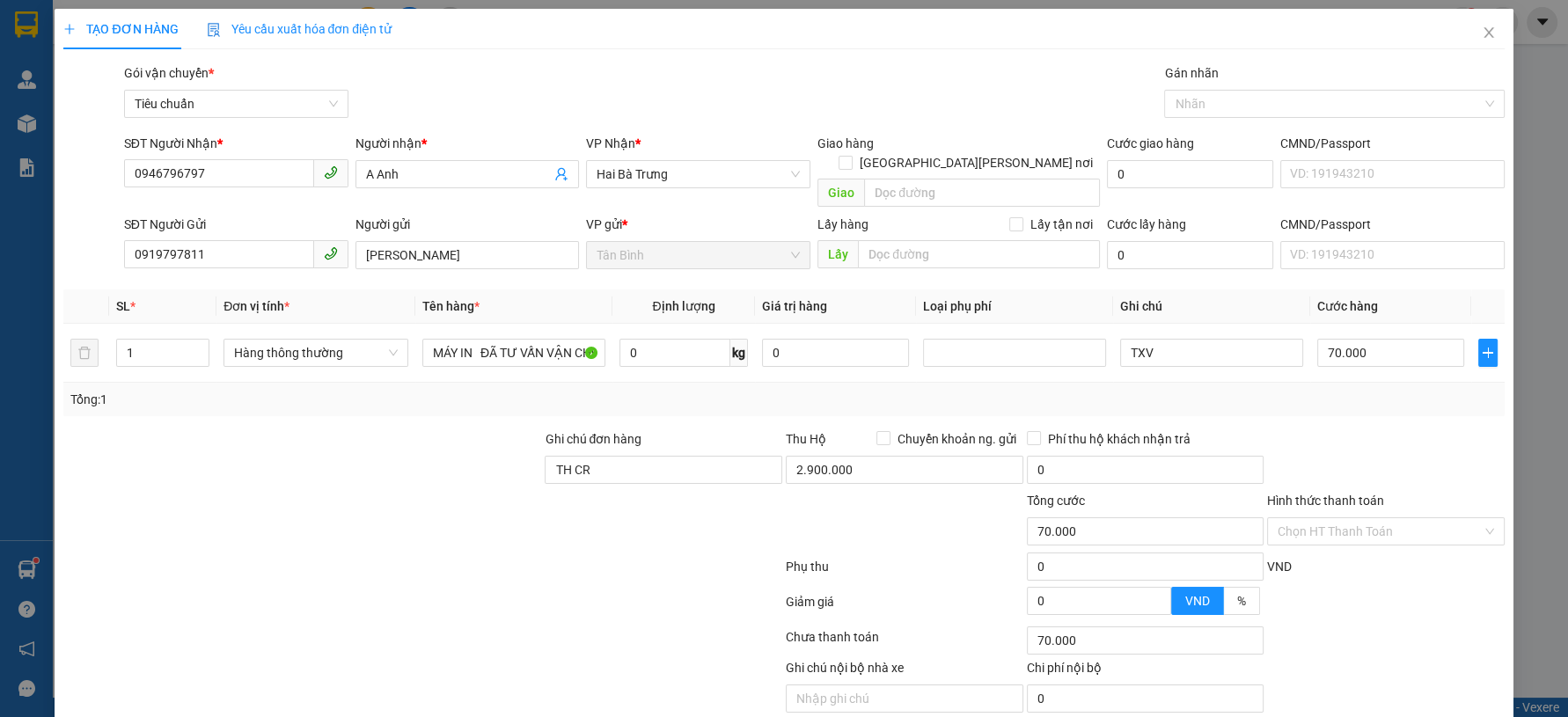
click at [1280, 383] on div "Tổng: 1" at bounding box center [784, 400] width 1441 height 34
drag, startPoint x: 166, startPoint y: 338, endPoint x: 4, endPoint y: 357, distance: 163.1
click at [0, 356] on div "TẠO ĐƠN HÀNG Yêu cầu xuất hóa đơn điện tử Transit Pickup Surcharge Ids Transit …" at bounding box center [784, 358] width 1568 height 717
type input "2"
click at [243, 429] on div at bounding box center [302, 460] width 481 height 61
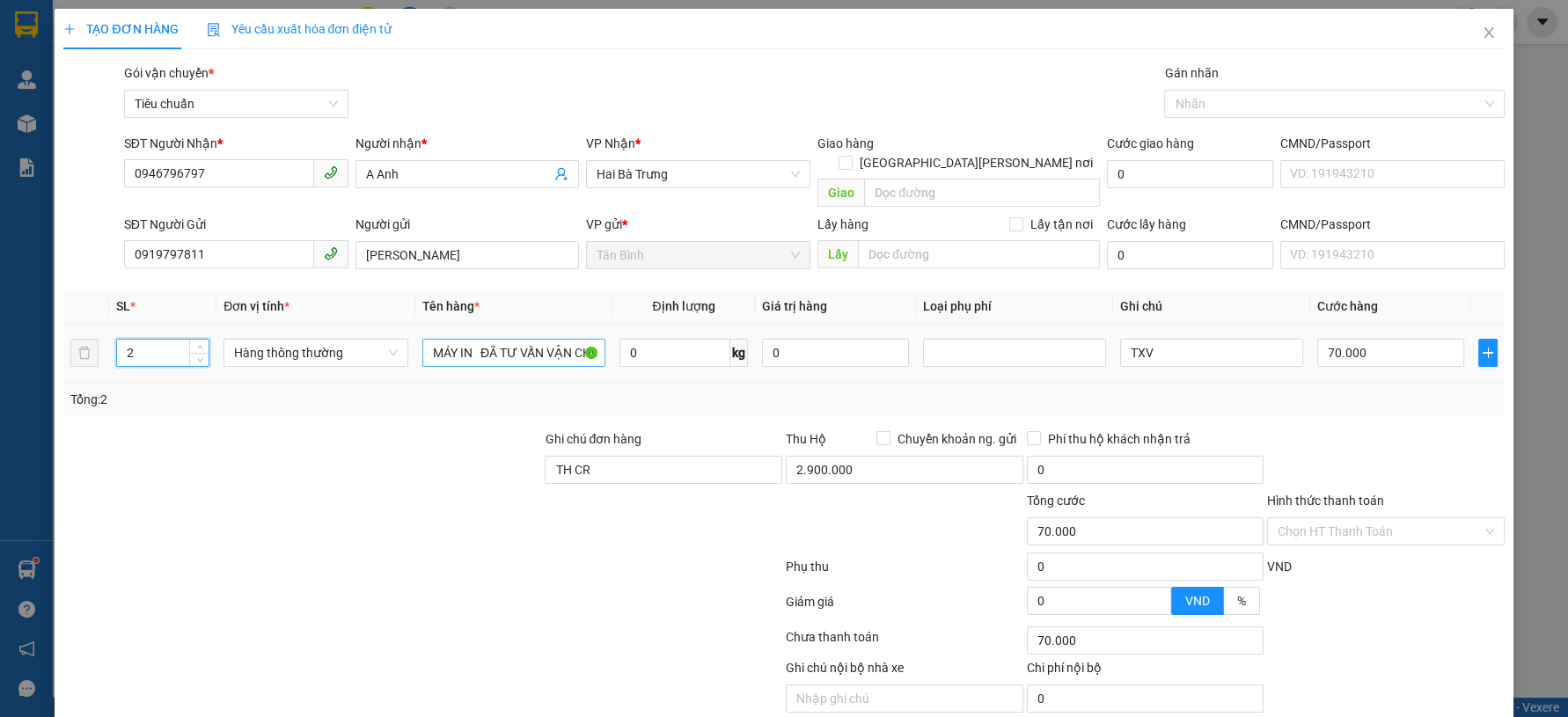
type input "0"
click at [637, 338] on input "0" at bounding box center [675, 353] width 111 height 29
click at [556, 390] on div "Tổng: 2" at bounding box center [337, 400] width 535 height 20
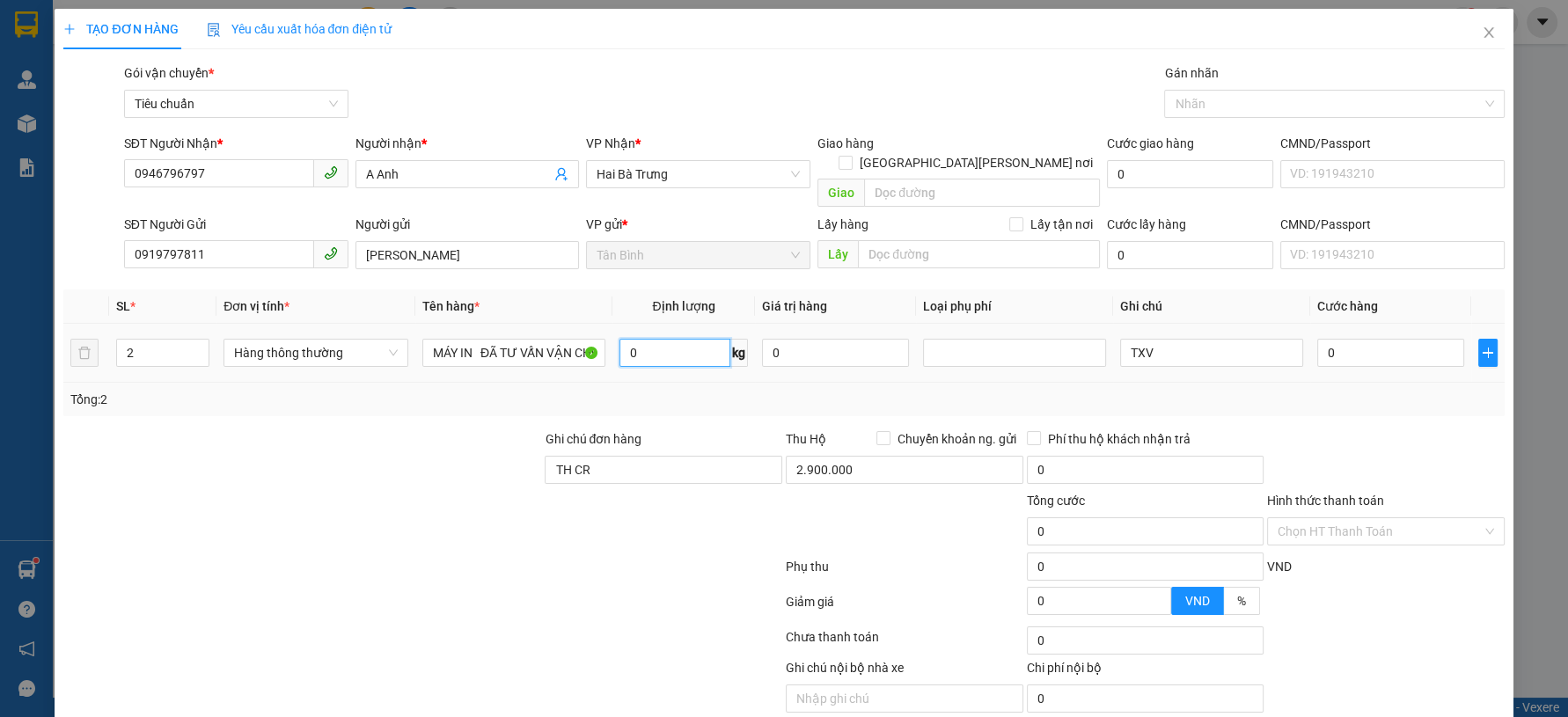
click at [662, 338] on input "0" at bounding box center [675, 353] width 111 height 29
type input "13"
click at [472, 390] on div "Tổng: 2" at bounding box center [337, 400] width 535 height 20
type input "50.000"
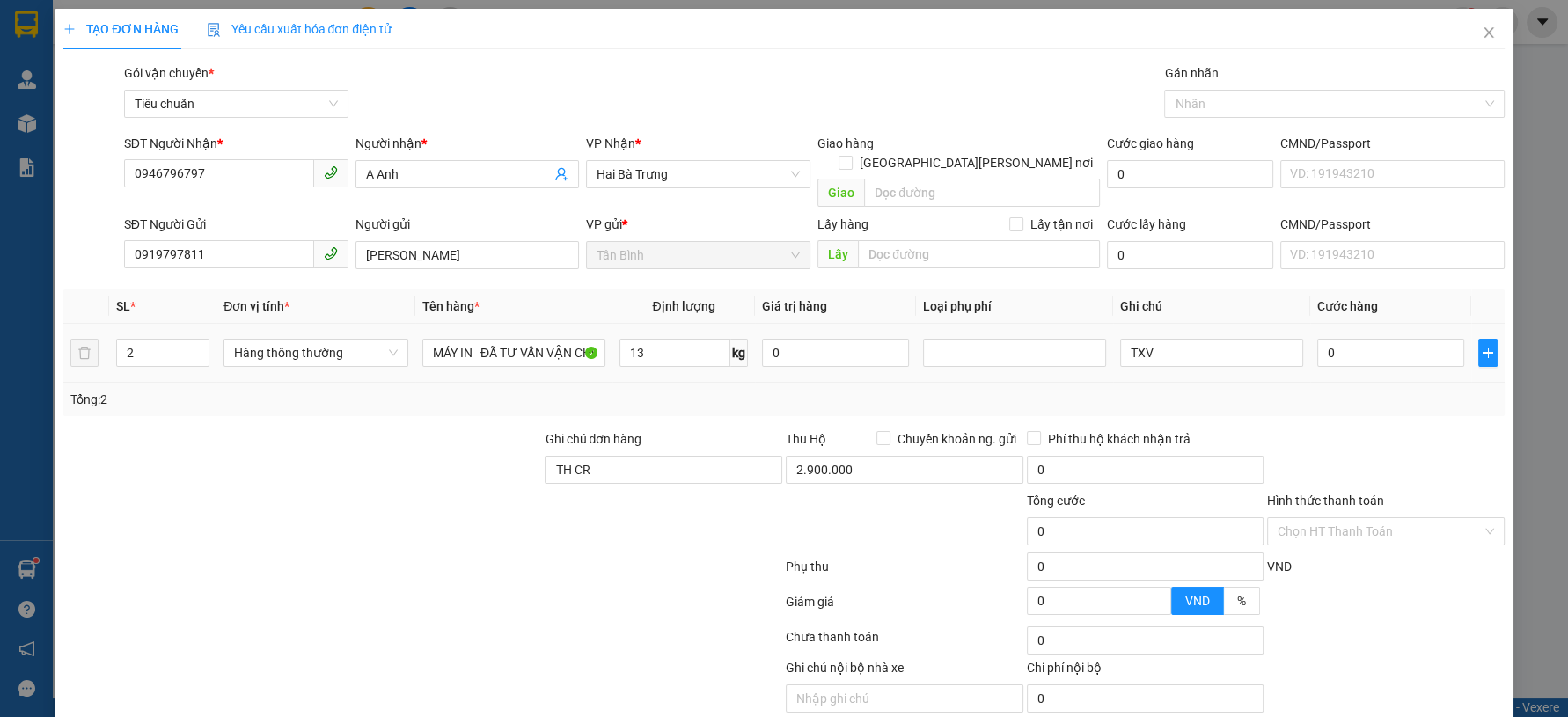
type input "50.000"
drag, startPoint x: 126, startPoint y: 338, endPoint x: 114, endPoint y: 346, distance: 14.4
click at [101, 343] on tr "2 Hàng thông thường MÁY IN ĐÃ TƯ VẤN VẬN CHUYỂN 13 kg 0 TXV 50.000" at bounding box center [784, 354] width 1441 height 59
type input "1"
click at [212, 383] on div "Tổng: 1" at bounding box center [784, 400] width 1441 height 34
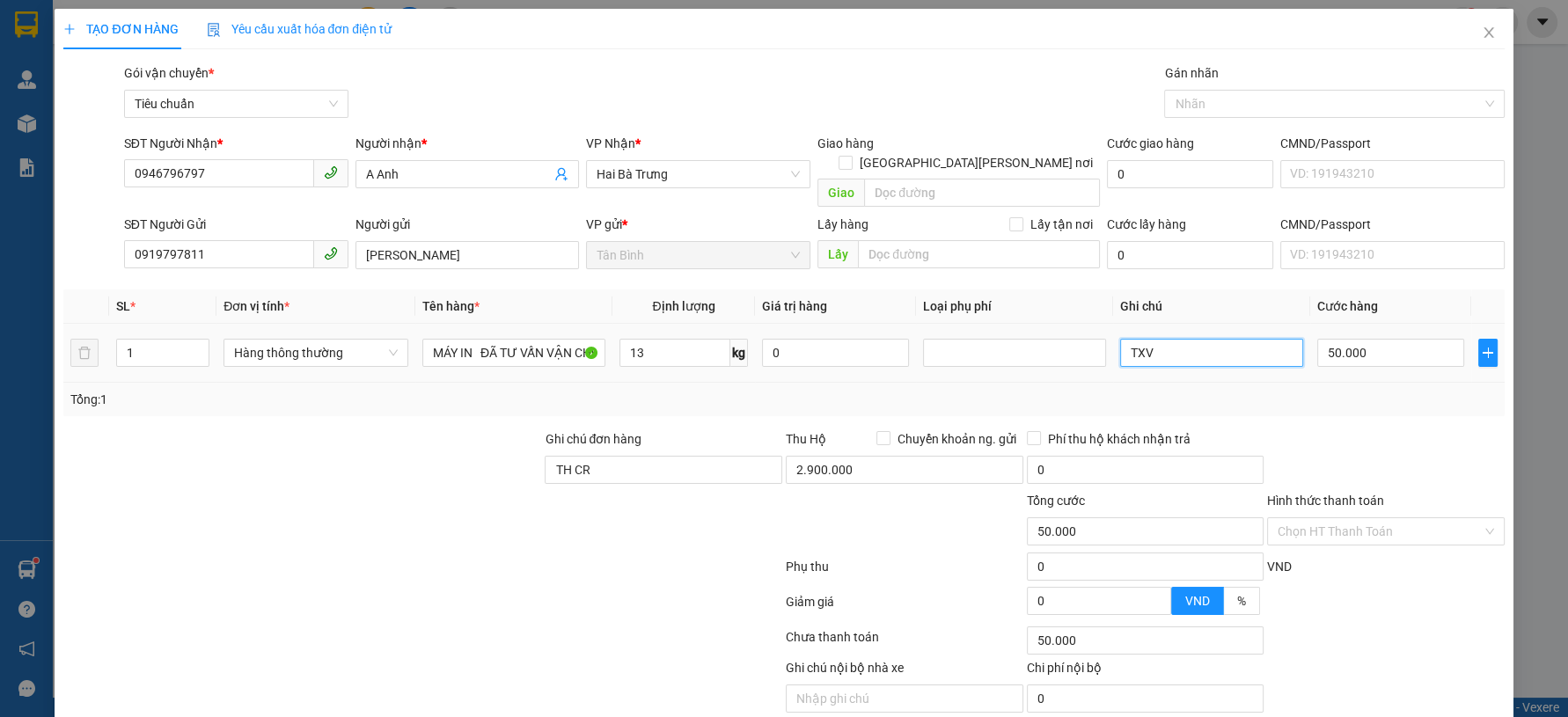
click at [1155, 338] on input "TXV" at bounding box center [1212, 353] width 183 height 29
type input "TXV DC BBC"
click at [1350, 399] on div "Transit Pickup Surcharge Ids Transit Deliver Surcharge Ids Transit Deliver Surc…" at bounding box center [784, 409] width 1441 height 691
click at [1344, 335] on div "50.000" at bounding box center [1390, 353] width 147 height 36
click at [1336, 338] on input "50.000" at bounding box center [1390, 353] width 147 height 29
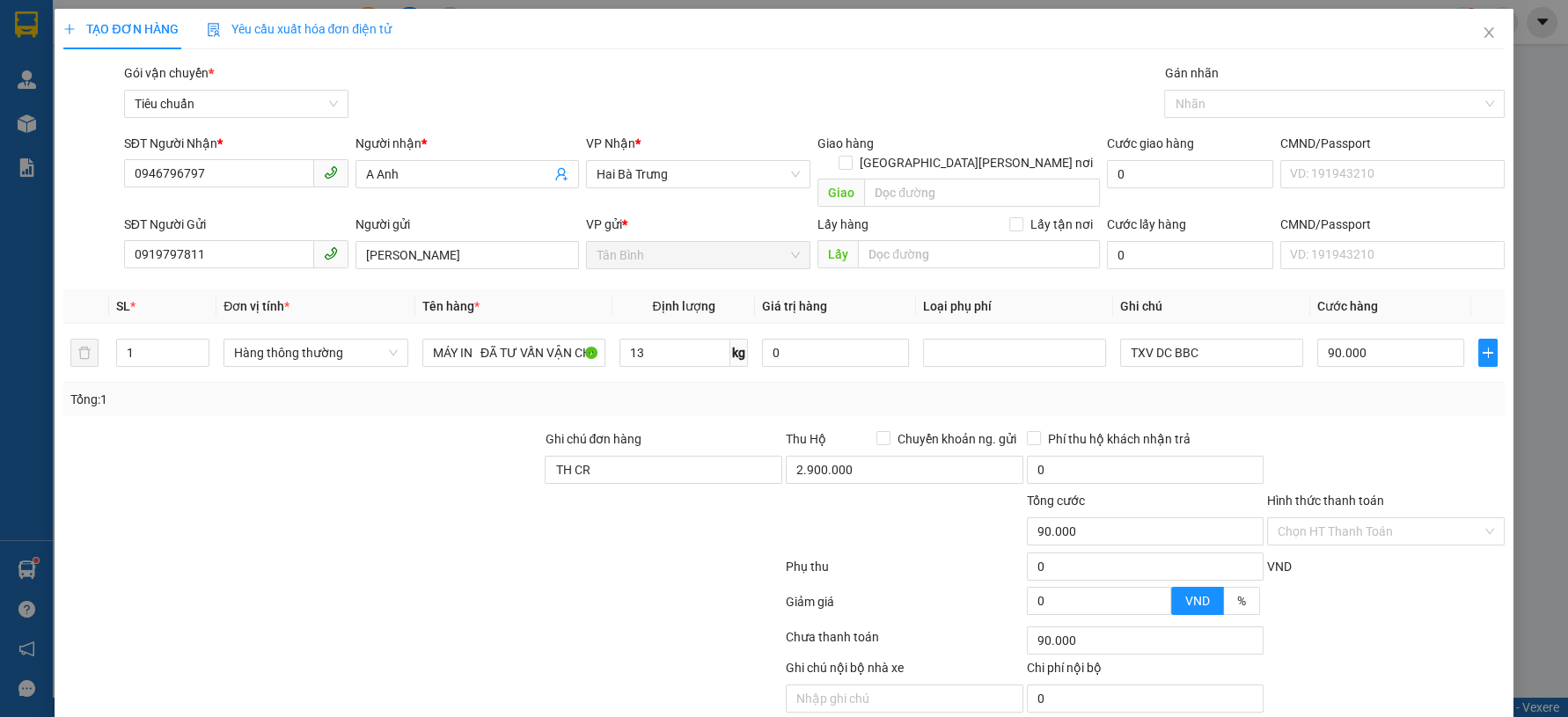
click at [1351, 383] on div "Tổng: 1" at bounding box center [784, 400] width 1441 height 34
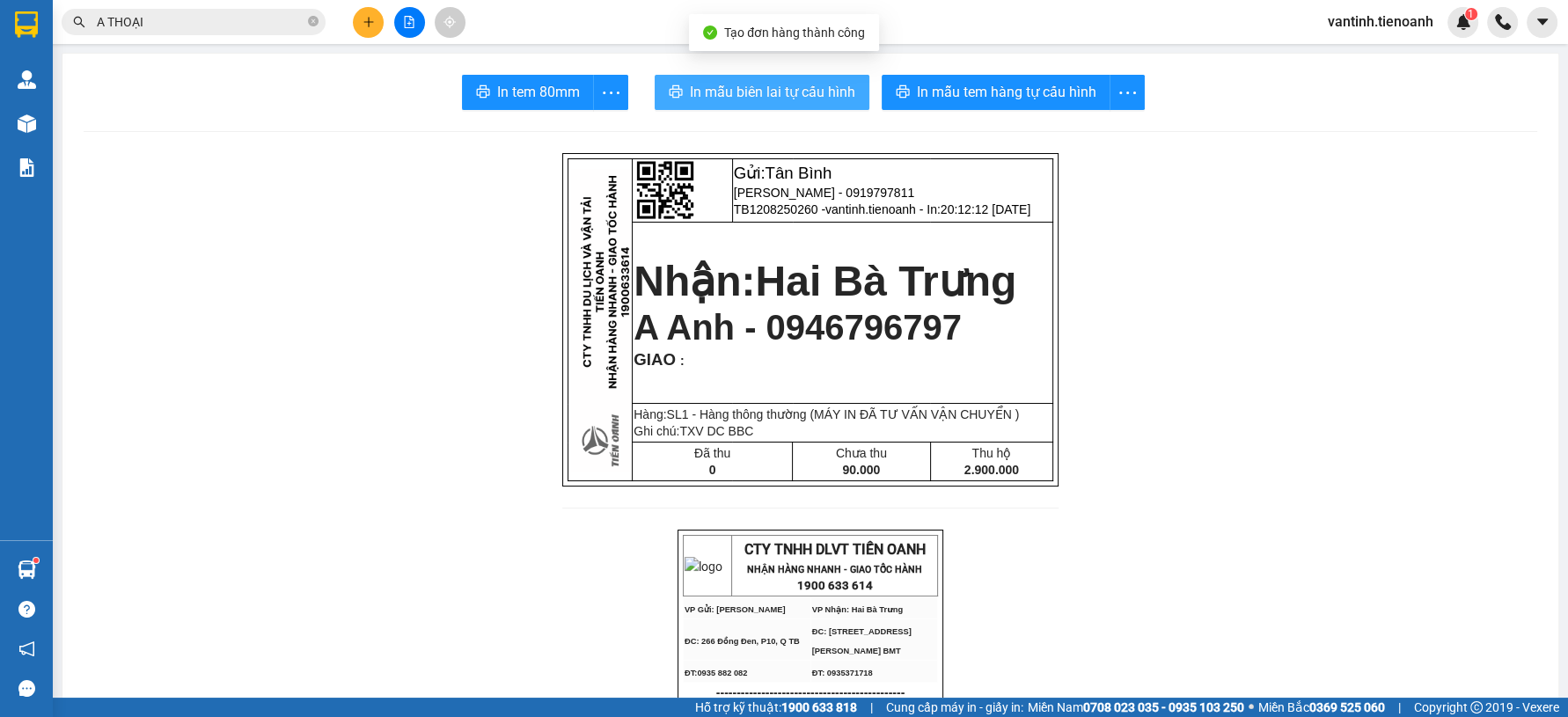
click at [798, 82] on span "In mẫu biên lai tự cấu hình" at bounding box center [773, 92] width 166 height 22
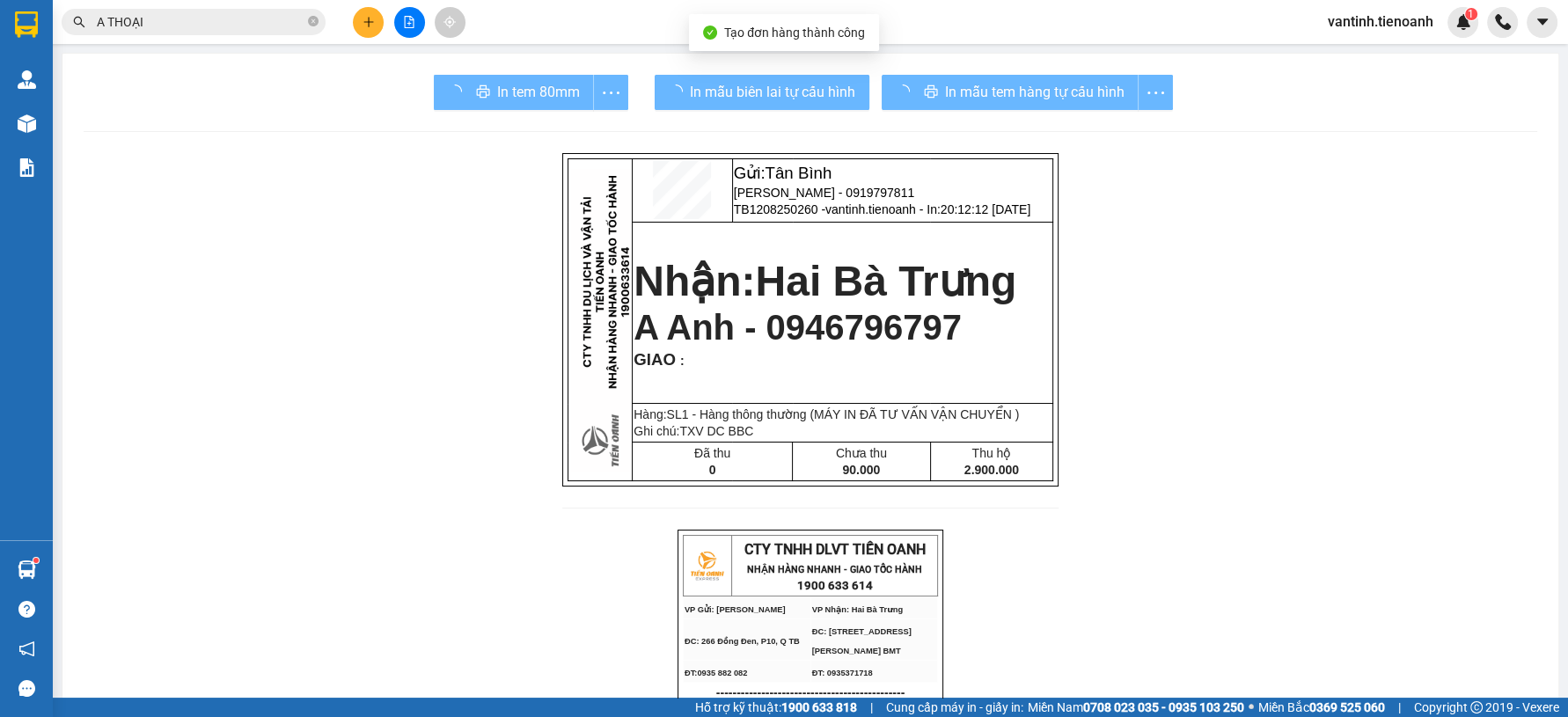
click at [955, 98] on div "In mẫu tem hàng tự cấu hình" at bounding box center [1027, 93] width 291 height 36
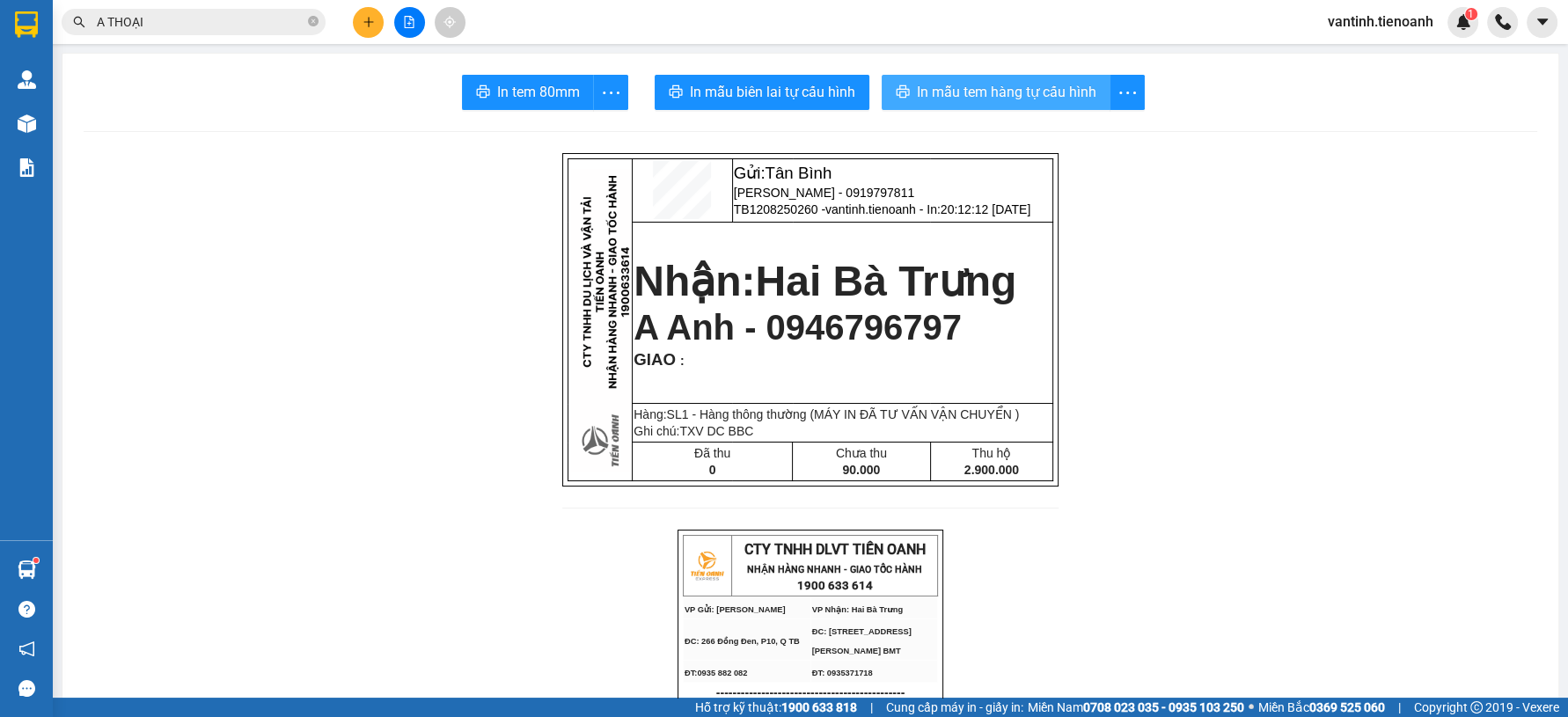
click at [955, 95] on span "In mẫu tem hàng tự cấu hình" at bounding box center [1007, 92] width 180 height 22
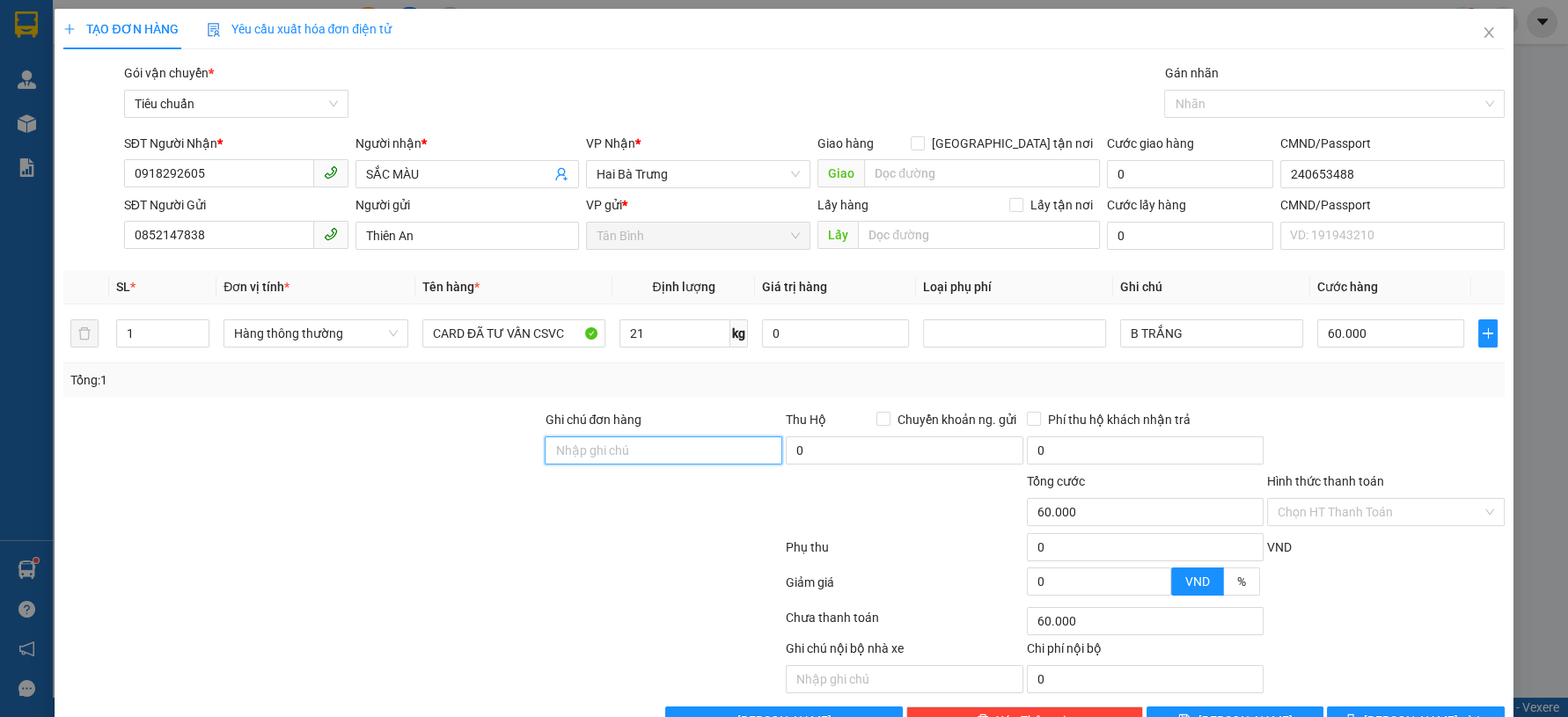
click at [590, 443] on input "Ghi chú đơn hàng" at bounding box center [663, 451] width 238 height 29
click at [253, 154] on div "SĐT Người Nhận *" at bounding box center [236, 147] width 224 height 27
click at [250, 167] on input "0918292605" at bounding box center [218, 174] width 190 height 29
click at [248, 175] on input "0918292605" at bounding box center [218, 174] width 190 height 29
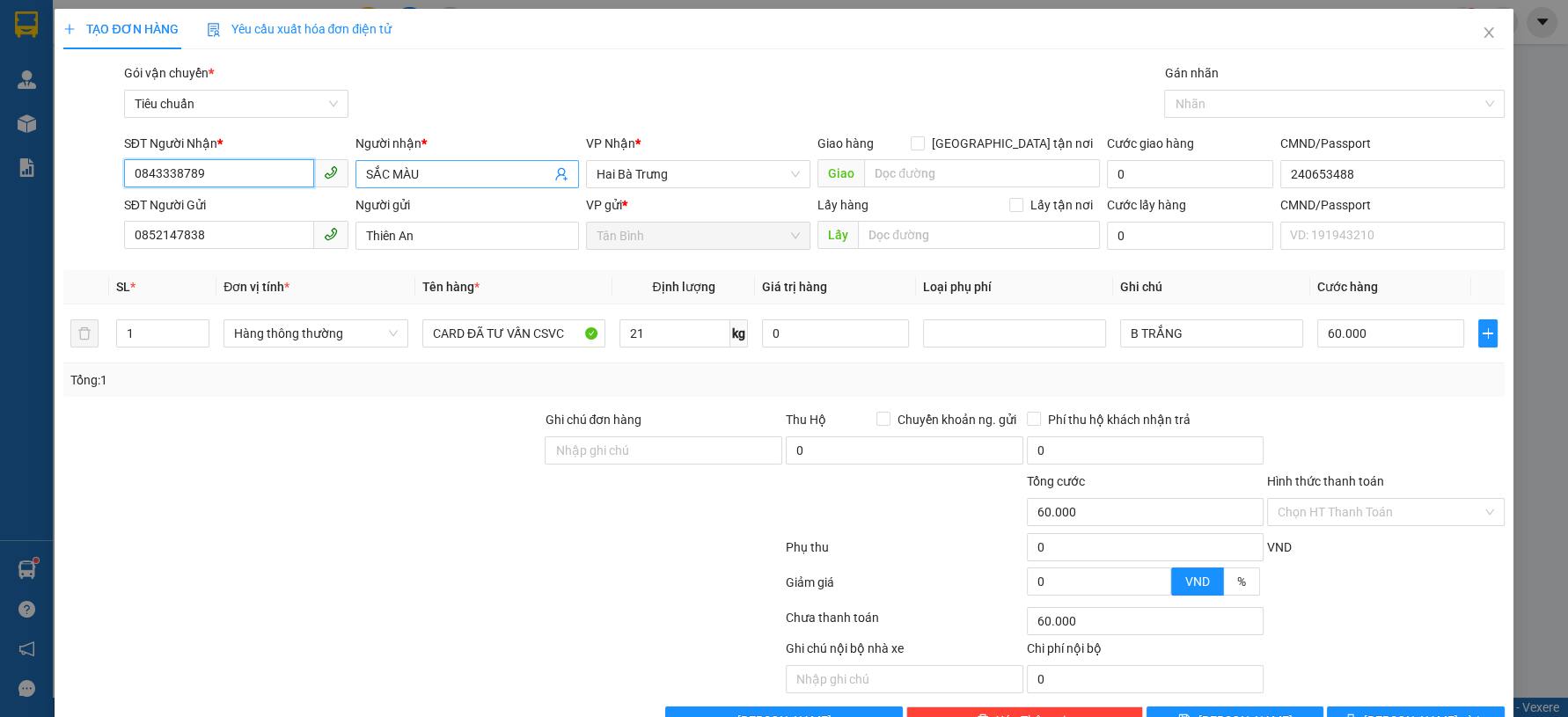
type input "0843338789"
click at [422, 175] on input "SẮC MÀU" at bounding box center [459, 175] width 185 height 20
click at [424, 175] on input "SẮC MÀU" at bounding box center [459, 175] width 185 height 20
click at [424, 175] on input "SẮC MÀU" at bounding box center [459, 175] width 185 height 20
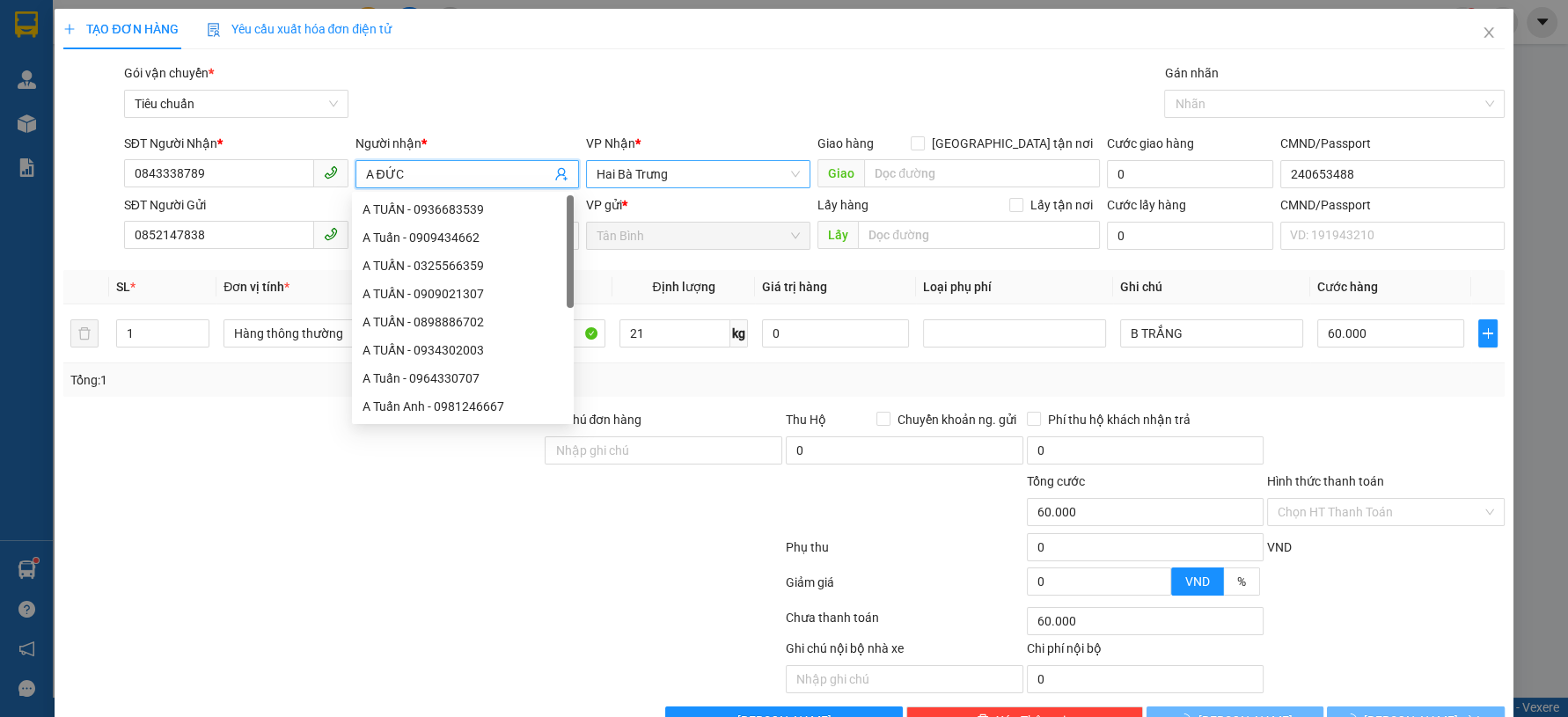
click at [605, 182] on span "Hai Bà Trưng" at bounding box center [698, 175] width 203 height 27
type input "A ĐỨC"
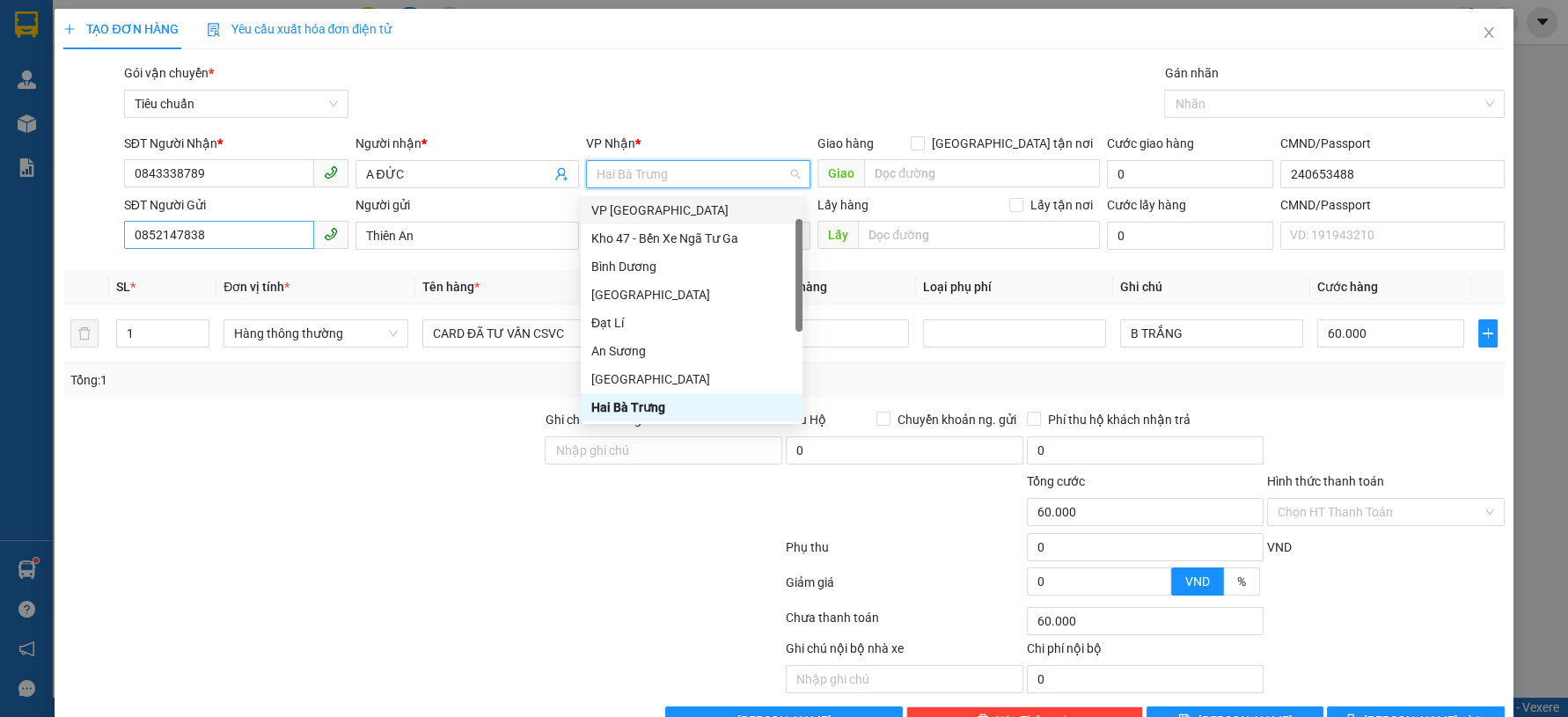
click at [314, 236] on span at bounding box center [331, 235] width 35 height 29
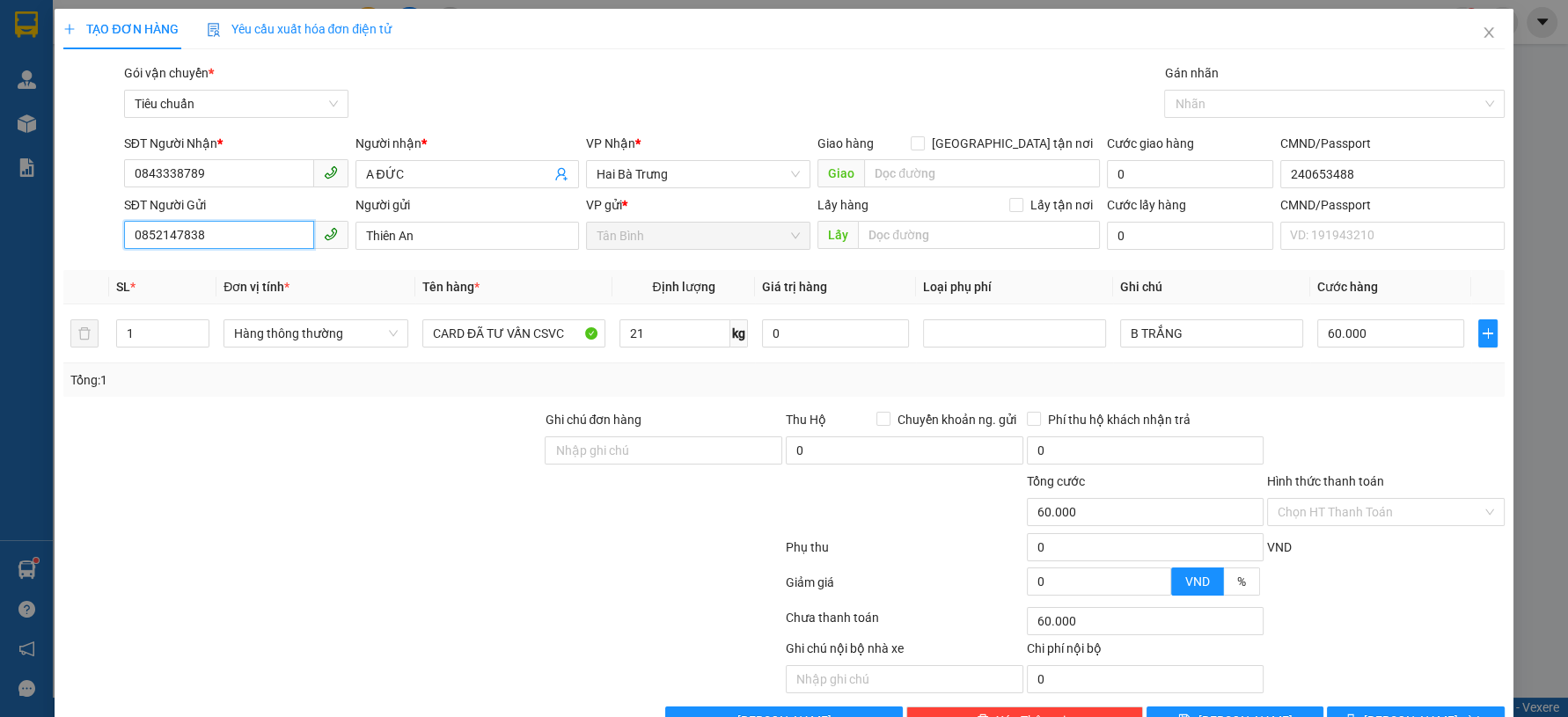
click at [250, 240] on input "0852147838" at bounding box center [218, 235] width 190 height 29
click at [248, 240] on input "0852147838" at bounding box center [218, 235] width 190 height 29
click at [285, 171] on input "0843338789" at bounding box center [218, 174] width 190 height 29
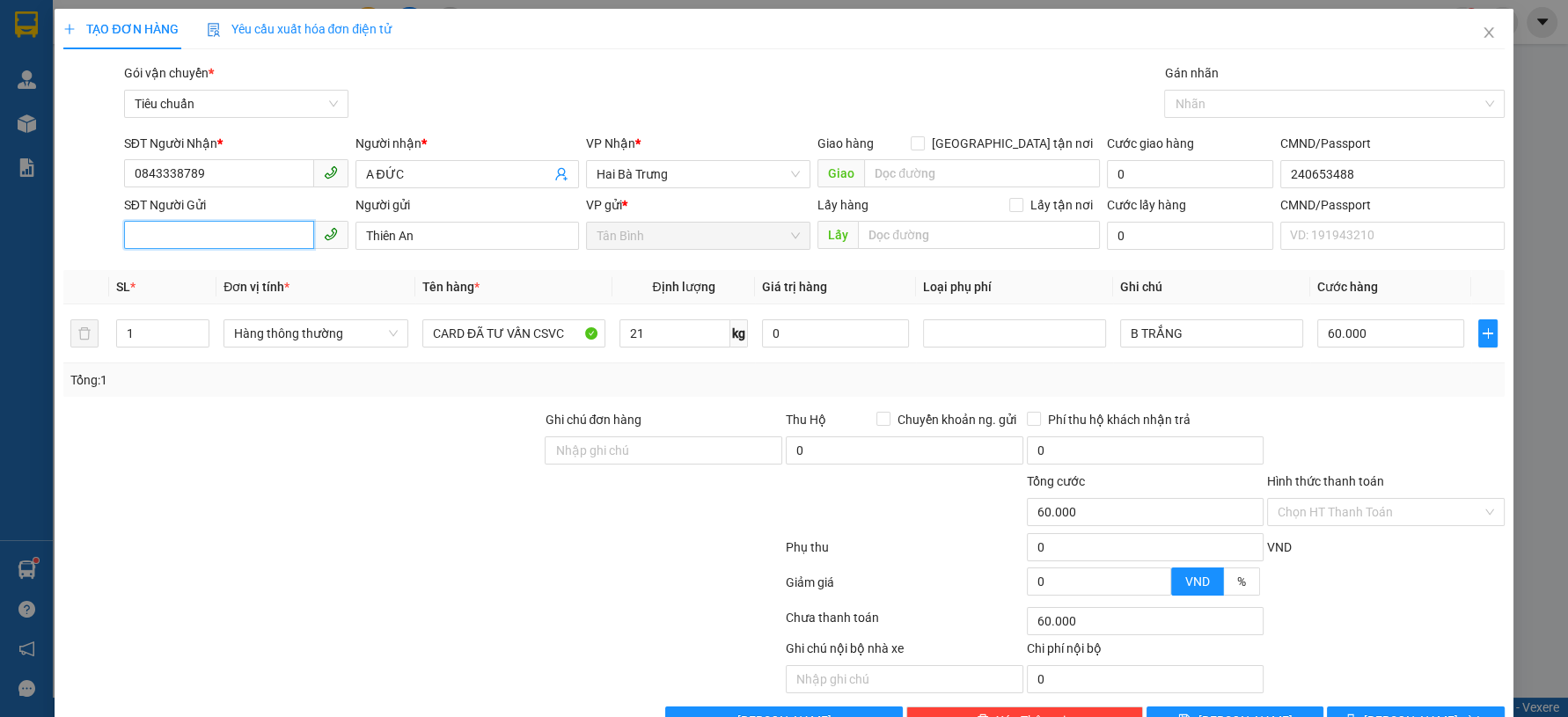
click at [283, 235] on input "SĐT Người Gửi" at bounding box center [218, 235] width 190 height 29
paste input "0843338789"
type input "0843338789"
click at [405, 238] on input "Thiên An" at bounding box center [467, 236] width 224 height 29
click at [412, 238] on input "Thiên An" at bounding box center [467, 236] width 224 height 29
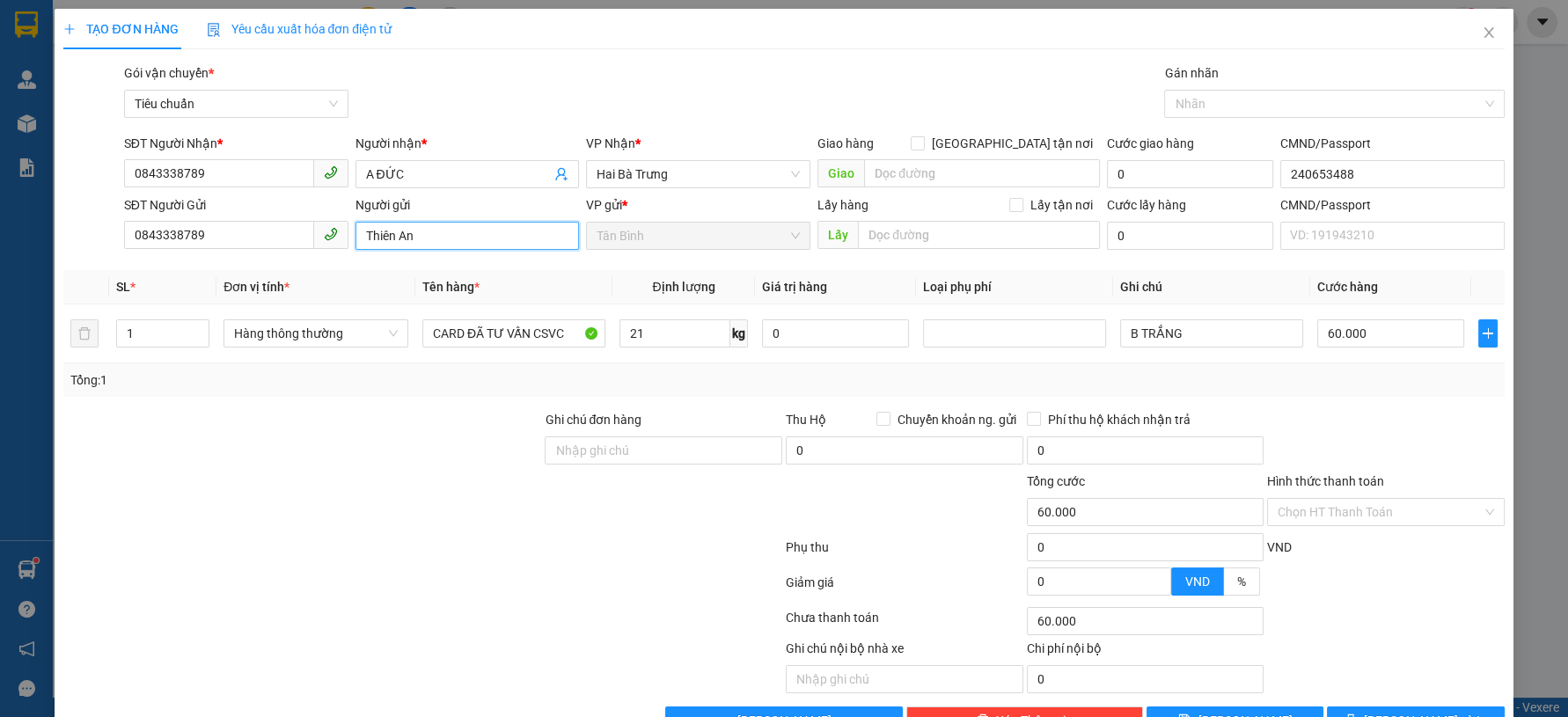
click at [412, 238] on input "Thiên An" at bounding box center [467, 236] width 224 height 29
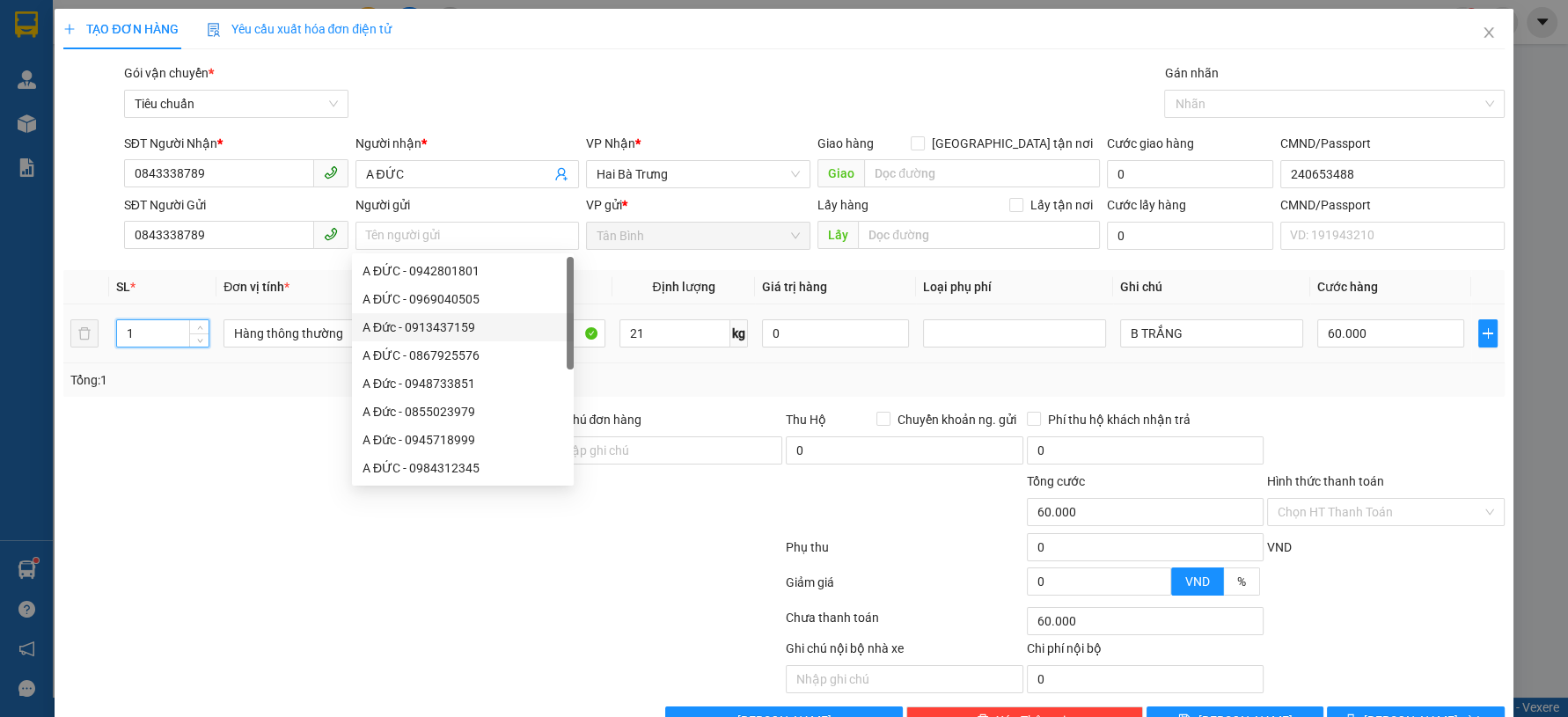
drag, startPoint x: 153, startPoint y: 338, endPoint x: 50, endPoint y: 348, distance: 103.5
click at [50, 348] on div "TẠO ĐƠN HÀNG Yêu cầu xuất hóa đơn điện tử Transit Pickup Surcharge Ids Transit …" at bounding box center [784, 358] width 1568 height 717
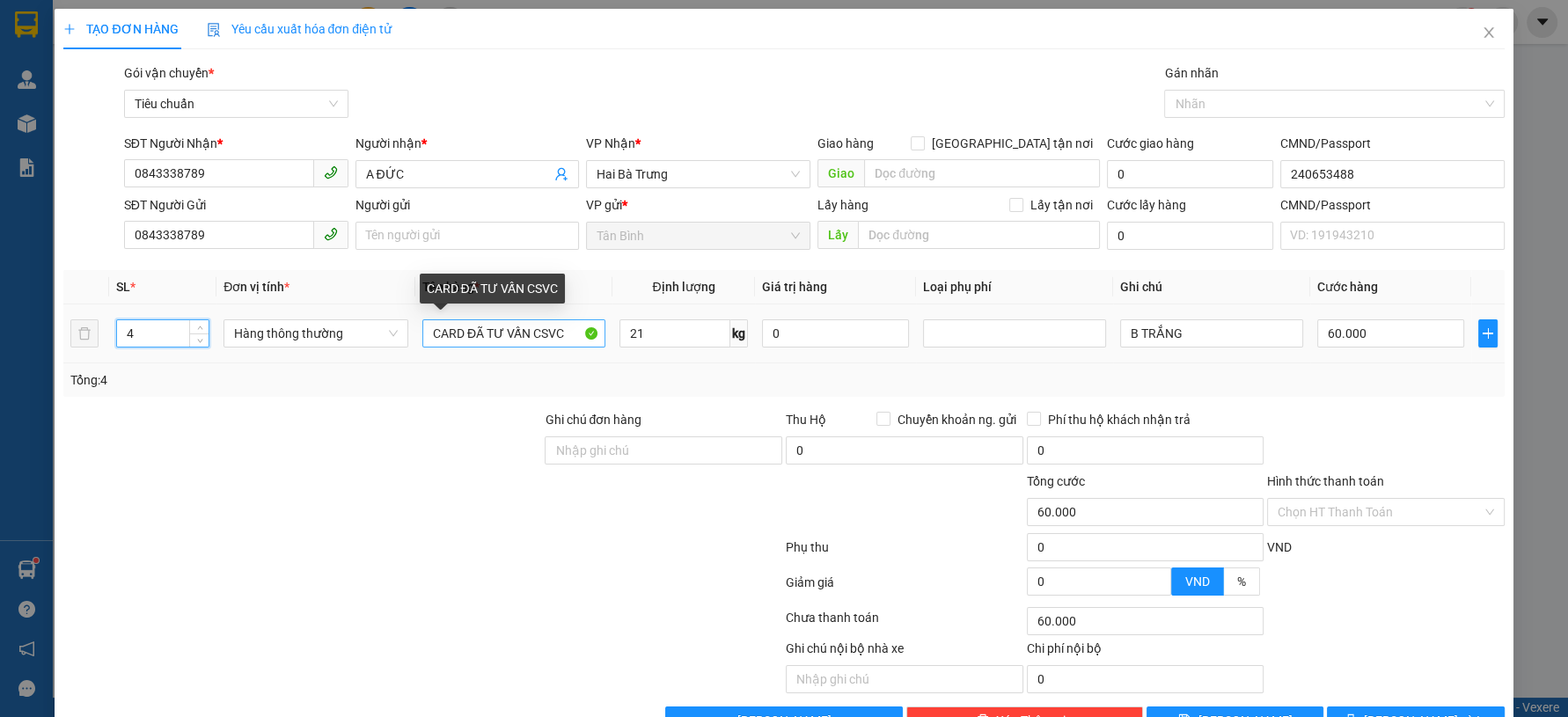
type input "4"
drag, startPoint x: 520, startPoint y: 331, endPoint x: 337, endPoint y: 331, distance: 183.0
click at [337, 331] on tr "4 Hàng thông thường CARD ĐÃ TƯ VẤN CSVC 21 kg 0 B TRẮNG 60.000" at bounding box center [784, 334] width 1441 height 59
drag, startPoint x: 570, startPoint y: 338, endPoint x: 407, endPoint y: 338, distance: 163.0
click at [407, 338] on tr "4 Hàng thông thường CARD ĐÃ TƯ VẤN CSVC 21 kg 0 B TRẮNG 60.000" at bounding box center [784, 334] width 1441 height 59
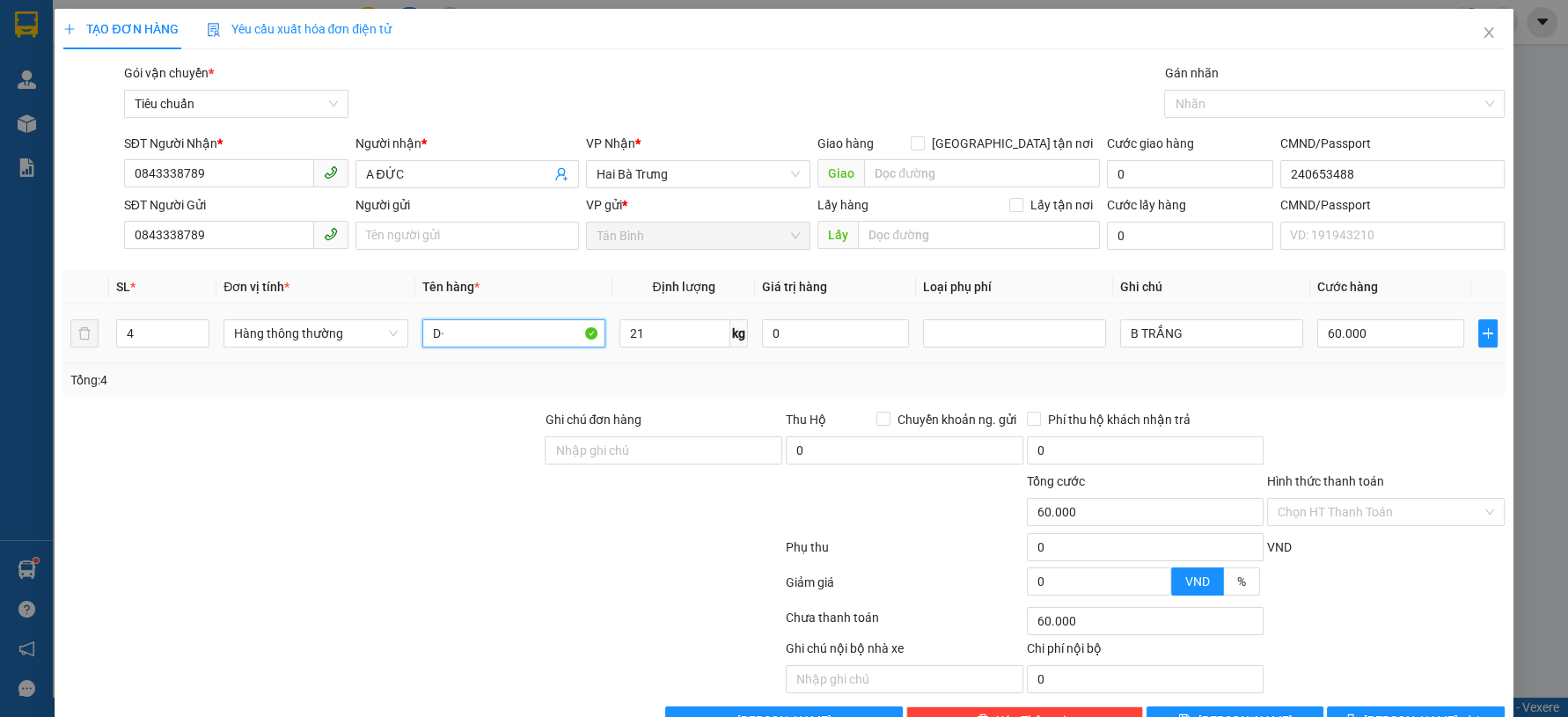
type input "D"
type input "ĐỒ CÁ NHÂN"
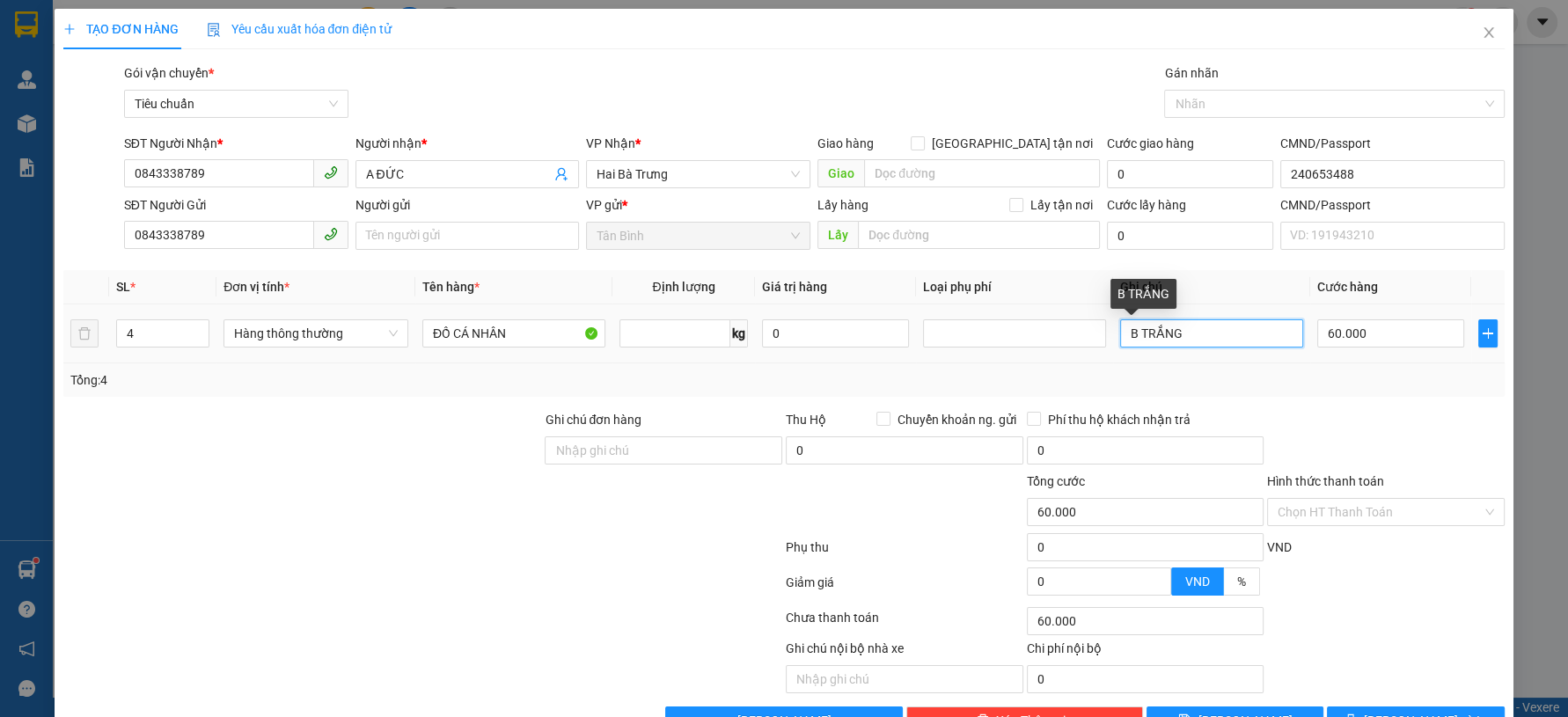
type input "0"
drag, startPoint x: 1189, startPoint y: 330, endPoint x: 1033, endPoint y: 333, distance: 156.0
click at [1035, 333] on tr "4 Hàng thông thường ĐỒ CÁ NHÂN 0 kg 0 B TRẮNG 60.000" at bounding box center [784, 334] width 1441 height 59
type input "0"
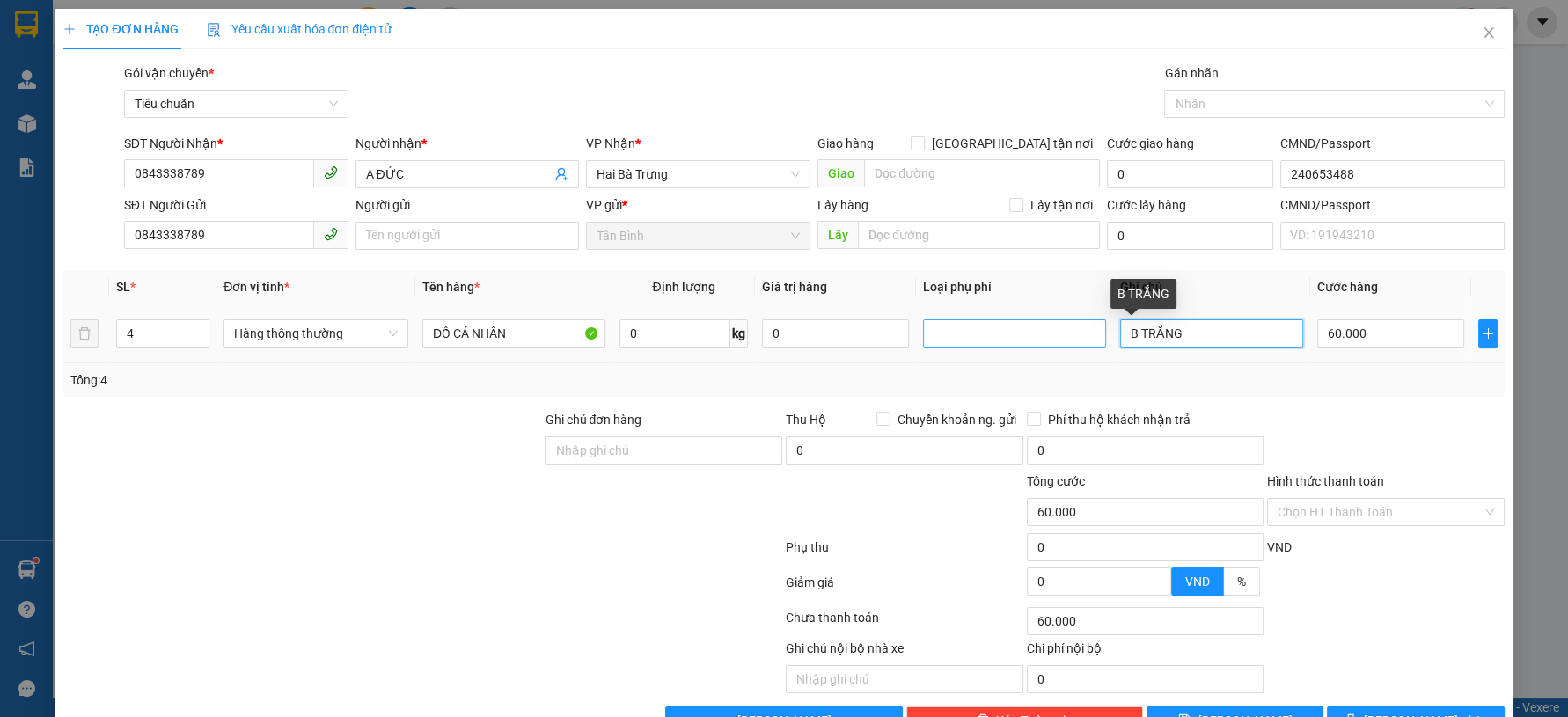
type input "0"
type input "VALI TRẮNG + T VÀNG + T TRƠN + T AQUA"
type input "1"
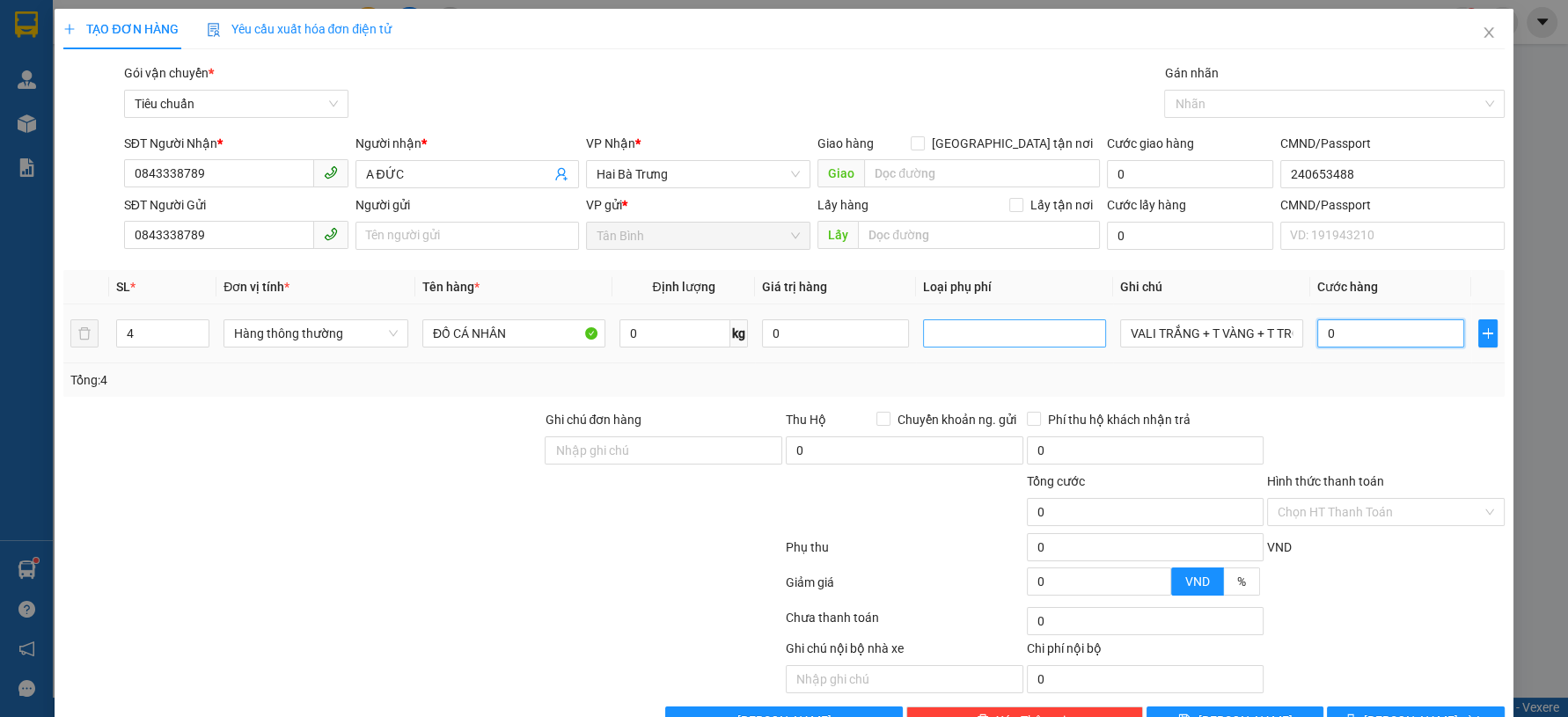
type input "1"
type input "15"
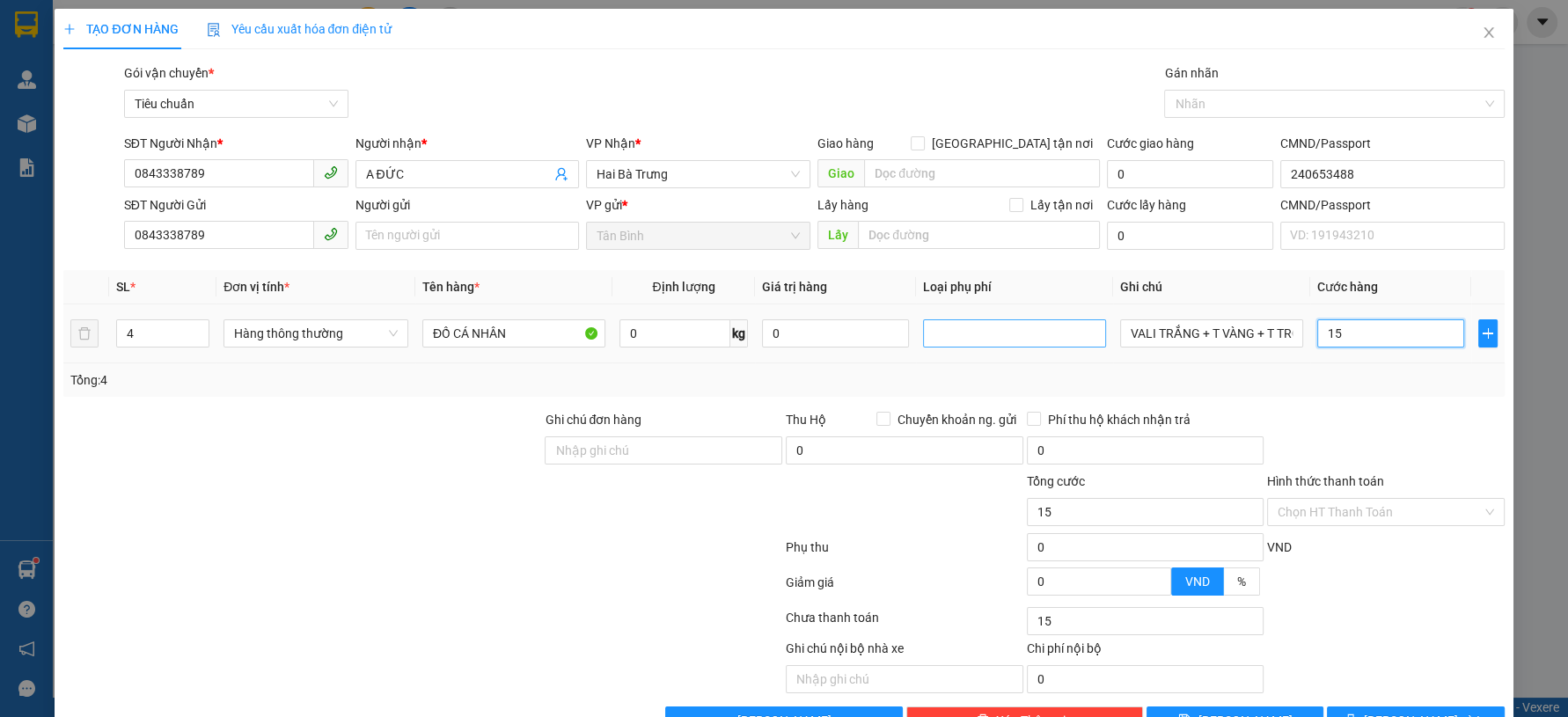
type input "150"
click at [1361, 420] on div at bounding box center [1385, 440] width 241 height 61
type input "150.000"
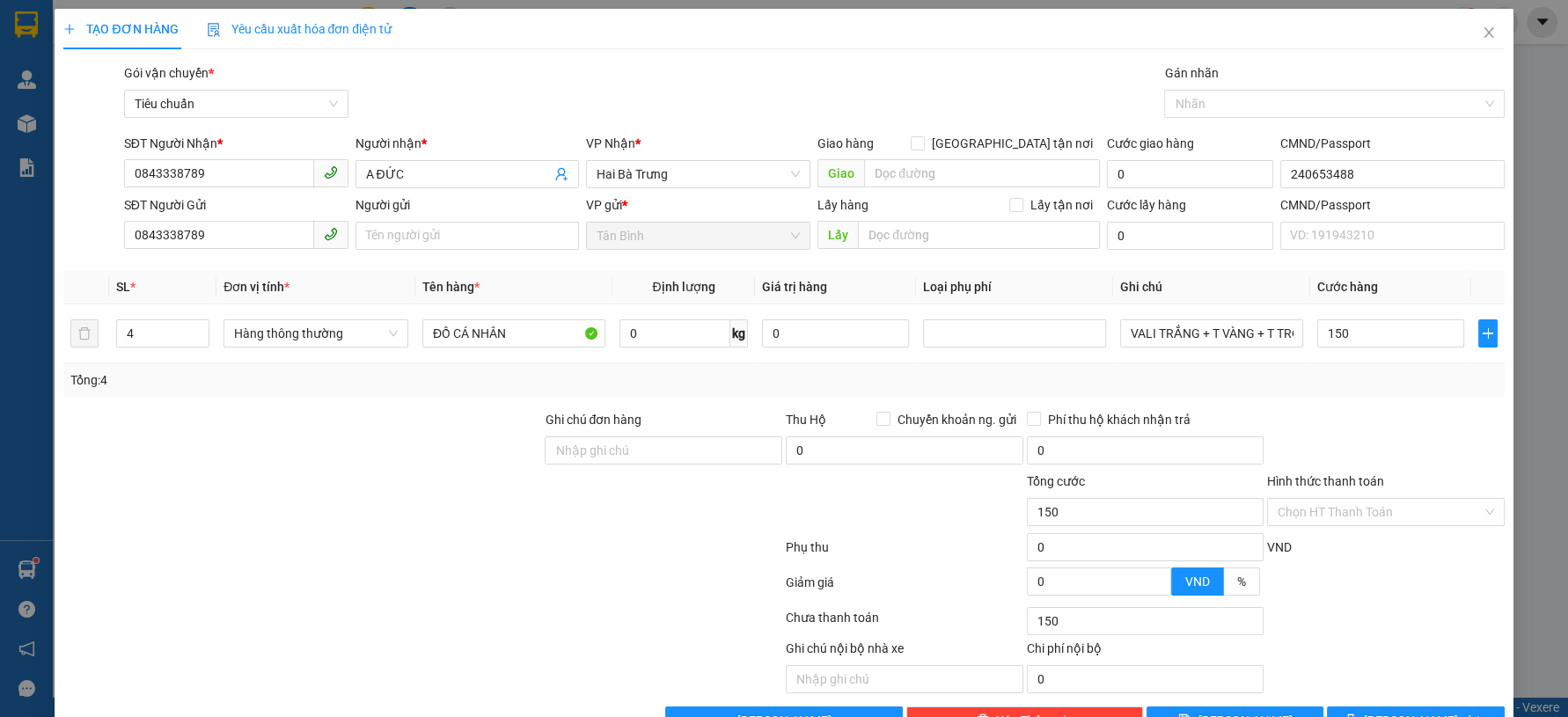
type input "150.000"
drag, startPoint x: 1365, startPoint y: 504, endPoint x: 1342, endPoint y: 530, distance: 34.7
click at [1361, 510] on input "Hình thức thanh toán" at bounding box center [1379, 512] width 204 height 27
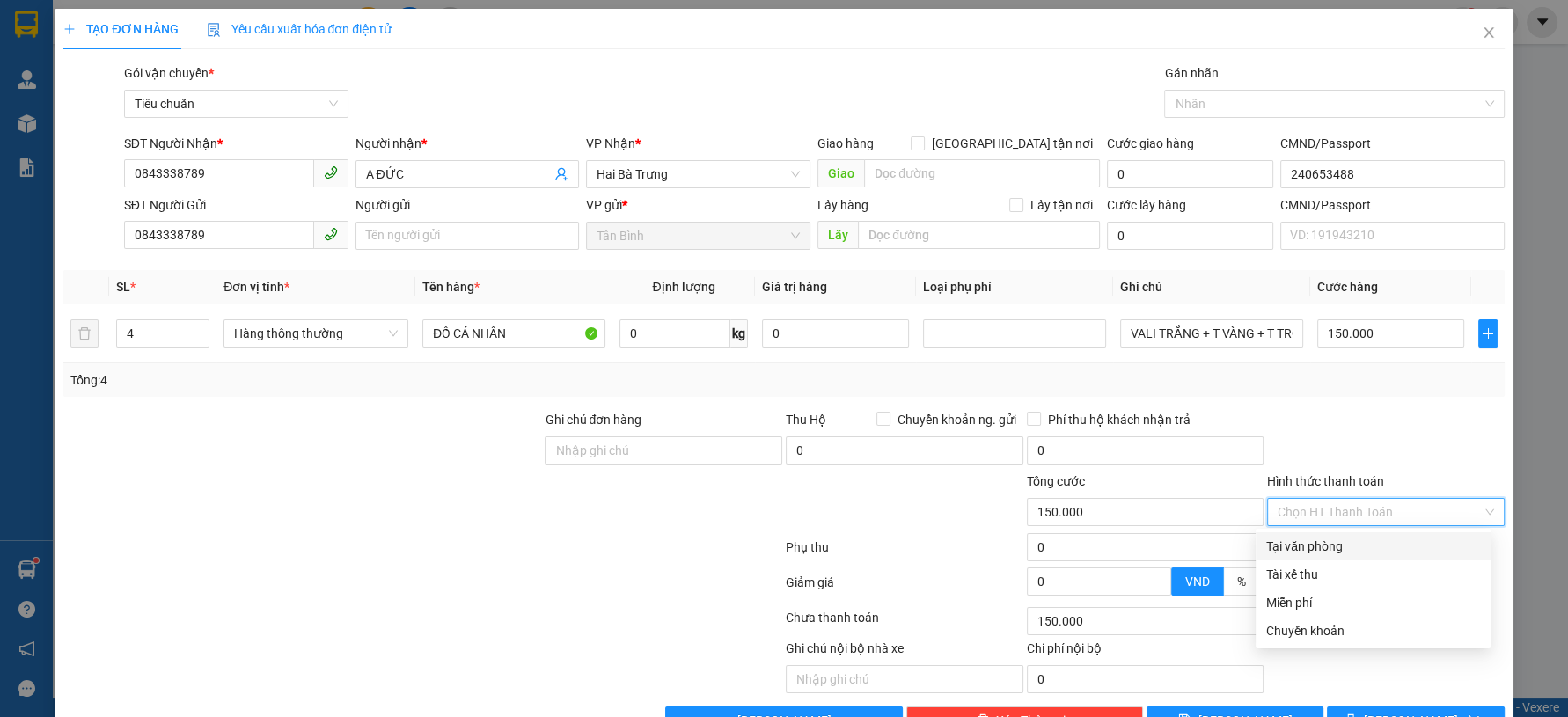
click at [1332, 547] on div "Tại văn phòng" at bounding box center [1373, 547] width 214 height 20
type input "0"
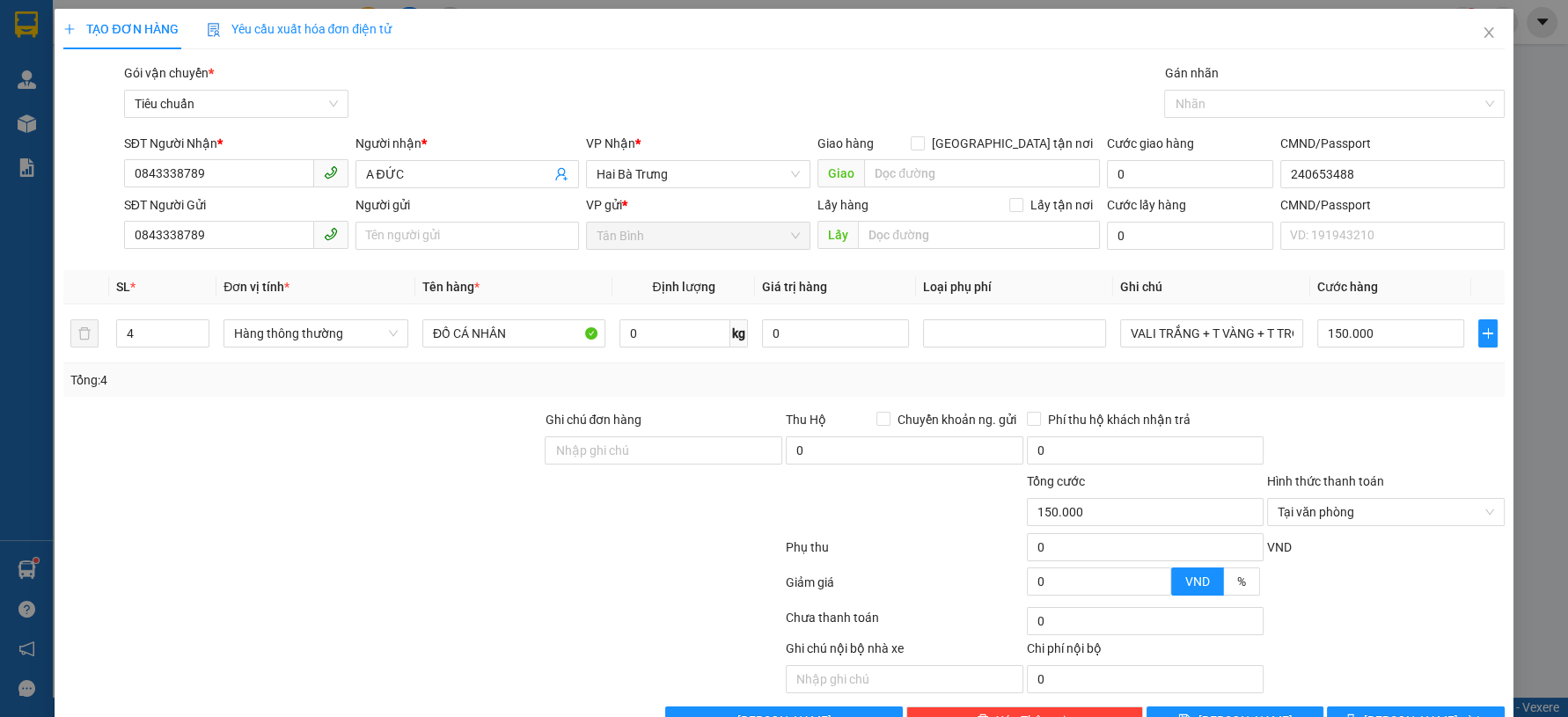
click at [1328, 444] on div at bounding box center [1385, 440] width 241 height 61
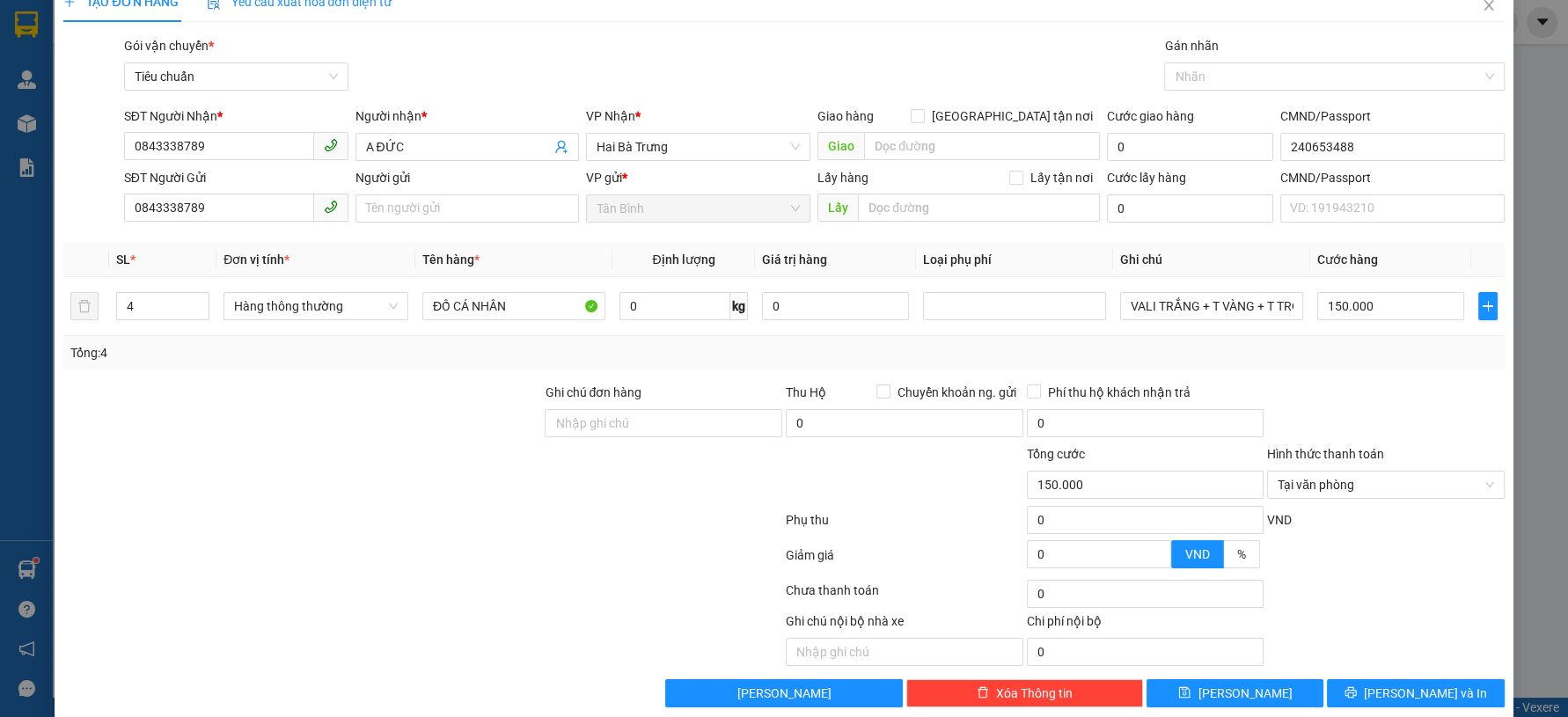
scroll to position [50, 0]
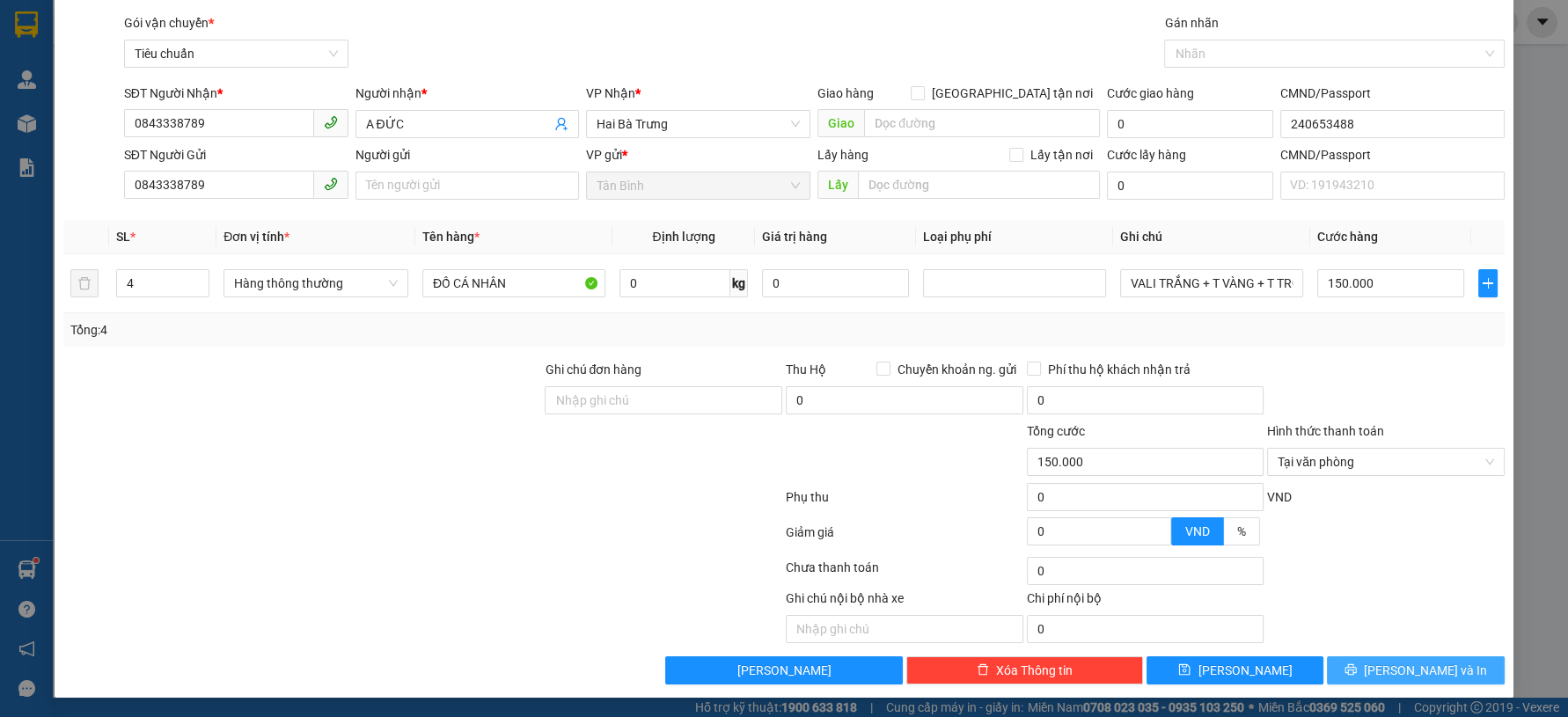
click at [1341, 658] on button "[PERSON_NAME] và In" at bounding box center [1415, 671] width 177 height 29
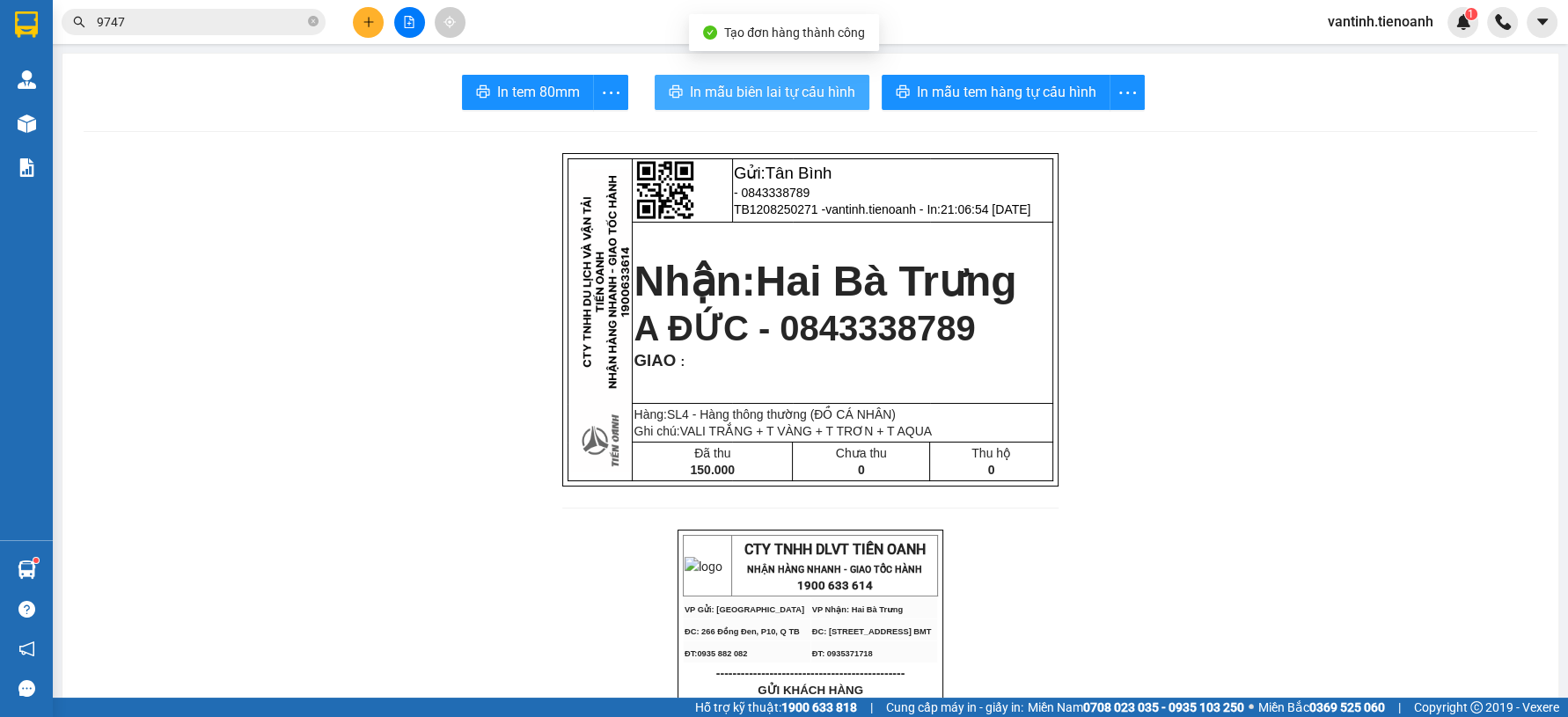
click at [849, 90] on button "In mẫu biên lai tự cấu hình" at bounding box center [761, 93] width 215 height 36
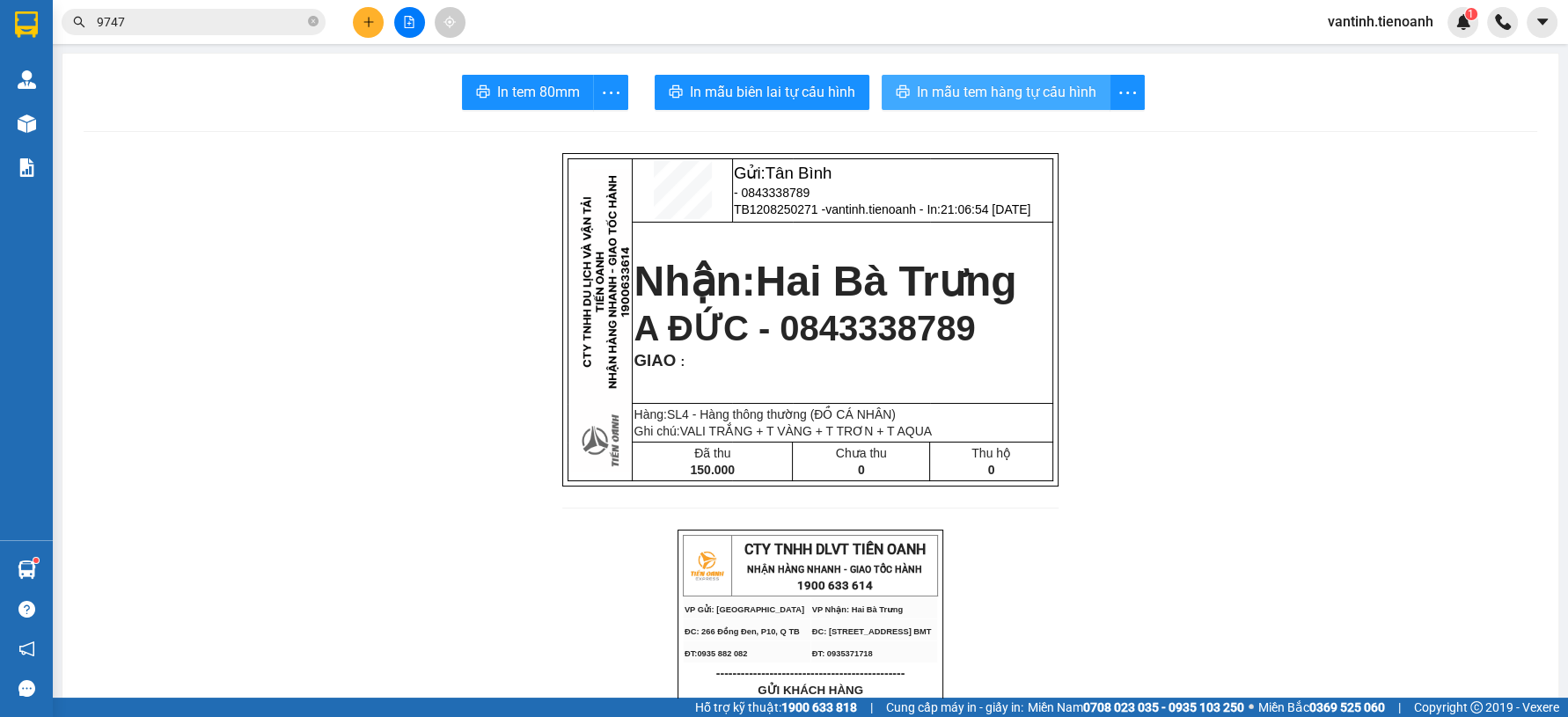
click at [1064, 91] on span "In mẫu tem hàng tự cấu hình" at bounding box center [1007, 92] width 180 height 22
click at [568, 171] on td at bounding box center [600, 321] width 64 height 322
click at [374, 14] on button at bounding box center [368, 22] width 31 height 31
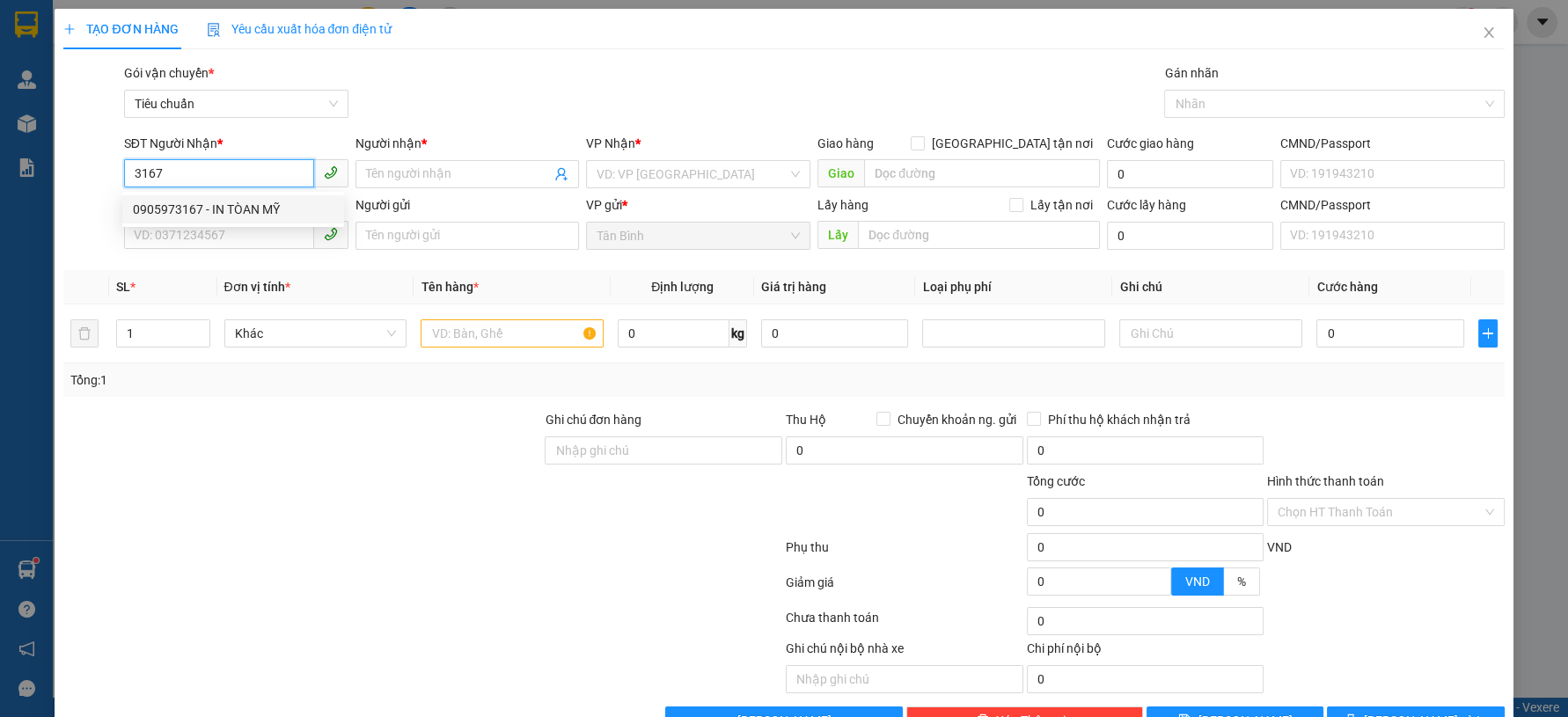
click at [268, 211] on div "0905973167 - IN TÒAN MỸ" at bounding box center [232, 209] width 200 height 20
type input "0905973167"
type input "IN [GEOGRAPHIC_DATA]"
type input "0905973167"
type input "60.000"
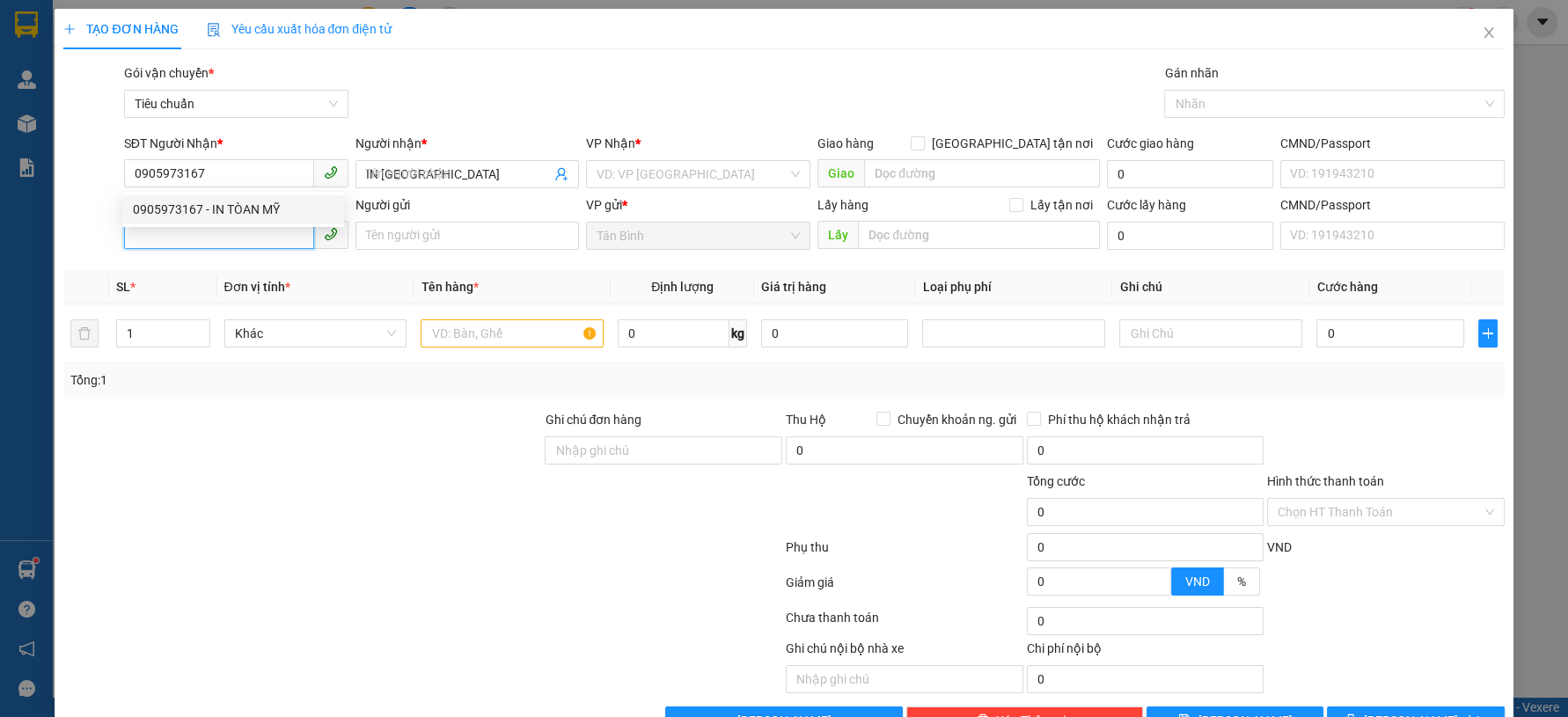
type input "60.000"
click at [259, 240] on input "SĐT Người Gửi" at bounding box center [218, 235] width 190 height 29
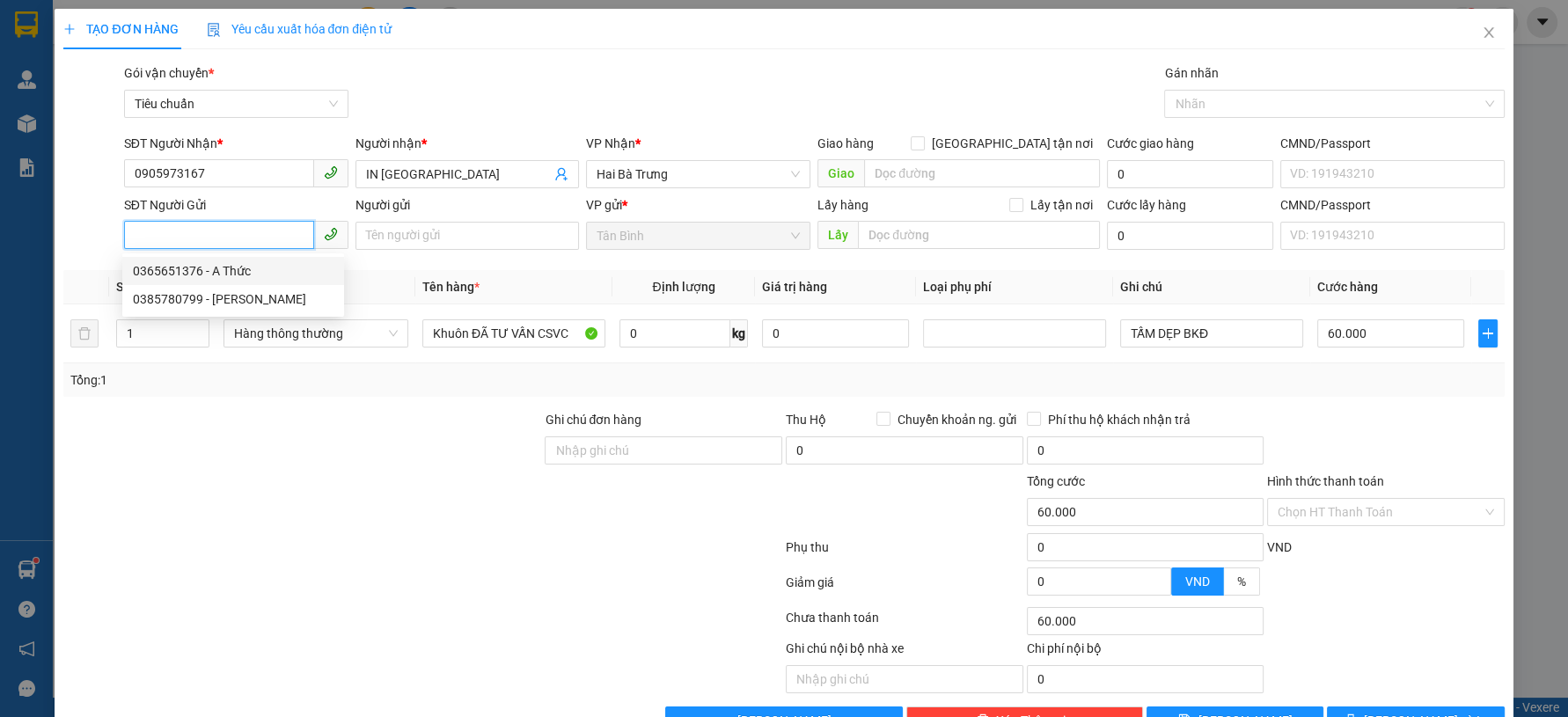
click at [299, 269] on div "0365651376 - A Thức" at bounding box center [232, 271] width 200 height 20
type input "0365651376"
type input "A Thức"
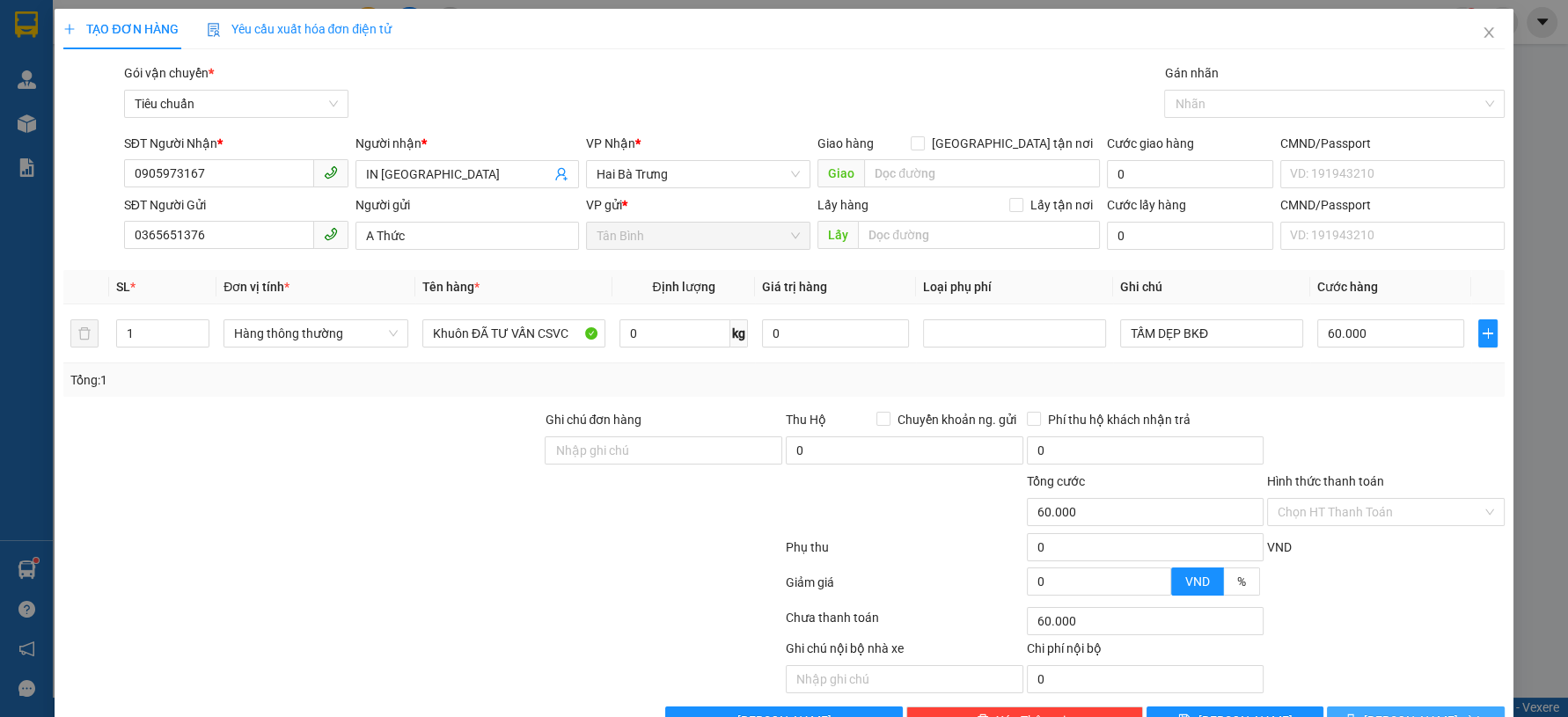
click at [1385, 712] on button "[PERSON_NAME] và In" at bounding box center [1415, 721] width 177 height 29
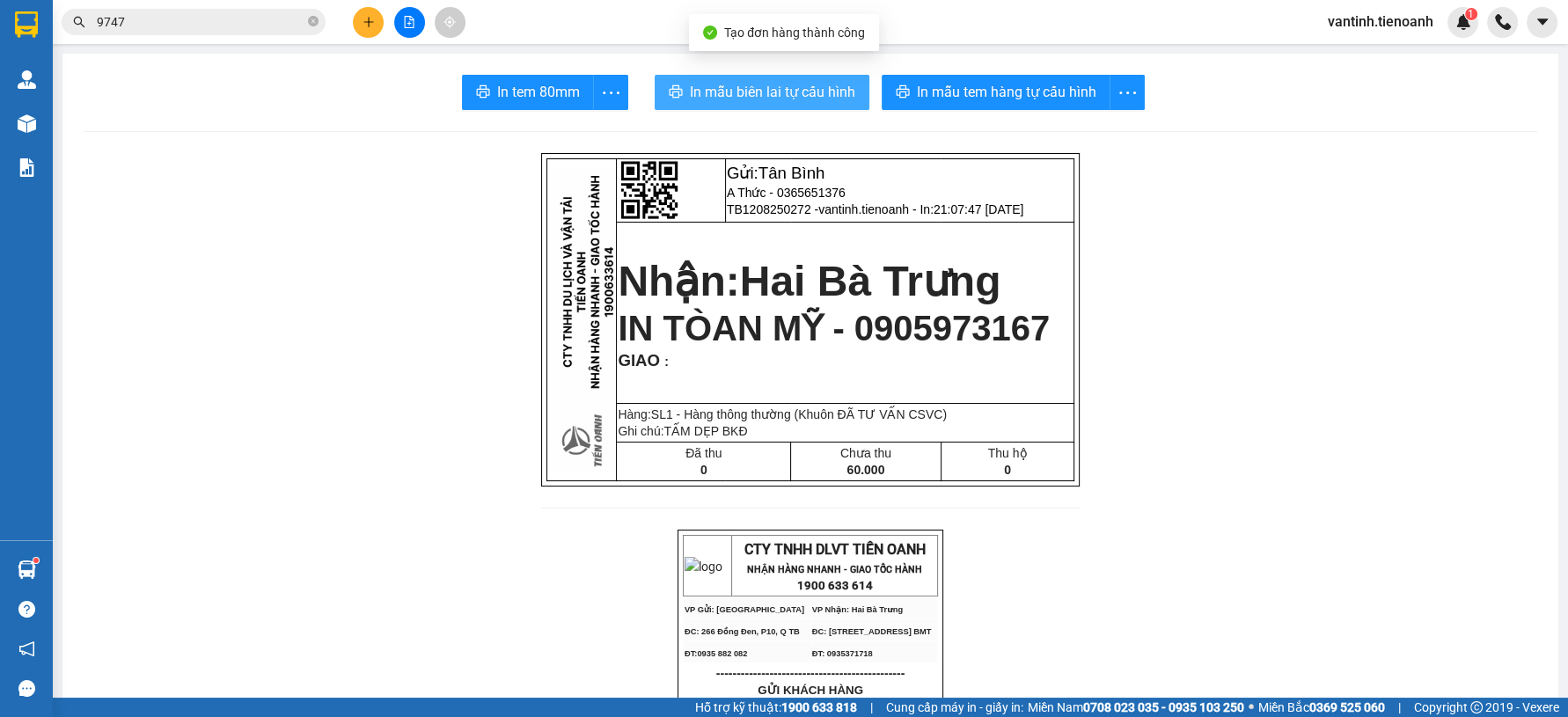
click at [833, 86] on span "In mẫu biên lai tự cấu hình" at bounding box center [773, 92] width 166 height 22
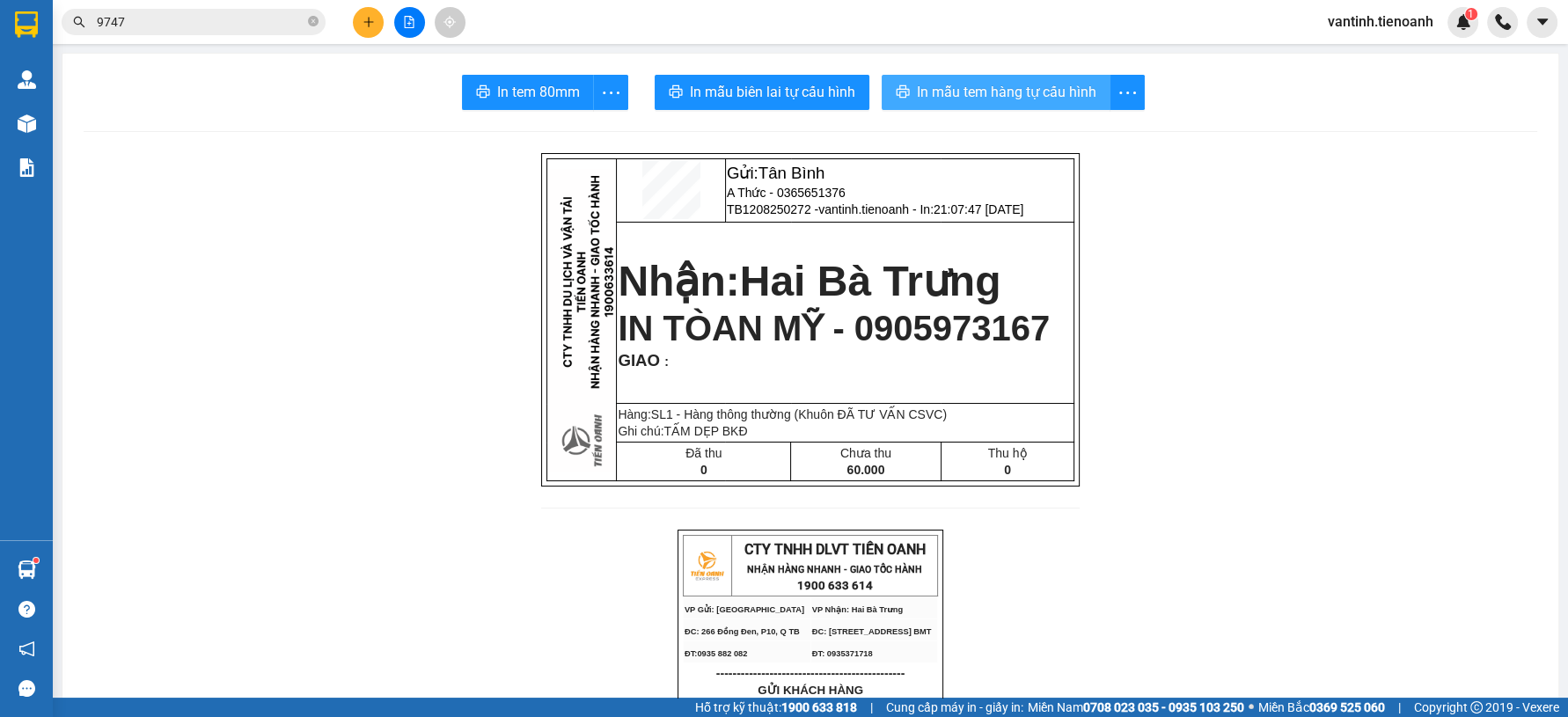
click at [1068, 92] on span "In mẫu tem hàng tự cấu hình" at bounding box center [1007, 92] width 180 height 22
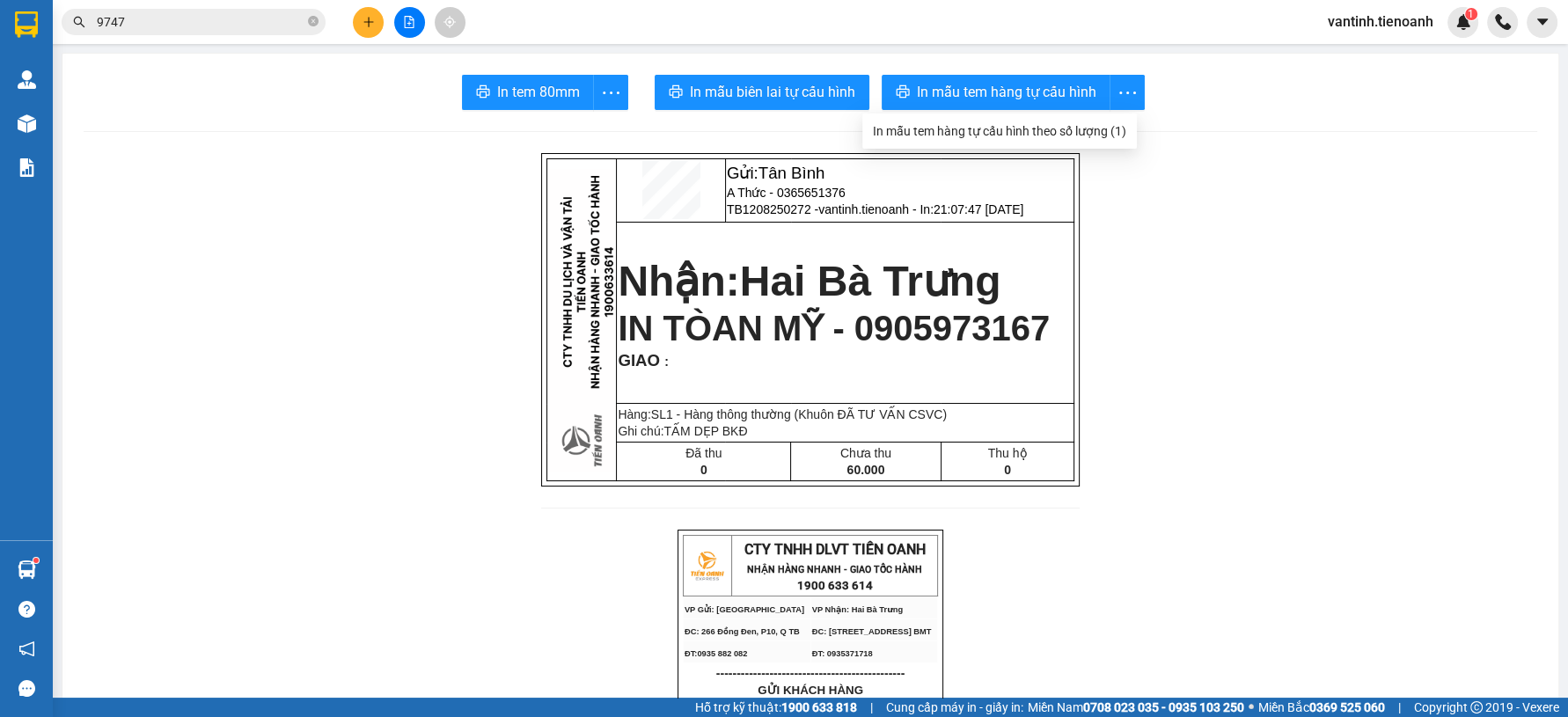
click at [366, 23] on icon "plus" at bounding box center [369, 22] width 12 height 12
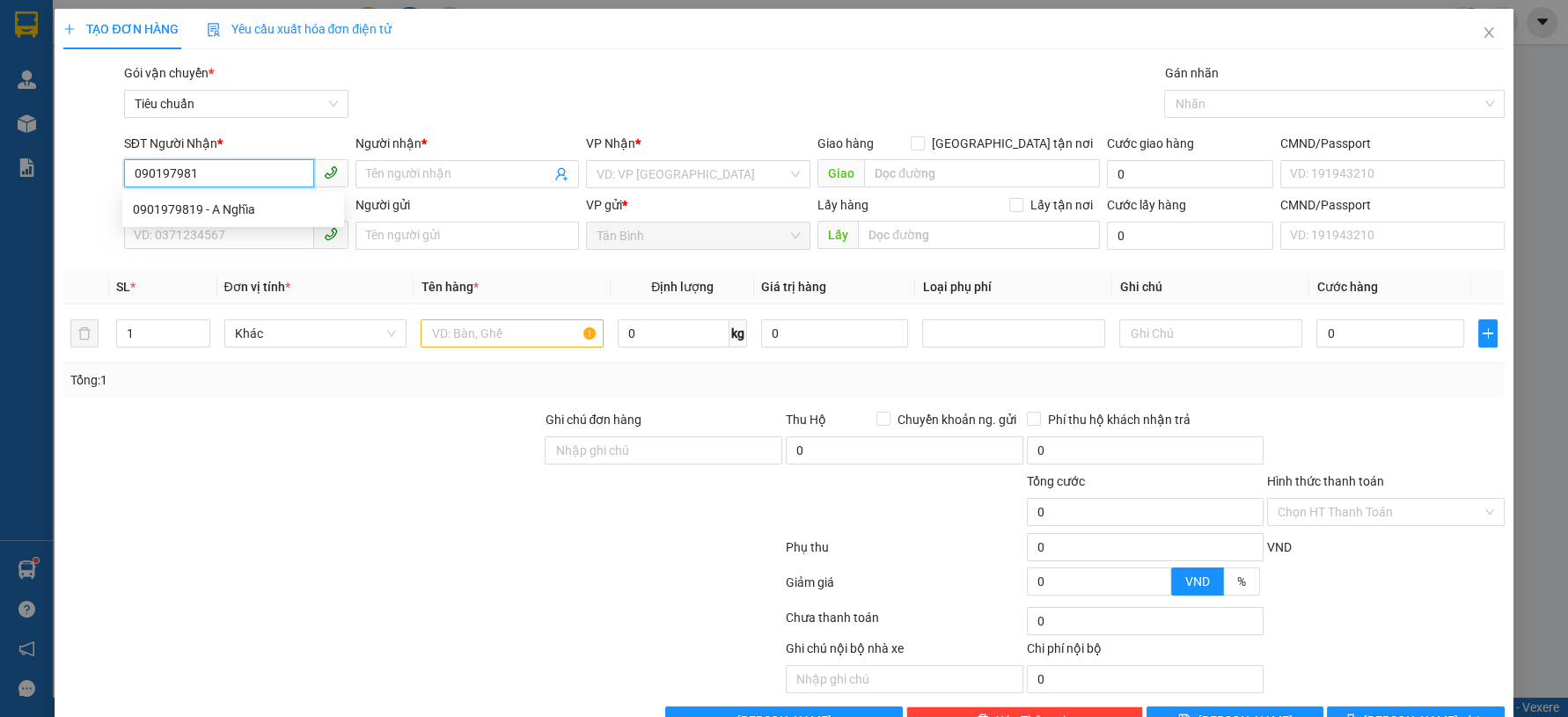
type input "0901979819"
click at [250, 214] on div "0901979819 - A Nghĩa" at bounding box center [232, 209] width 200 height 20
type input "A Nghĩa"
type input "0901979819"
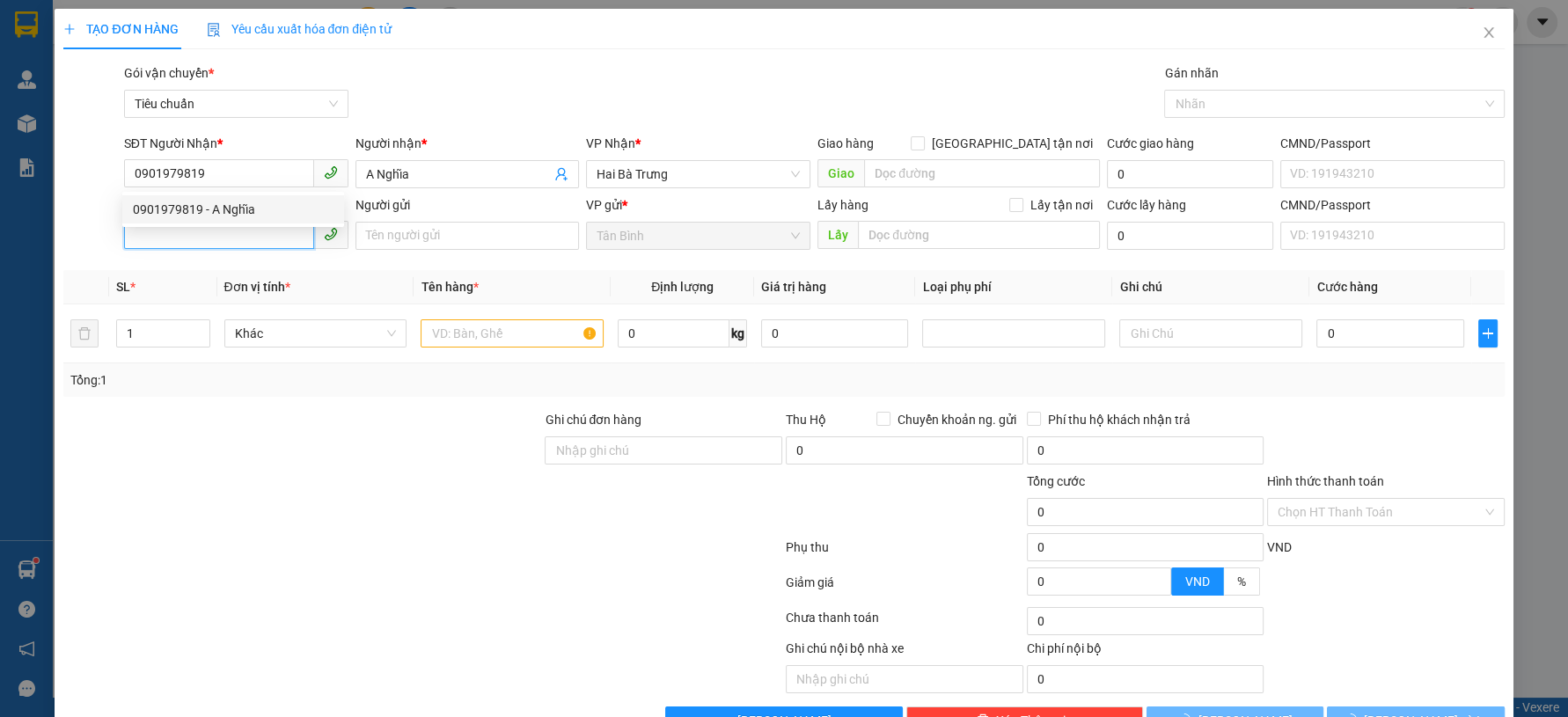
click at [247, 236] on input "SĐT Người Gửi" at bounding box center [218, 235] width 190 height 29
type input "30.000"
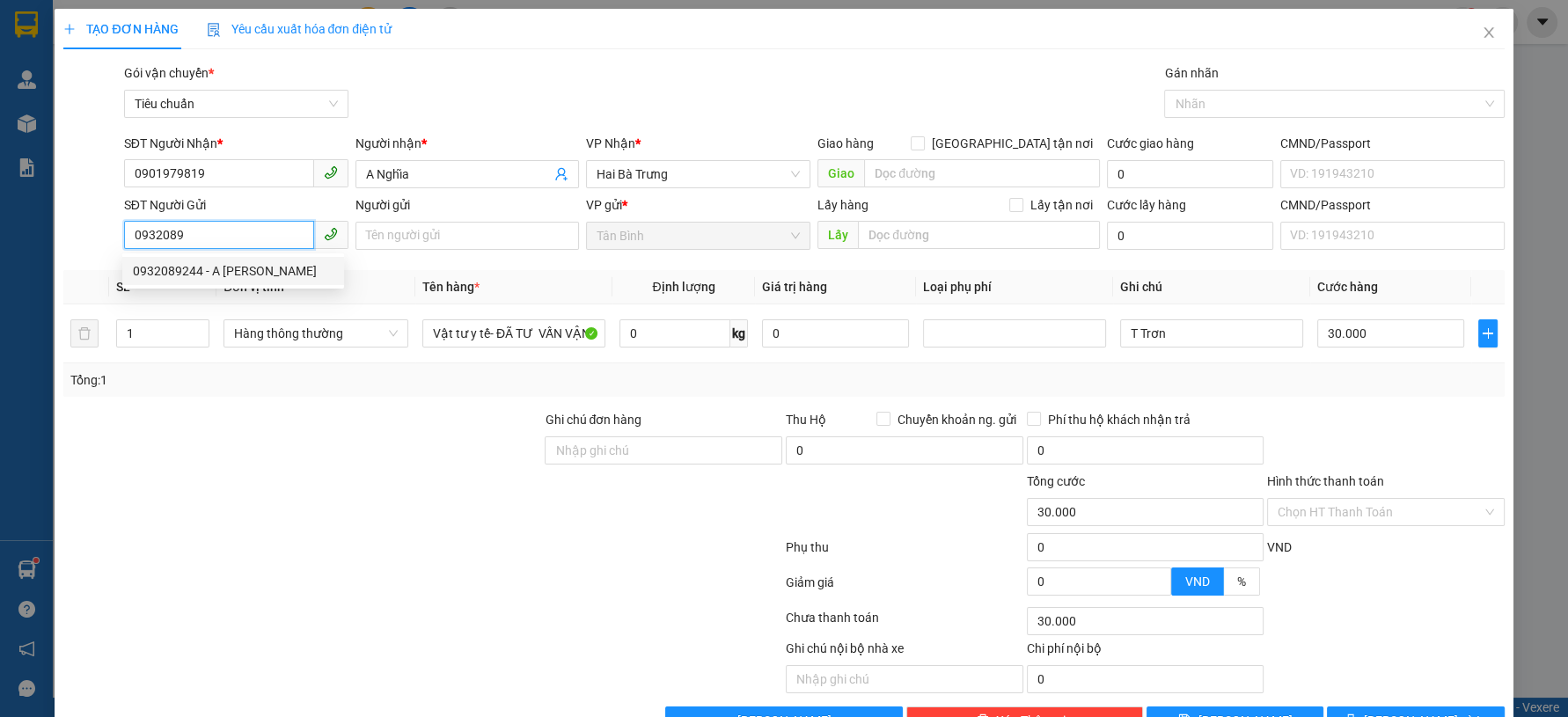
click at [221, 275] on div "0932089244 - A [PERSON_NAME]" at bounding box center [232, 271] width 200 height 20
type input "0932089244"
type input "A Vương"
type input "0932089244"
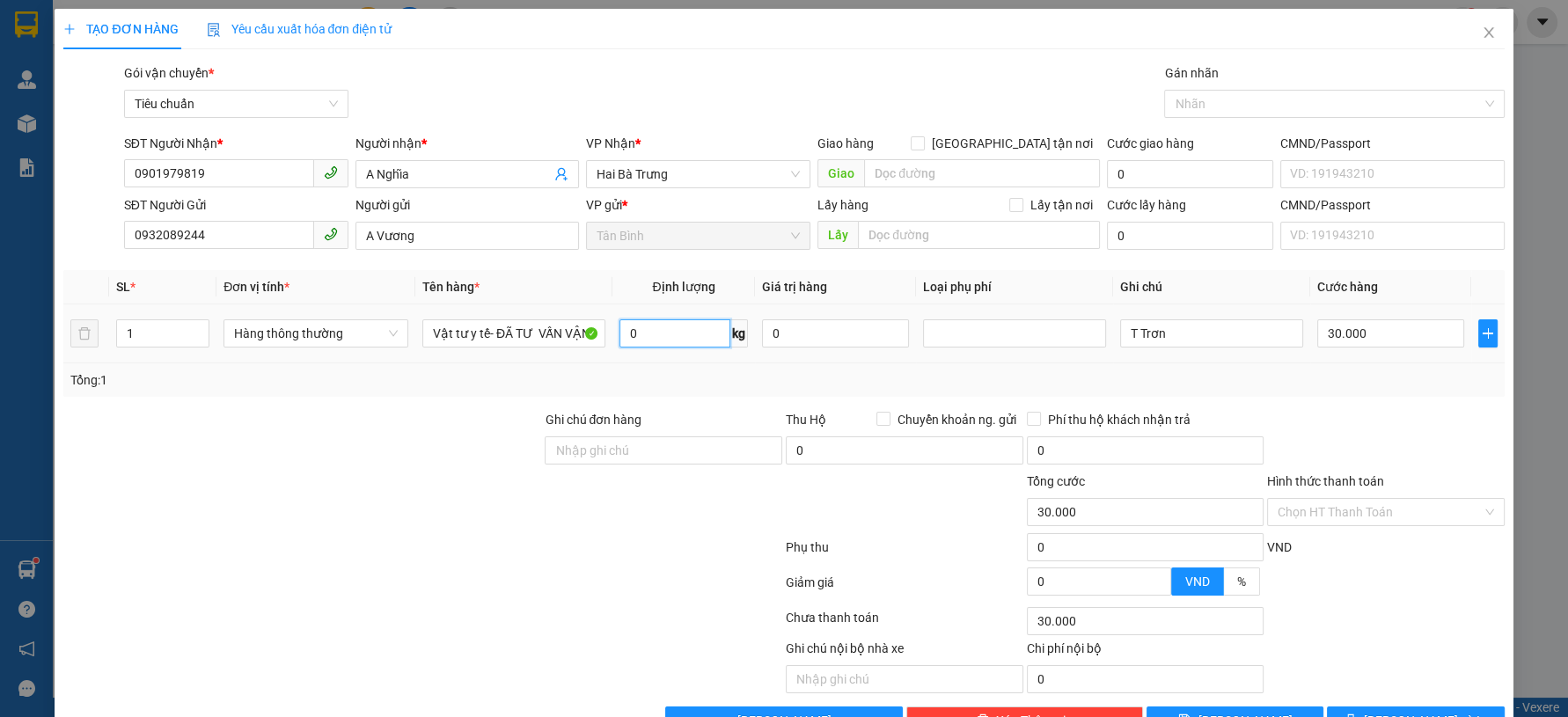
click at [668, 341] on input "0" at bounding box center [675, 334] width 111 height 29
type input "9"
click at [695, 396] on div "Transit Pickup Surcharge Ids Transit Deliver Surcharge Ids Transit Deliver Surc…" at bounding box center [784, 399] width 1441 height 672
type input "40.000"
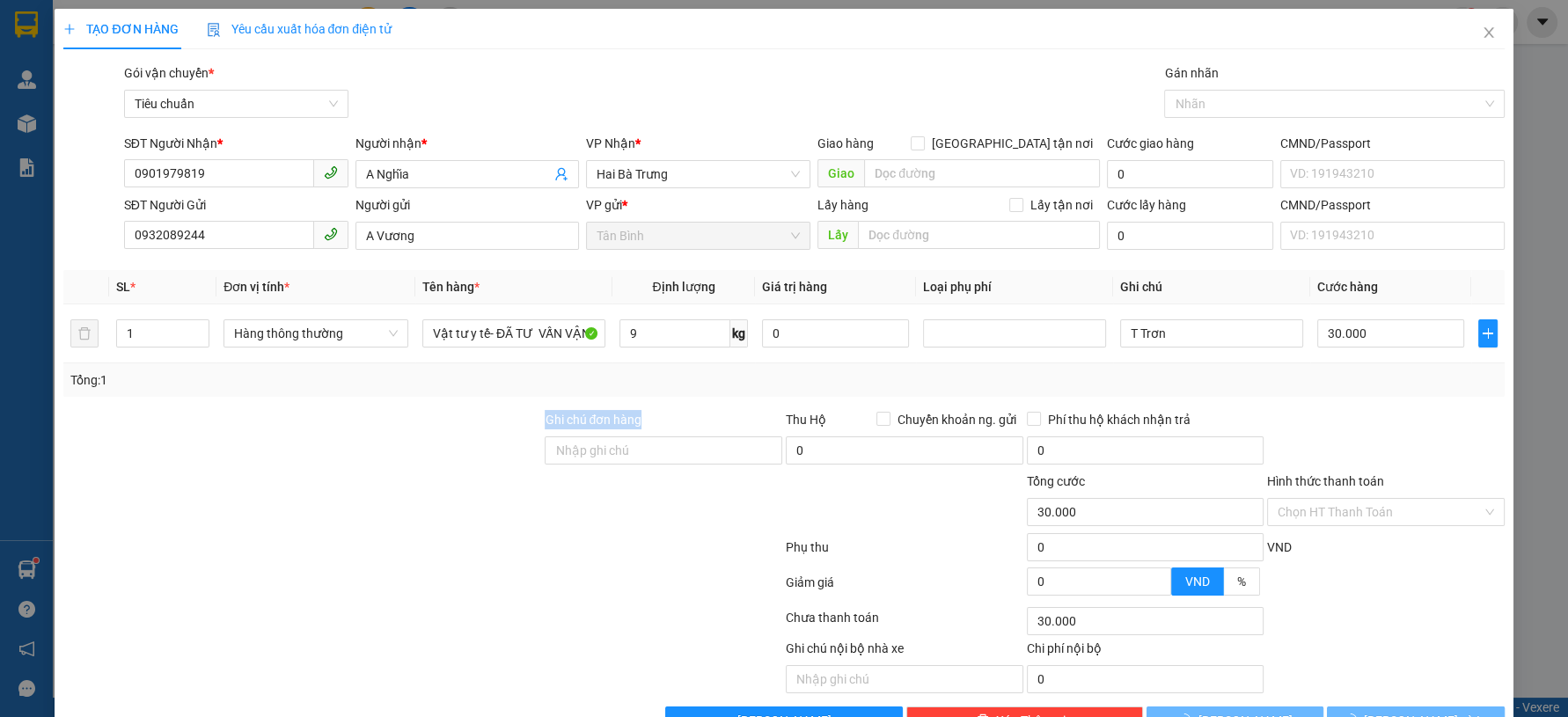
type input "40.000"
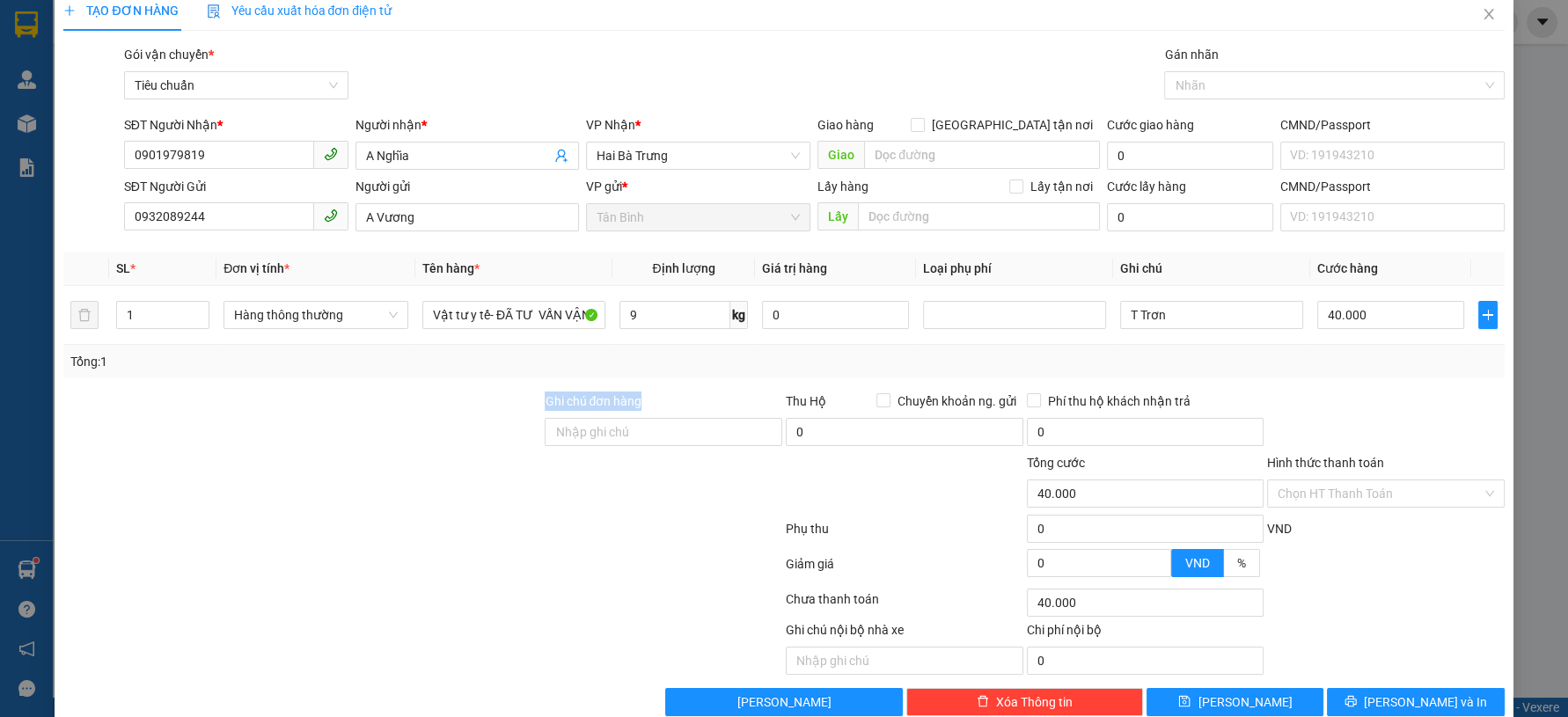
scroll to position [50, 0]
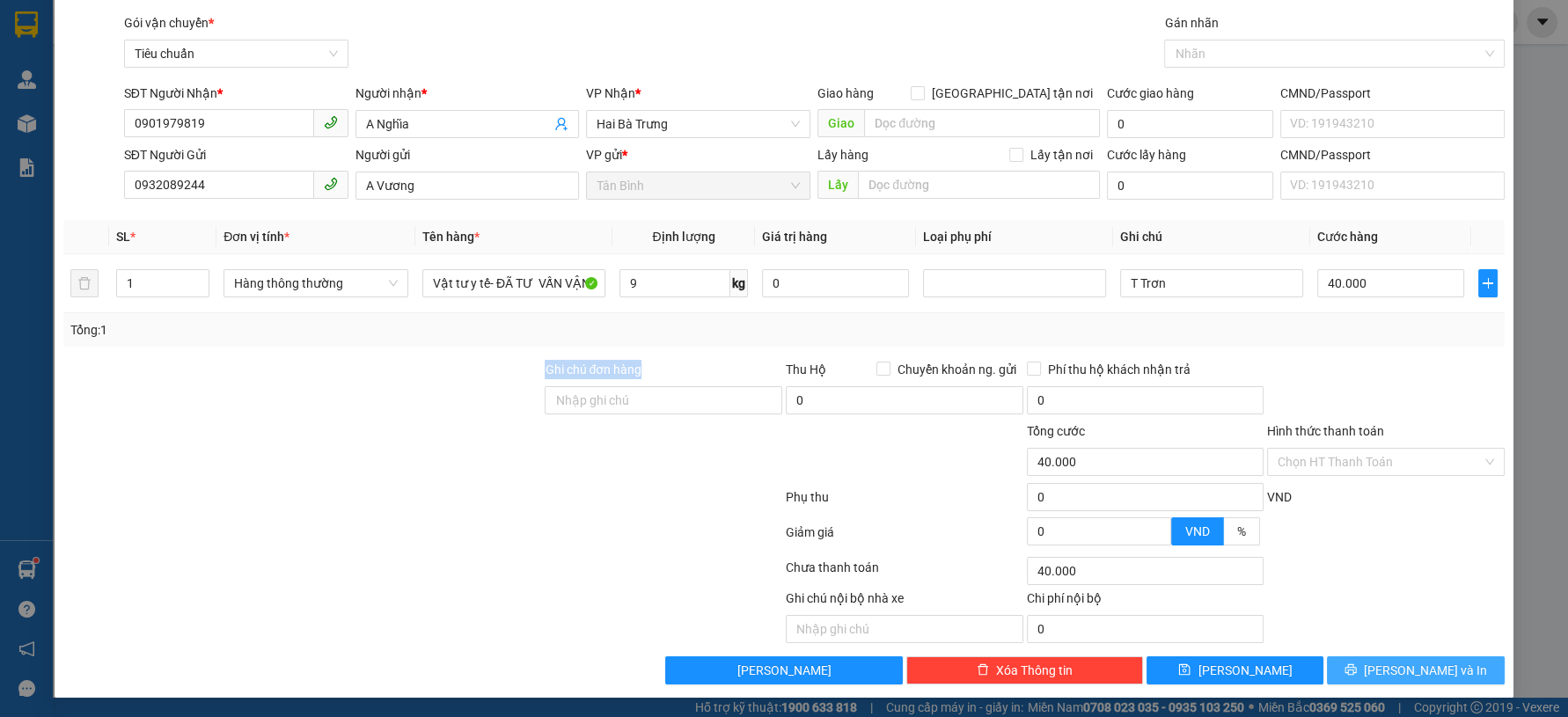
click at [1356, 668] on icon "printer" at bounding box center [1350, 670] width 12 height 12
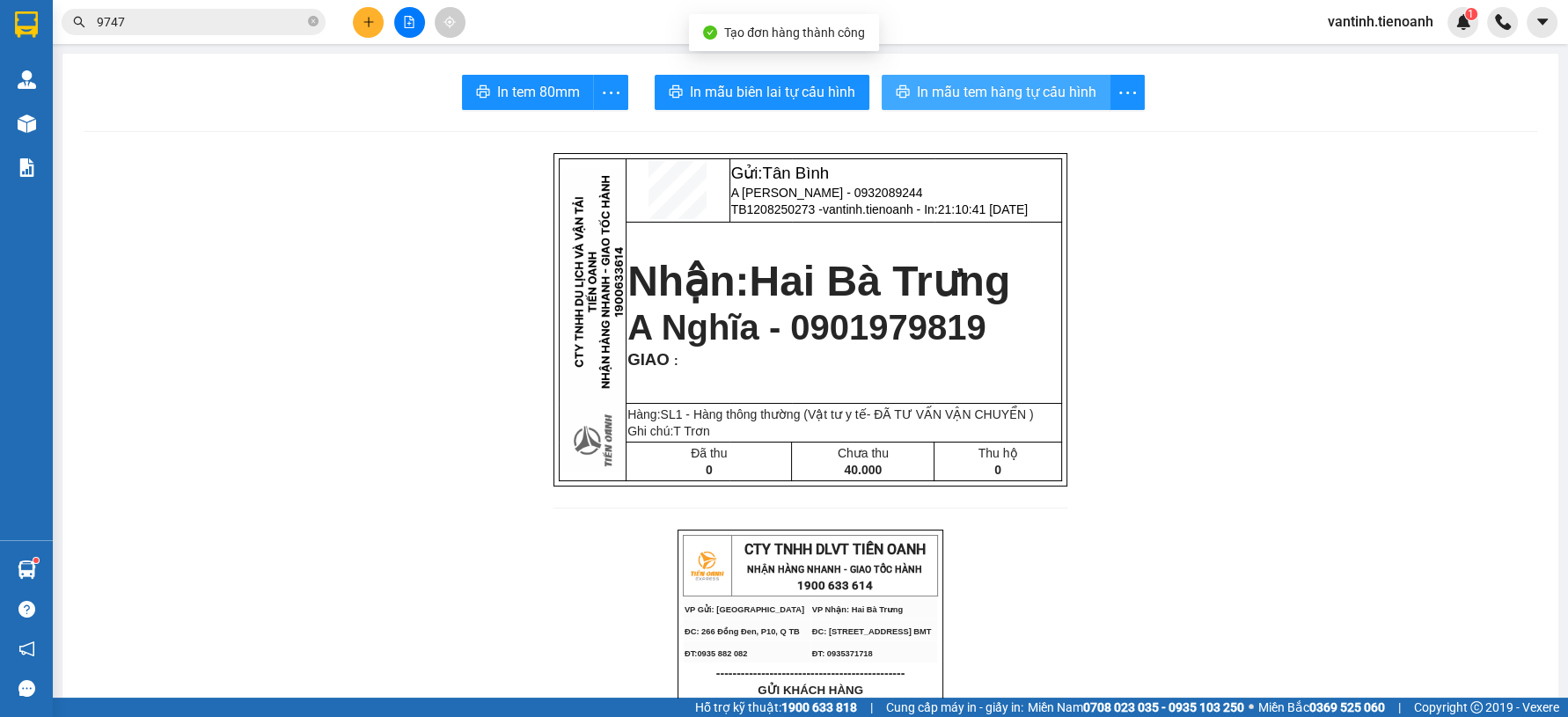
drag, startPoint x: 892, startPoint y: 80, endPoint x: 904, endPoint y: 93, distance: 17.7
click at [898, 90] on button "In mẫu tem hàng tự cấu hình" at bounding box center [995, 93] width 229 height 36
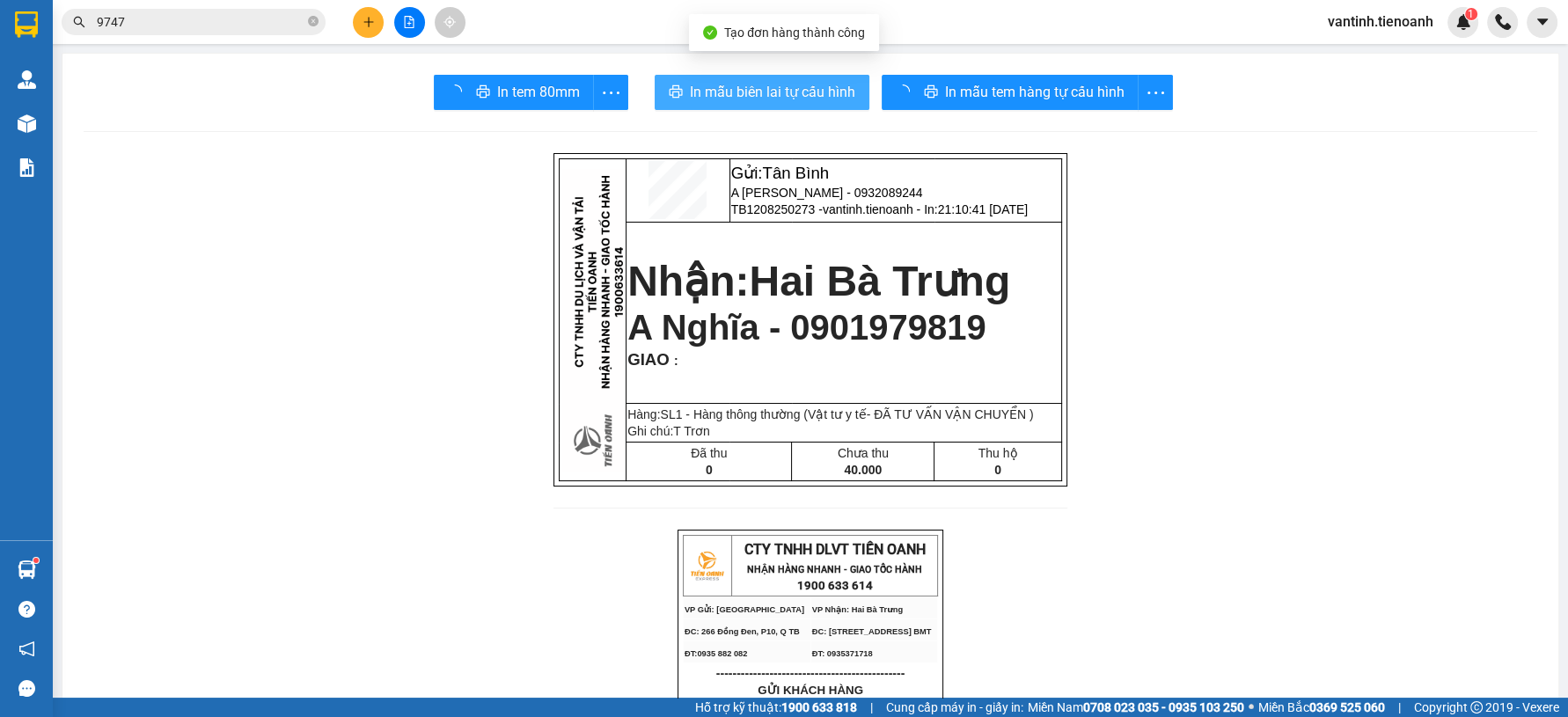
click at [732, 102] on span "In mẫu biên lai tự cấu hình" at bounding box center [773, 92] width 166 height 22
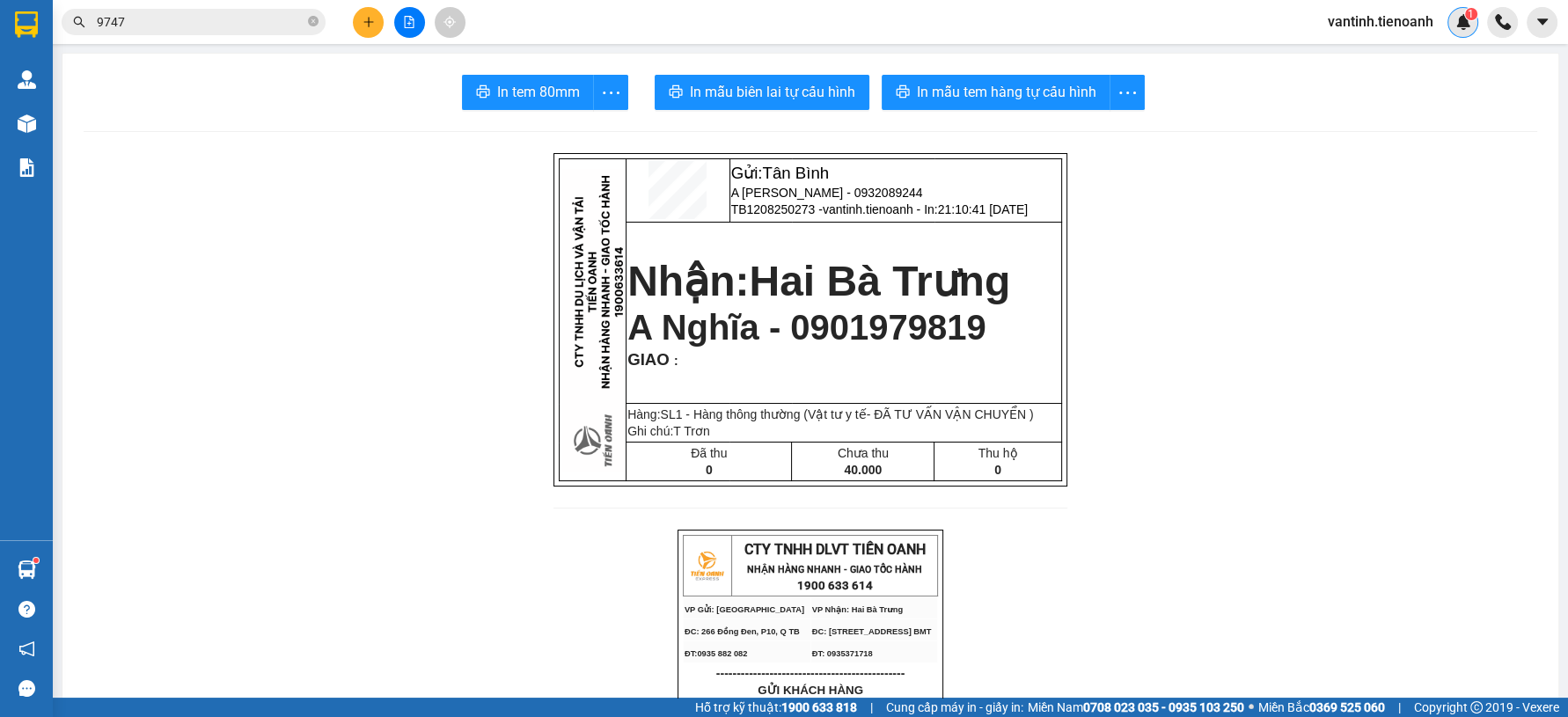
click at [1469, 14] on span "1" at bounding box center [1470, 14] width 6 height 12
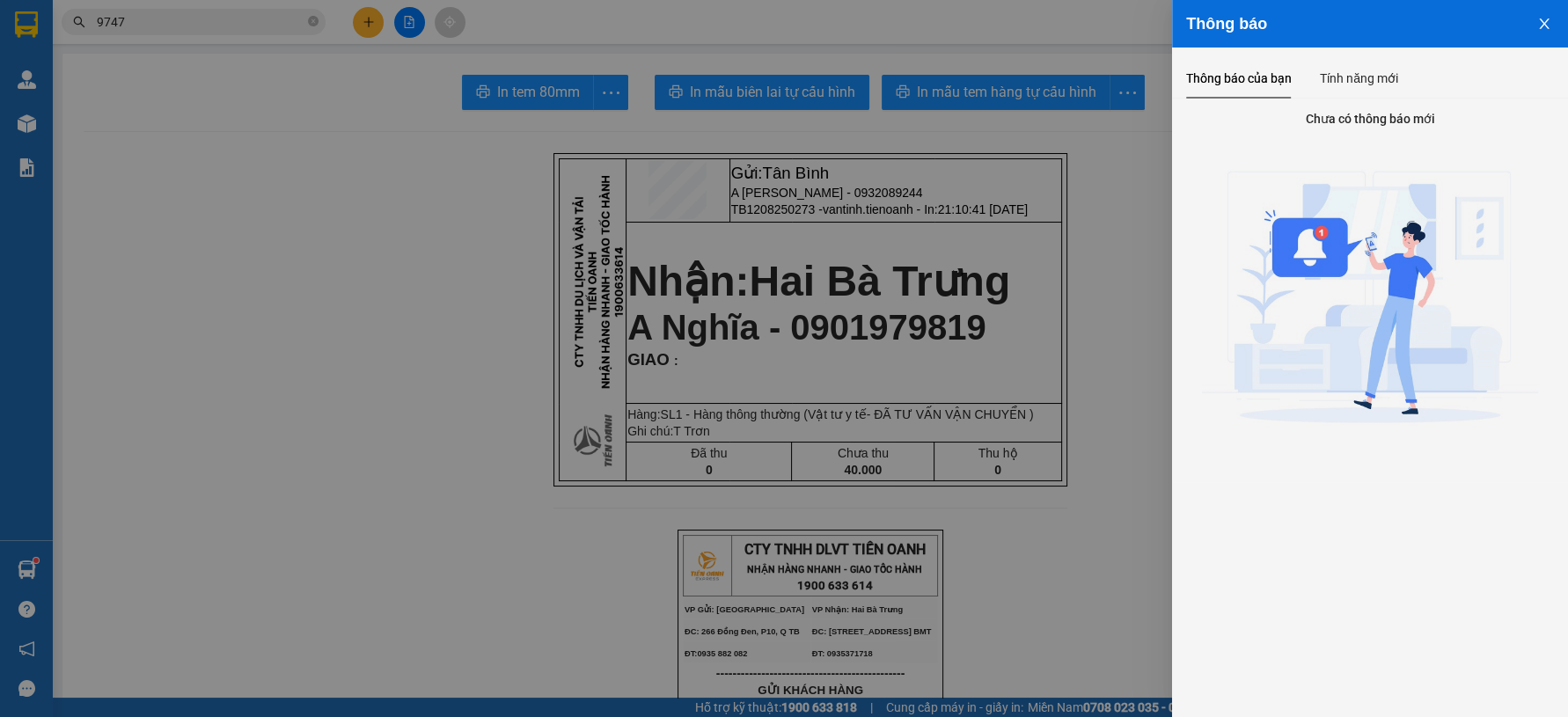
click at [1082, 105] on div at bounding box center [784, 358] width 1568 height 717
